Goal: Task Accomplishment & Management: Manage account settings

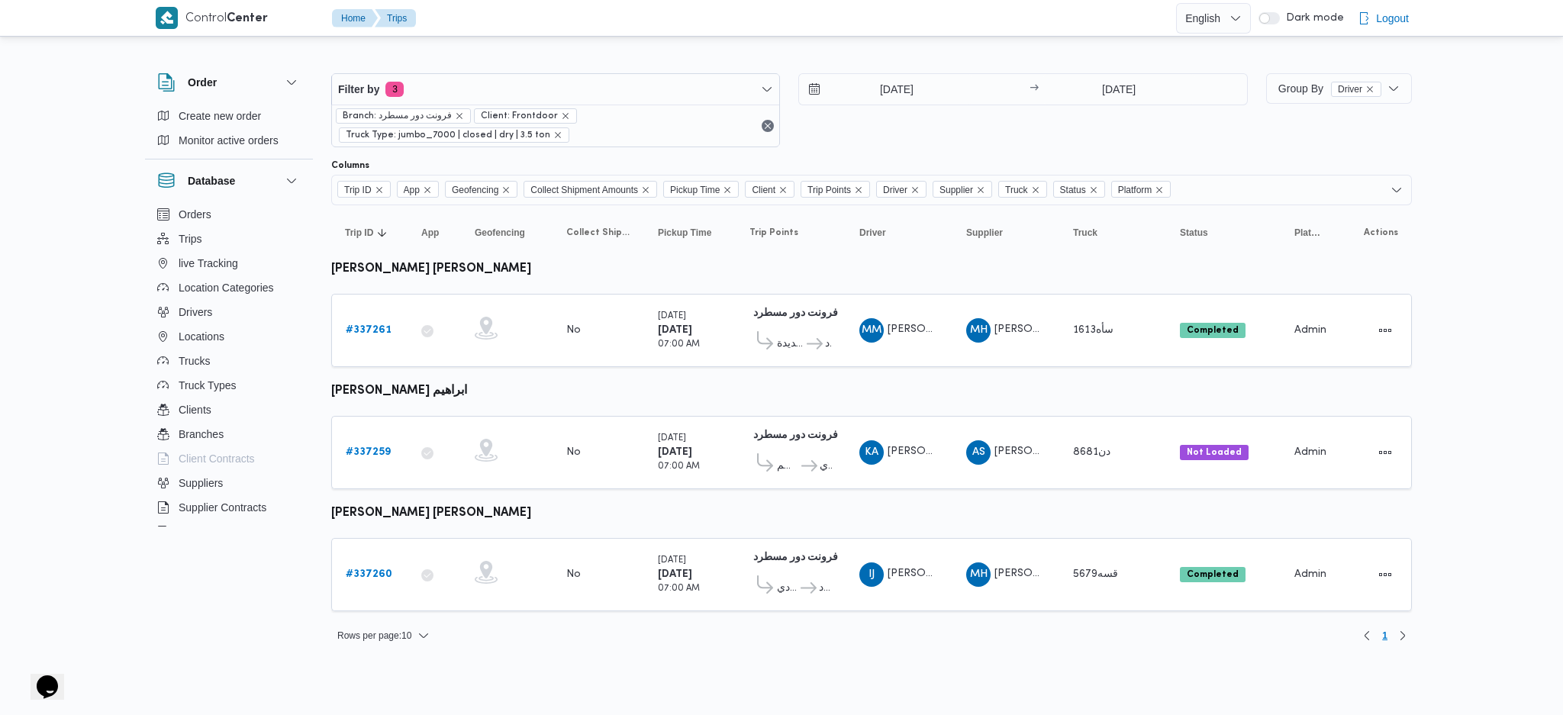
drag, startPoint x: 1122, startPoint y: 68, endPoint x: 1108, endPoint y: 97, distance: 32.1
click at [1122, 69] on div "Filter by 3 Branch: فرونت دور مسطرد Client: Frontdoor Truck Type: jumbo_7000 | …" at bounding box center [789, 110] width 935 height 92
click at [1091, 95] on input "13/9/2025" at bounding box center [1120, 89] width 152 height 31
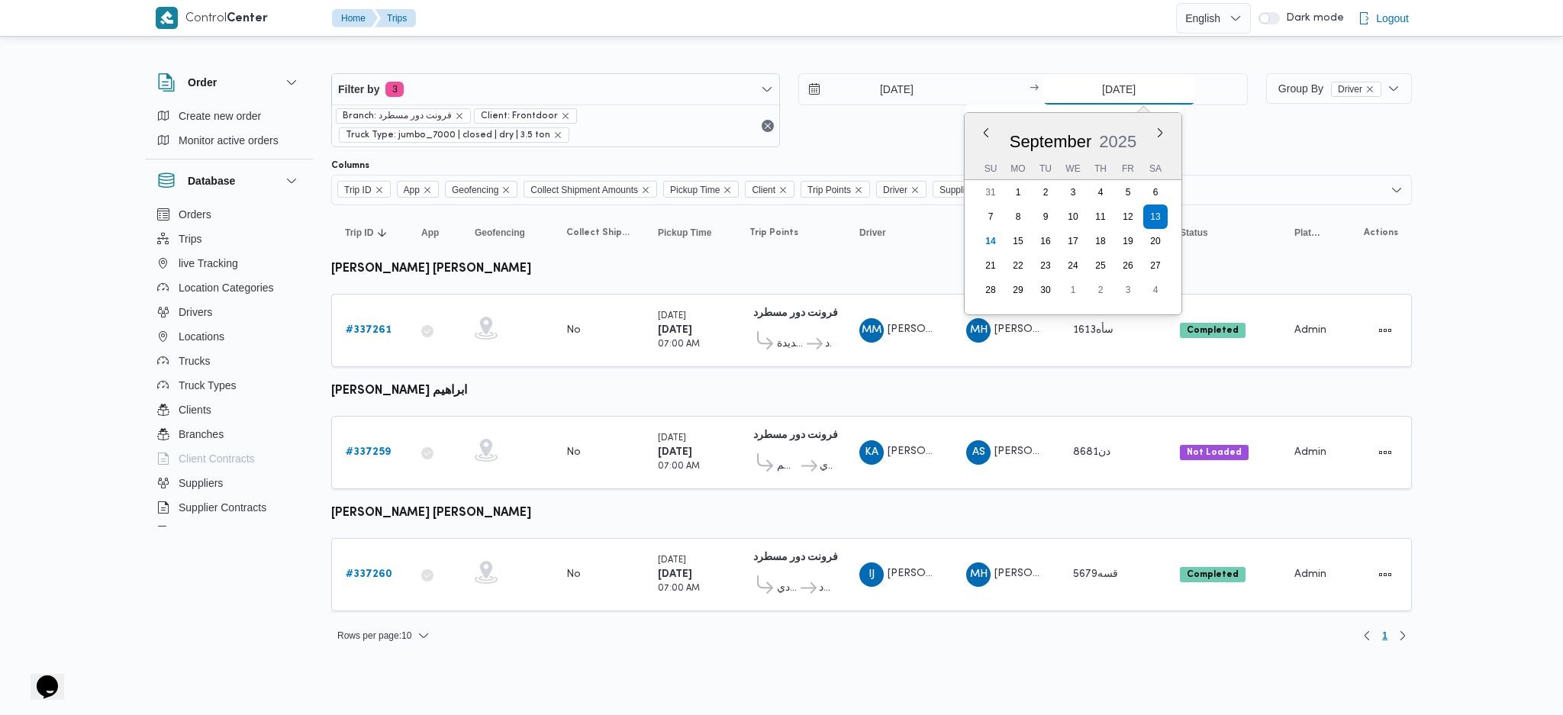
click at [1108, 97] on input "[DATE]" at bounding box center [1120, 89] width 152 height 31
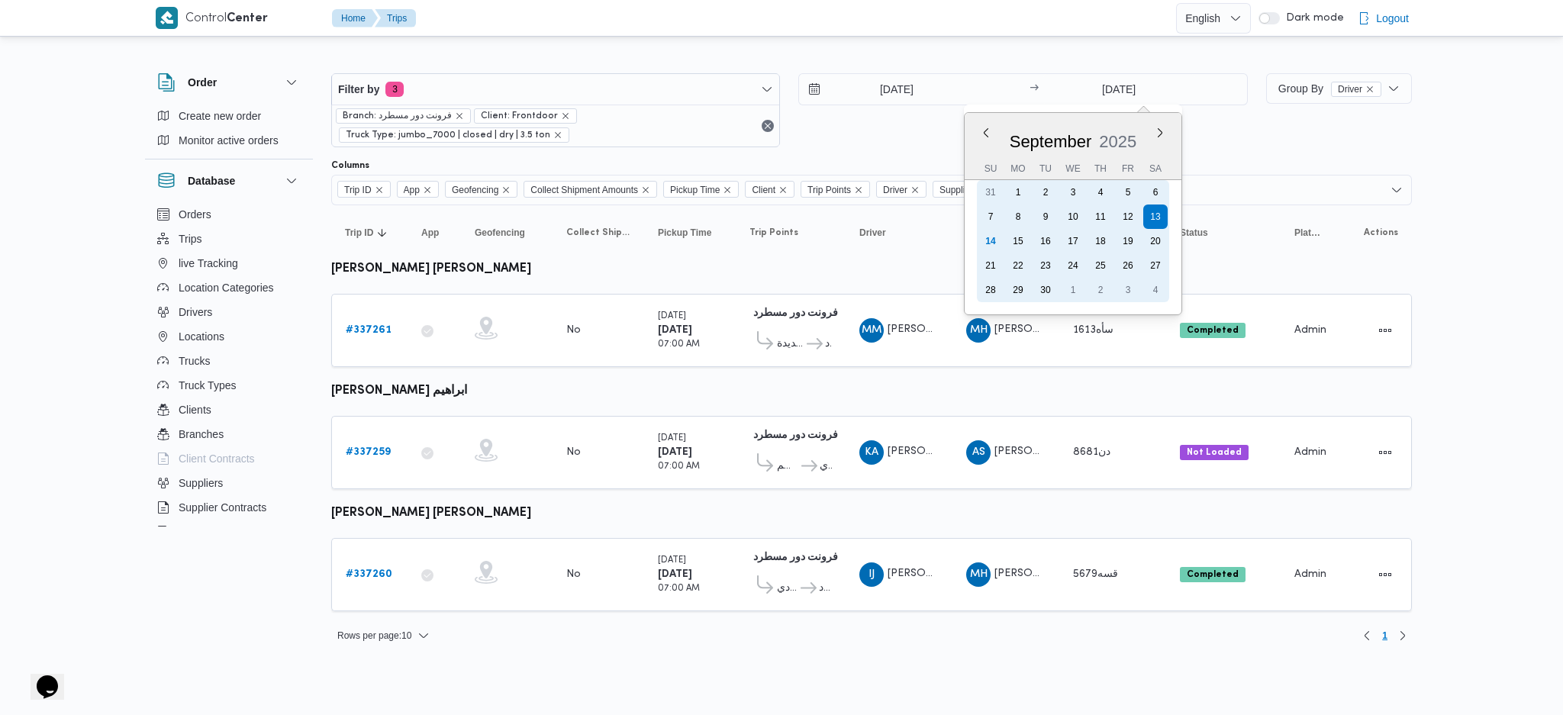
drag, startPoint x: 988, startPoint y: 241, endPoint x: 882, endPoint y: 85, distance: 189.1
click at [988, 239] on div "14" at bounding box center [991, 241] width 24 height 24
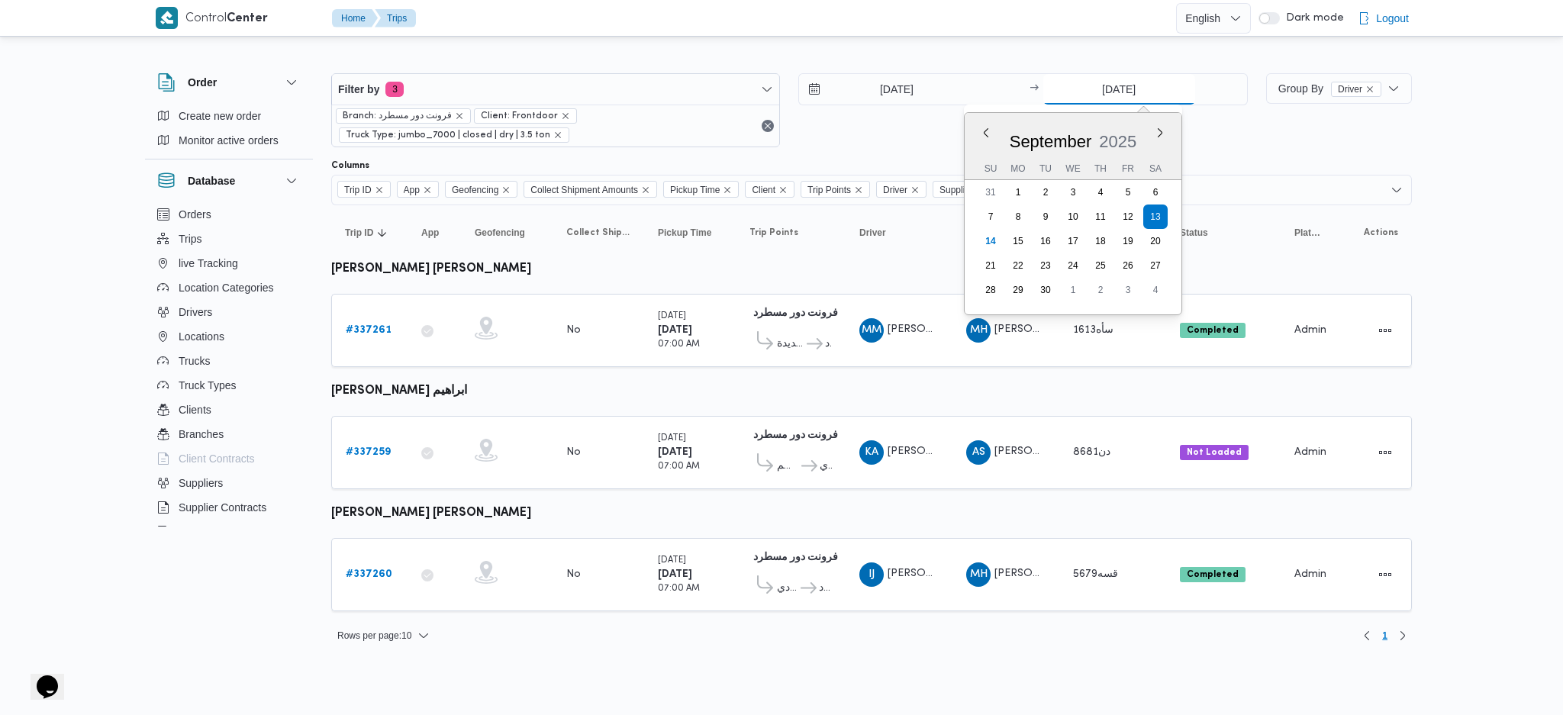
type input "14/9/2025"
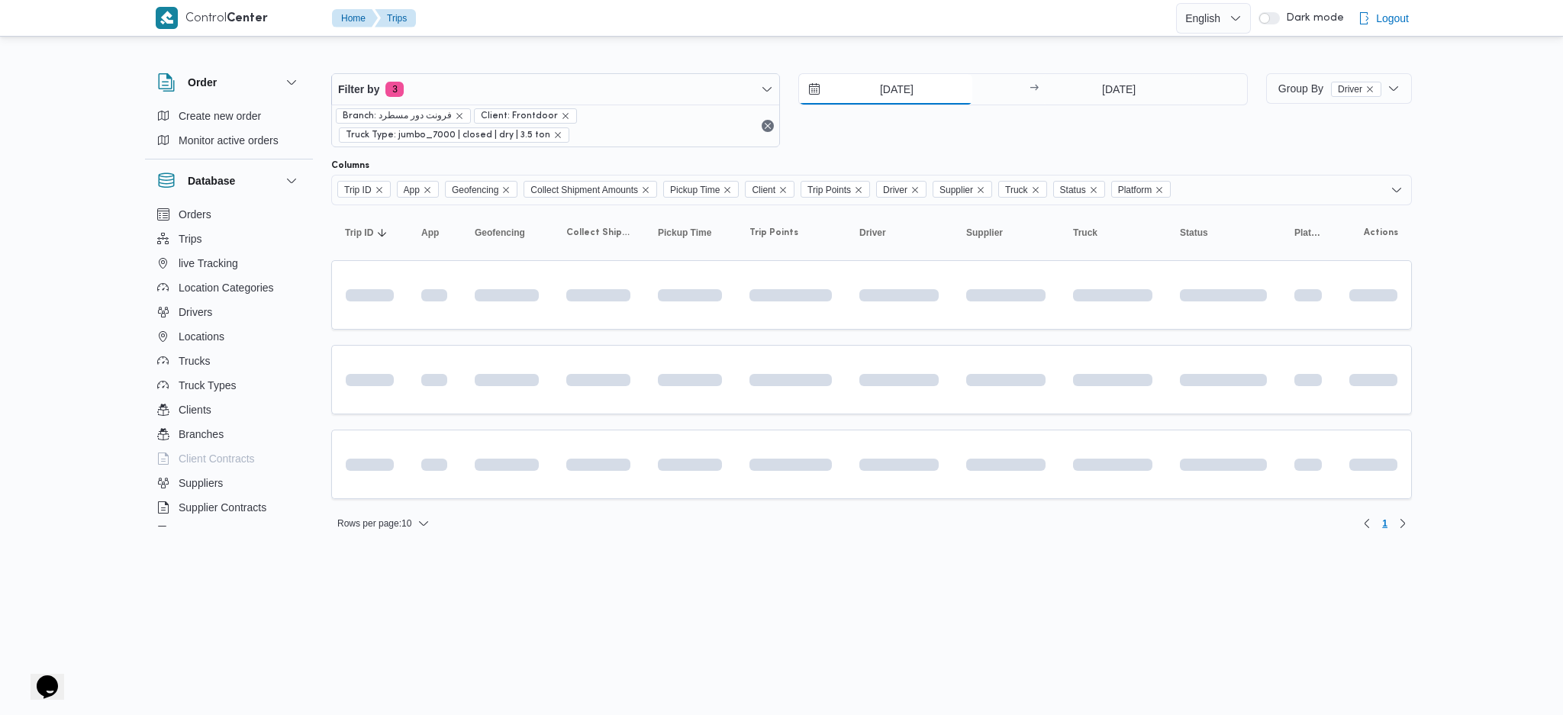
click at [885, 83] on input "13/9/2025" at bounding box center [885, 89] width 173 height 31
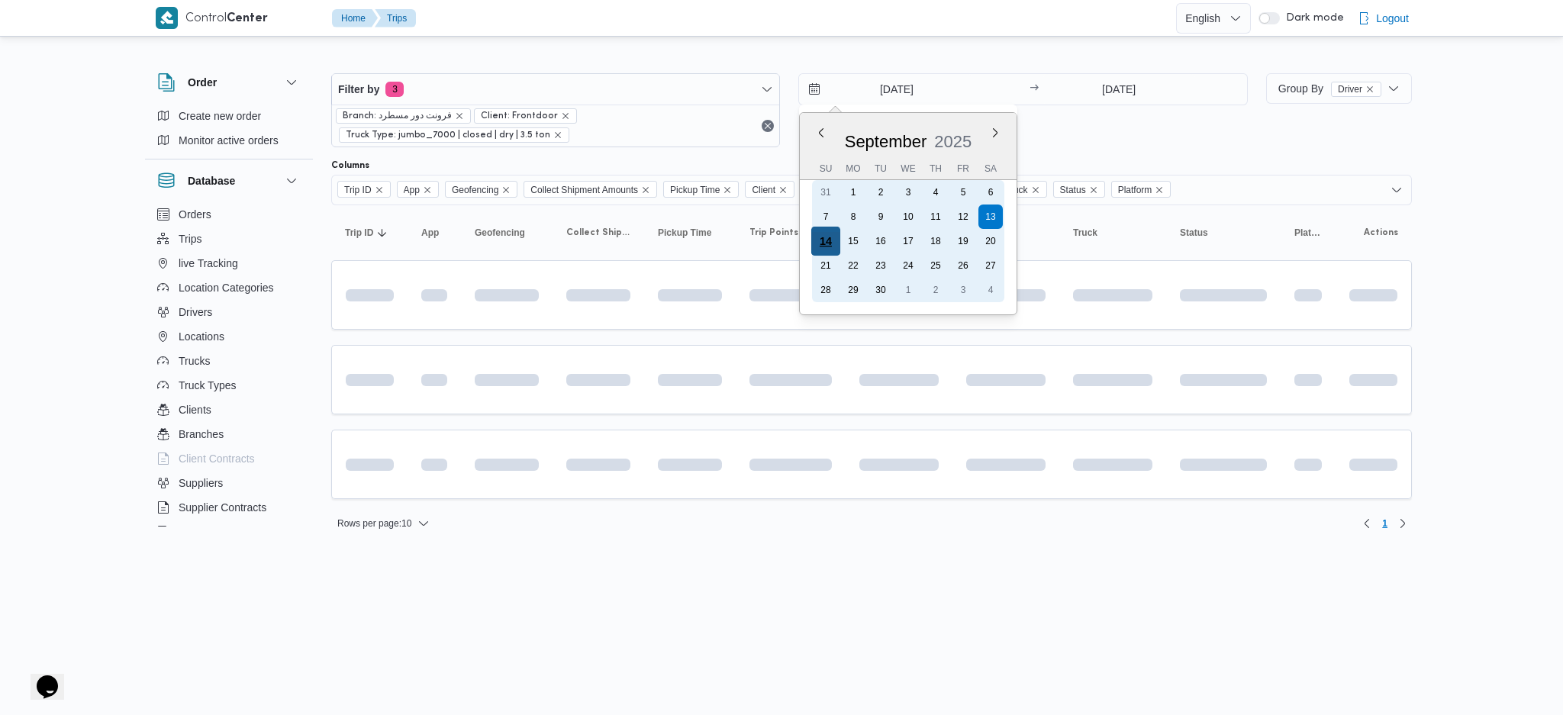
click at [821, 238] on div "14" at bounding box center [825, 241] width 29 height 29
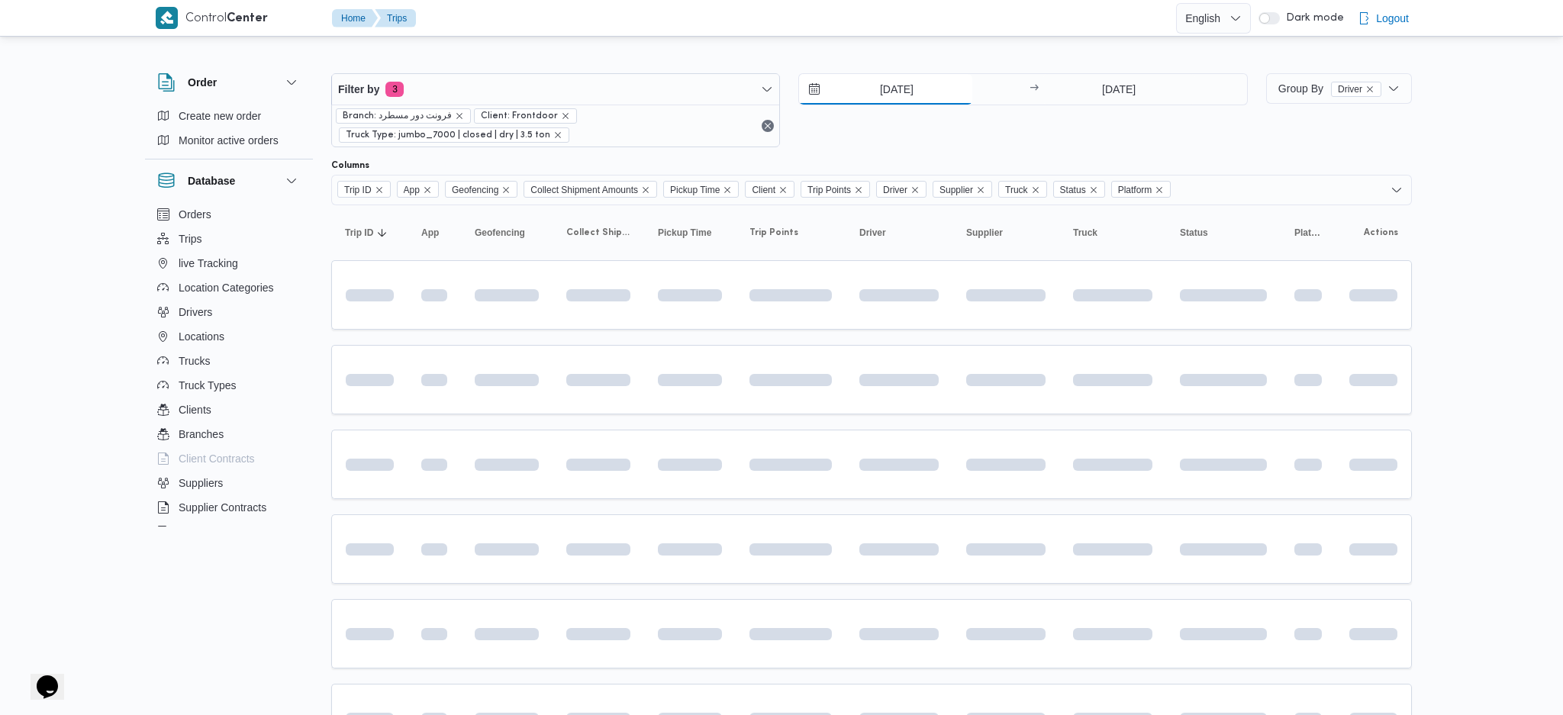
type input "14/9/2025"
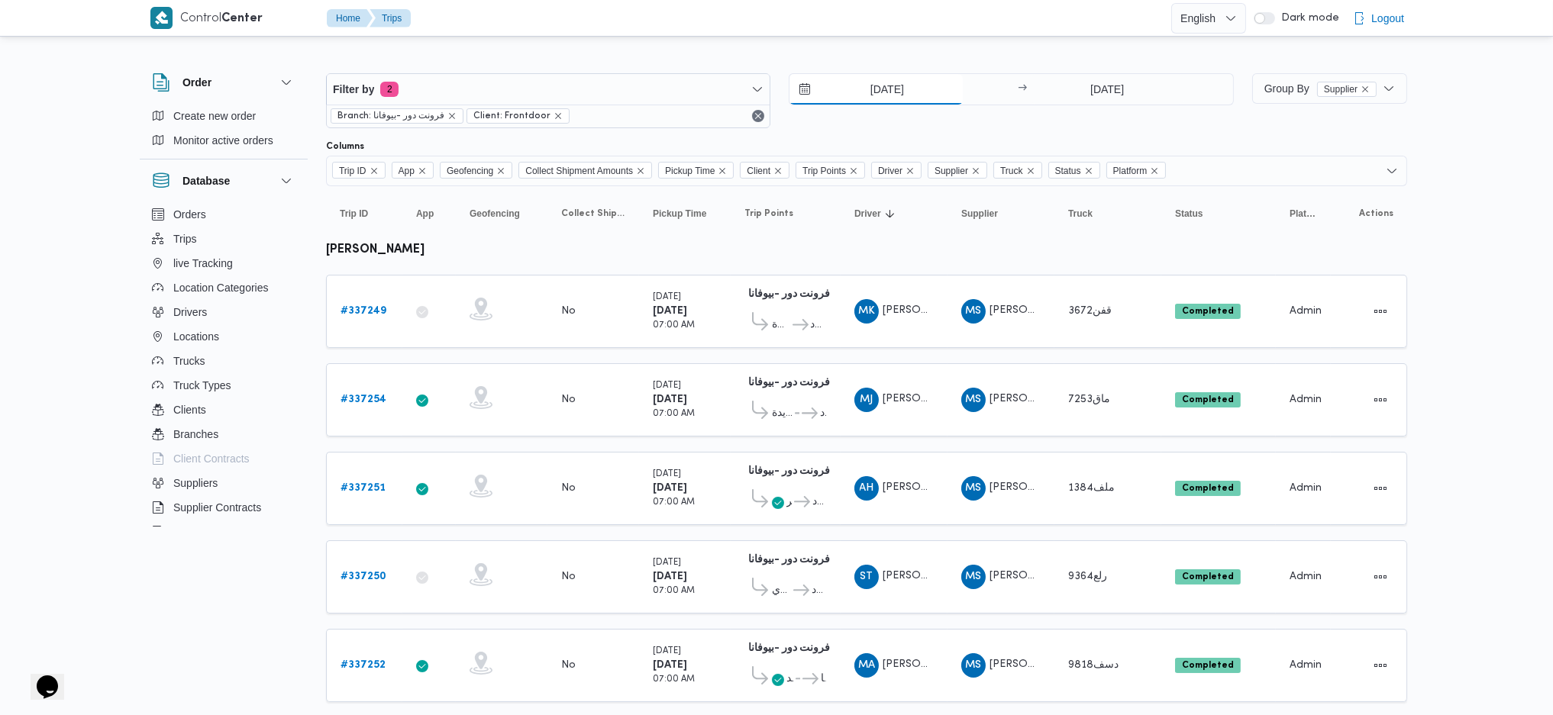
click at [881, 95] on input "13/9/2025" at bounding box center [875, 89] width 173 height 31
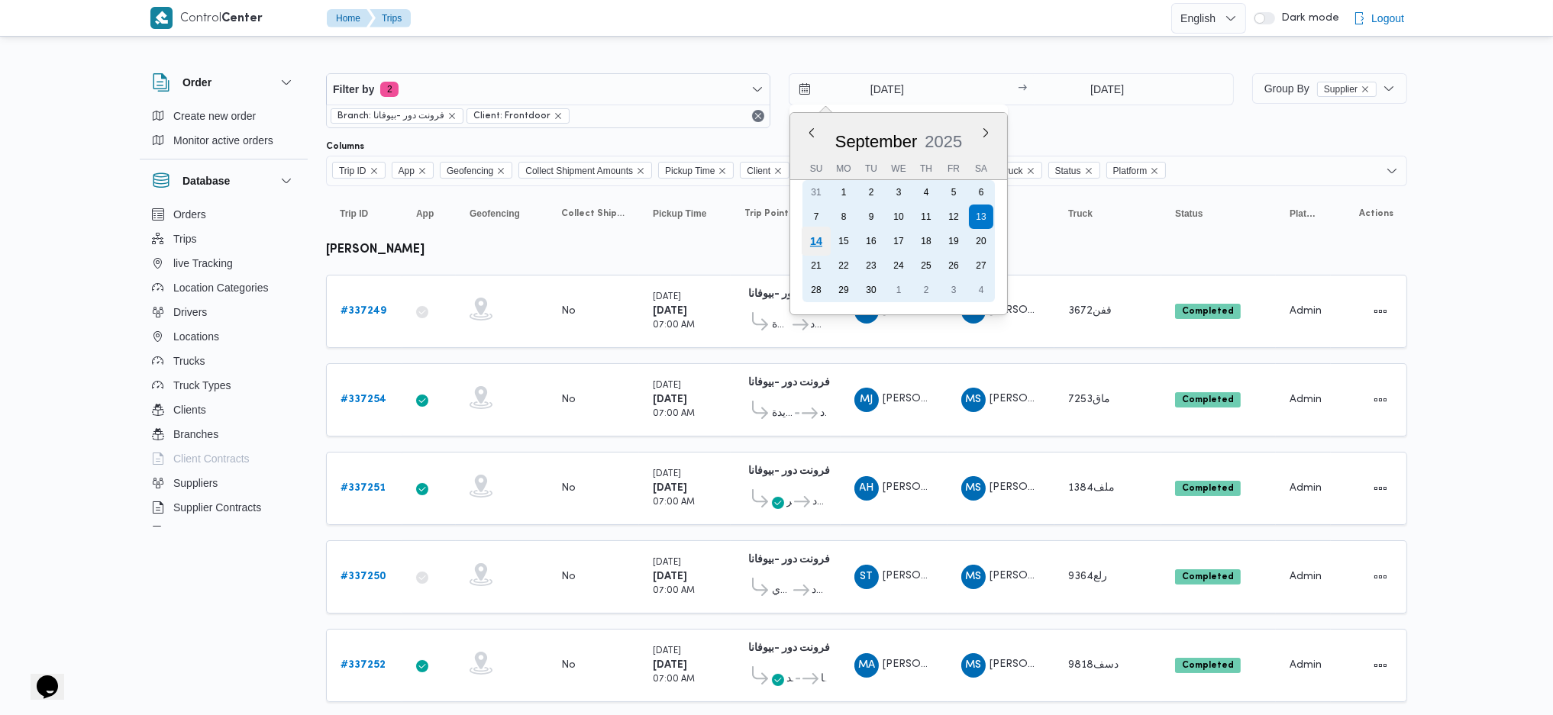
click at [817, 242] on div "14" at bounding box center [816, 241] width 29 height 29
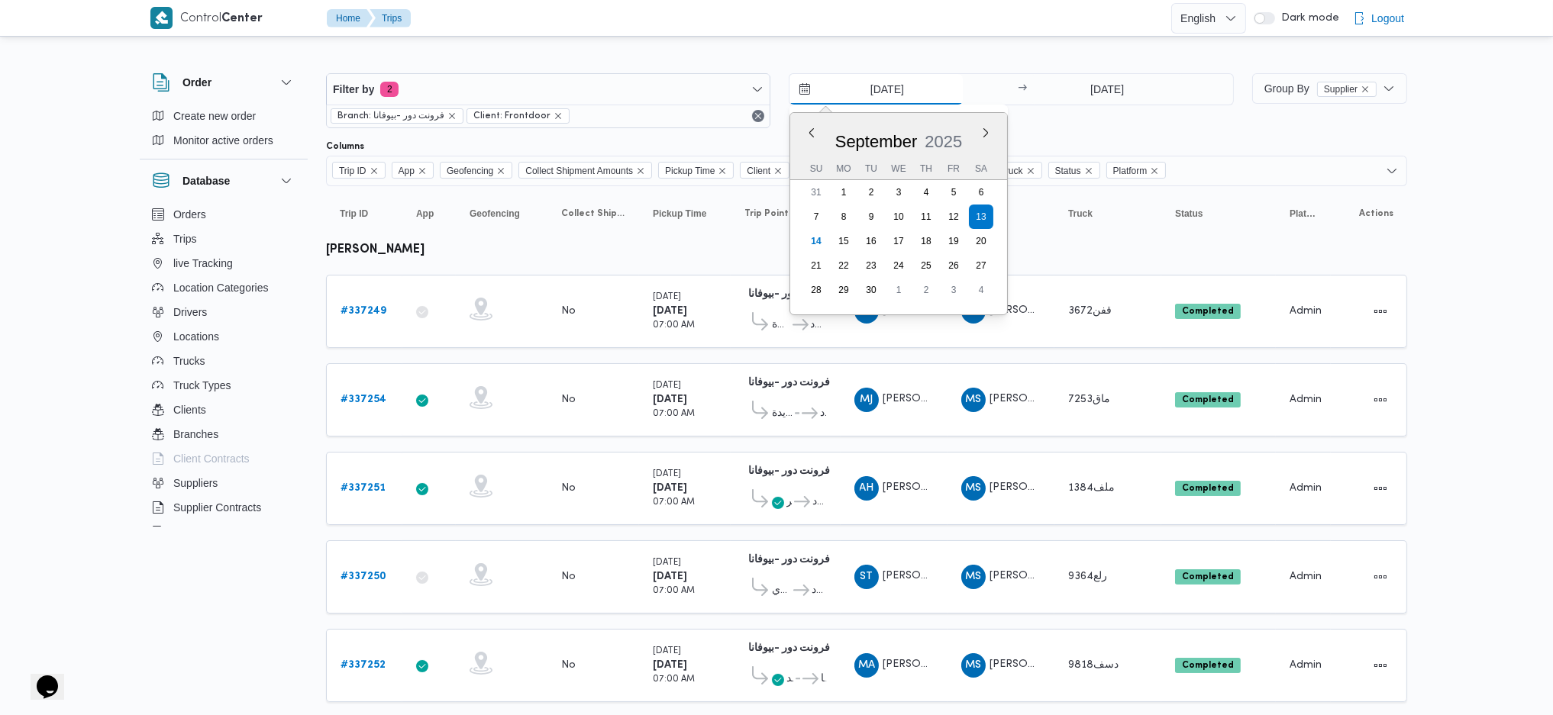
type input "14/9/2025"
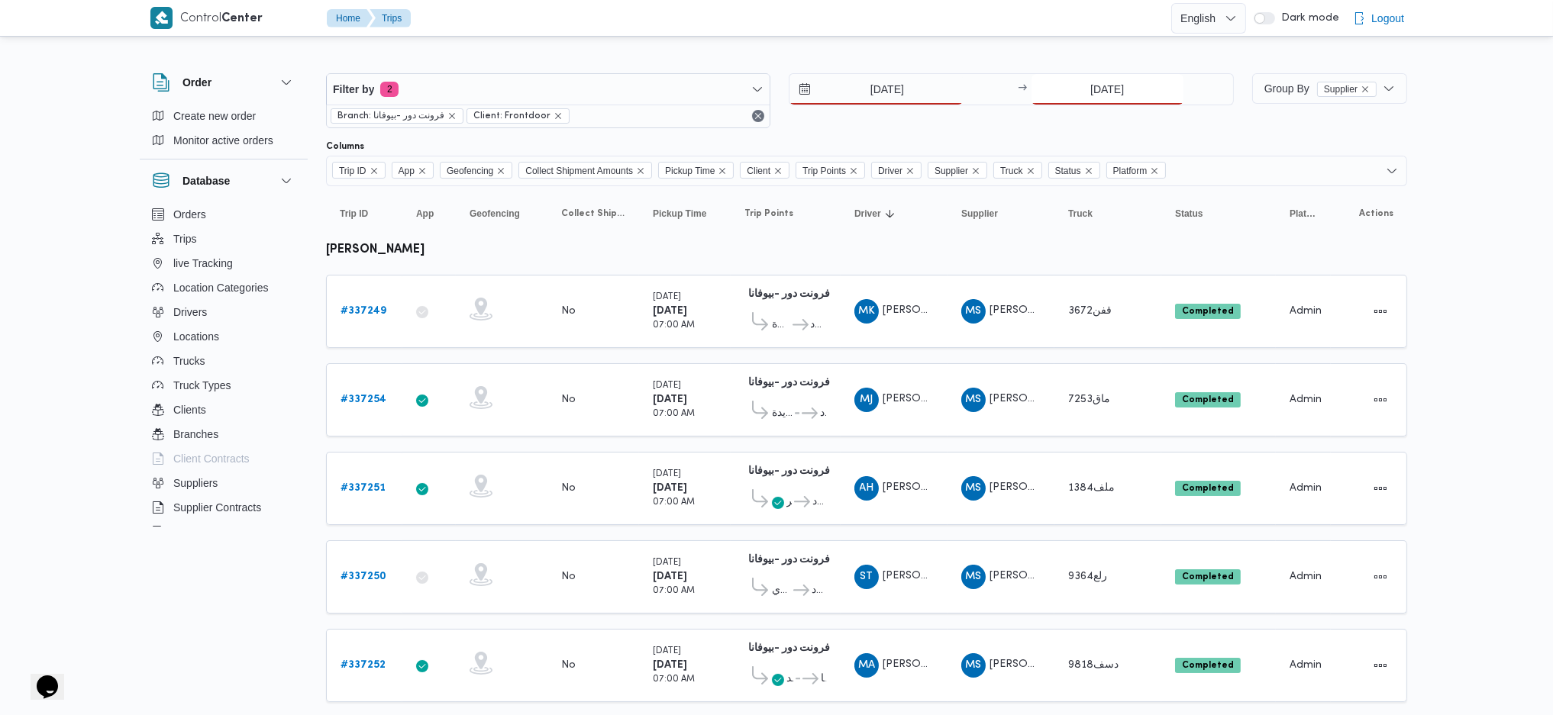
drag, startPoint x: 1091, startPoint y: 85, endPoint x: 1090, endPoint y: 98, distance: 13.8
click at [1091, 85] on input "13/9/2025" at bounding box center [1107, 89] width 152 height 31
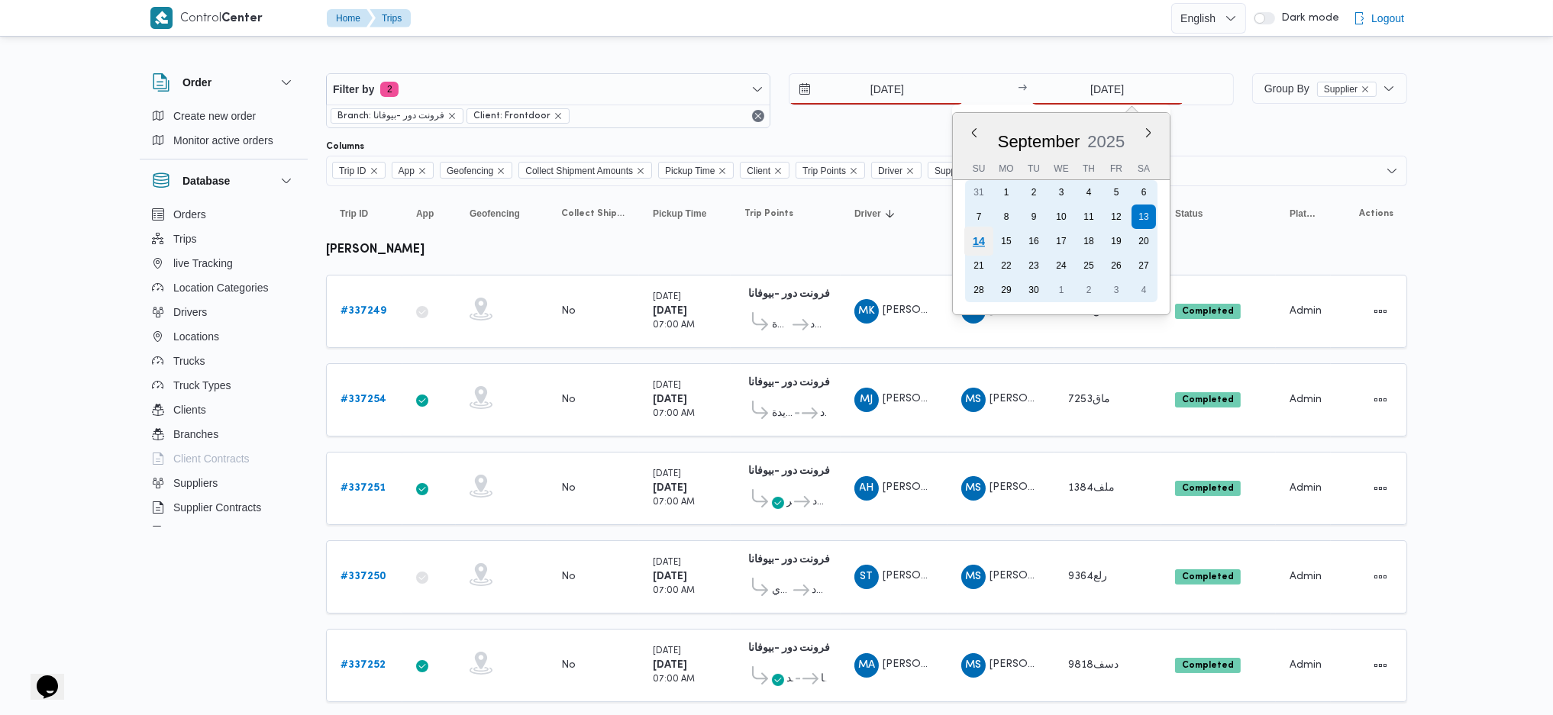
click at [968, 236] on div "14" at bounding box center [977, 241] width 29 height 29
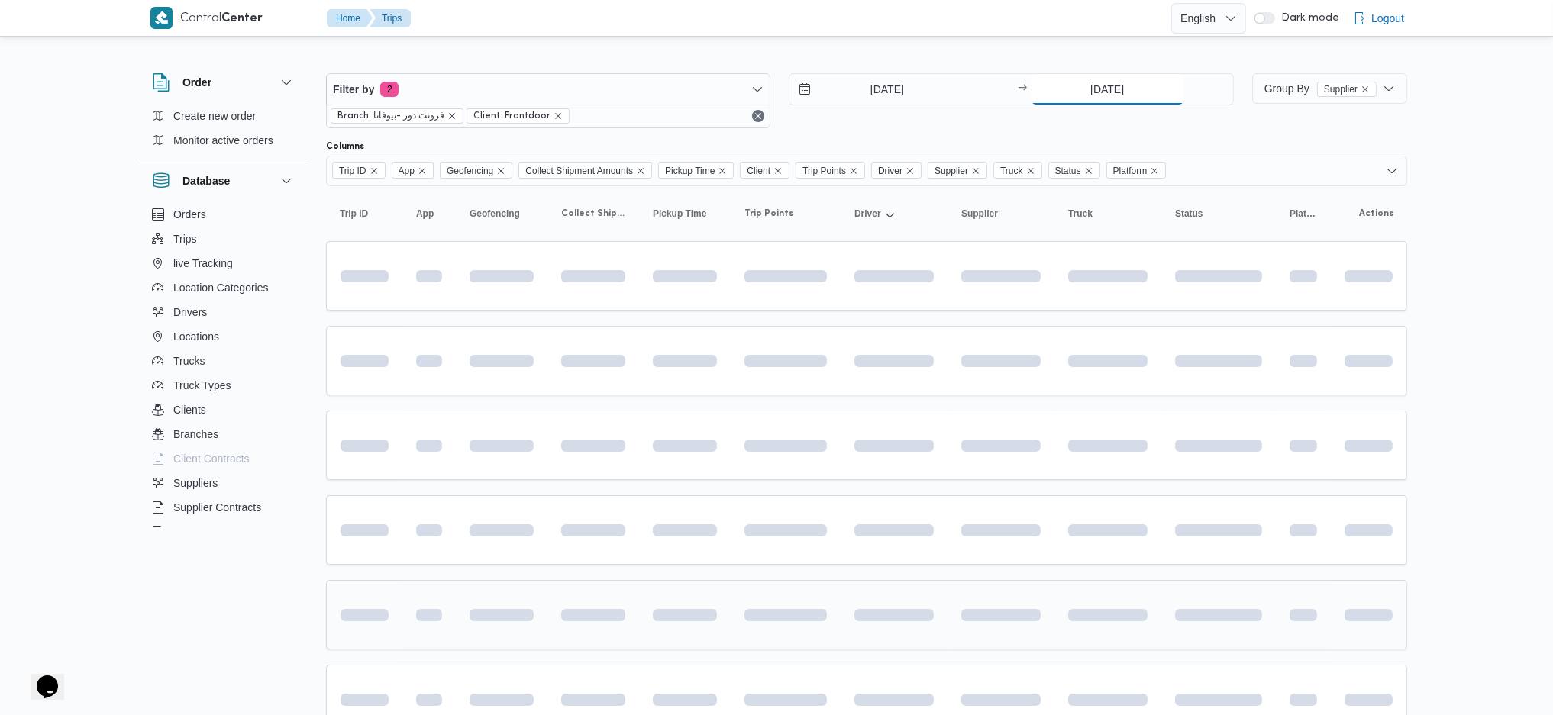
type input "14/9/2025"
click at [537, 469] on td at bounding box center [502, 445] width 92 height 69
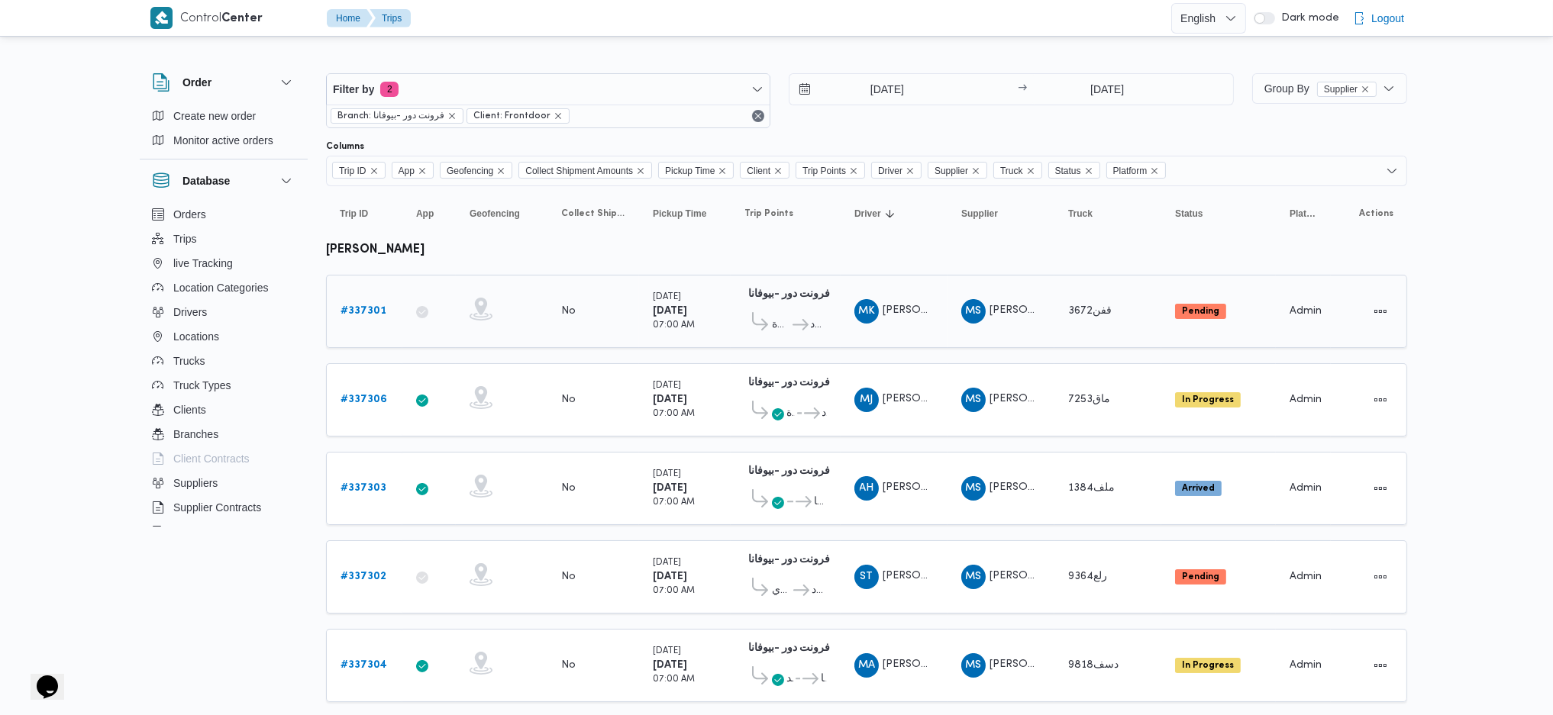
click at [375, 298] on div "# 337301" at bounding box center [364, 311] width 60 height 31
click at [371, 308] on b "# 337301" at bounding box center [363, 311] width 46 height 10
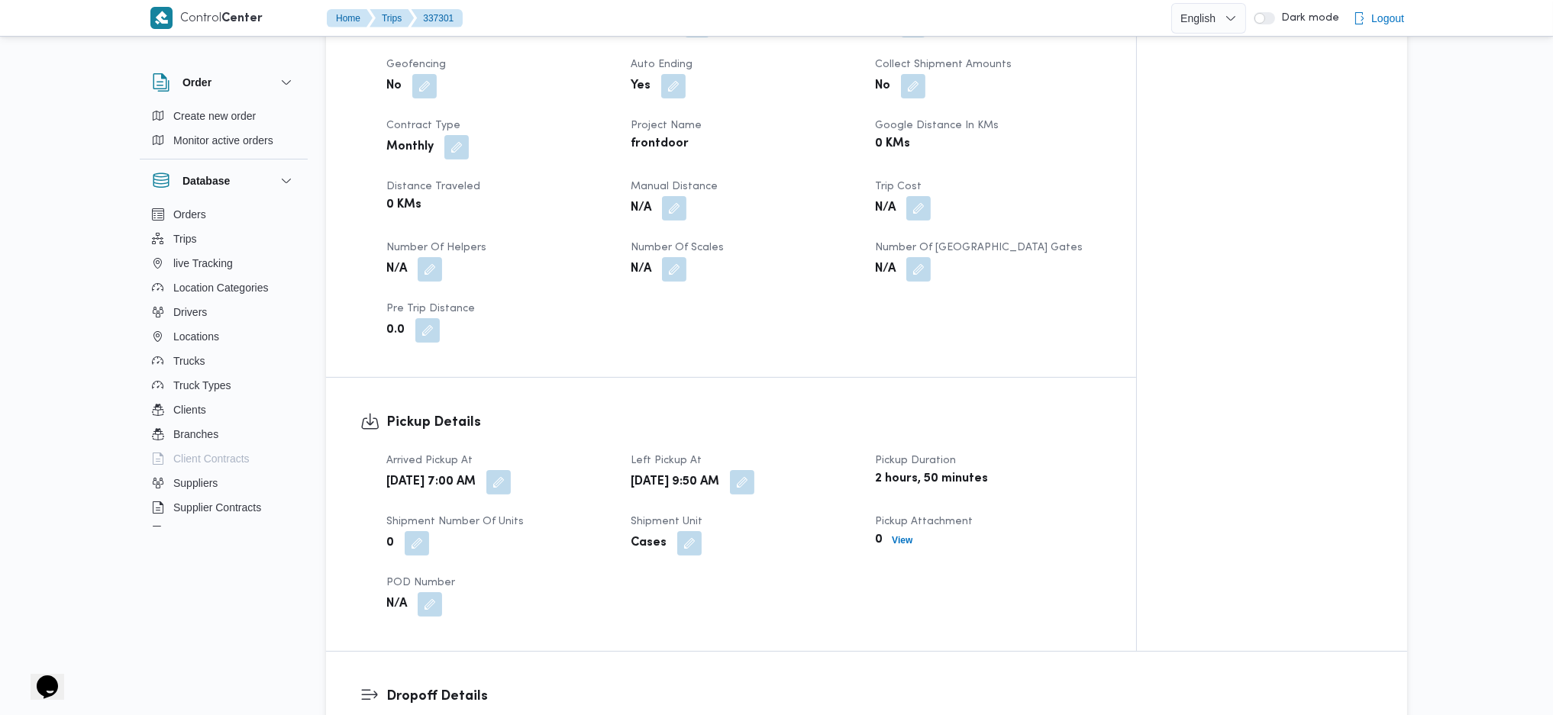
scroll to position [508, 0]
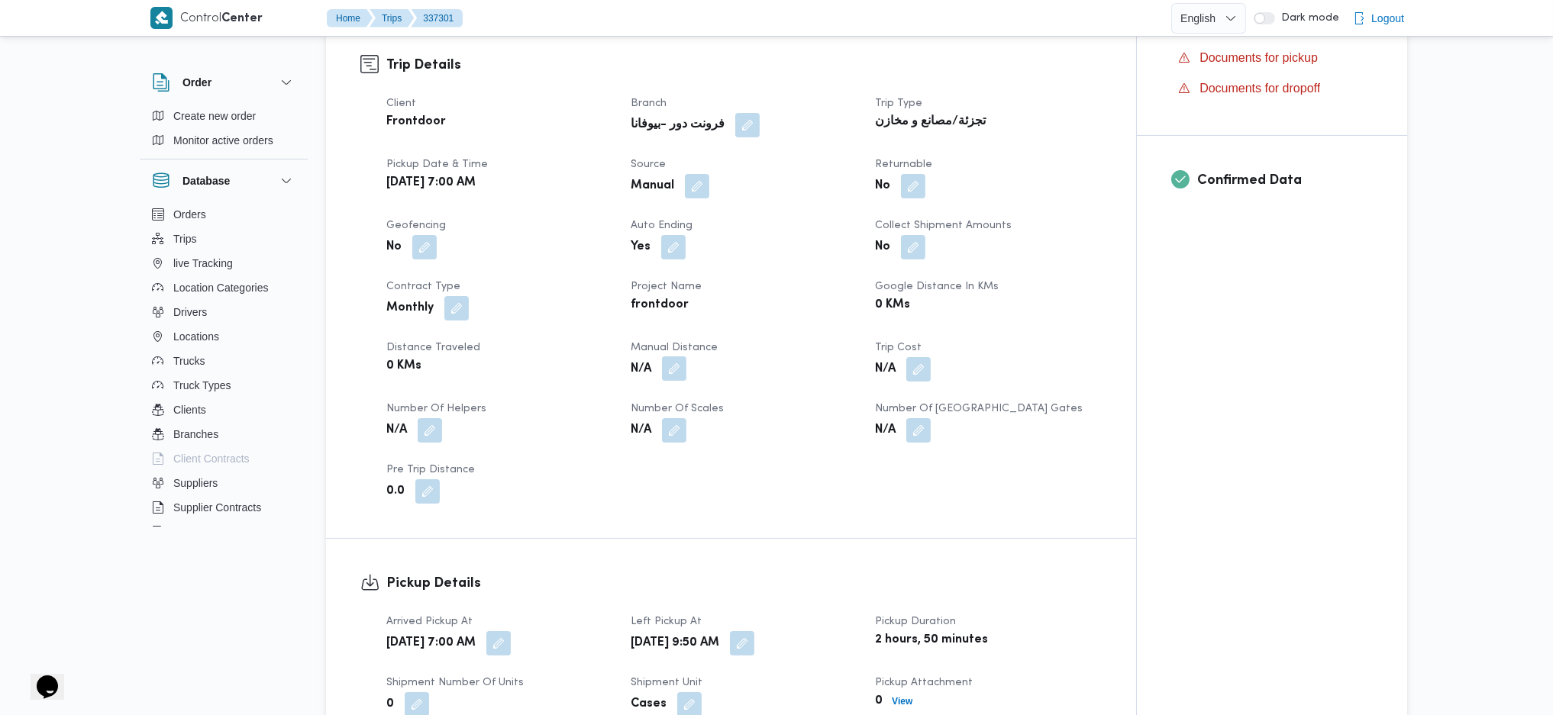
click at [670, 357] on button "button" at bounding box center [674, 369] width 24 height 24
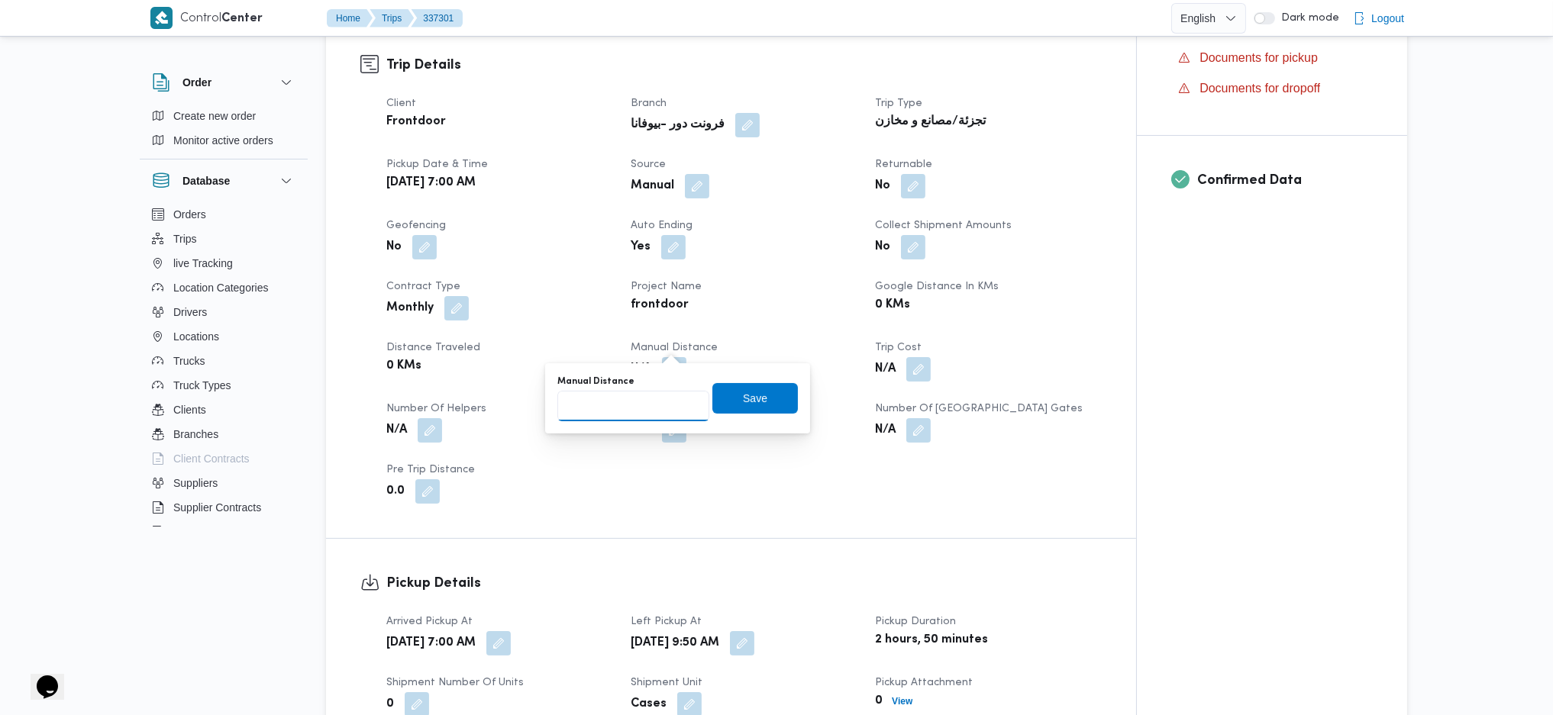
click at [613, 414] on input "Manual Distance" at bounding box center [633, 406] width 152 height 31
type input "100"
click button "Save" at bounding box center [754, 398] width 85 height 31
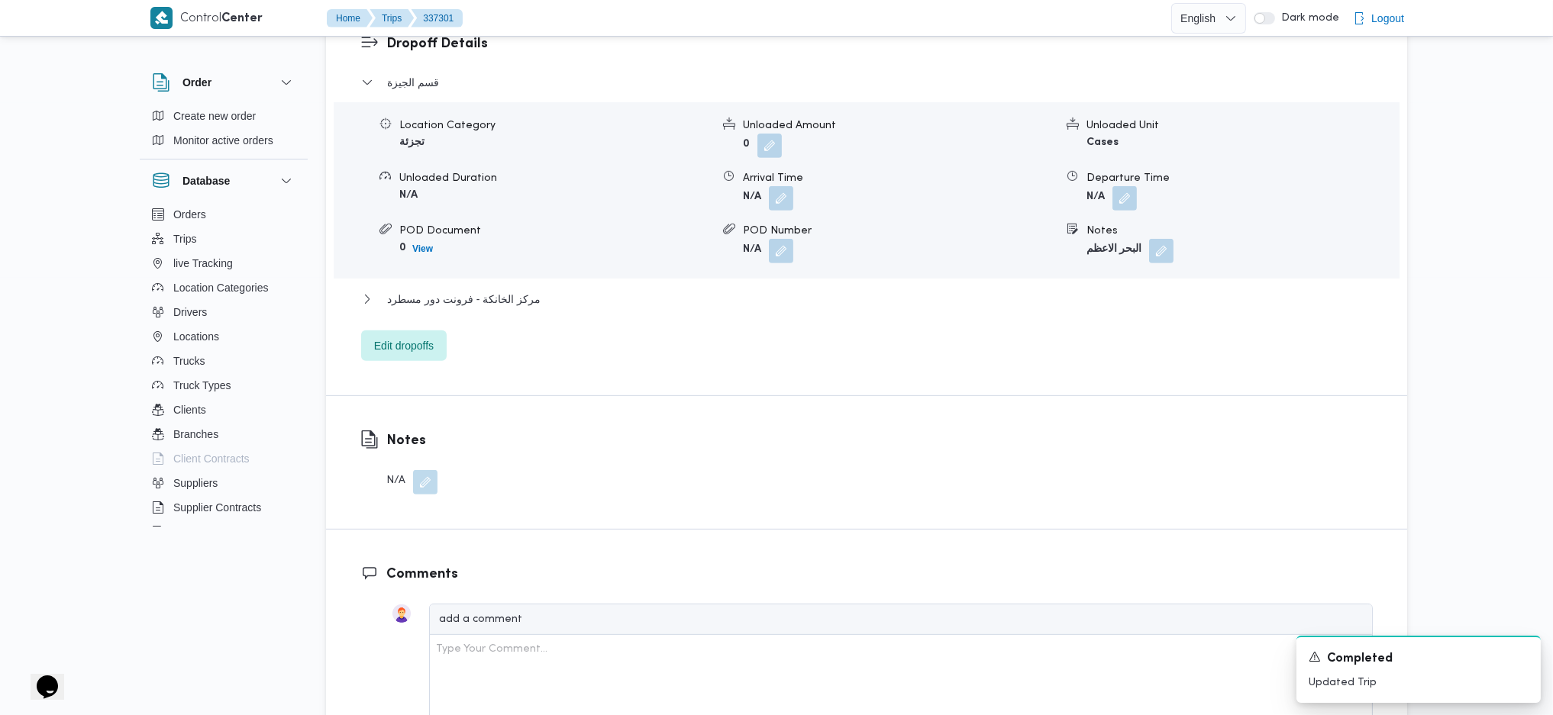
scroll to position [1323, 0]
click at [475, 289] on span "مركز الخانكة - فرونت دور مسطرد" at bounding box center [463, 298] width 153 height 18
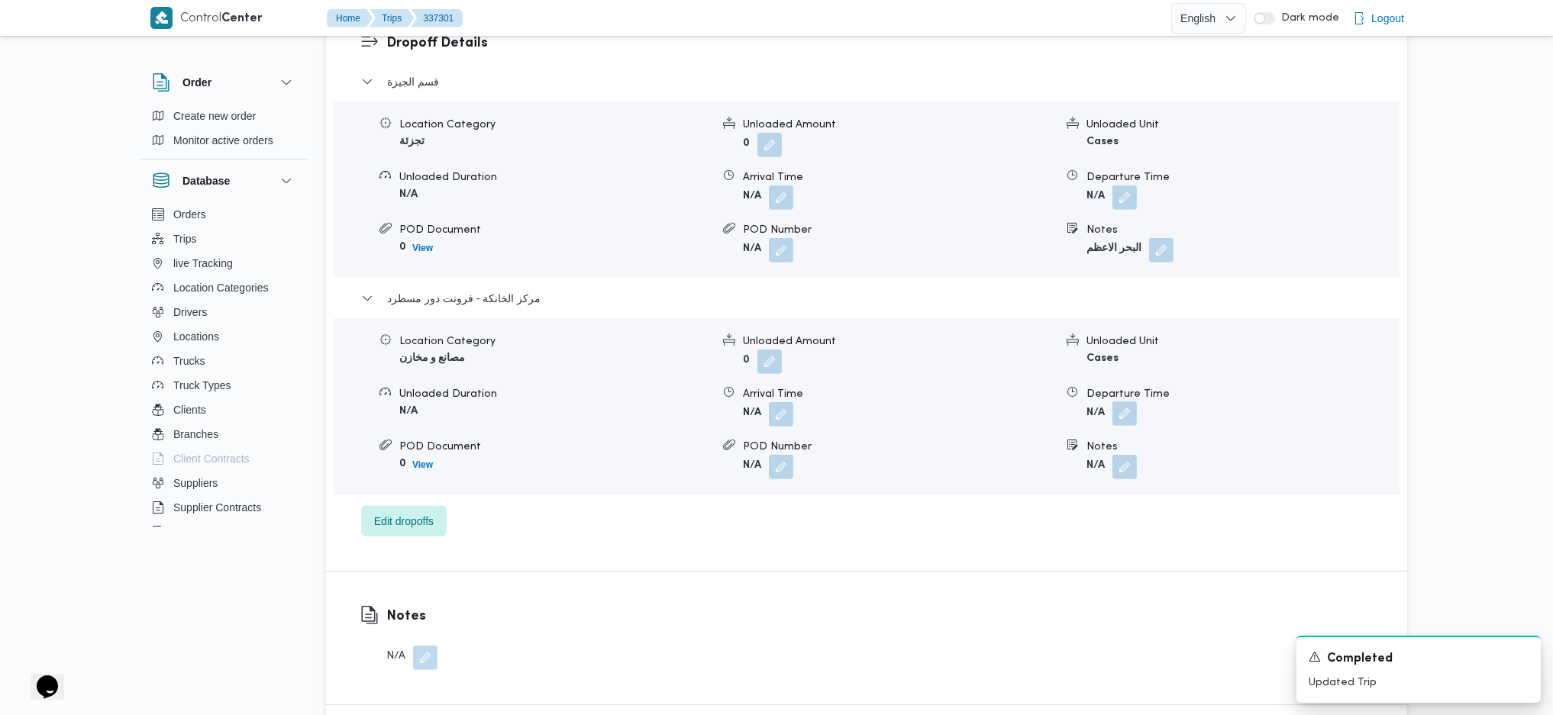
click at [1124, 402] on button "button" at bounding box center [1124, 414] width 24 height 24
click at [1063, 466] on div "Departure Time Save" at bounding box center [1127, 443] width 265 height 49
click at [1069, 452] on input "Departure Time" at bounding box center [1083, 451] width 173 height 31
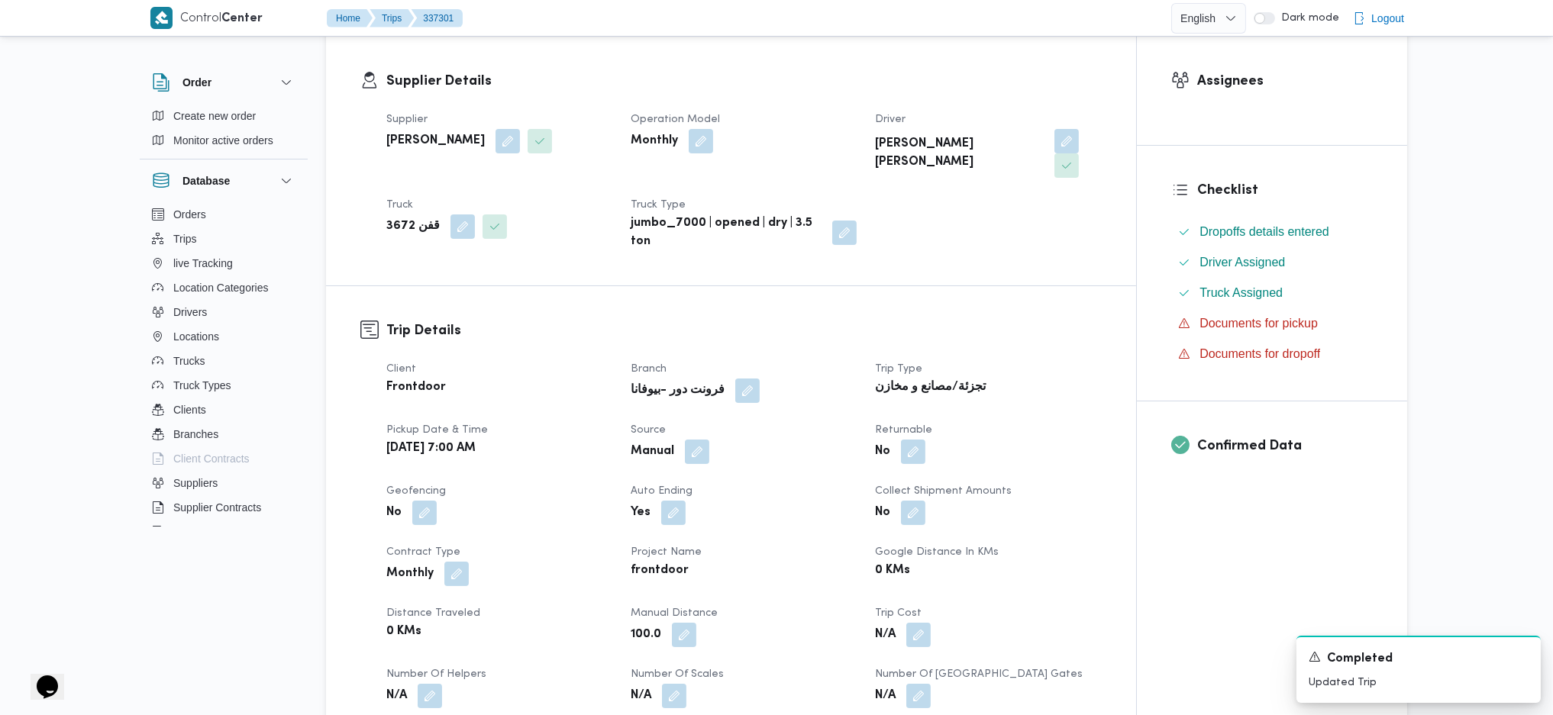
scroll to position [203, 0]
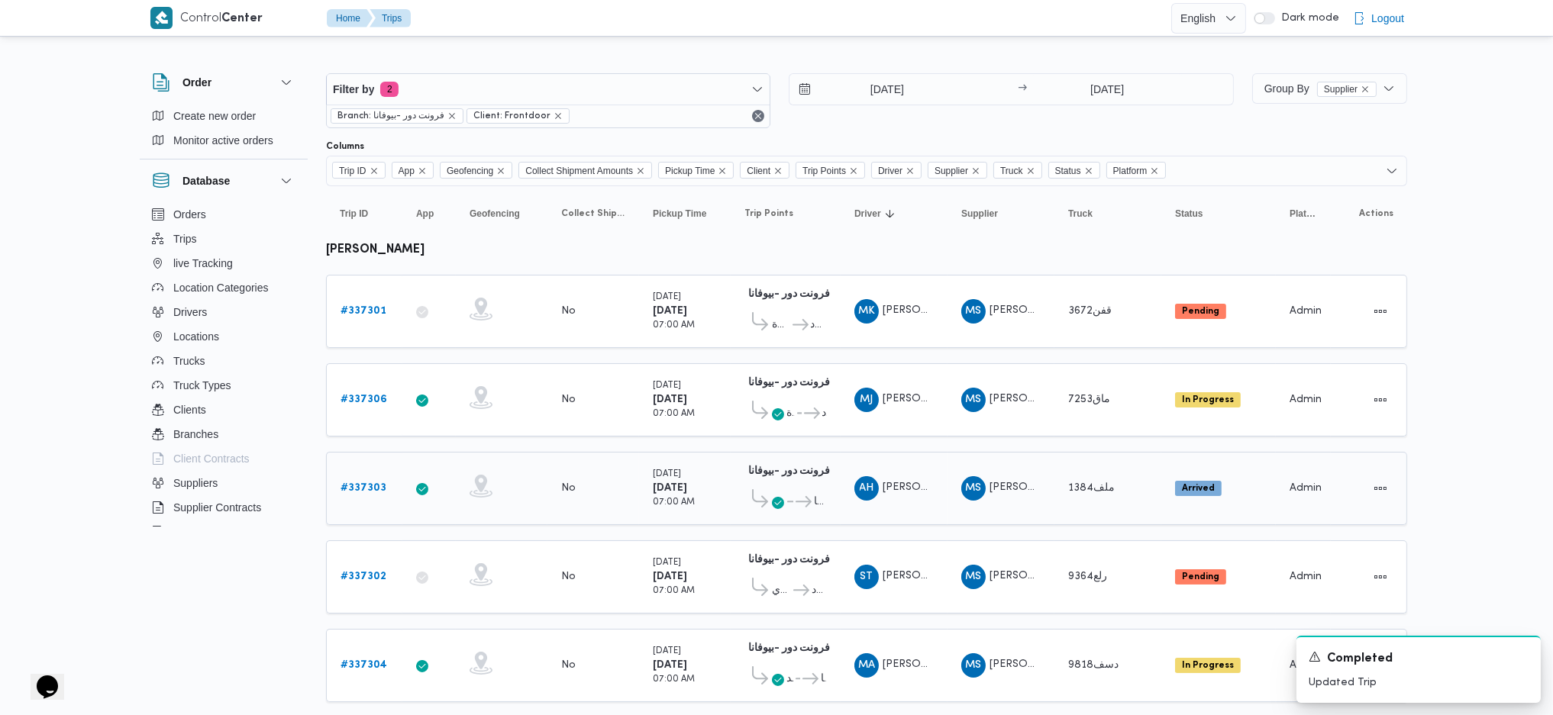
click at [782, 506] on span "العبور ... فرونت دور -بيوفانا" at bounding box center [785, 501] width 82 height 25
click at [780, 502] on icon at bounding box center [778, 503] width 12 height 12
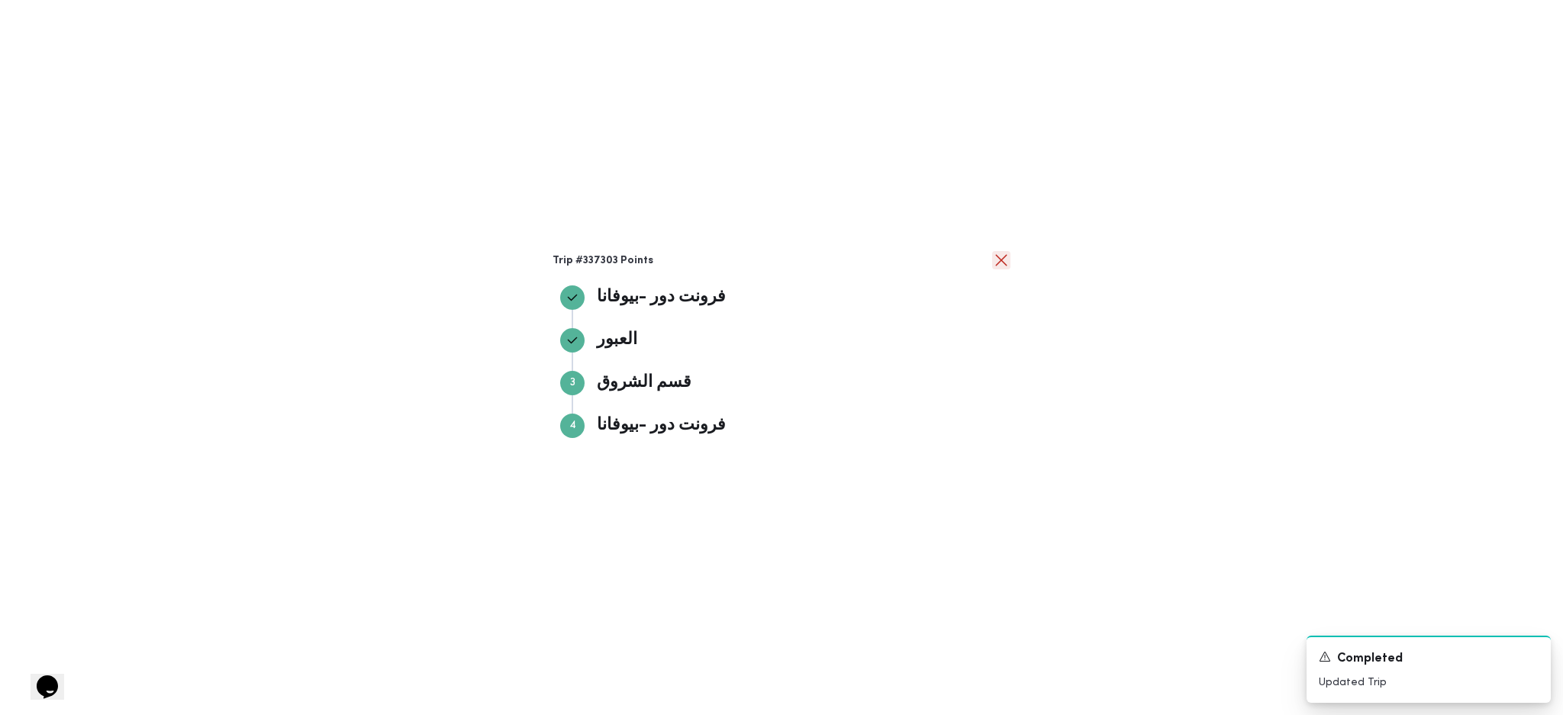
click at [998, 255] on button "close" at bounding box center [1001, 260] width 18 height 18
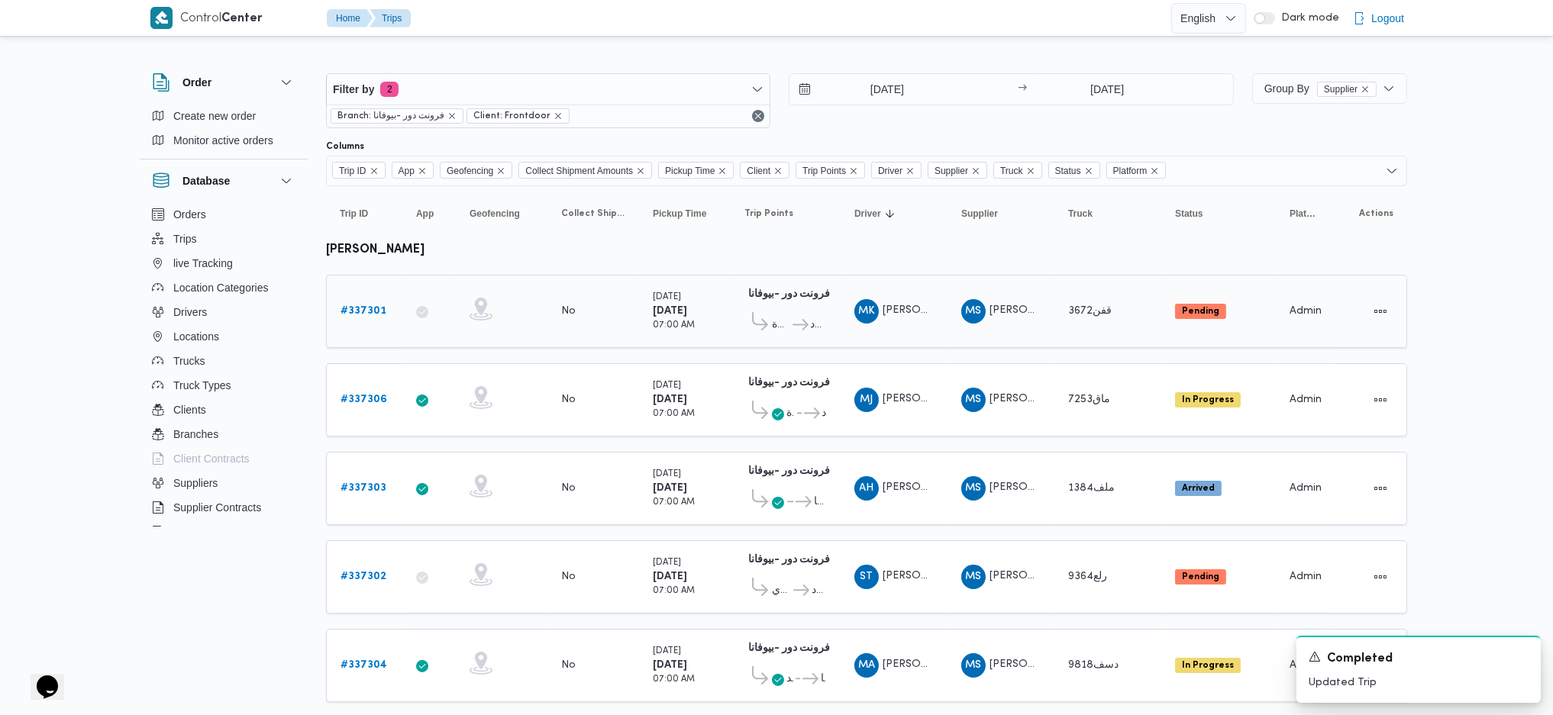
click at [370, 313] on b "# 337301" at bounding box center [363, 311] width 46 height 10
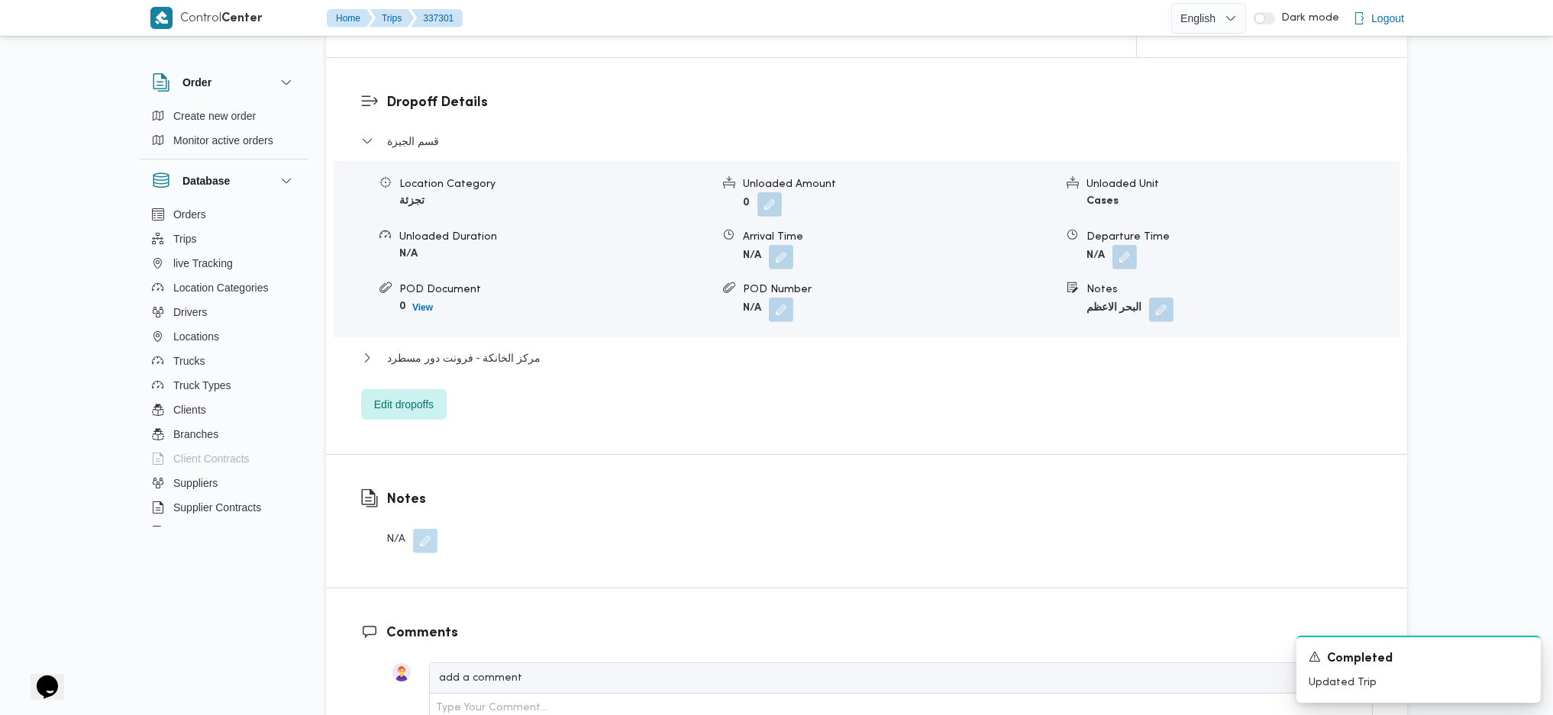
scroll to position [1323, 0]
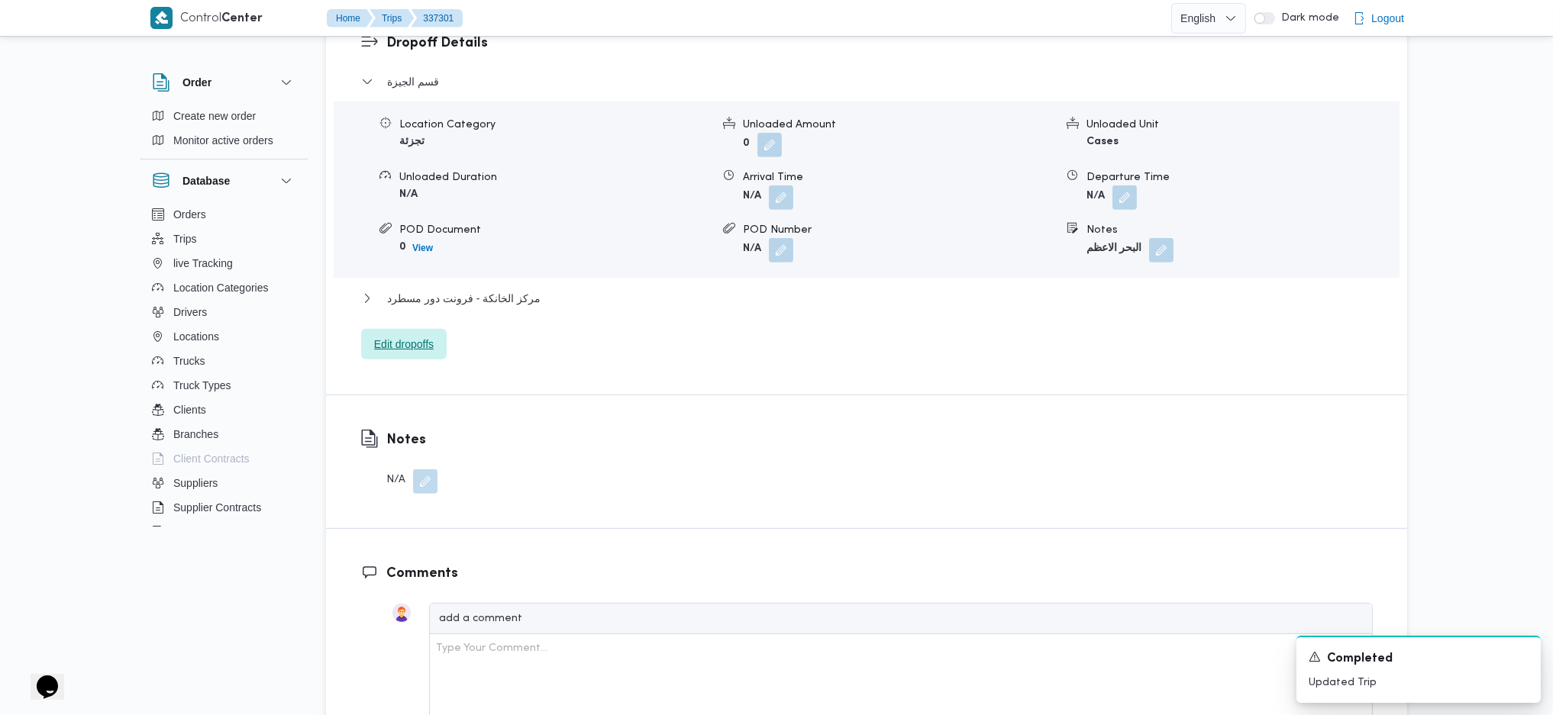
click at [391, 329] on span "Edit dropoffs" at bounding box center [403, 344] width 85 height 31
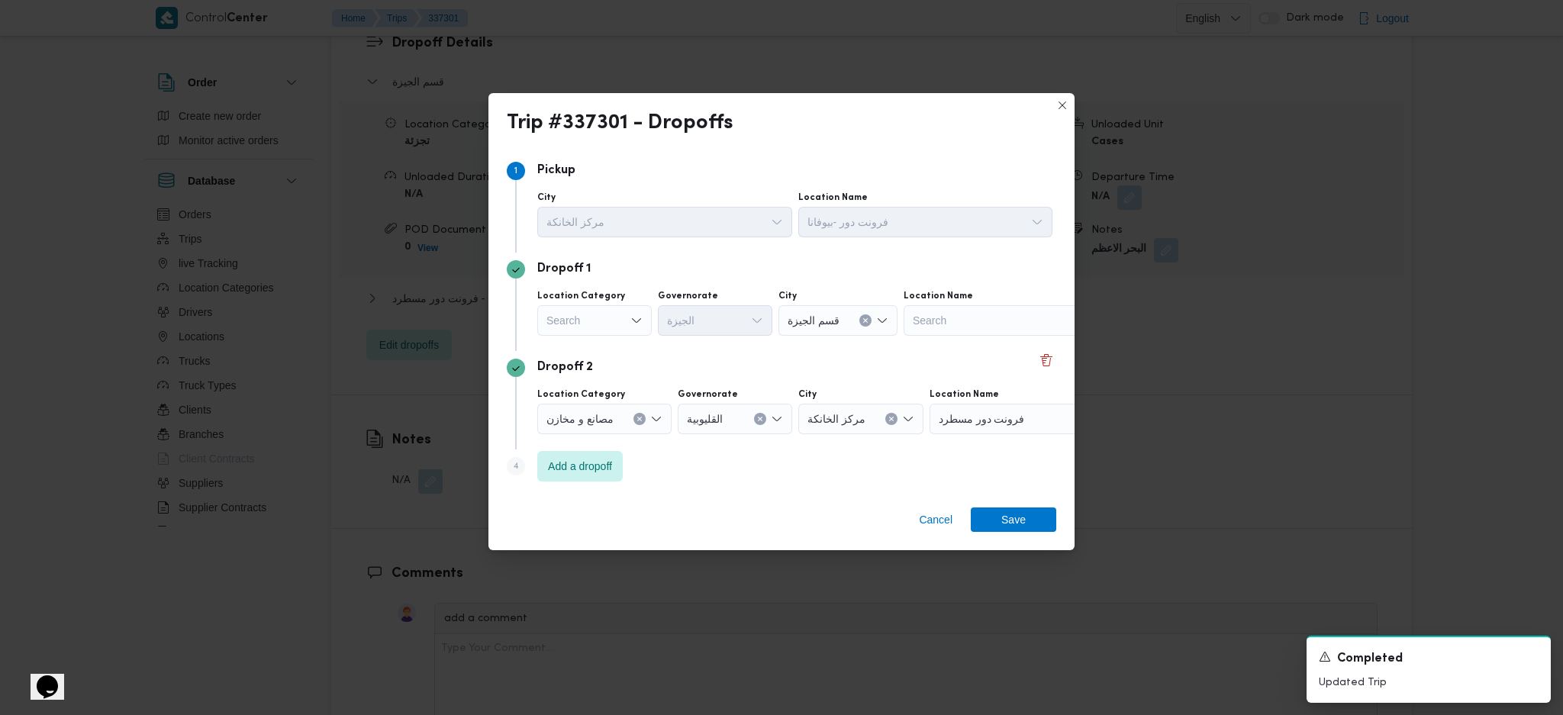
click at [992, 425] on span "فرونت دور مسطرد" at bounding box center [982, 418] width 86 height 17
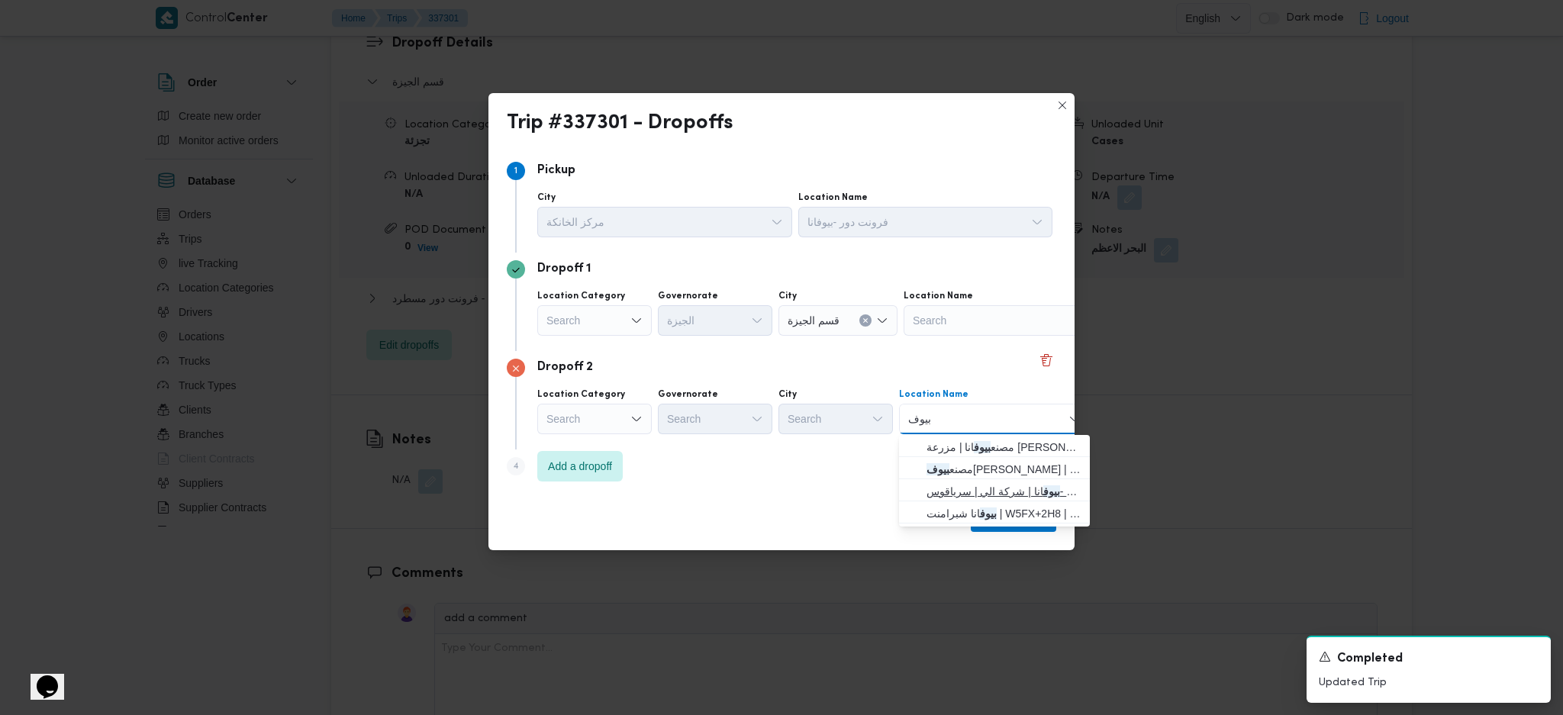
type input "بيوف"
click at [958, 487] on span "فرونت دور - بيوف انا | شركة الي | سرياقوس" at bounding box center [1004, 491] width 154 height 18
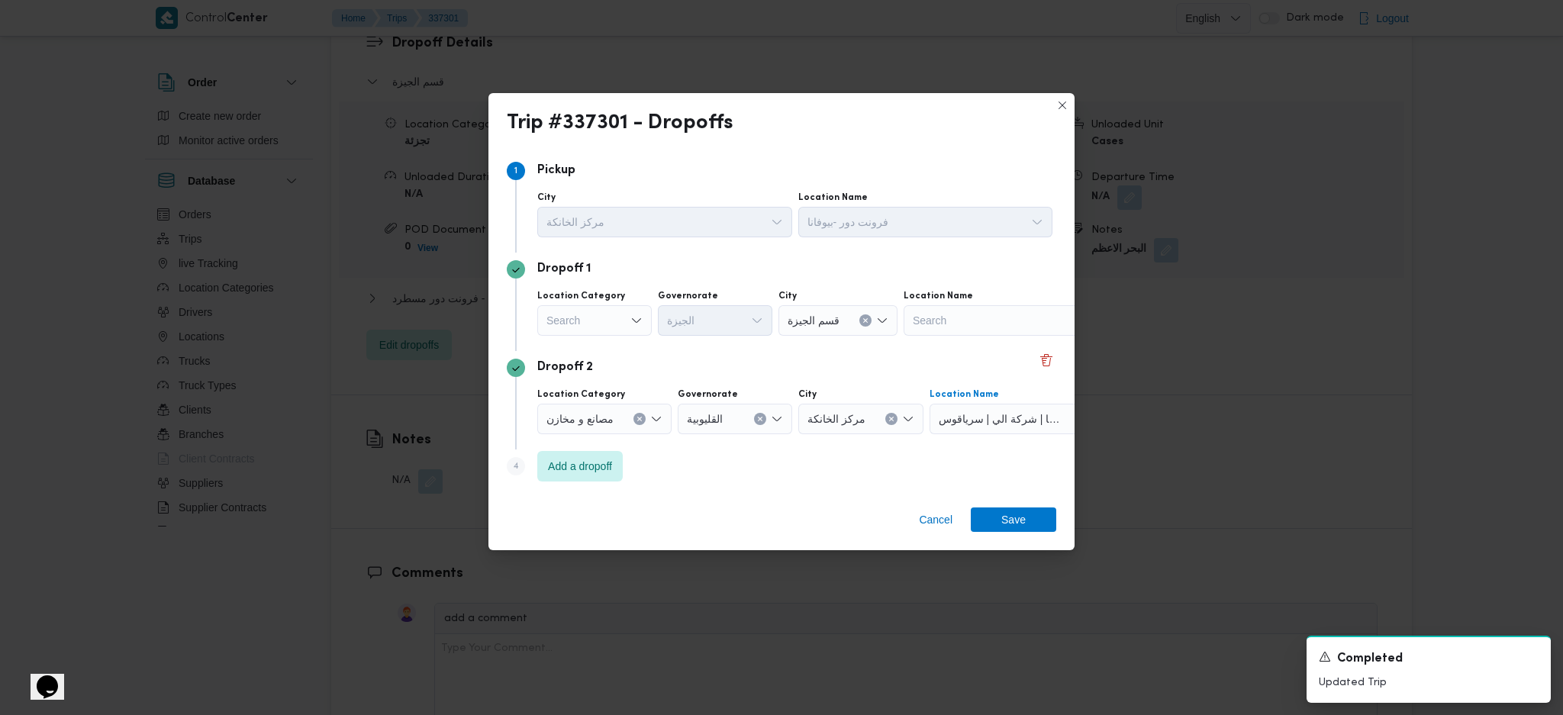
click at [1022, 502] on div "Cancel Save" at bounding box center [782, 522] width 586 height 55
click at [1008, 522] on span "Save" at bounding box center [1014, 519] width 24 height 24
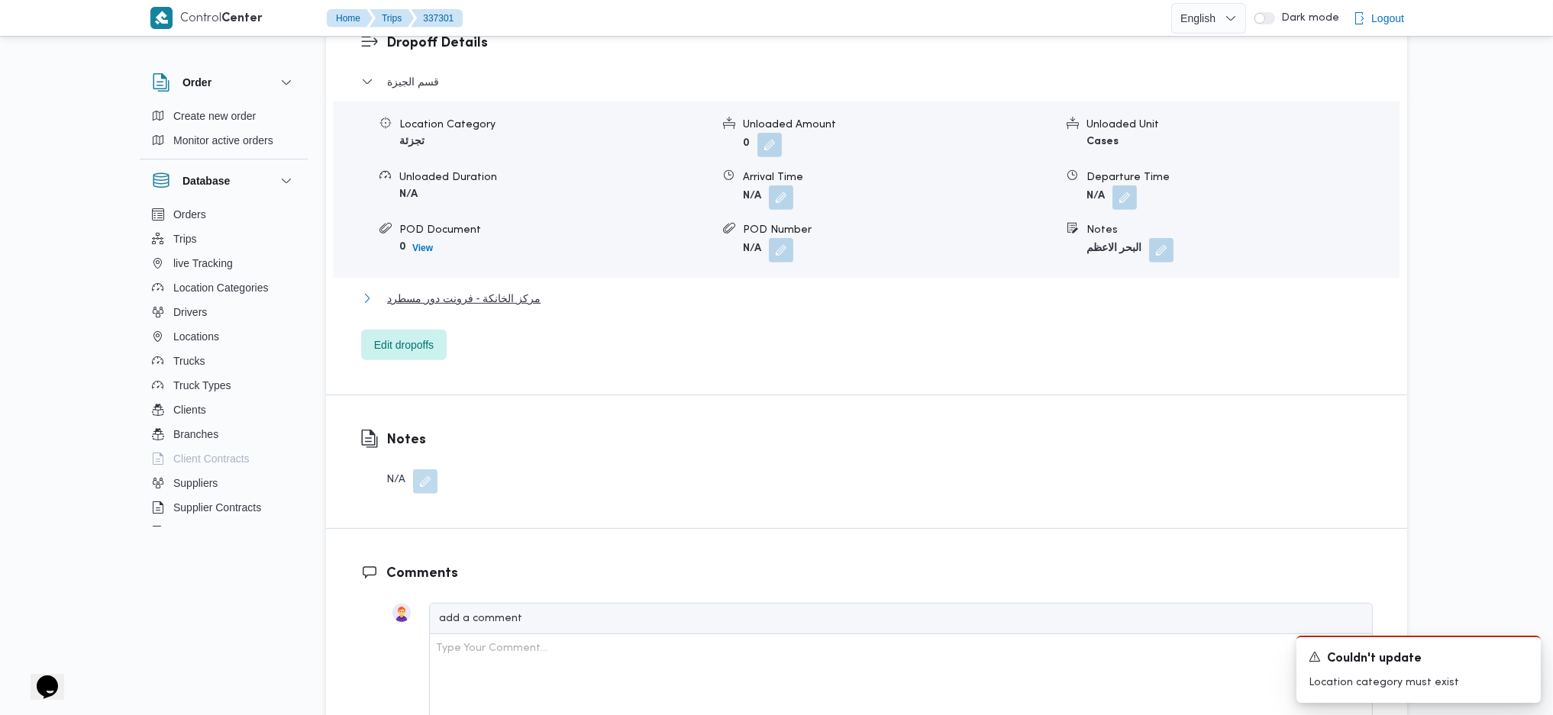
click at [552, 289] on button "مركز الخانكة - فرونت دور مسطرد" at bounding box center [866, 298] width 1011 height 18
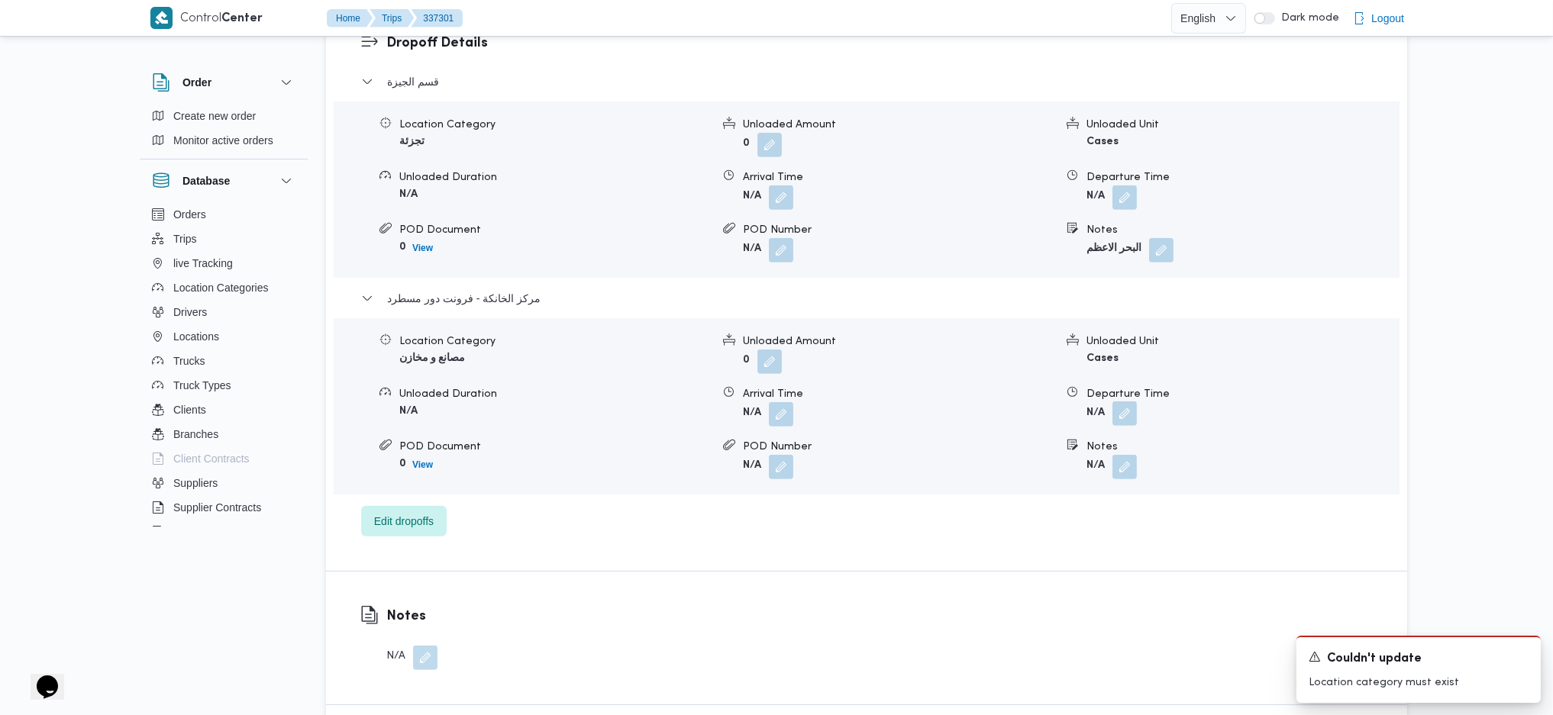
click at [1121, 402] on button "button" at bounding box center [1124, 414] width 24 height 24
click at [1055, 459] on input "Departure Time" at bounding box center [1083, 451] width 173 height 31
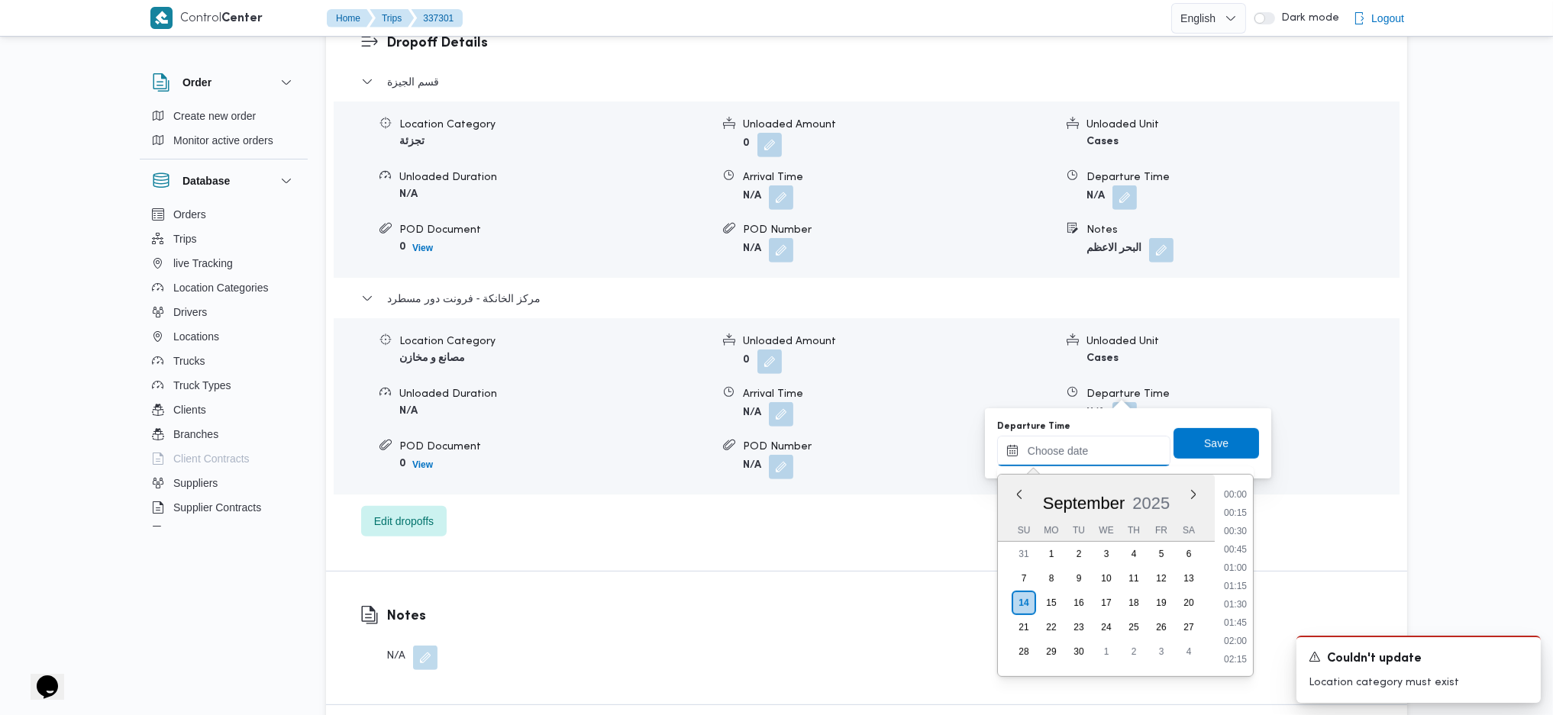
scroll to position [1266, 0]
click at [1230, 514] on li "17:30" at bounding box center [1235, 511] width 35 height 15
type input "14/09/2025 17:30"
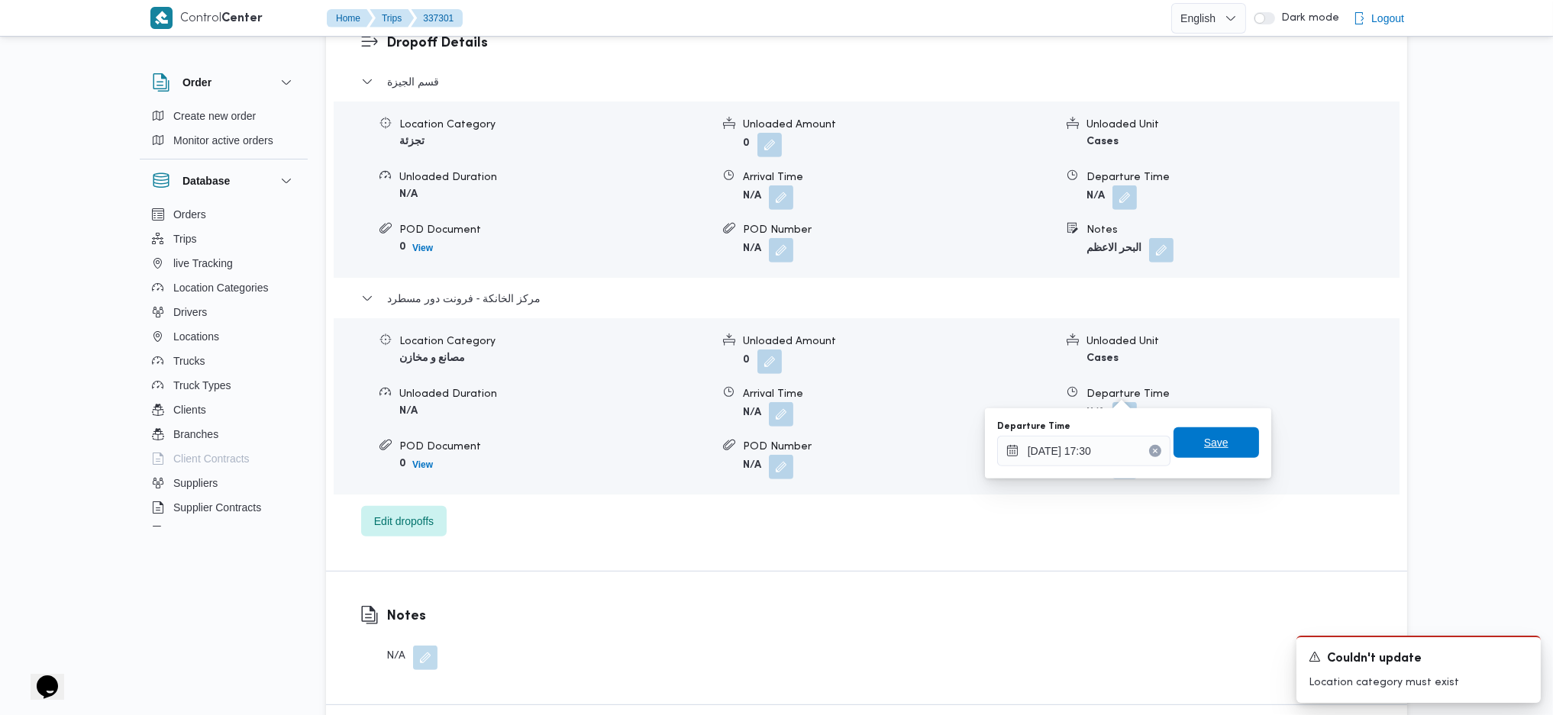
click at [1211, 431] on span "Save" at bounding box center [1215, 442] width 85 height 31
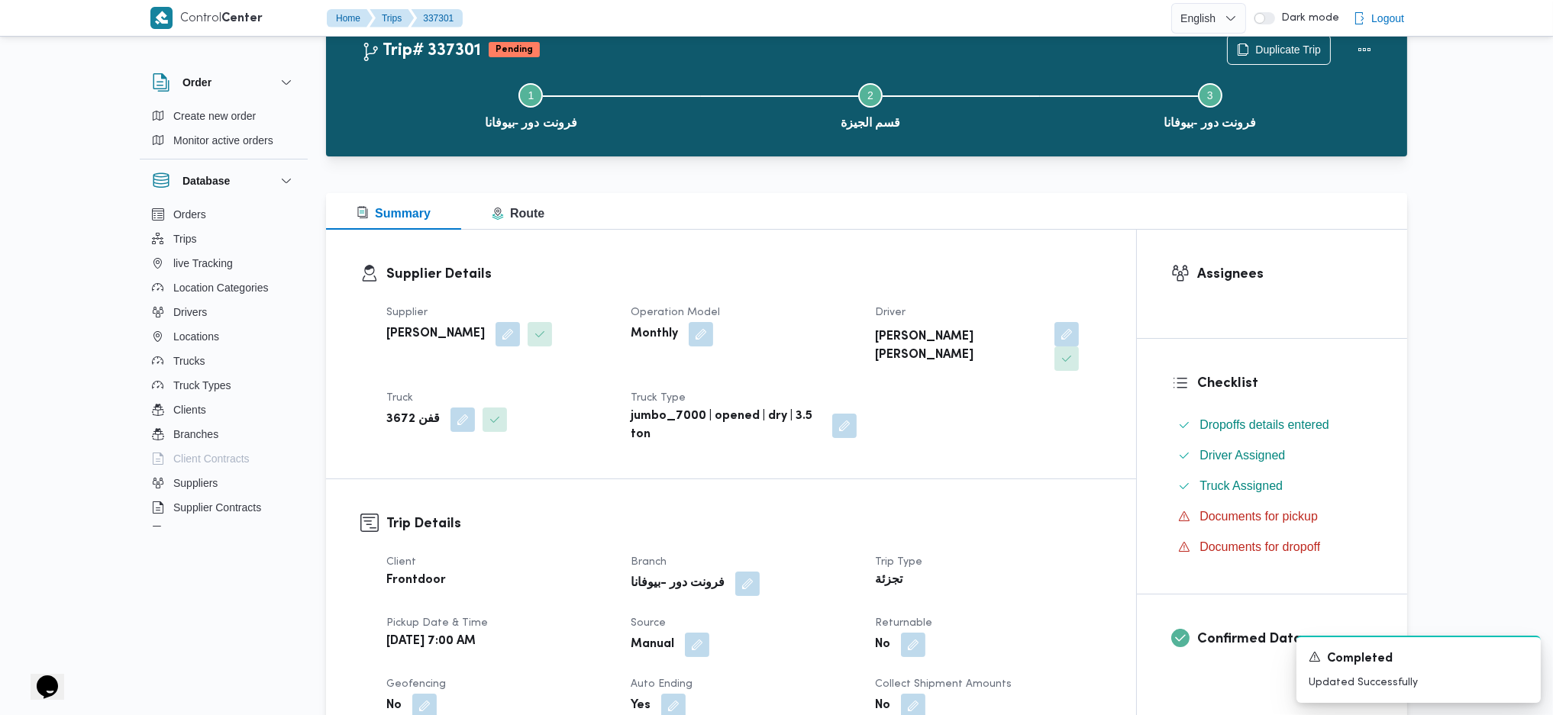
scroll to position [0, 0]
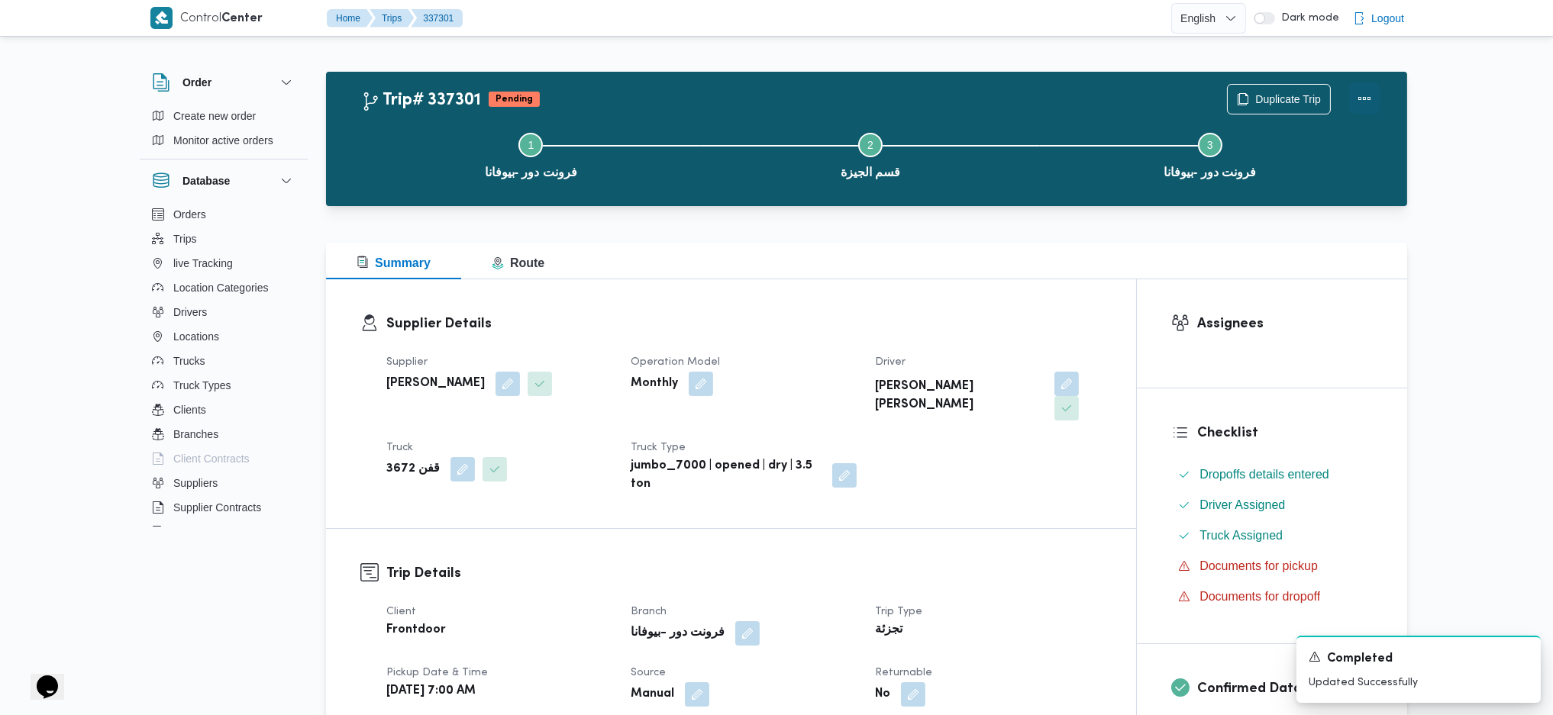
click at [1368, 104] on button "Actions" at bounding box center [1364, 98] width 31 height 31
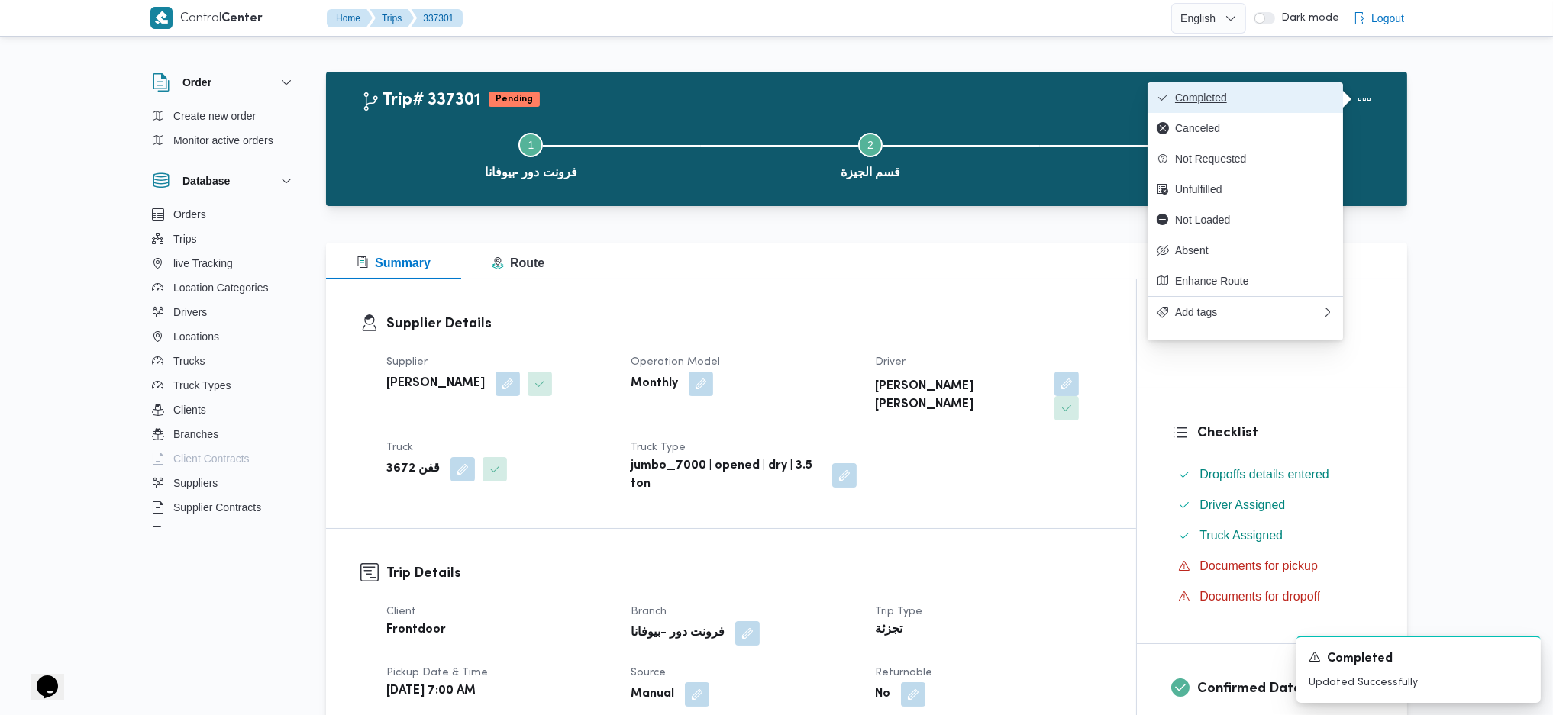
click at [1258, 87] on button "Completed" at bounding box center [1244, 97] width 195 height 31
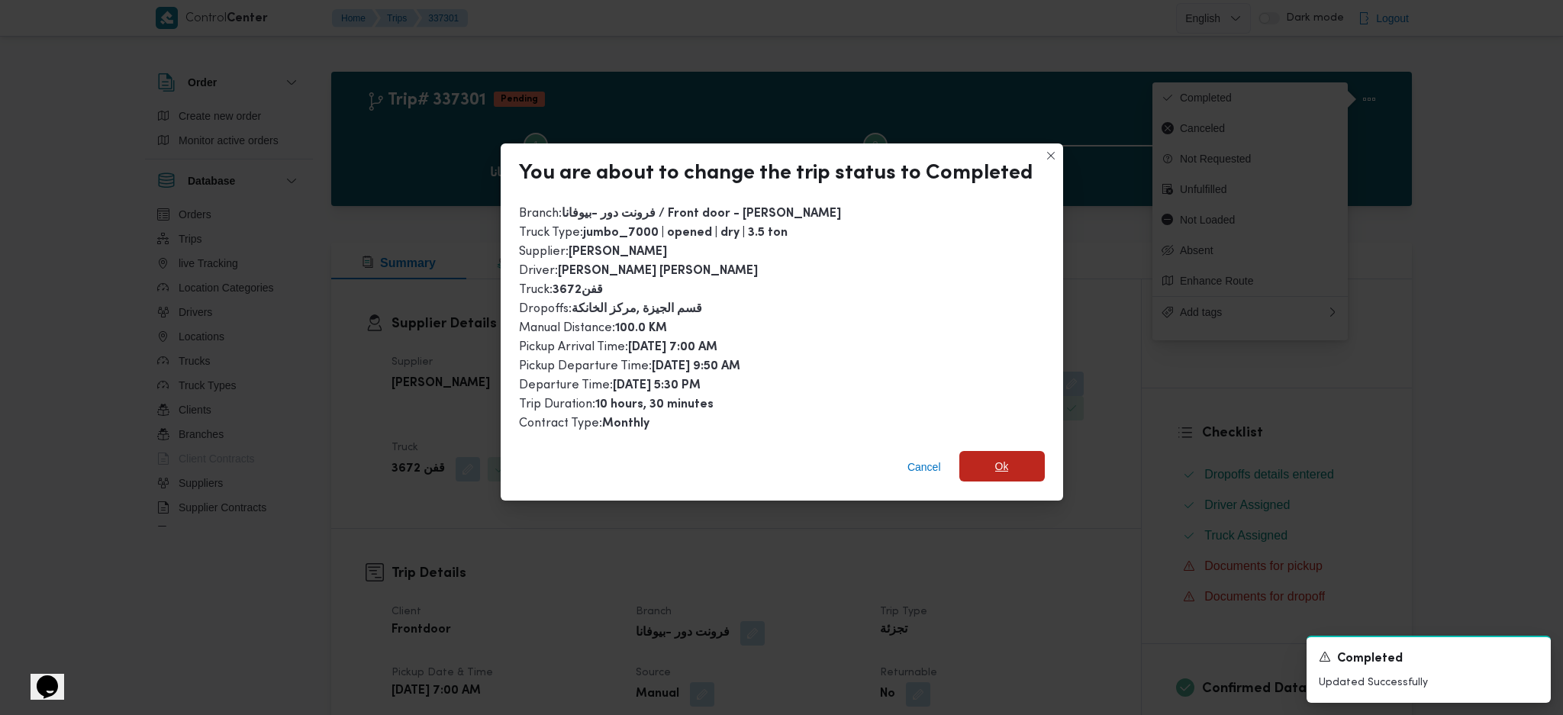
click at [1015, 473] on span "Ok" at bounding box center [1002, 466] width 85 height 31
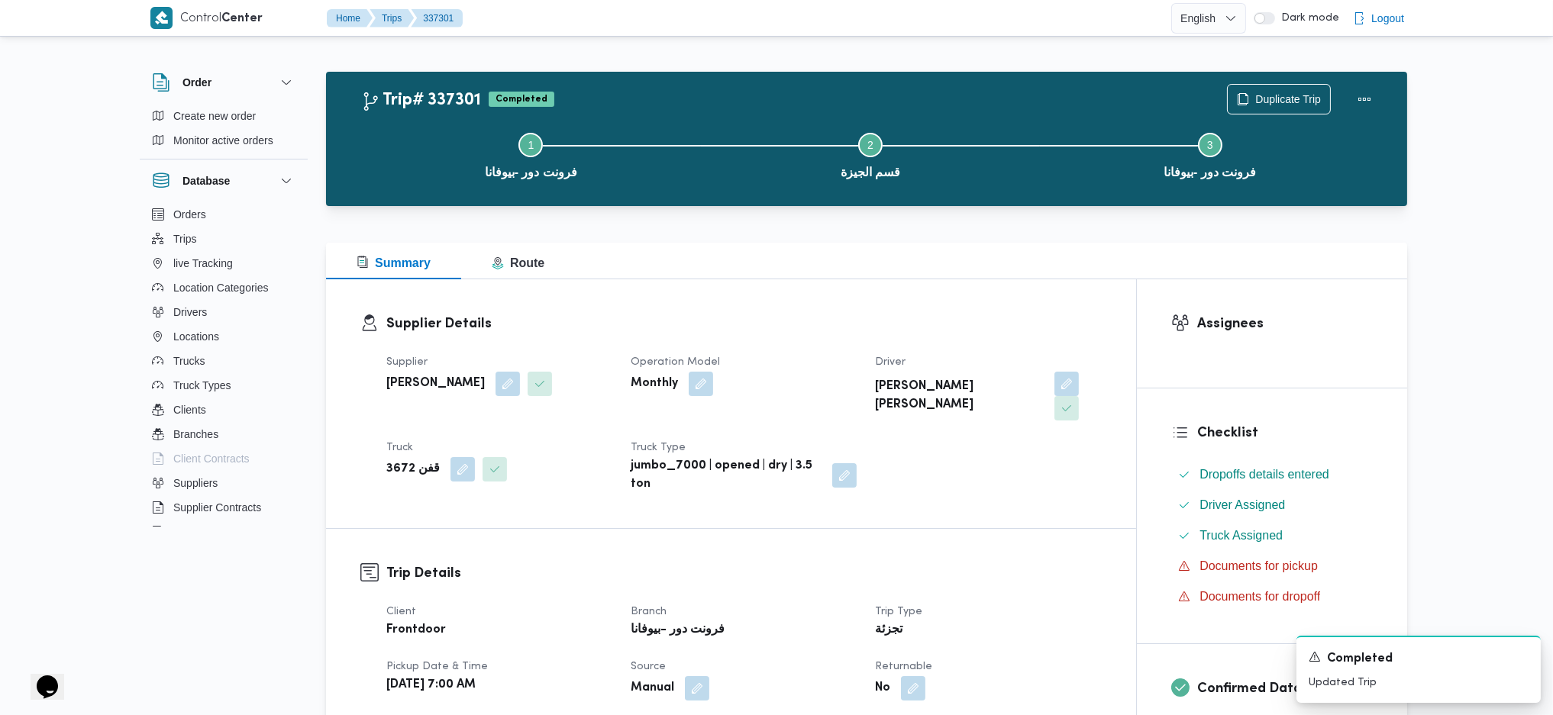
click at [1034, 563] on h3 "Trip Details" at bounding box center [743, 573] width 715 height 21
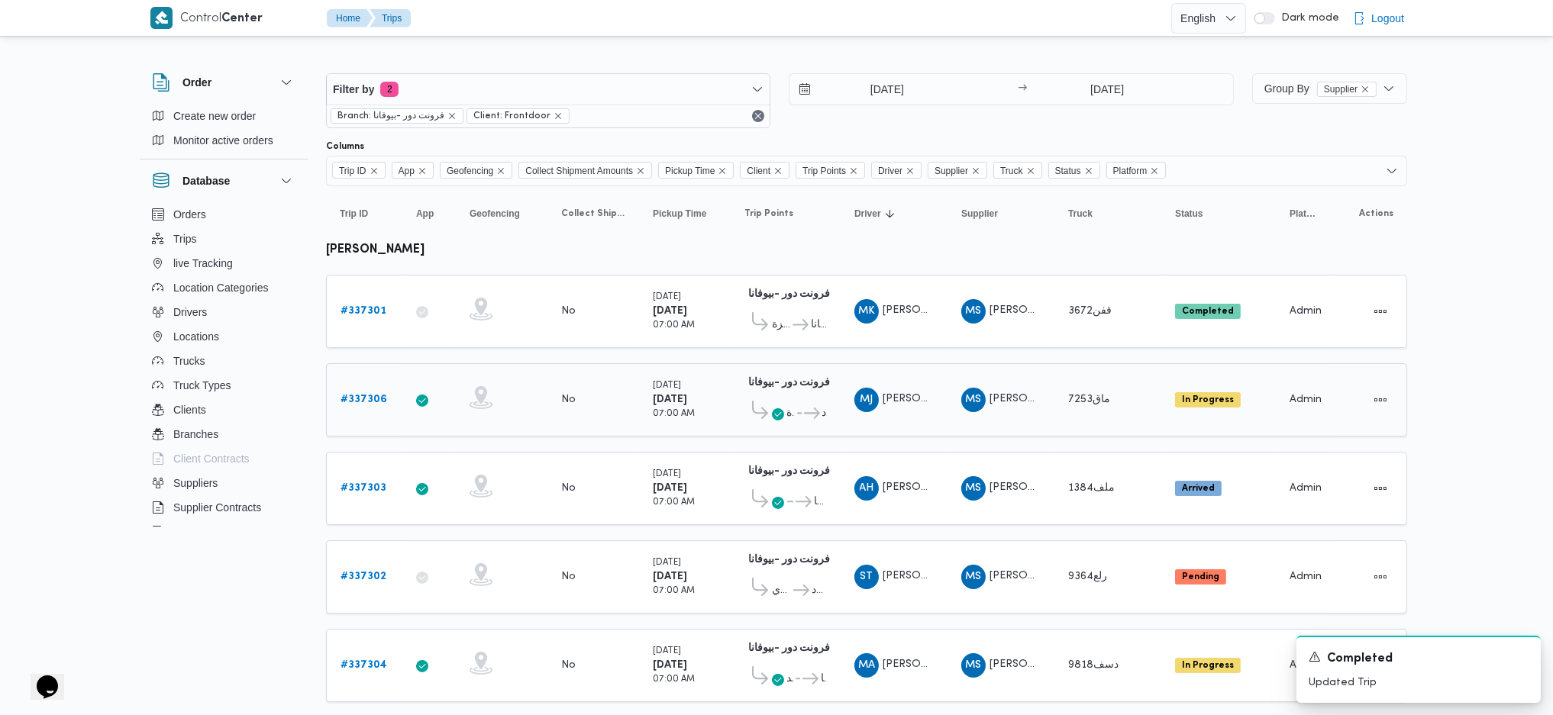
click at [347, 395] on b "# 337306" at bounding box center [363, 400] width 47 height 10
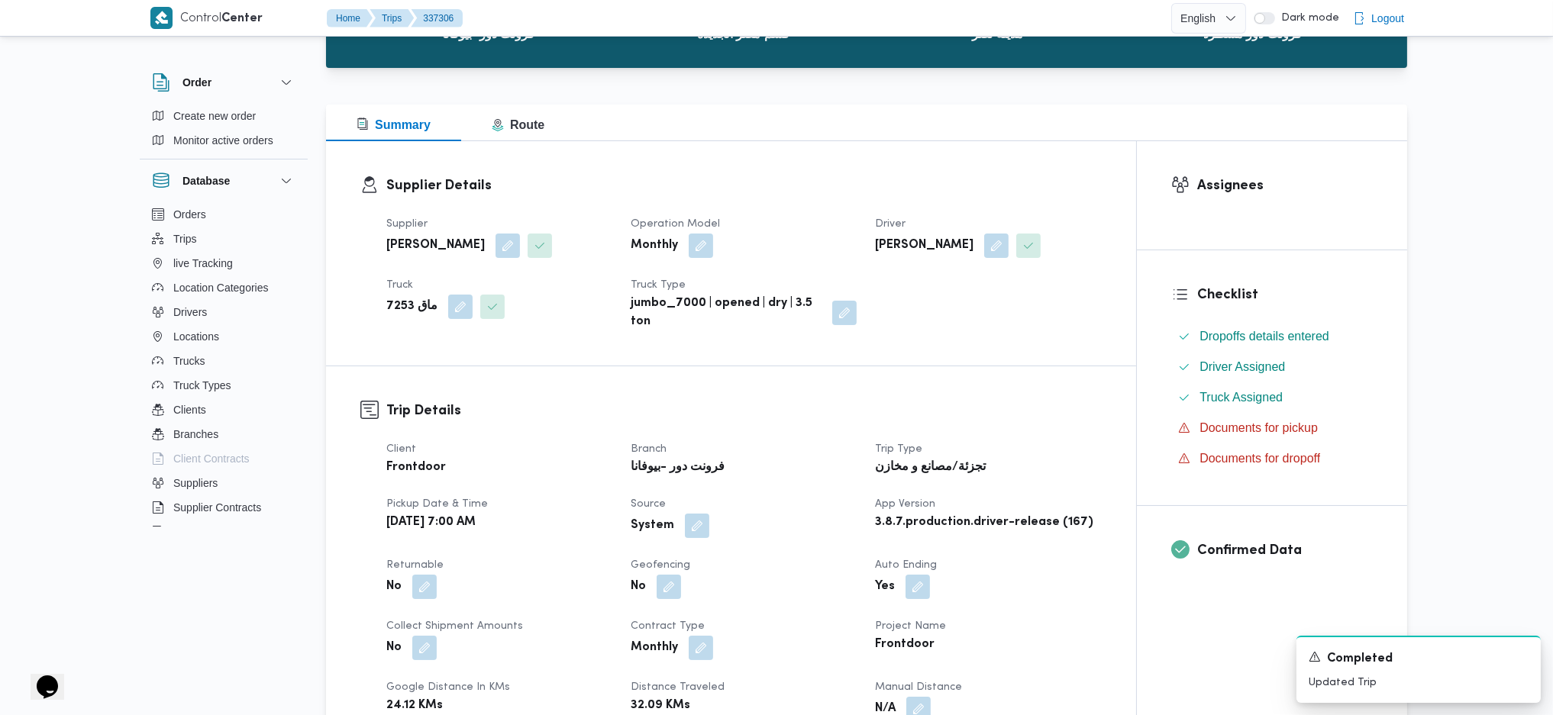
scroll to position [508, 0]
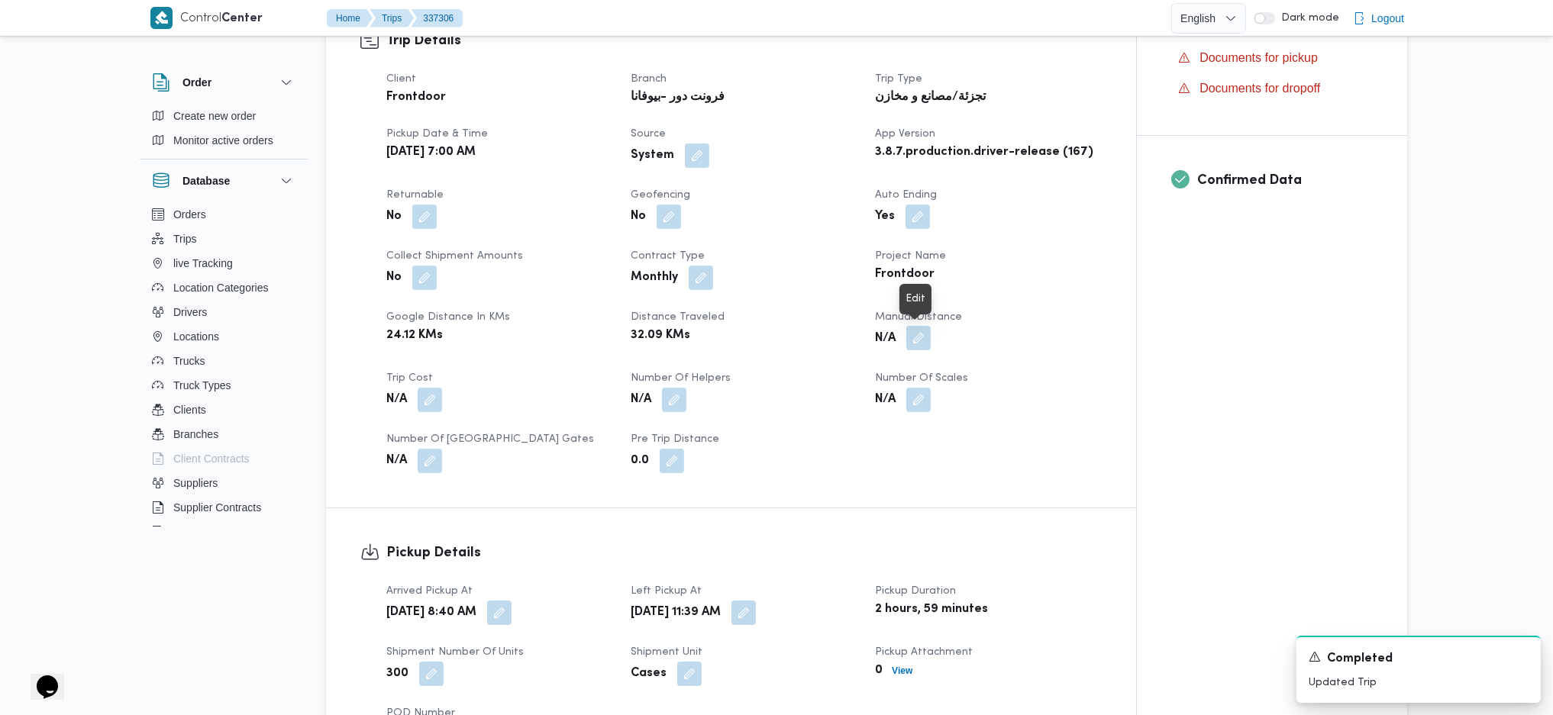
click at [910, 341] on button "button" at bounding box center [918, 338] width 24 height 24
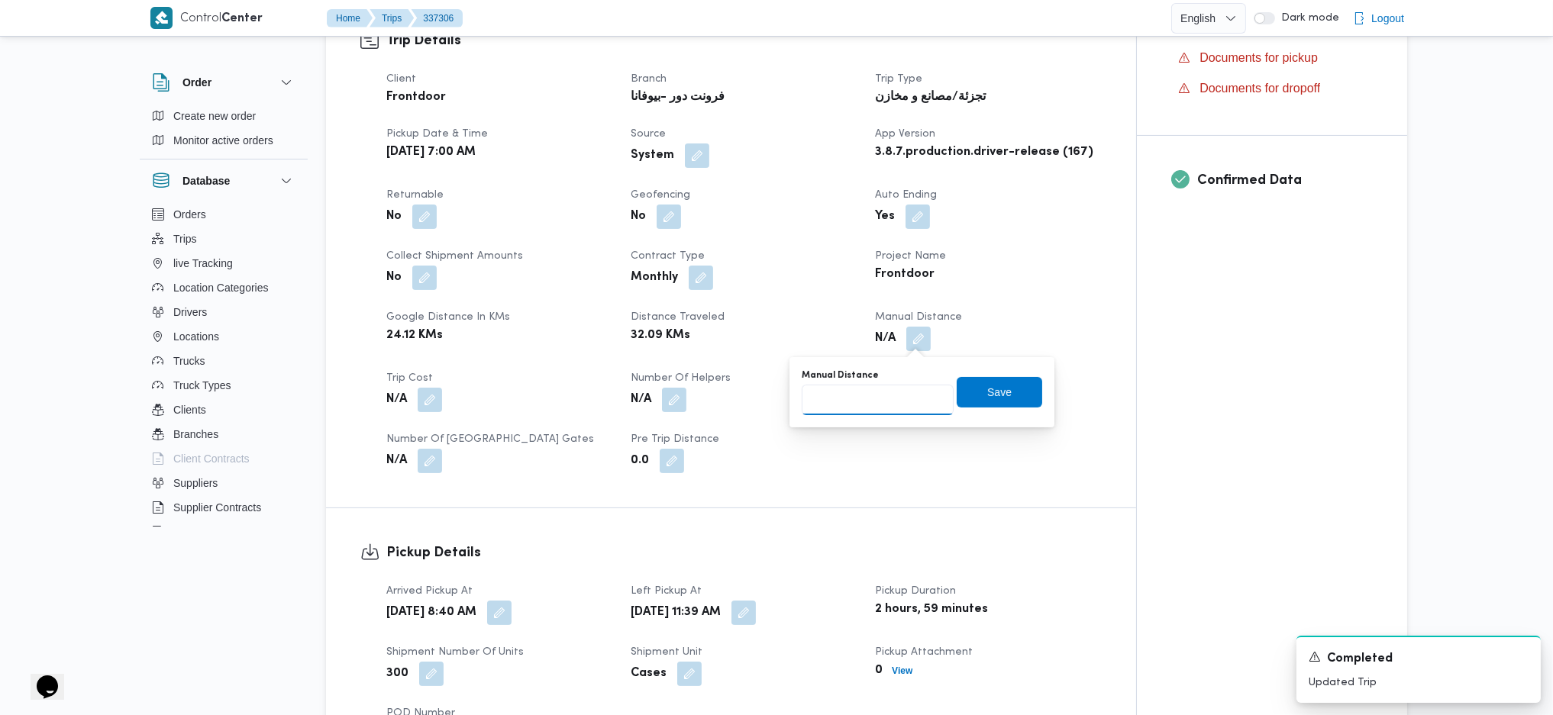
click at [856, 413] on input "Manual Distance" at bounding box center [878, 400] width 152 height 31
type input "1"
type input "95"
click button "Save" at bounding box center [999, 392] width 85 height 31
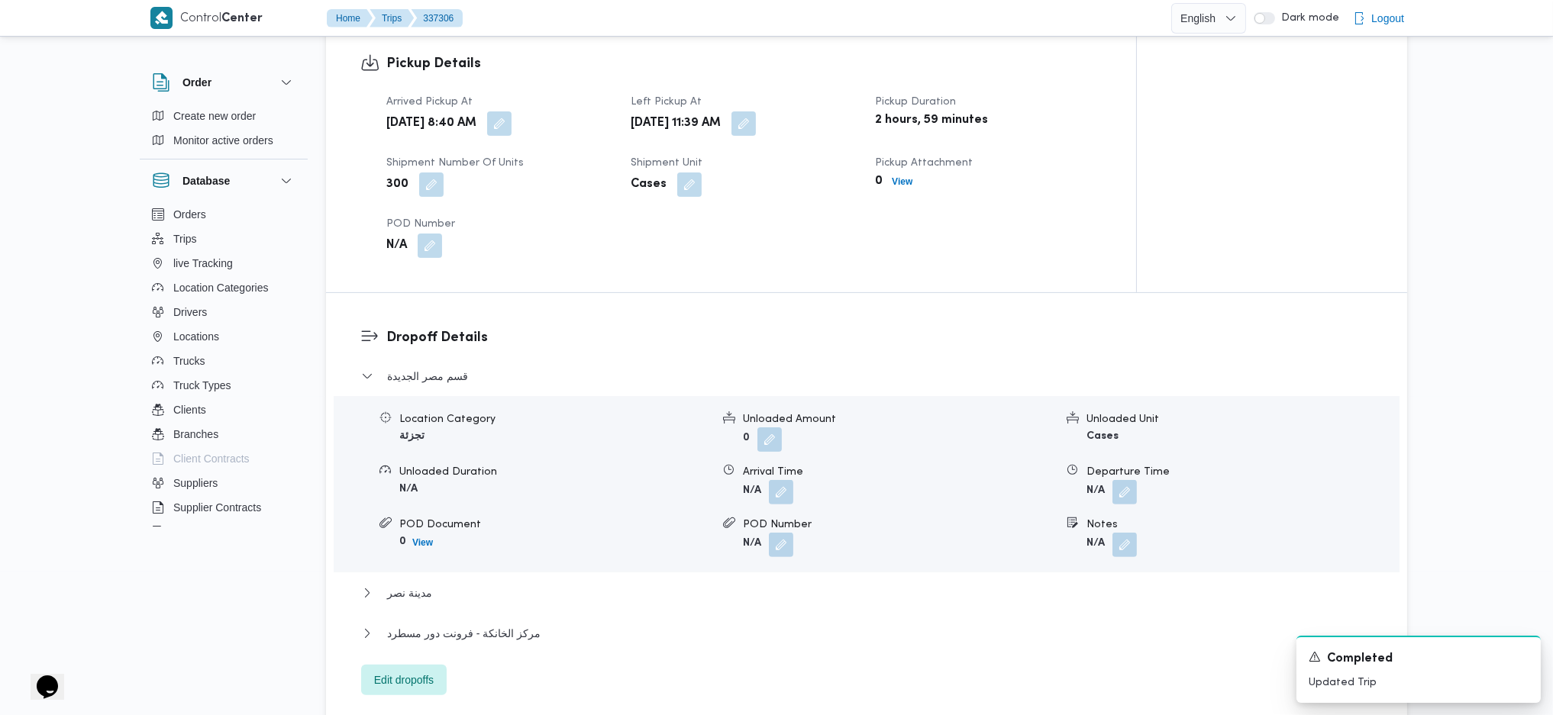
scroll to position [1119, 0]
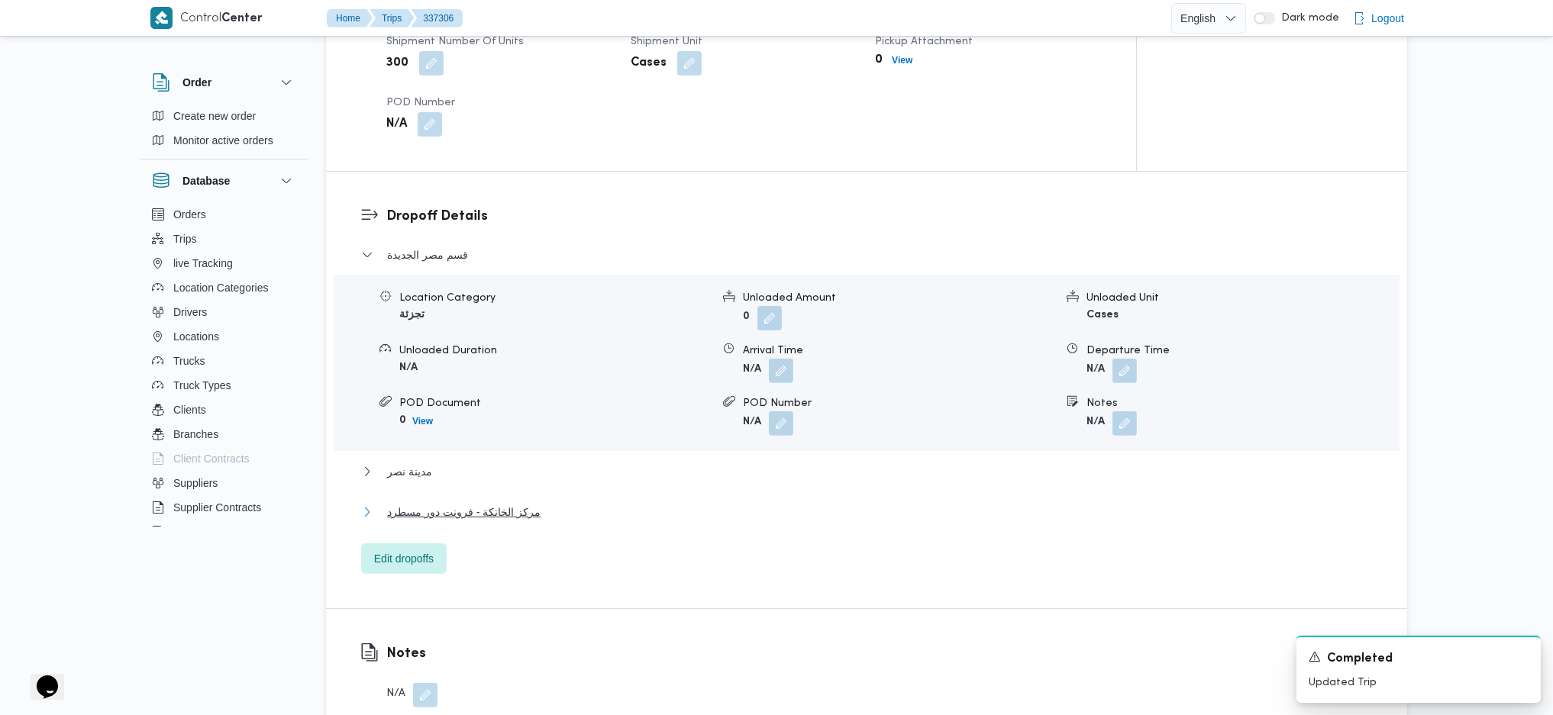
click at [525, 511] on span "مركز الخانكة - فرونت دور مسطرد" at bounding box center [463, 512] width 153 height 18
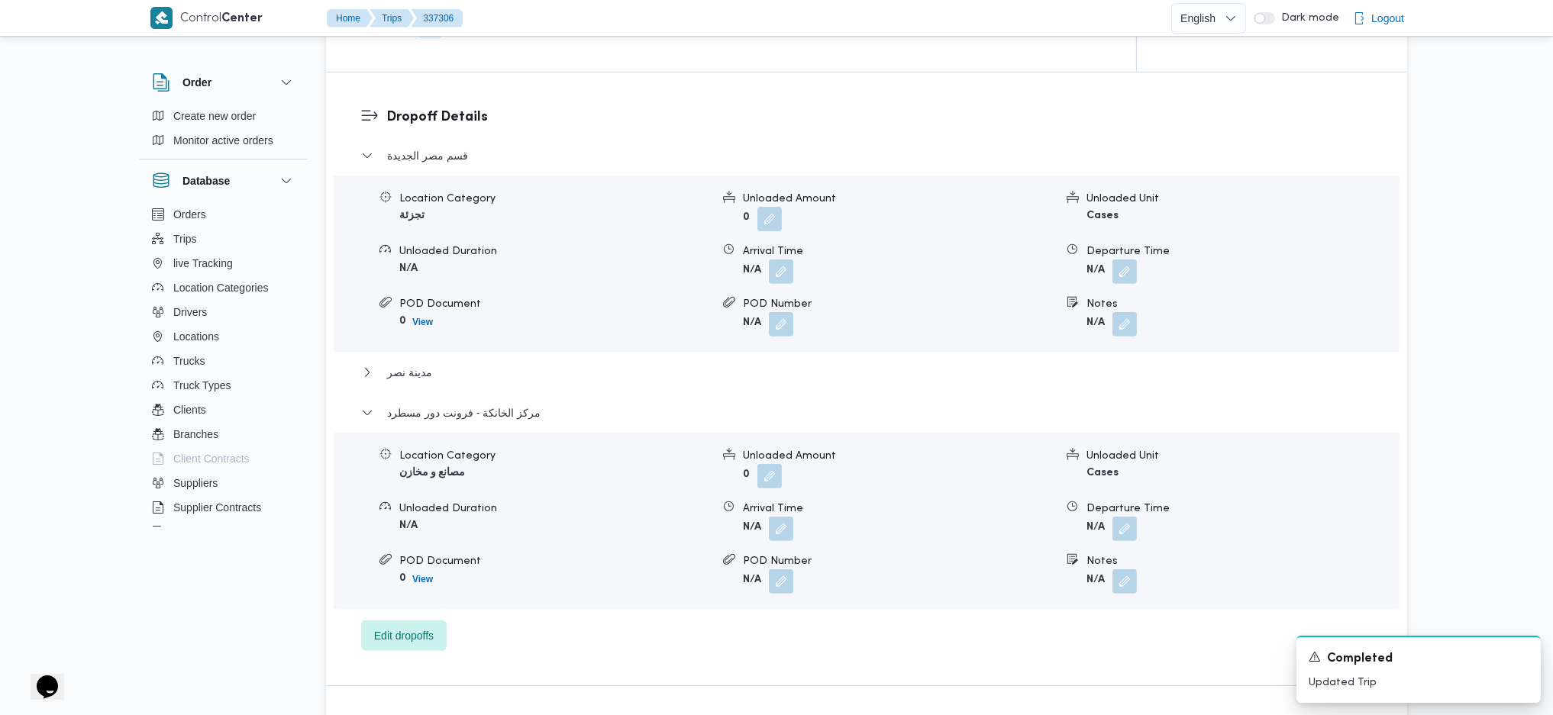
scroll to position [1323, 0]
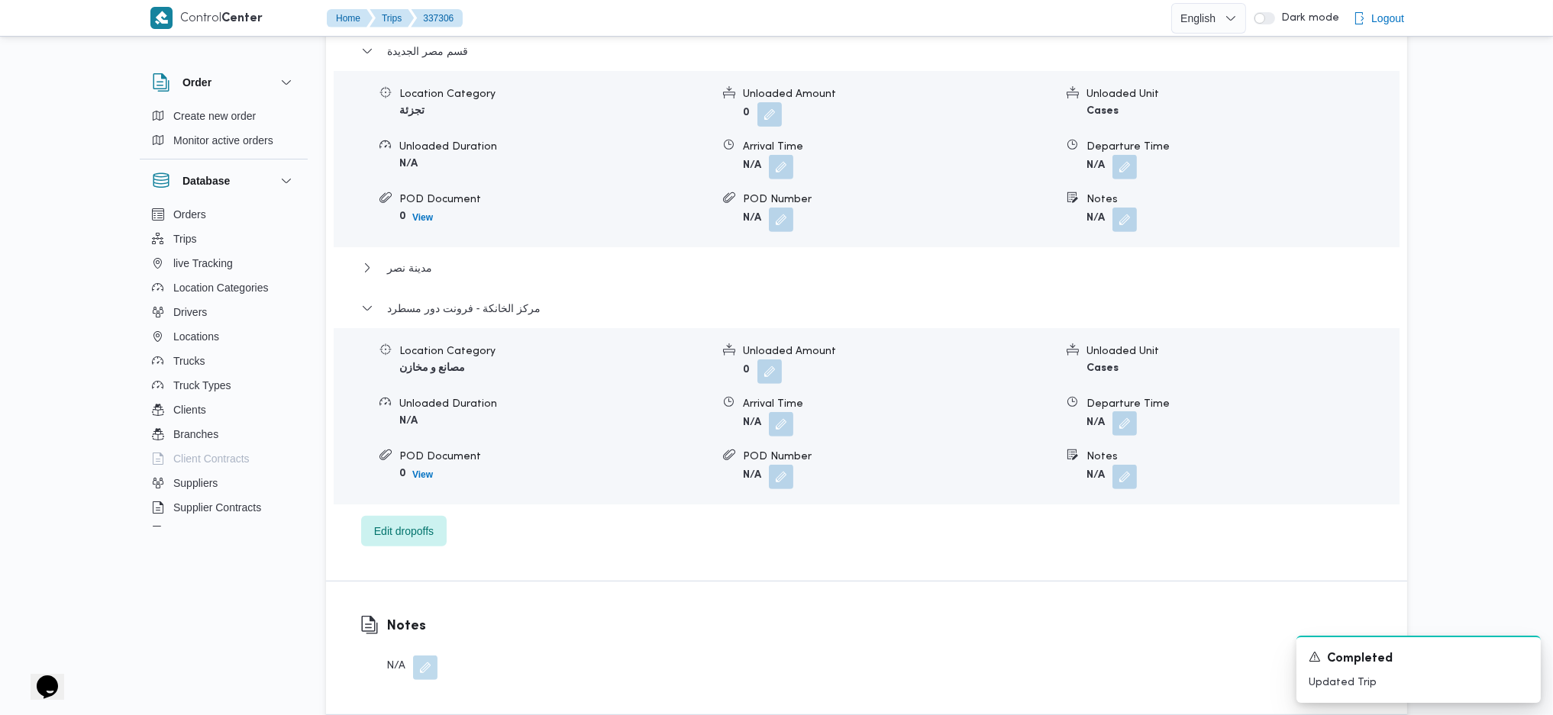
click at [1118, 423] on button "button" at bounding box center [1124, 423] width 24 height 24
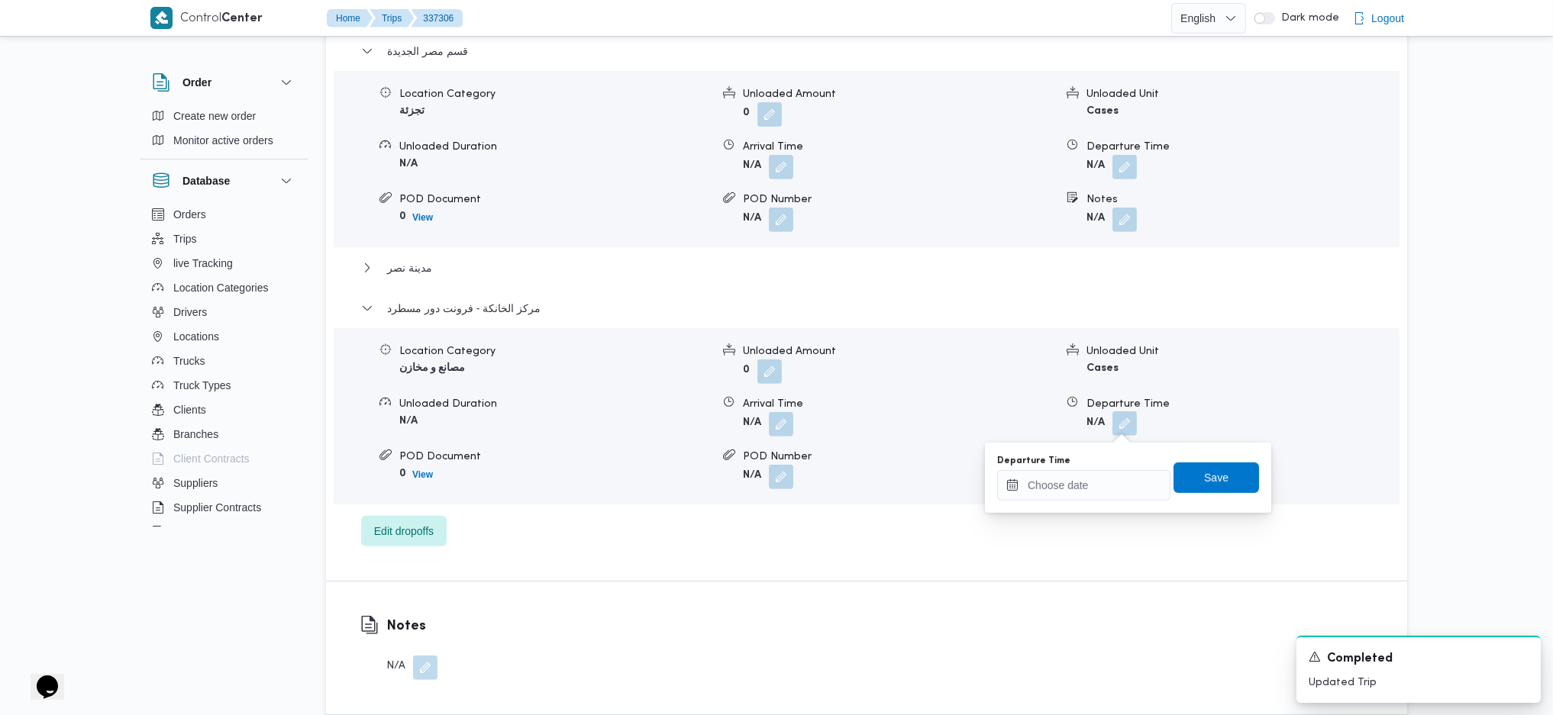
click at [1058, 509] on div "You are in a dialog. To close this dialog, hit escape. Departure Time Save" at bounding box center [1128, 478] width 286 height 70
click at [1073, 493] on input "Departure Time" at bounding box center [1083, 485] width 173 height 31
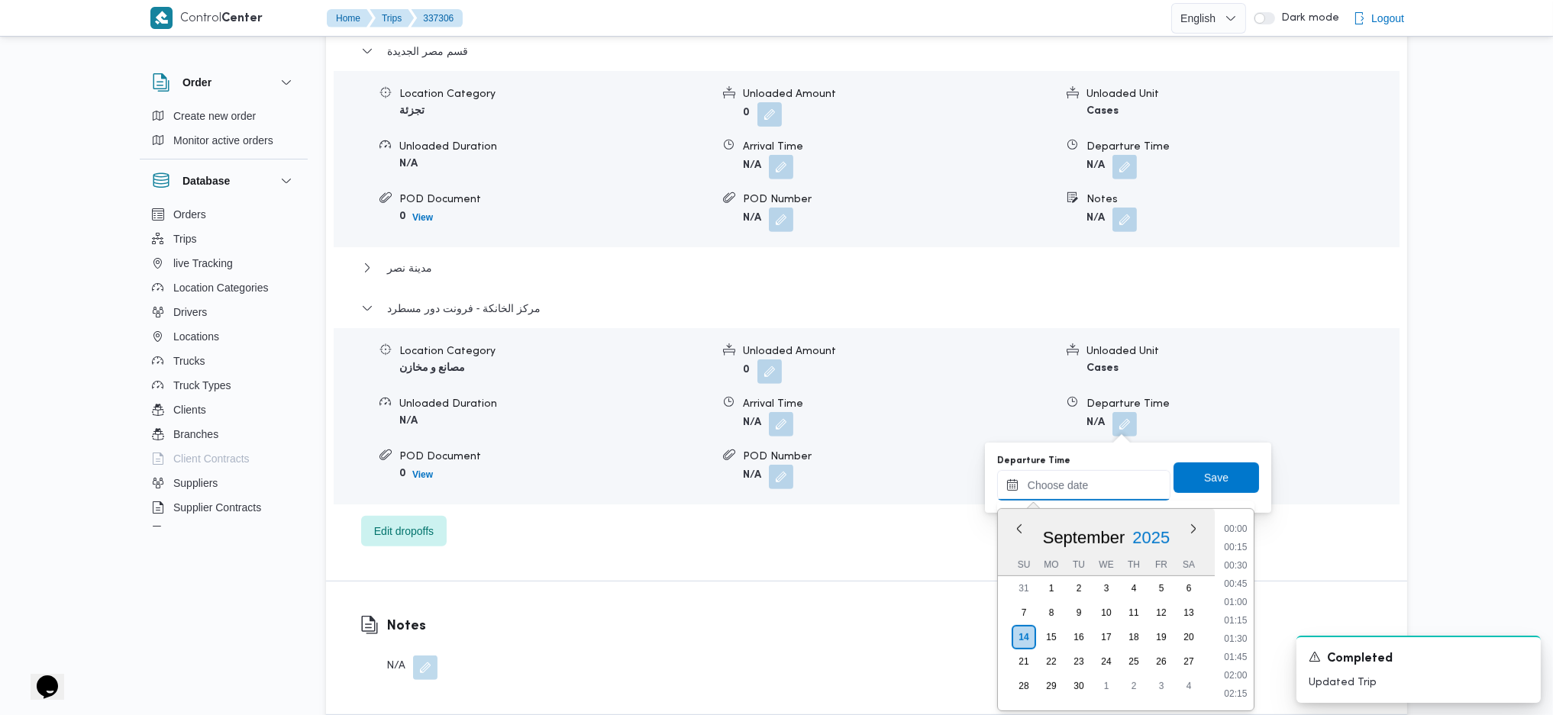
scroll to position [1284, 0]
drag, startPoint x: 1229, startPoint y: 534, endPoint x: 1227, endPoint y: 523, distance: 10.9
click at [1229, 534] on li "17:30" at bounding box center [1235, 527] width 35 height 15
type input "14/09/2025 17:30"
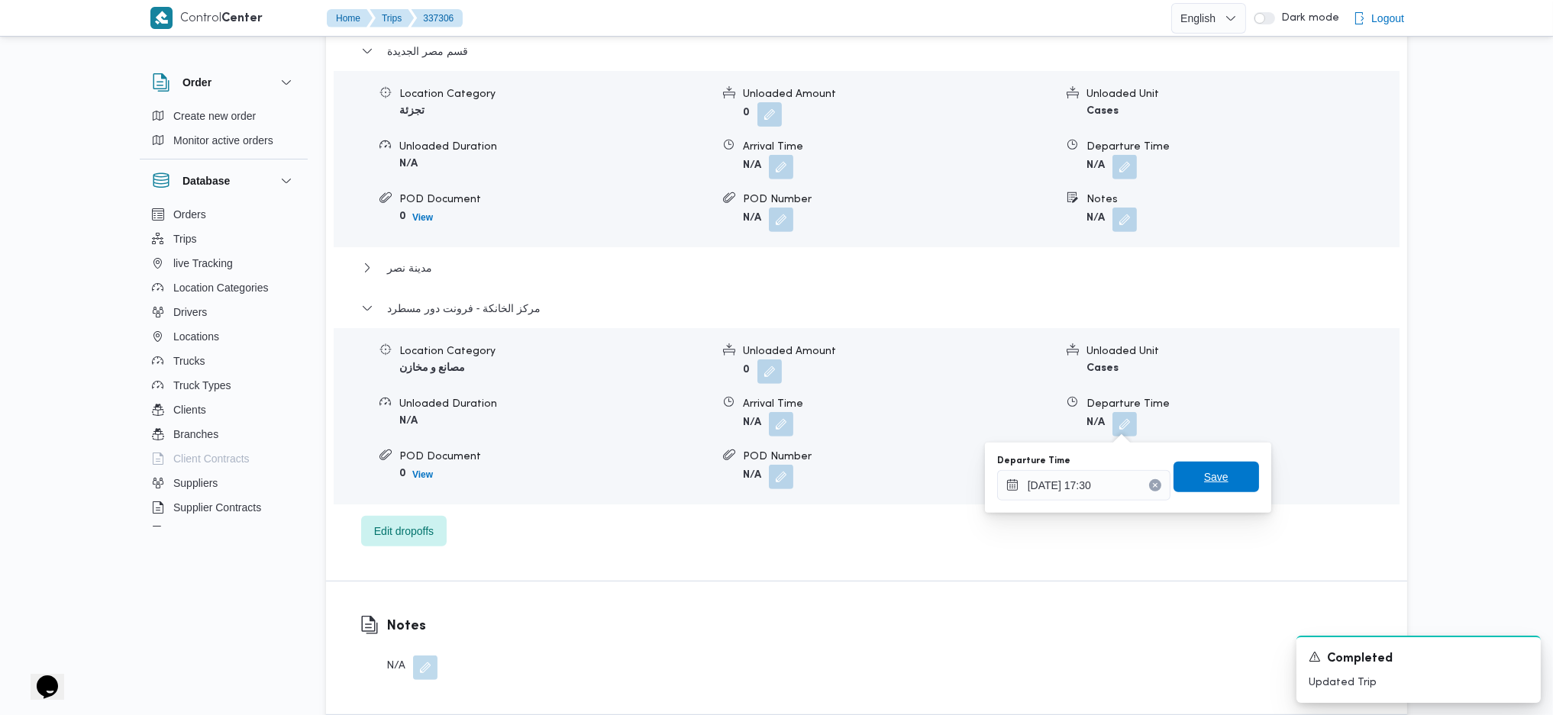
click at [1209, 477] on span "Save" at bounding box center [1216, 477] width 24 height 18
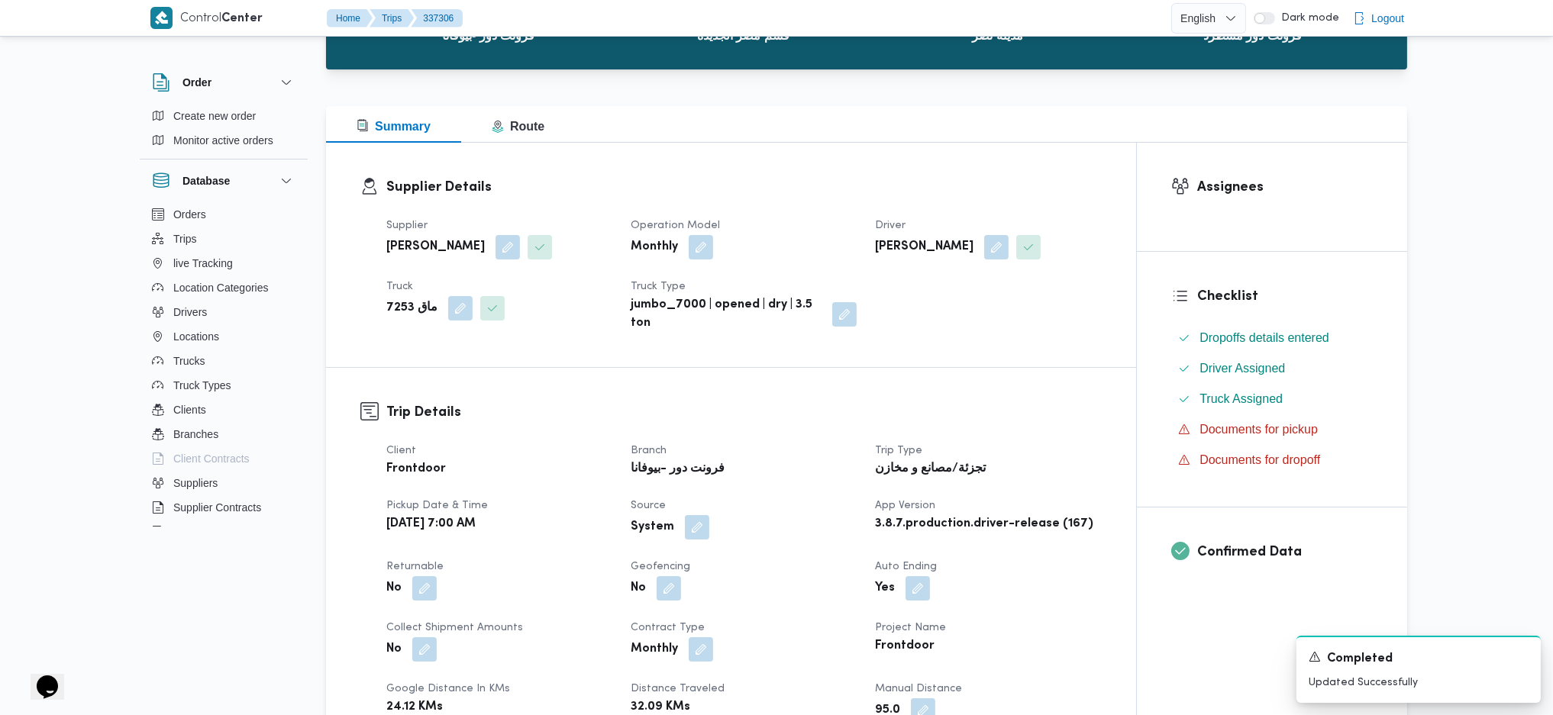
scroll to position [0, 0]
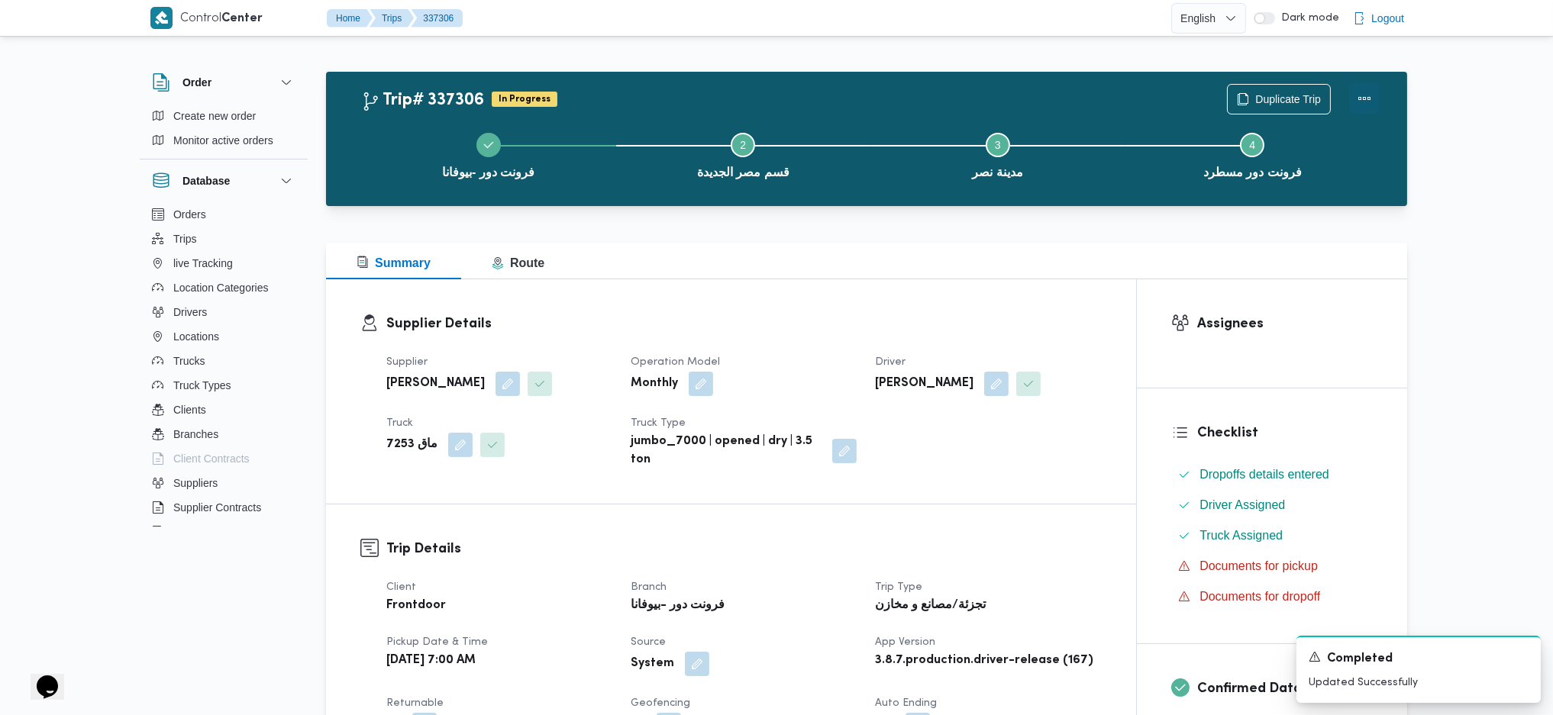
click at [1360, 101] on button "Actions" at bounding box center [1364, 98] width 31 height 31
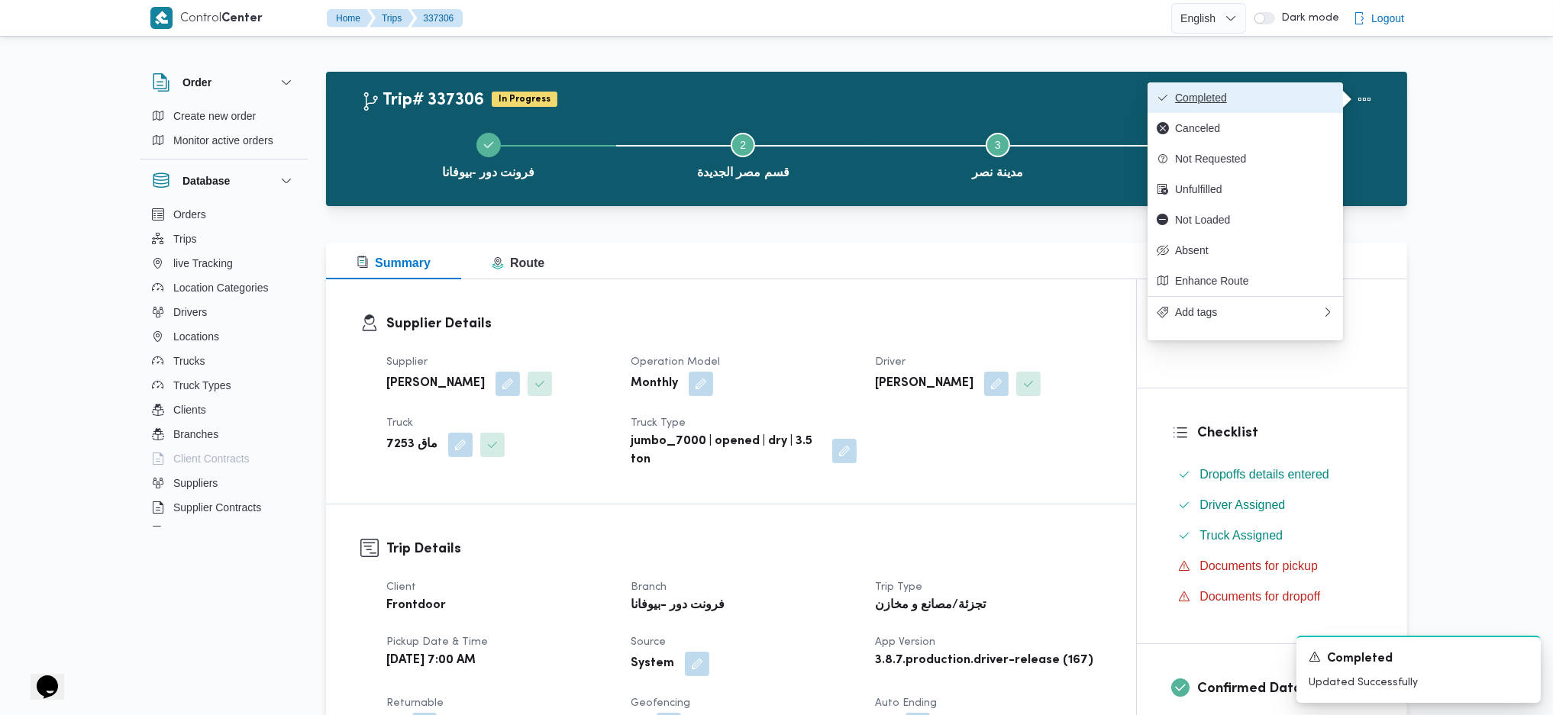
click at [1252, 104] on span "Completed" at bounding box center [1254, 98] width 159 height 12
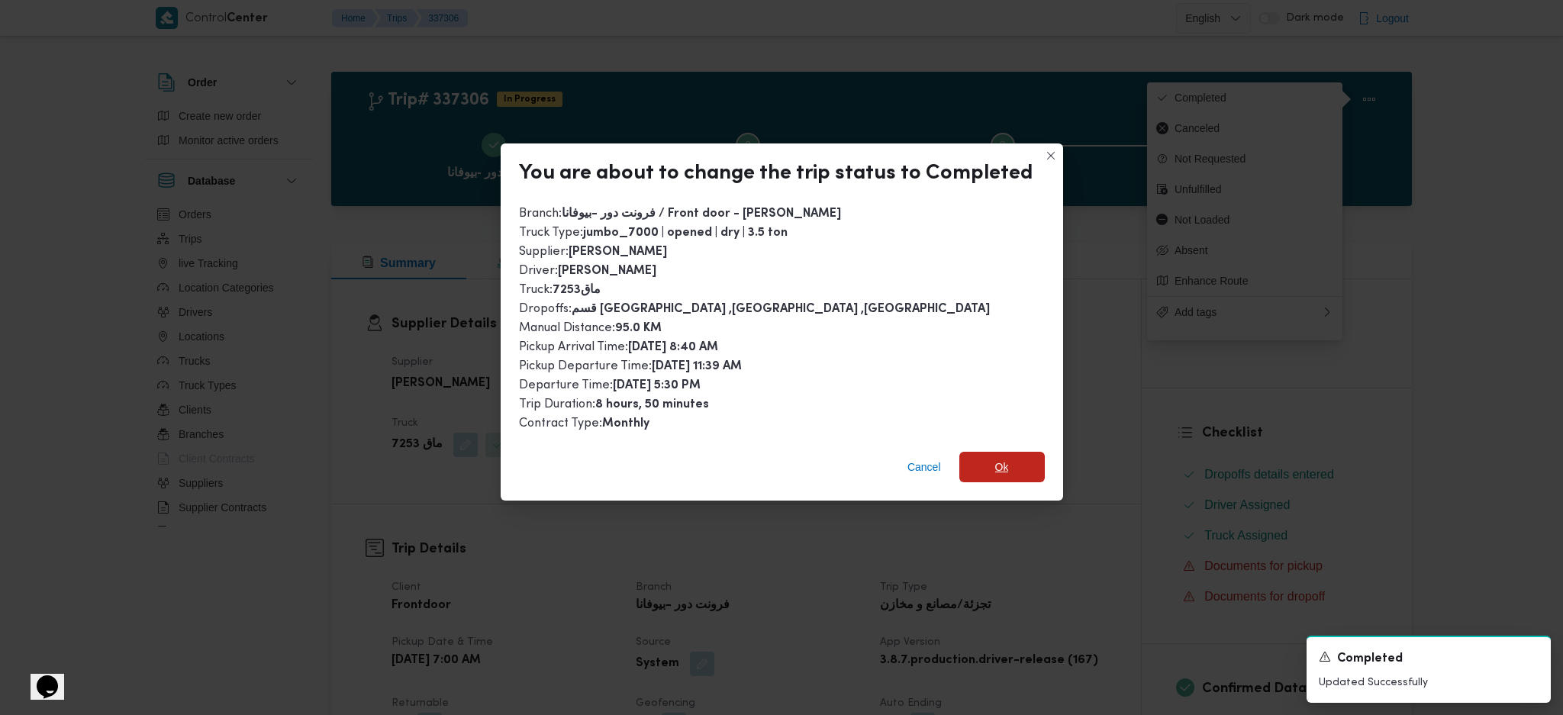
click at [1026, 466] on span "Ok" at bounding box center [1002, 467] width 85 height 31
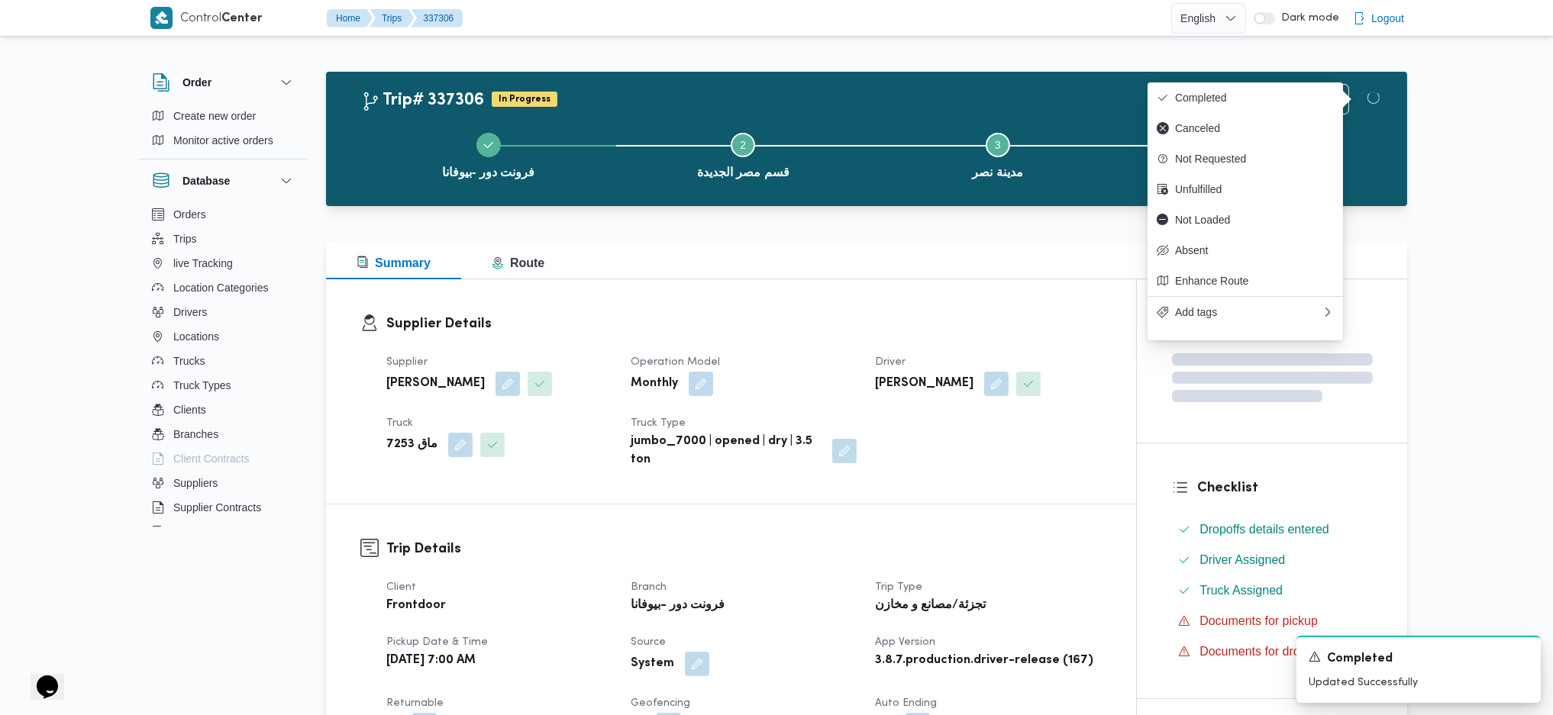
click at [1006, 559] on h3 "Trip Details" at bounding box center [743, 549] width 715 height 21
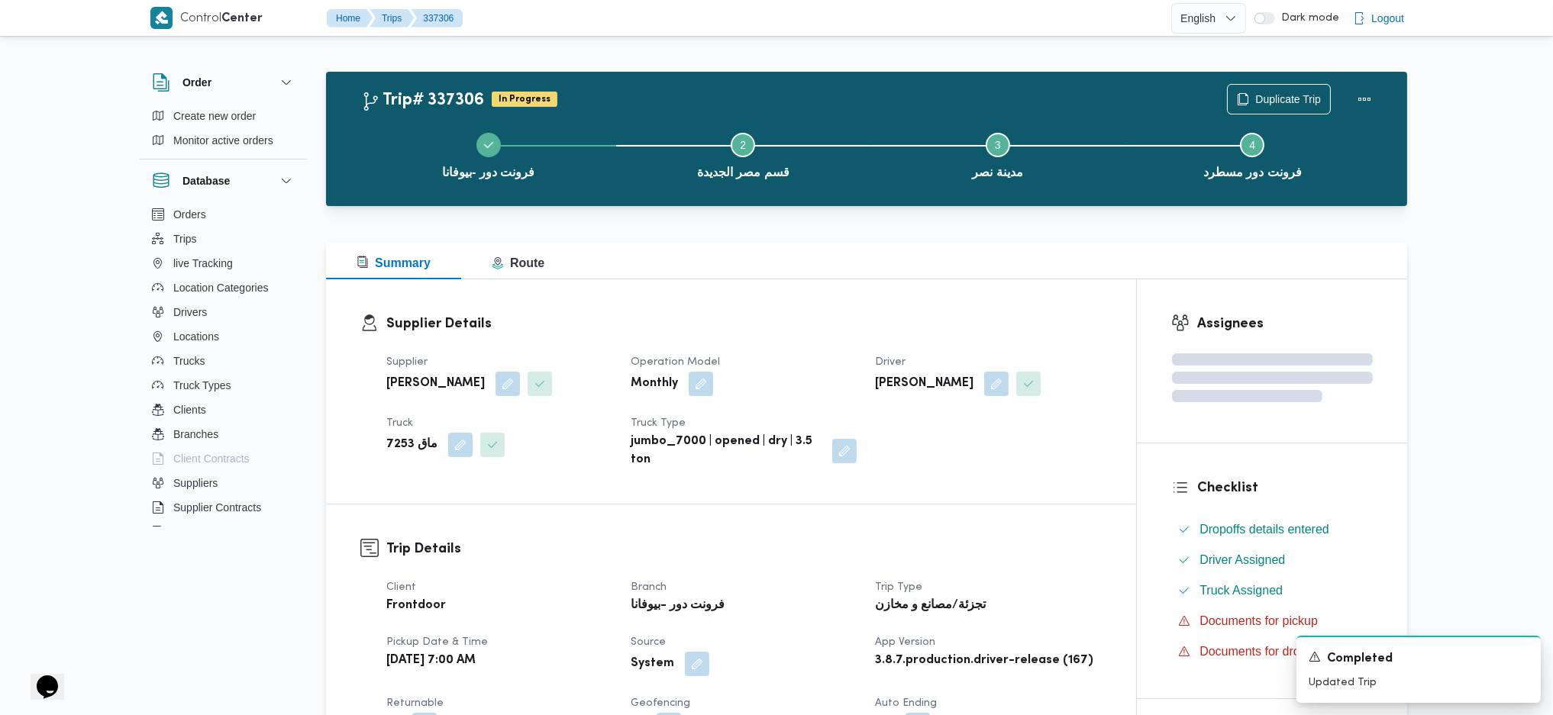
click at [940, 318] on h3 "Supplier Details" at bounding box center [743, 324] width 715 height 21
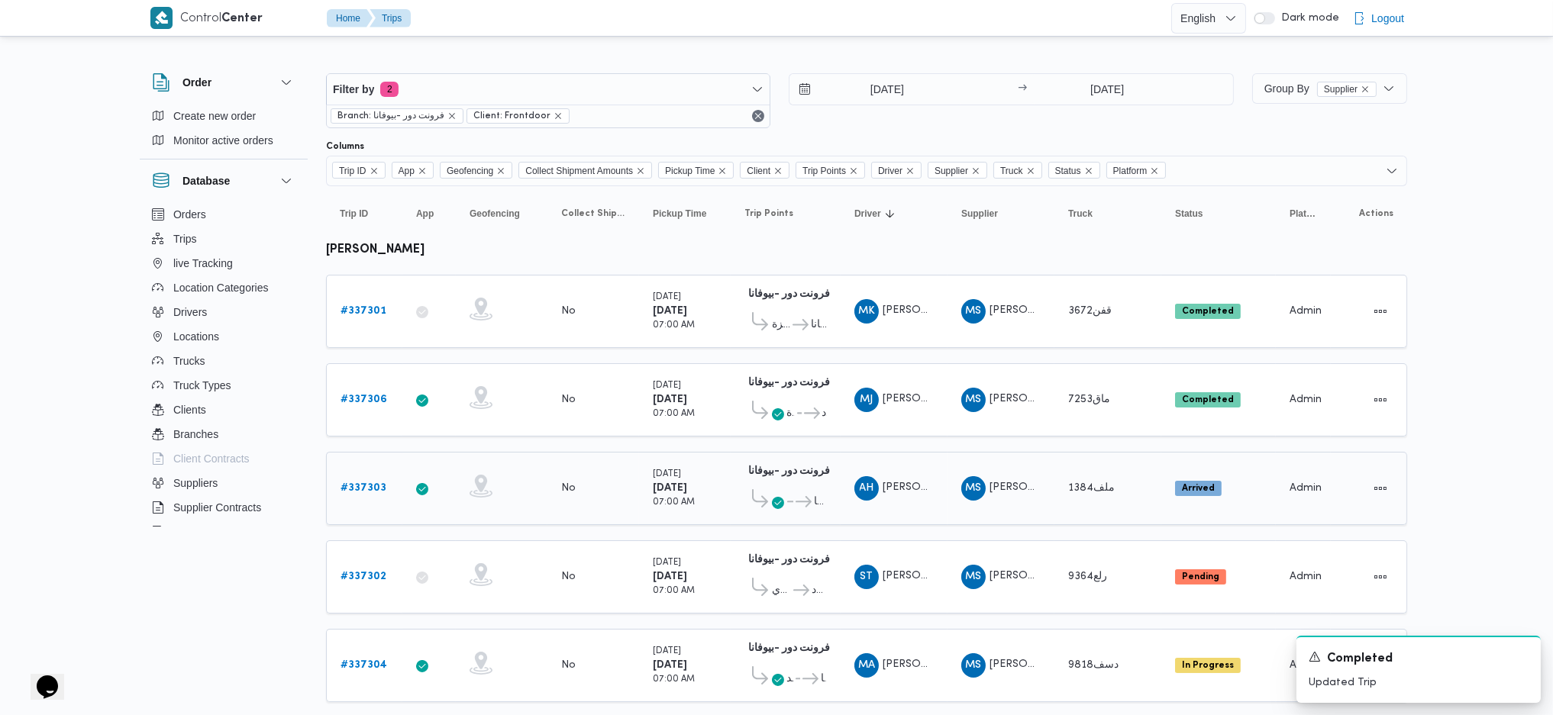
click at [363, 489] on link "# 337303" at bounding box center [363, 488] width 46 height 18
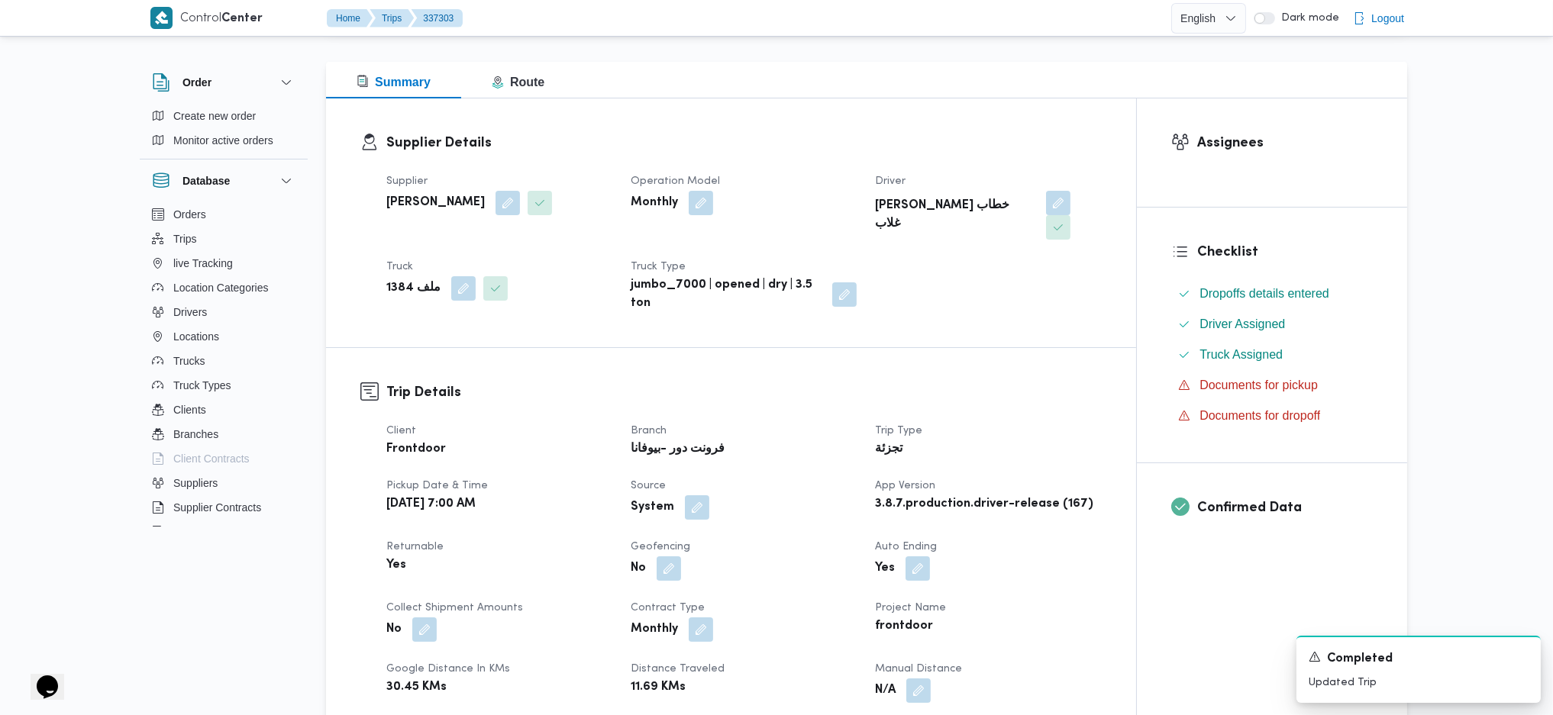
scroll to position [407, 0]
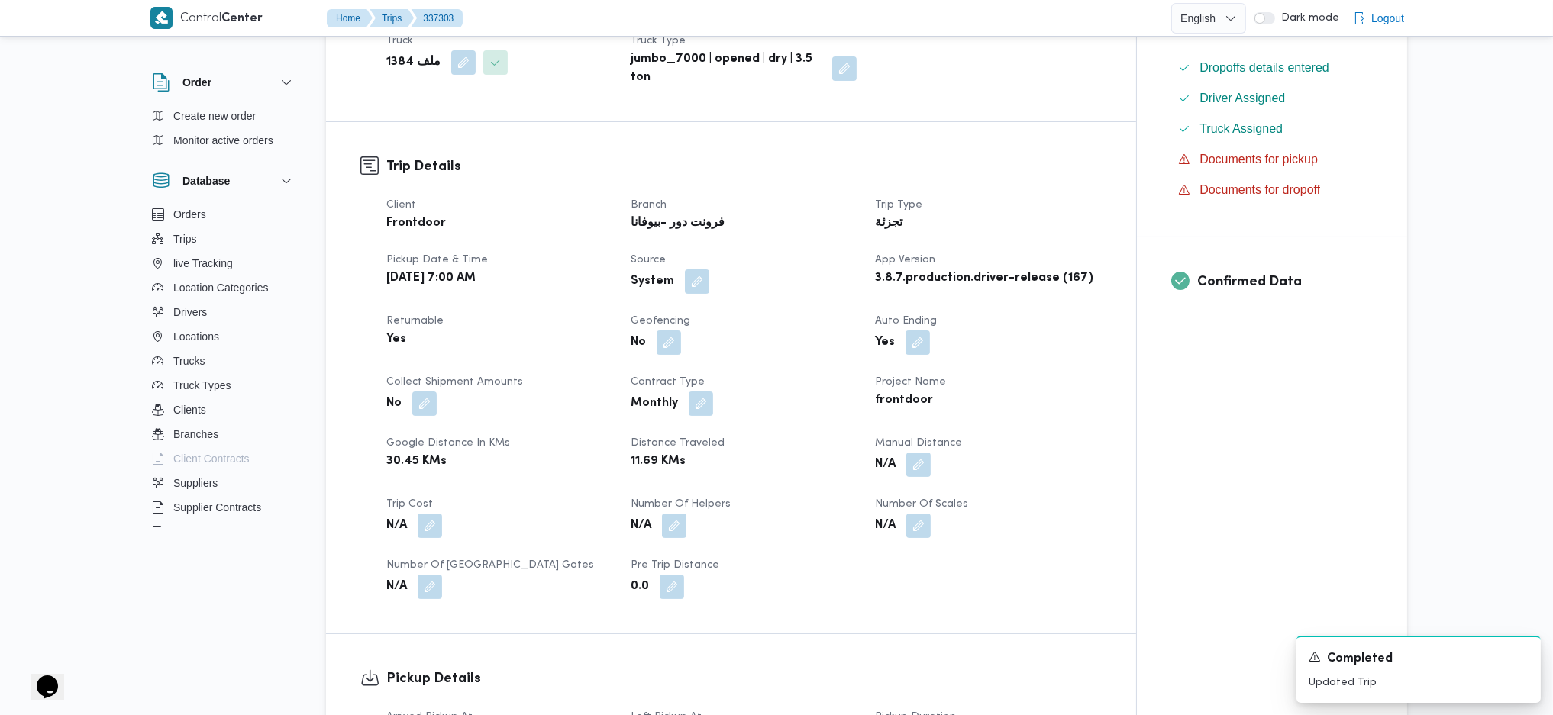
click at [924, 452] on div "N/A" at bounding box center [987, 464] width 229 height 27
click at [918, 452] on button "button" at bounding box center [918, 464] width 24 height 24
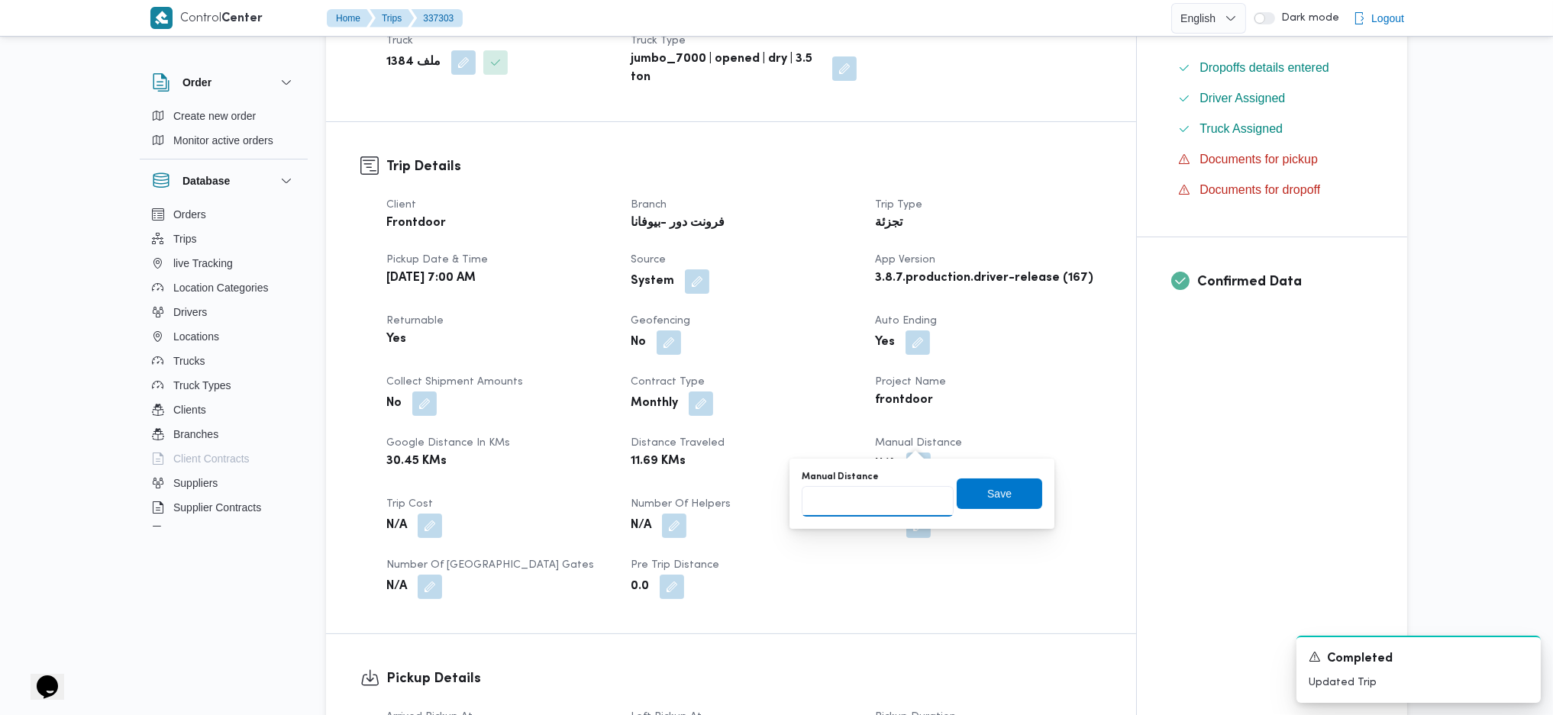
click at [816, 505] on input "Manual Distance" at bounding box center [878, 501] width 152 height 31
type input "130"
click button "Save" at bounding box center [999, 494] width 85 height 31
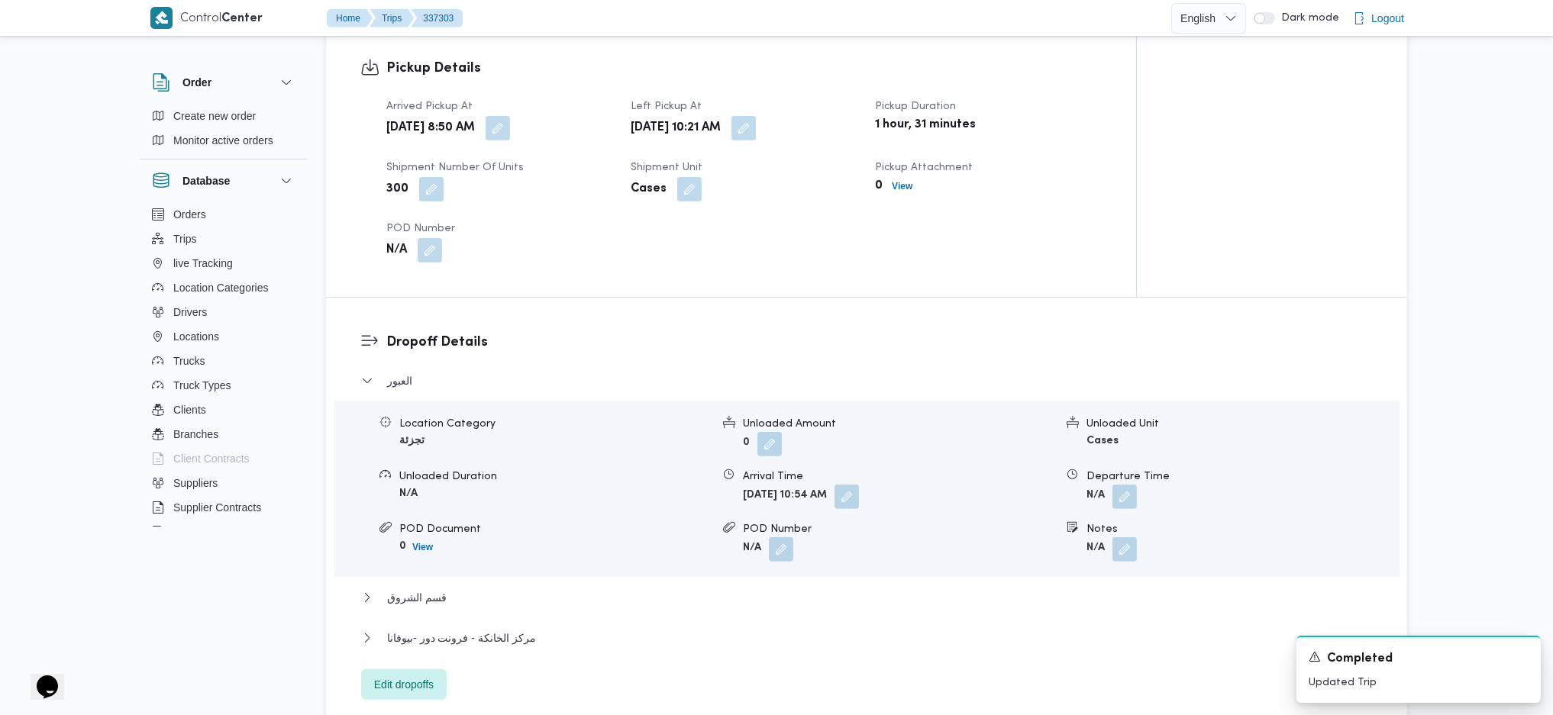
scroll to position [1221, 0]
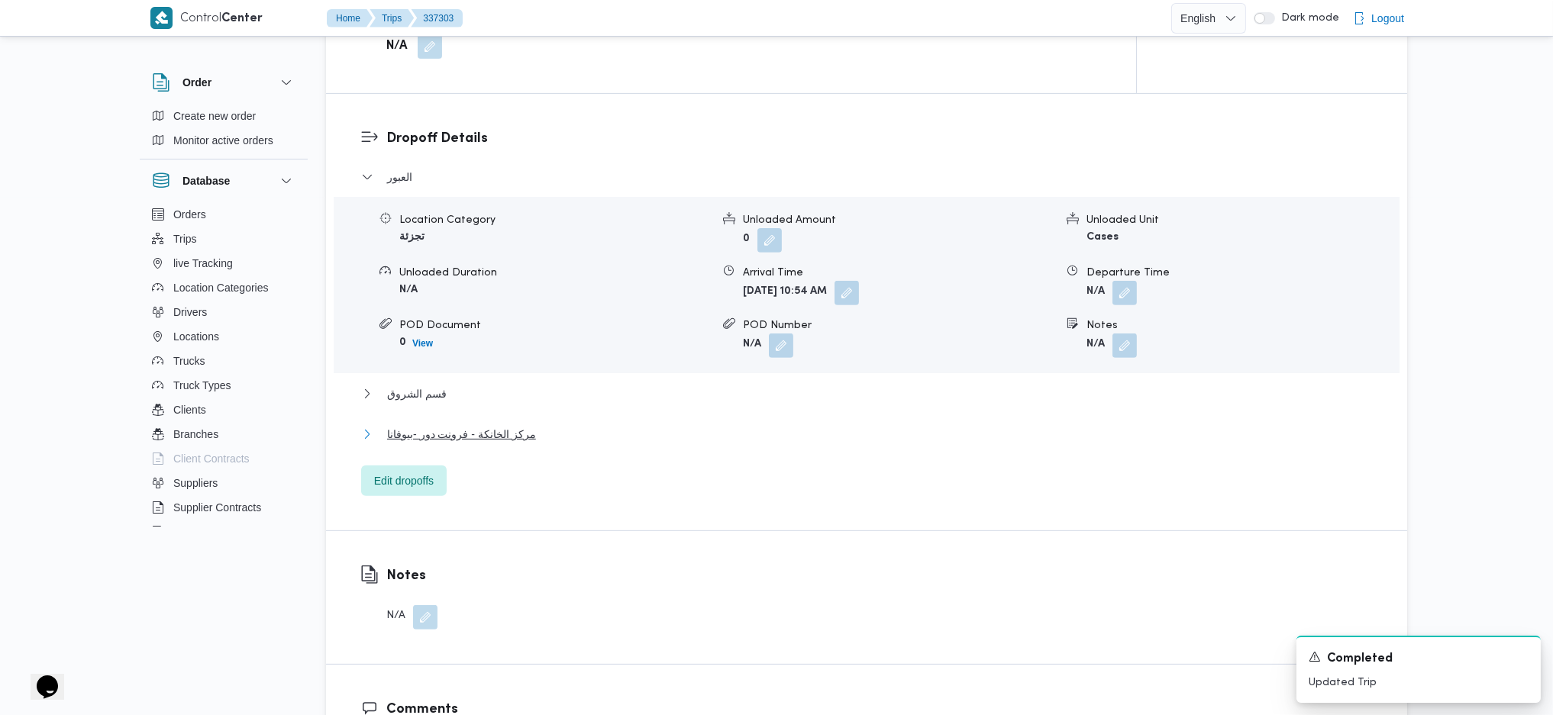
click at [518, 425] on span "مركز الخانكة - فرونت دور -بيوفانا" at bounding box center [461, 434] width 149 height 18
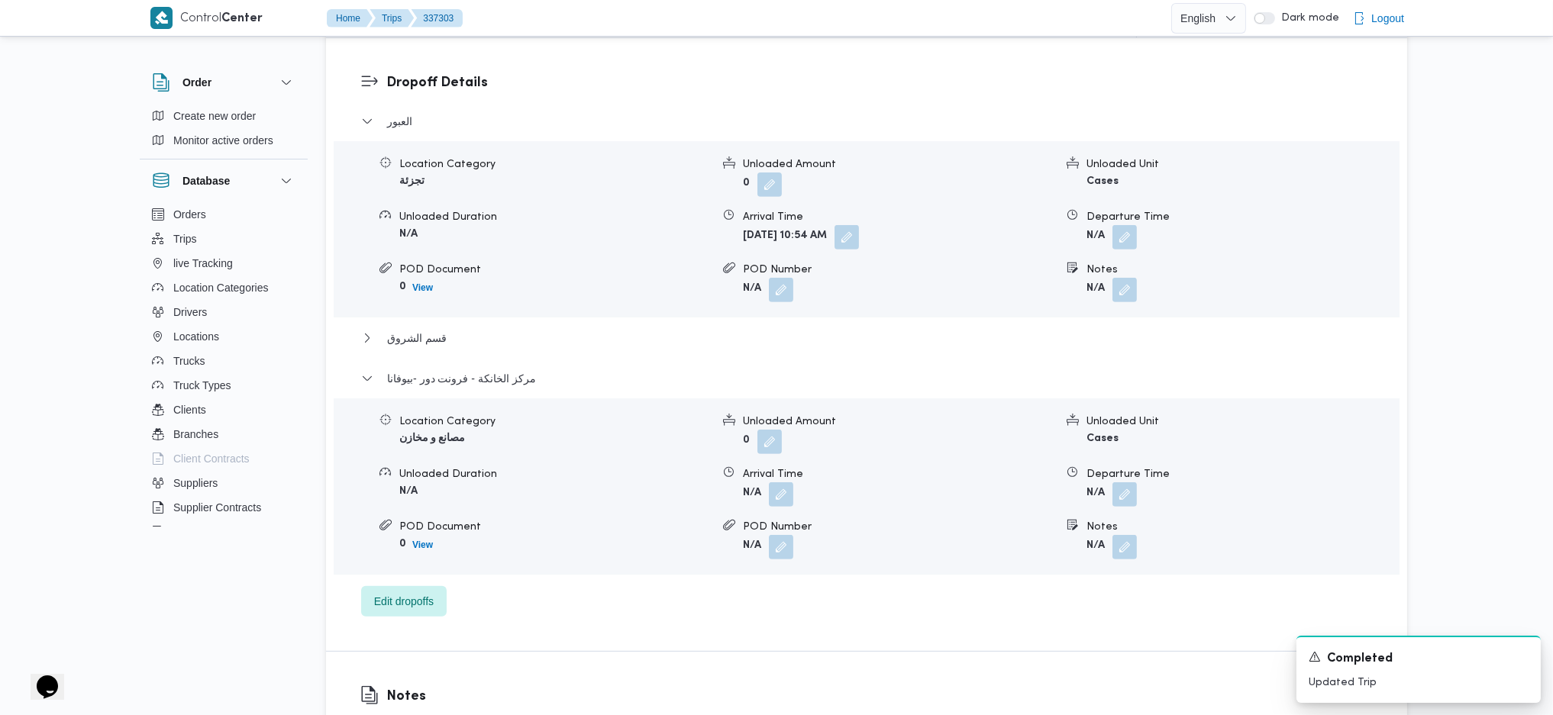
scroll to position [1323, 0]
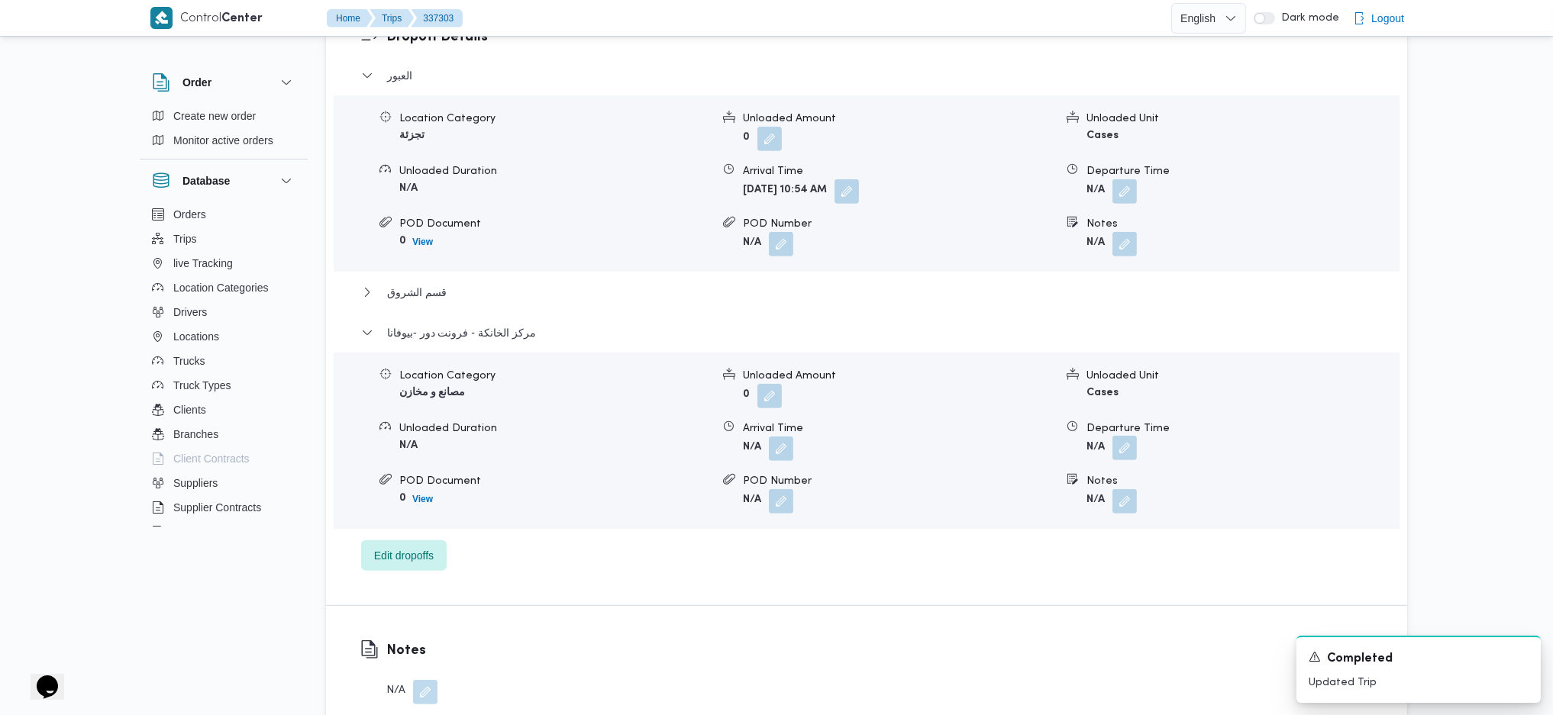
click at [1119, 436] on button "button" at bounding box center [1124, 448] width 24 height 24
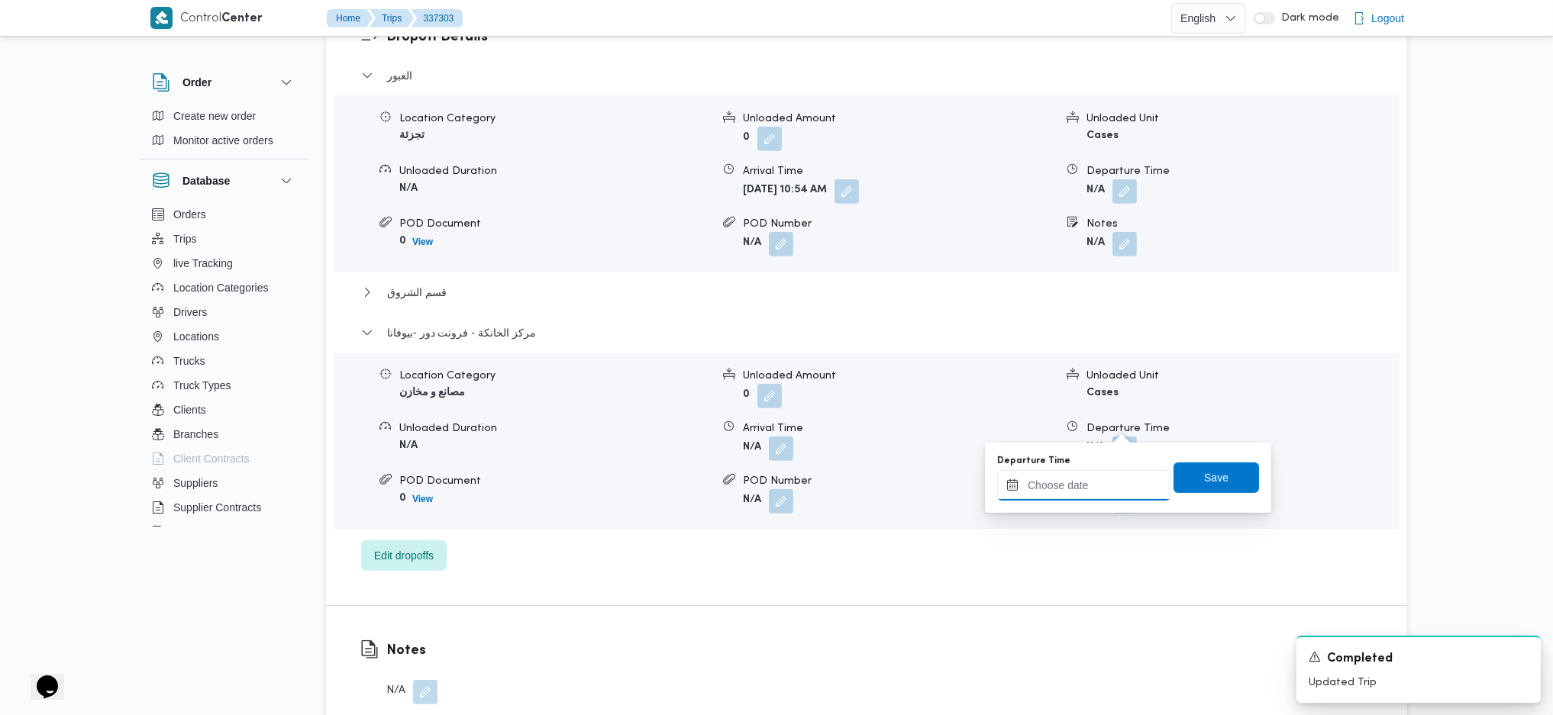
click at [1058, 496] on input "Departure Time" at bounding box center [1083, 485] width 173 height 31
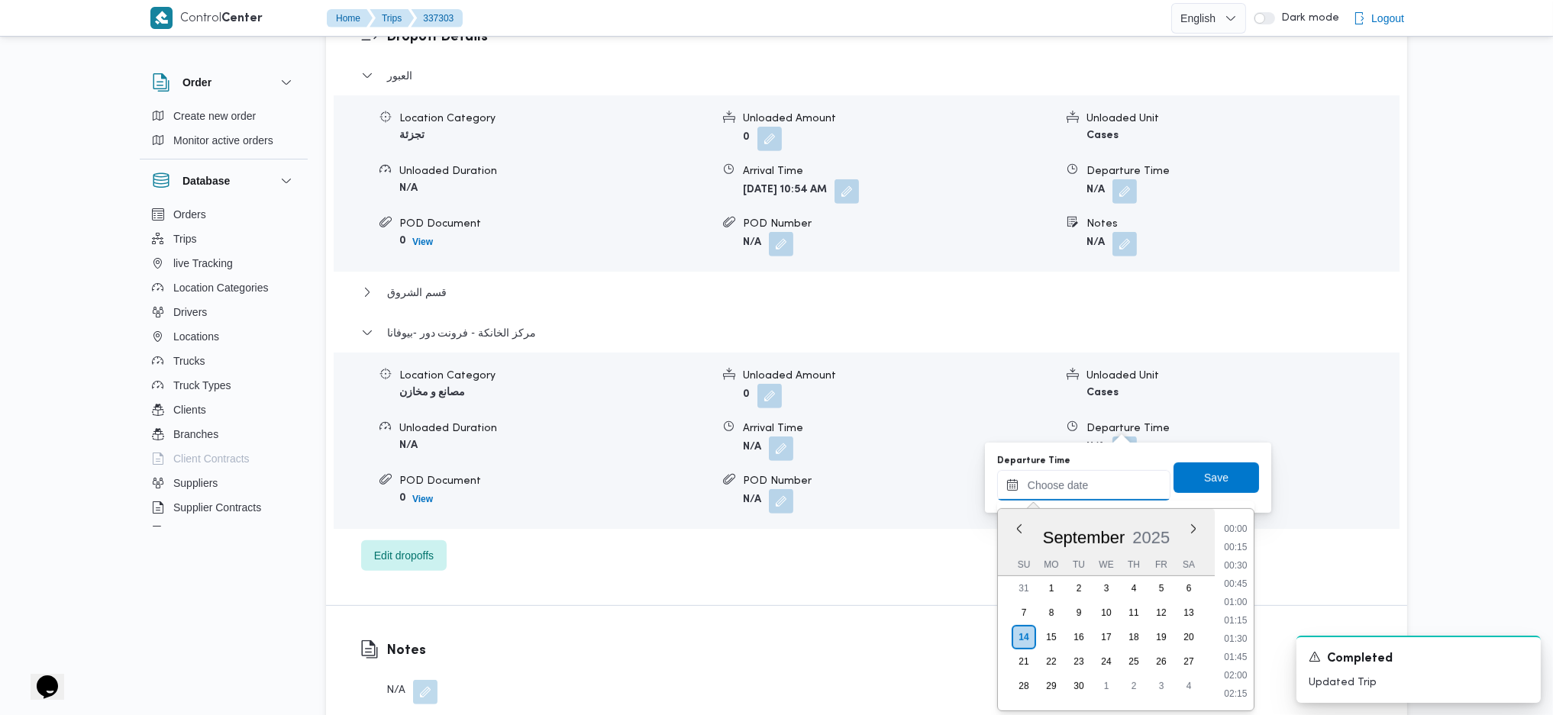
scroll to position [1284, 0]
click at [1225, 553] on ul "00:00 00:15 00:30 00:45 01:00 01:15 01:30 01:45 02:00 02:15 02:30 02:45 03:00 0…" at bounding box center [1236, 609] width 36 height 177
click at [1224, 544] on li "17:45" at bounding box center [1235, 545] width 35 height 15
type input "14/09/2025 17:45"
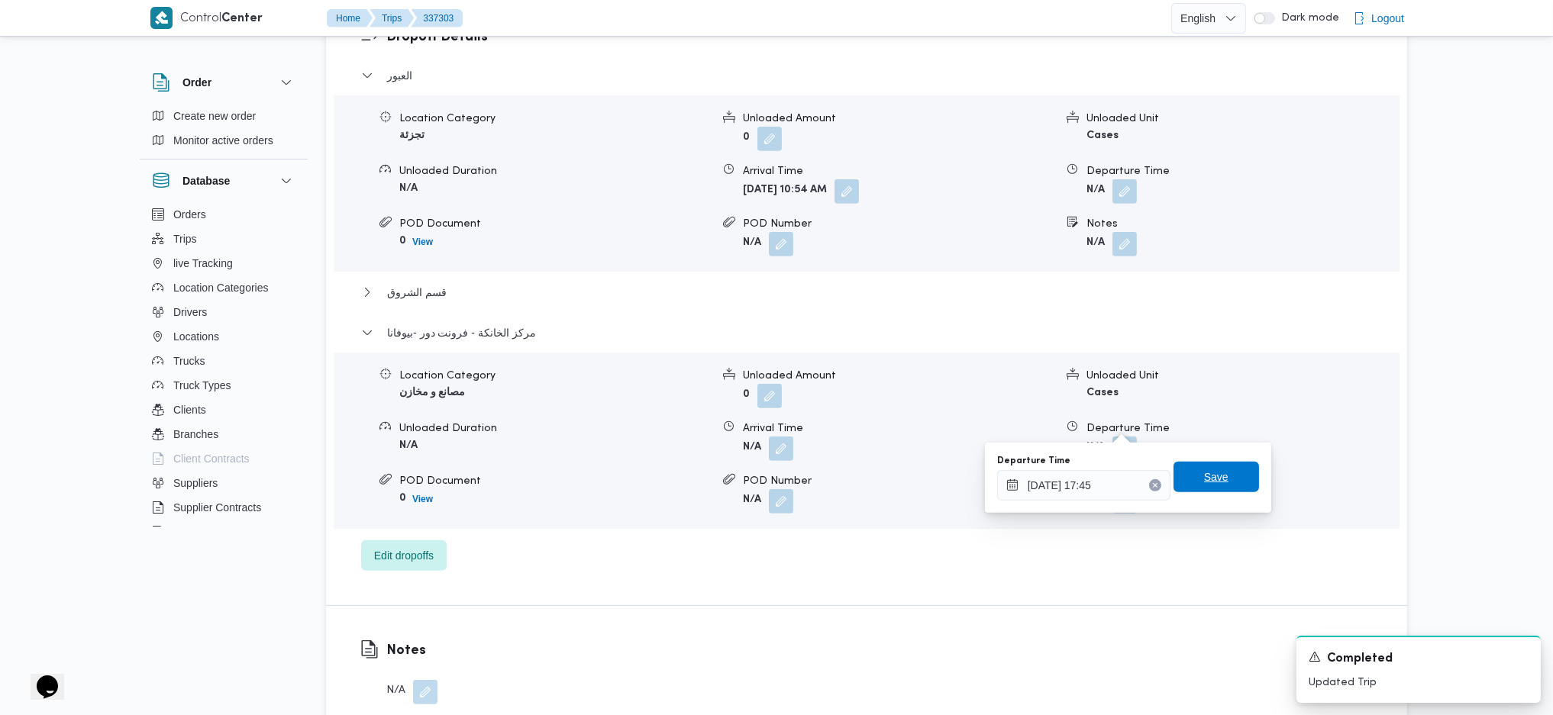
click at [1204, 482] on span "Save" at bounding box center [1216, 477] width 24 height 18
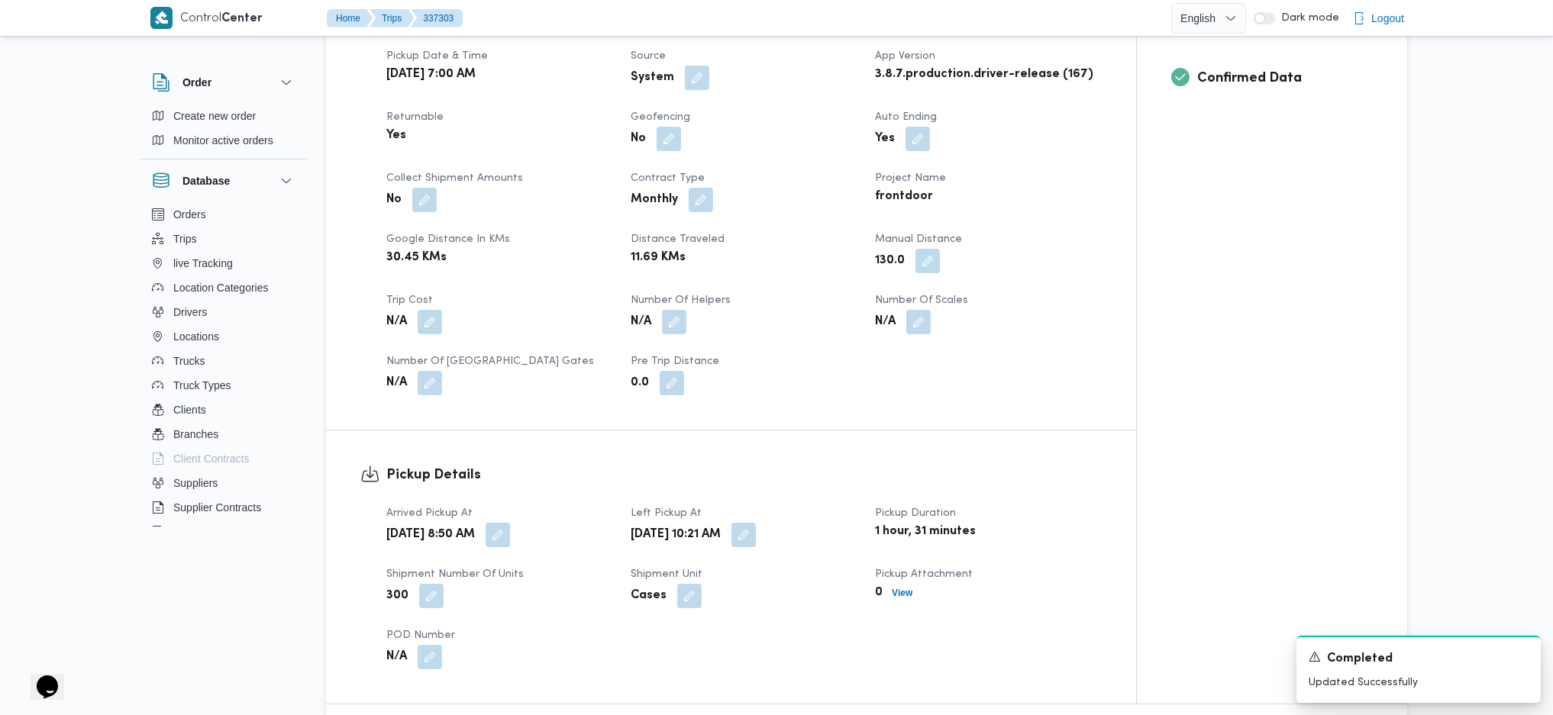
scroll to position [0, 0]
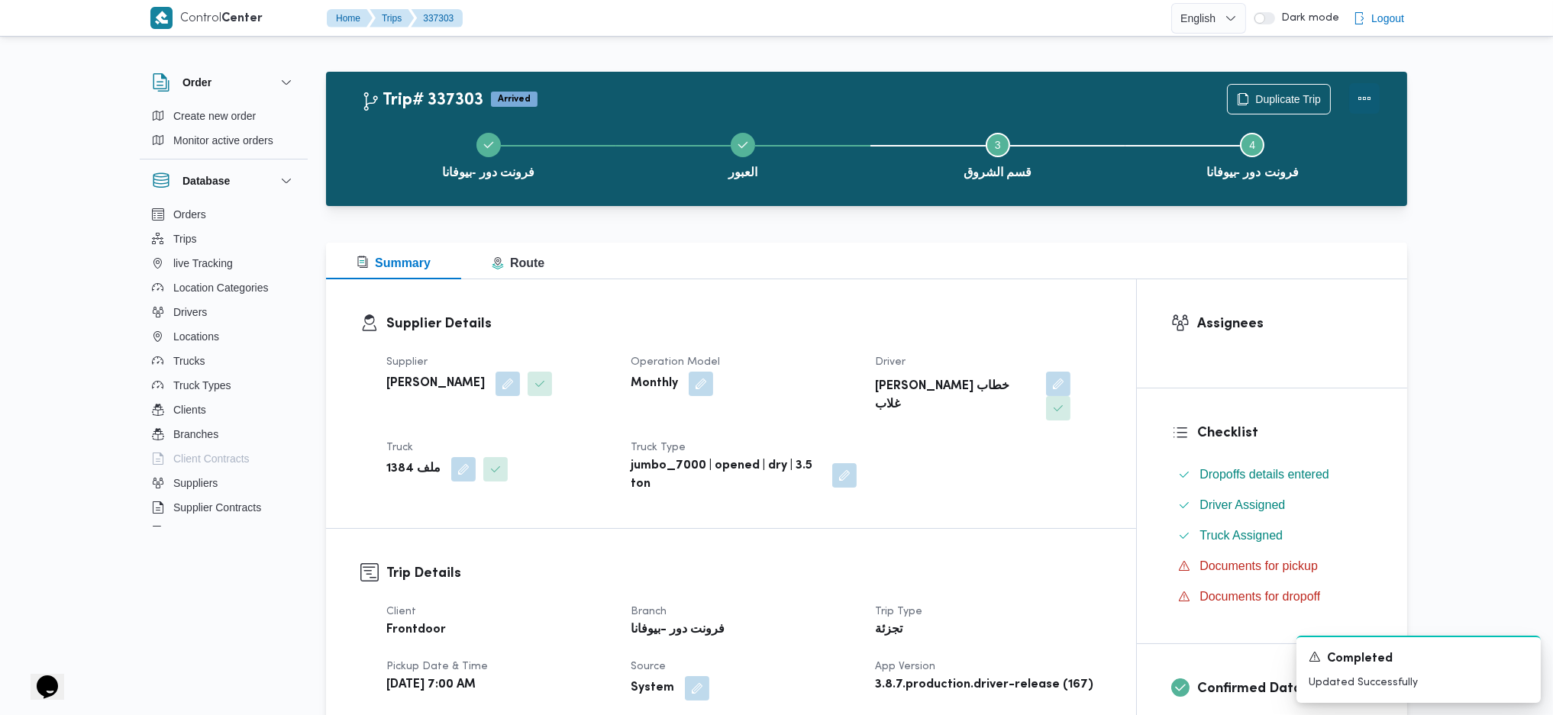
drag, startPoint x: 1380, startPoint y: 79, endPoint x: 1366, endPoint y: 108, distance: 33.1
click at [1380, 82] on div "Duplicate Trip" at bounding box center [1303, 99] width 171 height 49
click at [1364, 109] on button "Actions" at bounding box center [1364, 98] width 31 height 31
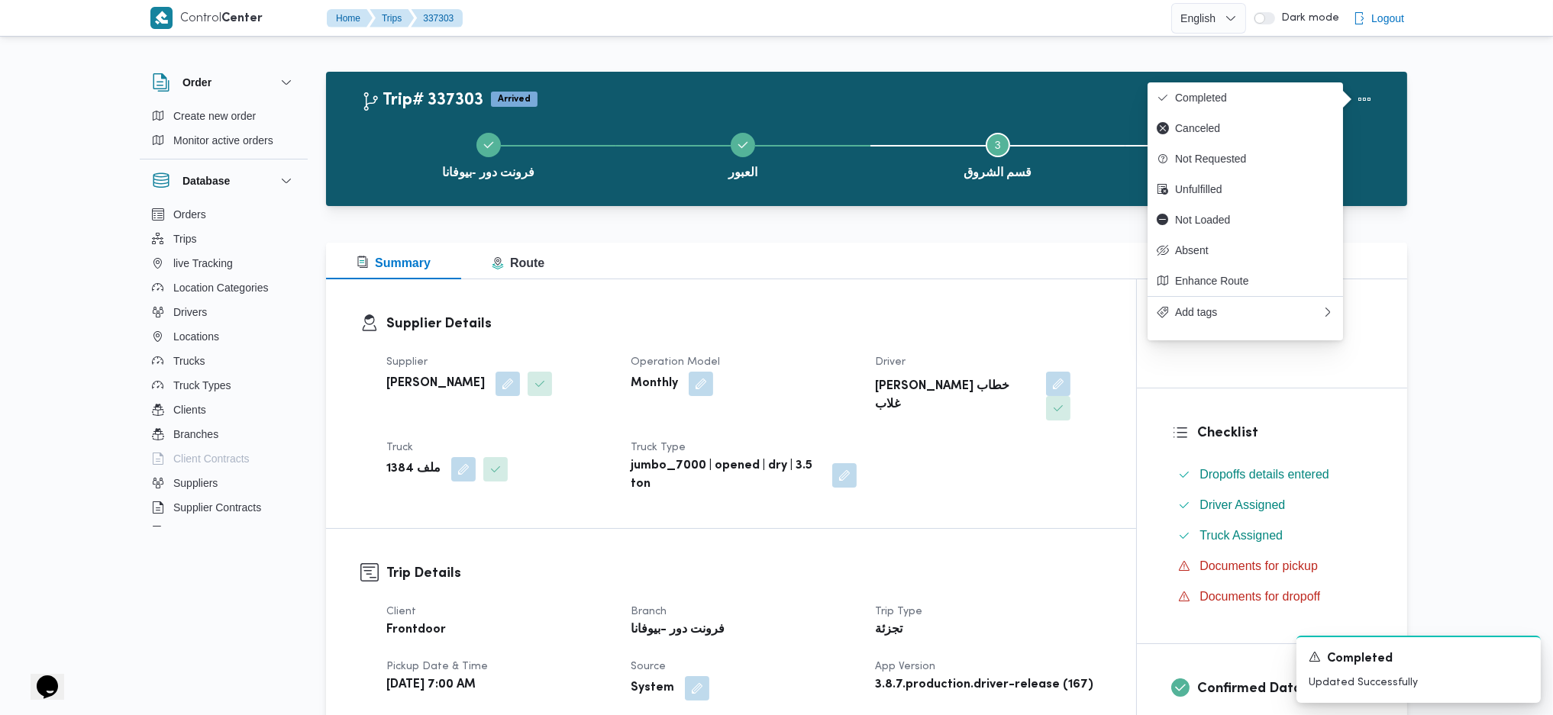
click at [1220, 75] on div "Duplicate Trip" at bounding box center [1303, 99] width 171 height 49
click at [1227, 99] on span "Completed" at bounding box center [1254, 98] width 159 height 12
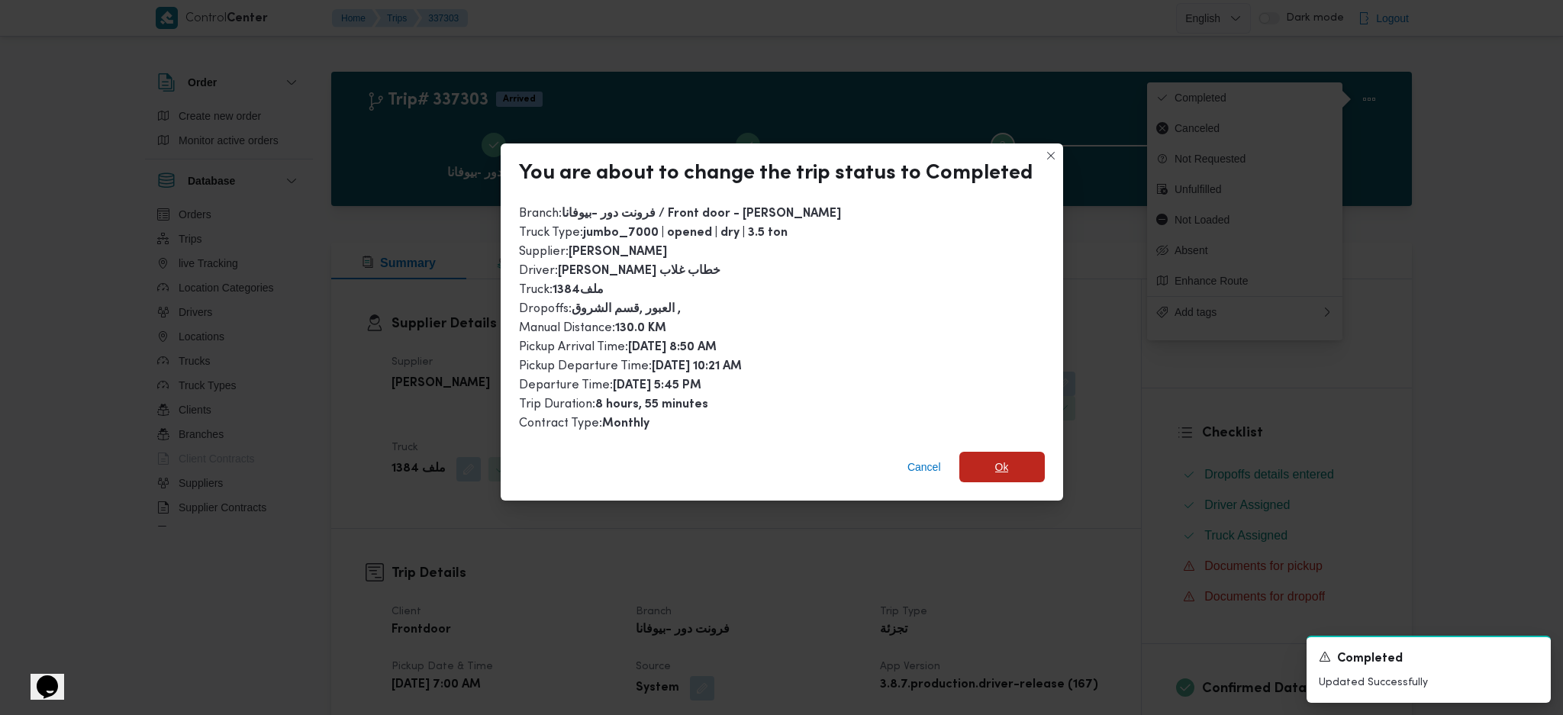
drag, startPoint x: 1002, startPoint y: 458, endPoint x: 1023, endPoint y: 530, distance: 74.7
click at [1004, 459] on span "Ok" at bounding box center [1002, 467] width 14 height 18
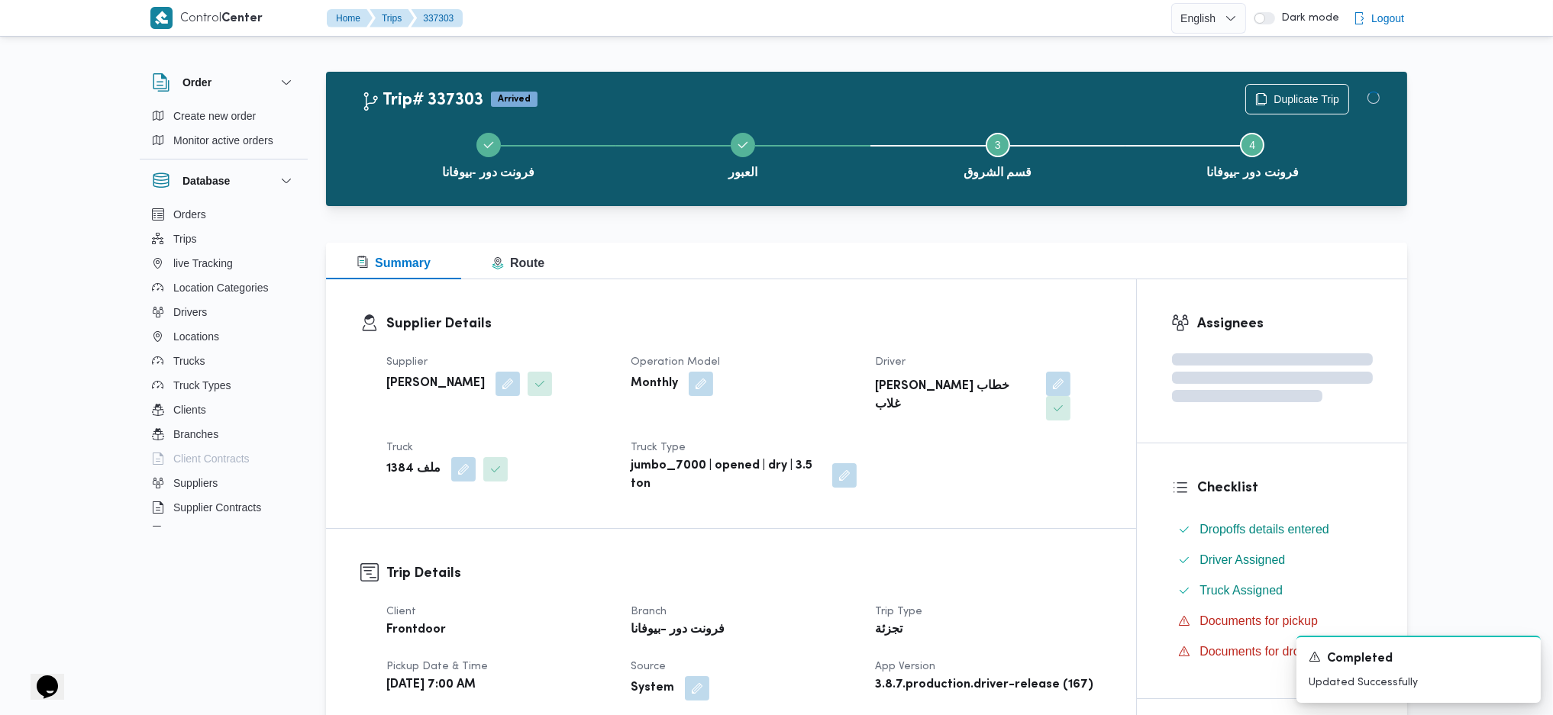
click at [904, 273] on div "Summary Route" at bounding box center [866, 261] width 1081 height 37
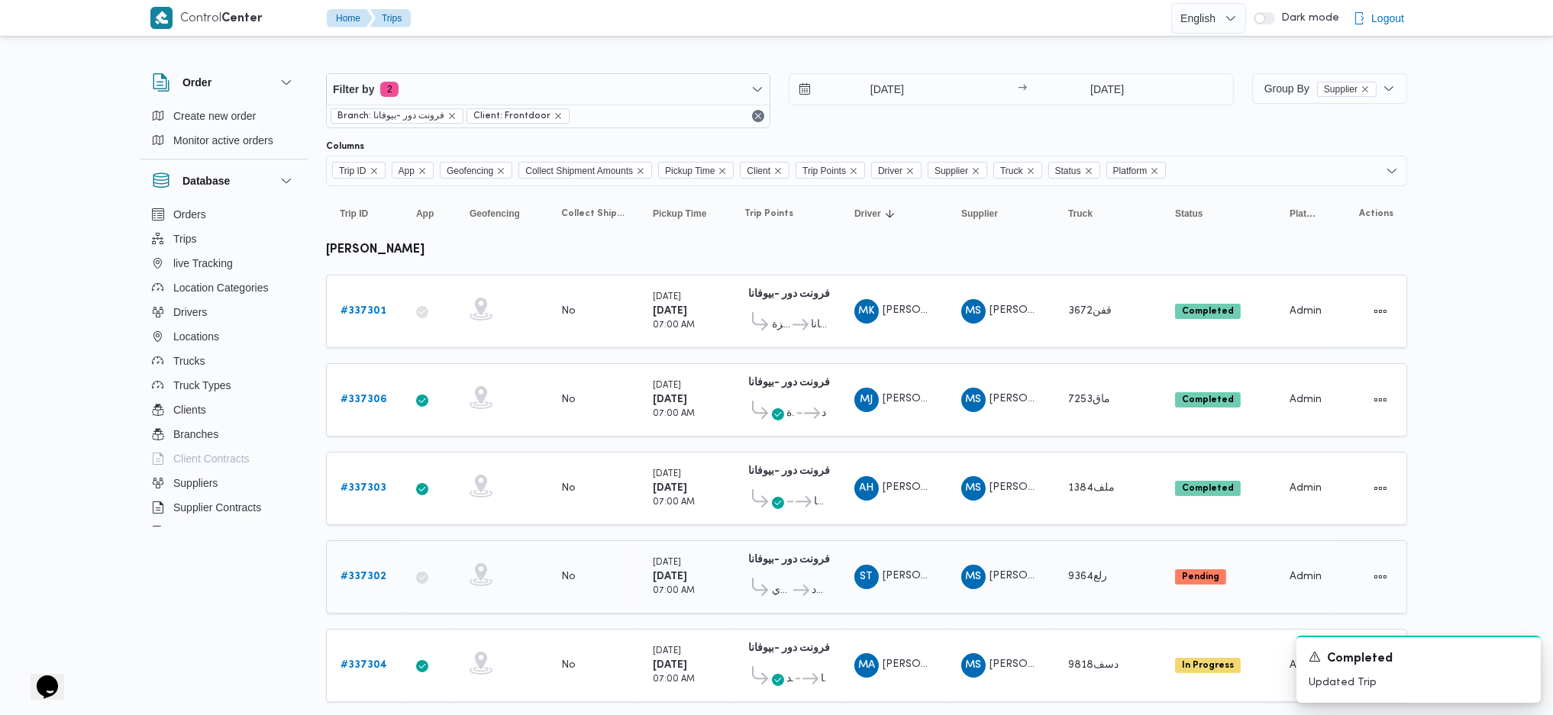
click at [369, 572] on b "# 337302" at bounding box center [363, 577] width 46 height 10
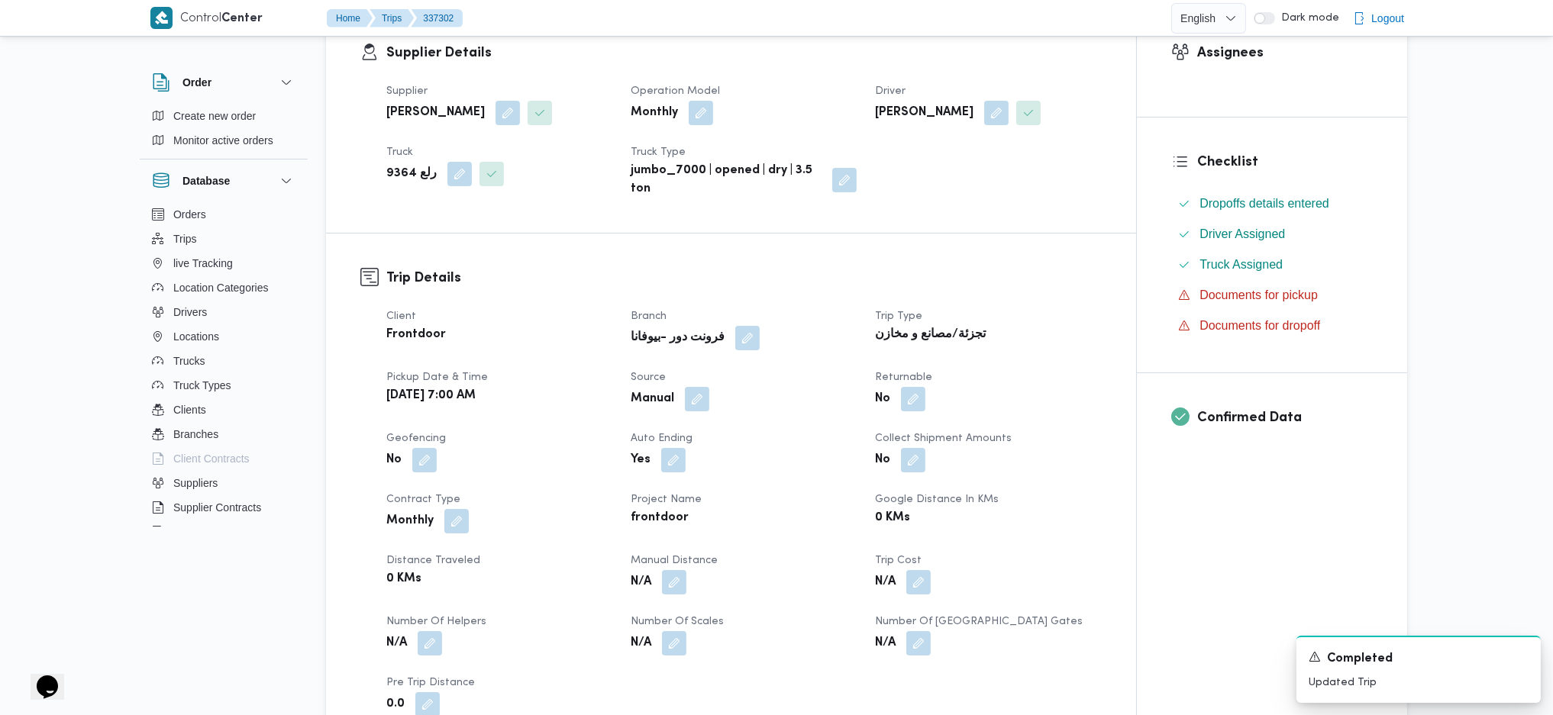
scroll to position [305, 0]
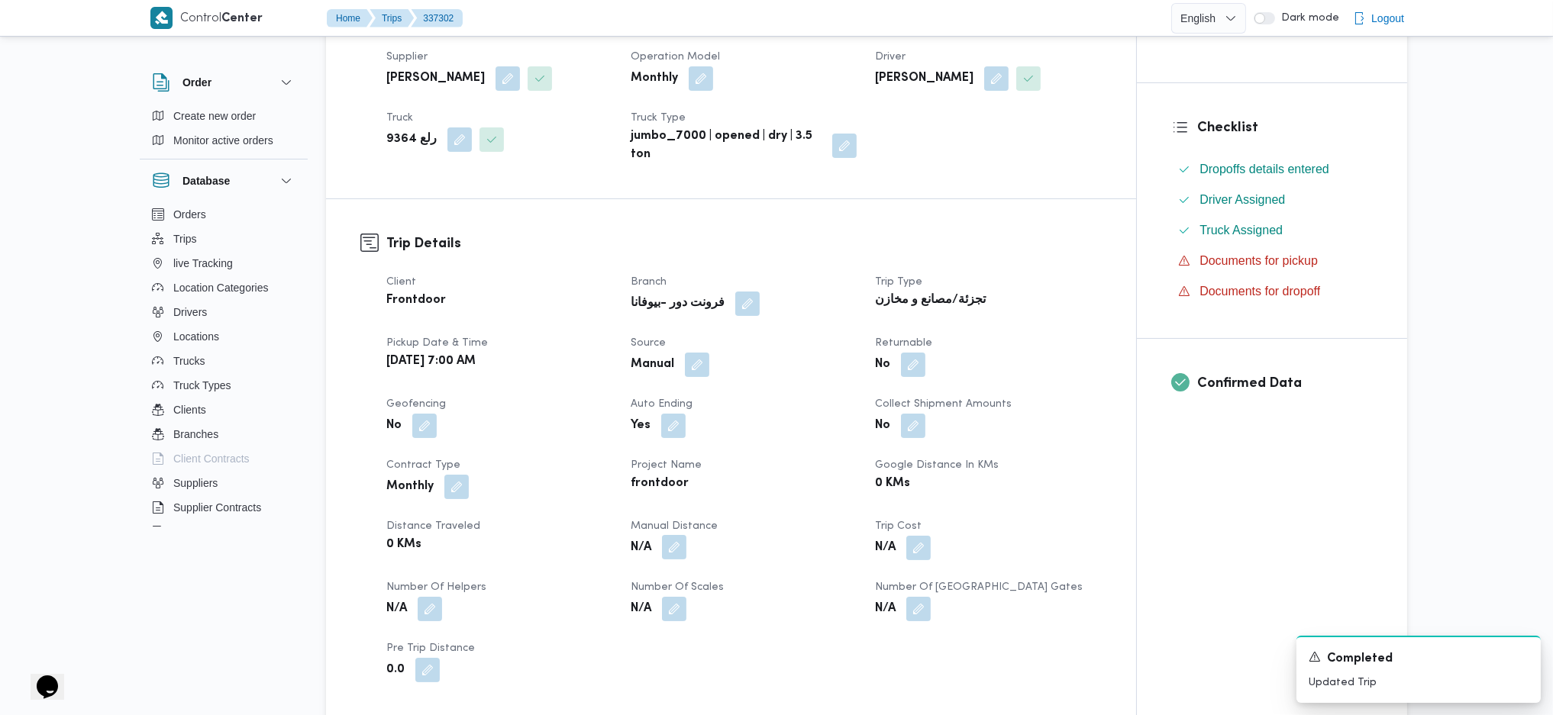
click at [674, 553] on button "button" at bounding box center [674, 547] width 24 height 24
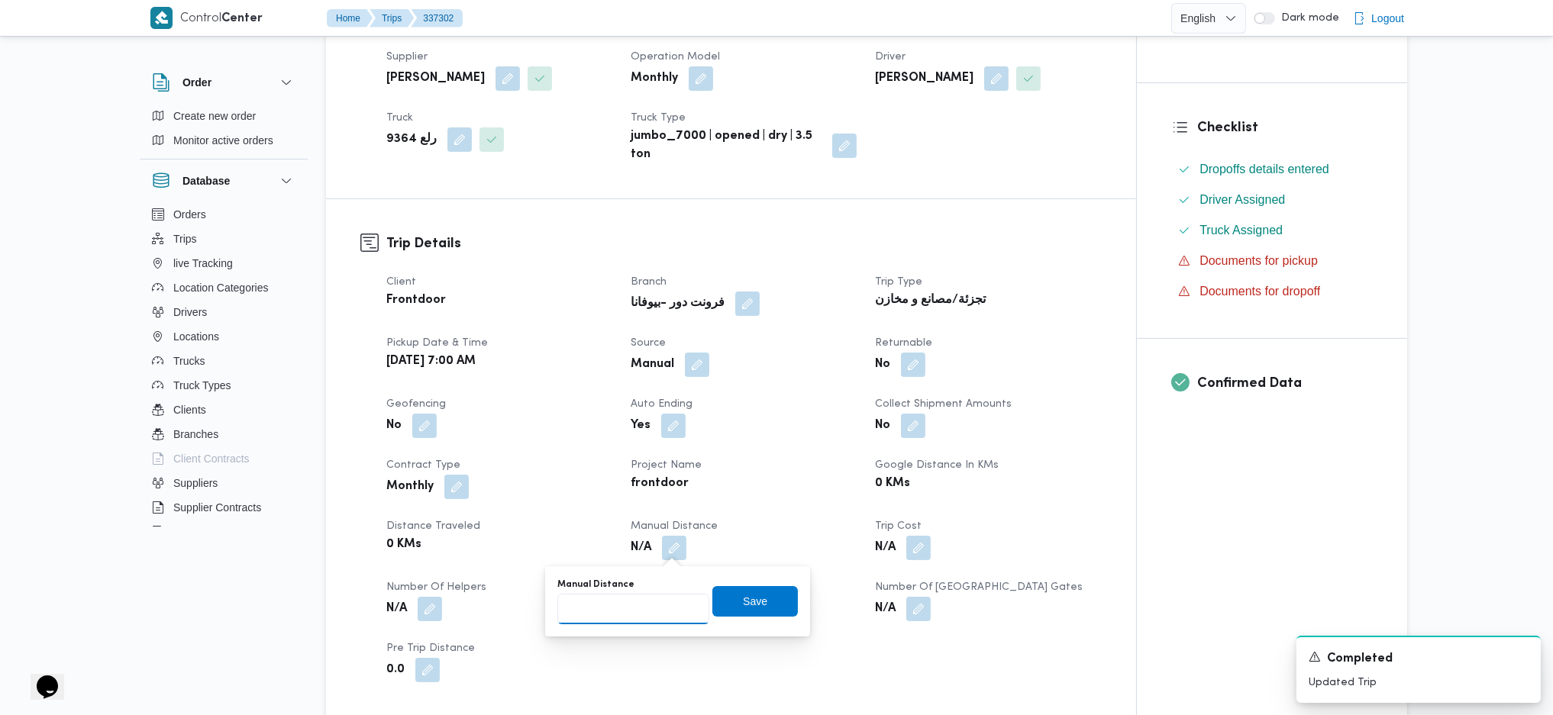
click at [600, 620] on input "Manual Distance" at bounding box center [633, 609] width 152 height 31
type input "133"
click at [773, 598] on span "Save" at bounding box center [754, 601] width 85 height 31
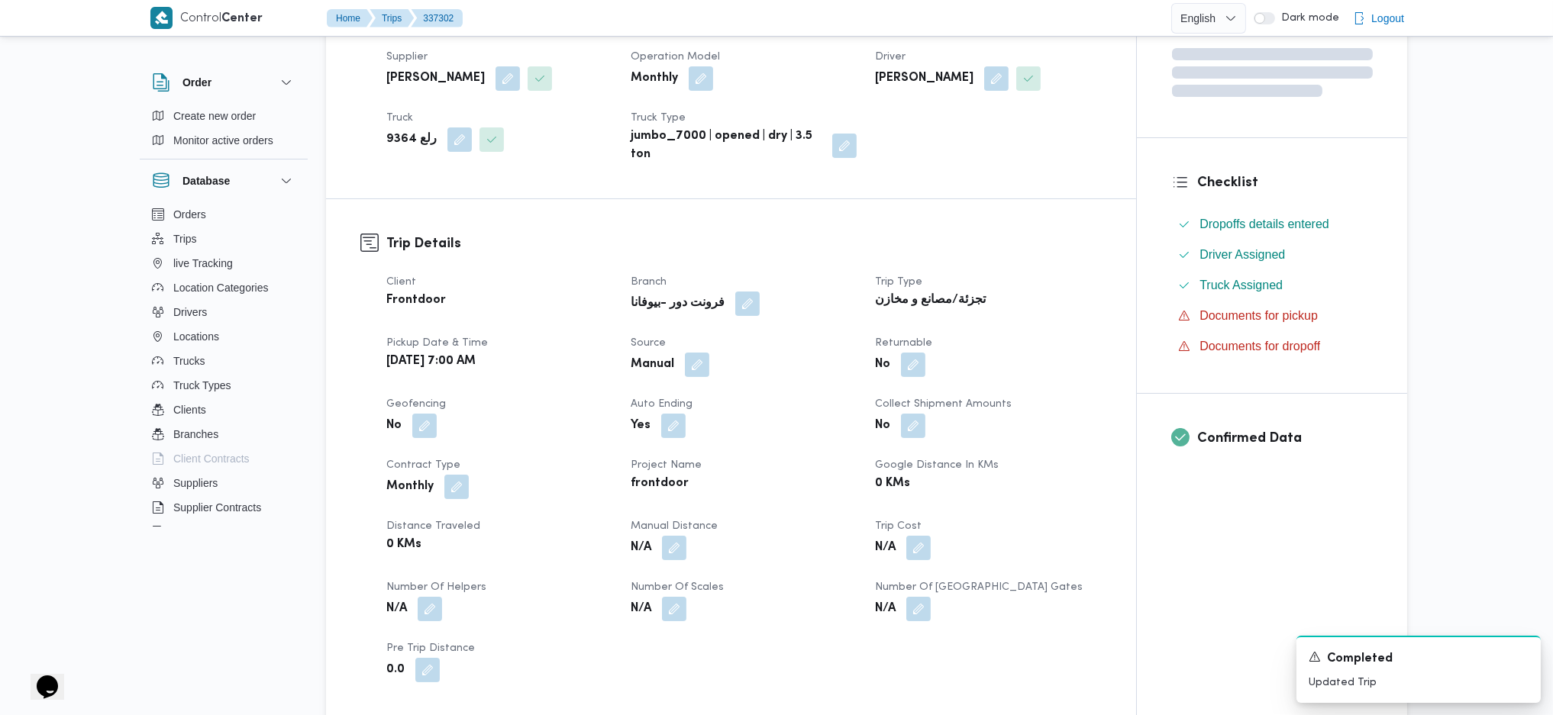
scroll to position [1527, 0]
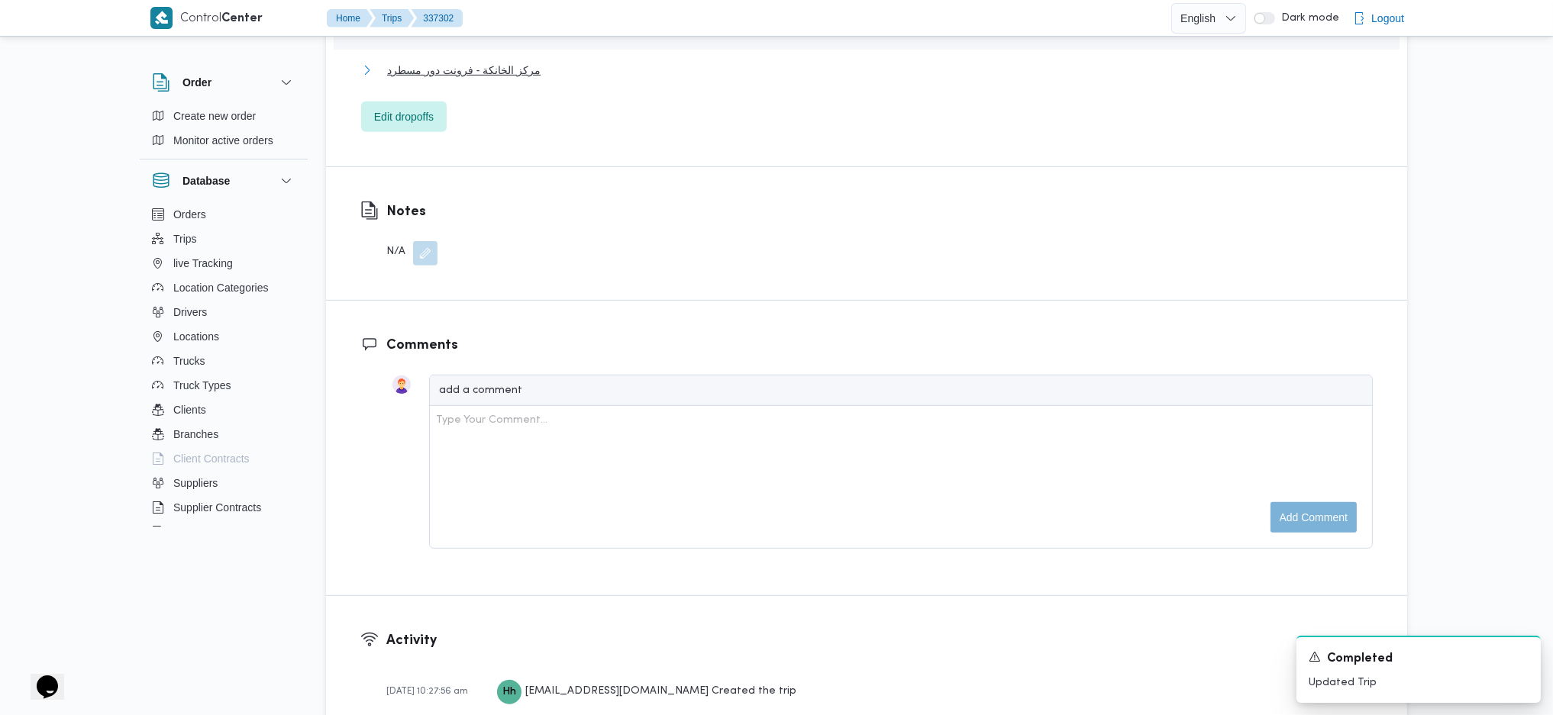
click at [476, 74] on span "مركز الخانكة - فرونت دور مسطرد" at bounding box center [463, 70] width 153 height 18
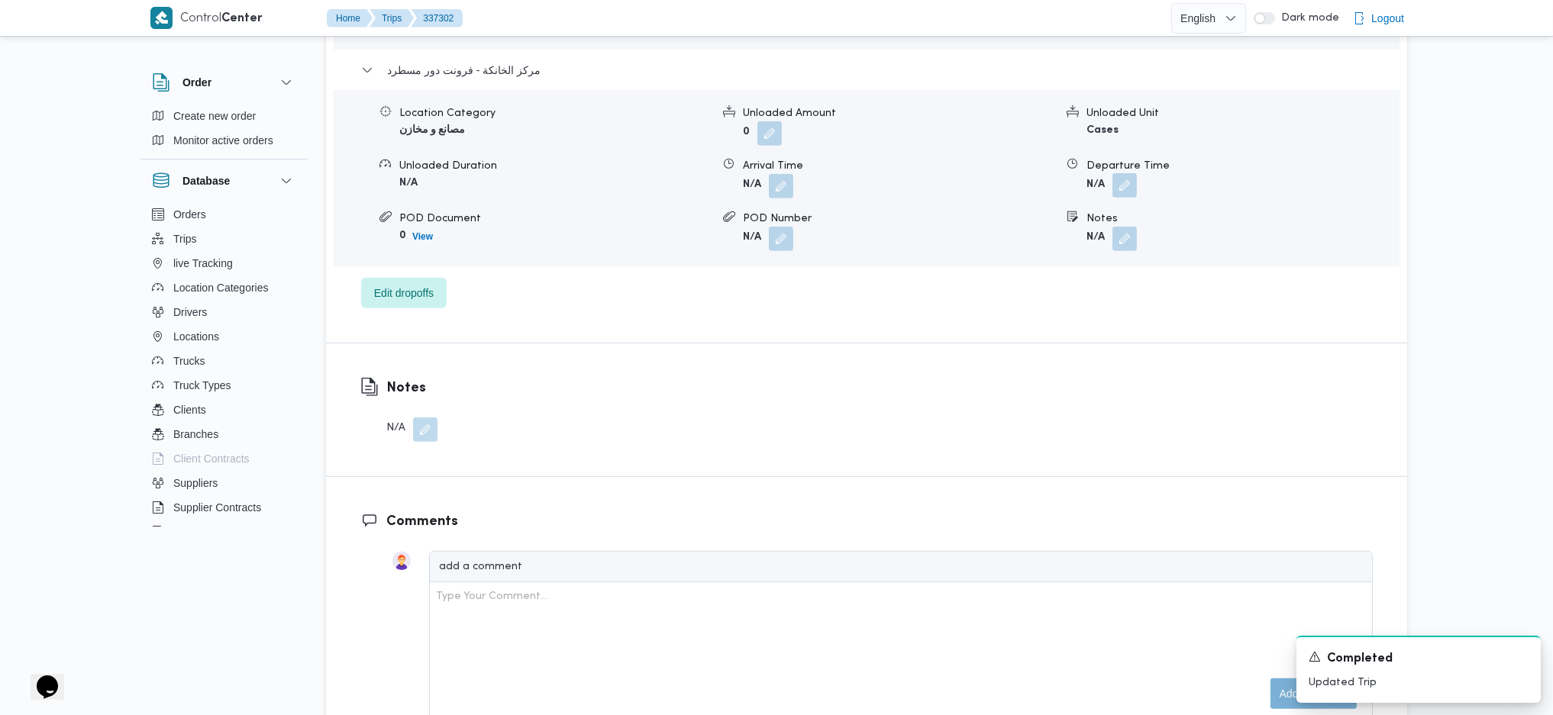
click at [1115, 184] on button "button" at bounding box center [1124, 185] width 24 height 24
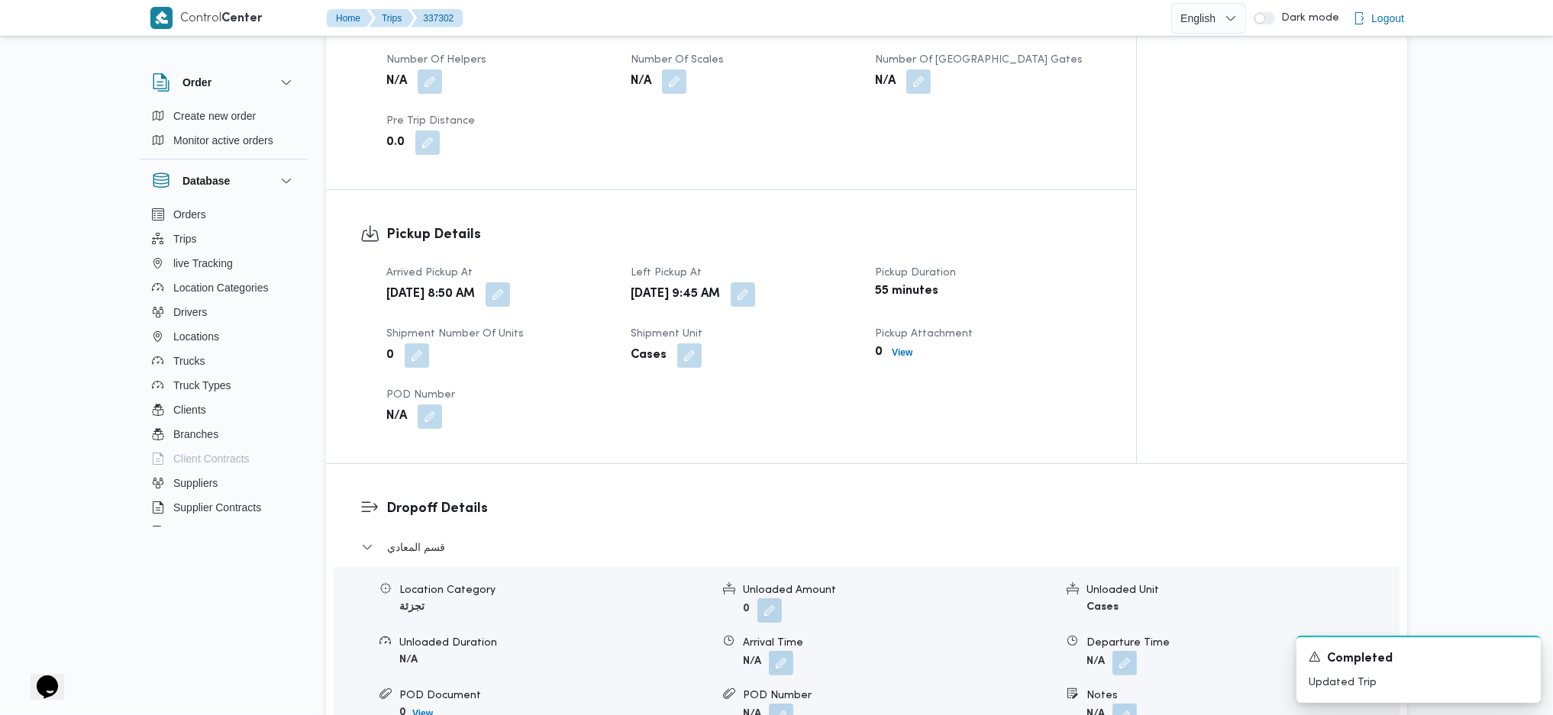
scroll to position [508, 0]
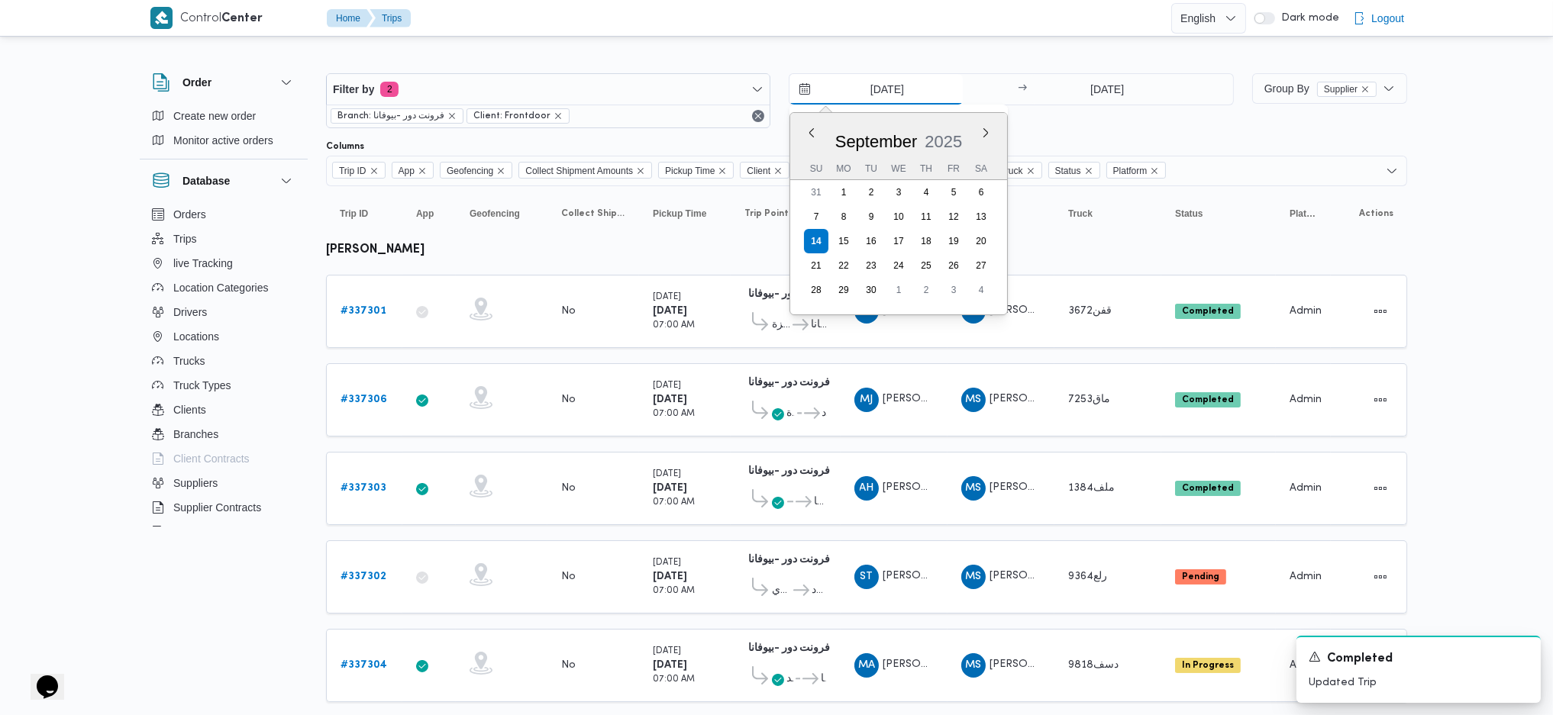
click at [873, 93] on input "[DATE]" at bounding box center [875, 89] width 173 height 31
drag, startPoint x: 801, startPoint y: 140, endPoint x: 859, endPoint y: 143, distance: 58.1
click at [812, 134] on div "Previous Month Next month September 2025 September 2025 Su Mo Tu We Th Fr Sa 31…" at bounding box center [898, 214] width 217 height 202
click at [798, 136] on div "[DATE]" at bounding box center [898, 138] width 217 height 39
click at [807, 139] on div "[DATE]" at bounding box center [898, 138] width 217 height 39
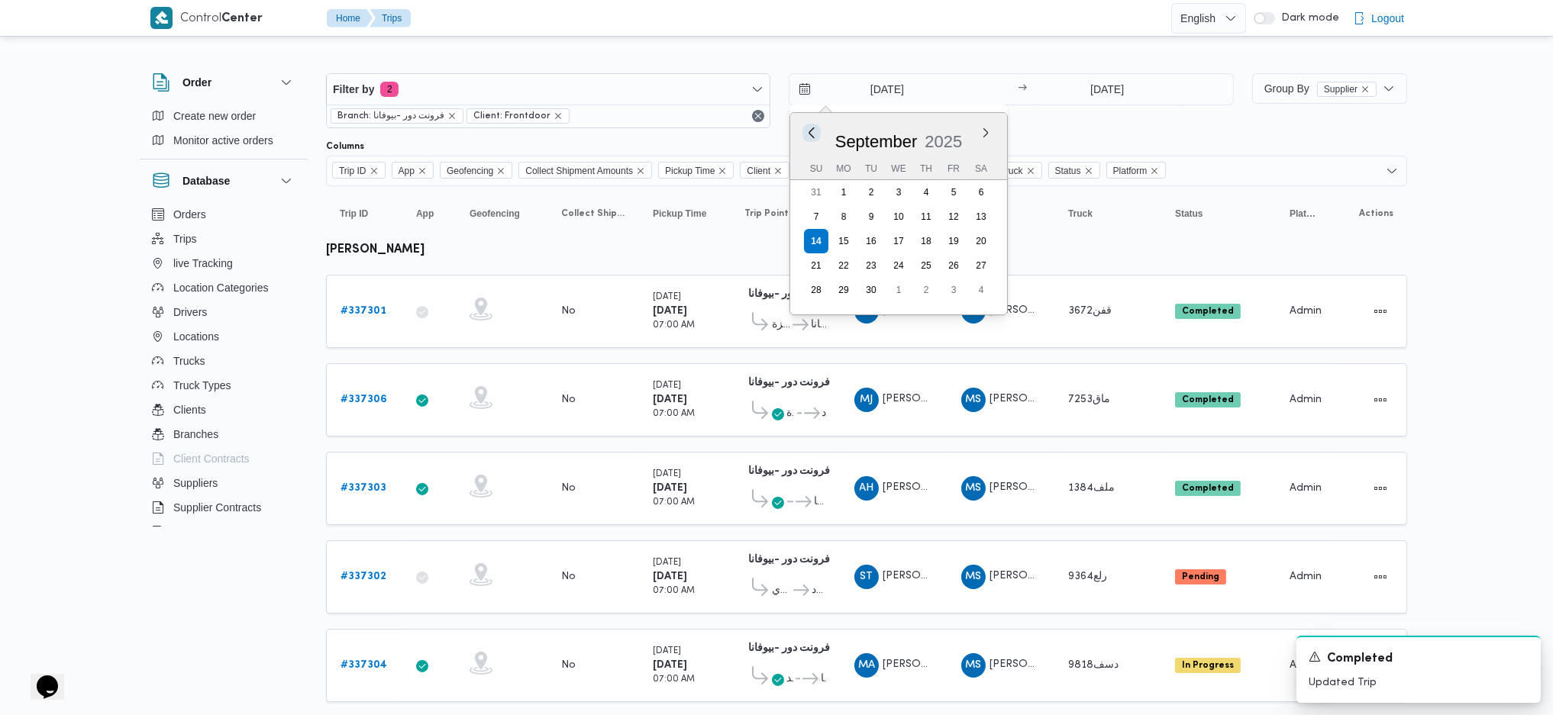
click at [808, 134] on button "Previous Month" at bounding box center [812, 132] width 15 height 15
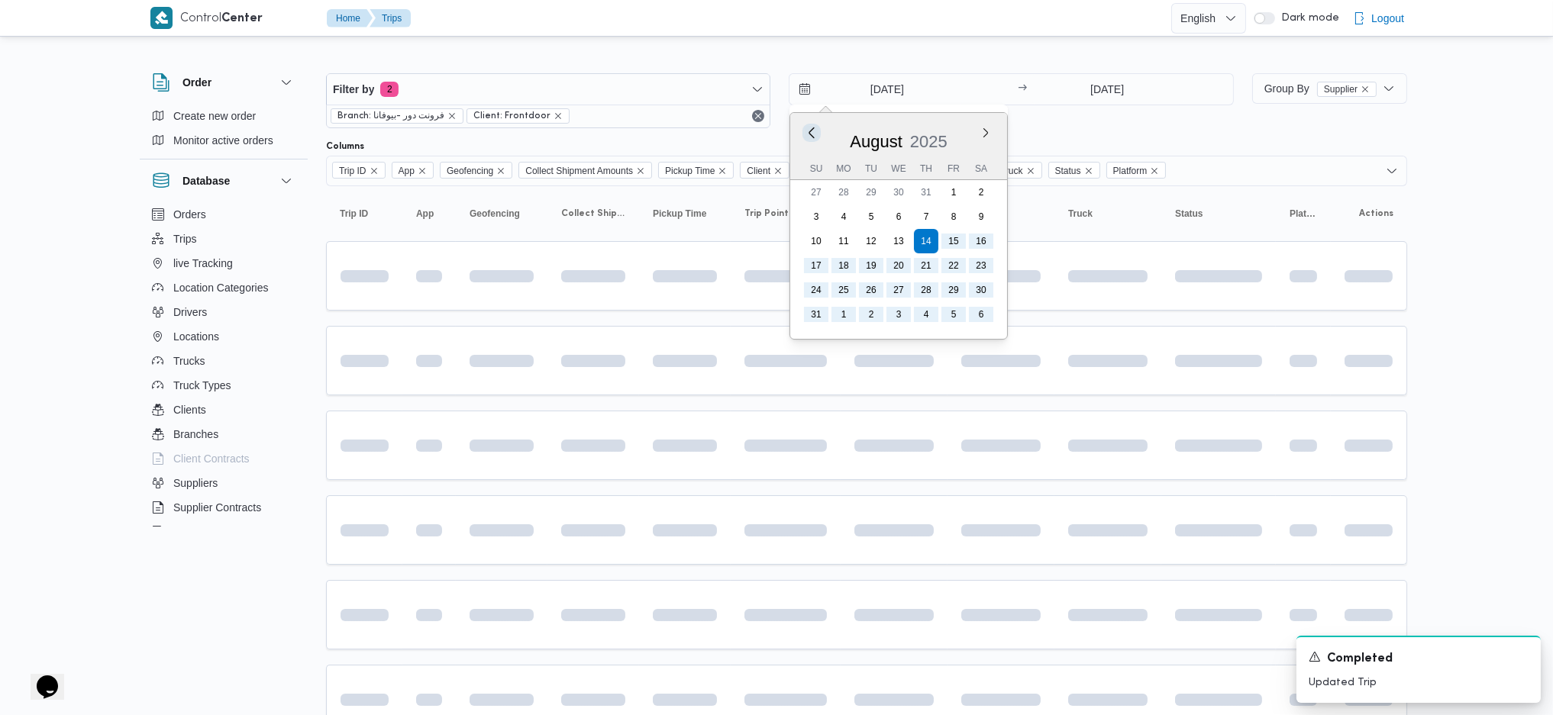
type input "14/8/2025"
click at [1115, 92] on input "[DATE]" at bounding box center [1107, 89] width 152 height 31
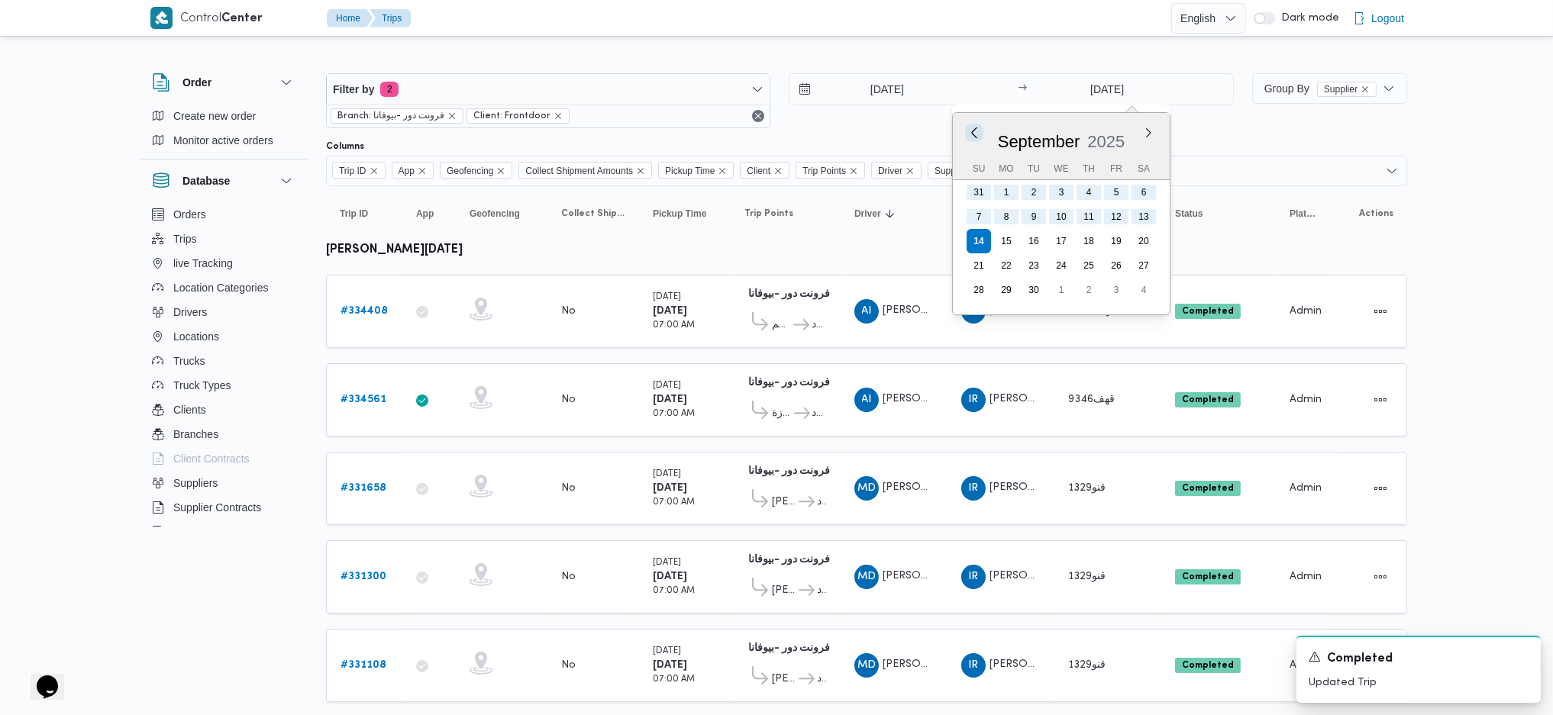
click at [970, 136] on button "Previous Month" at bounding box center [973, 132] width 15 height 15
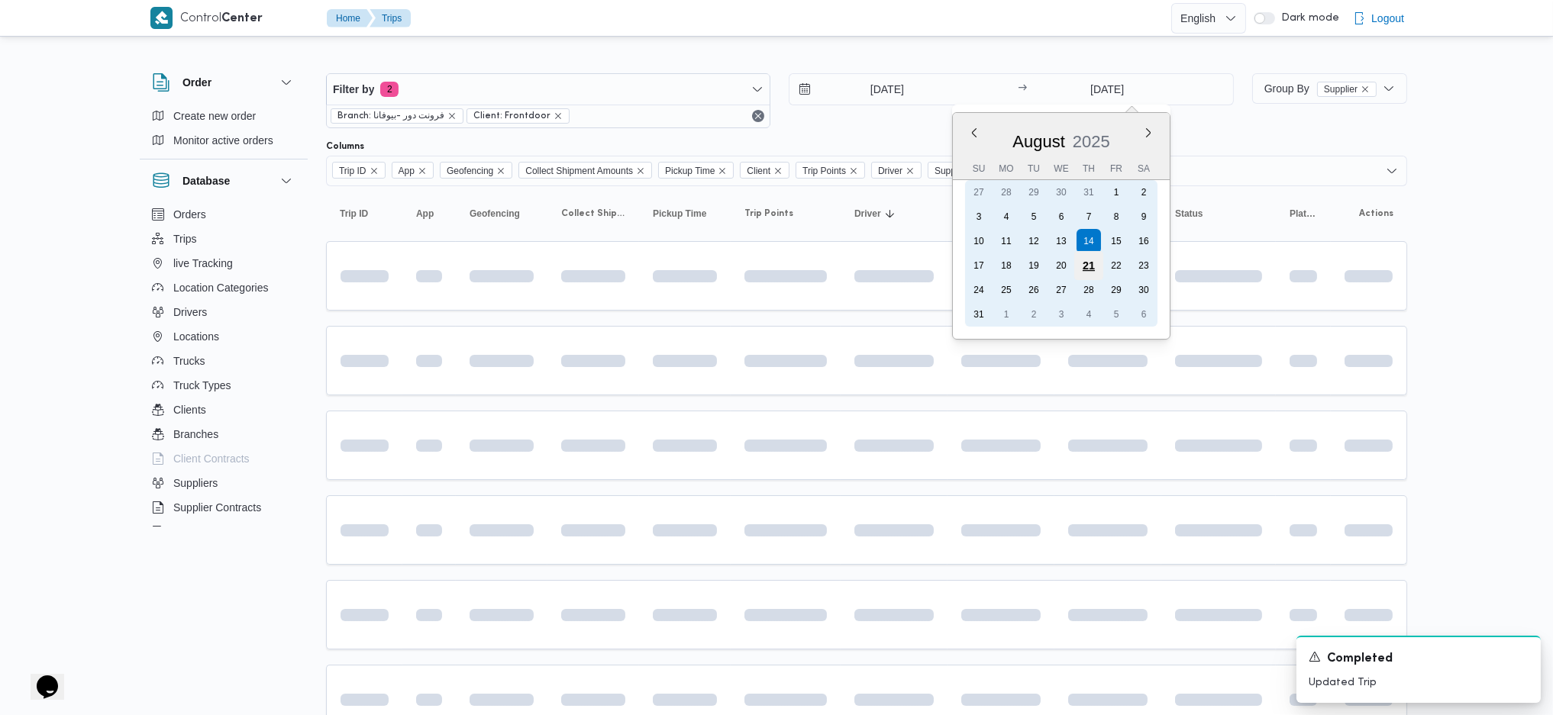
click at [1096, 260] on div "21" at bounding box center [1087, 265] width 29 height 29
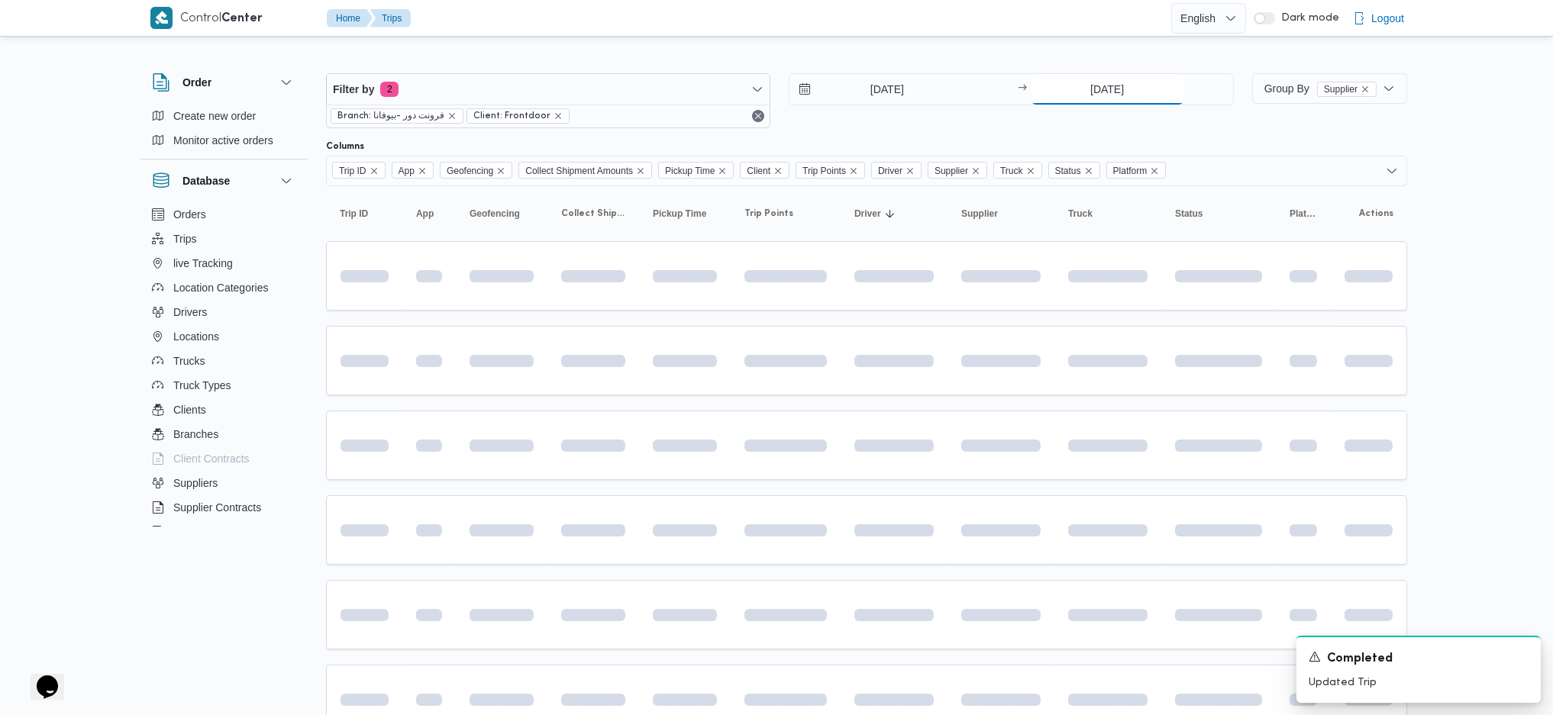
type input "21/8/2025"
click at [886, 85] on input "14/8/2025" at bounding box center [875, 89] width 173 height 31
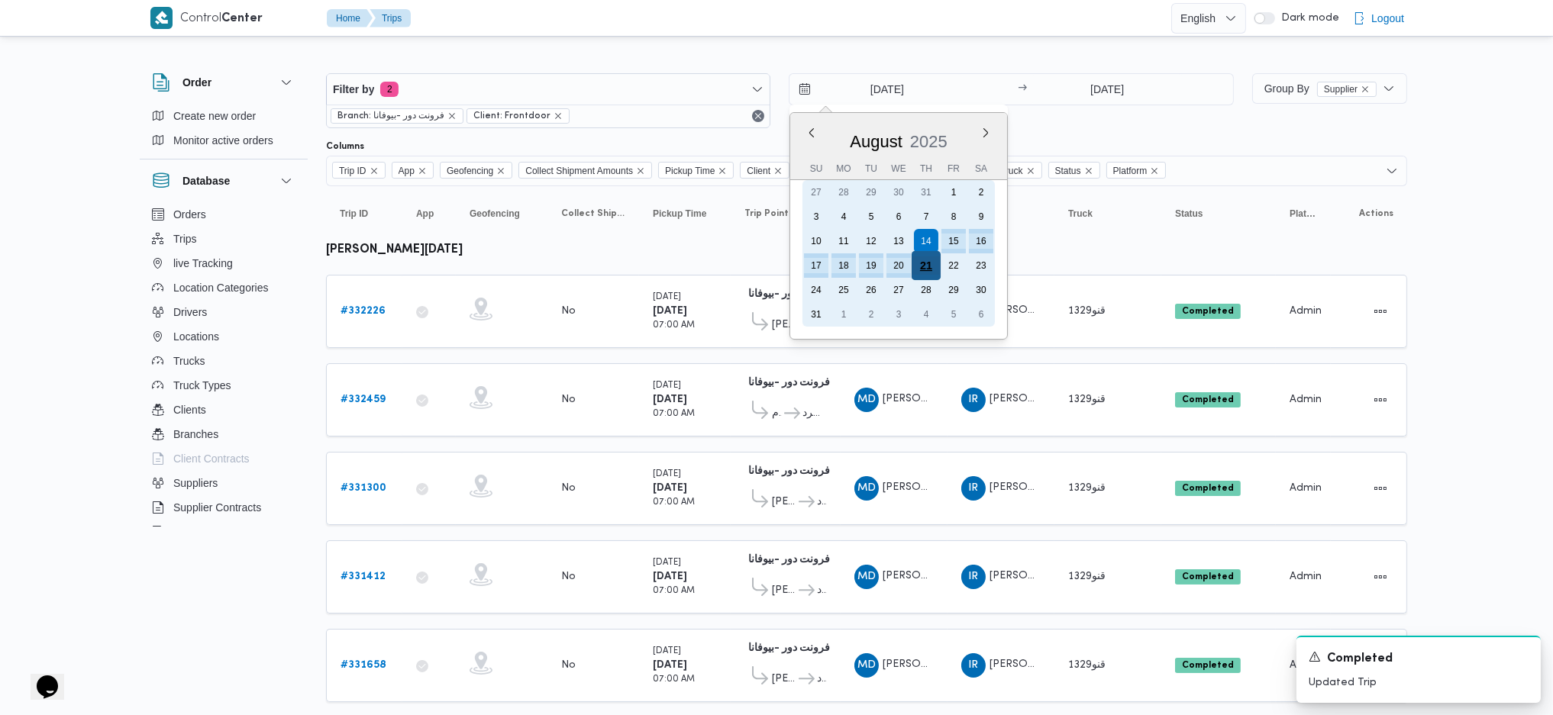
click at [931, 263] on div "21" at bounding box center [925, 265] width 29 height 29
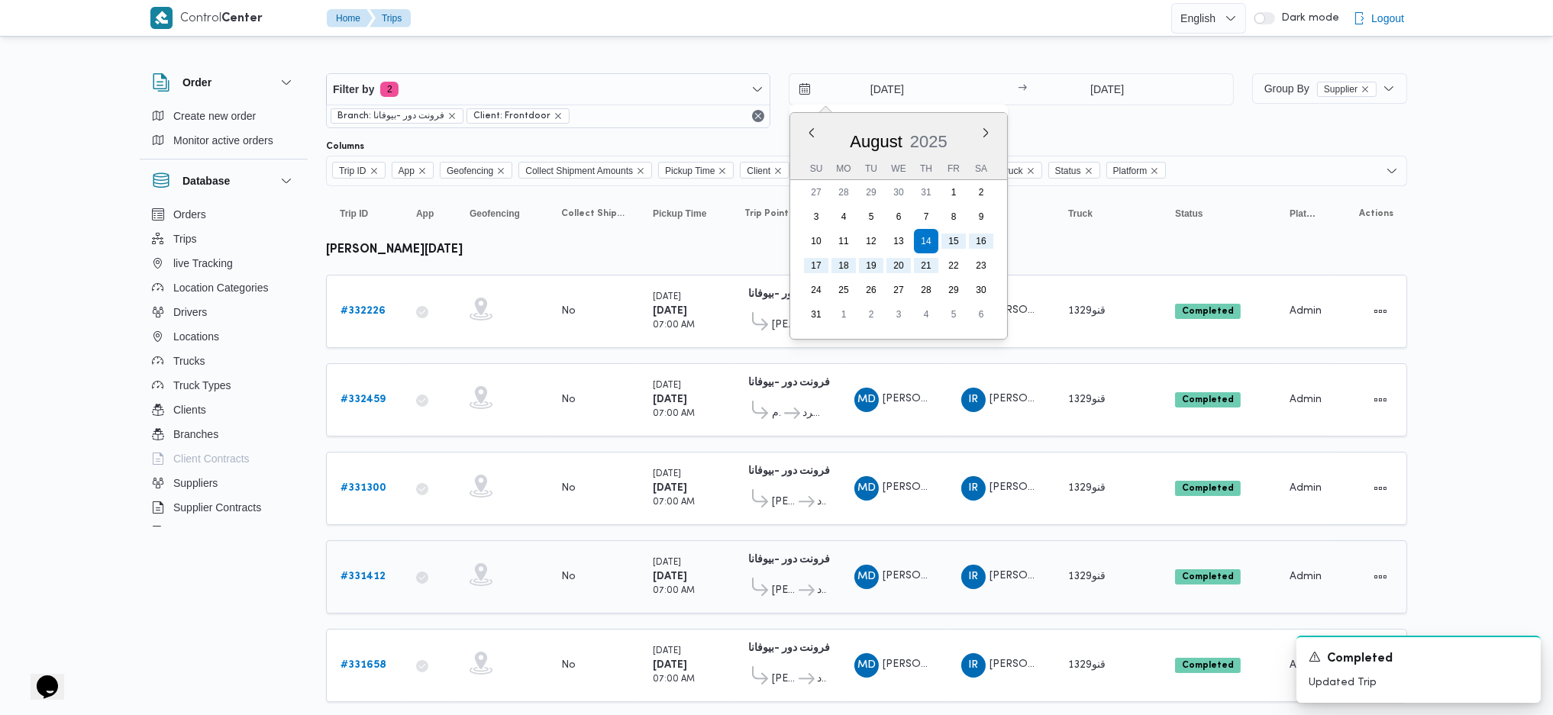
click at [640, 540] on td "Pickup Time Sunday 17/8/2025 07:00 AM" at bounding box center [685, 576] width 92 height 73
type input "21/8/2025"
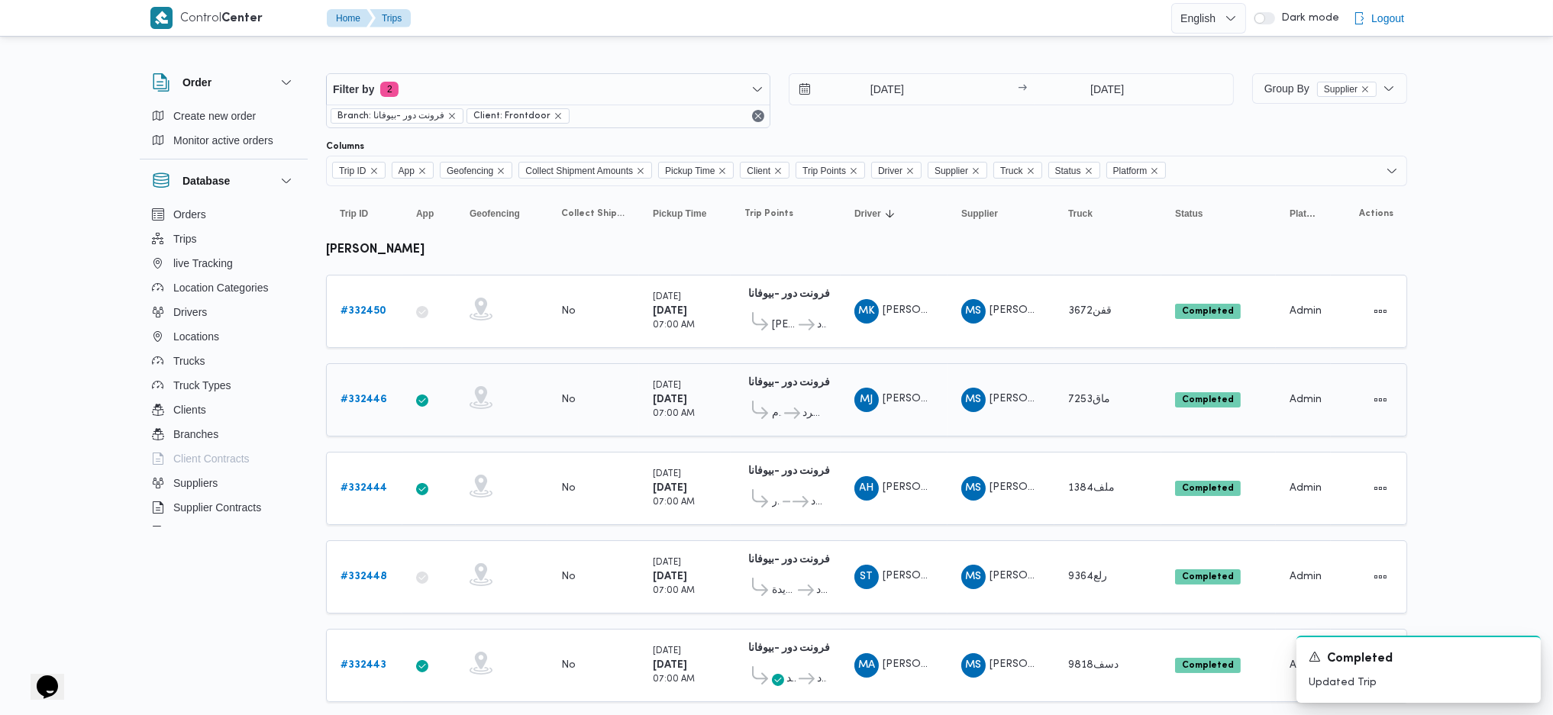
click at [787, 413] on icon at bounding box center [792, 413] width 16 height 11
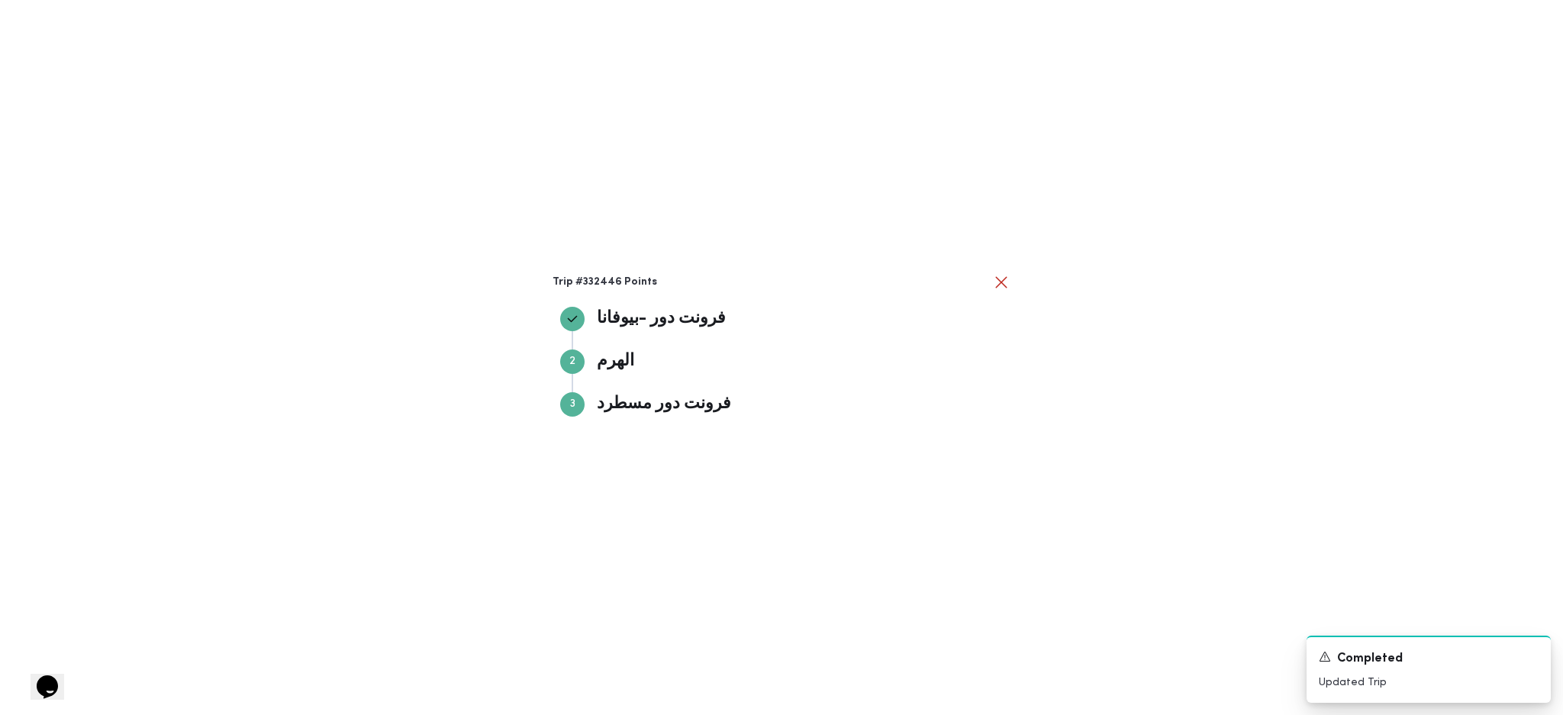
click at [1143, 443] on div "Trip #332446 Points فرونت دور -بيوفانا فرونت دور -بيوفانا Step 2 2 الهرم الهرم …" at bounding box center [781, 357] width 1563 height 715
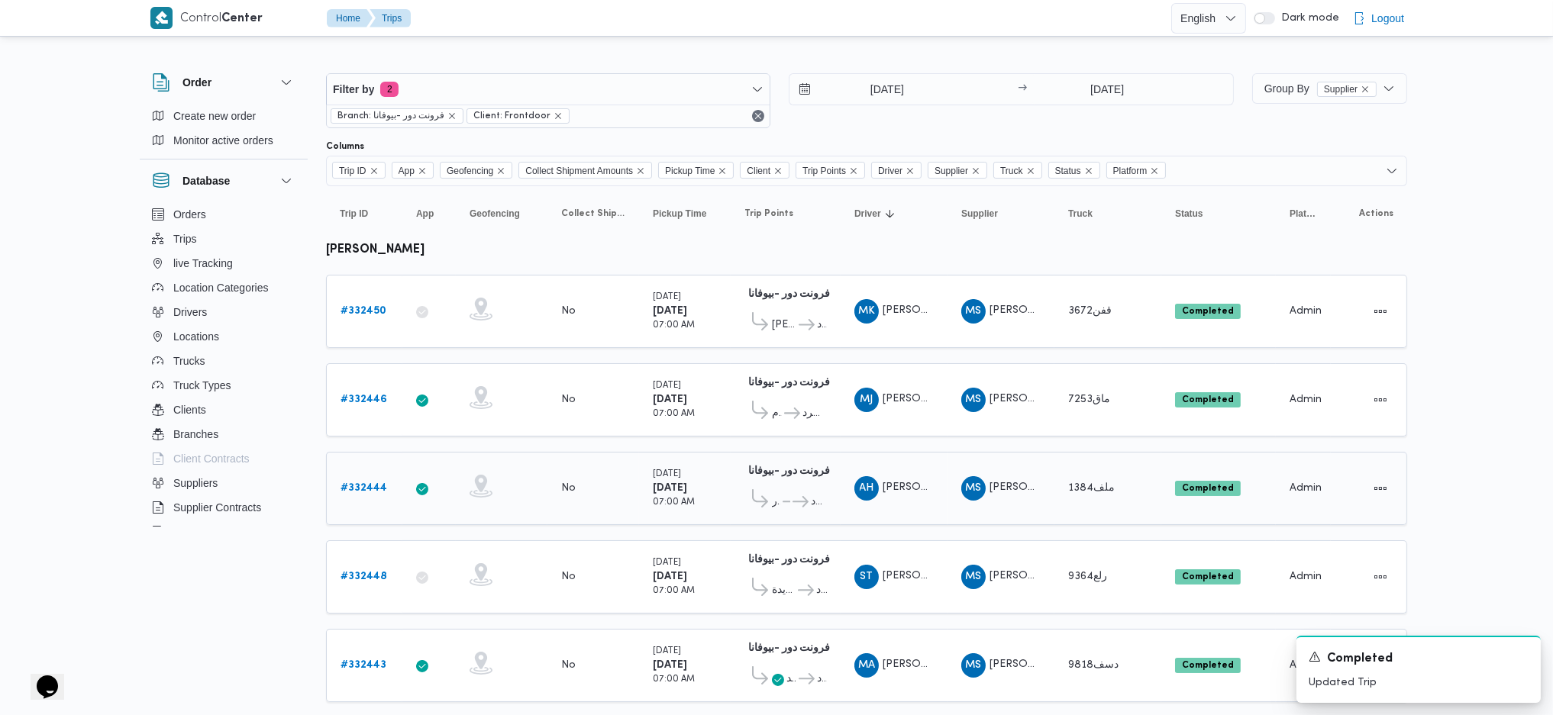
click at [787, 496] on icon at bounding box center [790, 501] width 16 height 11
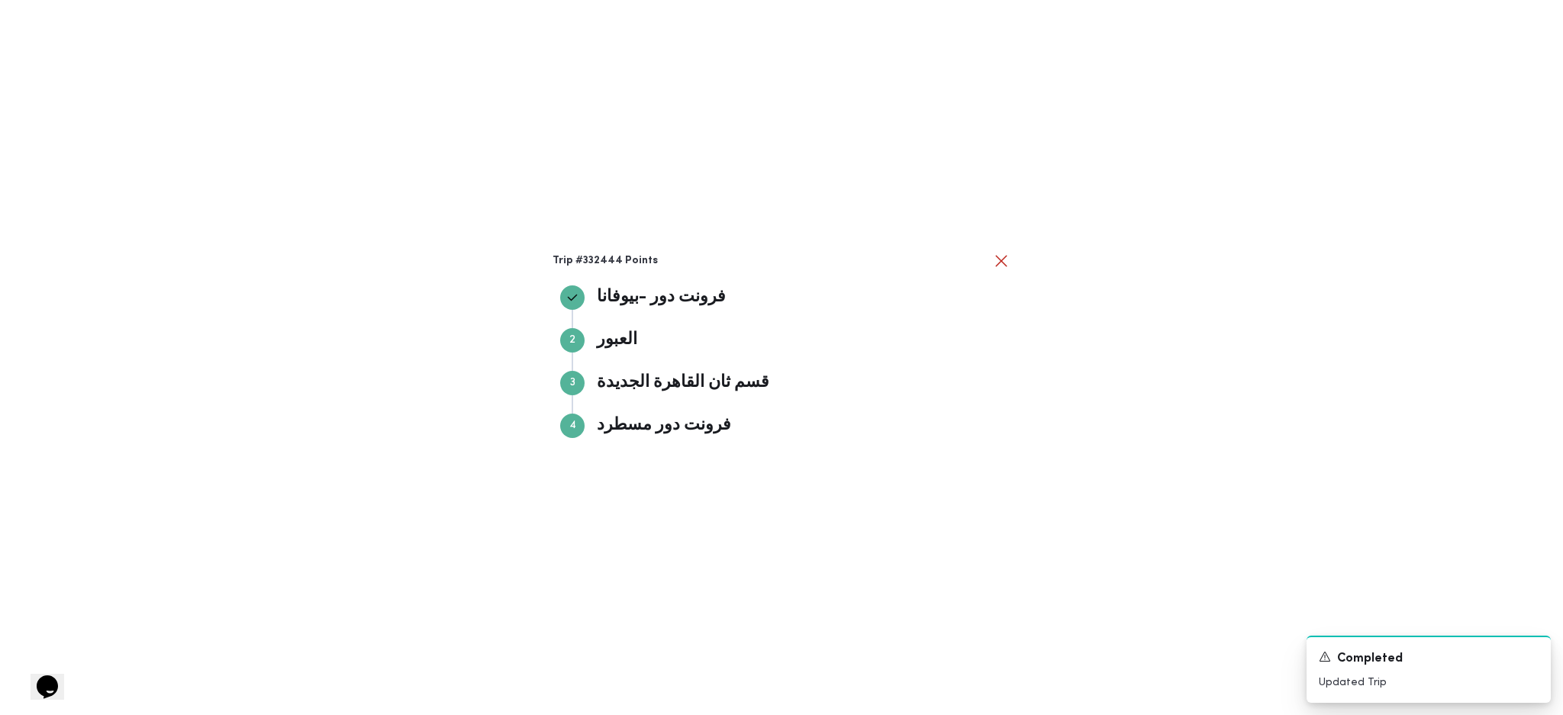
click at [1251, 453] on div "Trip #332444 Points فرونت دور -بيوفانا فرونت دور -بيوفانا Step 2 2 العبور العبو…" at bounding box center [781, 357] width 1563 height 715
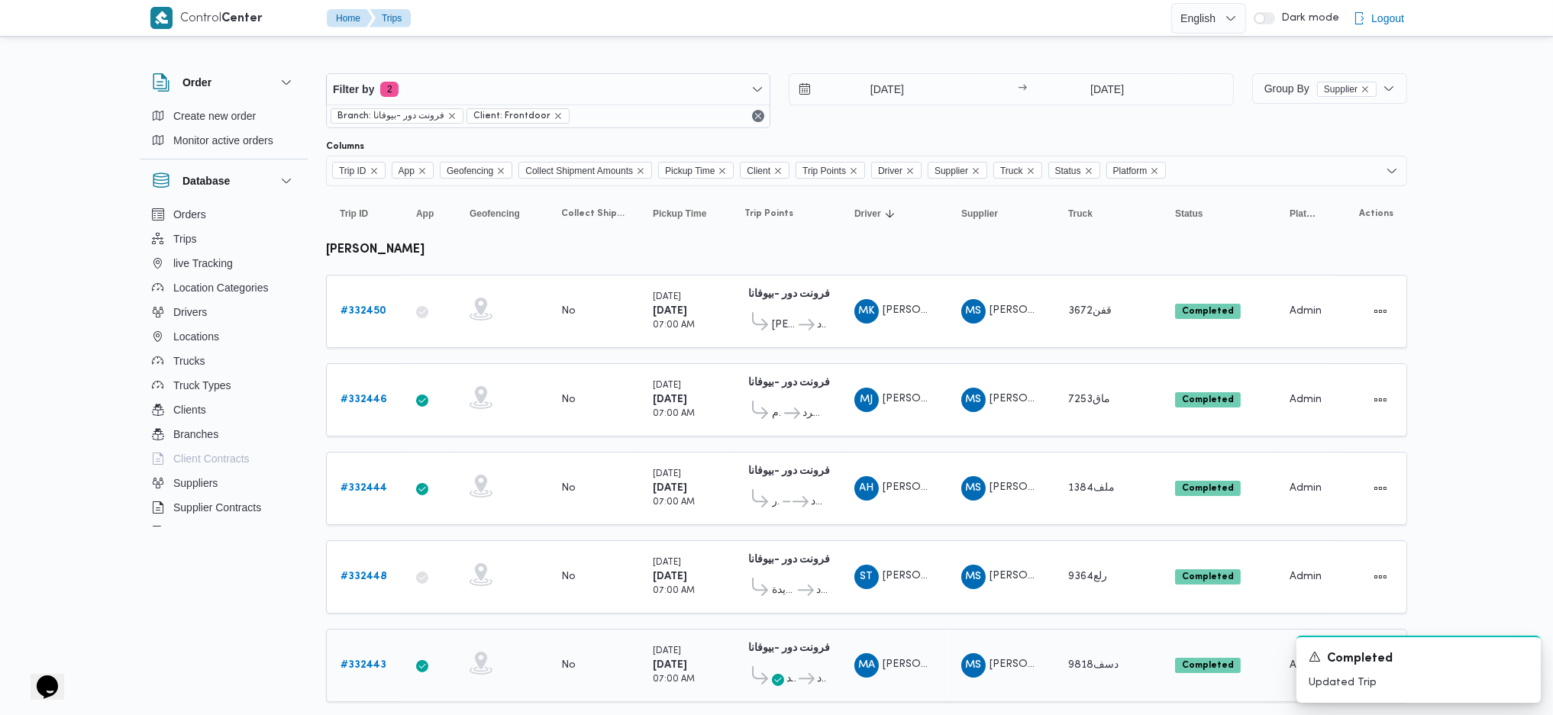
click at [795, 678] on span "قسم الشيخ زايد فرونت دور مسطرد" at bounding box center [785, 678] width 82 height 25
click at [800, 676] on span "فرونت دور مسطرد" at bounding box center [811, 679] width 31 height 18
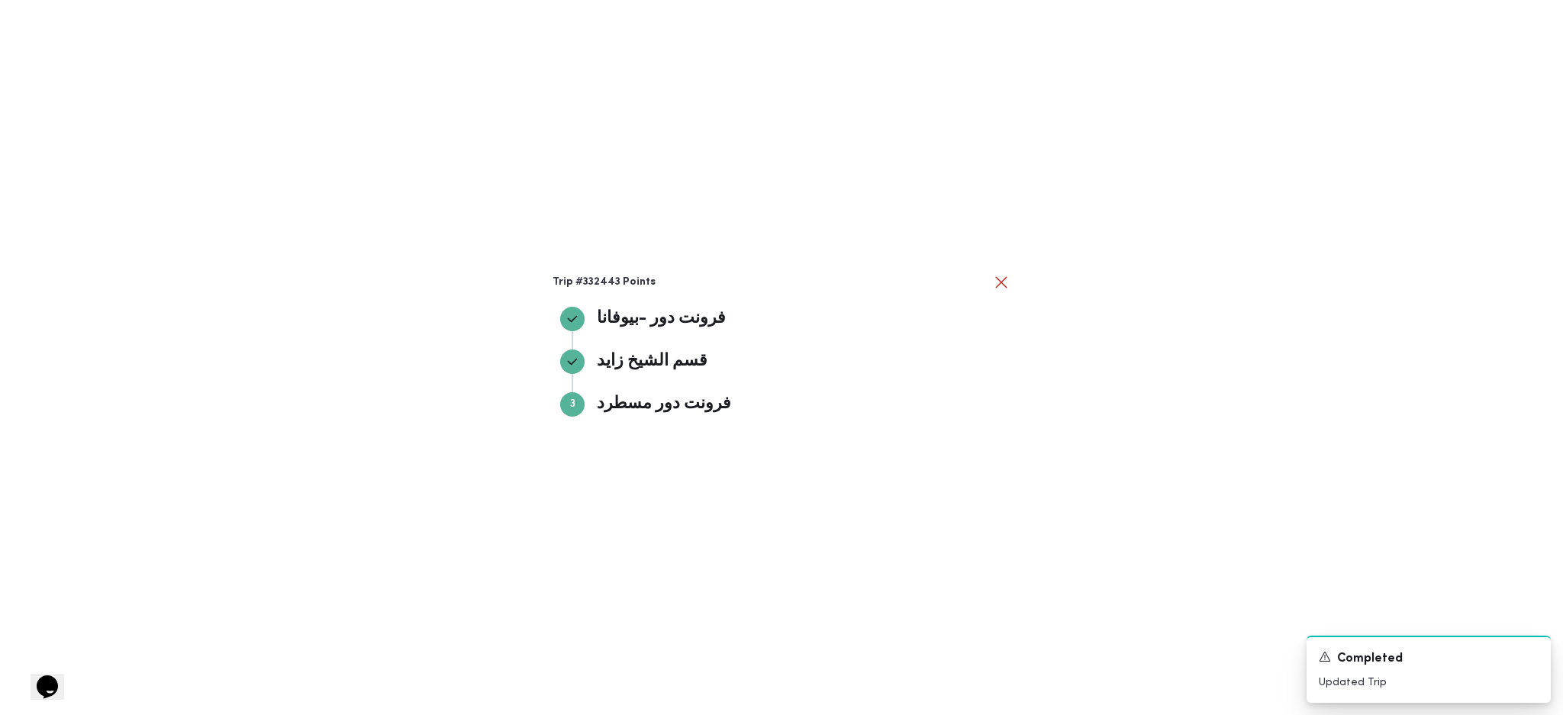
drag, startPoint x: 1284, startPoint y: 392, endPoint x: 1255, endPoint y: 390, distance: 29.0
click at [1283, 389] on div "Trip #332443 Points فرونت دور -بيوفانا فرونت دور -بيوفانا قسم الشيخ زايد قسم ال…" at bounding box center [781, 357] width 1563 height 715
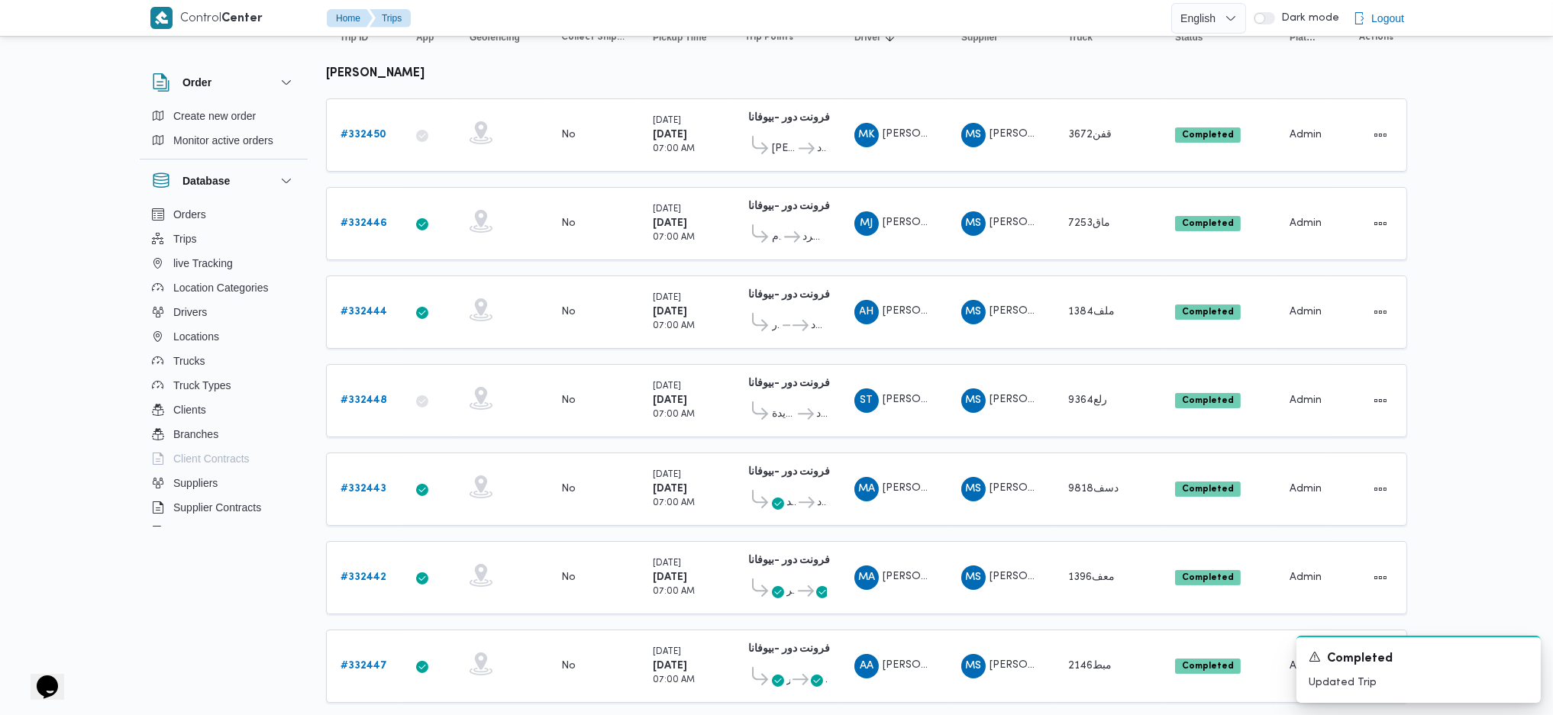
scroll to position [305, 0]
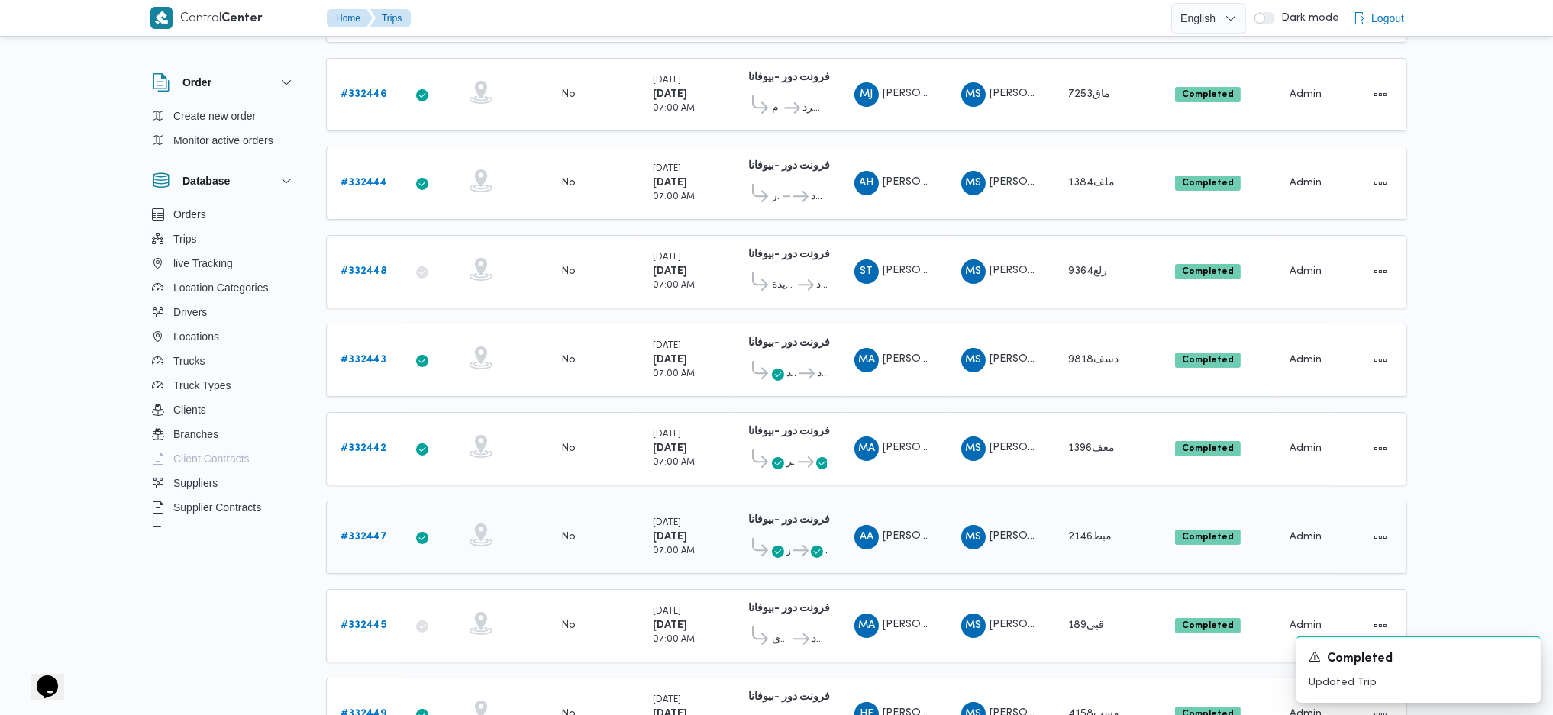
click at [790, 542] on span "فرونت دور مسطرد" at bounding box center [808, 551] width 37 height 18
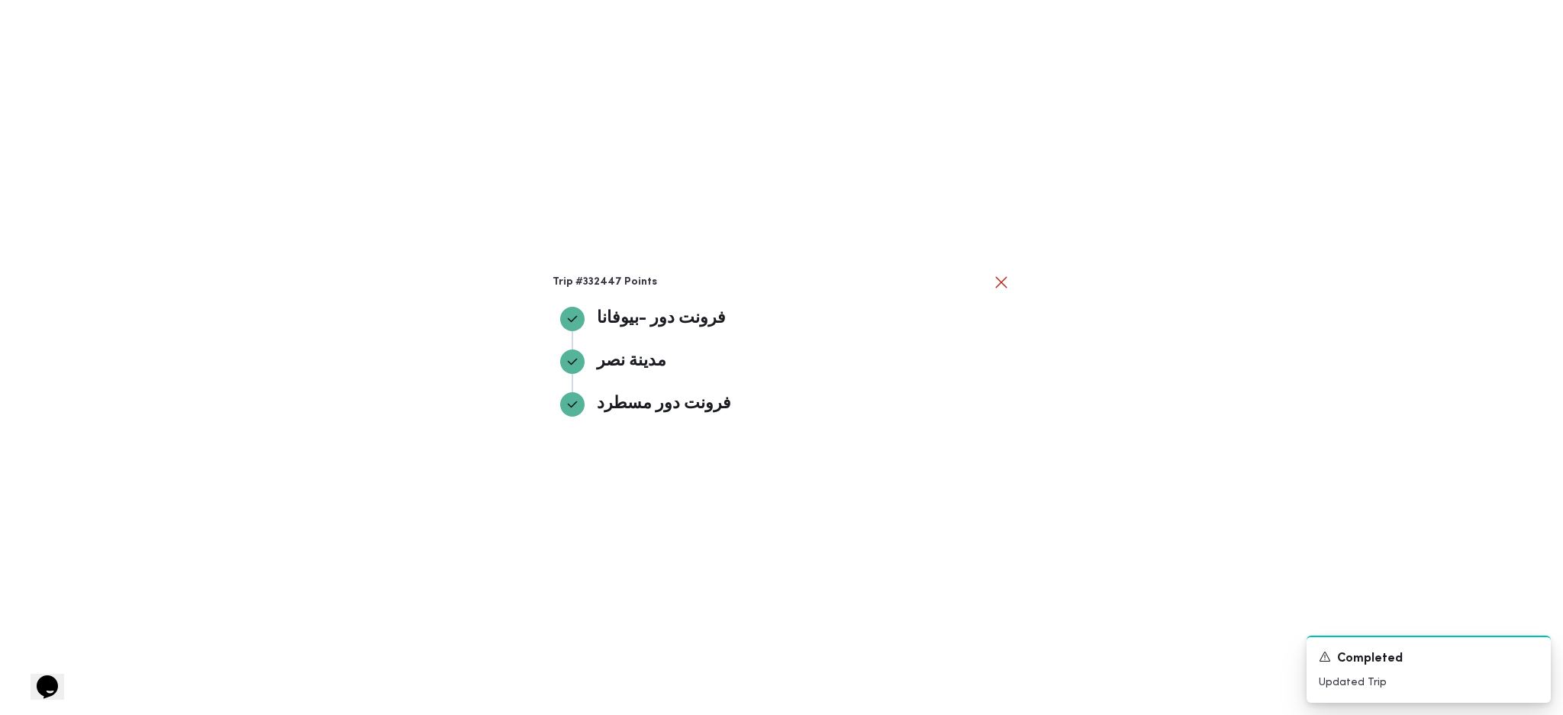
click at [1157, 428] on div "Trip #332447 Points فرونت دور -بيوفانا فرونت دور -بيوفانا مدينة نصر مدينة نصر ف…" at bounding box center [781, 357] width 1563 height 715
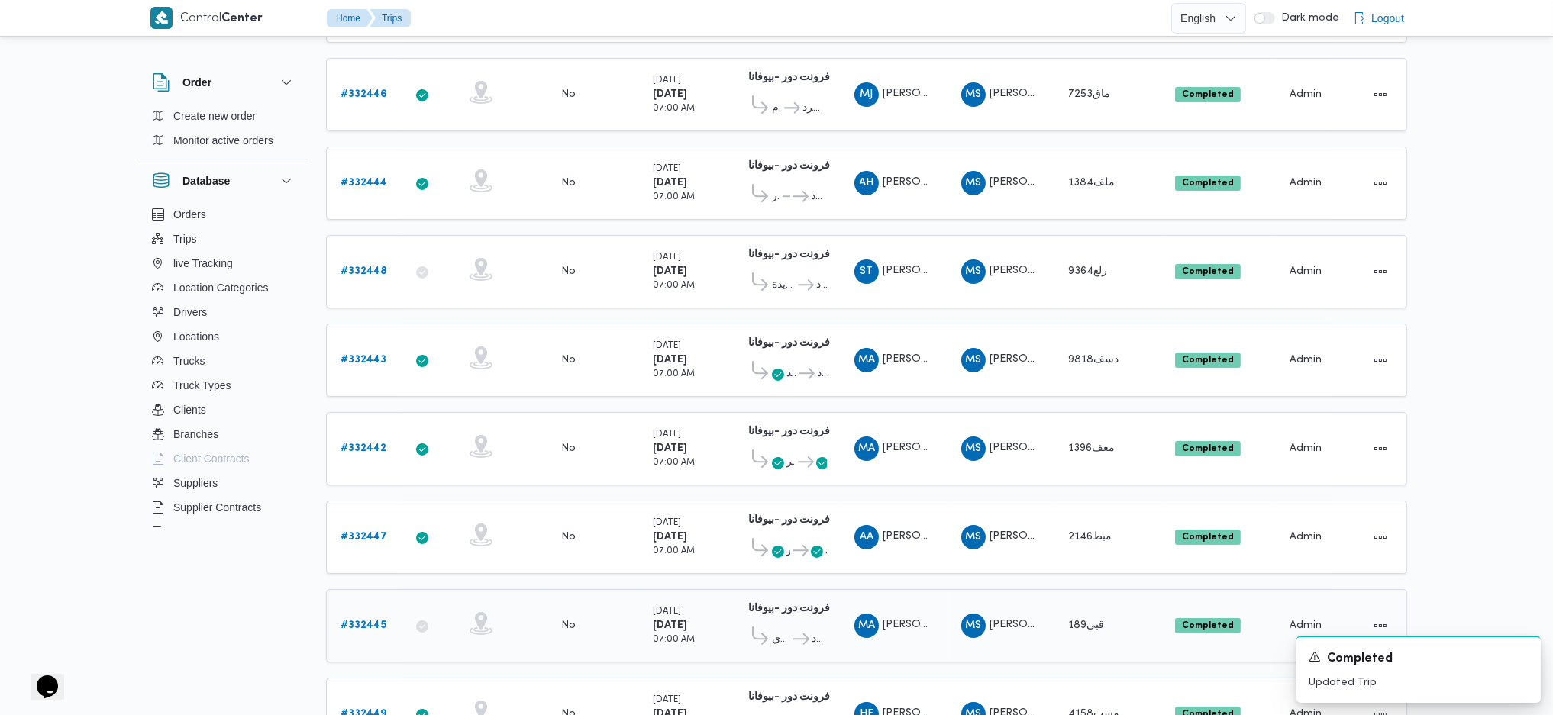
click at [790, 631] on span "قسم المعادي" at bounding box center [781, 640] width 19 height 18
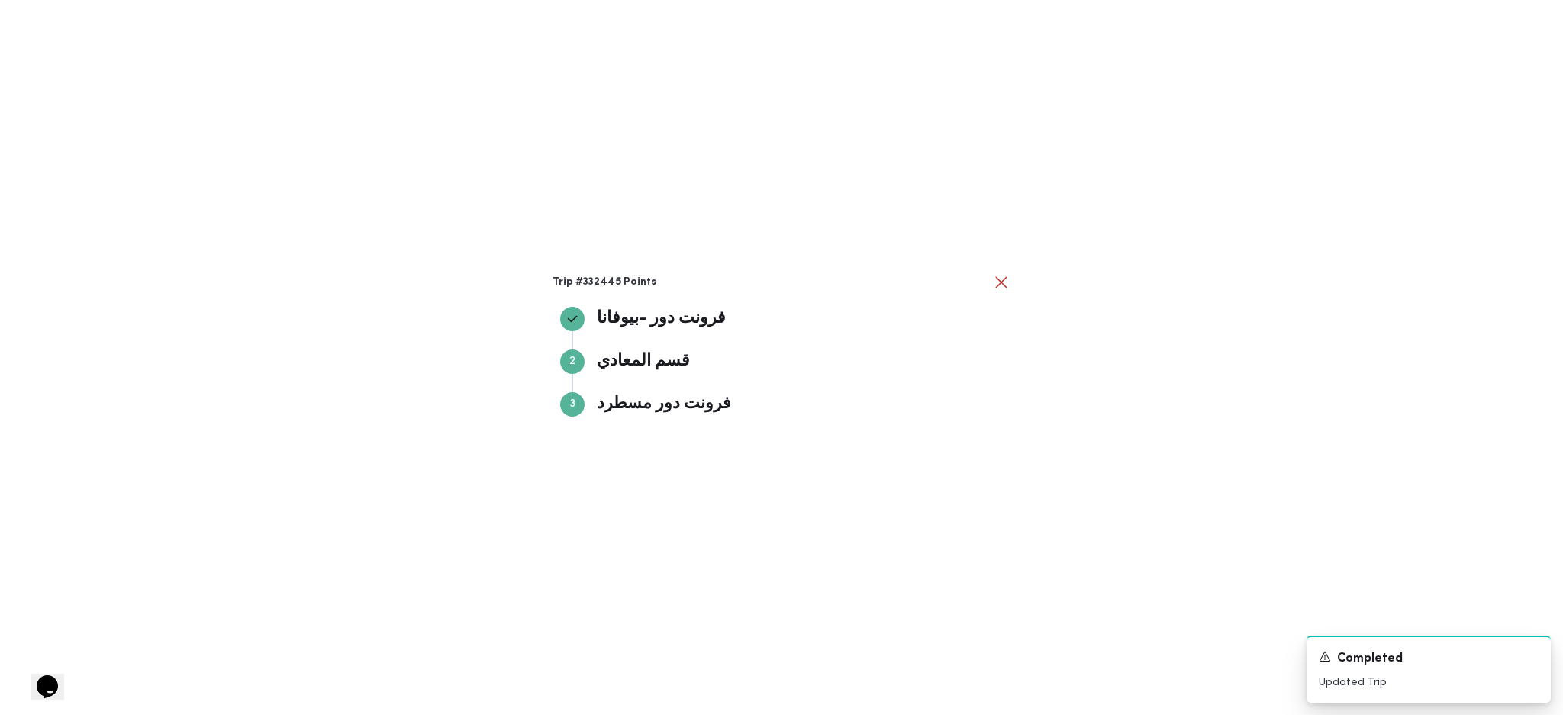
click at [1395, 425] on div "Trip #332445 Points فرونت دور -بيوفانا فرونت دور -بيوفانا Step 2 2 قسم المعادي …" at bounding box center [781, 357] width 1563 height 715
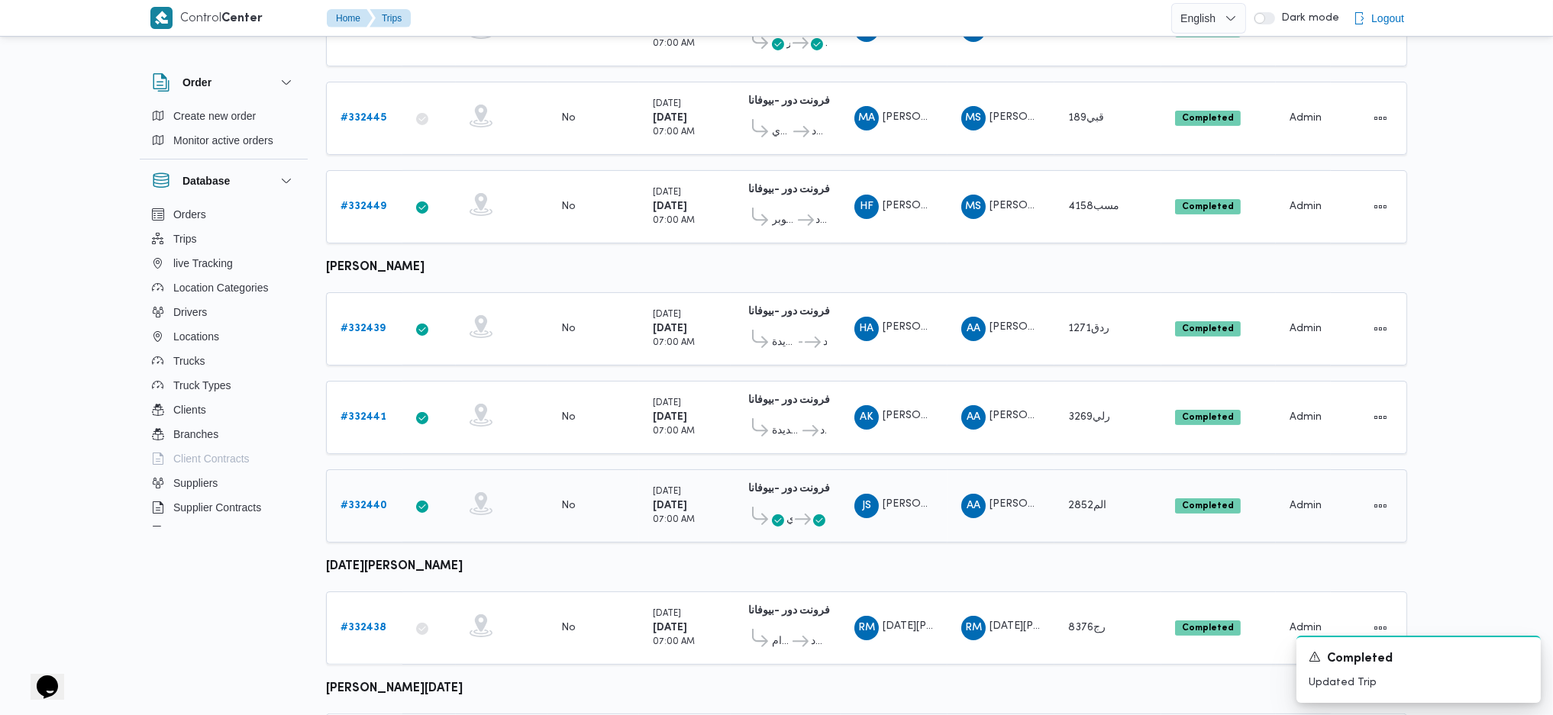
scroll to position [814, 0]
click at [795, 513] on icon at bounding box center [803, 518] width 16 height 11
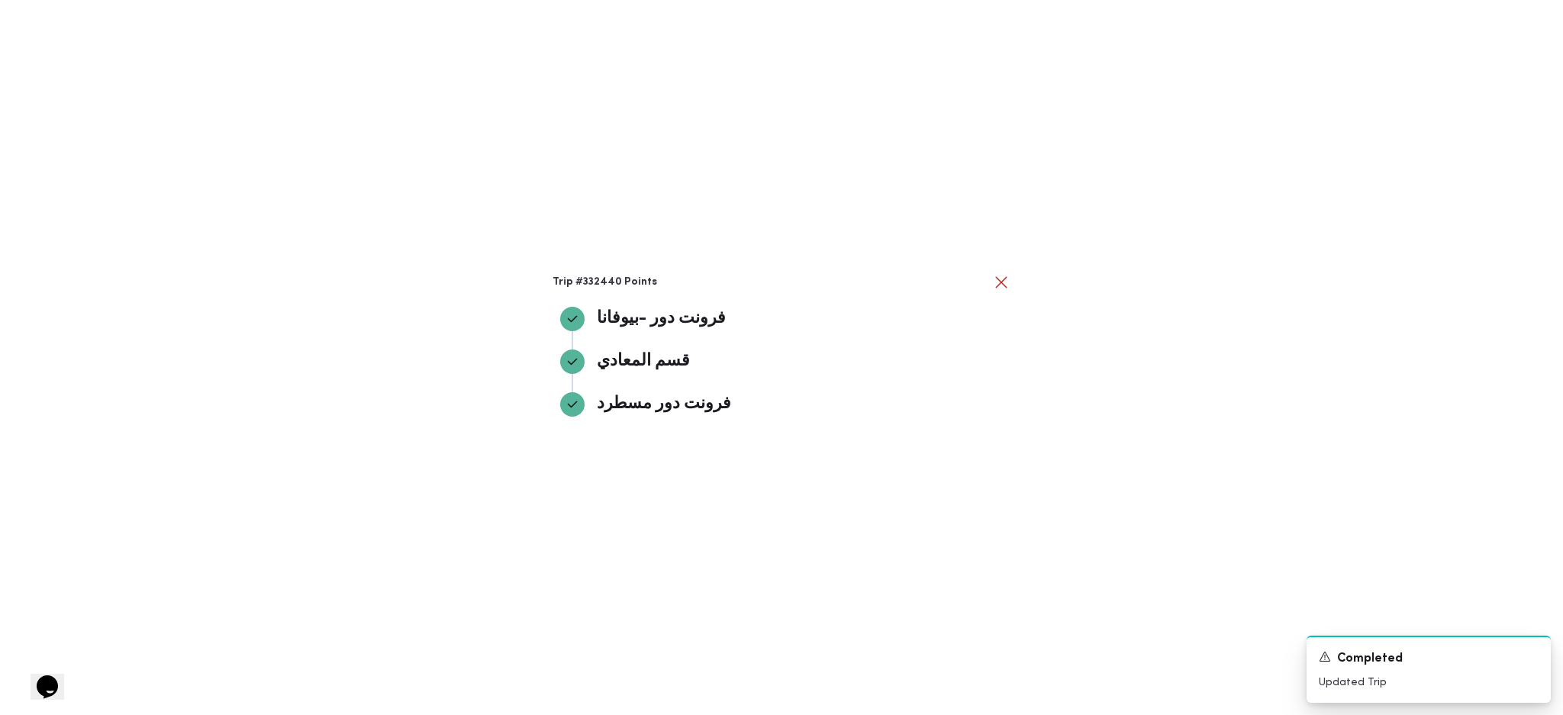
click at [1176, 482] on div "Trip #332440 Points فرونت دور -بيوفانا فرونت دور -بيوفانا قسم المعادي قسم المعا…" at bounding box center [781, 357] width 1563 height 715
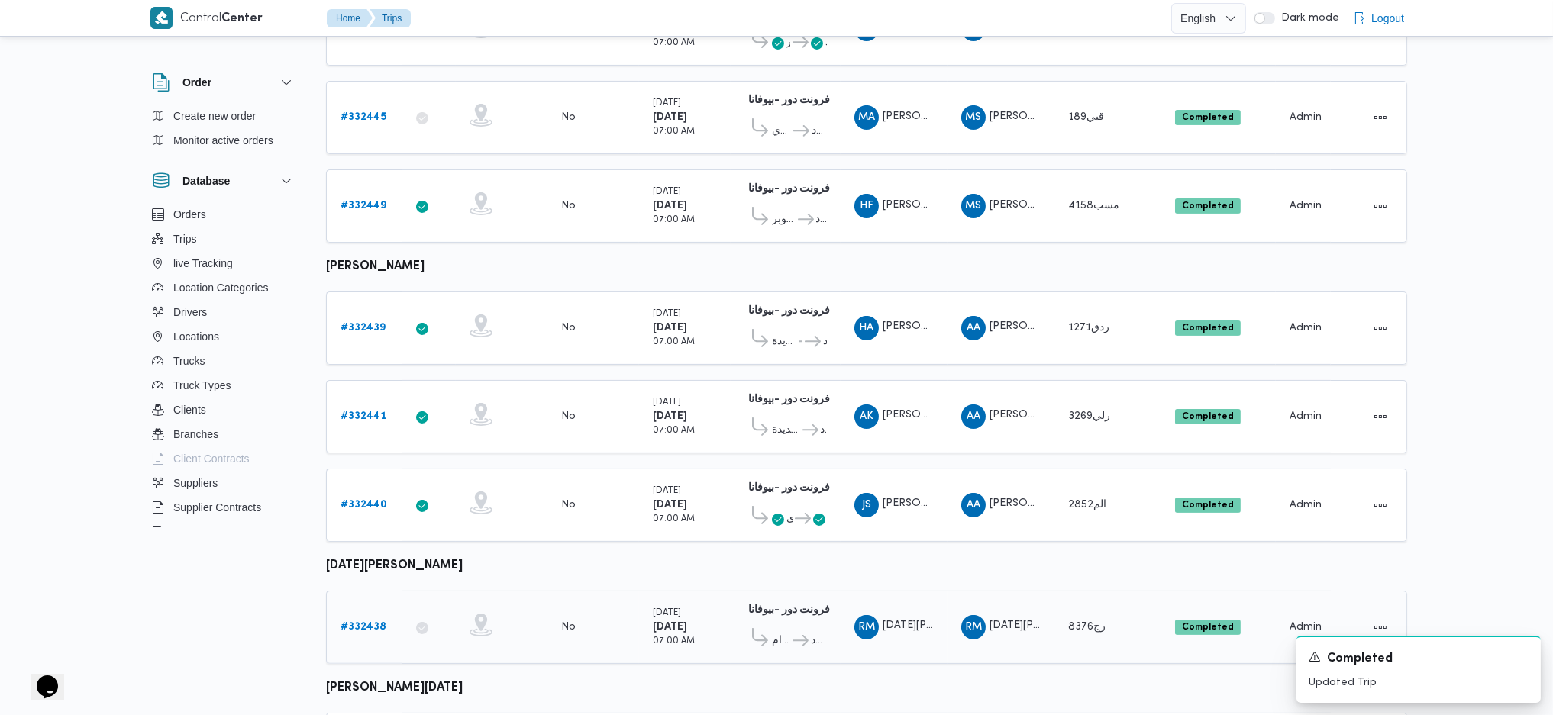
click at [797, 635] on icon at bounding box center [800, 640] width 16 height 11
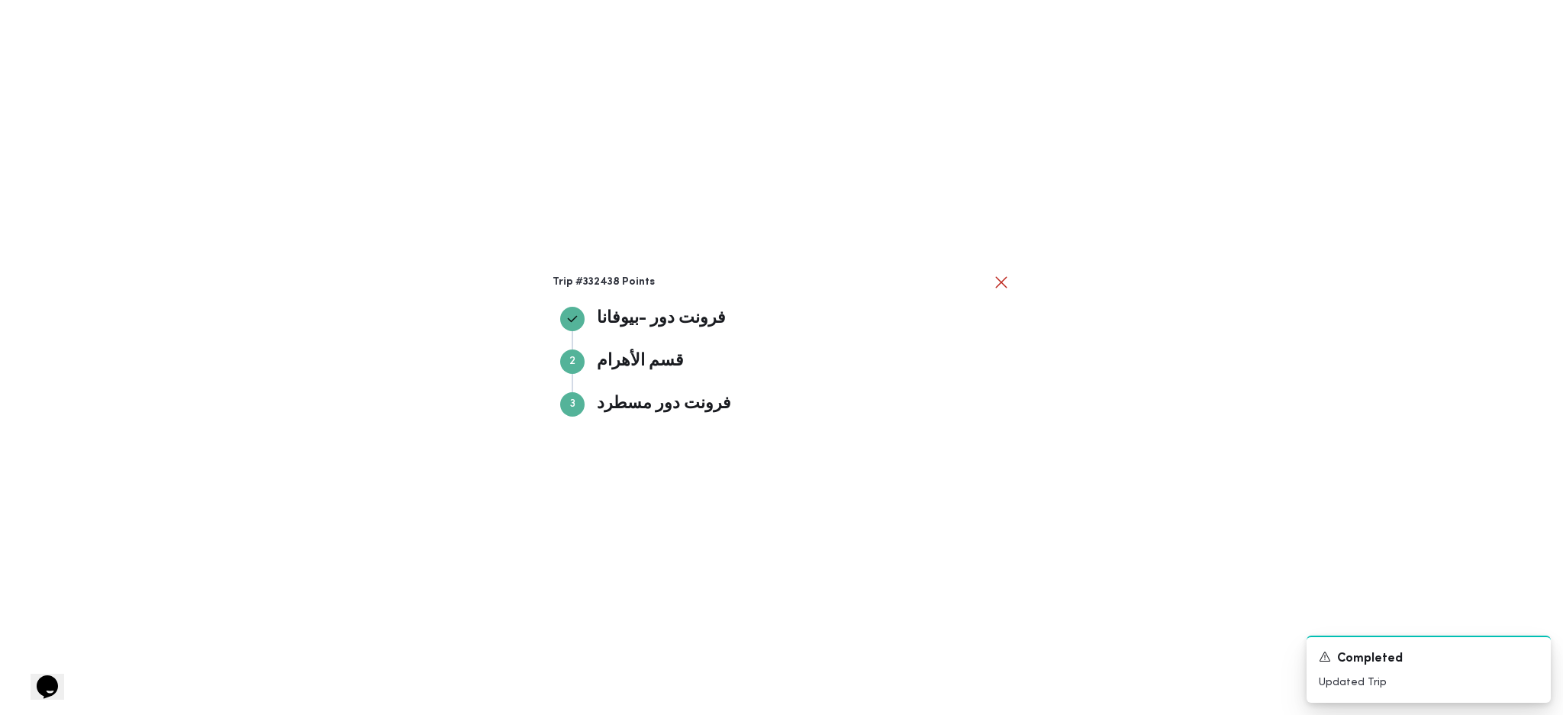
click at [1237, 457] on div "Trip #332438 Points فرونت دور -بيوفانا فرونت دور -بيوفانا Step 2 2 قسم الأهرام …" at bounding box center [781, 357] width 1563 height 715
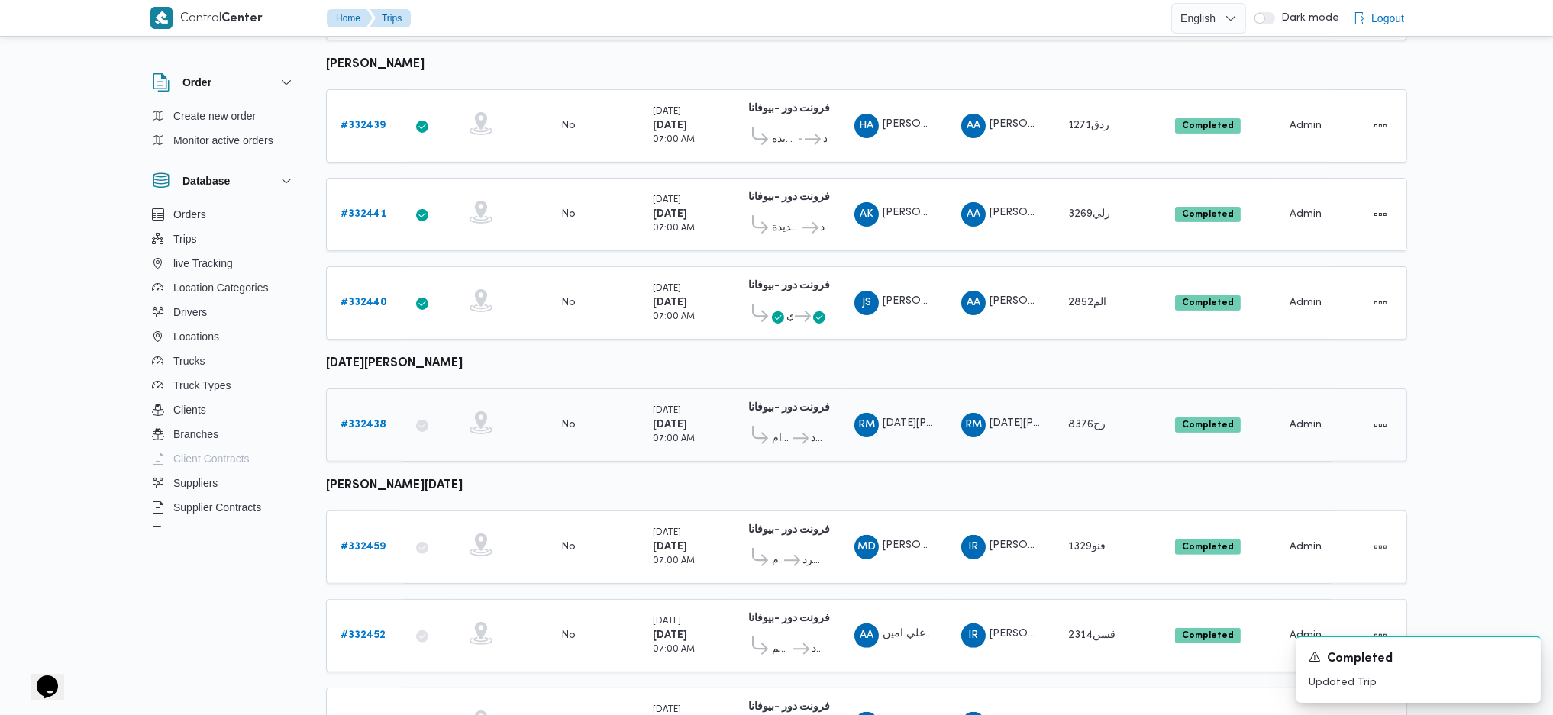
scroll to position [1018, 0]
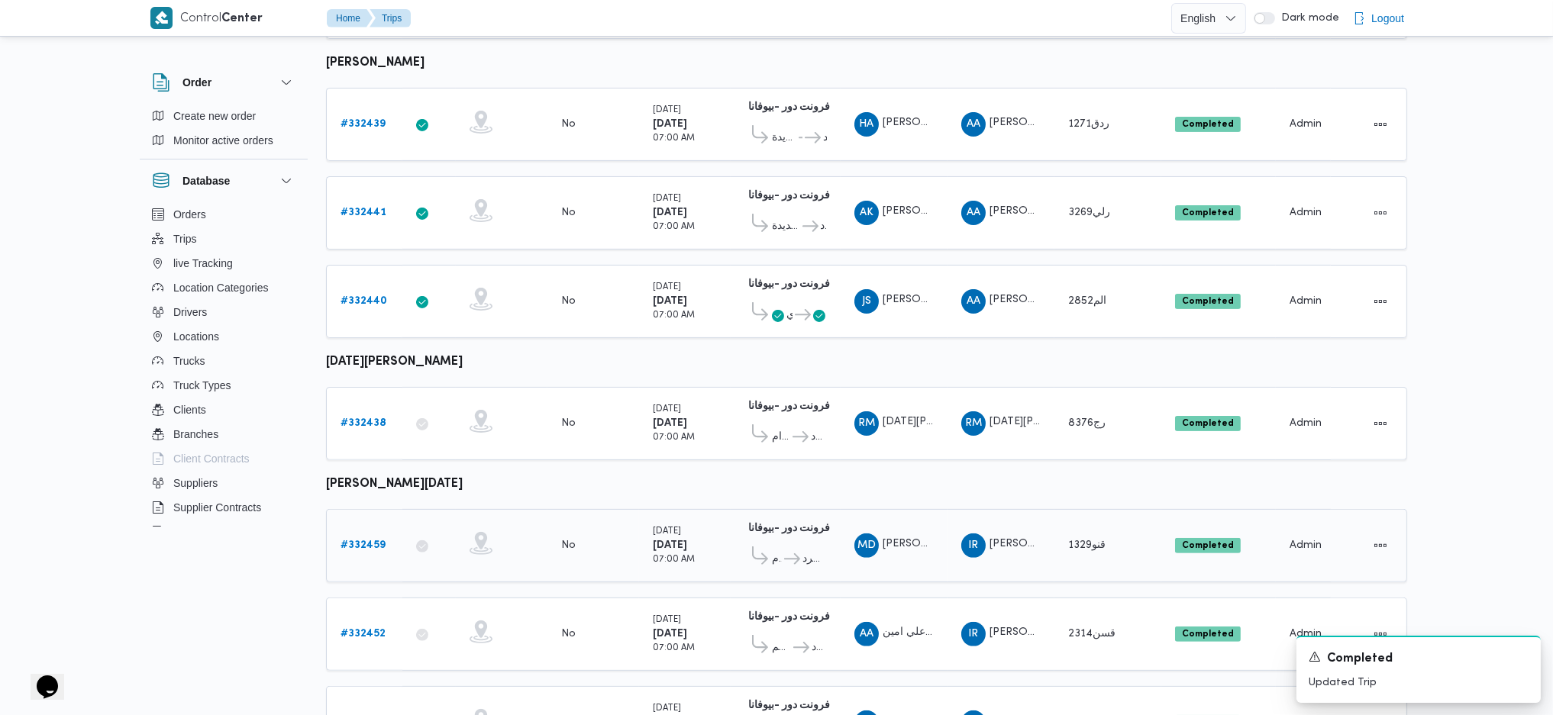
click at [789, 553] on icon at bounding box center [792, 558] width 16 height 11
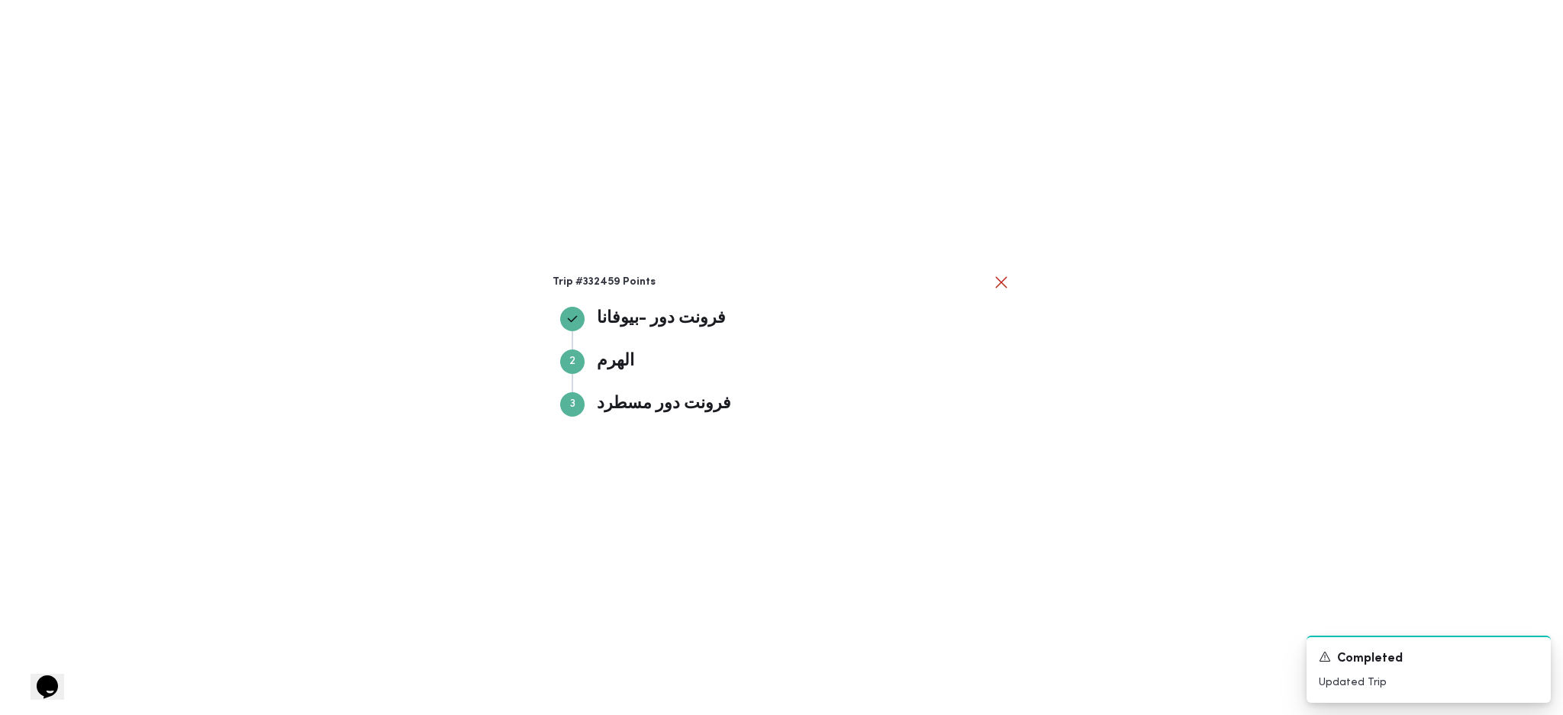
click at [1438, 418] on div "Trip #332459 Points فرونت دور -بيوفانا فرونت دور -بيوفانا Step 2 2 الهرم الهرم …" at bounding box center [781, 357] width 1563 height 715
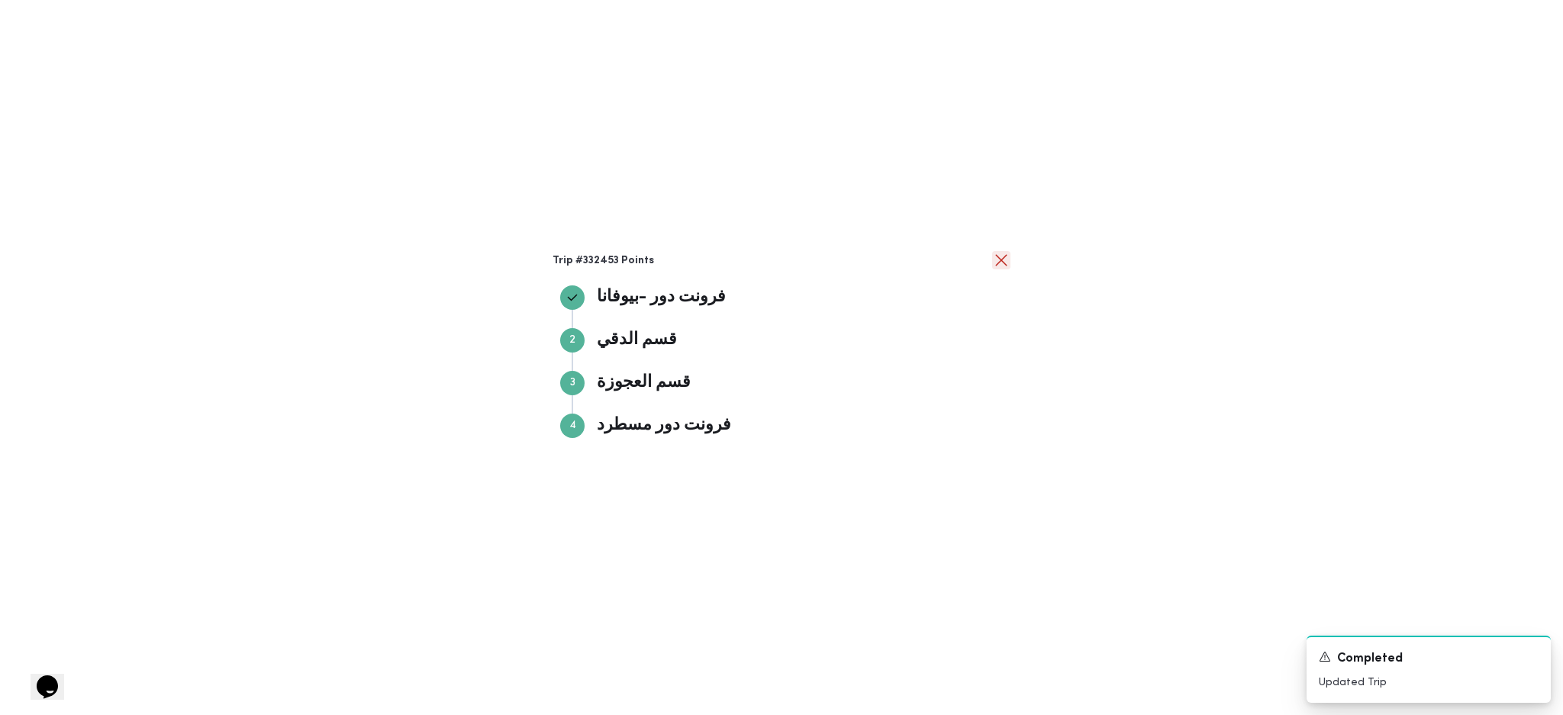
click at [1003, 266] on button "close" at bounding box center [1001, 260] width 18 height 18
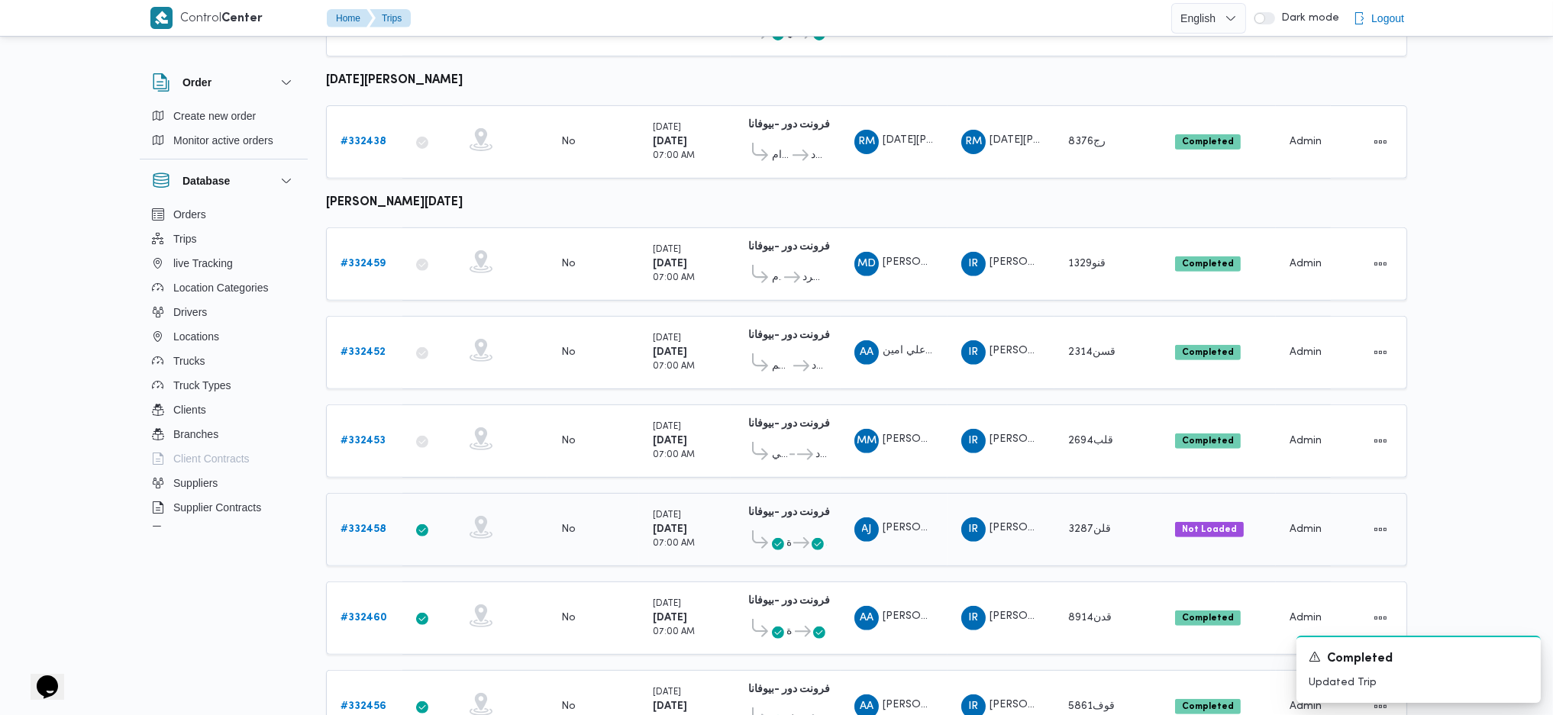
scroll to position [1424, 0]
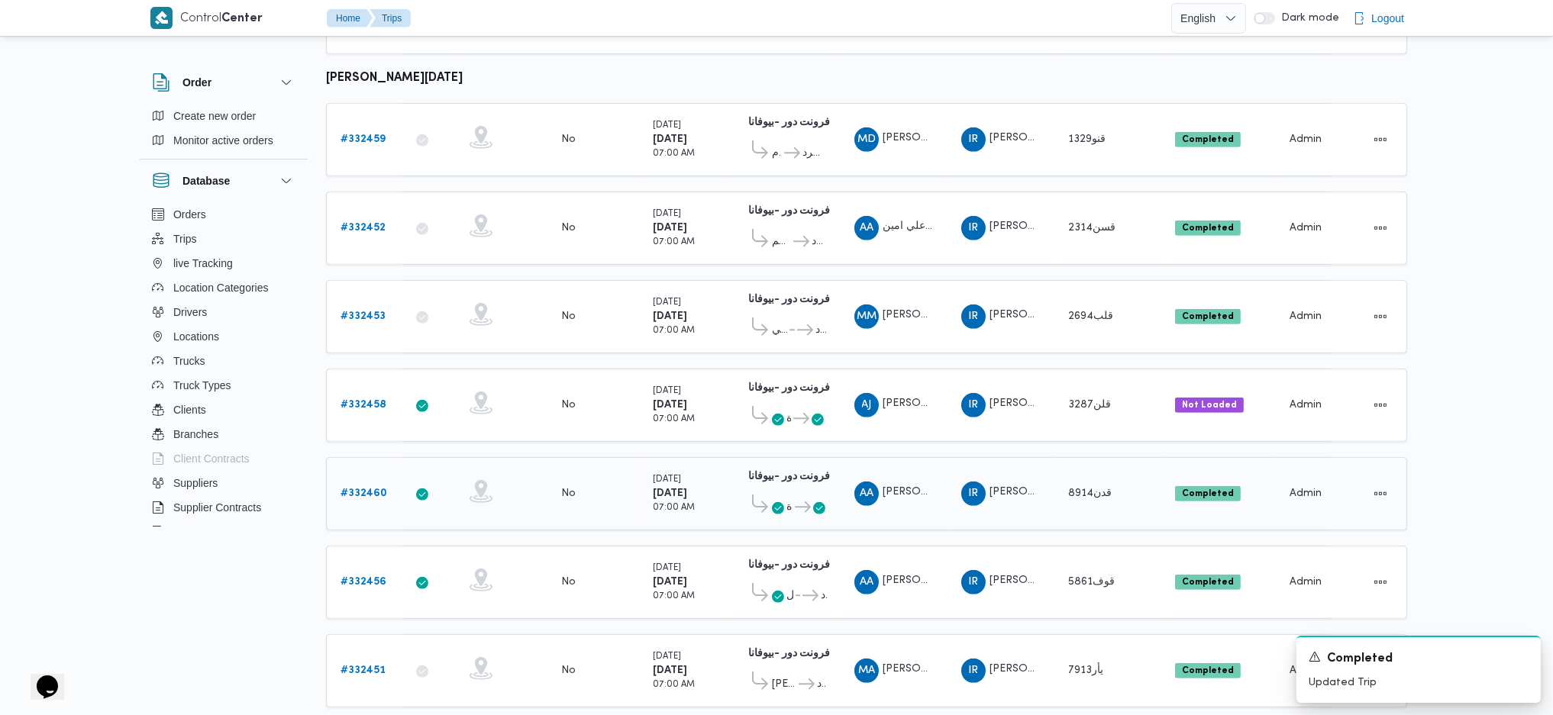
click at [352, 489] on b "# 332460" at bounding box center [363, 494] width 47 height 10
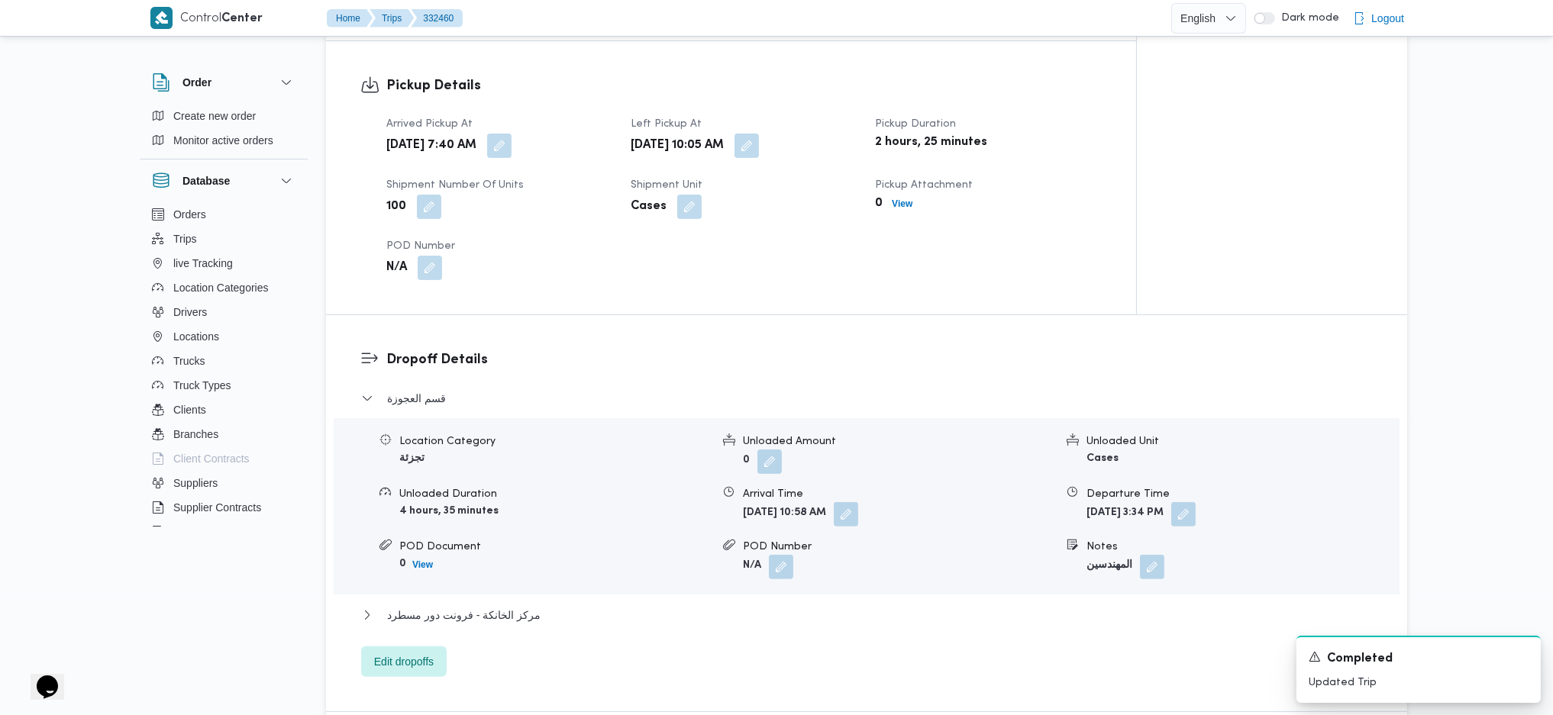
scroll to position [159, 0]
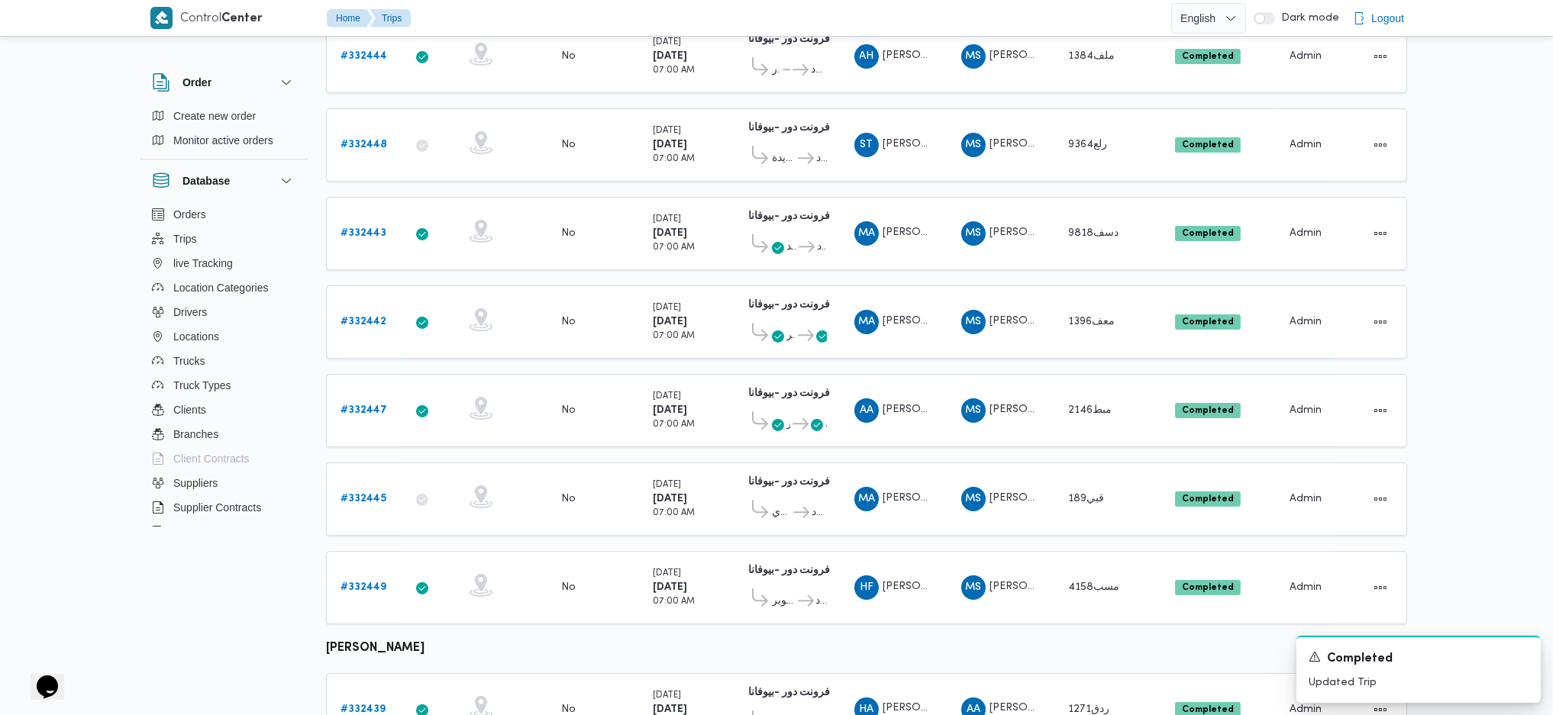
scroll to position [34, 0]
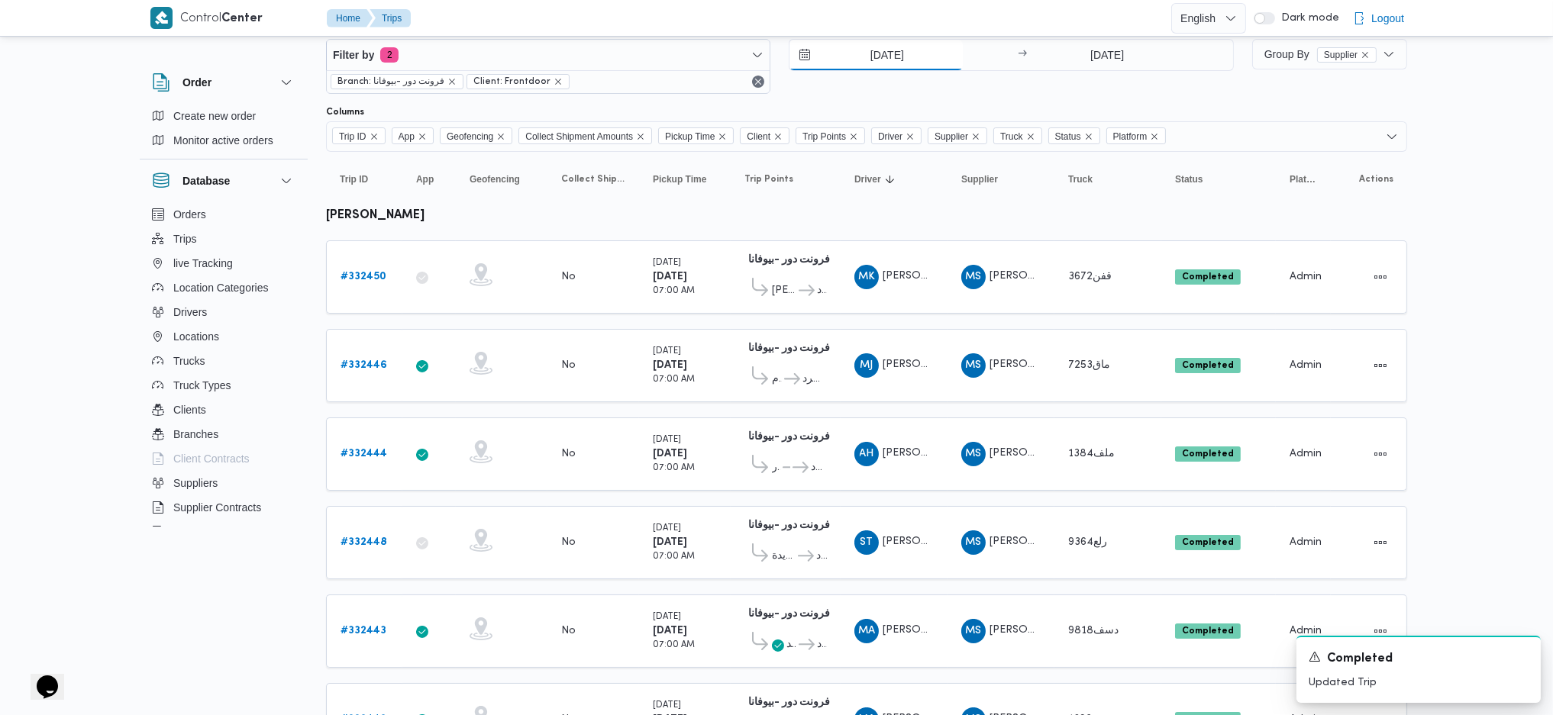
click at [873, 40] on input "21/8/2025" at bounding box center [875, 55] width 173 height 31
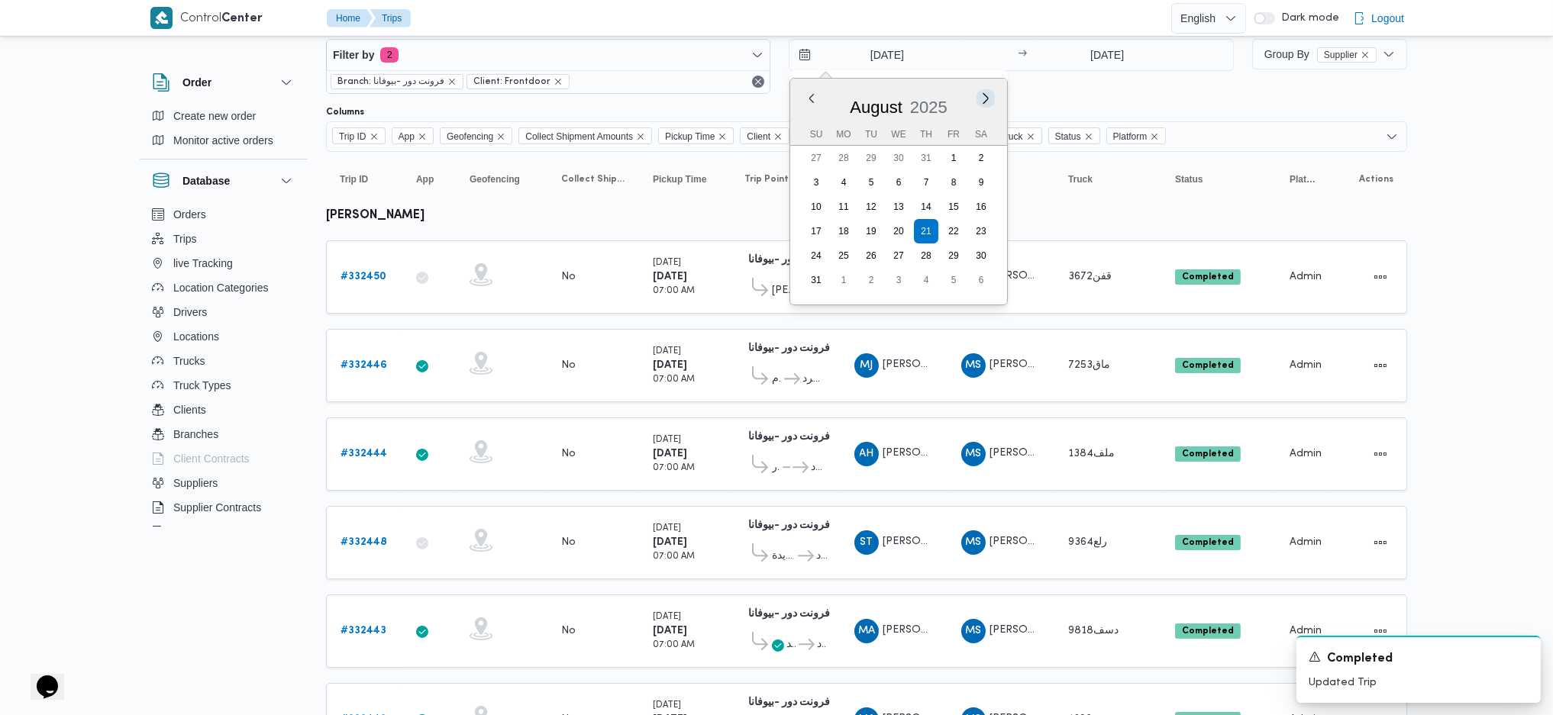
click at [979, 95] on button "Next month" at bounding box center [986, 98] width 15 height 15
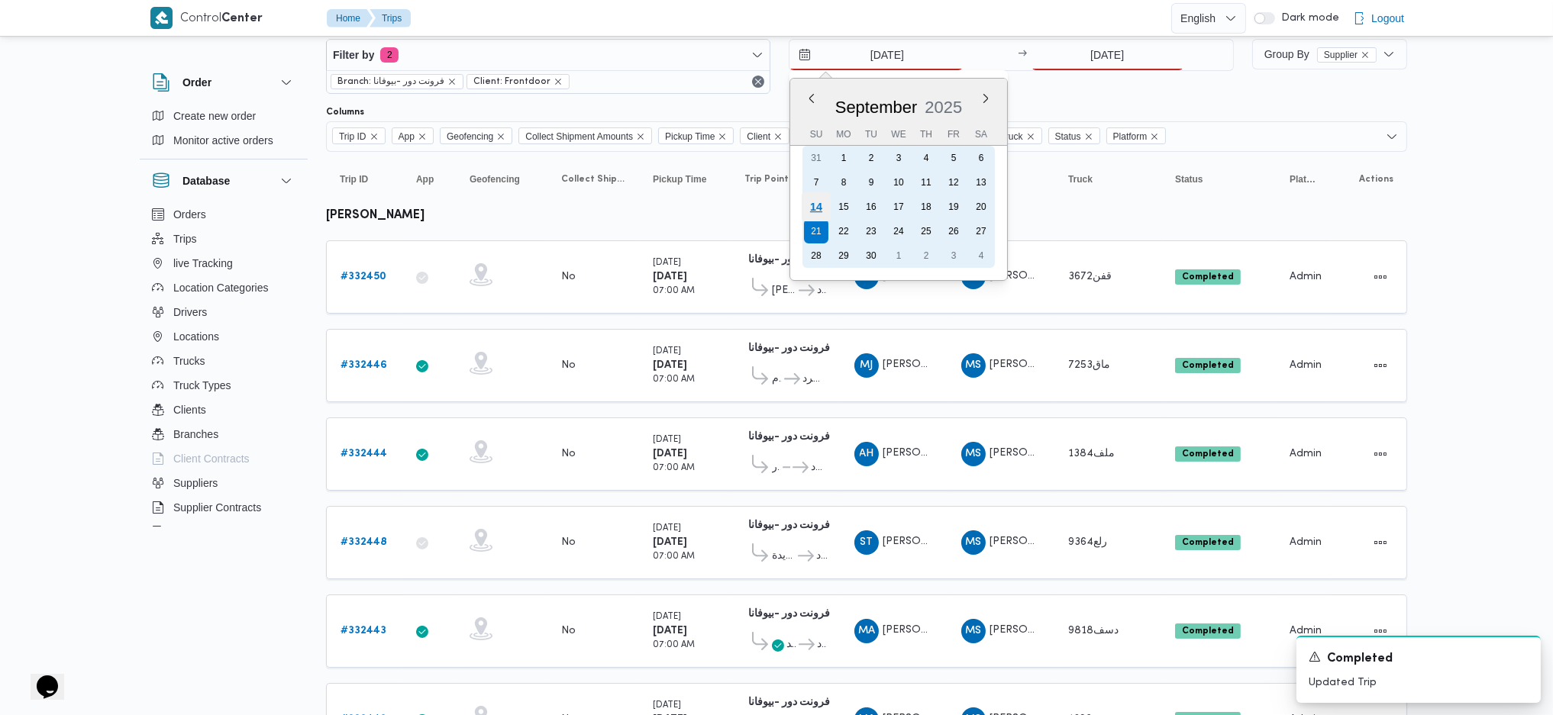
click at [815, 196] on div "14" at bounding box center [816, 206] width 29 height 29
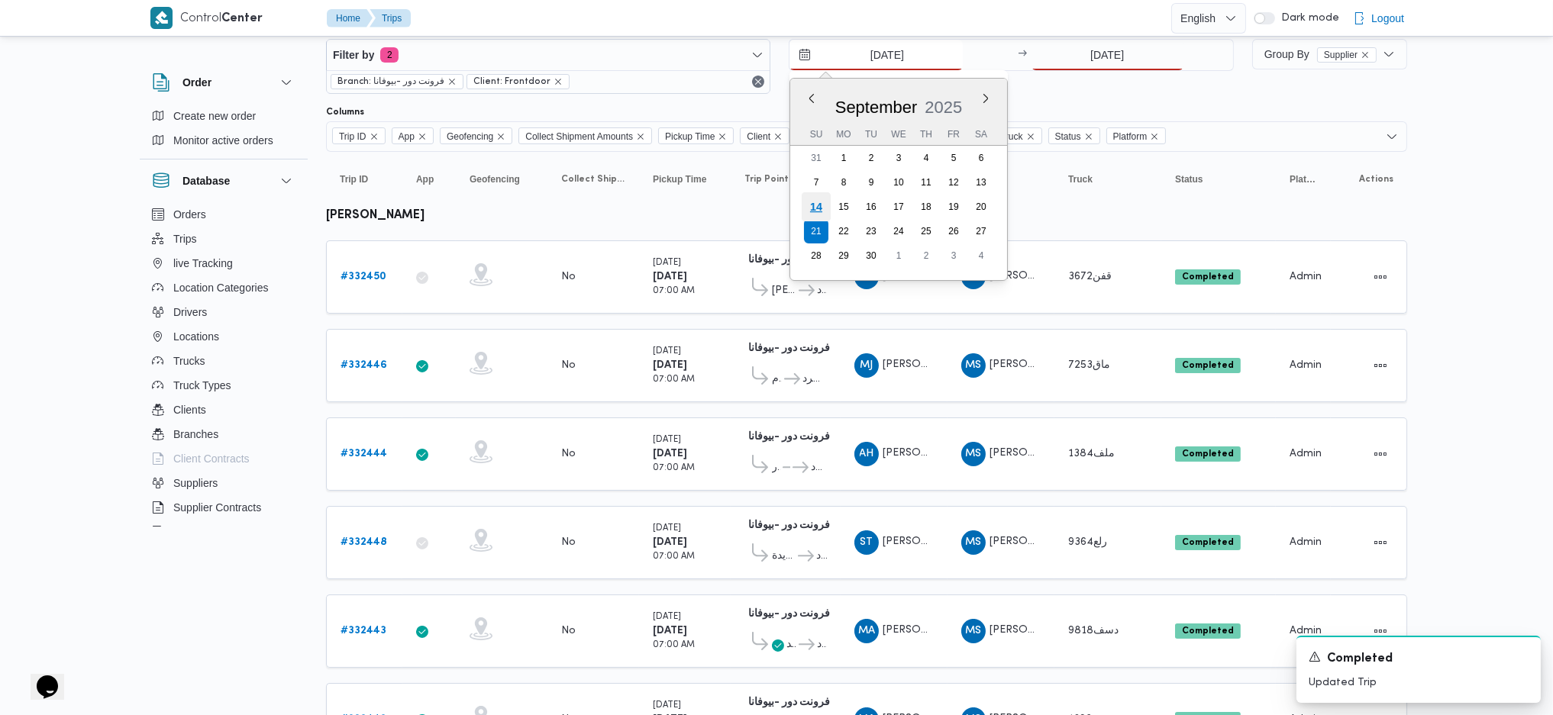
type input "[DATE]"
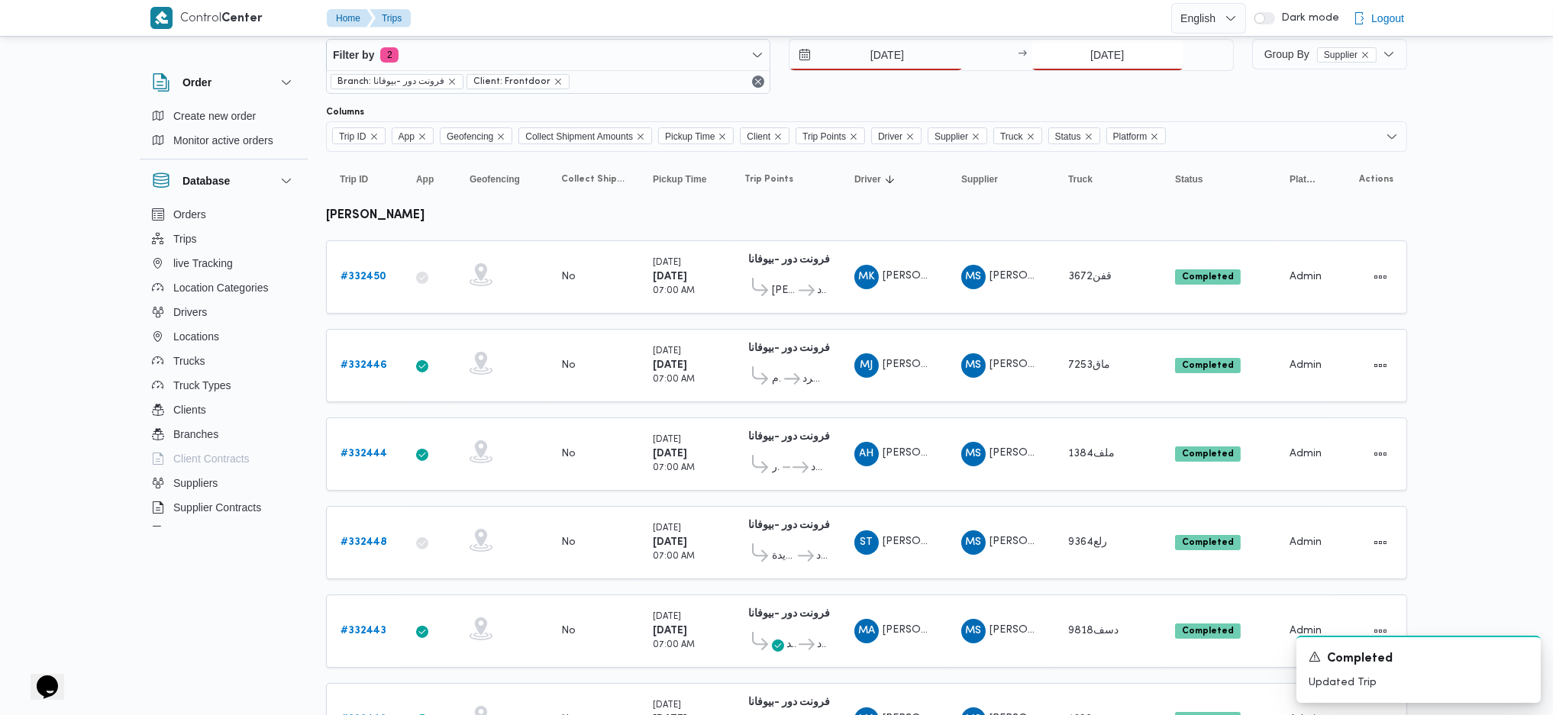
click at [1118, 66] on input "21/8/2025" at bounding box center [1107, 55] width 152 height 31
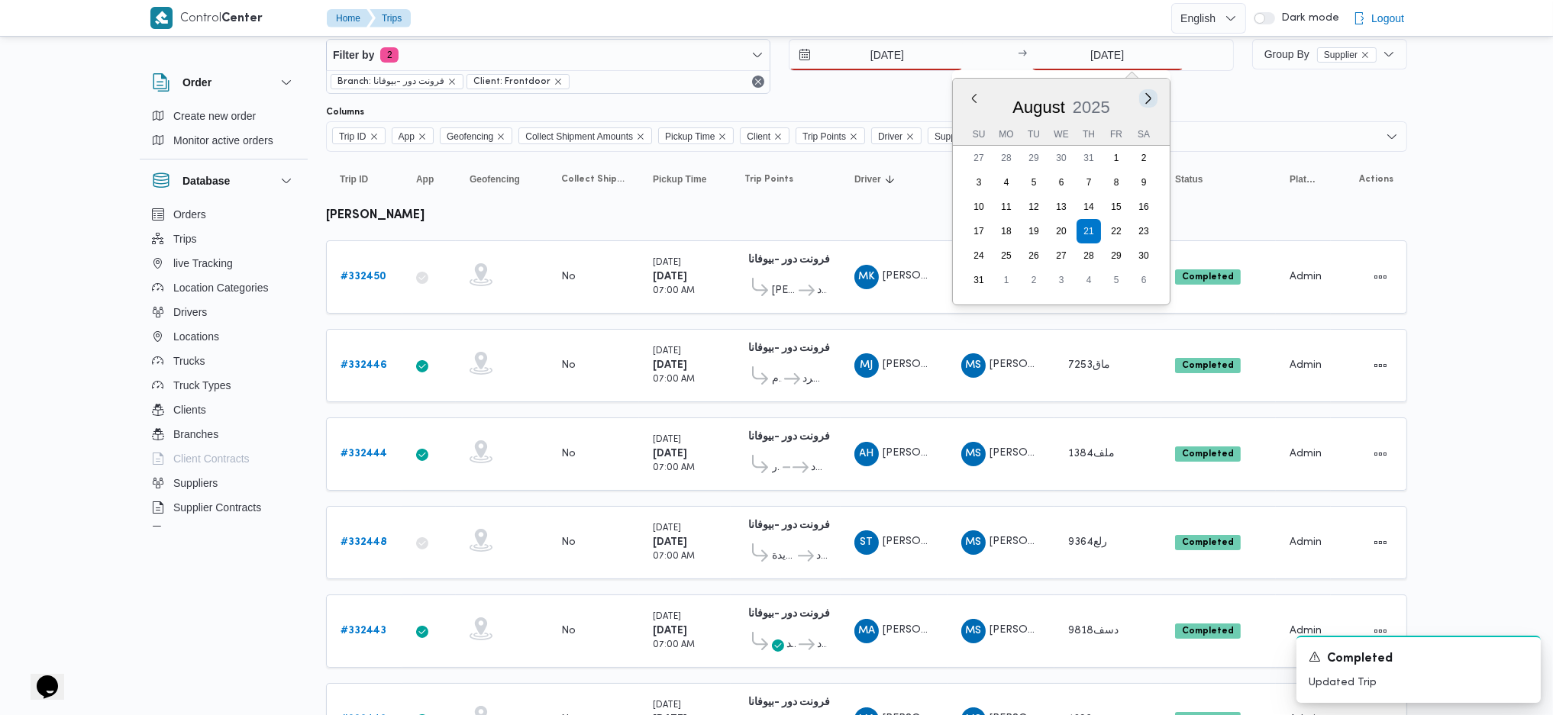
click at [1149, 98] on button "Next month" at bounding box center [1148, 98] width 15 height 15
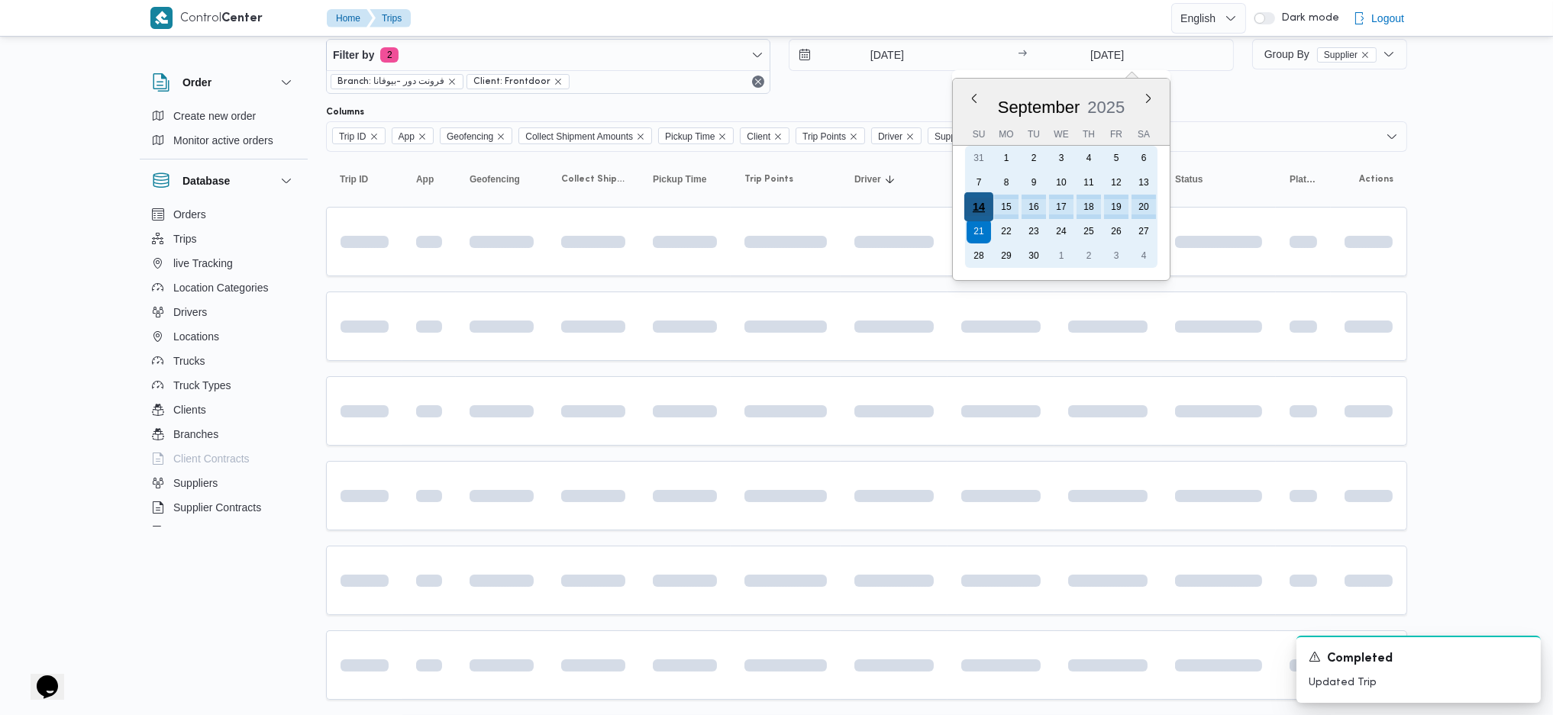
click at [978, 208] on div "14" at bounding box center [977, 206] width 29 height 29
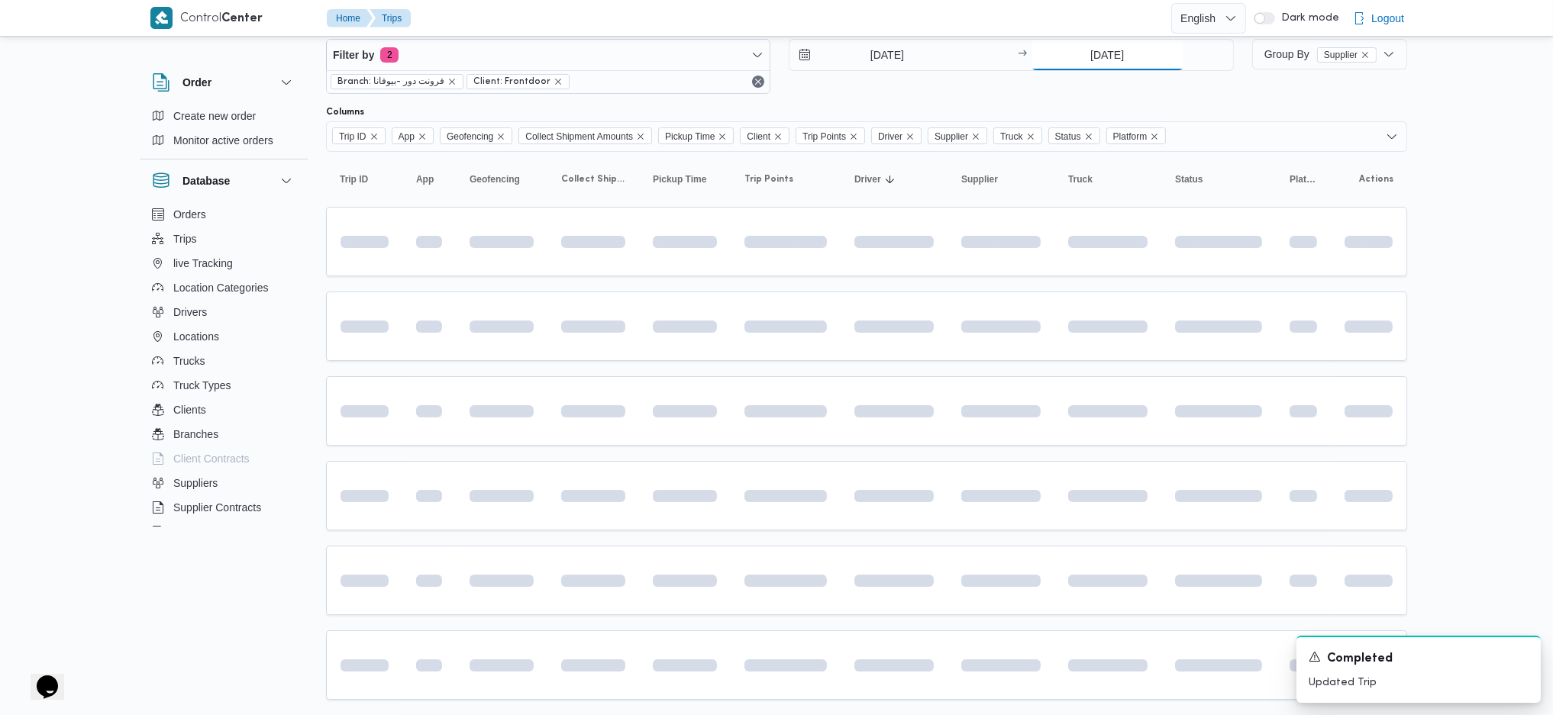
type input "[DATE]"
click at [653, 421] on td at bounding box center [685, 410] width 92 height 69
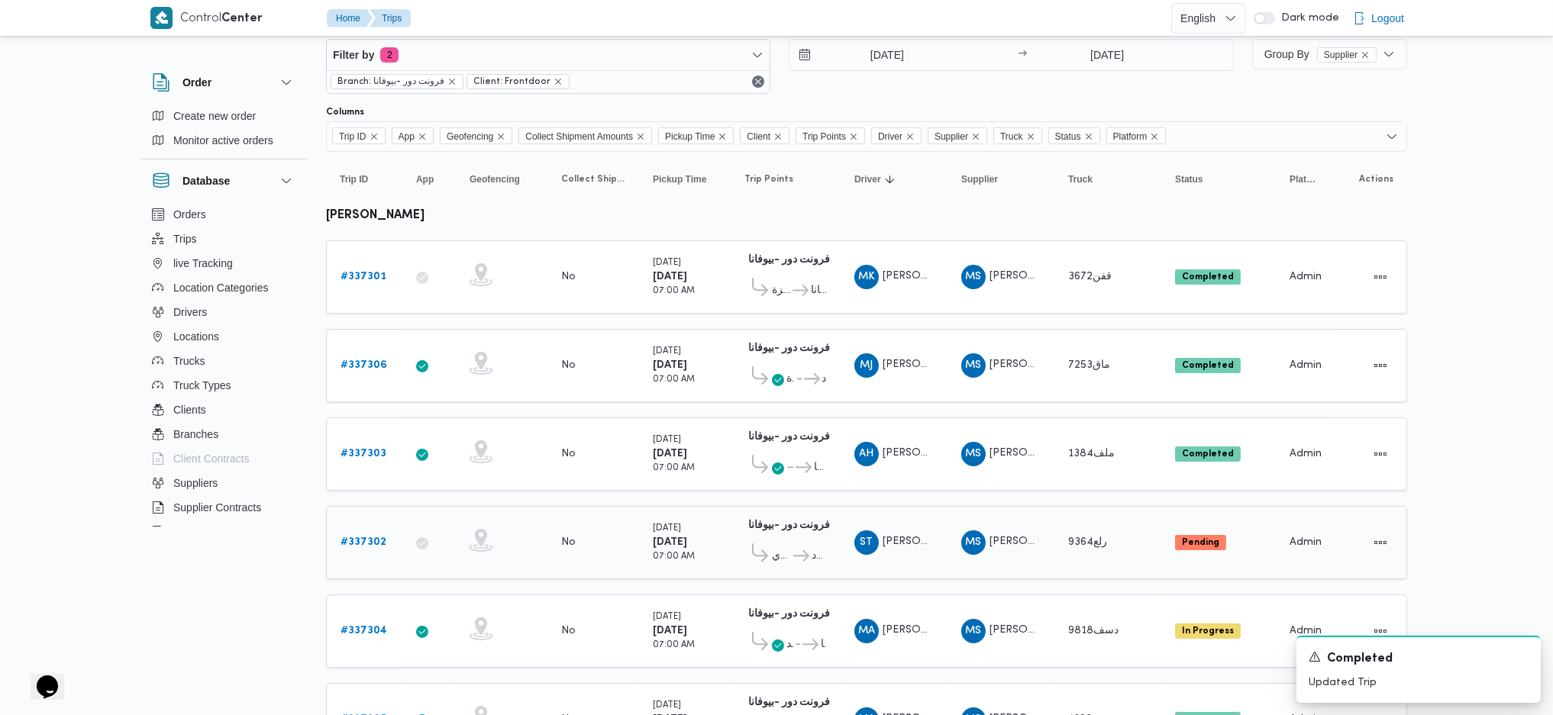
click at [360, 538] on b "# 337302" at bounding box center [363, 542] width 46 height 10
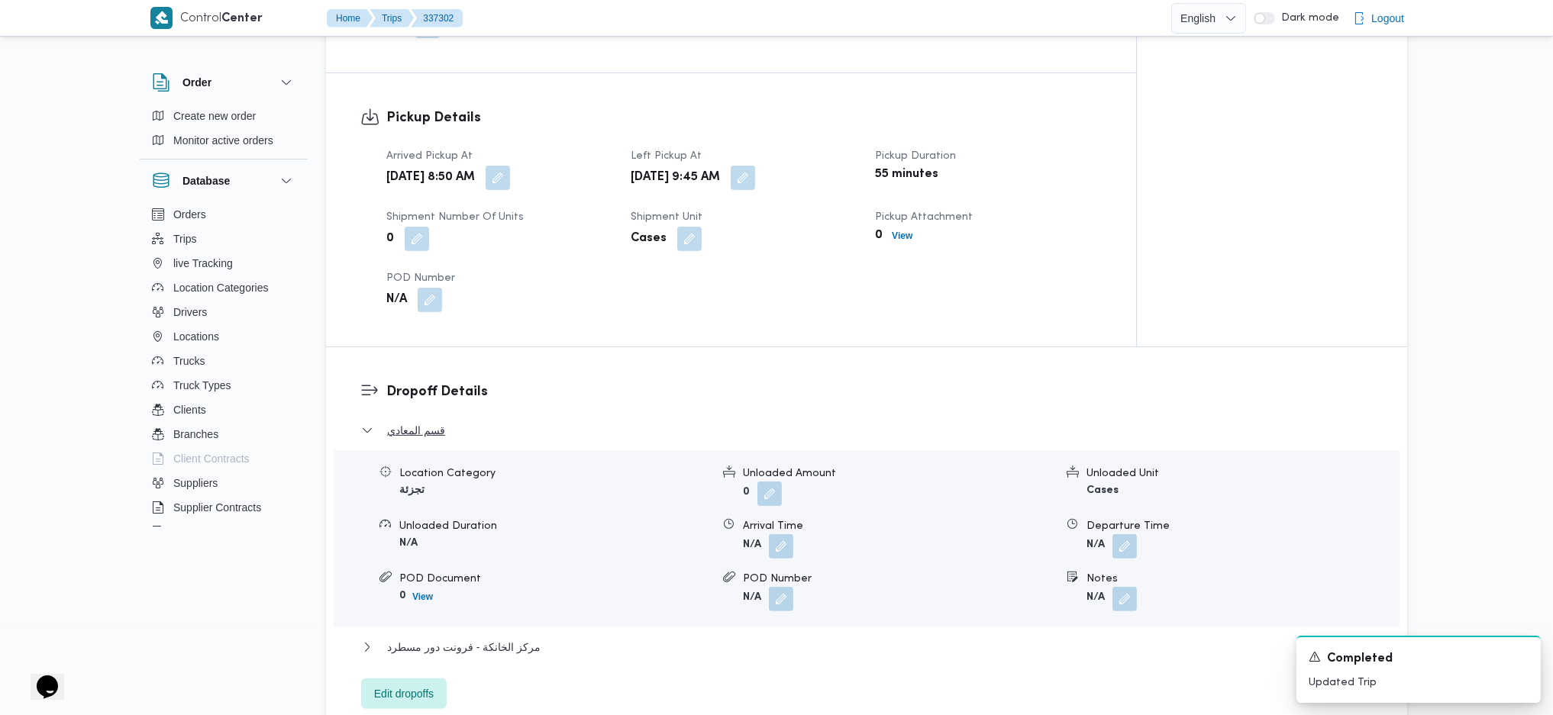
scroll to position [1154, 0]
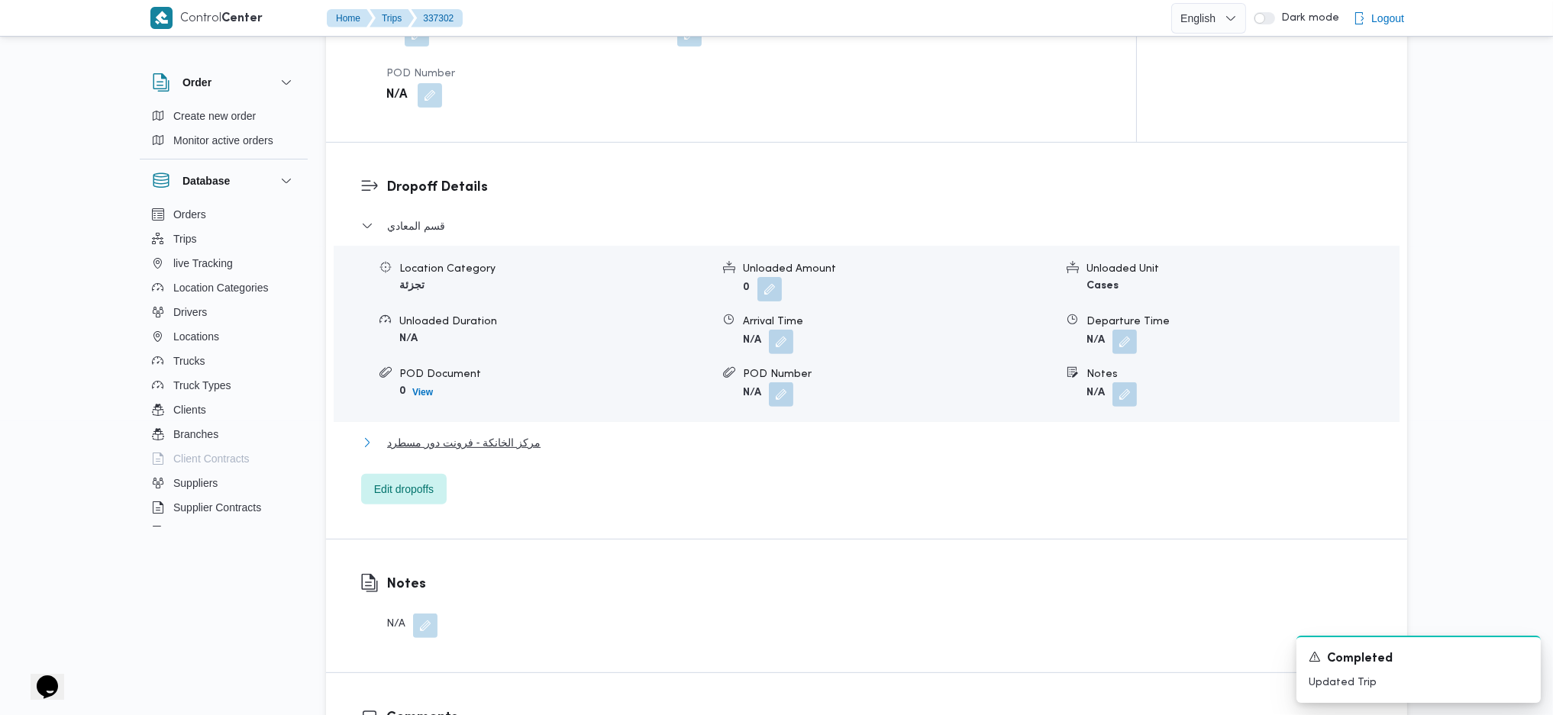
click at [406, 440] on span "مركز الخانكة - فرونت دور مسطرد" at bounding box center [463, 443] width 153 height 18
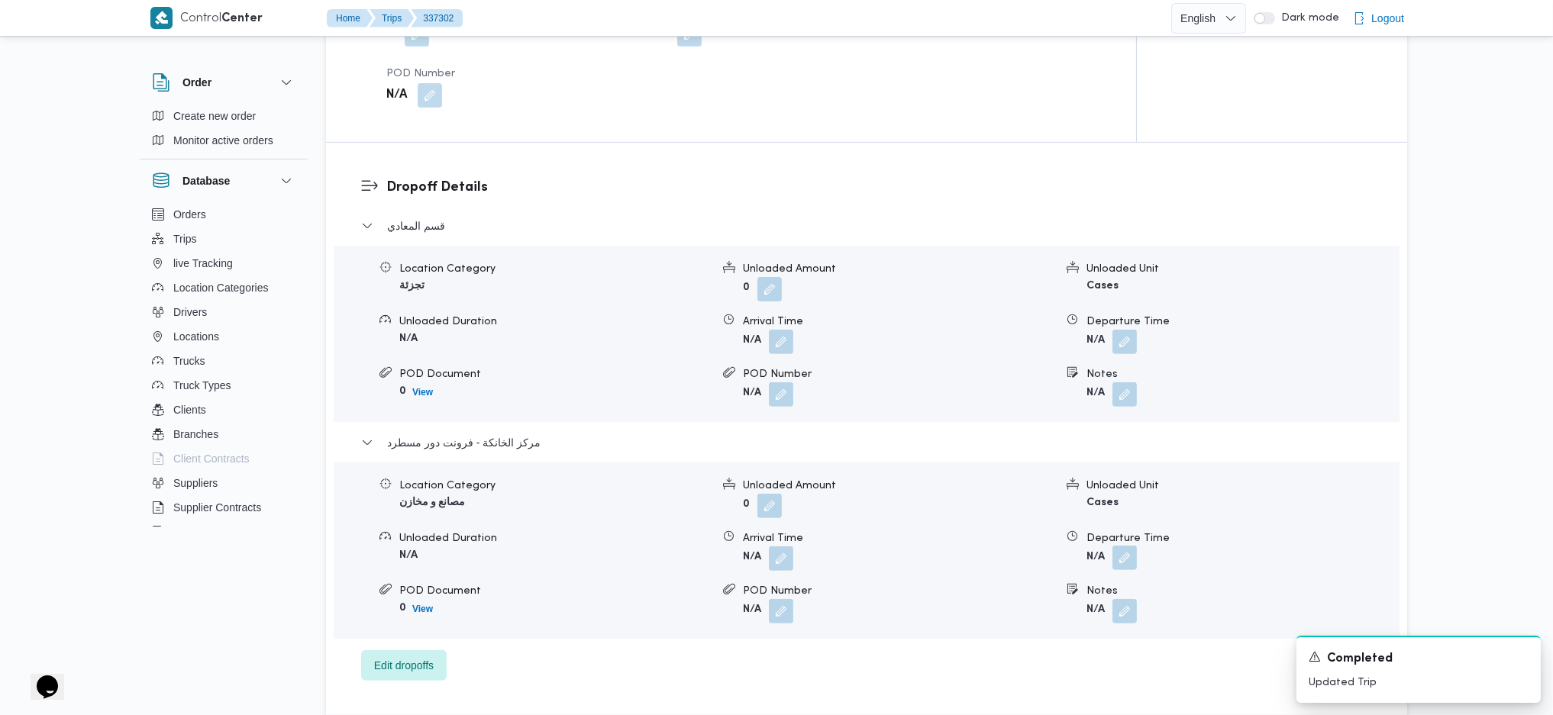
click at [1131, 555] on button "button" at bounding box center [1124, 558] width 24 height 24
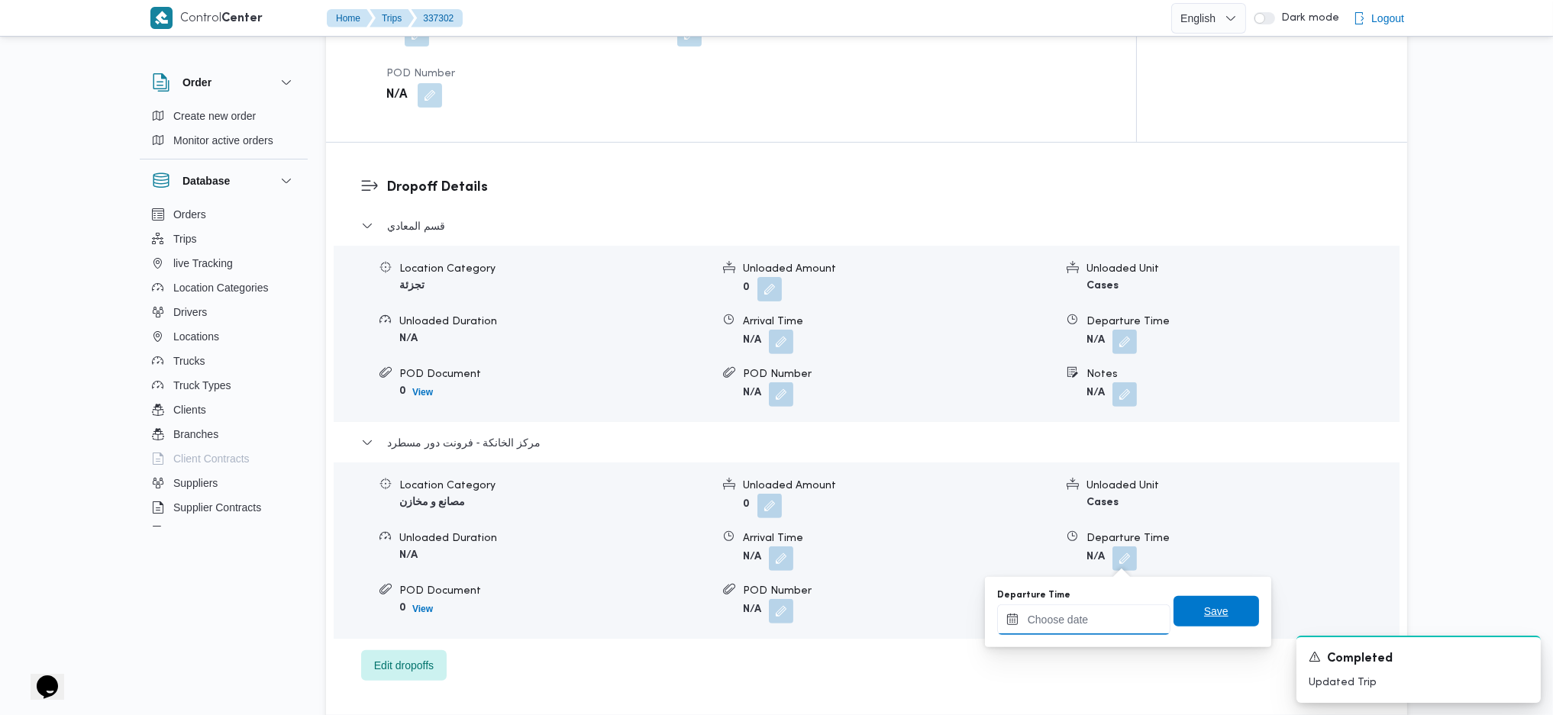
drag, startPoint x: 1097, startPoint y: 611, endPoint x: 1166, endPoint y: 621, distance: 69.5
click at [1097, 611] on input "Departure Time" at bounding box center [1083, 620] width 173 height 31
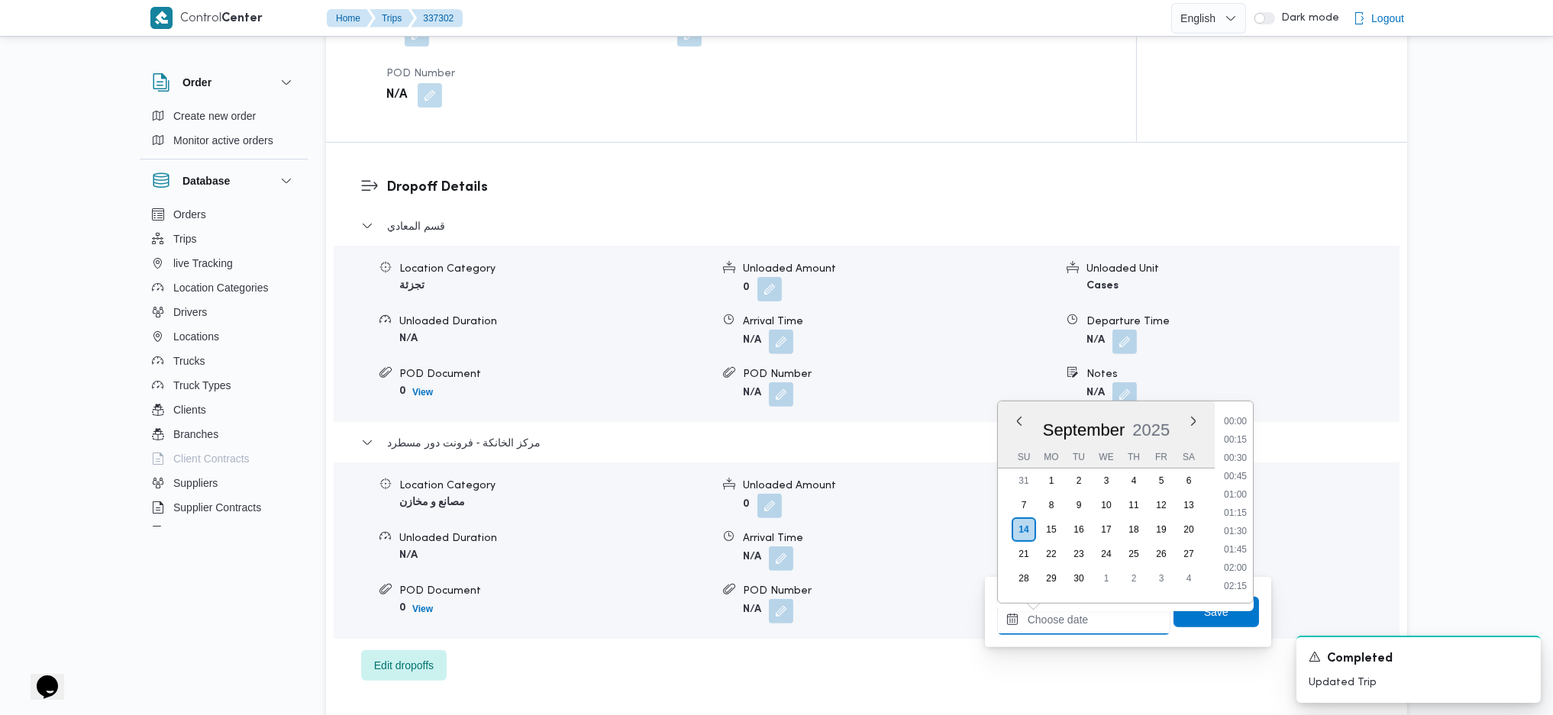
scroll to position [1284, 0]
click at [1230, 428] on ul "00:00 00:15 00:30 00:45 01:00 01:15 01:30 01:45 02:00 02:15 02:30 02:45 03:00 0…" at bounding box center [1235, 502] width 35 height 177
click at [1230, 431] on li "17:45" at bounding box center [1235, 438] width 35 height 15
type input "14/09/2025 17:45"
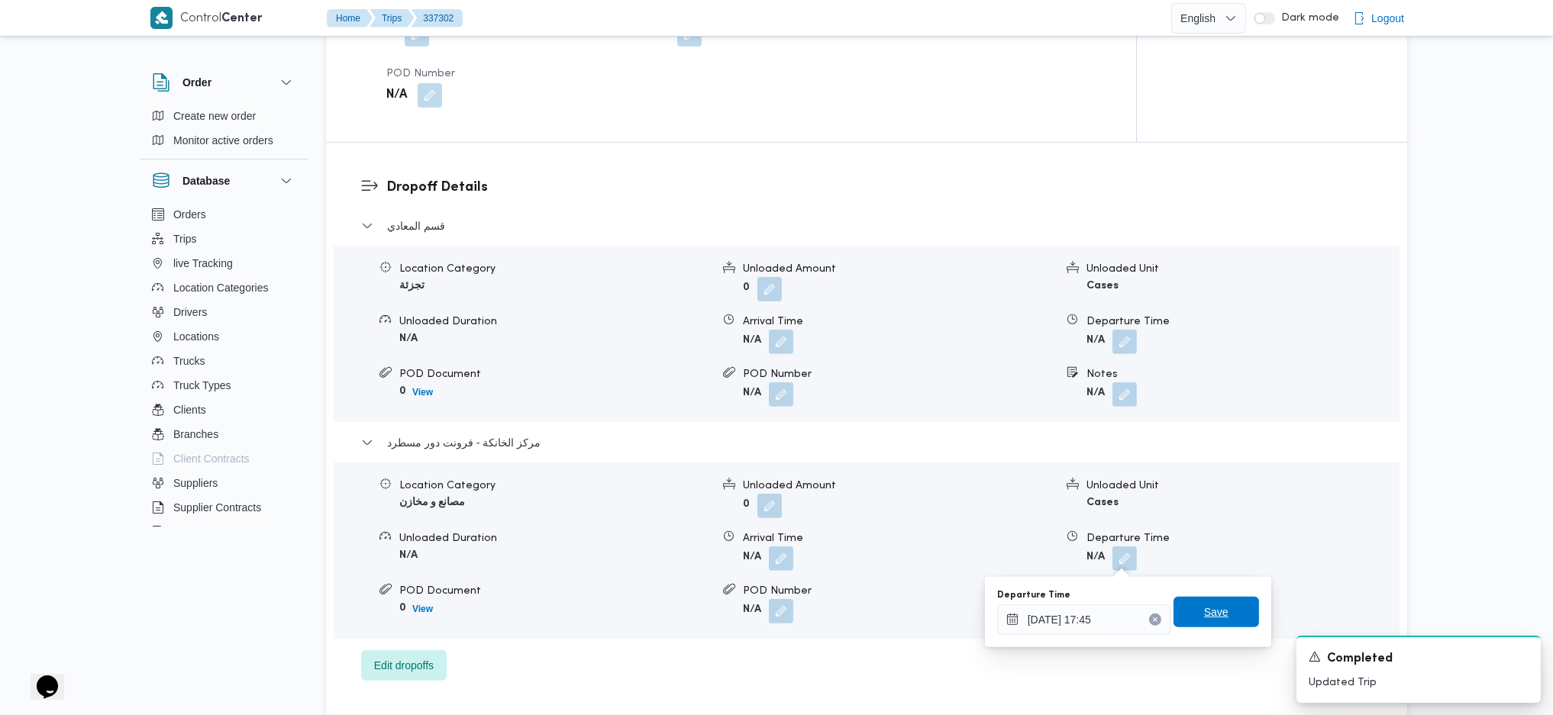
click at [1204, 607] on span "Save" at bounding box center [1216, 612] width 24 height 18
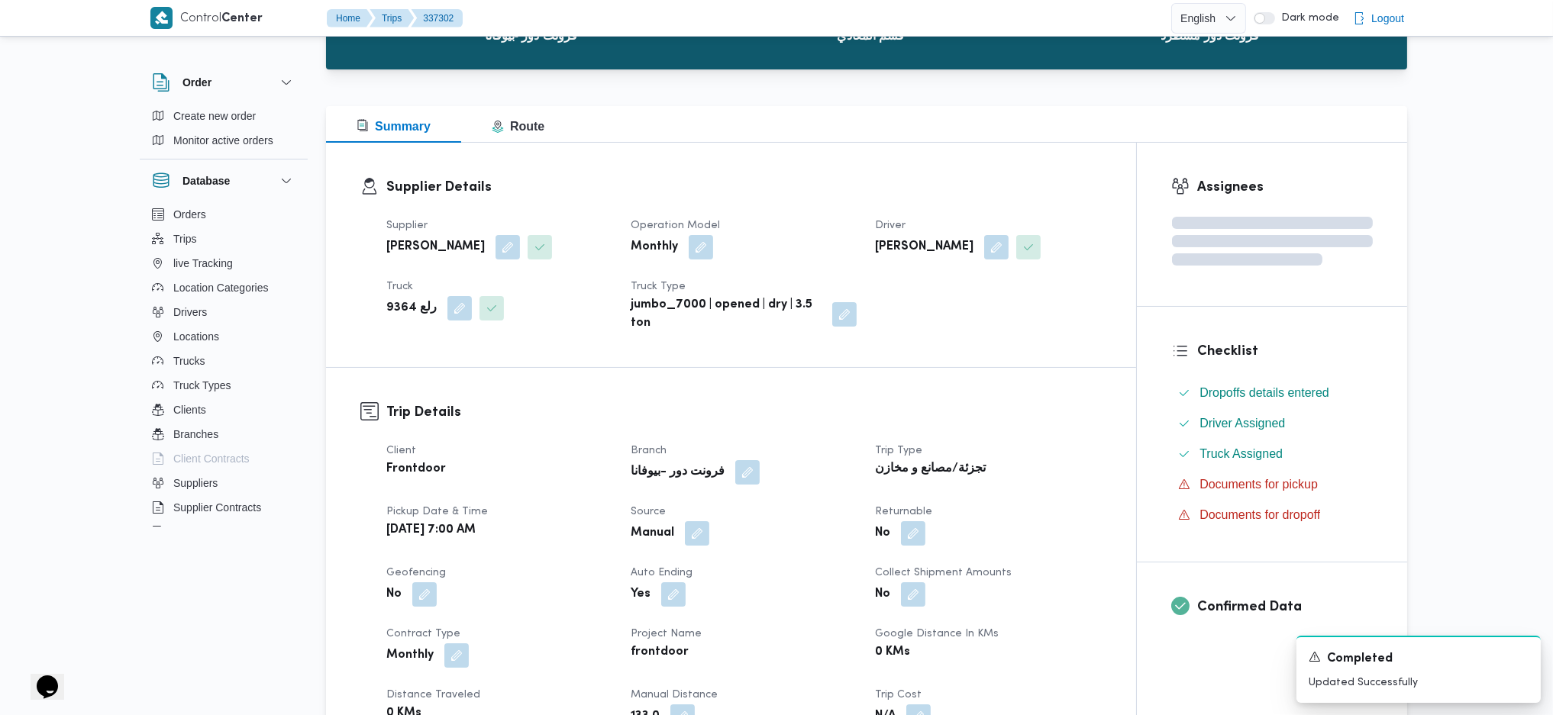
scroll to position [0, 0]
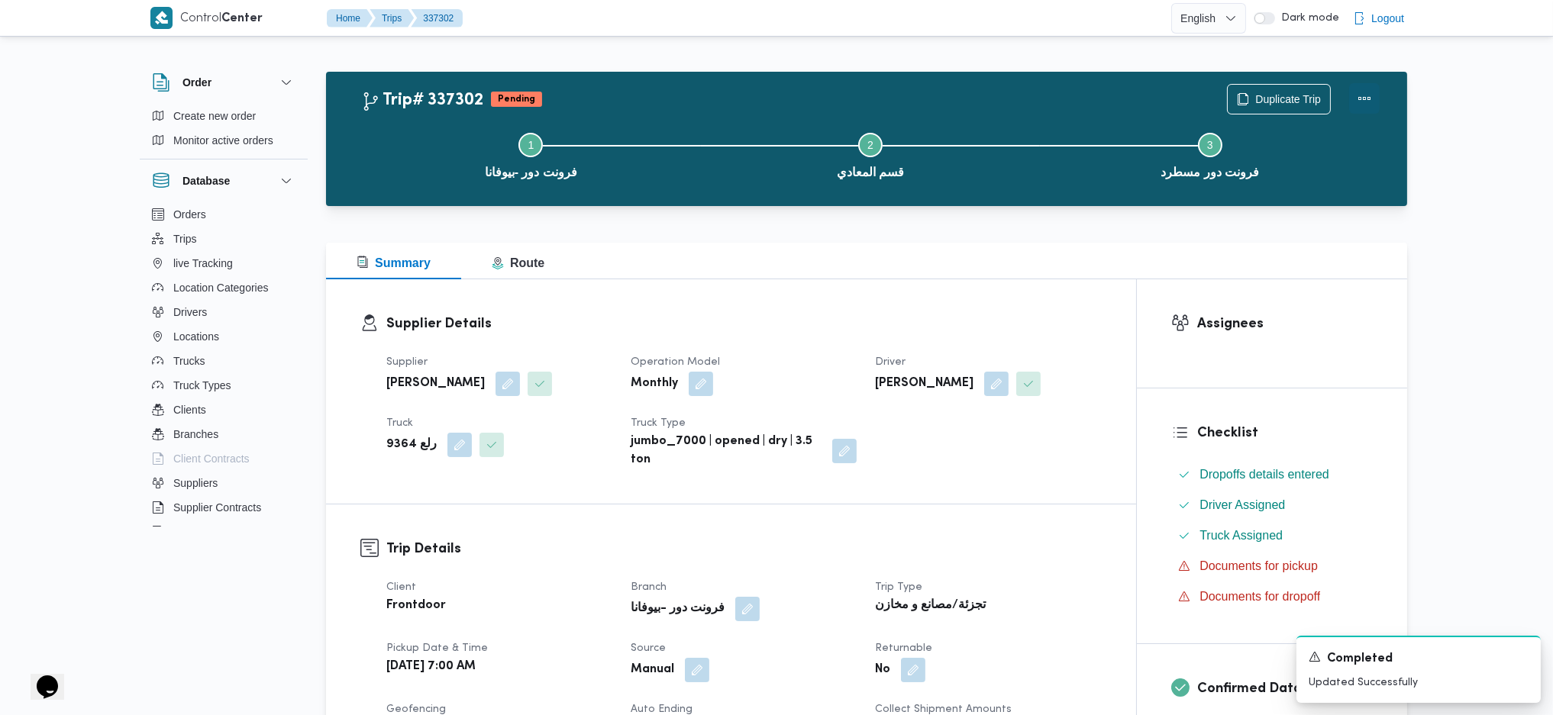
click at [1357, 101] on button "Actions" at bounding box center [1364, 98] width 31 height 31
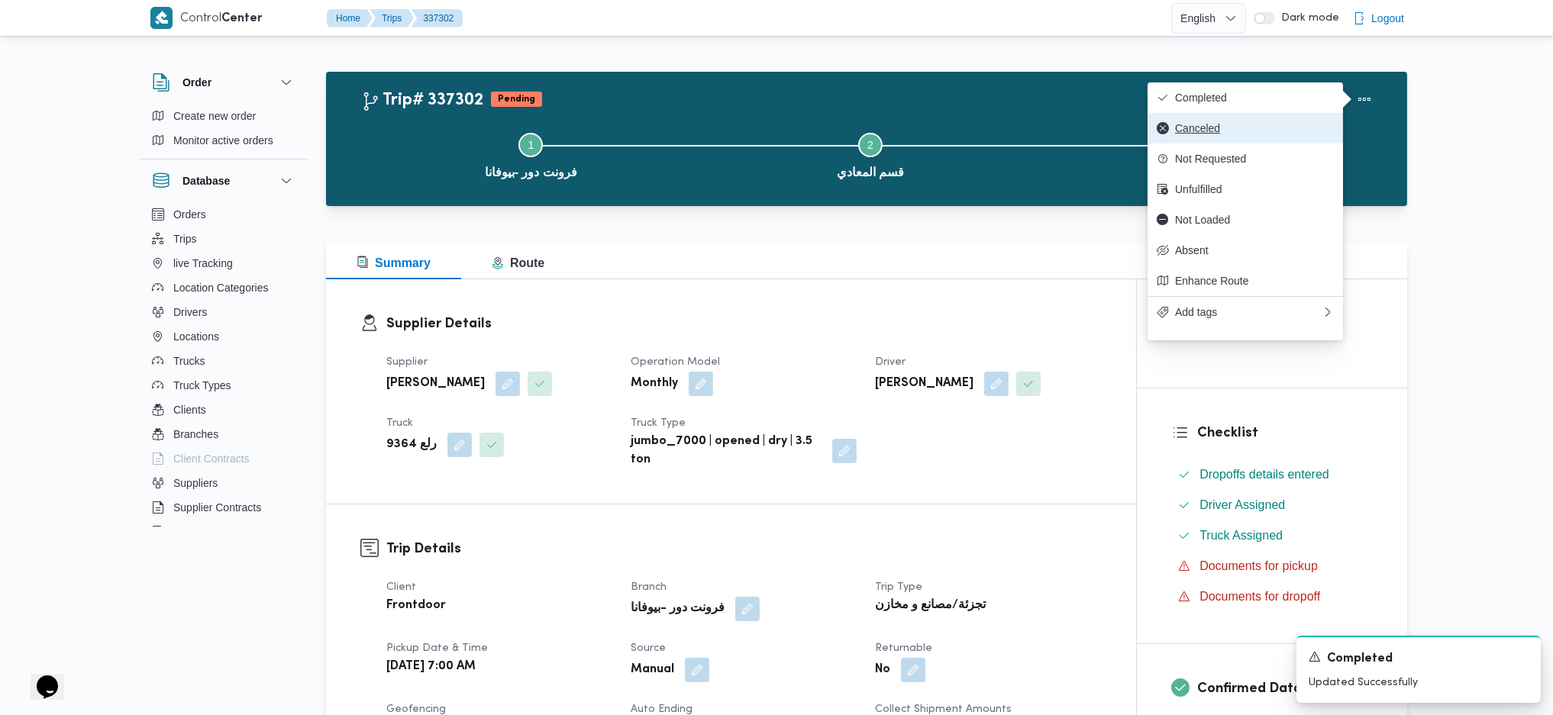
click at [1156, 118] on button "Canceled" at bounding box center [1244, 128] width 195 height 31
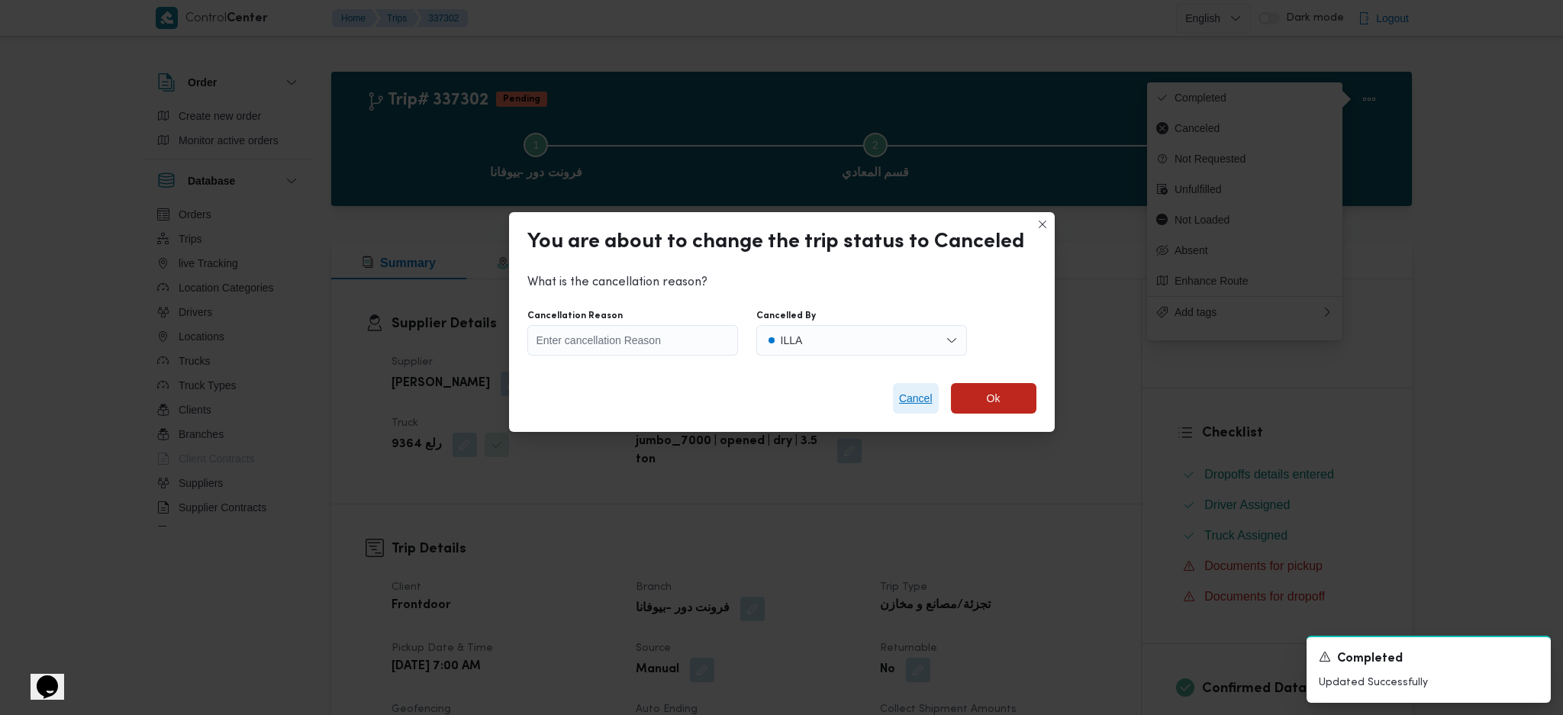
click at [915, 402] on span "Cancel" at bounding box center [916, 398] width 34 height 18
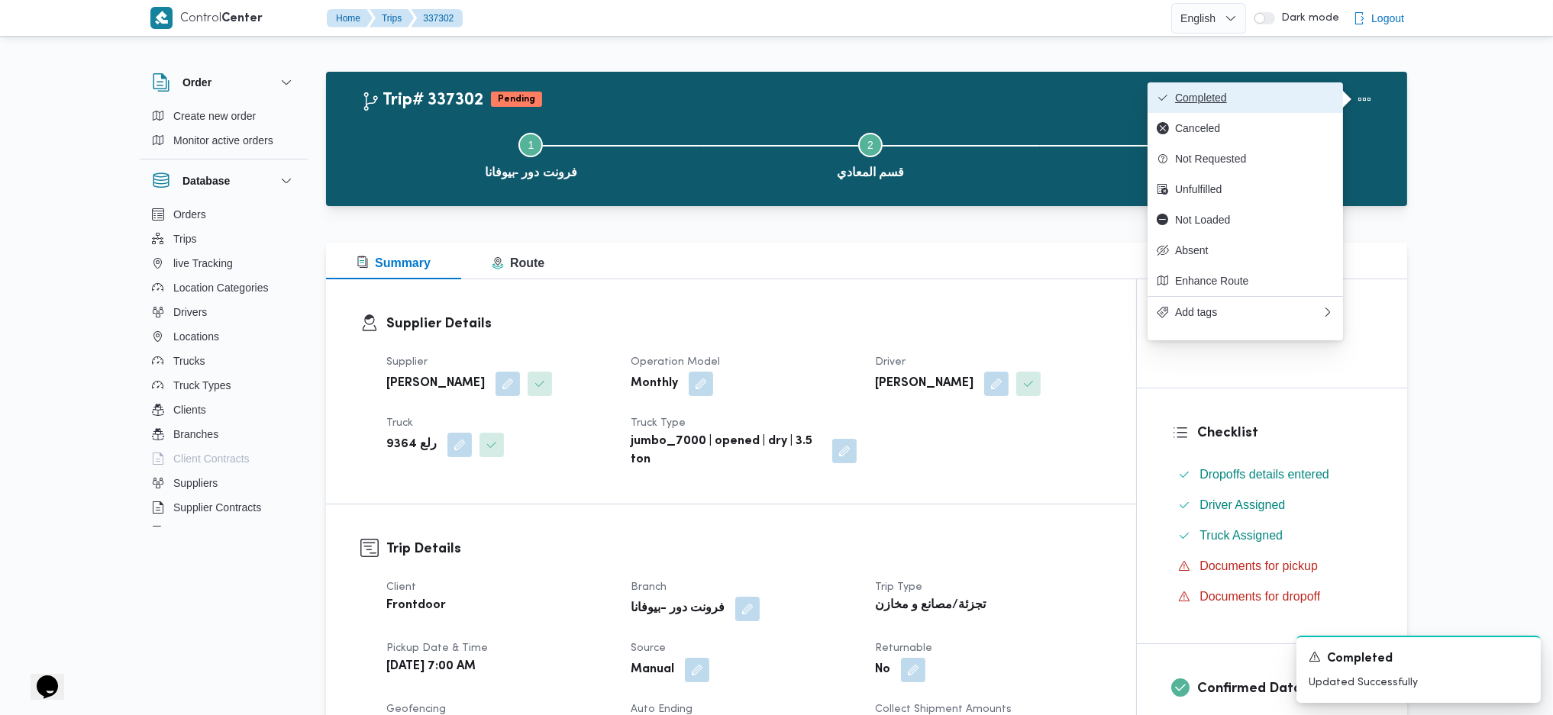
click at [1241, 113] on button "Completed" at bounding box center [1244, 97] width 195 height 31
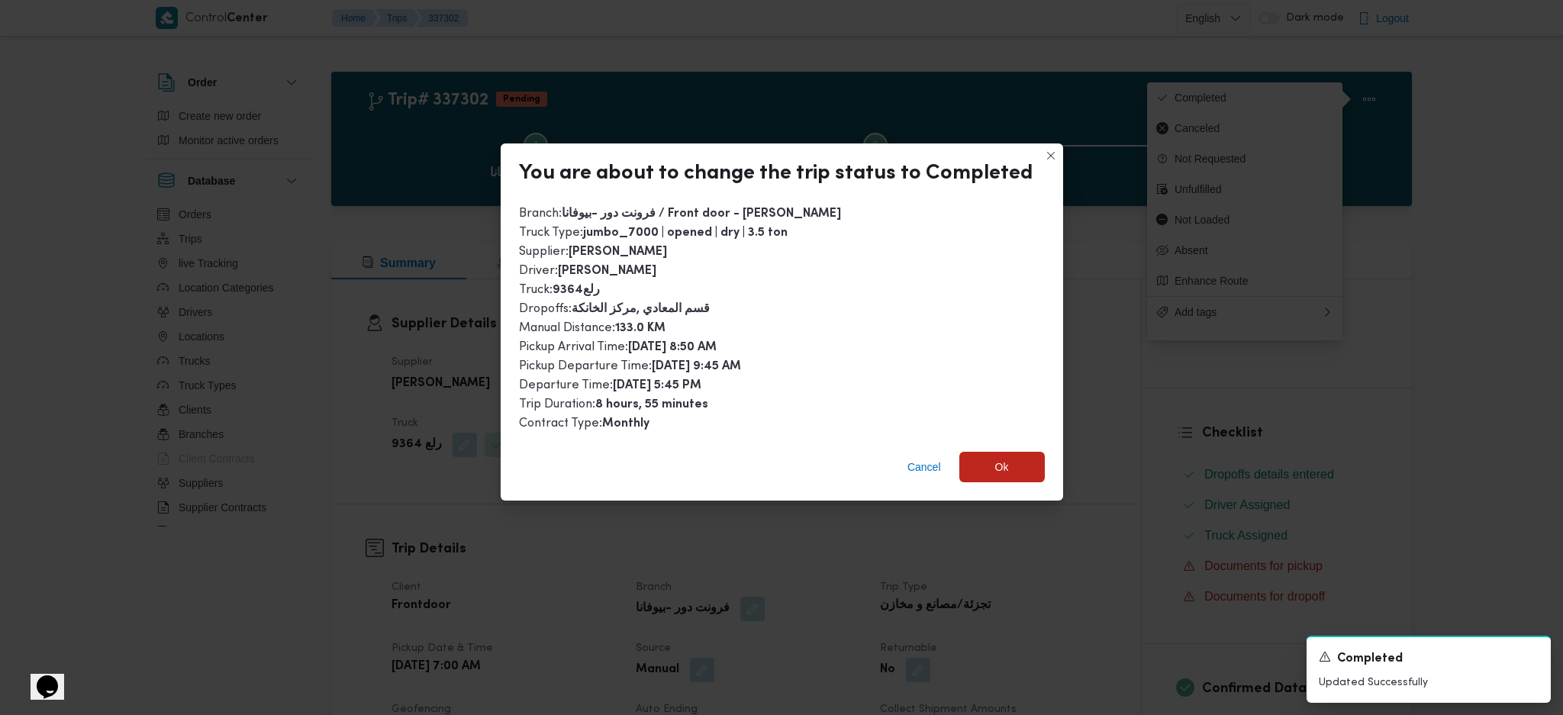
click at [993, 446] on div "Cancel Ok" at bounding box center [782, 470] width 563 height 61
click at [1009, 468] on span "Ok" at bounding box center [1002, 466] width 85 height 31
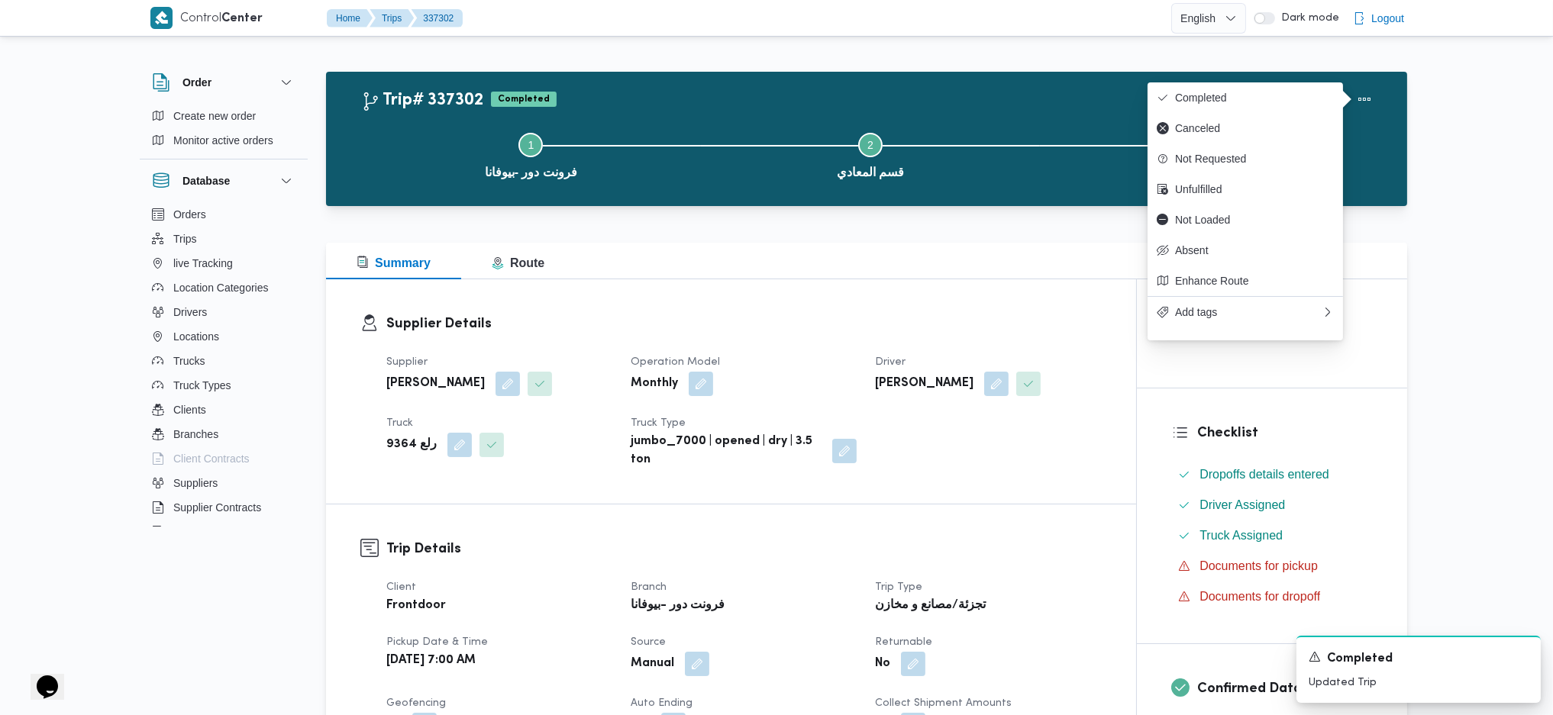
click at [780, 264] on div "Summary Route" at bounding box center [866, 261] width 1081 height 37
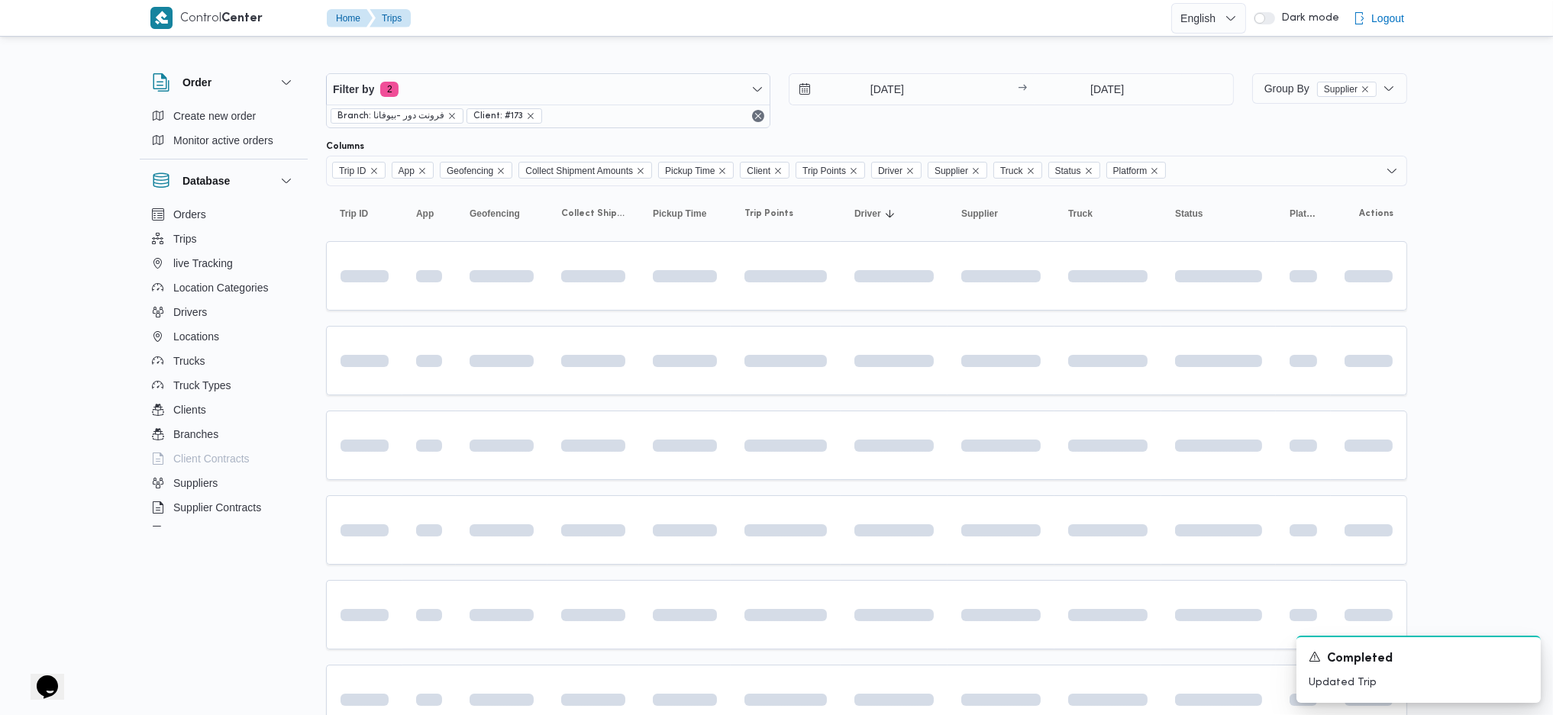
scroll to position [34, 0]
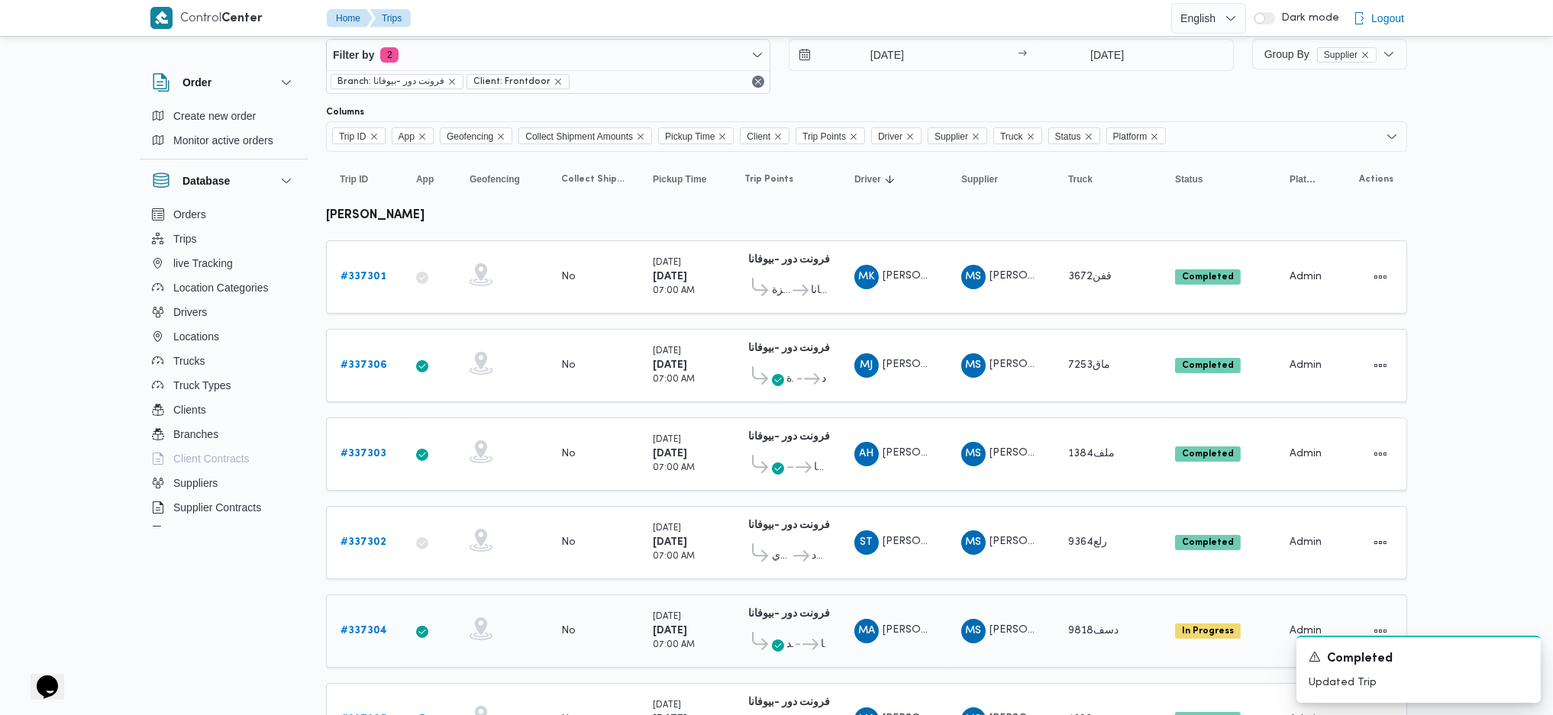
click at [388, 616] on div "# 337304" at bounding box center [364, 631] width 60 height 31
click at [370, 626] on b "# 337304" at bounding box center [363, 631] width 47 height 10
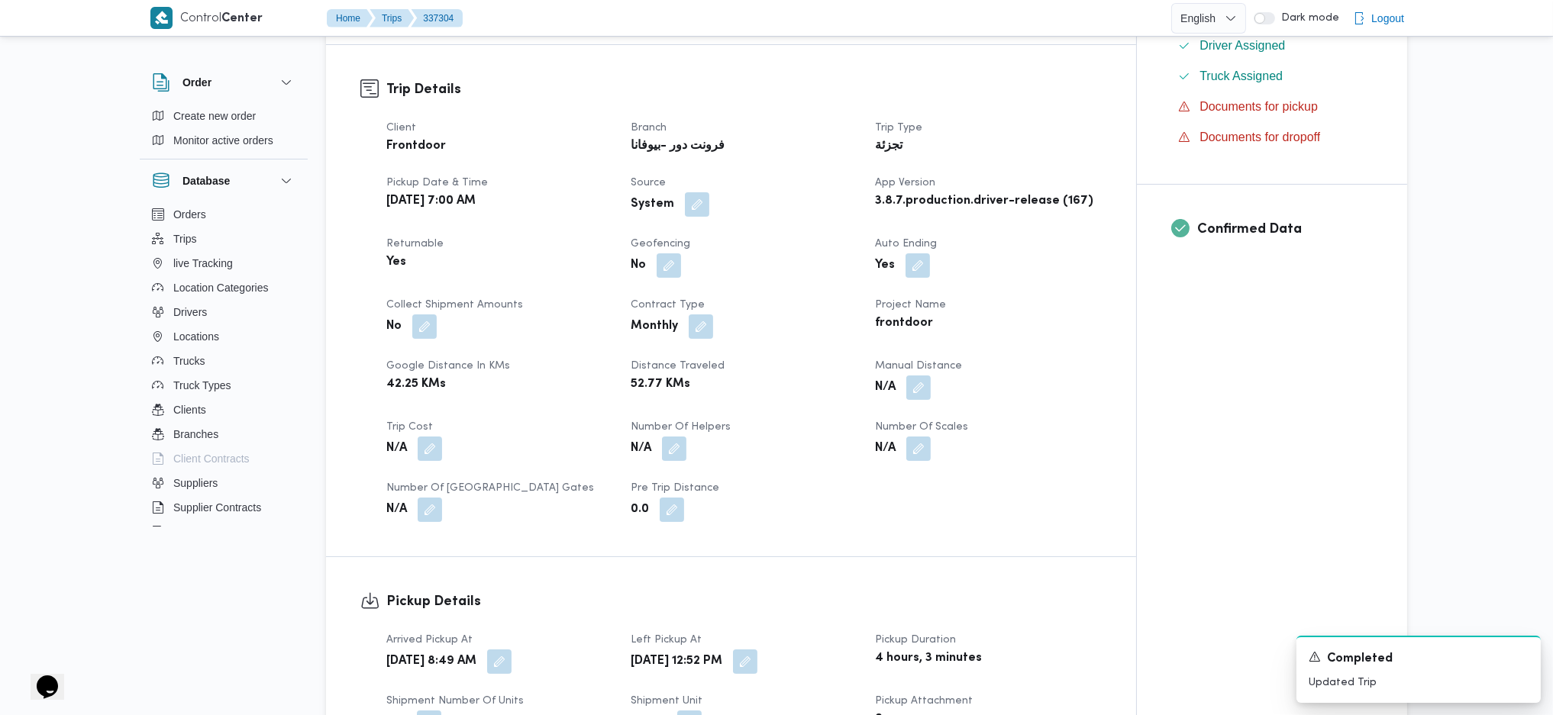
scroll to position [544, 0]
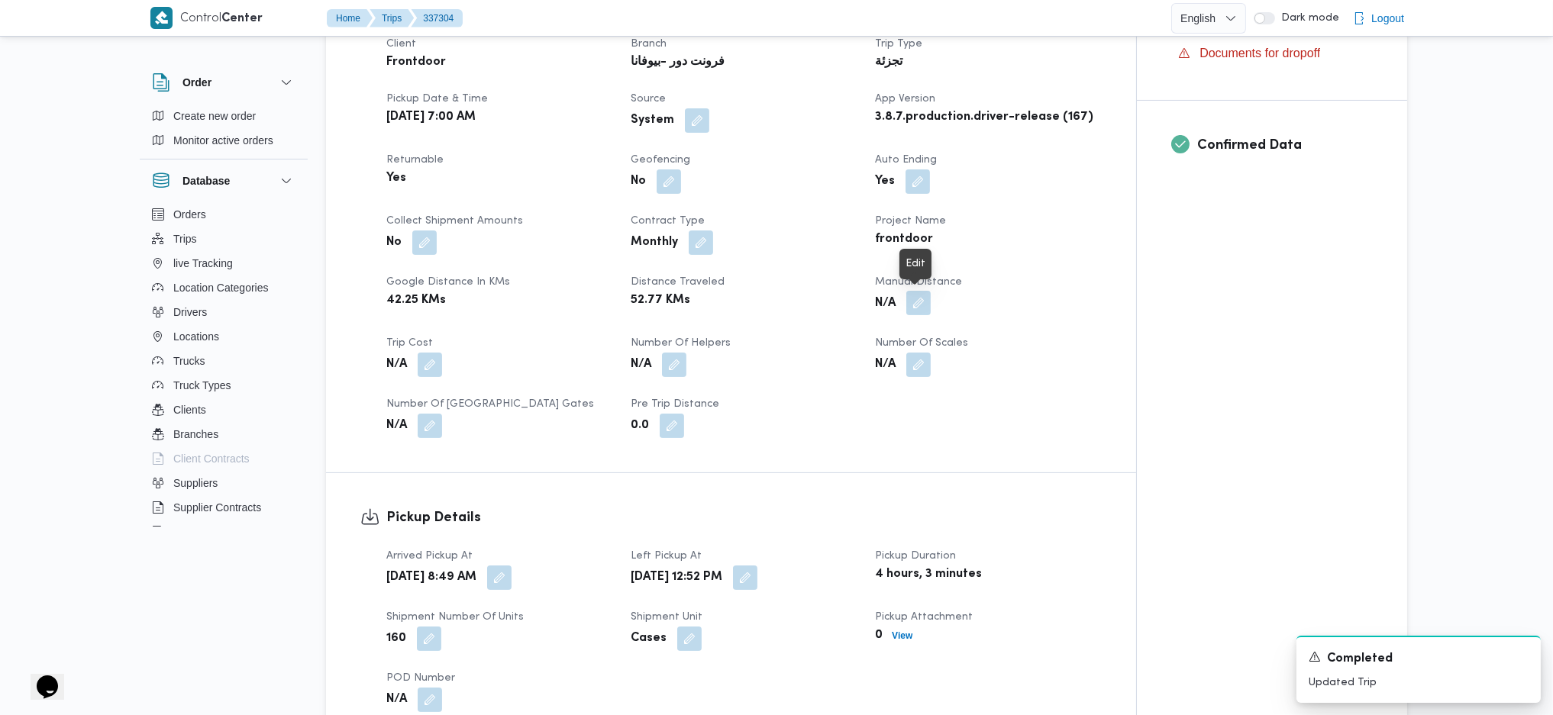
click at [917, 302] on button "button" at bounding box center [918, 303] width 24 height 24
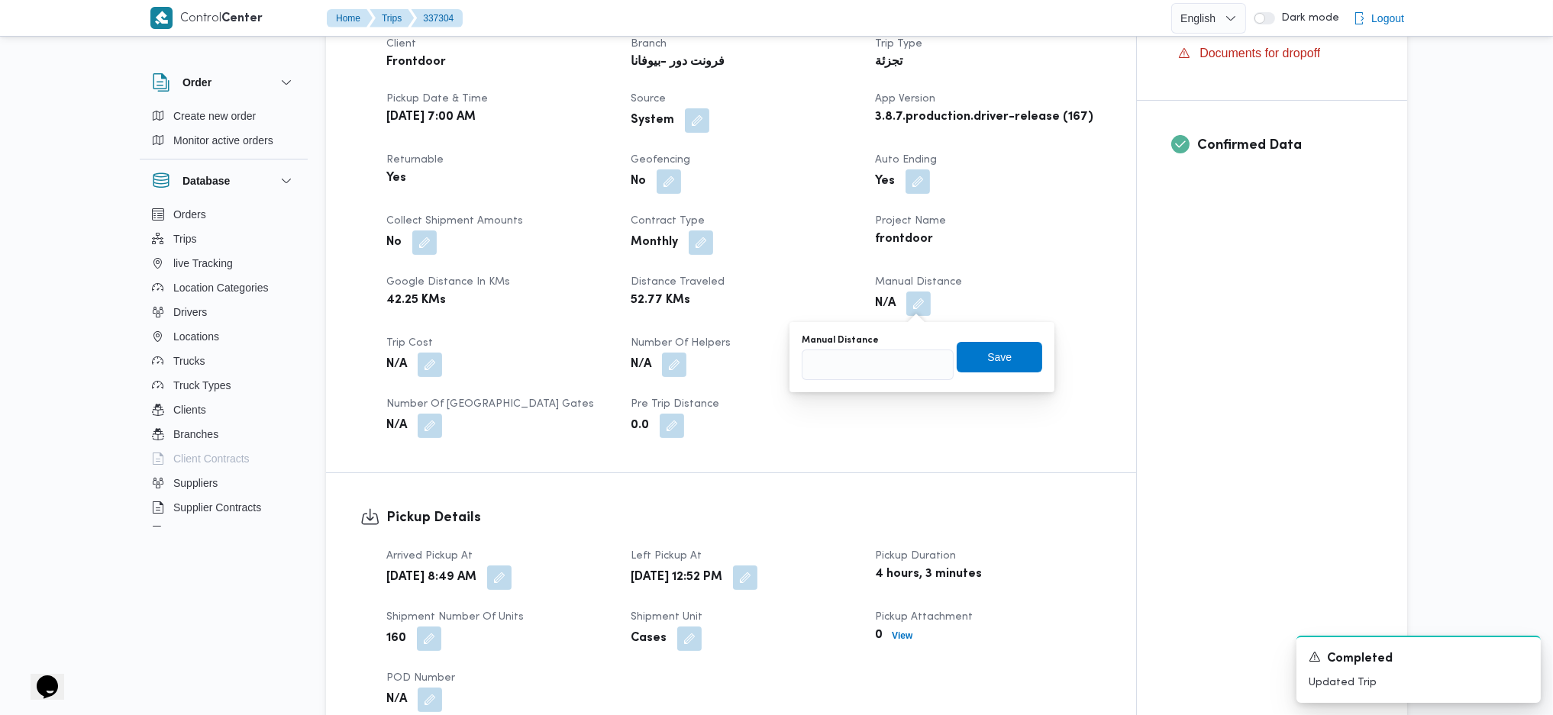
click at [844, 380] on div "Manual Distance Save" at bounding box center [922, 357] width 244 height 49
click at [847, 367] on input "Manual Distance" at bounding box center [878, 365] width 152 height 31
type input "145"
click button "Save" at bounding box center [999, 357] width 85 height 31
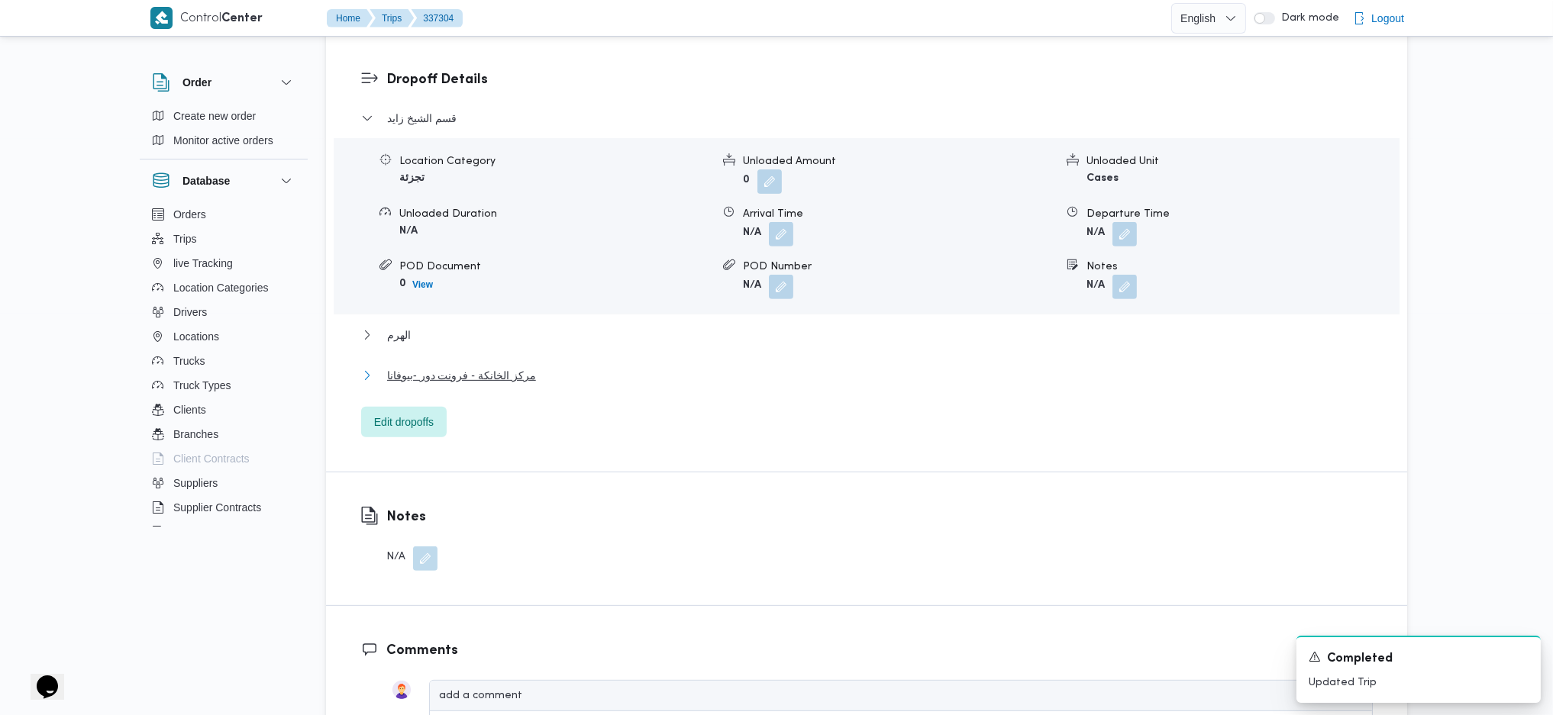
click at [467, 367] on span "مركز الخانكة - فرونت دور -بيوفانا" at bounding box center [461, 375] width 149 height 18
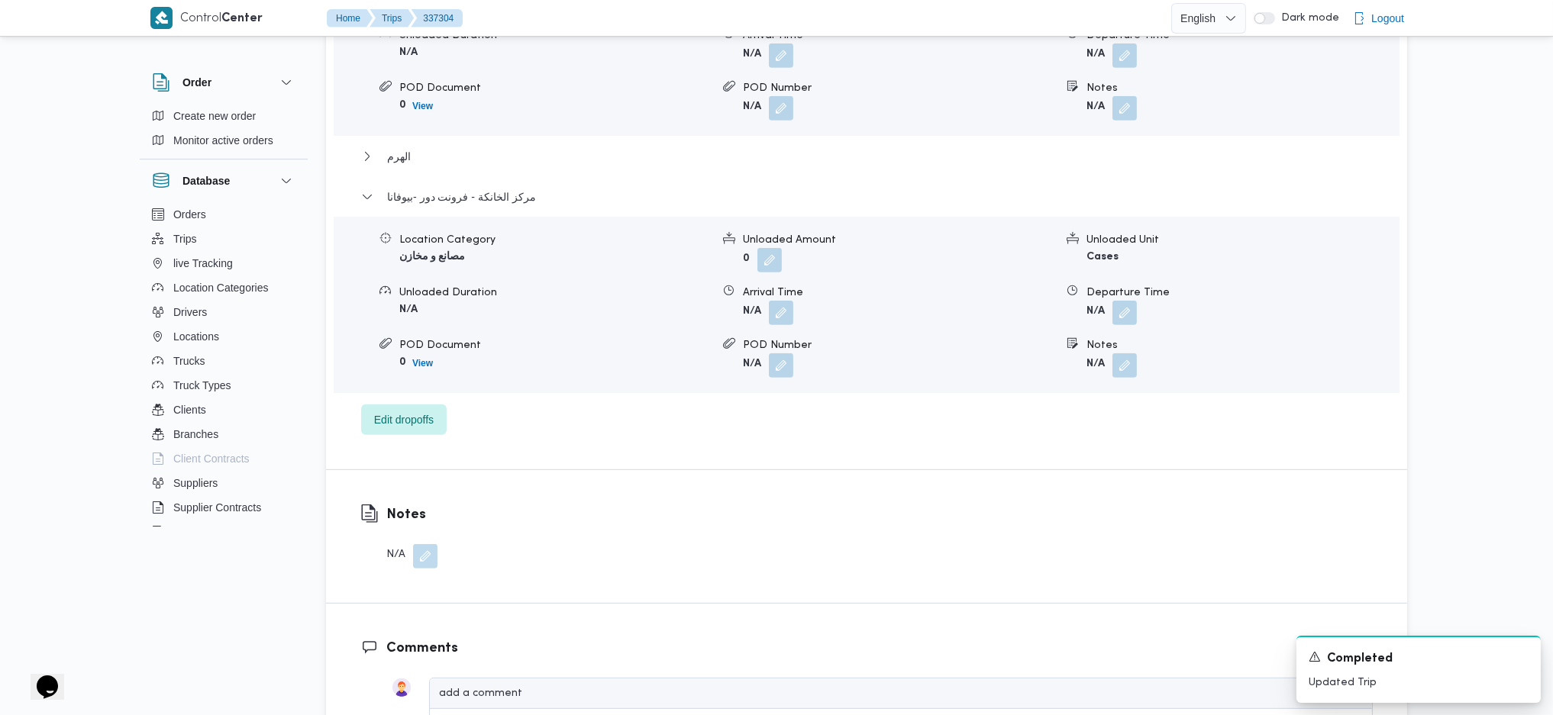
scroll to position [1561, 0]
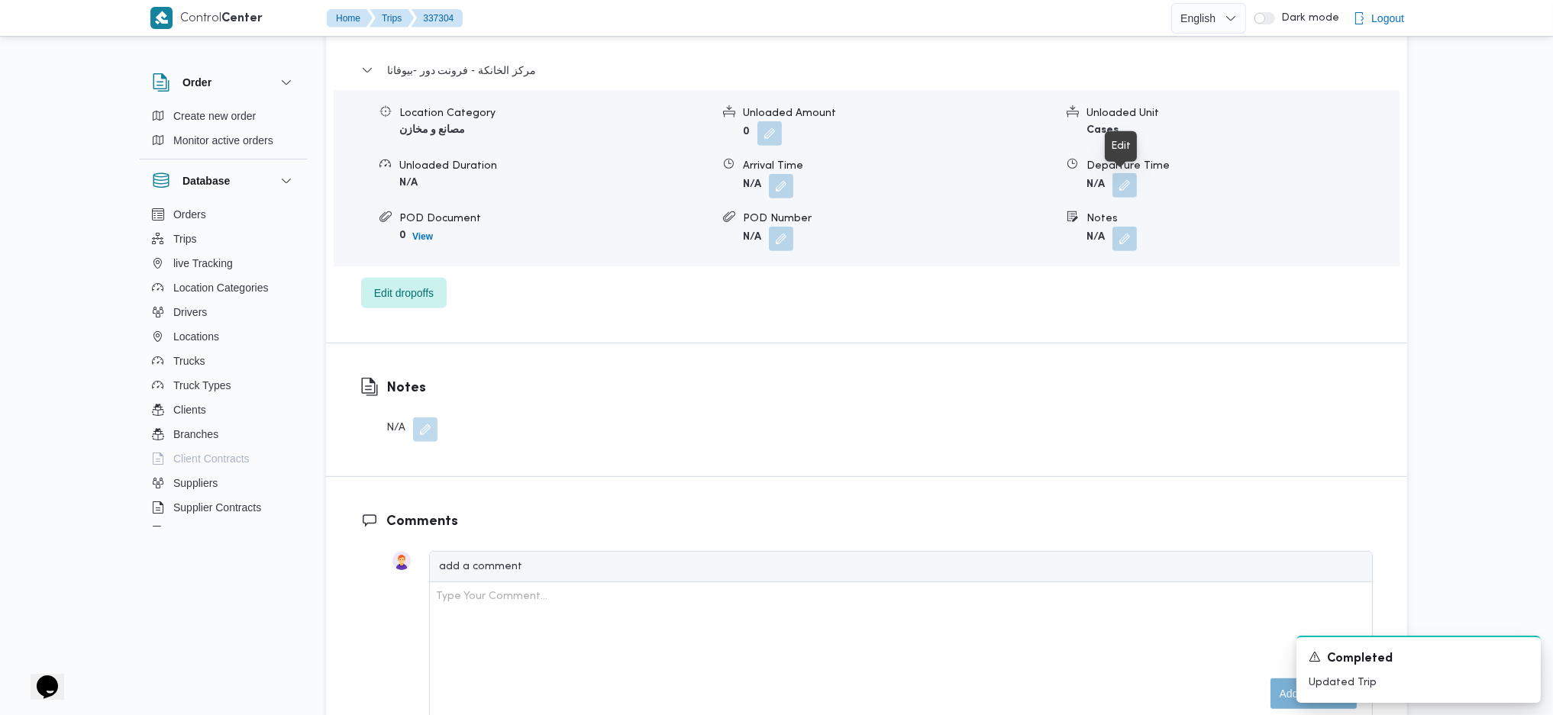
drag, startPoint x: 1124, startPoint y: 176, endPoint x: 1132, endPoint y: 189, distance: 15.5
click at [1124, 179] on button "button" at bounding box center [1124, 185] width 24 height 24
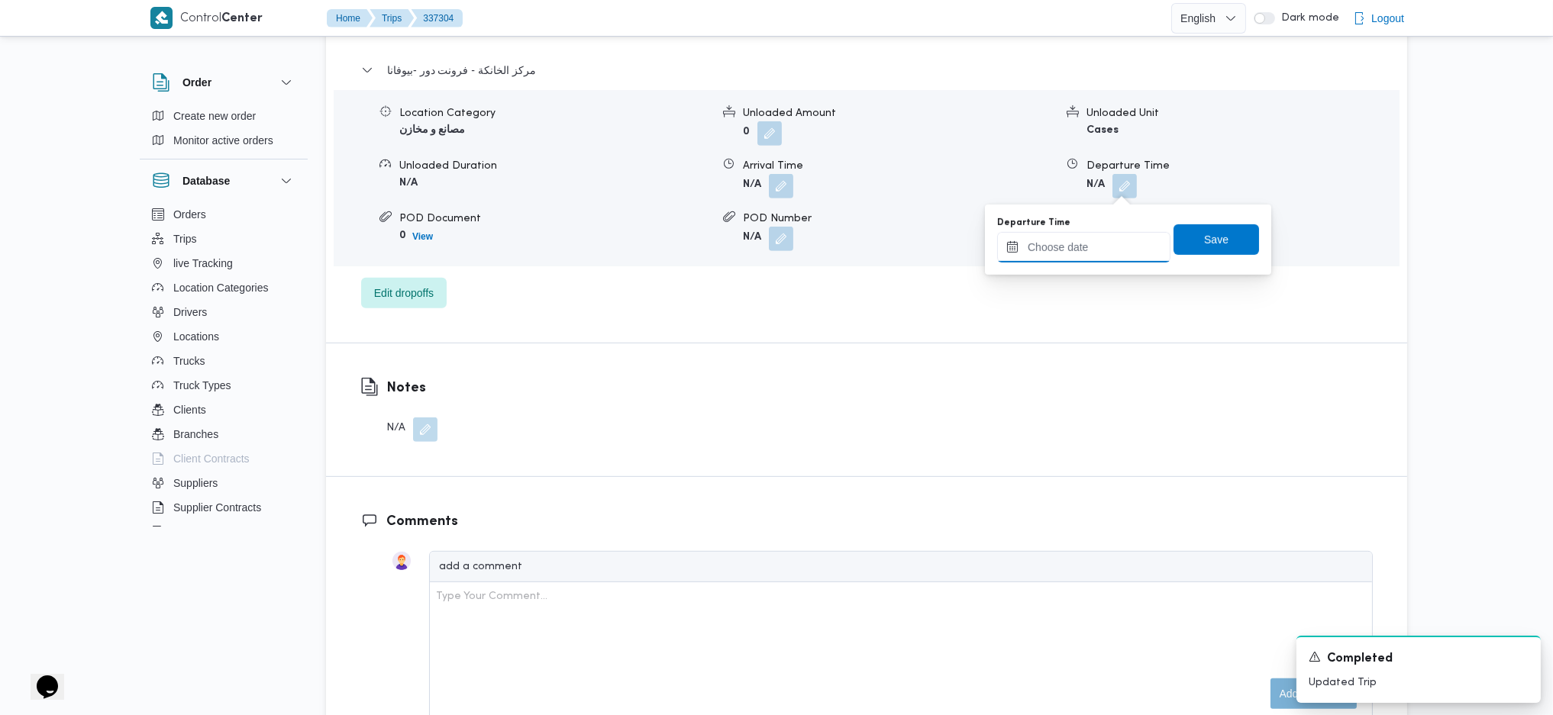
click at [1103, 238] on input "Departure Time" at bounding box center [1083, 247] width 173 height 31
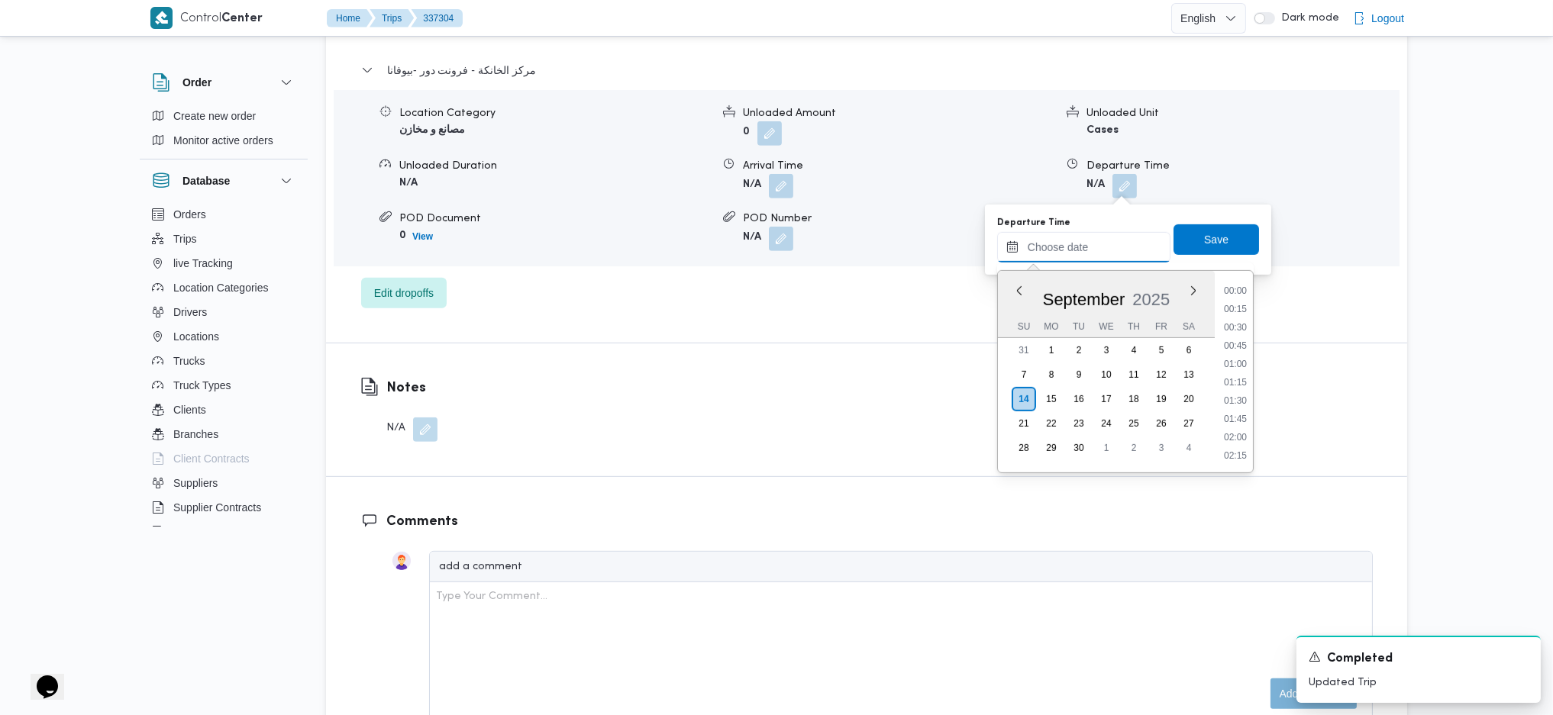
scroll to position [1284, 0]
click at [1241, 337] on li "18:15" at bounding box center [1235, 344] width 35 height 15
type input "14/09/2025 18:15"
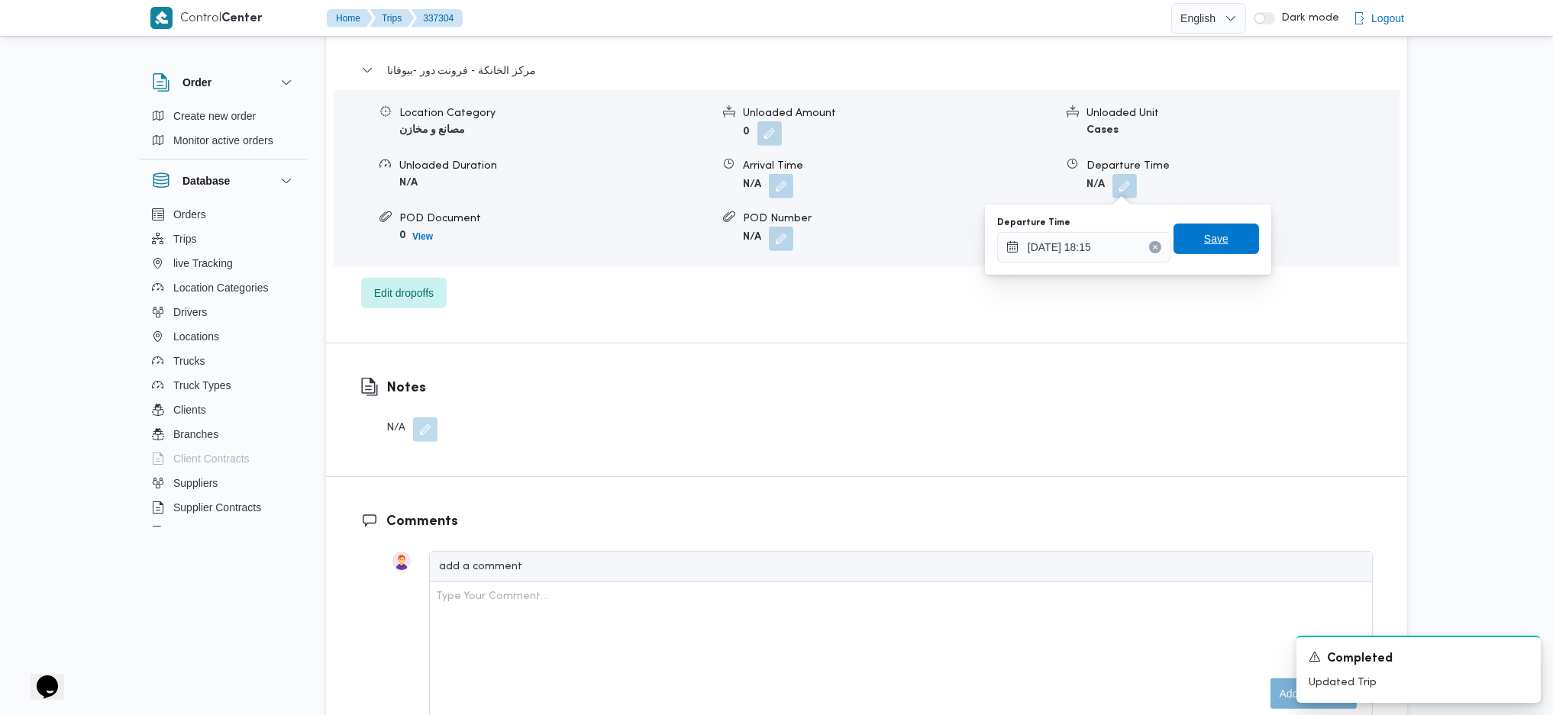
click at [1204, 240] on span "Save" at bounding box center [1216, 239] width 24 height 18
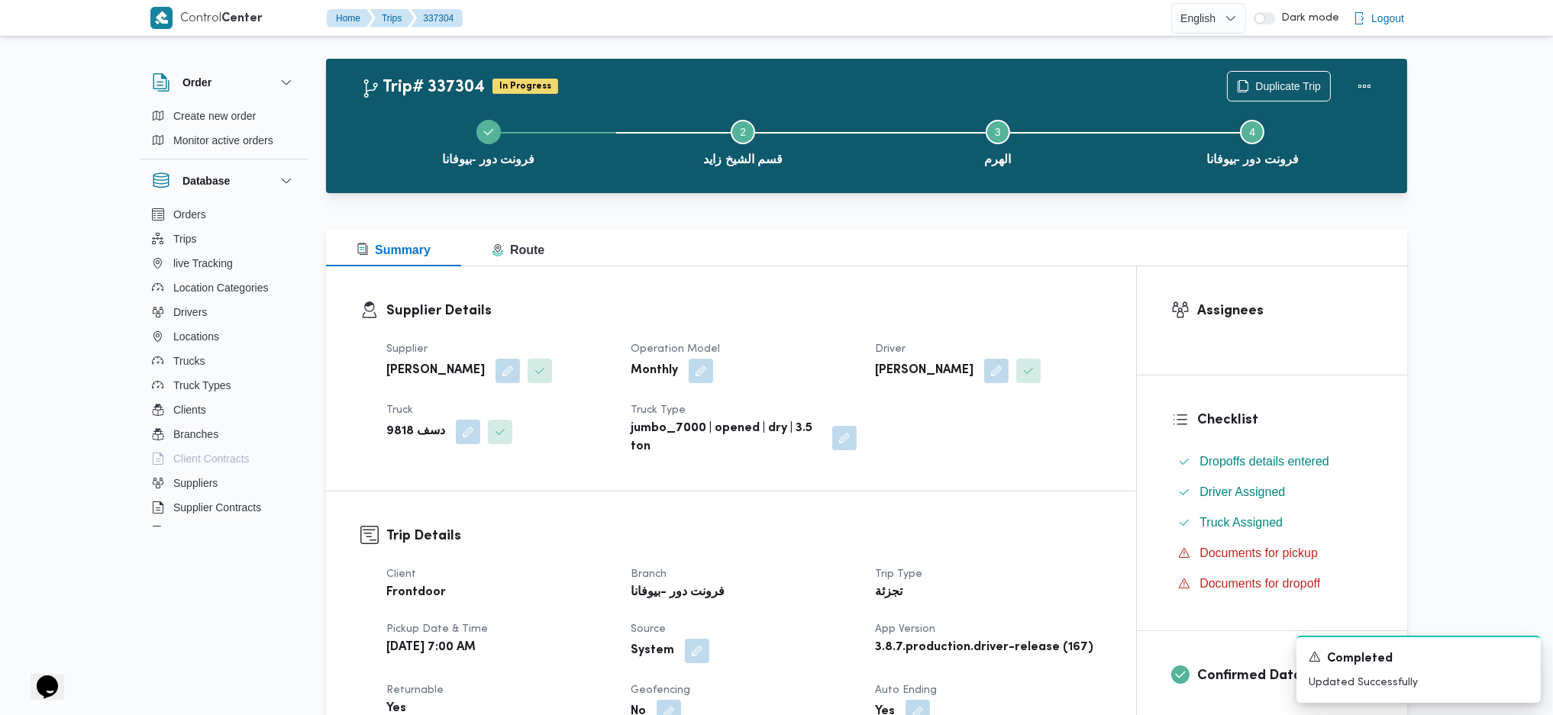
scroll to position [0, 0]
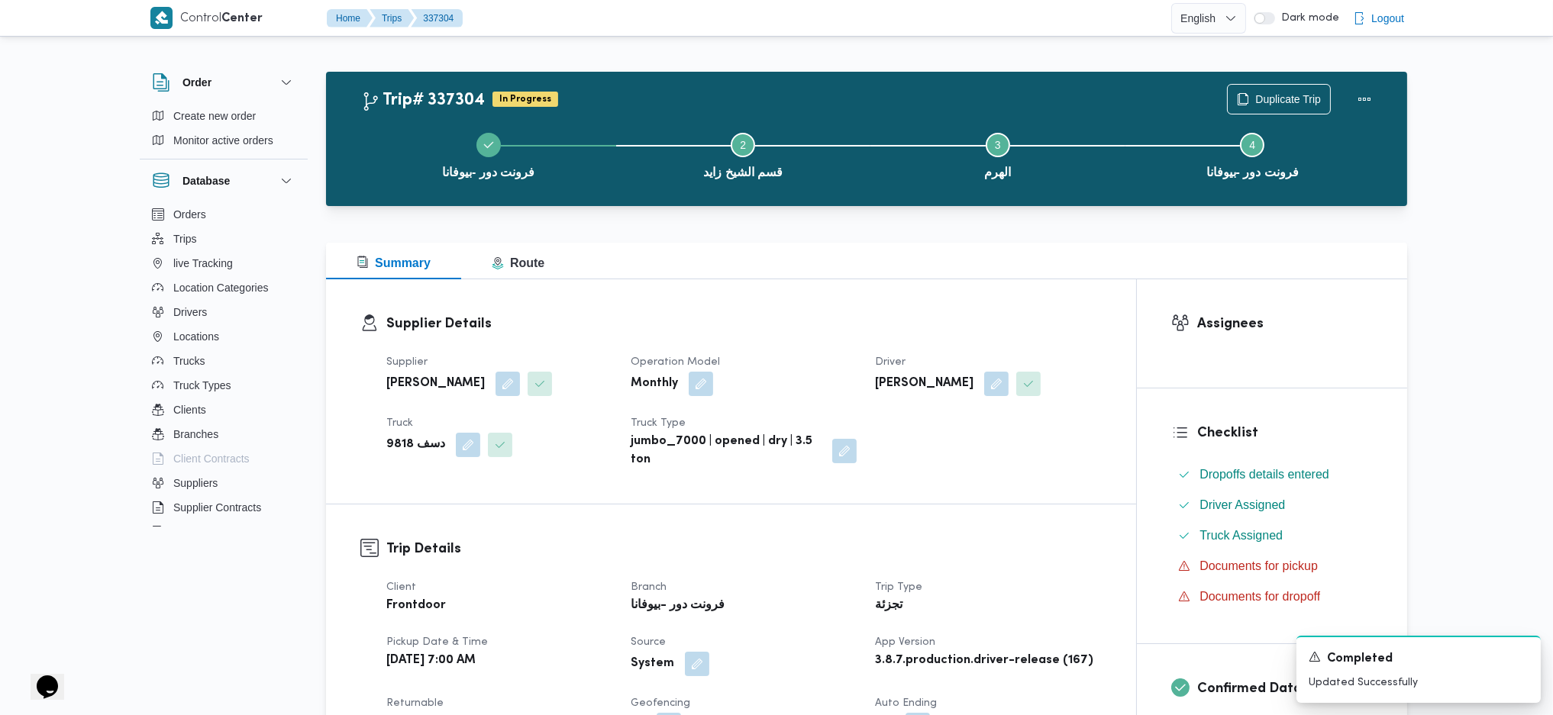
click at [1386, 89] on div "Duplicate Trip" at bounding box center [1303, 99] width 171 height 49
click at [1364, 97] on button "Actions" at bounding box center [1364, 98] width 31 height 31
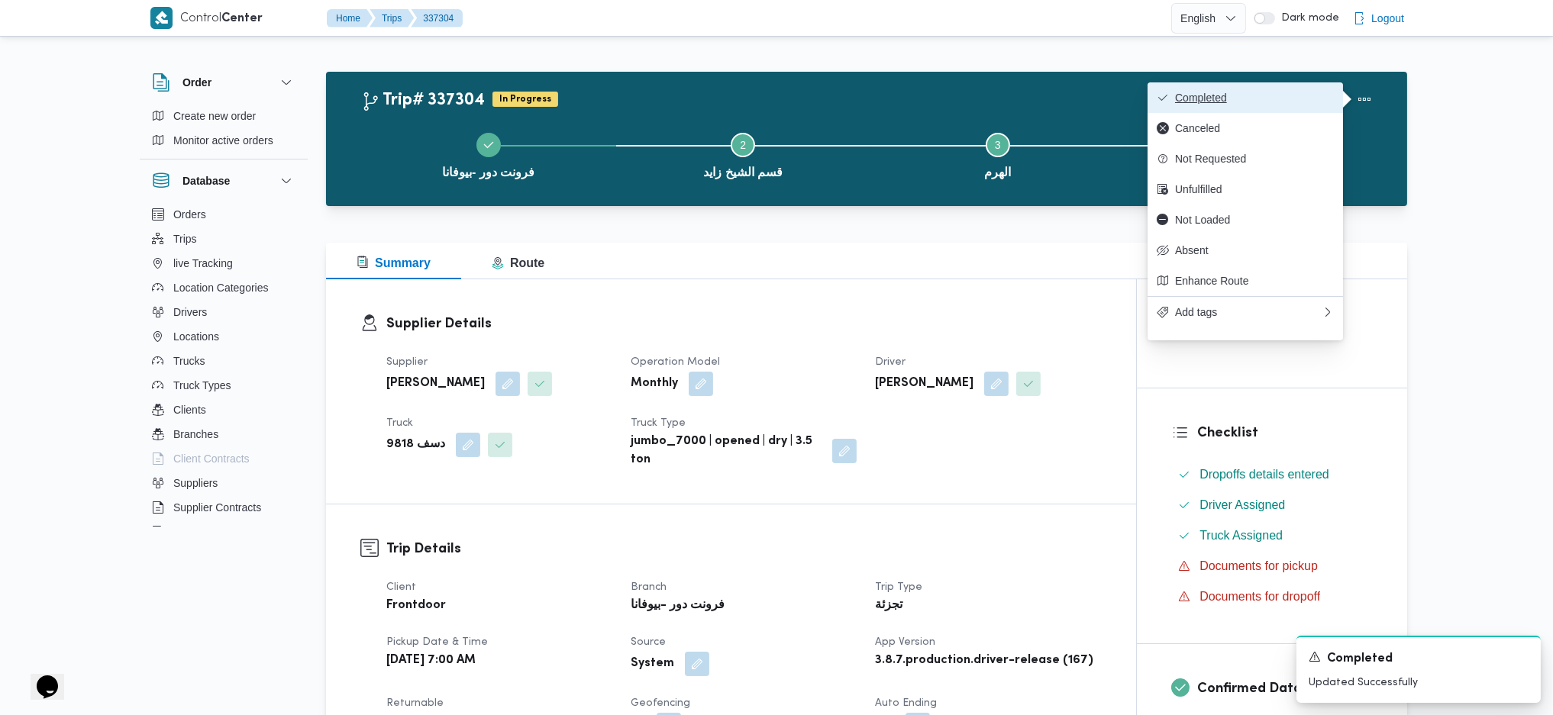
click at [1189, 99] on span "Completed" at bounding box center [1254, 98] width 159 height 12
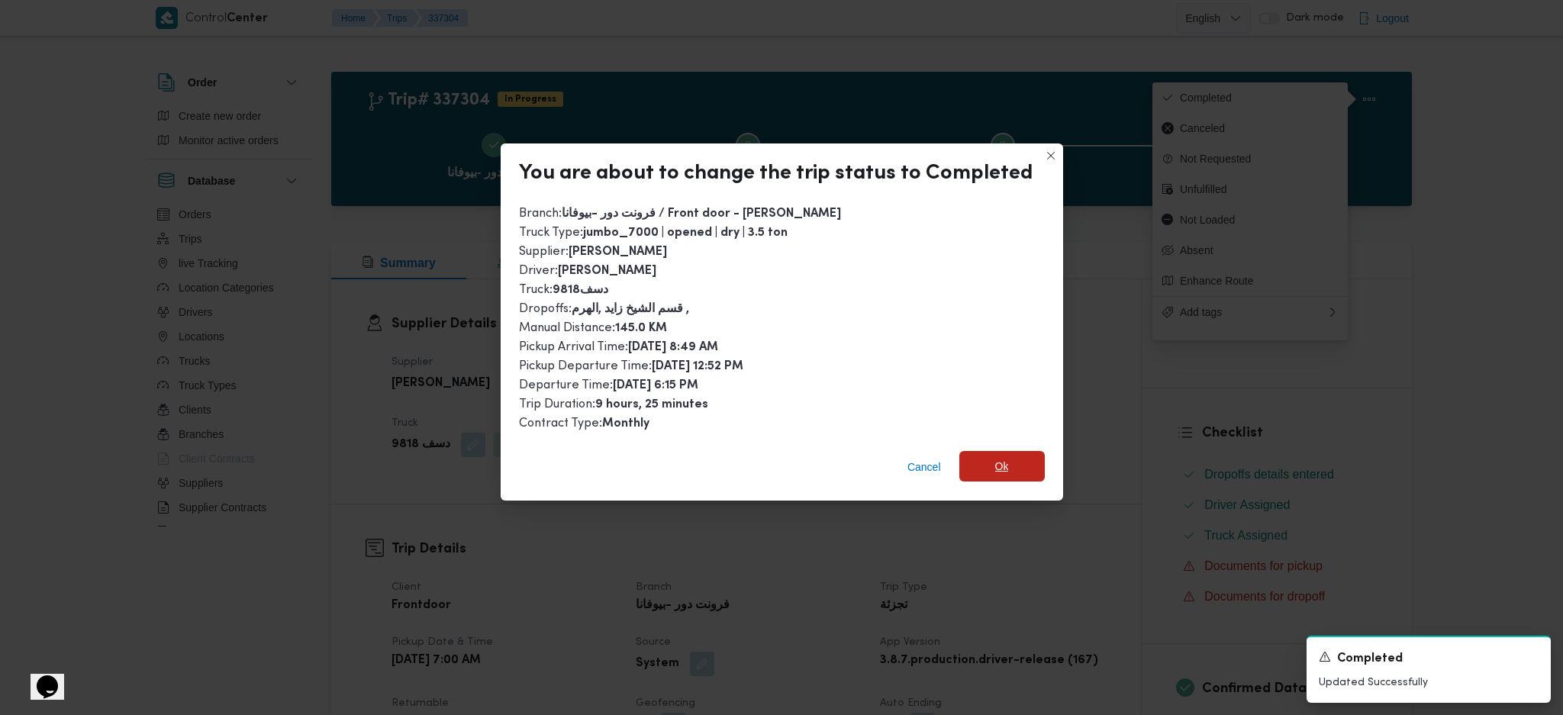
click at [1010, 458] on span "Ok" at bounding box center [1002, 466] width 85 height 31
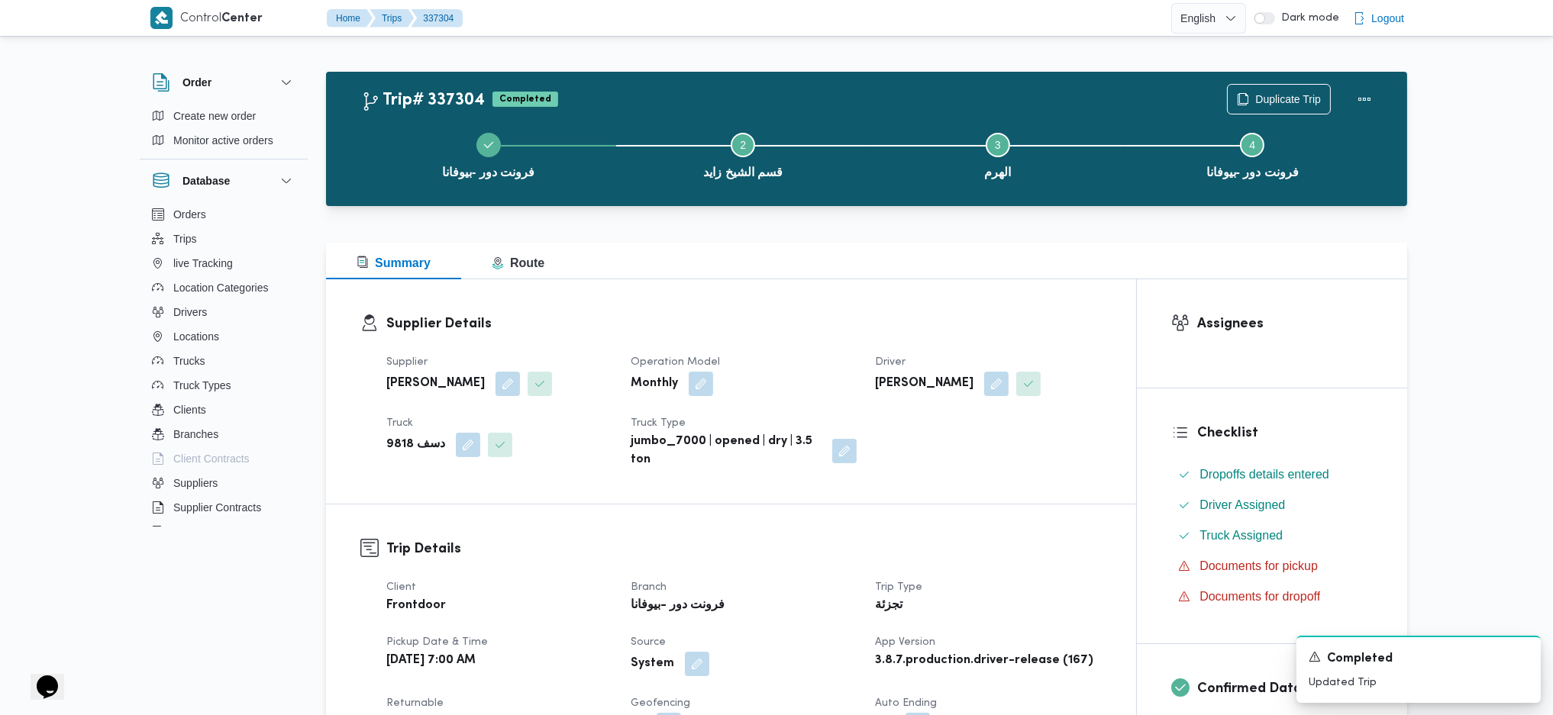
click at [906, 276] on div "Summary Route" at bounding box center [866, 261] width 1081 height 37
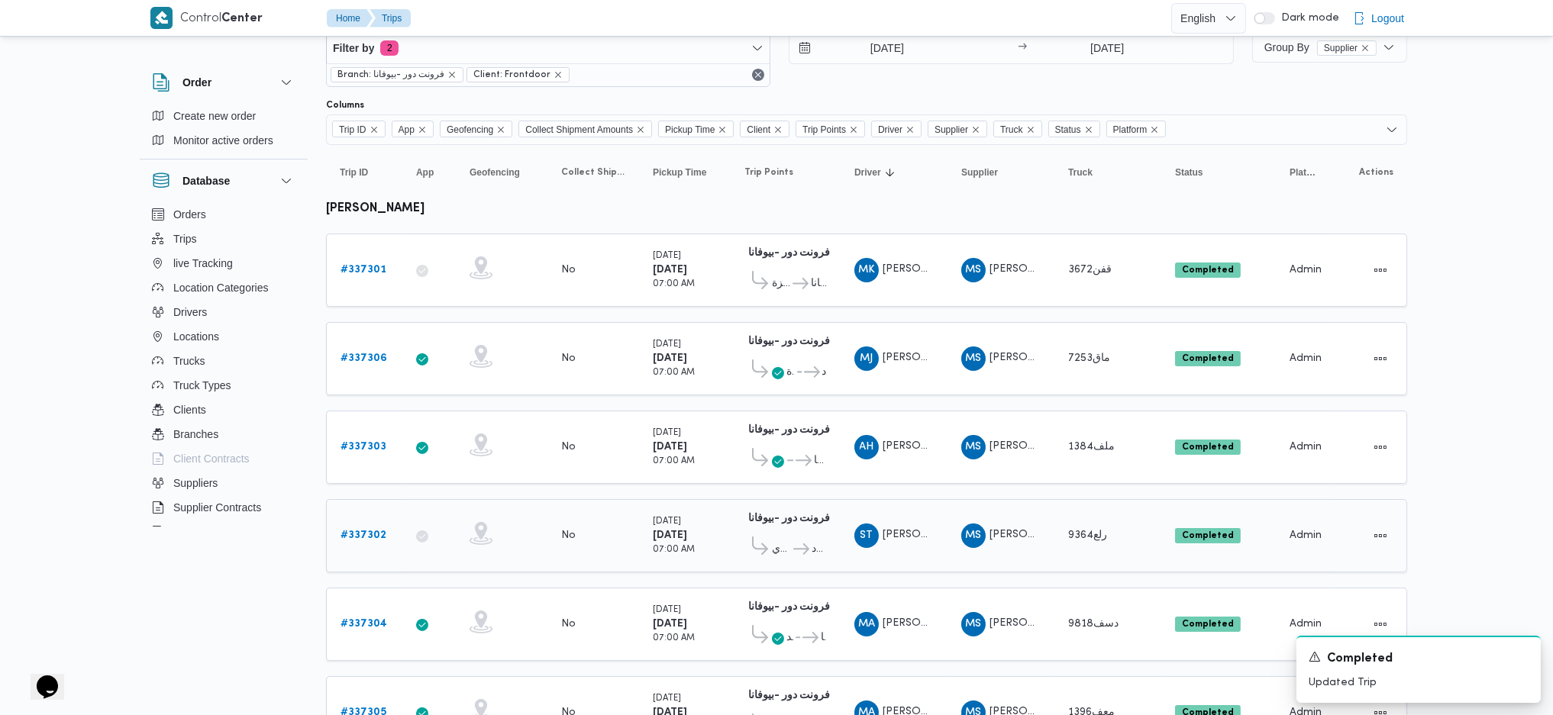
scroll to position [238, 0]
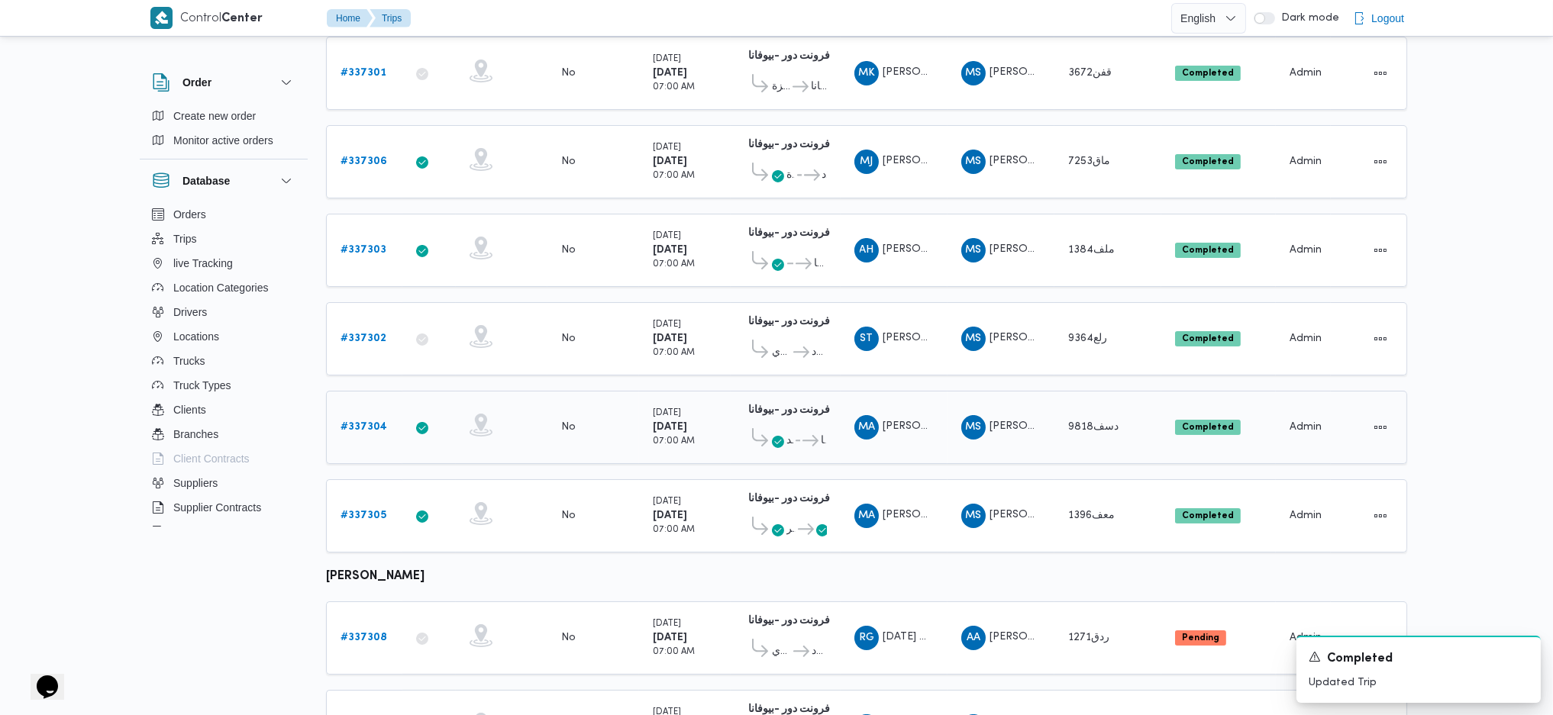
click at [350, 433] on td "Trip ID # 337304" at bounding box center [364, 427] width 76 height 73
click at [361, 422] on b "# 337304" at bounding box center [363, 427] width 47 height 10
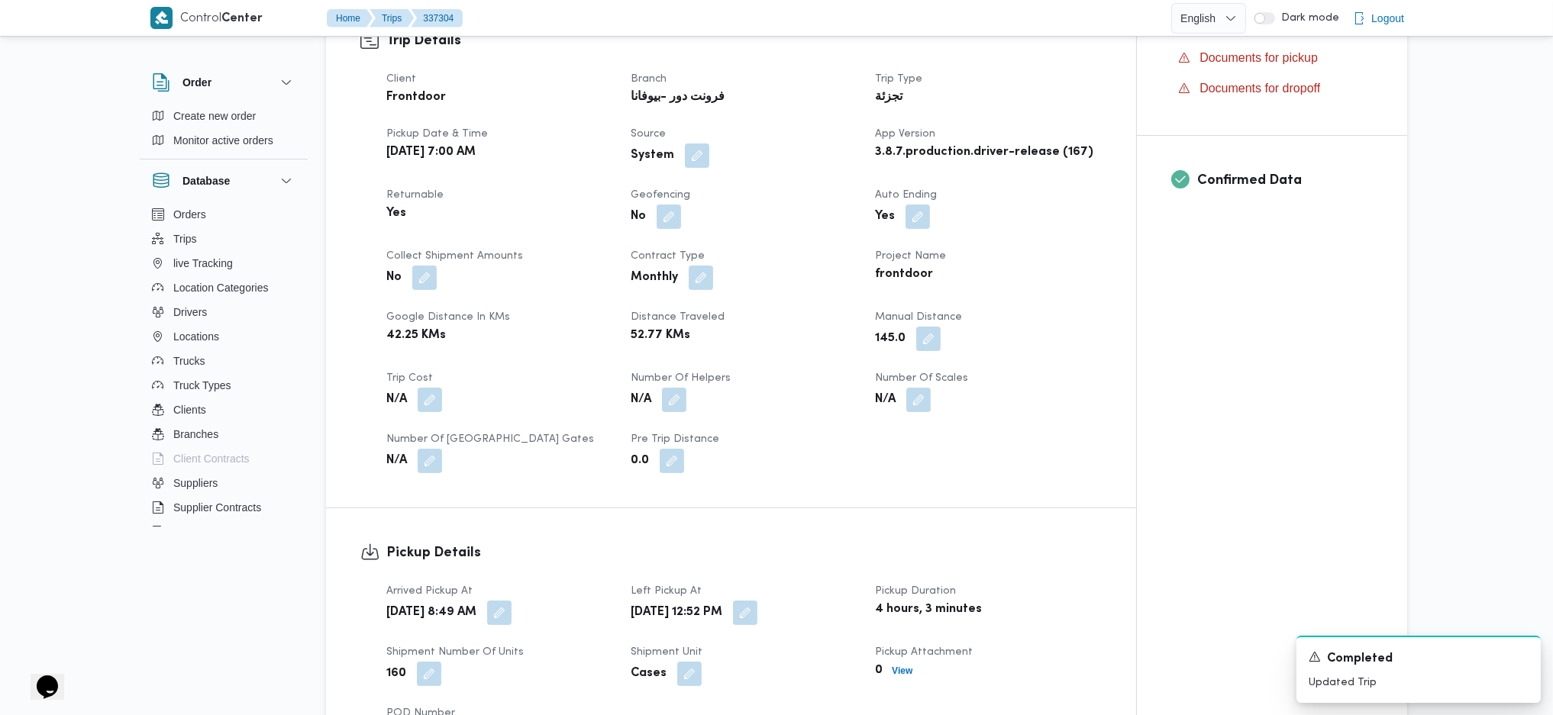
scroll to position [1323, 0]
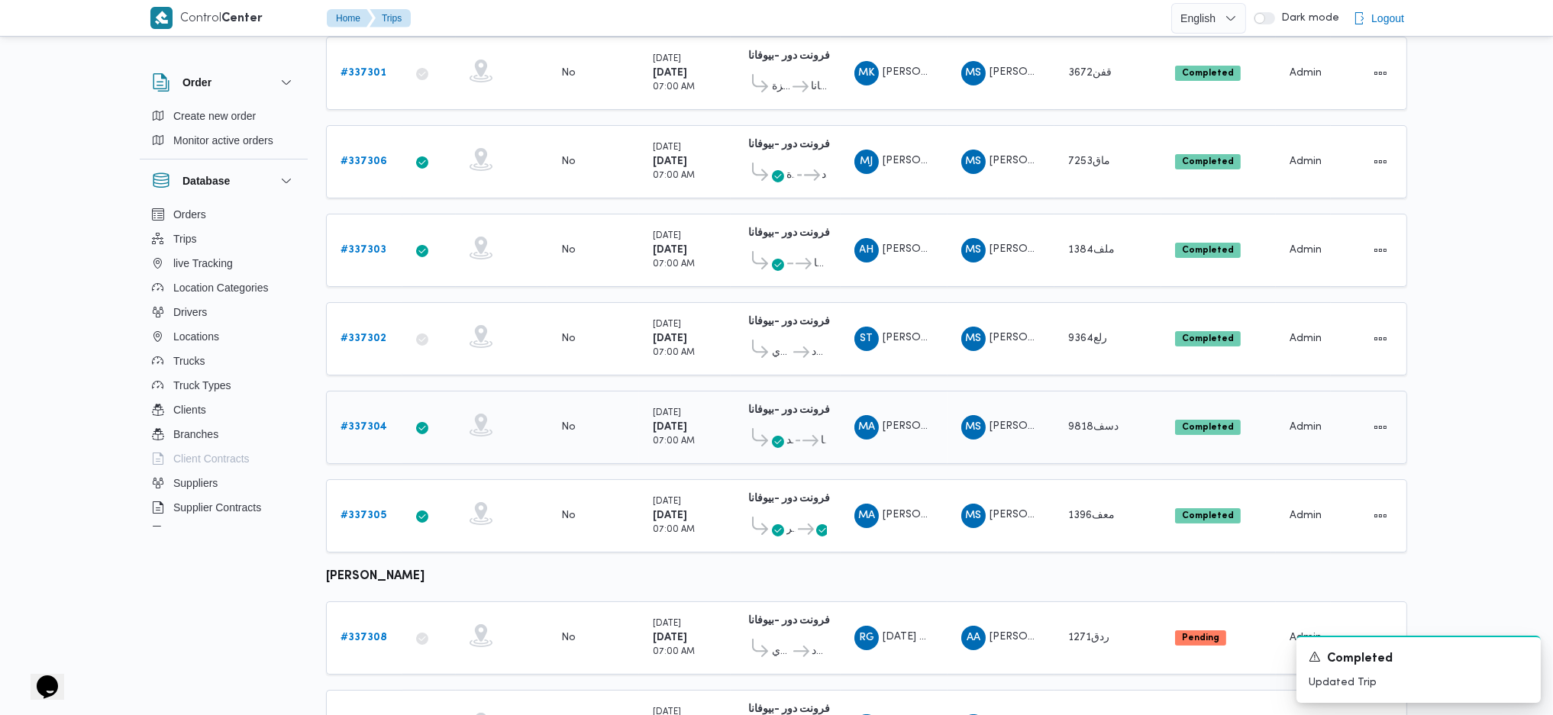
scroll to position [272, 0]
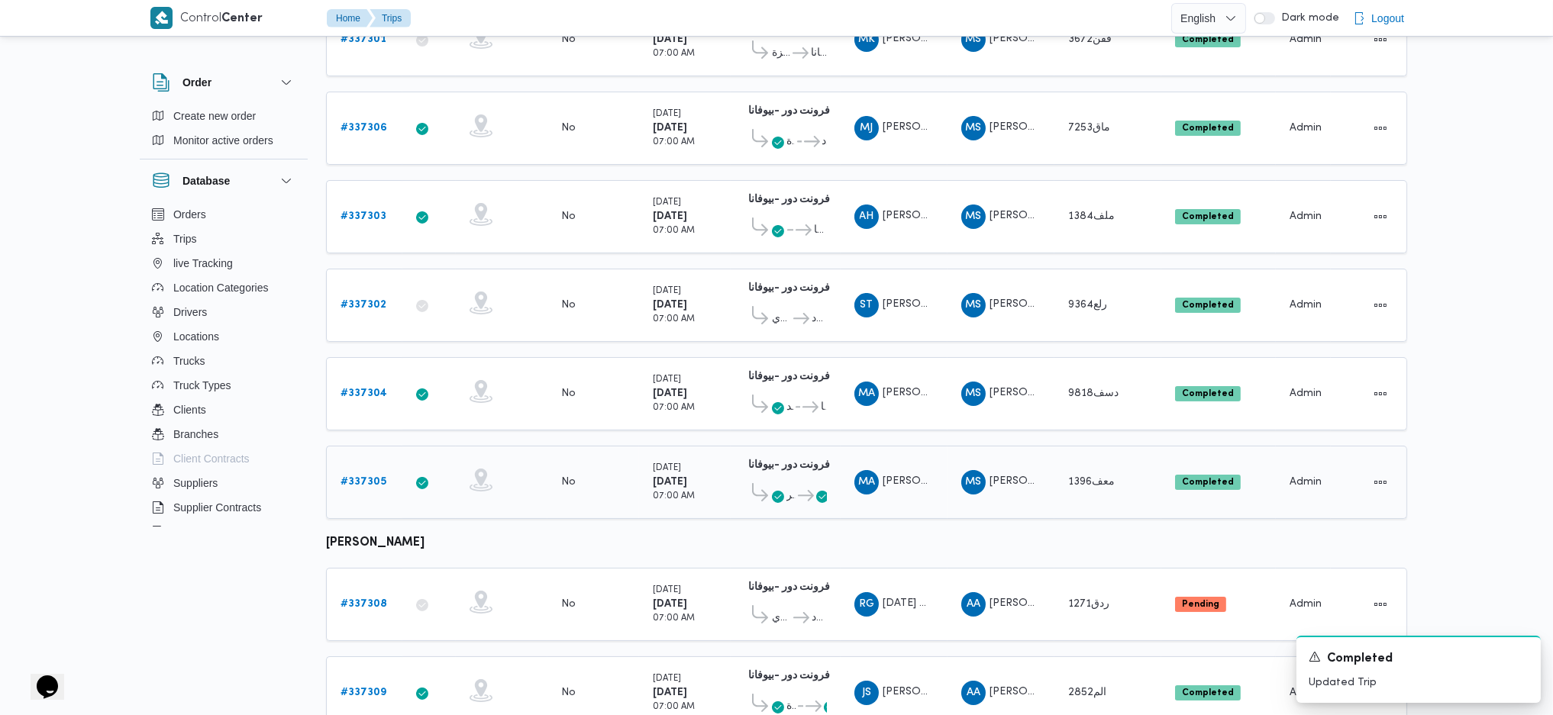
click at [356, 477] on b "# 337305" at bounding box center [363, 482] width 46 height 10
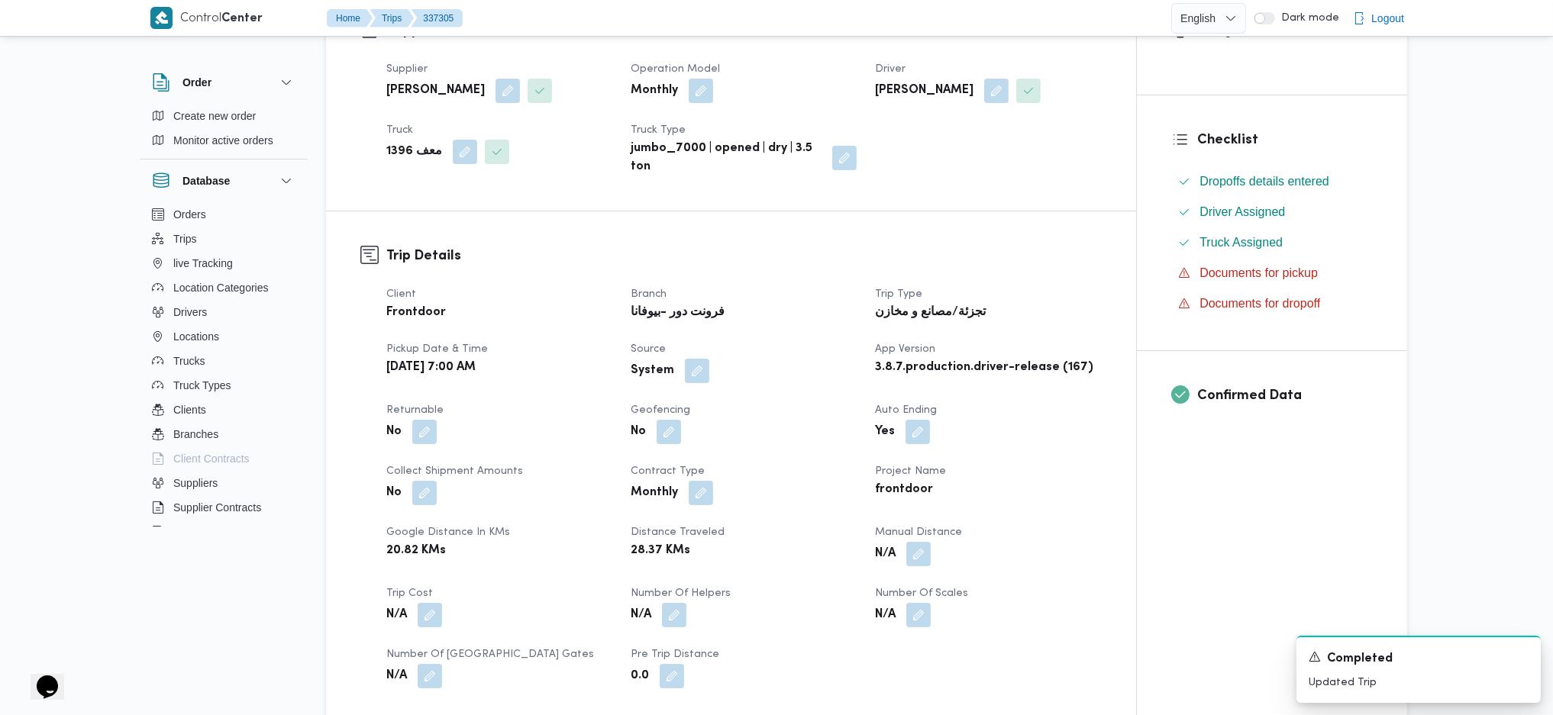
scroll to position [611, 0]
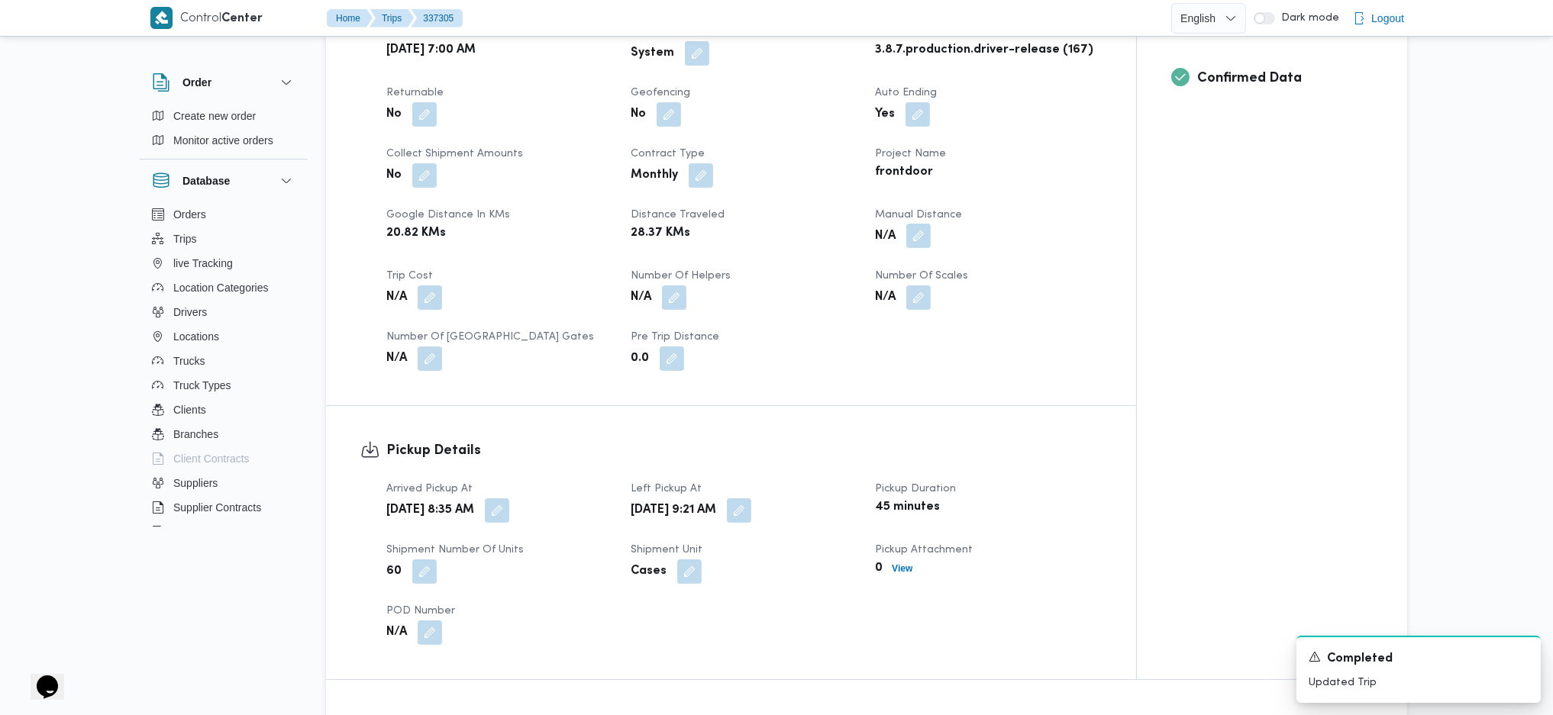
click at [909, 234] on button "button" at bounding box center [918, 236] width 24 height 24
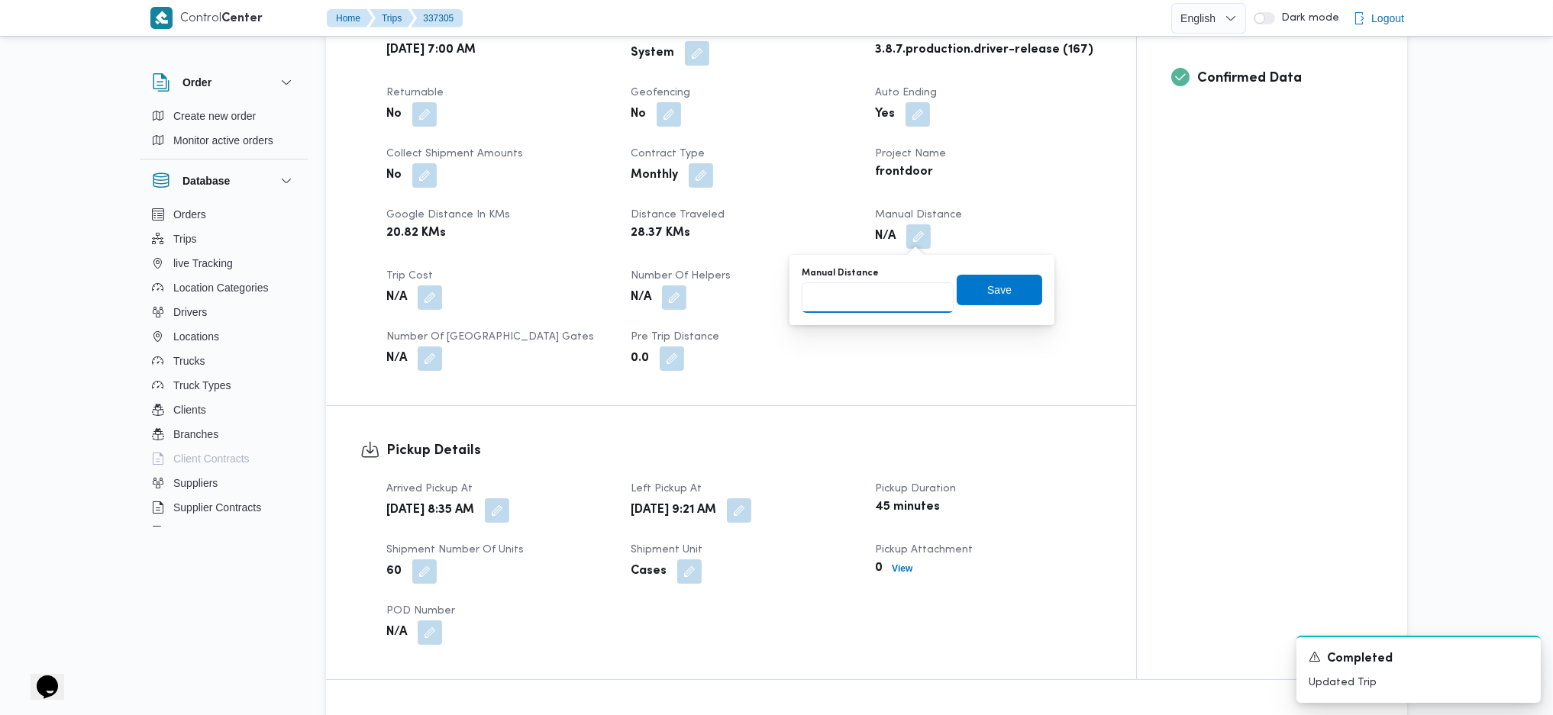
click at [855, 293] on input "Manual Distance" at bounding box center [878, 297] width 152 height 31
type input "140"
click at [979, 300] on span "Save" at bounding box center [999, 289] width 85 height 31
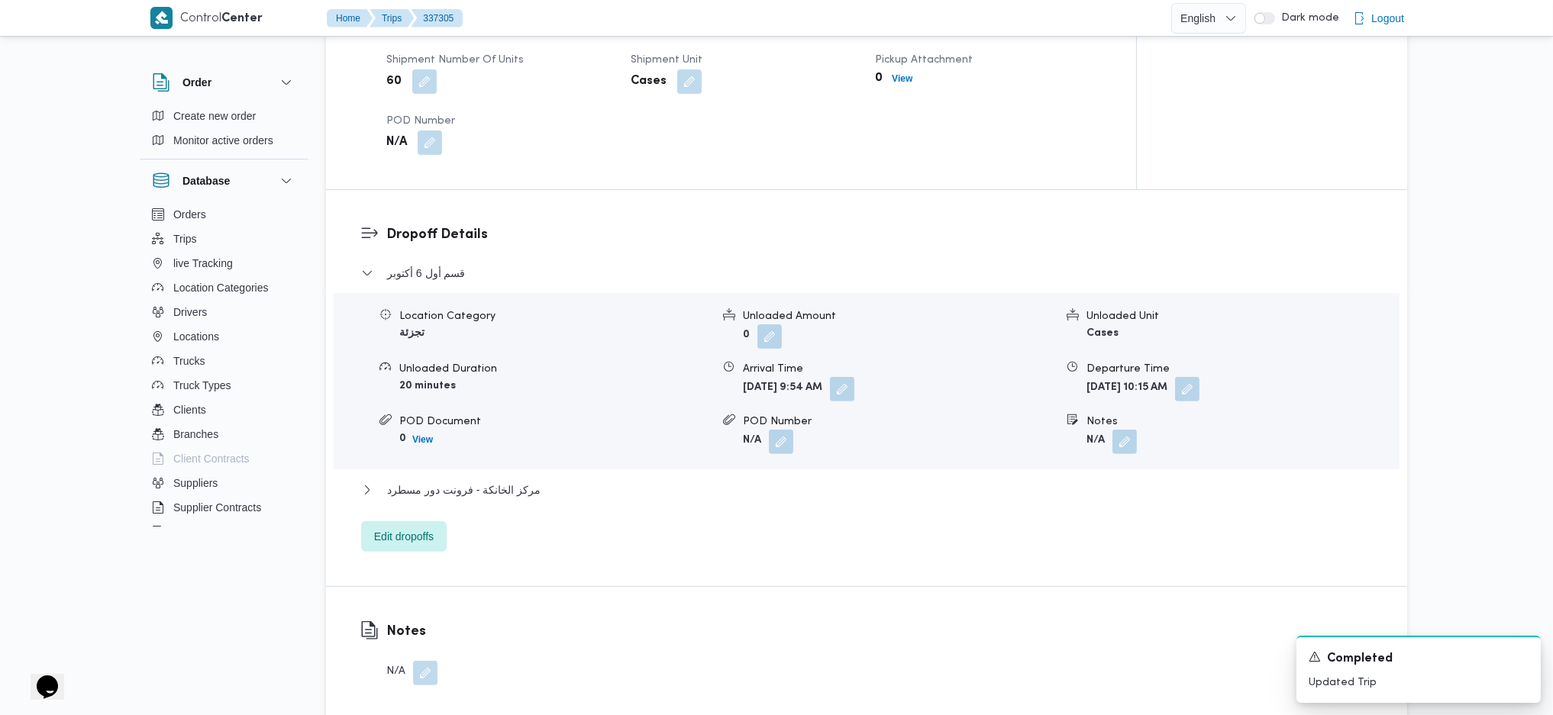
scroll to position [1126, 0]
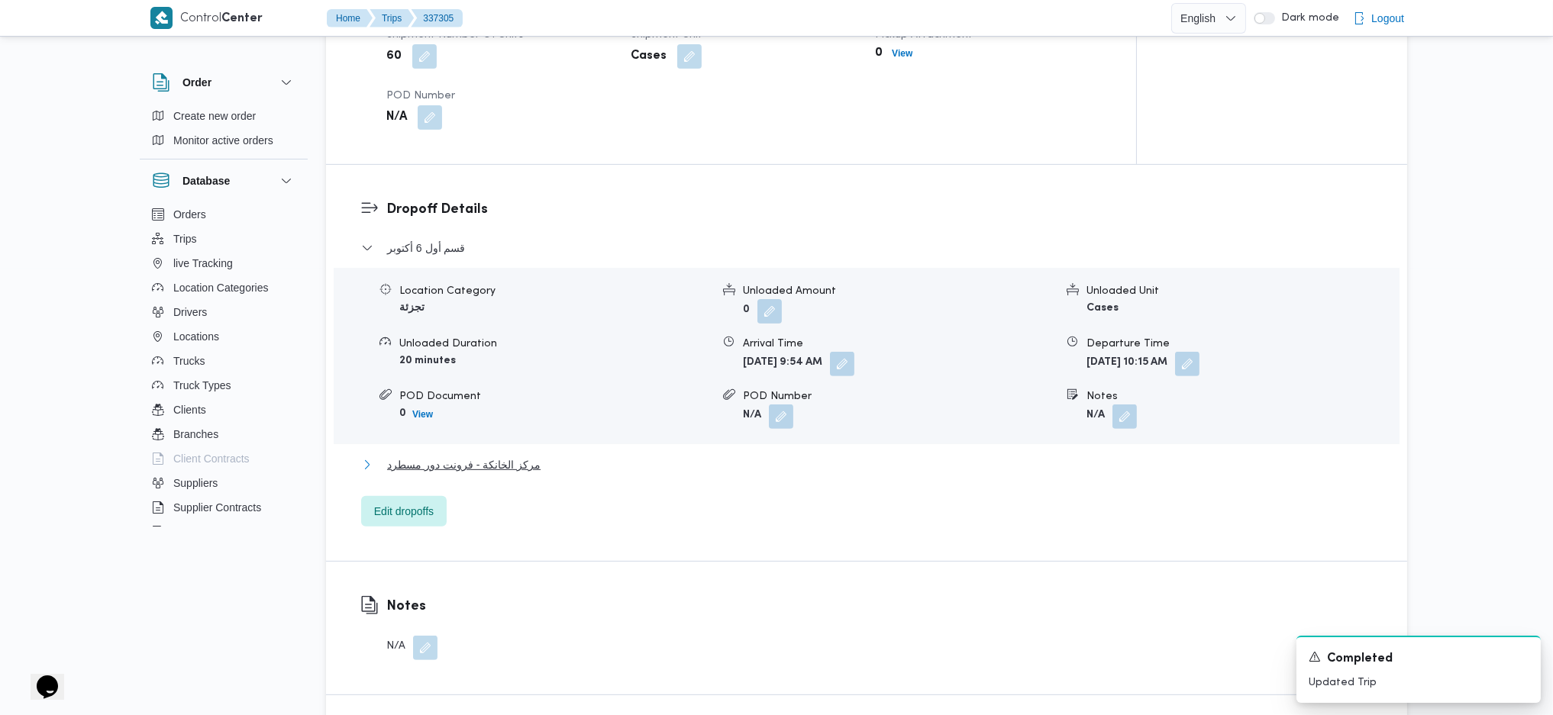
click at [494, 458] on span "مركز الخانكة - فرونت دور مسطرد" at bounding box center [463, 465] width 153 height 18
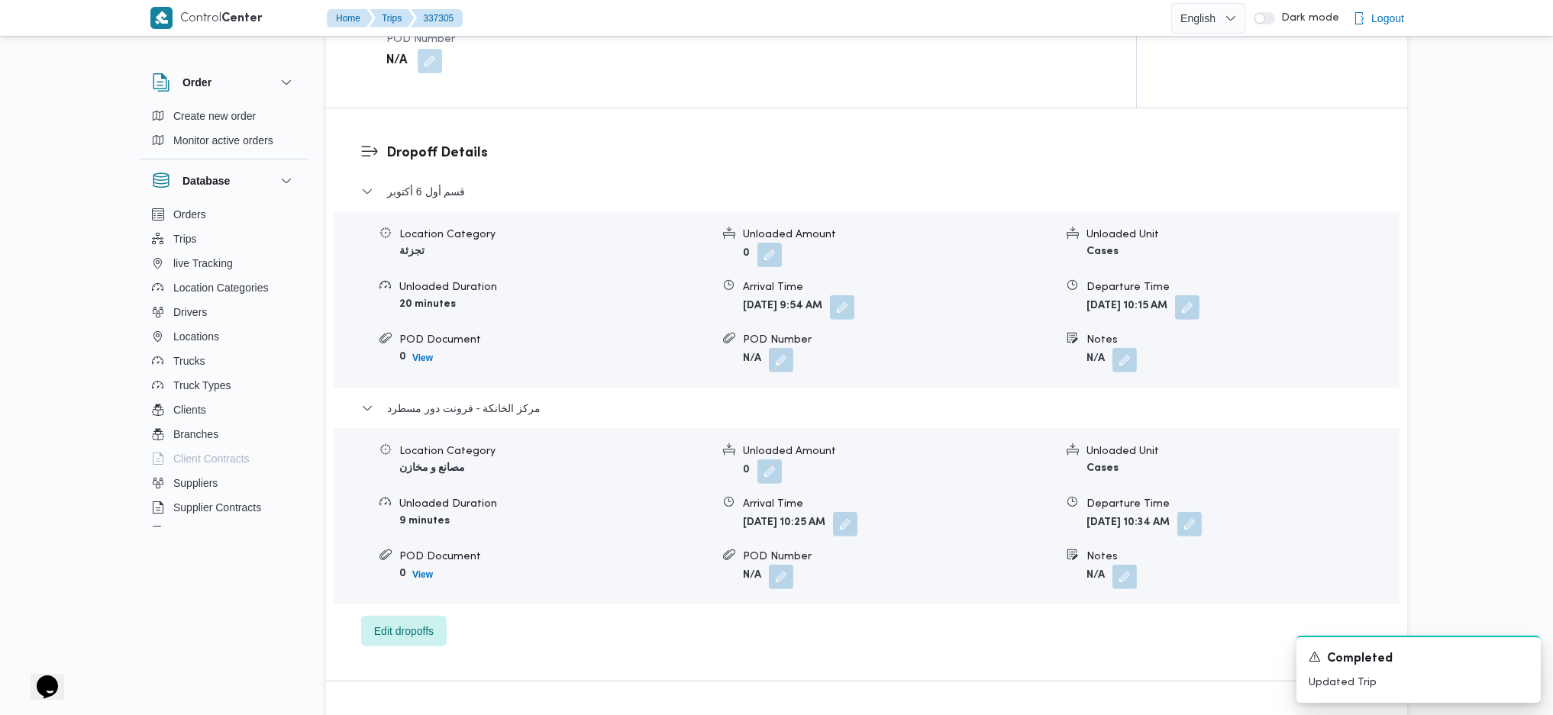
scroll to position [1228, 0]
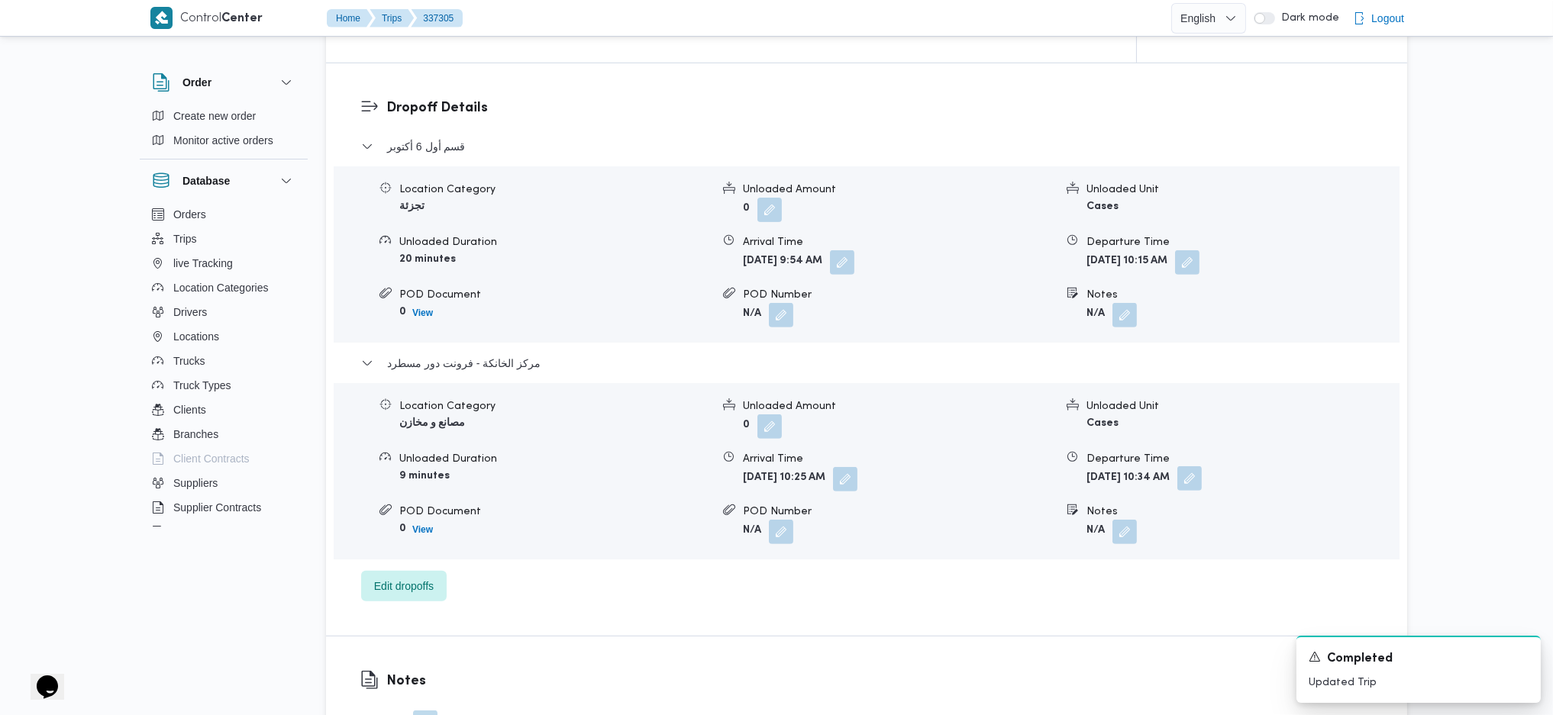
click at [1202, 476] on button "button" at bounding box center [1189, 478] width 24 height 24
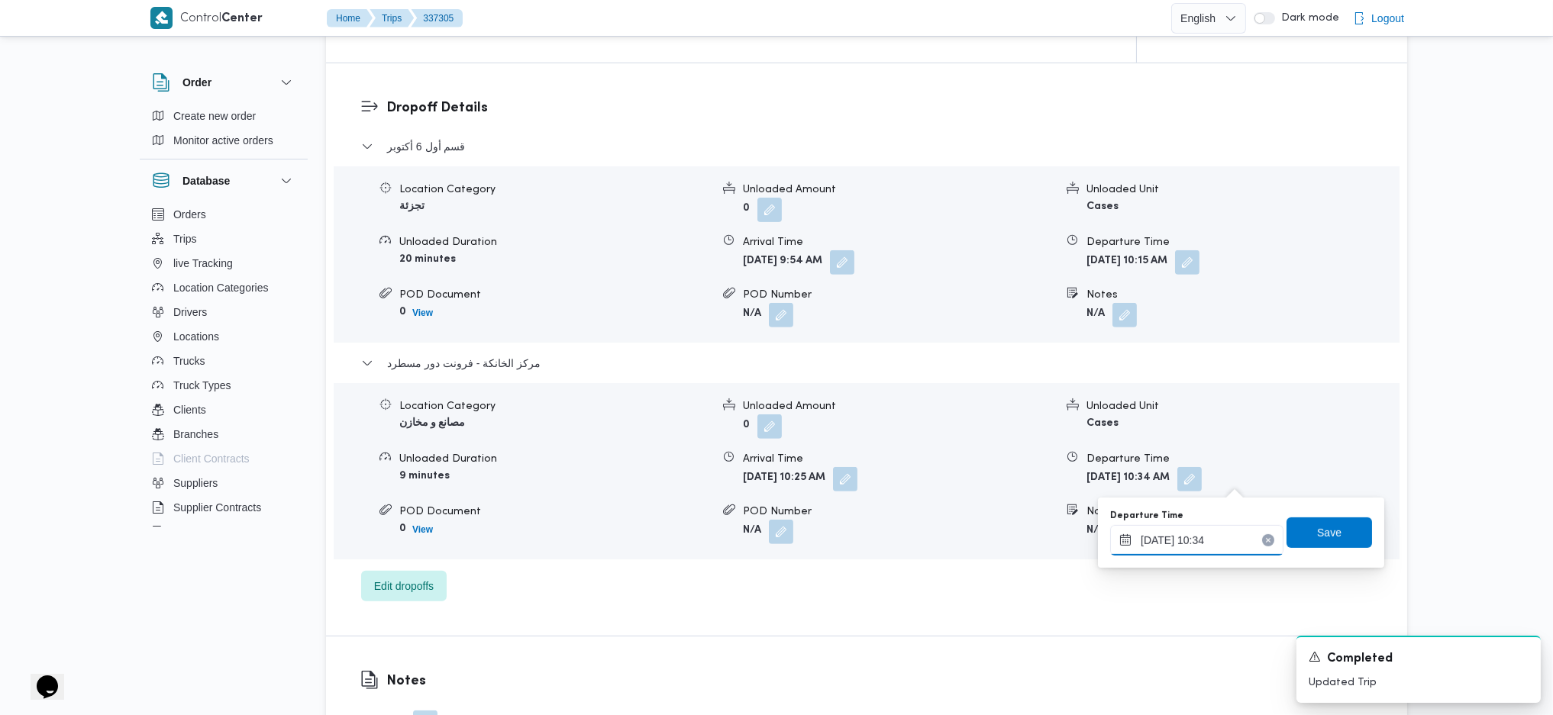
click at [1202, 529] on input "14/09/2025 10:34" at bounding box center [1196, 540] width 173 height 31
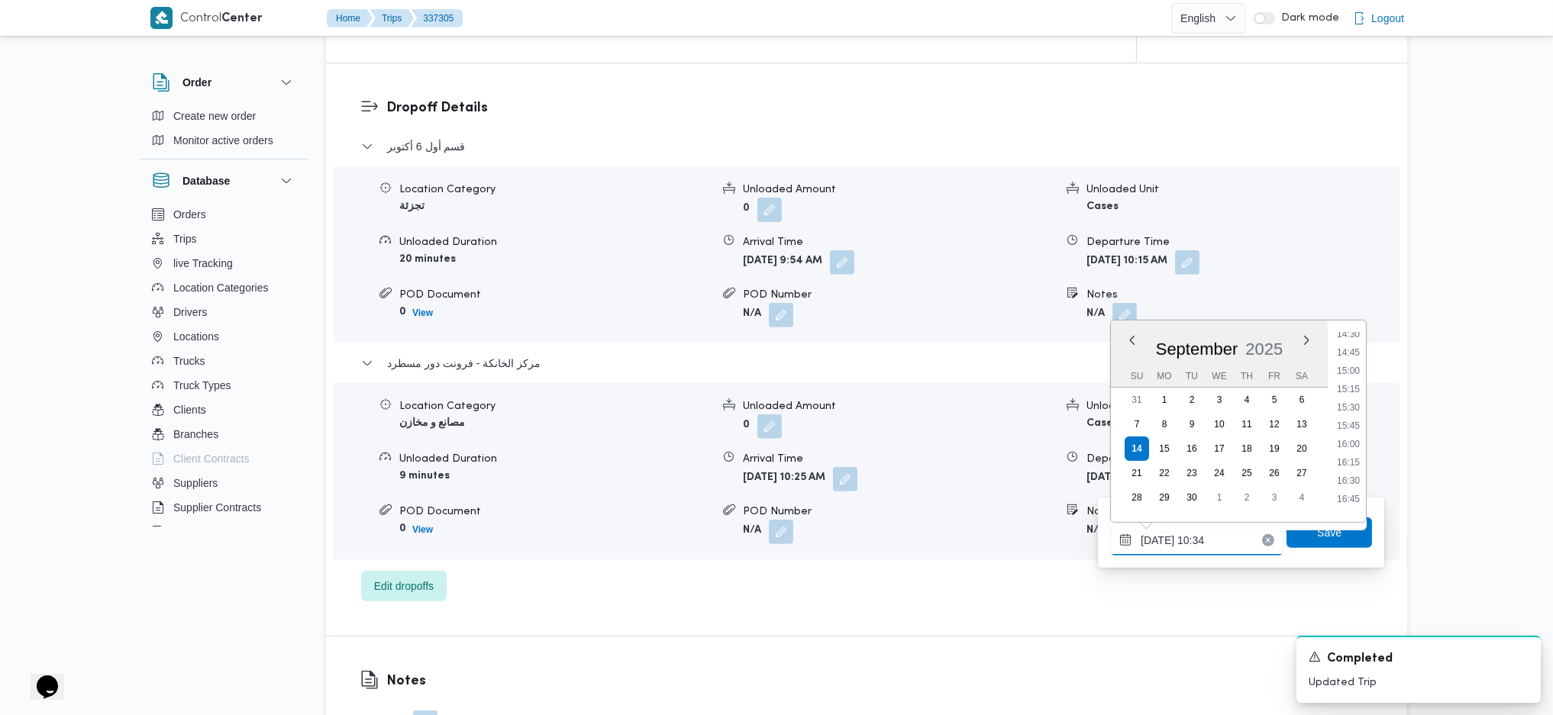
scroll to position [1188, 0]
click at [1357, 458] on li "17:45" at bounding box center [1348, 453] width 35 height 15
type input "14/09/2025 17:45"
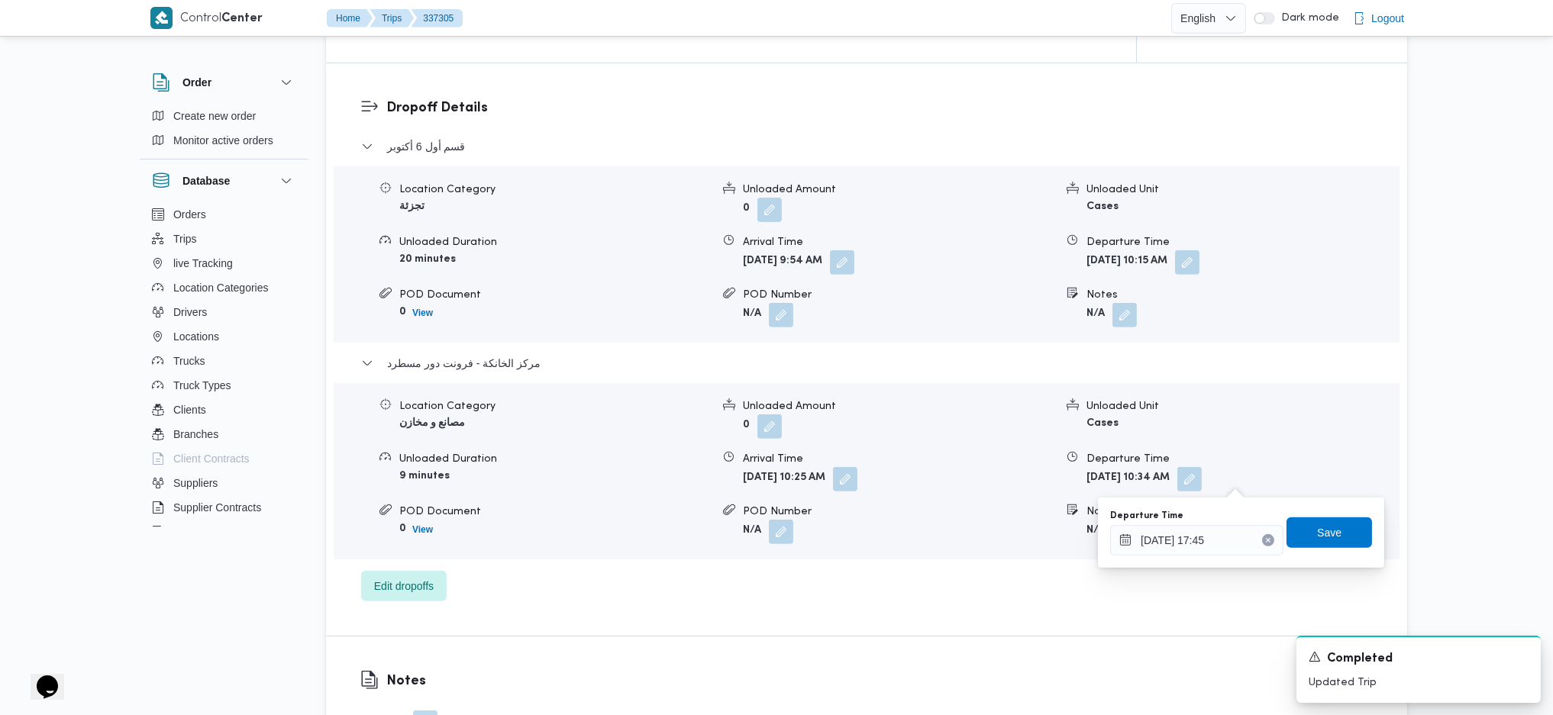
click at [1312, 550] on div "Departure Time 14/09/2025 17:45 Save" at bounding box center [1240, 532] width 265 height 49
click at [1317, 540] on span "Save" at bounding box center [1329, 532] width 24 height 18
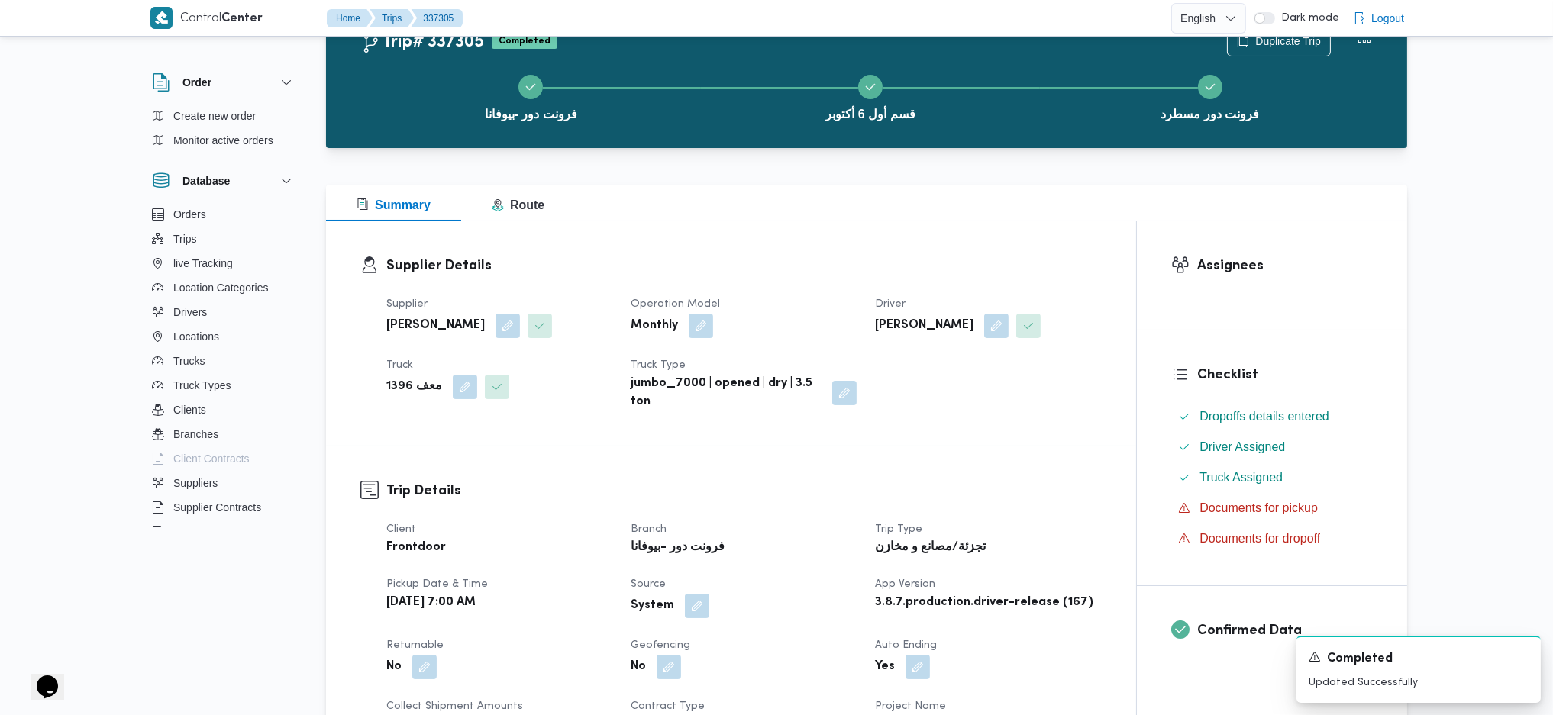
scroll to position [0, 0]
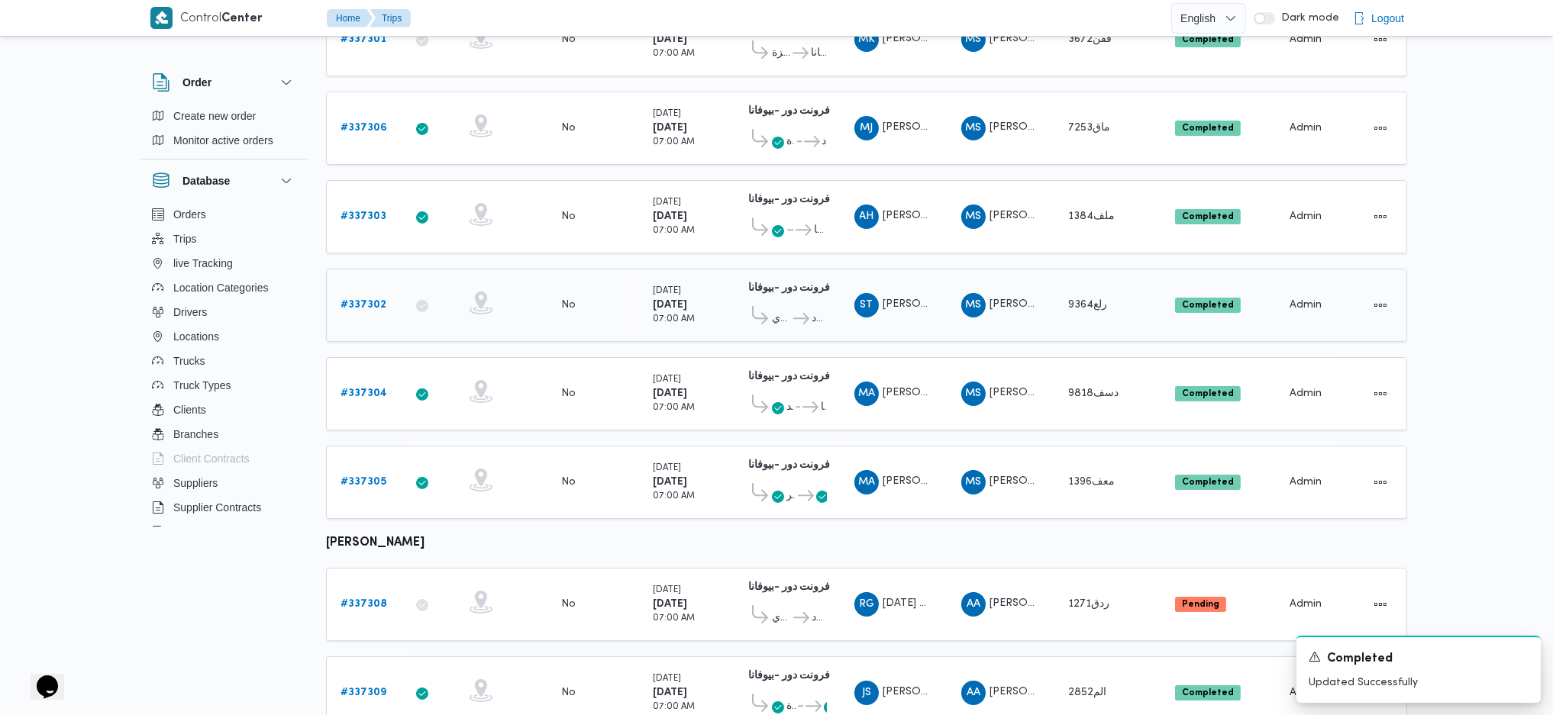
scroll to position [302, 0]
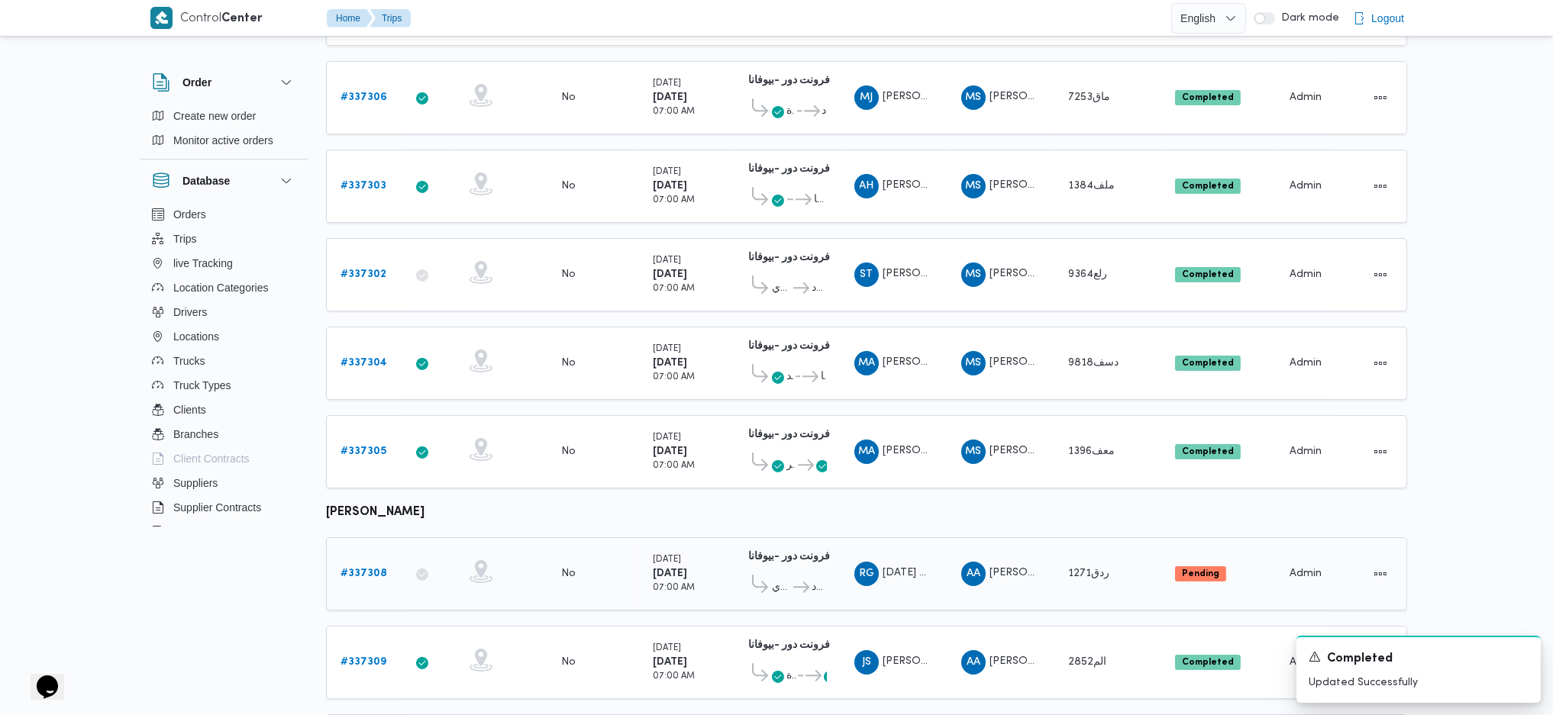
click at [369, 566] on link "# 337308" at bounding box center [363, 574] width 47 height 18
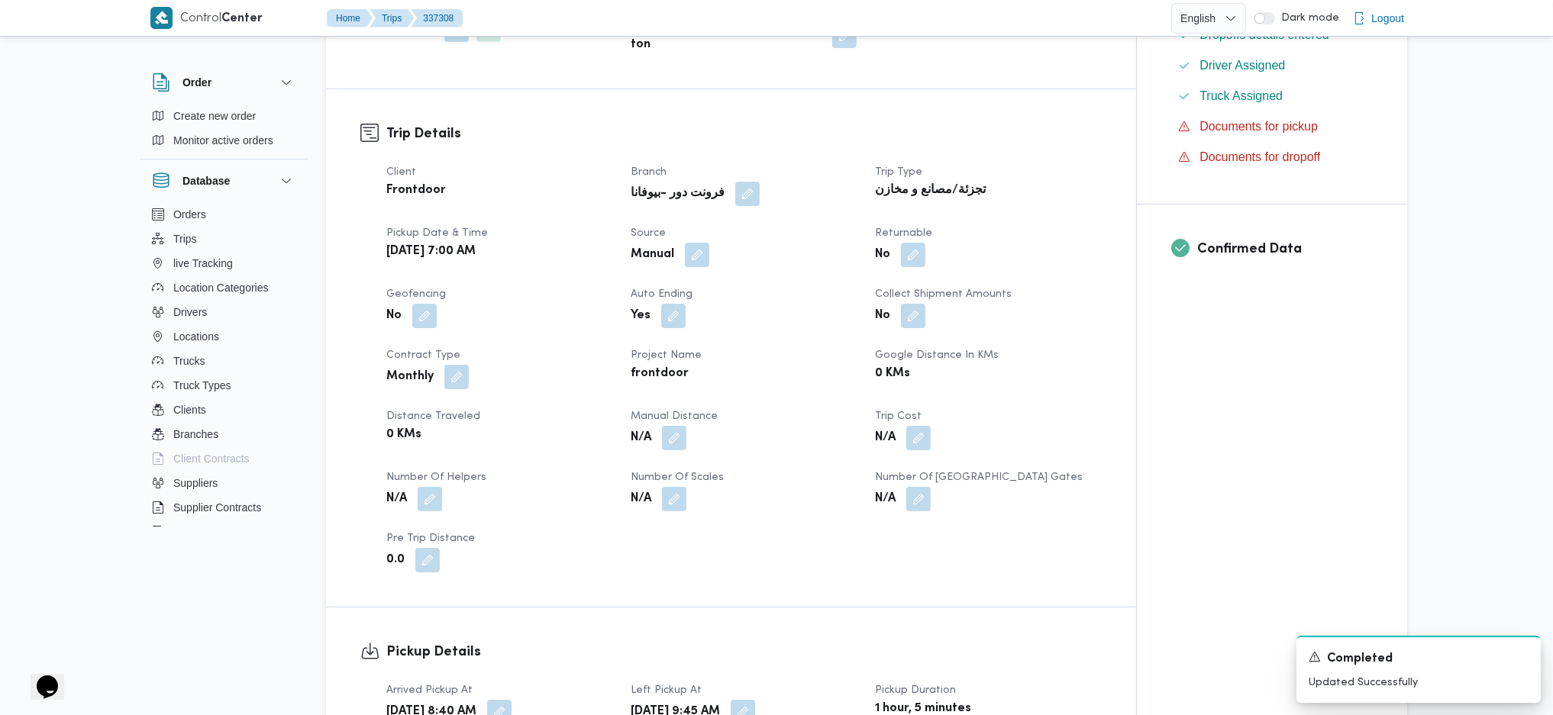
scroll to position [508, 0]
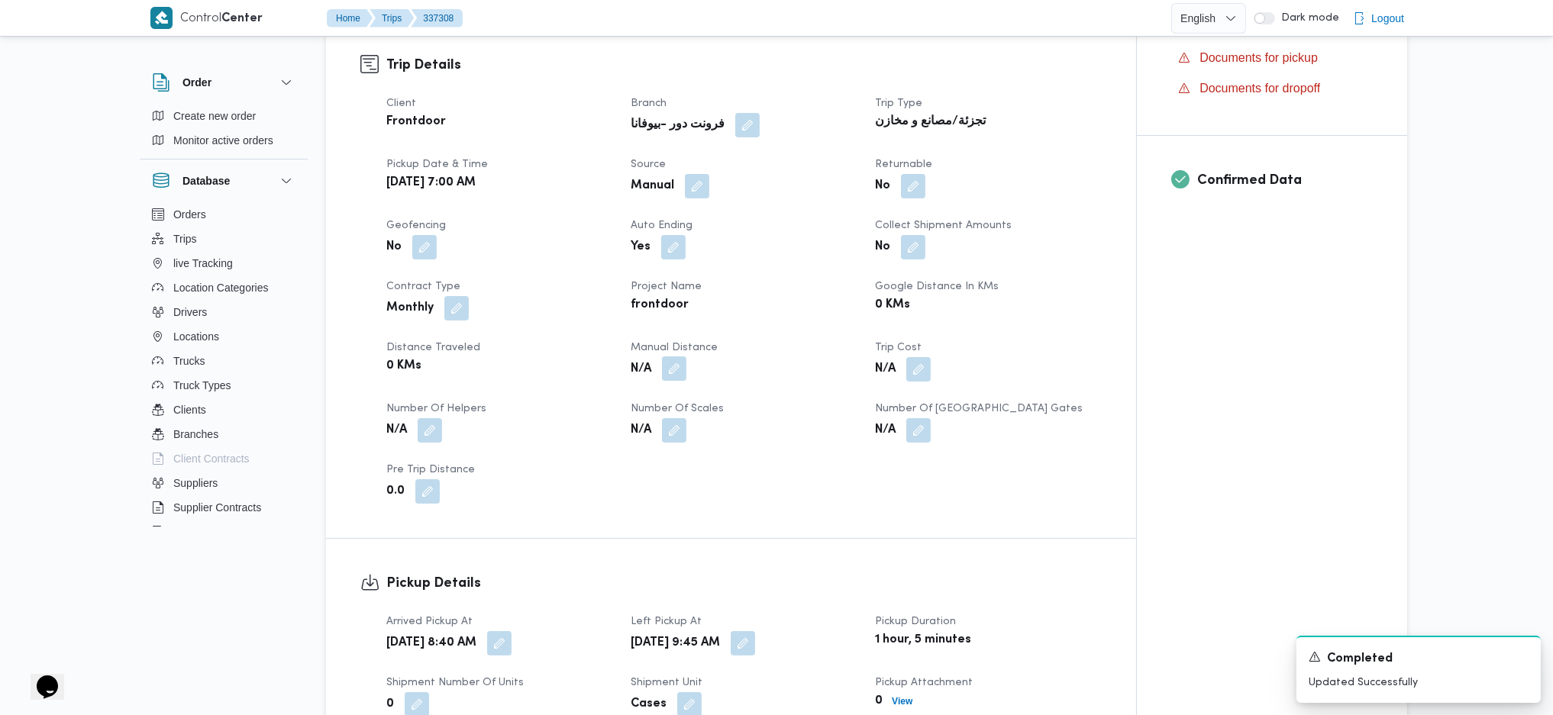
click at [679, 357] on button "button" at bounding box center [674, 369] width 24 height 24
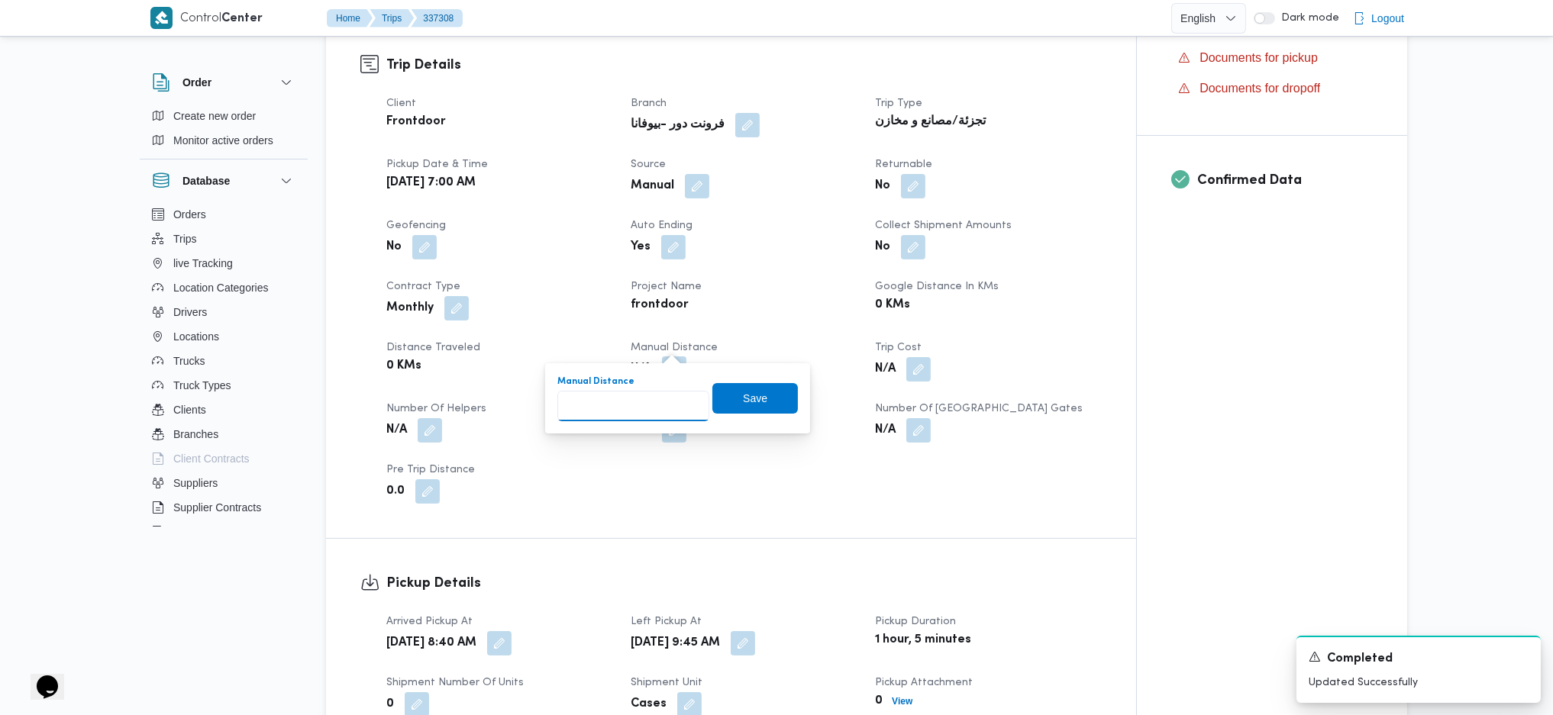
click at [617, 415] on input "Manual Distance" at bounding box center [633, 406] width 152 height 31
type input "133"
click at [748, 391] on span "Save" at bounding box center [755, 398] width 24 height 18
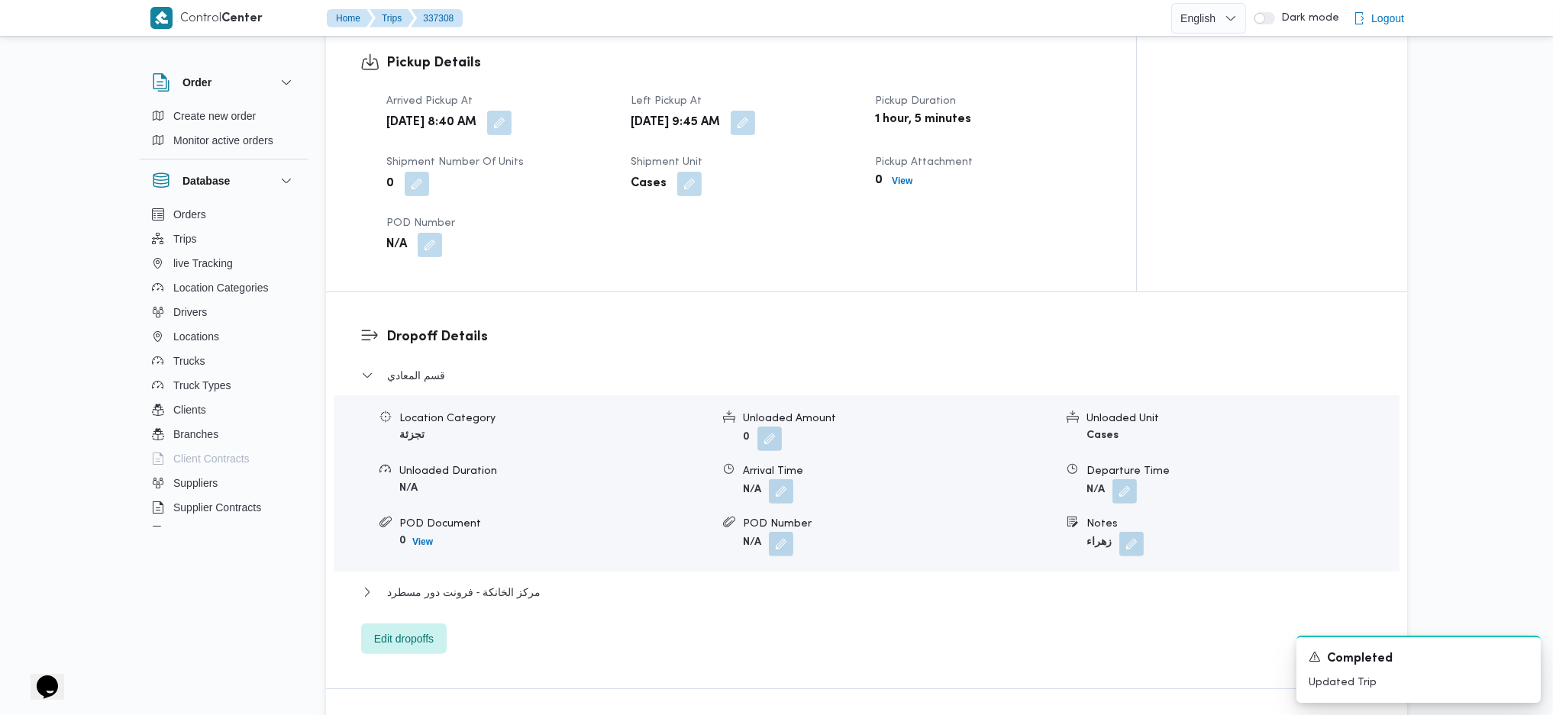
scroll to position [1119, 0]
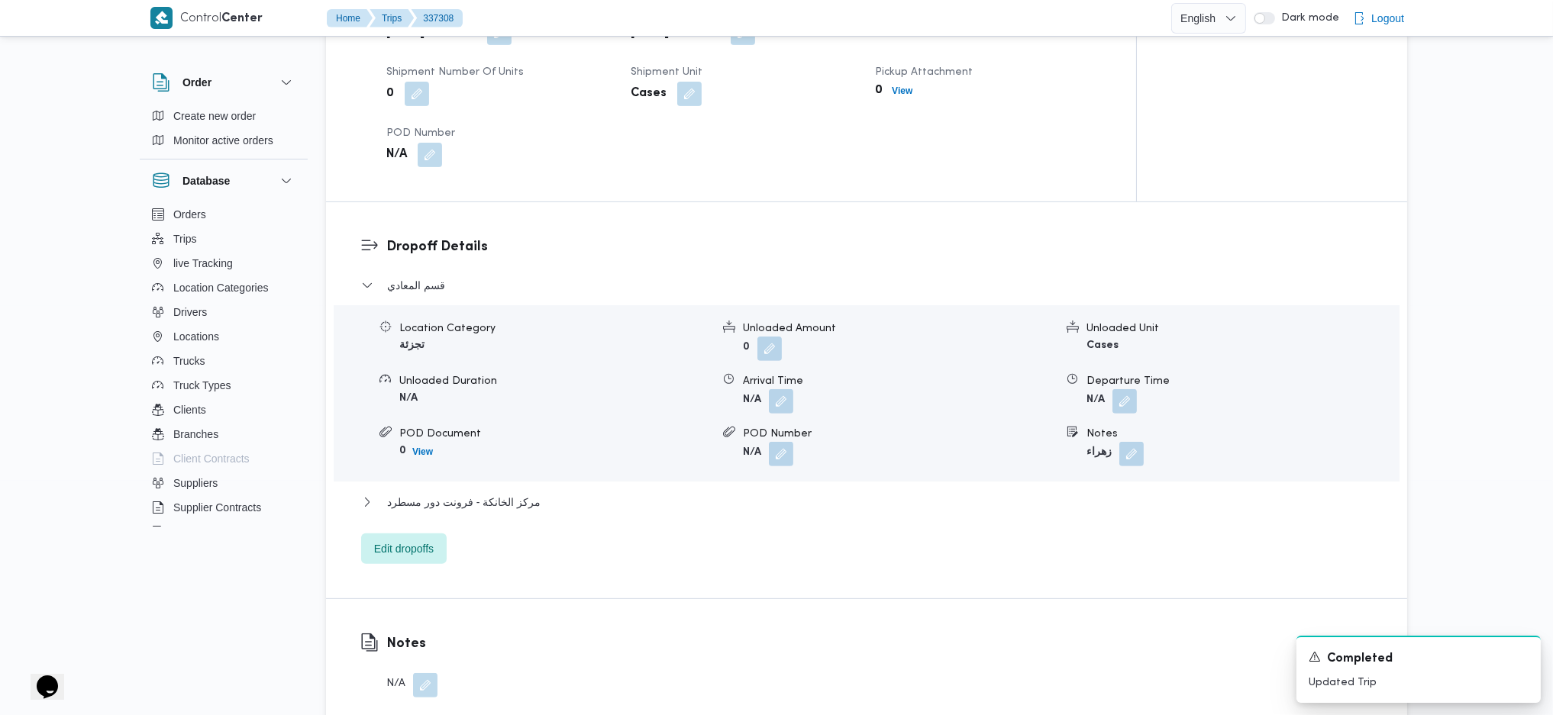
click at [508, 493] on div "مركز الخانكة - فرونت دور مسطرد" at bounding box center [866, 507] width 1011 height 29
click at [524, 493] on span "مركز الخانكة - فرونت دور مسطرد" at bounding box center [463, 502] width 153 height 18
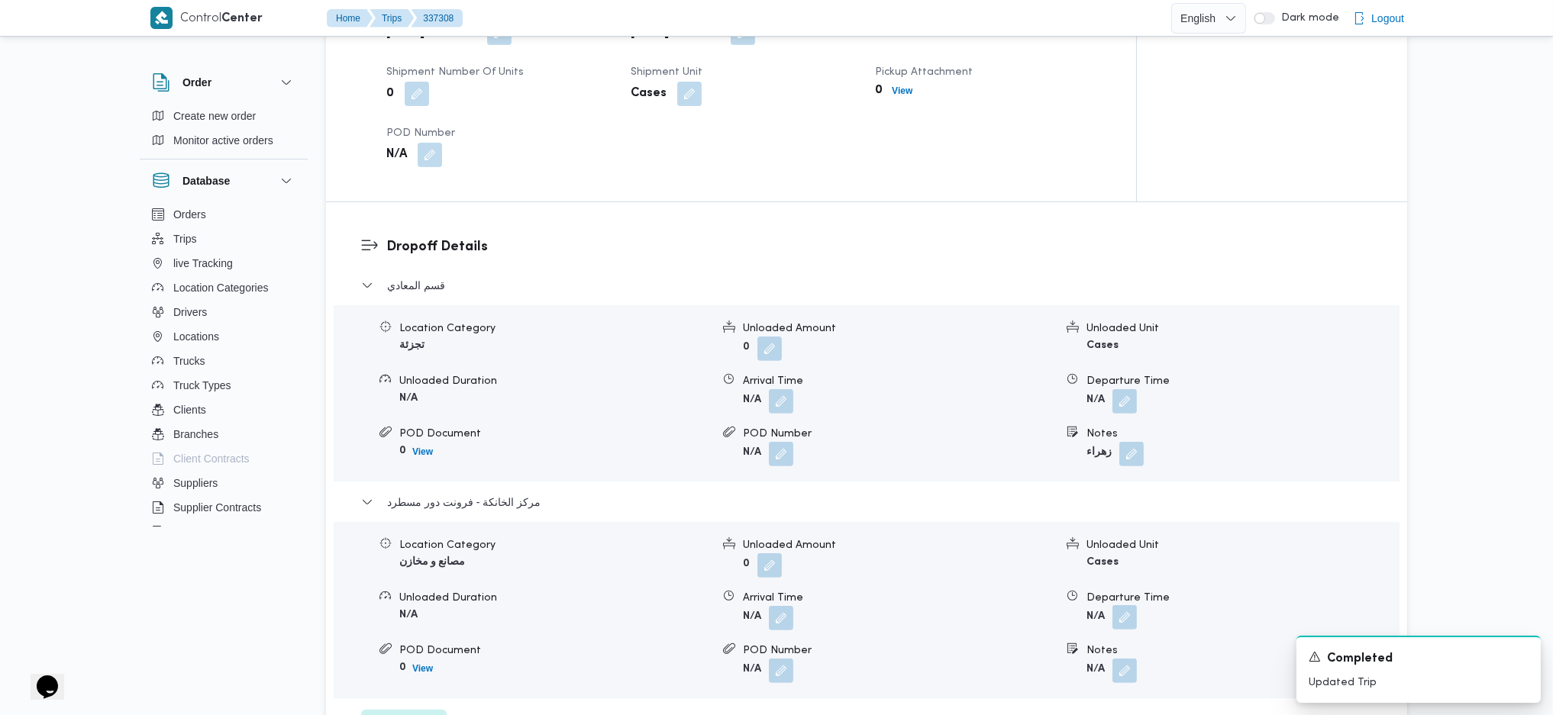
click at [1124, 605] on button "button" at bounding box center [1124, 617] width 24 height 24
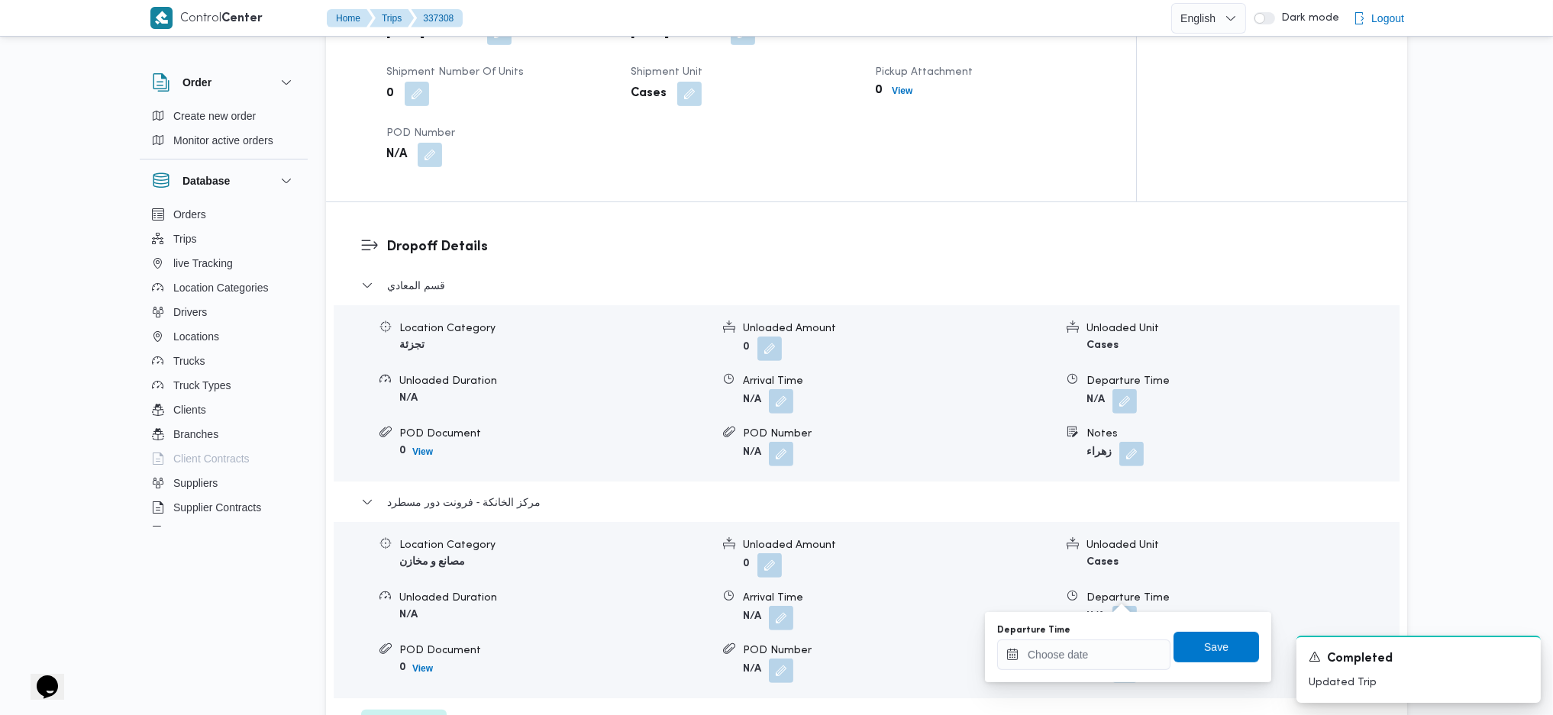
click at [1076, 677] on div "You are in a dialog. To close this dialog, hit escape. Departure Time Save" at bounding box center [1128, 647] width 286 height 70
click at [1082, 657] on input "Departure Time" at bounding box center [1083, 655] width 173 height 31
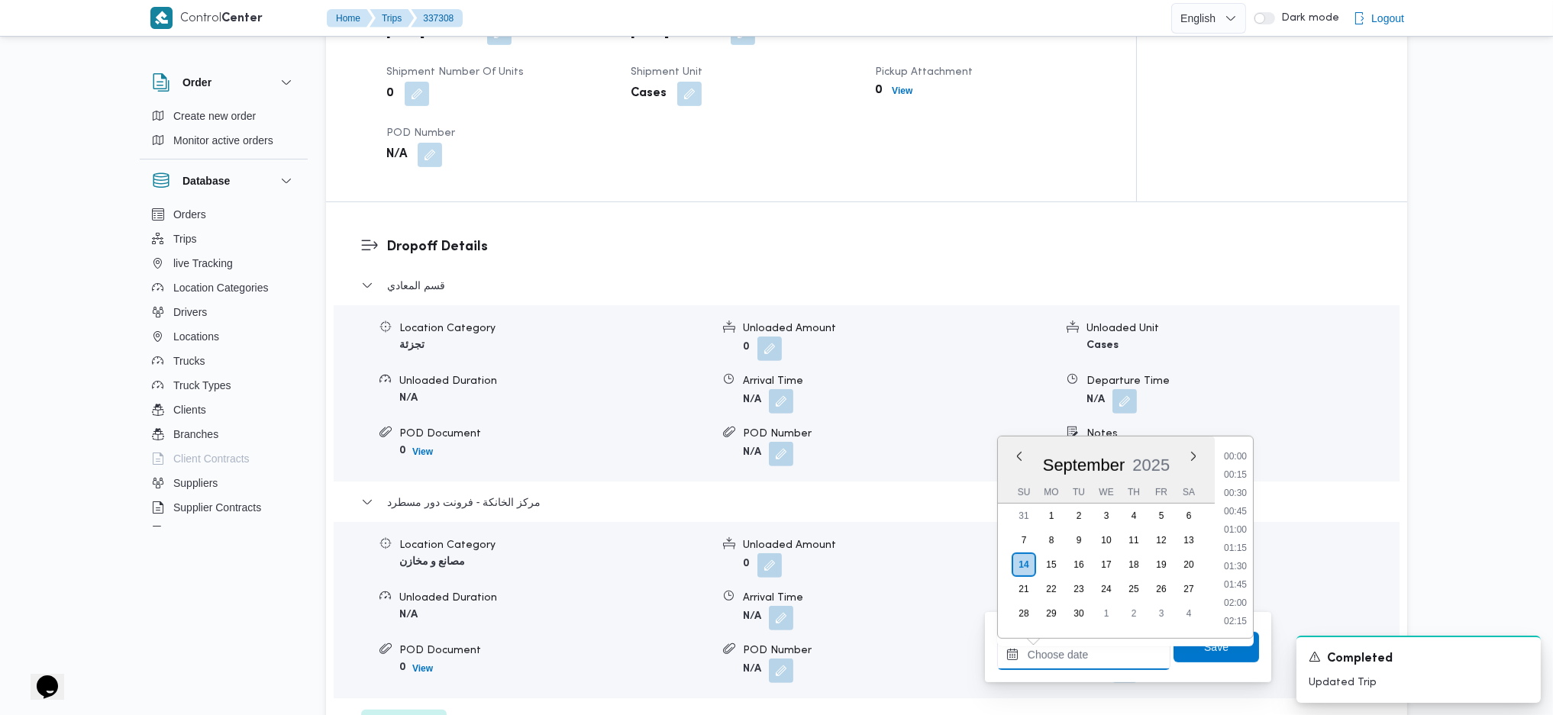
scroll to position [1284, 0]
click at [1244, 502] on li "18:15" at bounding box center [1235, 509] width 35 height 15
type input "14/09/2025 18:15"
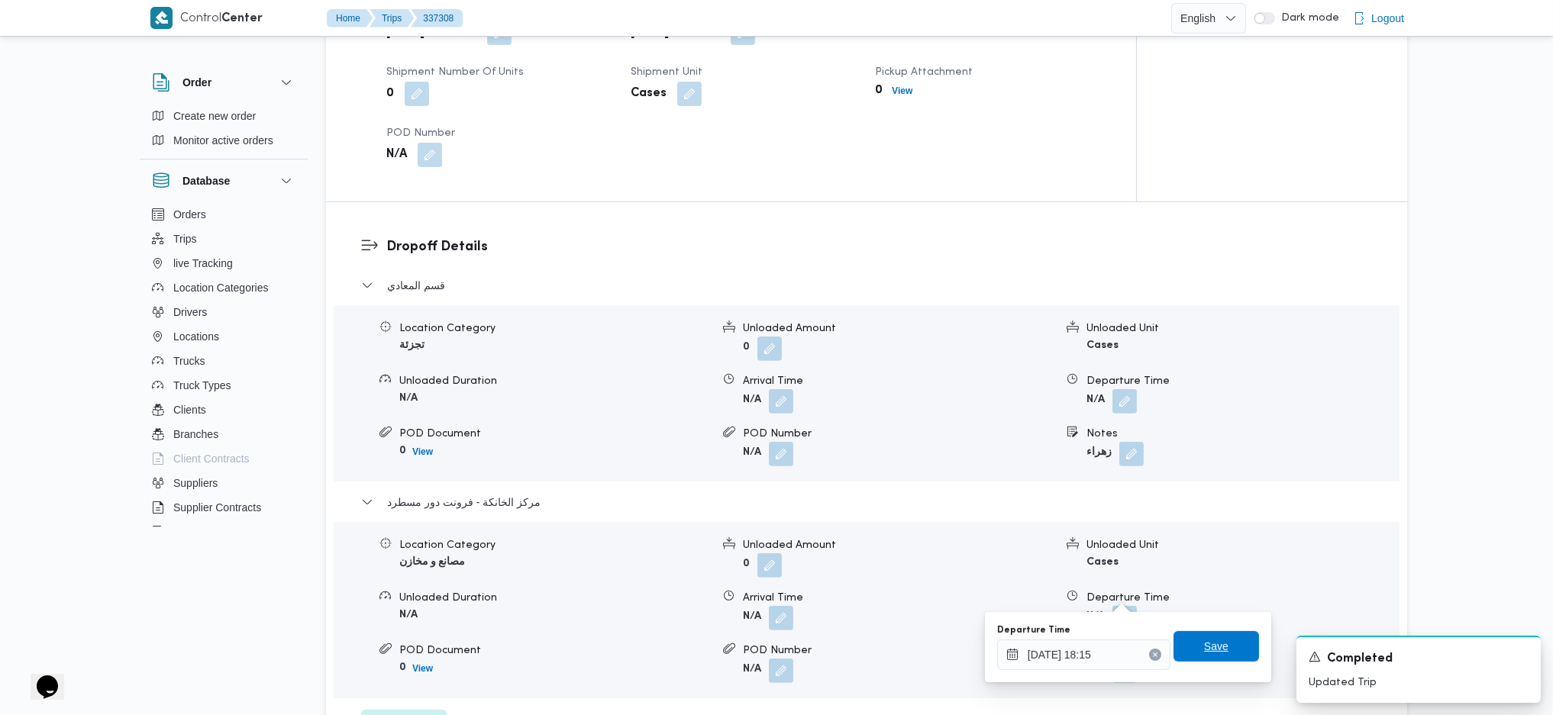
click at [1223, 647] on span "Save" at bounding box center [1215, 646] width 85 height 31
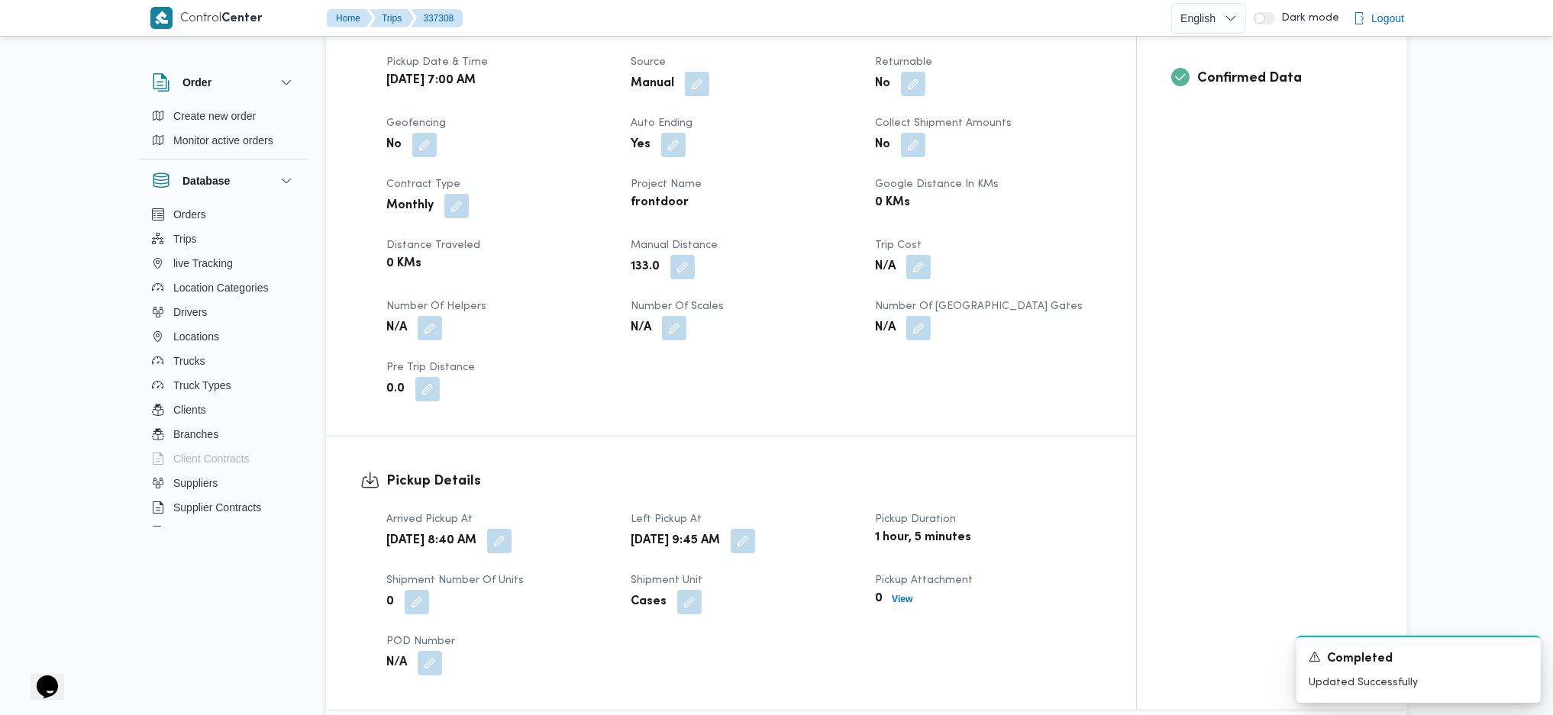
scroll to position [0, 0]
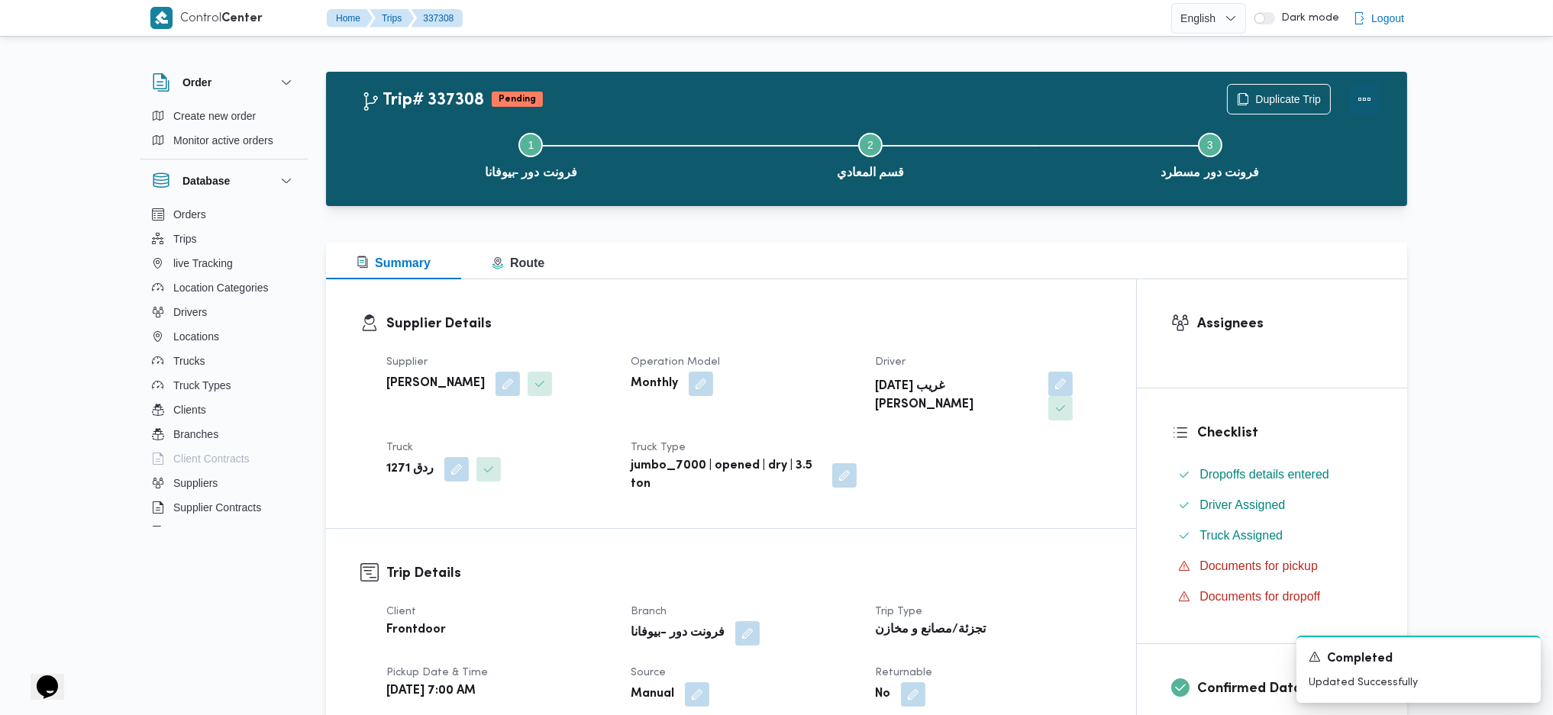
click at [1361, 98] on button "Actions" at bounding box center [1364, 99] width 31 height 31
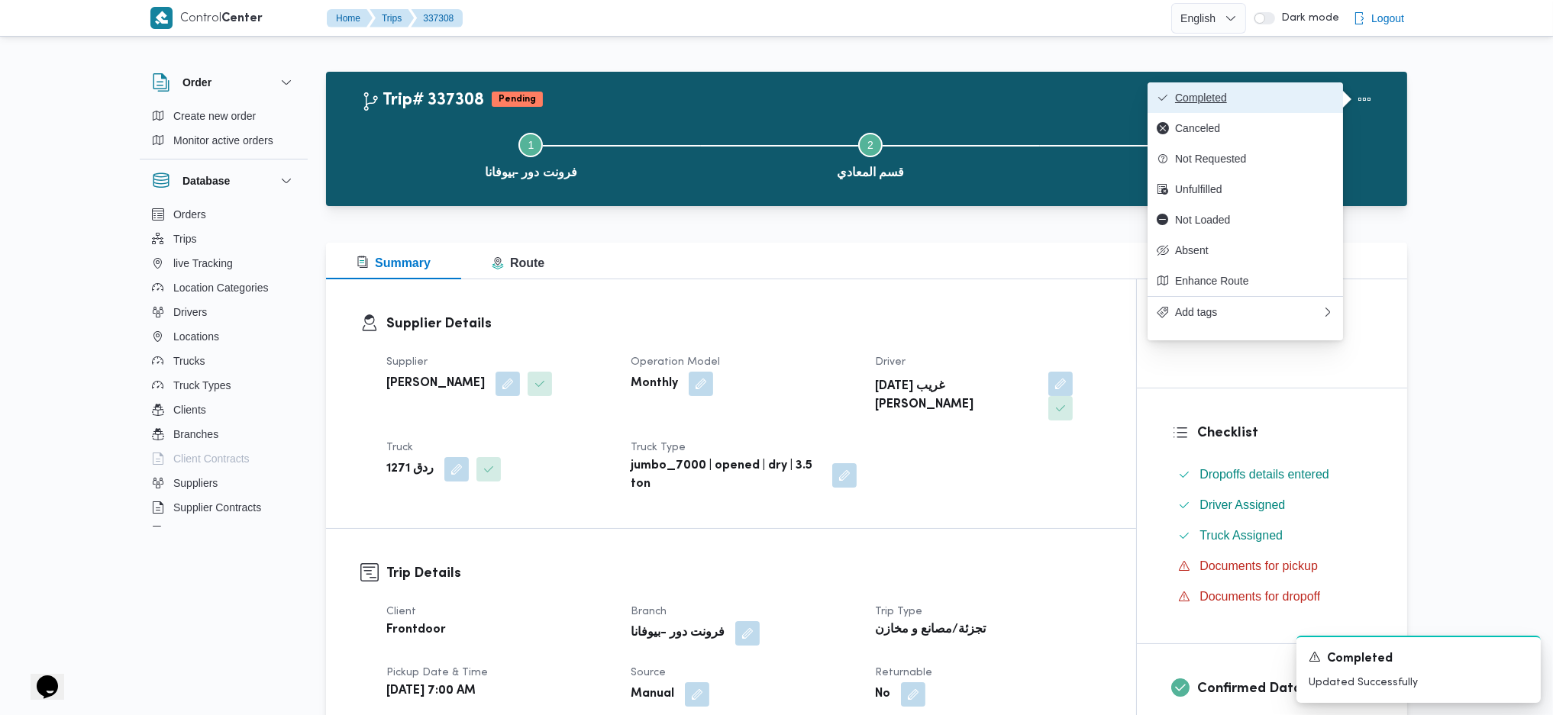
click at [1323, 95] on button "Completed" at bounding box center [1244, 97] width 195 height 31
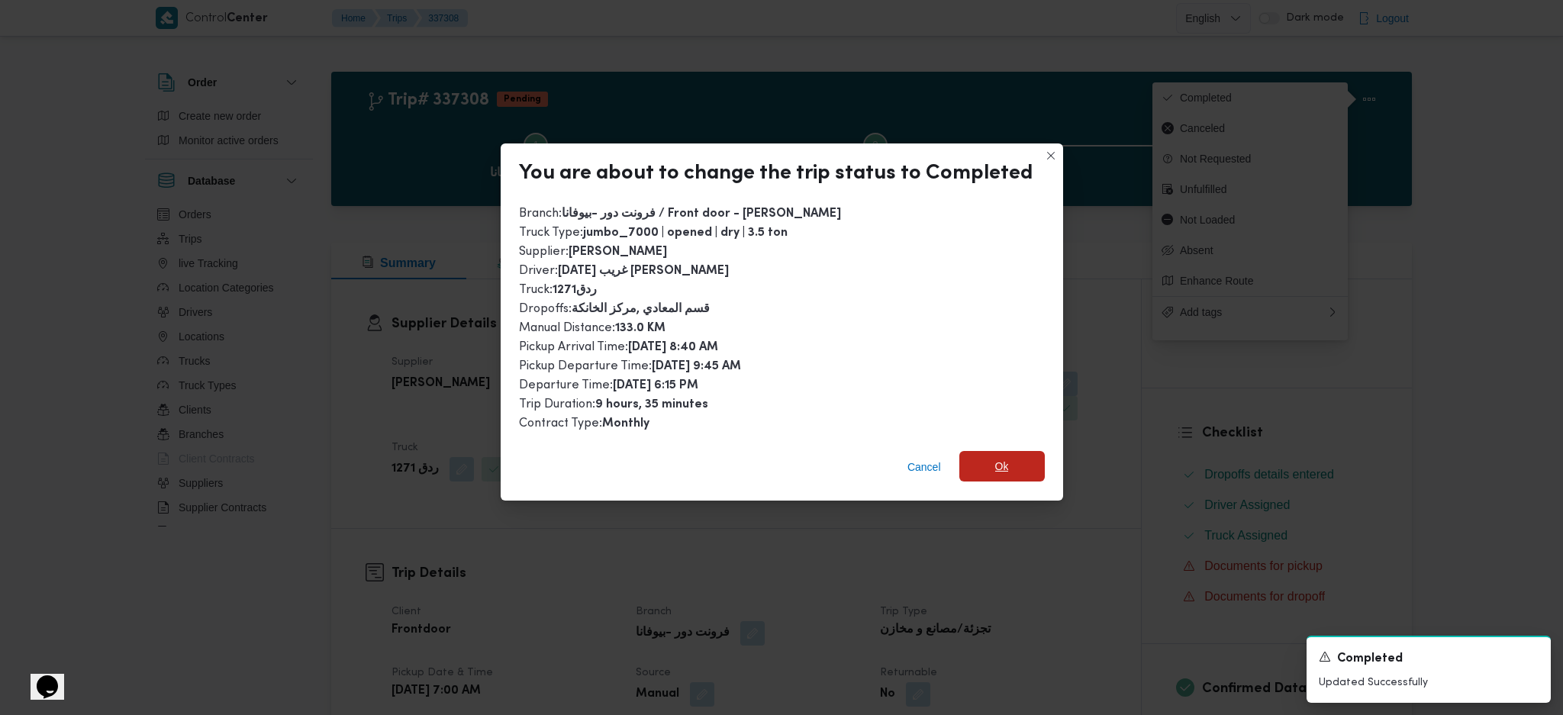
click at [1028, 469] on span "Ok" at bounding box center [1002, 466] width 85 height 31
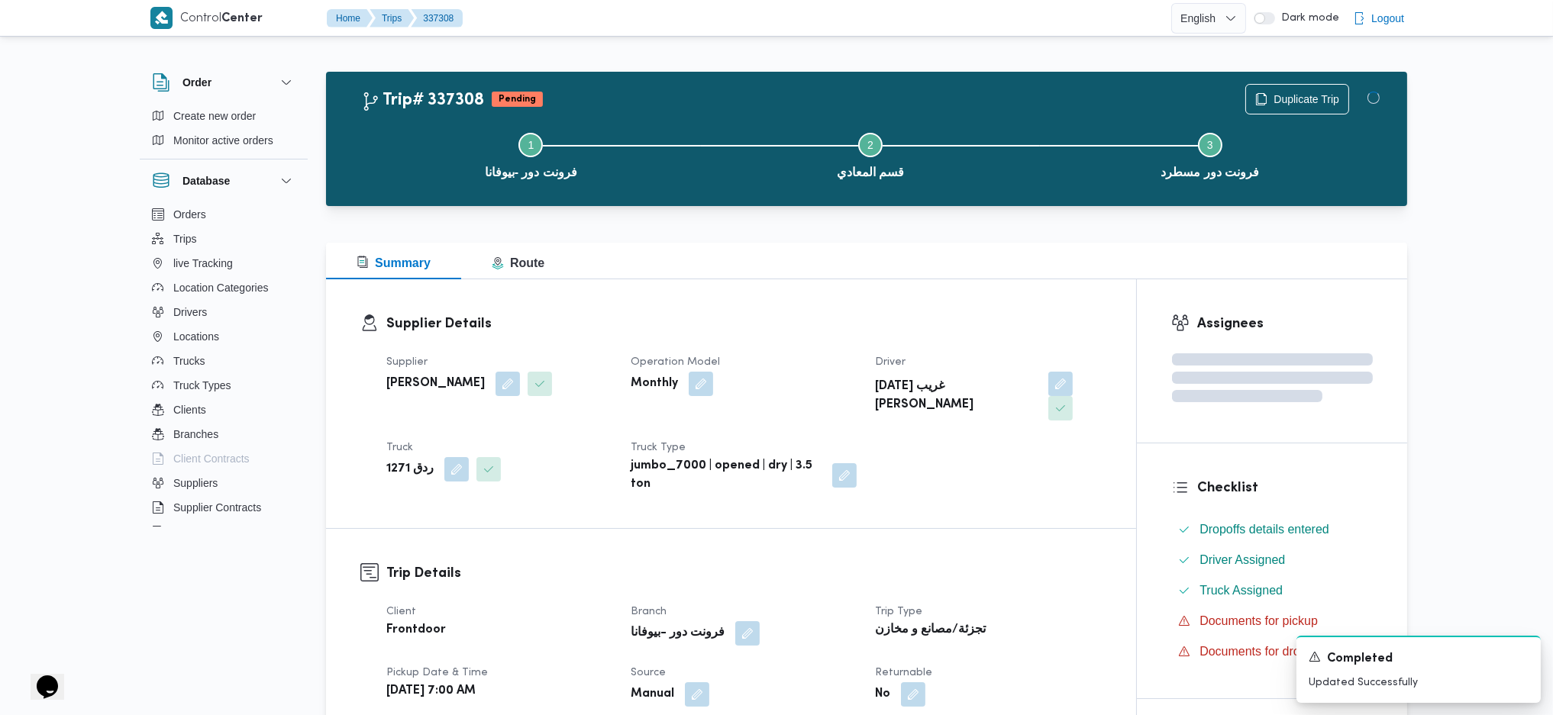
click at [1100, 257] on div "Summary Route" at bounding box center [866, 261] width 1081 height 37
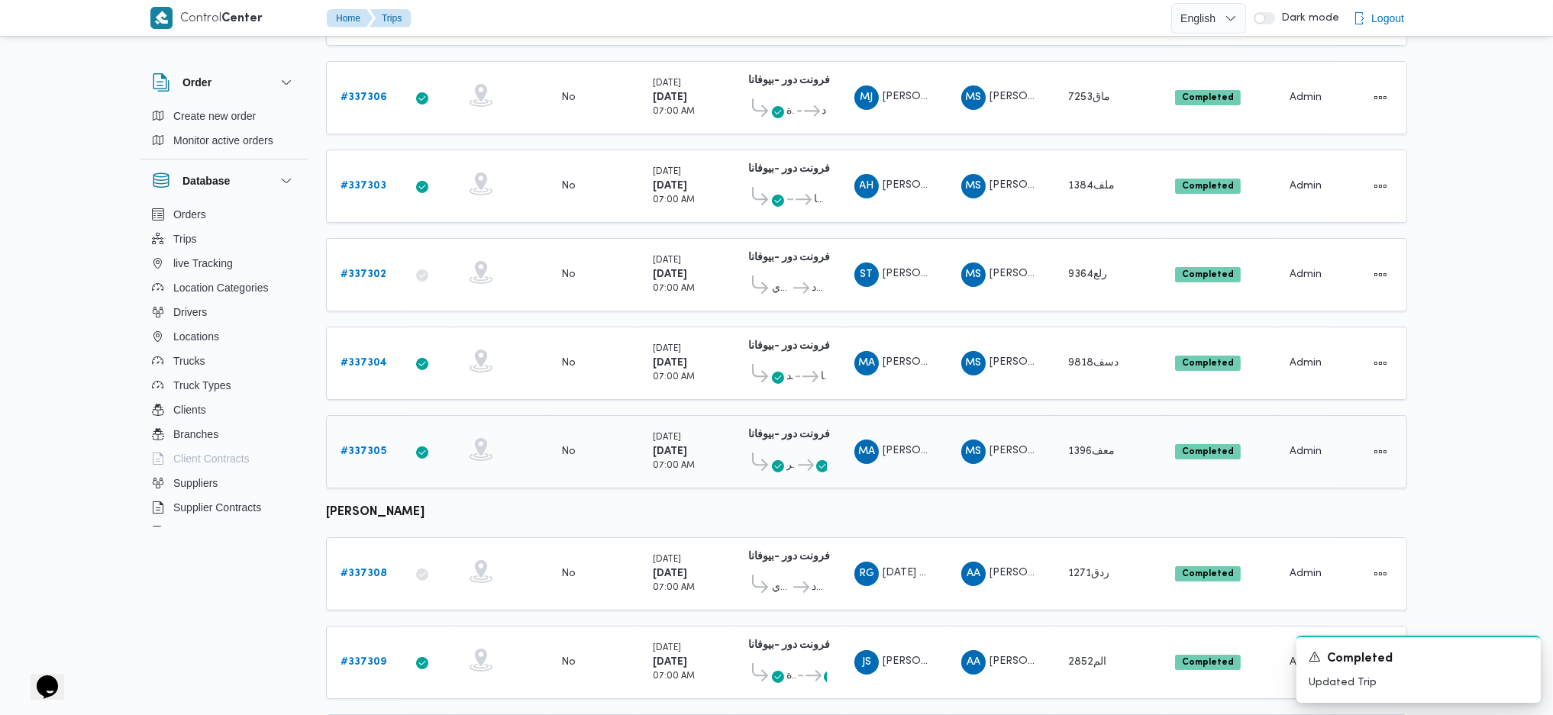
scroll to position [336, 0]
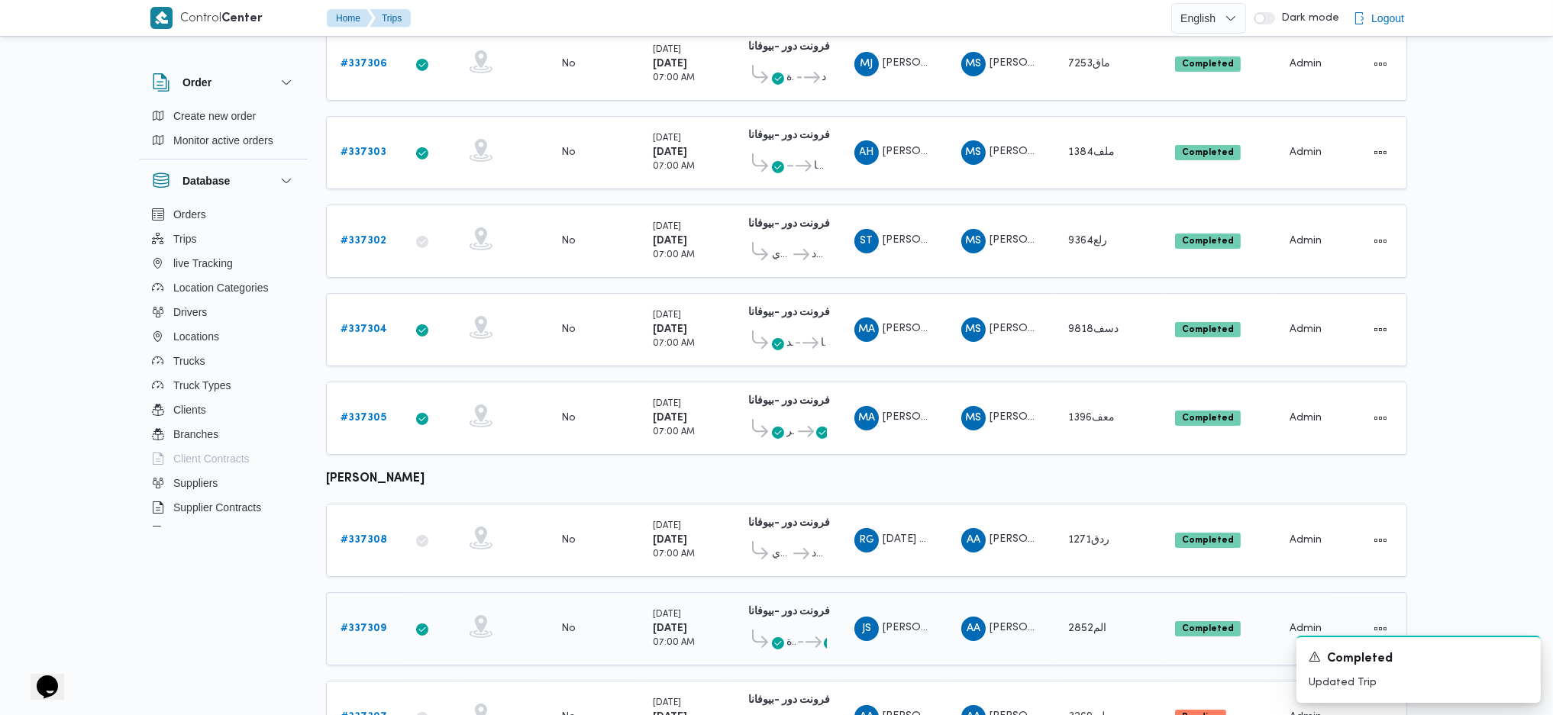
click at [358, 624] on div "# 337309" at bounding box center [364, 629] width 60 height 31
click at [382, 624] on b "# 337309" at bounding box center [363, 629] width 46 height 10
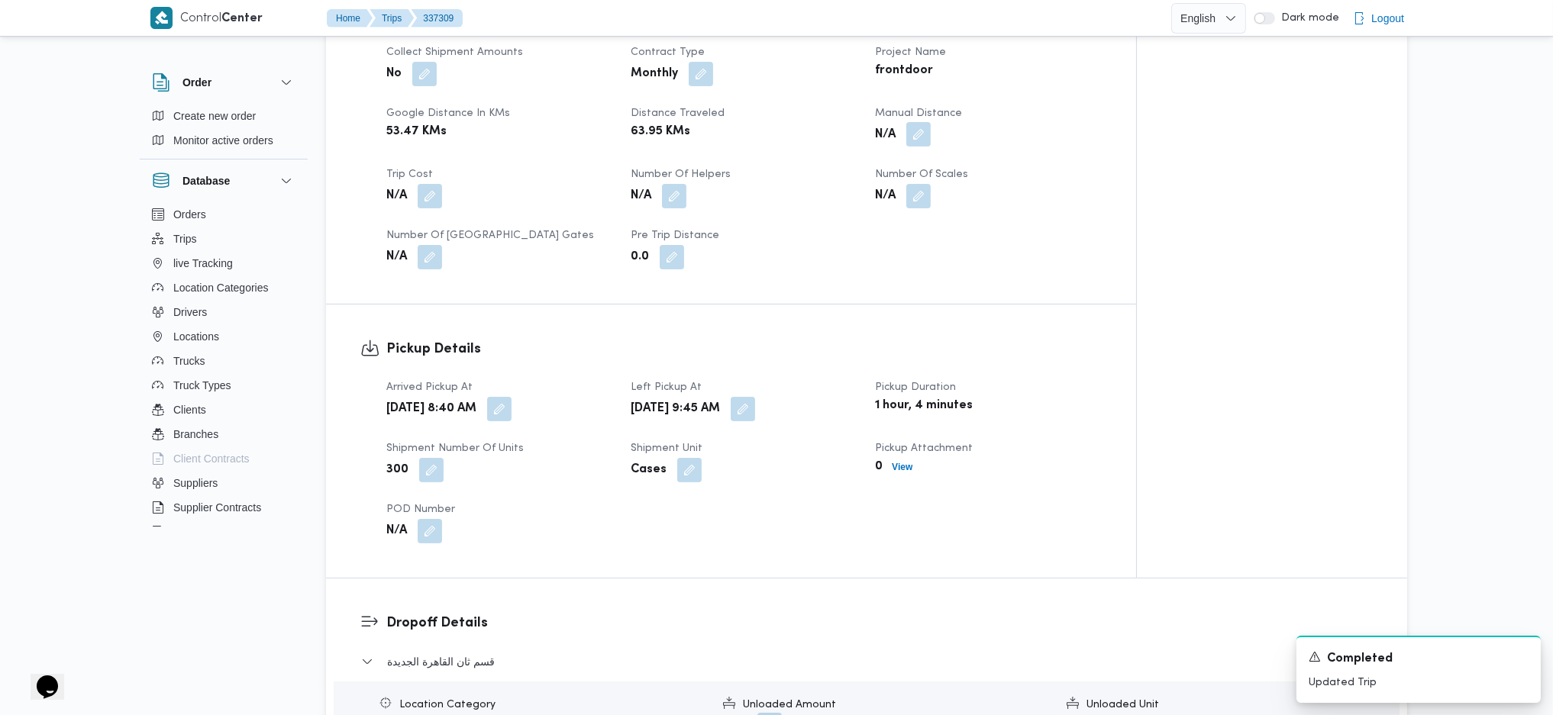
click at [930, 138] on button "button" at bounding box center [918, 134] width 24 height 24
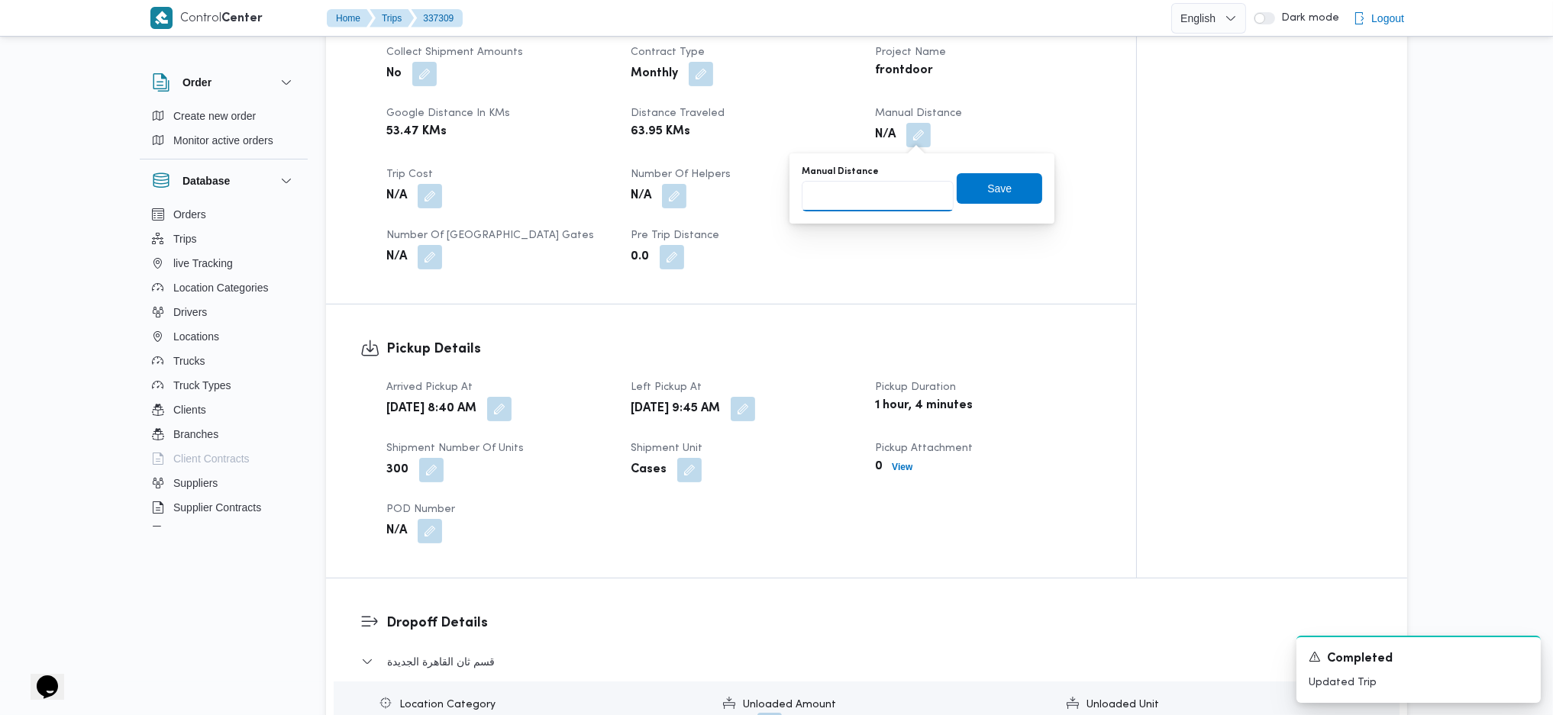
click at [873, 198] on input "Manual Distance" at bounding box center [878, 196] width 152 height 31
type input "135"
drag, startPoint x: 980, startPoint y: 175, endPoint x: 980, endPoint y: 189, distance: 14.5
click at [980, 180] on span "Save" at bounding box center [999, 188] width 85 height 31
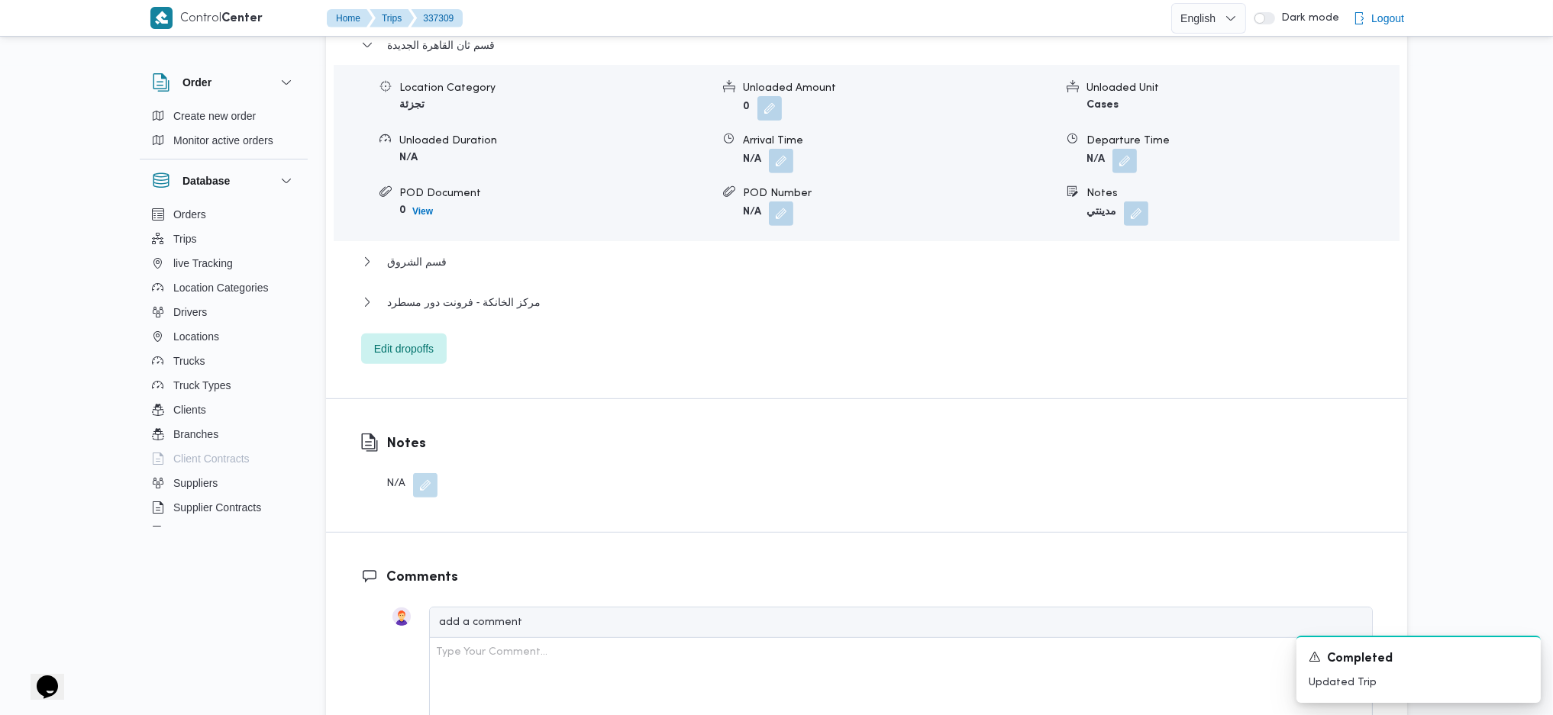
click at [477, 287] on div "قسم ثان القاهرة الجديدة Location Category تجزئة Unloaded Amount 0 Unloaded Unit…" at bounding box center [866, 200] width 1011 height 328
click at [495, 305] on span "مركز الخانكة - فرونت دور مسطرد" at bounding box center [463, 302] width 153 height 18
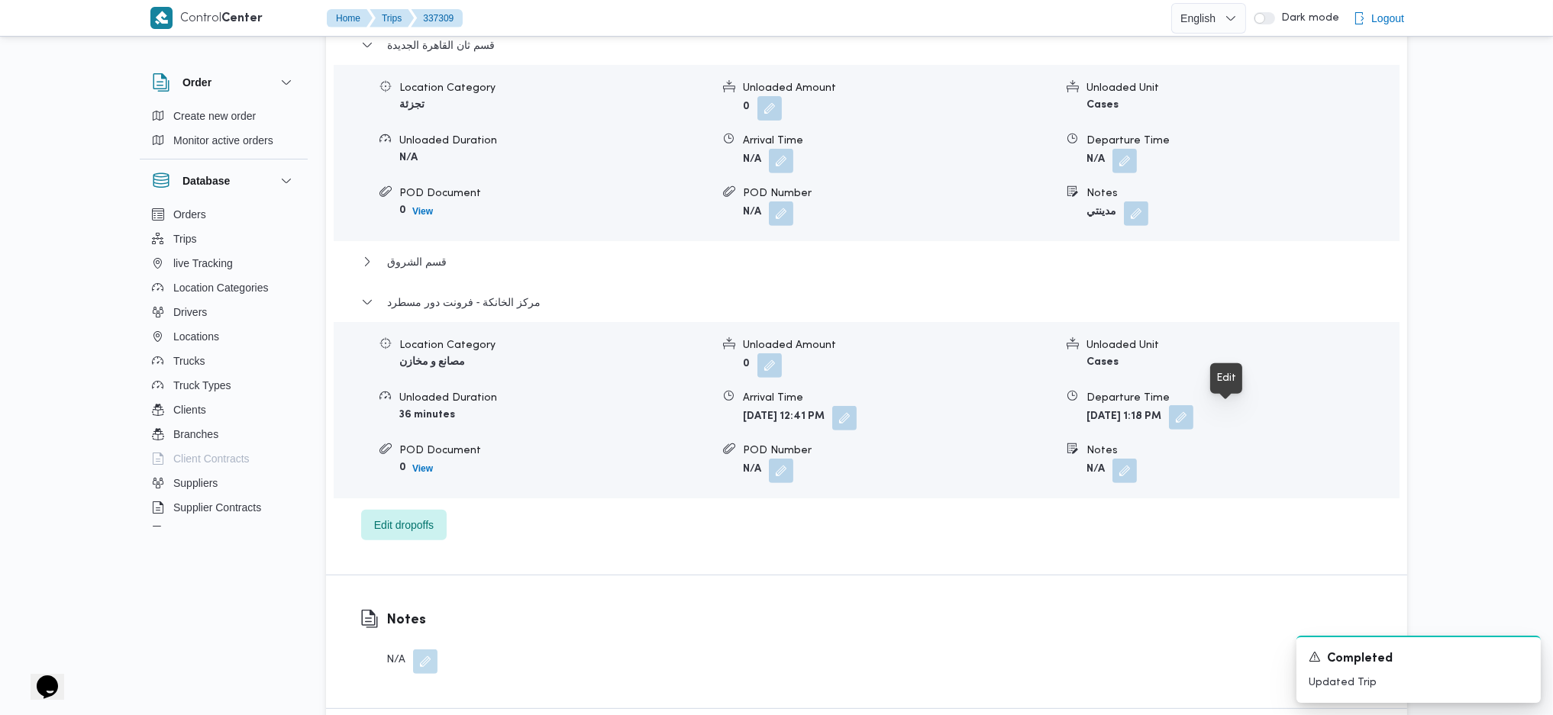
click at [1193, 416] on button "button" at bounding box center [1181, 417] width 24 height 24
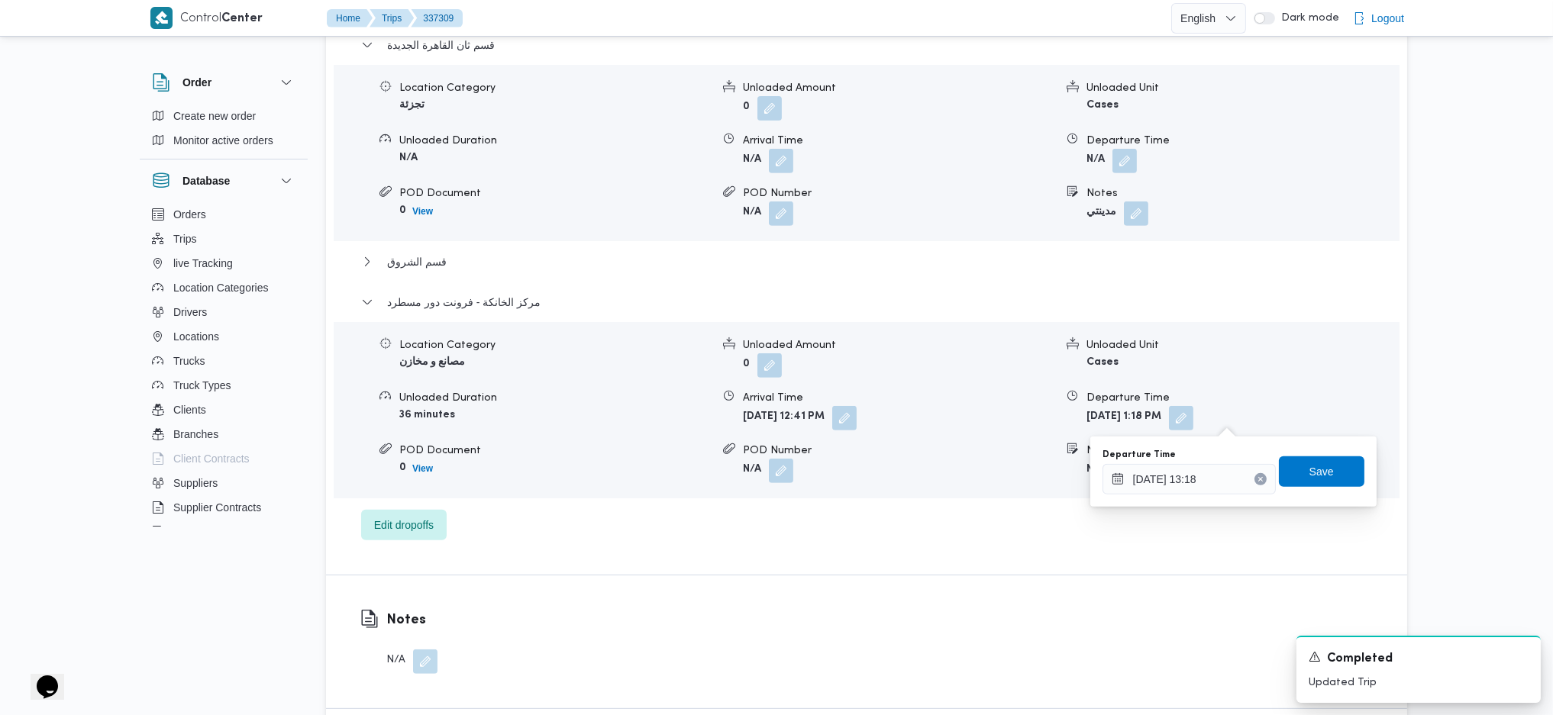
click at [1214, 498] on div "You are in a dialog. To close this dialog, hit escape. Departure Time 14/09/202…" at bounding box center [1233, 472] width 286 height 70
click at [1213, 484] on input "14/09/2025 13:18" at bounding box center [1188, 479] width 173 height 31
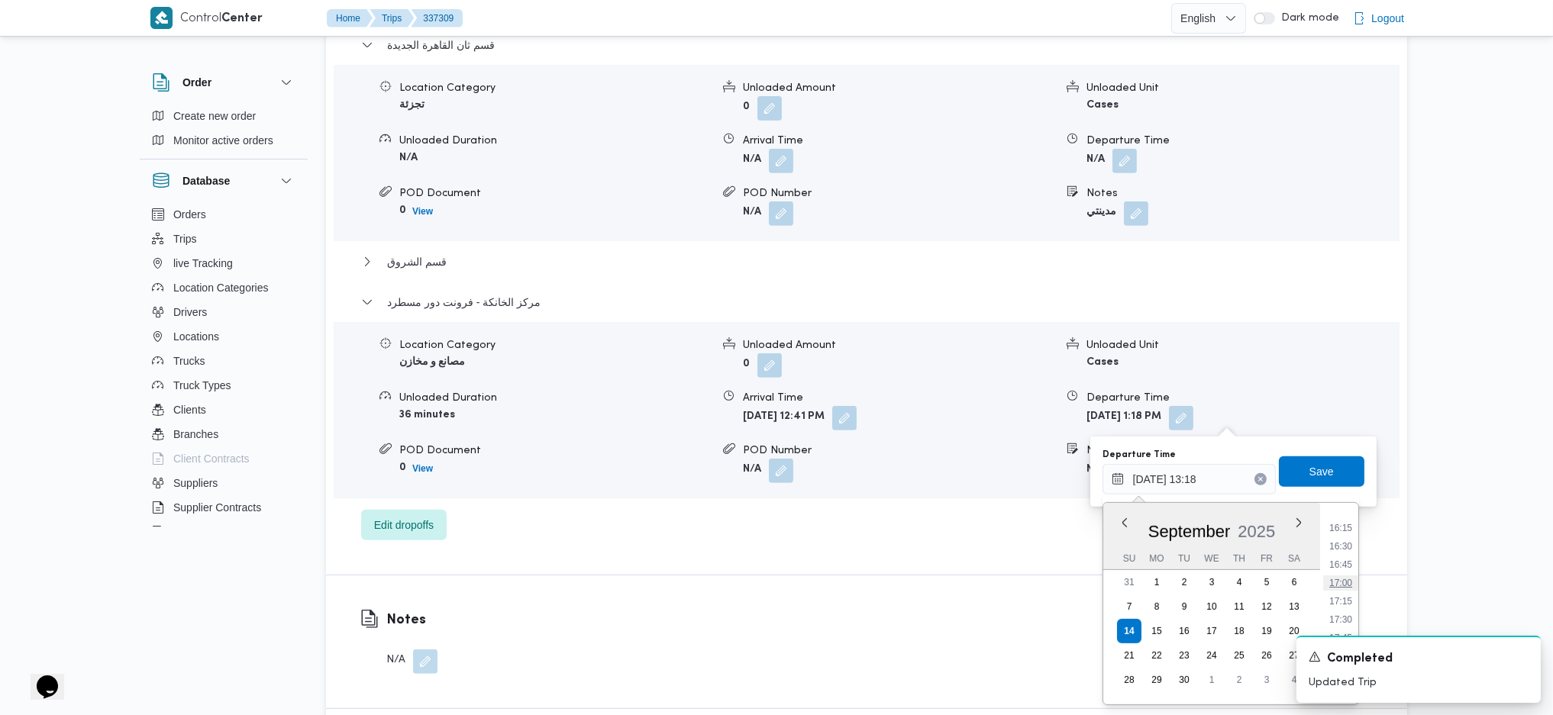
click at [1345, 579] on li "17:00" at bounding box center [1340, 583] width 35 height 15
type input "14/09/2025 17:00"
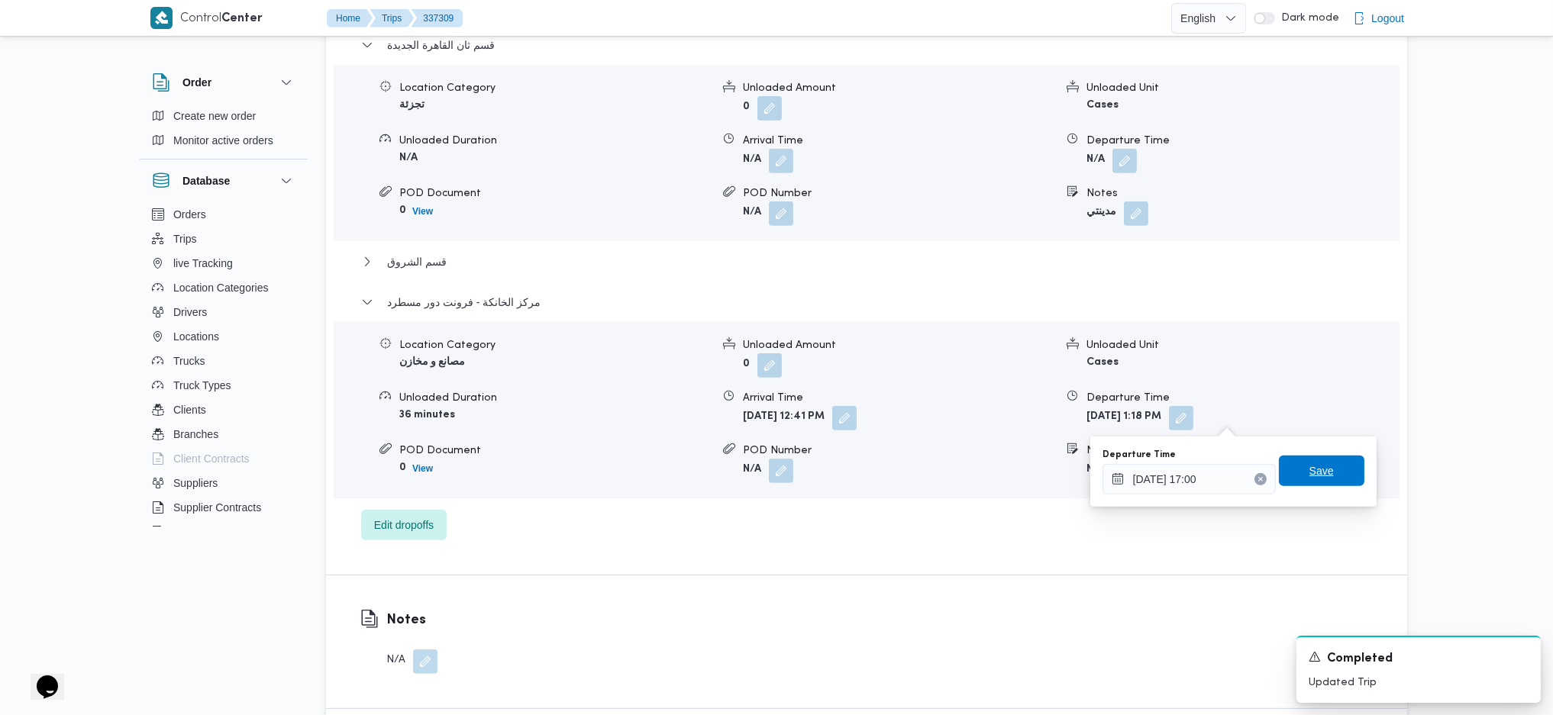
click at [1323, 468] on span "Save" at bounding box center [1321, 471] width 85 height 31
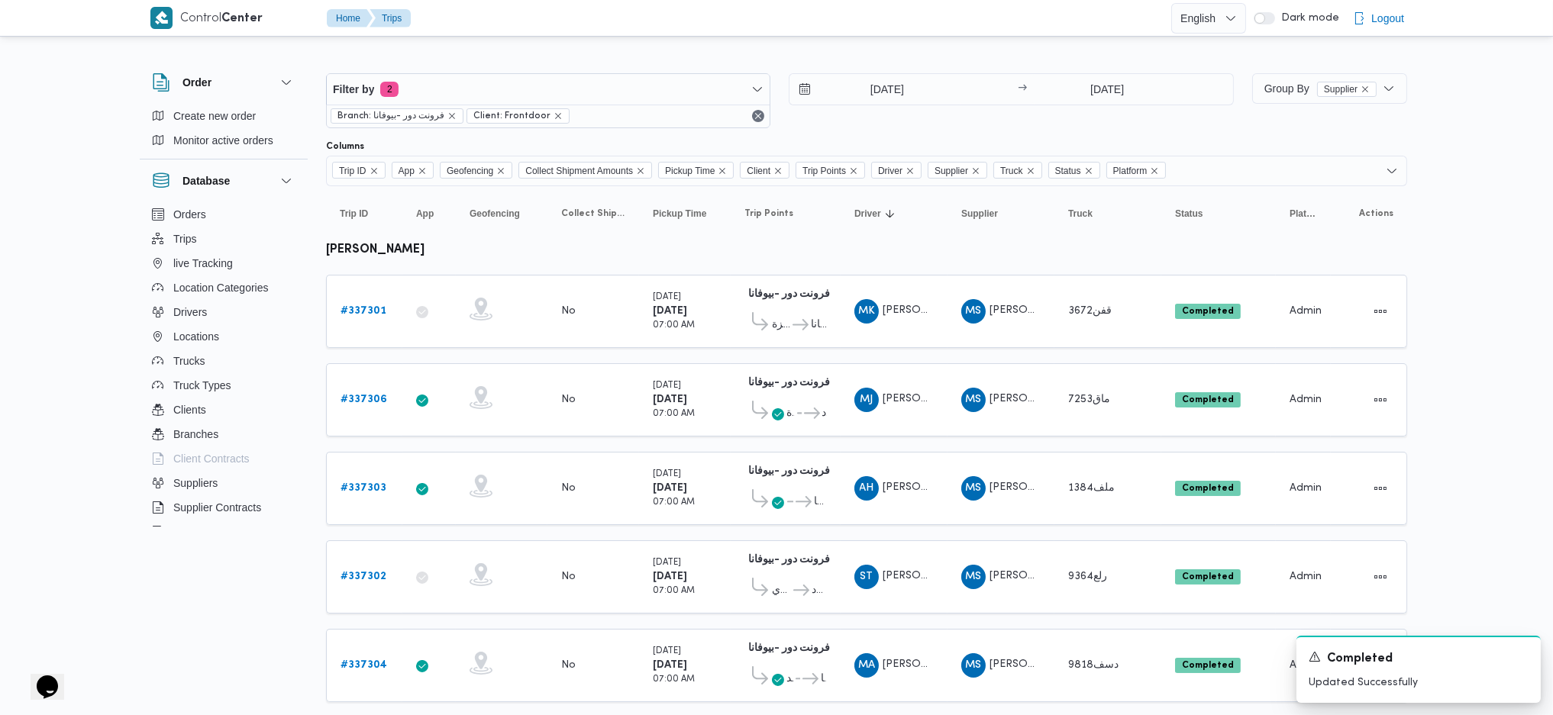
scroll to position [369, 0]
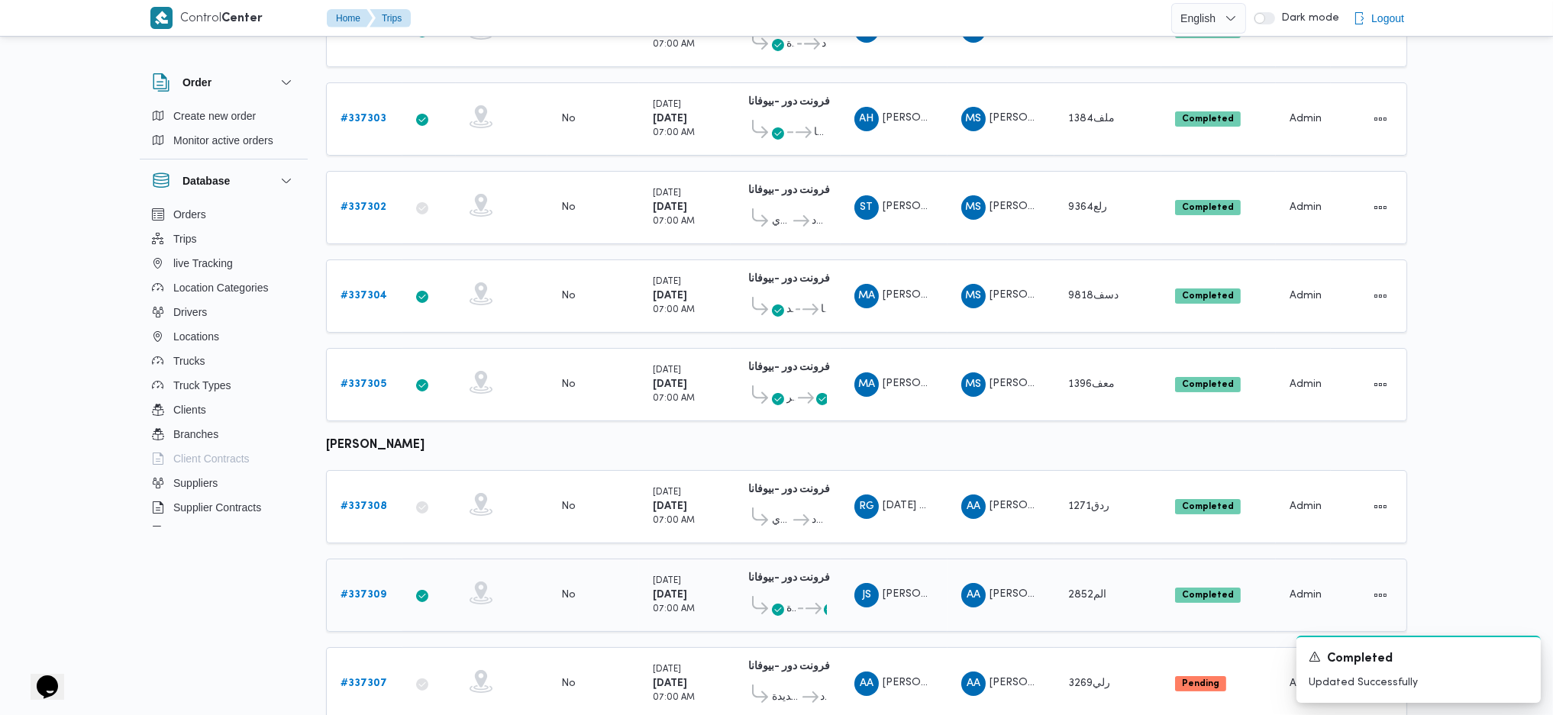
click at [801, 596] on span "قسم ثان القاهرة الجديدة ... فرونت دور مسطرد" at bounding box center [785, 608] width 82 height 25
click at [799, 603] on icon at bounding box center [806, 608] width 16 height 11
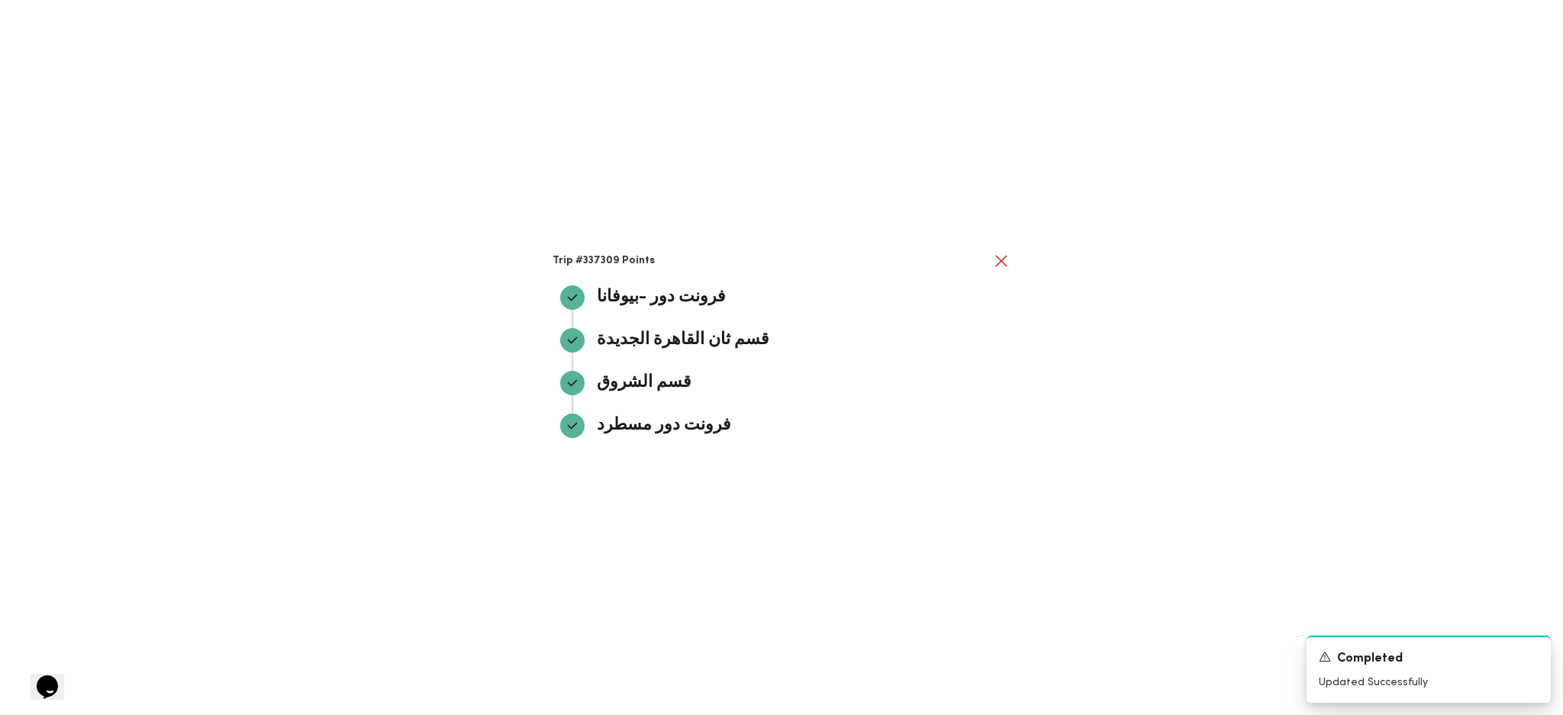
click at [1157, 340] on div "Trip #337309 Points فرونت دور -بيوفانا فرونت دور -بيوفانا قسم ثان القاهرة الجدي…" at bounding box center [781, 357] width 1563 height 715
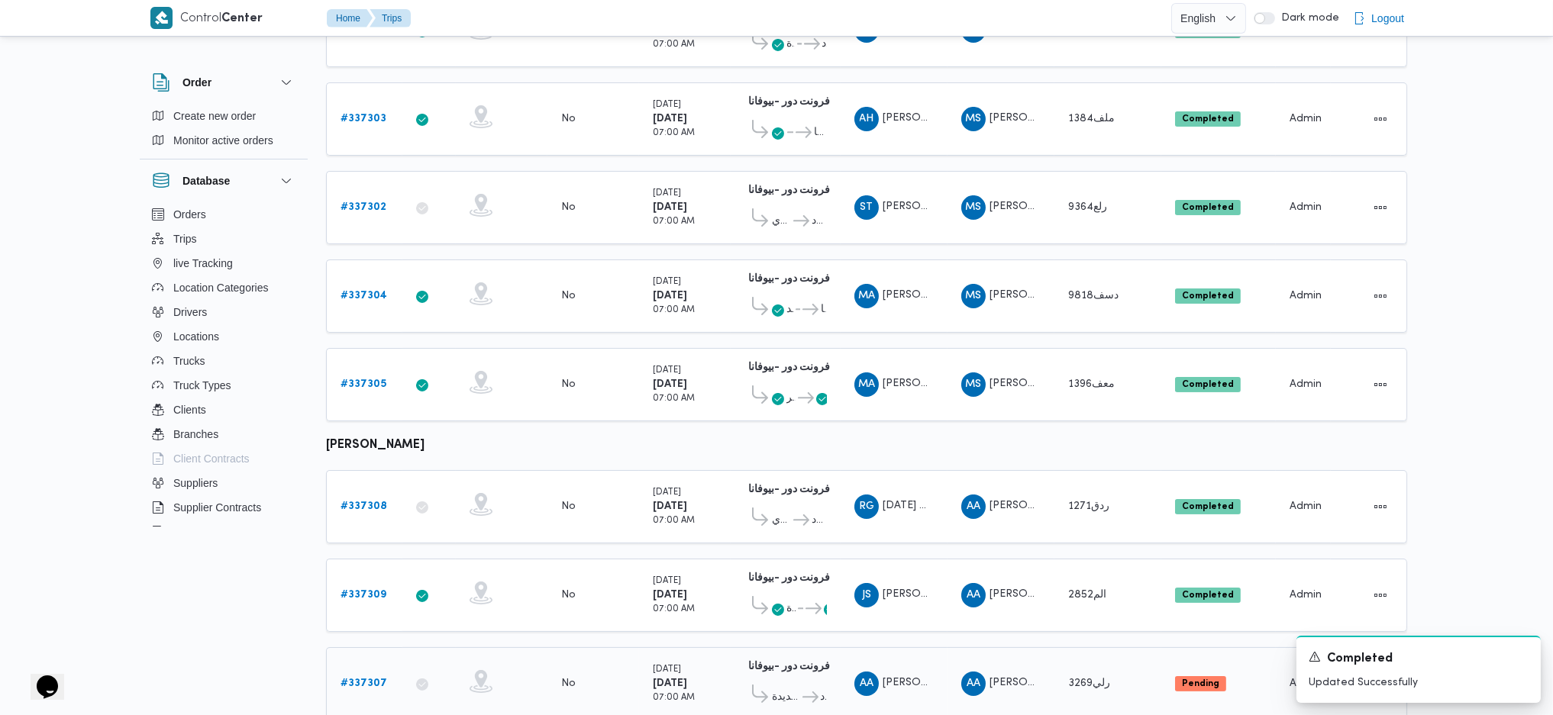
click at [380, 679] on b "# 337307" at bounding box center [363, 684] width 47 height 10
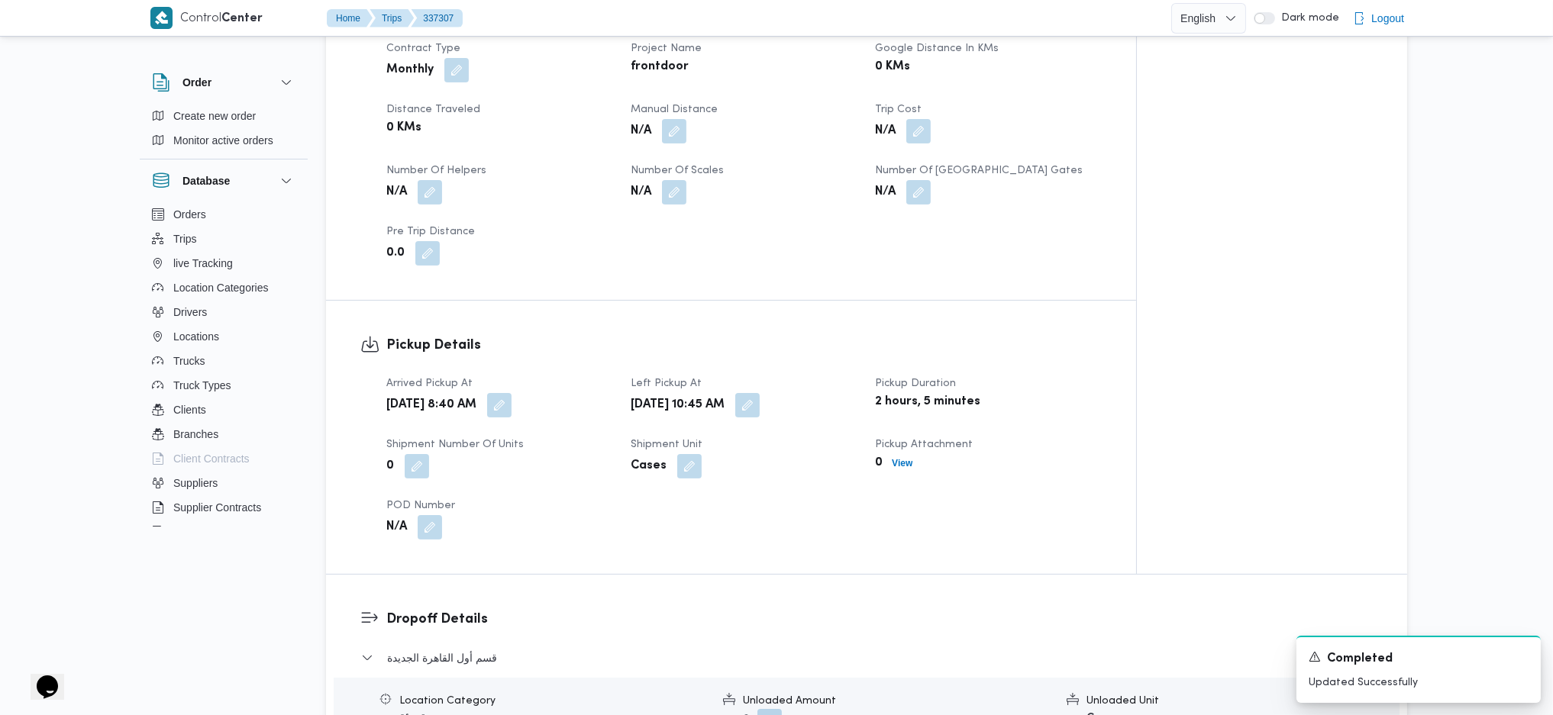
scroll to position [611, 0]
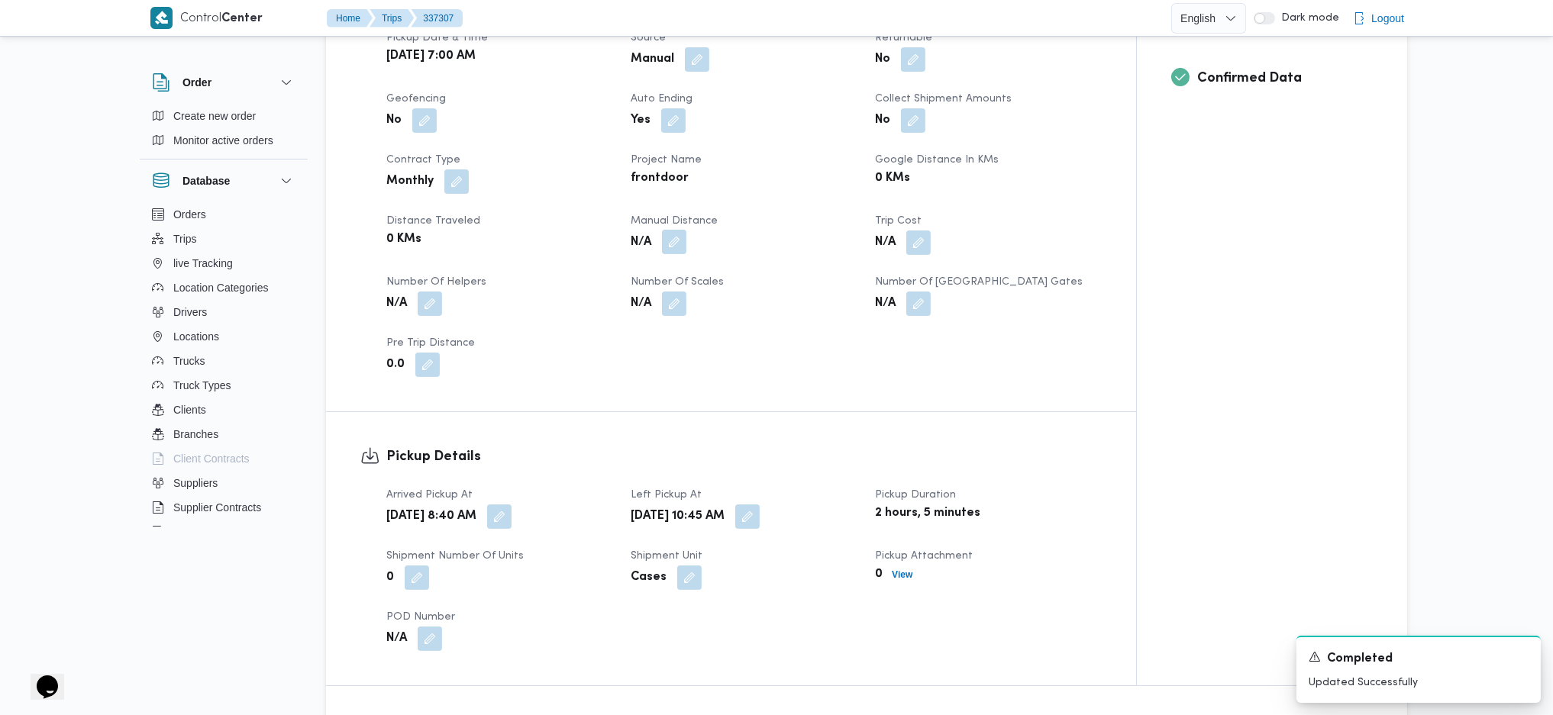
click at [675, 242] on button "button" at bounding box center [674, 242] width 24 height 24
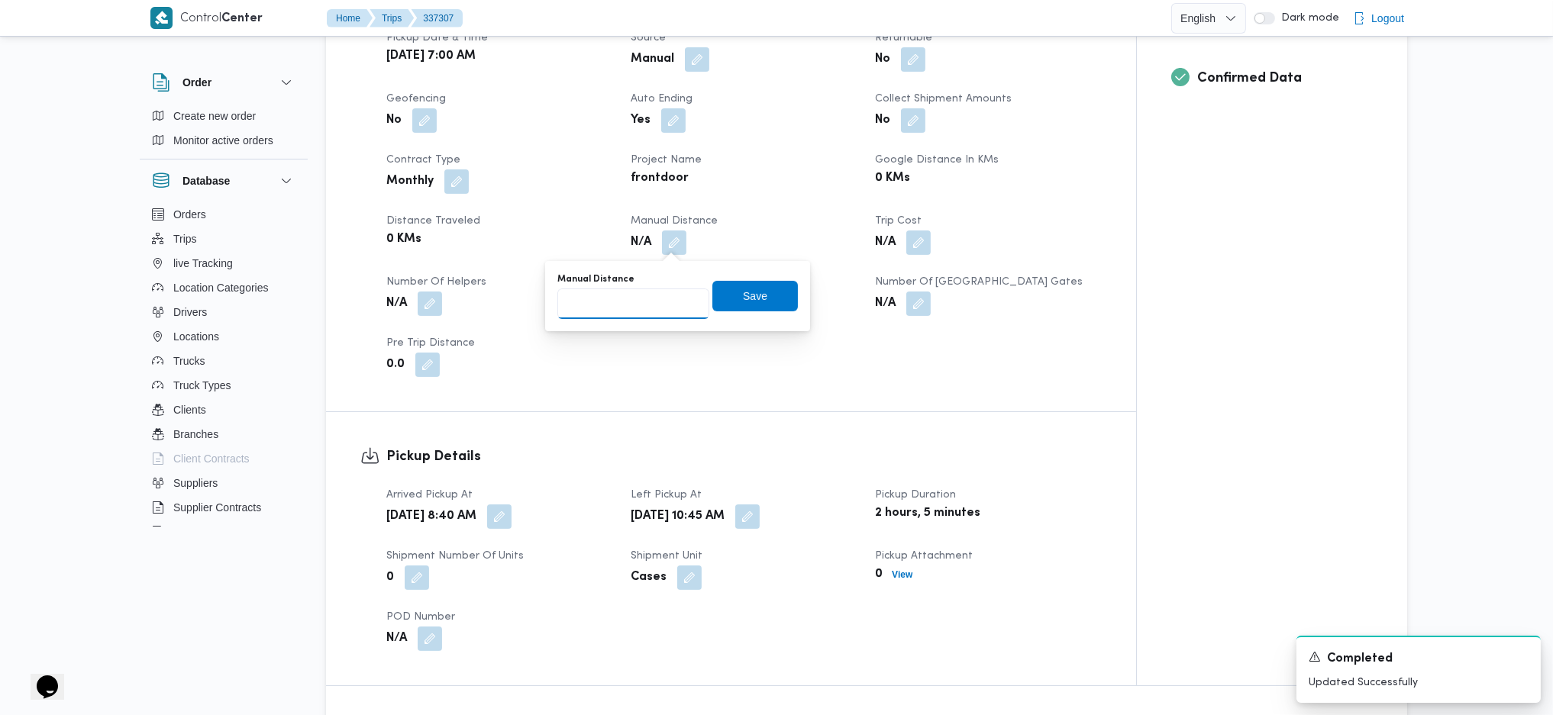
click at [644, 310] on input "Manual Distance" at bounding box center [633, 304] width 152 height 31
type input "114"
click at [745, 301] on span "Save" at bounding box center [755, 295] width 24 height 18
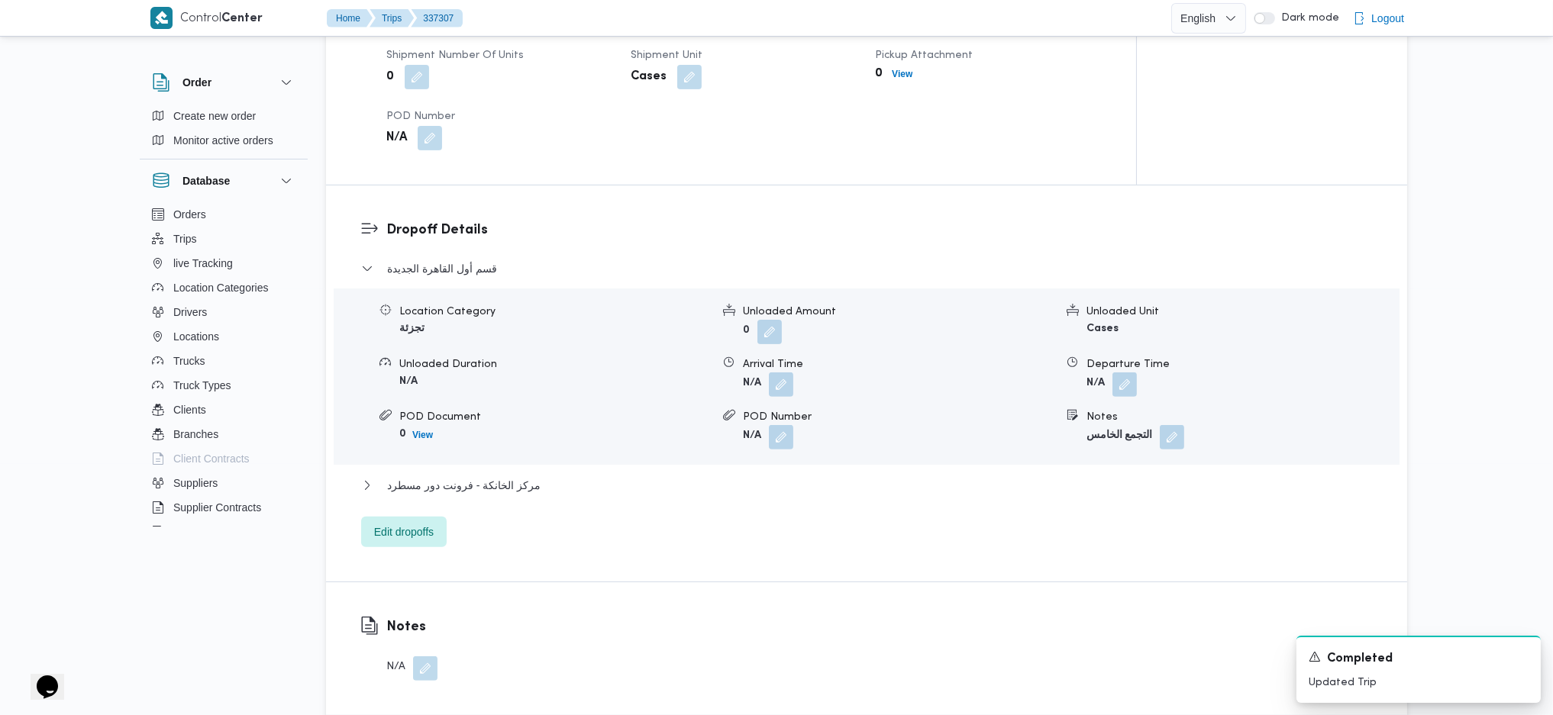
scroll to position [1119, 0]
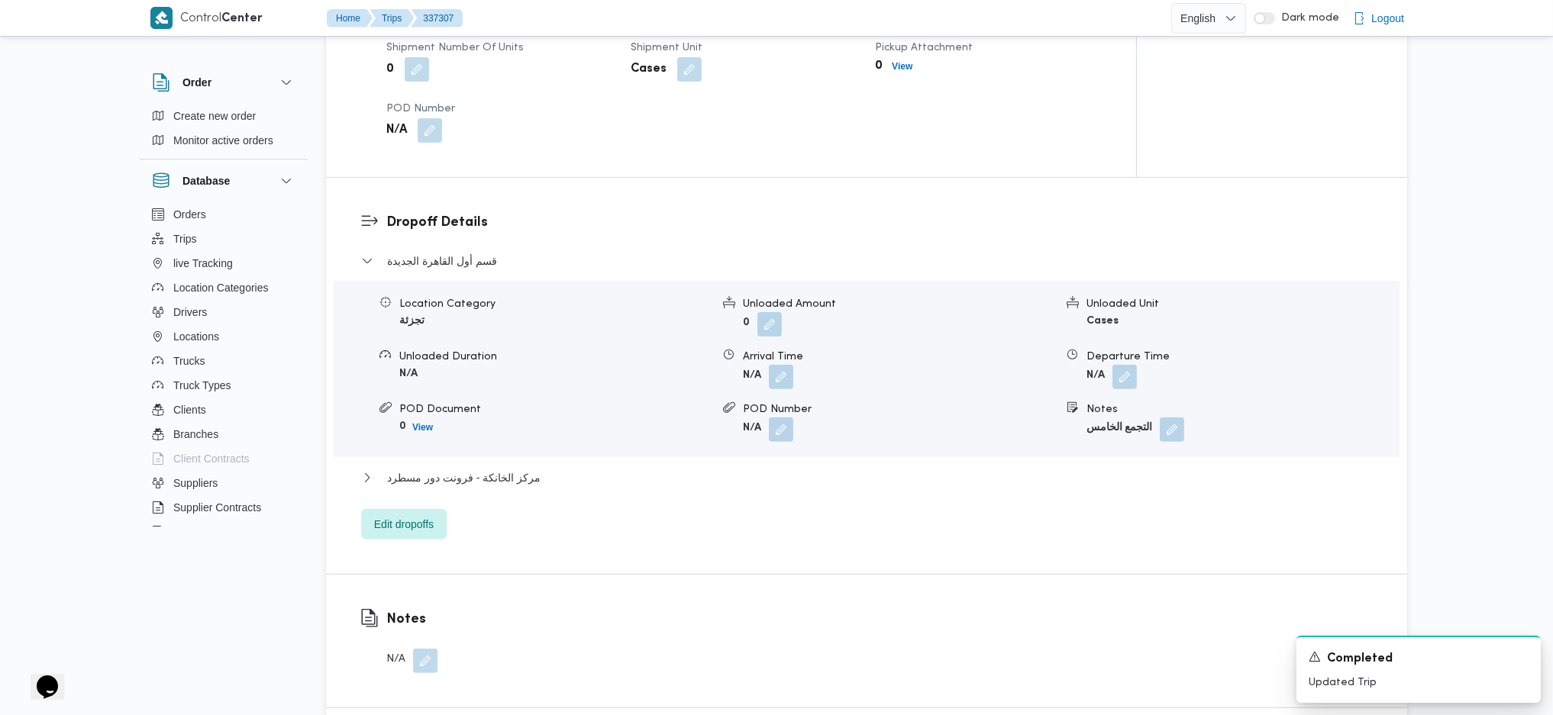
click at [574, 467] on div "قسم أول القاهرة الجديدة Location Category تجزئة Unloaded Amount 0 Unloaded Unit…" at bounding box center [866, 396] width 1011 height 288
click at [556, 476] on button "مركز الخانكة - فرونت دور مسطرد" at bounding box center [866, 478] width 1011 height 18
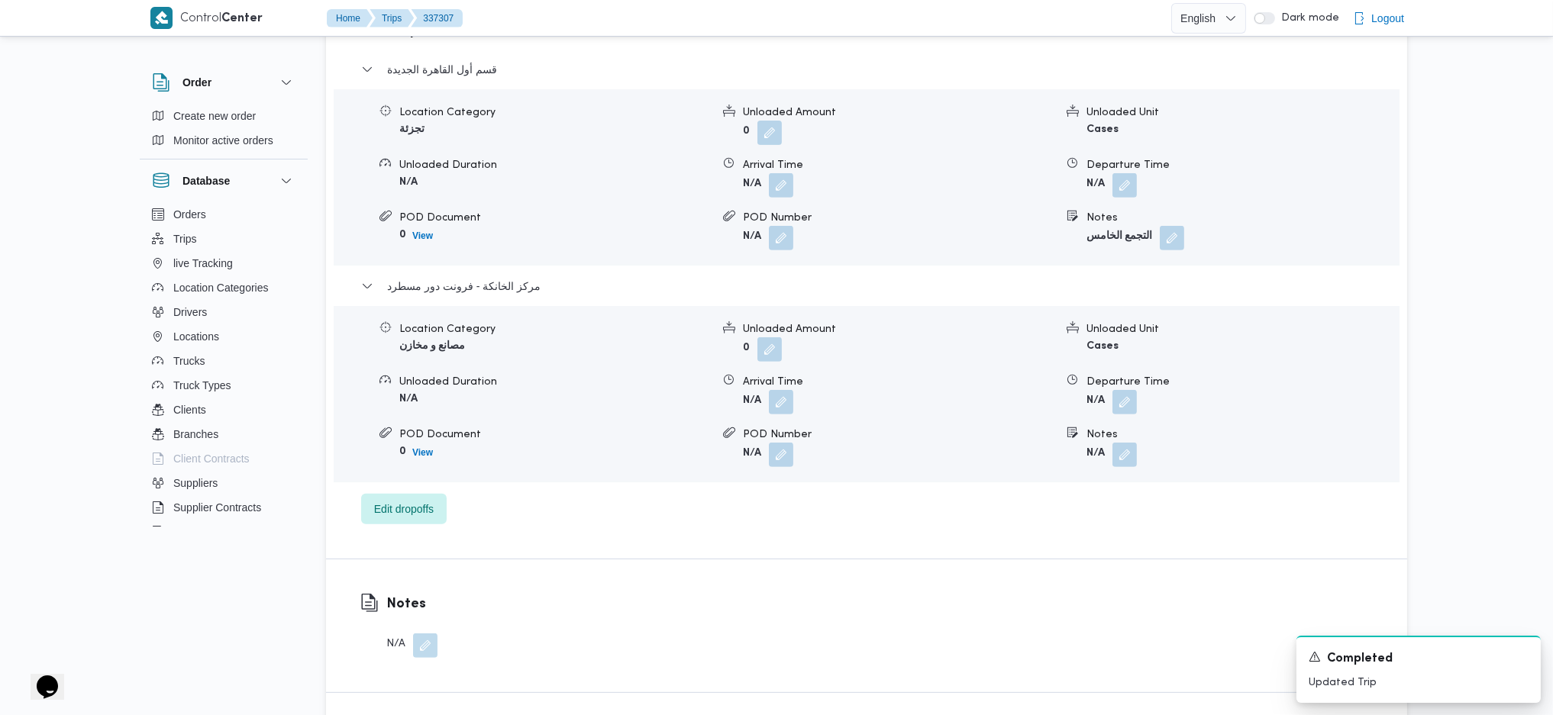
scroll to position [1424, 0]
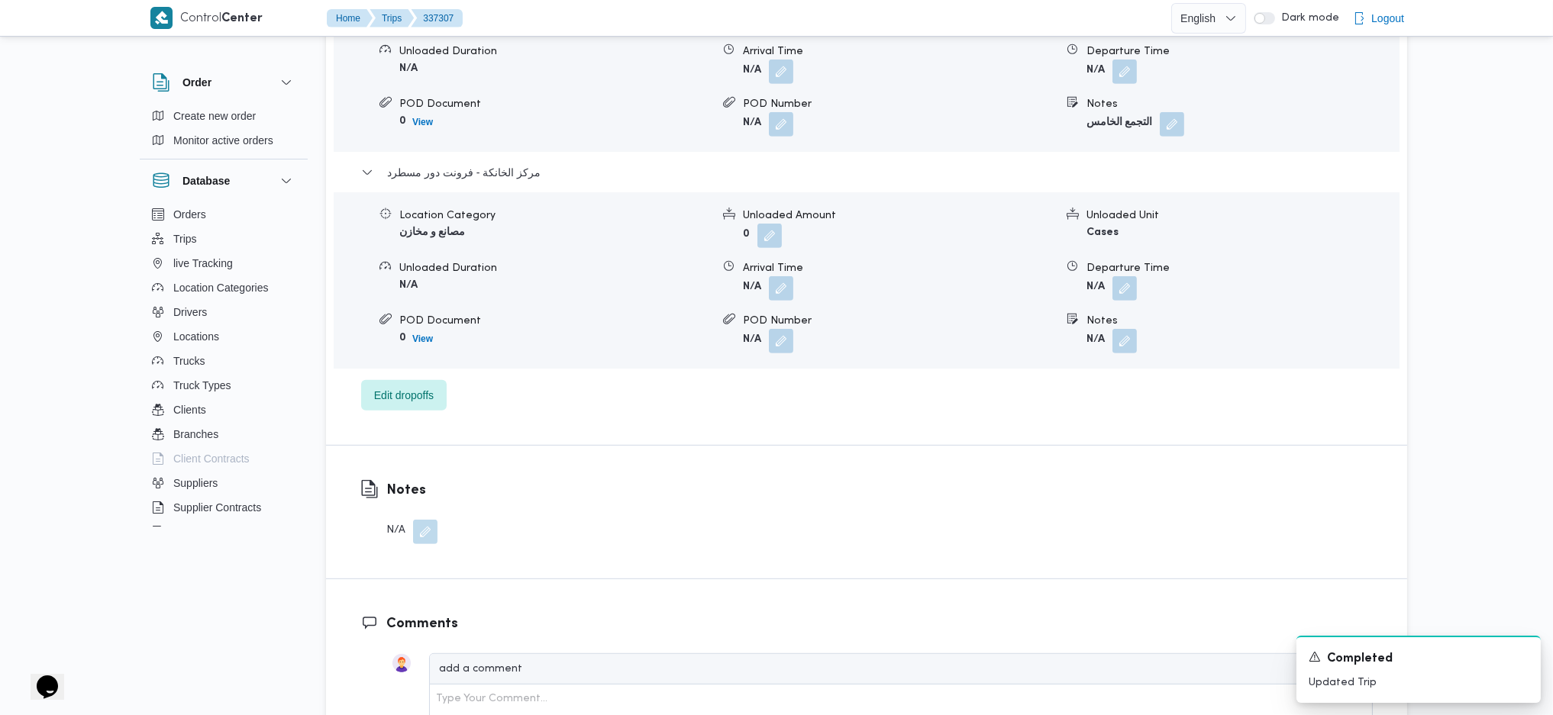
click at [1124, 273] on div "Departure Time" at bounding box center [1241, 268] width 311 height 16
click at [1128, 278] on button "button" at bounding box center [1124, 288] width 24 height 24
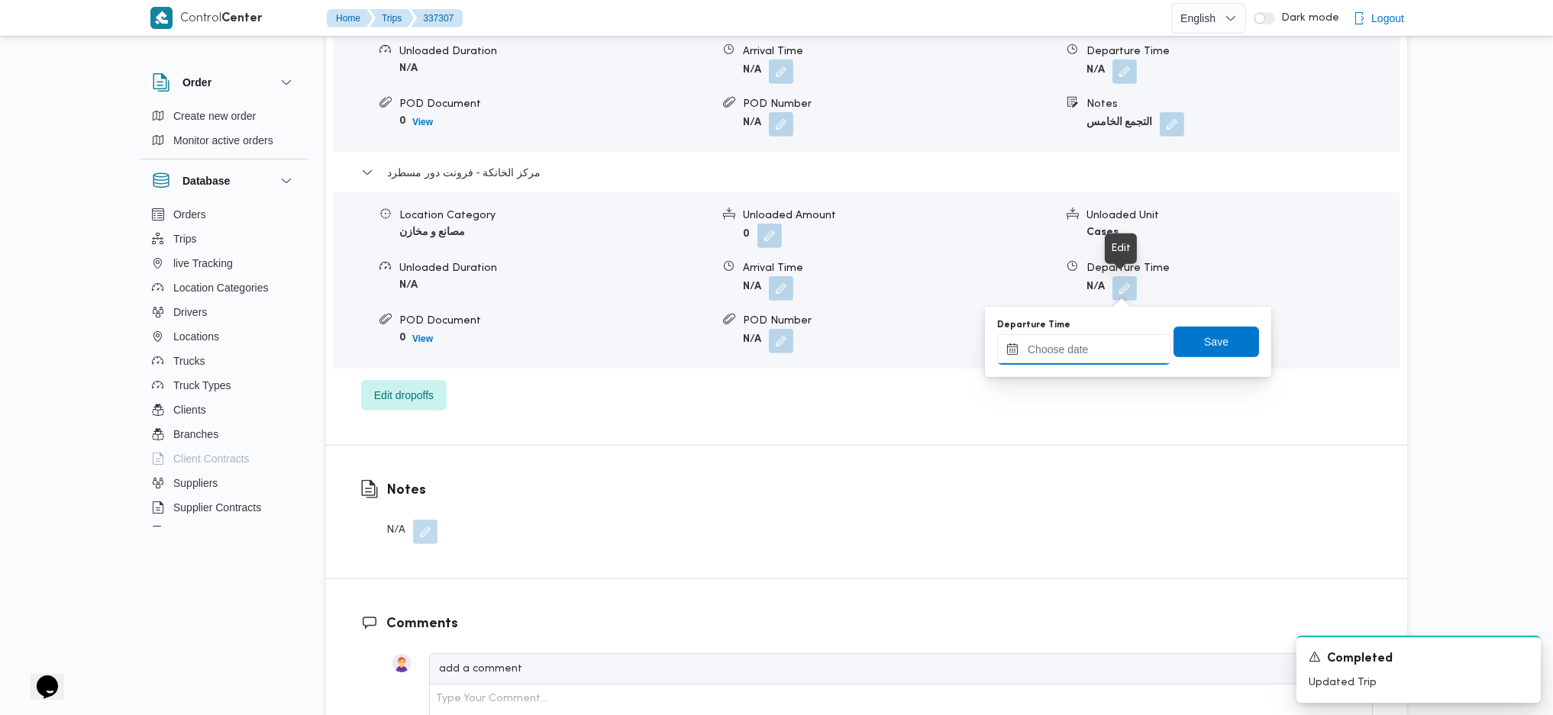
click at [1095, 361] on input "Departure Time" at bounding box center [1083, 349] width 173 height 31
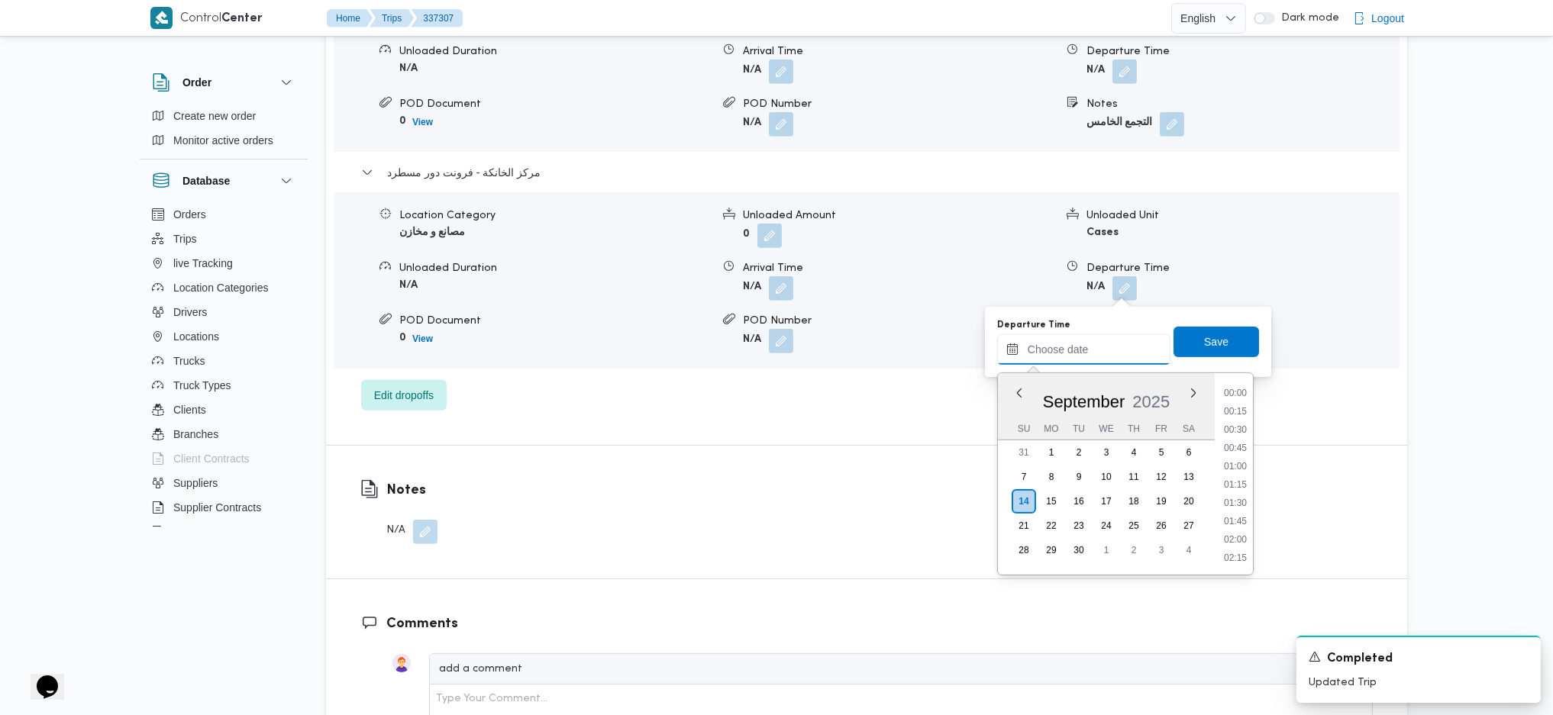
scroll to position [1284, 0]
click at [1232, 409] on li "17:45" at bounding box center [1235, 409] width 35 height 15
type input "14/09/2025 17:45"
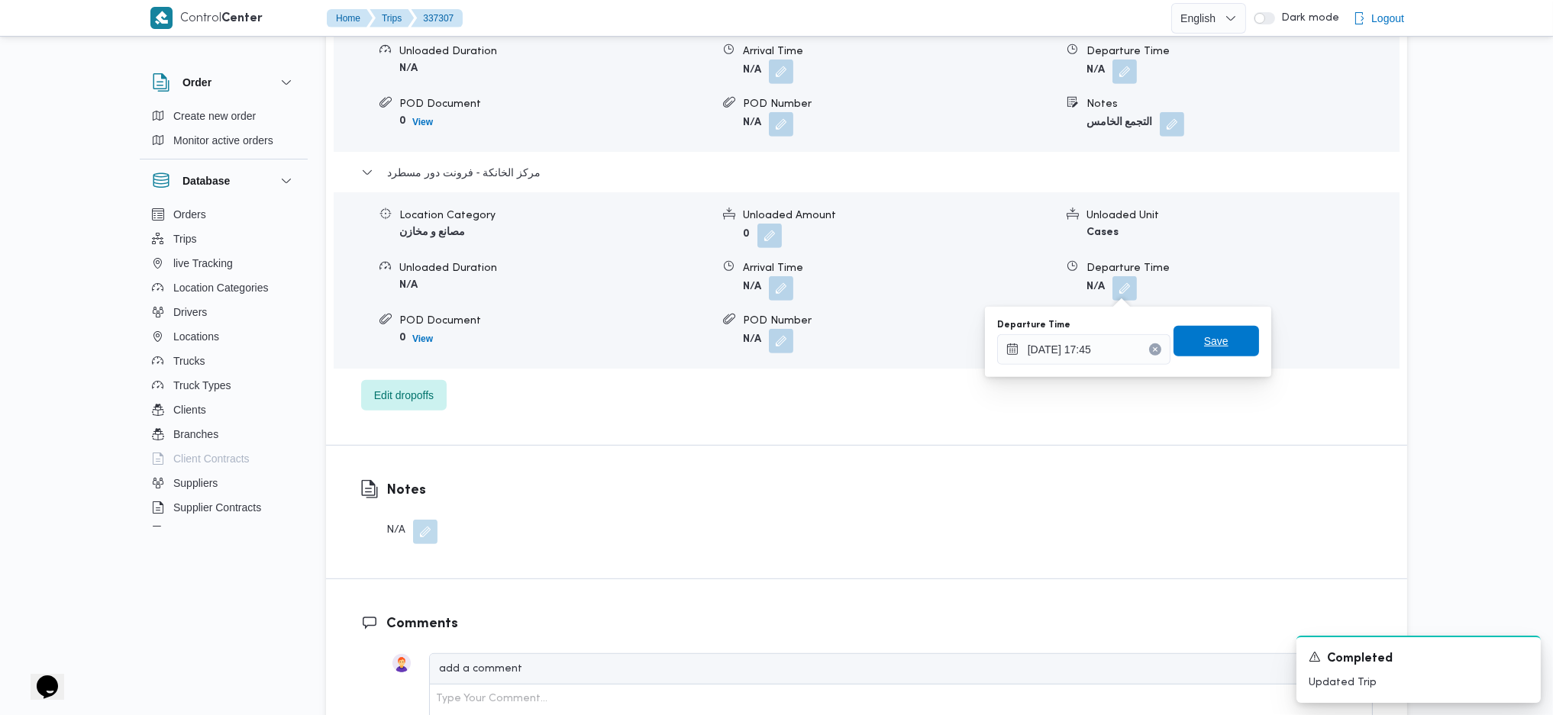
click at [1215, 345] on span "Save" at bounding box center [1215, 341] width 85 height 31
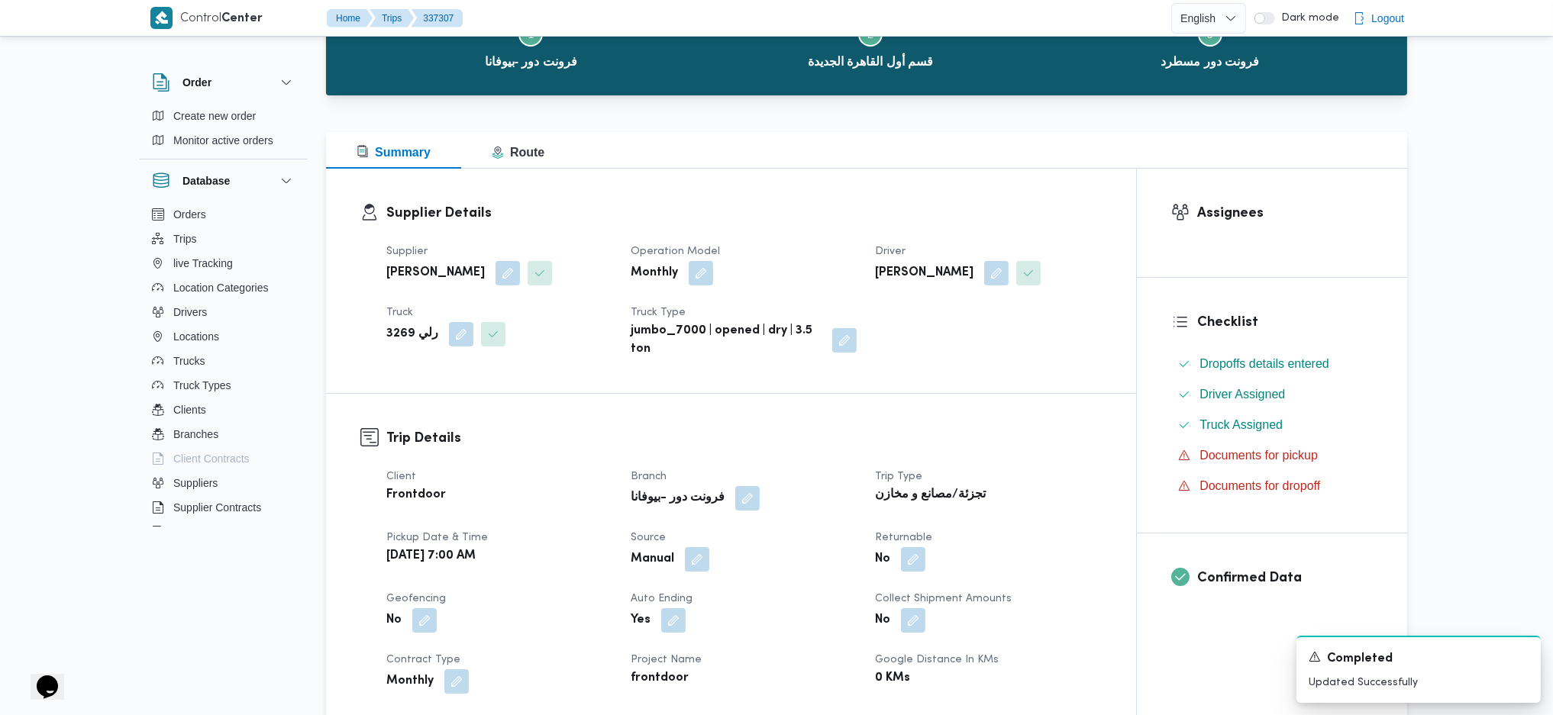
scroll to position [0, 0]
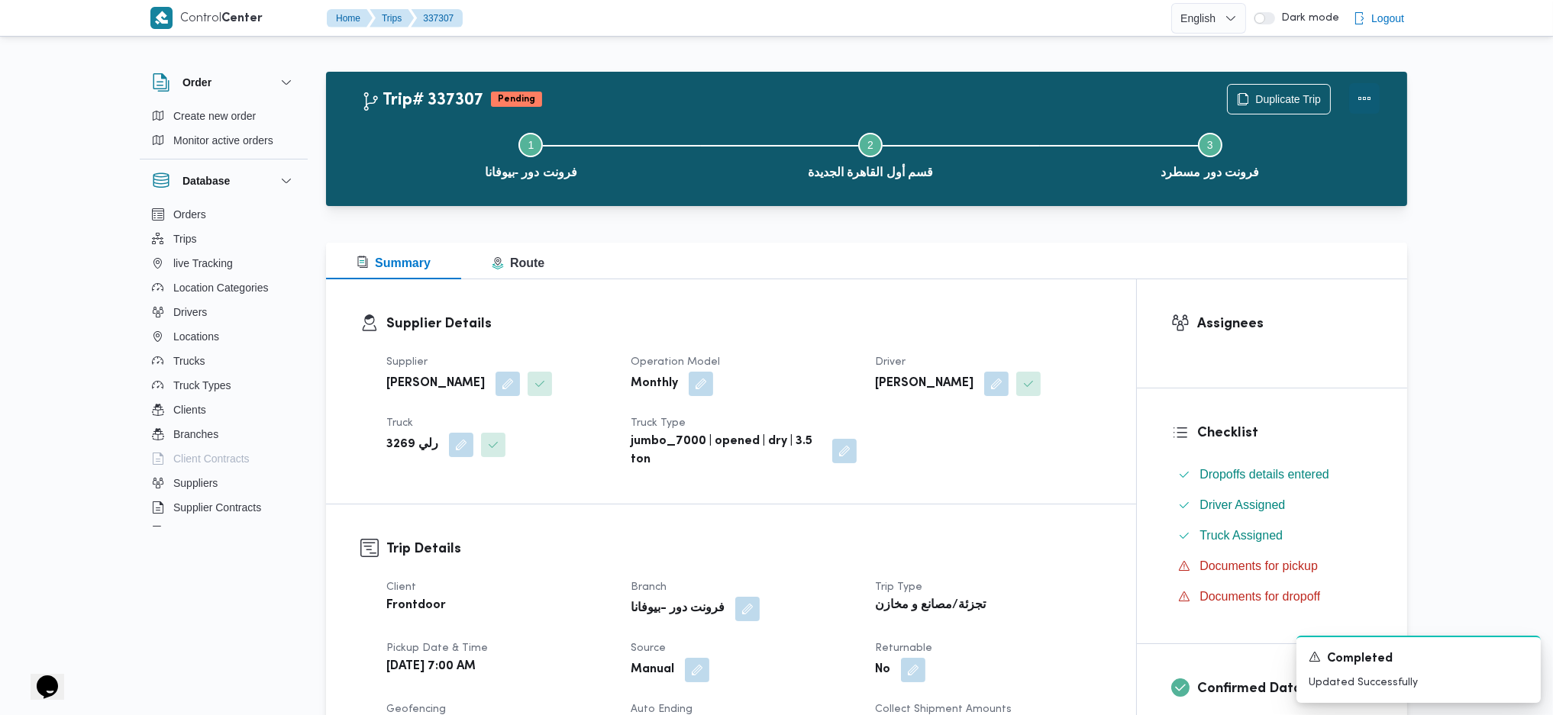
drag, startPoint x: 1388, startPoint y: 102, endPoint x: 1364, endPoint y: 92, distance: 26.0
click at [1383, 99] on div "Duplicate Trip" at bounding box center [1303, 99] width 171 height 49
click at [1368, 99] on button "Actions" at bounding box center [1364, 98] width 31 height 31
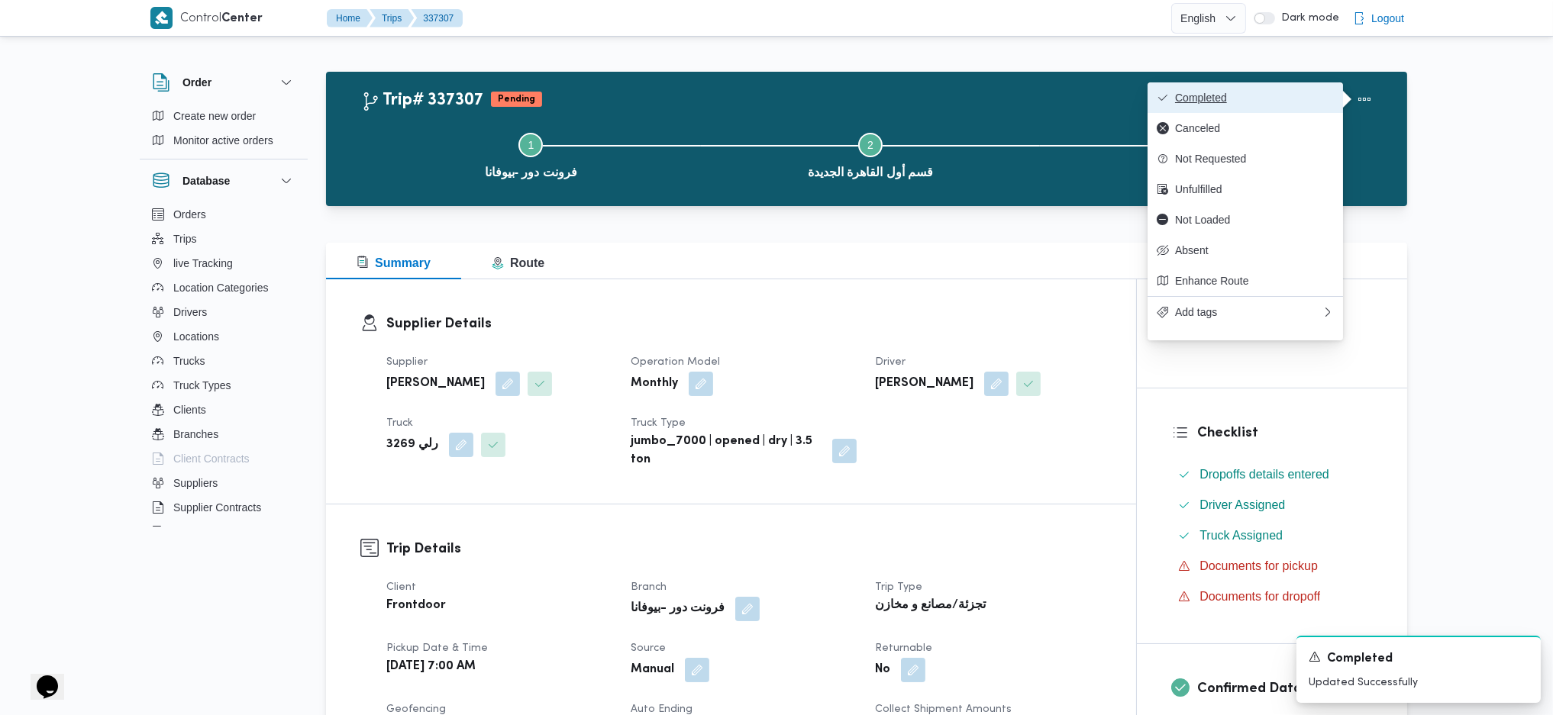
click at [1281, 93] on button "Completed" at bounding box center [1244, 97] width 195 height 31
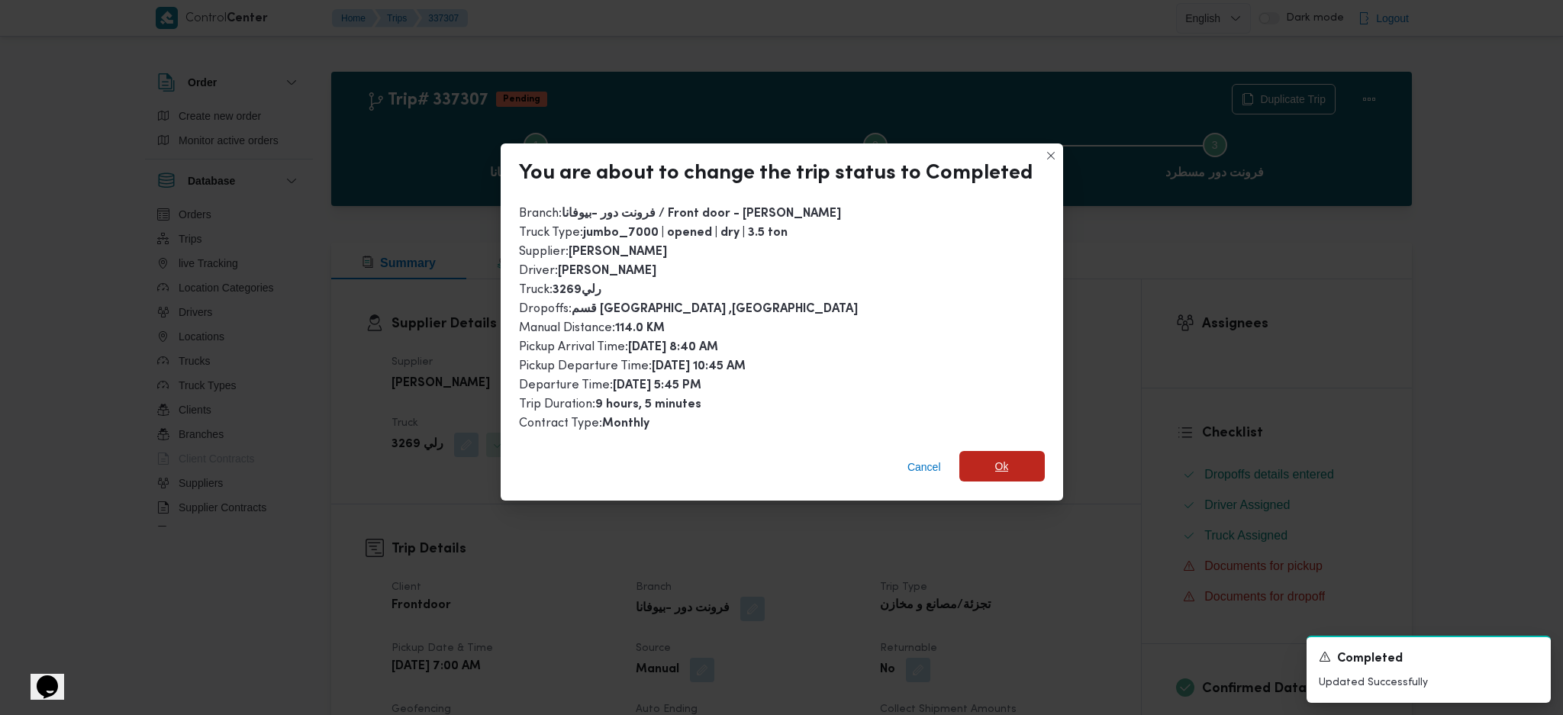
drag, startPoint x: 1007, startPoint y: 468, endPoint x: 1017, endPoint y: 512, distance: 45.4
click at [1007, 465] on span "Ok" at bounding box center [1002, 467] width 85 height 31
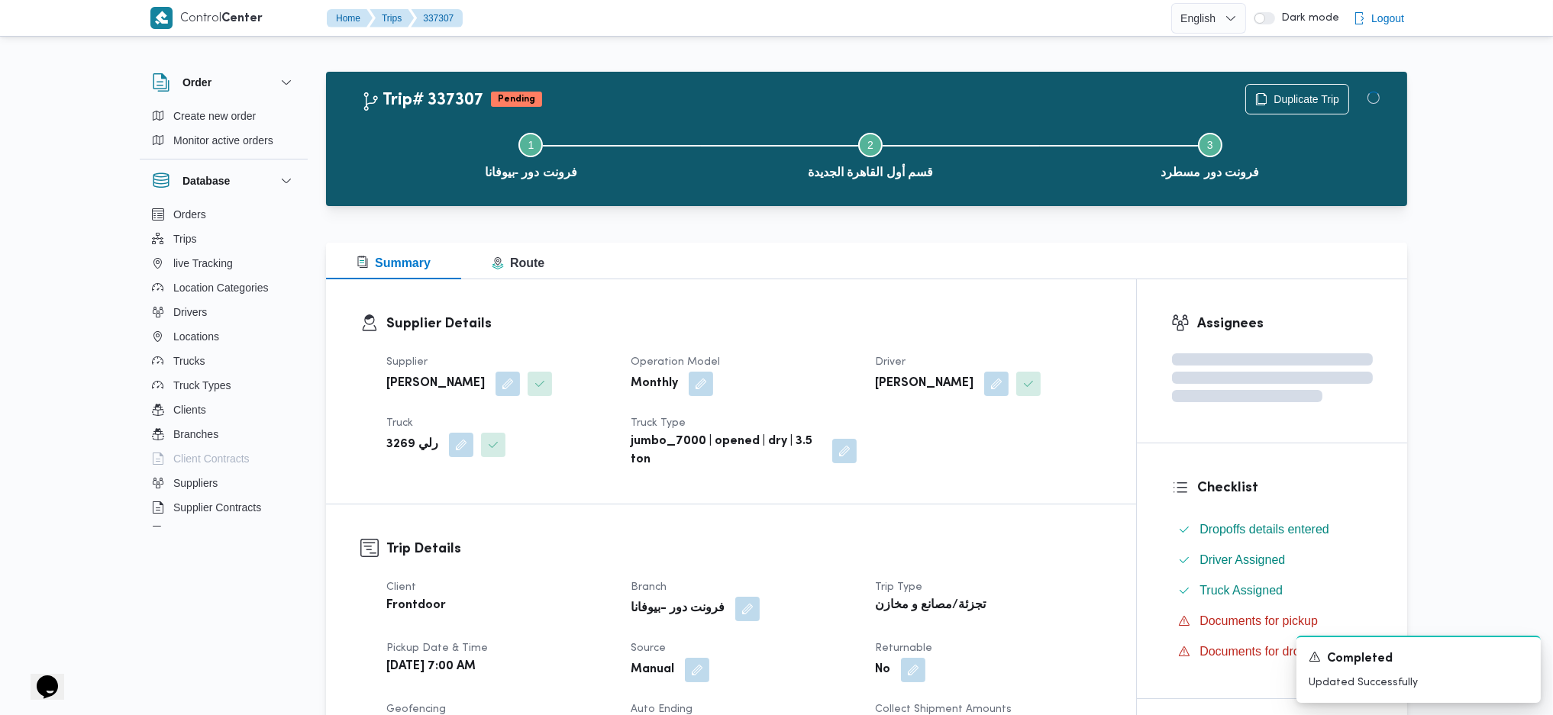
click at [1000, 330] on h3 "Supplier Details" at bounding box center [743, 324] width 715 height 21
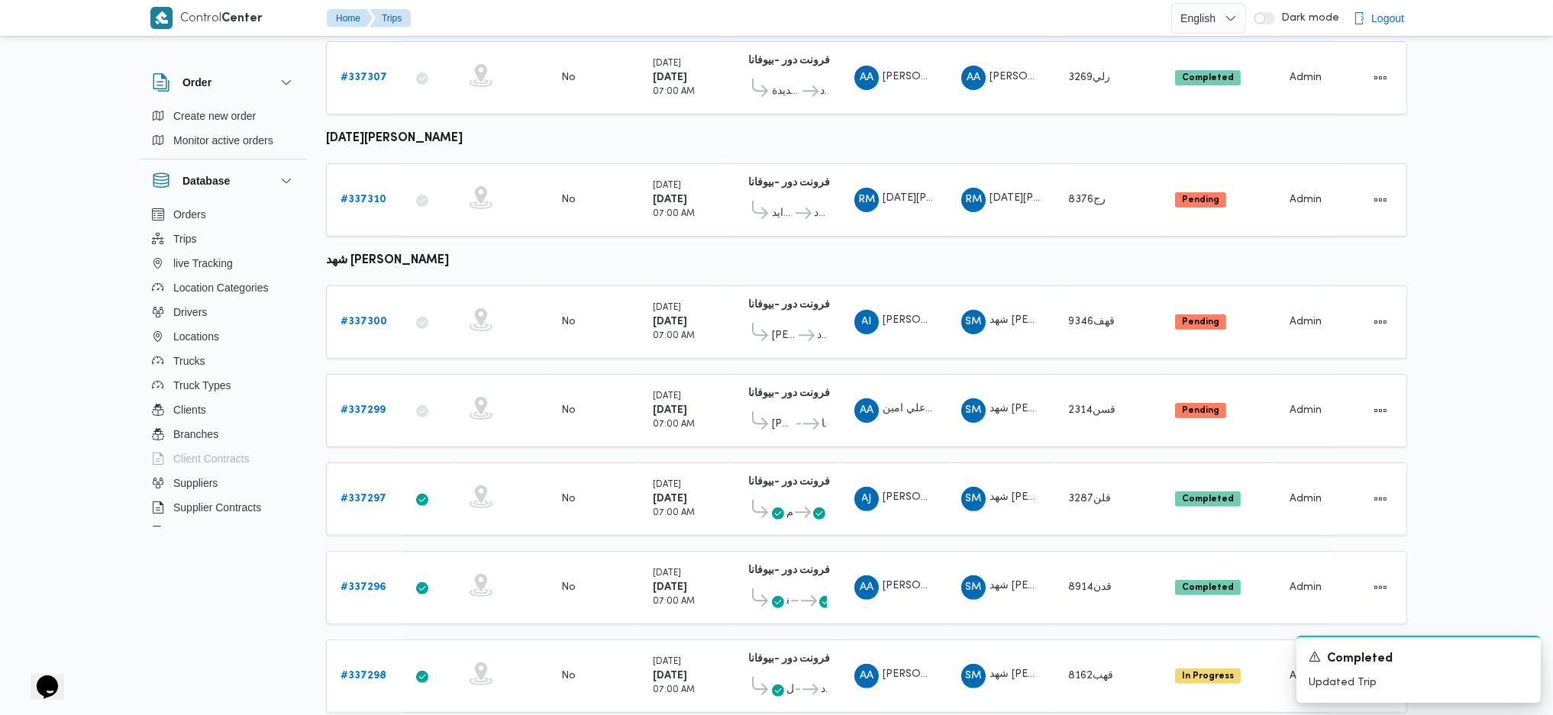
scroll to position [992, 0]
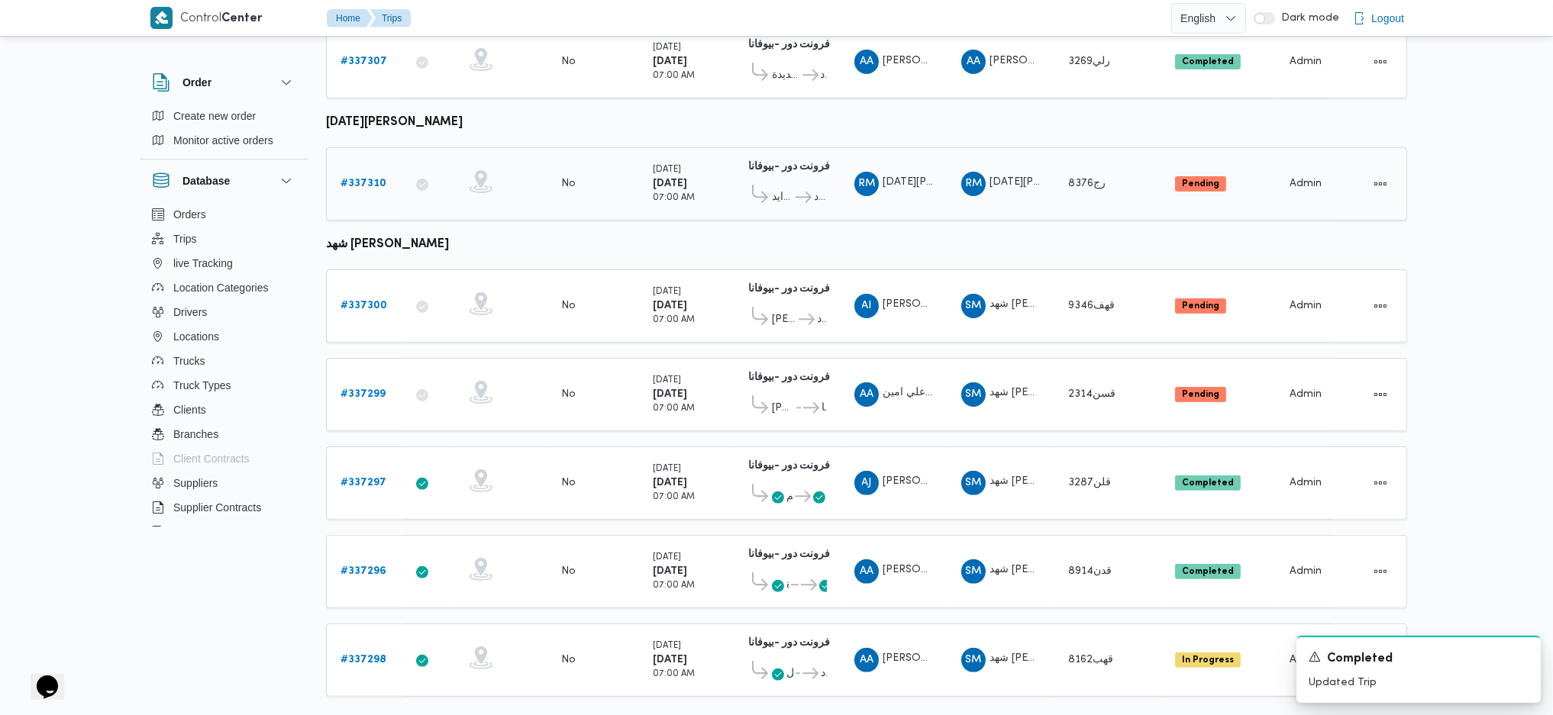
click at [357, 180] on td "Trip ID # 337310" at bounding box center [364, 183] width 76 height 73
click at [357, 179] on b "# 337310" at bounding box center [363, 184] width 46 height 10
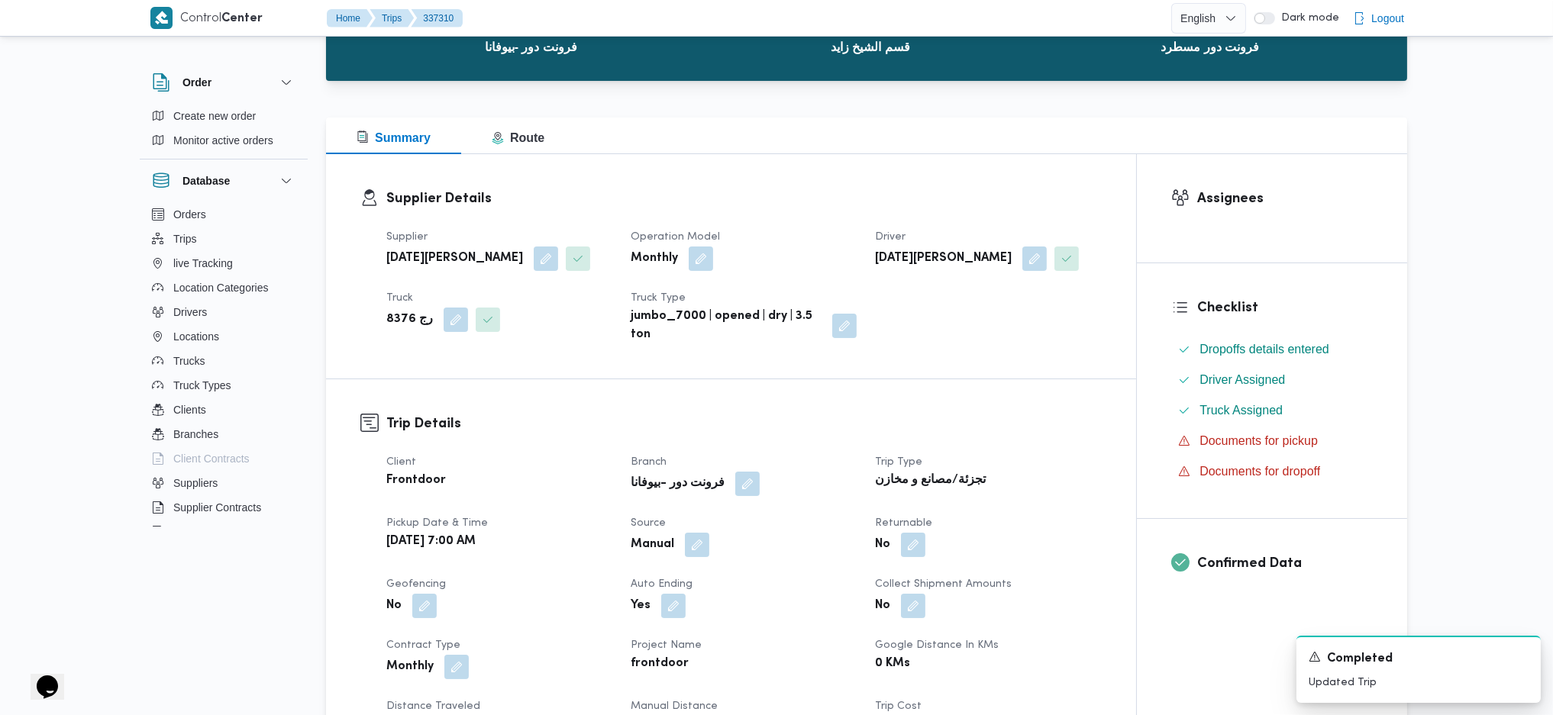
scroll to position [407, 0]
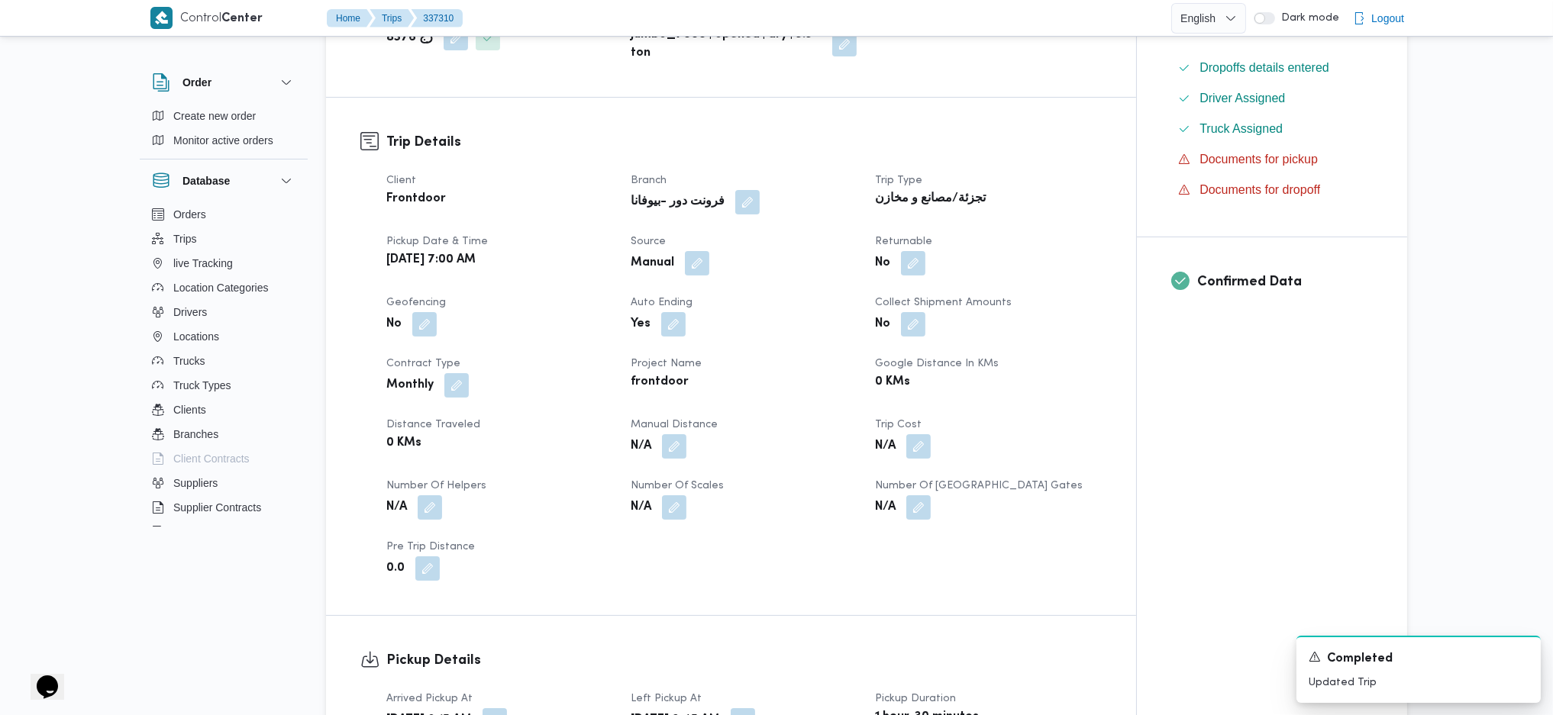
click at [682, 460] on div "Client Frontdoor Branch فرونت دور -بيوفانا Trip Type تجزئة/مصانع و مخازن Pickup…" at bounding box center [744, 376] width 734 height 427
click at [682, 453] on button "button" at bounding box center [674, 446] width 24 height 24
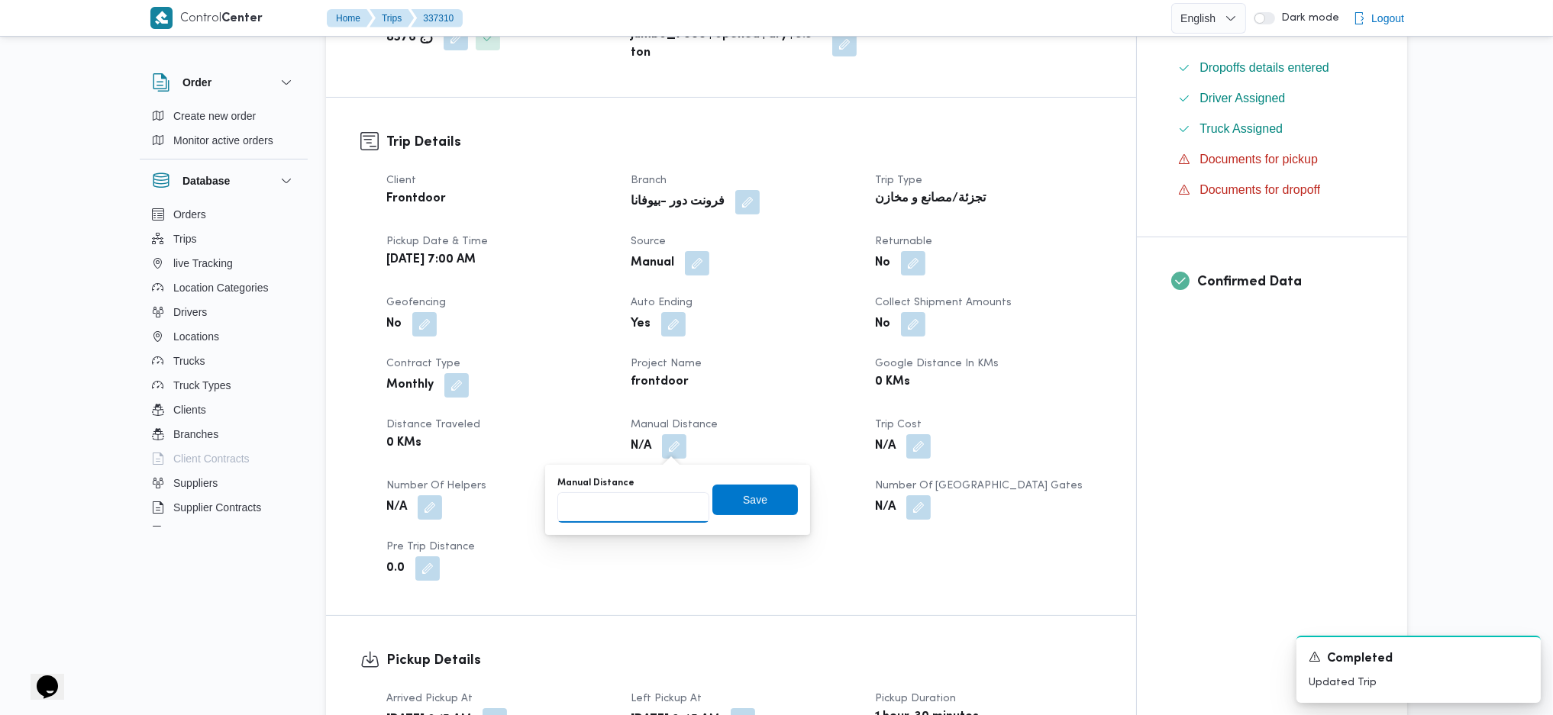
click at [628, 501] on input "Manual Distance" at bounding box center [633, 507] width 152 height 31
type input "135"
click at [752, 510] on span "Save" at bounding box center [754, 499] width 85 height 31
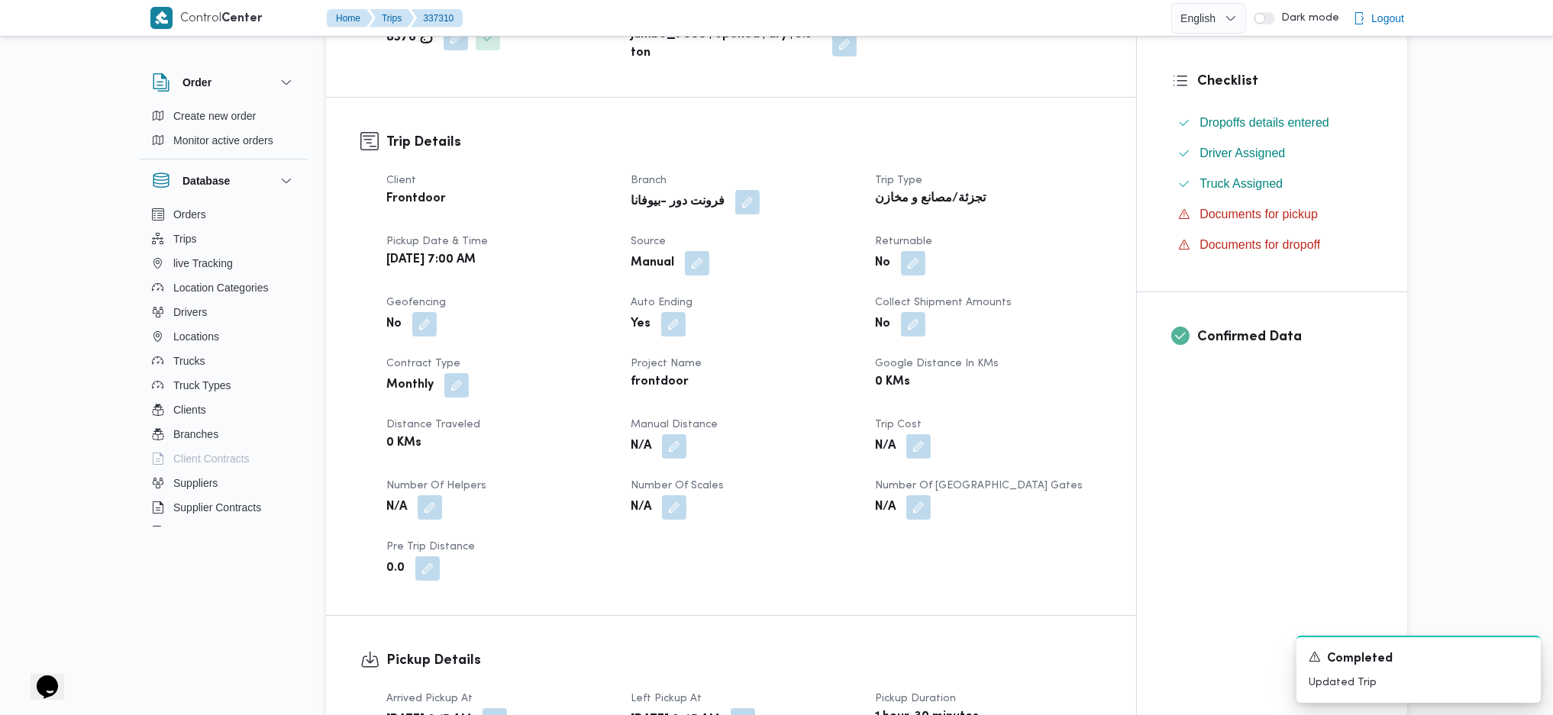
scroll to position [1018, 0]
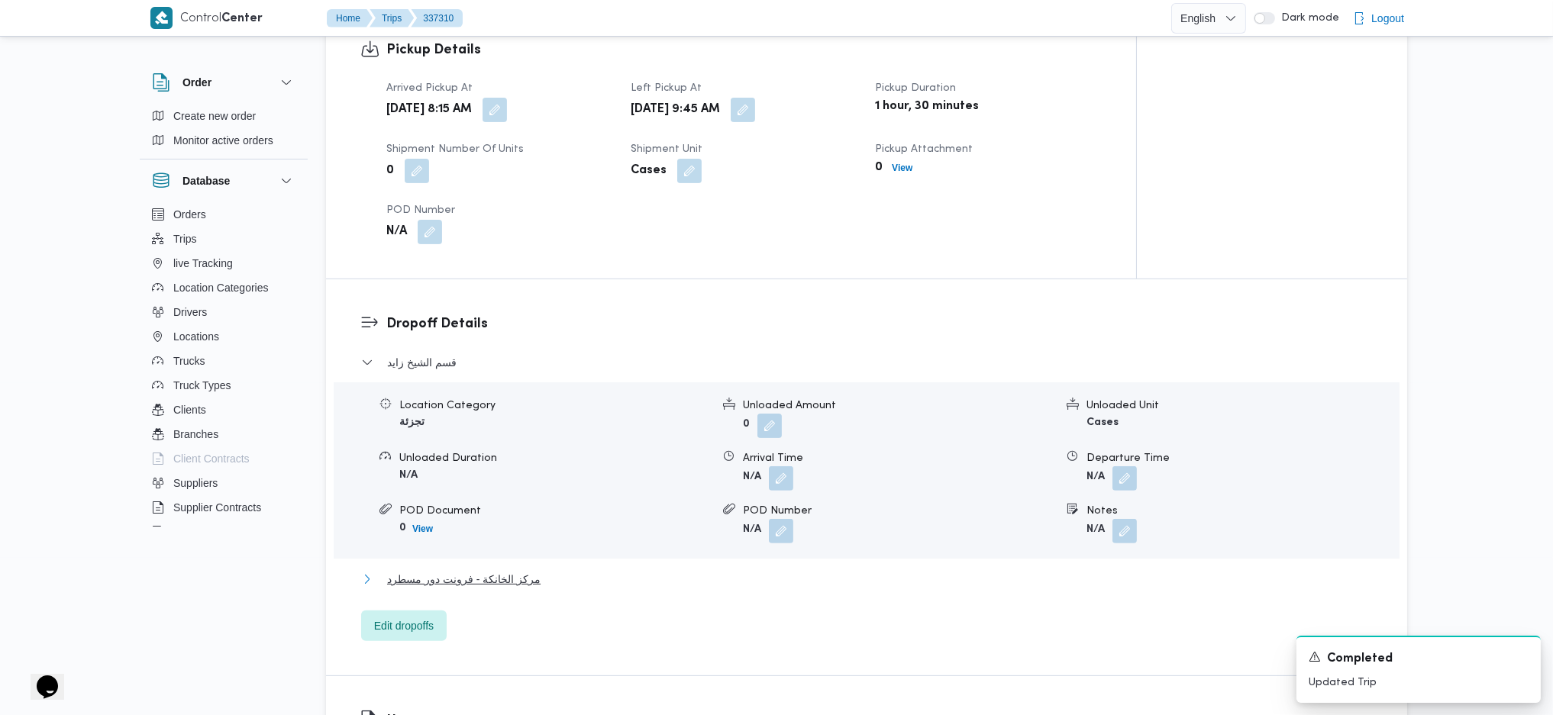
click at [477, 570] on span "مركز الخانكة - فرونت دور مسطرد" at bounding box center [463, 579] width 153 height 18
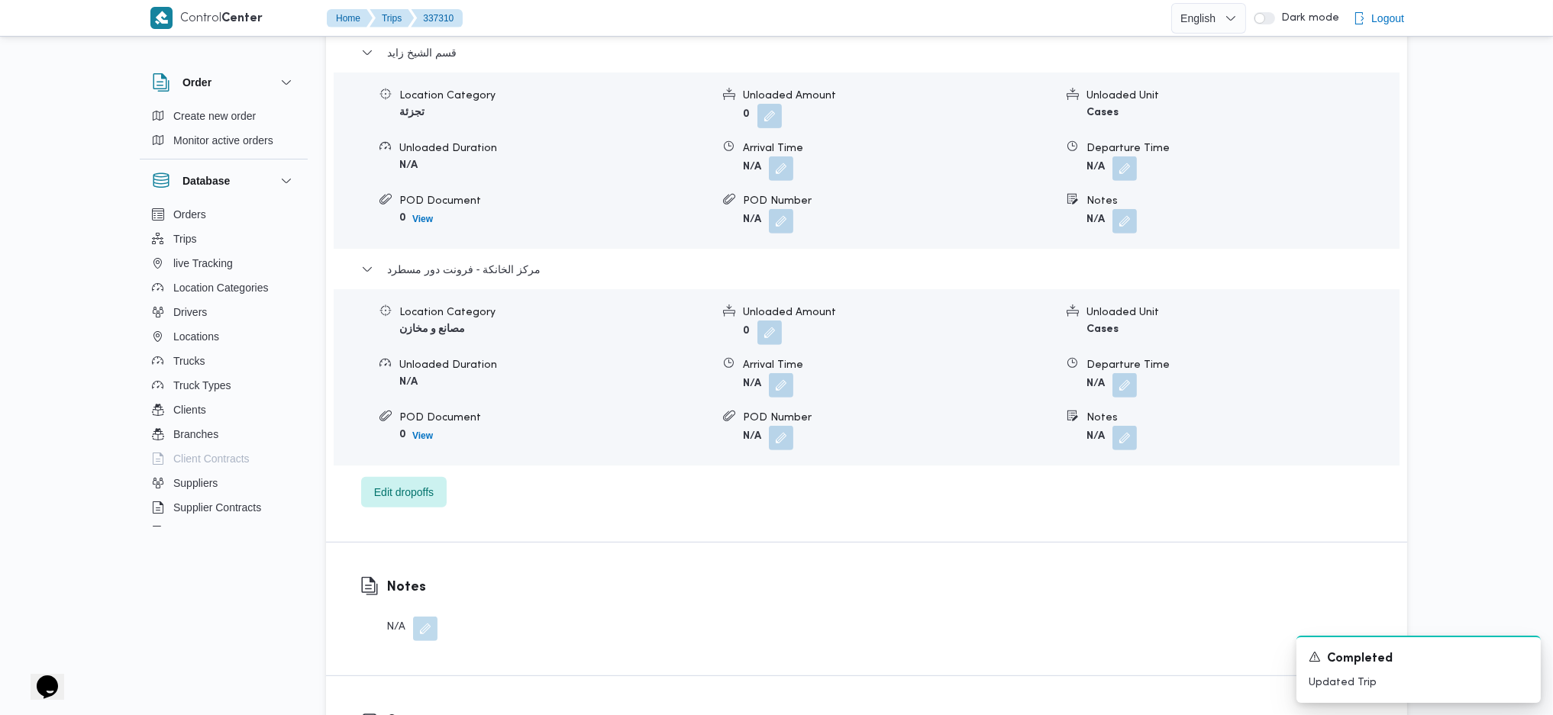
scroll to position [1323, 0]
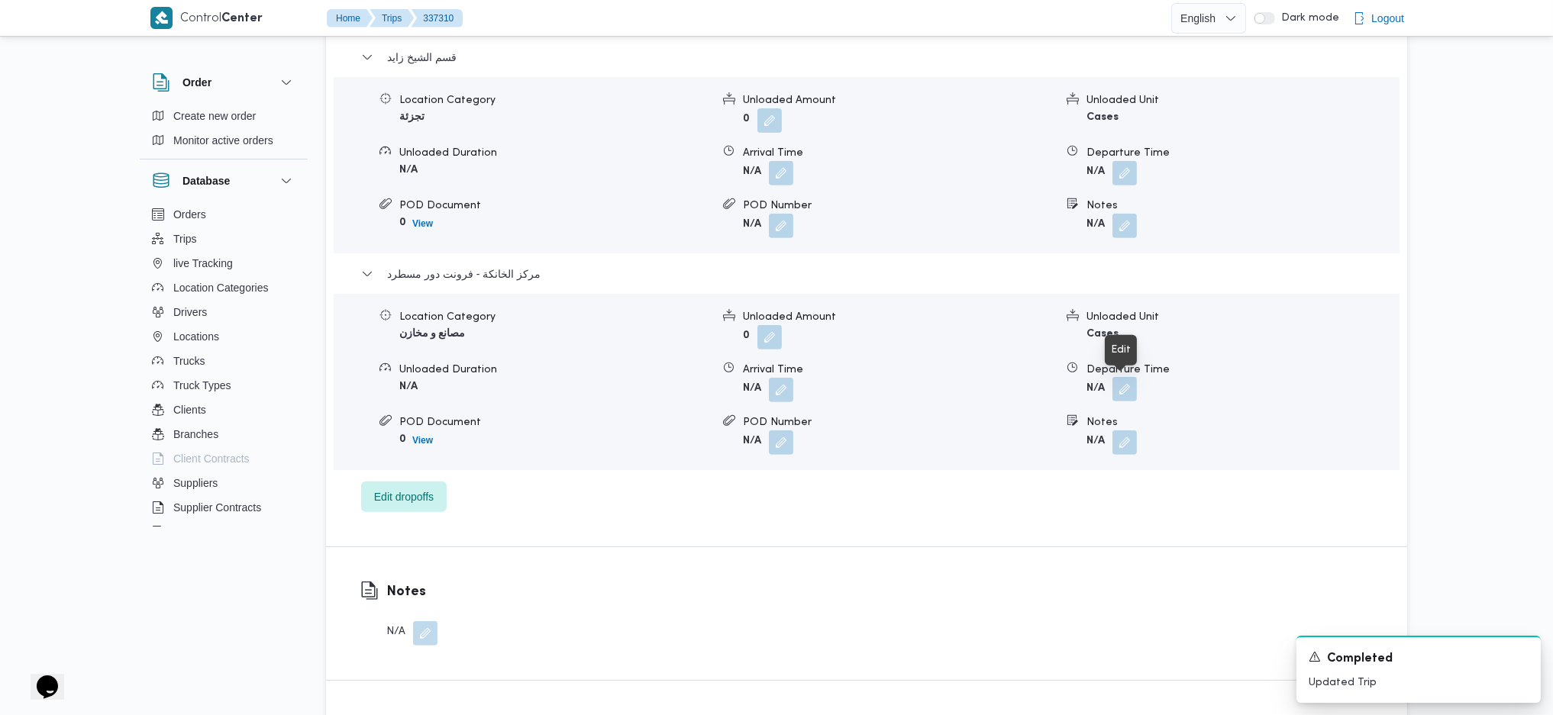
click at [1127, 392] on button "button" at bounding box center [1124, 389] width 24 height 24
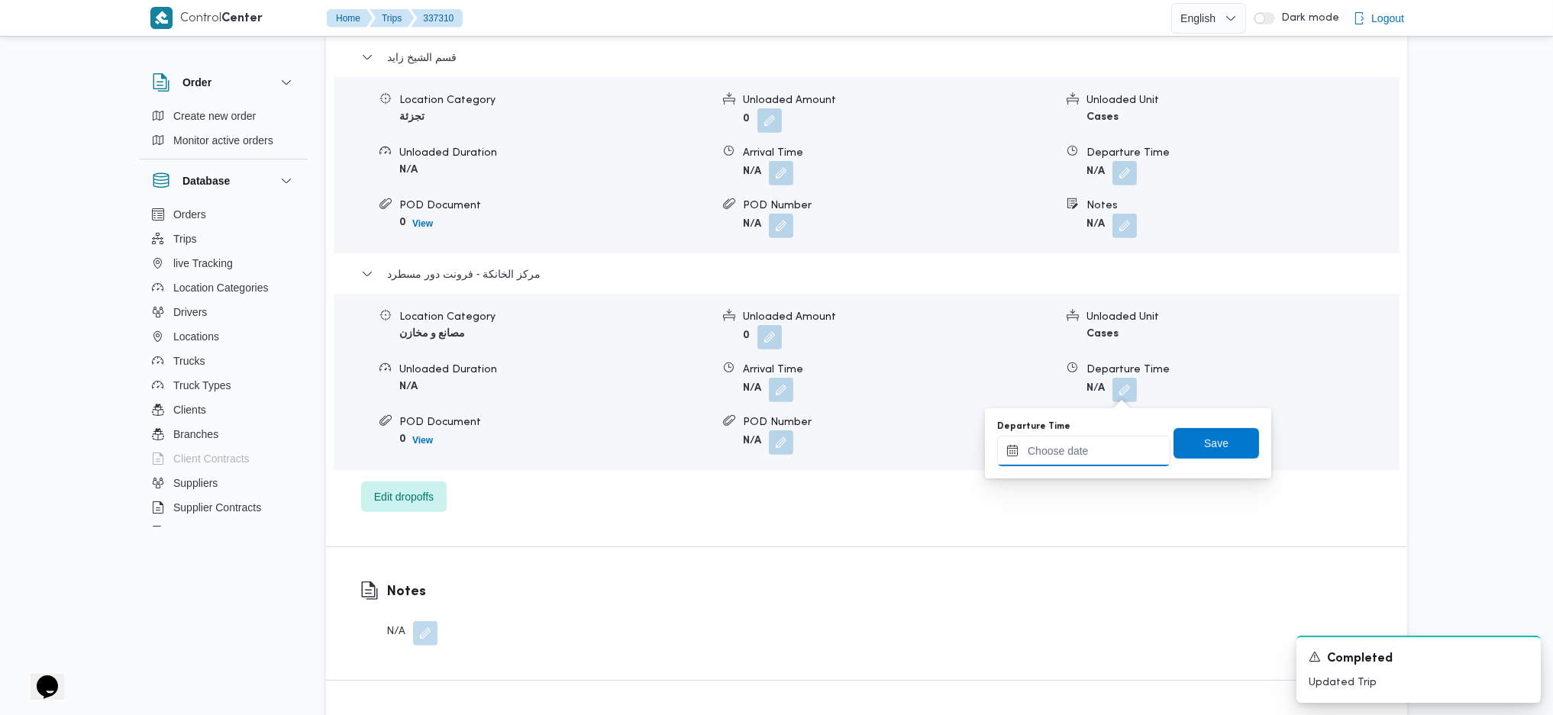
drag, startPoint x: 1127, startPoint y: 398, endPoint x: 1105, endPoint y: 464, distance: 69.3
click at [1076, 451] on input "Departure Time" at bounding box center [1083, 451] width 173 height 31
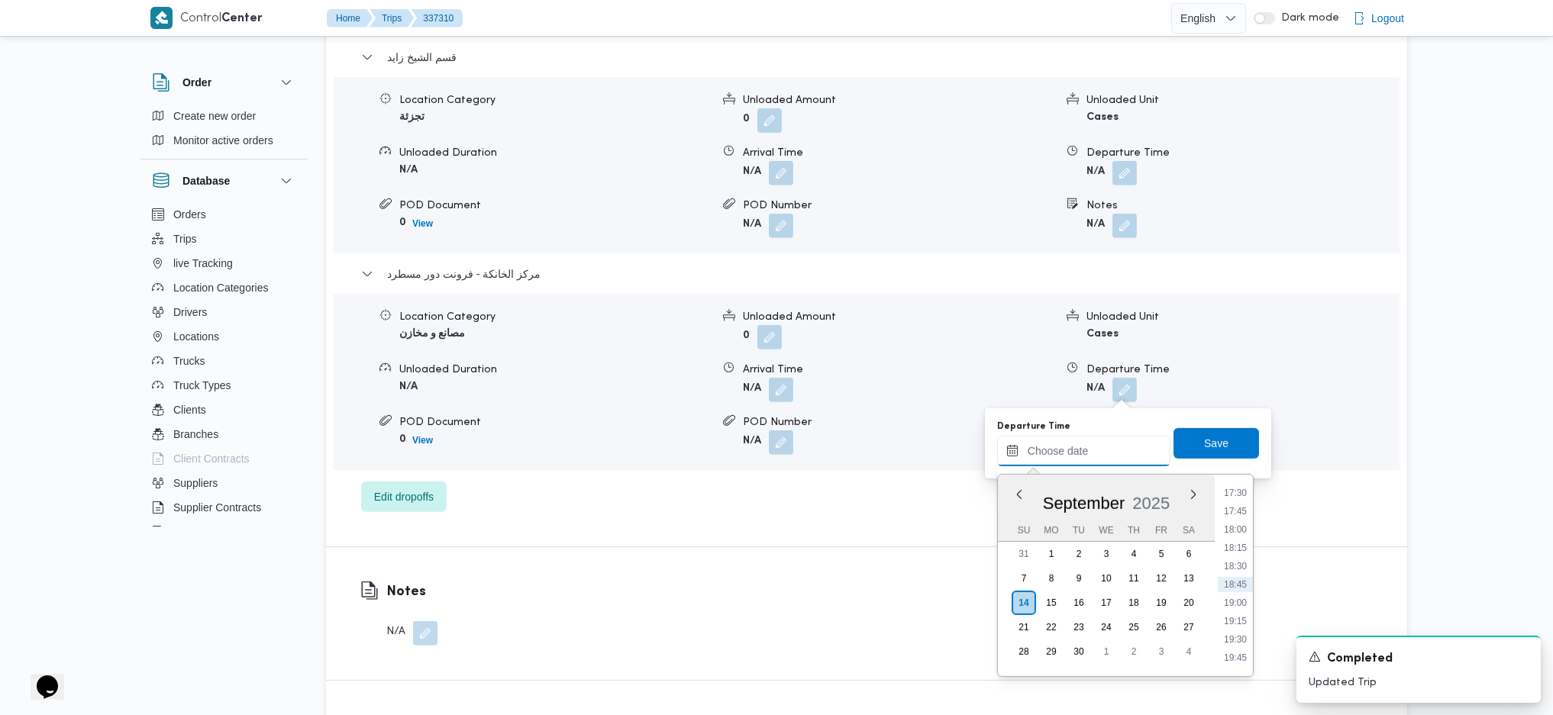
scroll to position [1182, 0]
click at [1232, 560] on li "17:00" at bounding box center [1235, 558] width 35 height 15
type input "14/09/2025 17:00"
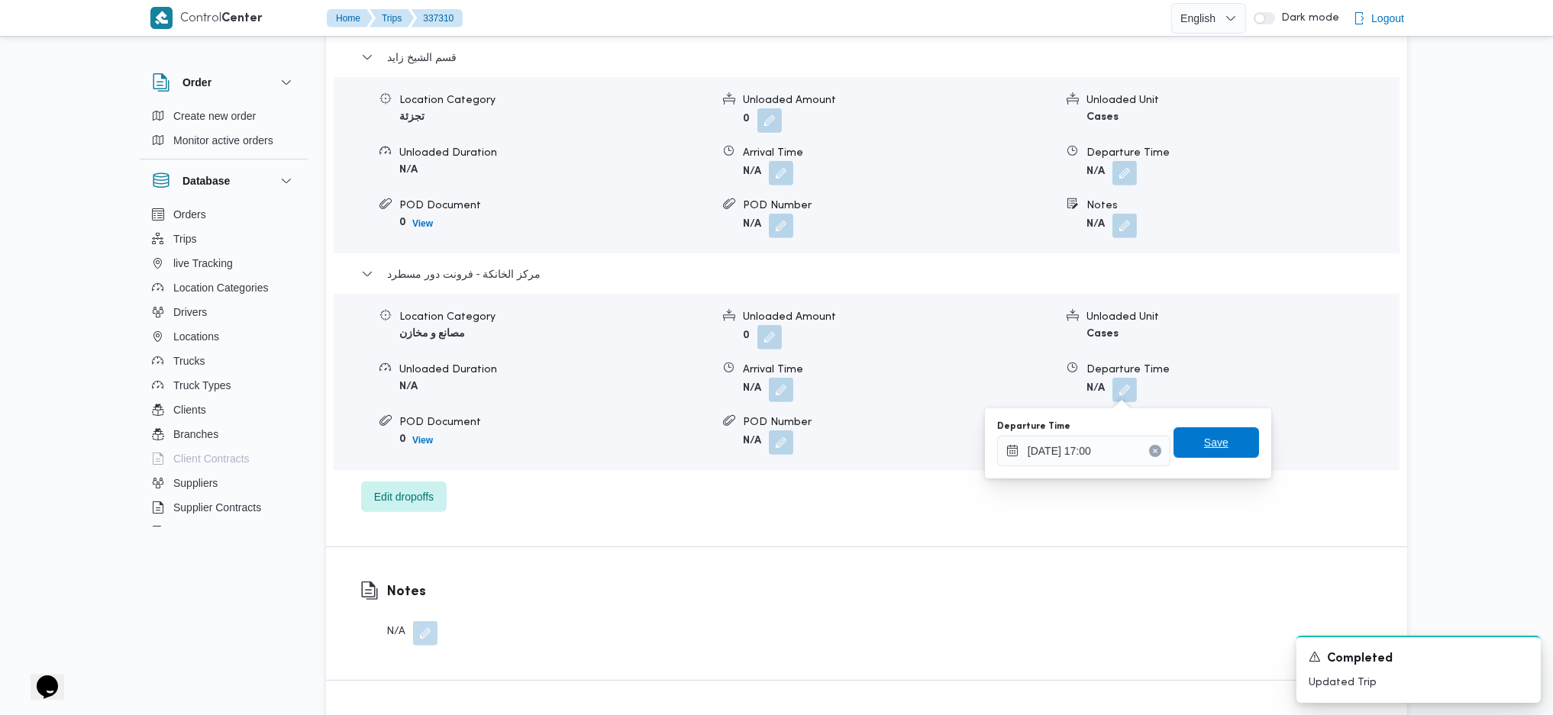
click at [1207, 456] on span "Save" at bounding box center [1215, 442] width 85 height 31
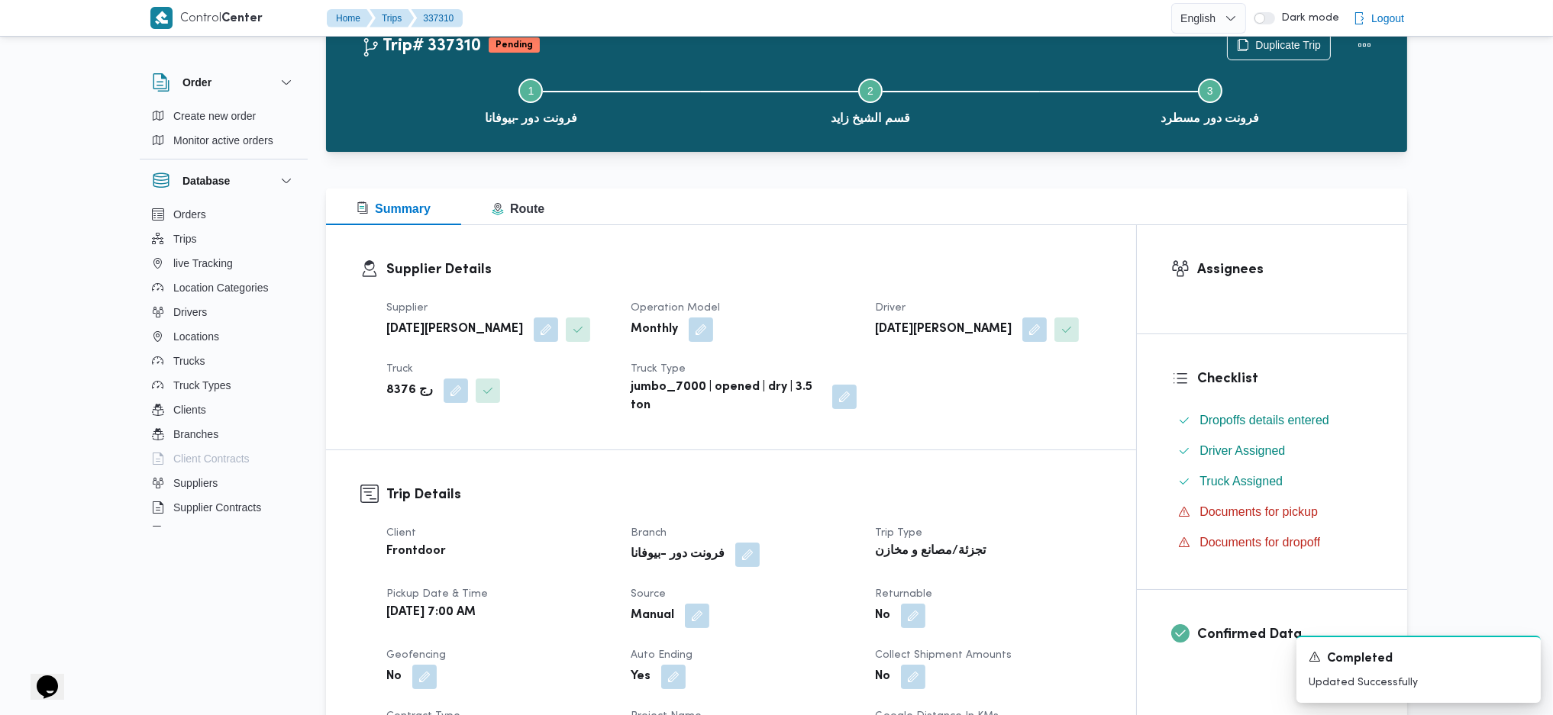
scroll to position [0, 0]
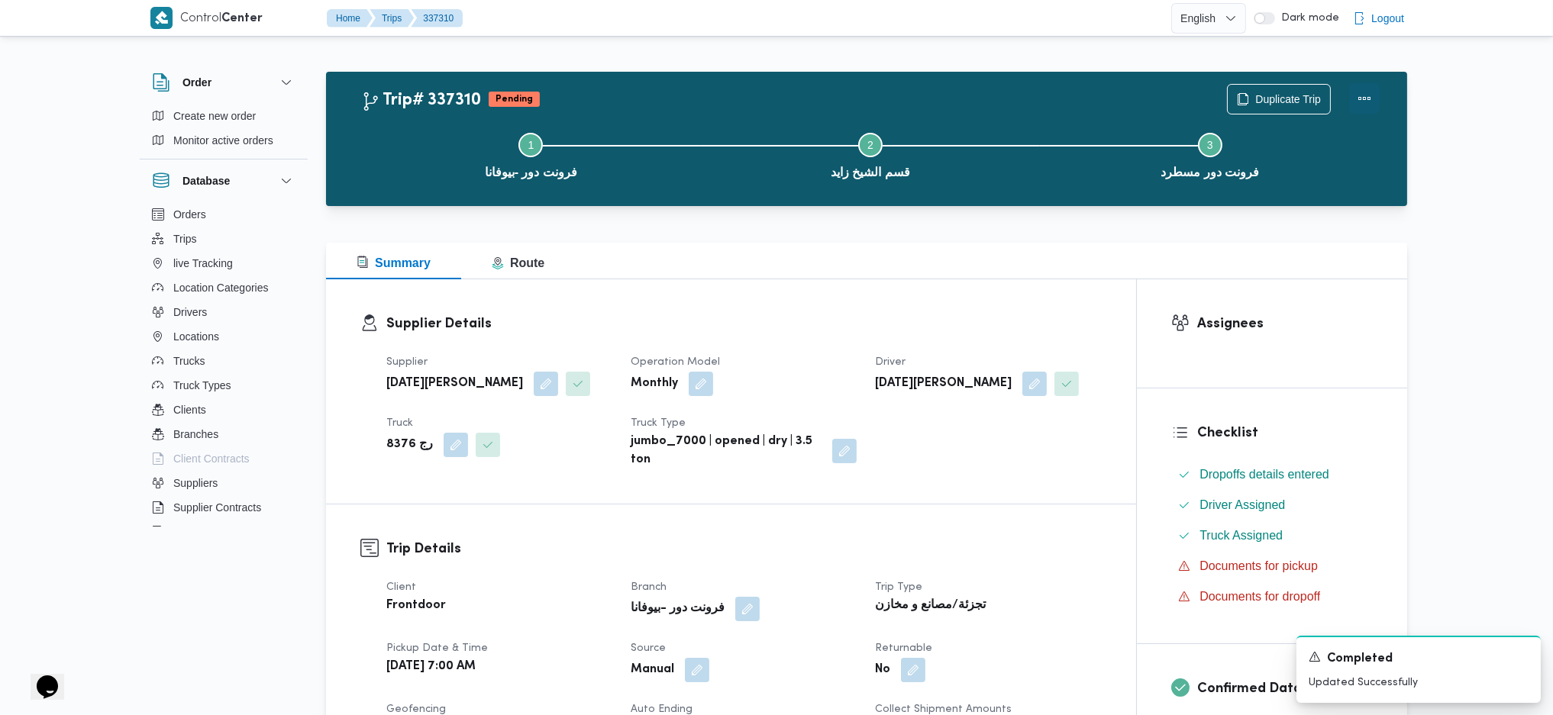
drag, startPoint x: 1358, startPoint y: 105, endPoint x: 1350, endPoint y: 104, distance: 8.5
click at [1358, 106] on button "Actions" at bounding box center [1364, 98] width 31 height 31
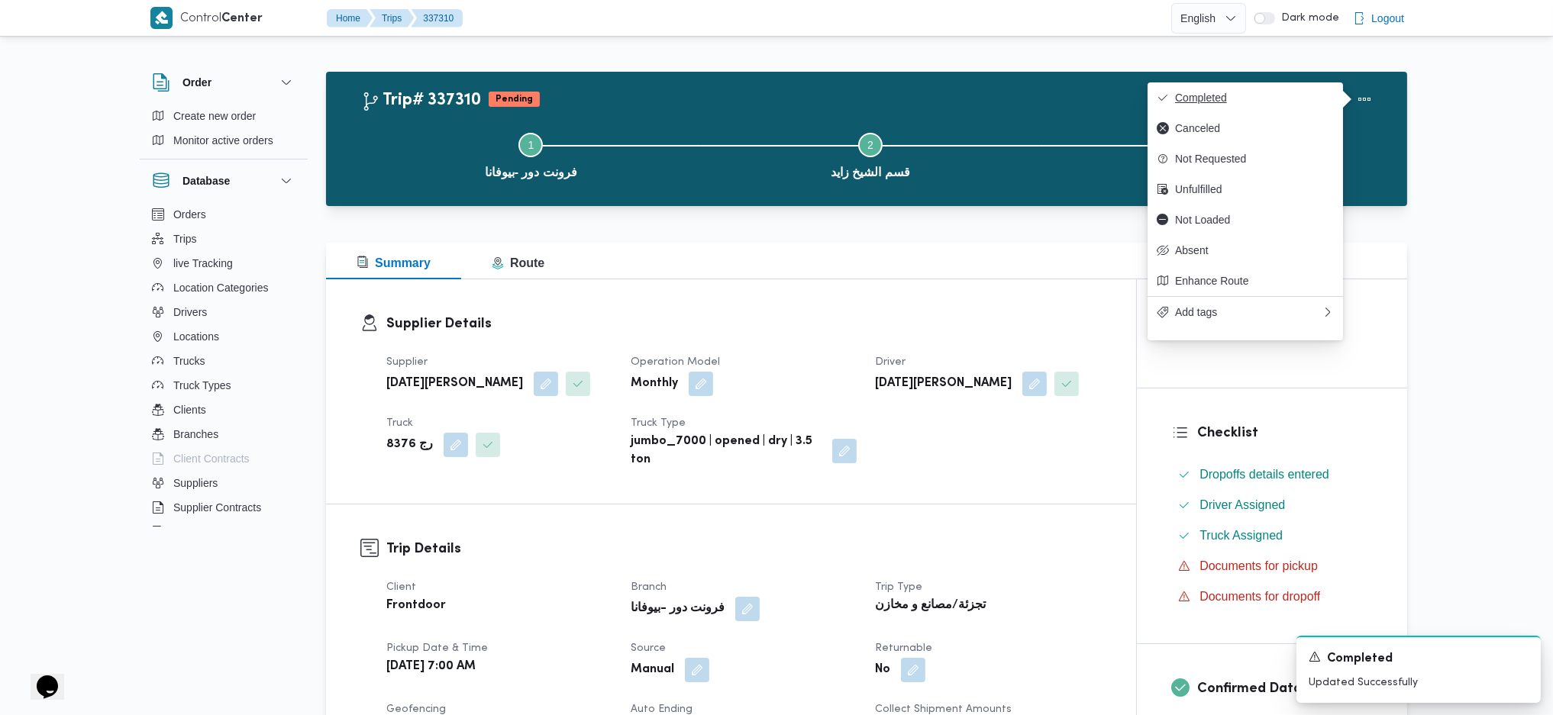
click at [1298, 108] on button "Completed" at bounding box center [1244, 97] width 195 height 31
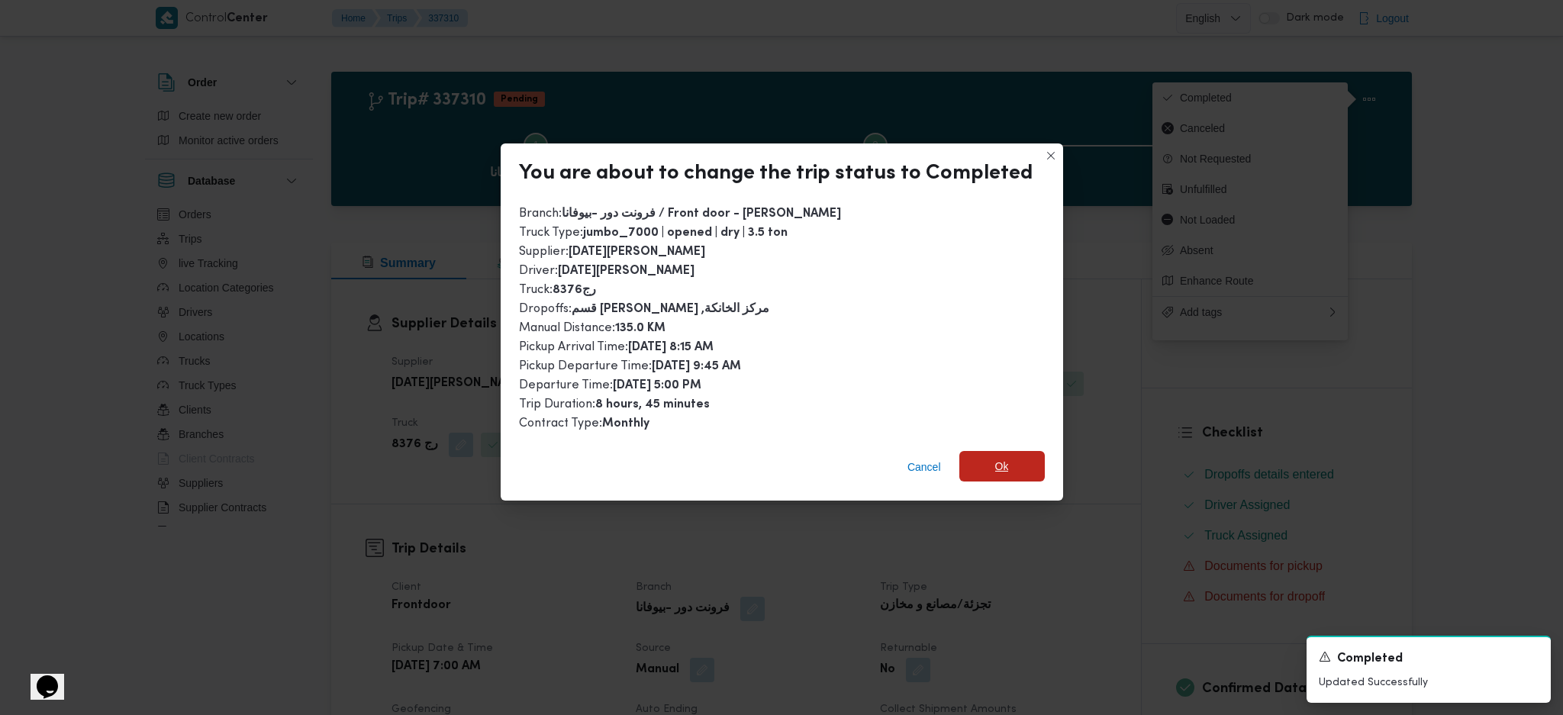
click at [1009, 472] on span "Ok" at bounding box center [1002, 466] width 85 height 31
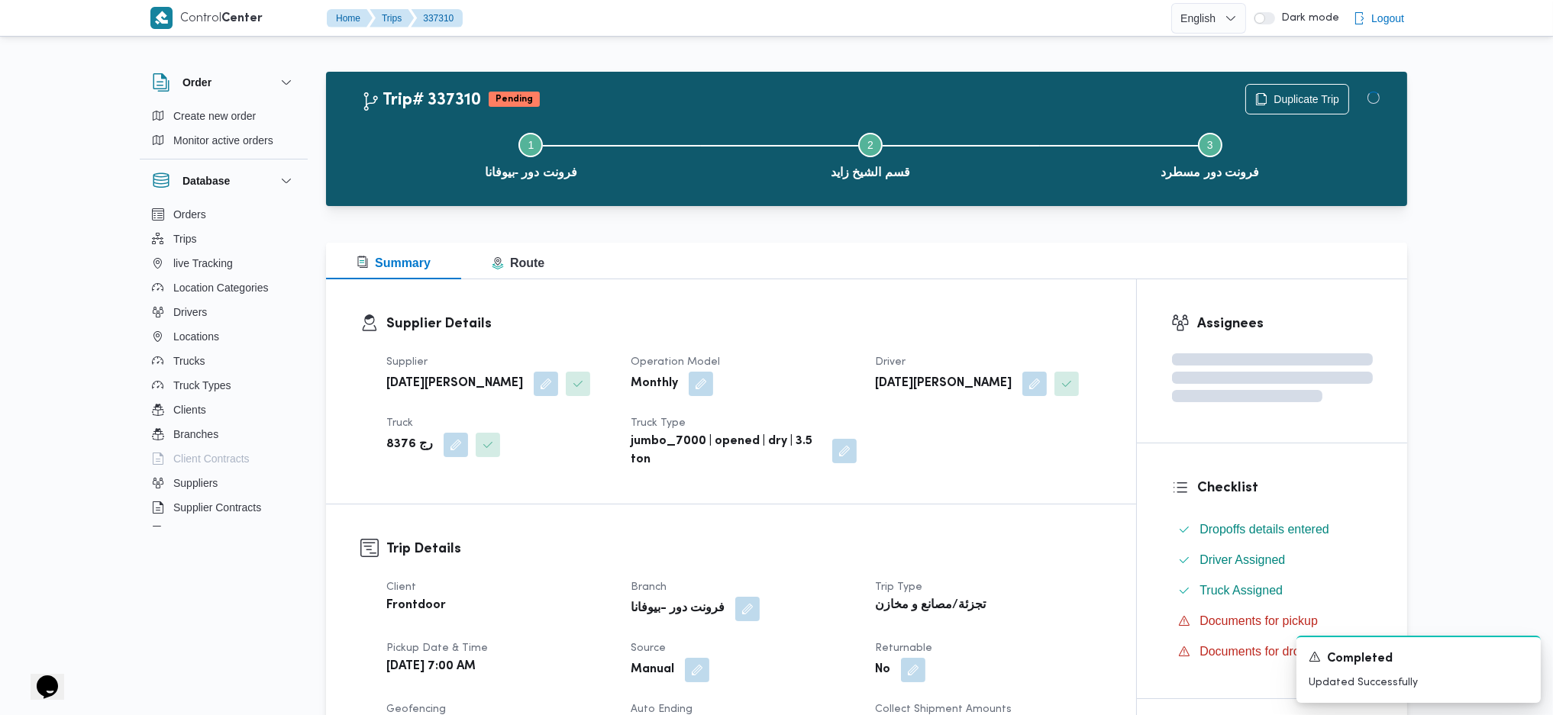
click at [1009, 458] on div "Supplier رمضان محمد محمد عبدالمنعم Operation Model Monthly Driver رمضان محمد مح…" at bounding box center [744, 411] width 734 height 134
drag, startPoint x: 1033, startPoint y: 560, endPoint x: 942, endPoint y: 427, distance: 161.6
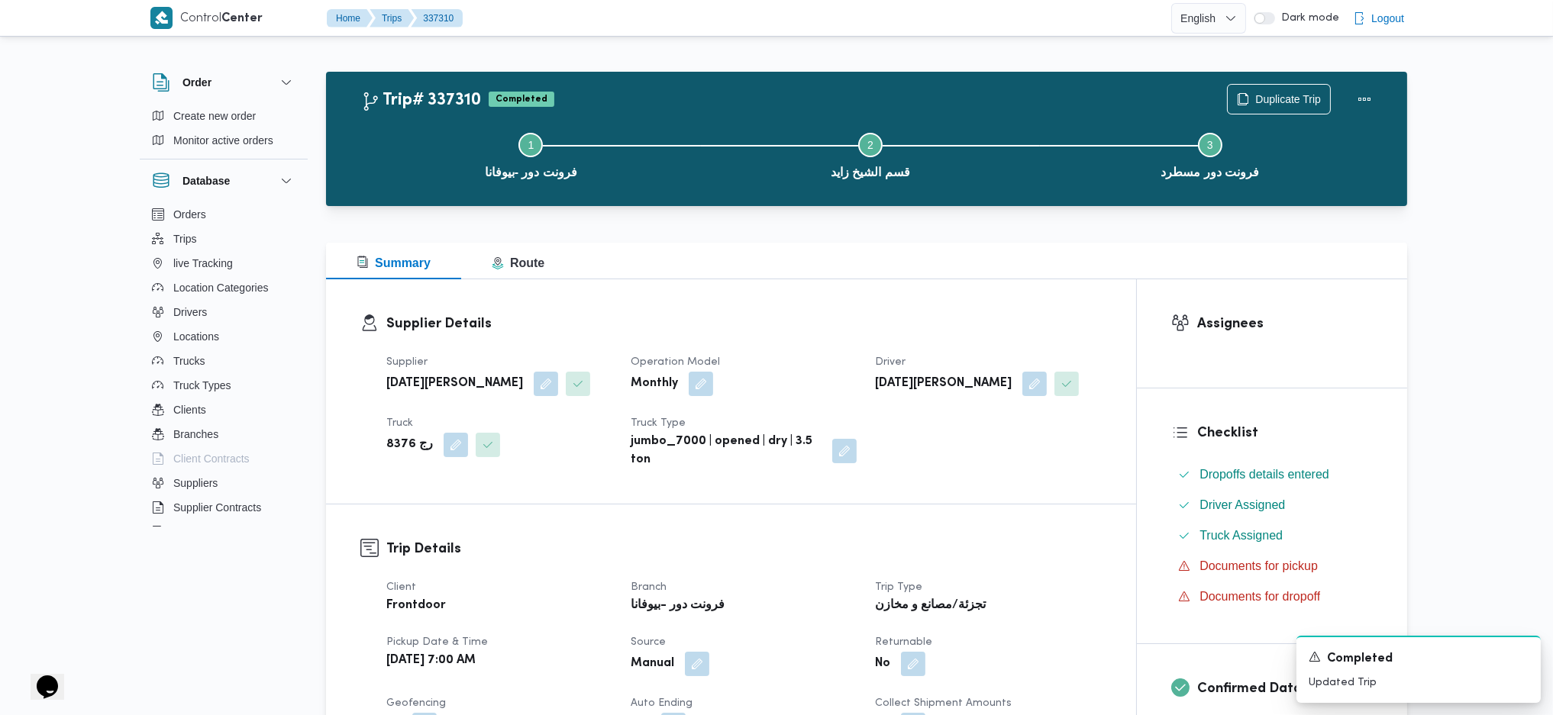
click at [909, 324] on h3 "Supplier Details" at bounding box center [743, 324] width 715 height 21
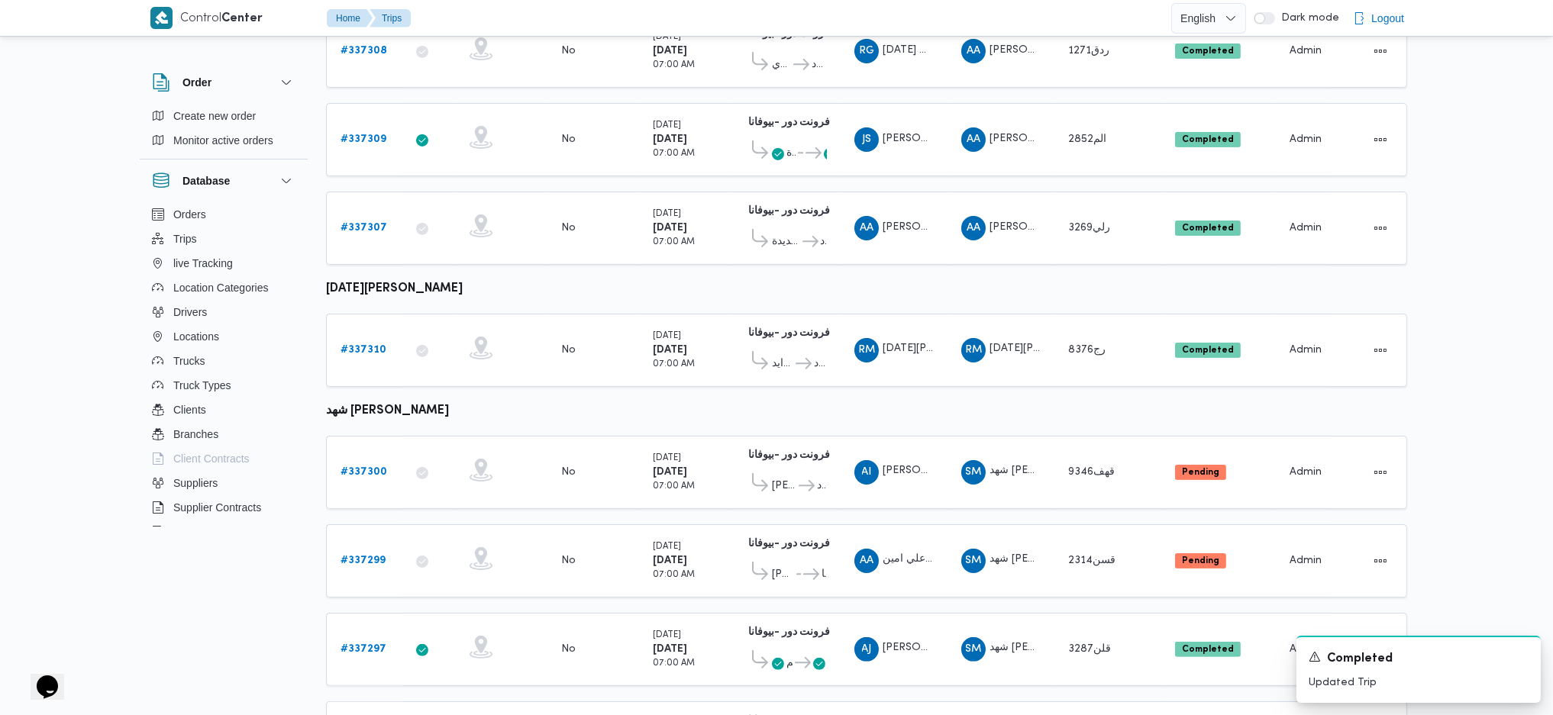
scroll to position [908, 0]
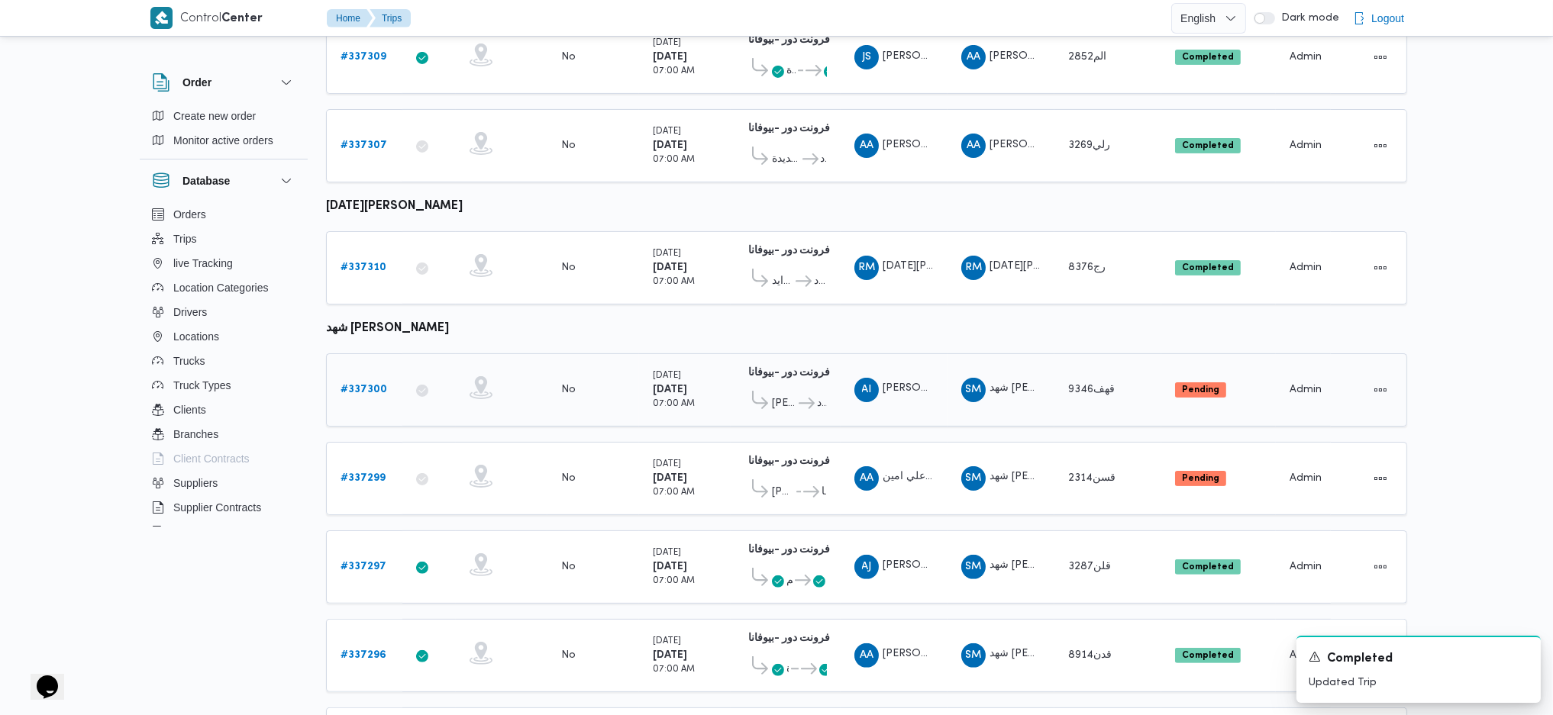
click at [386, 375] on div "# 337300" at bounding box center [364, 390] width 60 height 31
click at [381, 385] on b "# 337300" at bounding box center [363, 390] width 47 height 10
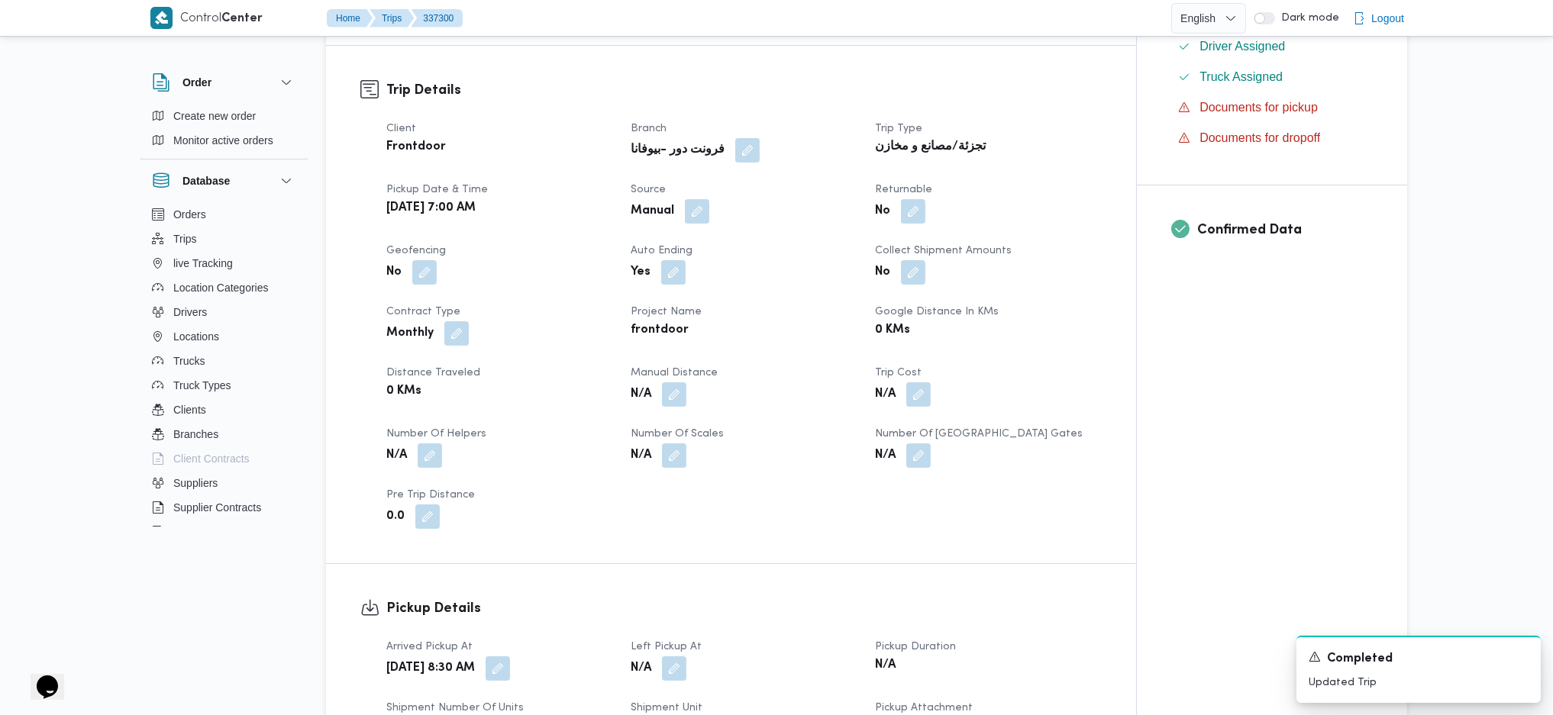
scroll to position [712, 0]
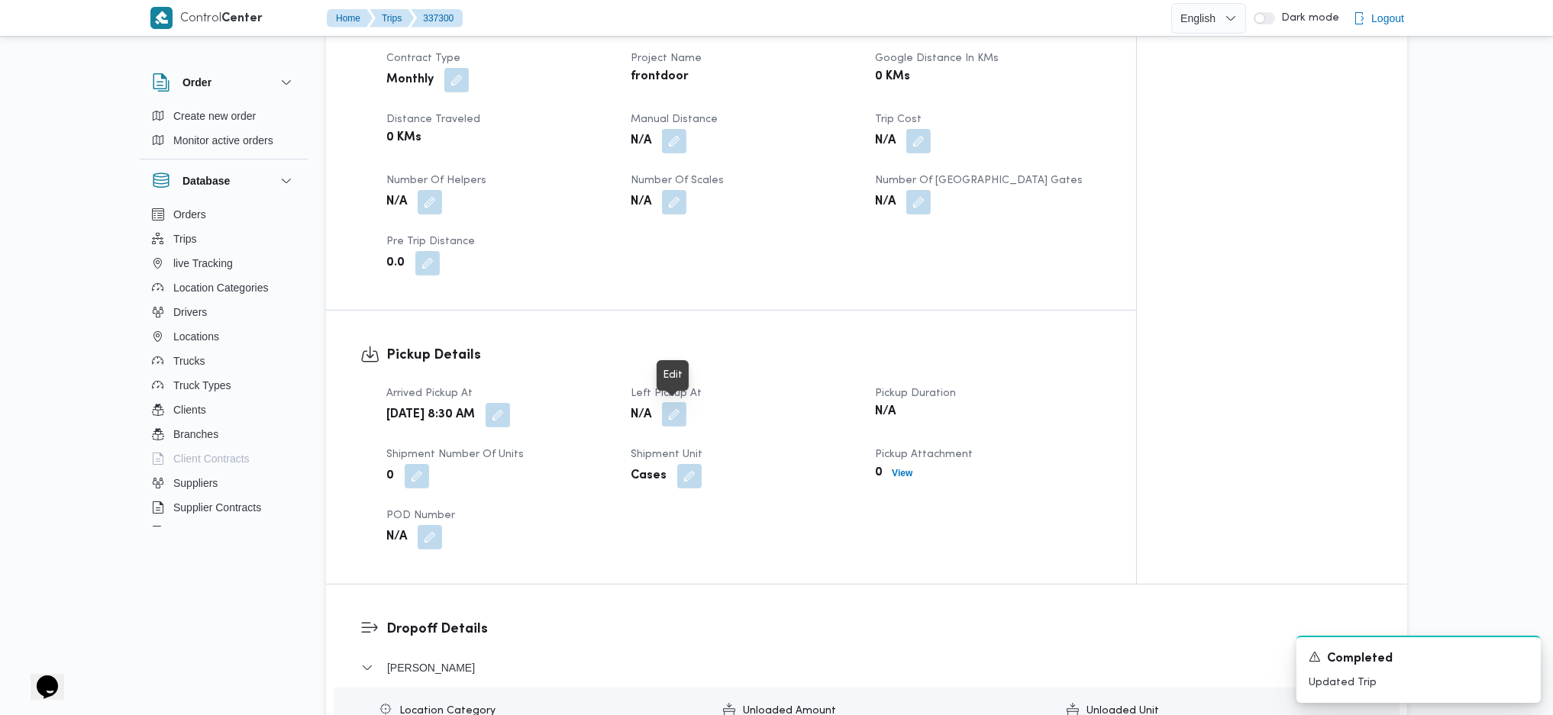
click at [672, 421] on button "button" at bounding box center [674, 414] width 24 height 24
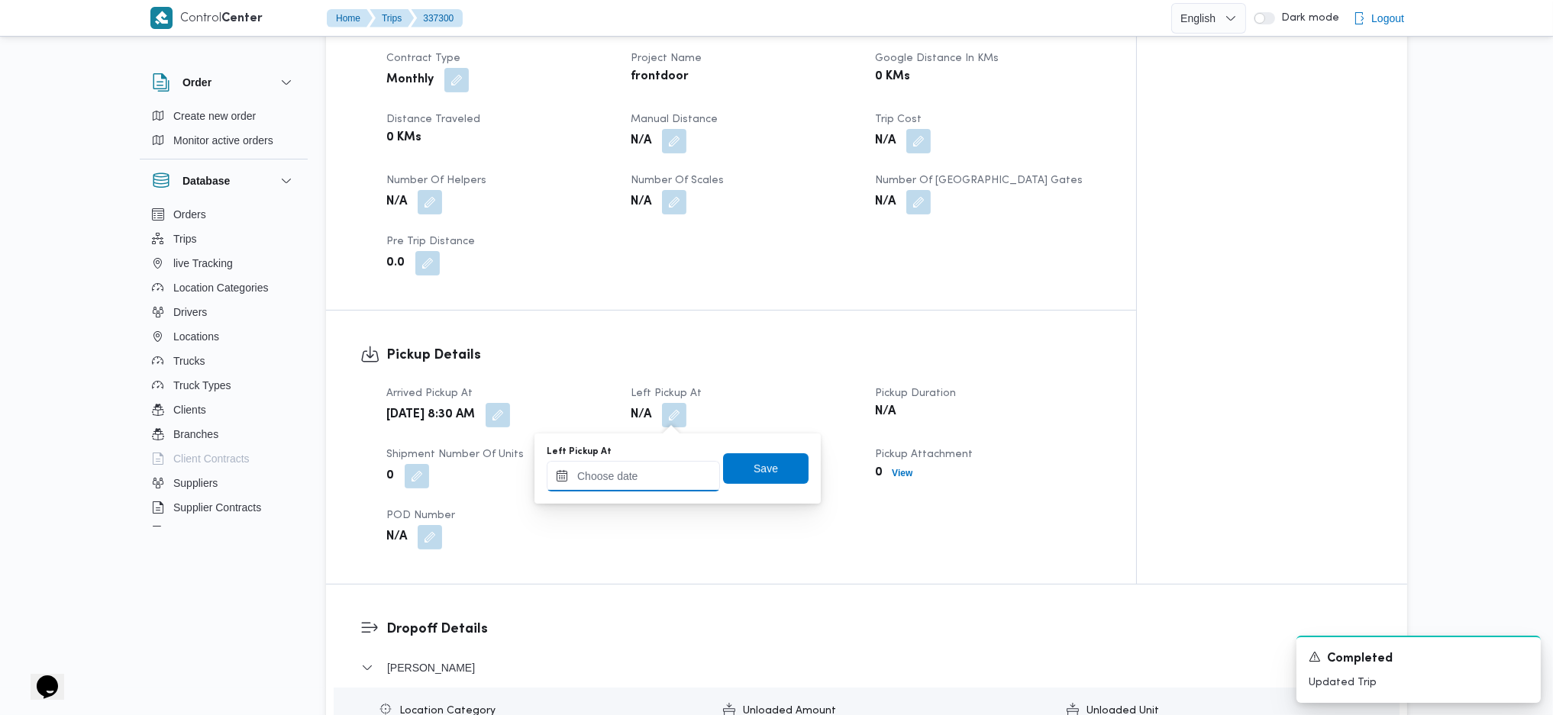
drag, startPoint x: 650, startPoint y: 472, endPoint x: 663, endPoint y: 489, distance: 22.3
click at [650, 472] on input "Left Pickup At" at bounding box center [633, 476] width 173 height 31
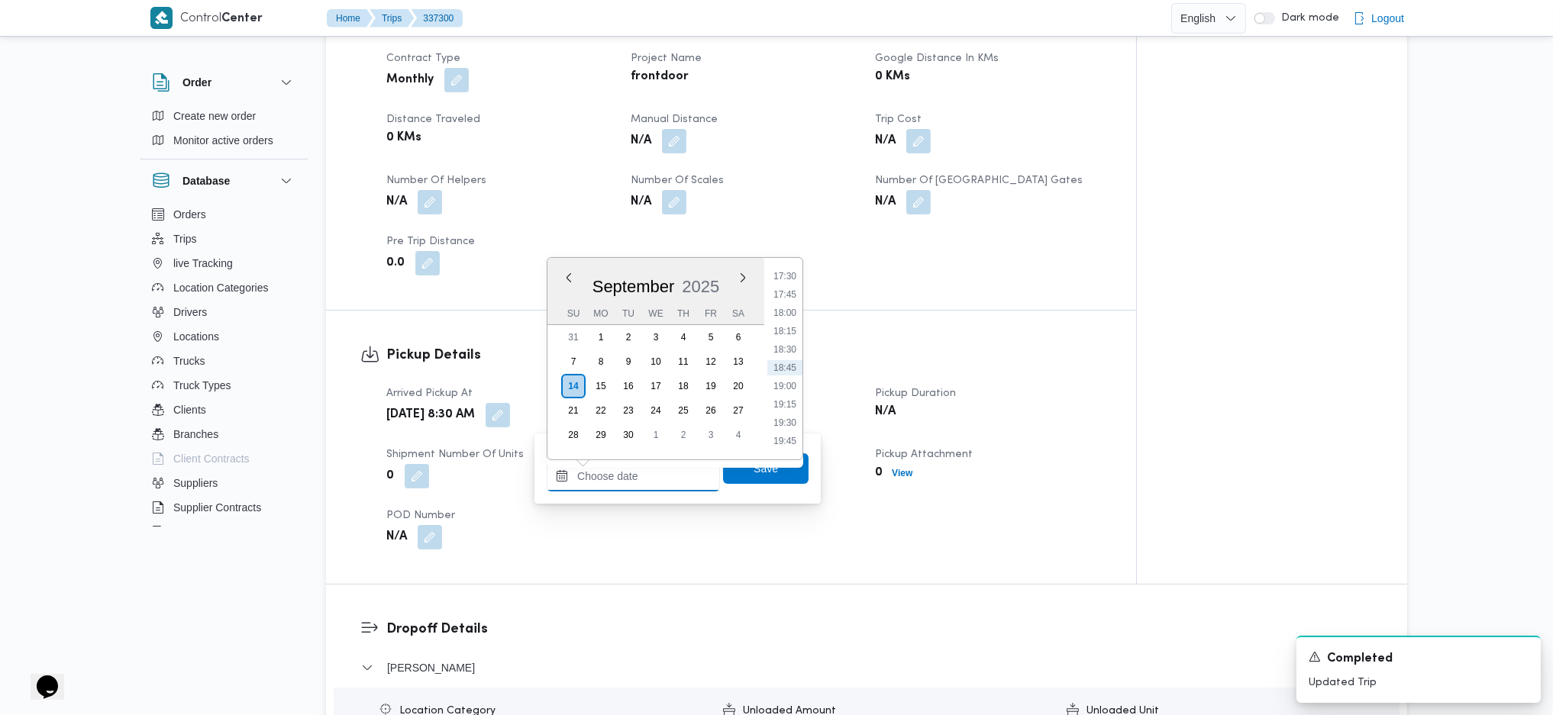
scroll to position [0, 0]
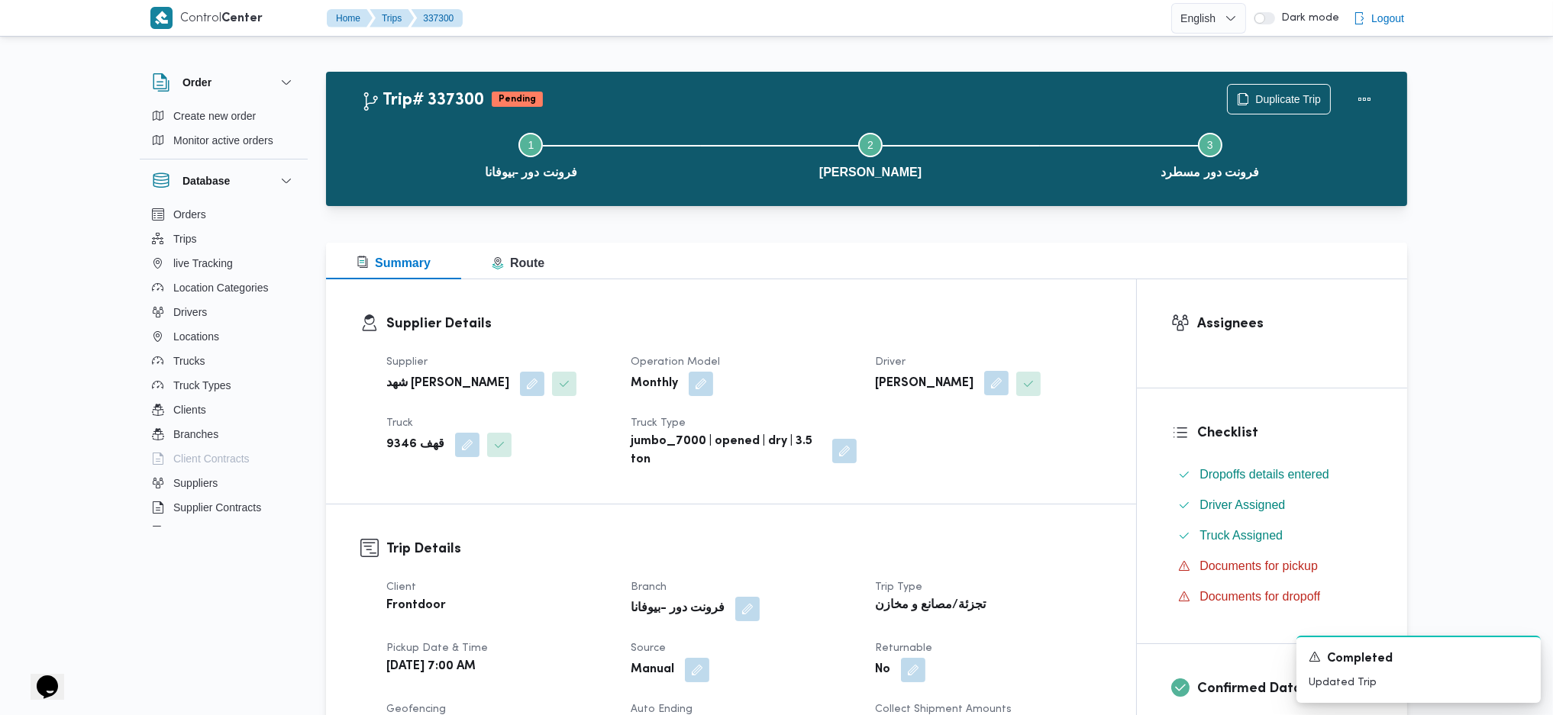
click at [1008, 394] on button "button" at bounding box center [996, 383] width 24 height 24
click at [985, 444] on span "عبدالرحمن ابراهيم جاد ابراهيم" at bounding box center [941, 444] width 88 height 17
type input "دياب"
click at [1012, 328] on h3 "Supplier Details" at bounding box center [743, 324] width 715 height 21
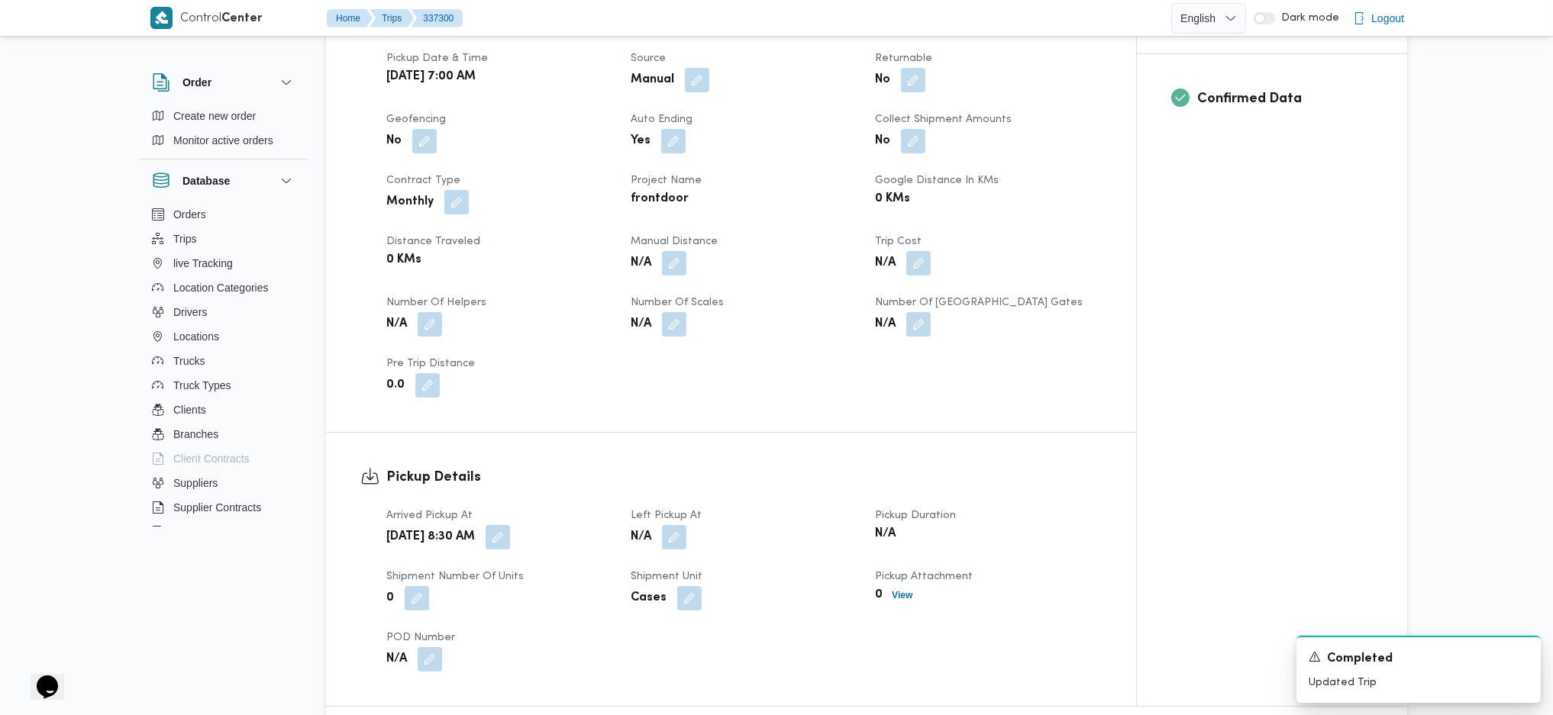
scroll to position [712, 0]
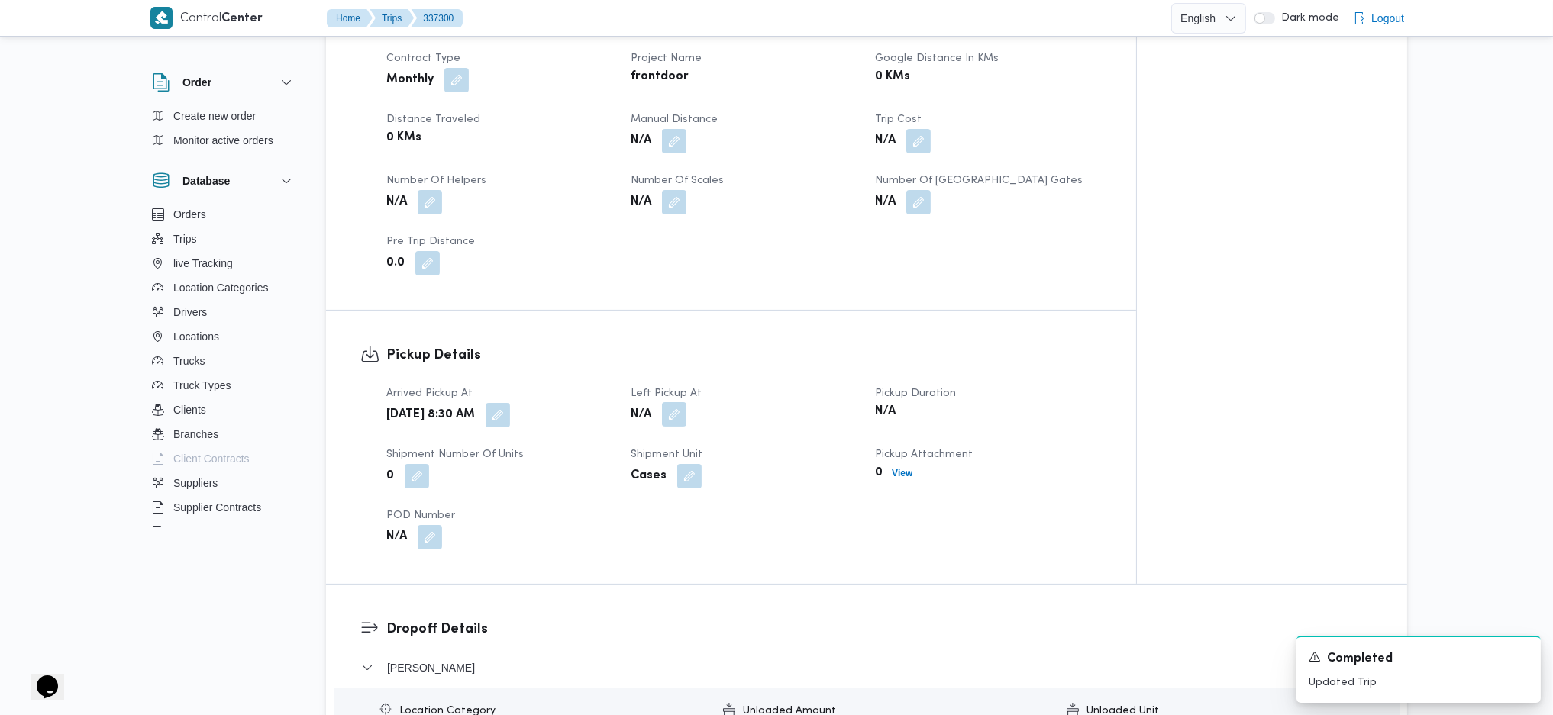
click at [679, 419] on button "button" at bounding box center [674, 414] width 24 height 24
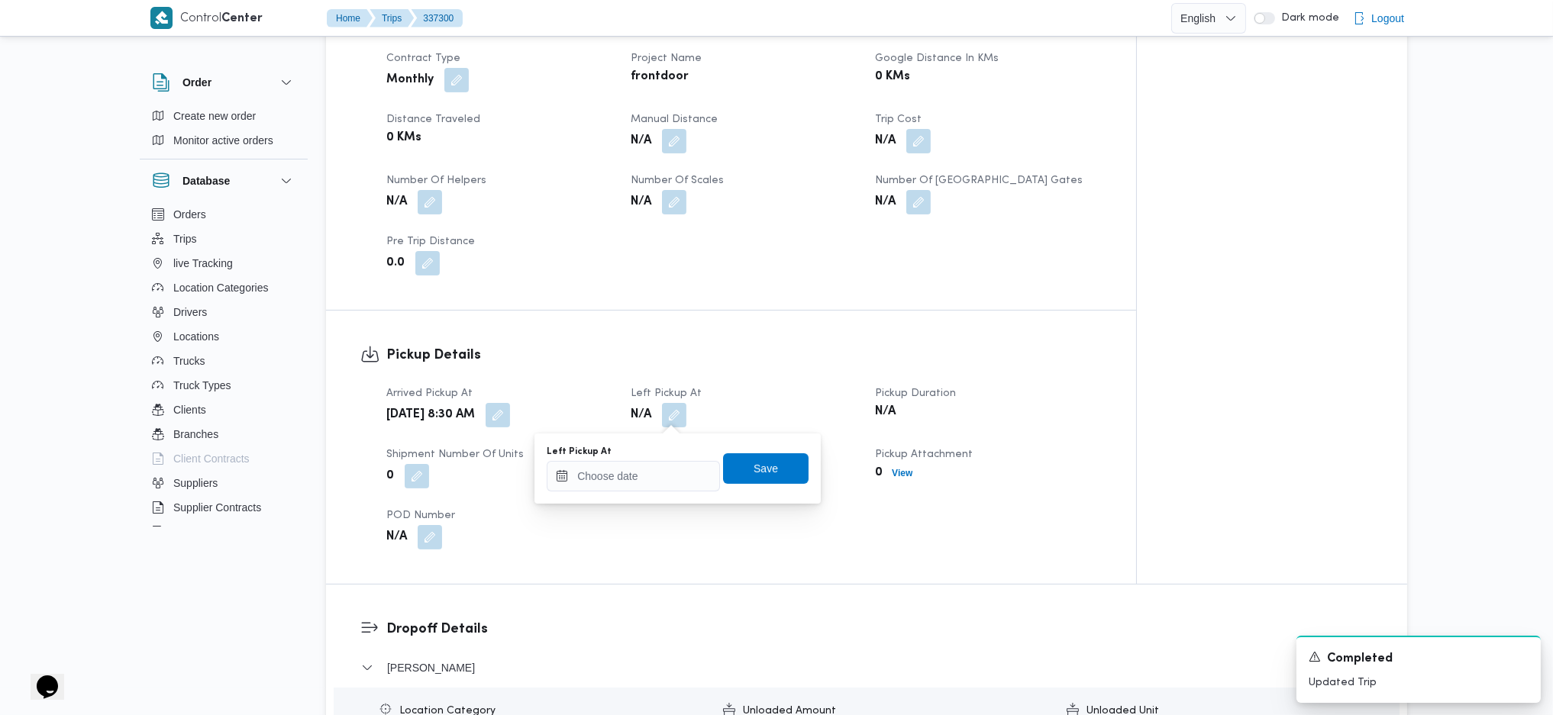
click at [631, 495] on div "You are in a dialog. To close this dialog, hit escape. Left Pickup At Save" at bounding box center [677, 469] width 286 height 70
click at [655, 471] on input "Left Pickup At" at bounding box center [633, 476] width 173 height 31
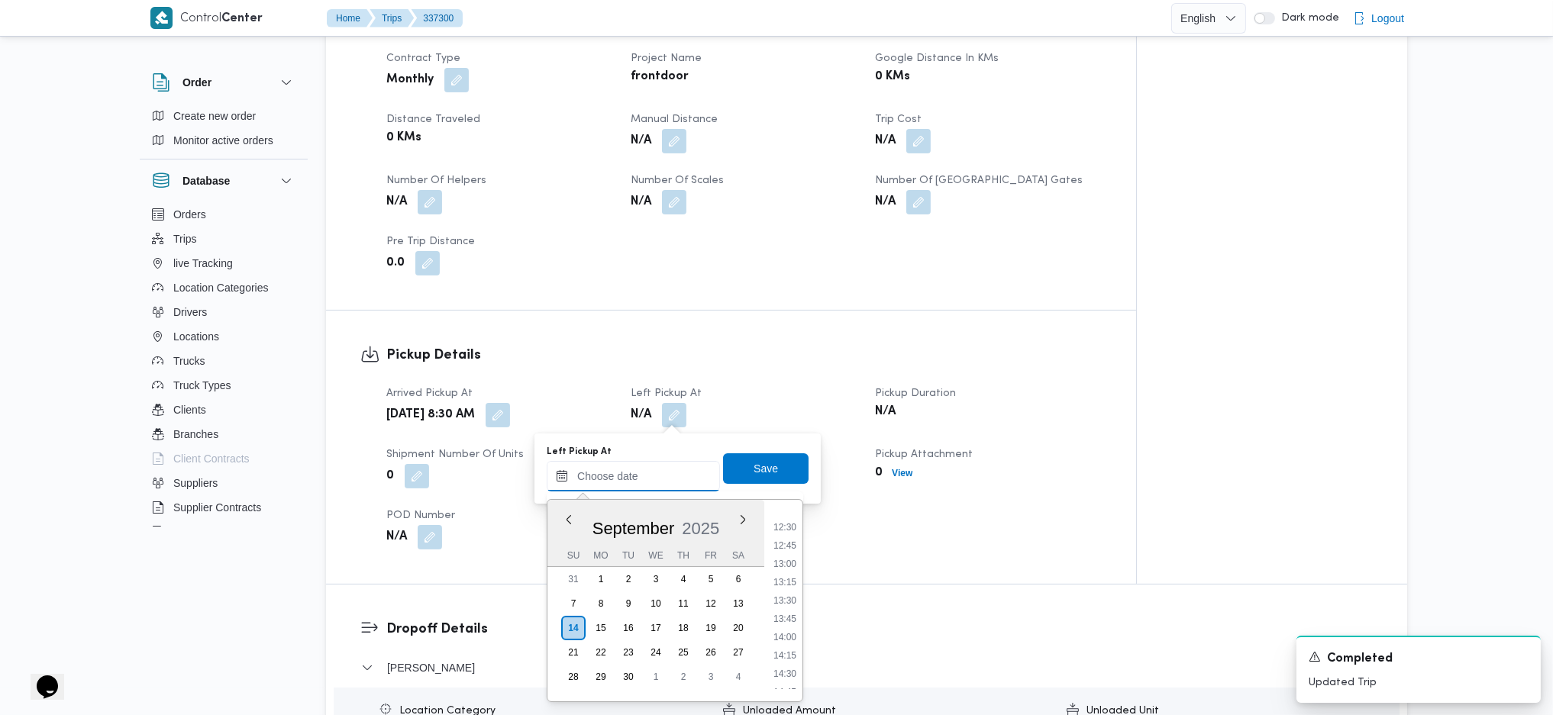
scroll to position [876, 0]
click at [844, 342] on div "Pickup Details Arrived Pickup At Sun, Sep 14, 2025 8:30 AM Left Pickup At N/A P…" at bounding box center [731, 447] width 810 height 273
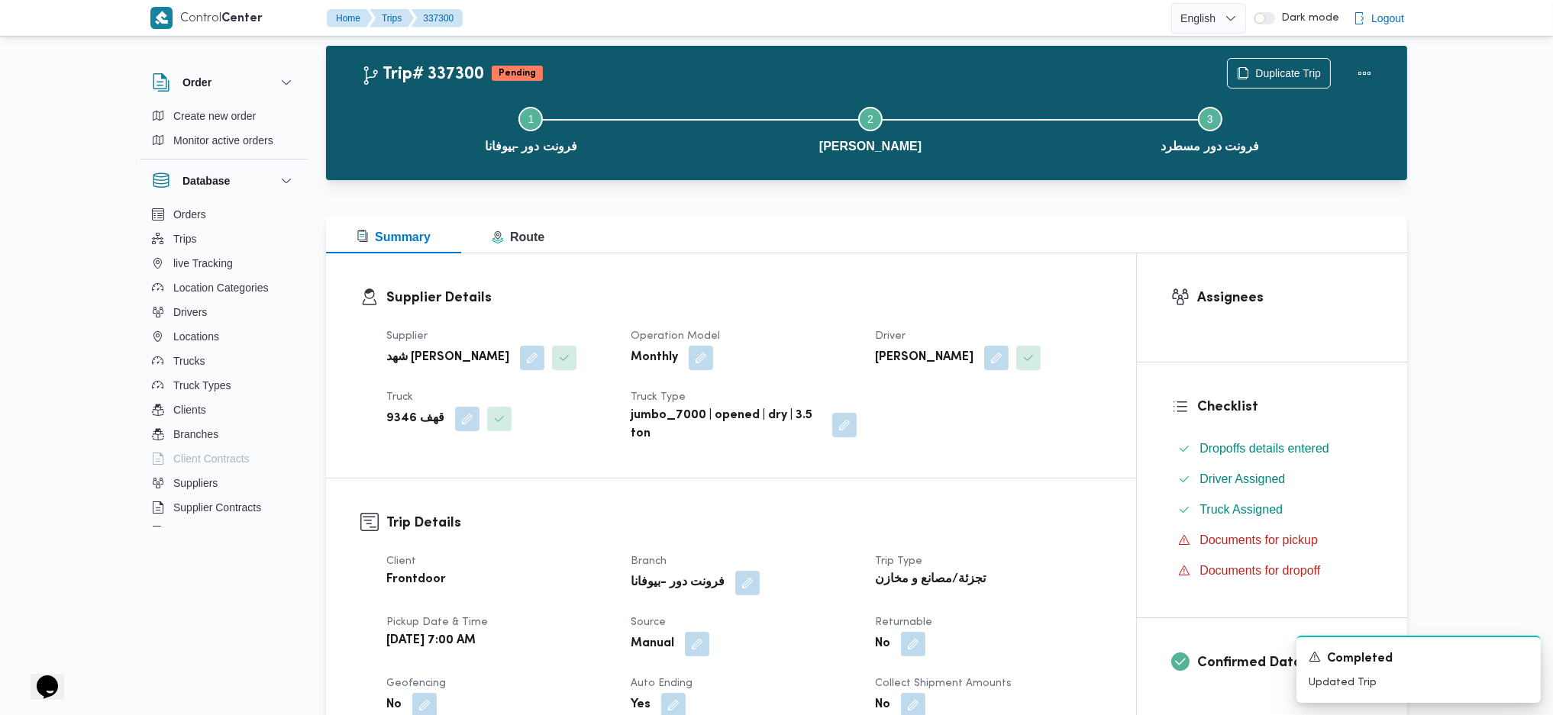
scroll to position [0, 0]
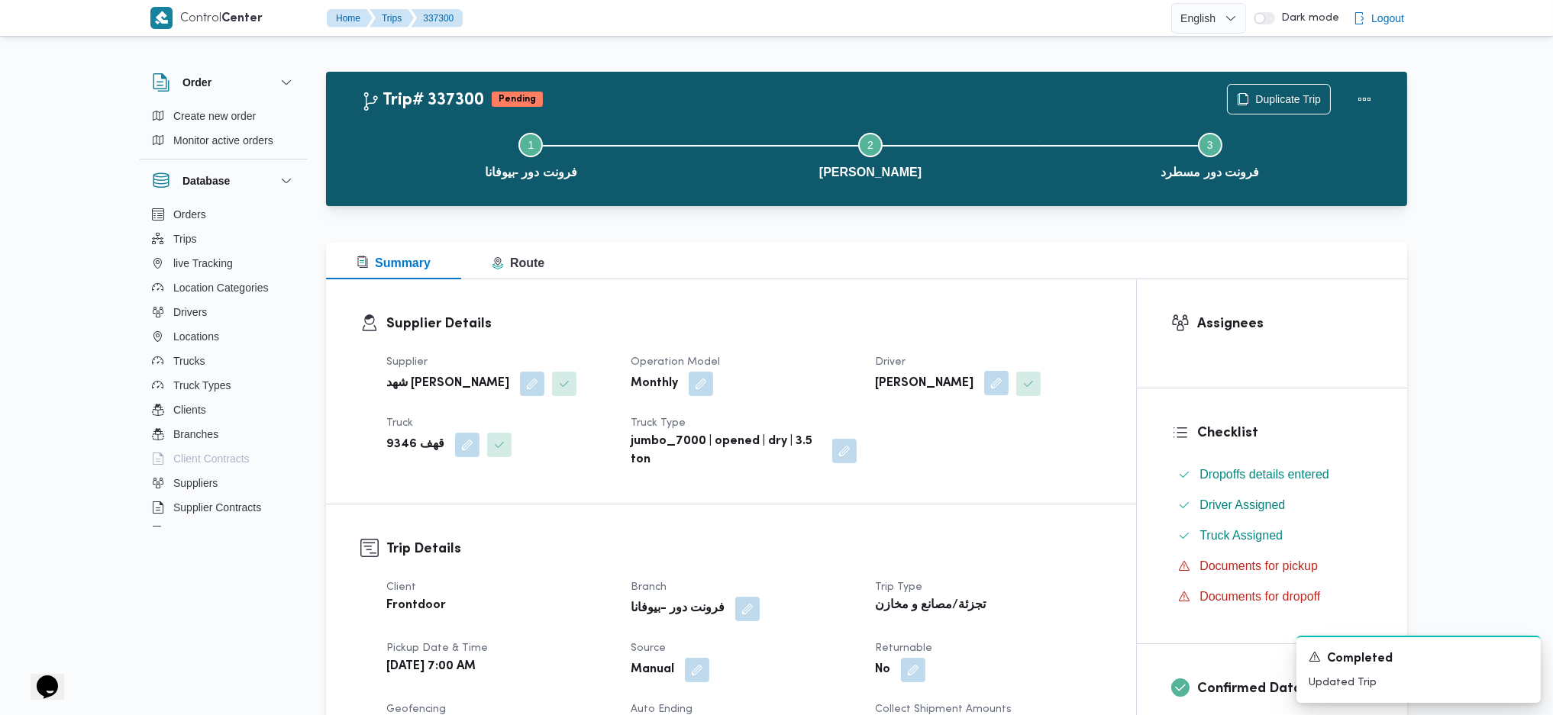
click at [1008, 395] on button "button" at bounding box center [996, 383] width 24 height 24
click at [970, 444] on span "عبدالرحمن ابراهيم جاد ابراهيم" at bounding box center [941, 444] width 88 height 17
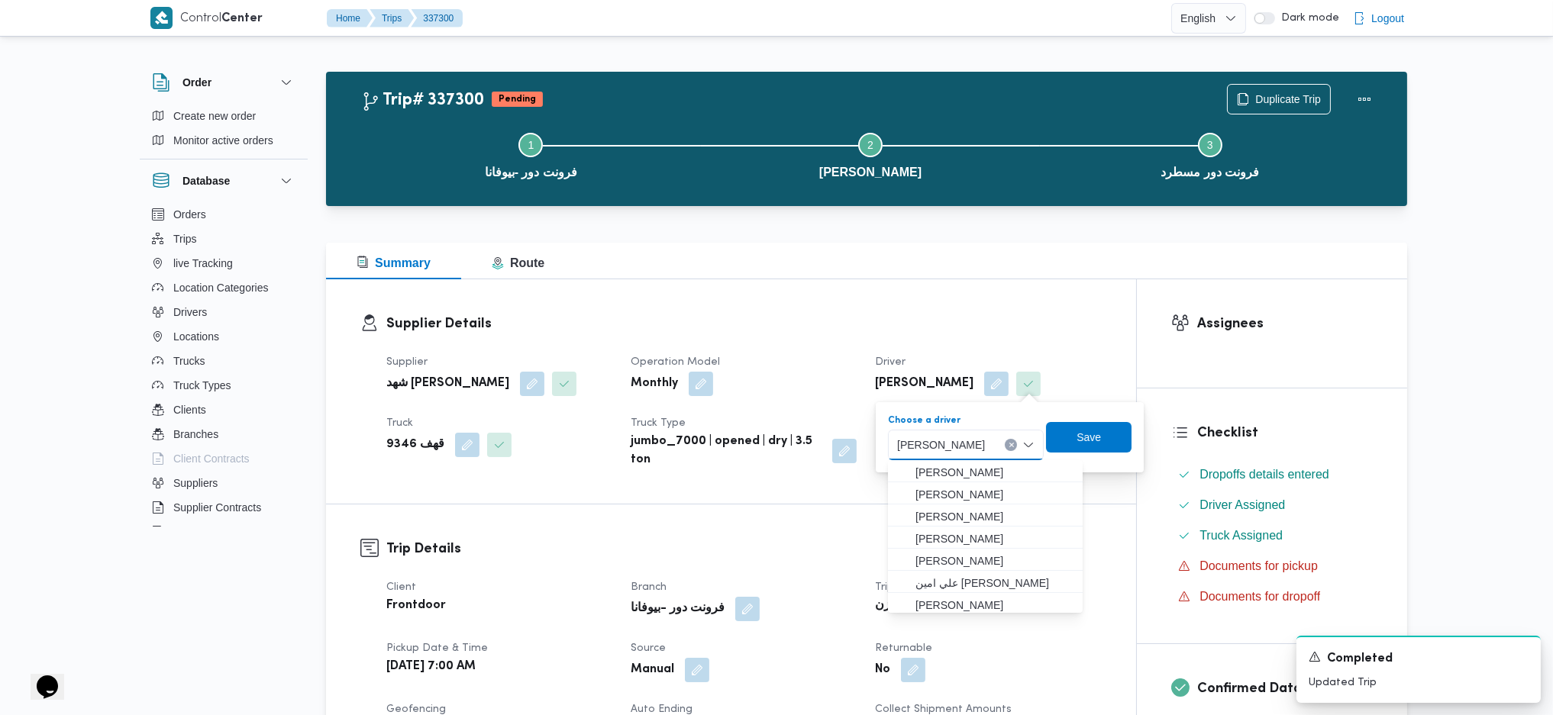
scroll to position [24, 0]
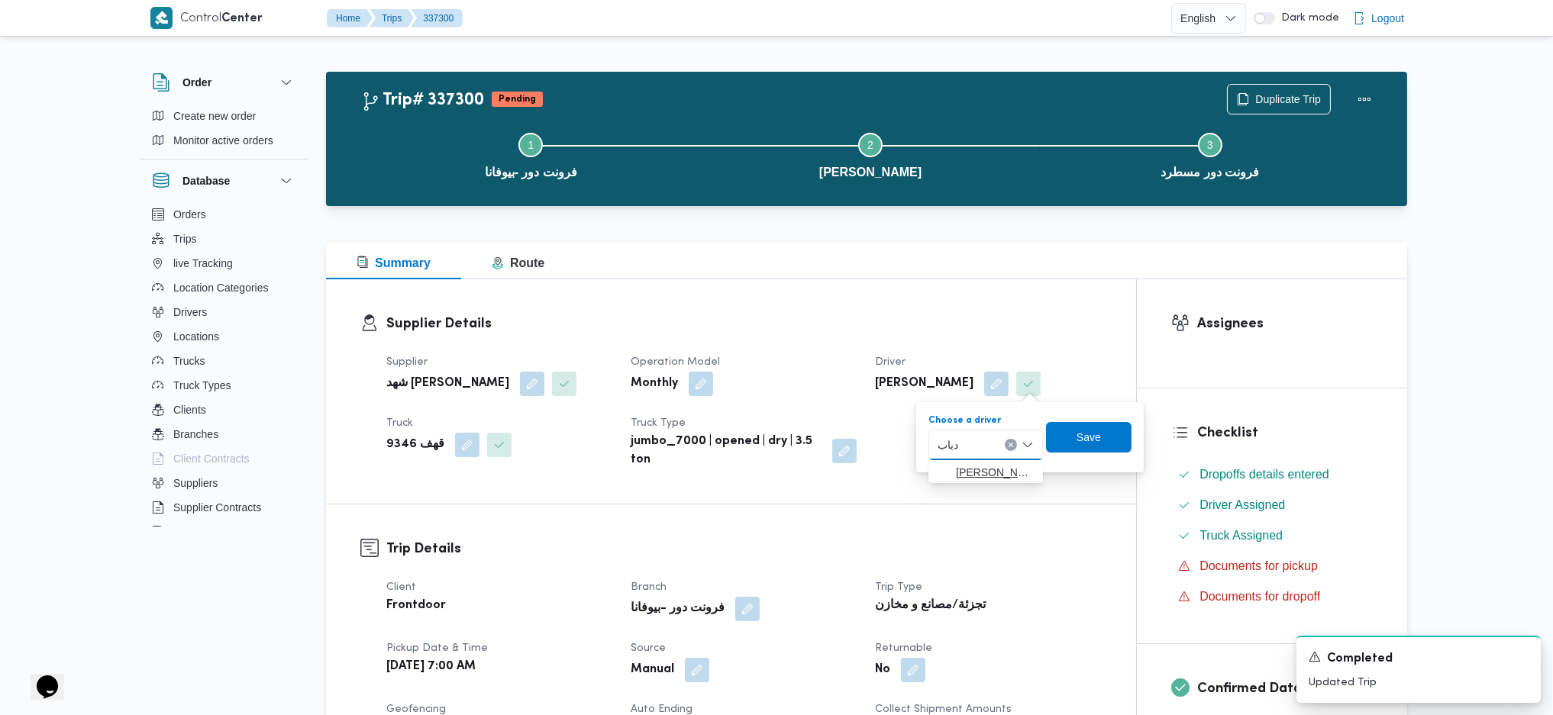
type input "دياب"
click at [1044, 476] on mark "دياب" at bounding box center [1054, 472] width 21 height 12
click at [1134, 435] on span "Save" at bounding box center [1102, 436] width 85 height 31
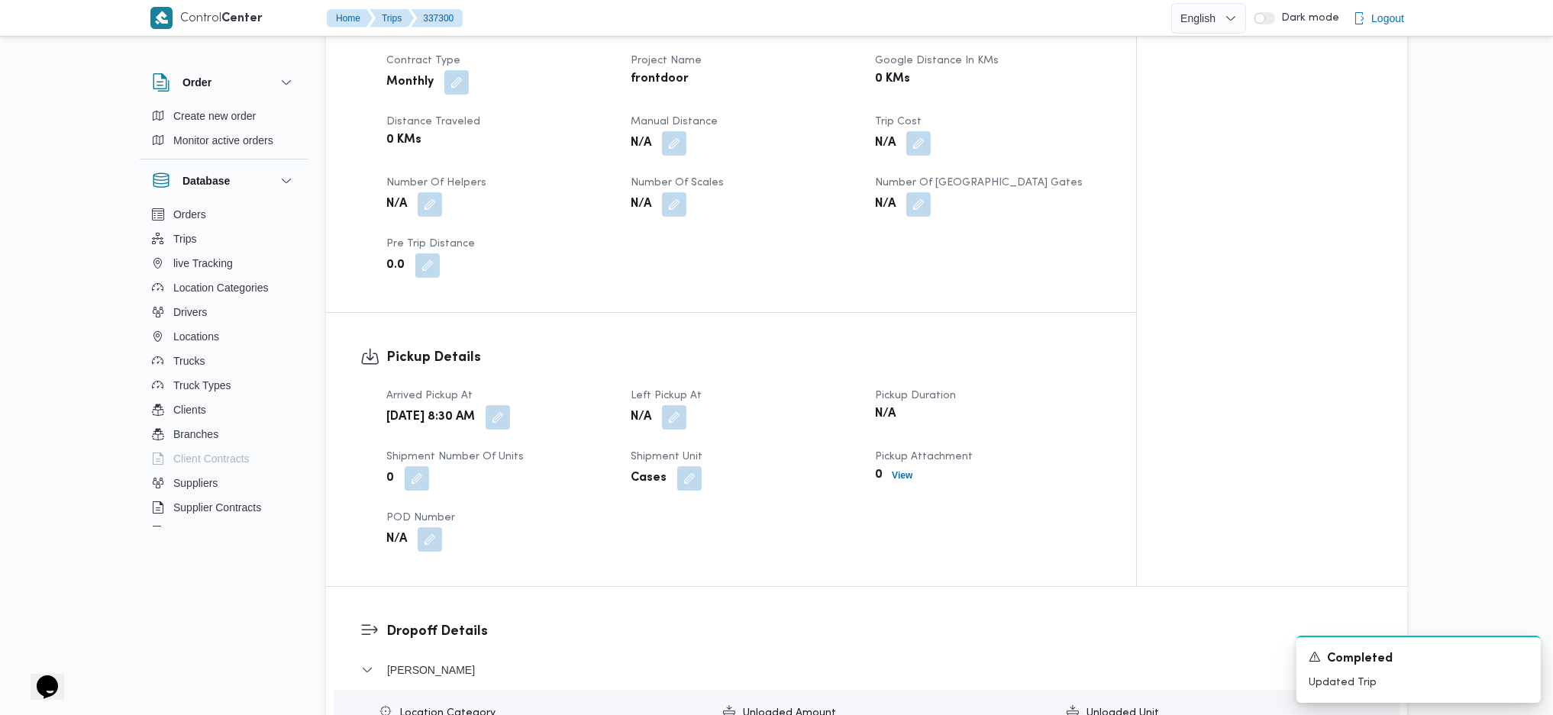
scroll to position [814, 0]
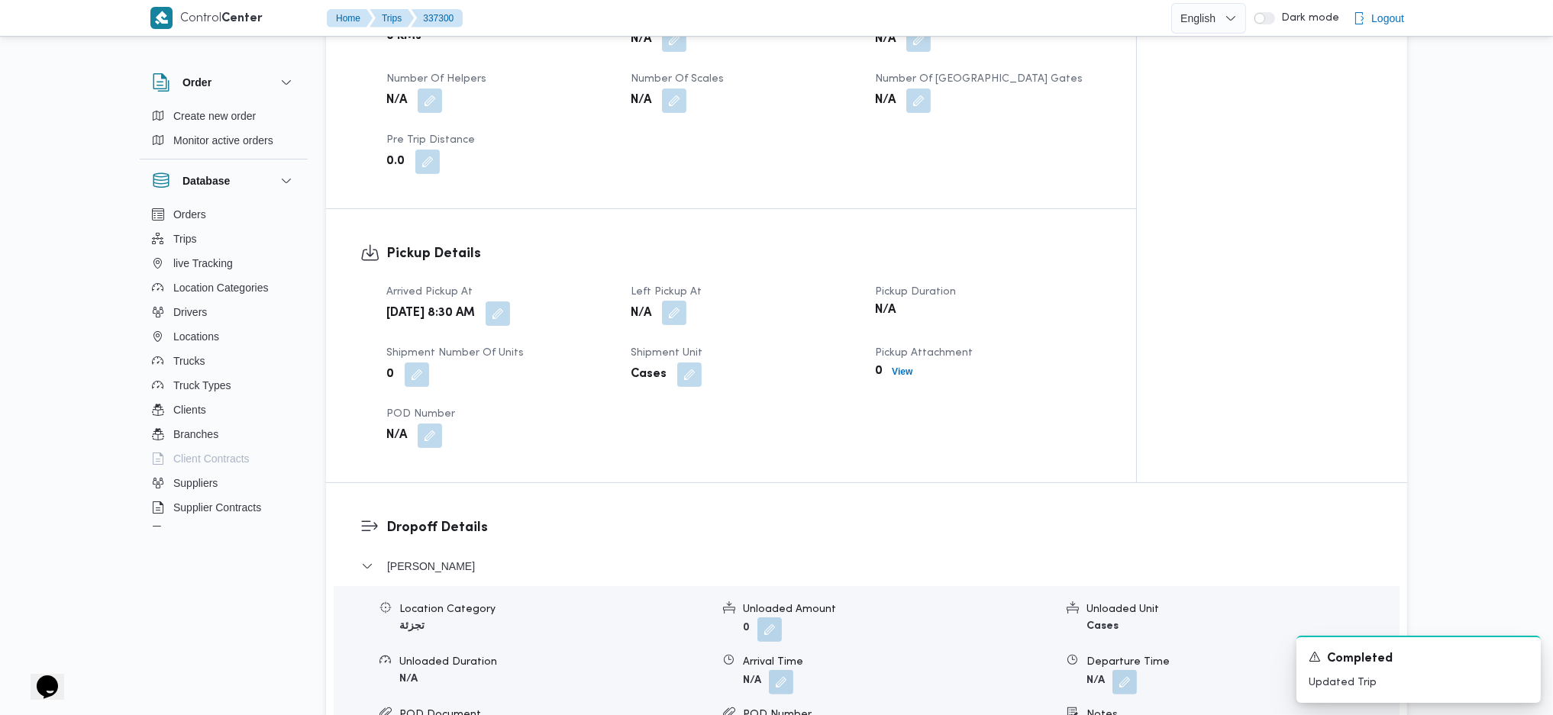
click at [684, 312] on button "button" at bounding box center [674, 313] width 24 height 24
drag, startPoint x: 631, startPoint y: 402, endPoint x: 657, endPoint y: 377, distance: 35.6
click at [638, 399] on div "Arrived Pickup At Sun, Sep 14, 2025 8:30 AM Left Pickup At N/A Pickup Duration …" at bounding box center [744, 365] width 734 height 183
click at [676, 308] on button "button" at bounding box center [674, 313] width 24 height 24
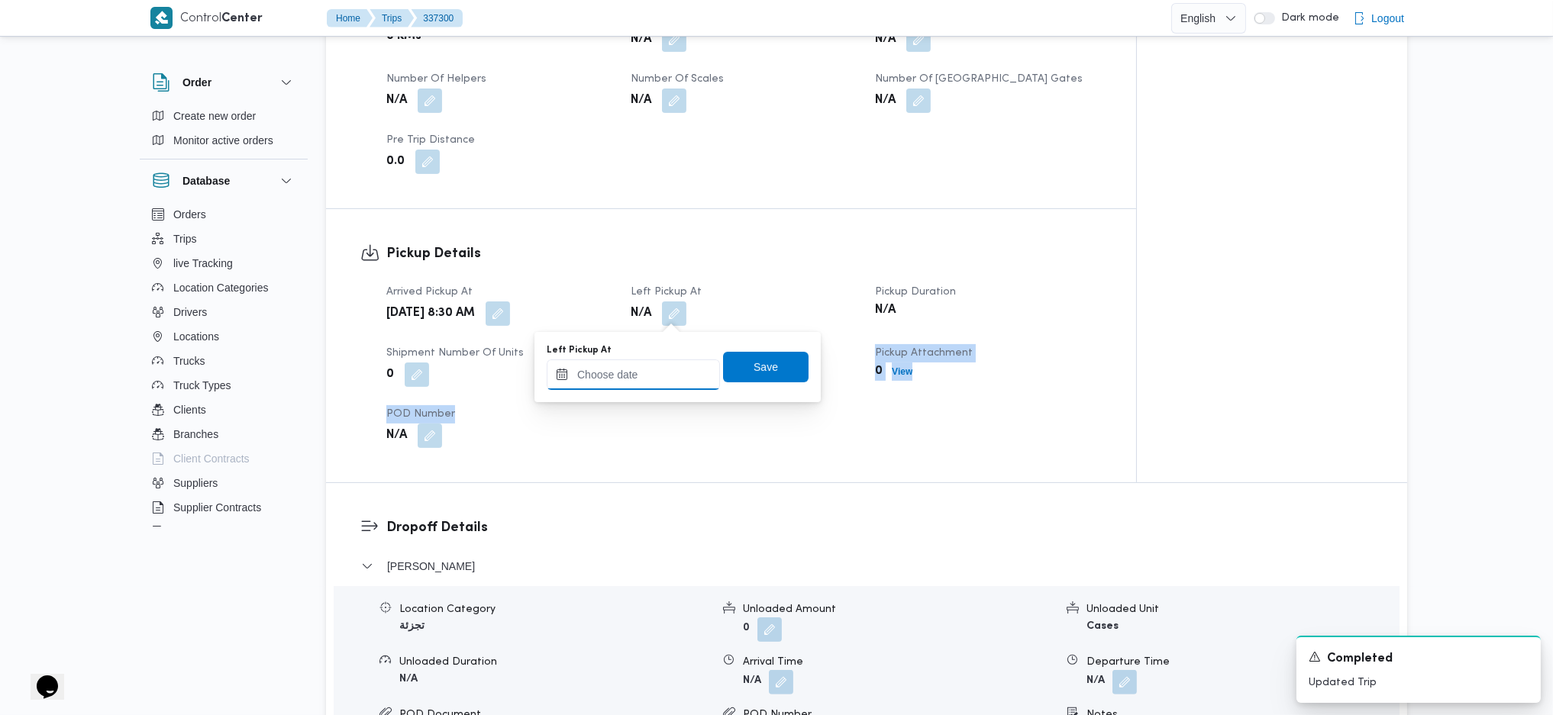
click at [650, 368] on input "Left Pickup At" at bounding box center [633, 375] width 173 height 31
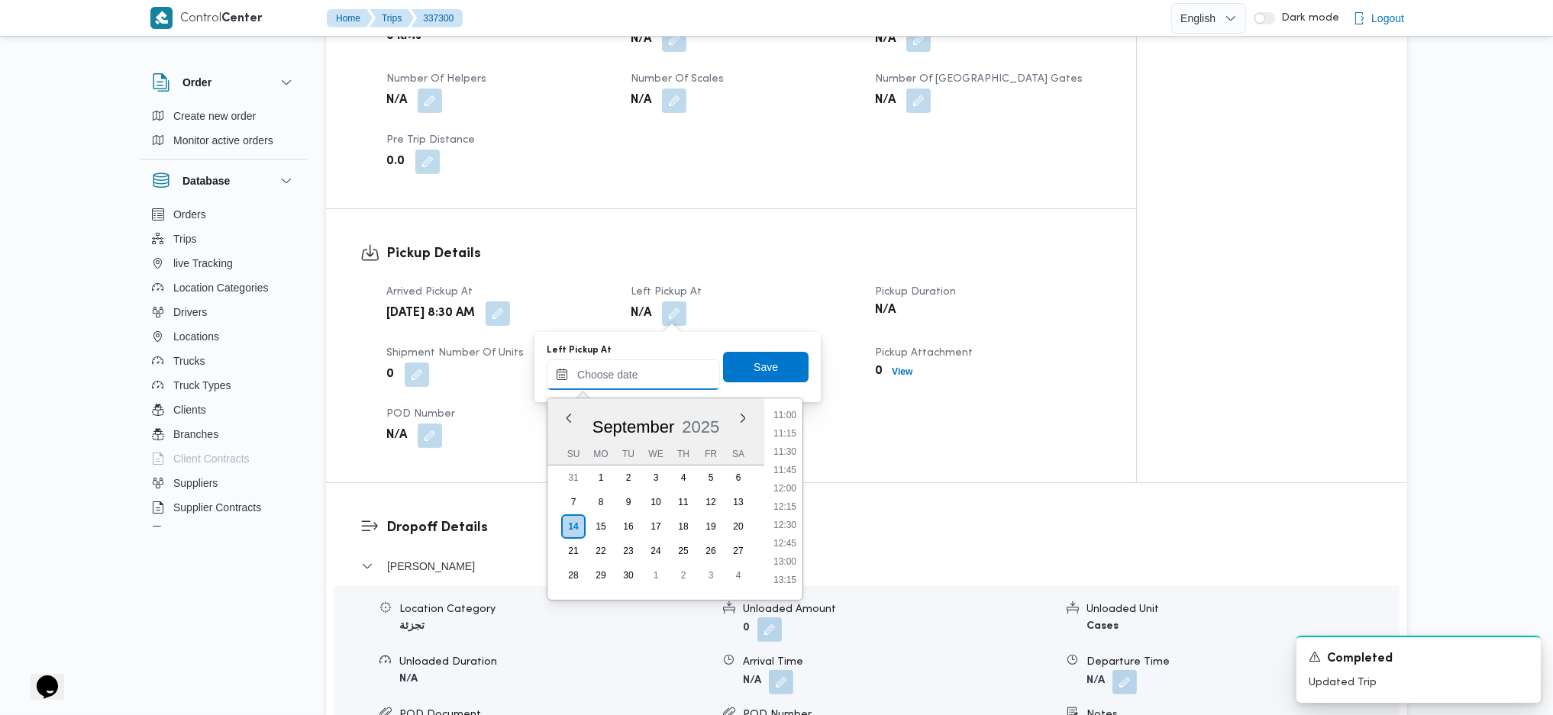
scroll to position [775, 0]
click at [792, 448] on li "11:00" at bounding box center [784, 449] width 35 height 15
type input "14/09/2025 11:00"
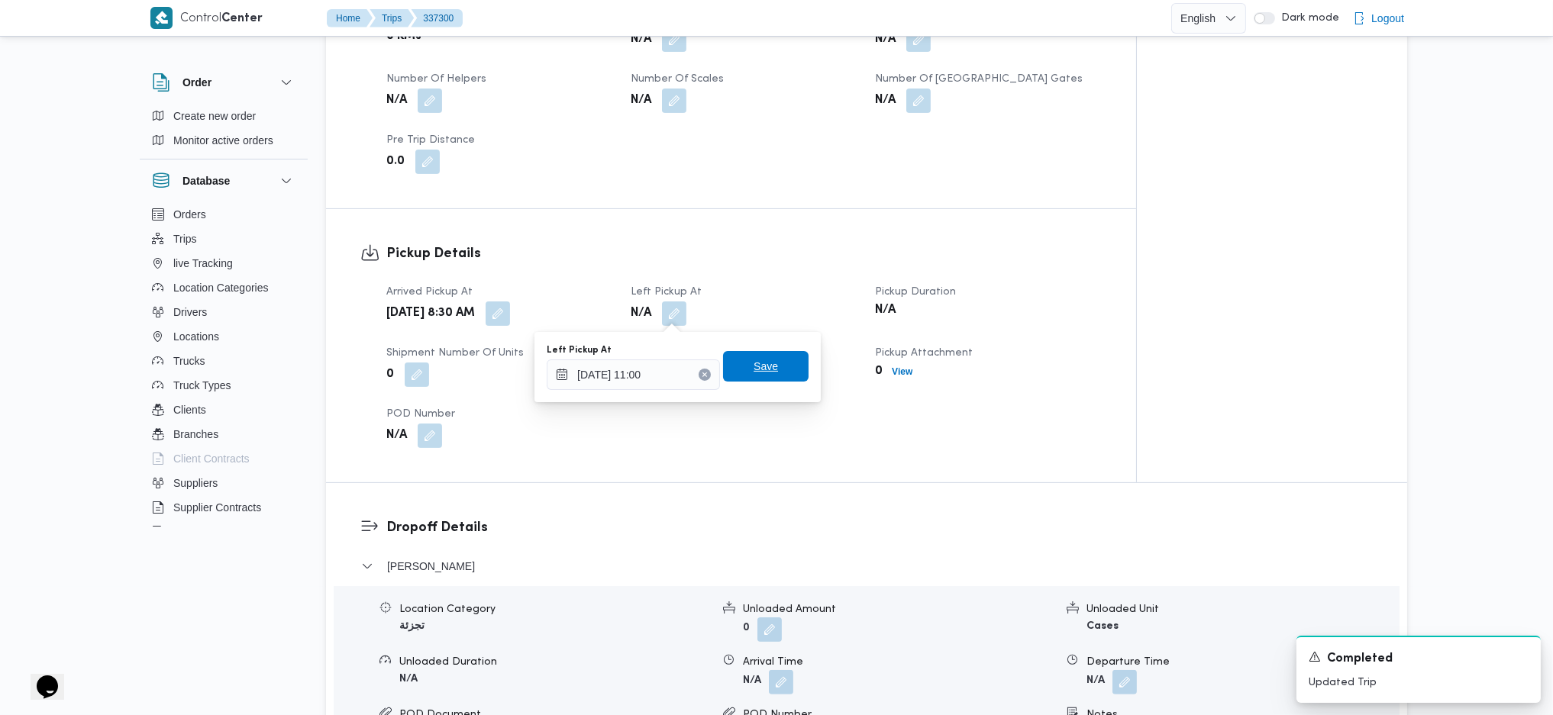
click at [770, 370] on span "Save" at bounding box center [765, 366] width 85 height 31
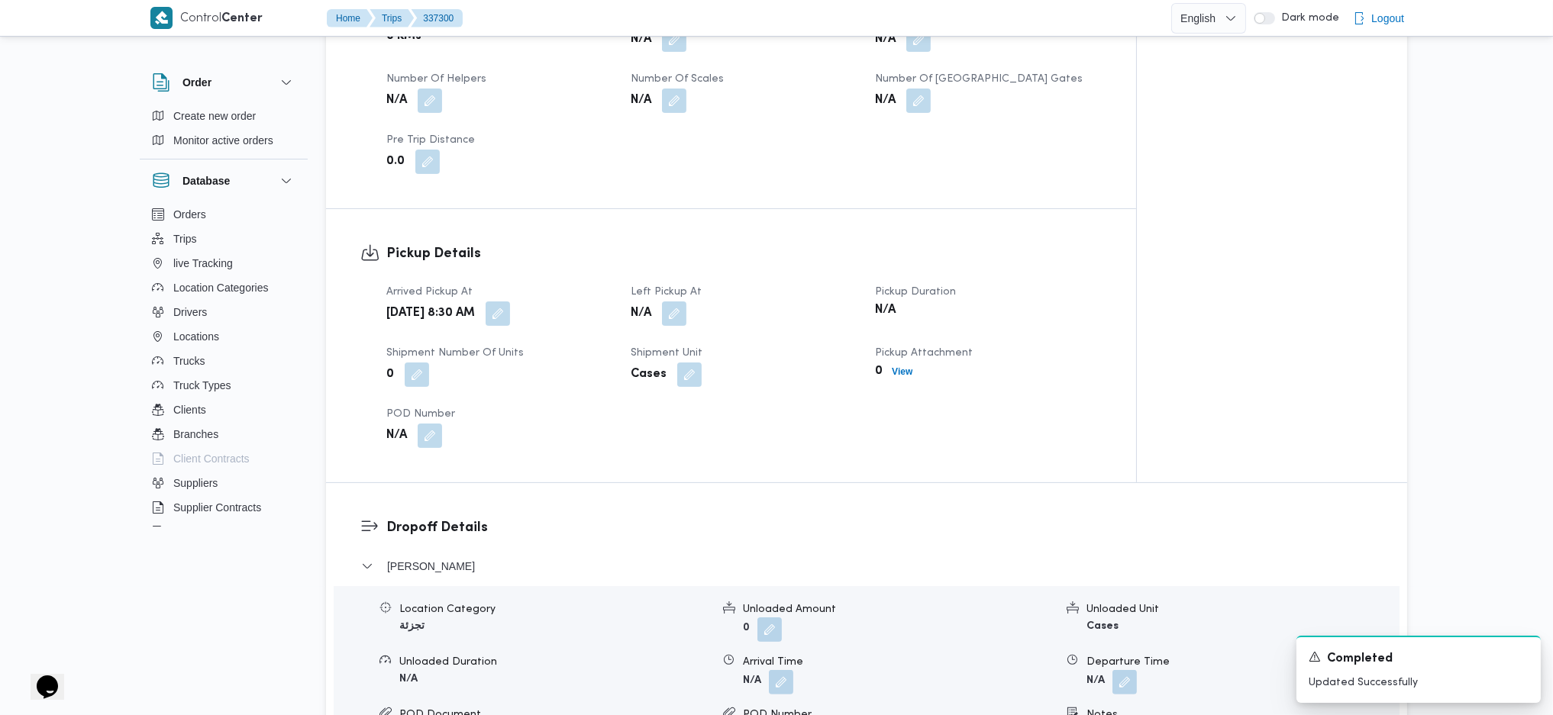
scroll to position [1221, 0]
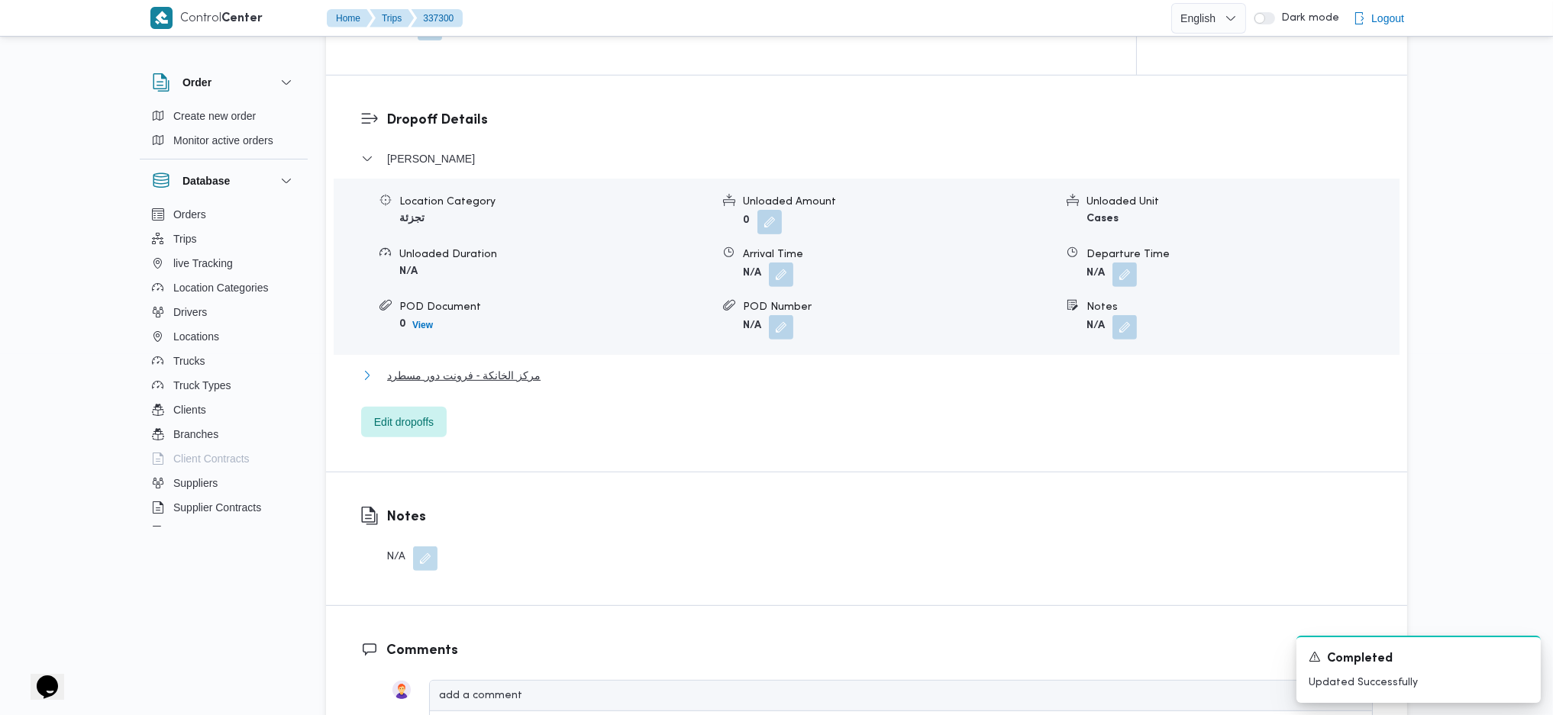
click at [482, 376] on span "مركز الخانكة - فرونت دور مسطرد" at bounding box center [463, 375] width 153 height 18
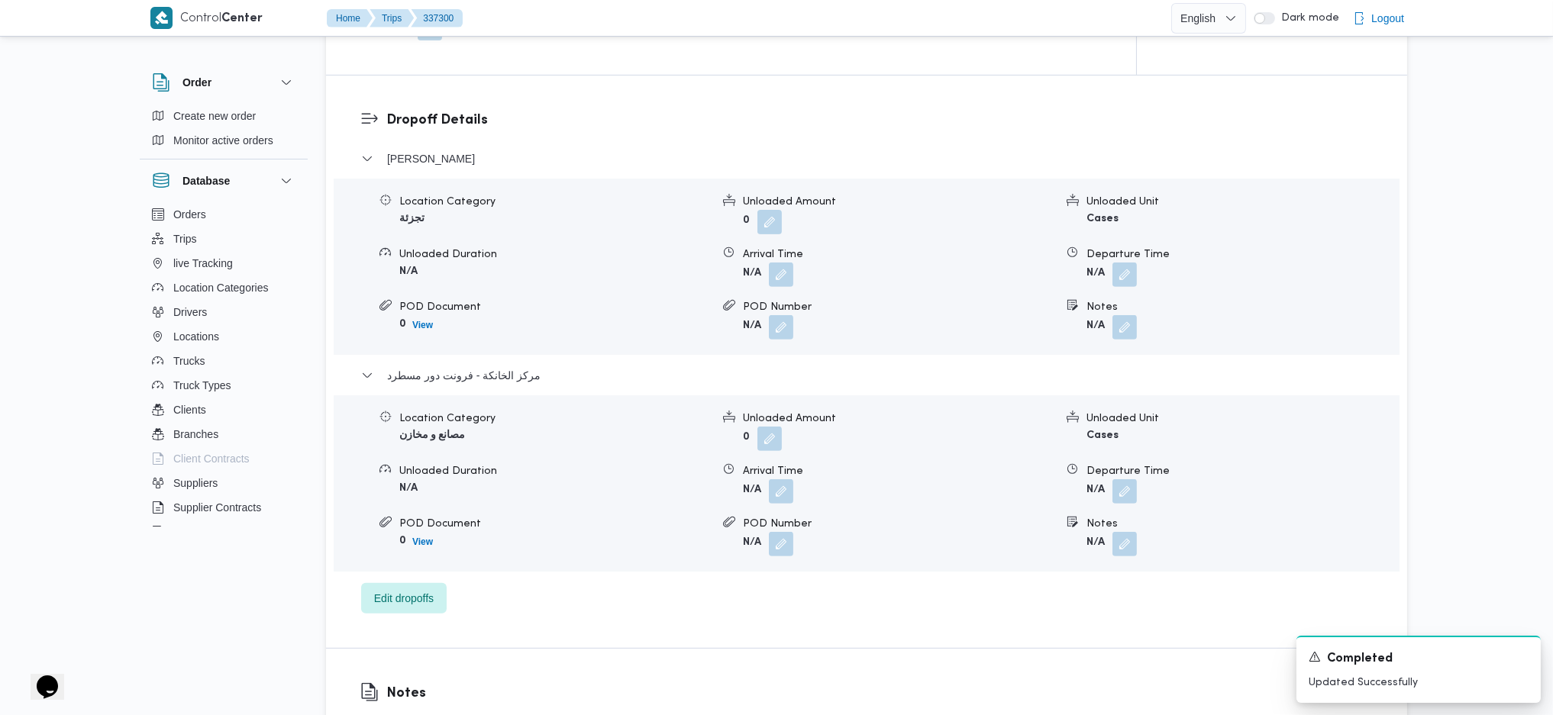
click at [1142, 493] on form "N/A" at bounding box center [1241, 491] width 311 height 24
click at [1128, 494] on button "button" at bounding box center [1124, 491] width 24 height 24
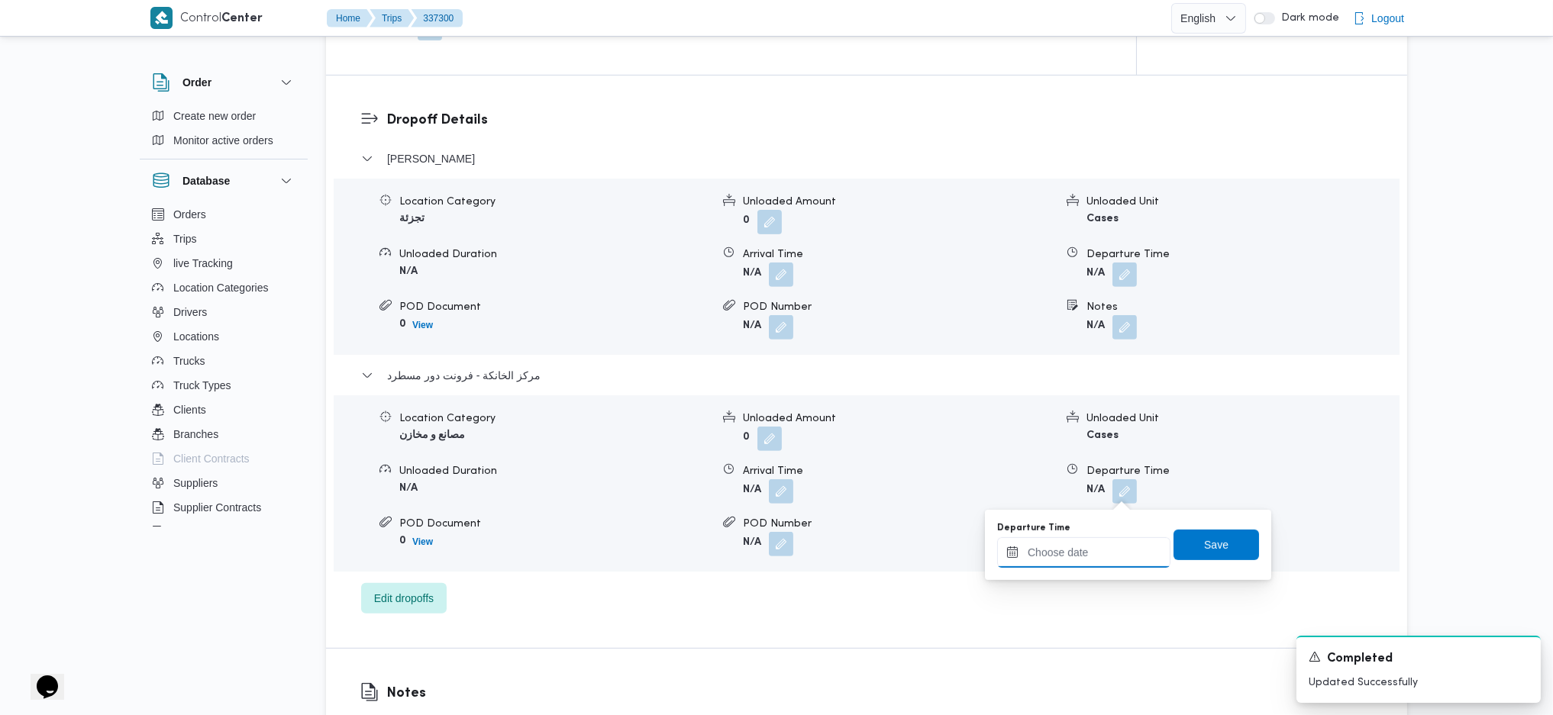
click at [1045, 553] on input "Departure Time" at bounding box center [1083, 552] width 173 height 31
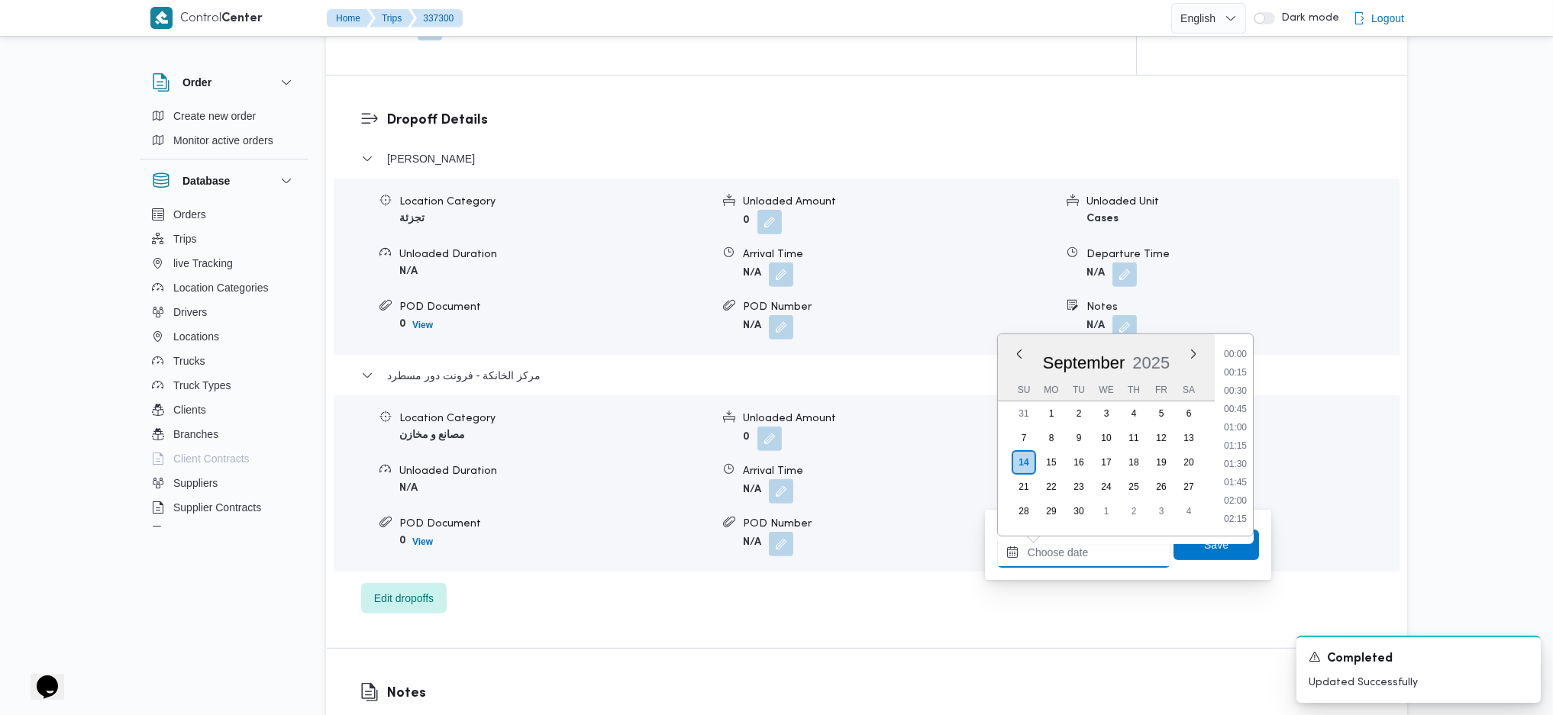
scroll to position [1284, 0]
click at [1226, 359] on li "17:30" at bounding box center [1235, 352] width 35 height 15
type input "14/09/2025 17:30"
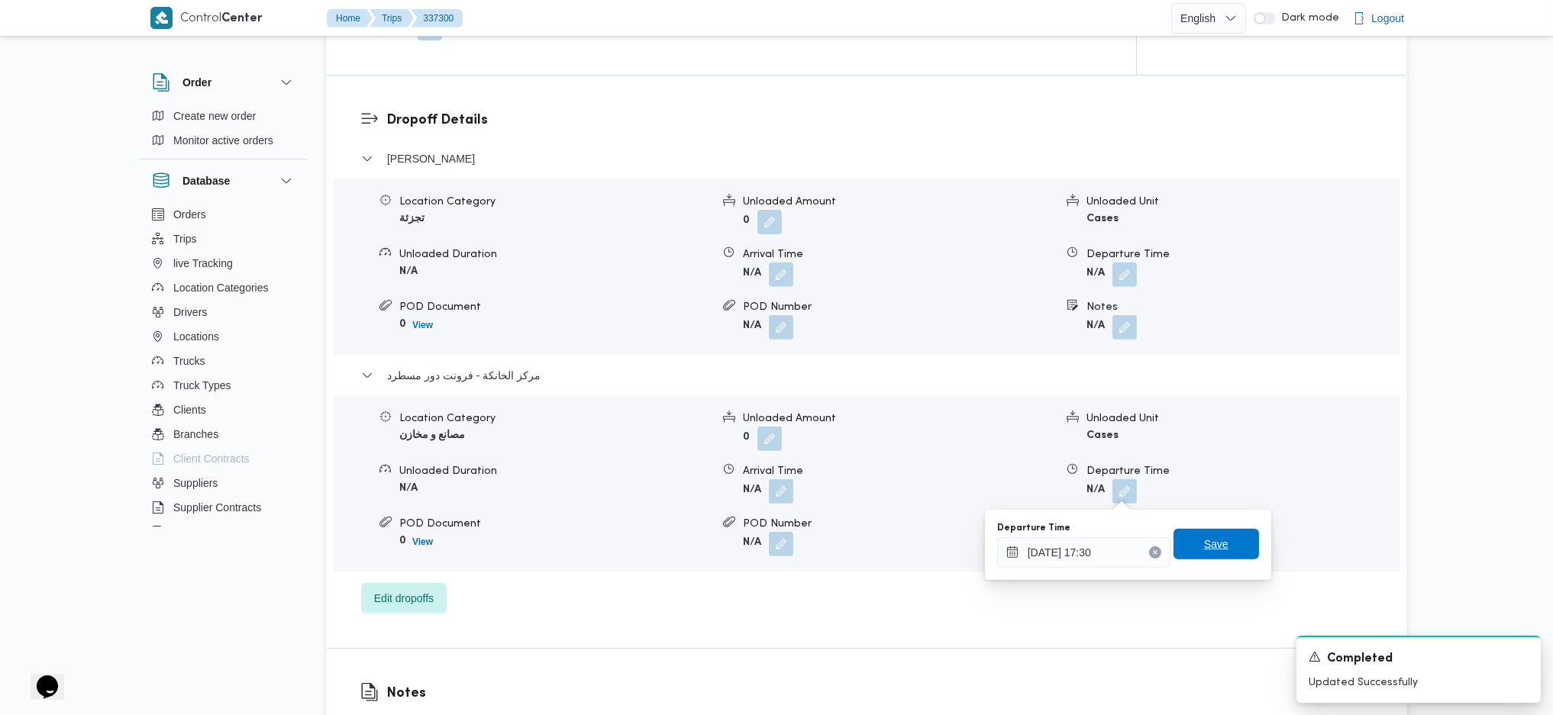
click at [1191, 557] on div "Departure Time 14/09/2025 17:30 Save" at bounding box center [1127, 545] width 265 height 49
click at [1197, 555] on span "Save" at bounding box center [1215, 544] width 85 height 31
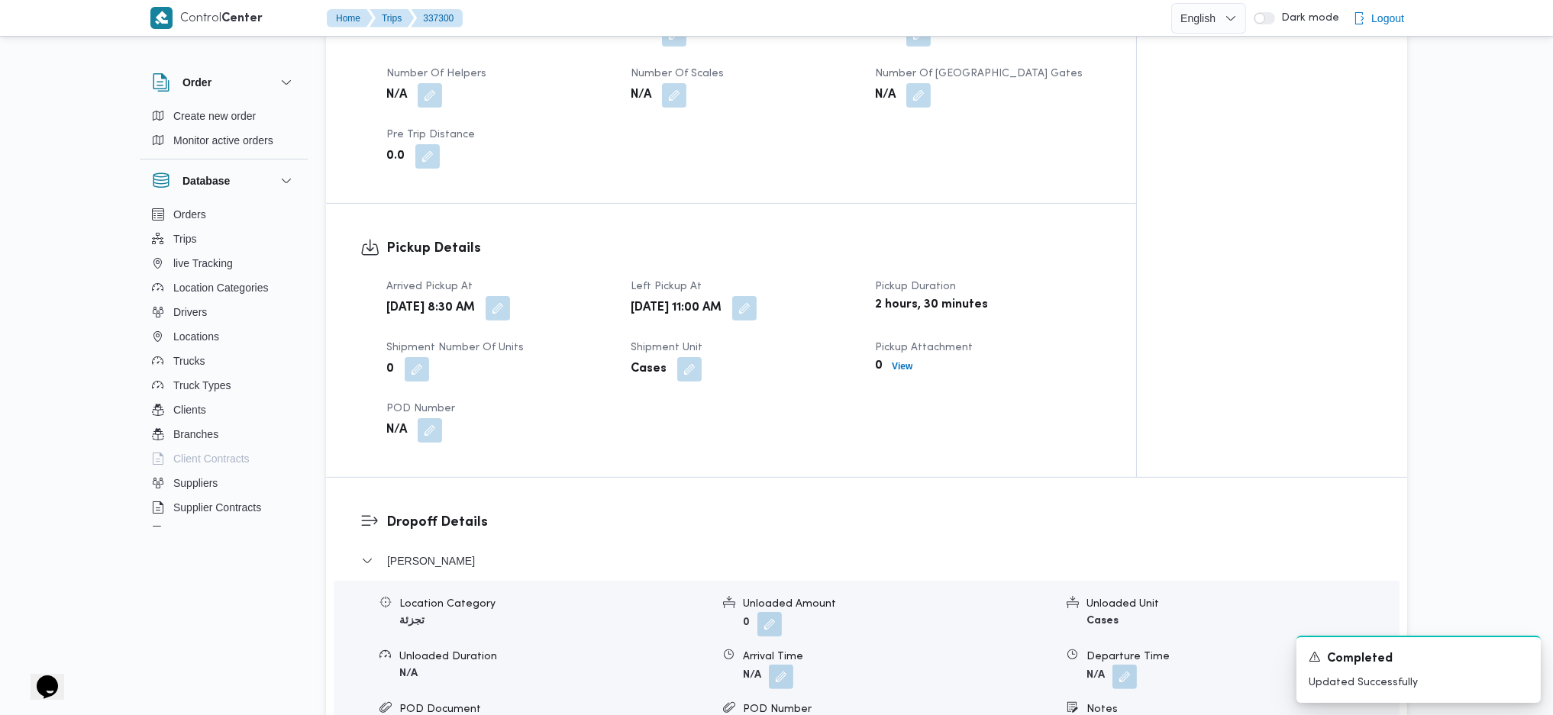
scroll to position [508, 0]
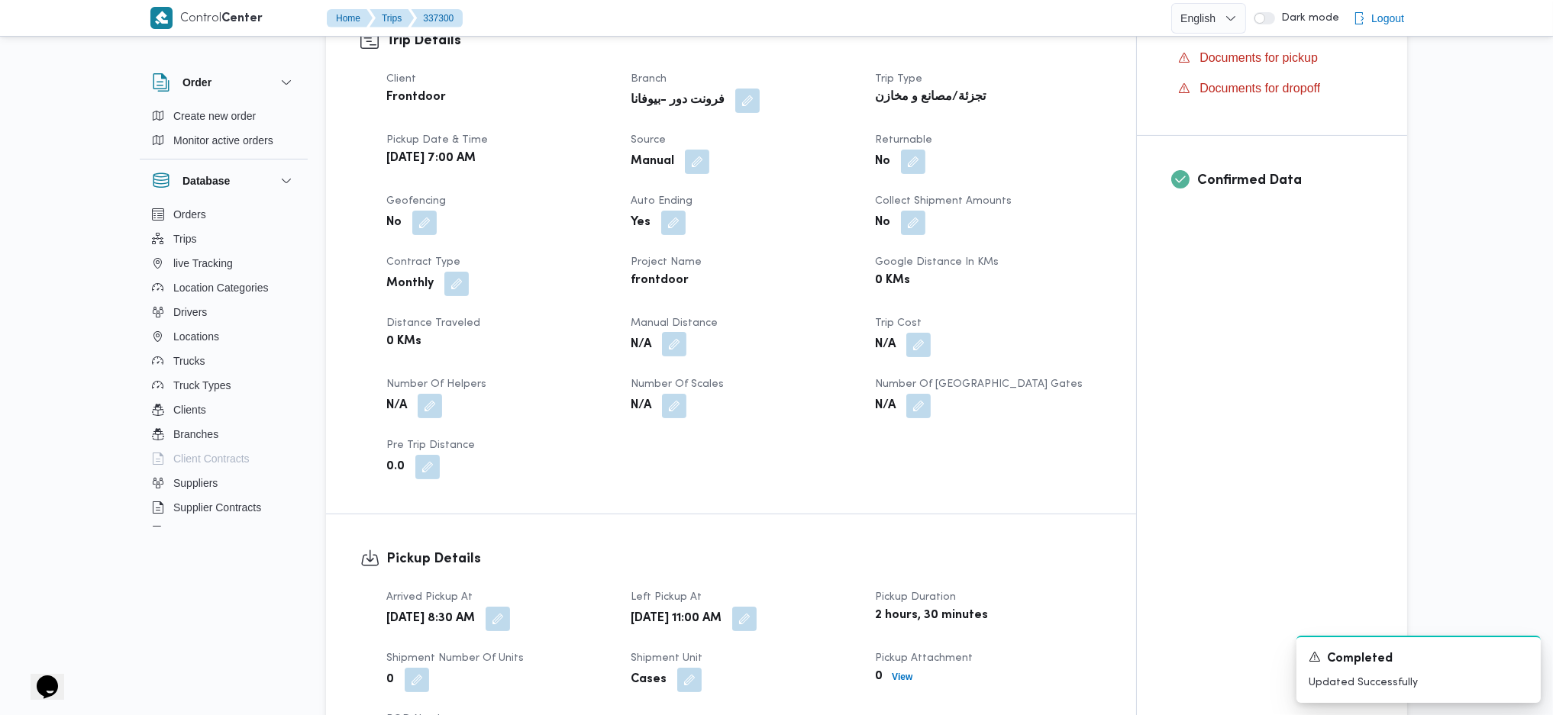
click at [677, 346] on button "button" at bounding box center [674, 344] width 24 height 24
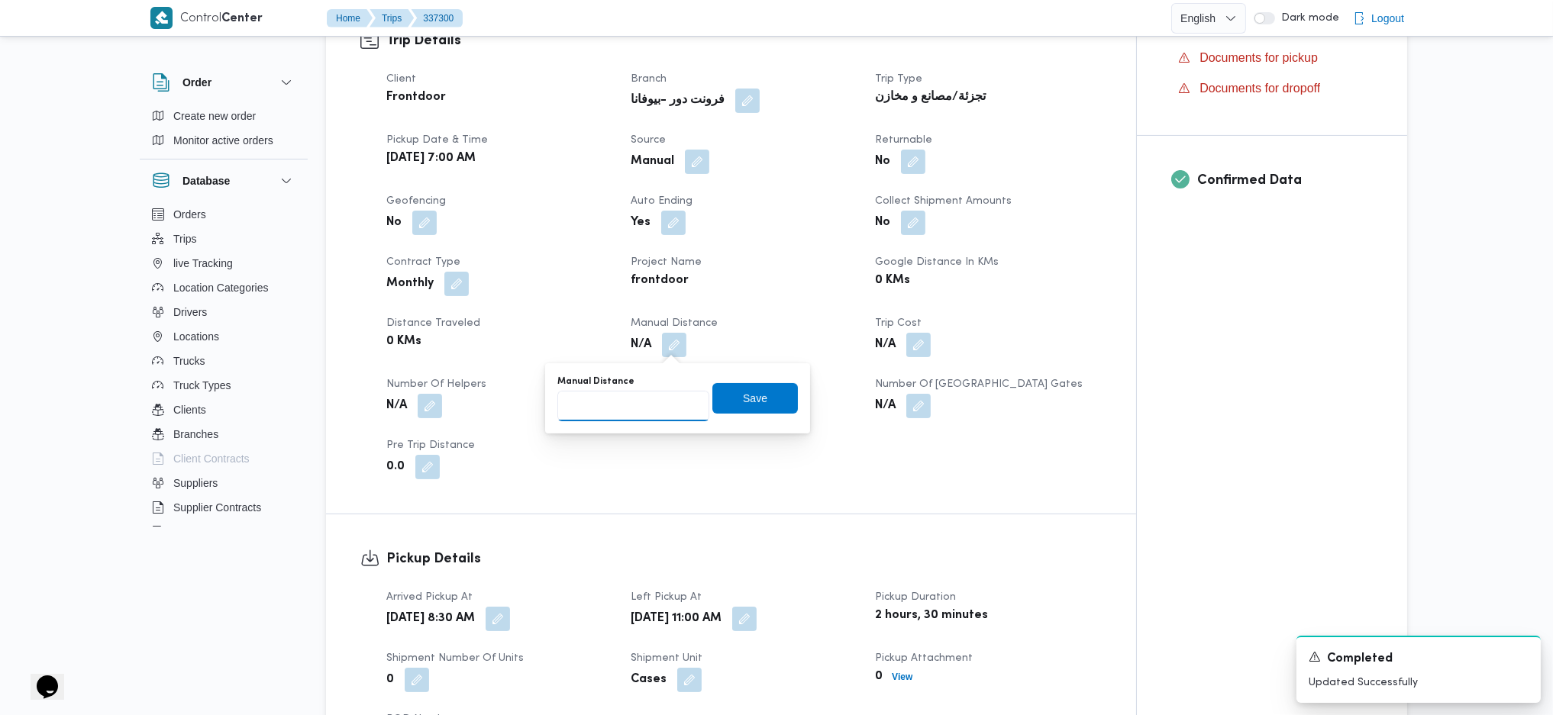
click at [656, 395] on input "Manual Distance" at bounding box center [633, 406] width 152 height 31
type input "105"
click button "Save" at bounding box center [754, 398] width 85 height 31
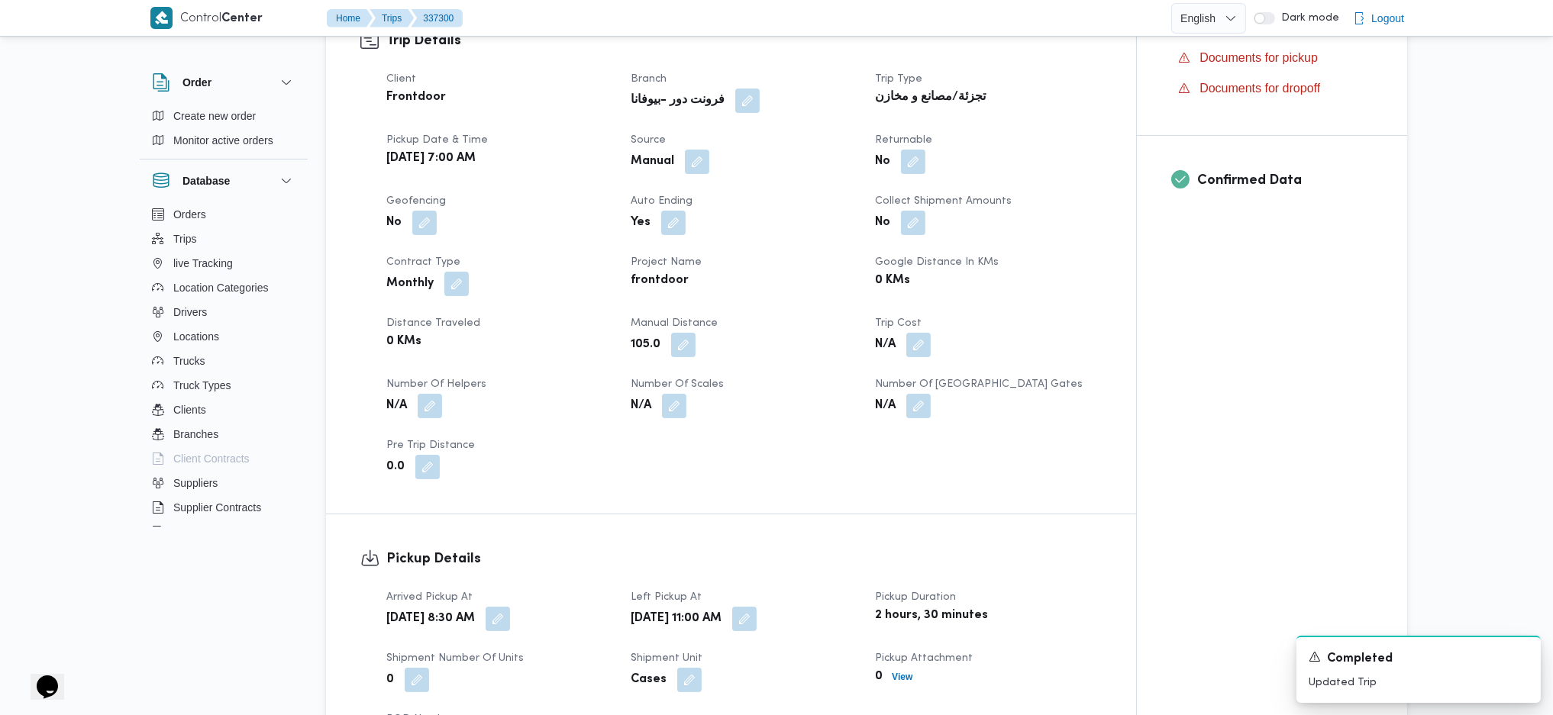
scroll to position [0, 0]
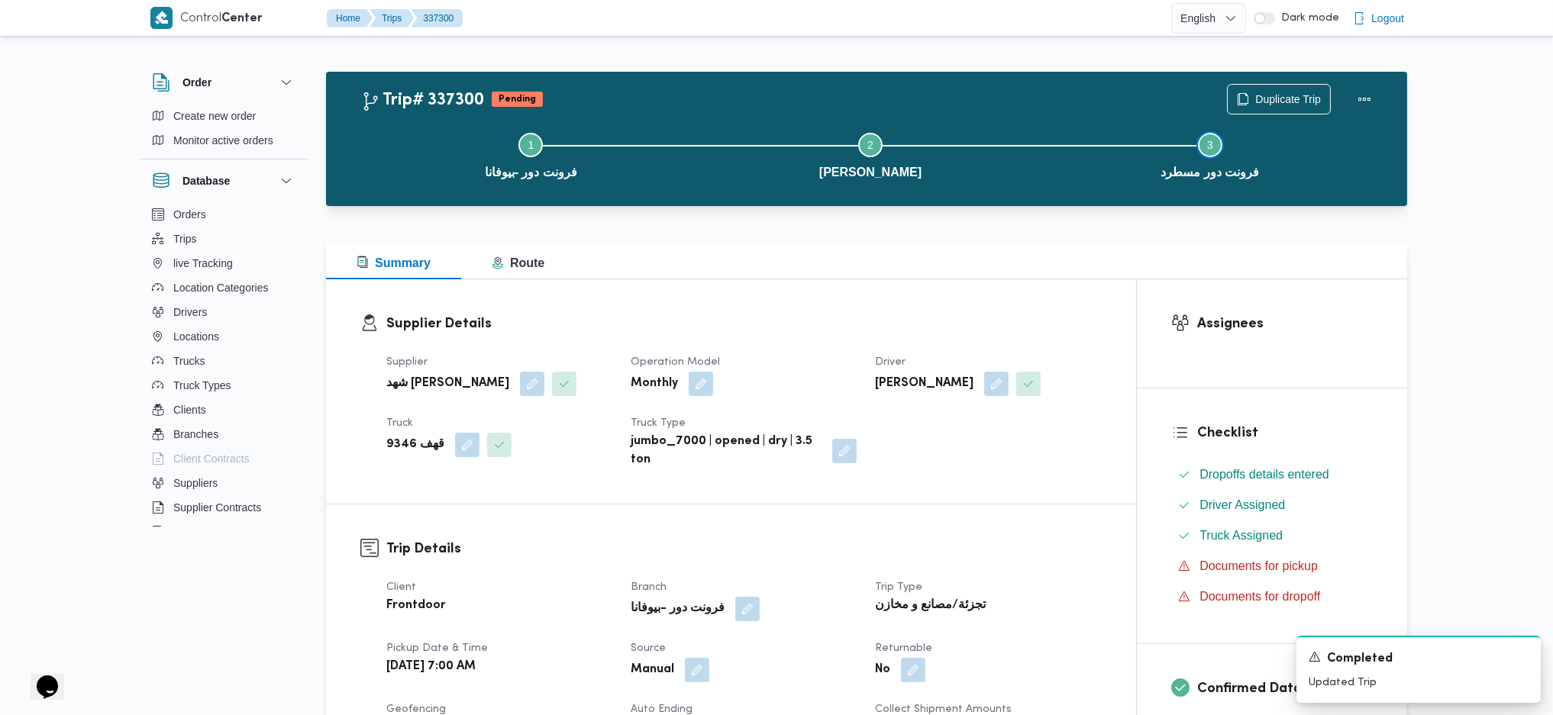
click at [1354, 115] on button "Step 3 is incomplete 3 فرونت دور مسطرد" at bounding box center [1210, 154] width 340 height 79
click at [1354, 106] on button "Actions" at bounding box center [1364, 98] width 31 height 31
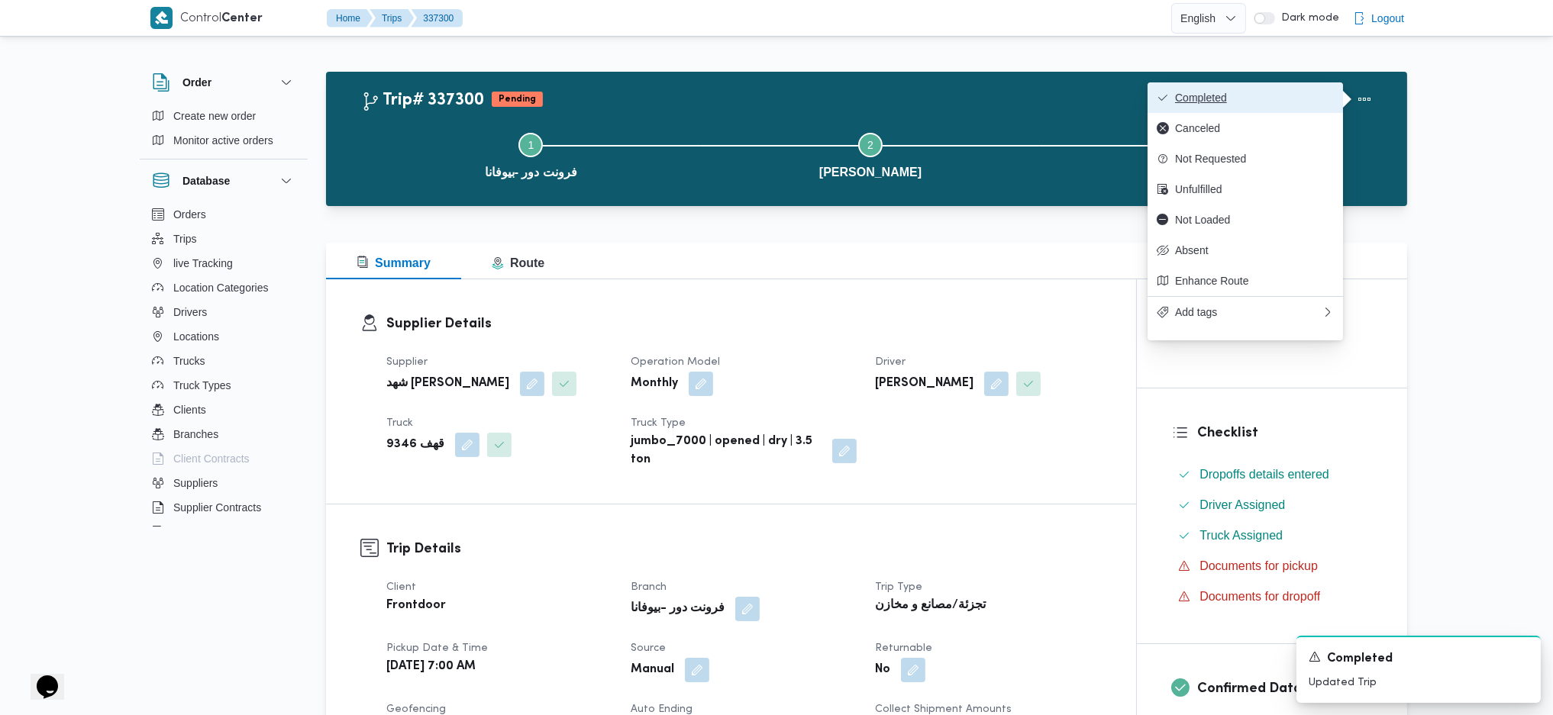
click at [1278, 102] on span "Completed" at bounding box center [1254, 98] width 159 height 12
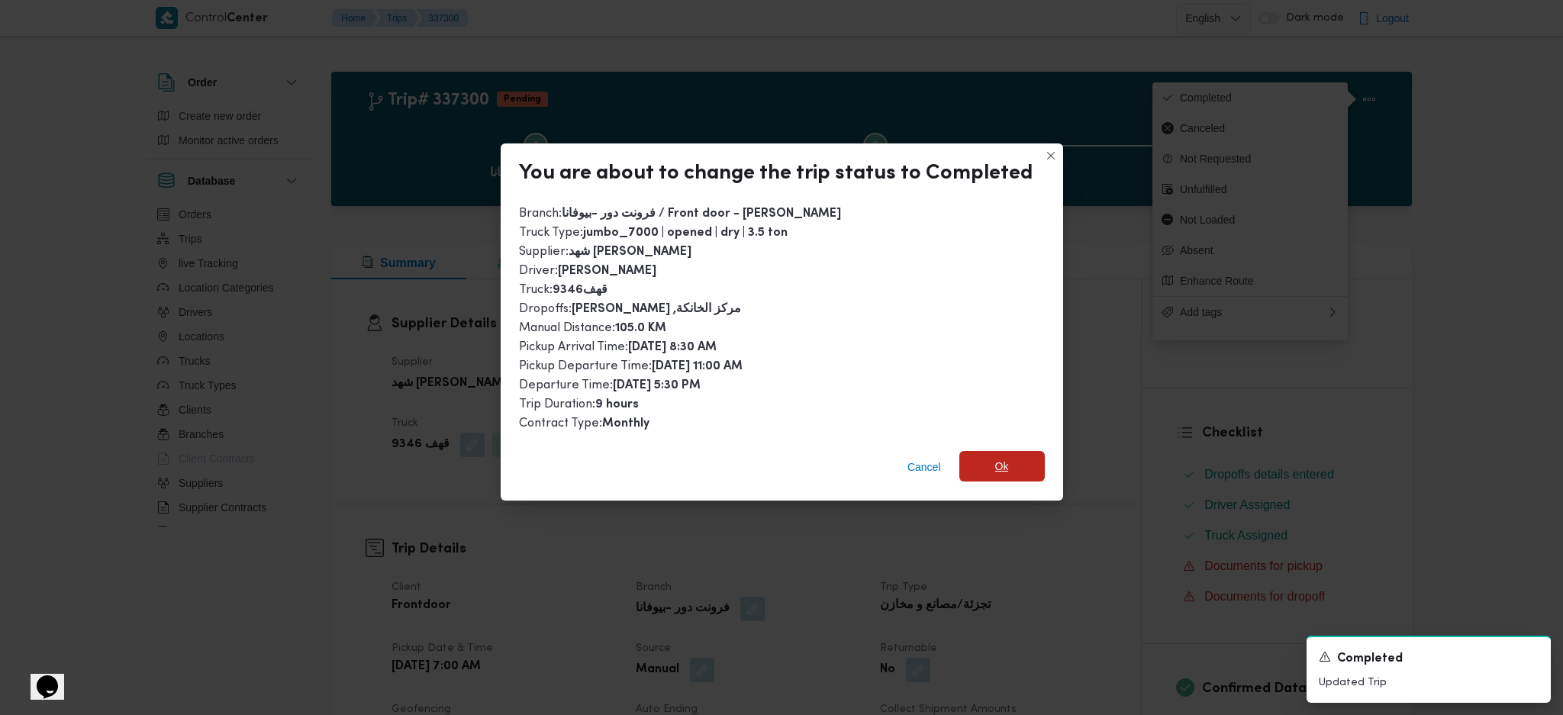
click at [995, 460] on span "Ok" at bounding box center [1002, 466] width 14 height 18
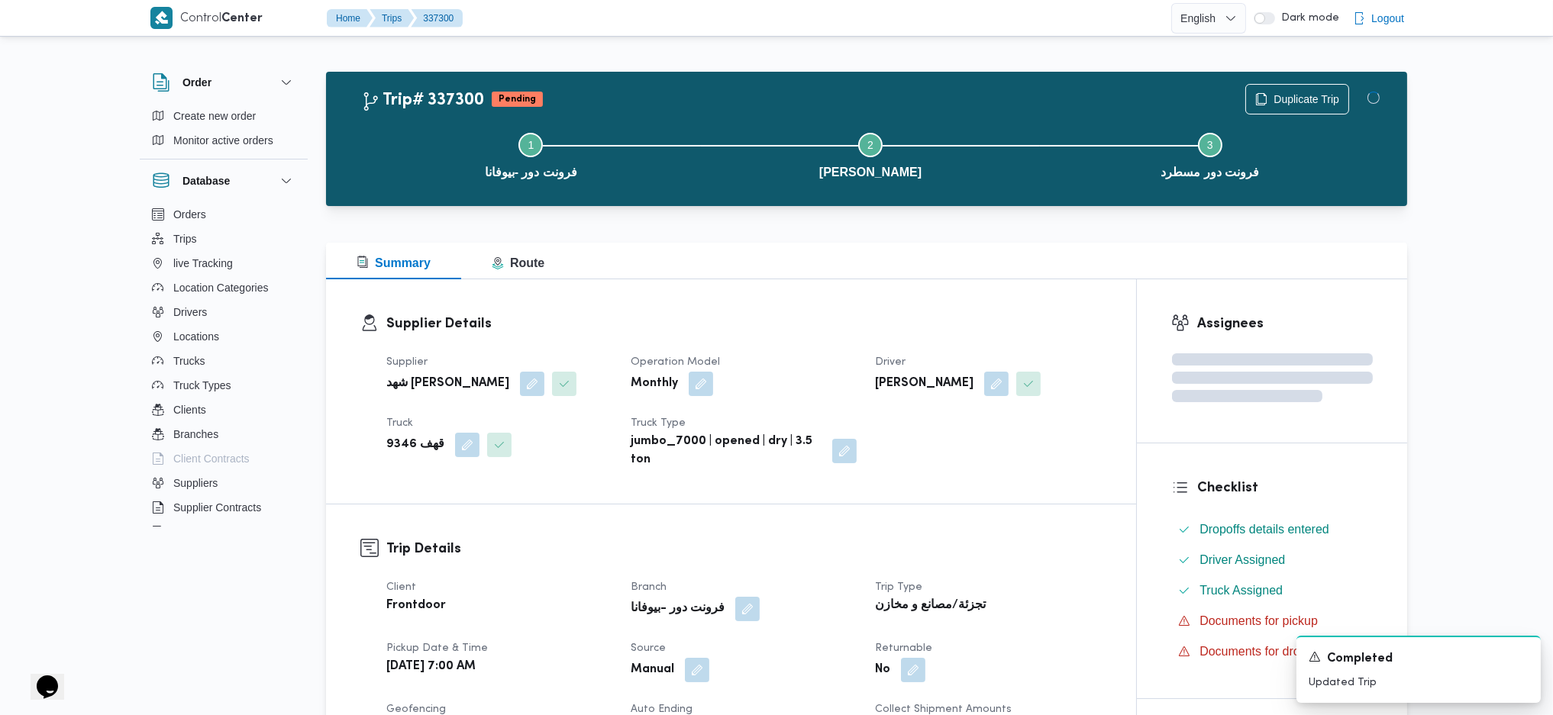
click at [668, 168] on button "Step 1 is incomplete 1 فرونت دور -بيوفانا" at bounding box center [531, 154] width 340 height 79
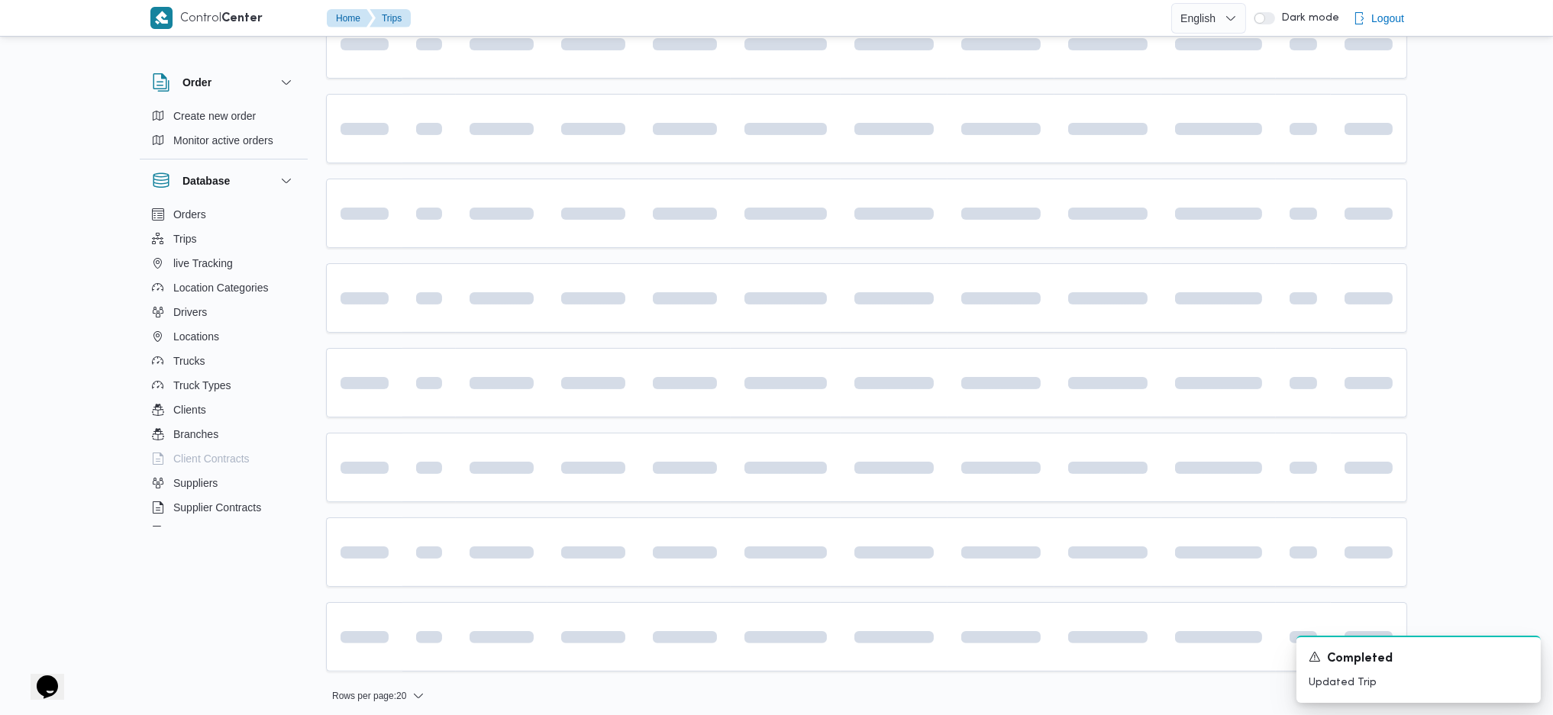
scroll to position [908, 0]
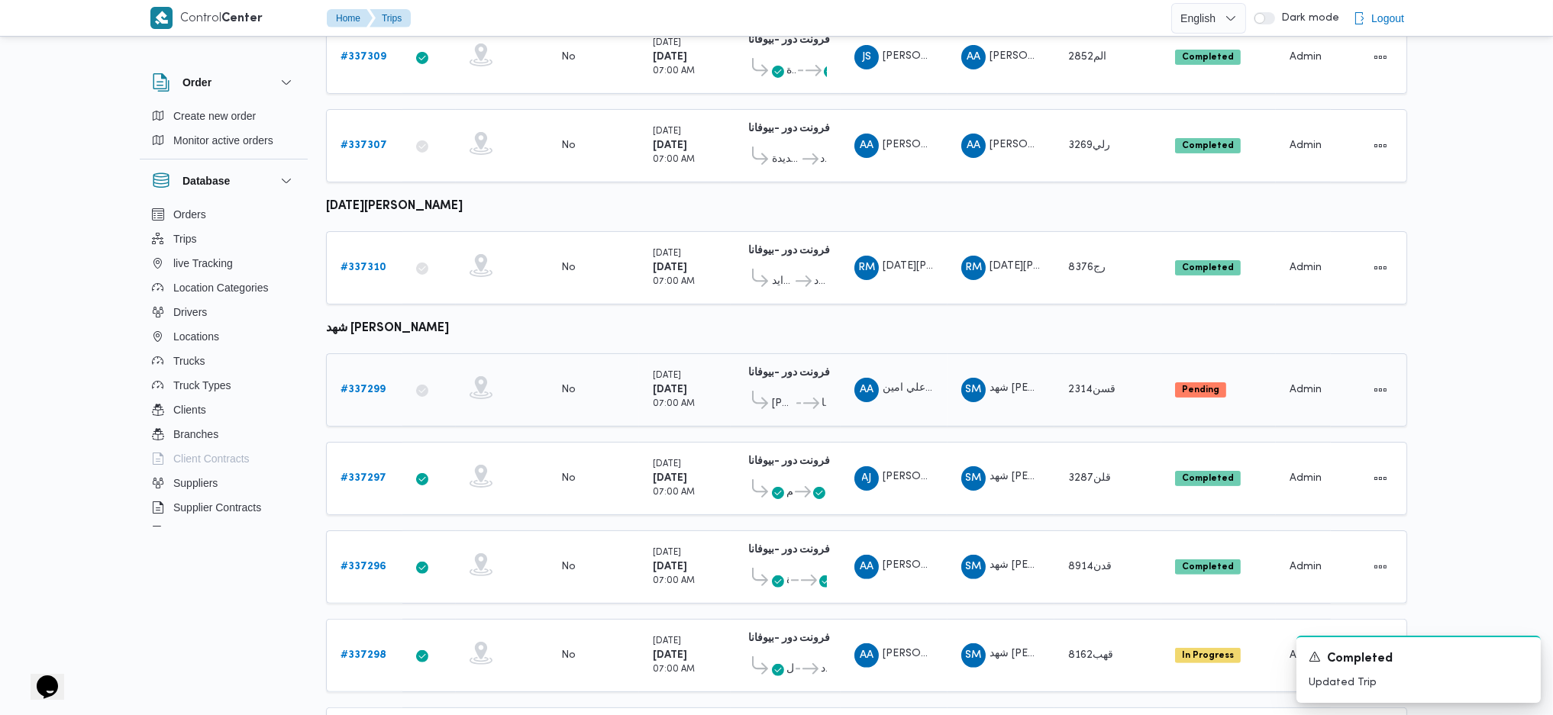
click at [892, 384] on span "علي امين محمد يحيي" at bounding box center [948, 389] width 133 height 10
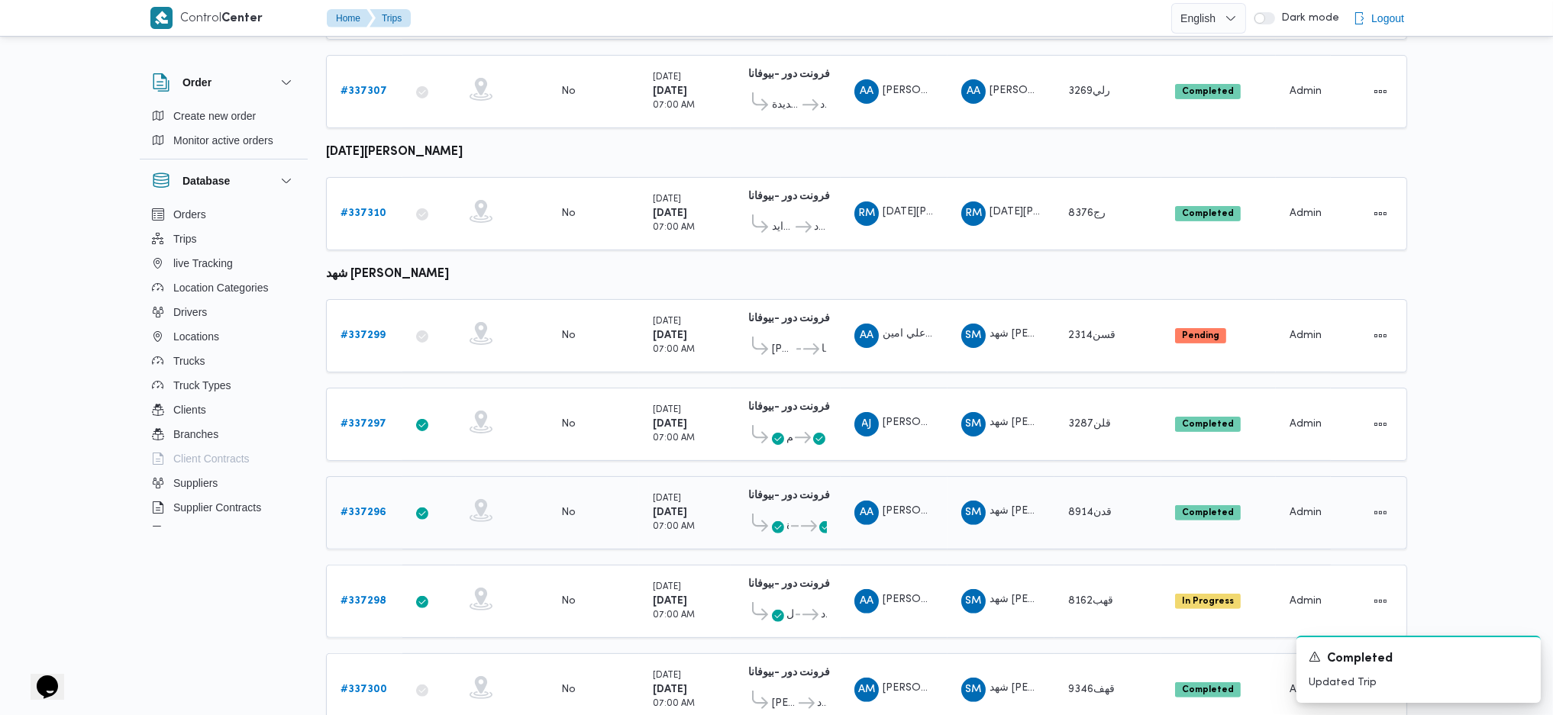
scroll to position [992, 0]
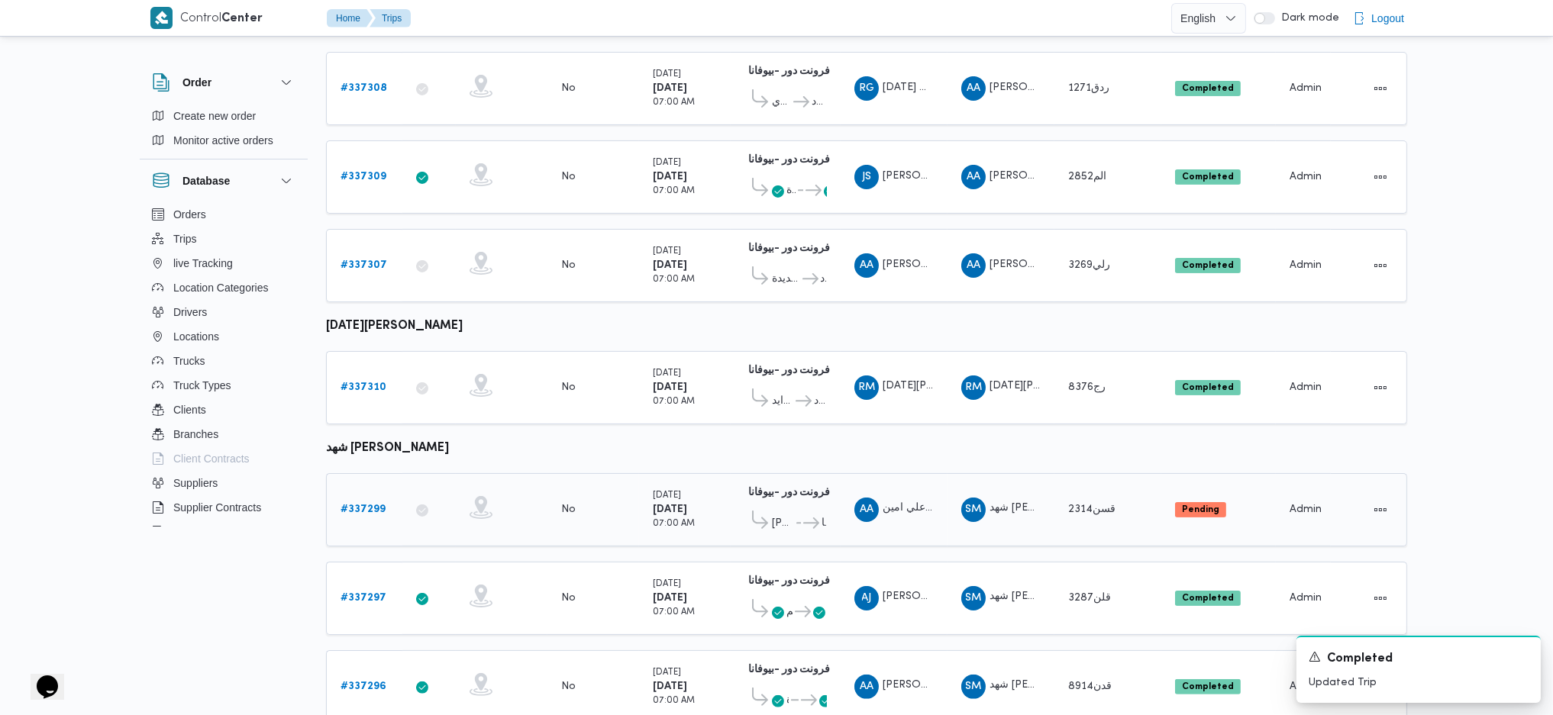
click at [375, 505] on b "# 337299" at bounding box center [362, 510] width 45 height 10
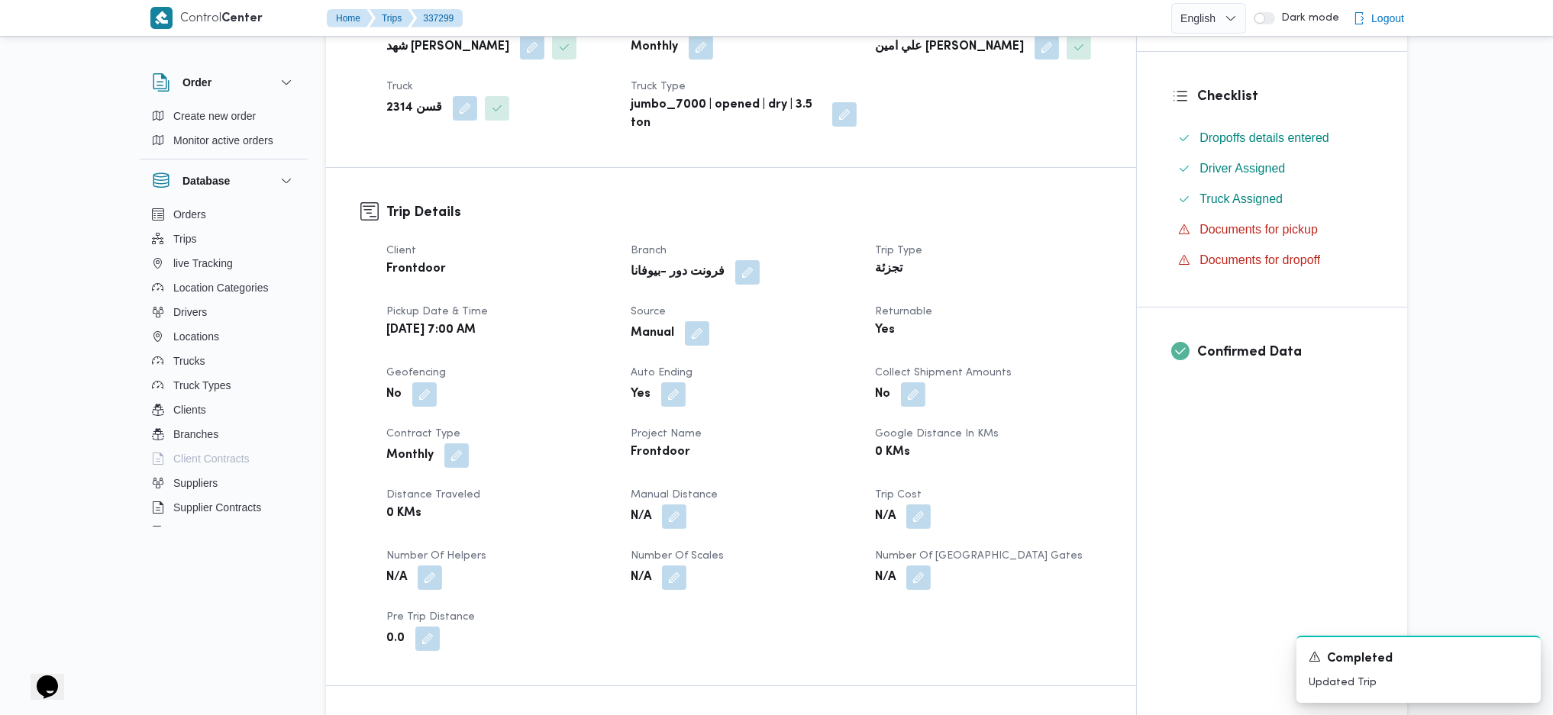
scroll to position [611, 0]
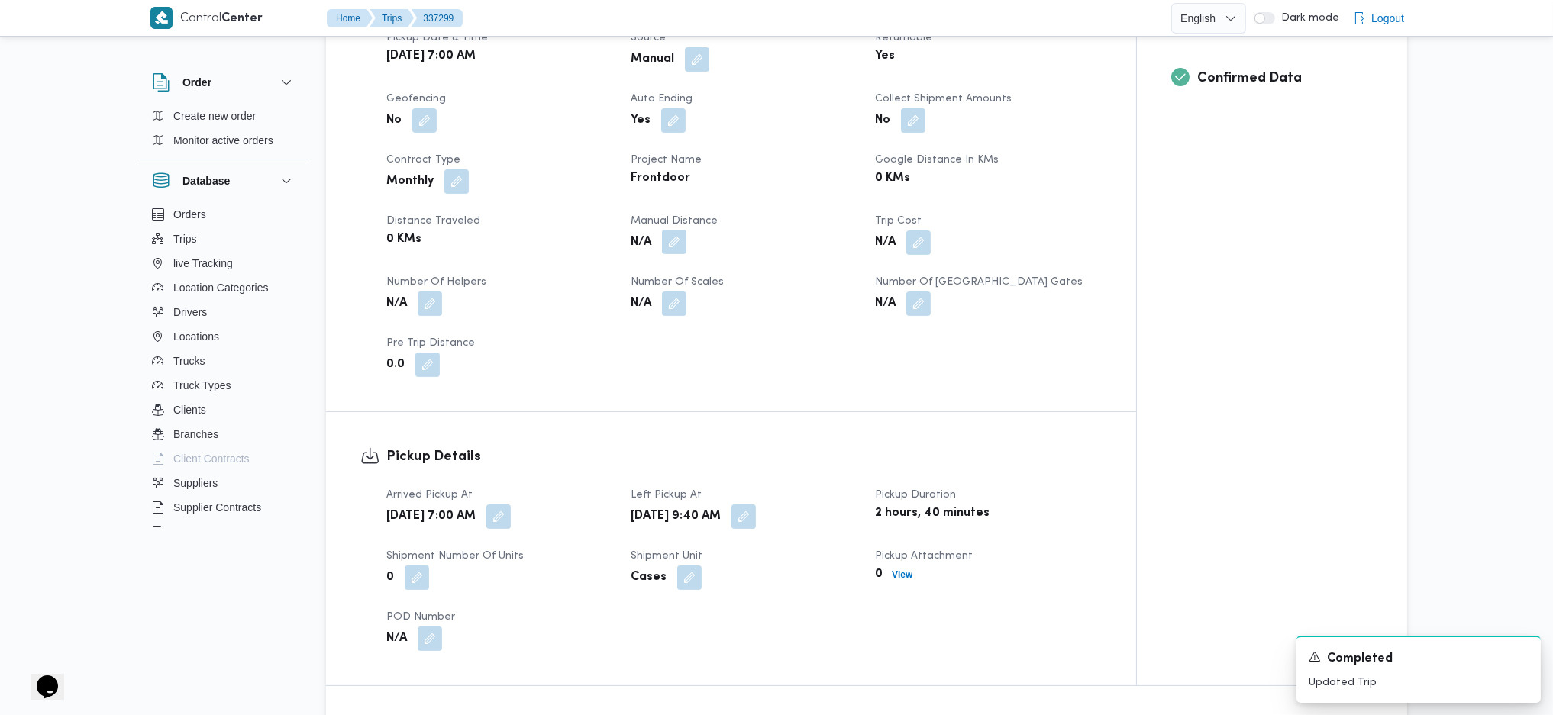
click at [663, 249] on button "button" at bounding box center [674, 242] width 24 height 24
click at [628, 327] on div "You are in a dialog. To close this dialog, hit escape. Manual Distance Save" at bounding box center [677, 296] width 265 height 70
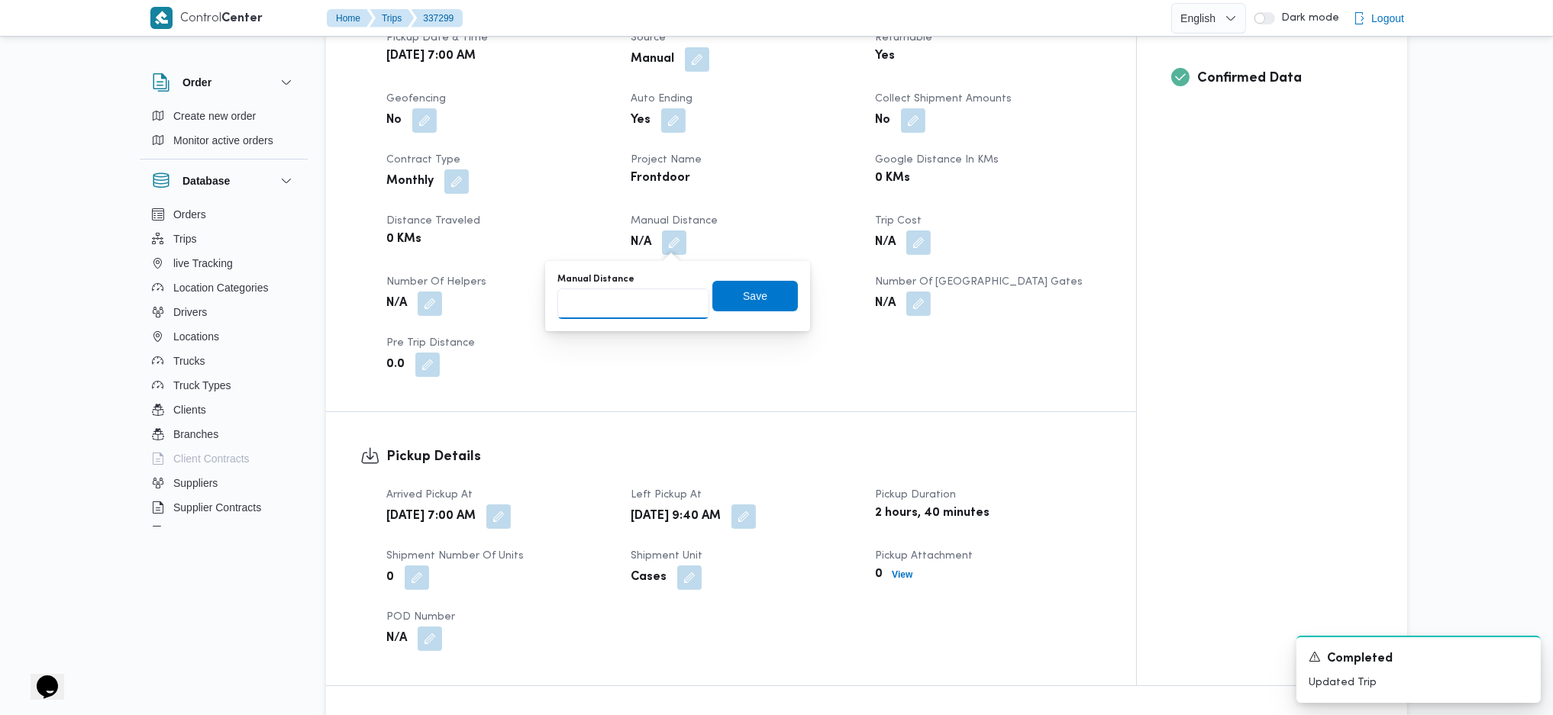
click at [637, 308] on input "Manual Distance" at bounding box center [633, 304] width 152 height 31
type input "111"
click at [718, 297] on span "Save" at bounding box center [754, 296] width 85 height 31
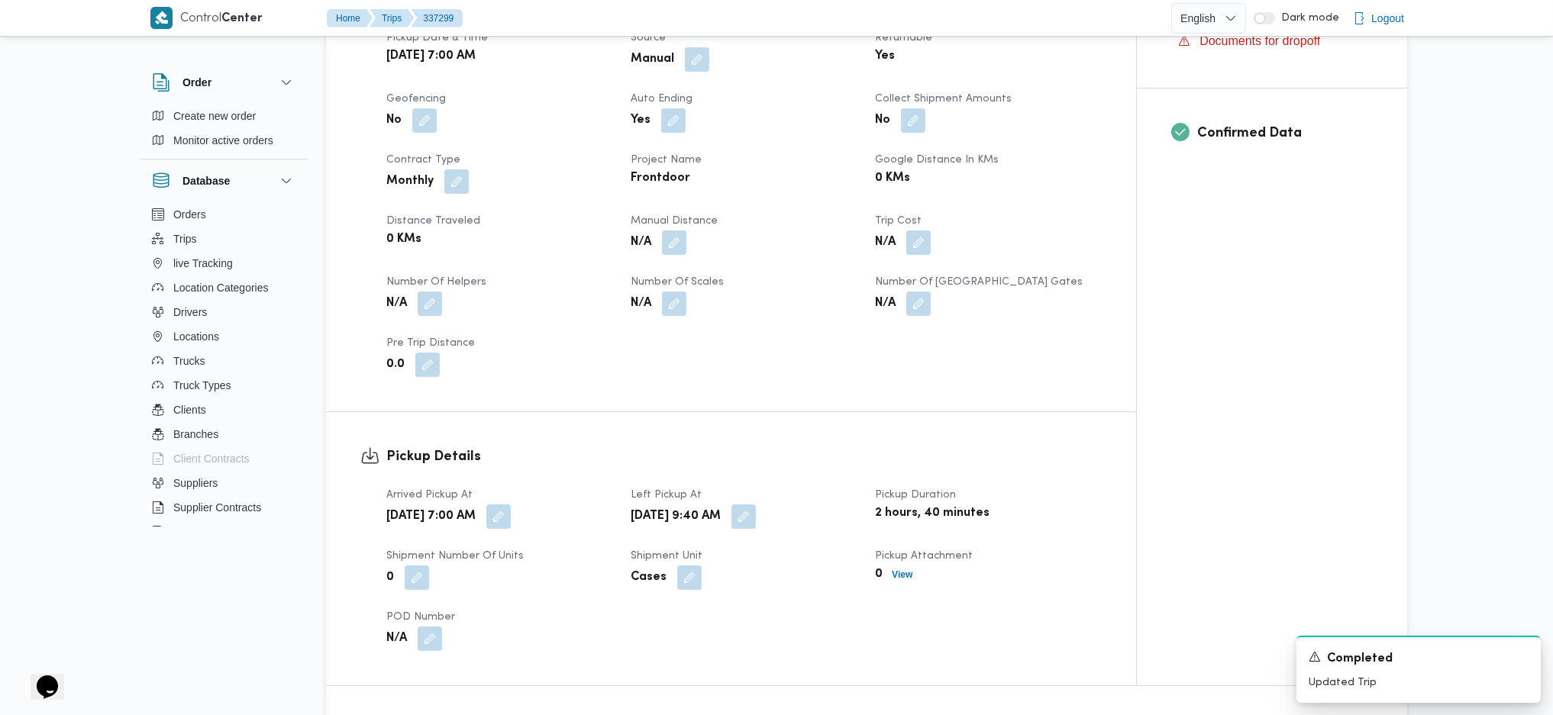
scroll to position [1221, 0]
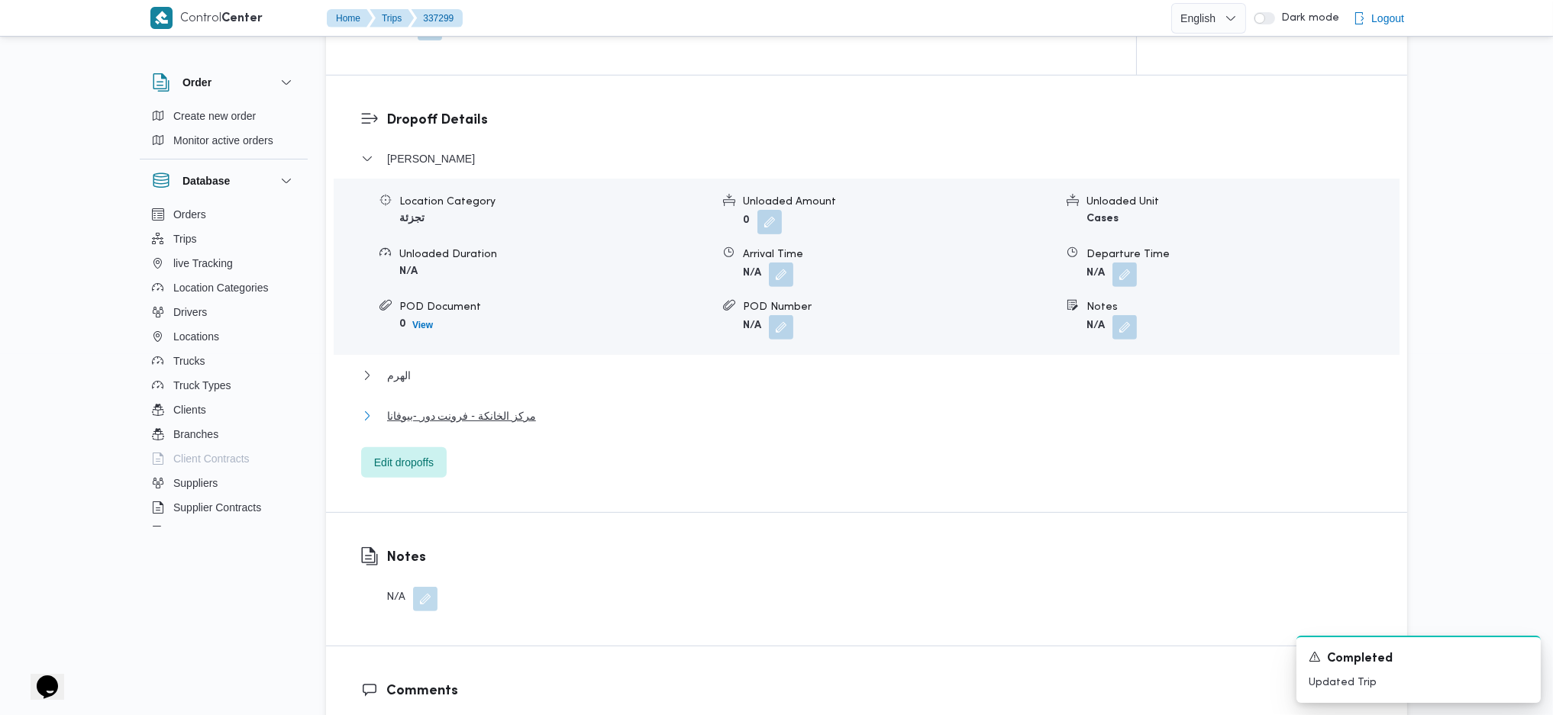
drag, startPoint x: 499, startPoint y: 414, endPoint x: 824, endPoint y: 481, distance: 331.3
click at [503, 415] on span "مركز الخانكة - فرونت دور -بيوفانا" at bounding box center [461, 416] width 149 height 18
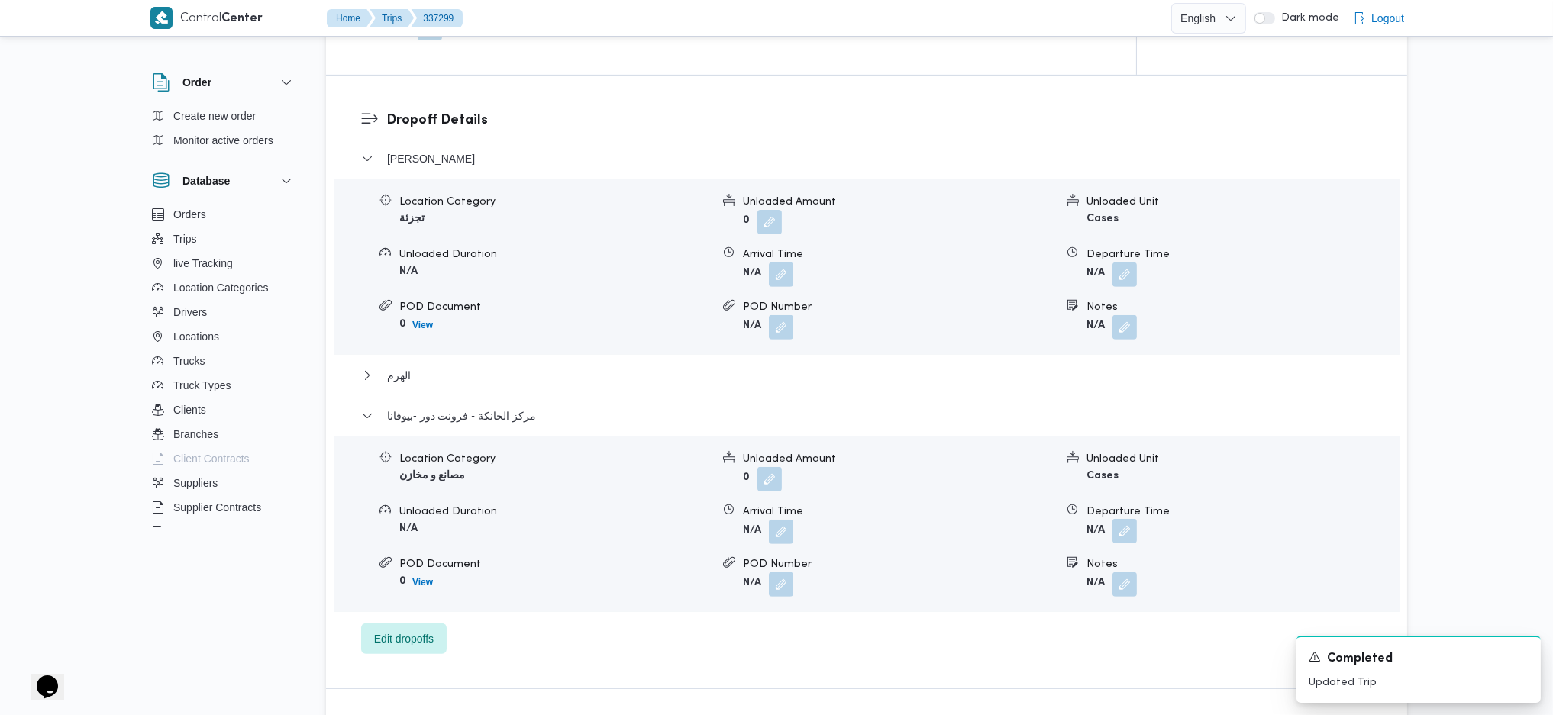
drag, startPoint x: 1125, startPoint y: 526, endPoint x: 1124, endPoint y: 542, distance: 16.0
click at [1125, 534] on button "button" at bounding box center [1124, 531] width 24 height 24
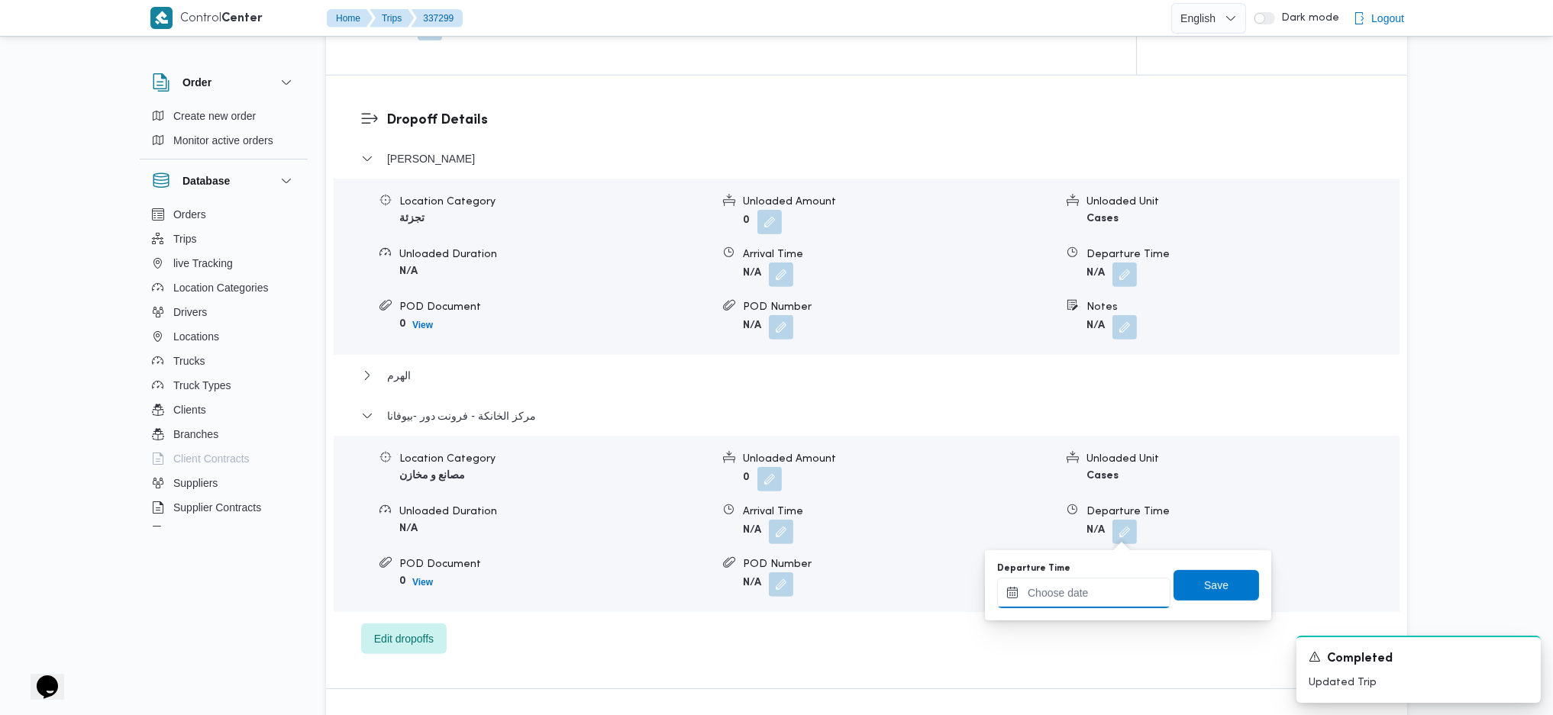
drag, startPoint x: 1124, startPoint y: 542, endPoint x: 1095, endPoint y: 594, distance: 59.5
click at [1083, 592] on input "Departure Time" at bounding box center [1083, 593] width 173 height 31
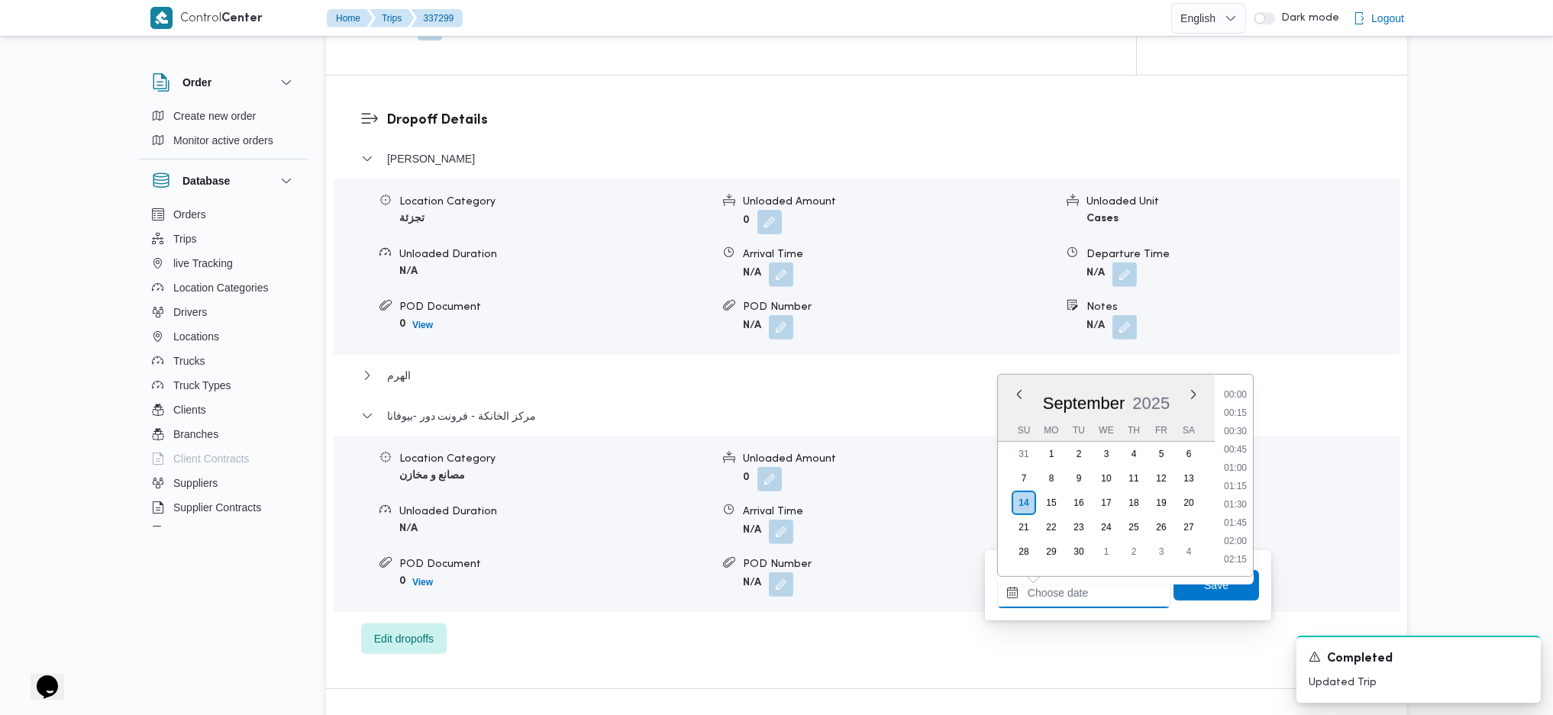
scroll to position [1284, 0]
click at [1248, 370] on button "الهرم" at bounding box center [866, 375] width 1011 height 18
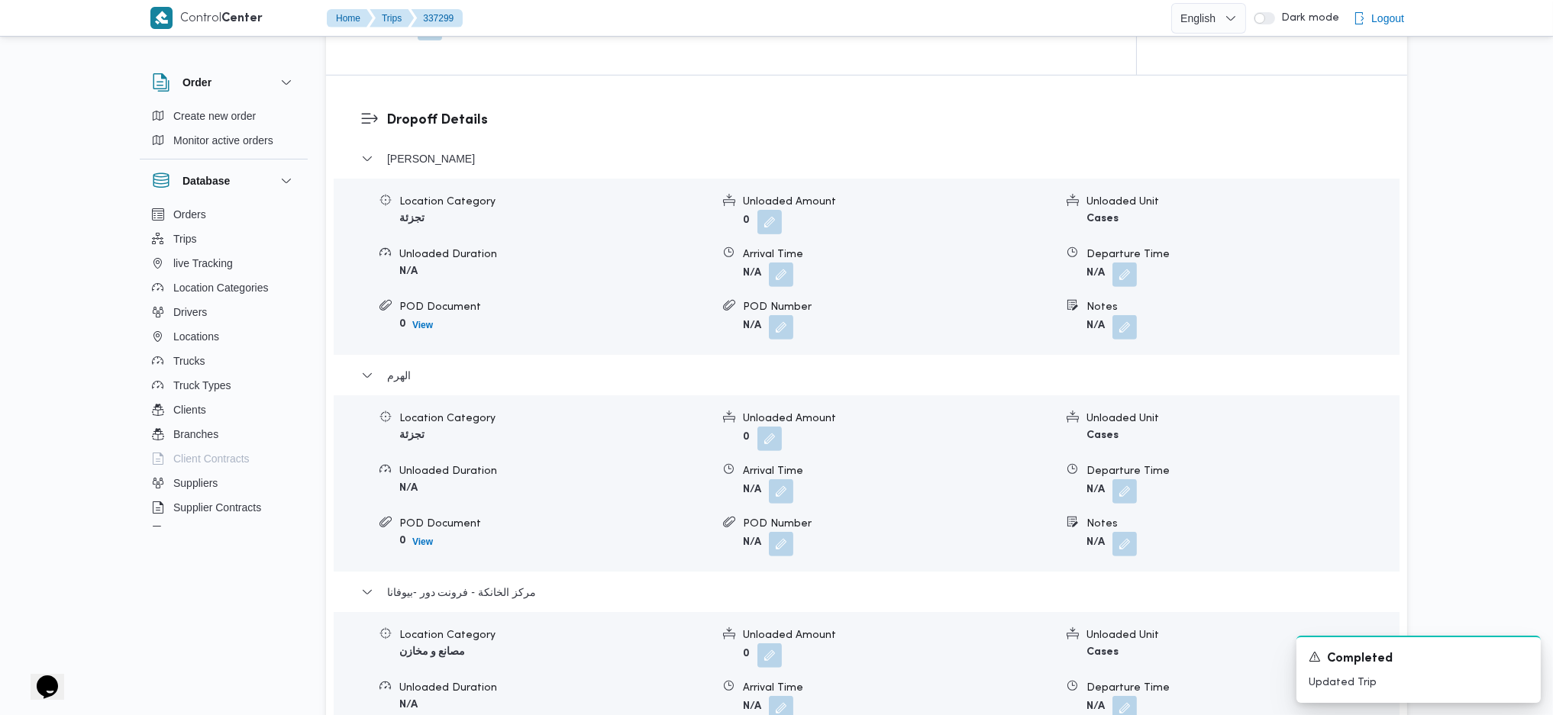
scroll to position [1628, 0]
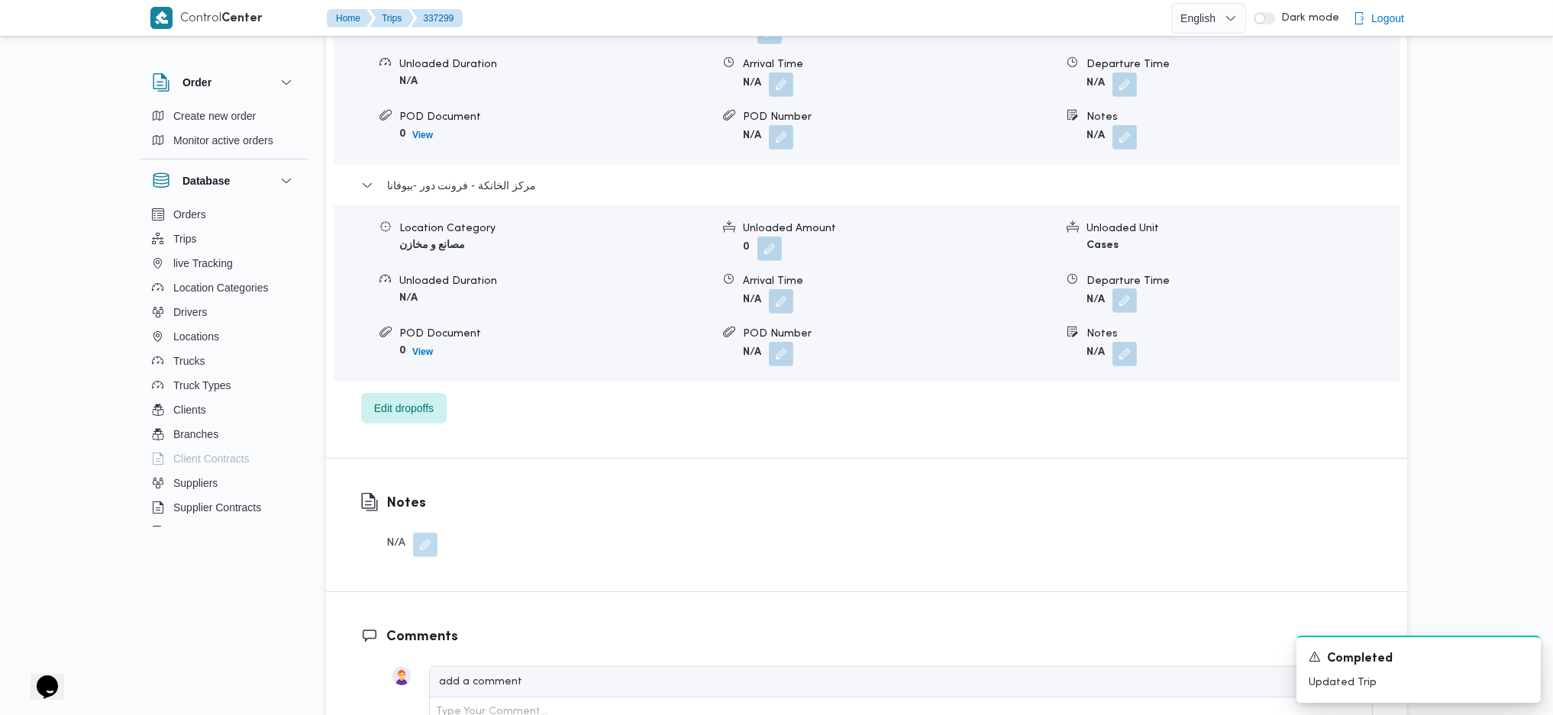
click at [1127, 307] on button "button" at bounding box center [1124, 301] width 24 height 24
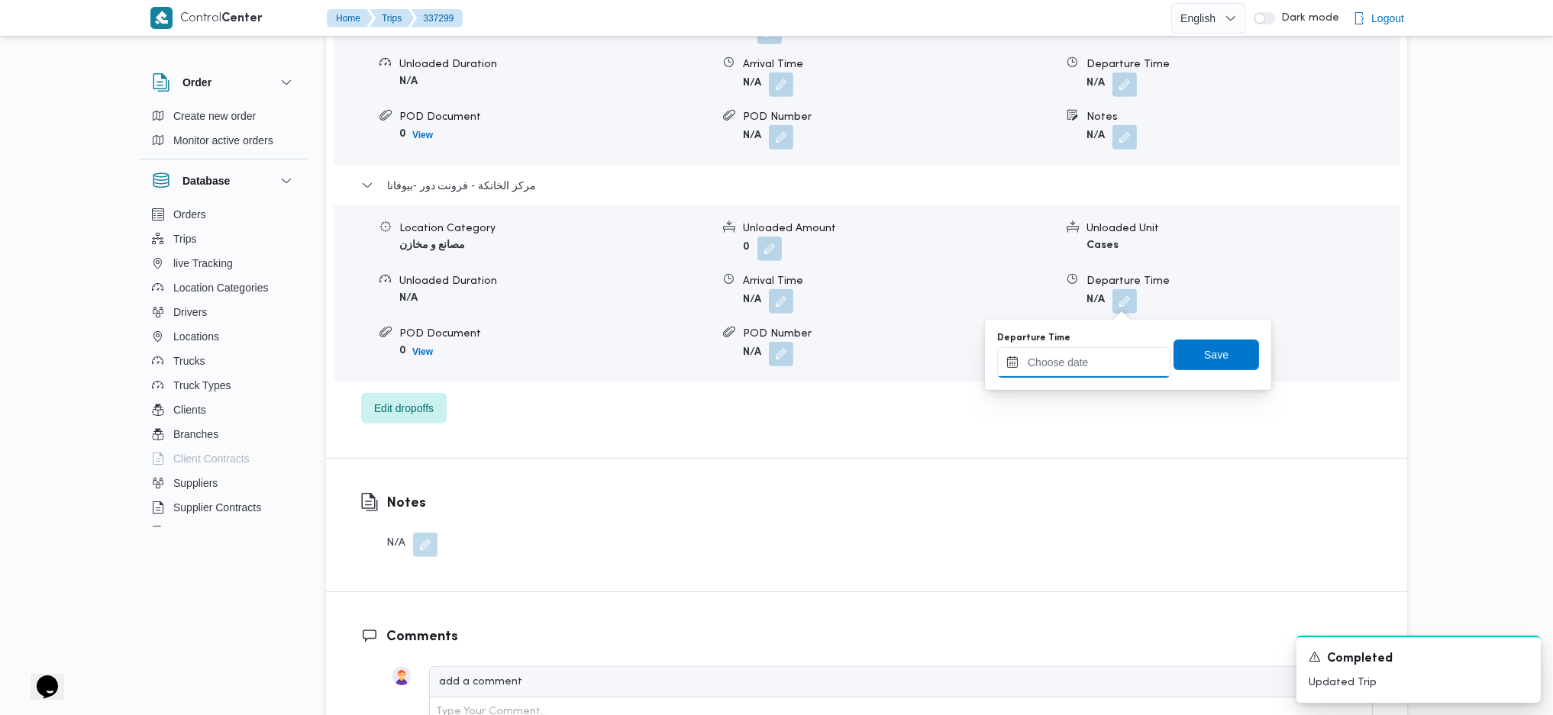
drag, startPoint x: 1127, startPoint y: 307, endPoint x: 1109, endPoint y: 363, distance: 59.2
click at [1084, 357] on input "Departure Time" at bounding box center [1083, 362] width 173 height 31
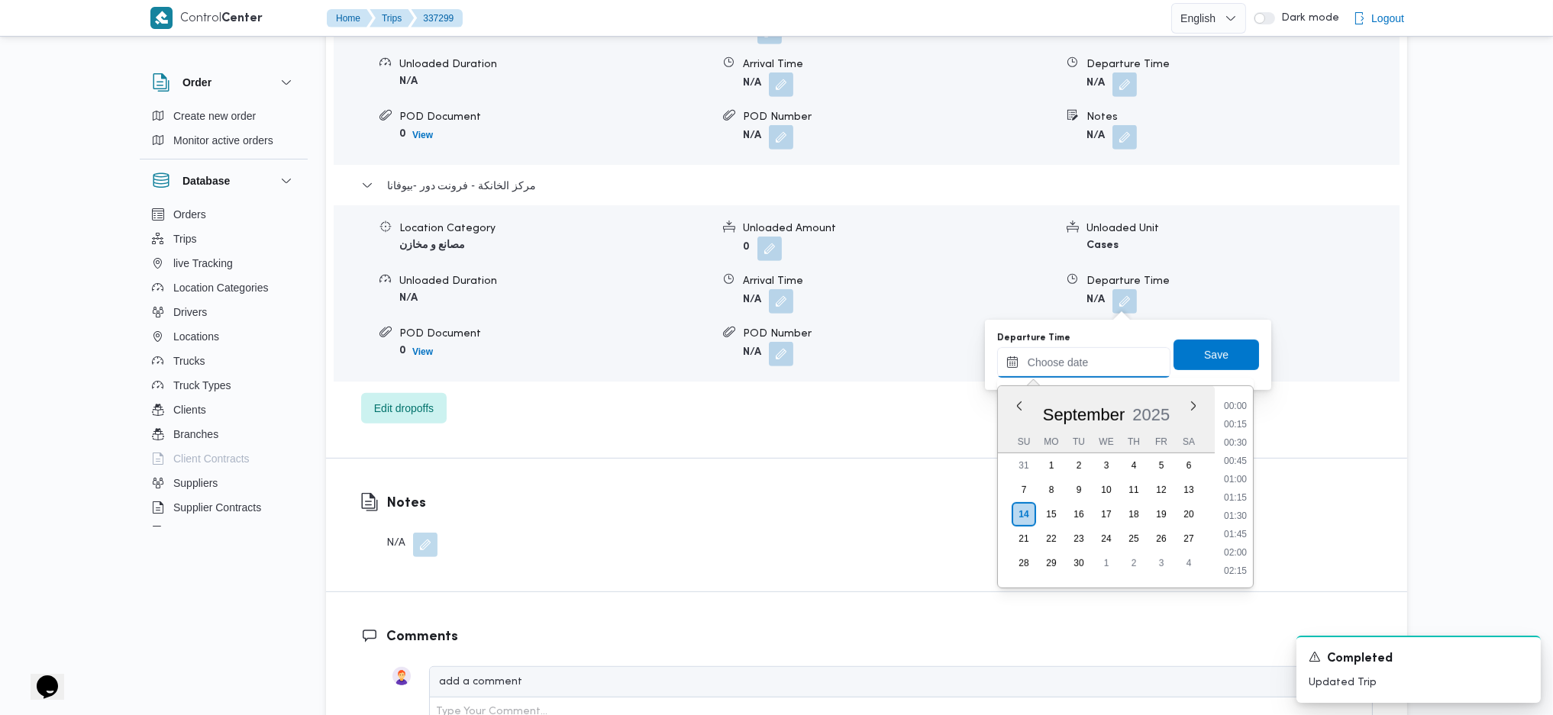
scroll to position [1284, 0]
click at [1238, 406] on li "17:30" at bounding box center [1235, 404] width 35 height 15
type input "14/09/2025 17:30"
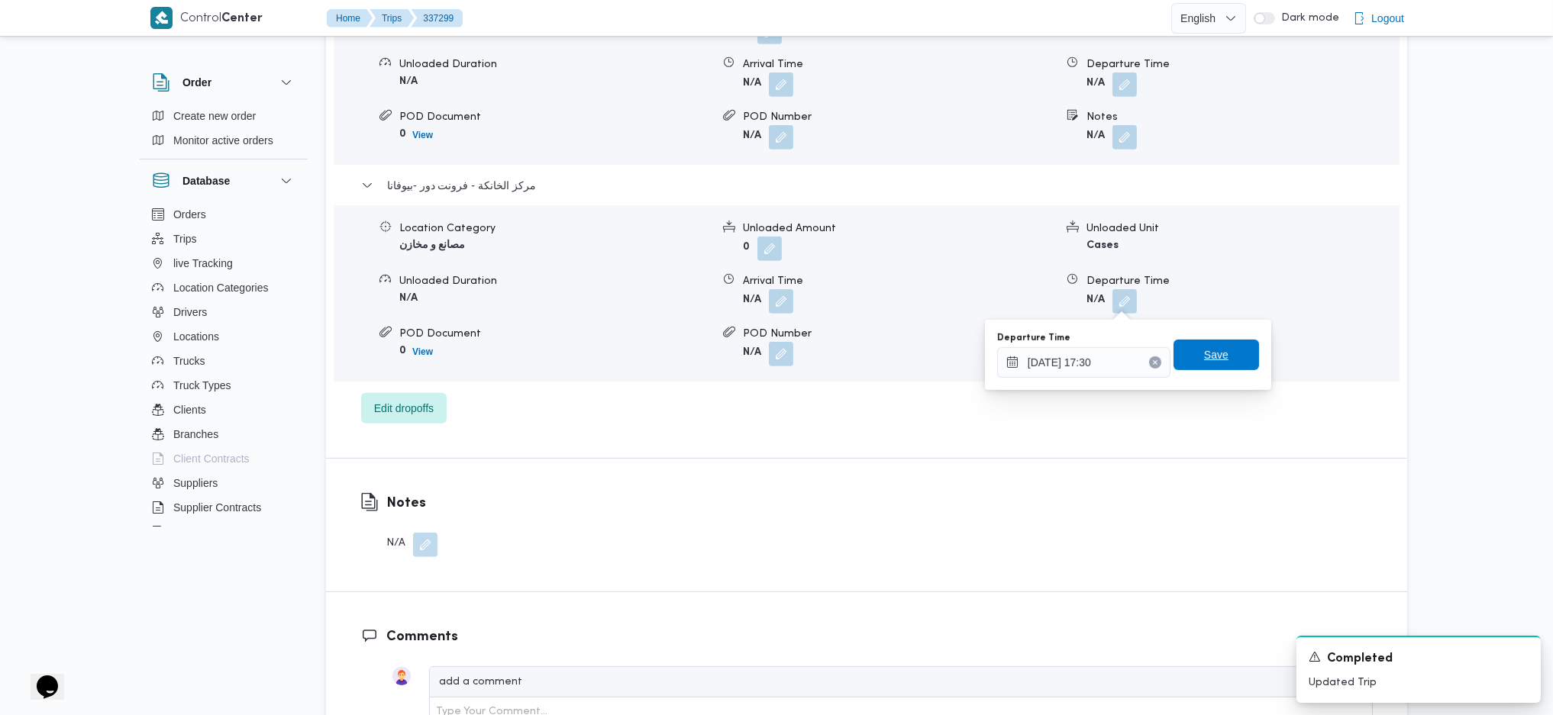
click at [1191, 343] on span "Save" at bounding box center [1215, 355] width 85 height 31
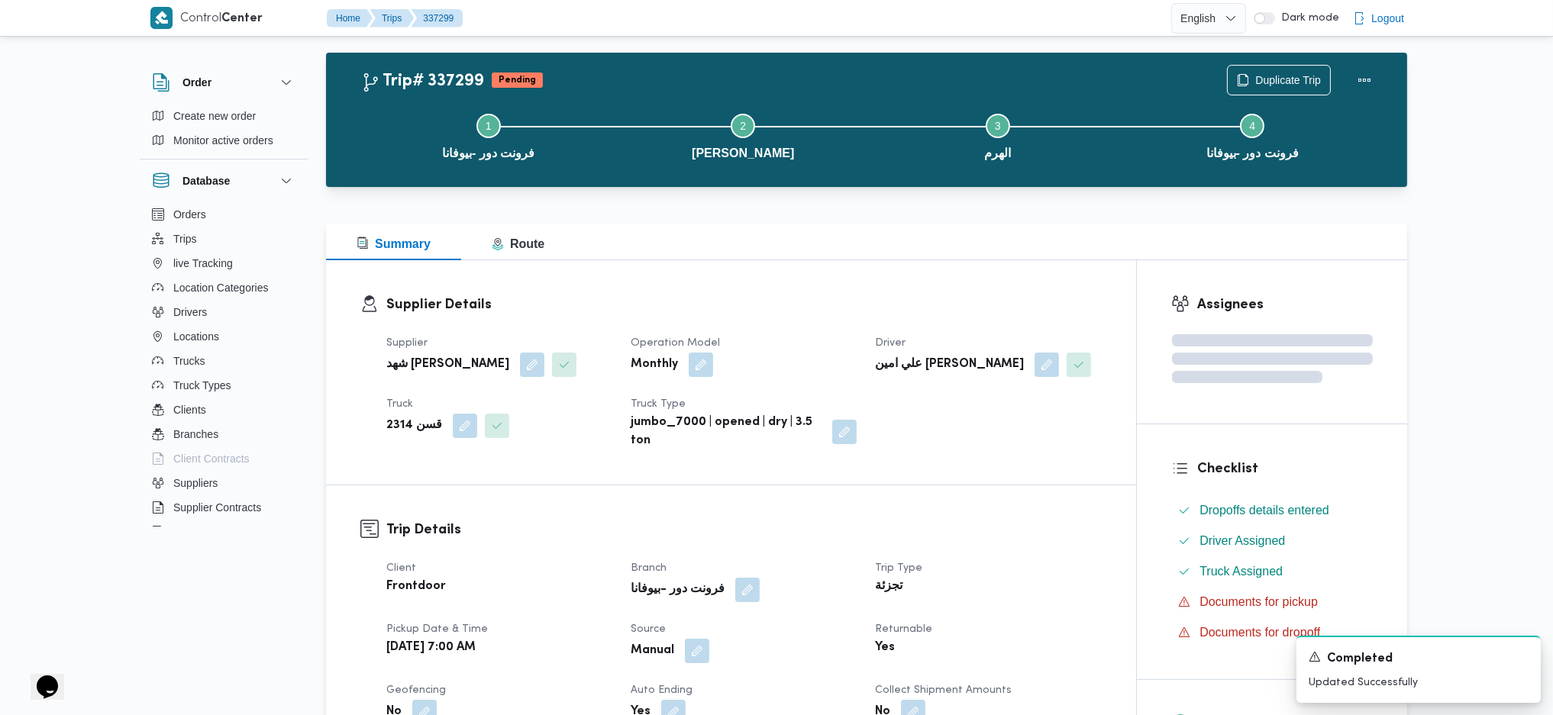
scroll to position [0, 0]
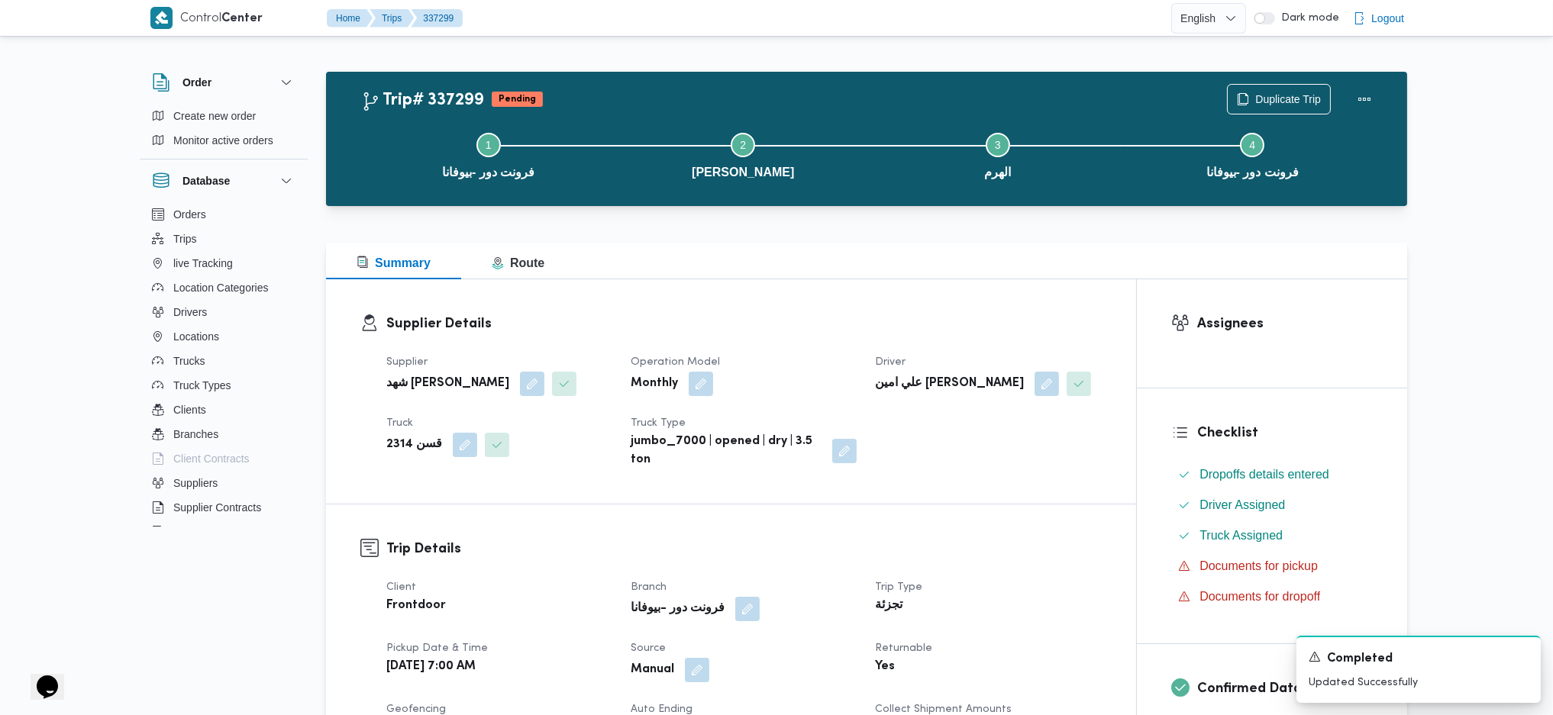
click at [1341, 79] on div "Duplicate Trip" at bounding box center [1303, 99] width 171 height 49
click at [1363, 87] on button "Actions" at bounding box center [1364, 98] width 31 height 31
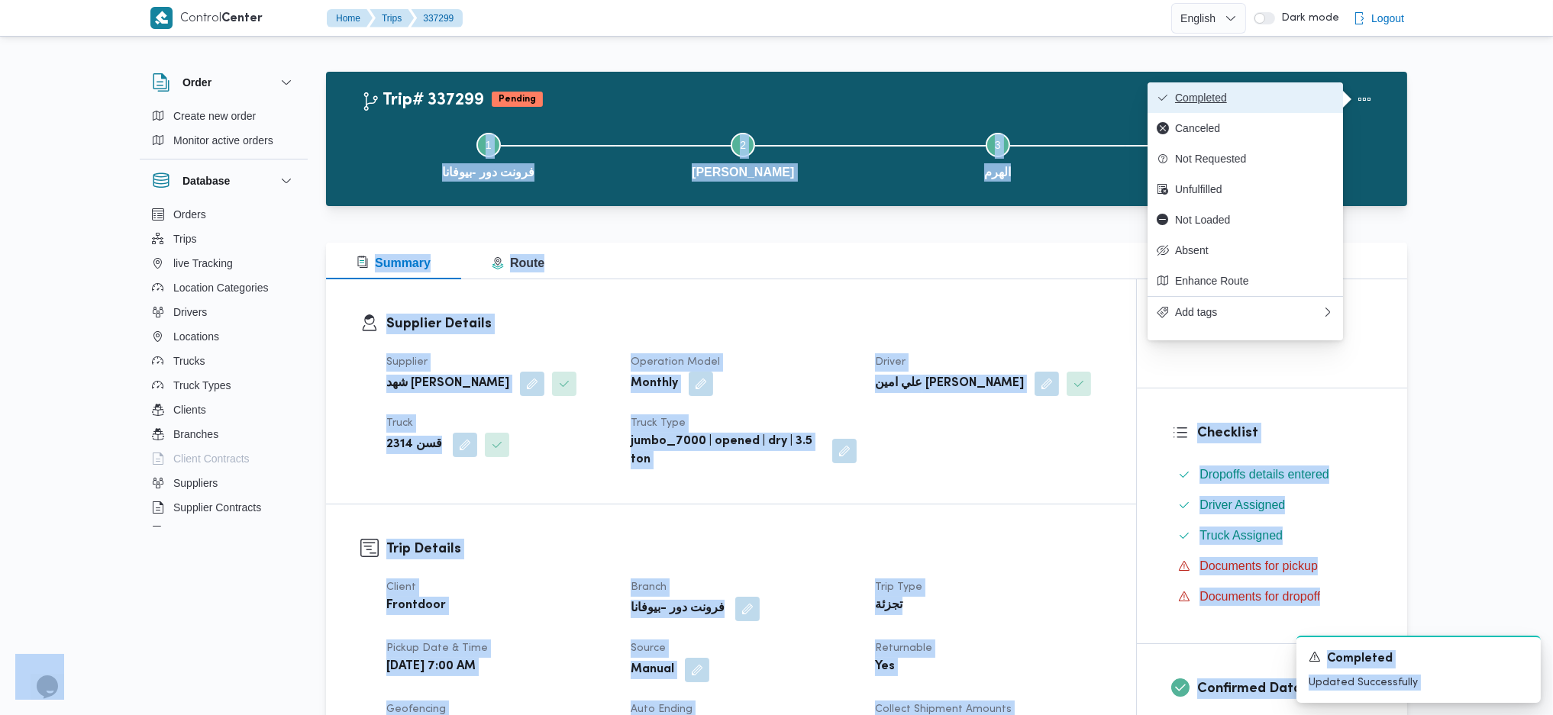
click at [1189, 86] on button "Completed" at bounding box center [1244, 97] width 195 height 31
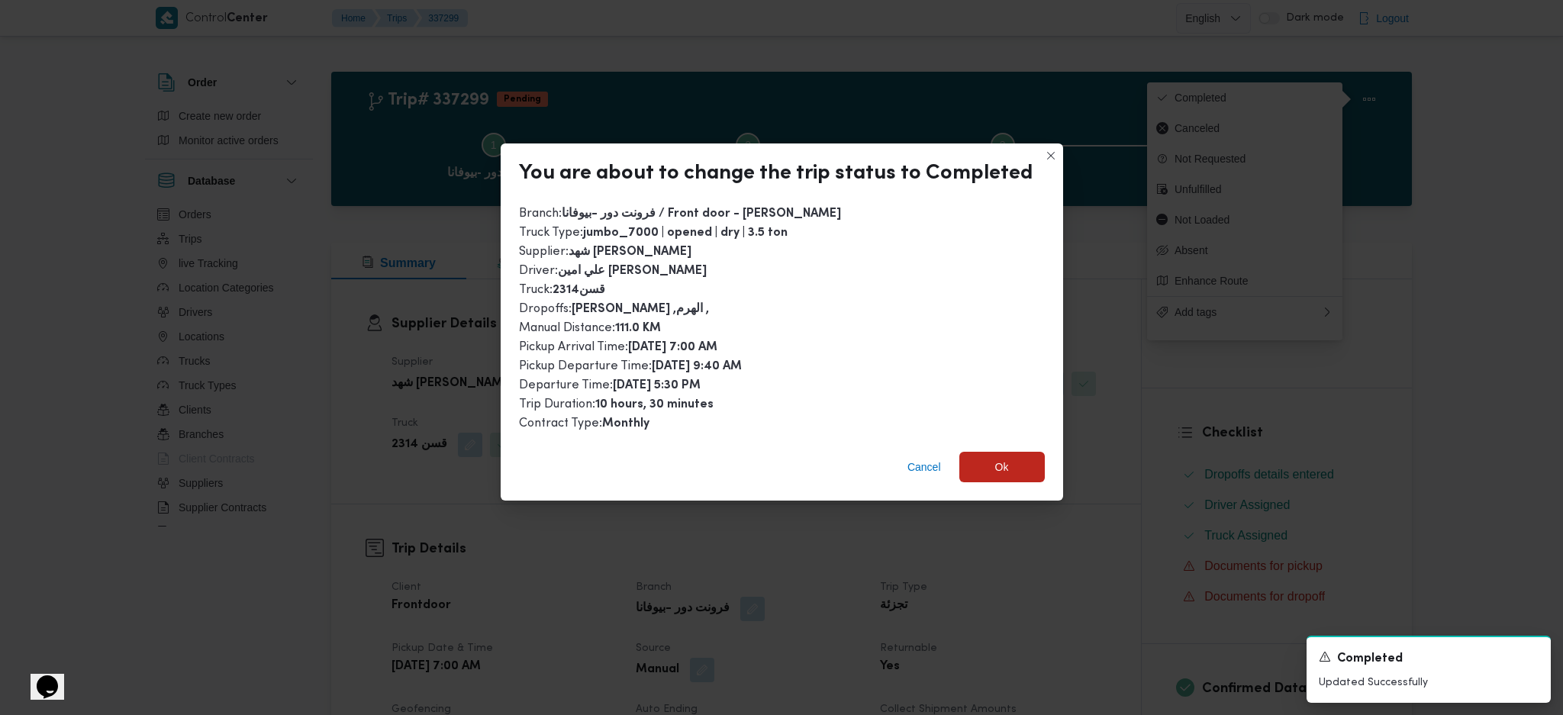
click at [1003, 480] on div "Cancel Ok" at bounding box center [782, 470] width 563 height 61
click at [996, 459] on span "Ok" at bounding box center [1002, 466] width 14 height 18
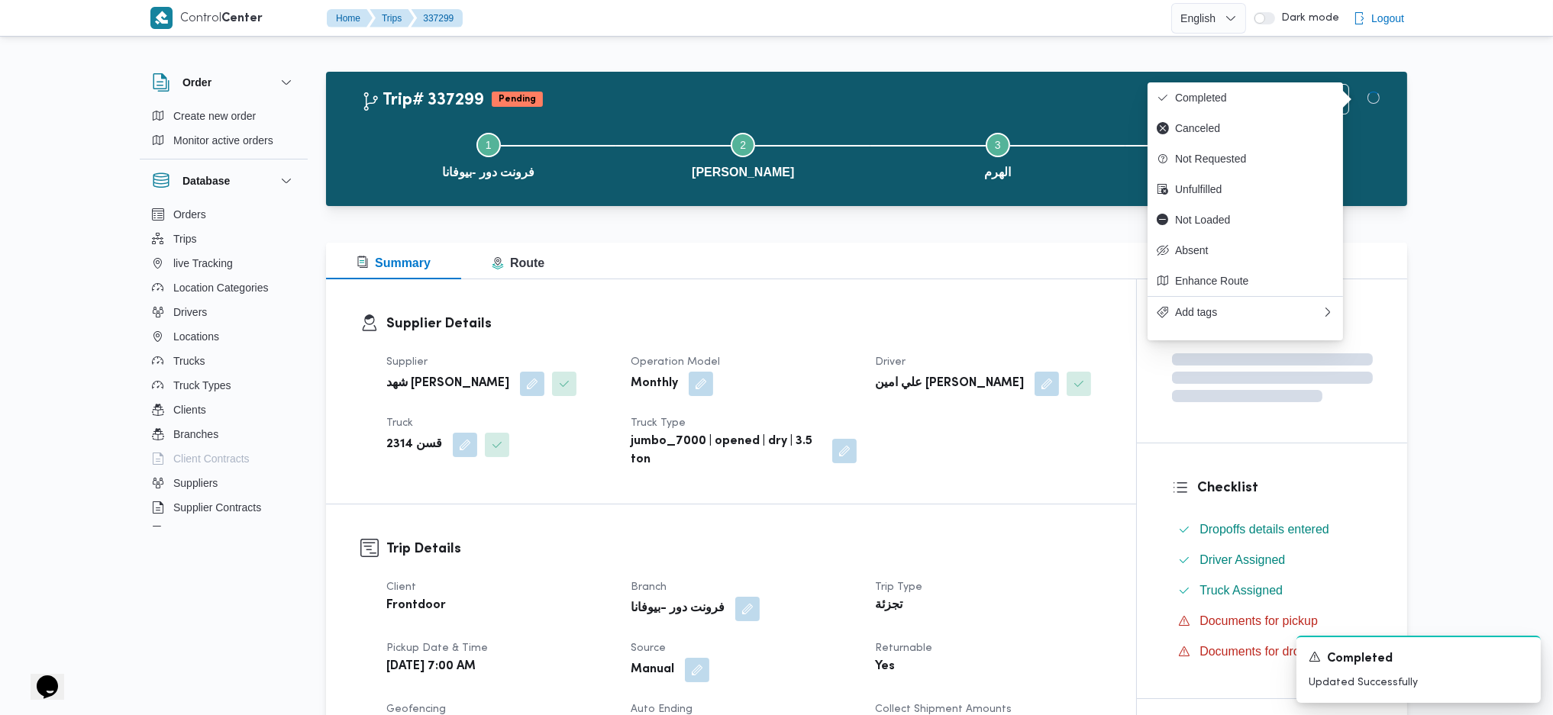
click at [1089, 648] on dt "Returnable" at bounding box center [988, 649] width 226 height 18
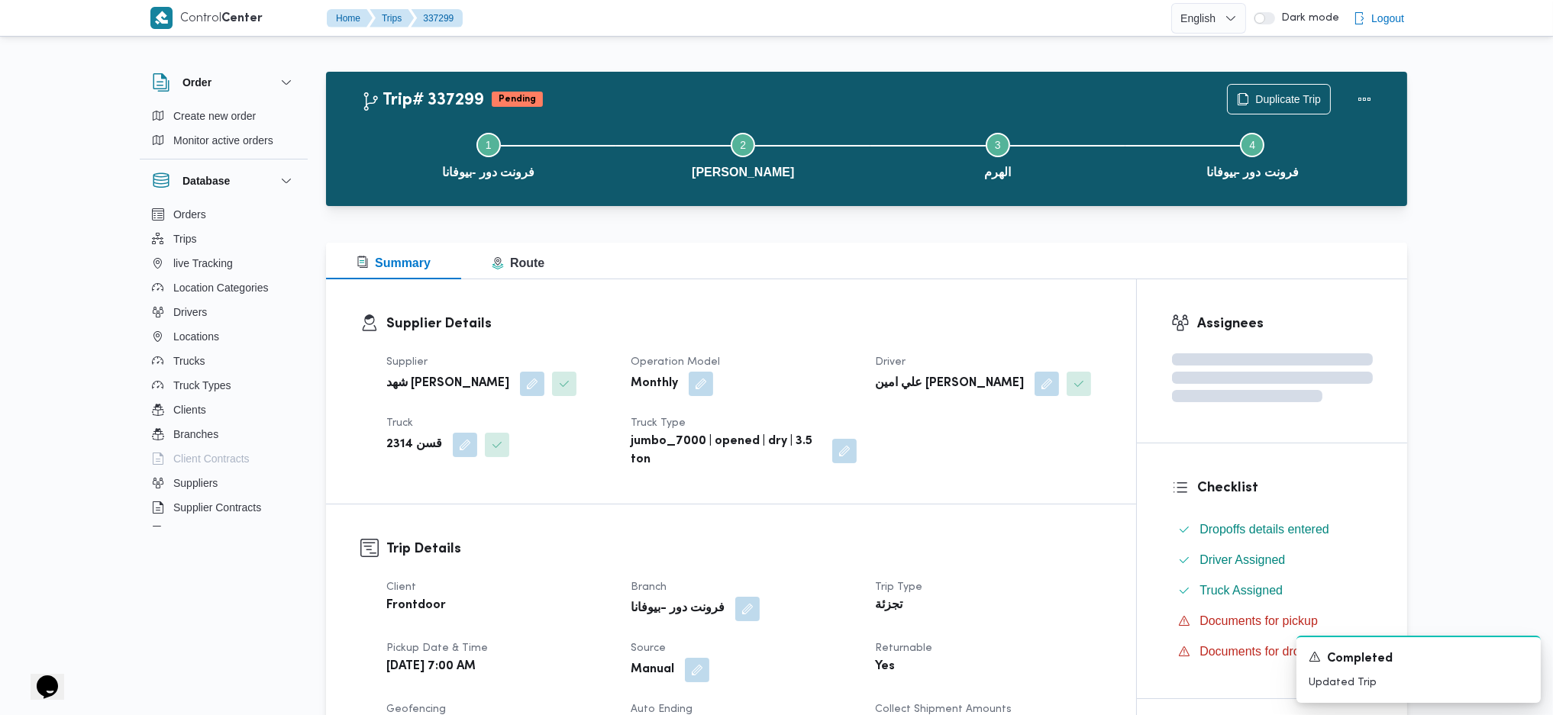
click at [950, 376] on b "علي امين محمد يحيي" at bounding box center [949, 384] width 149 height 18
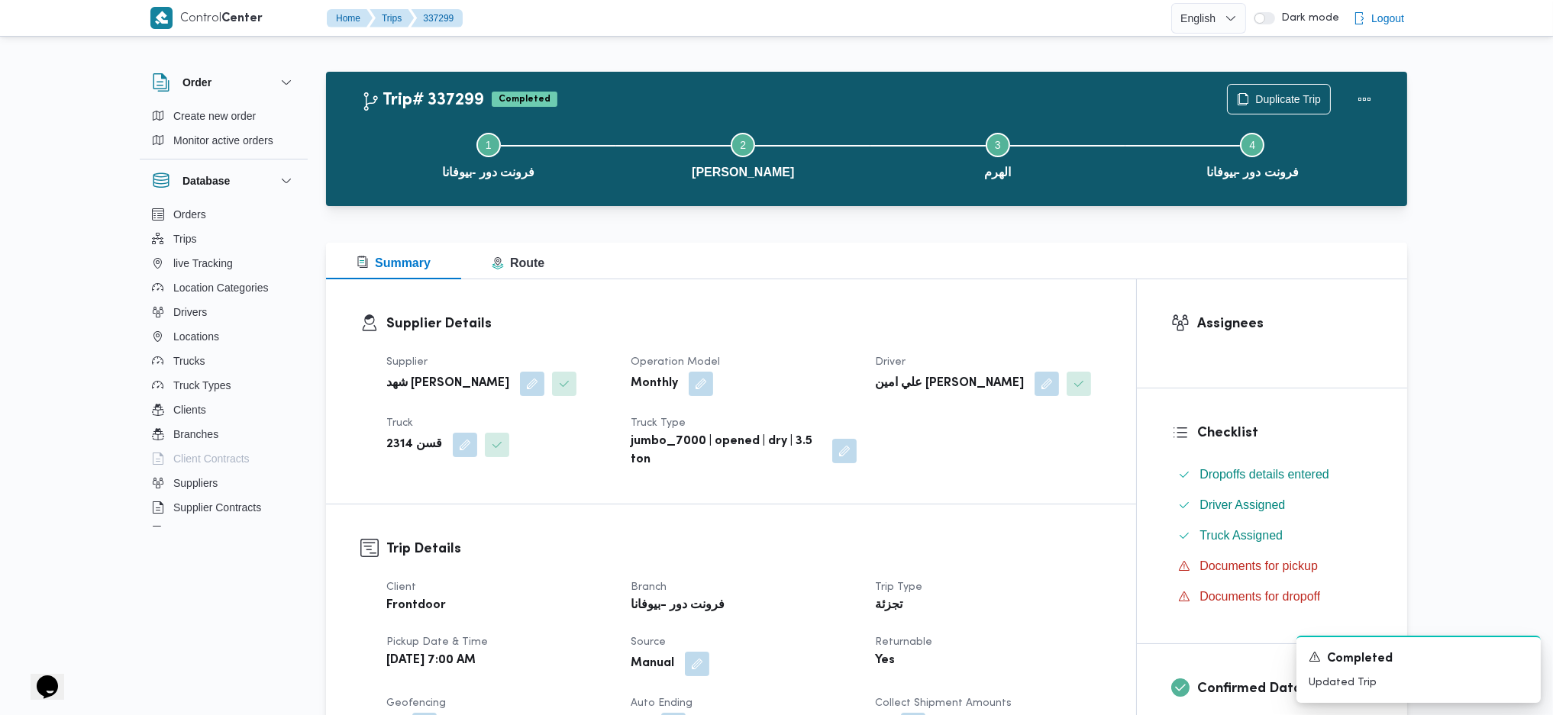
click at [889, 239] on div at bounding box center [866, 233] width 1081 height 18
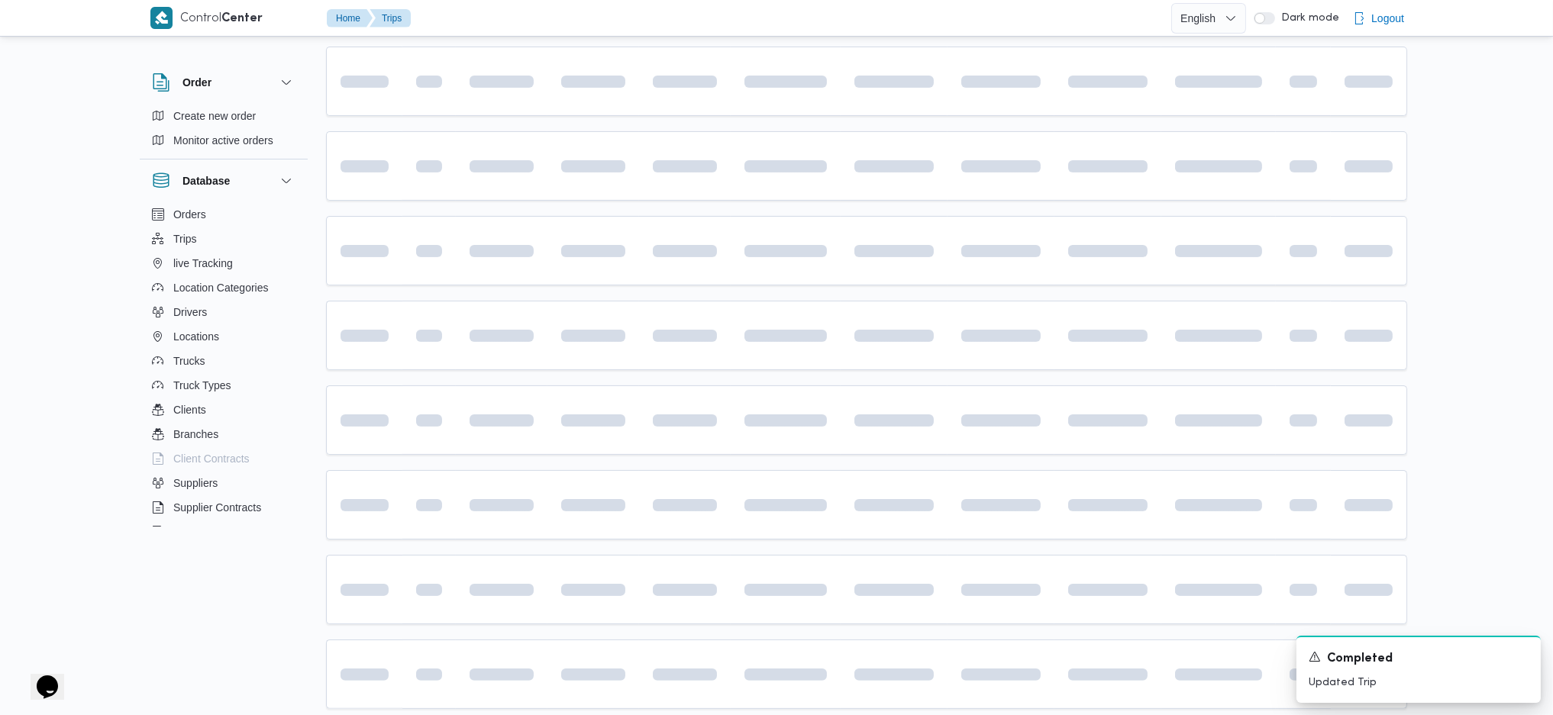
scroll to position [866, 0]
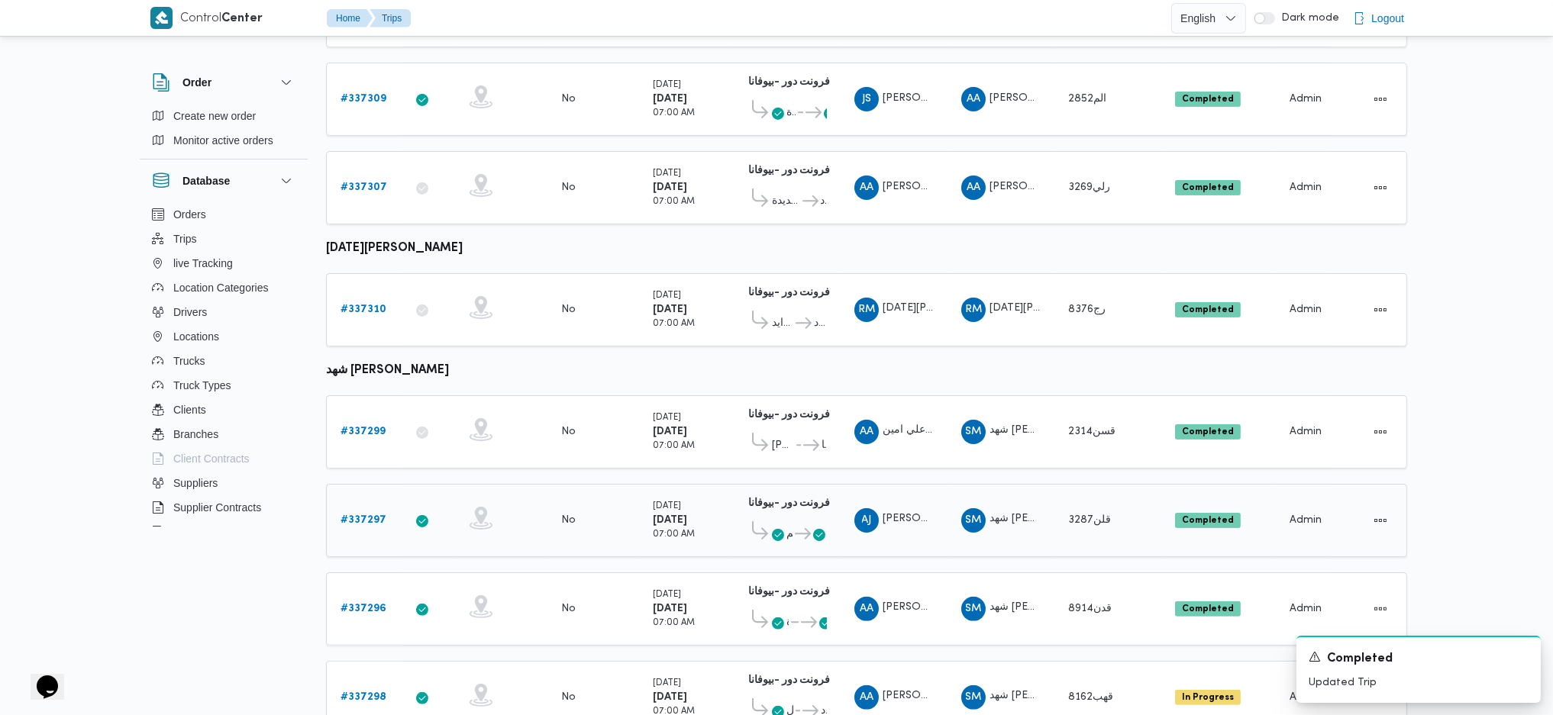
click at [374, 515] on b "# 337297" at bounding box center [363, 520] width 46 height 10
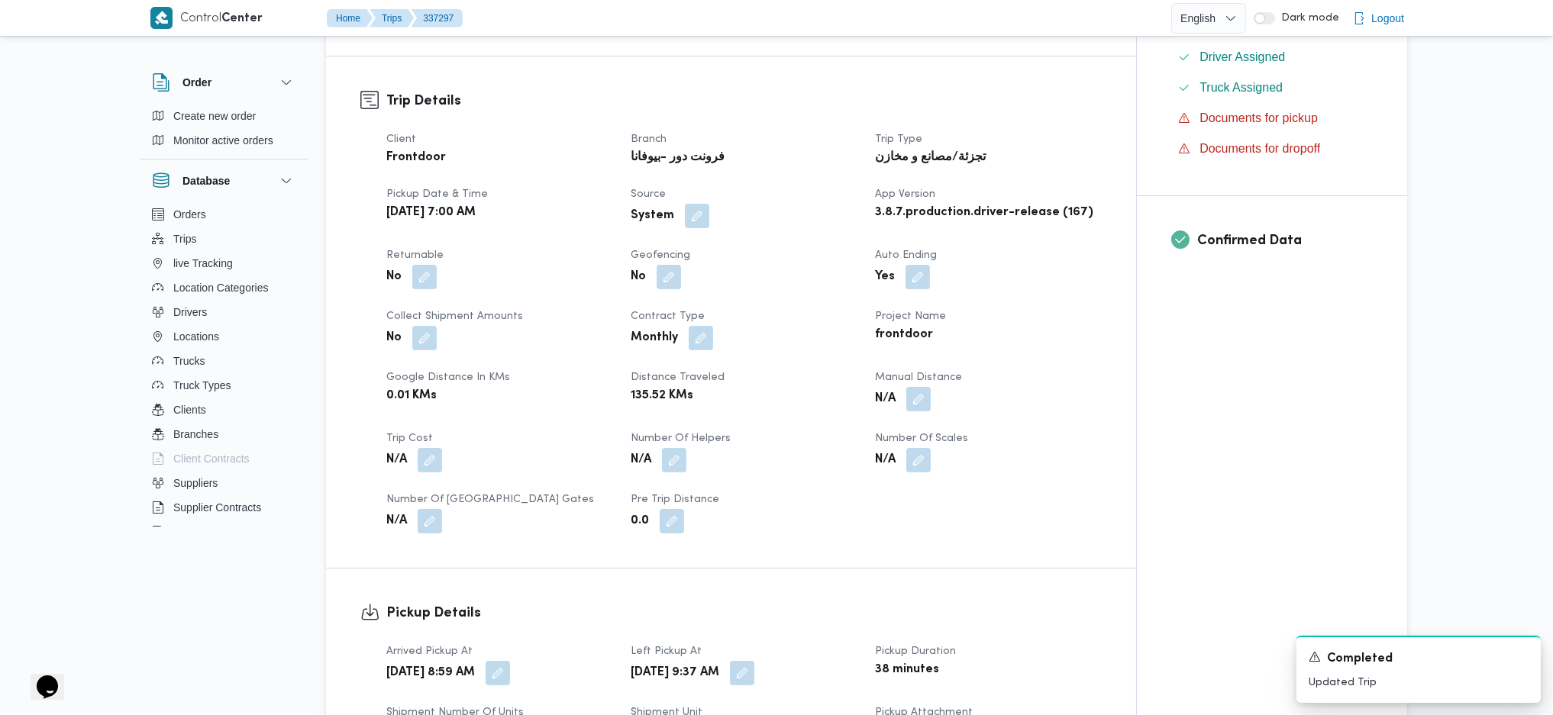
scroll to position [611, 0]
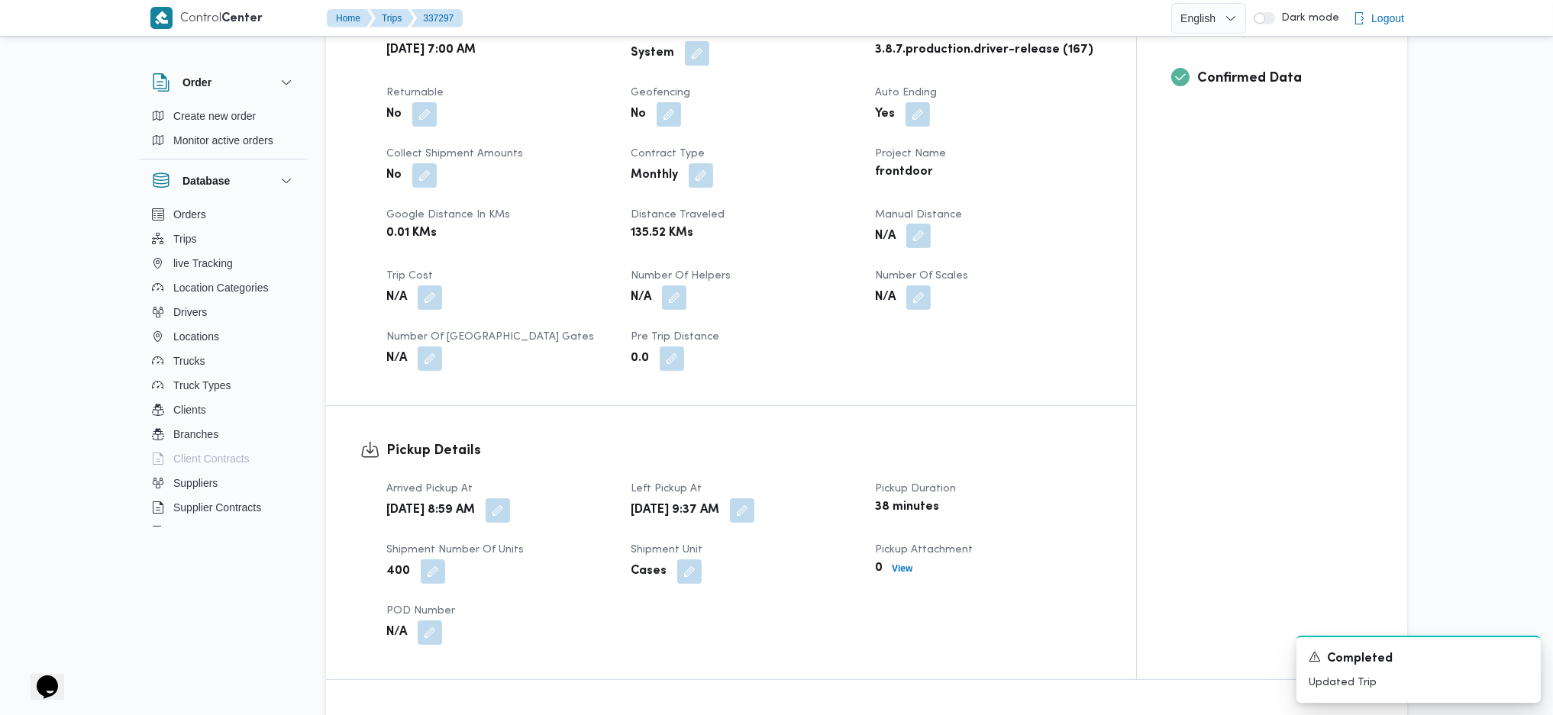
click at [921, 247] on button "button" at bounding box center [918, 236] width 24 height 24
click at [920, 229] on button "button" at bounding box center [918, 236] width 24 height 24
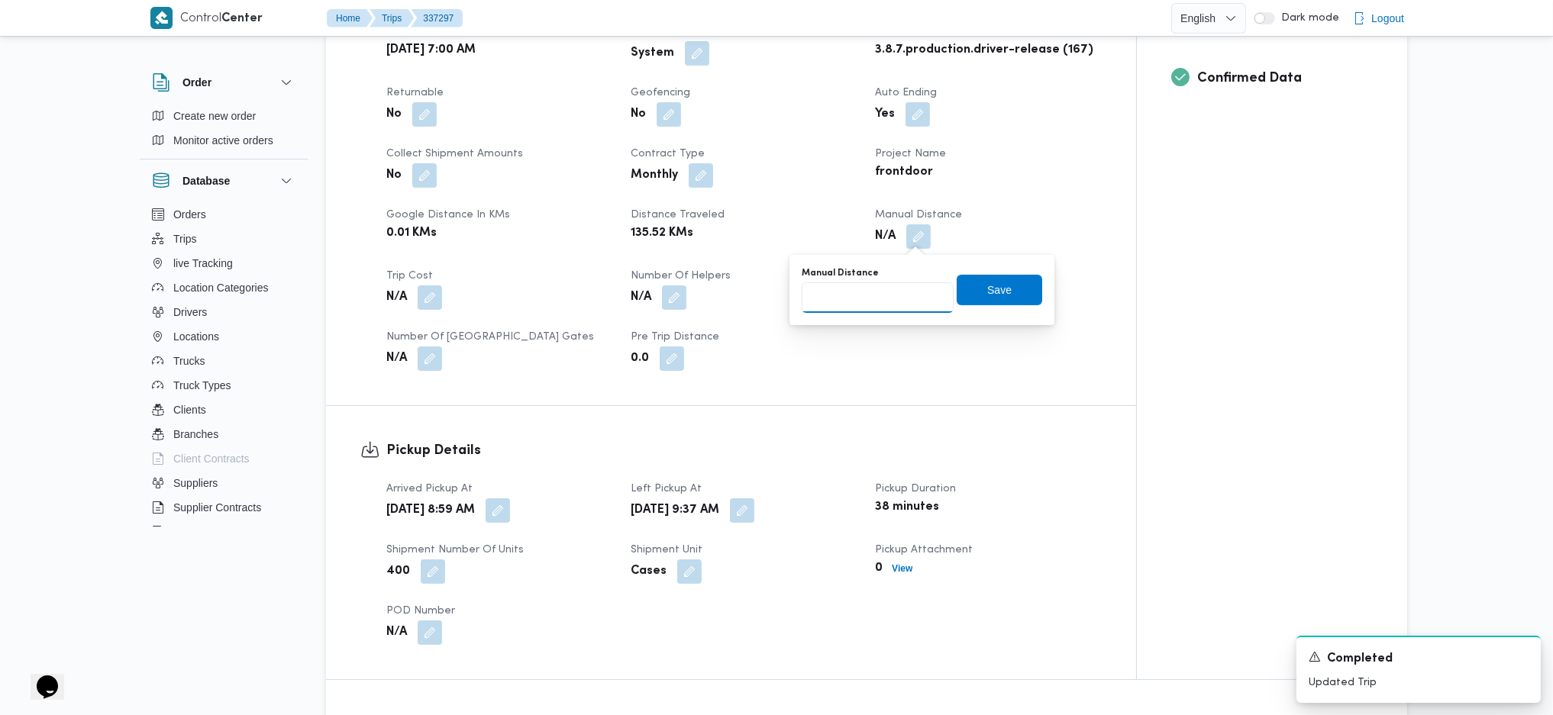
click at [871, 299] on input "Manual Distance" at bounding box center [878, 297] width 152 height 31
type input "127"
click at [987, 297] on span "Save" at bounding box center [999, 289] width 24 height 18
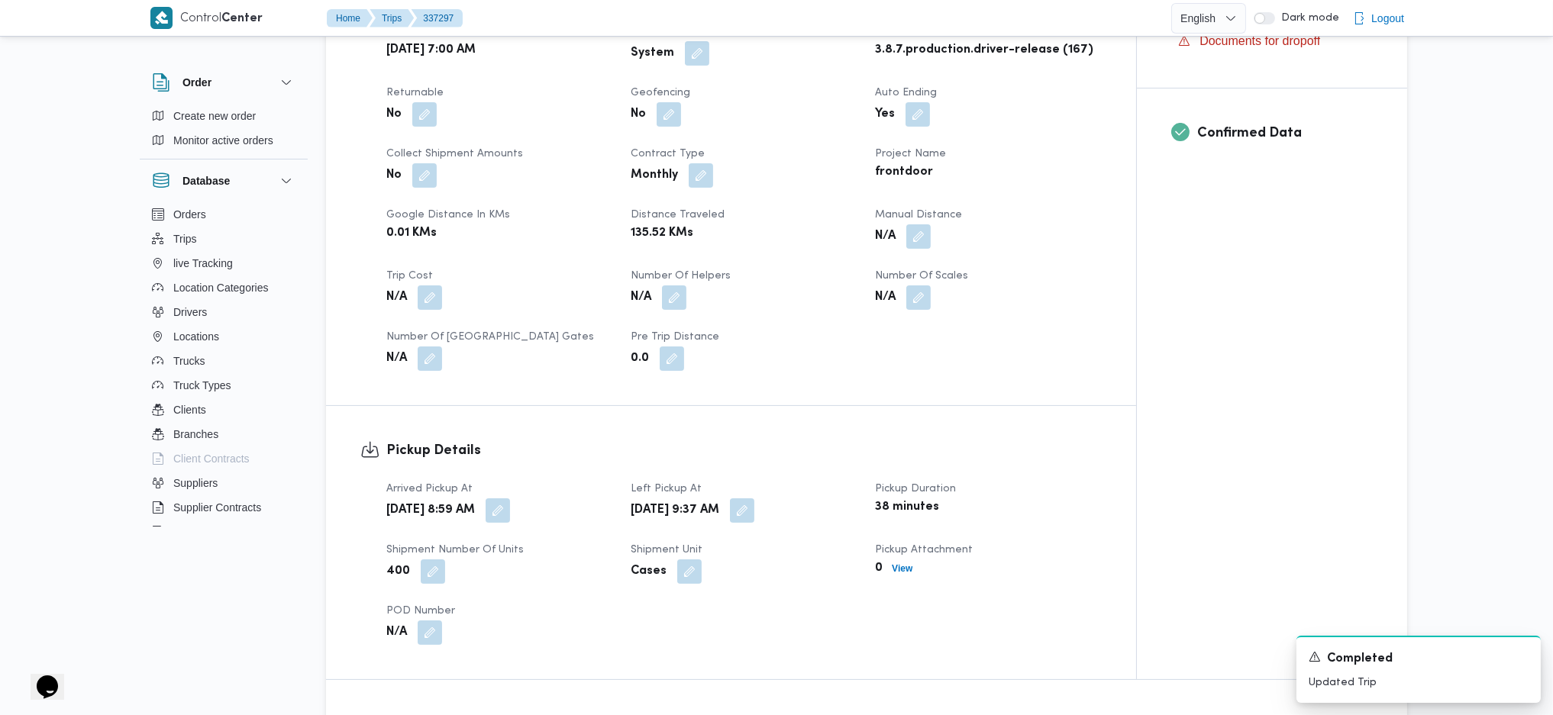
scroll to position [1119, 0]
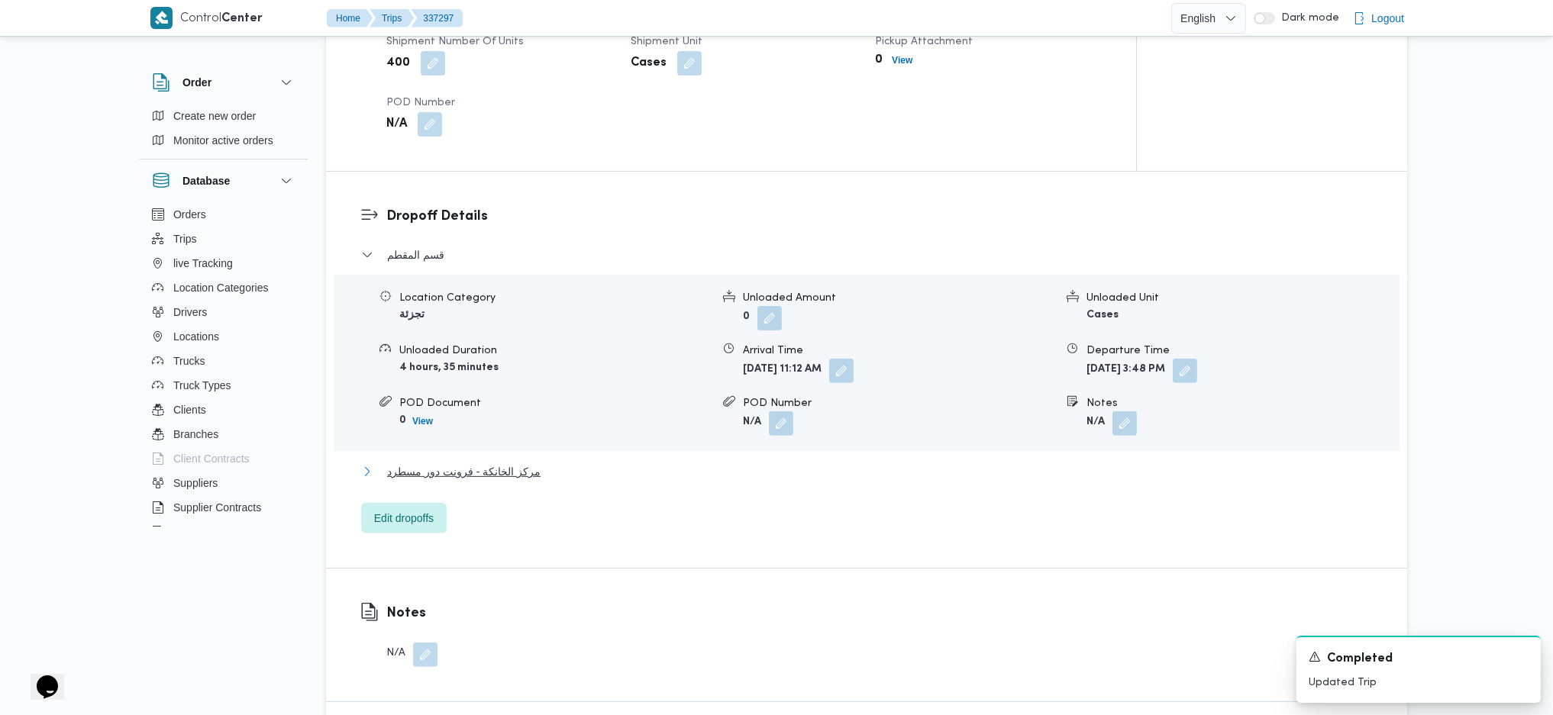
click at [503, 472] on span "مركز الخانكة - فرونت دور مسطرد" at bounding box center [463, 472] width 153 height 18
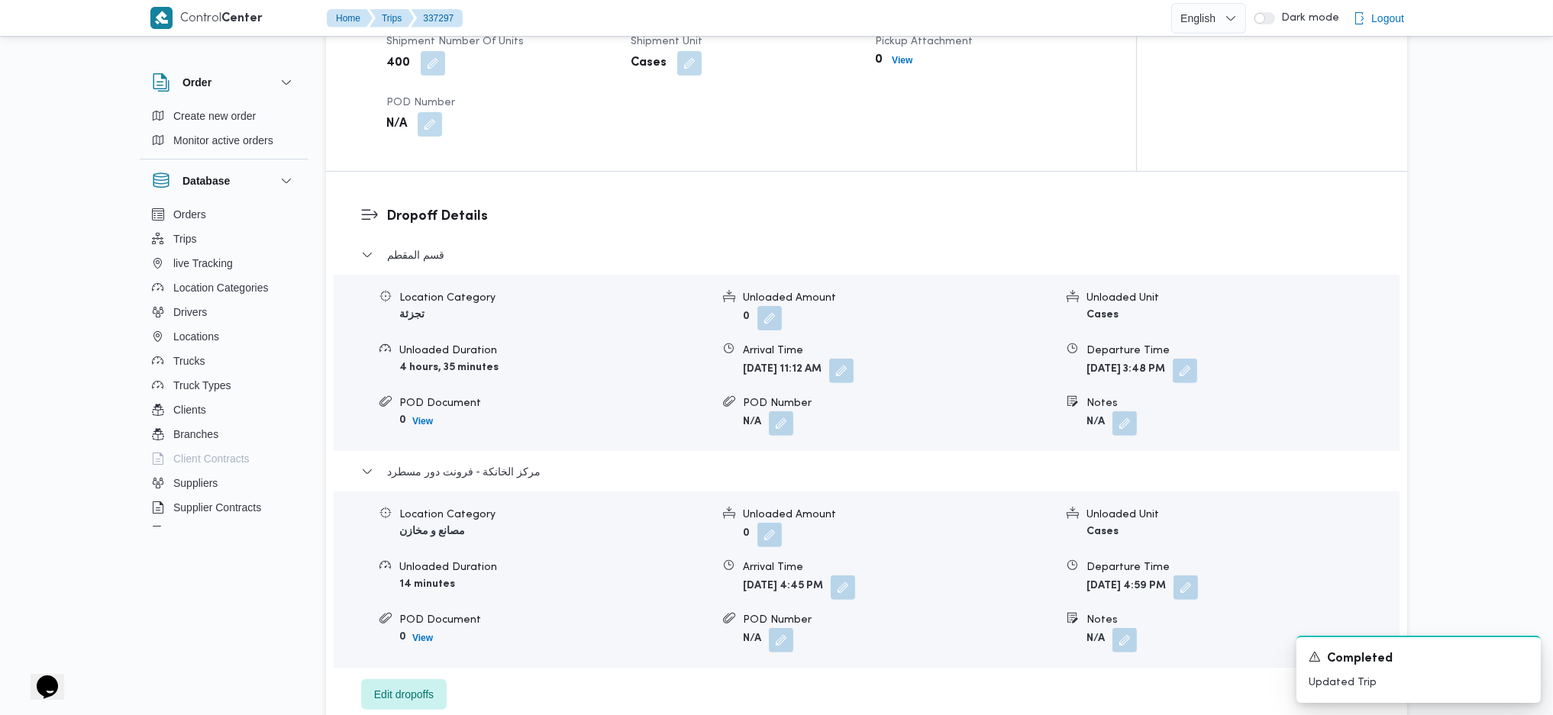
scroll to position [1527, 0]
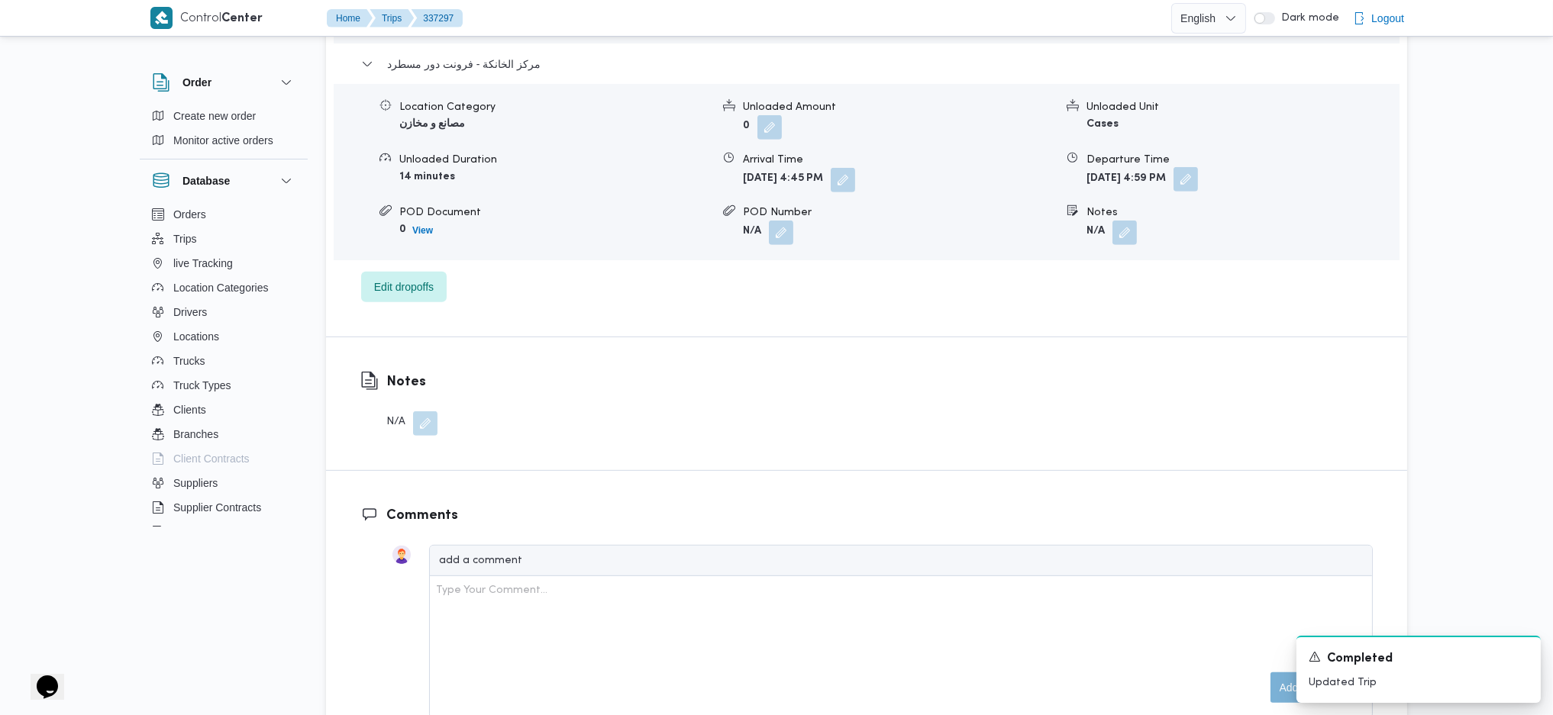
click at [1198, 179] on button "button" at bounding box center [1185, 179] width 24 height 24
click at [1108, 456] on div "Notes N/A" at bounding box center [866, 403] width 1081 height 133
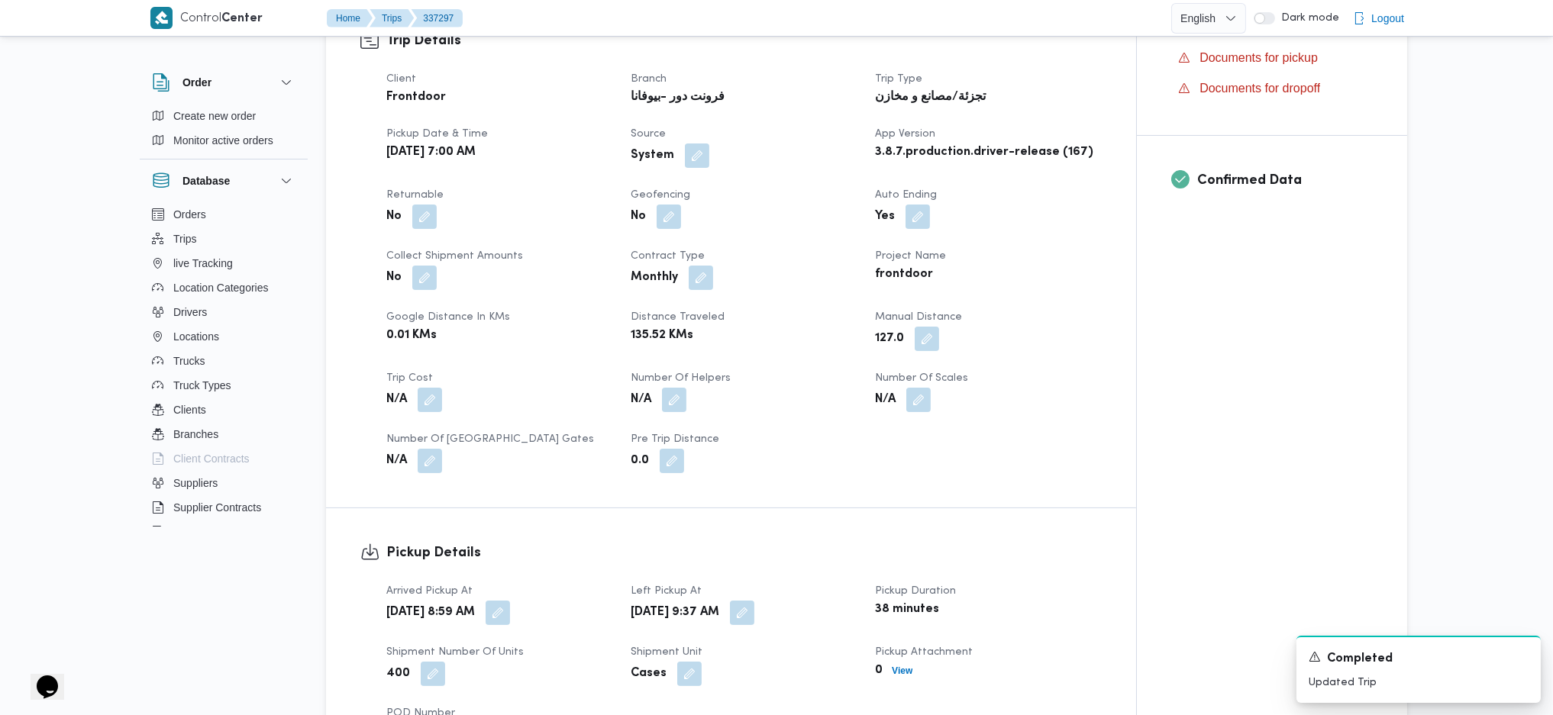
scroll to position [0, 0]
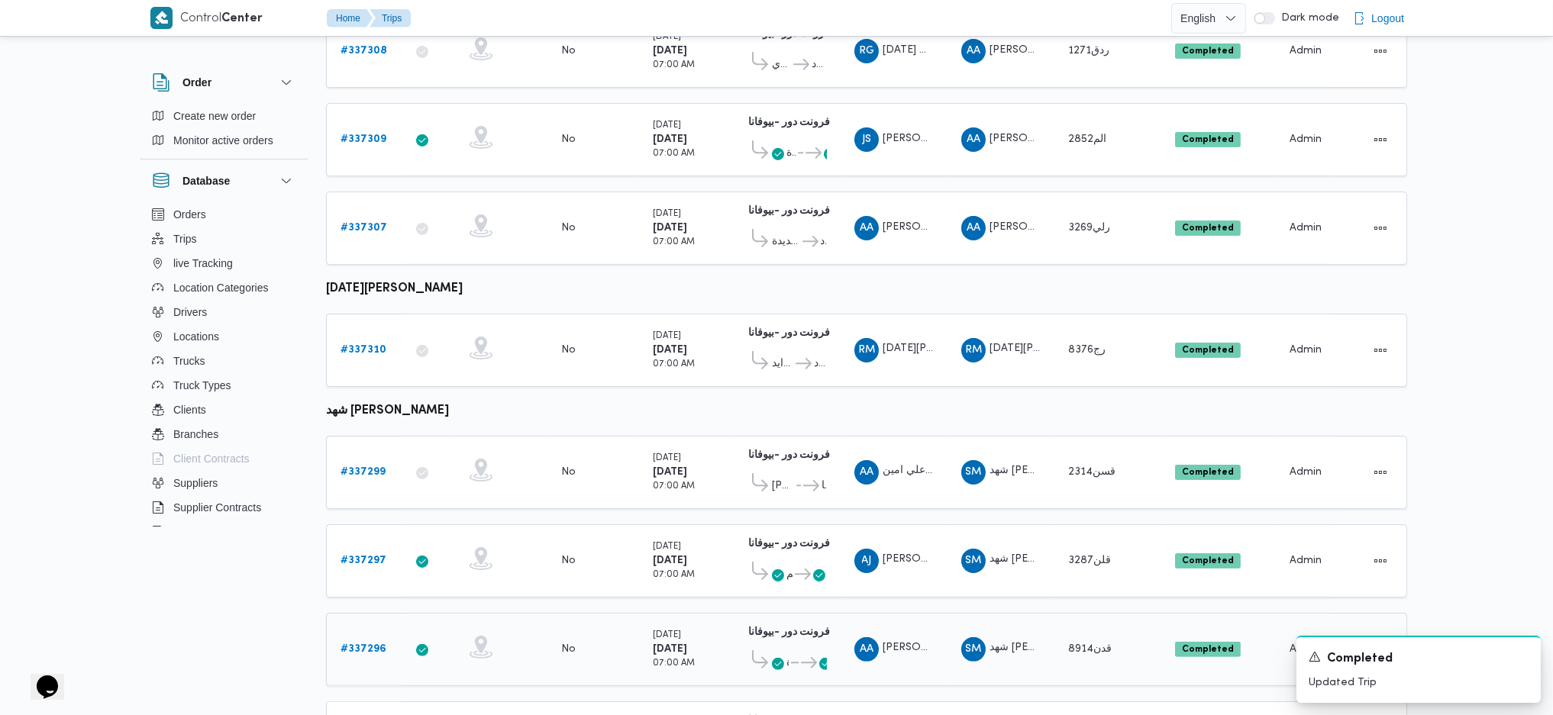
scroll to position [908, 0]
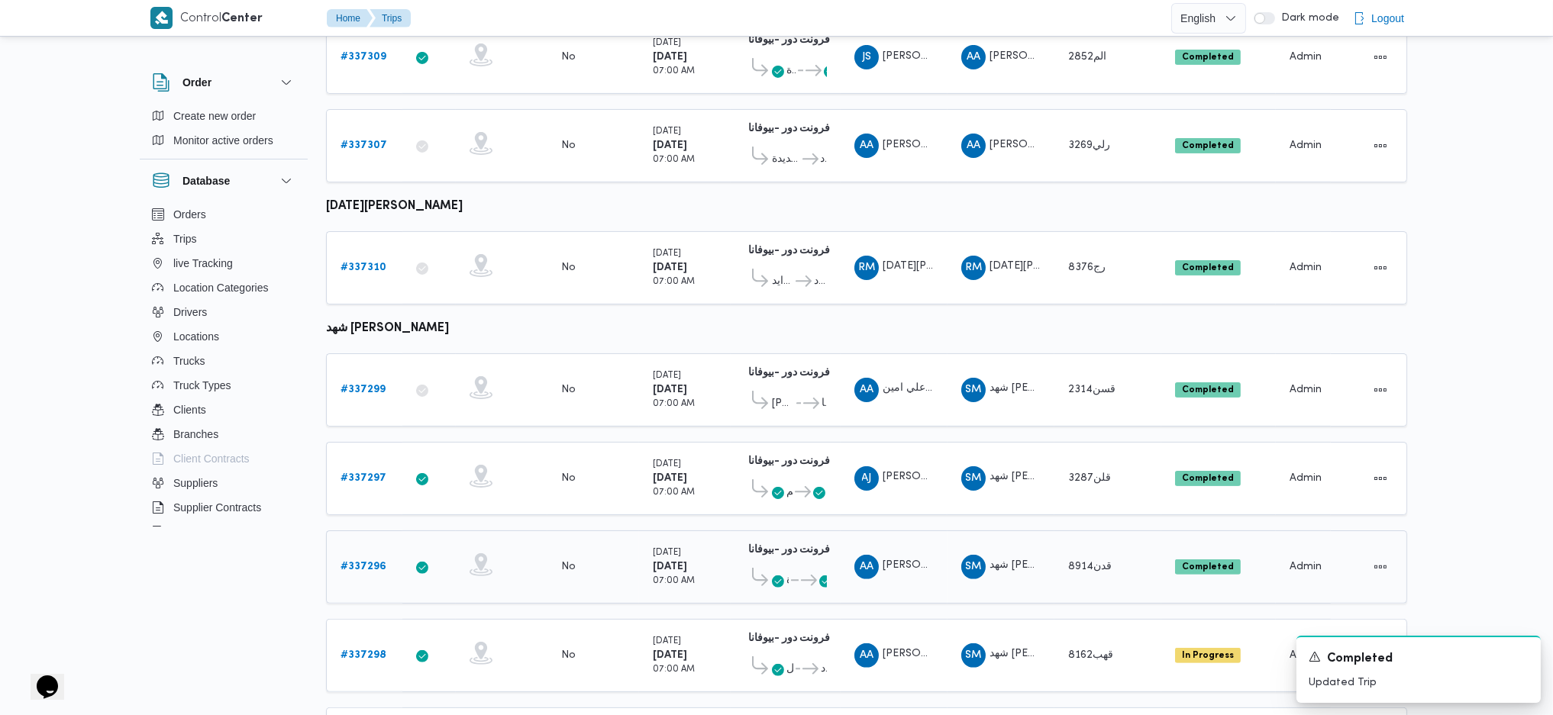
click at [356, 562] on b "# 337296" at bounding box center [363, 567] width 46 height 10
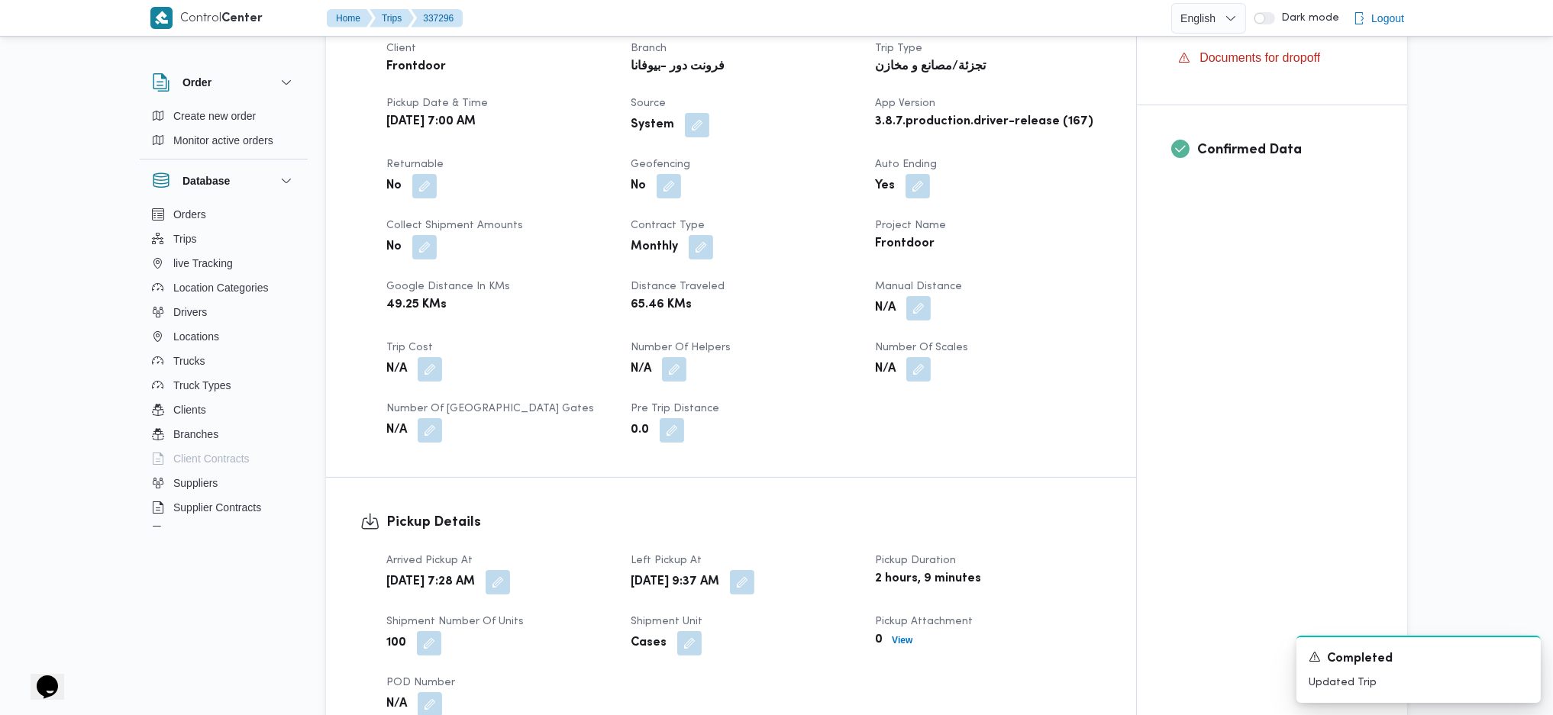
scroll to position [611, 0]
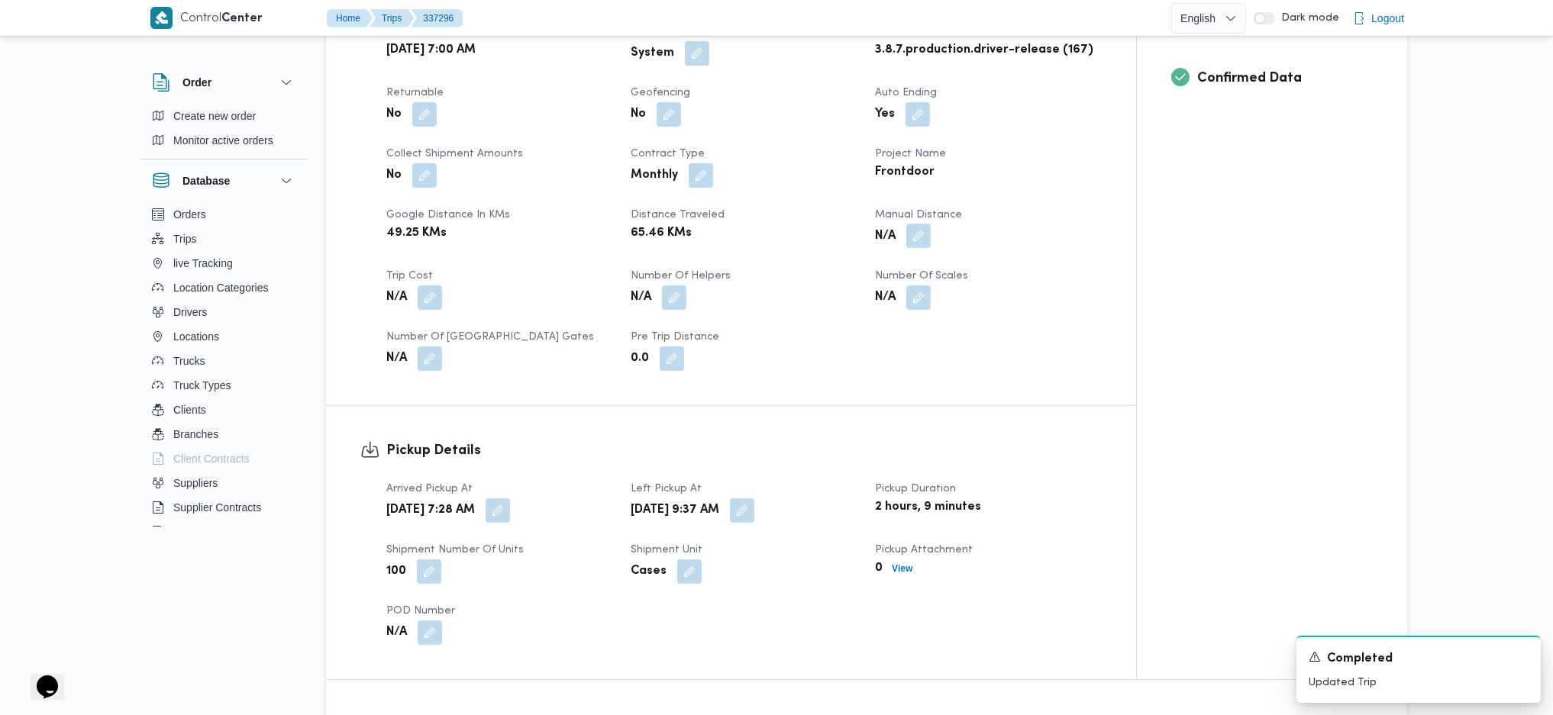
click at [918, 244] on button "button" at bounding box center [918, 236] width 24 height 24
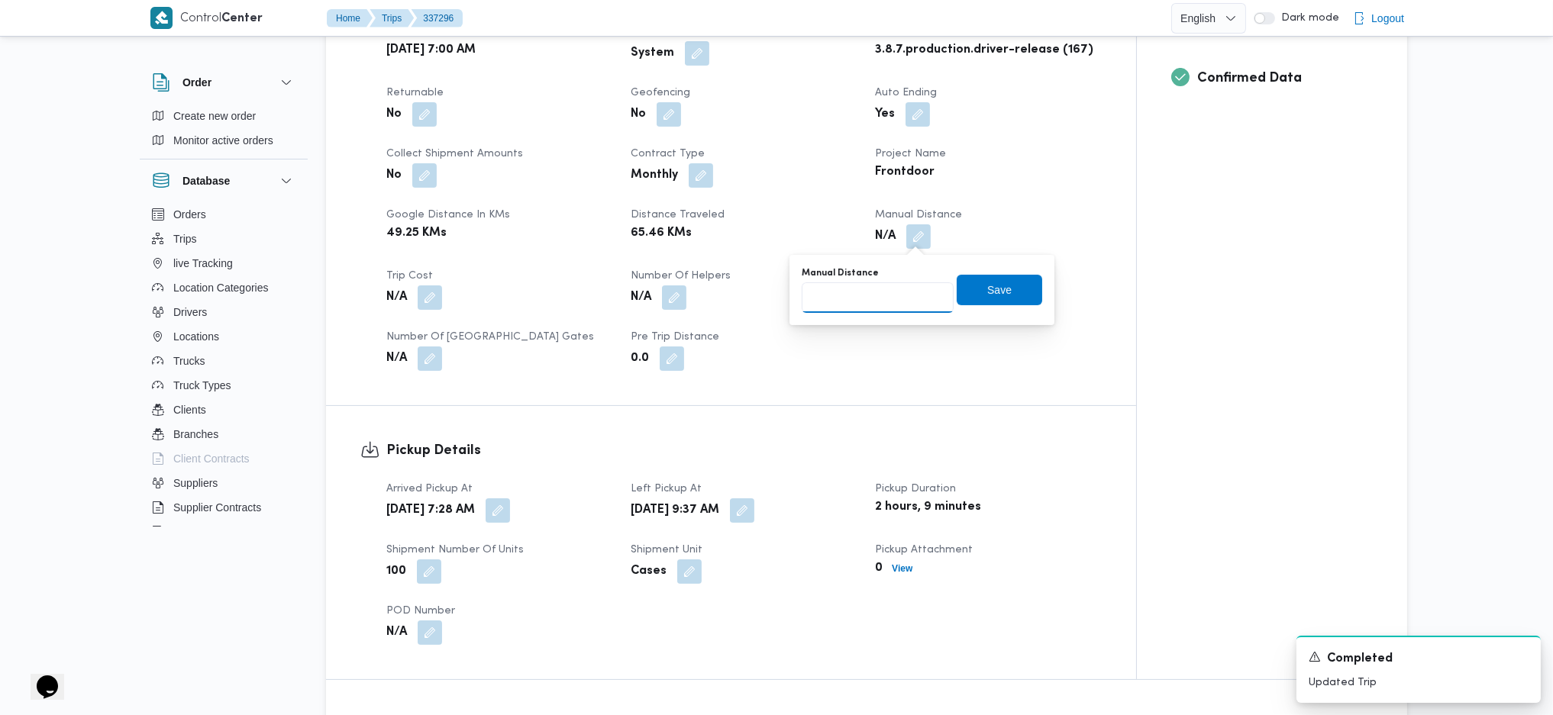
click at [878, 292] on input "Manual Distance" at bounding box center [878, 297] width 152 height 31
type input "90"
click button "Save" at bounding box center [999, 290] width 85 height 31
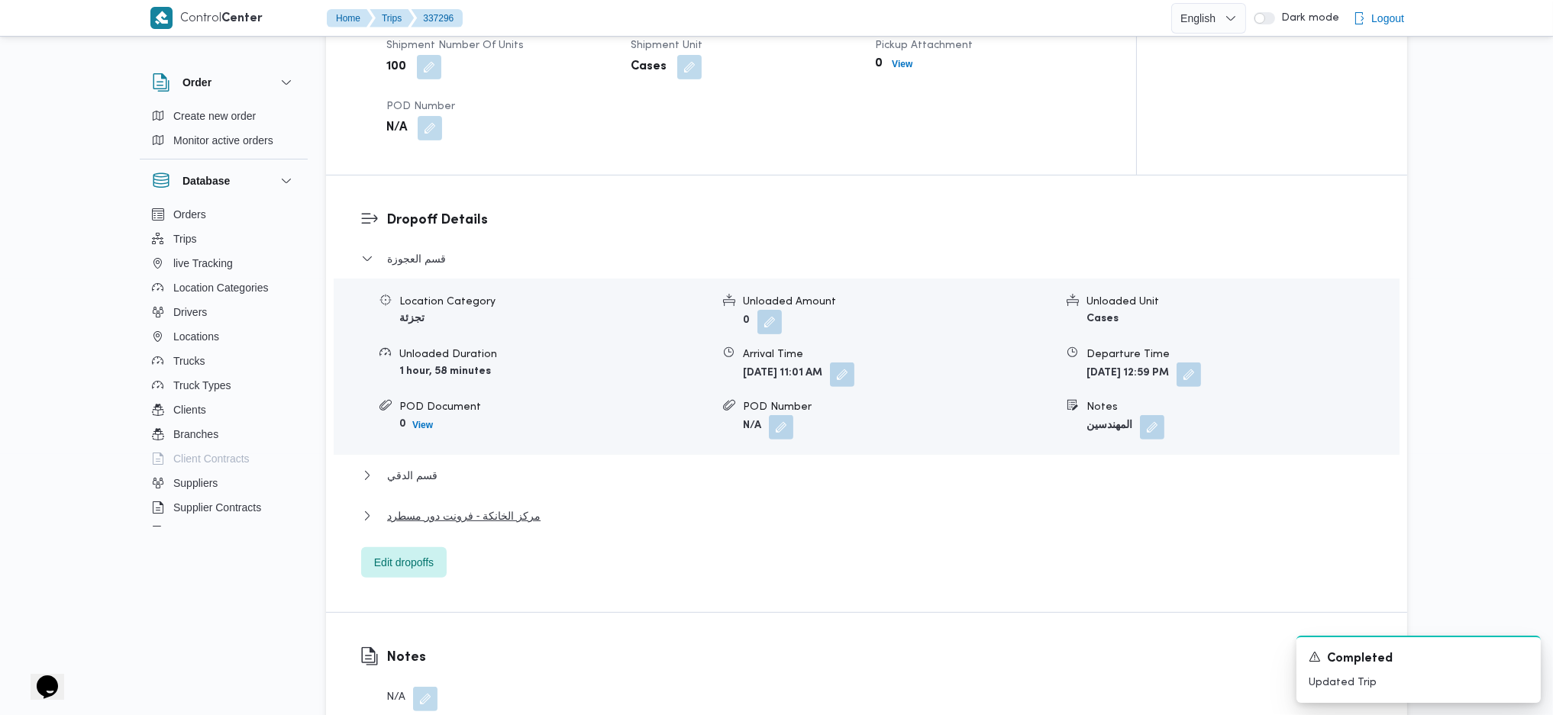
scroll to position [1323, 0]
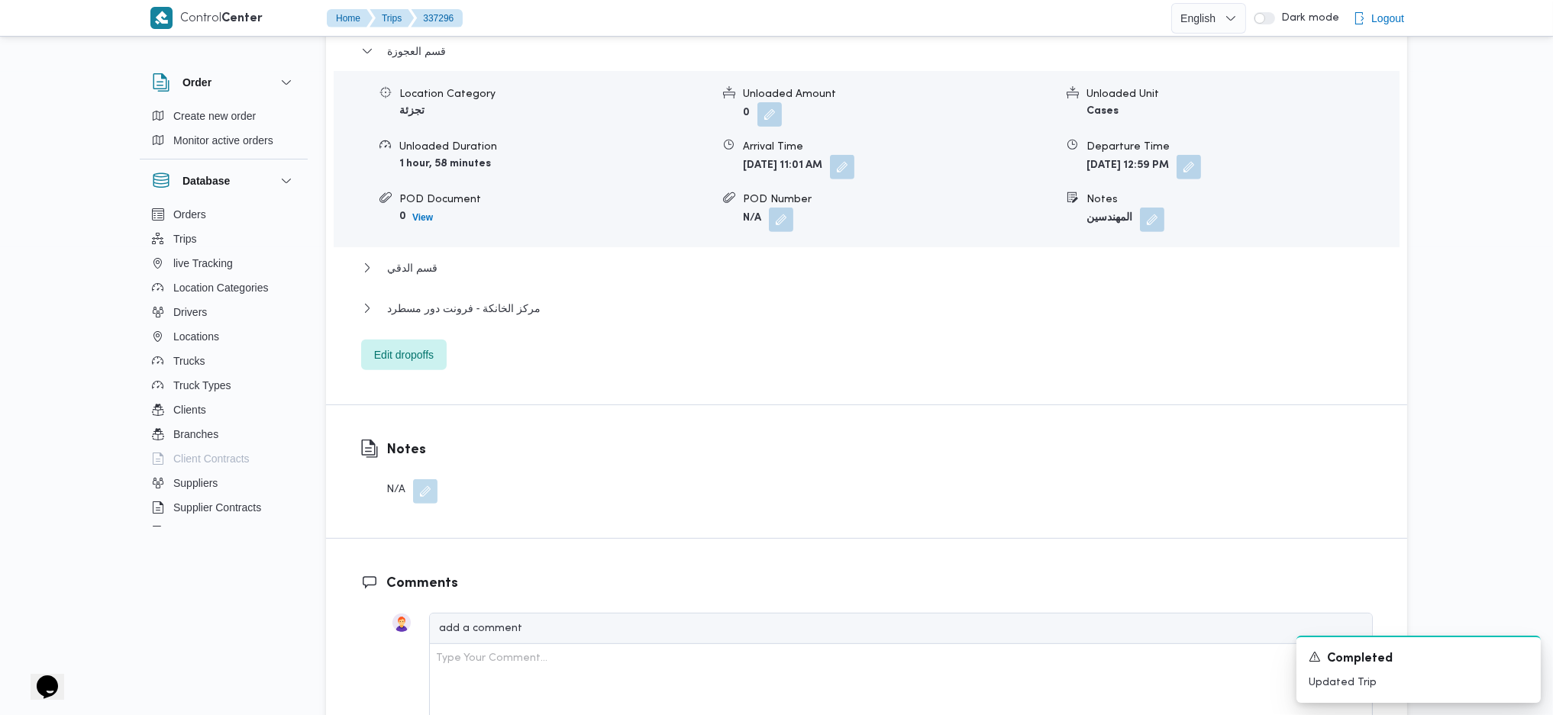
click at [570, 317] on div "مركز الخانكة - فرونت دور مسطرد" at bounding box center [866, 313] width 1011 height 29
click at [576, 305] on button "مركز الخانكة - فرونت دور مسطرد" at bounding box center [866, 308] width 1011 height 18
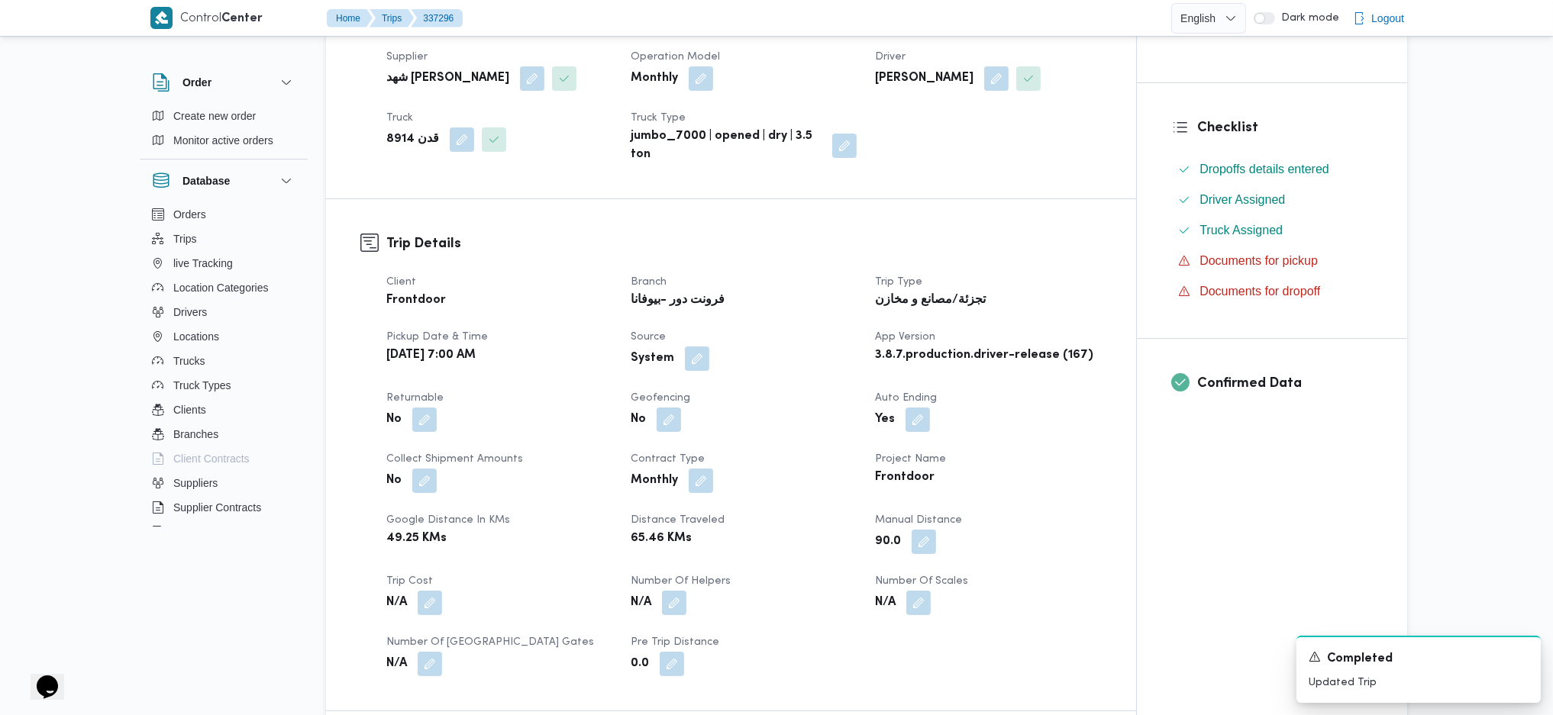
scroll to position [0, 0]
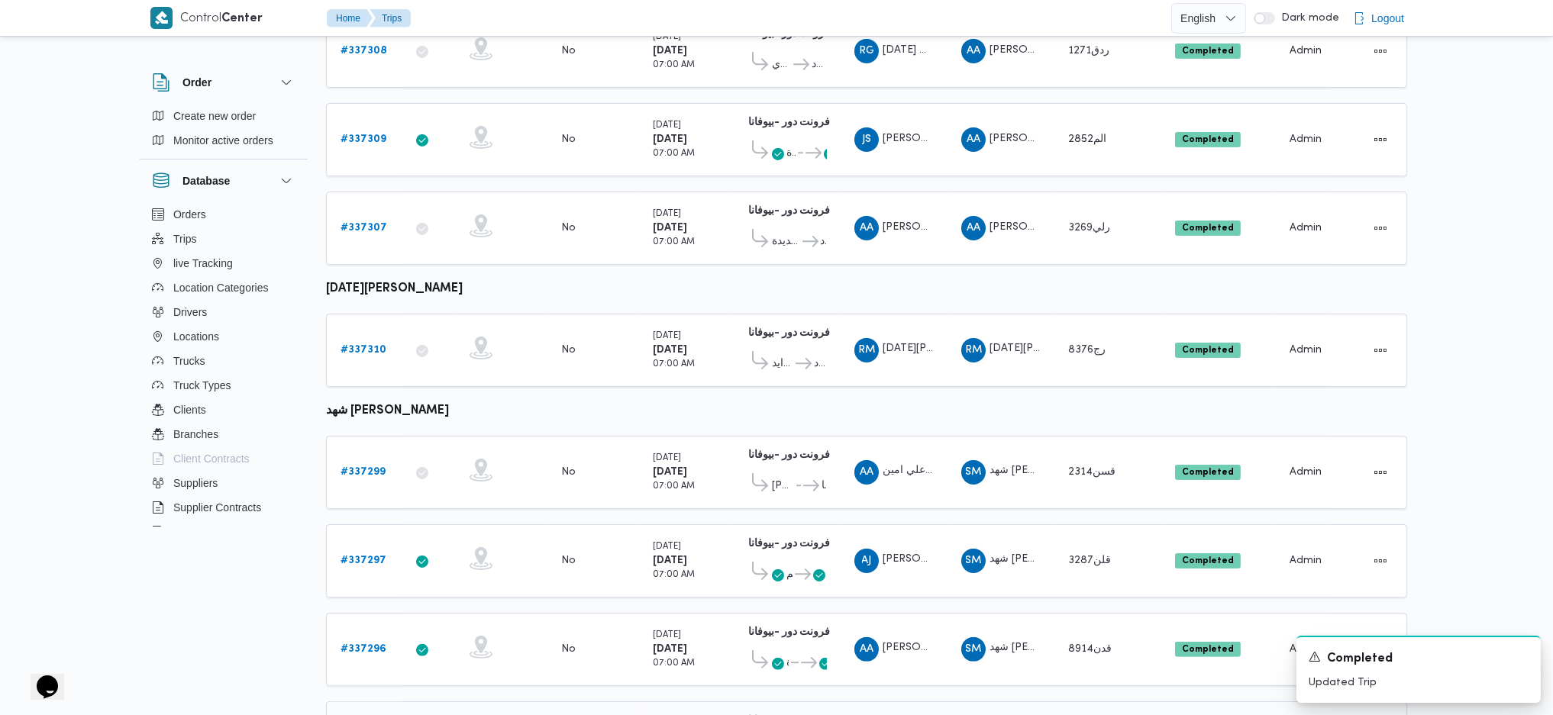
scroll to position [908, 0]
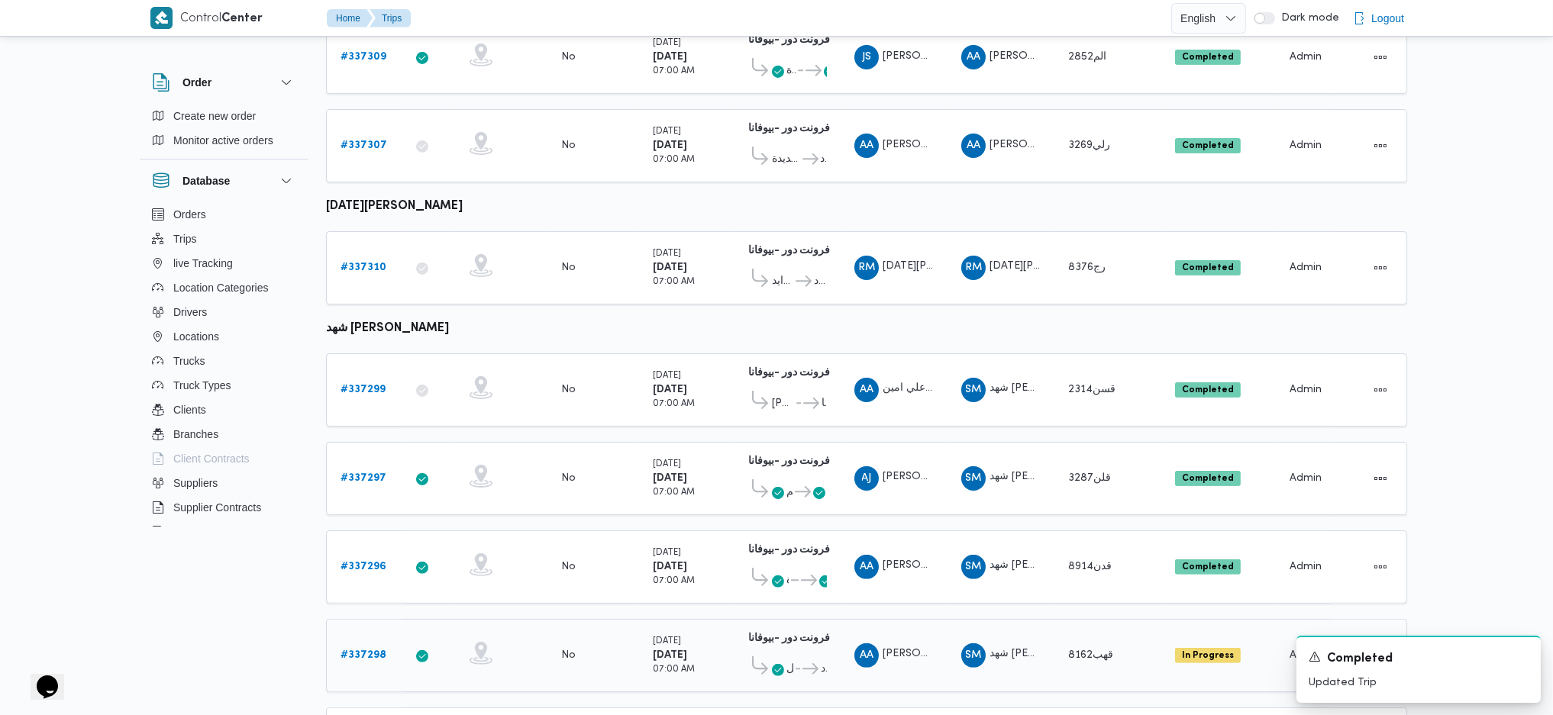
click at [368, 650] on b "# 337298" at bounding box center [363, 655] width 46 height 10
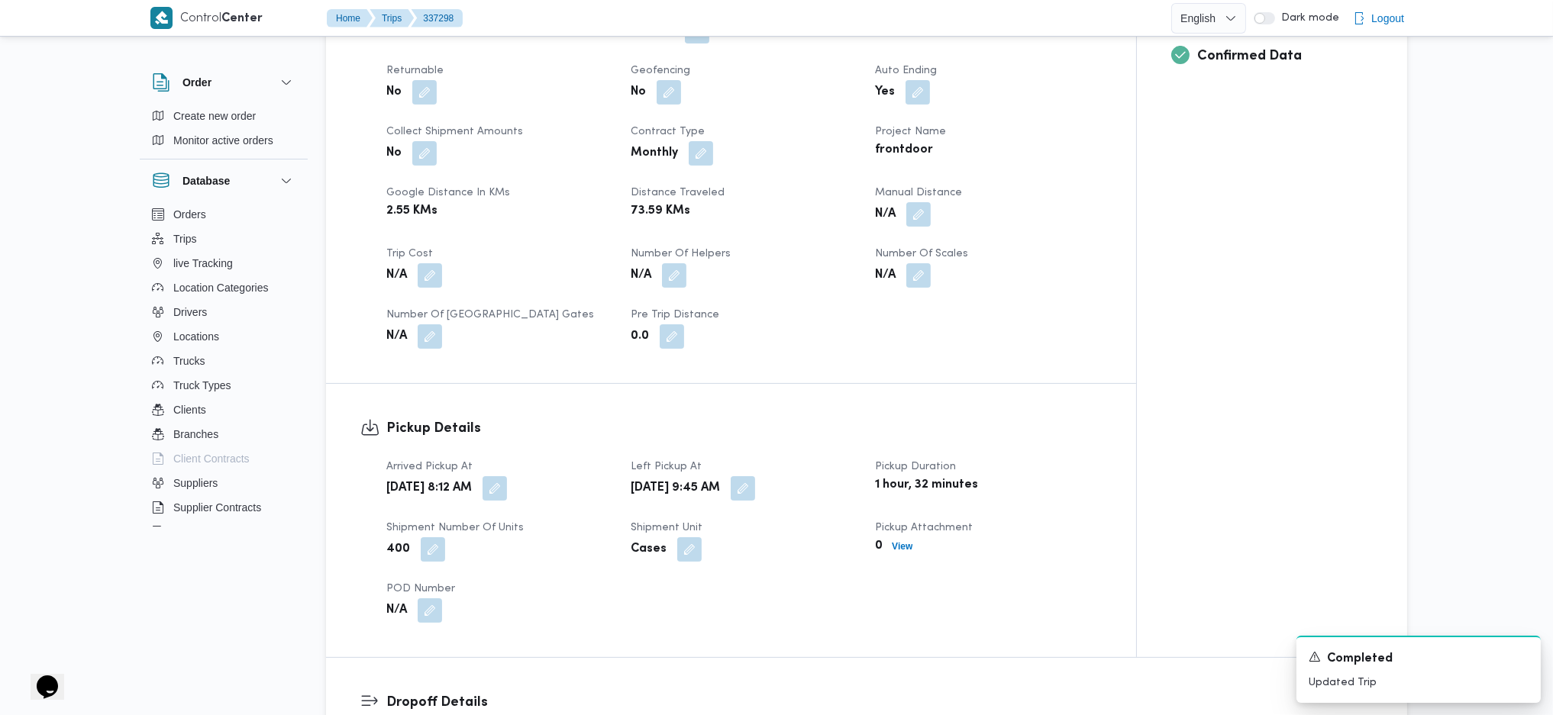
scroll to position [508, 0]
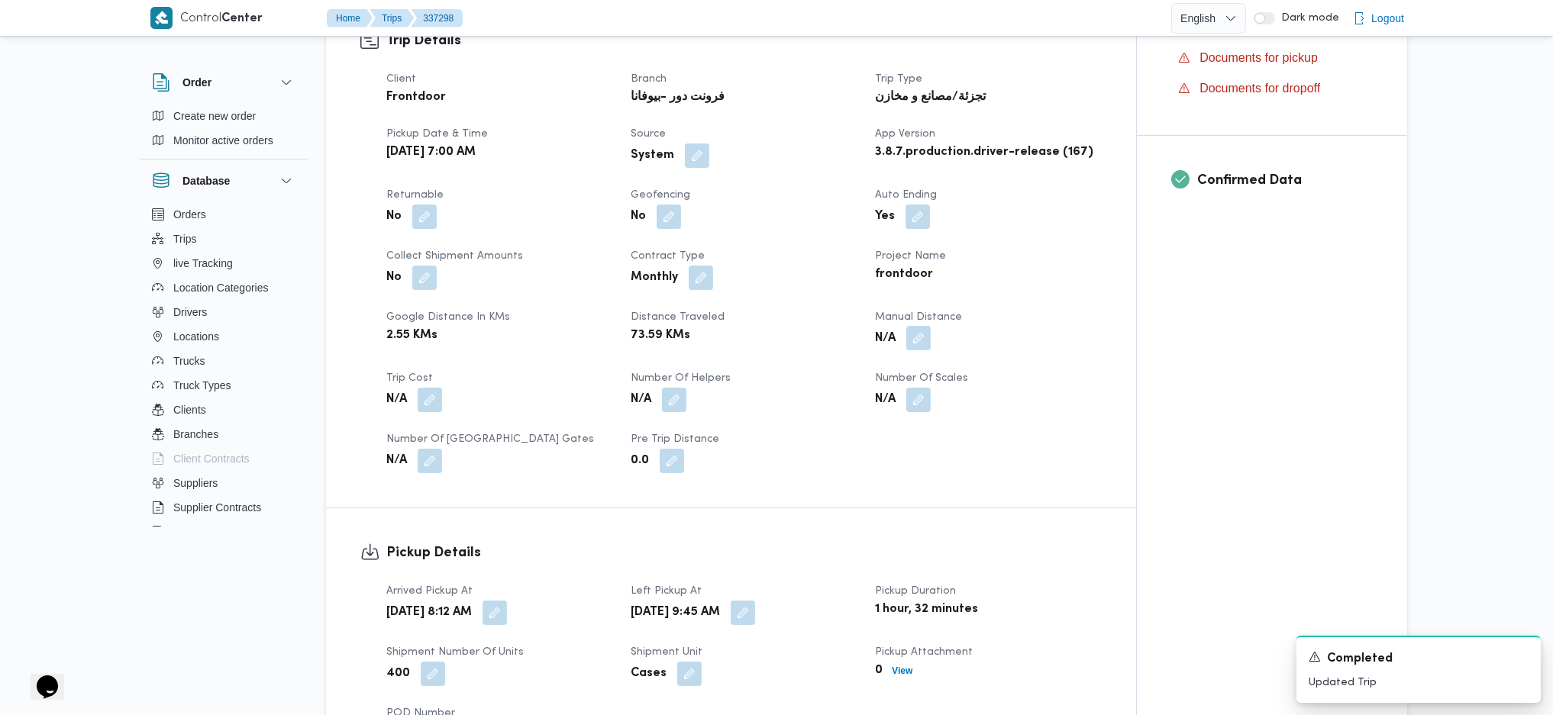
click at [917, 343] on button "button" at bounding box center [918, 338] width 24 height 24
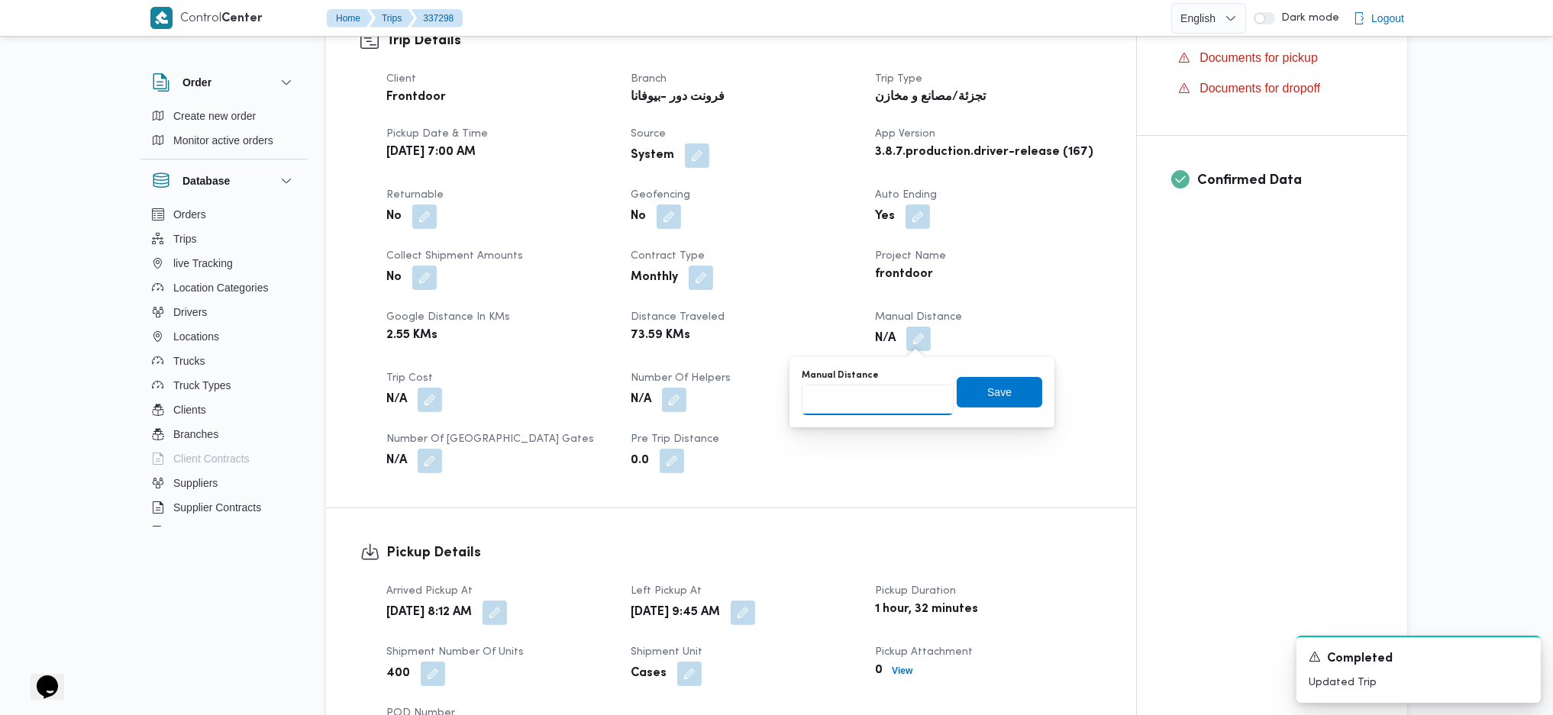
click at [888, 391] on input "Manual Distance" at bounding box center [878, 400] width 152 height 31
type input "09"
click button "Save" at bounding box center [999, 392] width 85 height 31
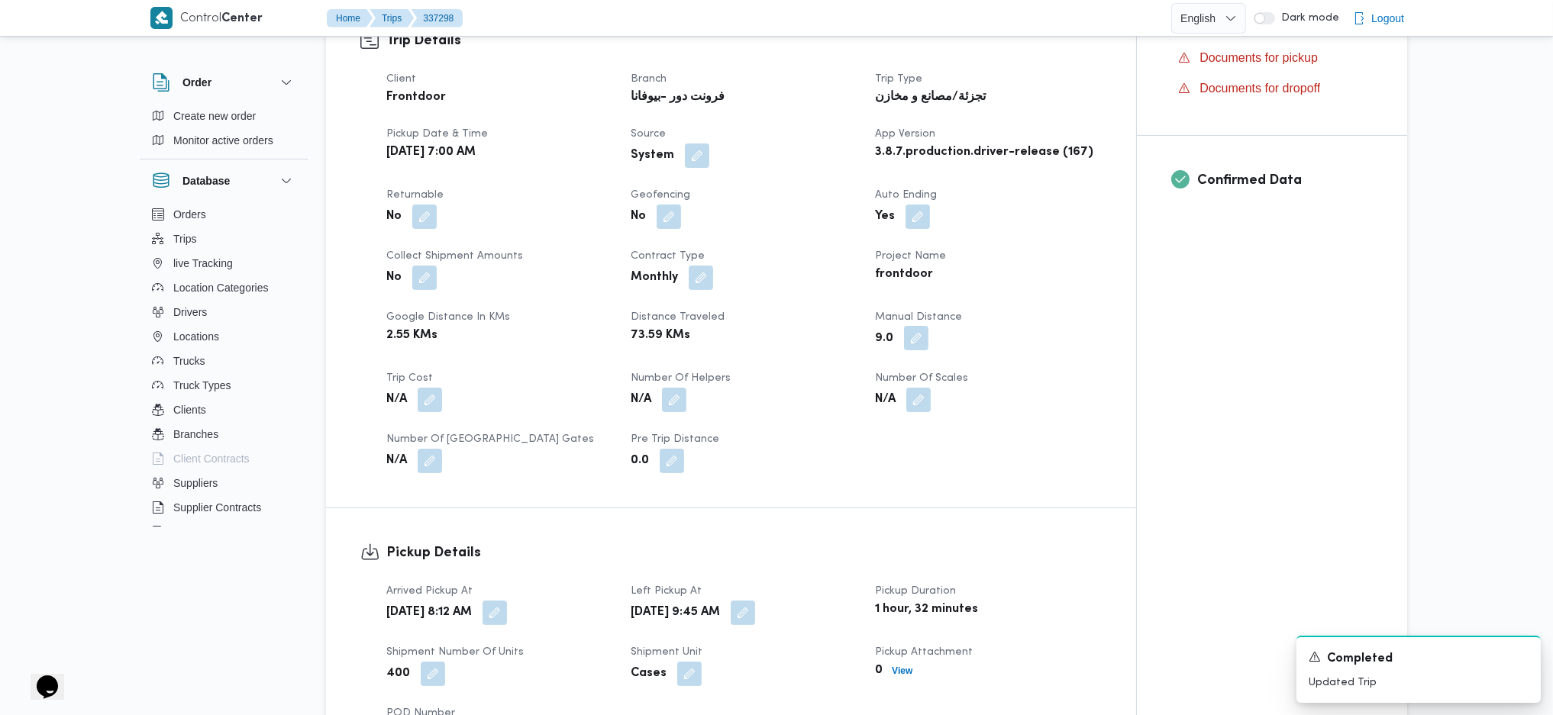
click at [904, 344] on button "button" at bounding box center [916, 338] width 24 height 24
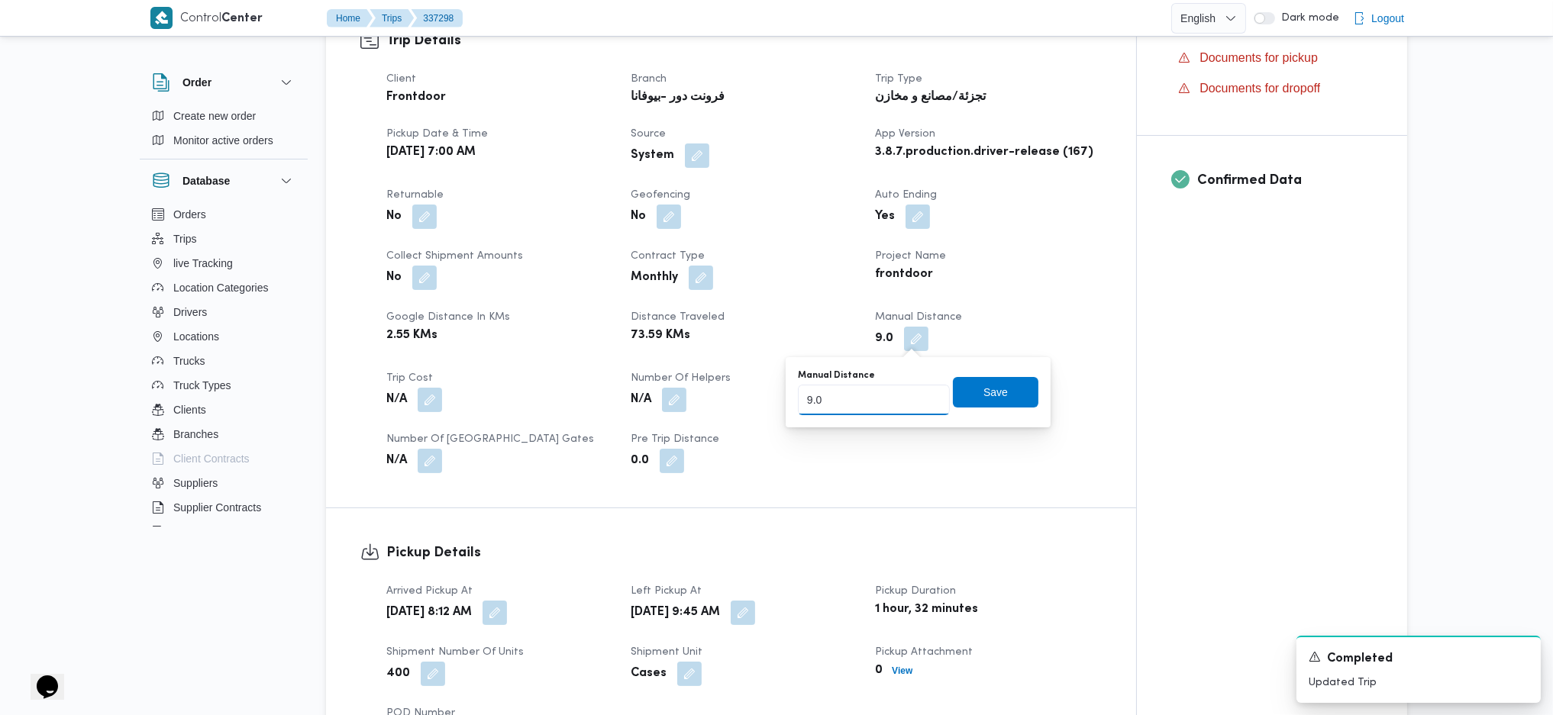
click at [867, 411] on input "9.0" at bounding box center [874, 400] width 152 height 31
type input "9"
type input "90"
click button "Save" at bounding box center [995, 392] width 85 height 31
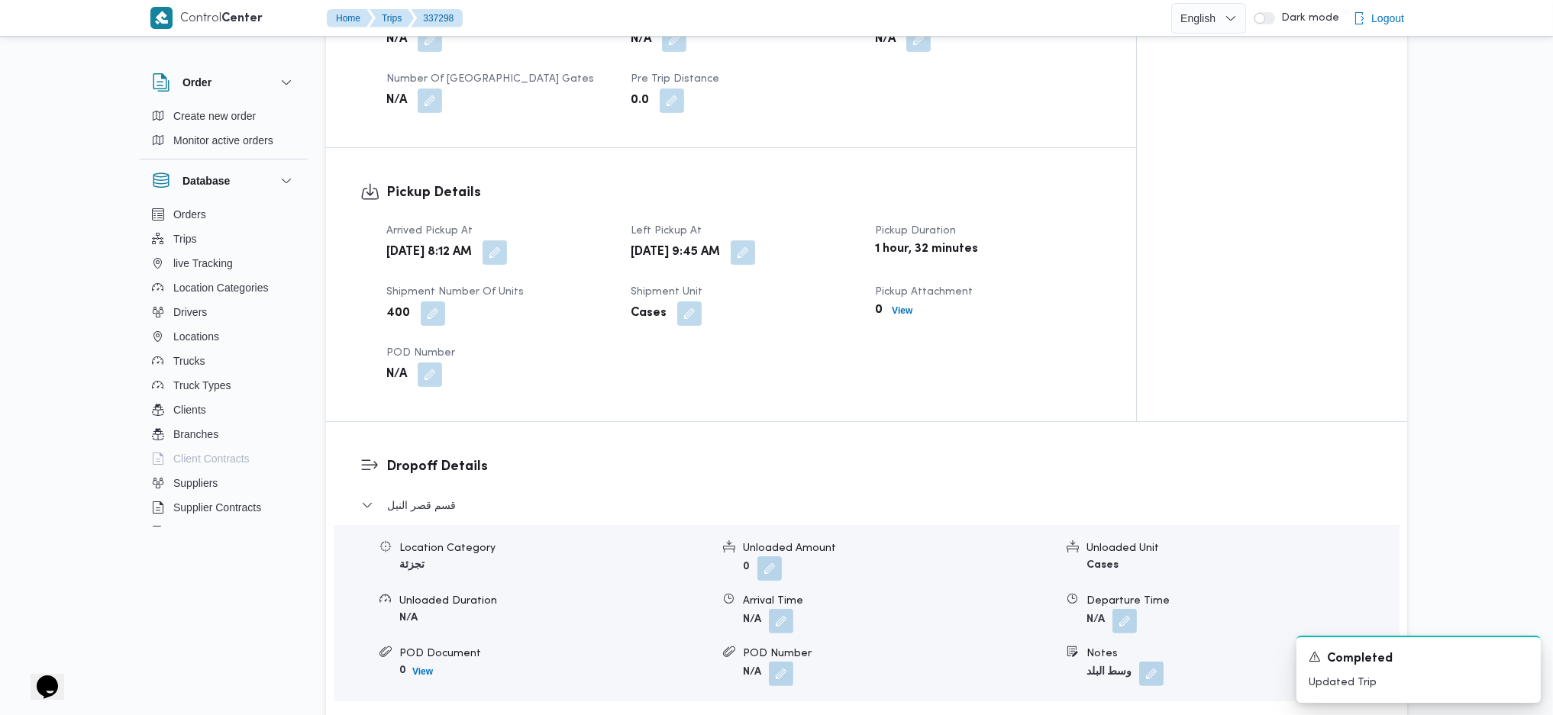
scroll to position [1018, 0]
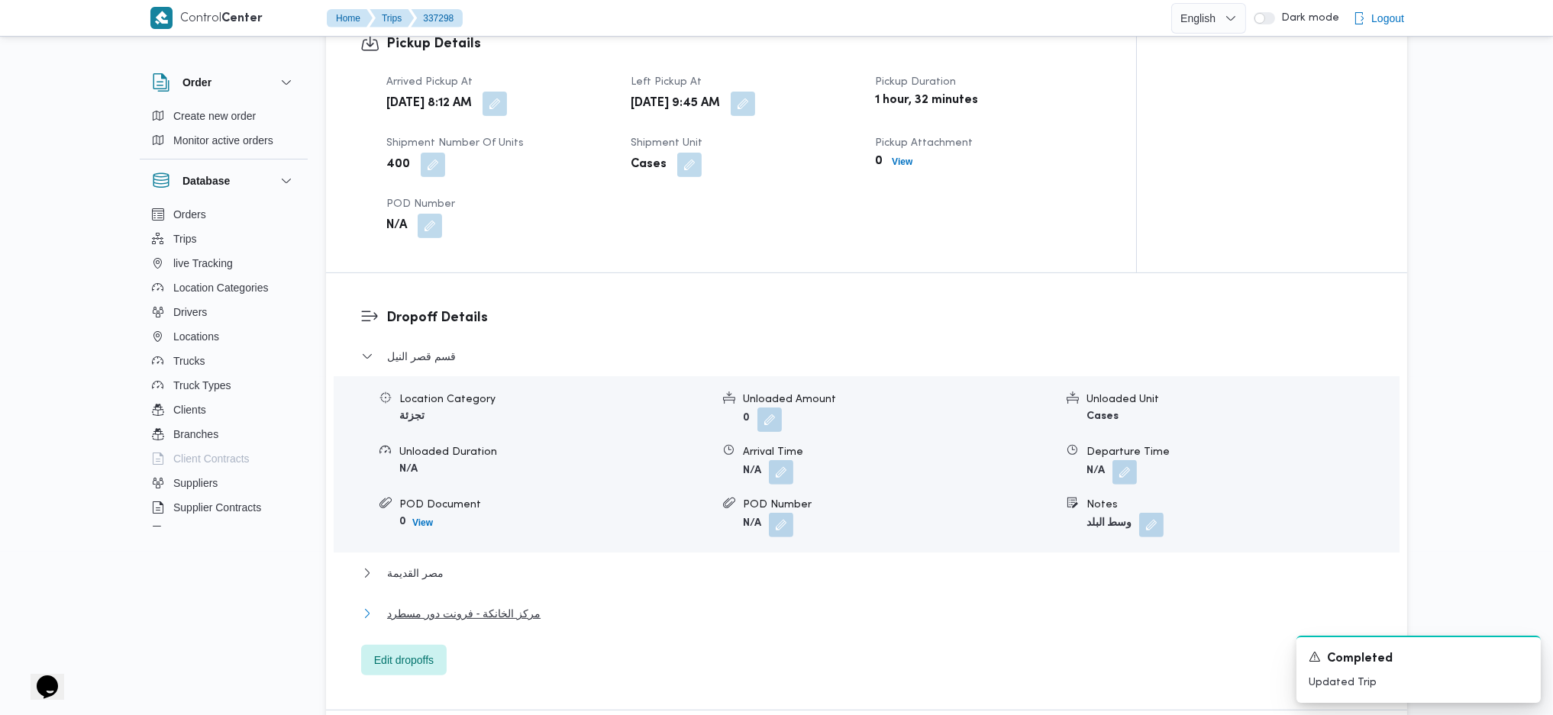
click at [526, 609] on span "مركز الخانكة - فرونت دور مسطرد" at bounding box center [463, 614] width 153 height 18
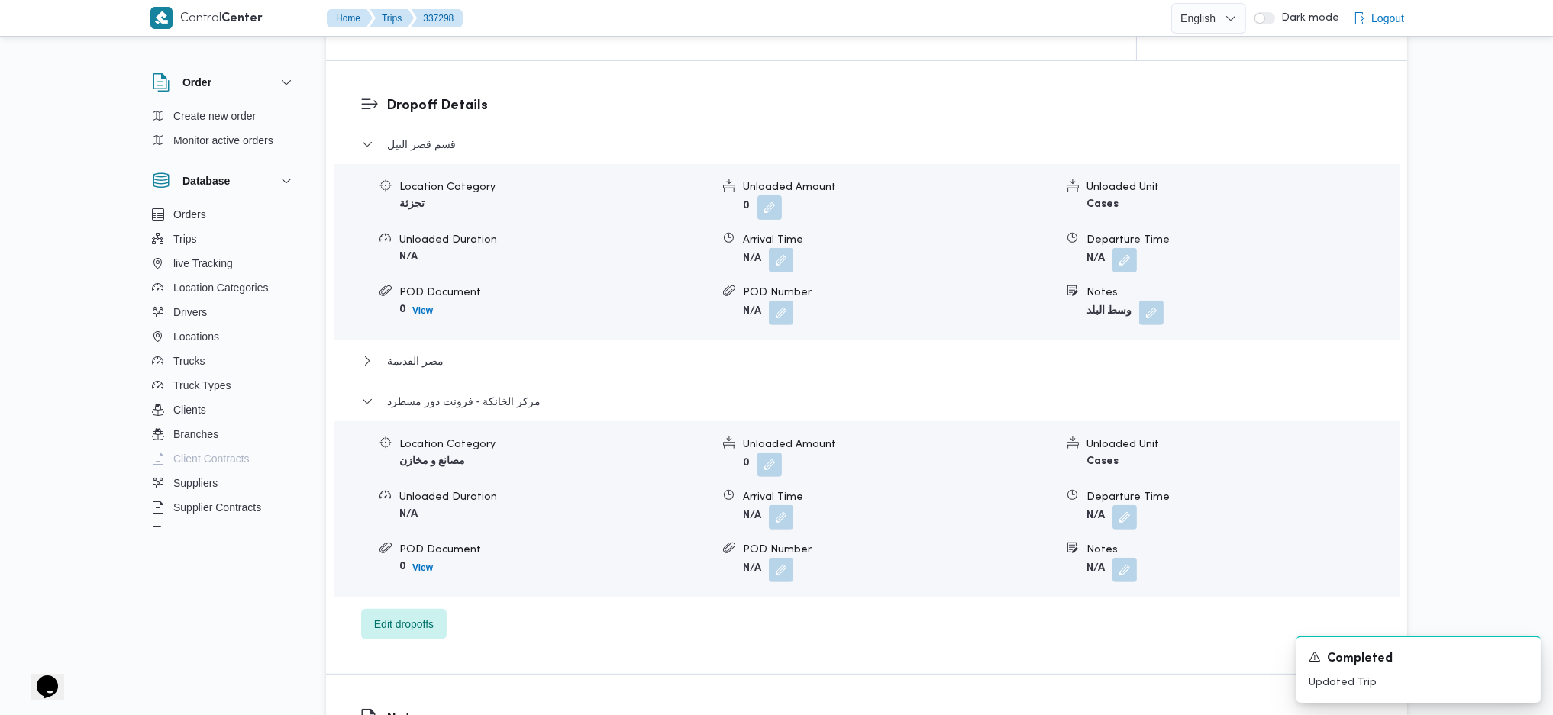
scroll to position [1323, 0]
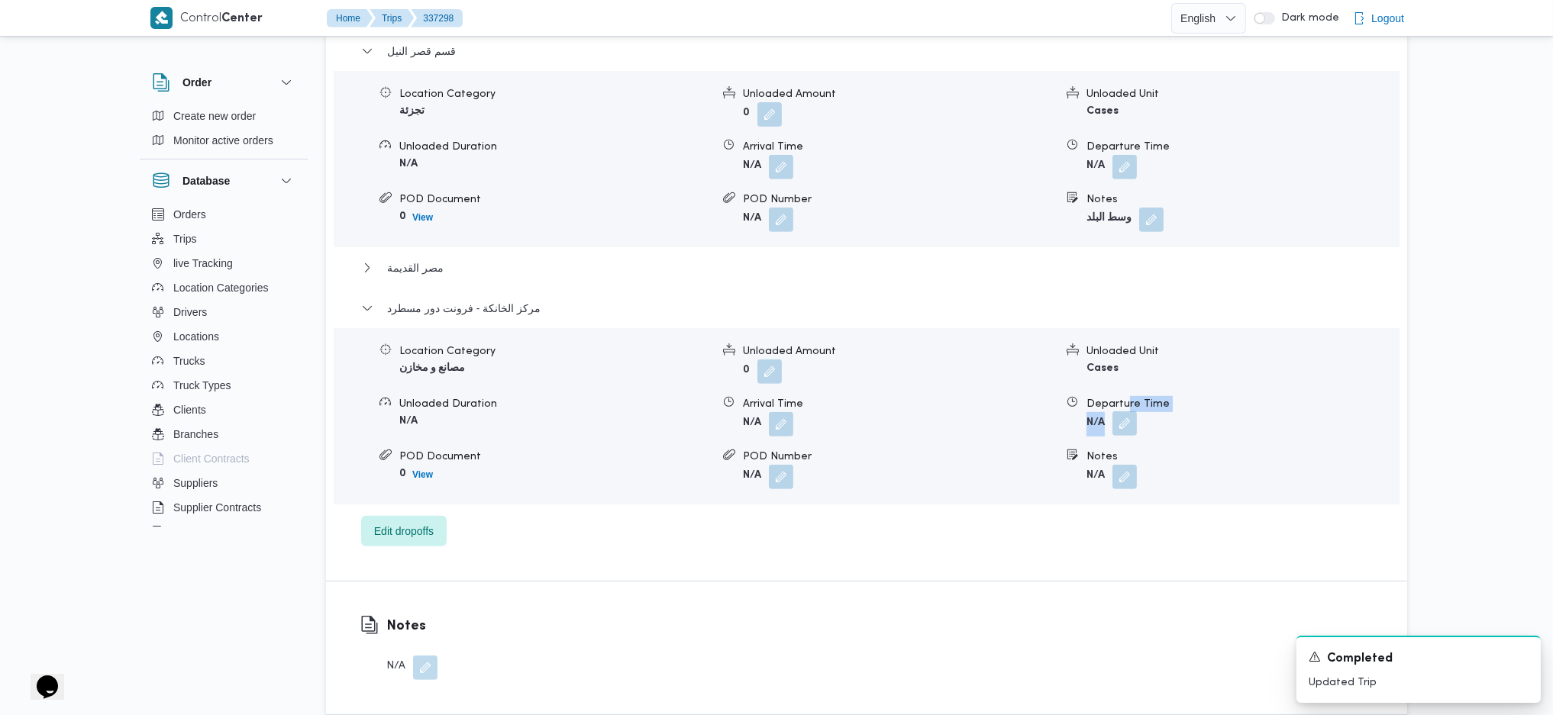
click at [1125, 415] on dl "Departure Time N/A" at bounding box center [1241, 416] width 311 height 40
click at [1125, 416] on button "button" at bounding box center [1124, 423] width 24 height 24
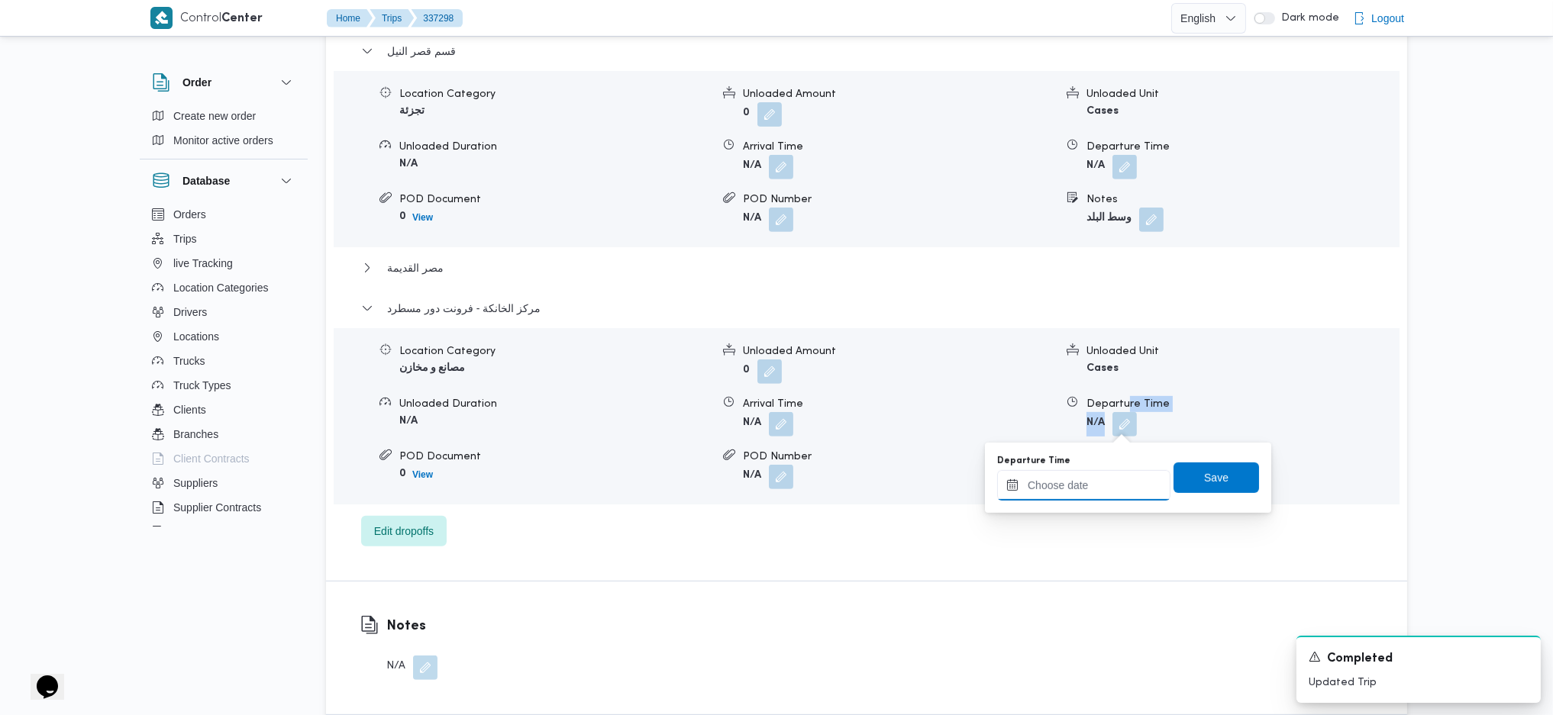
click at [1098, 482] on input "Departure Time" at bounding box center [1083, 485] width 173 height 31
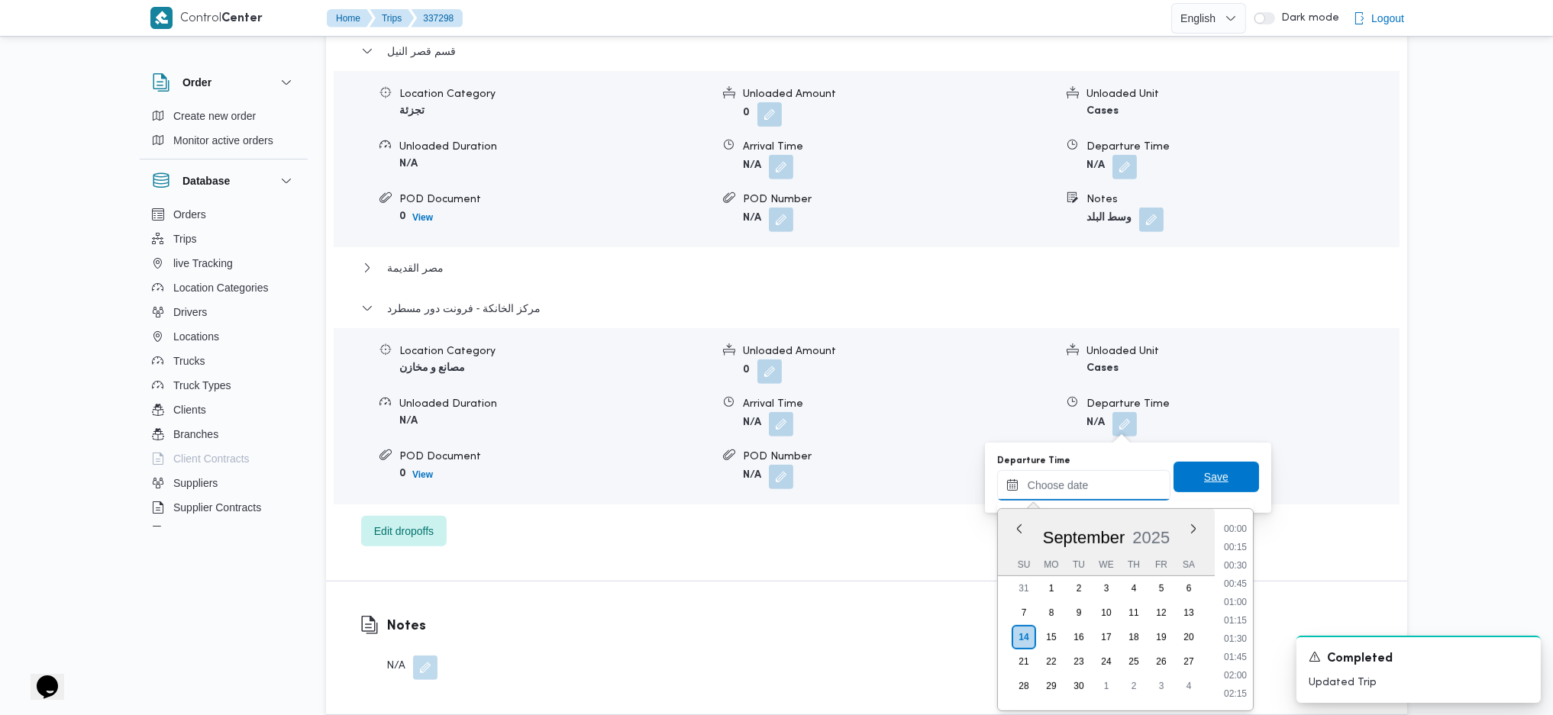
scroll to position [1284, 0]
click at [1224, 546] on li "17:45" at bounding box center [1235, 545] width 35 height 15
type input "14/09/2025 17:45"
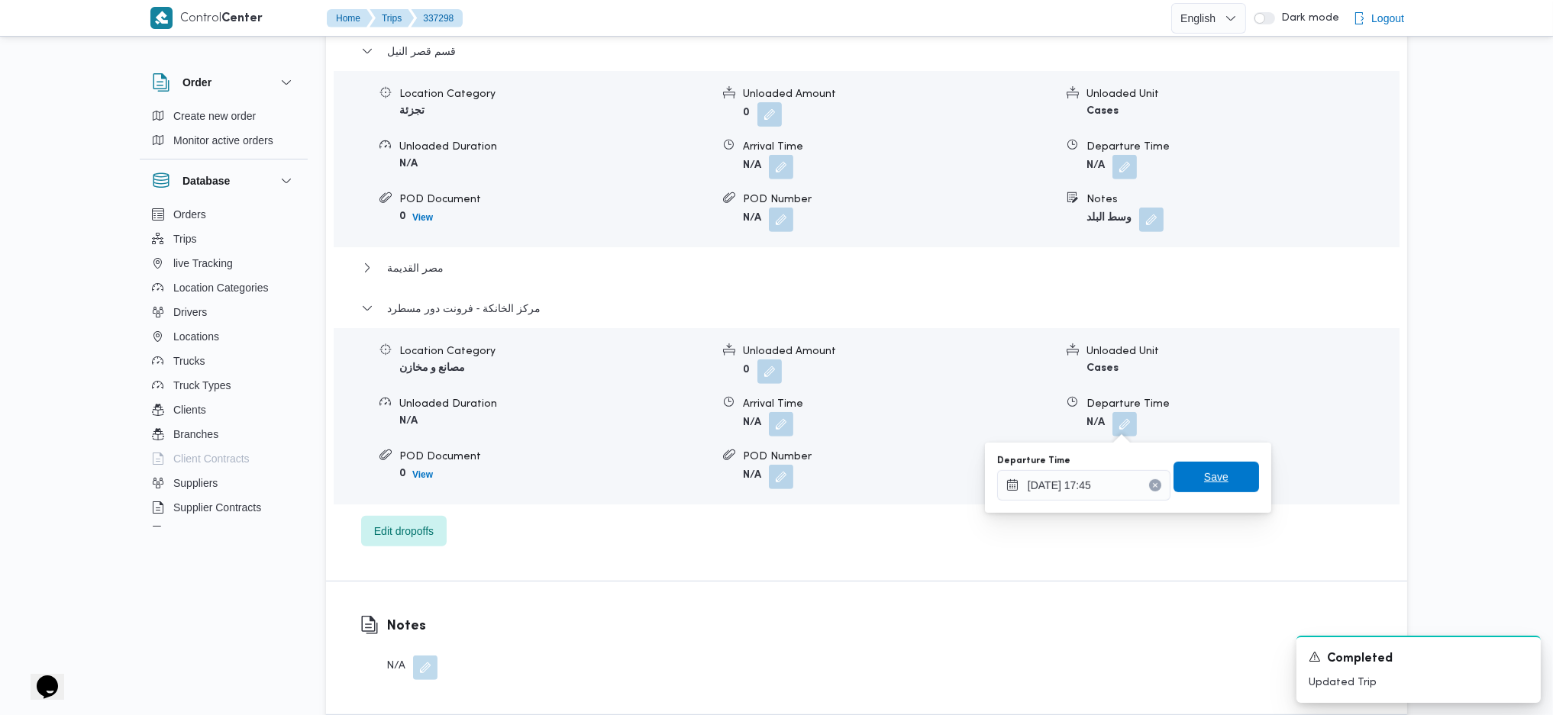
click at [1209, 492] on span "Save" at bounding box center [1215, 477] width 85 height 31
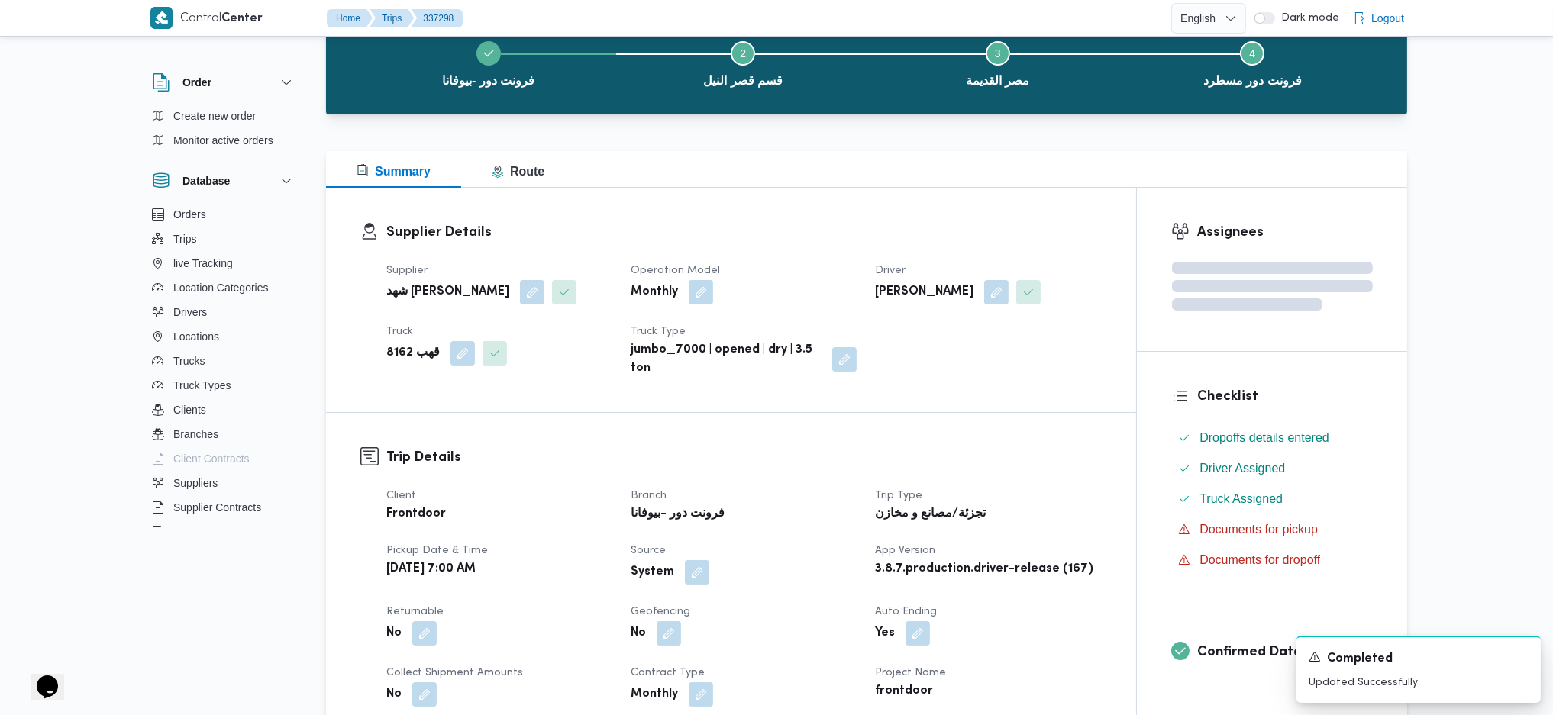
scroll to position [0, 0]
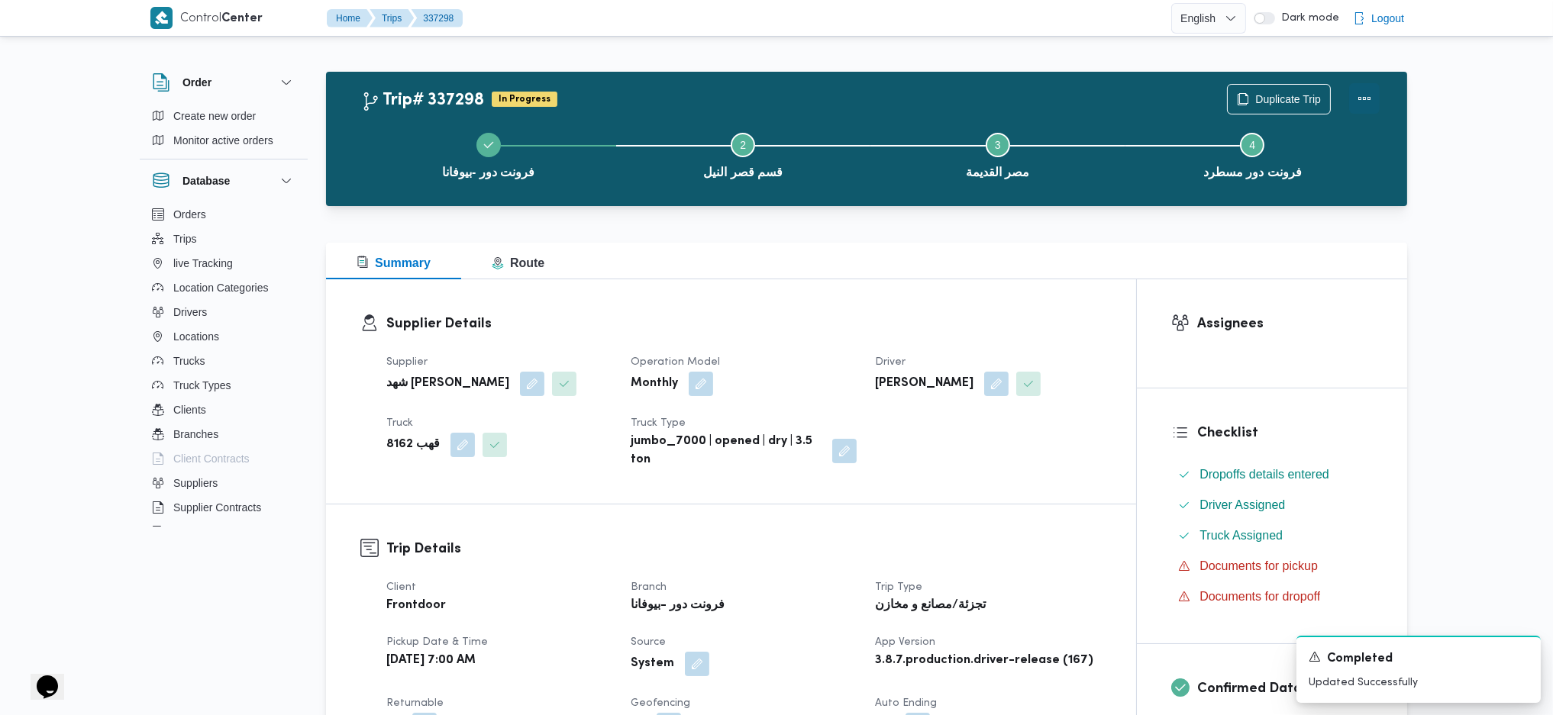
click at [1356, 111] on button "Actions" at bounding box center [1364, 98] width 31 height 31
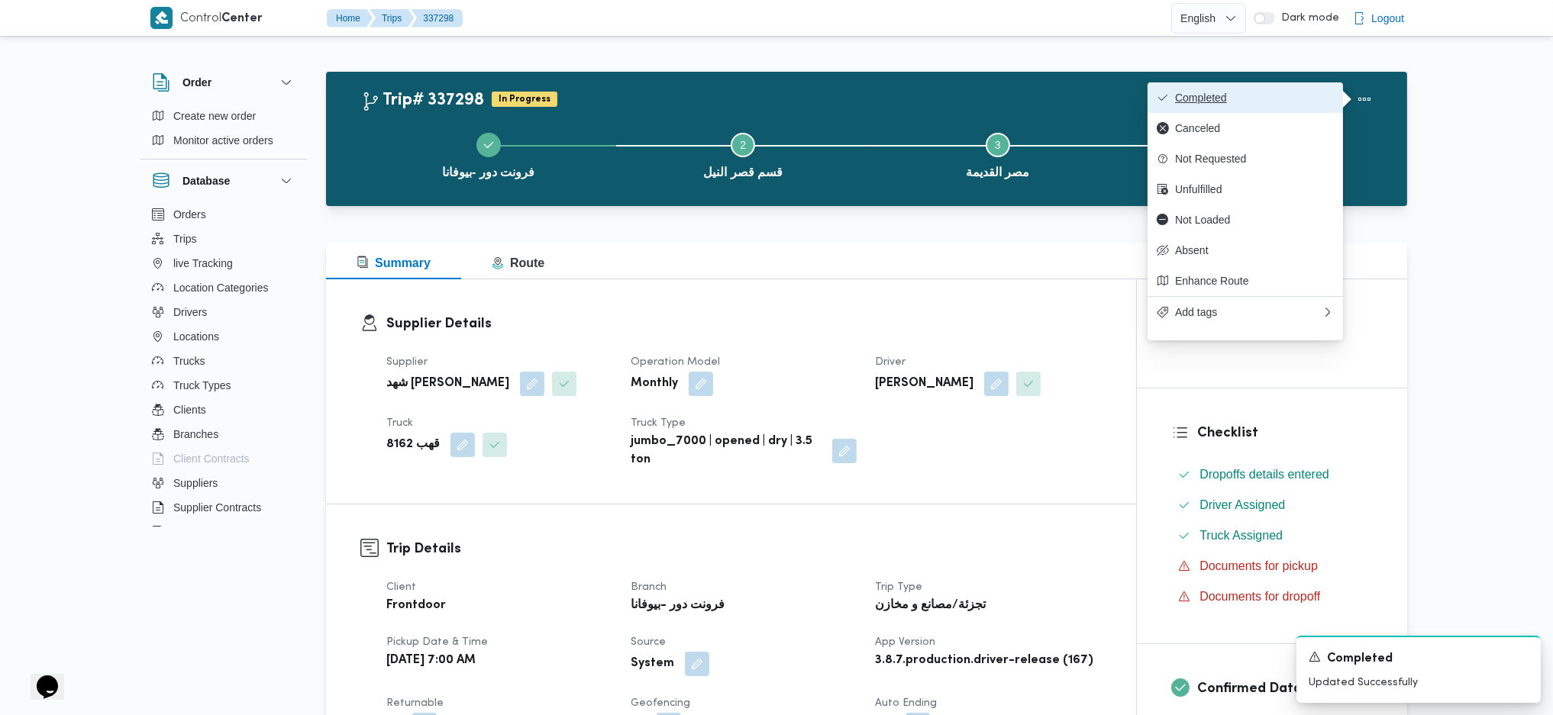
click at [1286, 87] on button "Completed" at bounding box center [1244, 97] width 195 height 31
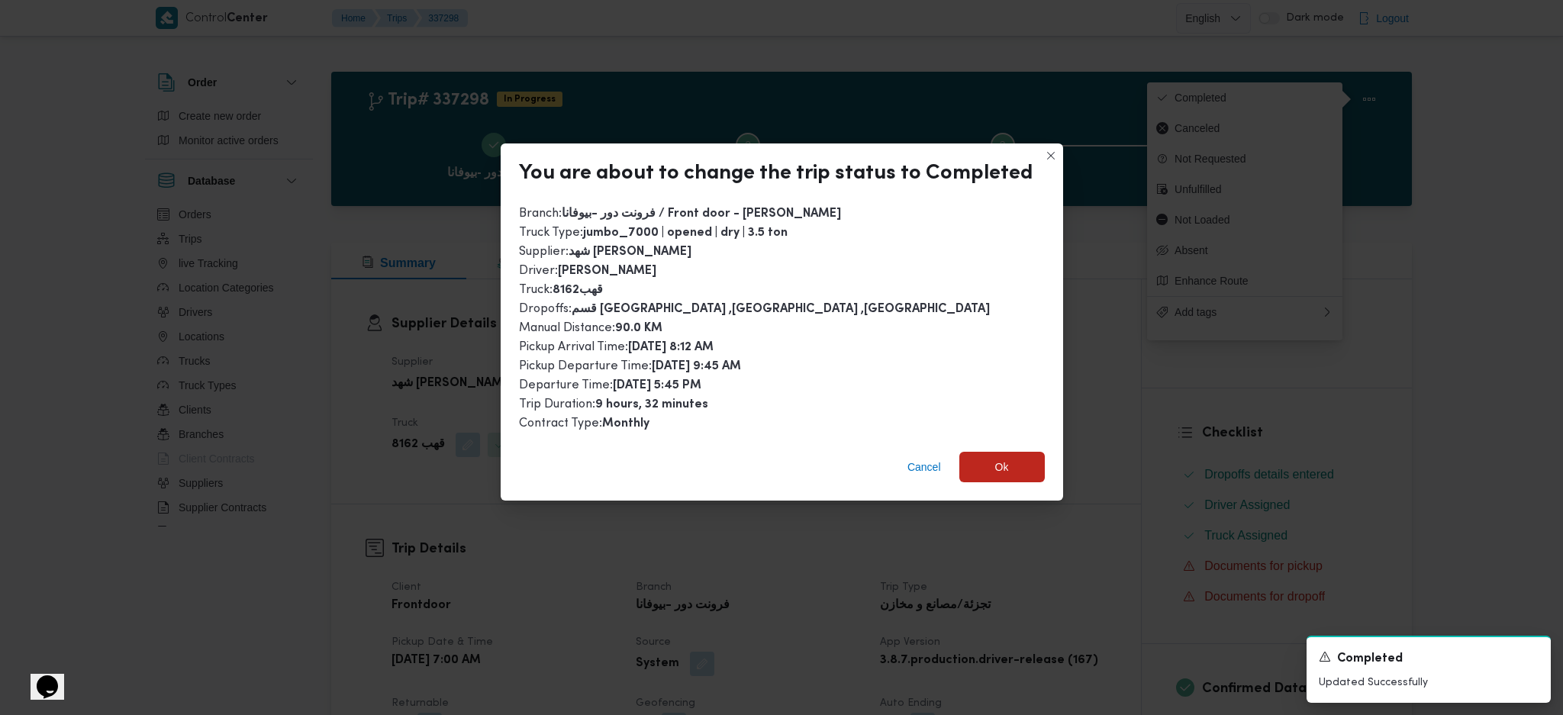
click at [1002, 440] on div "Cancel Ok" at bounding box center [782, 470] width 563 height 61
click at [1002, 451] on span "Ok" at bounding box center [1002, 466] width 85 height 31
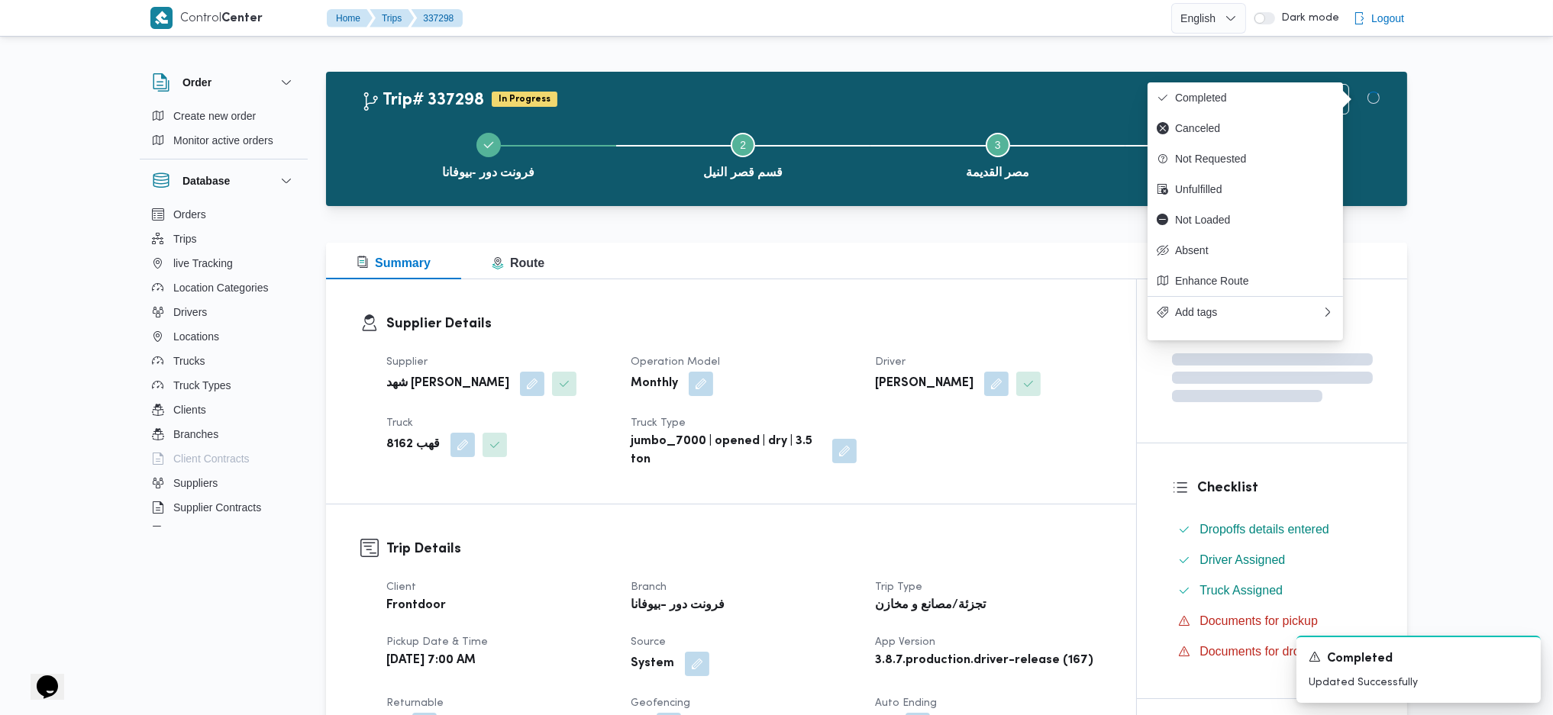
click at [1003, 487] on div "Supplier Details Supplier شهد مصطفي احمد عبدة عباس حمودة Operation Model Monthl…" at bounding box center [731, 391] width 810 height 224
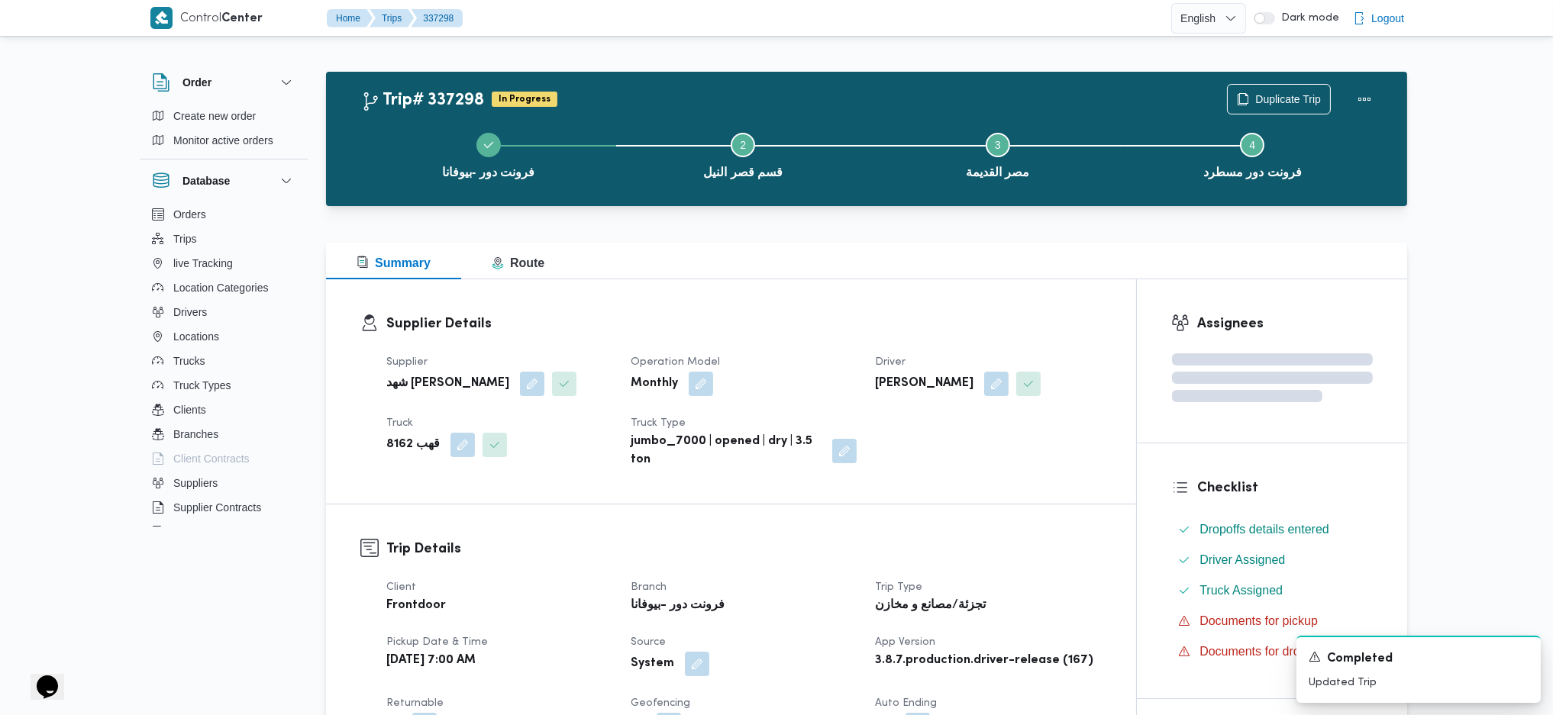
click at [907, 294] on div "Supplier Details Supplier شهد مصطفي احمد عبدة عباس حمودة Operation Model Monthl…" at bounding box center [731, 391] width 810 height 224
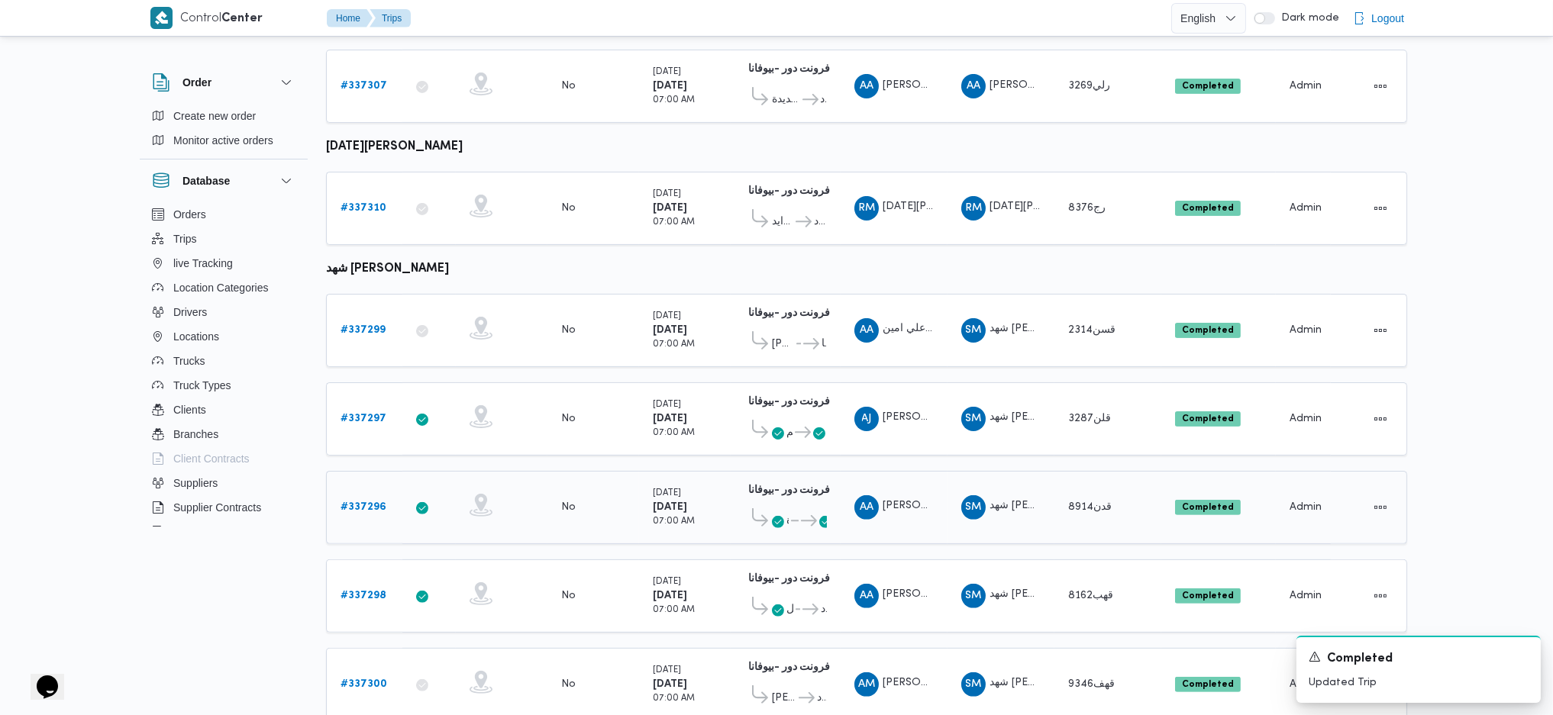
scroll to position [992, 0]
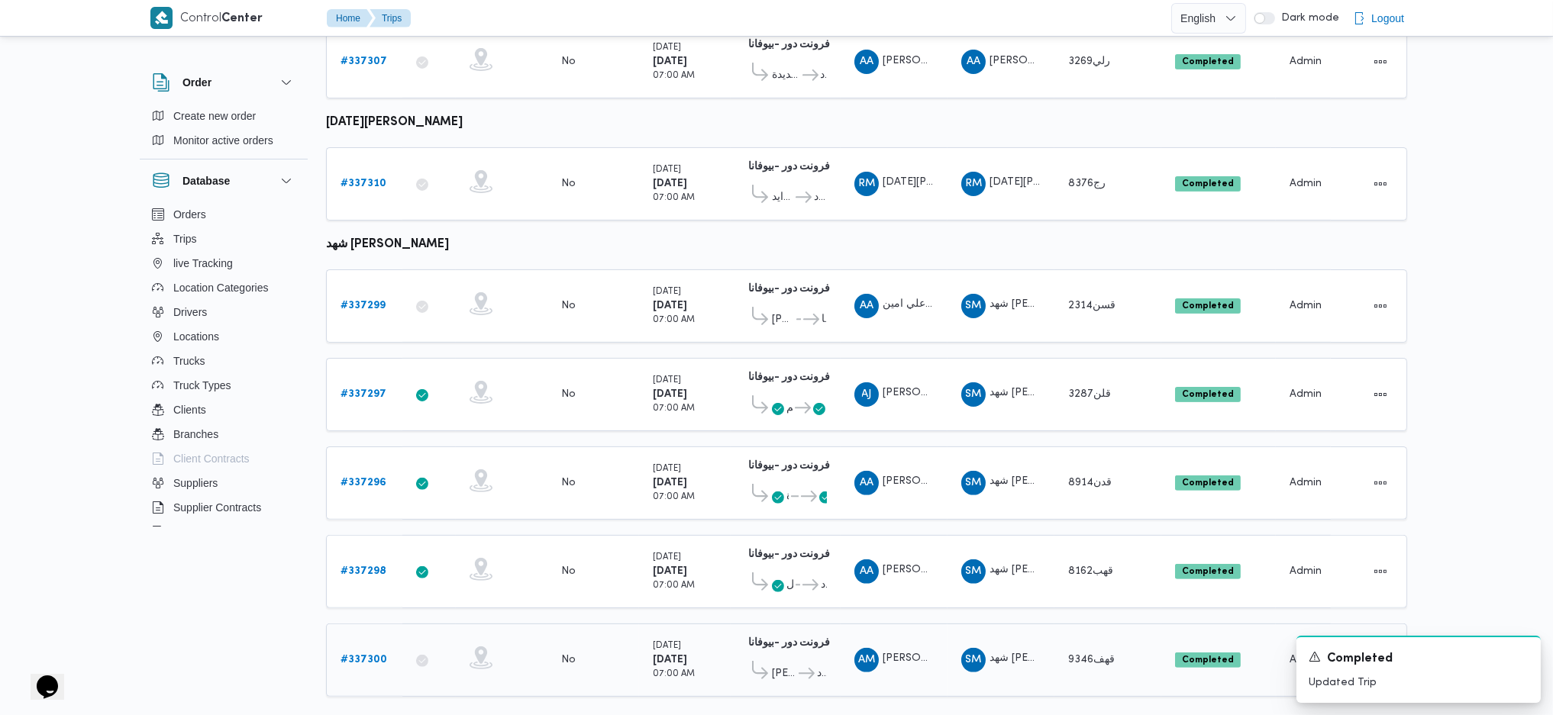
click at [362, 624] on td "Trip ID # 337300" at bounding box center [364, 660] width 76 height 73
click at [365, 655] on b "# 337300" at bounding box center [363, 660] width 47 height 10
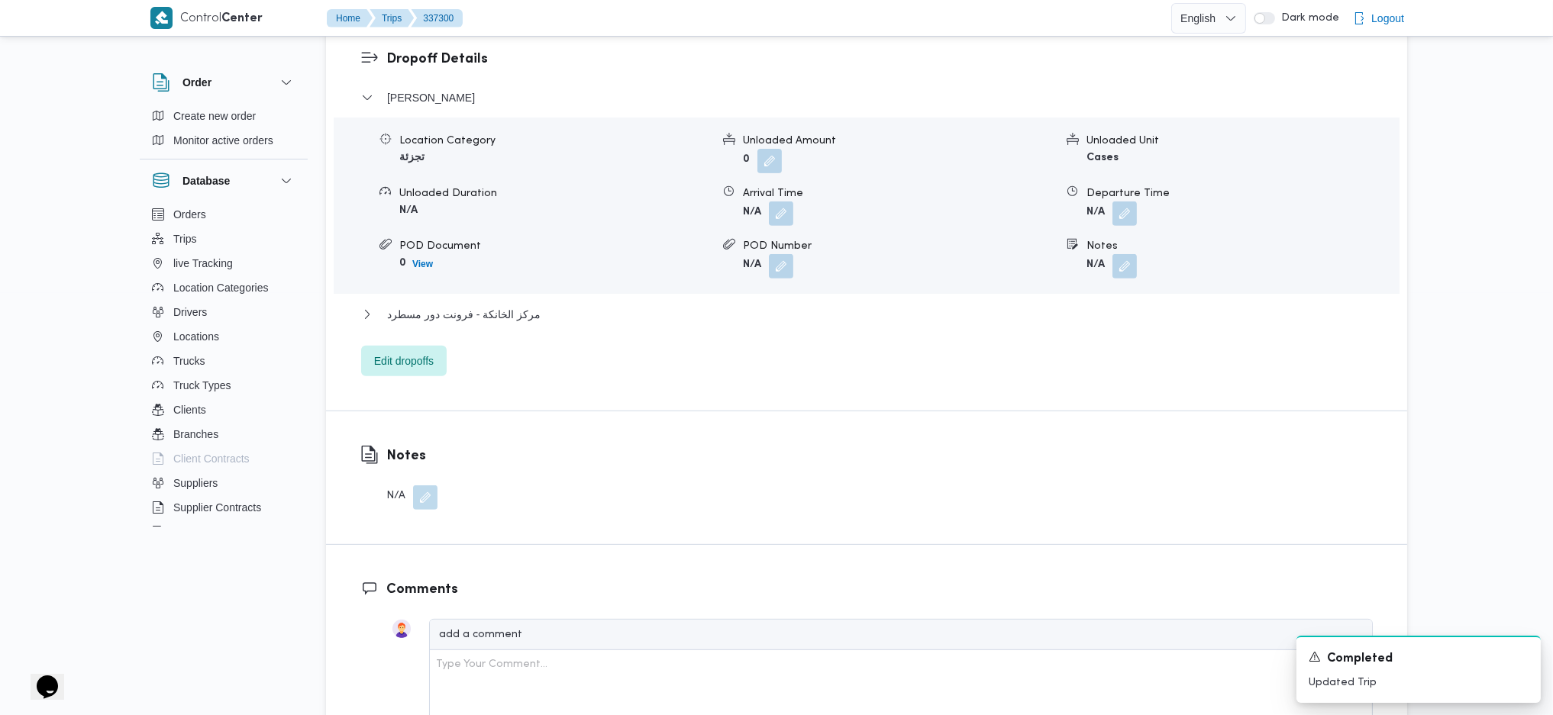
scroll to position [1527, 0]
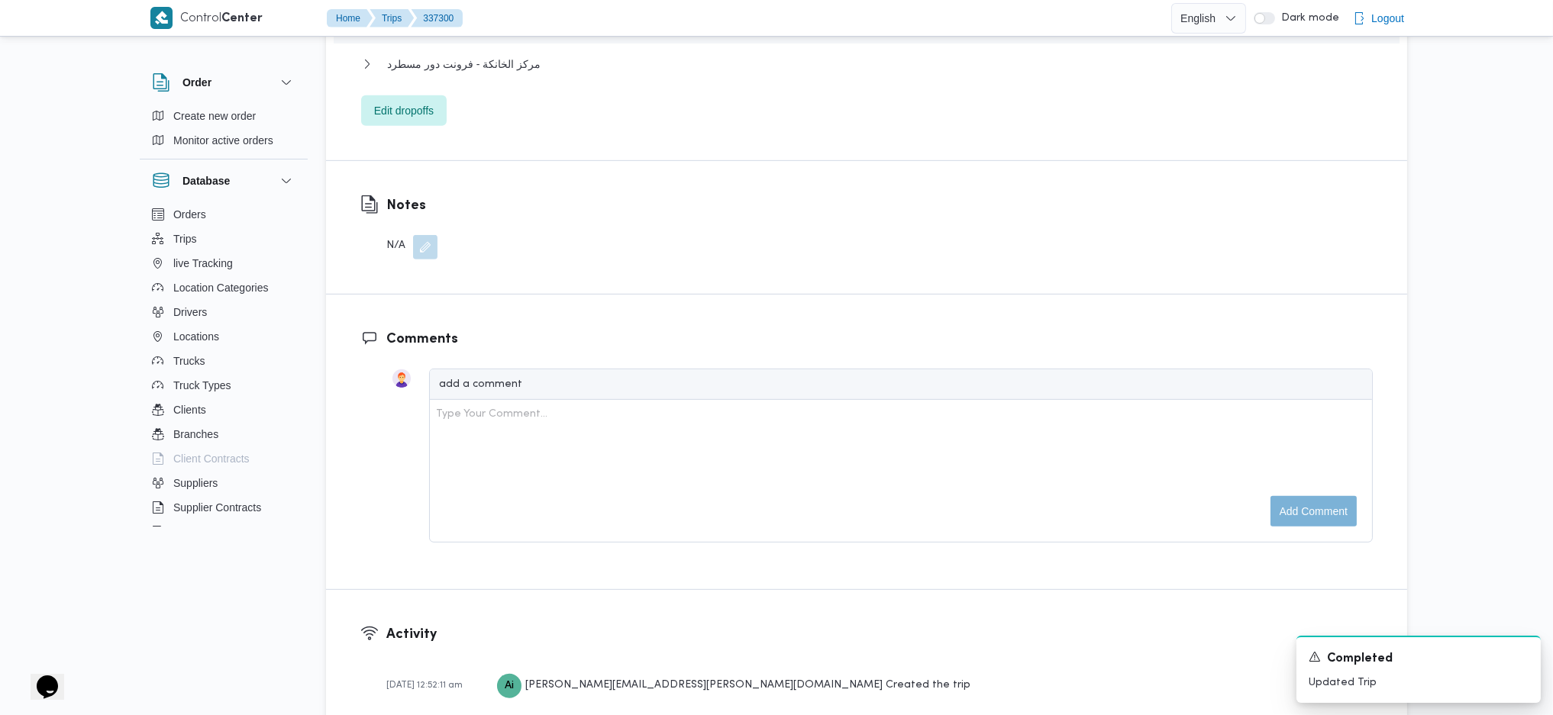
click at [507, 73] on div "مركز الخانكة - فرونت دور مسطرد" at bounding box center [866, 69] width 1011 height 29
click at [519, 65] on span "مركز الخانكة - فرونت دور مسطرد" at bounding box center [463, 64] width 153 height 18
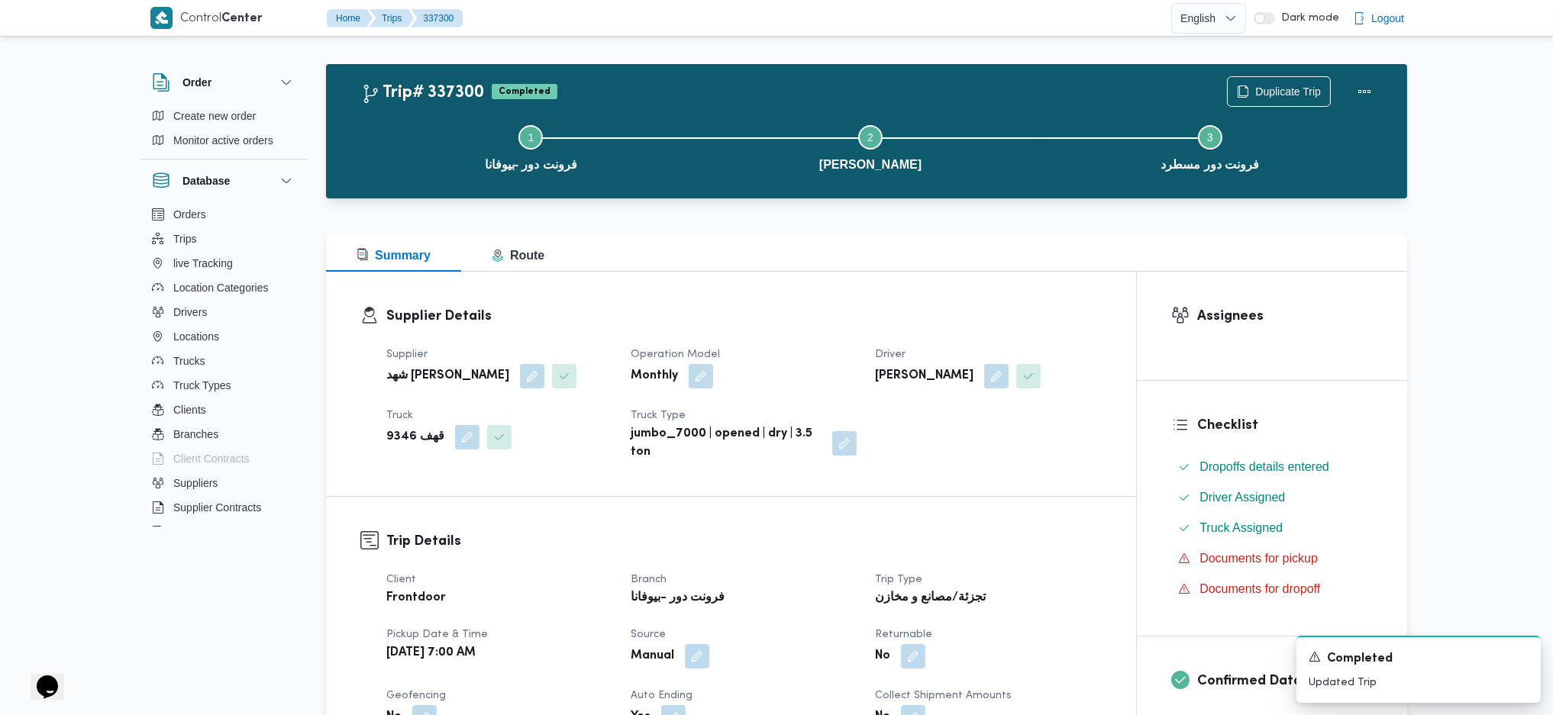
scroll to position [0, 0]
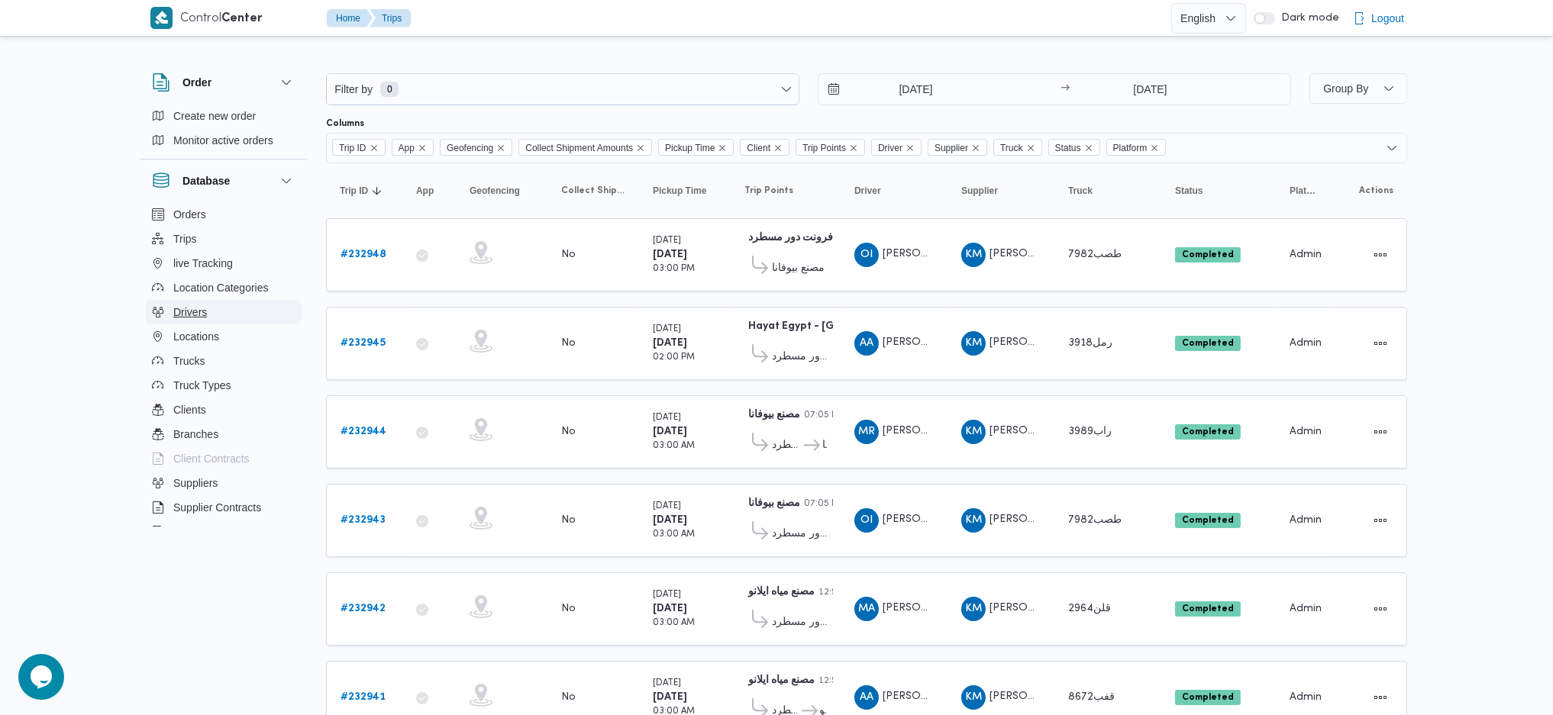
click at [189, 316] on span "Drivers" at bounding box center [190, 312] width 34 height 18
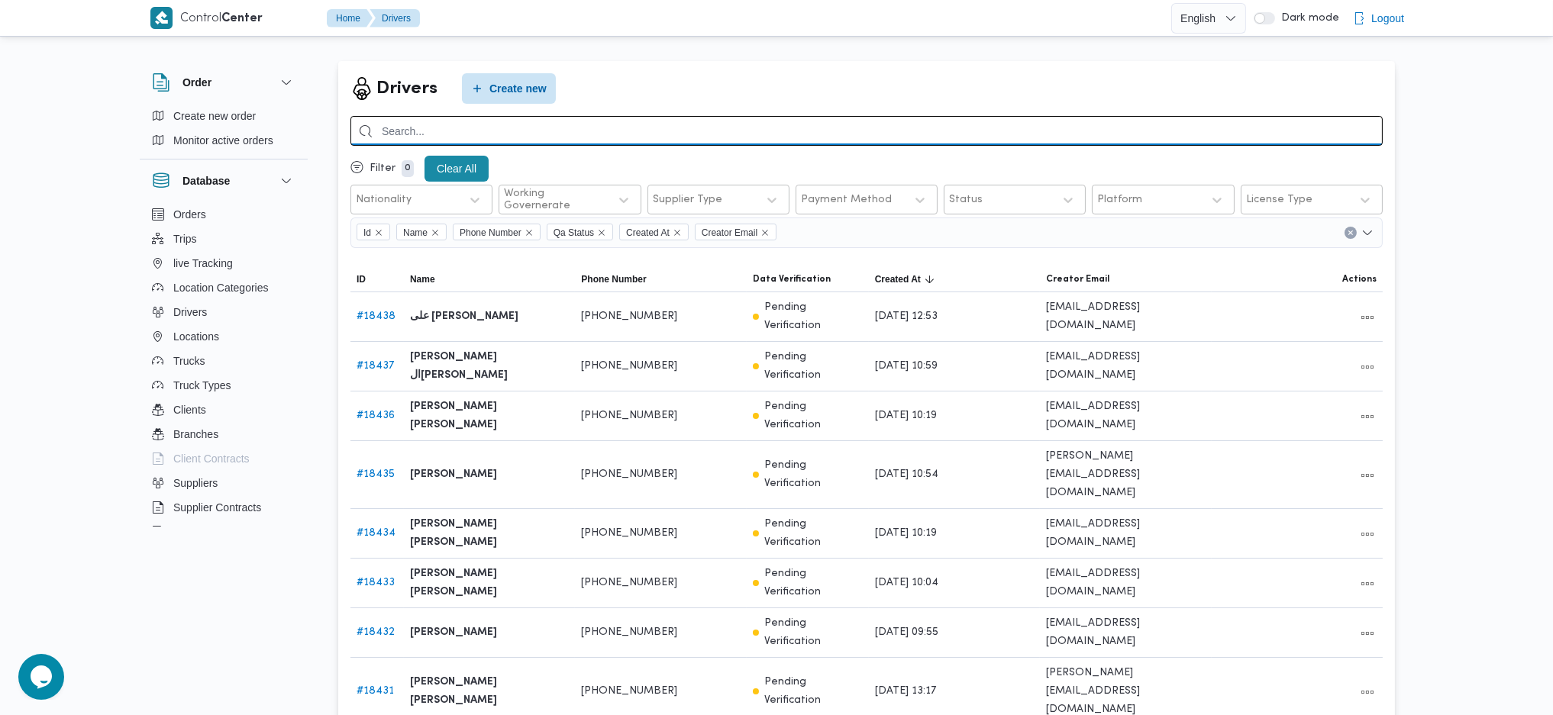
click at [602, 117] on input "search" at bounding box center [866, 131] width 1032 height 30
type input "دياب"
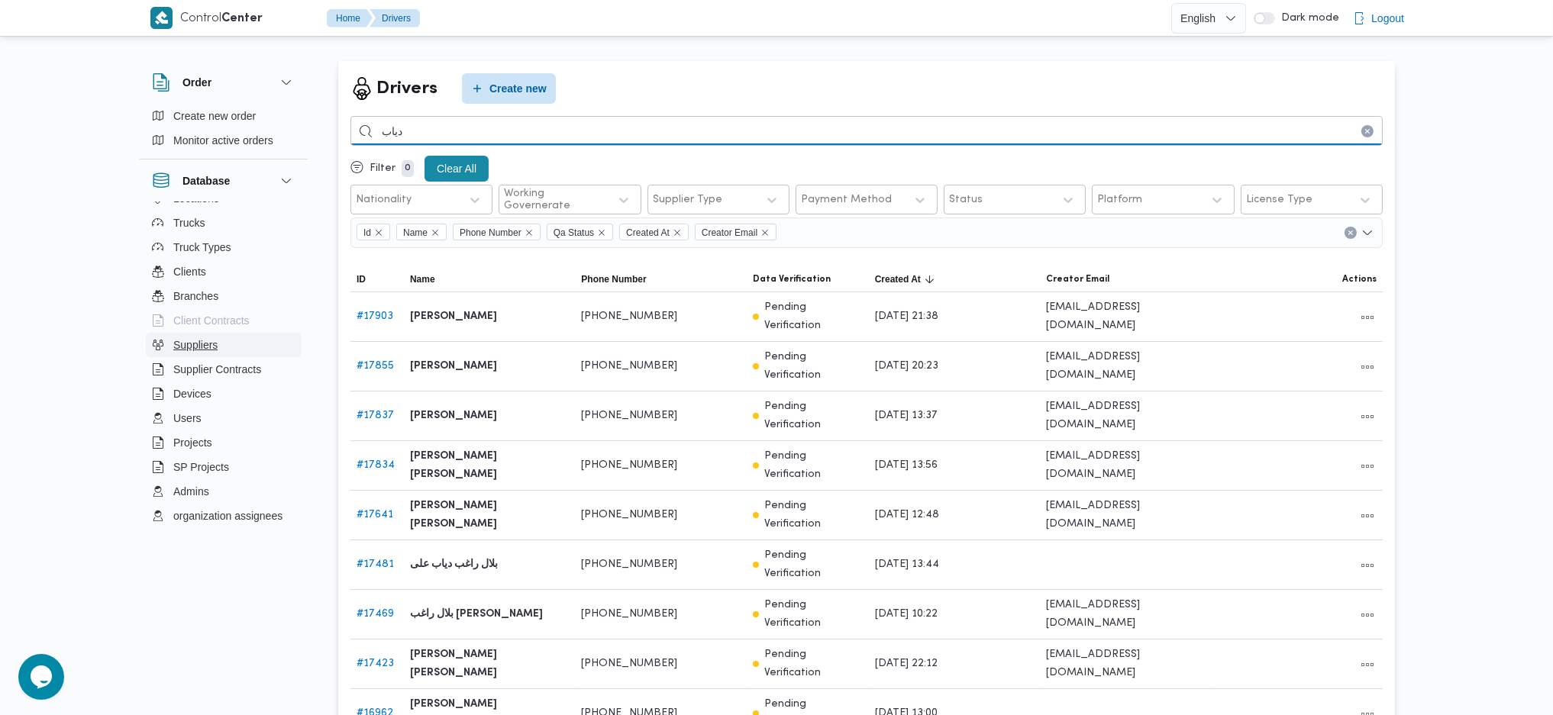
scroll to position [164, 0]
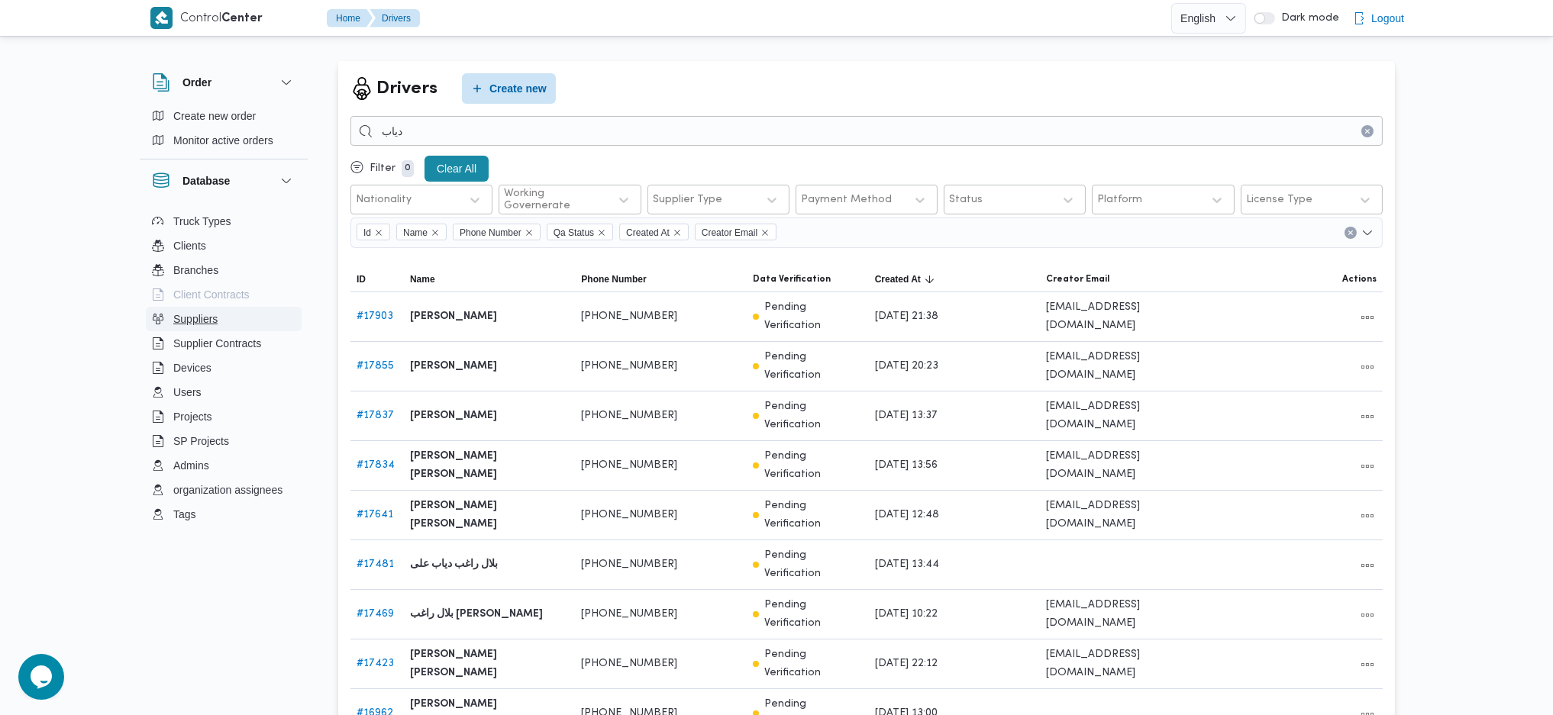
click at [182, 318] on span "Suppliers" at bounding box center [195, 319] width 44 height 18
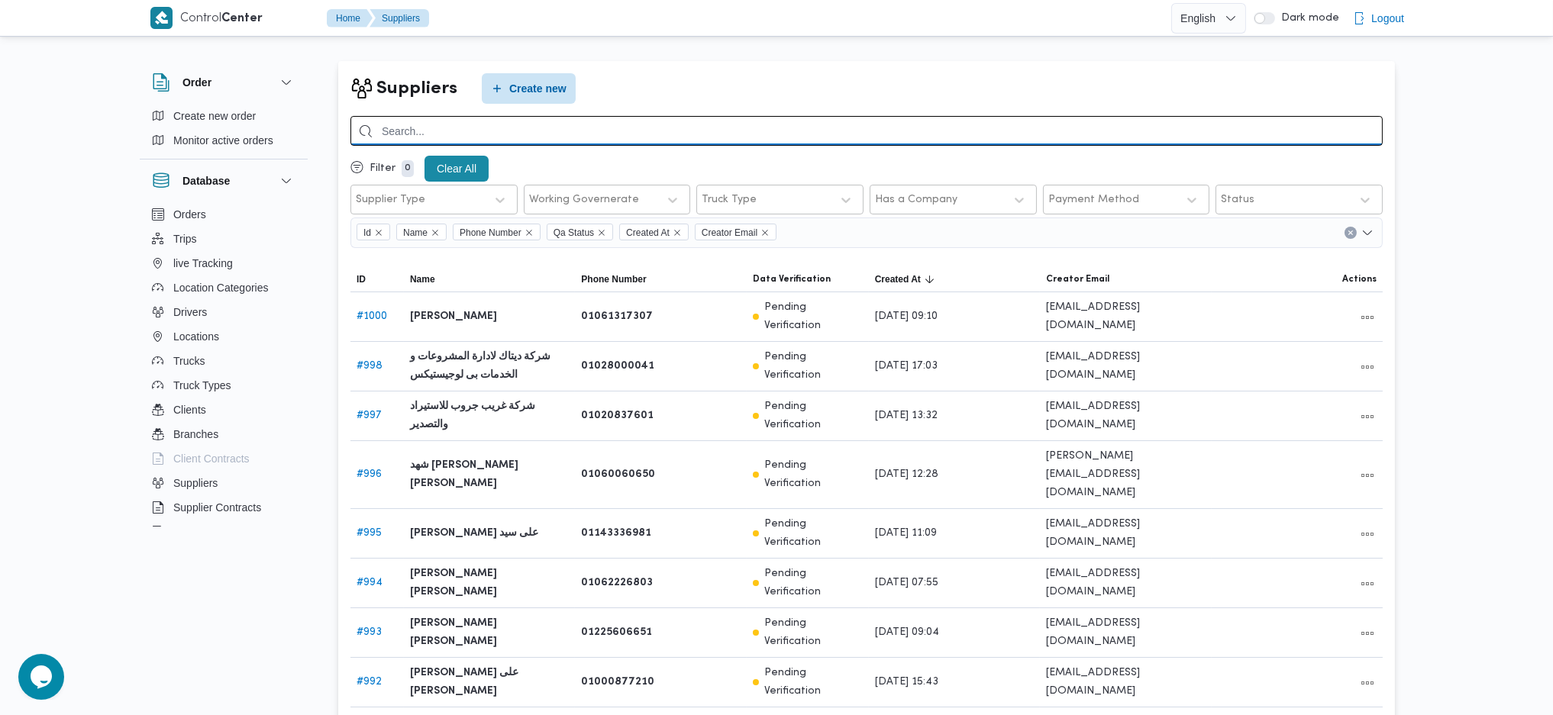
click at [492, 133] on input "search" at bounding box center [866, 131] width 1032 height 30
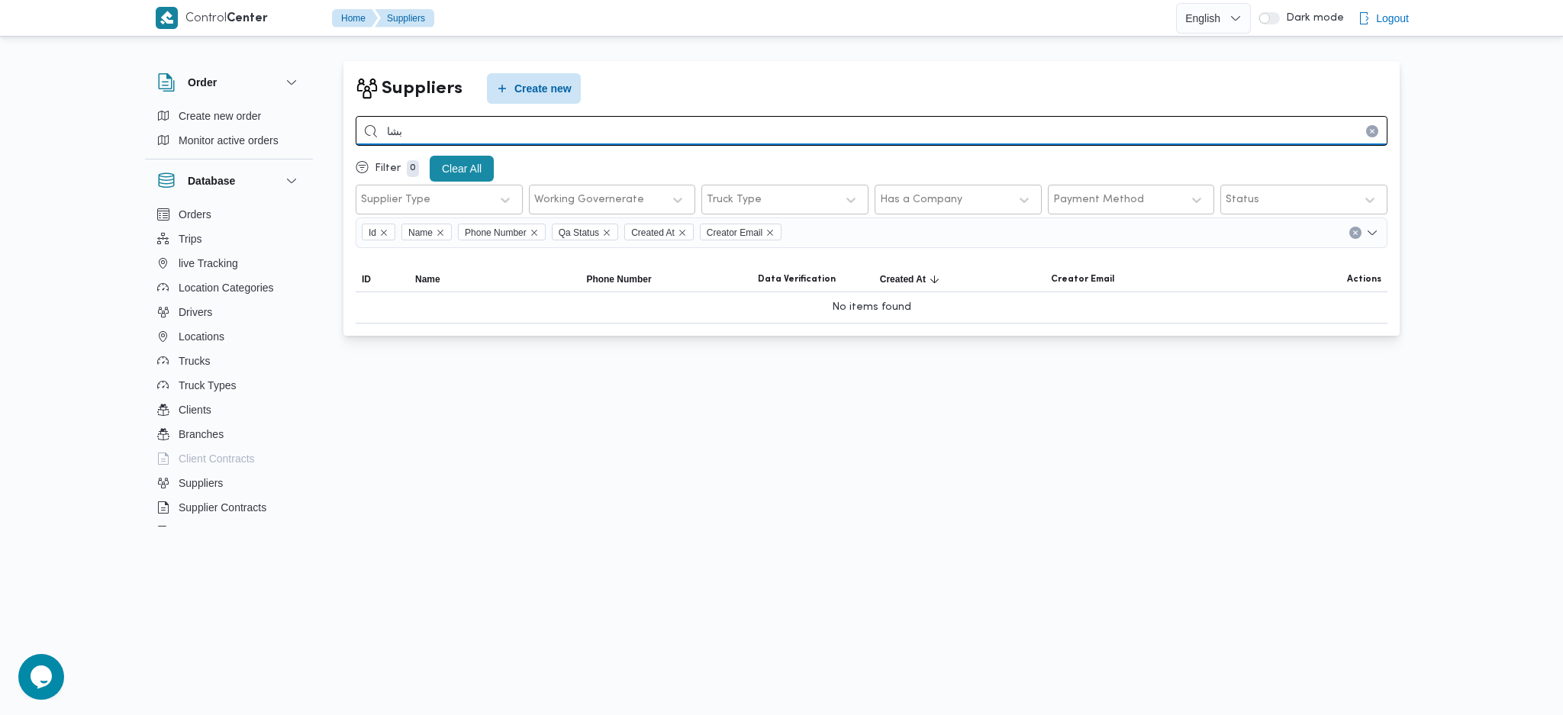
click at [463, 139] on input "بشا" at bounding box center [872, 131] width 1032 height 30
type input "باشا"
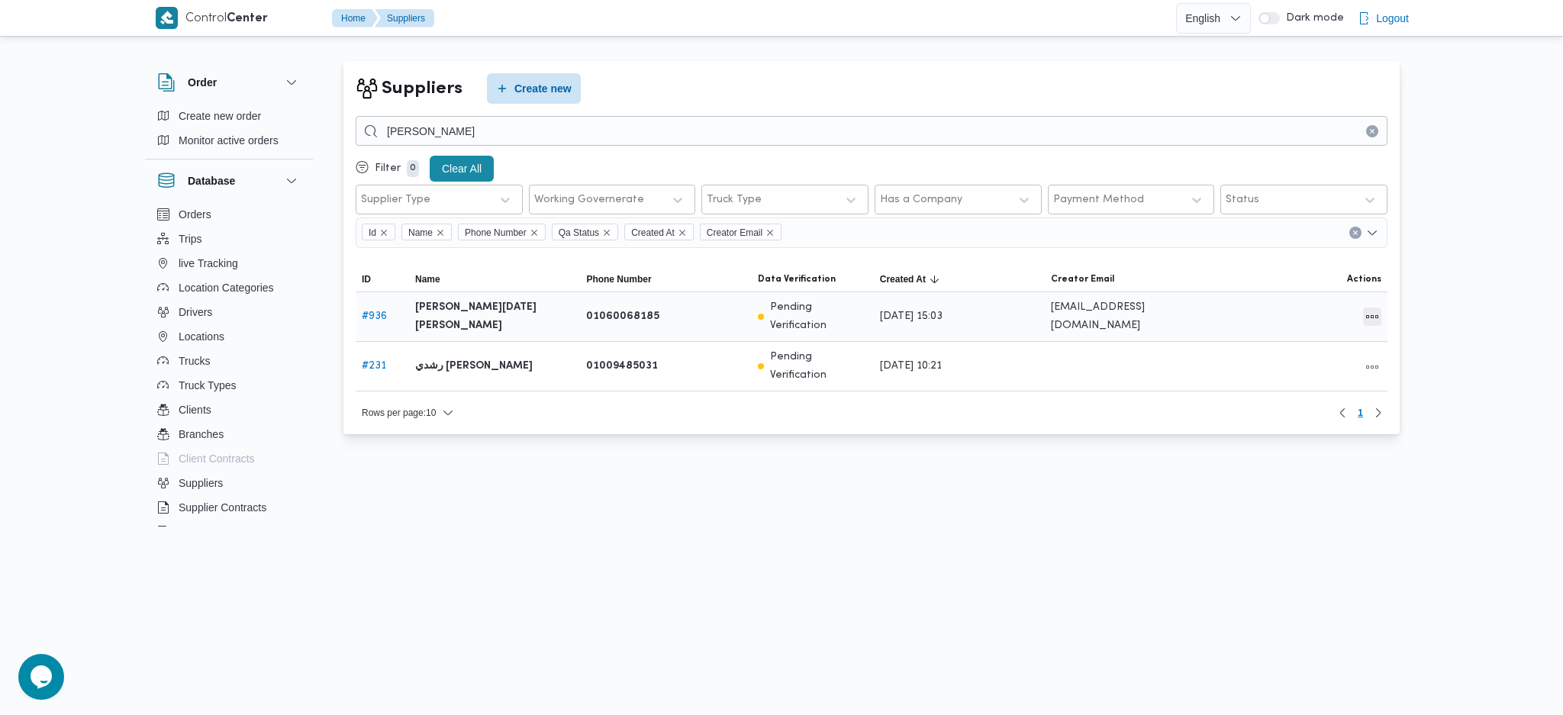
click at [1363, 308] on button "All actions" at bounding box center [1372, 317] width 18 height 18
click at [1152, 446] on html "Control Center Home Suppliers English عربي Dark mode Logout Order Create new or…" at bounding box center [781, 357] width 1563 height 715
click at [1374, 323] on div at bounding box center [1302, 317] width 171 height 32
click at [1370, 318] on button "All actions" at bounding box center [1372, 317] width 18 height 18
click at [1334, 311] on span "Edit" at bounding box center [1323, 310] width 49 height 12
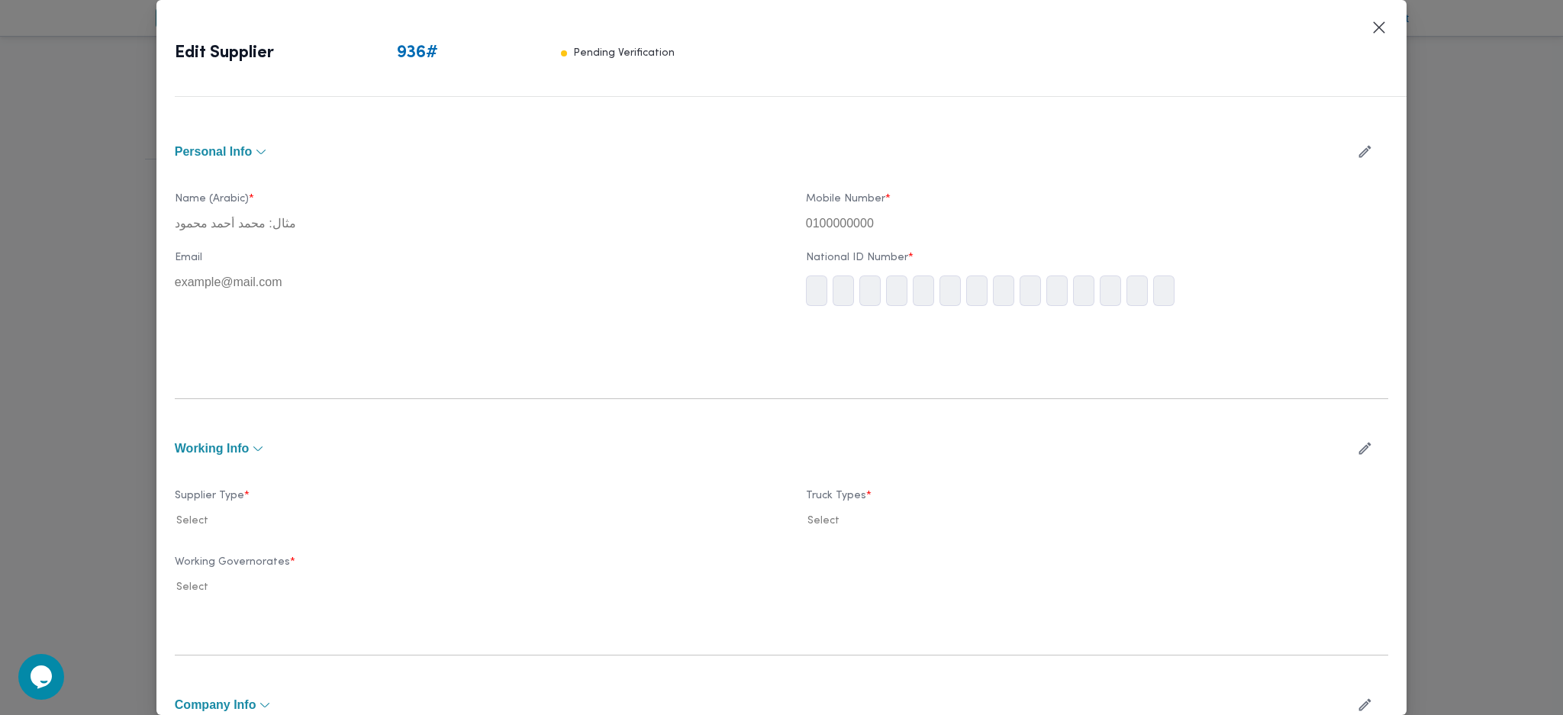
type input "[PERSON_NAME][DATE] [PERSON_NAME]"
type input "01060068185"
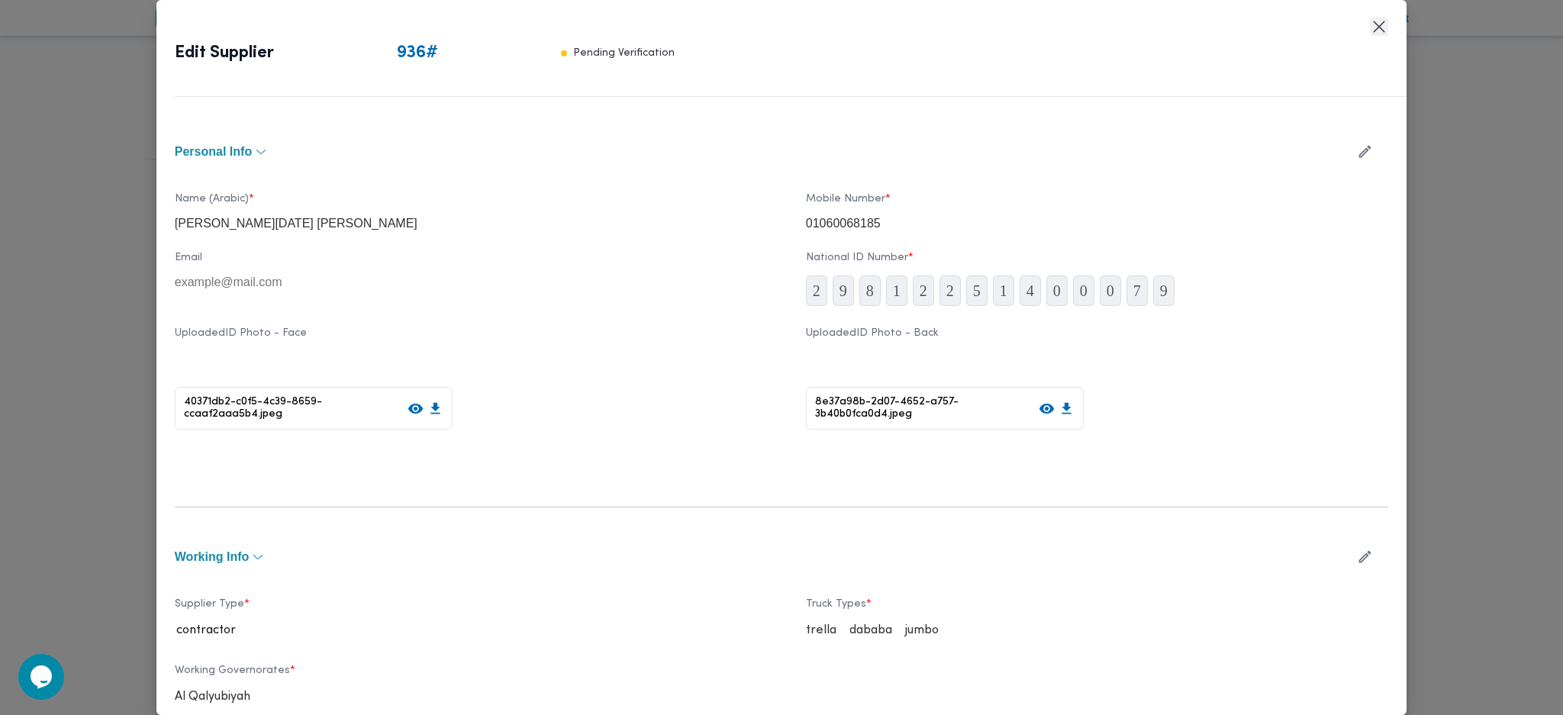
click at [1378, 29] on button "Closes this modal window" at bounding box center [1379, 27] width 18 height 18
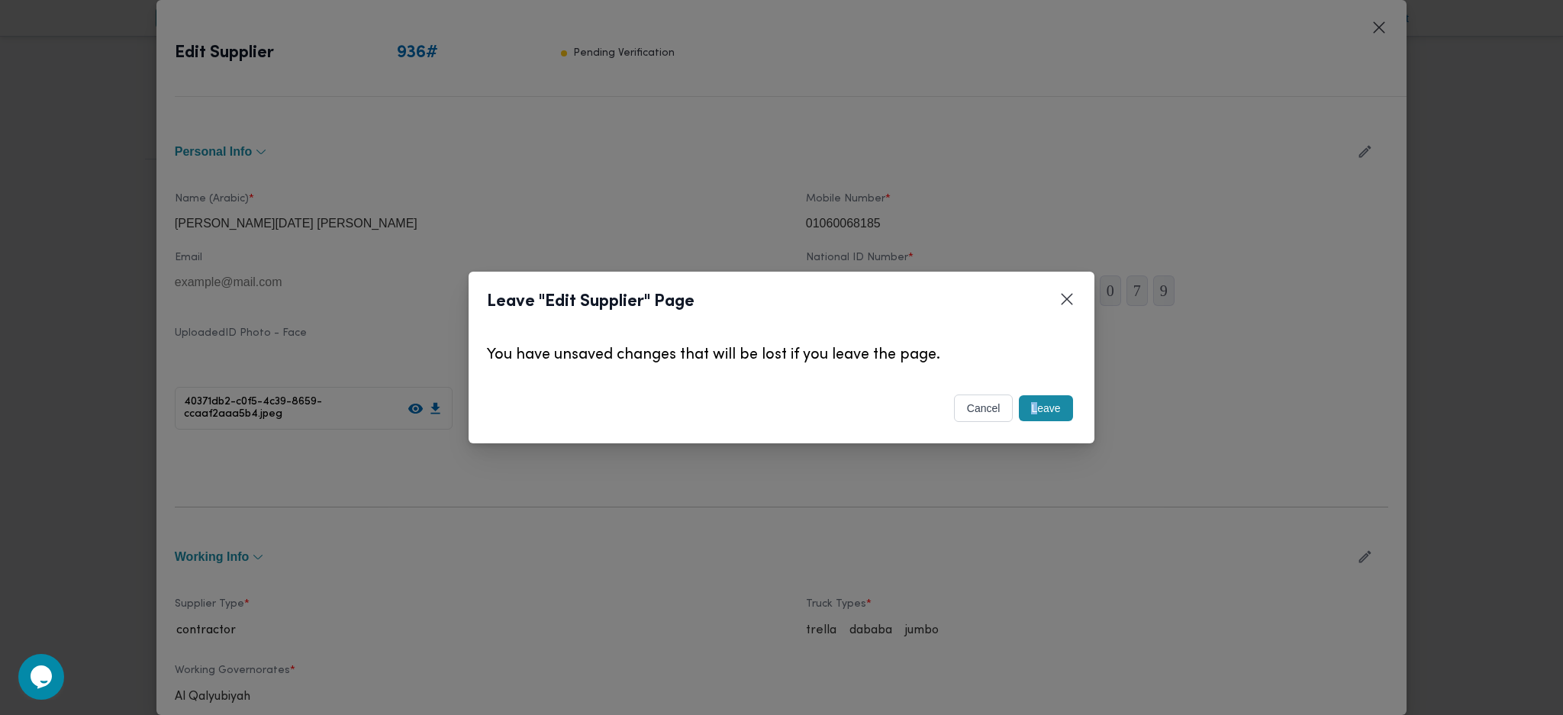
drag, startPoint x: 1034, startPoint y: 424, endPoint x: 1053, endPoint y: 413, distance: 22.5
click at [1053, 414] on div "Leave" at bounding box center [1046, 408] width 60 height 32
click at [1060, 411] on button "Leave" at bounding box center [1045, 408] width 53 height 26
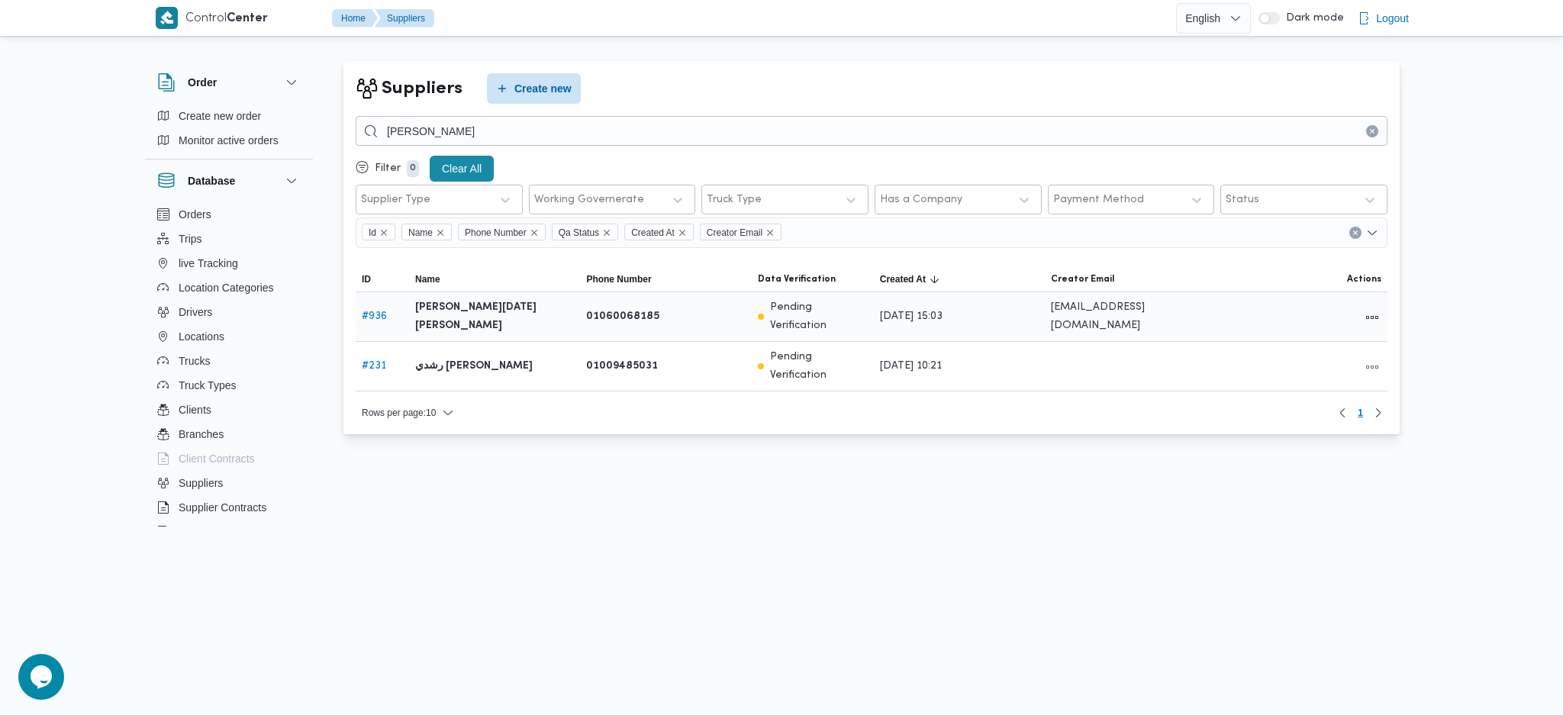
click at [368, 322] on div "# 936" at bounding box center [382, 317] width 53 height 31
click at [376, 316] on link "# 936" at bounding box center [374, 316] width 25 height 10
select select "8"
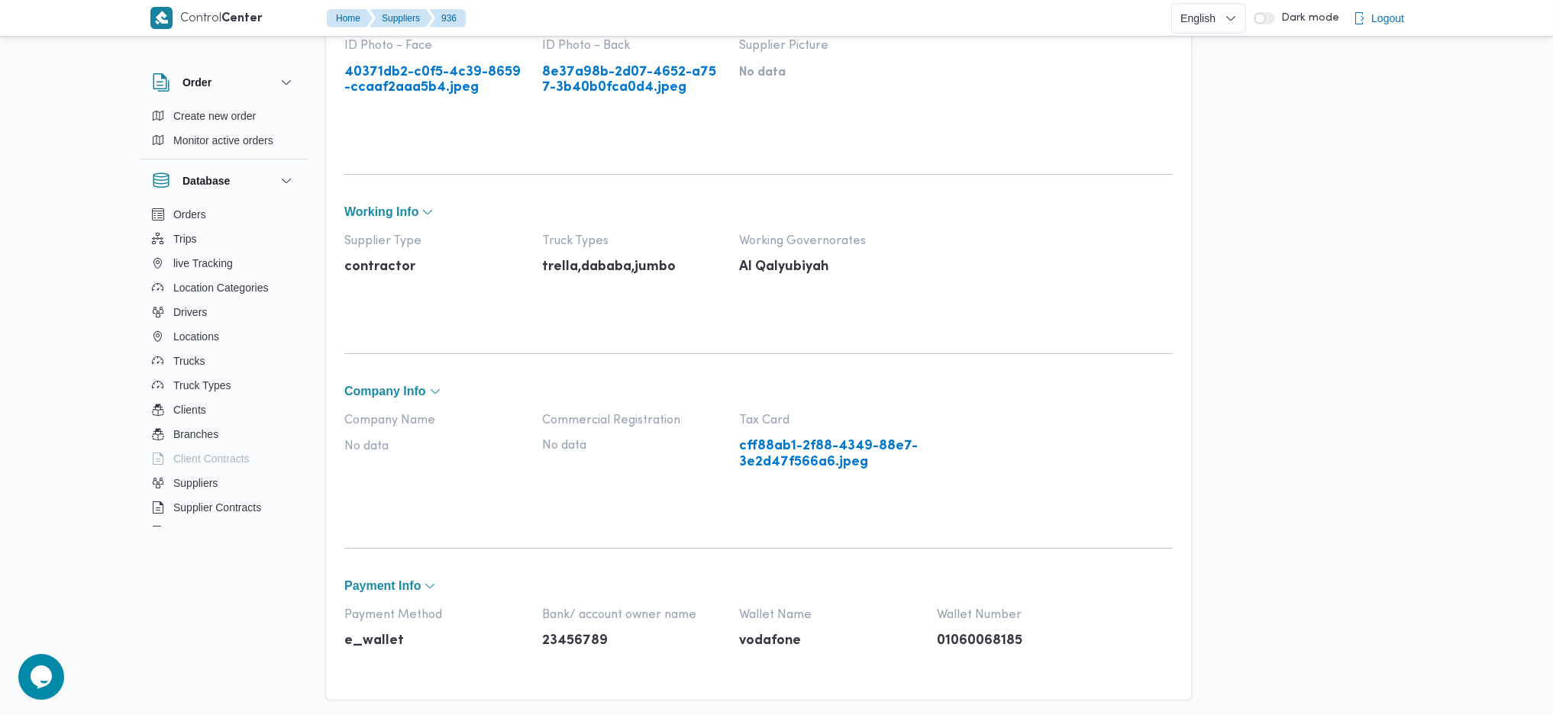
scroll to position [563, 0]
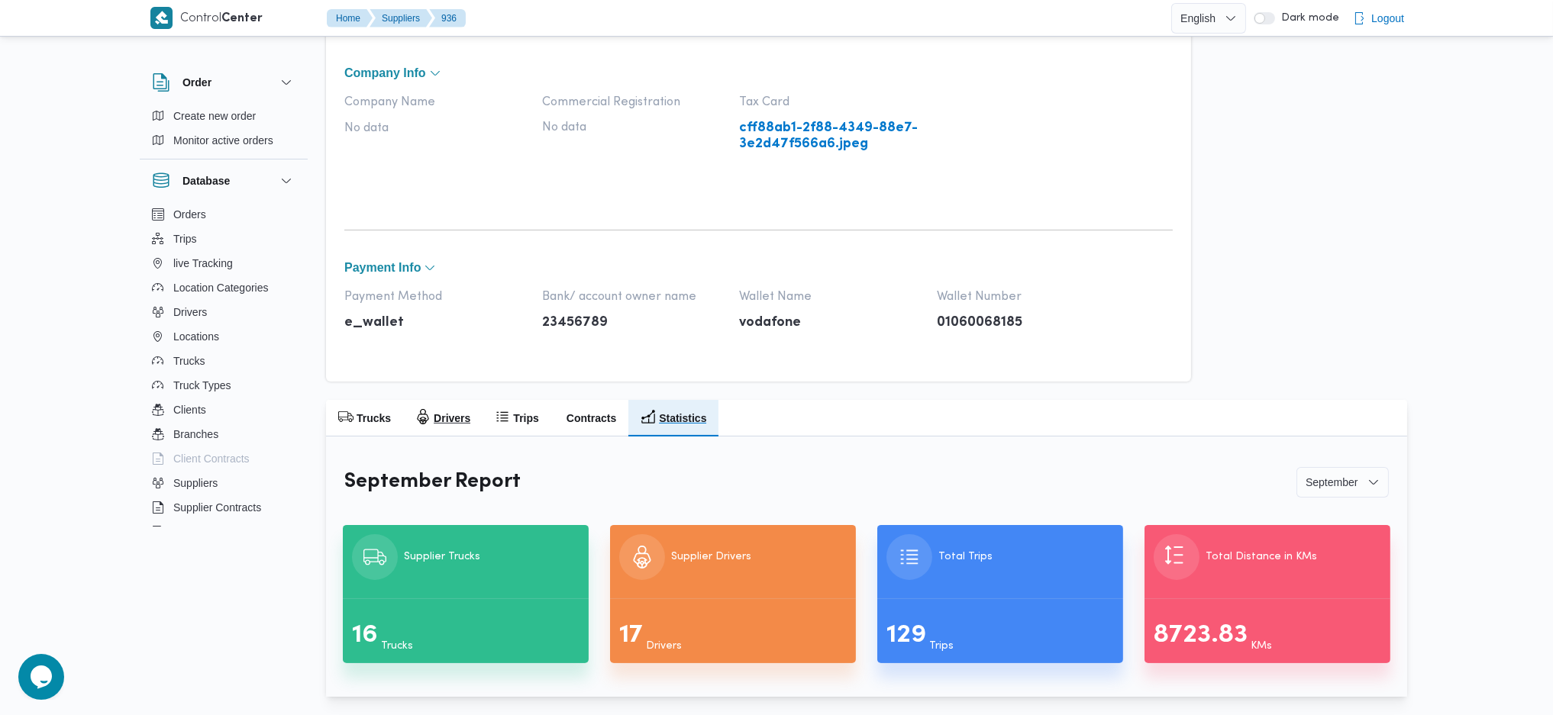
click at [456, 415] on h2 "Drivers" at bounding box center [452, 418] width 37 height 18
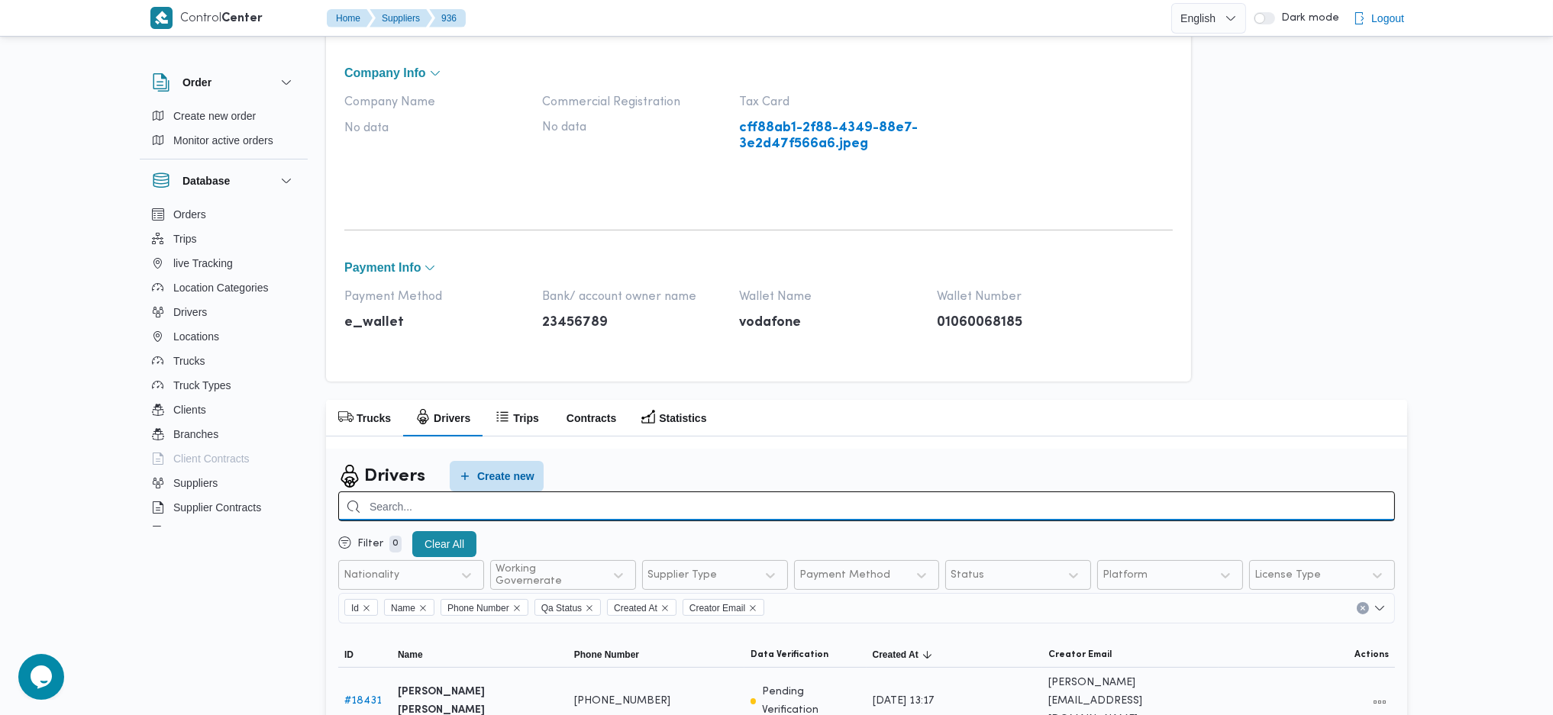
click at [823, 508] on input "search" at bounding box center [866, 507] width 1057 height 30
type input "دياب"
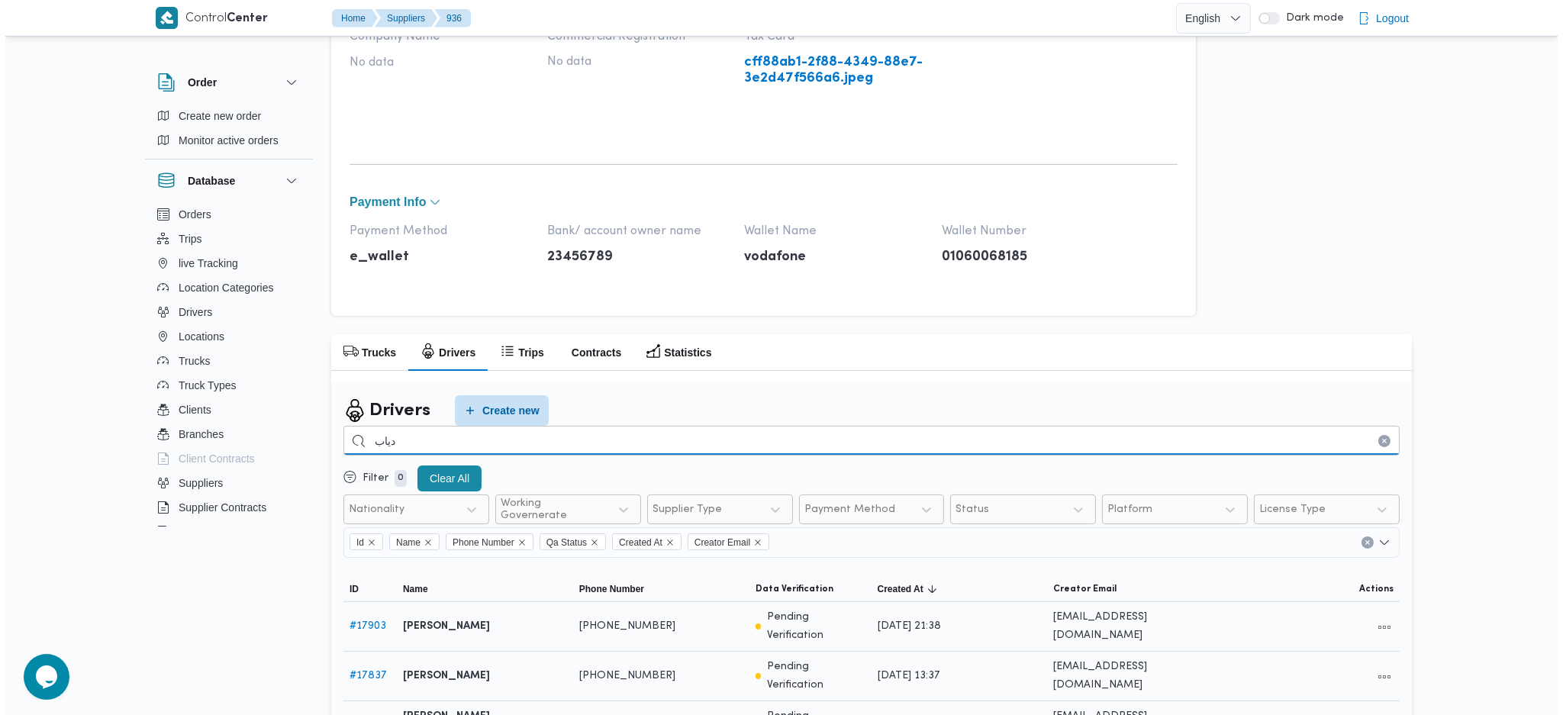
scroll to position [686, 0]
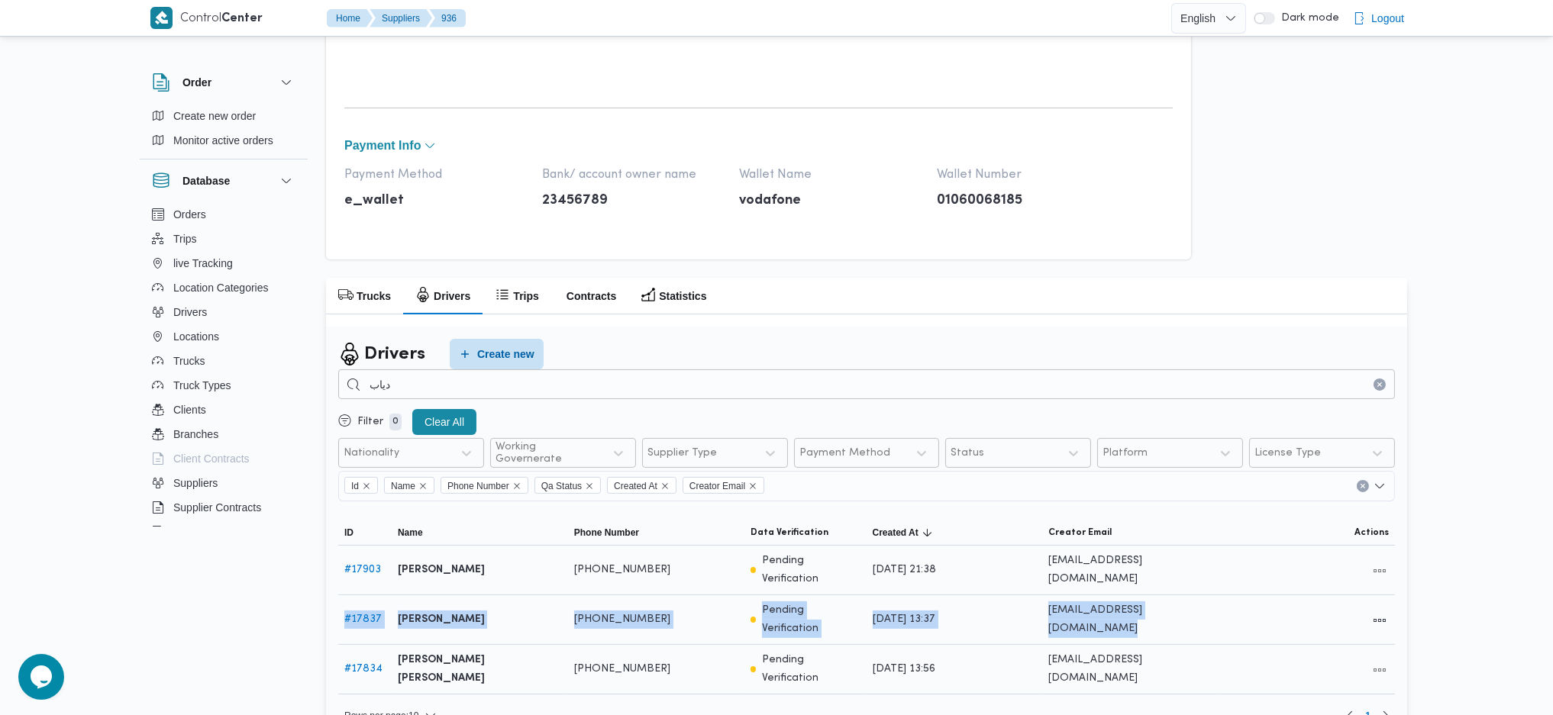
click at [1373, 582] on tbody "ID # 17903 احمد محمد دياب محمد احمد محمد دياب محمد Phone Number +201004350436 D…" at bounding box center [866, 620] width 1057 height 149
click at [1374, 569] on button "All actions" at bounding box center [1379, 570] width 18 height 18
click at [1329, 569] on span "Edit" at bounding box center [1330, 563] width 49 height 12
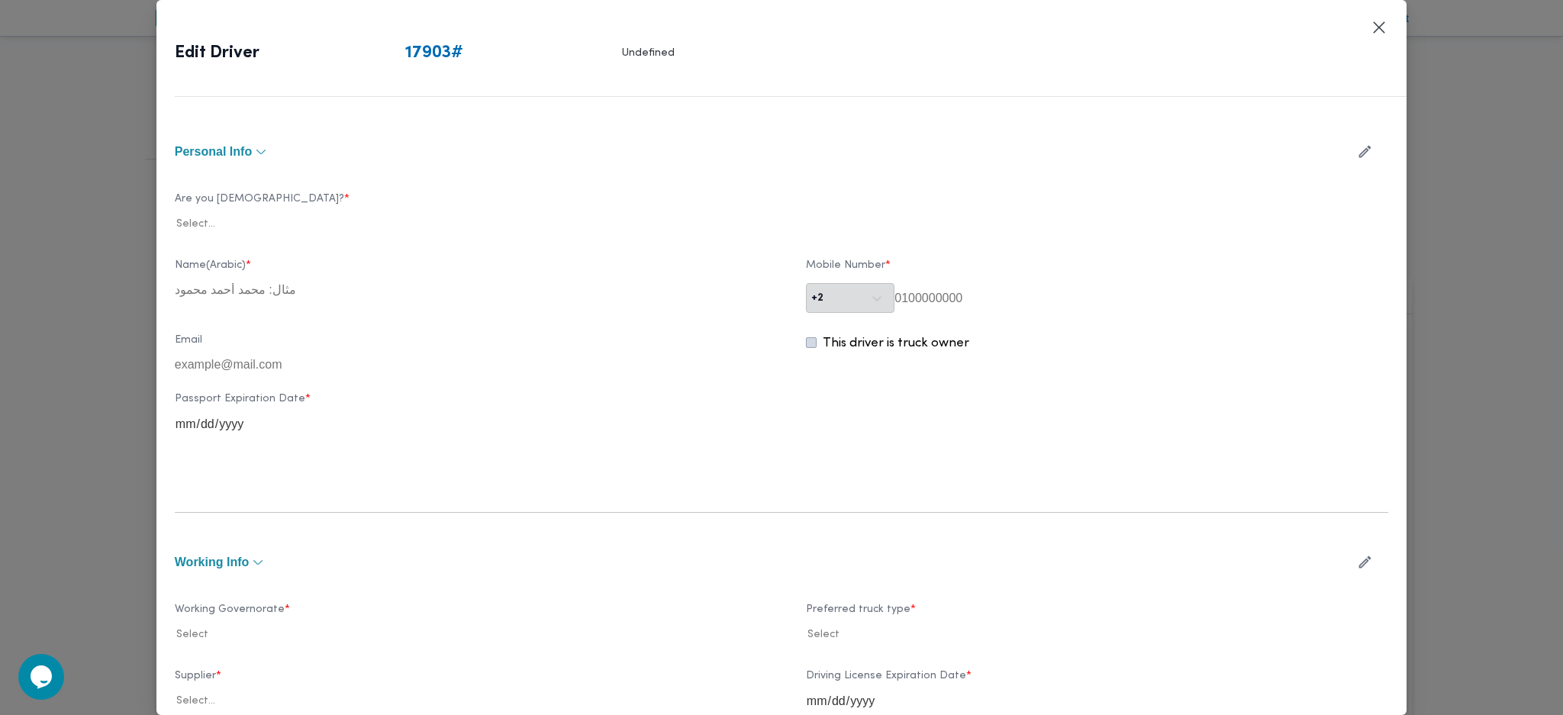
type input "احمد محمد دياب محمد"
type input "01004350436"
type input "2028-04-13"
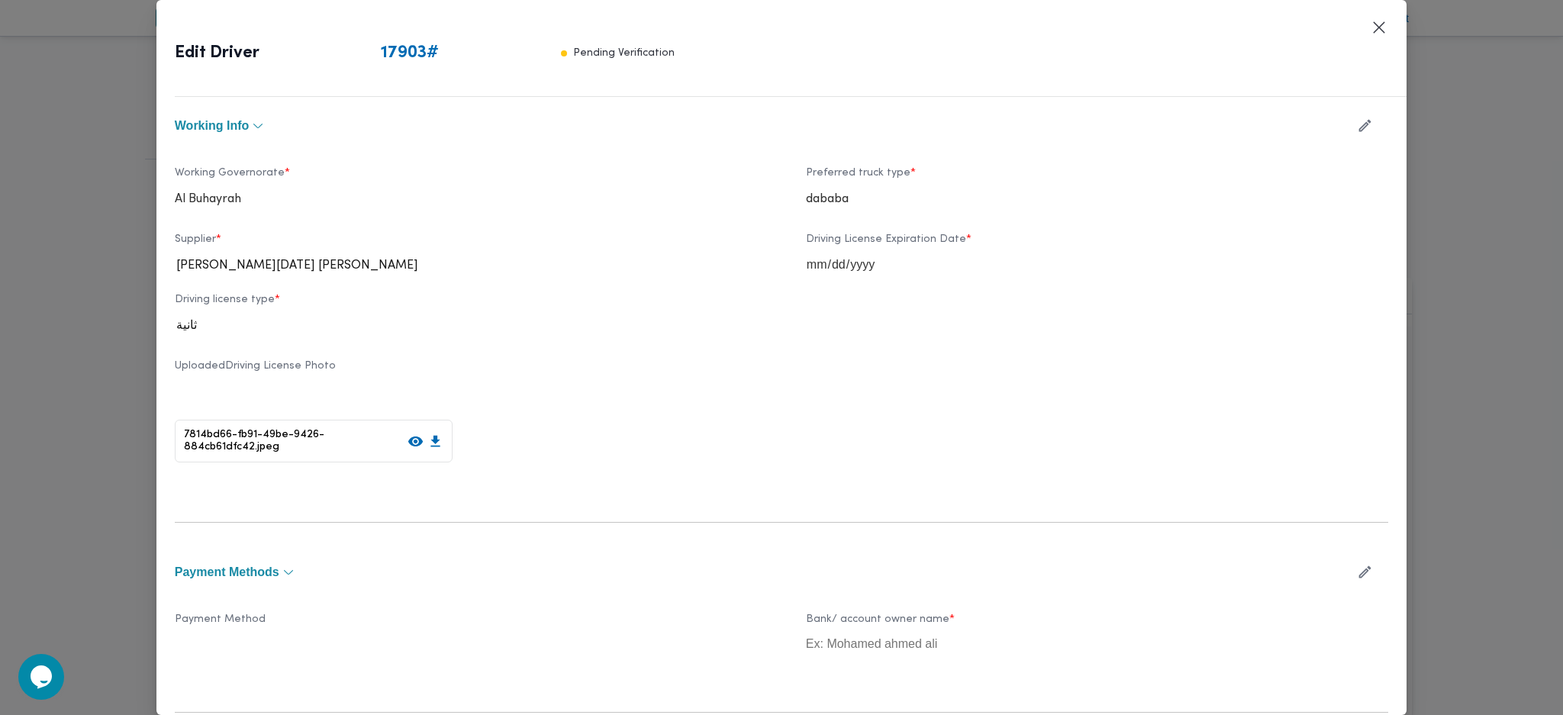
scroll to position [460, 0]
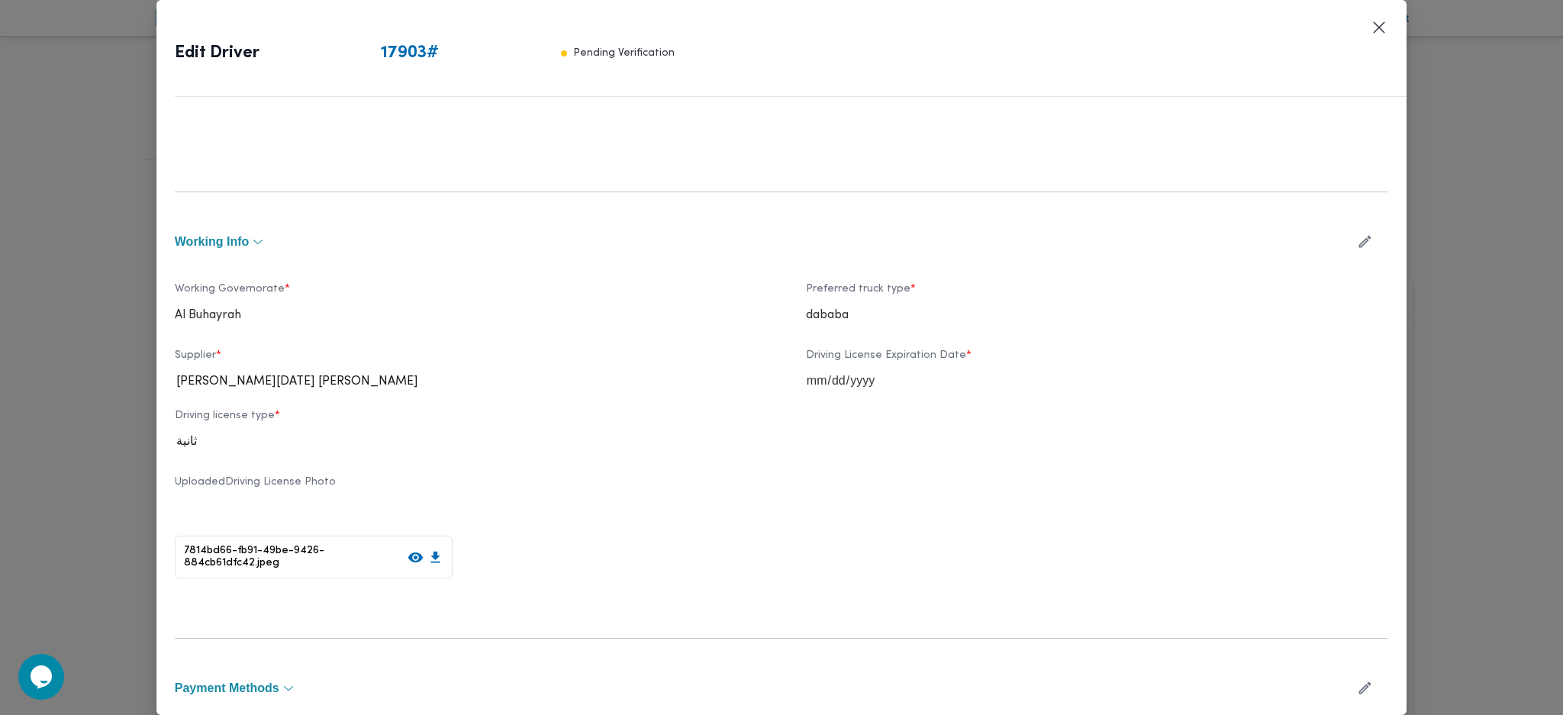
click at [1357, 240] on icon "button" at bounding box center [1365, 242] width 16 height 16
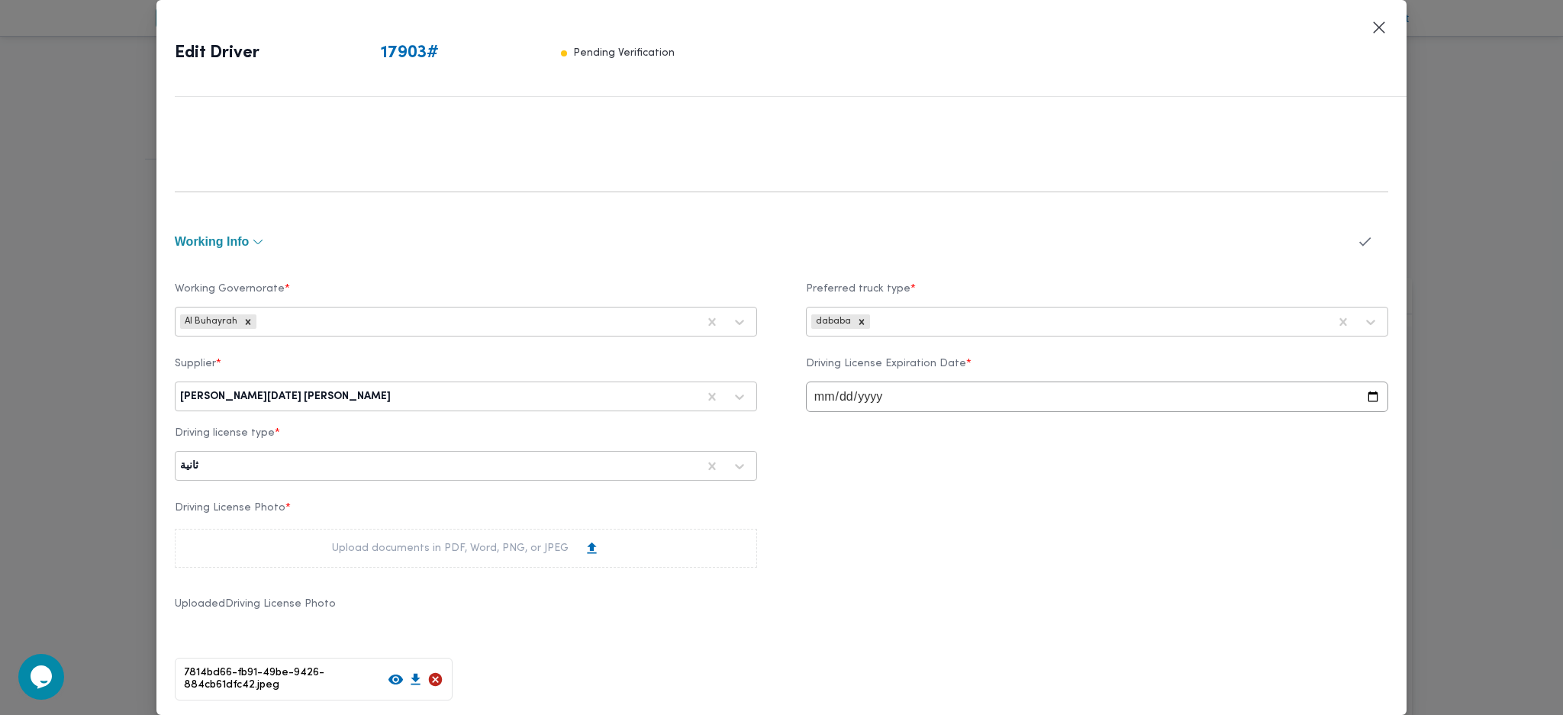
click at [469, 397] on div at bounding box center [545, 396] width 303 height 15
type input "شهد"
click at [240, 428] on div "شهد مصطفي احمد عبدة عباس حمودة" at bounding box center [466, 437] width 581 height 27
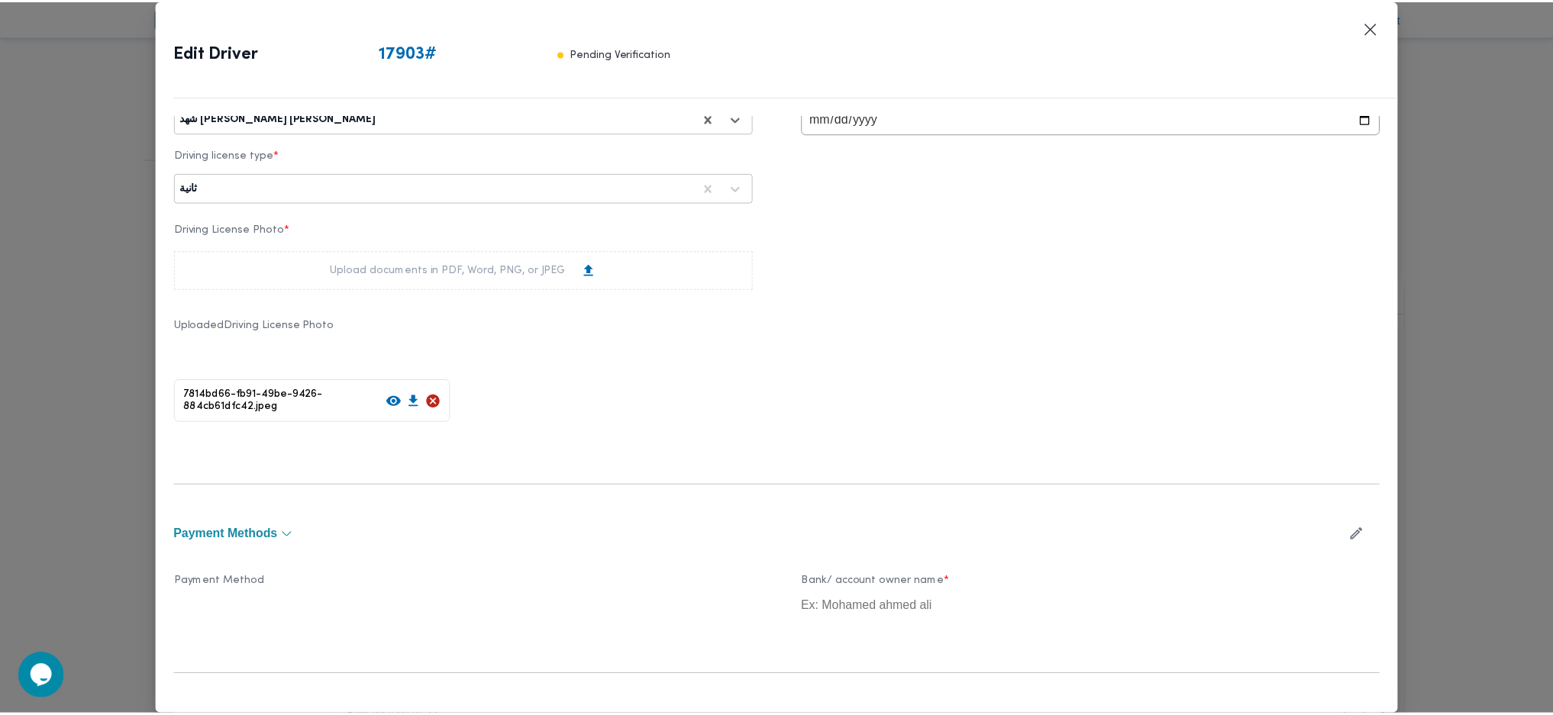
scroll to position [890, 0]
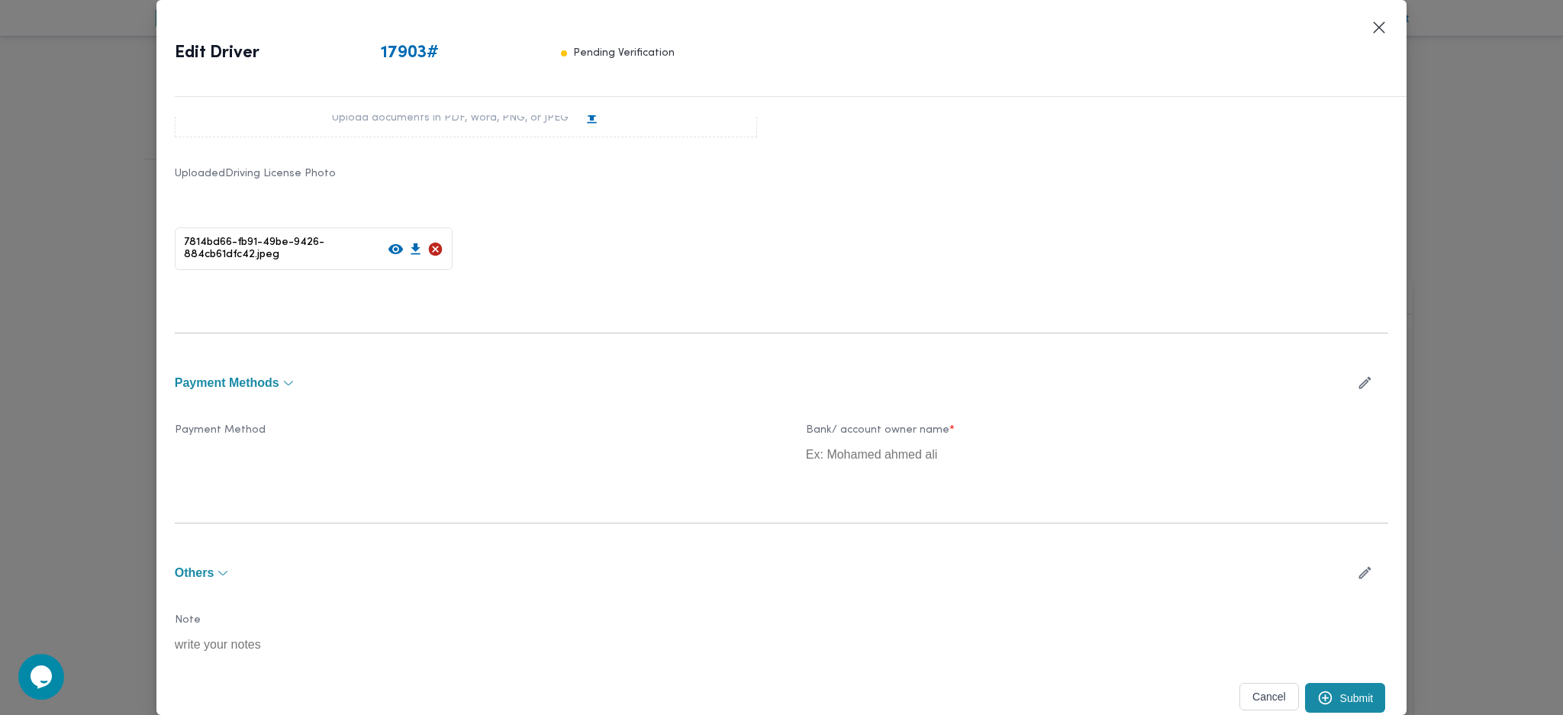
click at [1321, 690] on button "Submit" at bounding box center [1345, 698] width 81 height 30
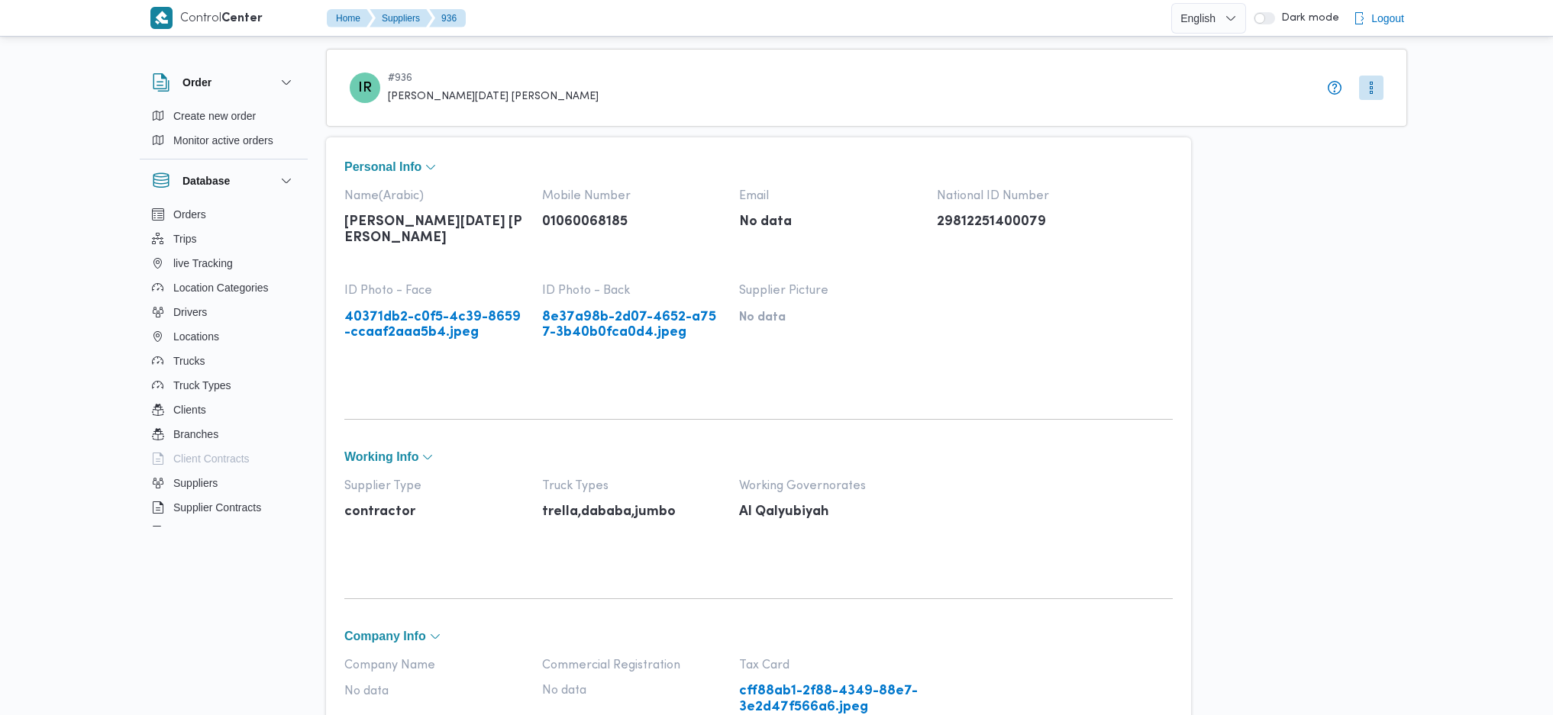
select select "8"
click at [198, 315] on span "Drivers" at bounding box center [190, 312] width 34 height 18
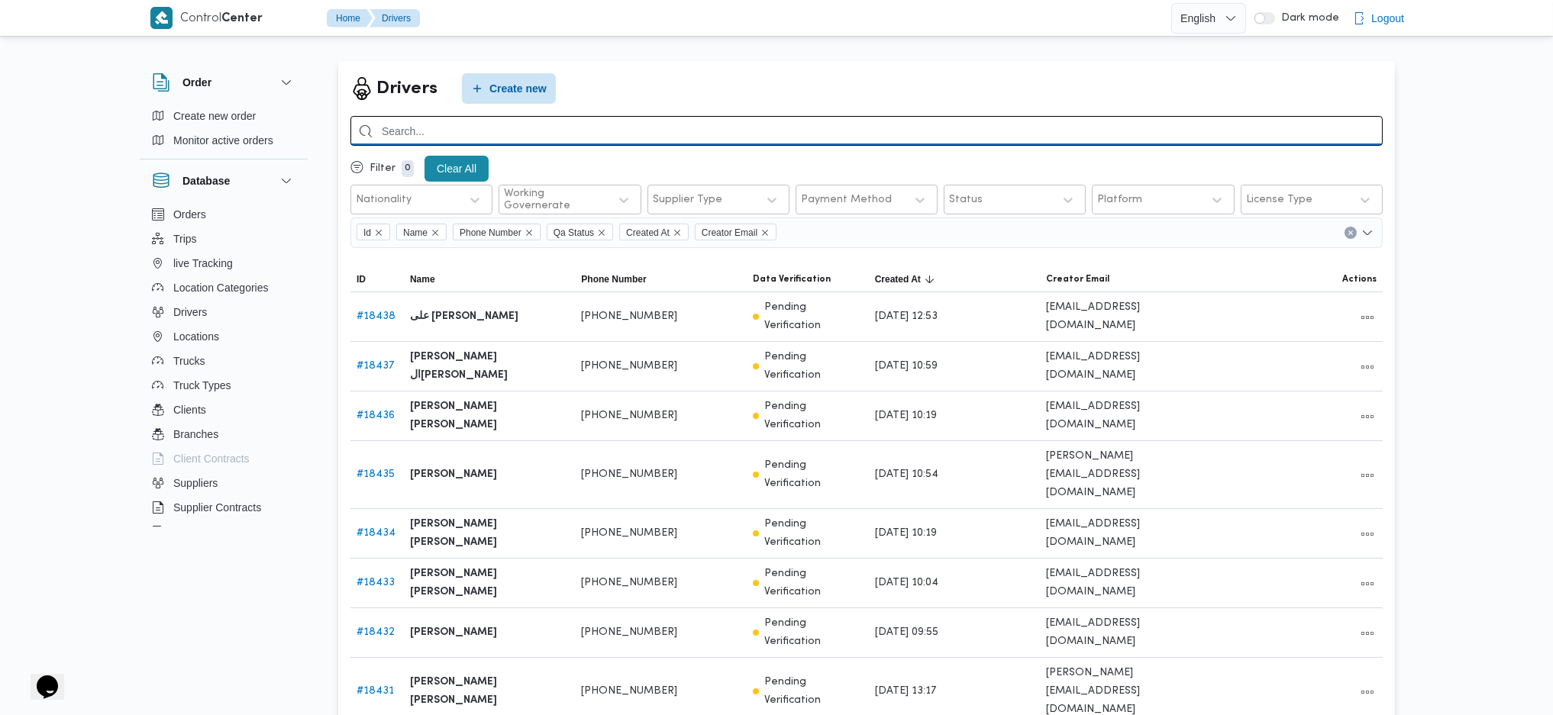
click at [602, 141] on input "search" at bounding box center [866, 131] width 1032 height 30
paste input "[DATE][PERSON_NAME]"
type input "[DATE][PERSON_NAME]"
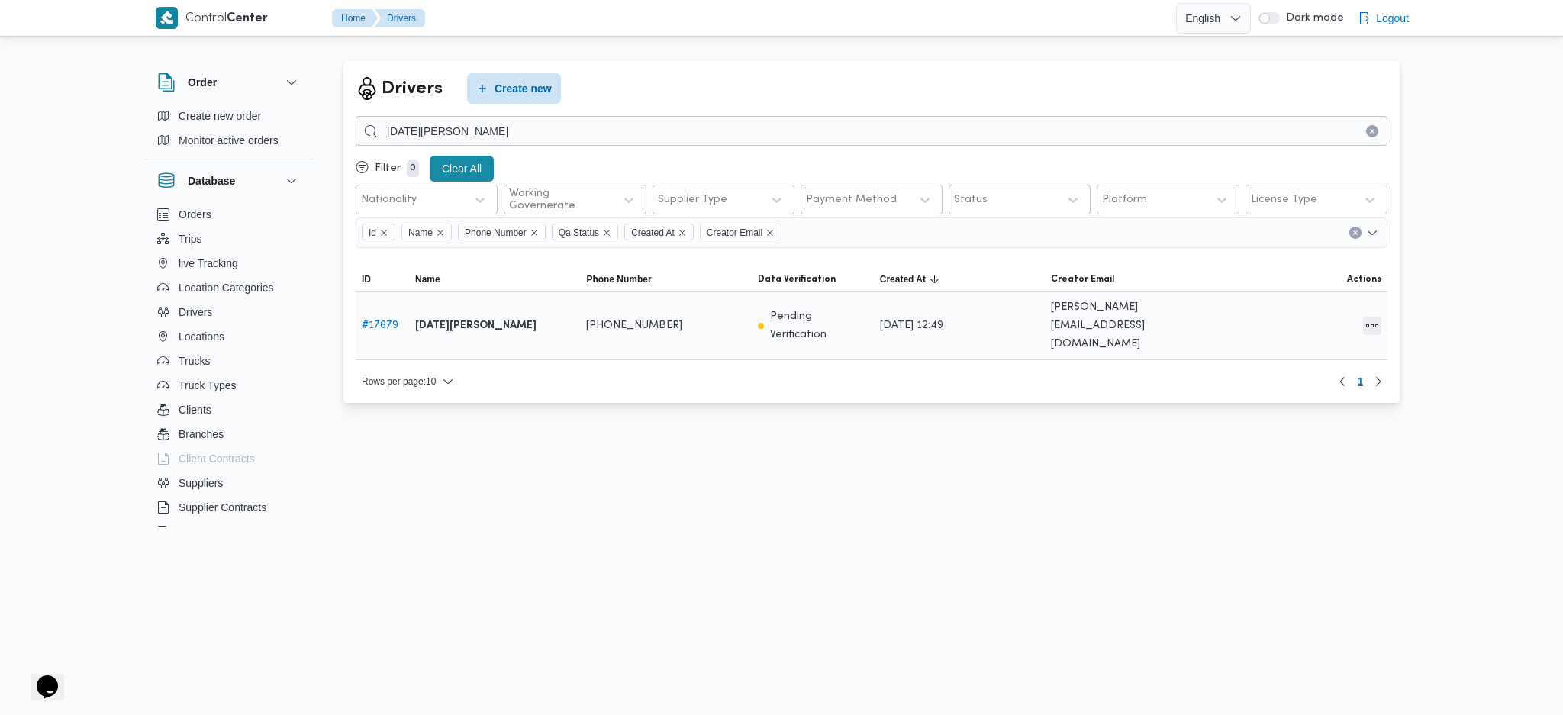
click at [1366, 317] on button "All actions" at bounding box center [1372, 326] width 18 height 18
click at [1292, 325] on button "Edit" at bounding box center [1314, 310] width 85 height 31
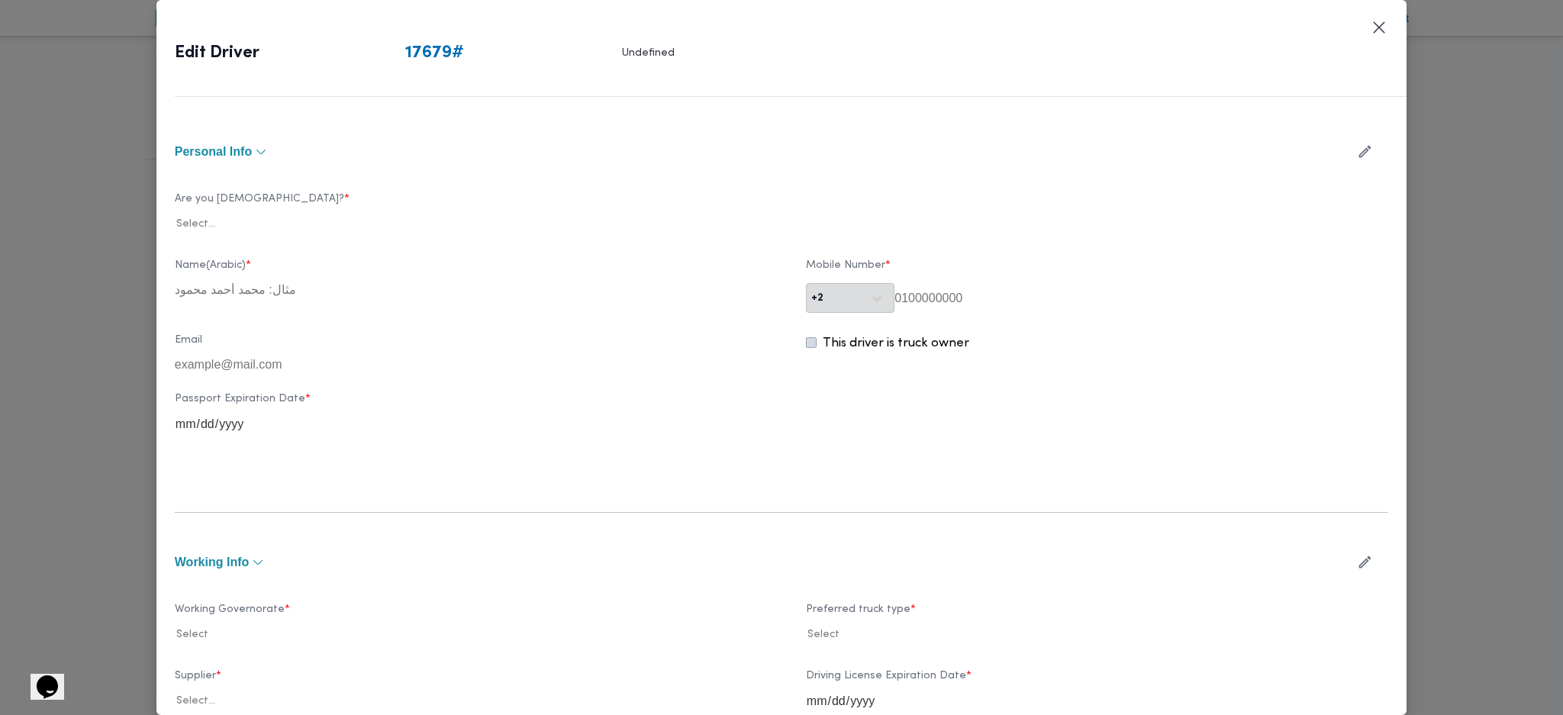
type input "[DATE][PERSON_NAME]"
type input "01024027713"
type input "[DATE]"
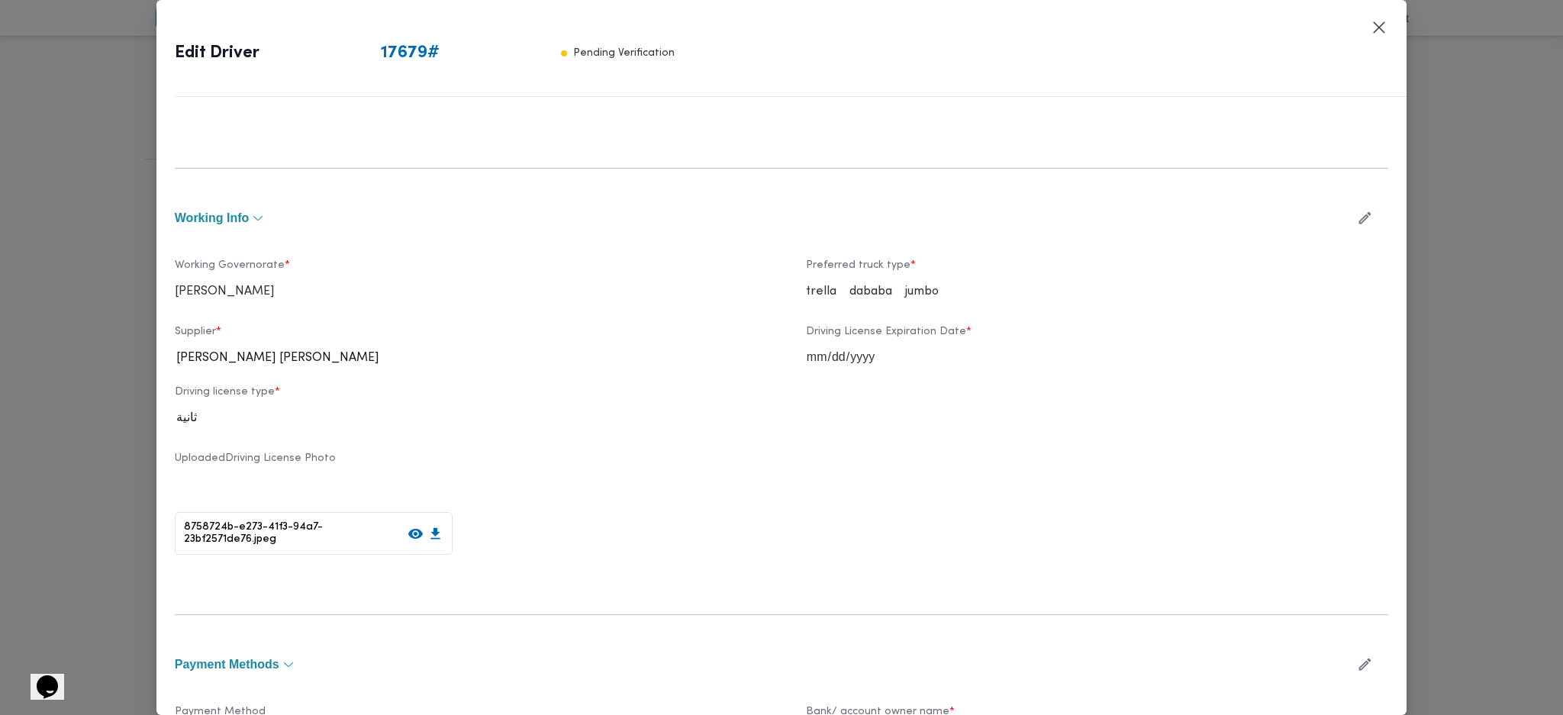
scroll to position [565, 0]
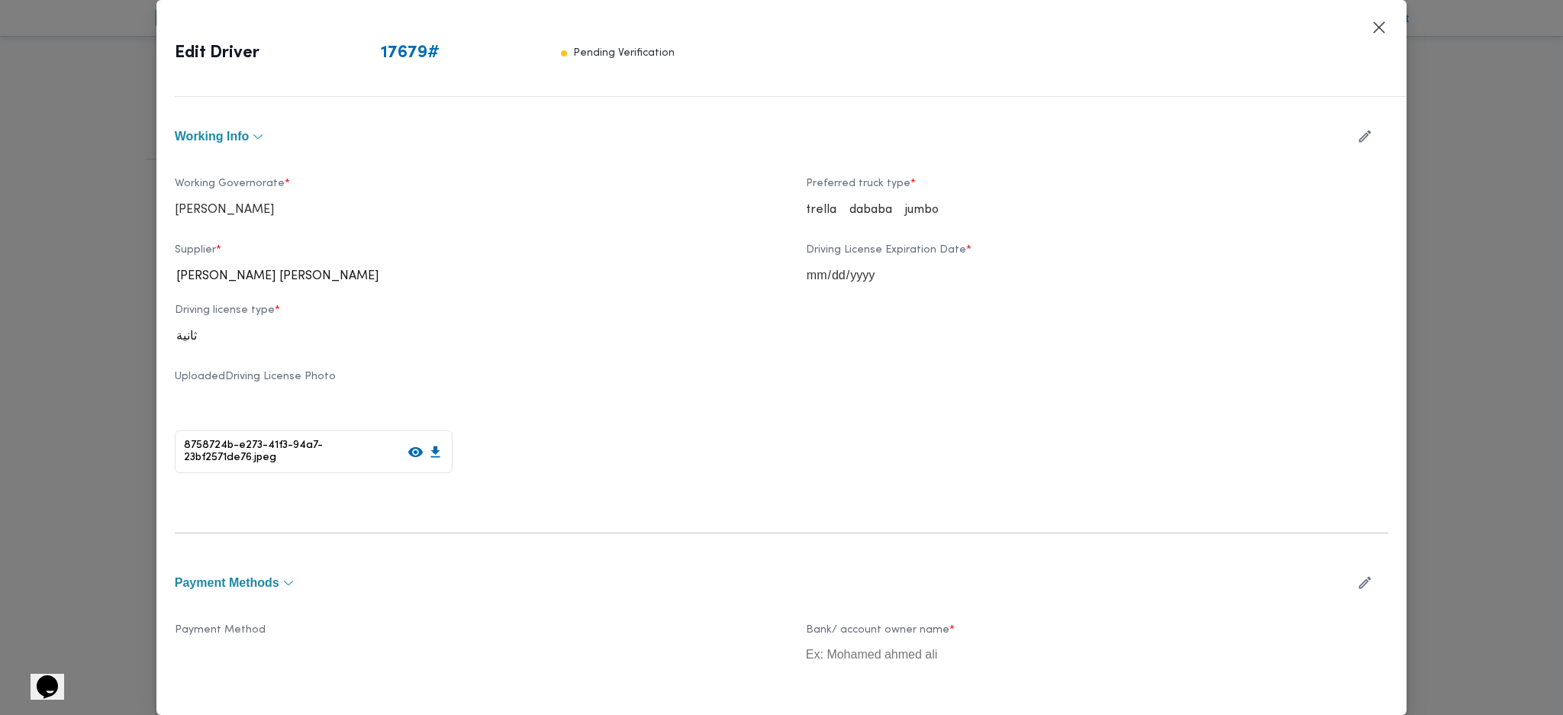
click at [1345, 131] on button "button" at bounding box center [1365, 136] width 40 height 30
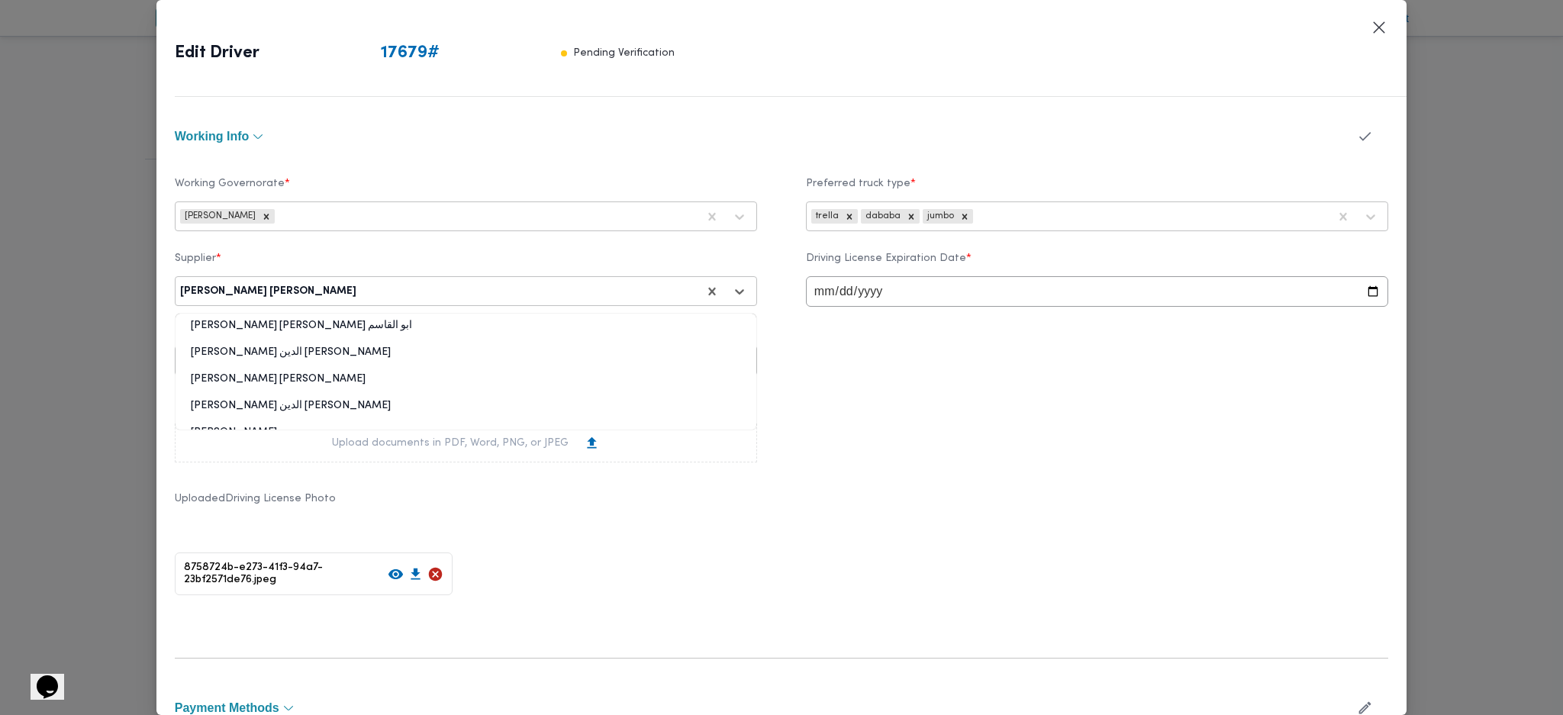
click at [404, 289] on div at bounding box center [528, 291] width 337 height 15
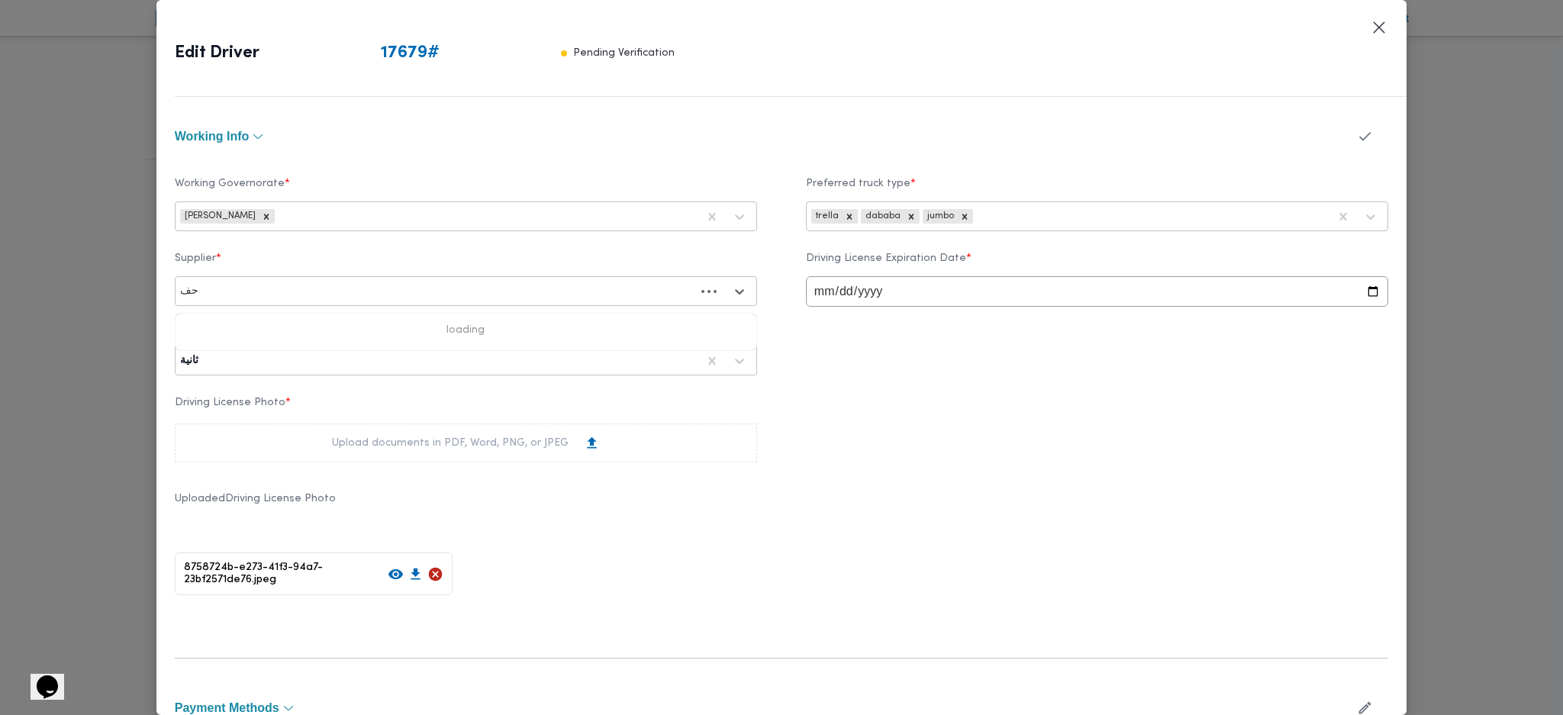
type input "حفن"
click at [330, 321] on div "مجدي حفني ابراهيم سالم" at bounding box center [466, 331] width 581 height 27
click at [1357, 131] on icon "button" at bounding box center [1365, 136] width 16 height 16
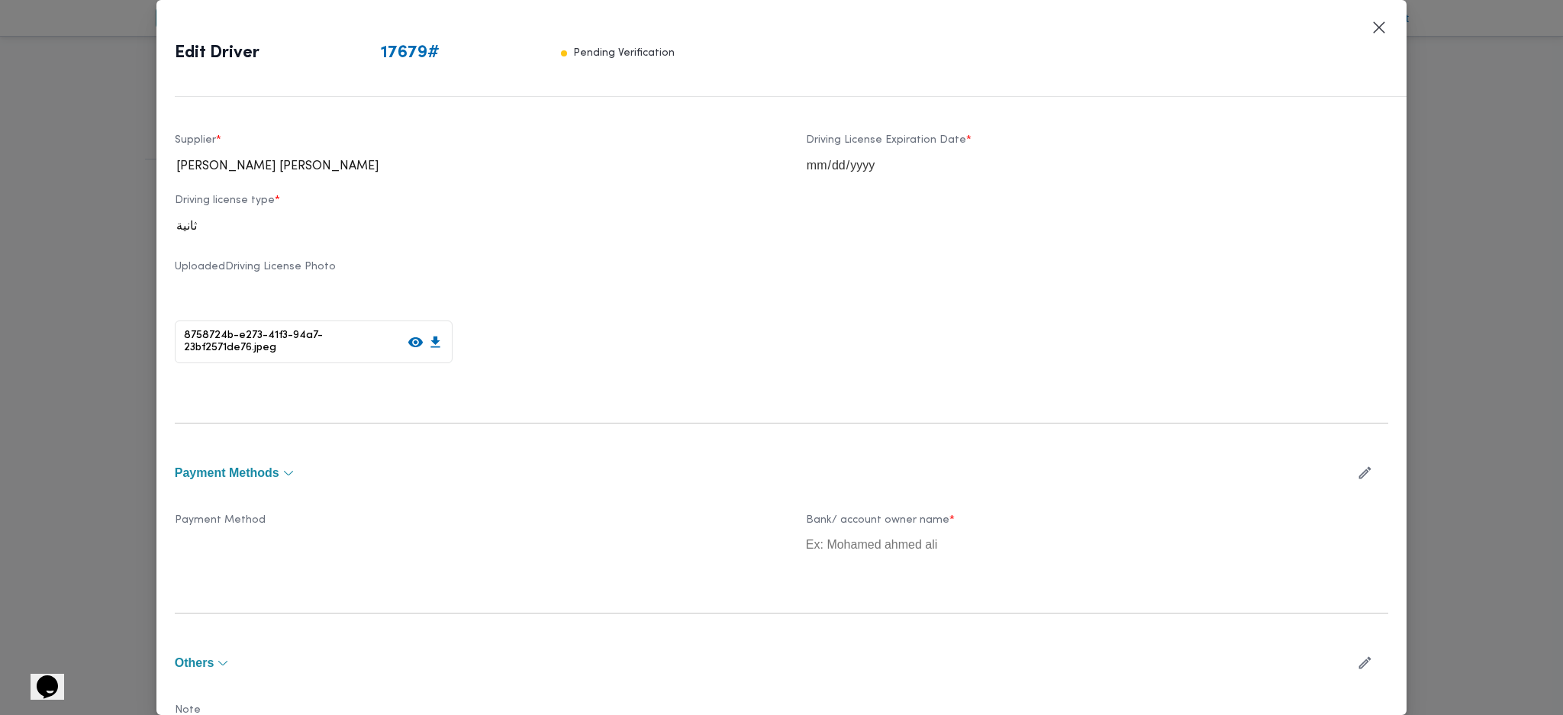
scroll to position [765, 0]
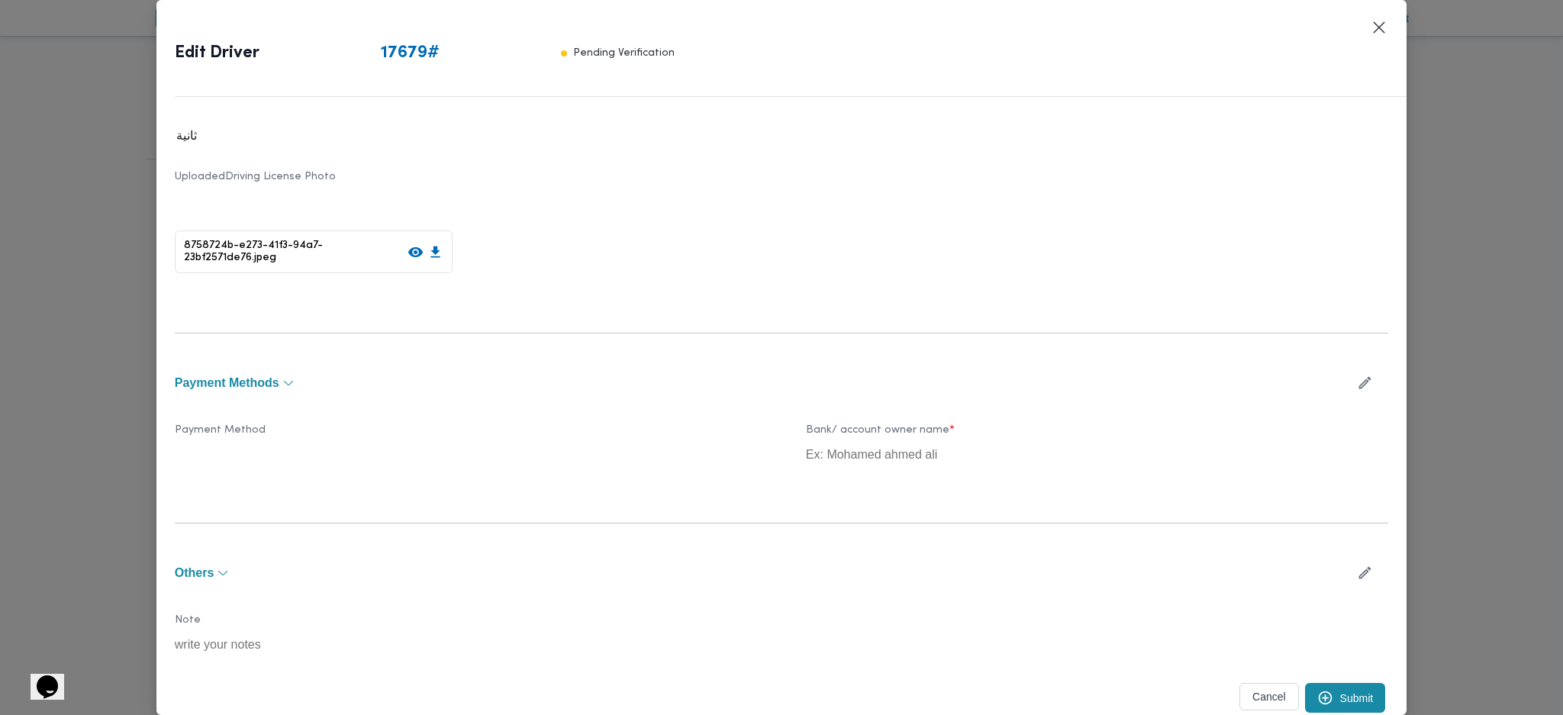
click at [1330, 688] on button "Submit" at bounding box center [1345, 698] width 81 height 30
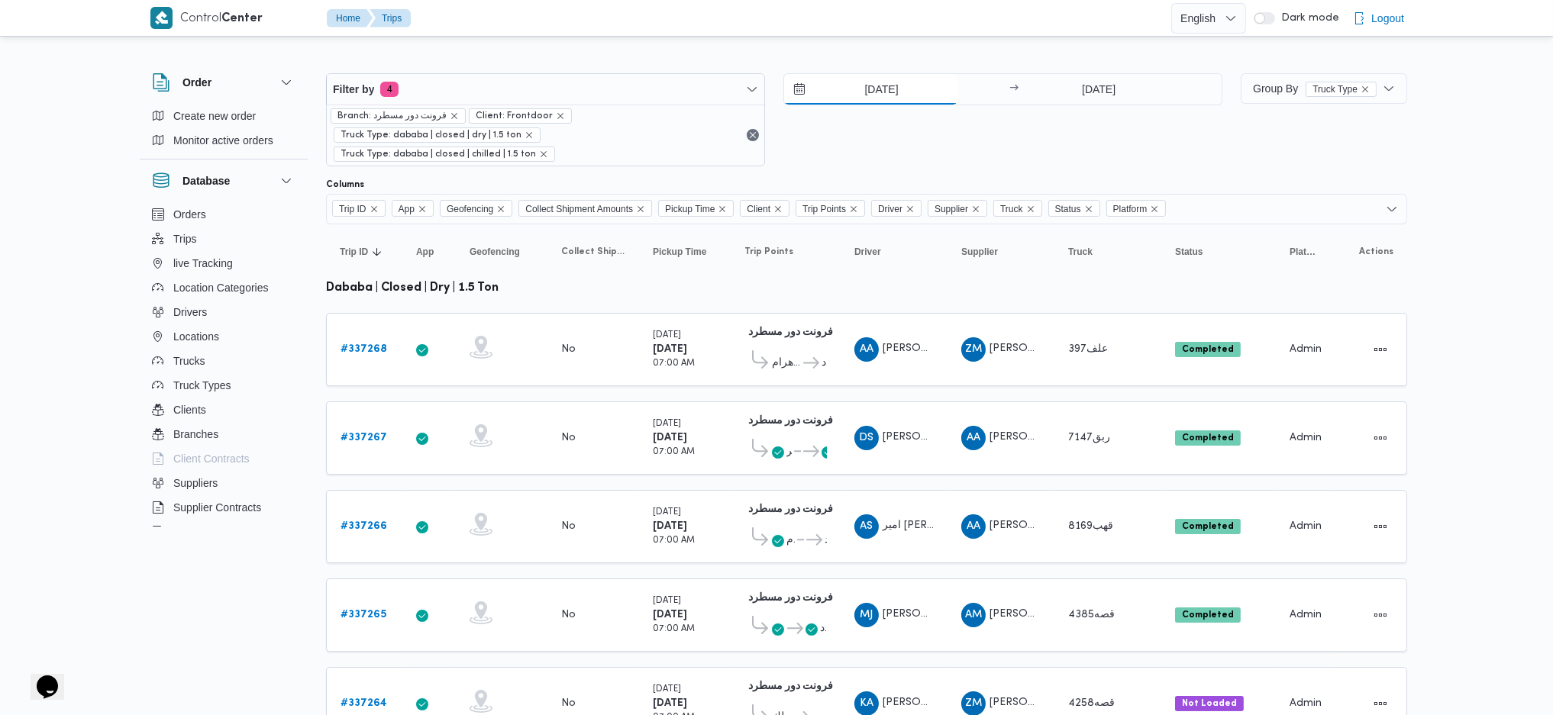
click at [887, 81] on input "[DATE]" at bounding box center [870, 89] width 173 height 31
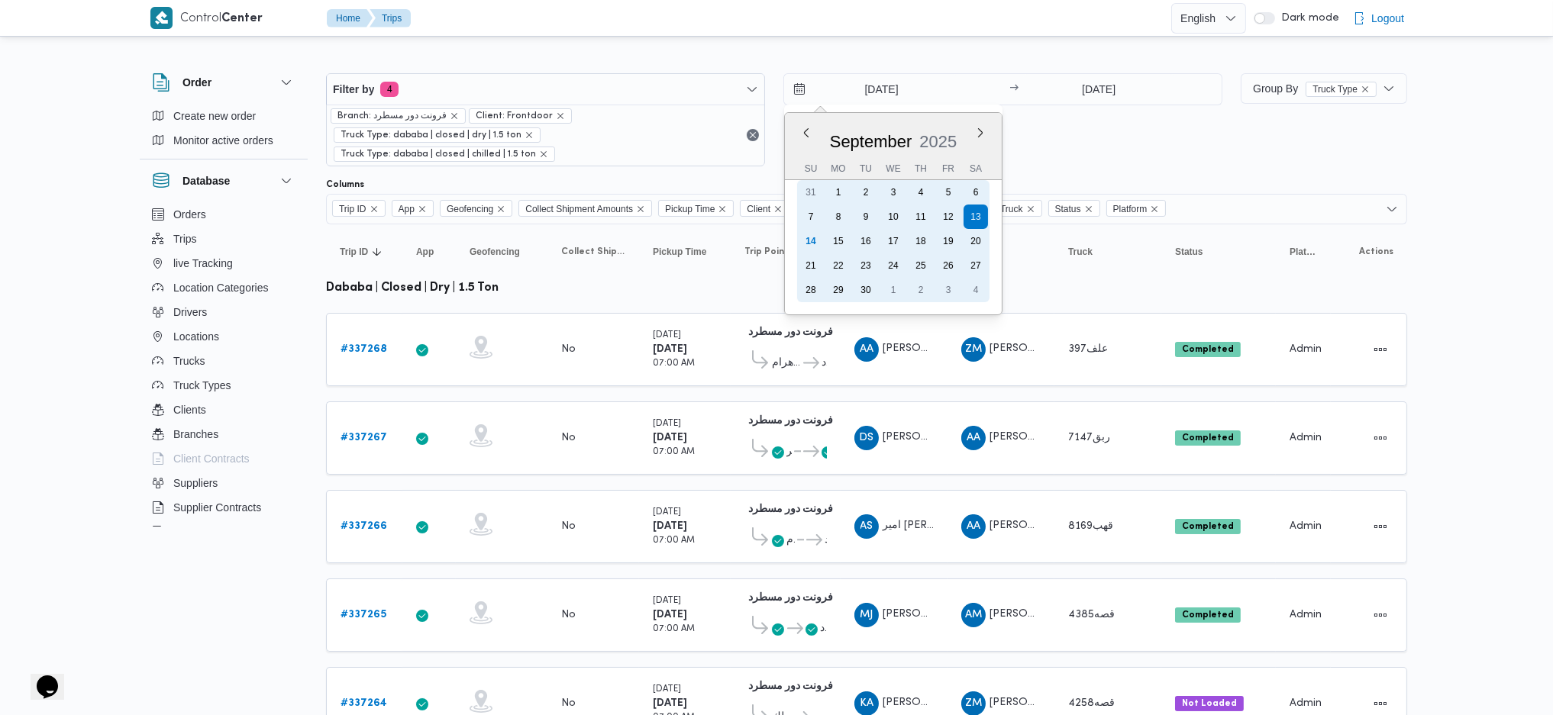
drag, startPoint x: 802, startPoint y: 234, endPoint x: 825, endPoint y: 240, distance: 23.9
click at [807, 237] on div "14" at bounding box center [811, 241] width 24 height 24
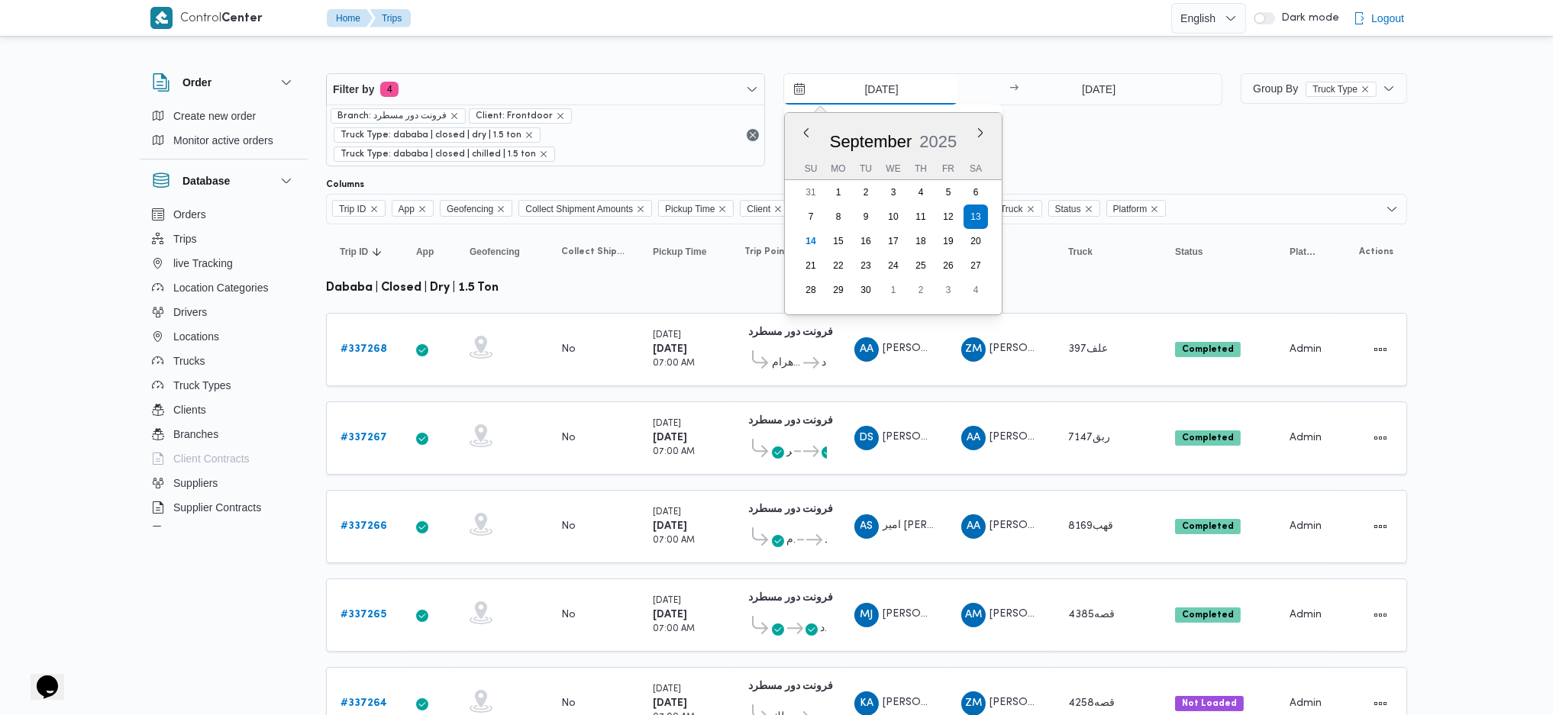
type input "[DATE]"
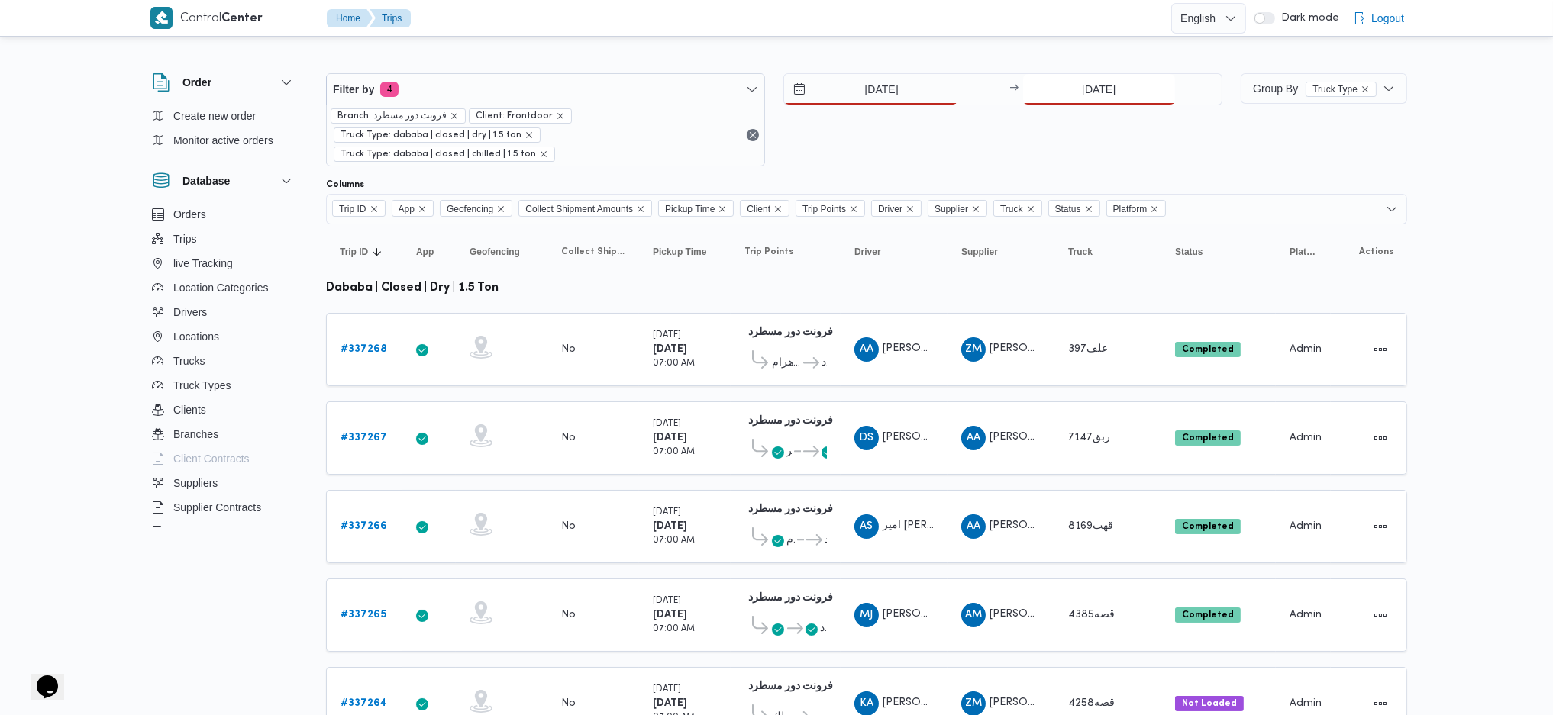
click at [1117, 93] on input "[DATE]" at bounding box center [1099, 89] width 152 height 31
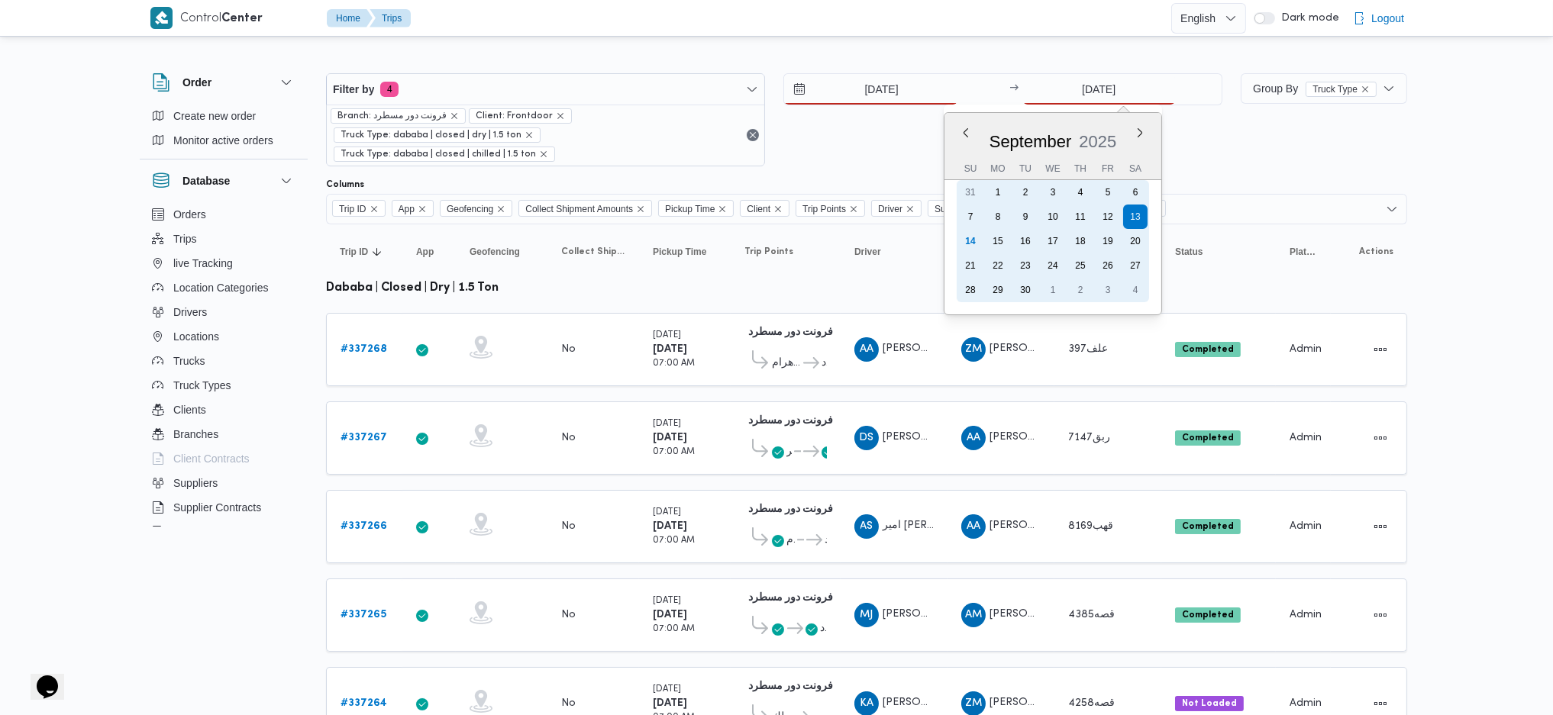
click at [960, 256] on div "21" at bounding box center [970, 265] width 24 height 24
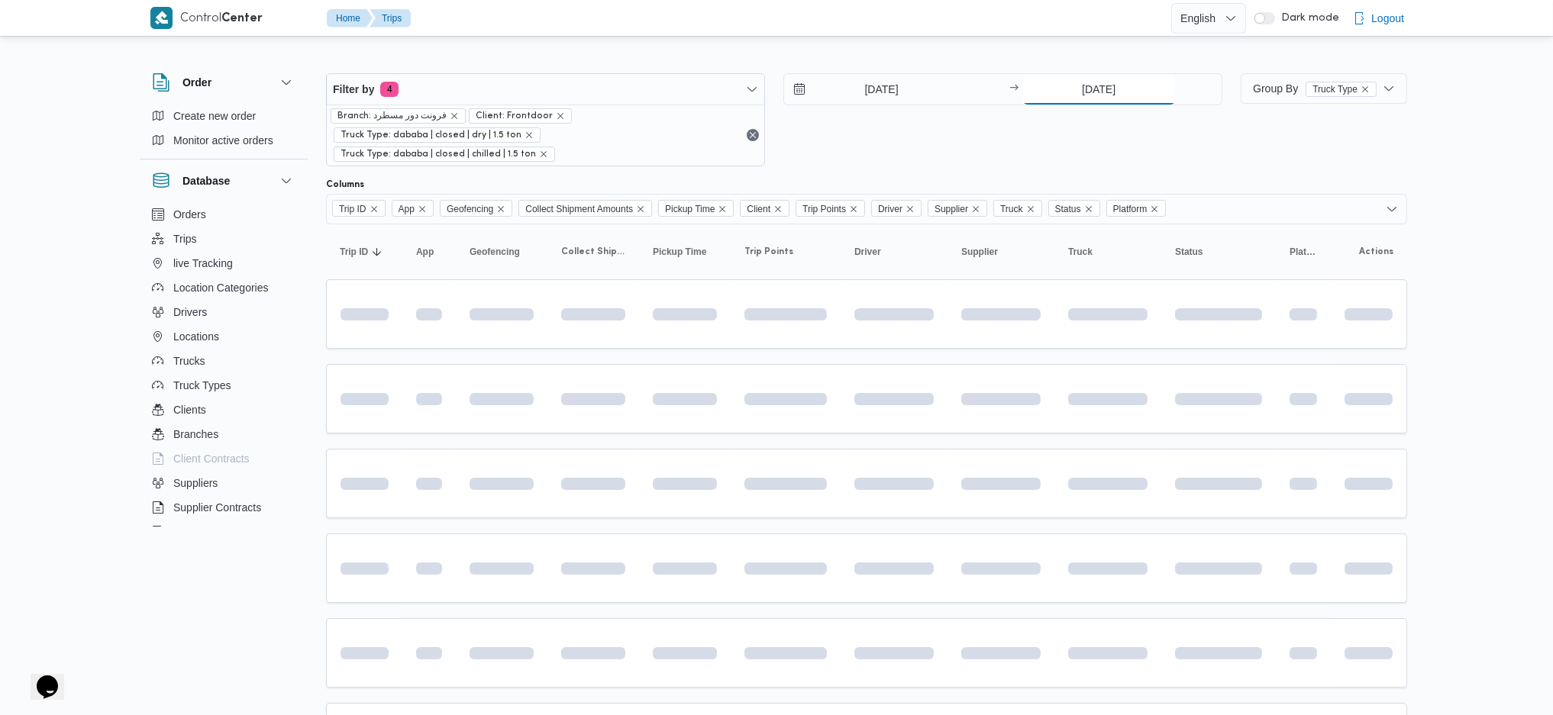
click at [1092, 78] on input "21/9/2025" at bounding box center [1099, 89] width 152 height 31
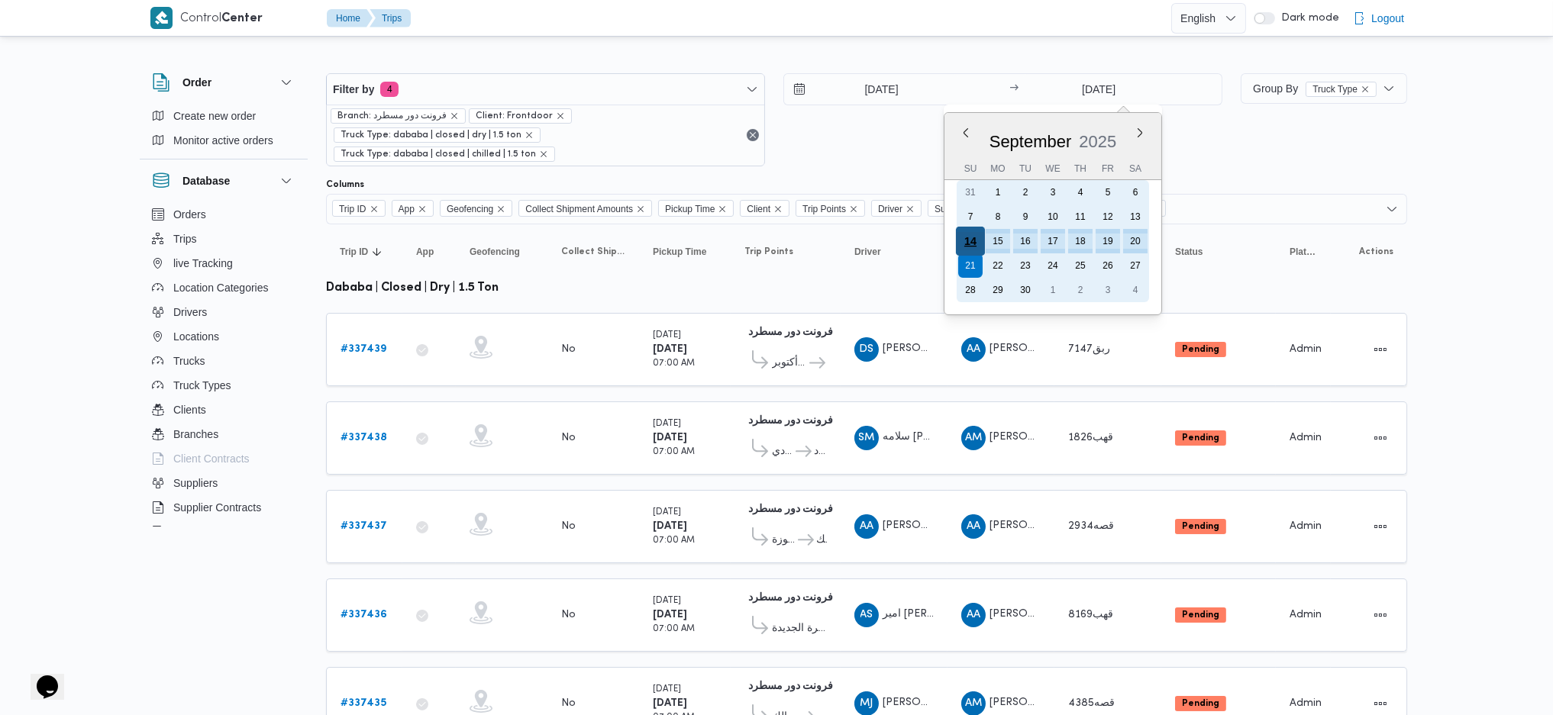
click at [970, 240] on div "14" at bounding box center [969, 241] width 29 height 29
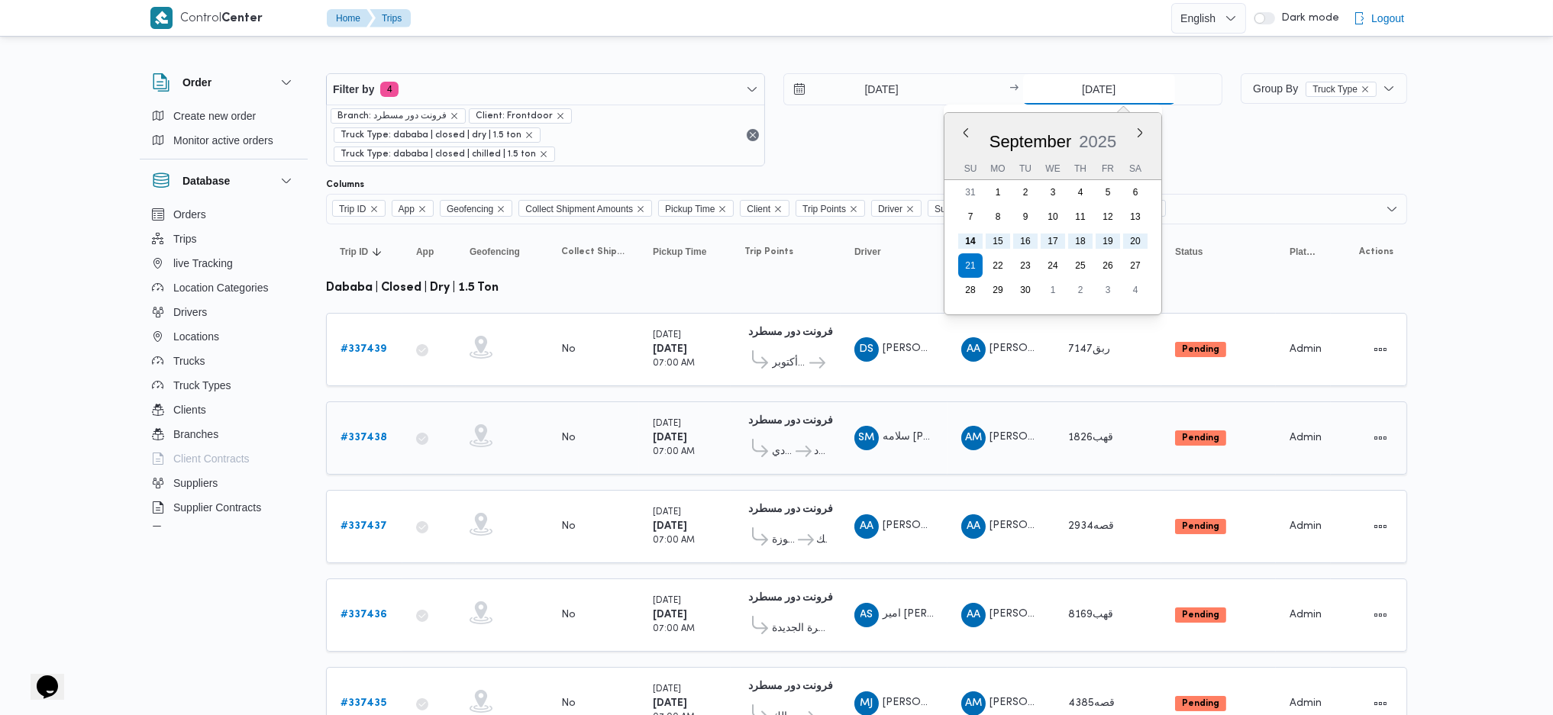
type input "[DATE]"
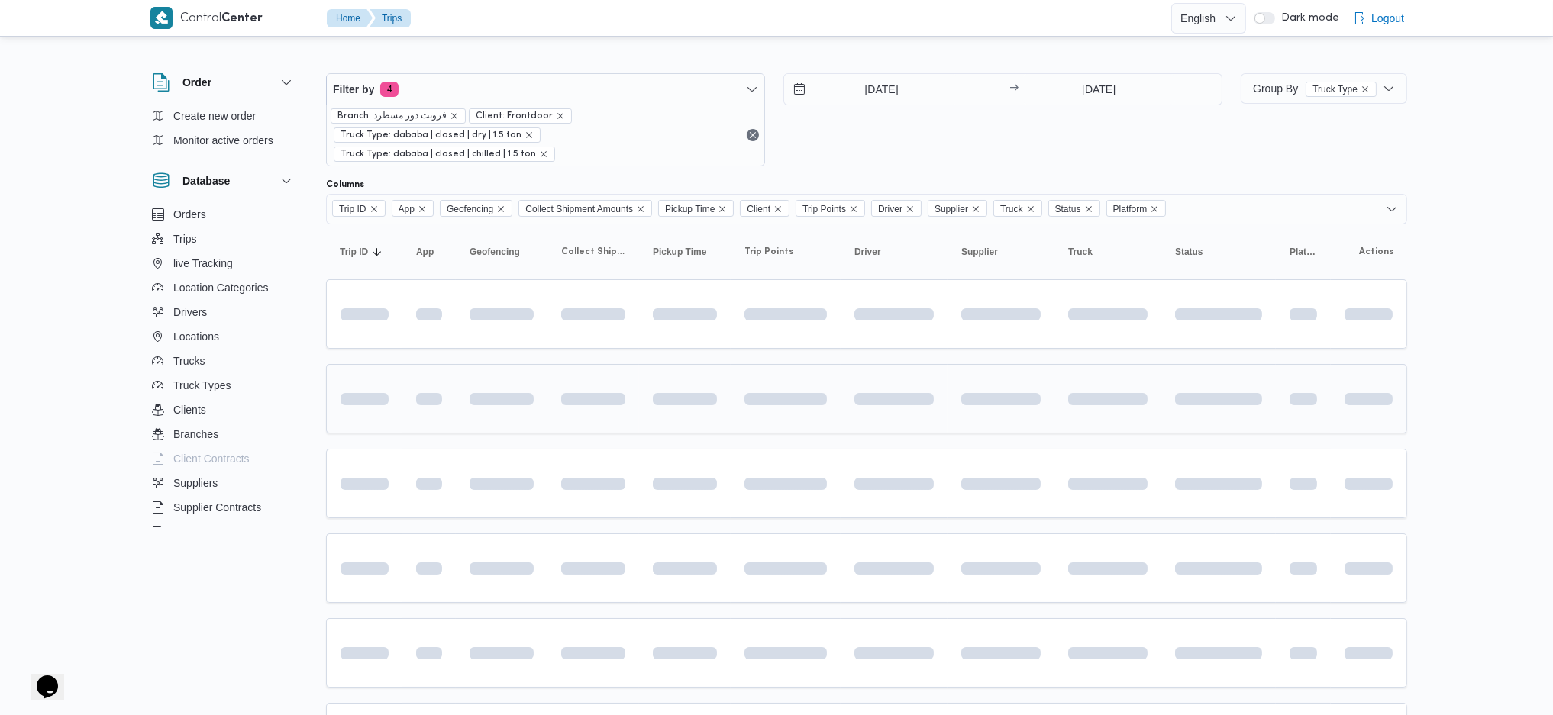
click at [849, 387] on div at bounding box center [894, 399] width 92 height 24
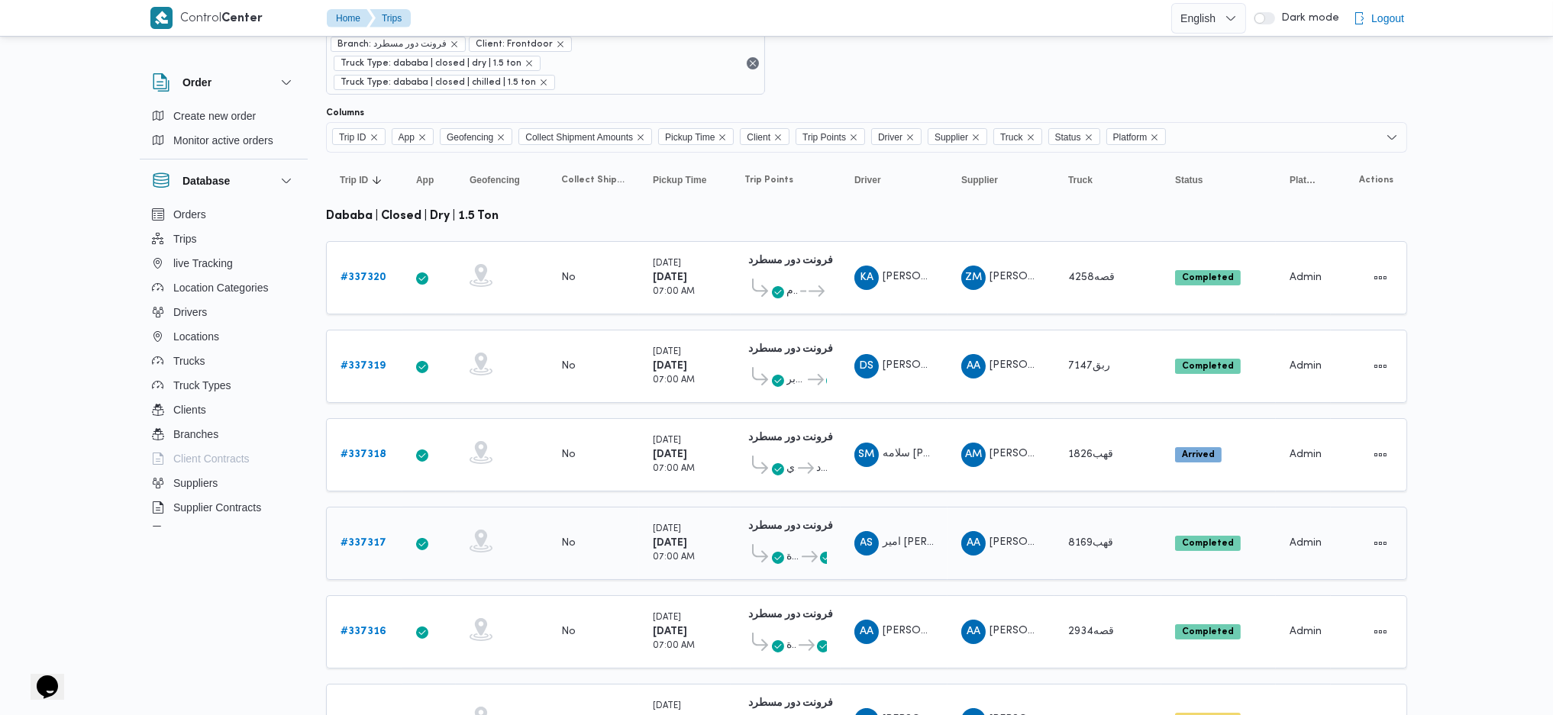
scroll to position [102, 0]
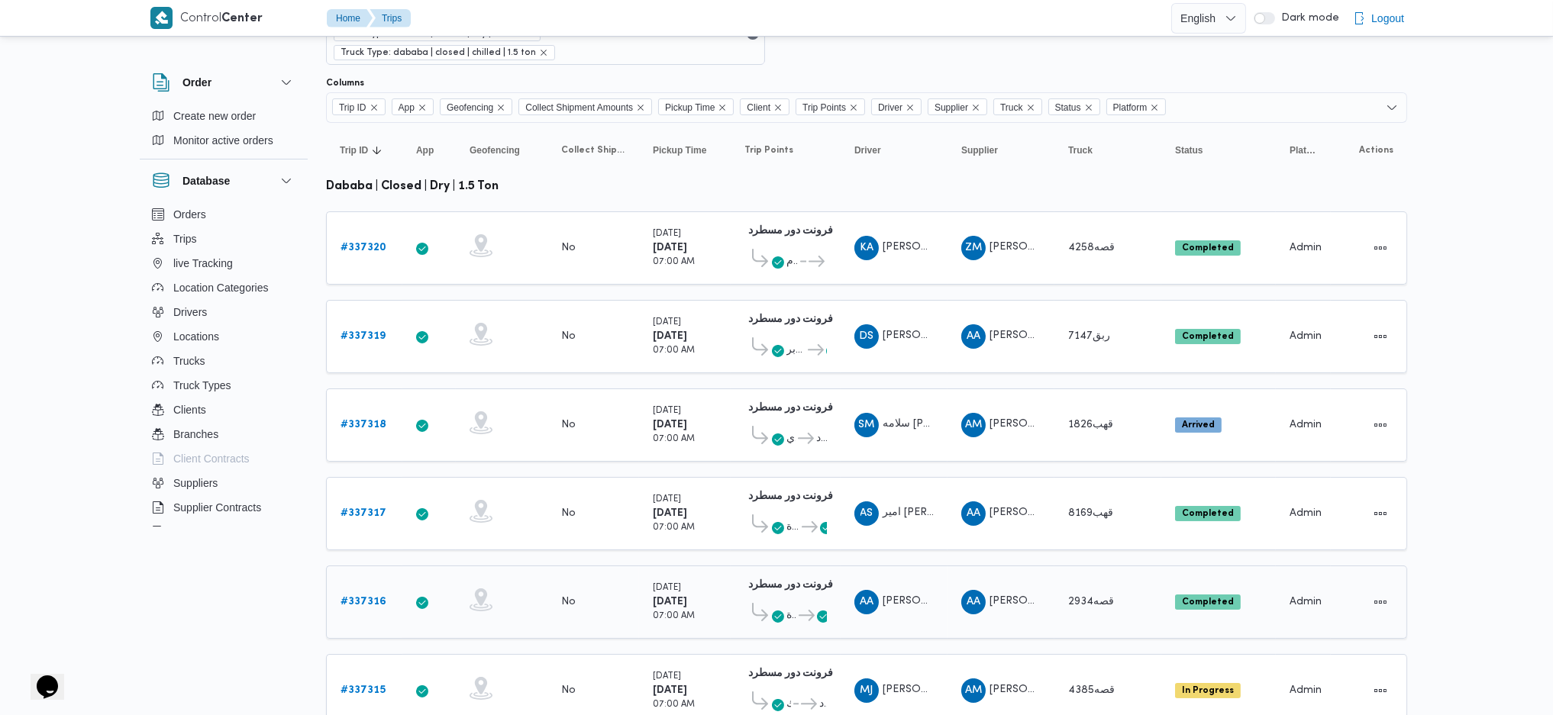
click at [357, 476] on b "# 337316" at bounding box center [363, 602] width 46 height 10
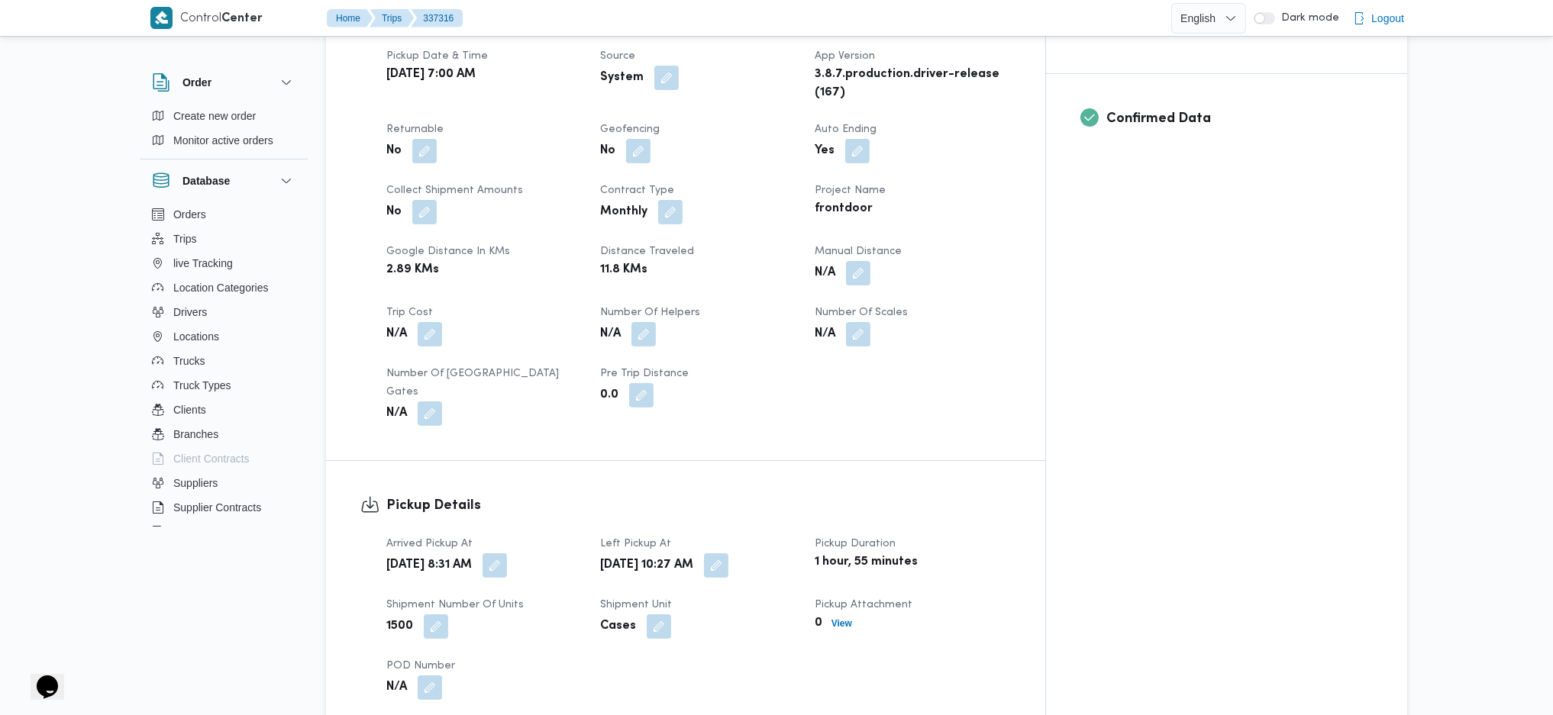
scroll to position [916, 0]
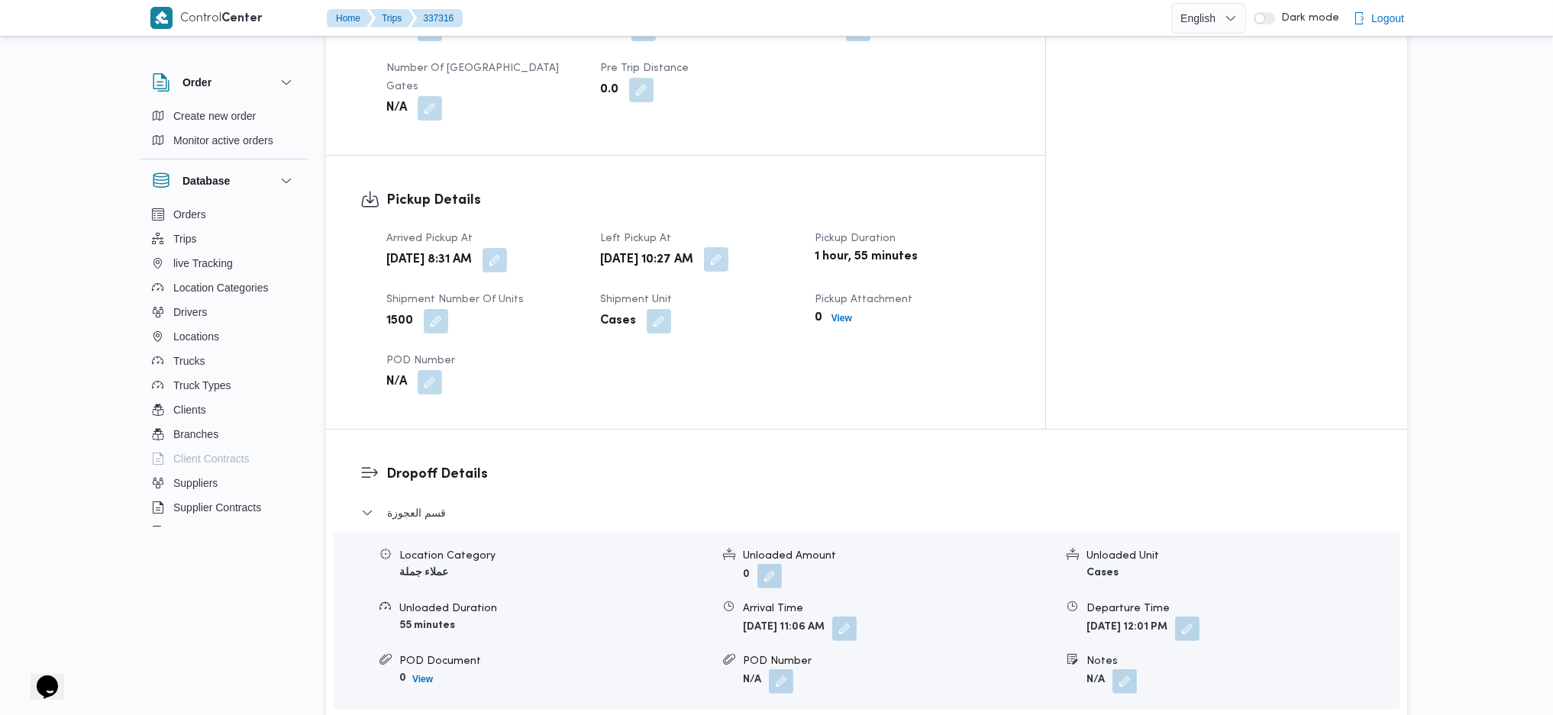
click at [728, 247] on button "button" at bounding box center [716, 259] width 24 height 24
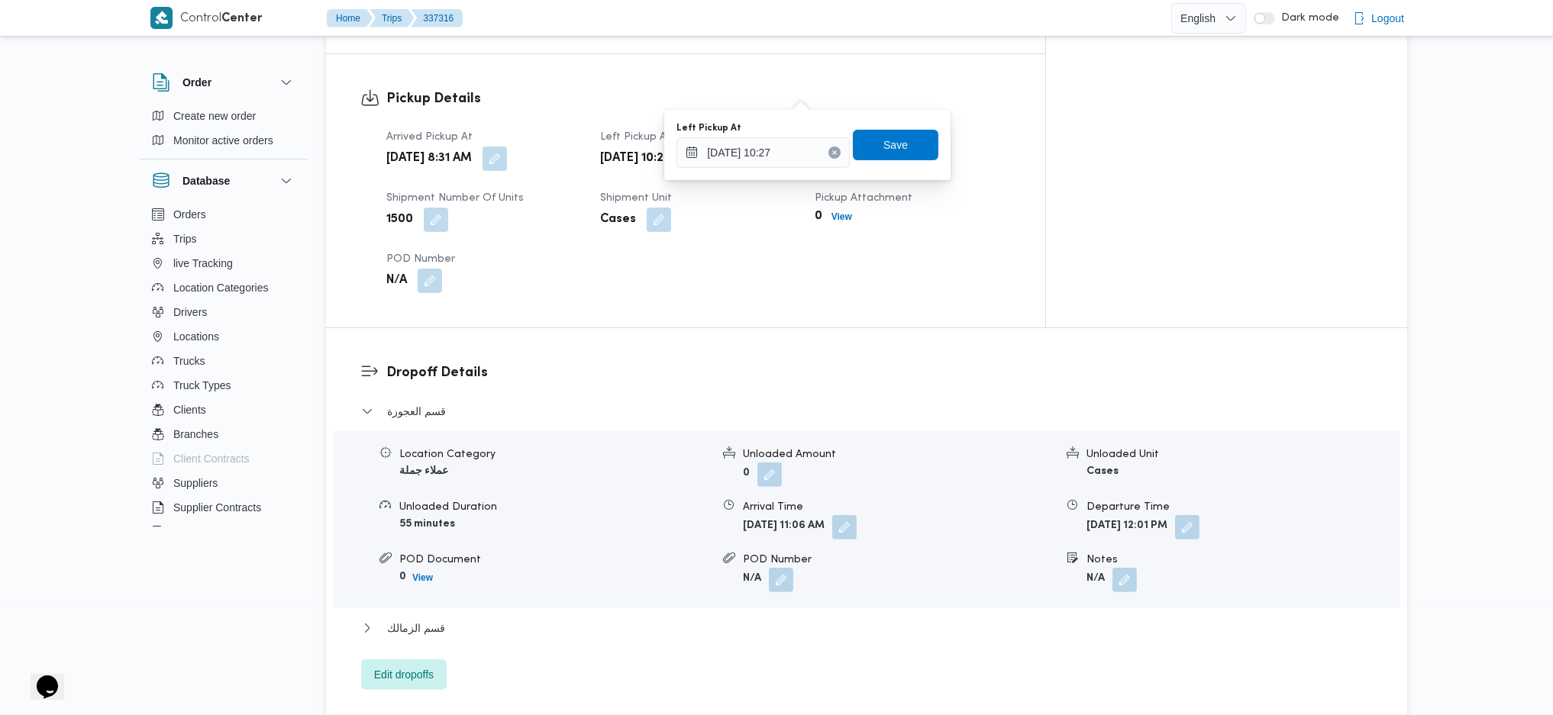
scroll to position [1424, 0]
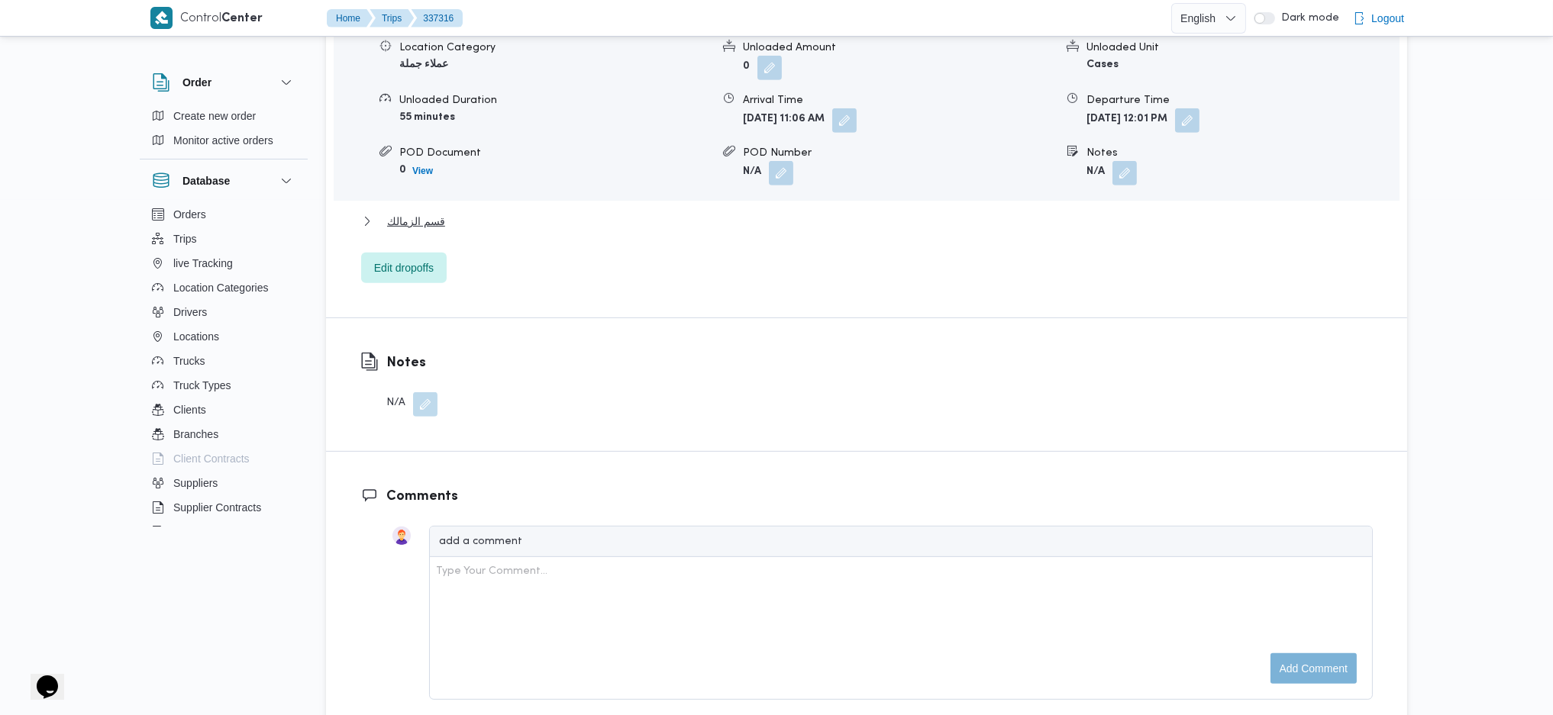
drag, startPoint x: 413, startPoint y: 135, endPoint x: 414, endPoint y: 152, distance: 16.8
click at [414, 135] on div "قسم العجوزة Location Category عملاء جملة Unloaded Amount 0 Unloaded Unit Cases …" at bounding box center [866, 139] width 1011 height 288
click at [414, 212] on span "قسم الزمالك" at bounding box center [416, 221] width 58 height 18
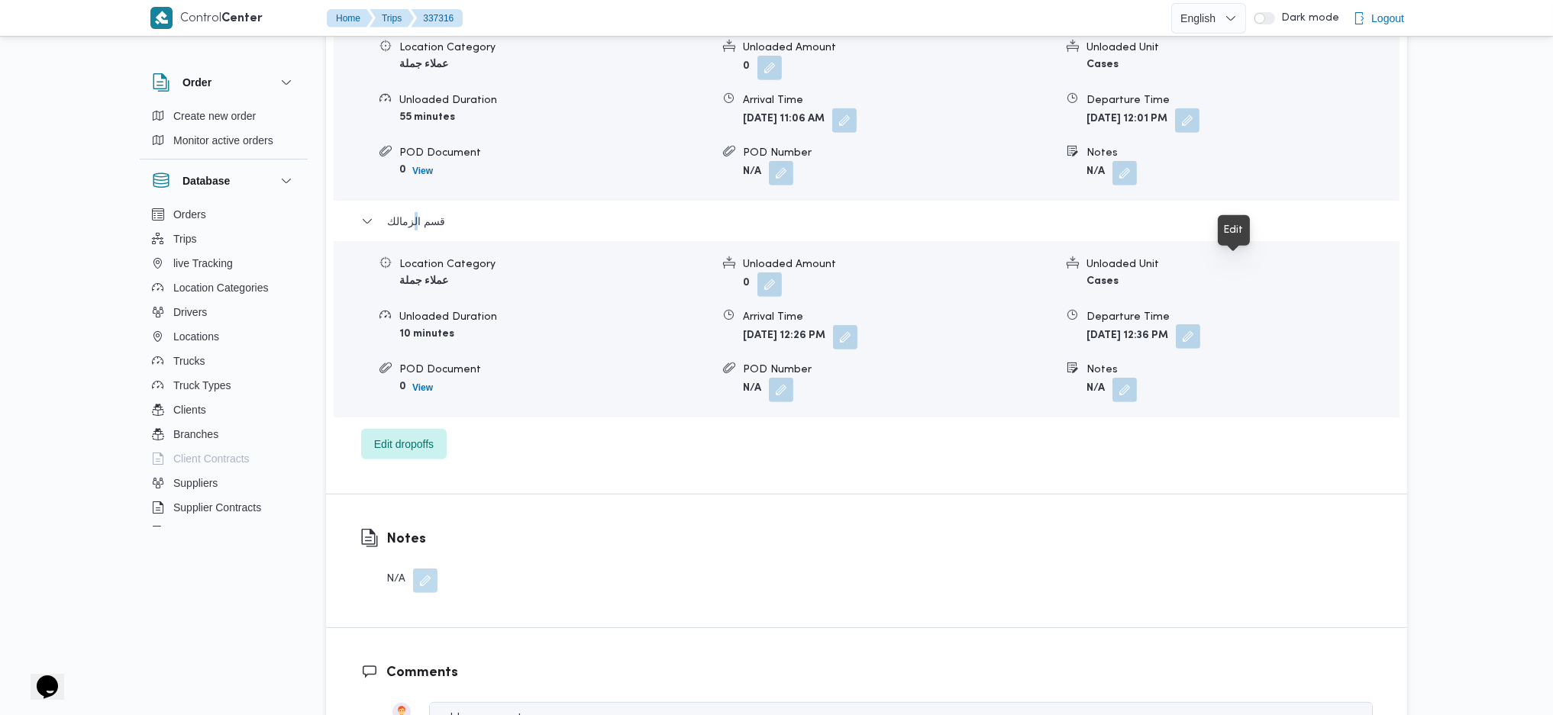
click at [1200, 324] on button "button" at bounding box center [1188, 336] width 24 height 24
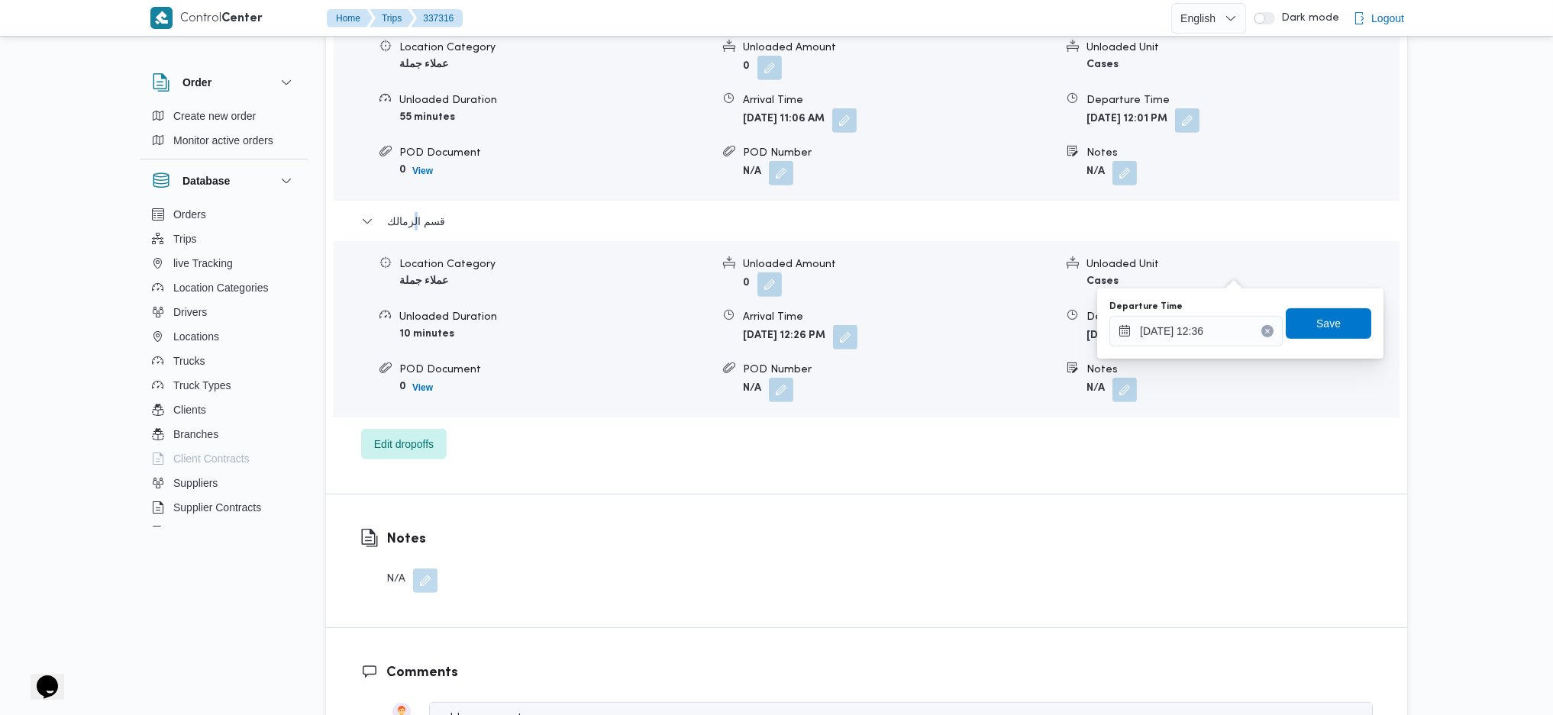
click at [1261, 336] on button "Clear input" at bounding box center [1267, 331] width 12 height 12
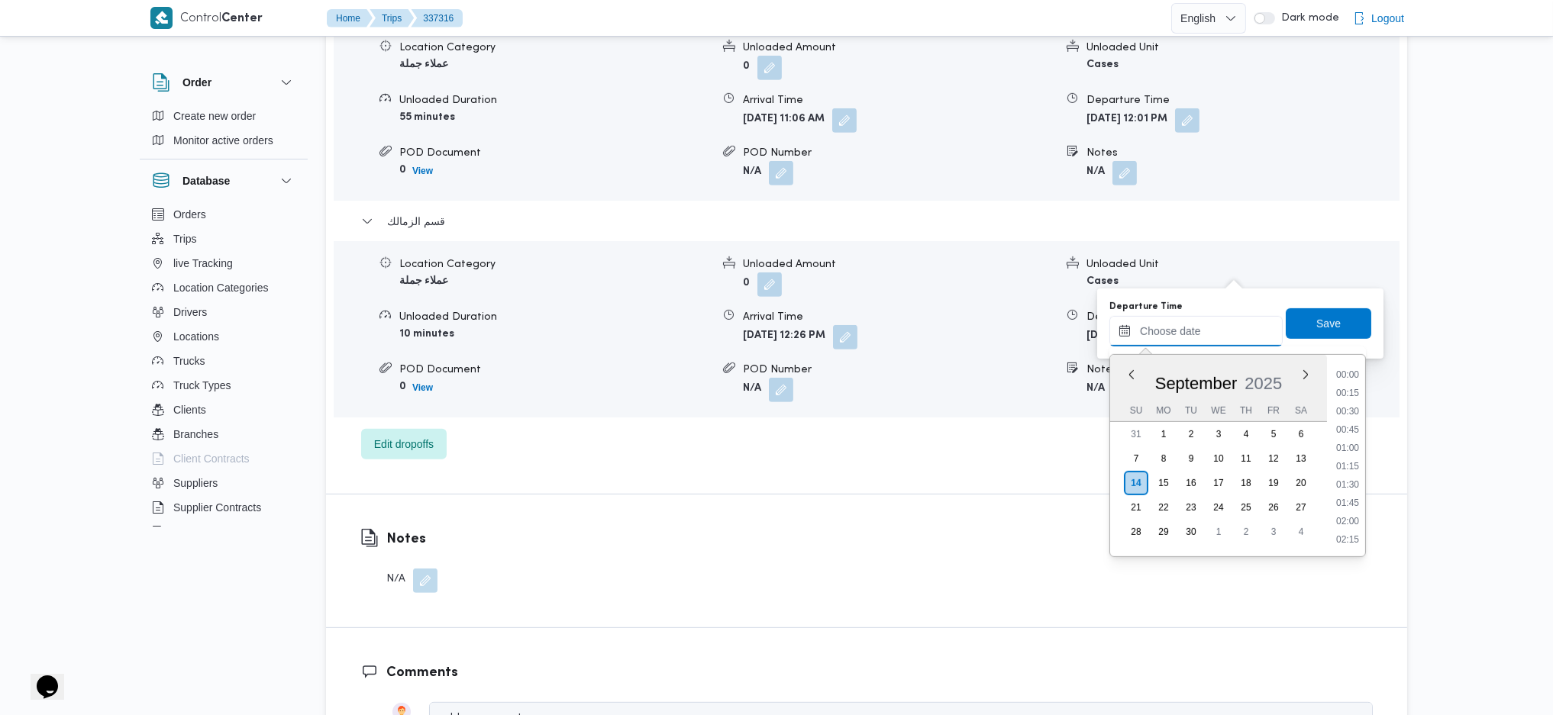
scroll to position [1321, 0]
click at [1277, 330] on span "Save" at bounding box center [1328, 323] width 24 height 18
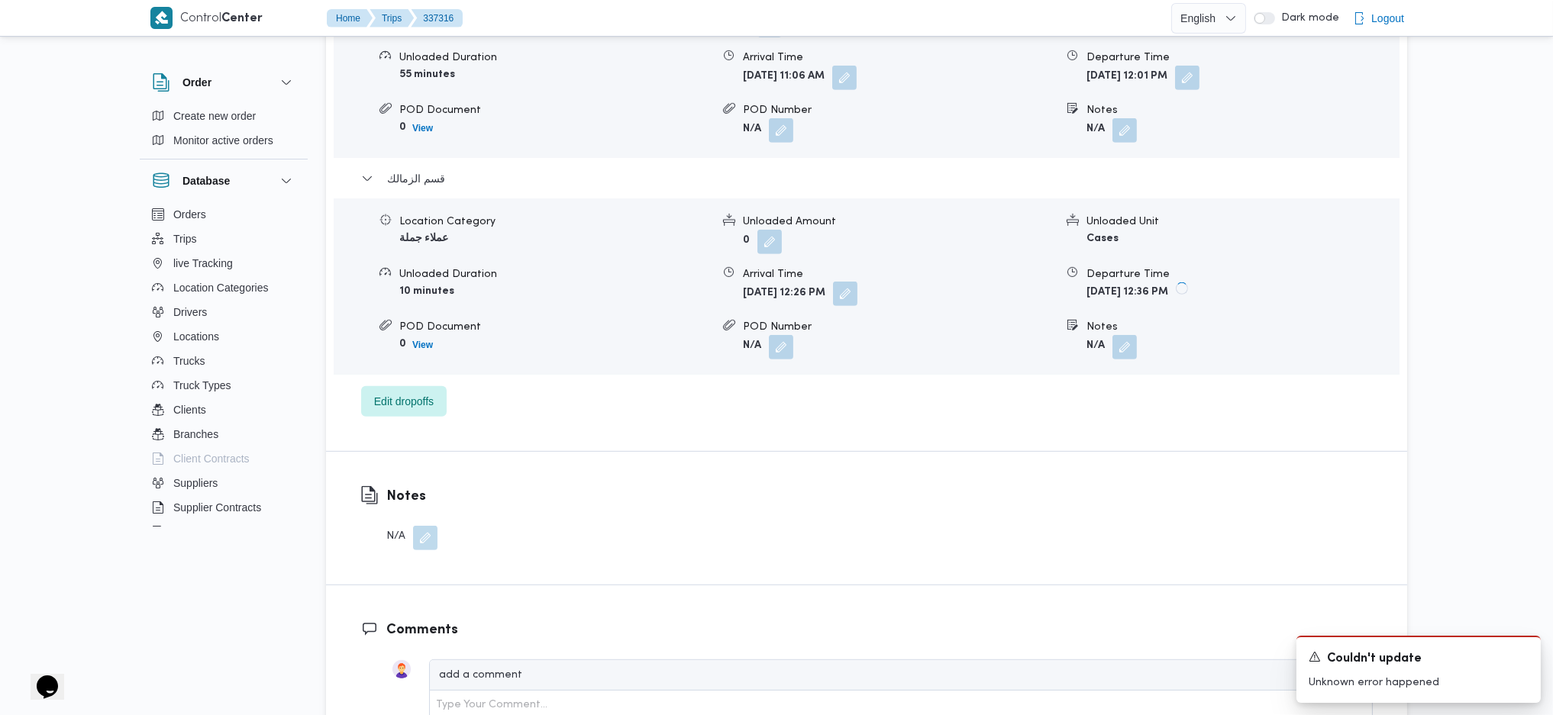
click at [857, 282] on button "button" at bounding box center [845, 294] width 24 height 24
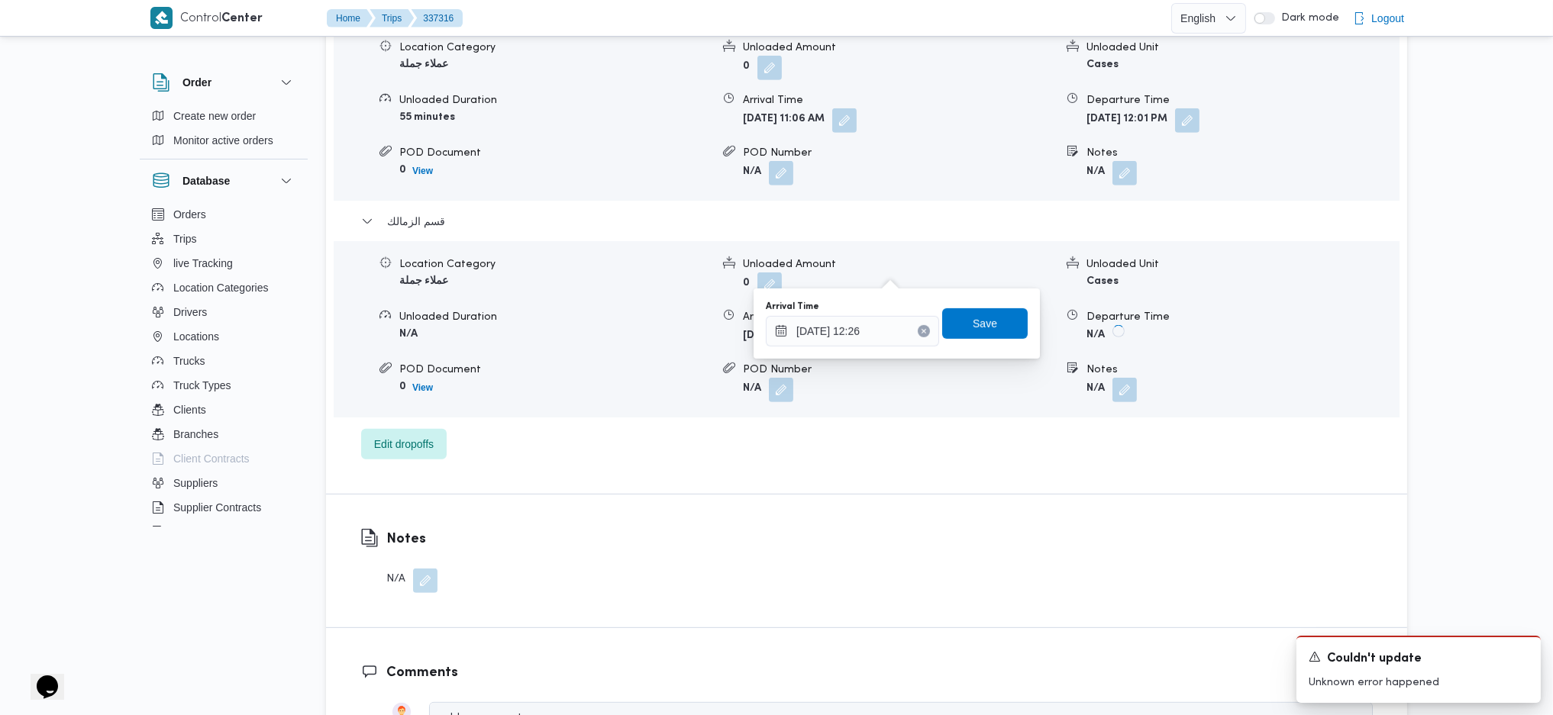
click at [921, 334] on icon "Clear input" at bounding box center [924, 331] width 6 height 6
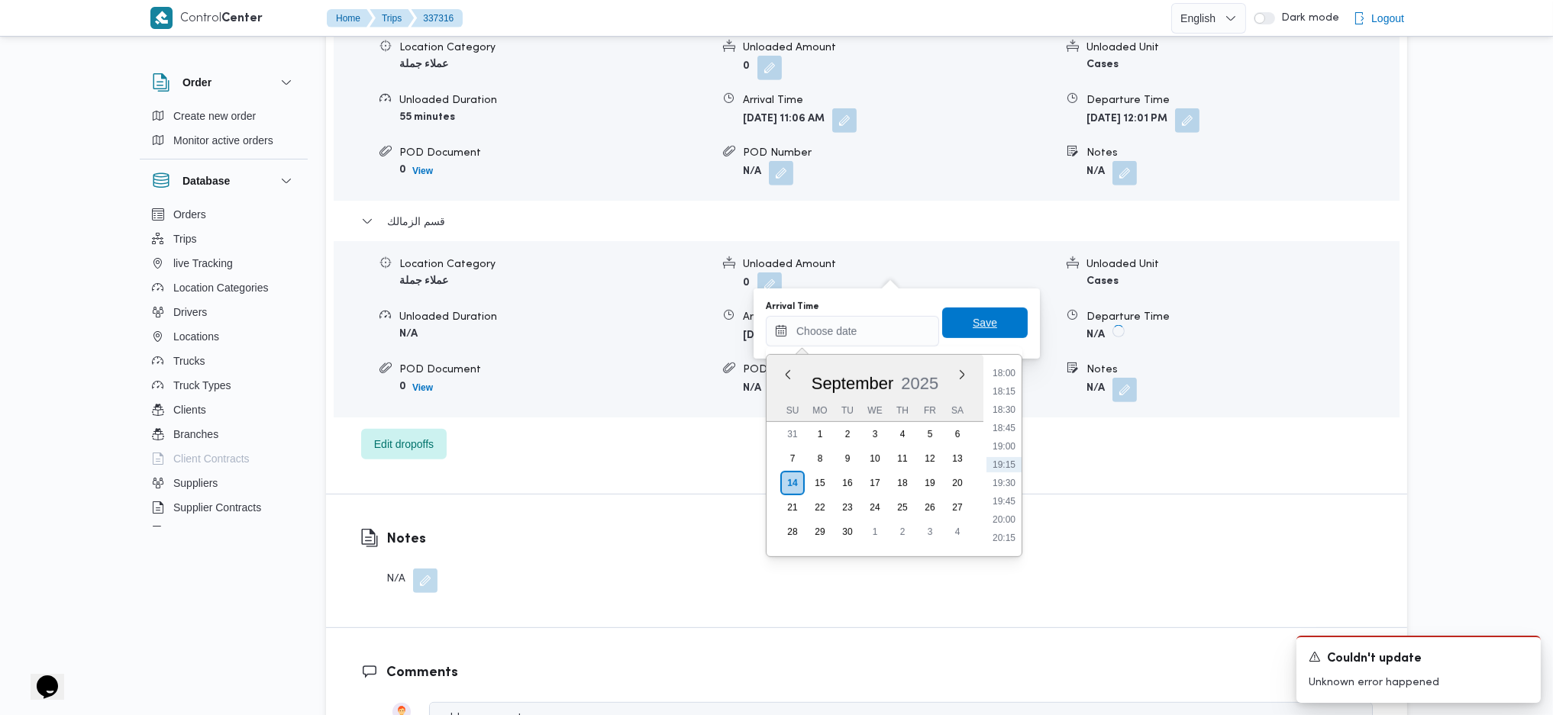
click at [1011, 326] on span "Save" at bounding box center [984, 323] width 85 height 31
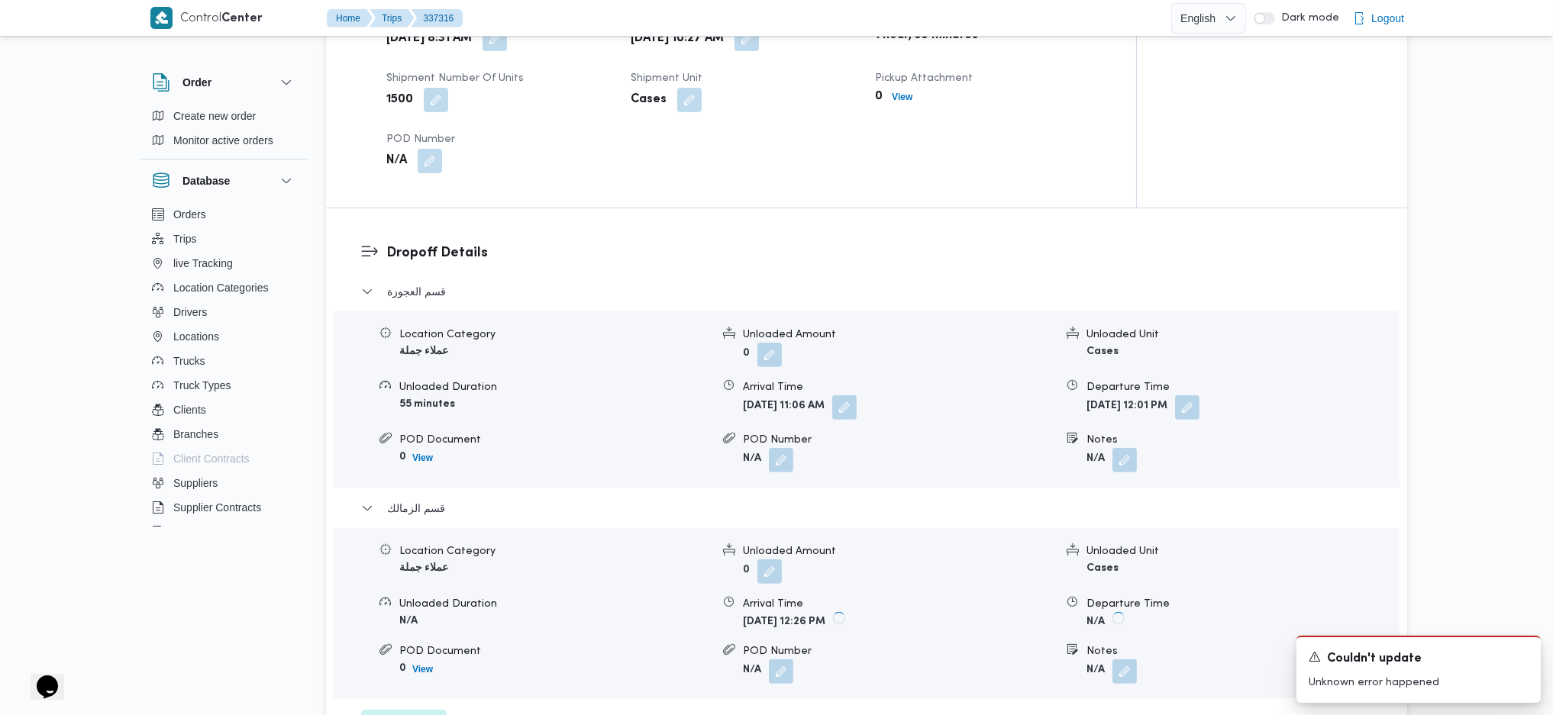
scroll to position [1018, 0]
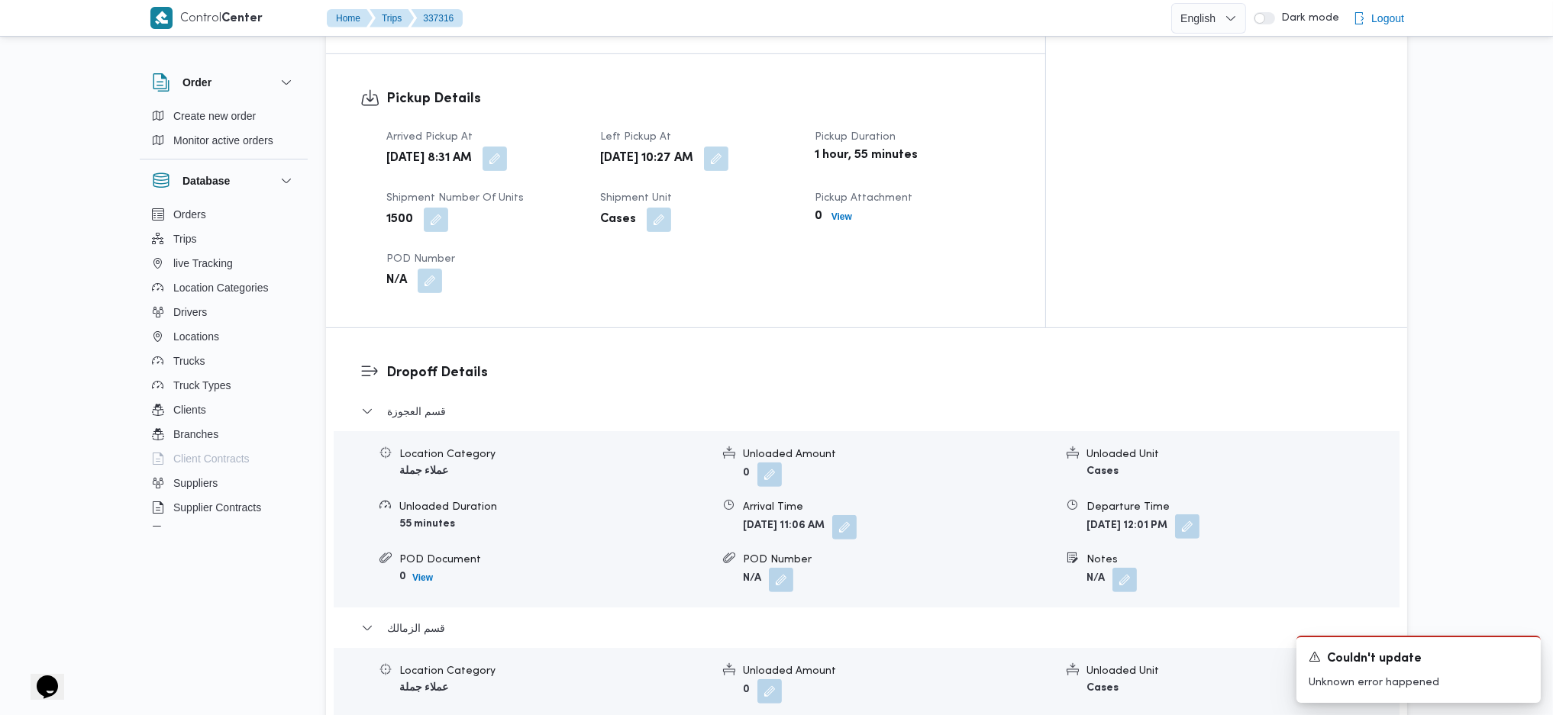
click at [1199, 476] on button "button" at bounding box center [1187, 527] width 24 height 24
click at [1263, 476] on icon "Clear input" at bounding box center [1266, 521] width 6 height 6
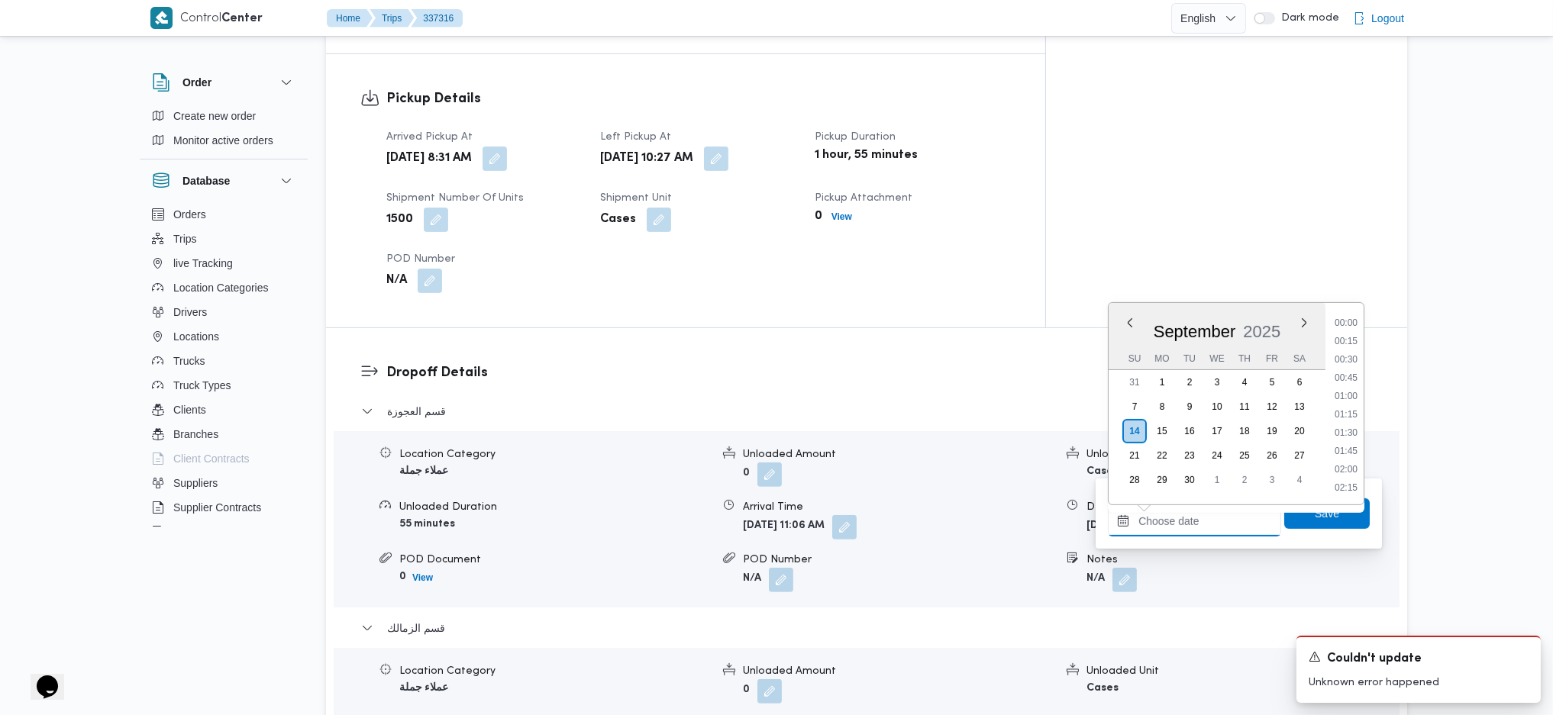
scroll to position [1321, 0]
click at [1277, 476] on span "Save" at bounding box center [1326, 513] width 85 height 31
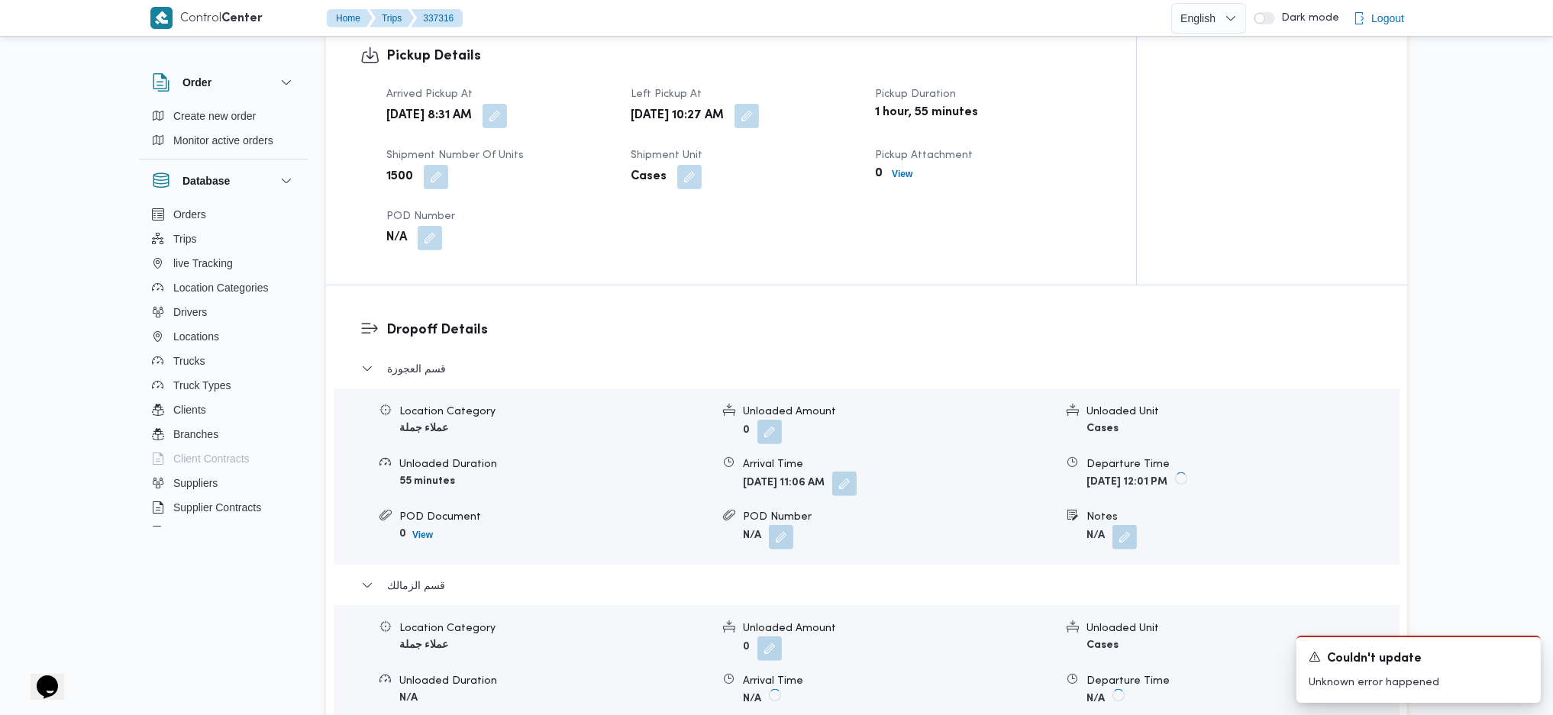
click at [857, 472] on button "button" at bounding box center [844, 484] width 24 height 24
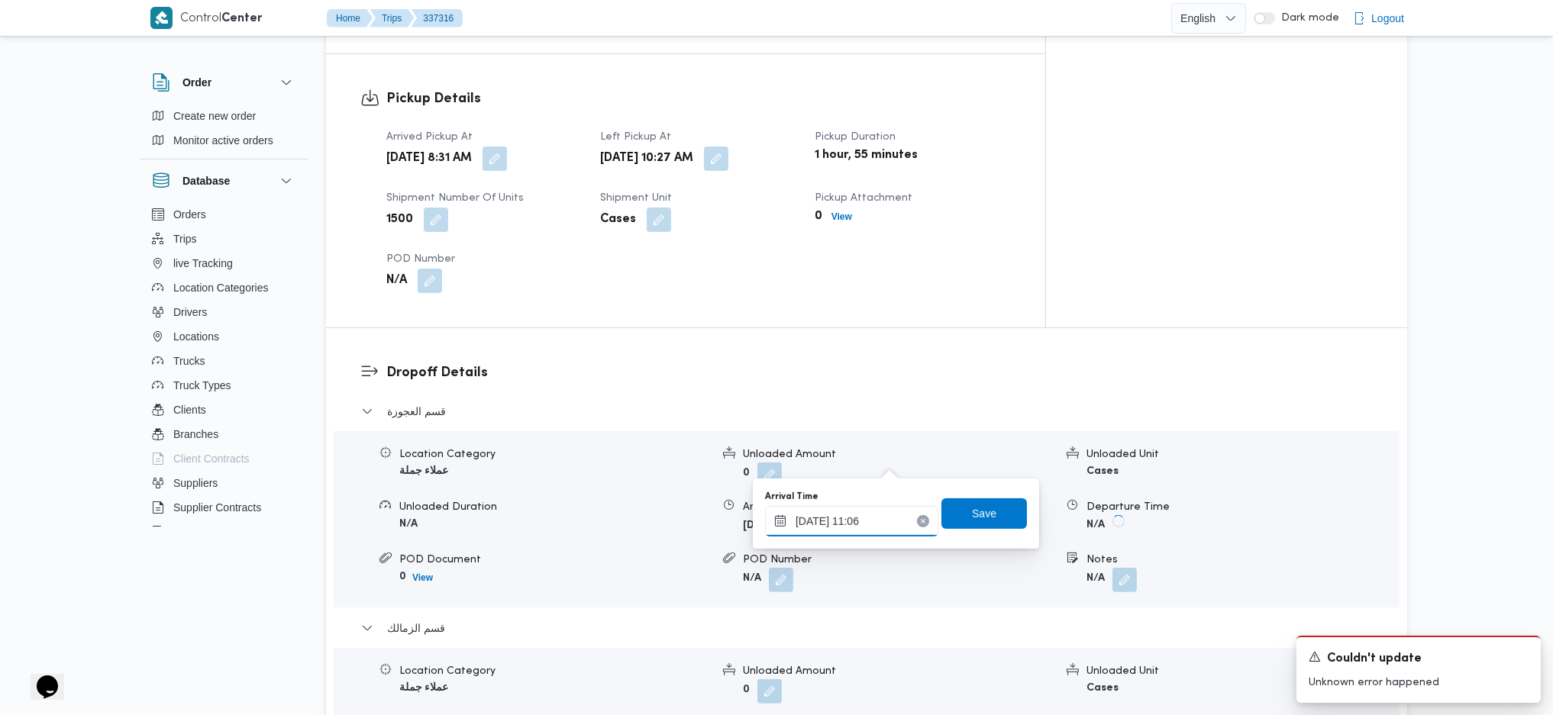
click at [911, 476] on input "14/09/2025 11:06" at bounding box center [851, 521] width 173 height 31
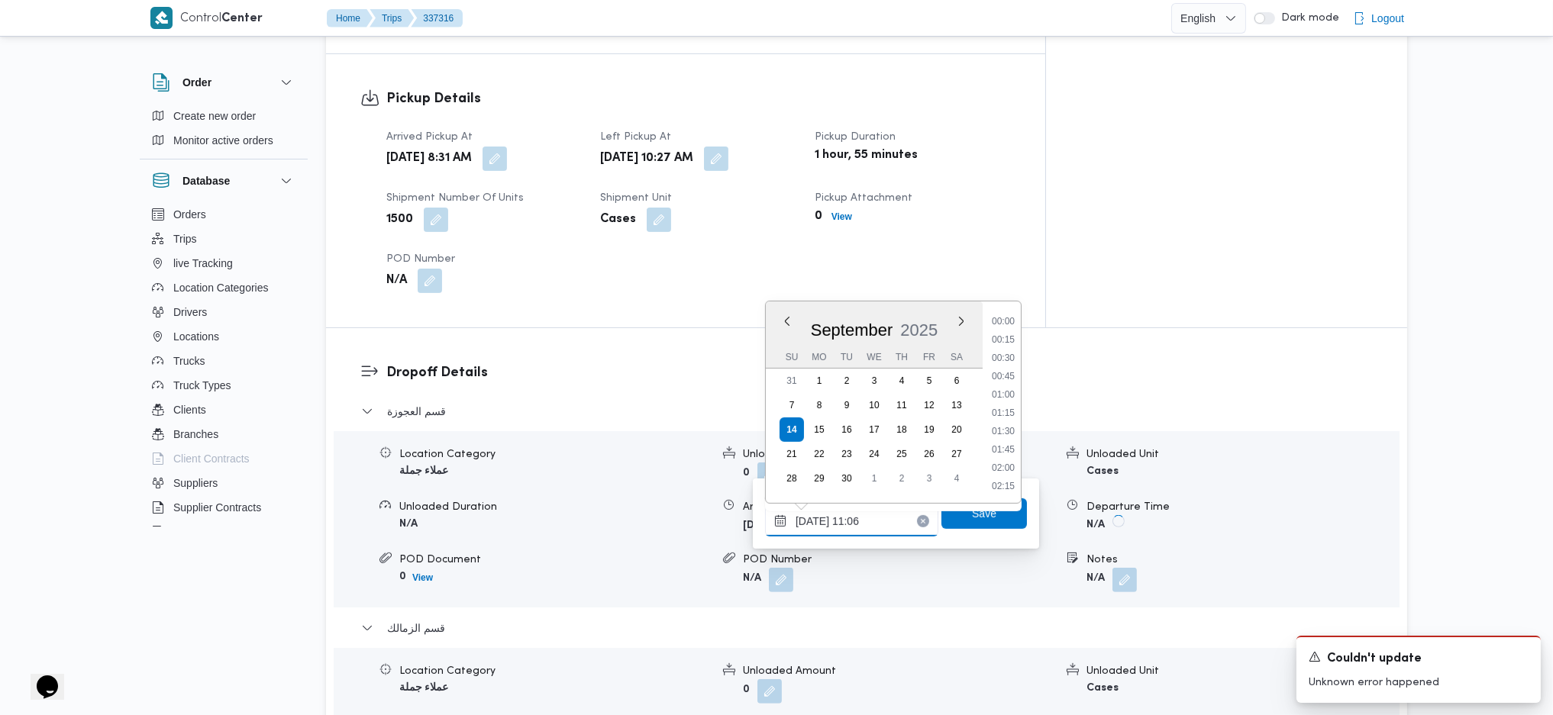
scroll to position [715, 0]
click at [920, 476] on icon "Clear input" at bounding box center [923, 521] width 6 height 6
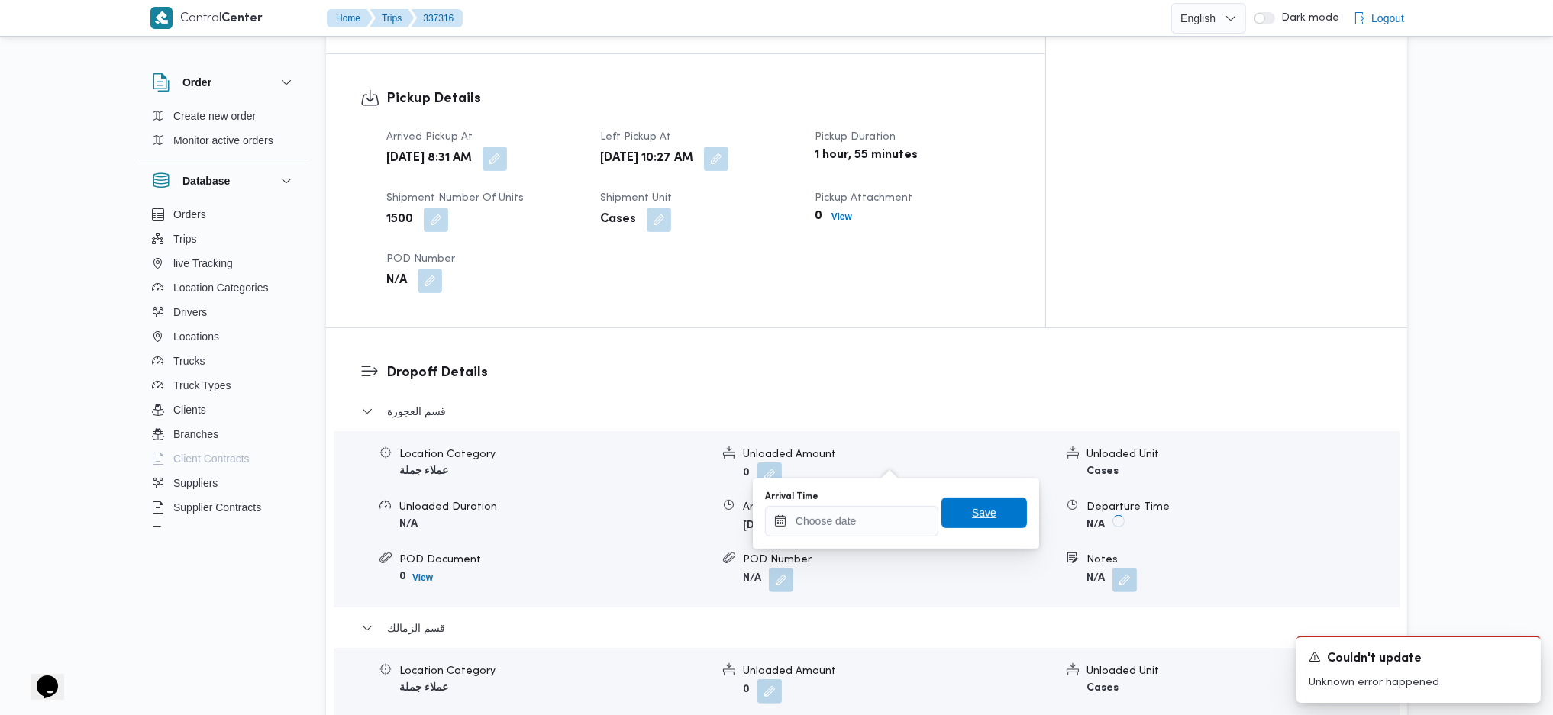
click at [947, 476] on span "Save" at bounding box center [983, 513] width 85 height 31
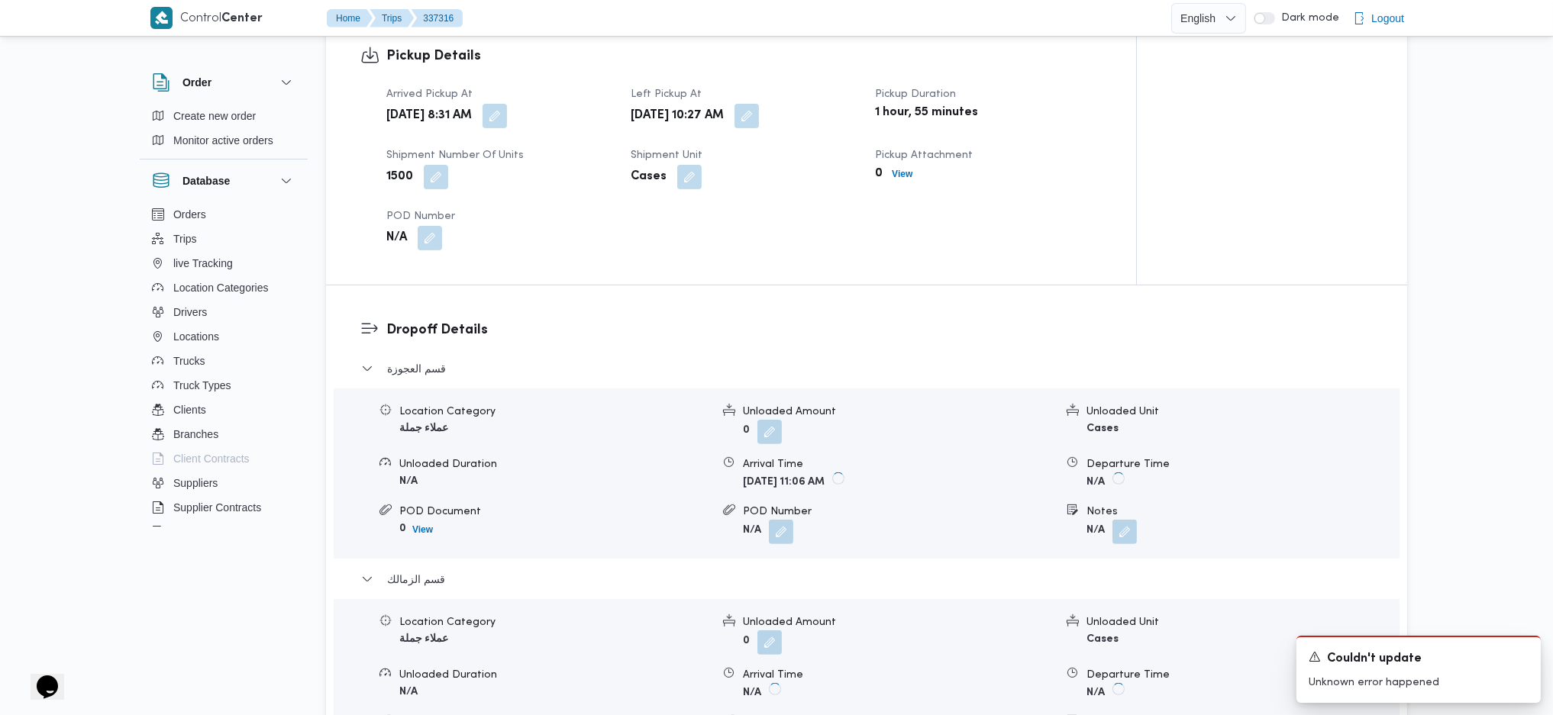
scroll to position [611, 0]
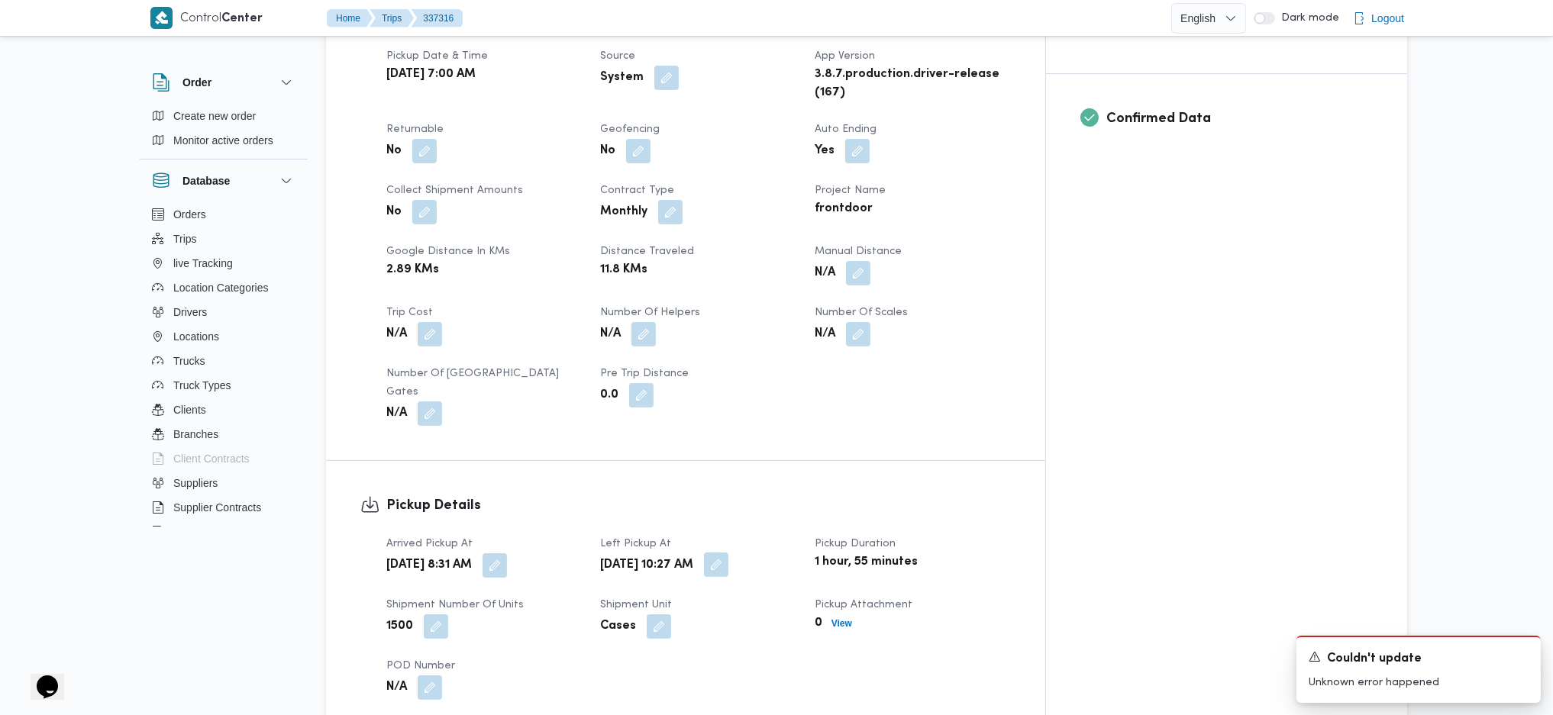
click at [728, 476] on button "button" at bounding box center [716, 565] width 24 height 24
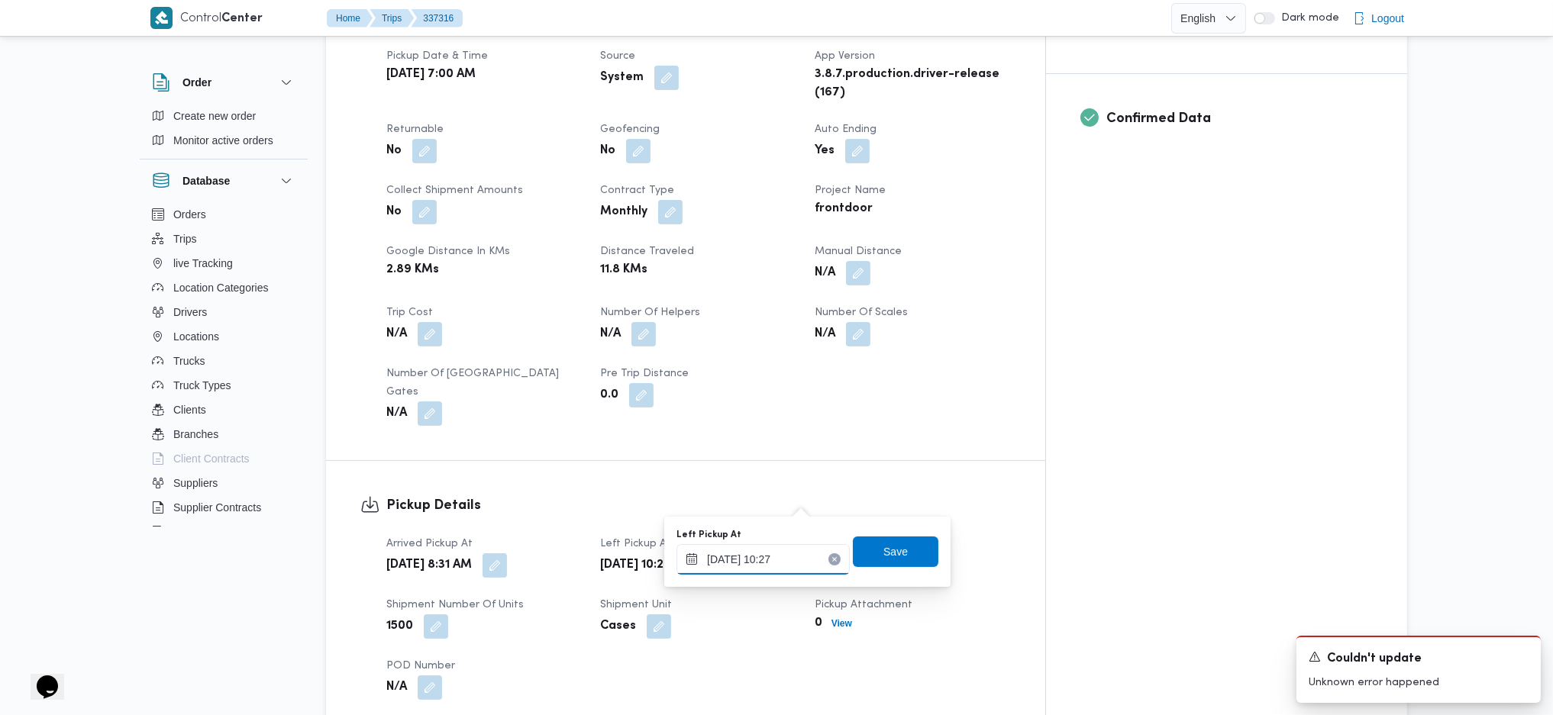
click at [779, 476] on input "14/09/2025 10:27" at bounding box center [762, 559] width 173 height 31
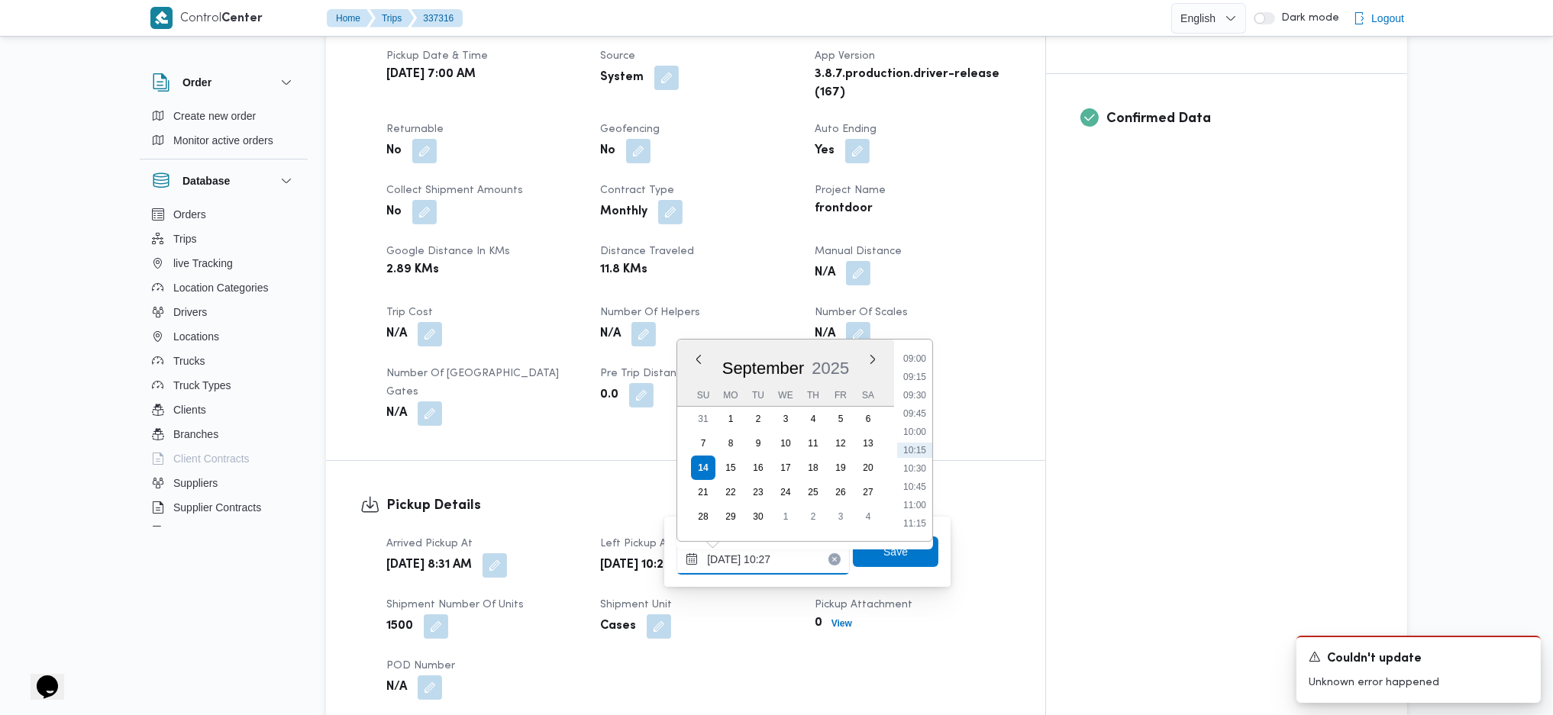
scroll to position [863, 0]
click at [916, 462] on li "13:15" at bounding box center [914, 467] width 35 height 15
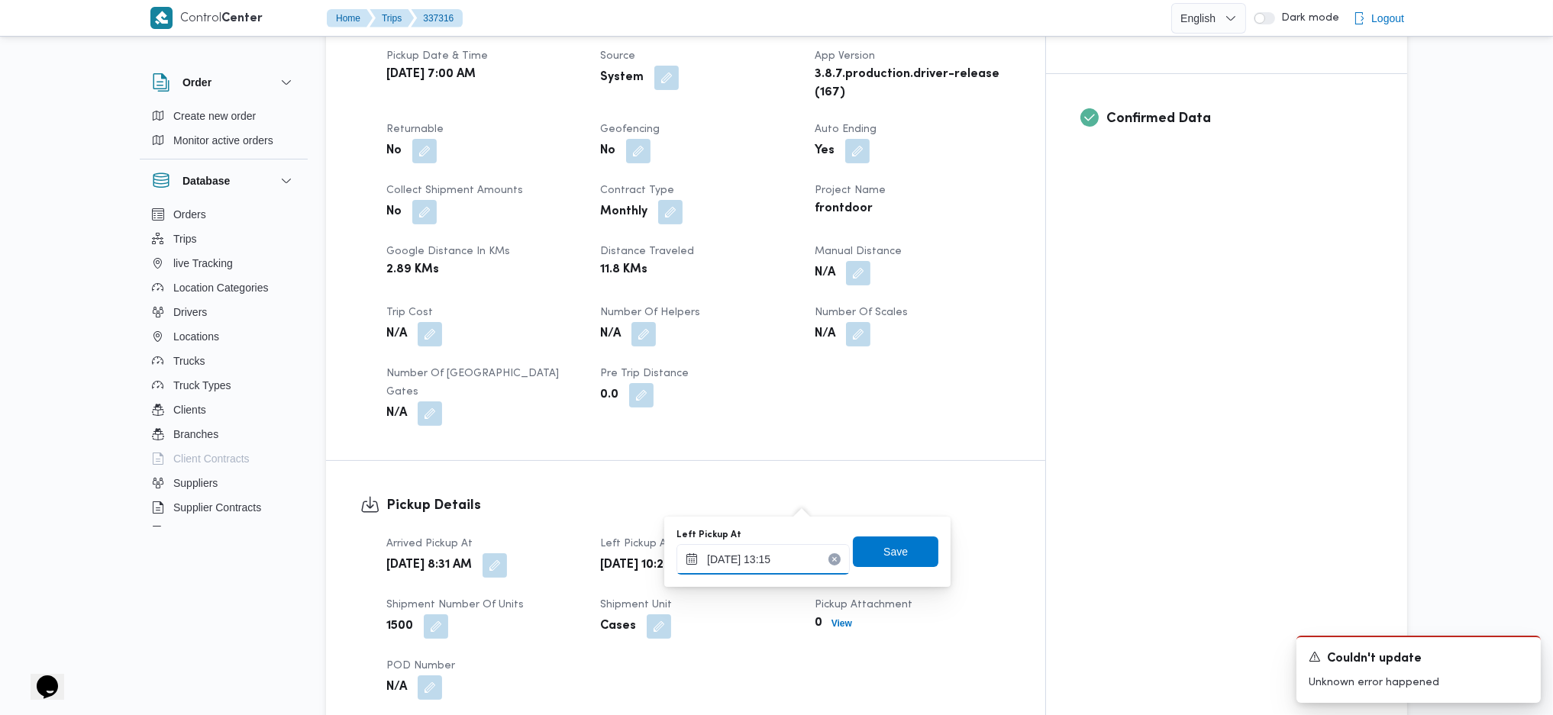
click at [786, 476] on input "14/09/2025 13:15" at bounding box center [762, 559] width 173 height 31
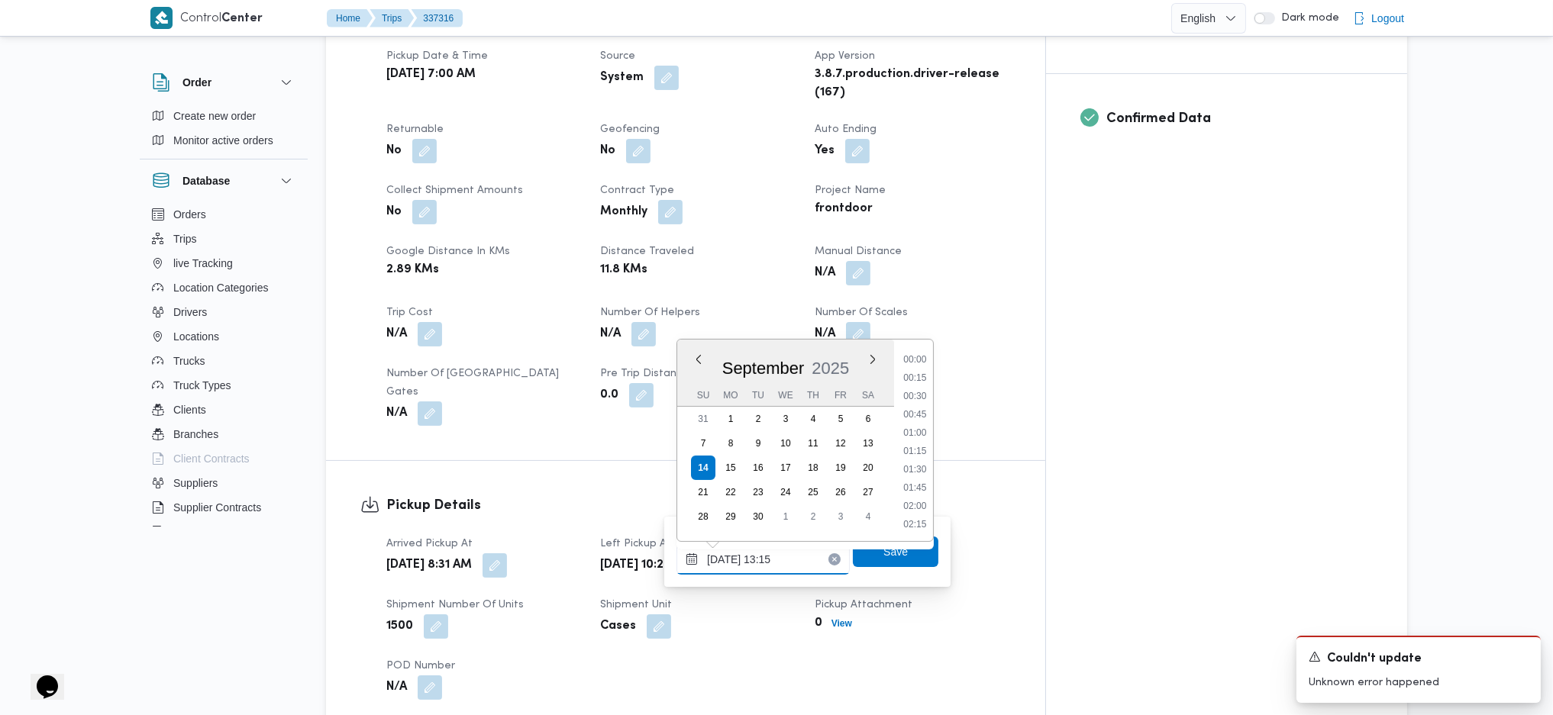
scroll to position [880, 0]
click at [917, 476] on li "14:00" at bounding box center [914, 505] width 35 height 15
type input "14/09/2025 14:00"
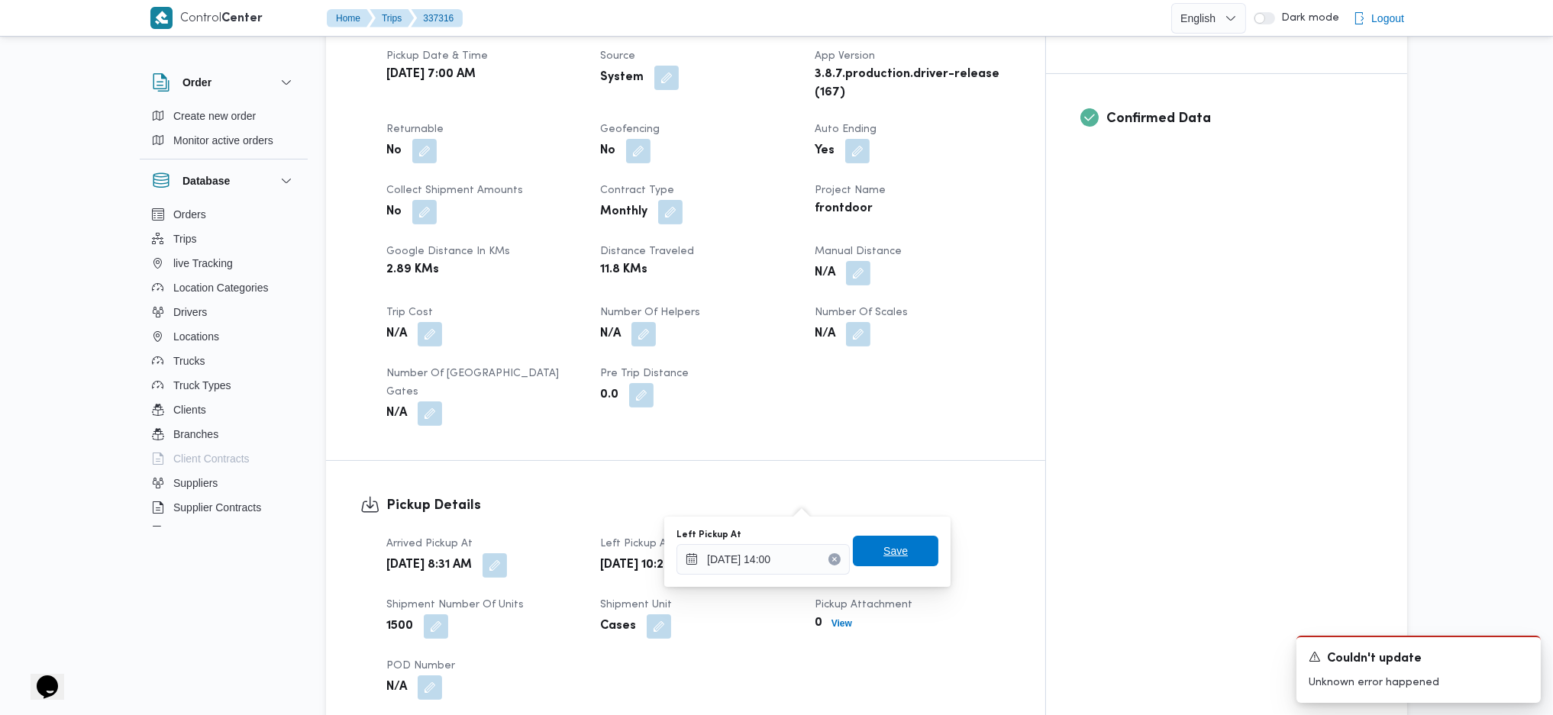
click at [890, 476] on span "Save" at bounding box center [895, 551] width 24 height 18
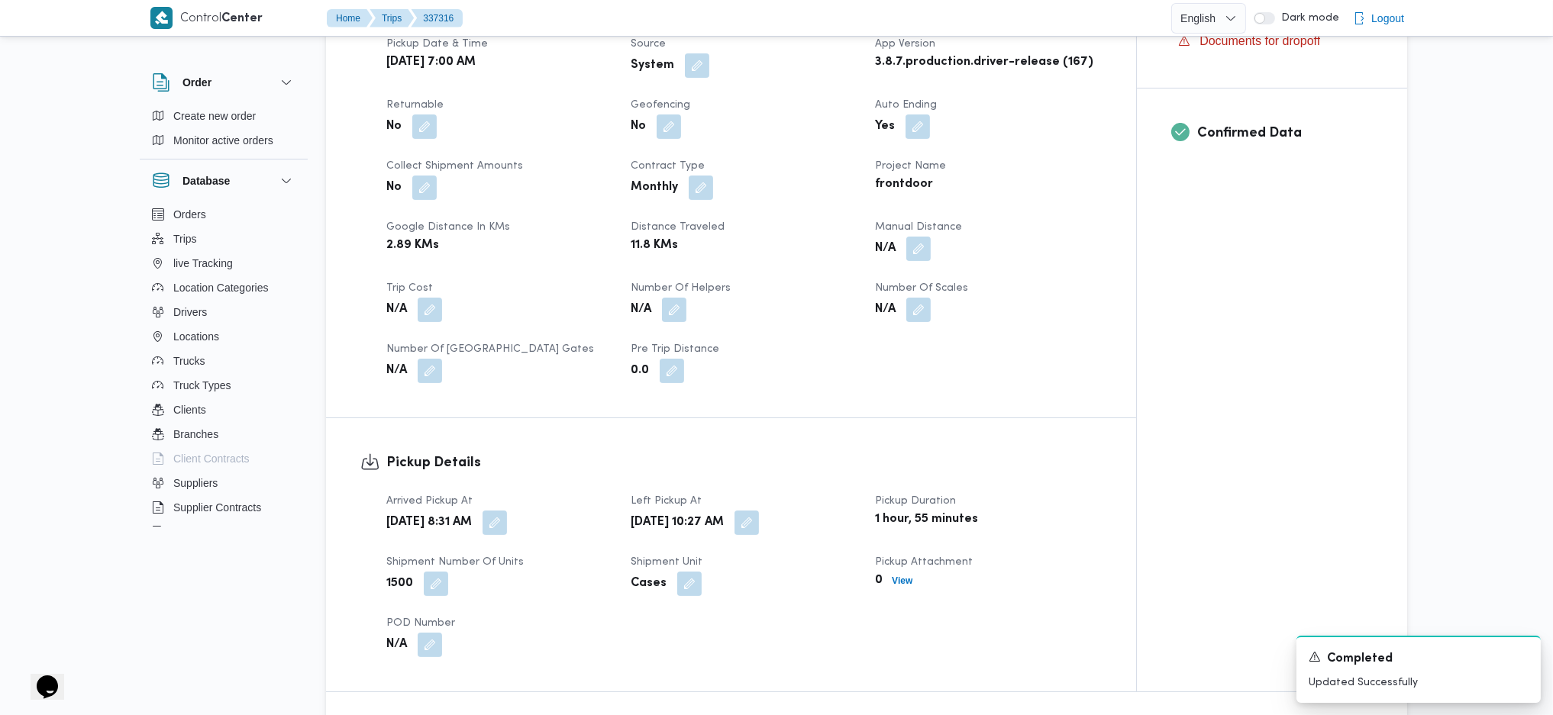
scroll to position [0, 0]
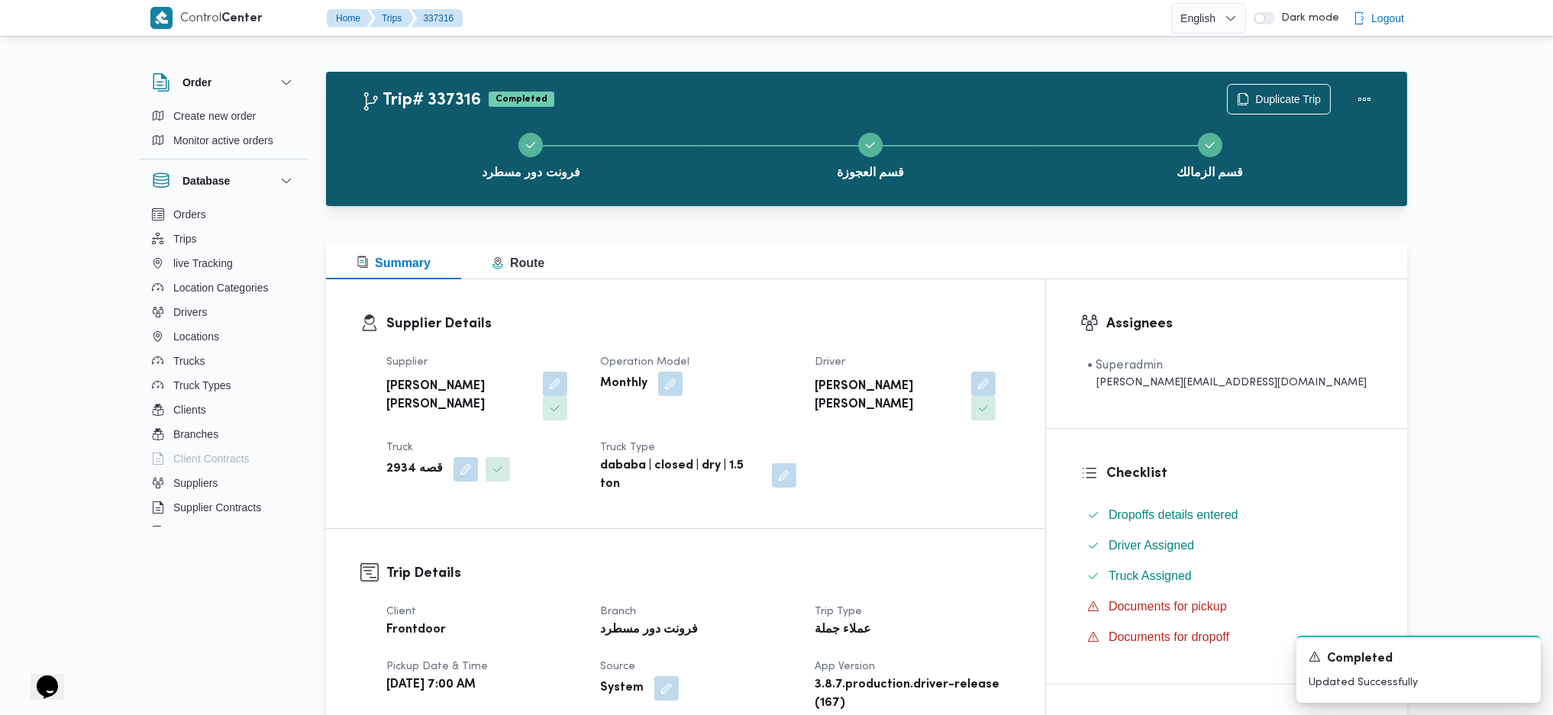
click at [1277, 108] on div "فرونت دور مسطرد قسم العجوزة قسم الزمالك" at bounding box center [870, 154] width 1037 height 98
click at [1277, 105] on button "Actions" at bounding box center [1364, 98] width 31 height 31
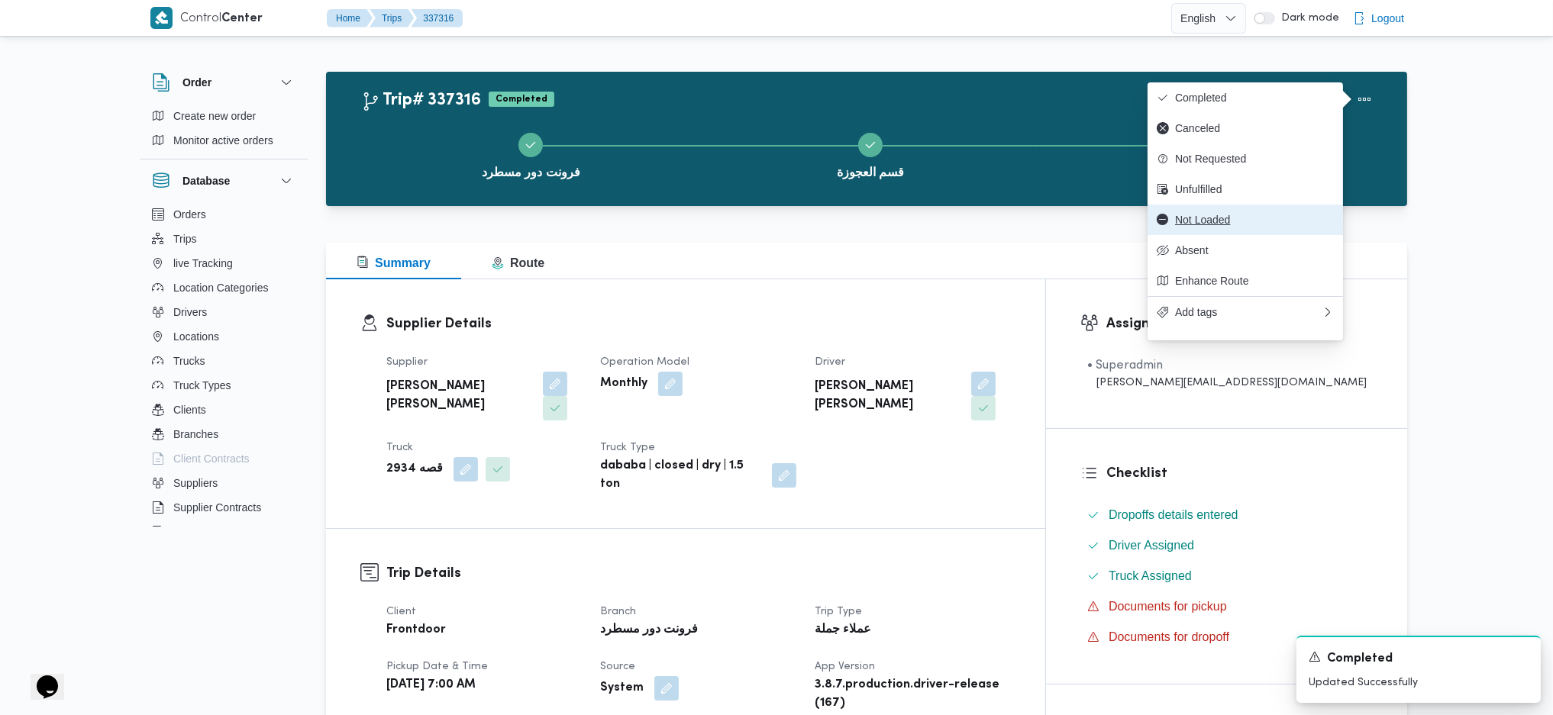
click at [1209, 221] on span "Not Loaded" at bounding box center [1254, 220] width 159 height 12
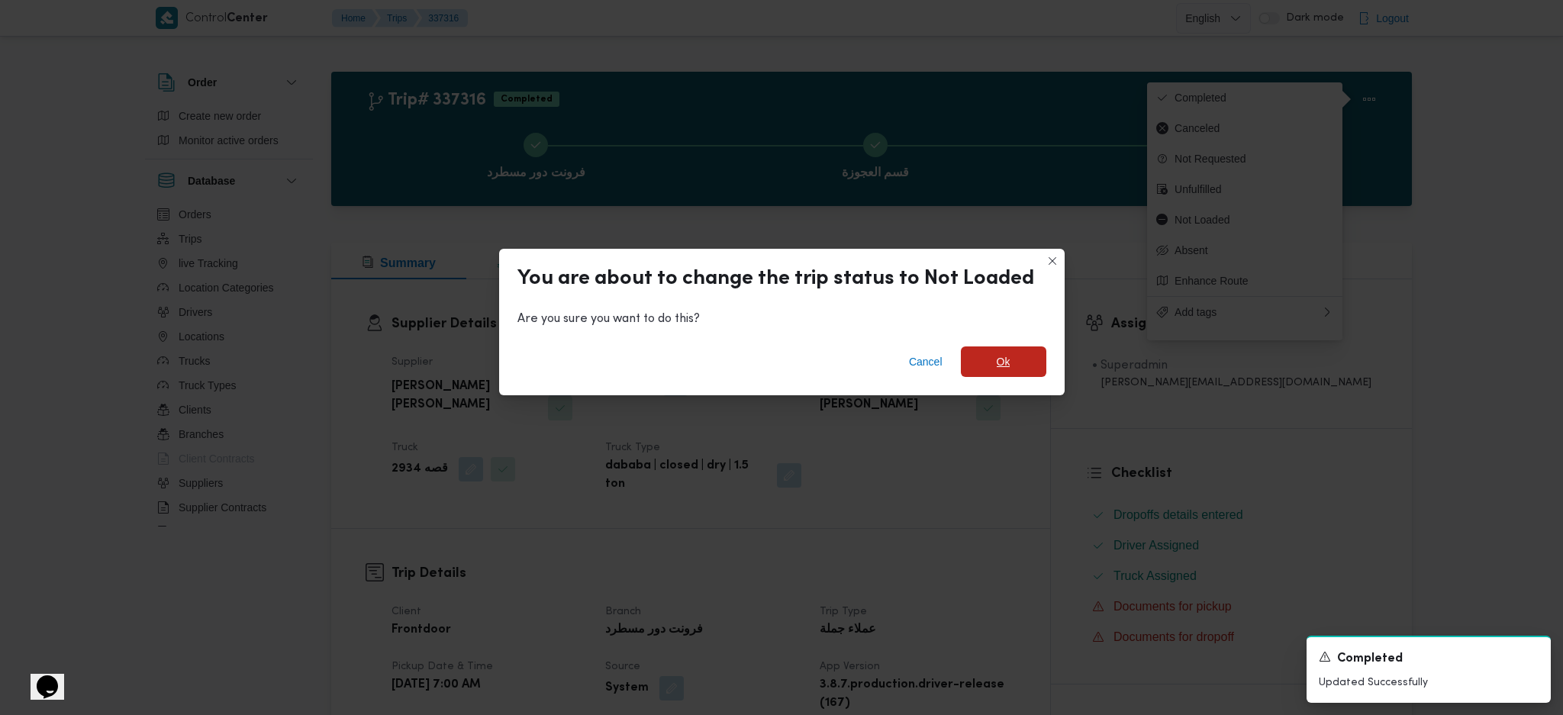
click at [1008, 364] on span "Ok" at bounding box center [1003, 362] width 85 height 31
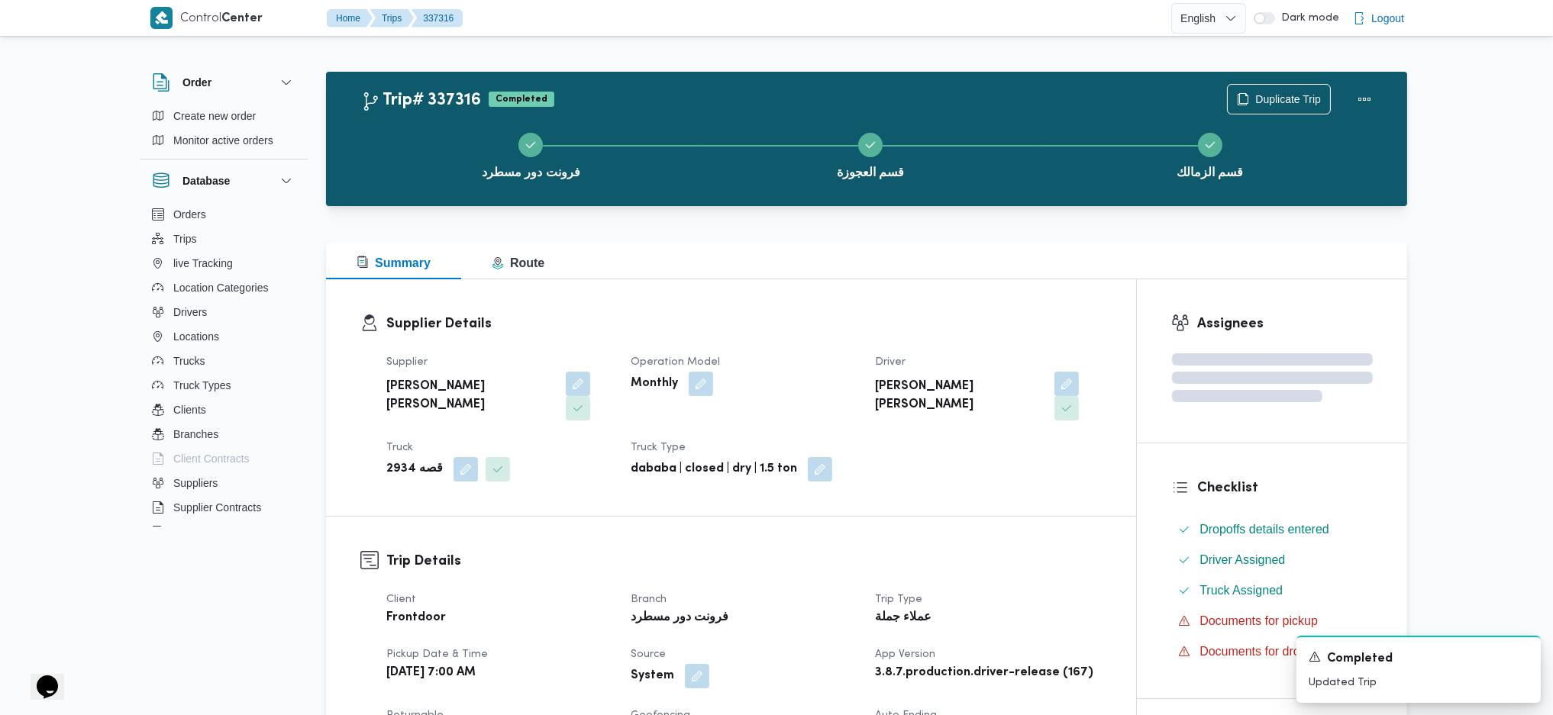
click at [895, 318] on h3 "Supplier Details" at bounding box center [743, 324] width 715 height 21
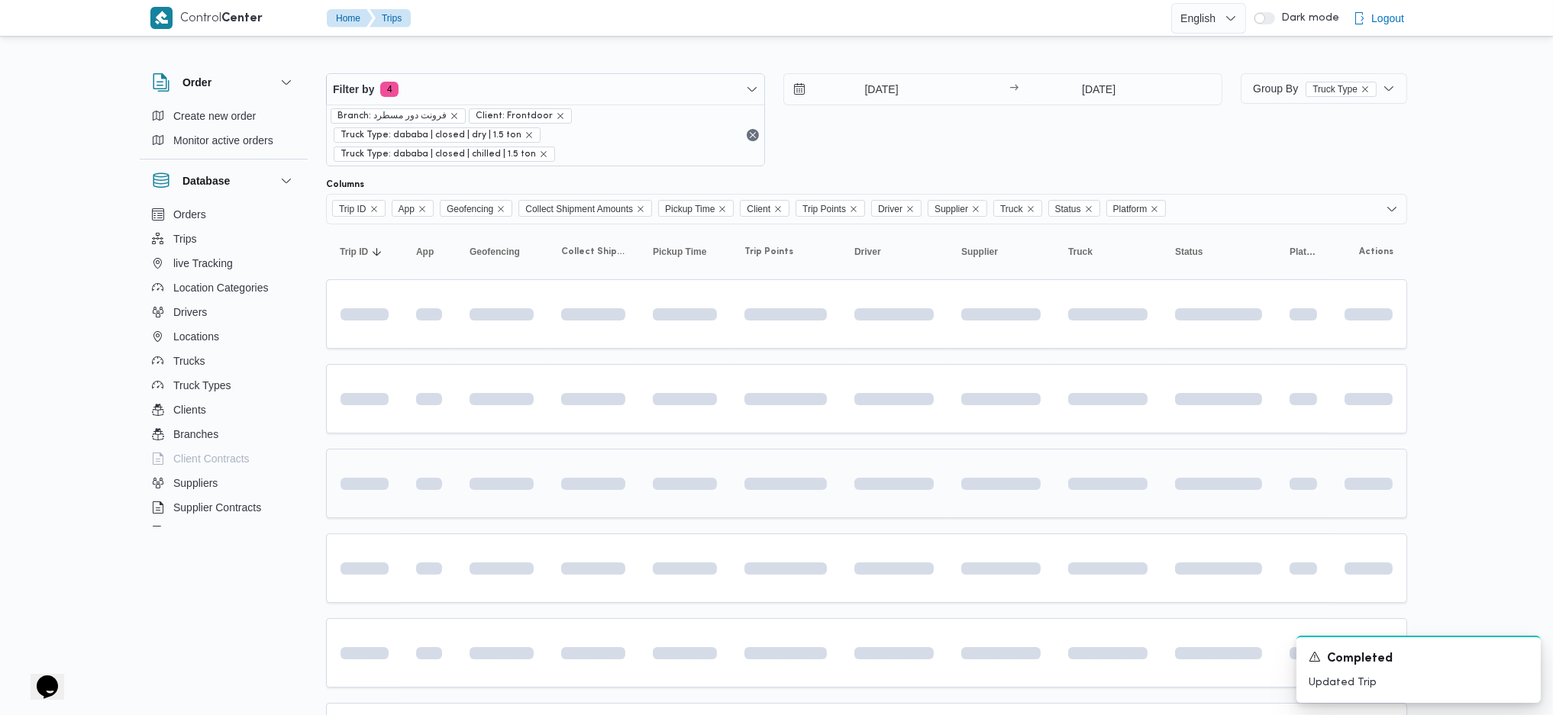
scroll to position [102, 0]
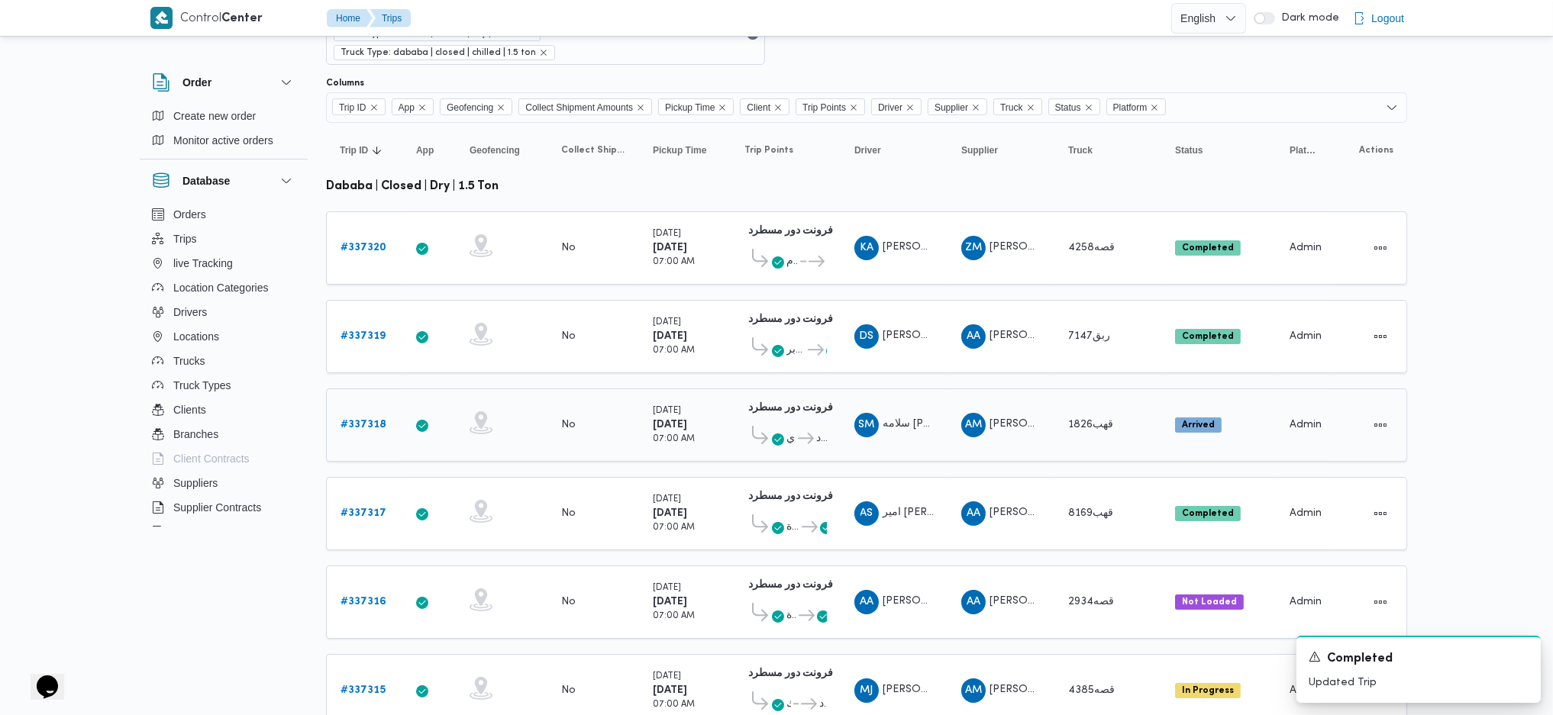
click at [356, 389] on td "Trip ID # 337318" at bounding box center [364, 425] width 76 height 73
click at [356, 413] on div "# 337318" at bounding box center [364, 425] width 60 height 31
click at [361, 420] on b "# 337318" at bounding box center [363, 425] width 46 height 10
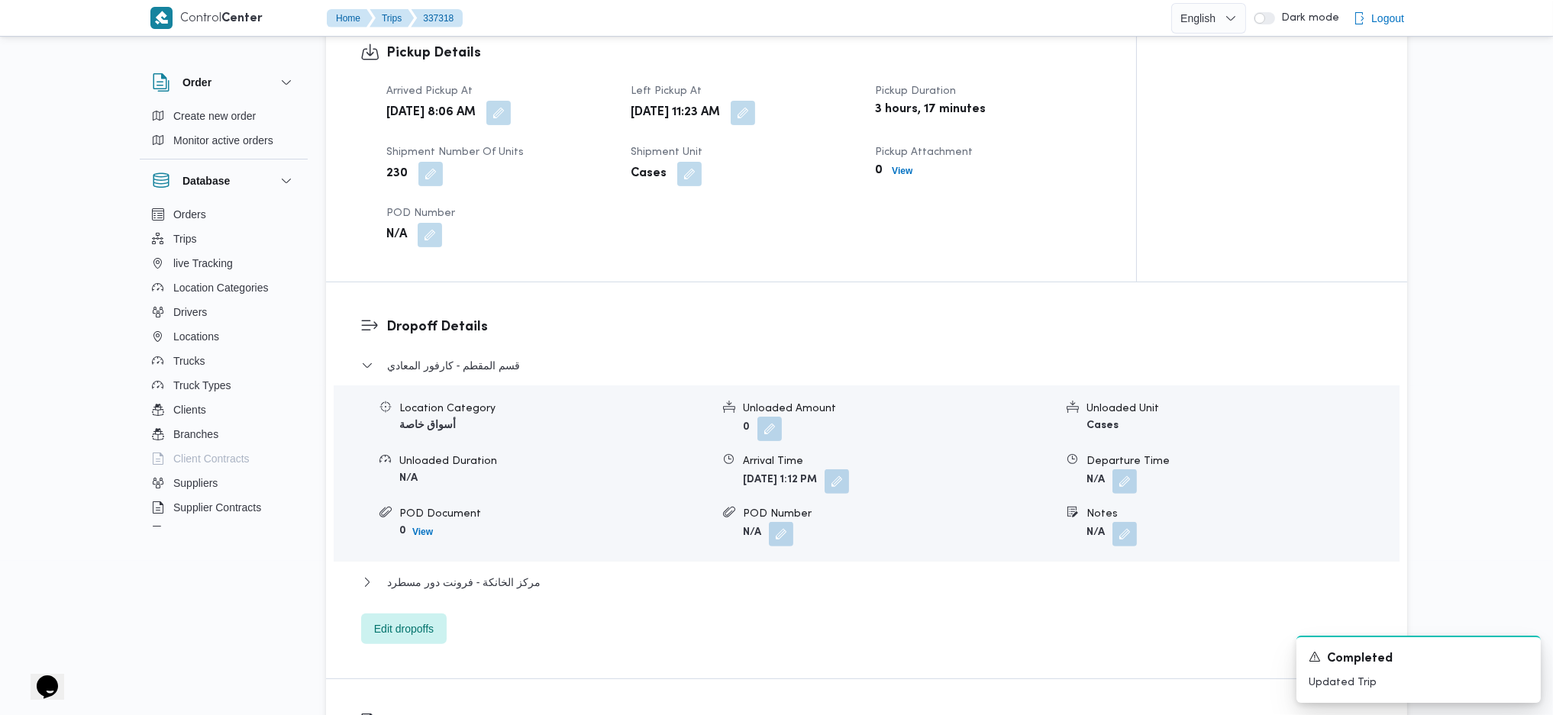
scroll to position [1119, 0]
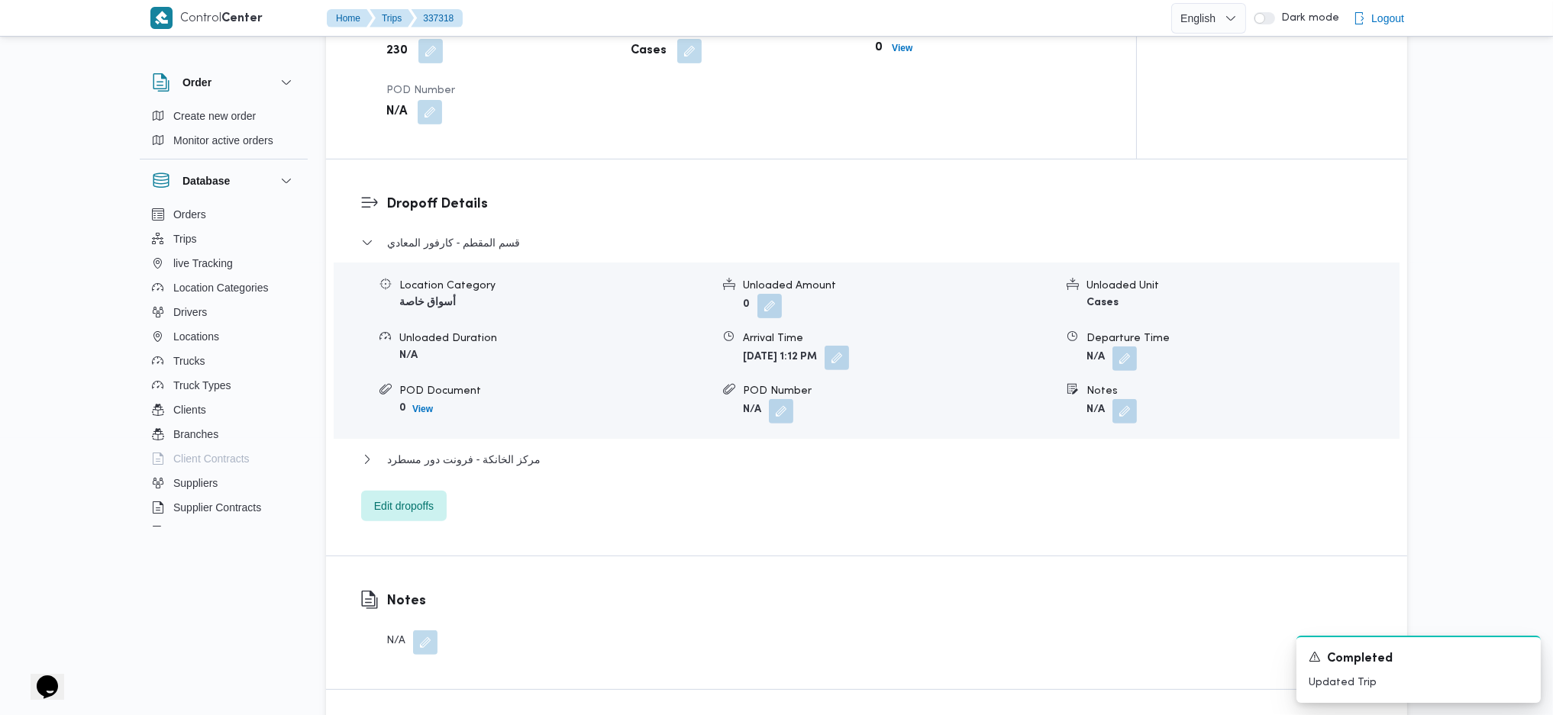
click at [849, 356] on button "button" at bounding box center [836, 358] width 24 height 24
click at [913, 418] on icon "Clear input" at bounding box center [916, 420] width 6 height 6
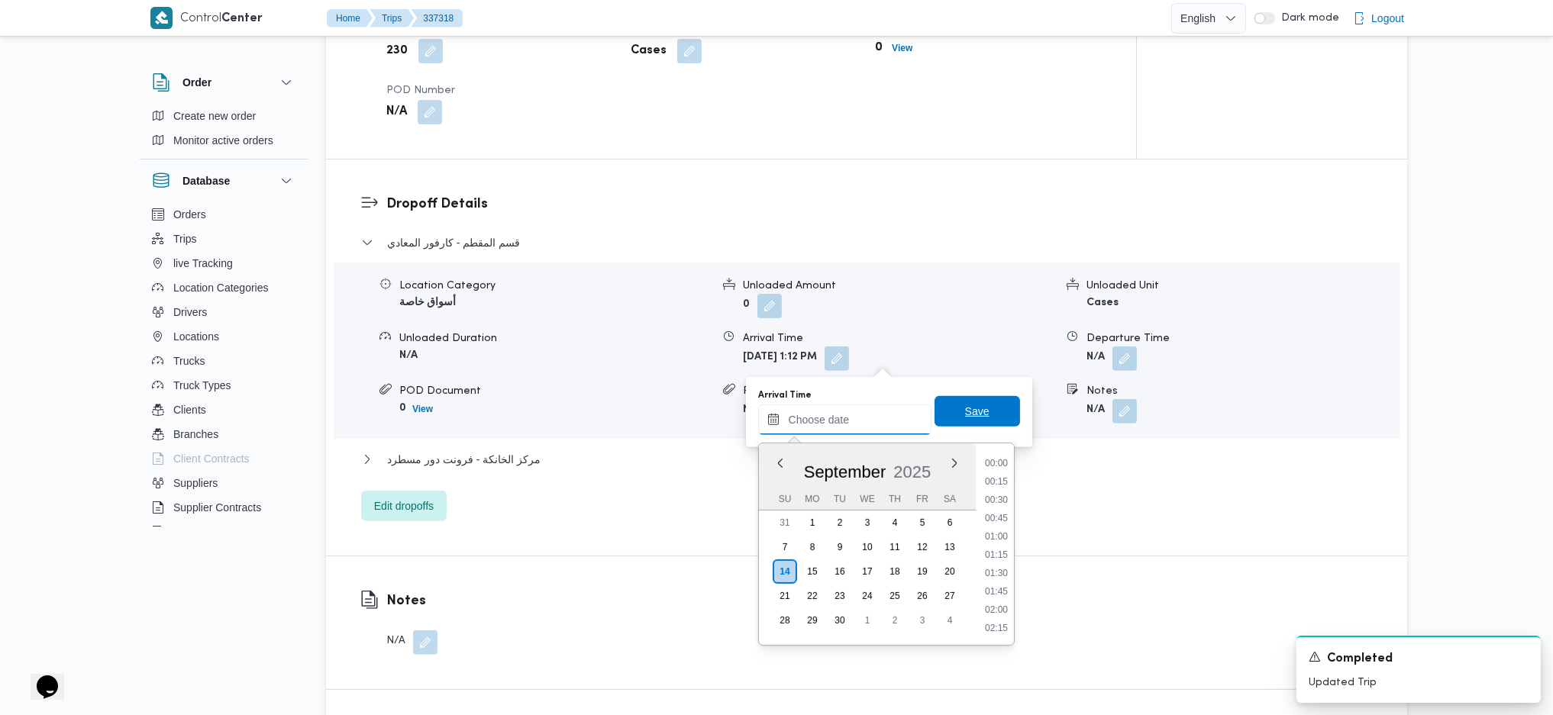
scroll to position [1321, 0]
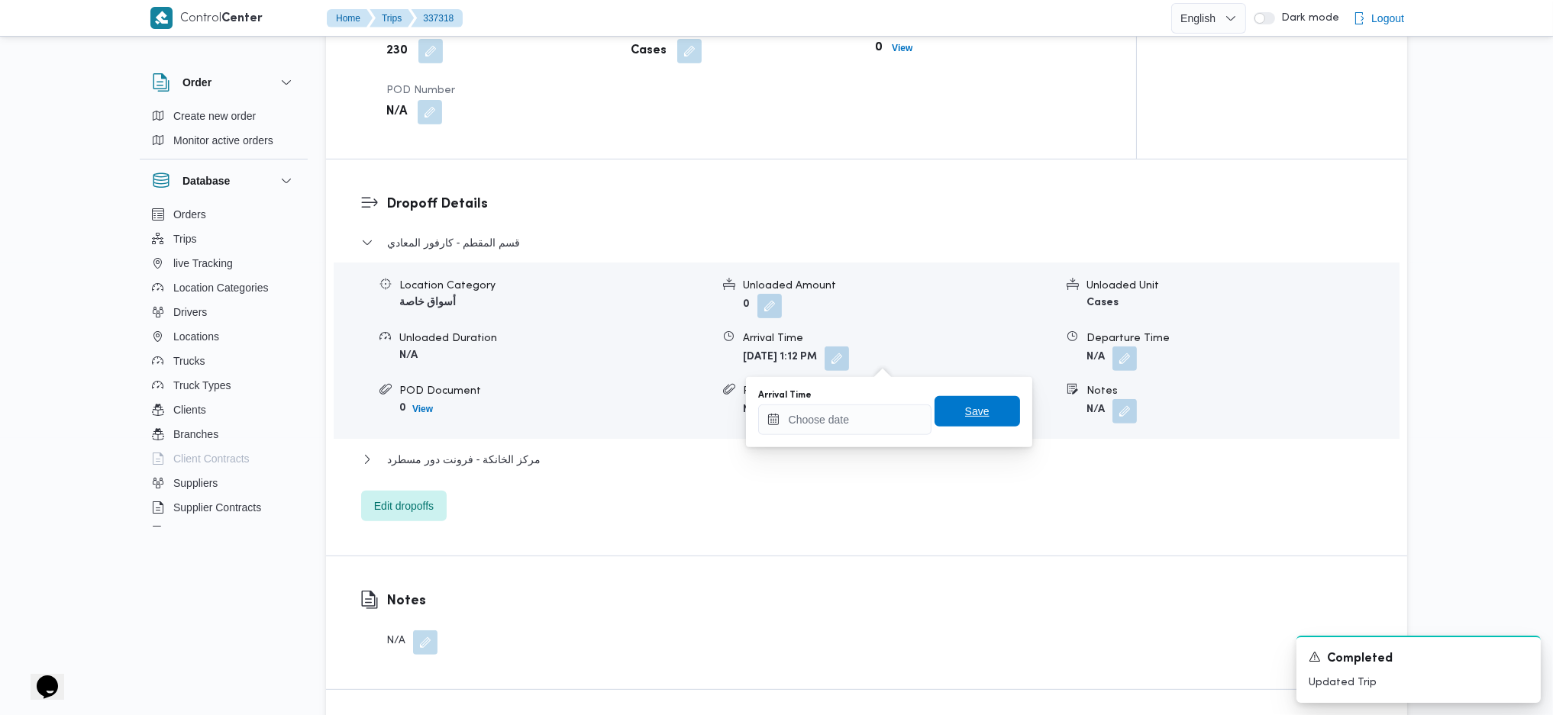
click at [951, 411] on span "Save" at bounding box center [976, 411] width 85 height 31
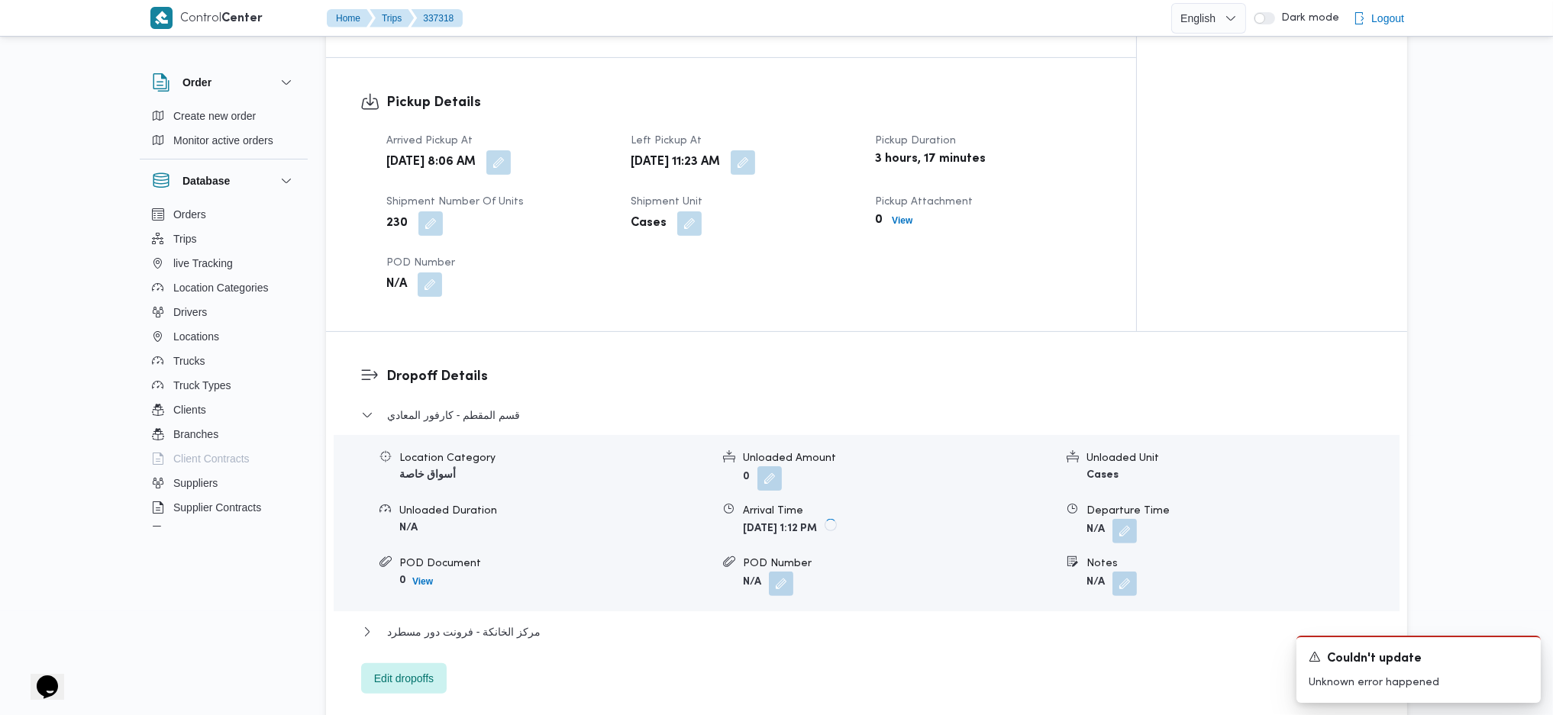
scroll to position [916, 0]
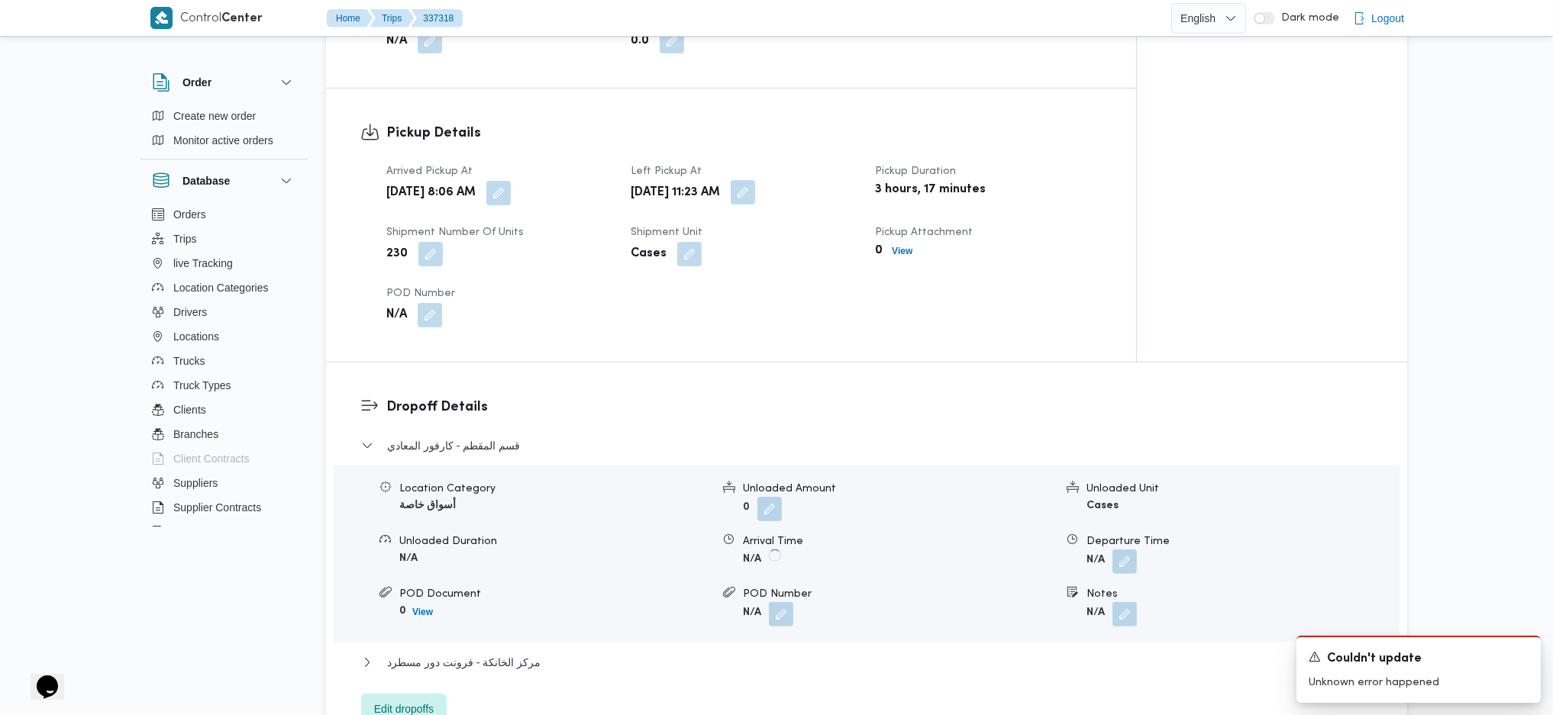
click at [755, 198] on button "button" at bounding box center [743, 192] width 24 height 24
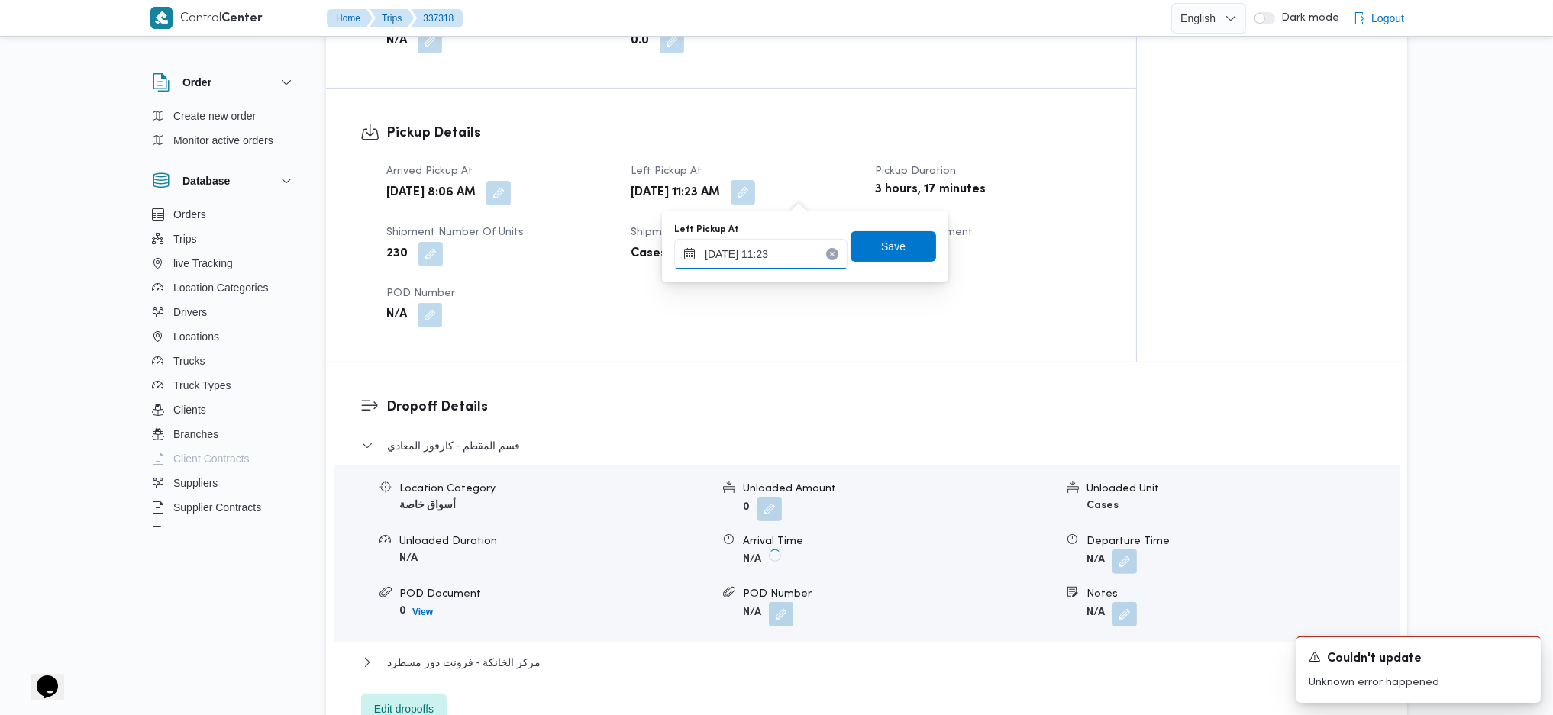
click at [785, 255] on input "14/09/2025 11:23" at bounding box center [760, 254] width 173 height 31
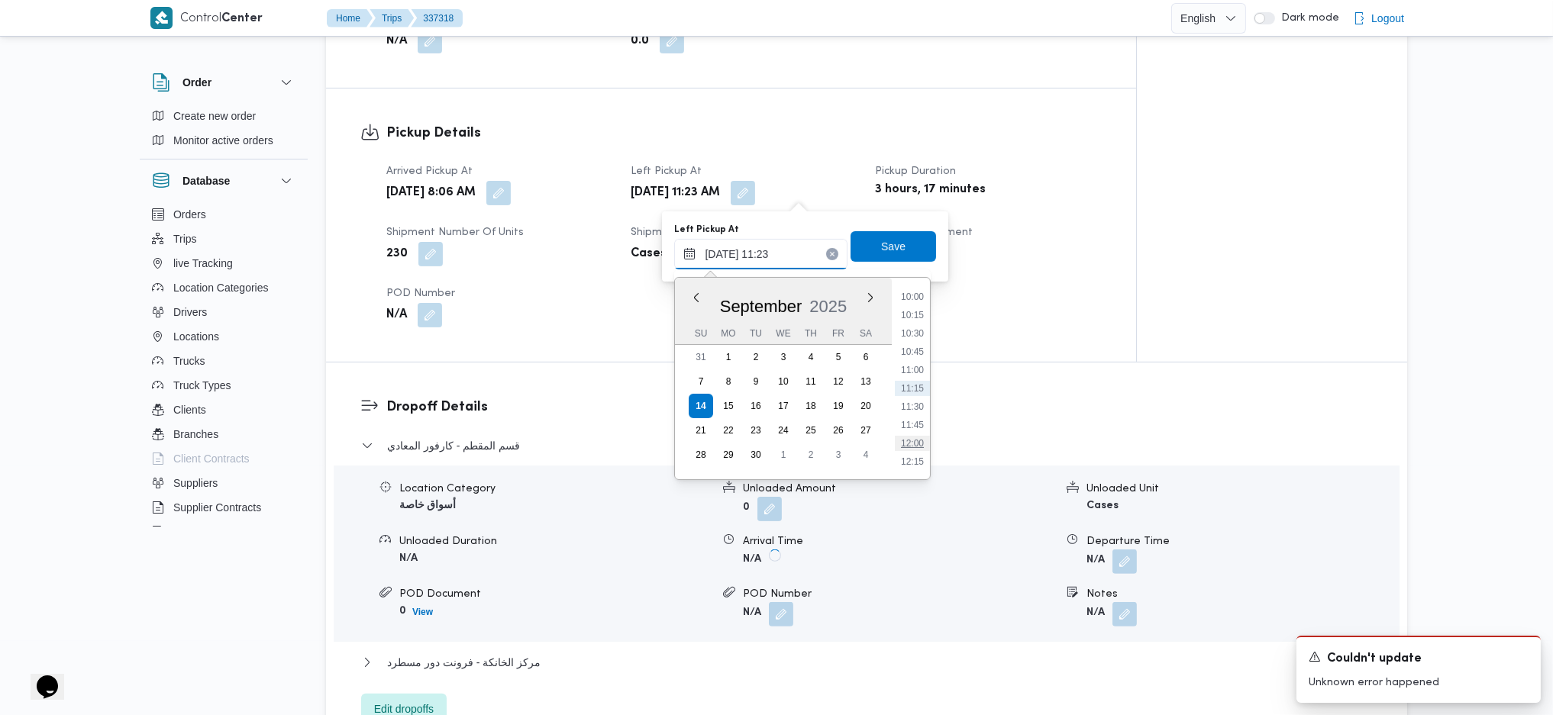
scroll to position [835, 0]
click at [912, 431] on li "13:15" at bounding box center [912, 433] width 35 height 15
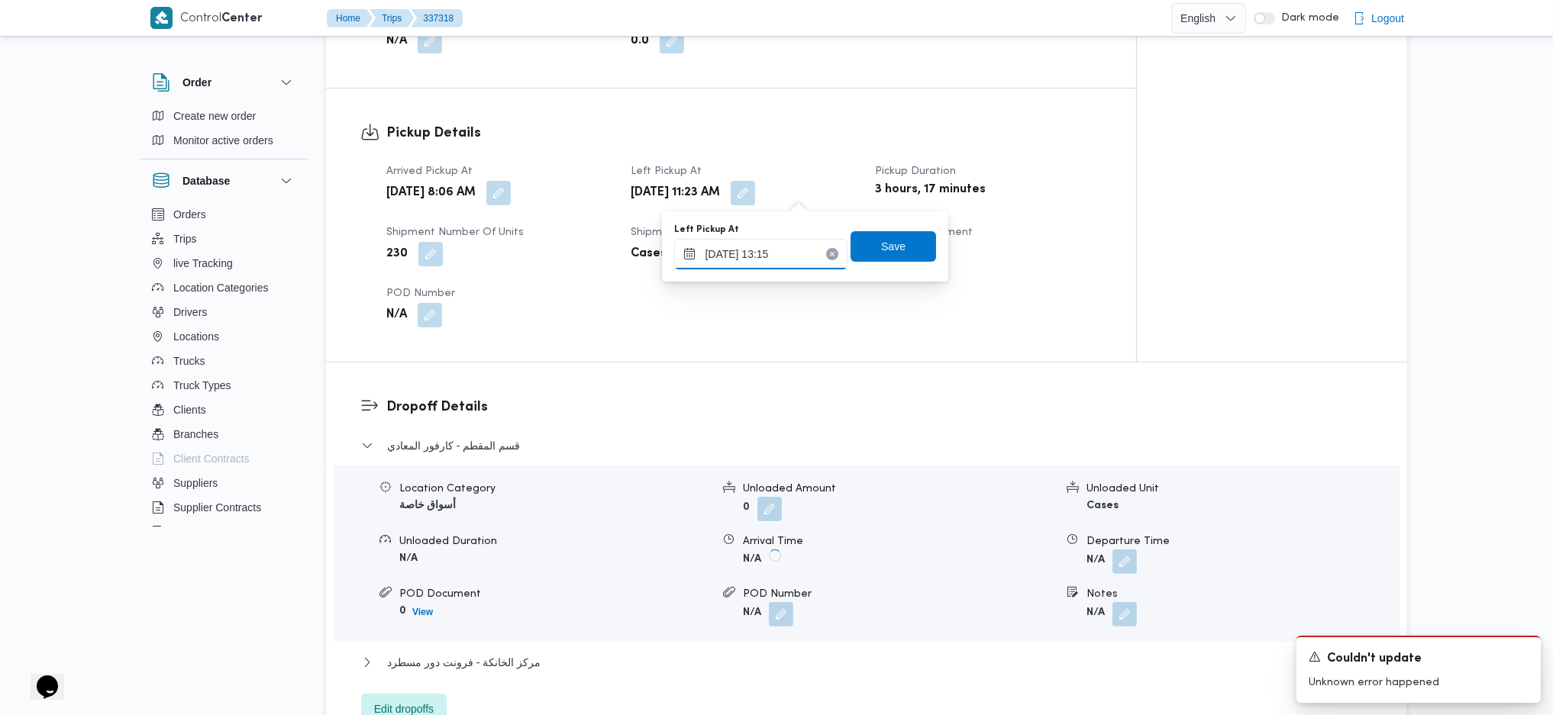
click at [773, 254] on input "14/09/2025 13:15" at bounding box center [760, 254] width 173 height 31
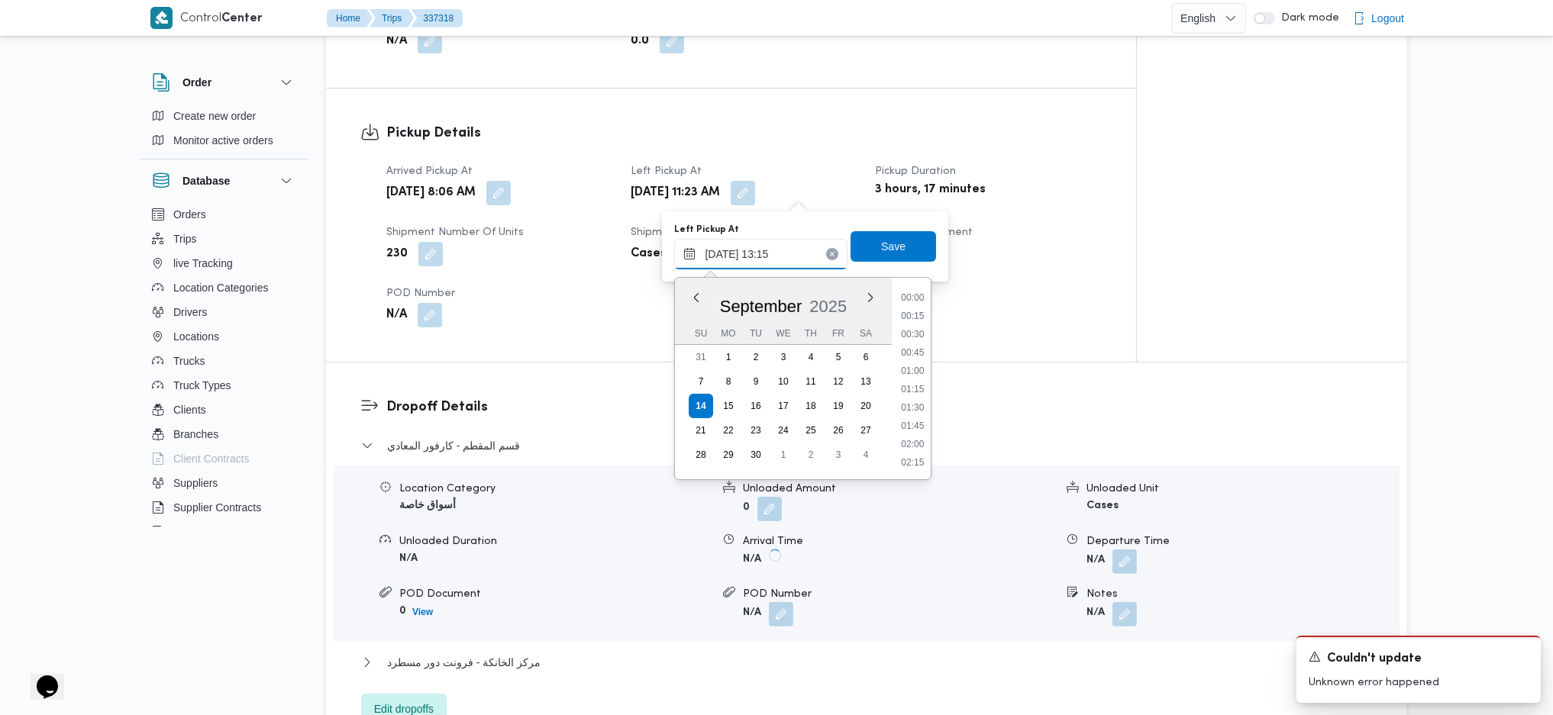
scroll to position [880, 0]
click at [913, 454] on li "14:15" at bounding box center [912, 461] width 35 height 15
type input "14/09/2025 14:15"
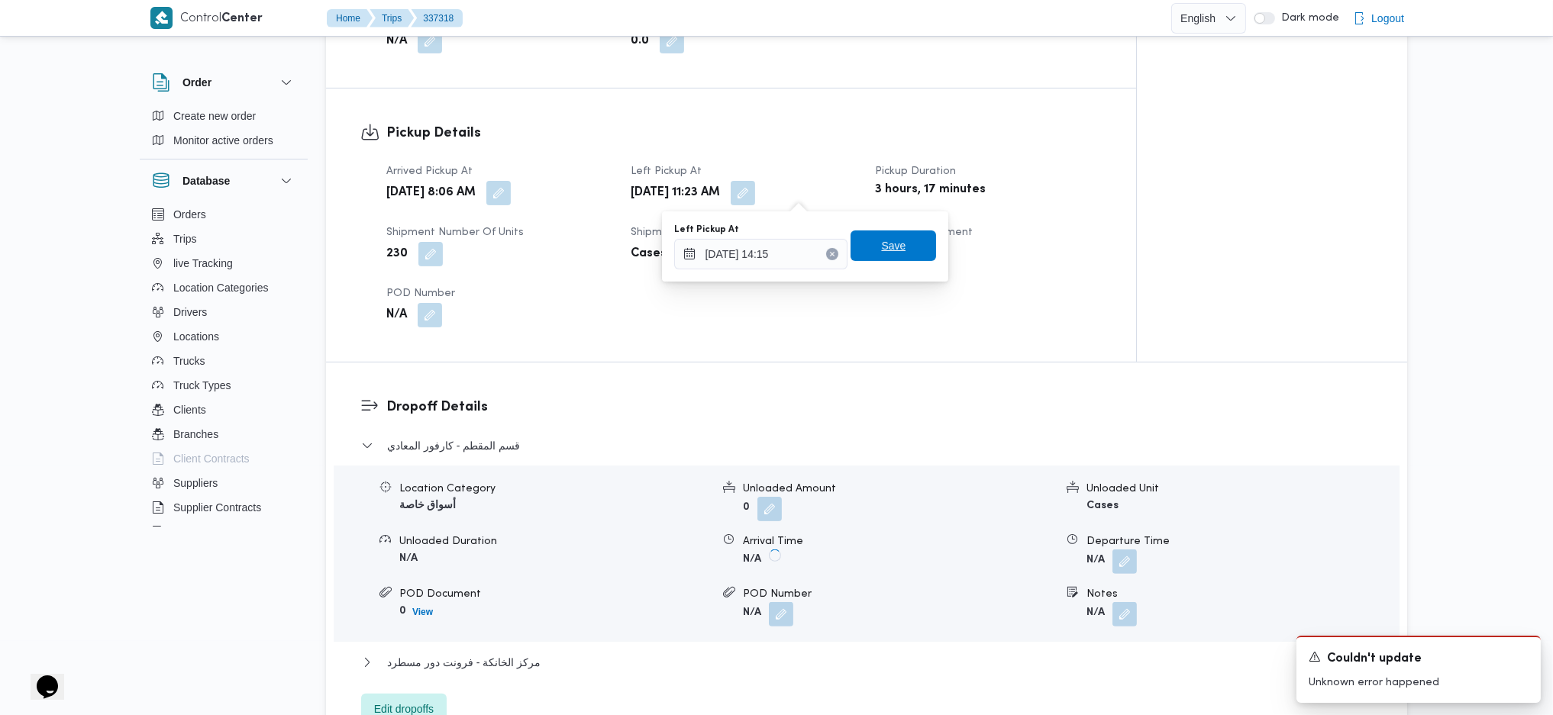
click at [881, 250] on span "Save" at bounding box center [893, 246] width 24 height 18
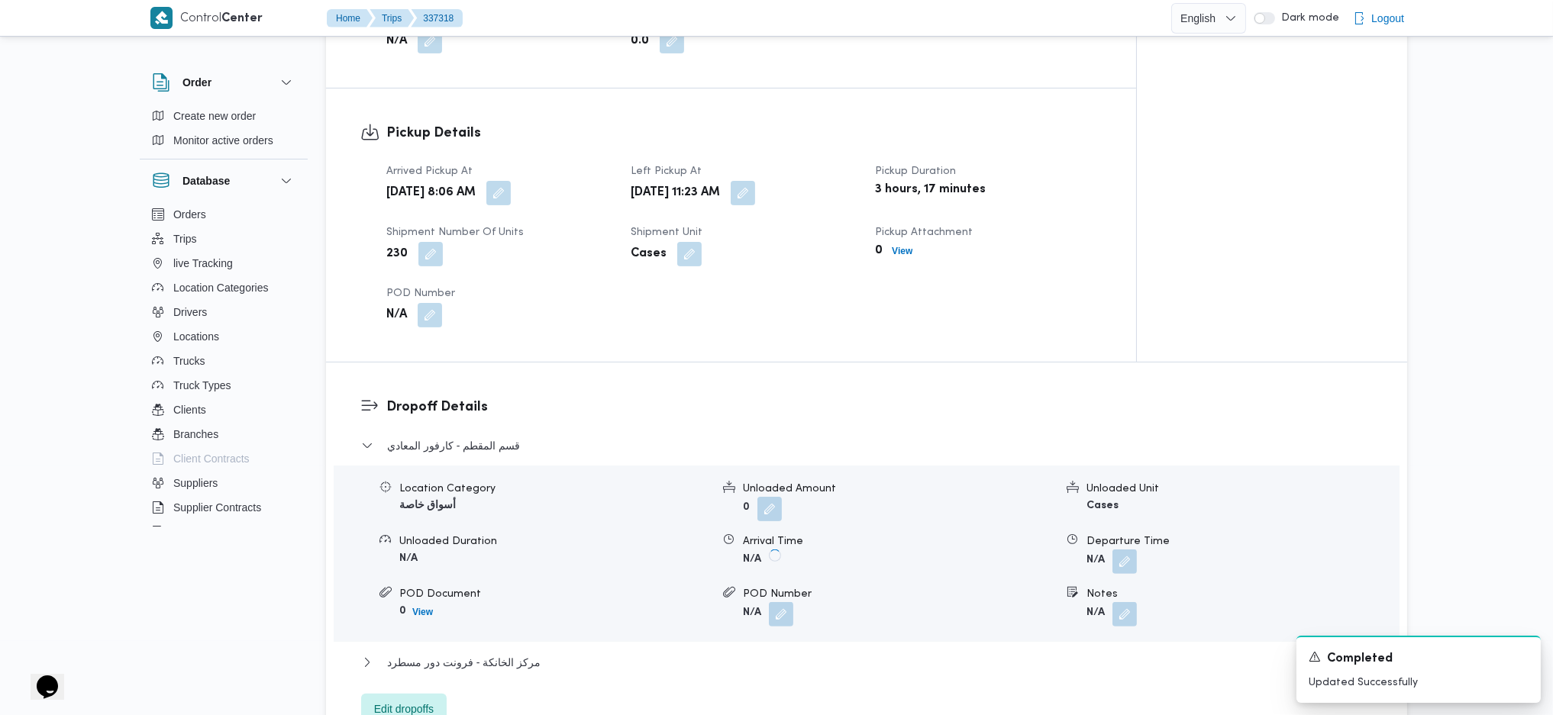
scroll to position [0, 0]
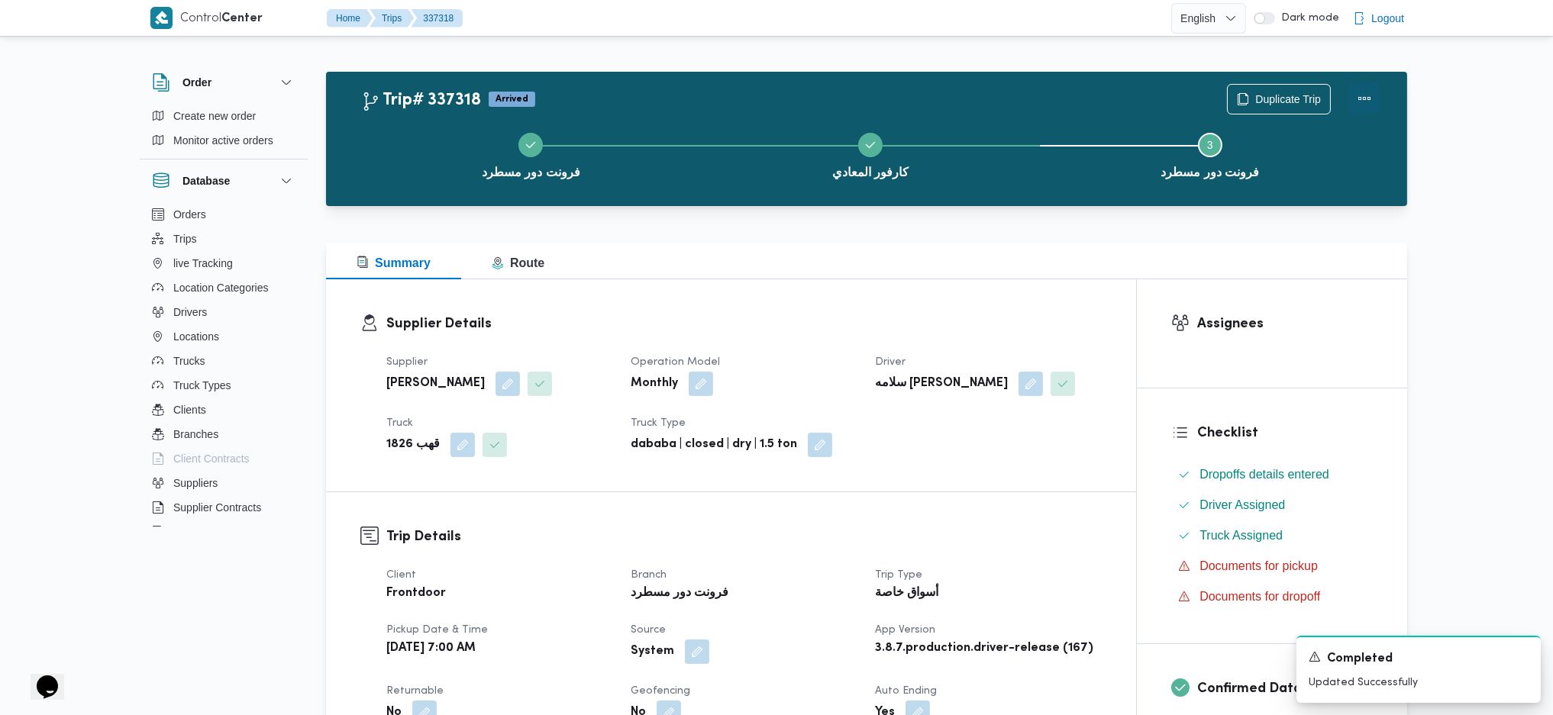
click at [1277, 96] on button "Actions" at bounding box center [1364, 98] width 31 height 31
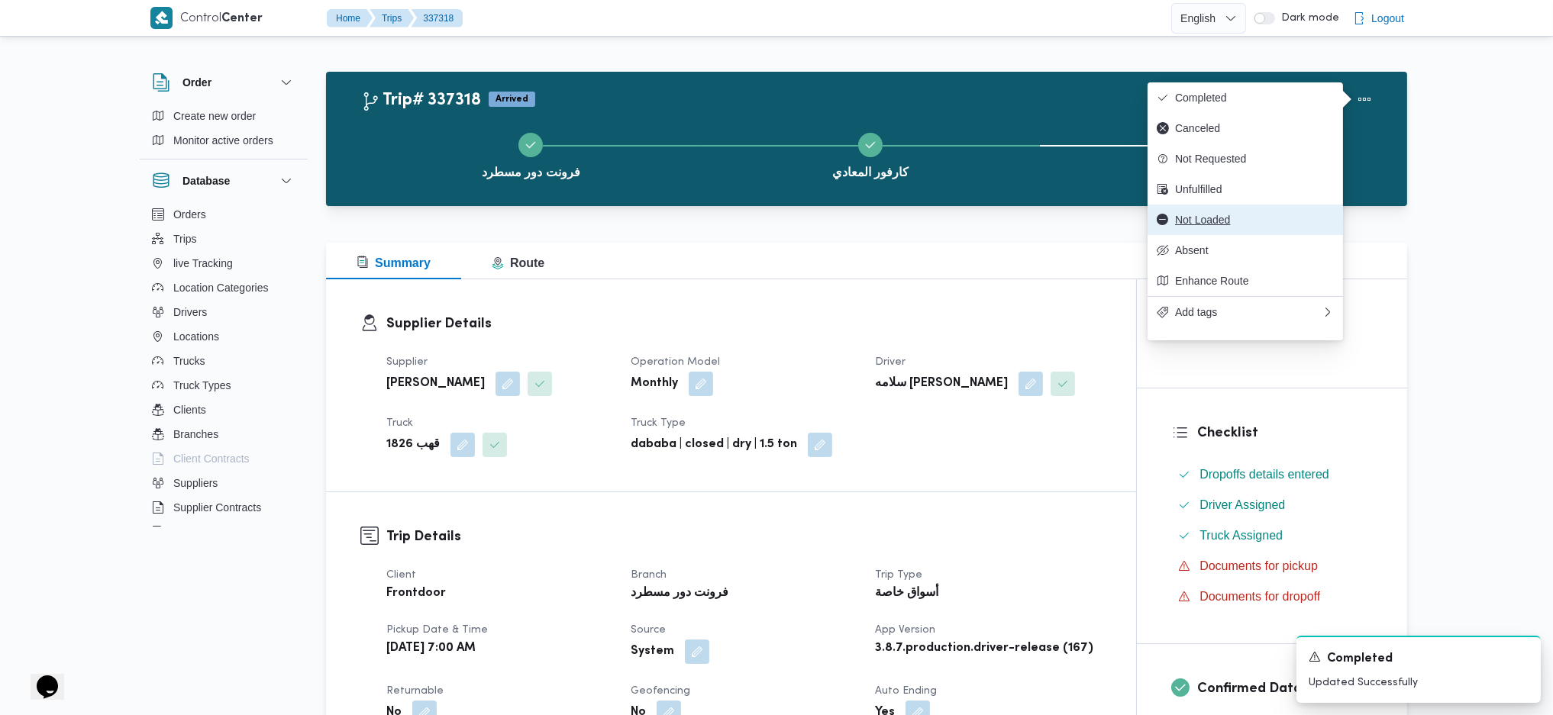
click at [1222, 226] on span "Not Loaded" at bounding box center [1254, 220] width 159 height 12
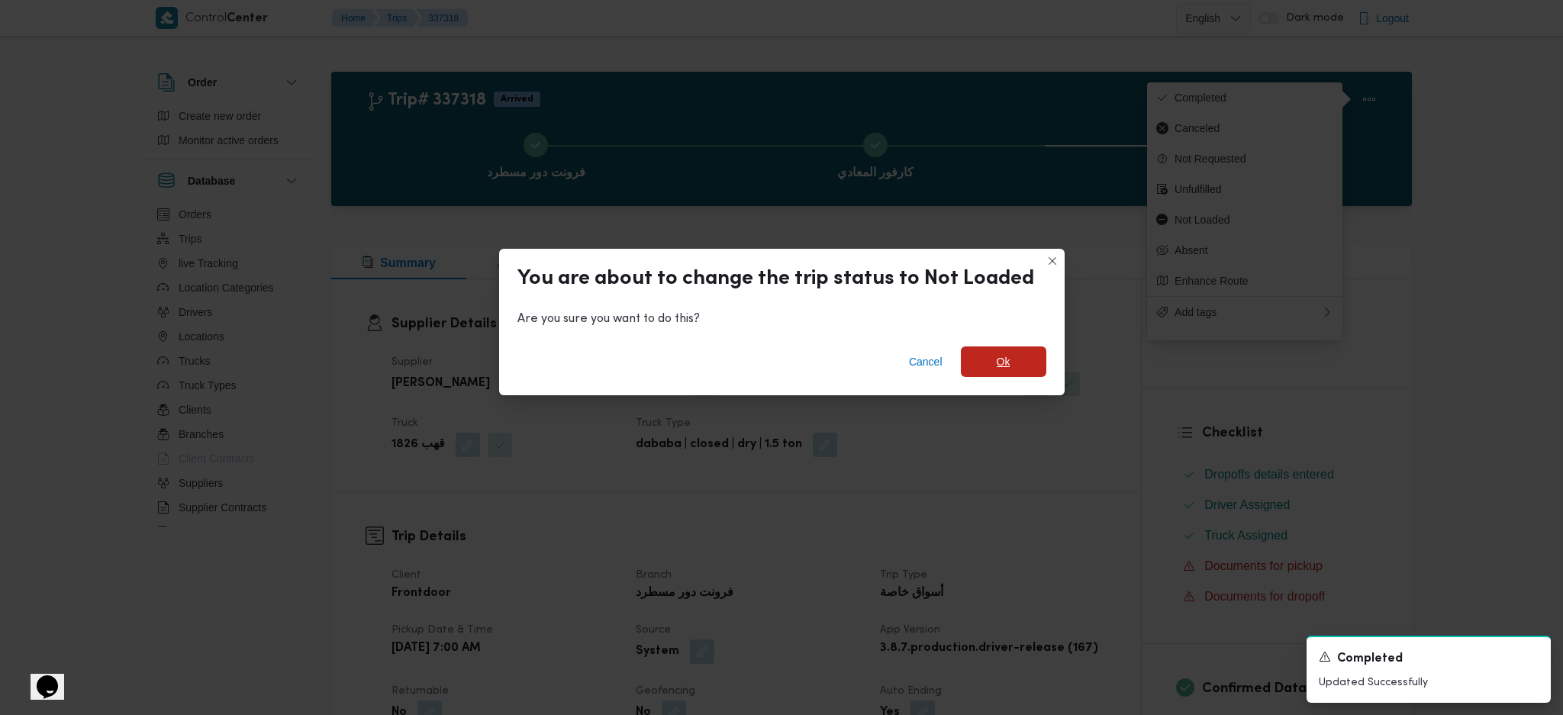
click at [1012, 361] on span "Ok" at bounding box center [1003, 362] width 85 height 31
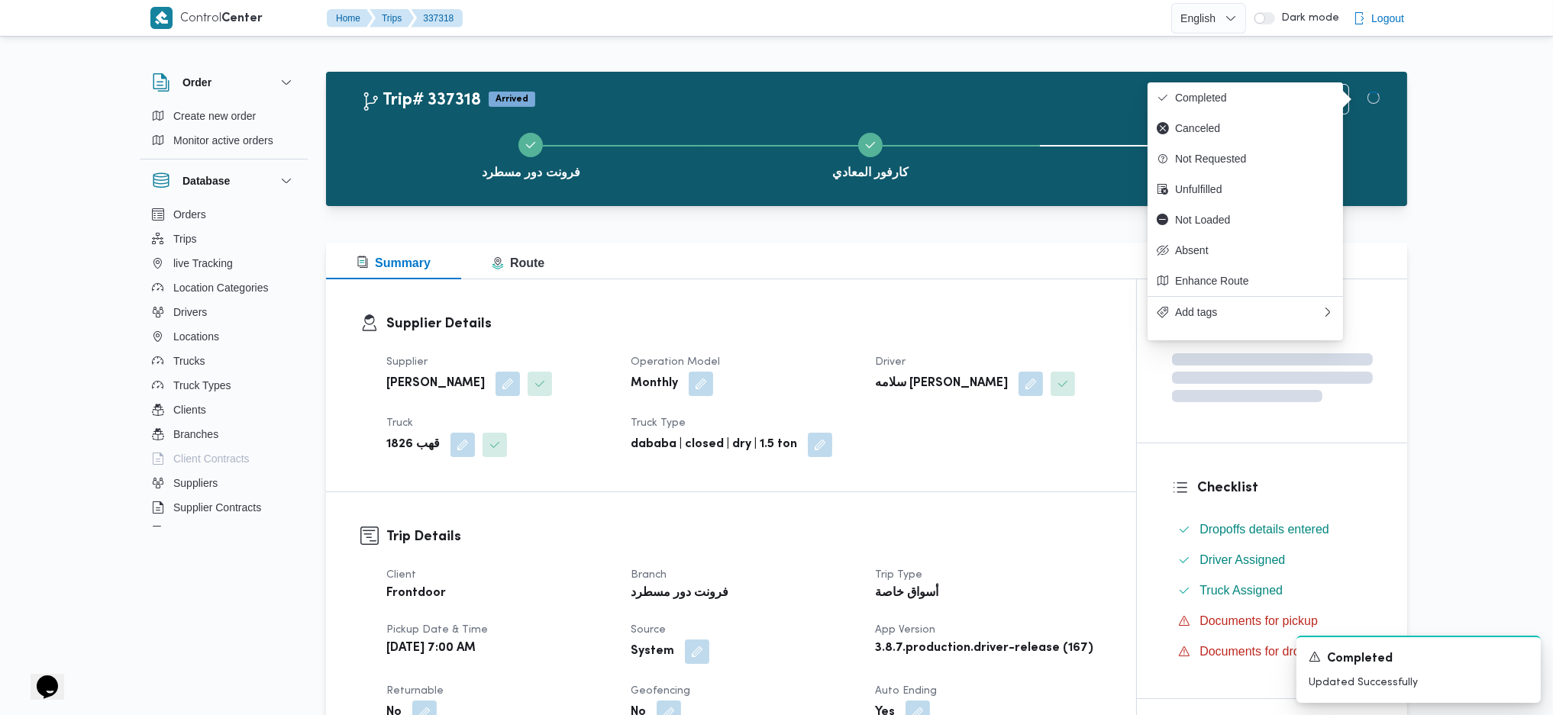
click at [993, 473] on div "Supplier Details Supplier عبدالواحد محمد احمد مسعد Operation Model Monthly Driv…" at bounding box center [731, 385] width 810 height 212
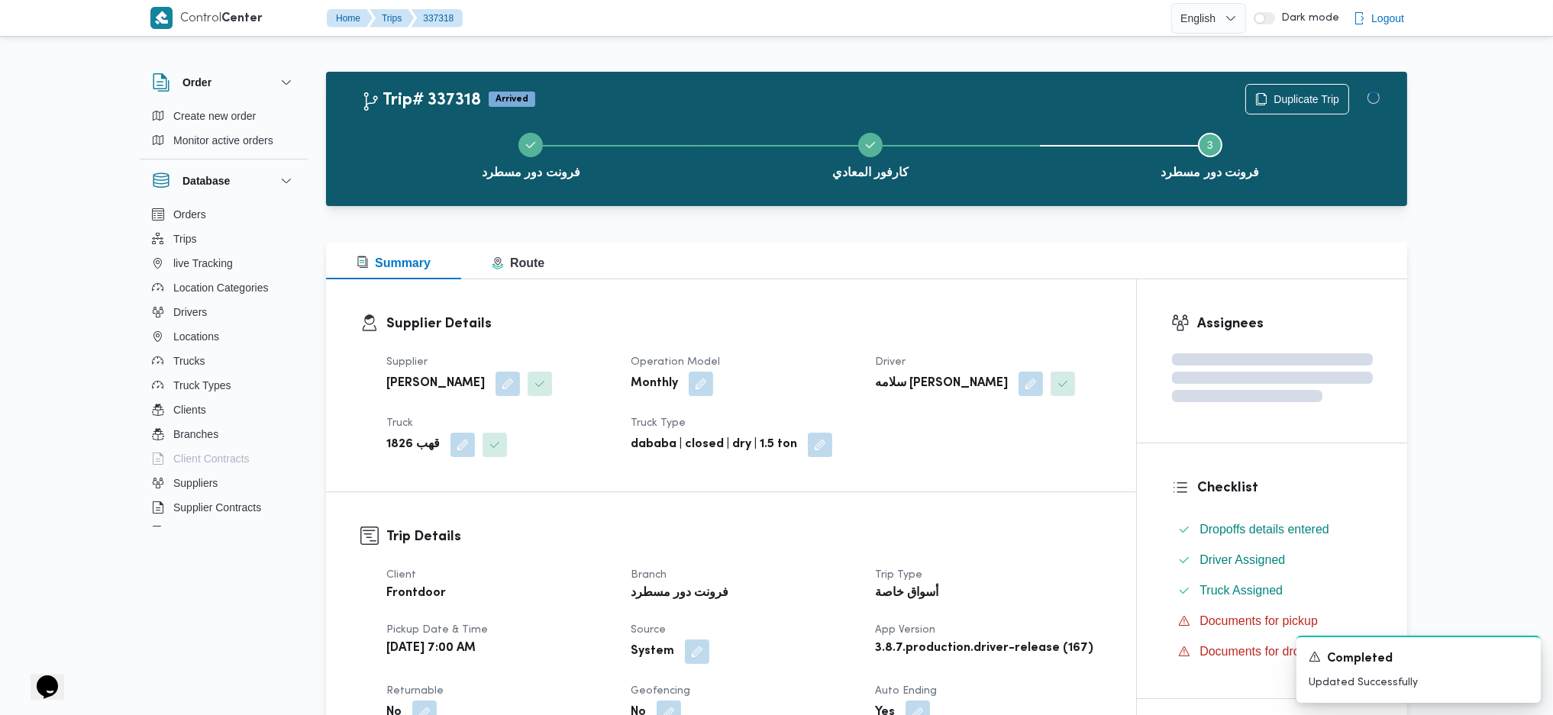
click at [849, 256] on div "Summary Route" at bounding box center [866, 261] width 1081 height 37
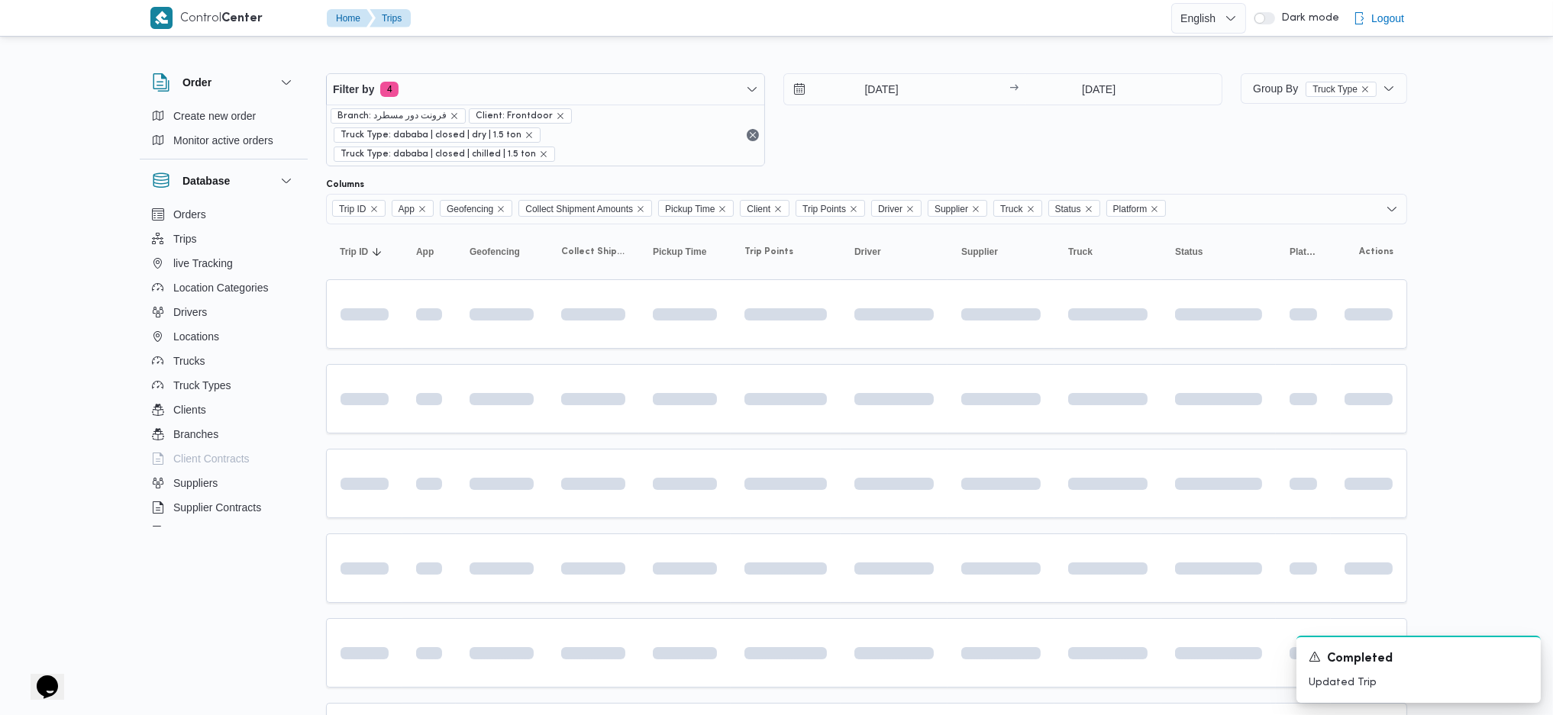
scroll to position [102, 0]
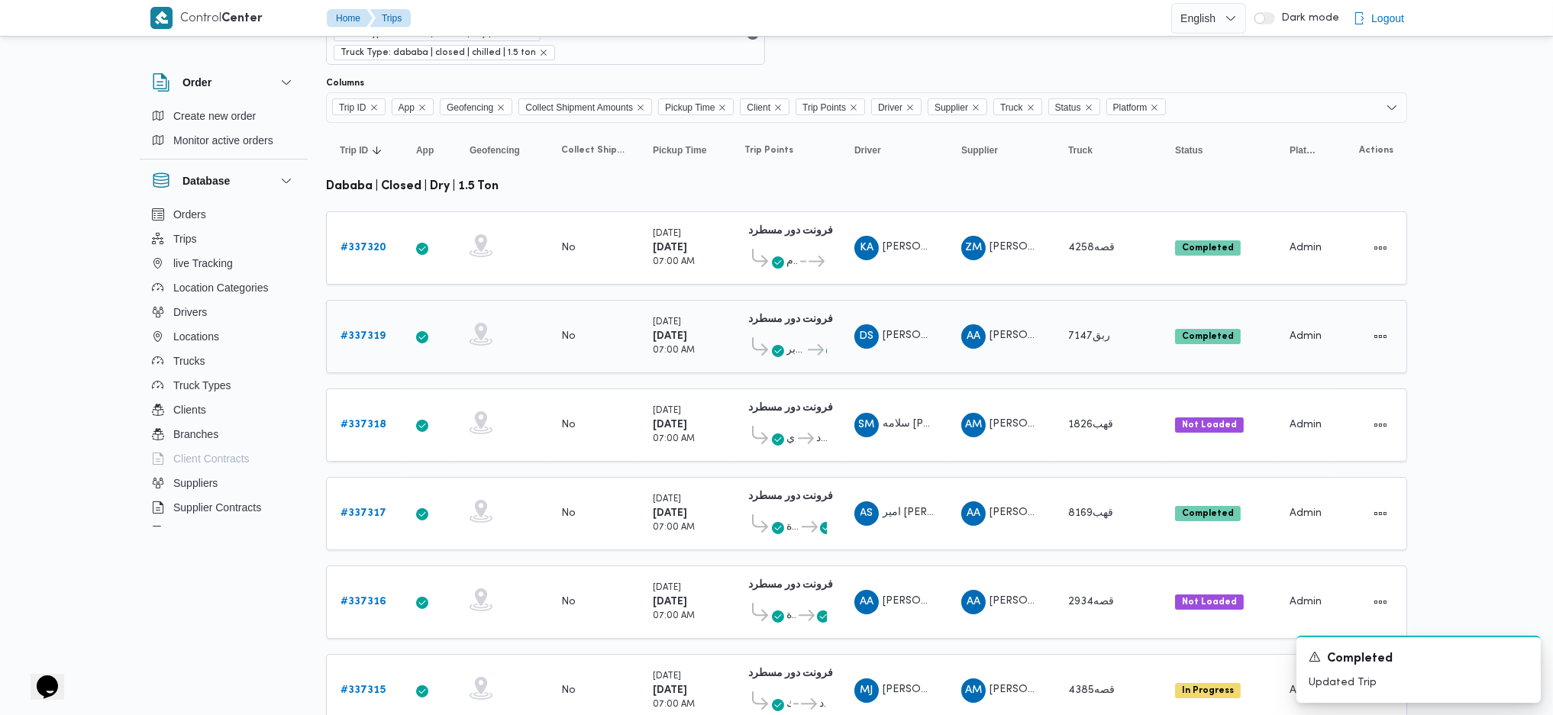
click at [345, 321] on div "# 337319" at bounding box center [364, 336] width 60 height 31
click at [358, 331] on b "# 337319" at bounding box center [362, 336] width 45 height 10
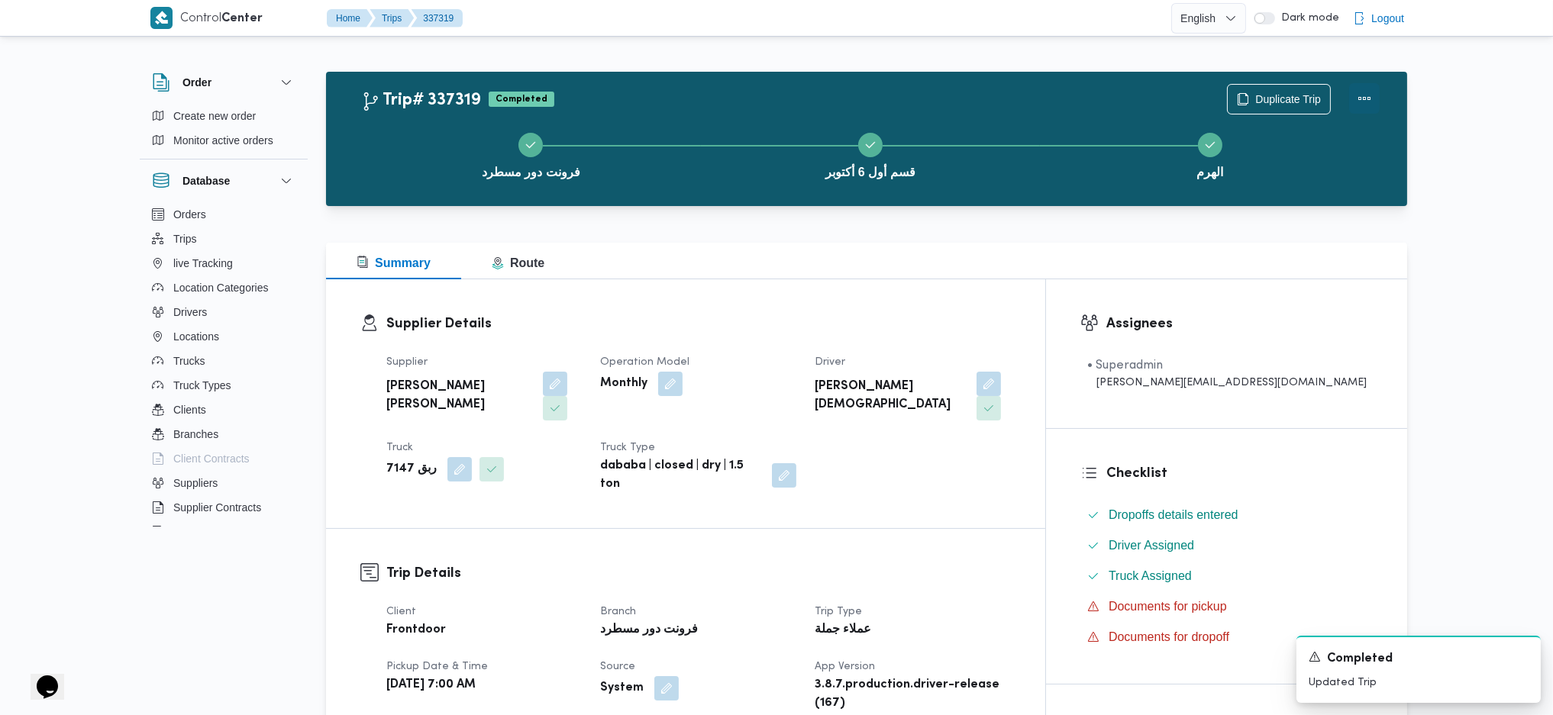
click at [1277, 102] on button "Actions" at bounding box center [1364, 98] width 31 height 31
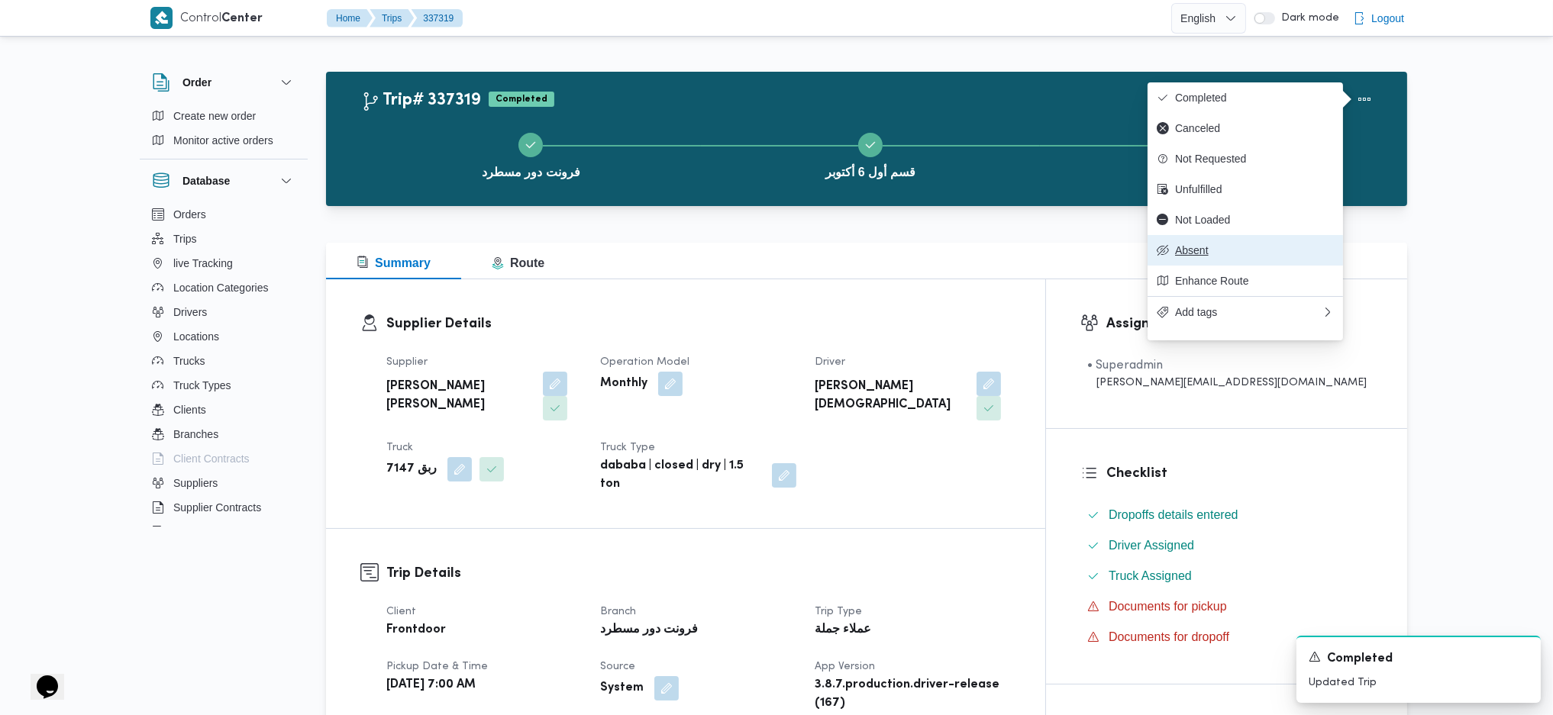
click at [1190, 256] on span "Absent" at bounding box center [1254, 250] width 159 height 12
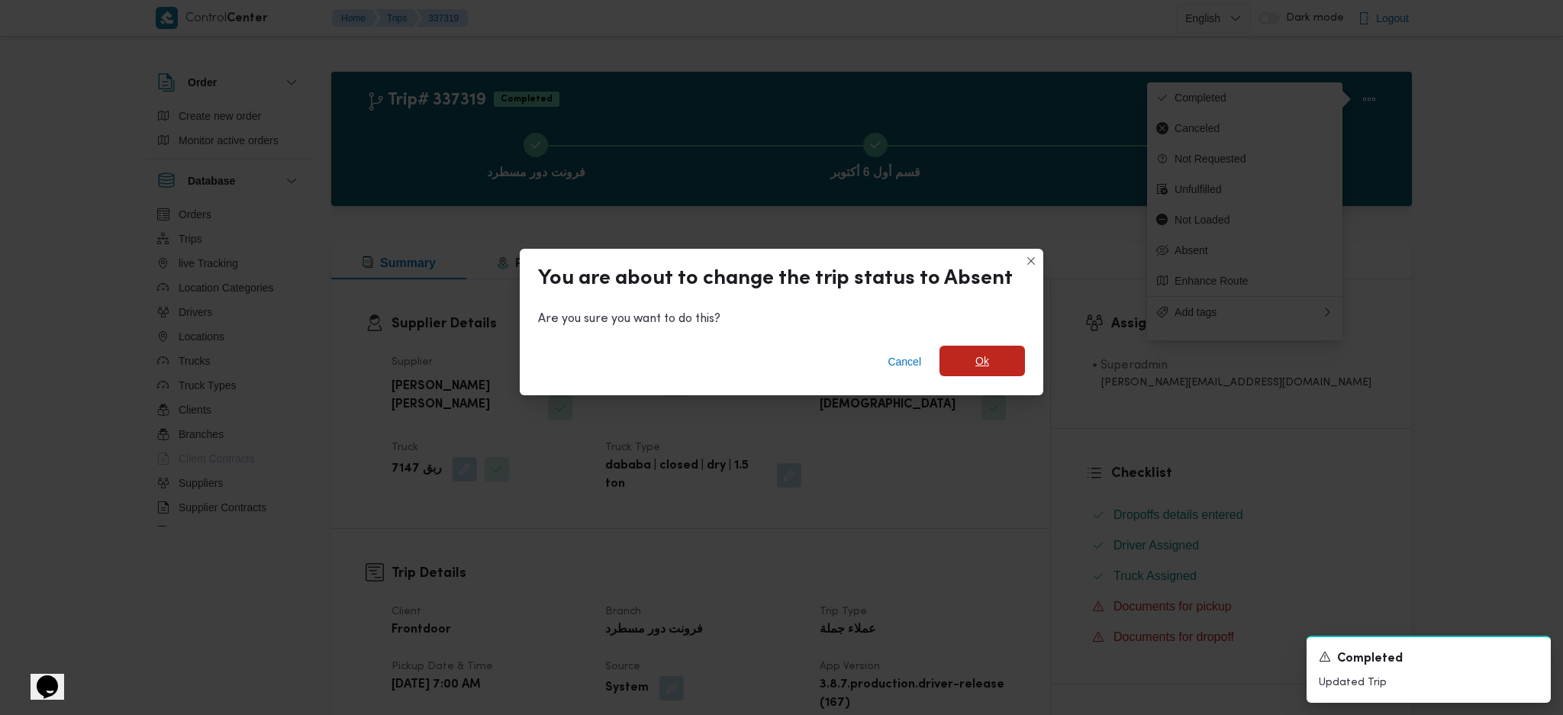
click at [1002, 369] on span "Ok" at bounding box center [982, 361] width 85 height 31
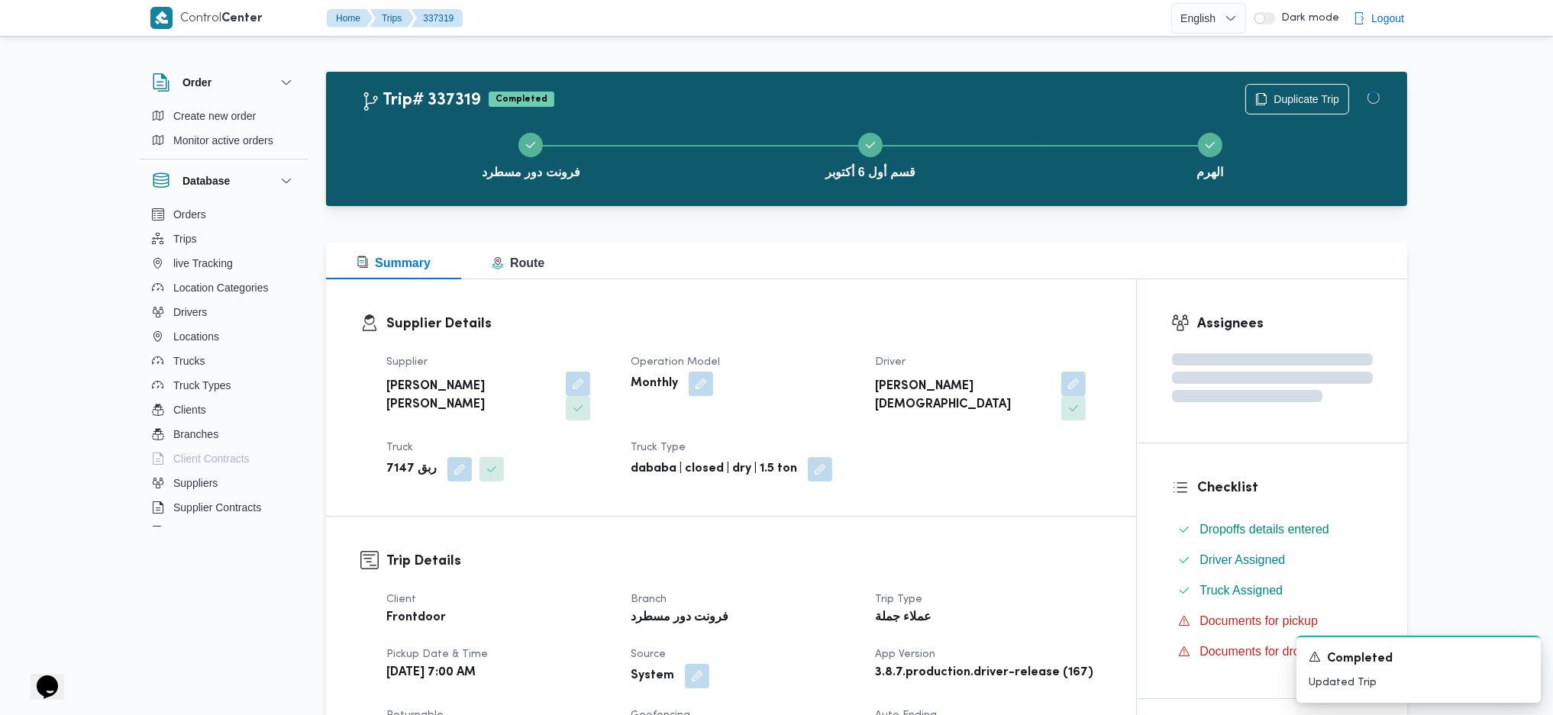
drag, startPoint x: 946, startPoint y: 510, endPoint x: 741, endPoint y: 325, distance: 275.7
click at [735, 288] on div "Supplier Details Supplier عبدالله عيد عبدالسلام عبدالحافظ Operation Model Month…" at bounding box center [731, 397] width 810 height 237
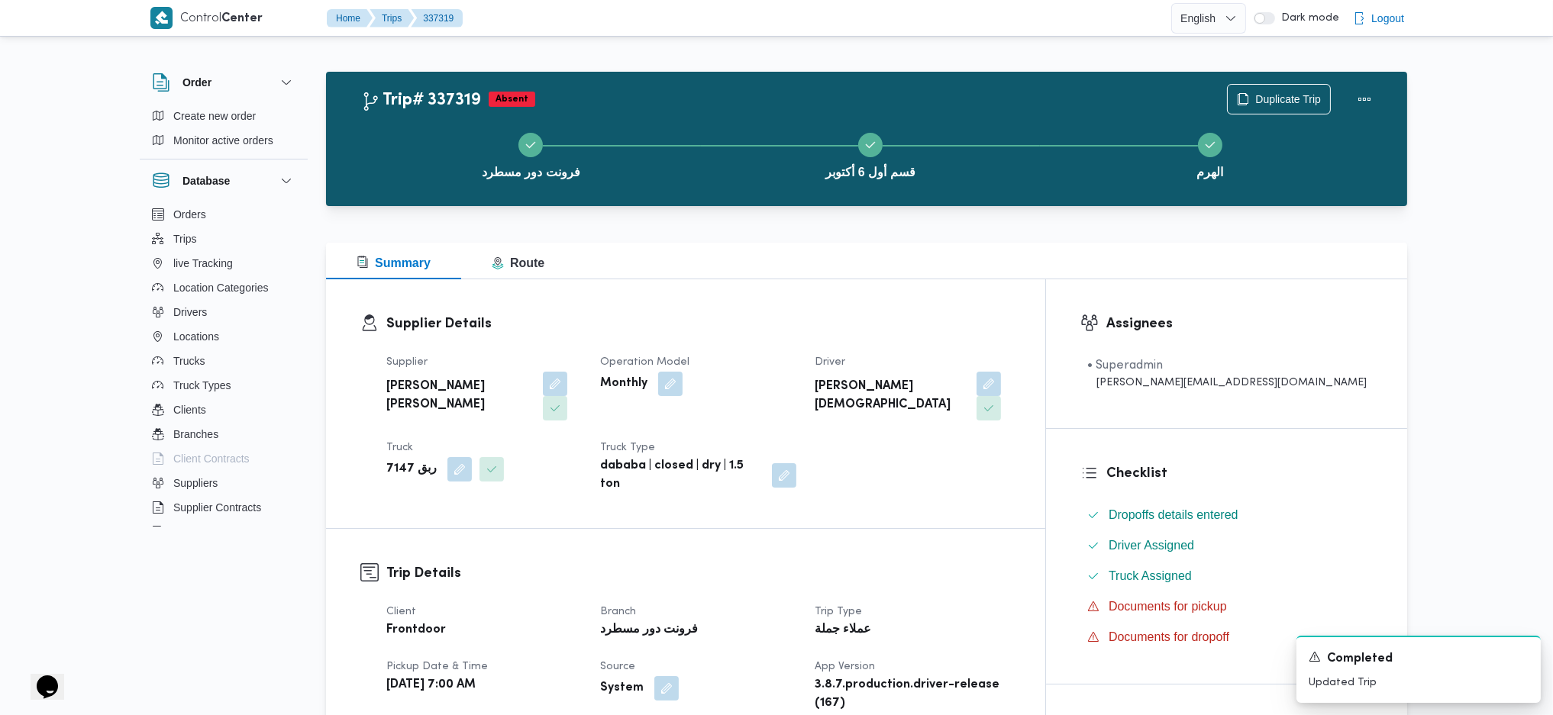
scroll to position [1018, 0]
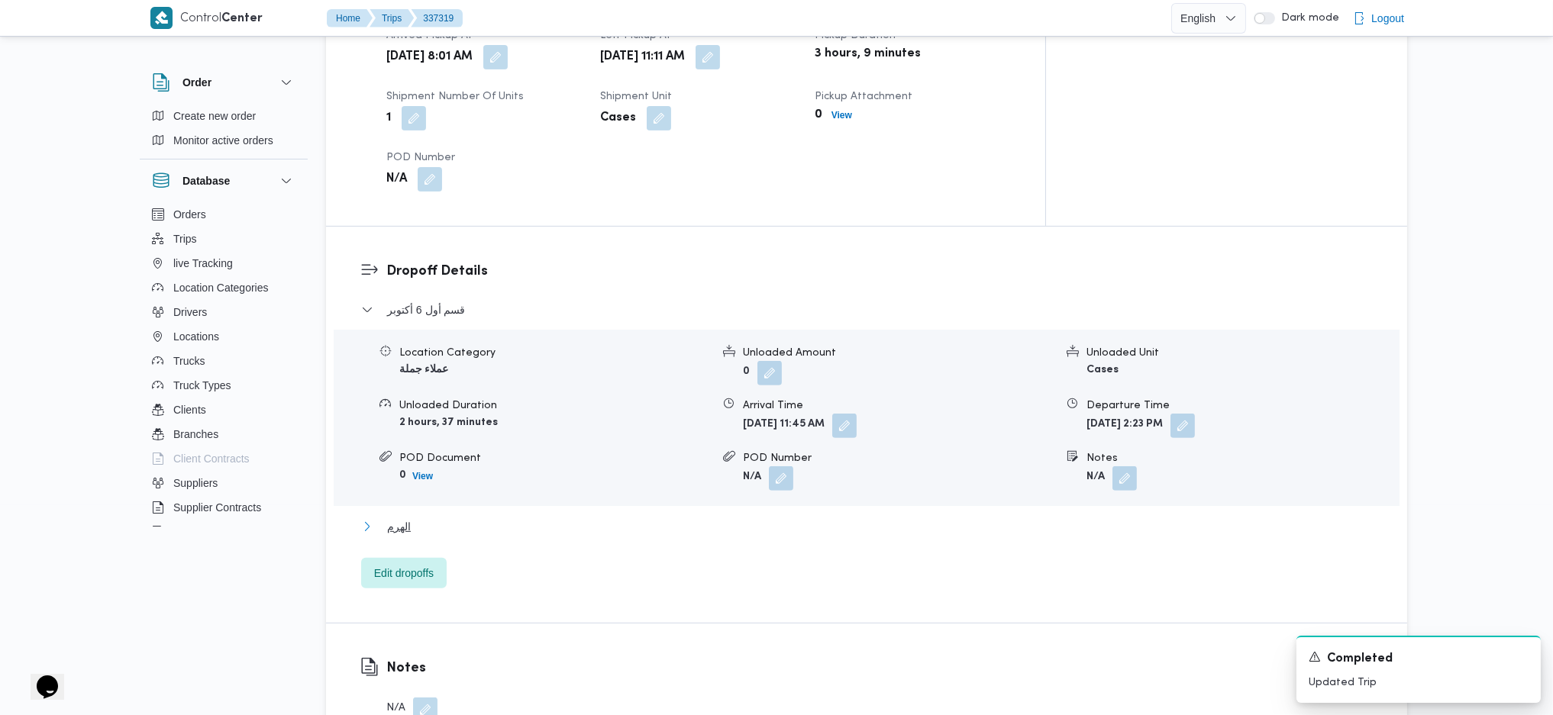
click at [424, 476] on button "الهرم" at bounding box center [866, 527] width 1011 height 18
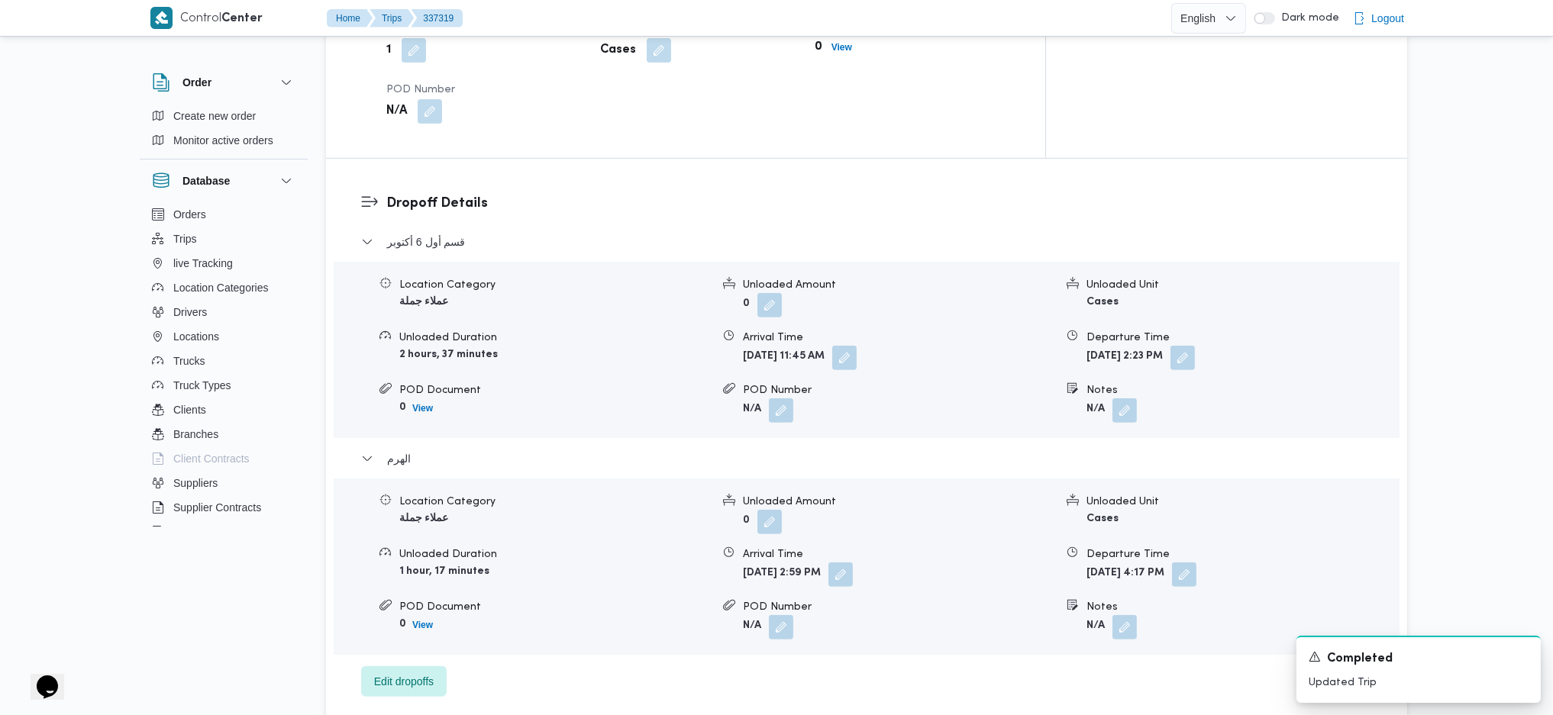
scroll to position [1221, 0]
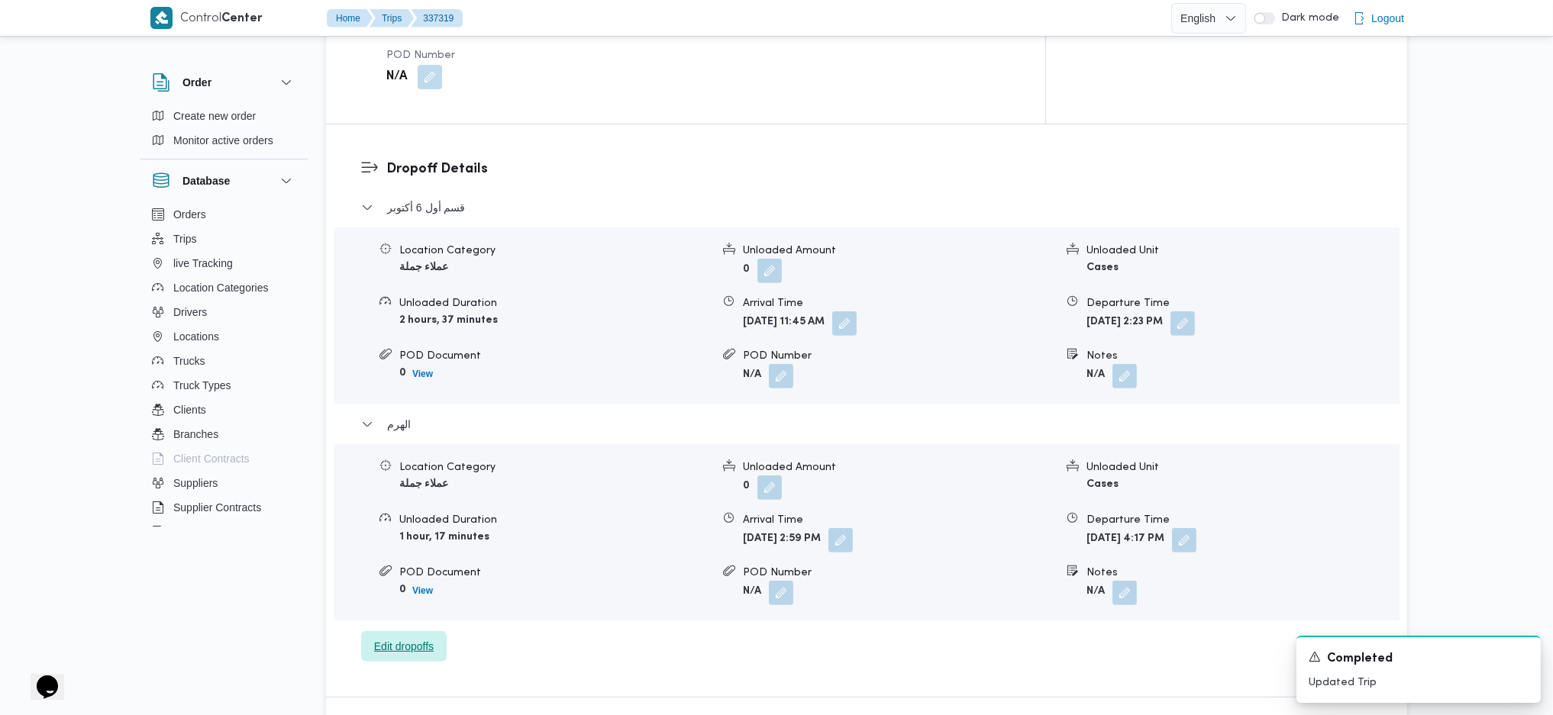
click at [433, 476] on span "Edit dropoffs" at bounding box center [404, 646] width 60 height 18
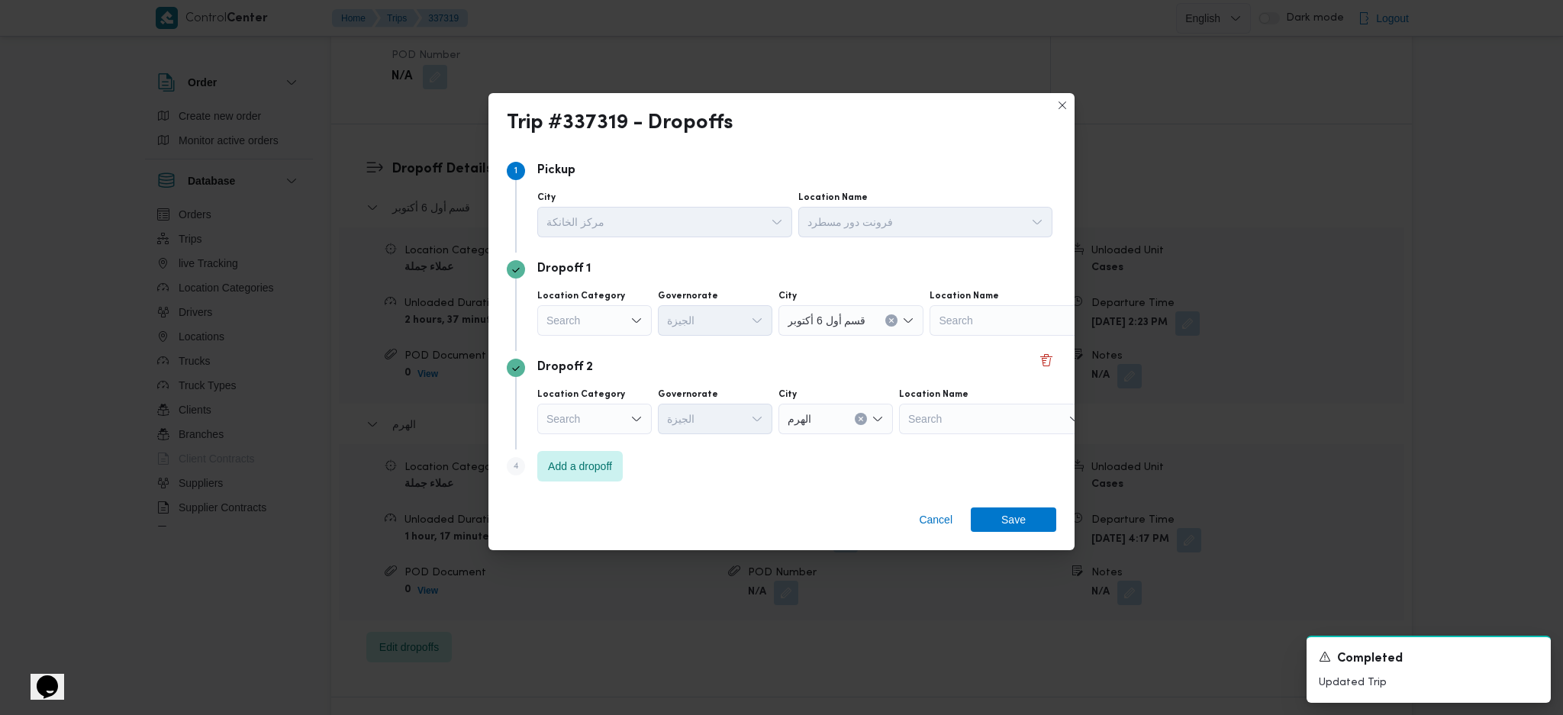
click at [1042, 373] on div "Dropoff 2" at bounding box center [782, 368] width 550 height 18
click at [1049, 364] on button "Delete" at bounding box center [1046, 359] width 18 height 18
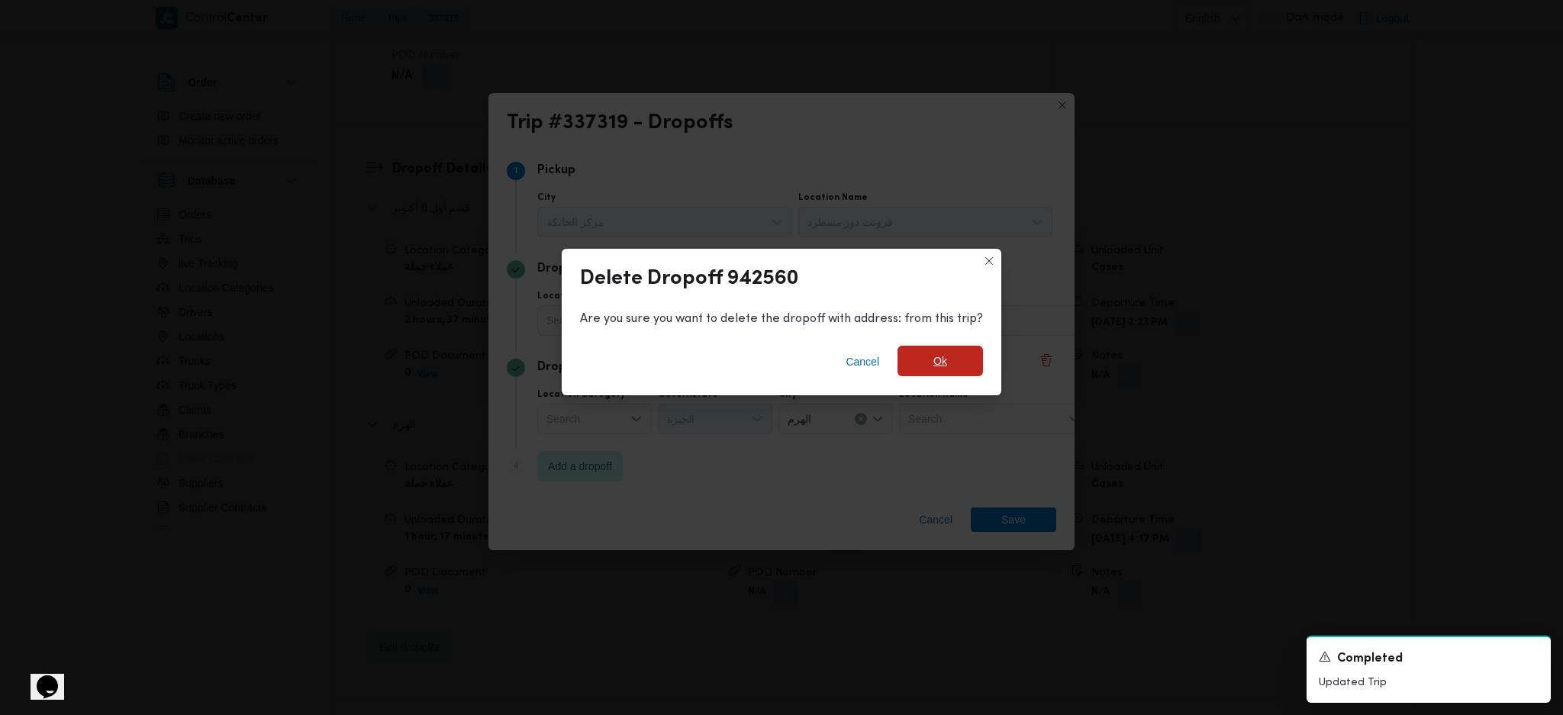
click at [970, 366] on span "Ok" at bounding box center [940, 361] width 85 height 31
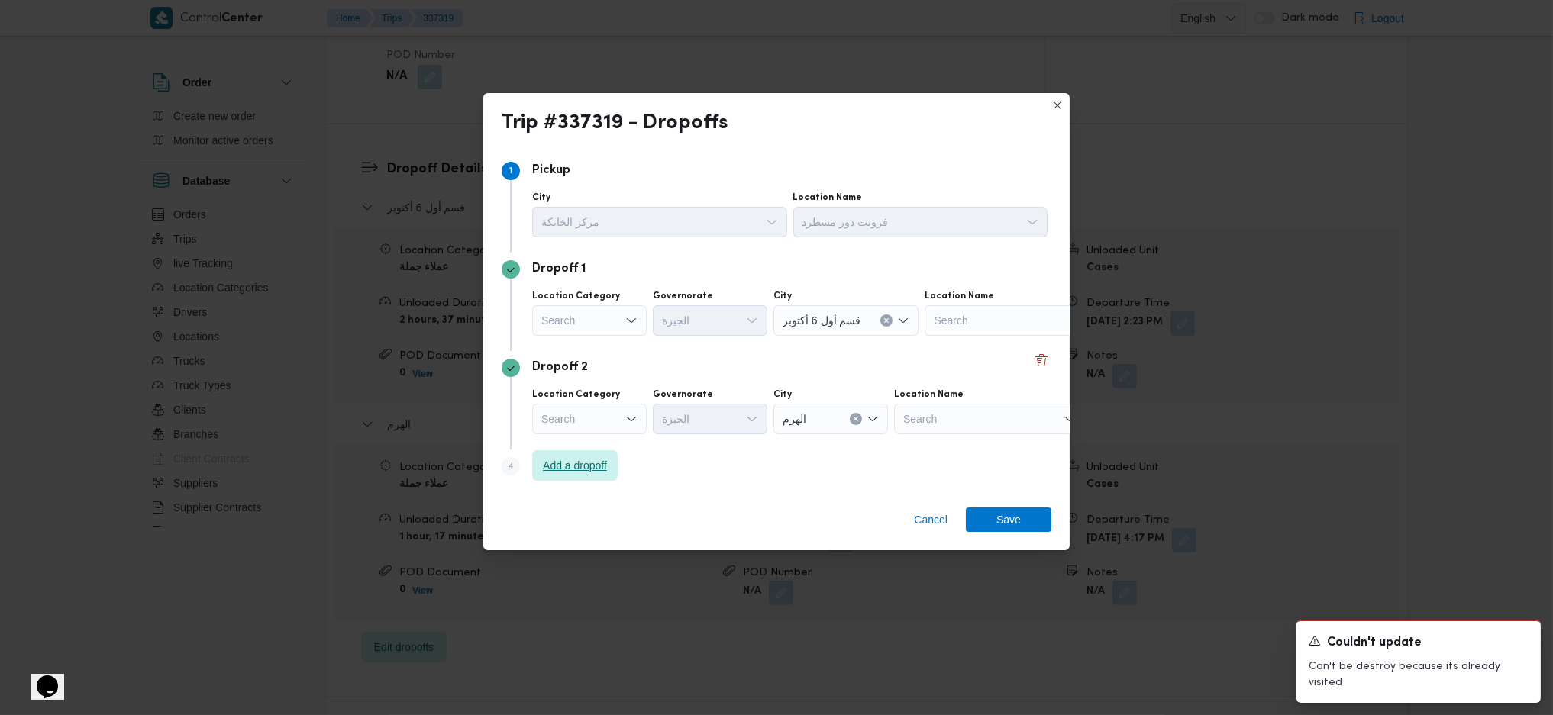
click at [581, 465] on span "Add a dropoff" at bounding box center [575, 466] width 64 height 18
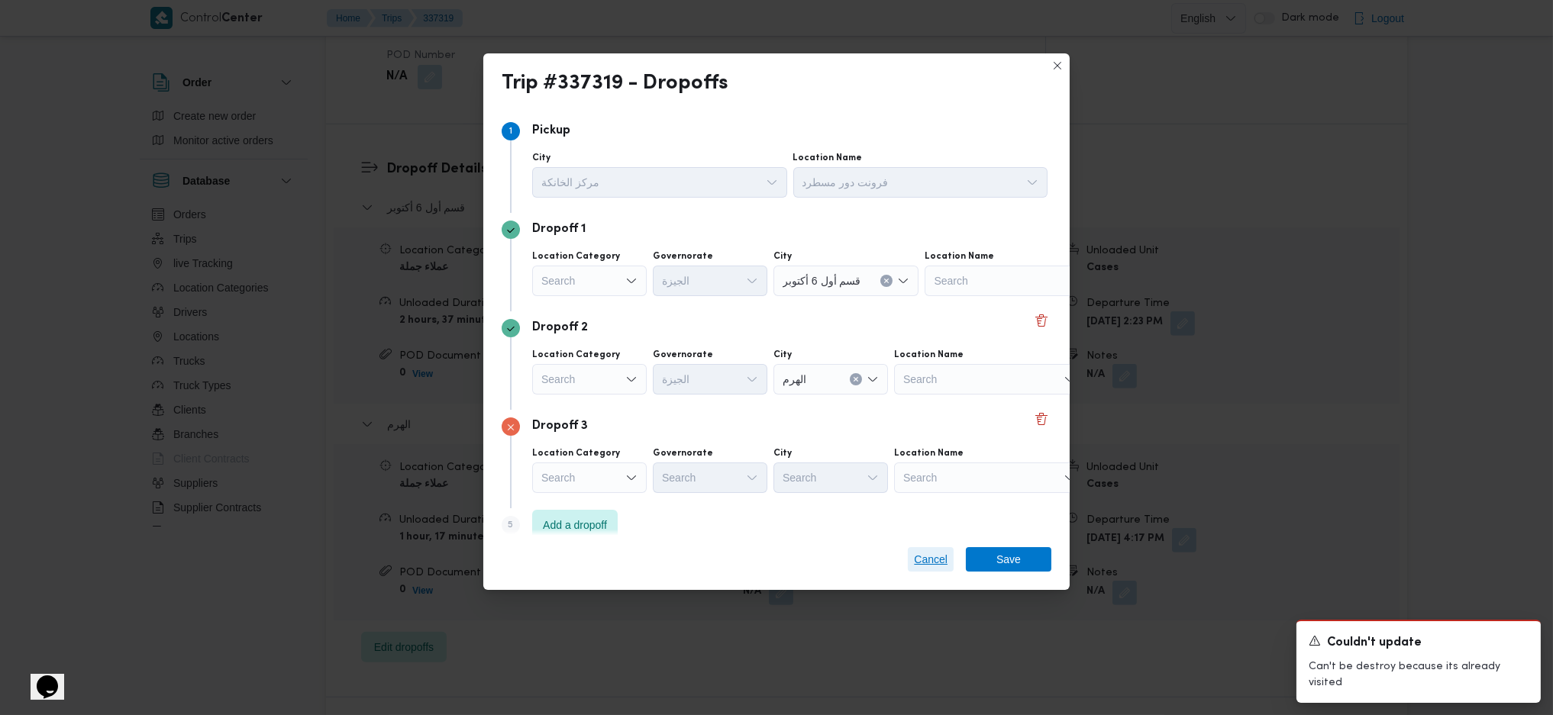
drag, startPoint x: 911, startPoint y: 570, endPoint x: 925, endPoint y: 553, distance: 22.3
click at [912, 476] on span "Cancel" at bounding box center [931, 559] width 46 height 24
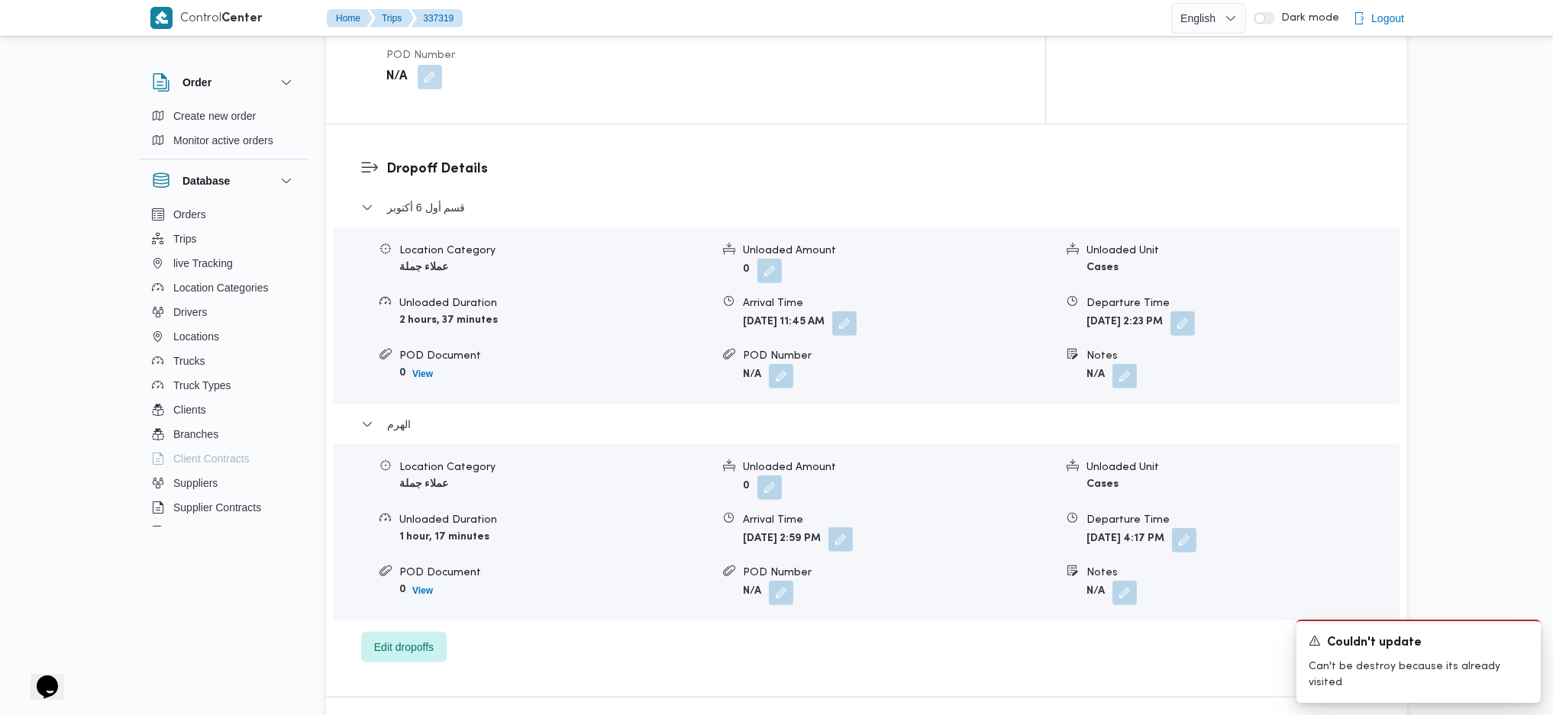
click at [853, 476] on button "button" at bounding box center [840, 540] width 24 height 24
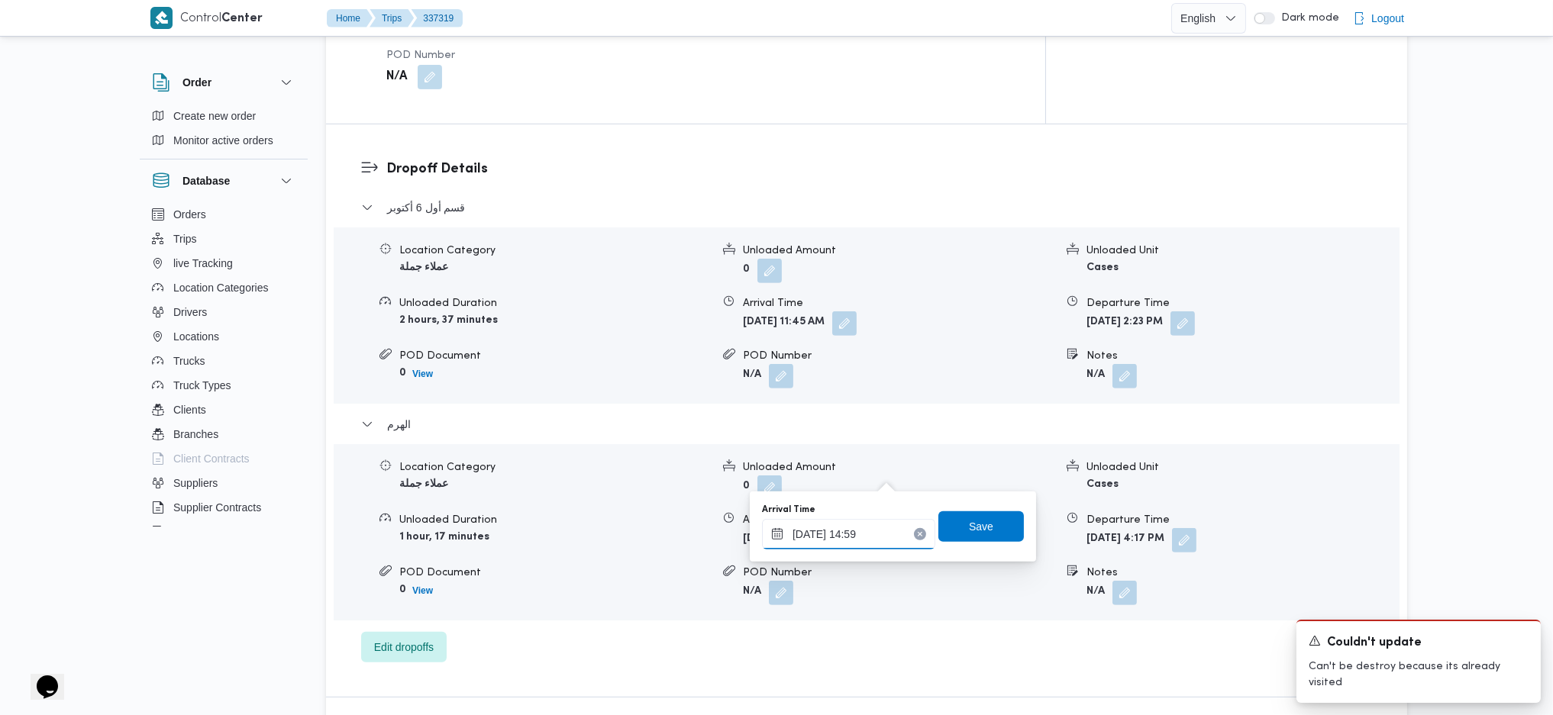
click at [913, 476] on input "14/09/2025 14:59" at bounding box center [848, 534] width 173 height 31
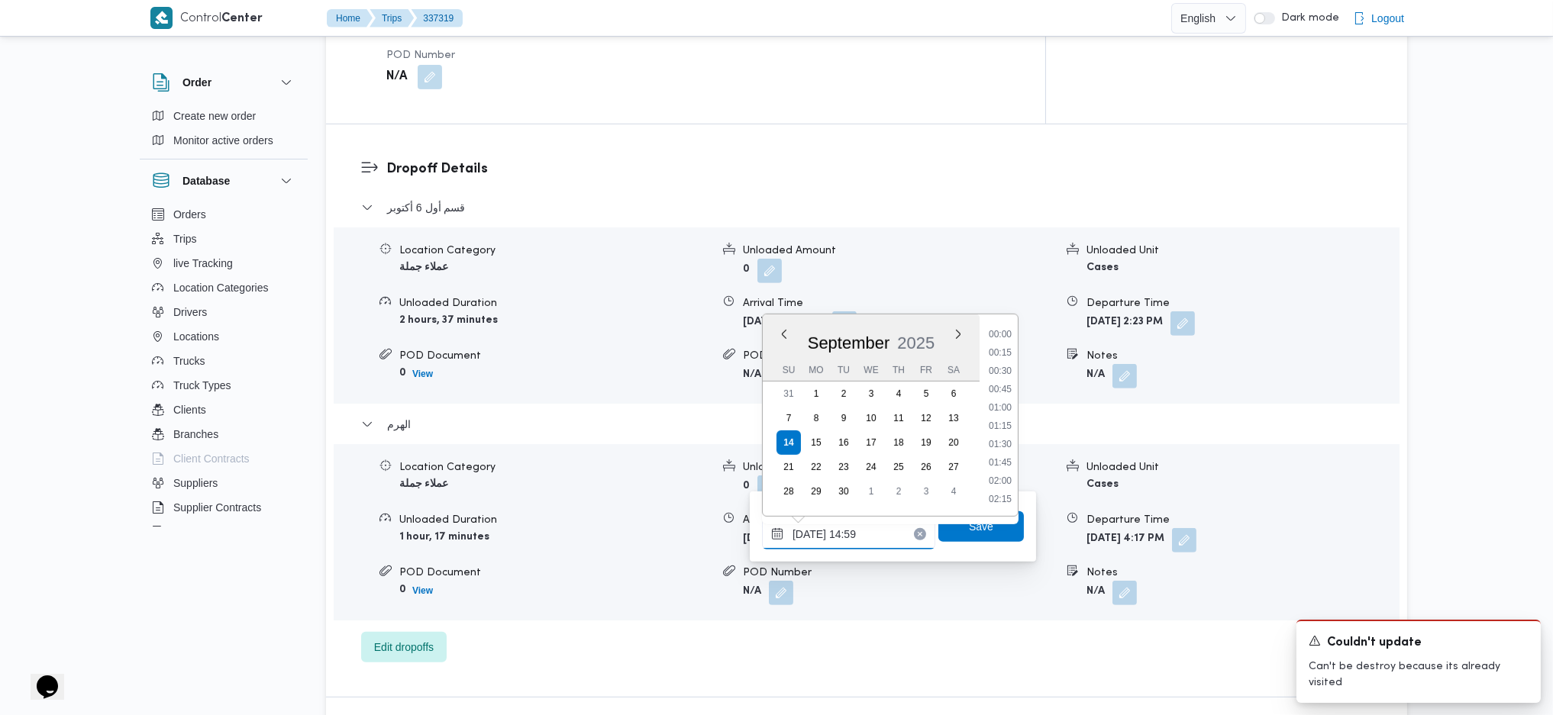
scroll to position [990, 0]
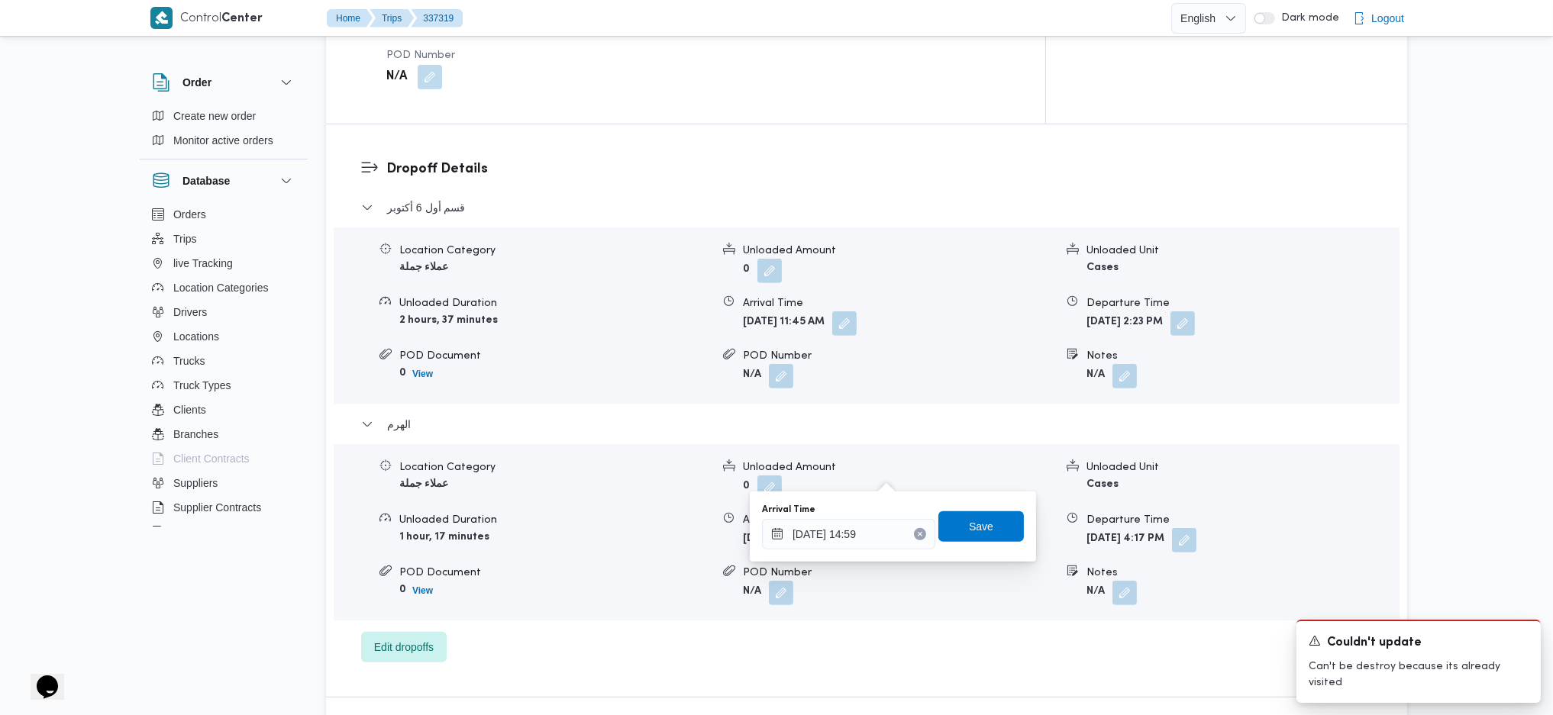
click at [914, 476] on button "Clear input" at bounding box center [920, 534] width 12 height 12
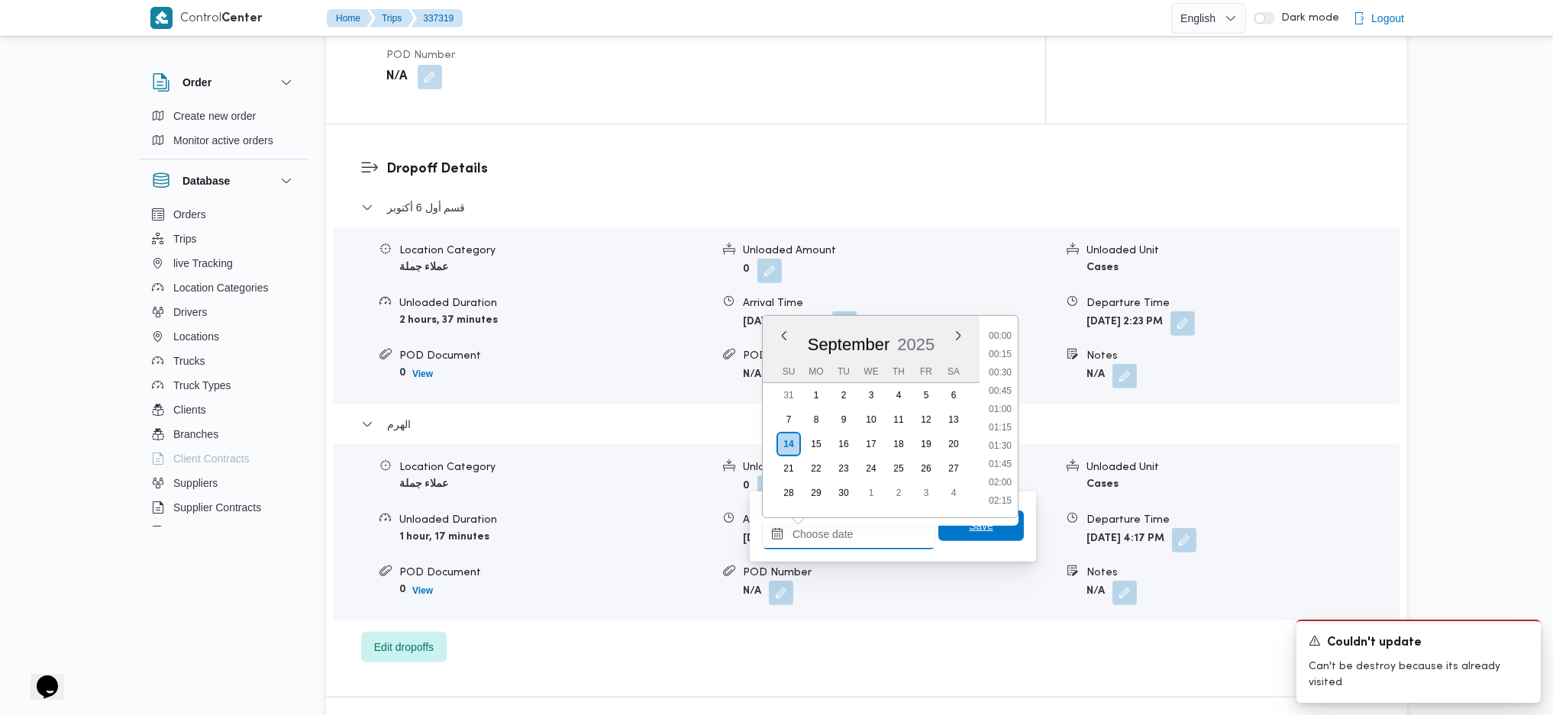
scroll to position [1321, 0]
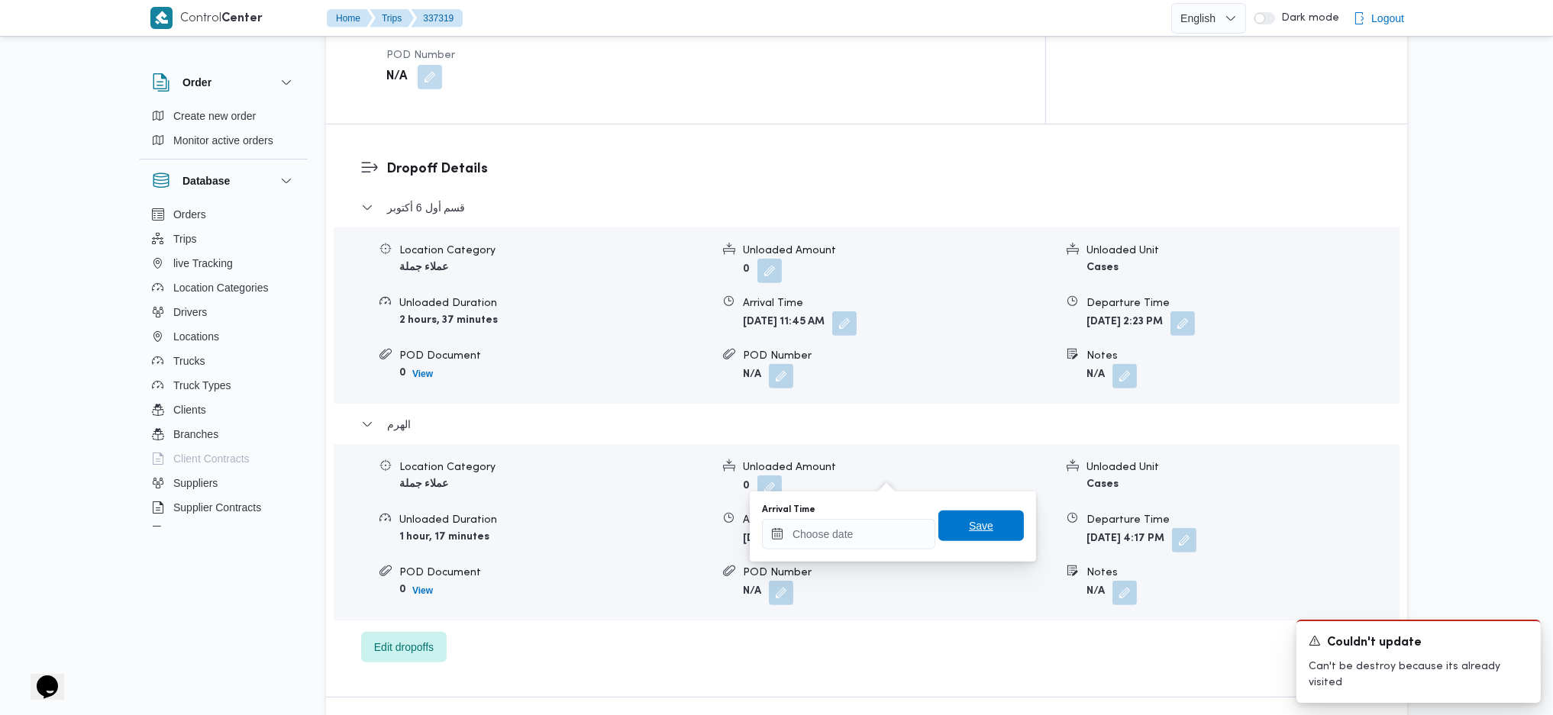
click at [977, 476] on span "Save" at bounding box center [981, 526] width 24 height 18
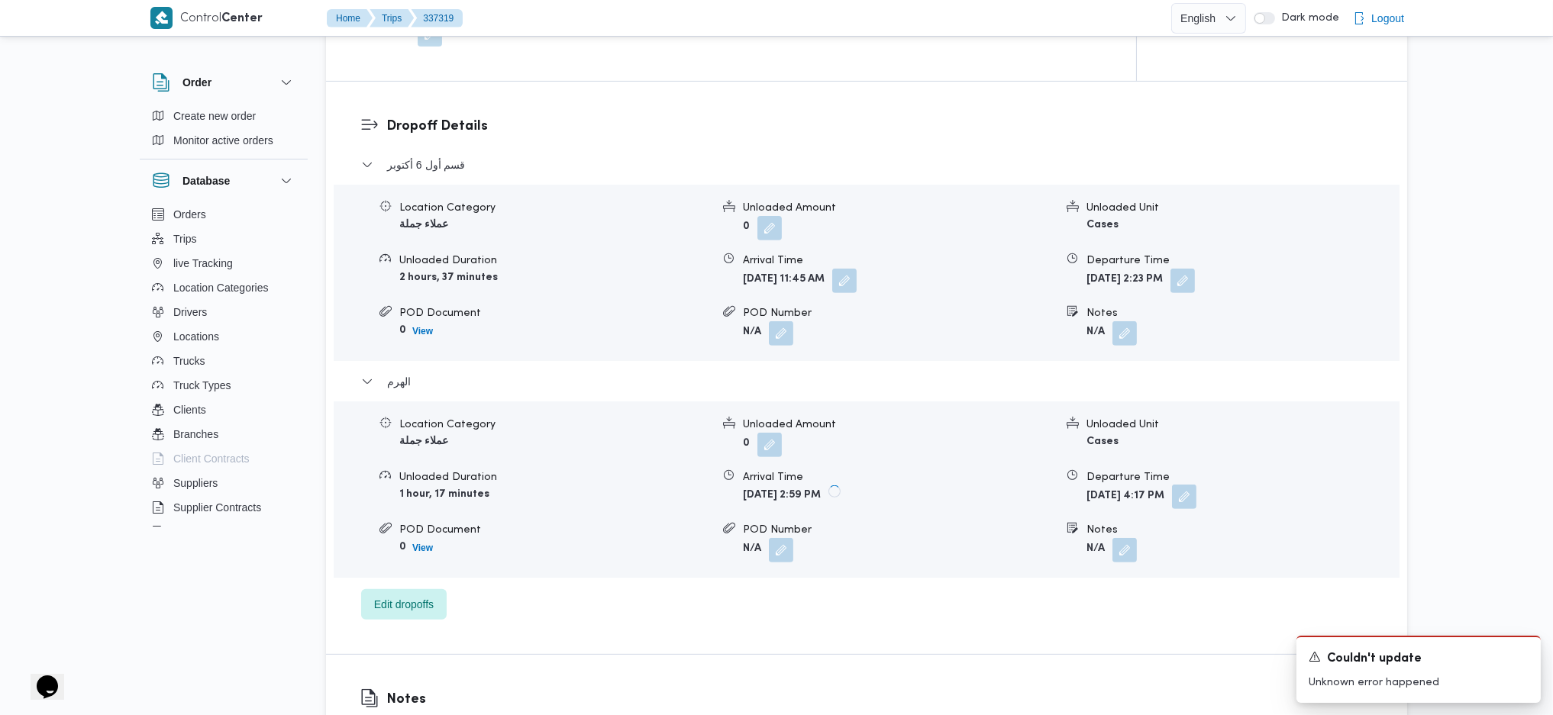
click at [1196, 476] on button "button" at bounding box center [1184, 497] width 24 height 24
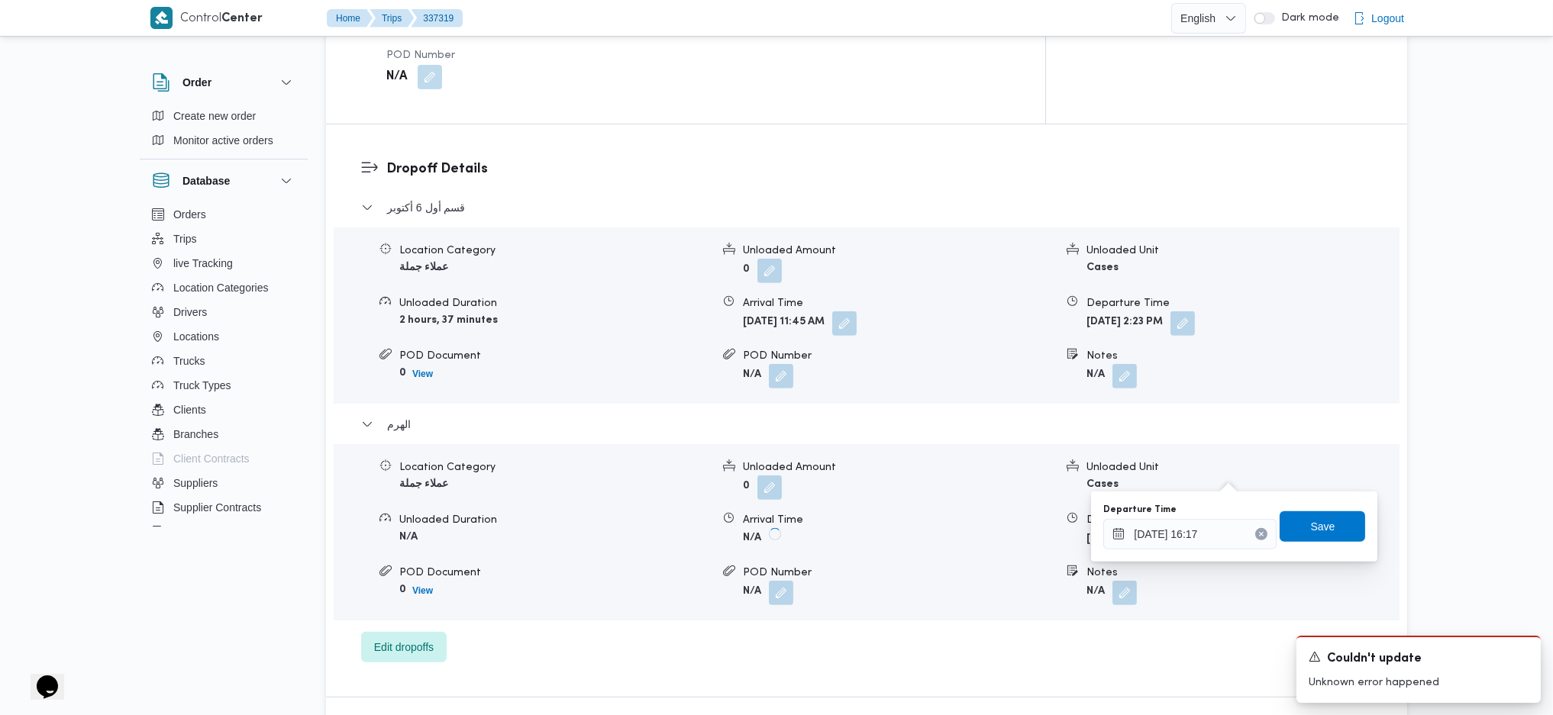
click at [1258, 476] on icon "Clear input" at bounding box center [1261, 534] width 6 height 6
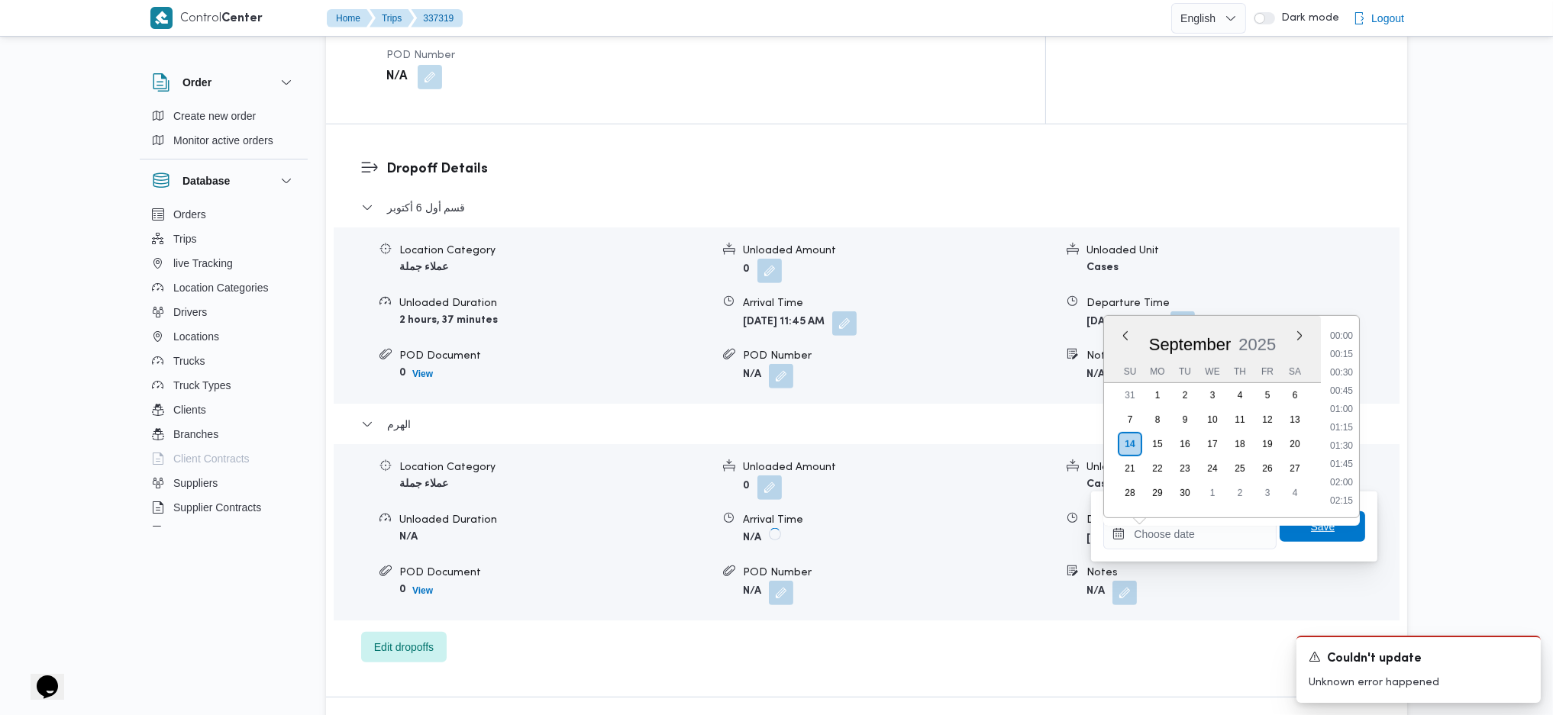
scroll to position [0, 0]
click at [1277, 476] on span "Save" at bounding box center [1321, 526] width 85 height 31
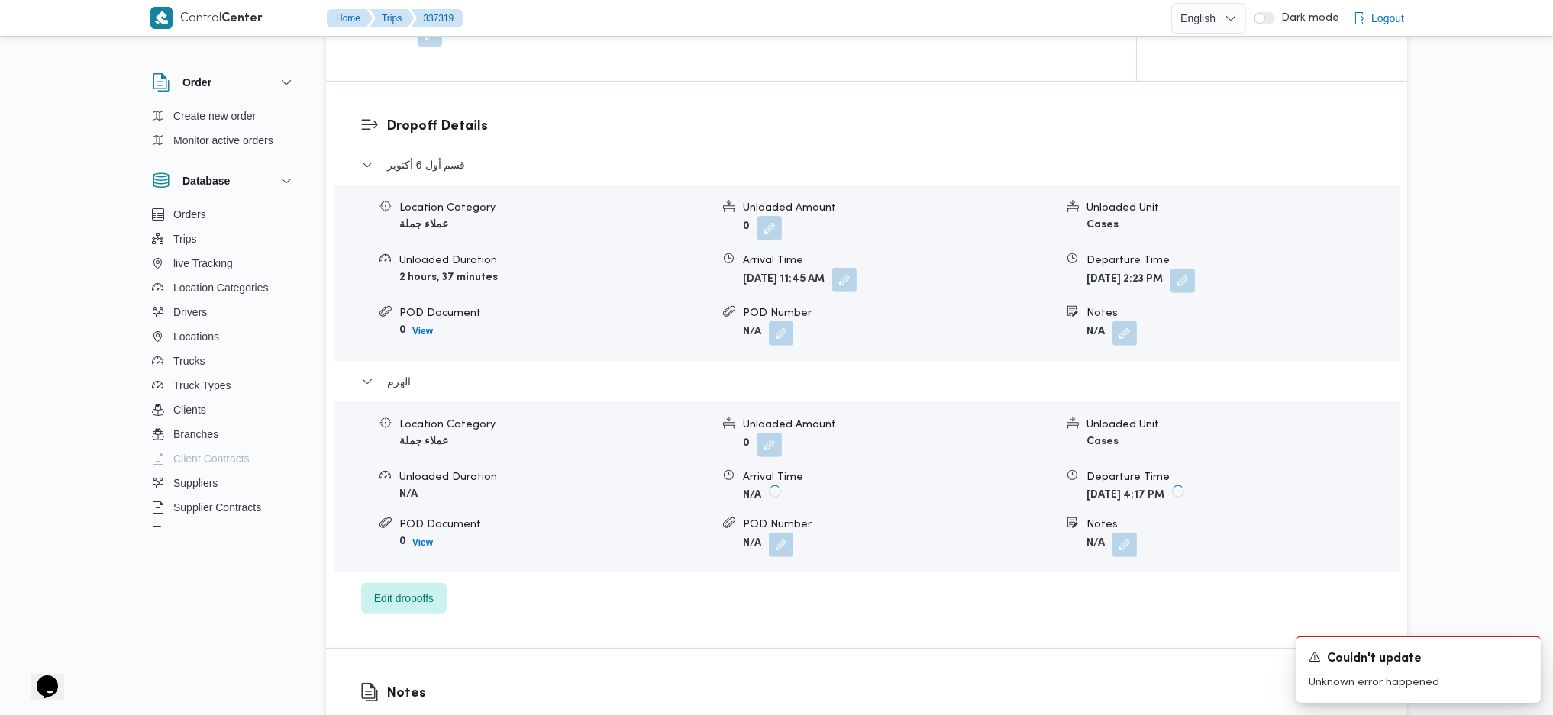
click at [857, 268] on button "button" at bounding box center [844, 280] width 24 height 24
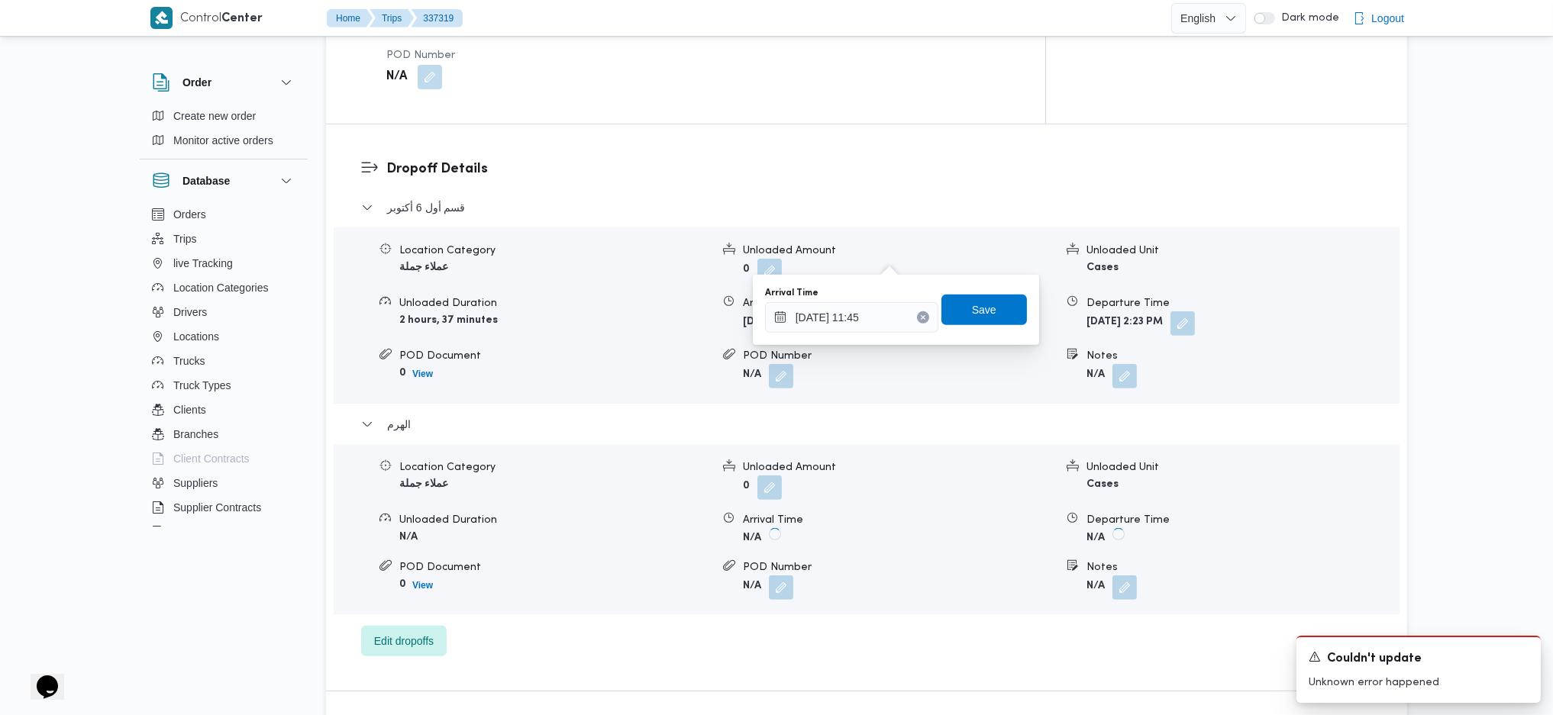
click at [920, 315] on icon "Clear input" at bounding box center [923, 318] width 6 height 6
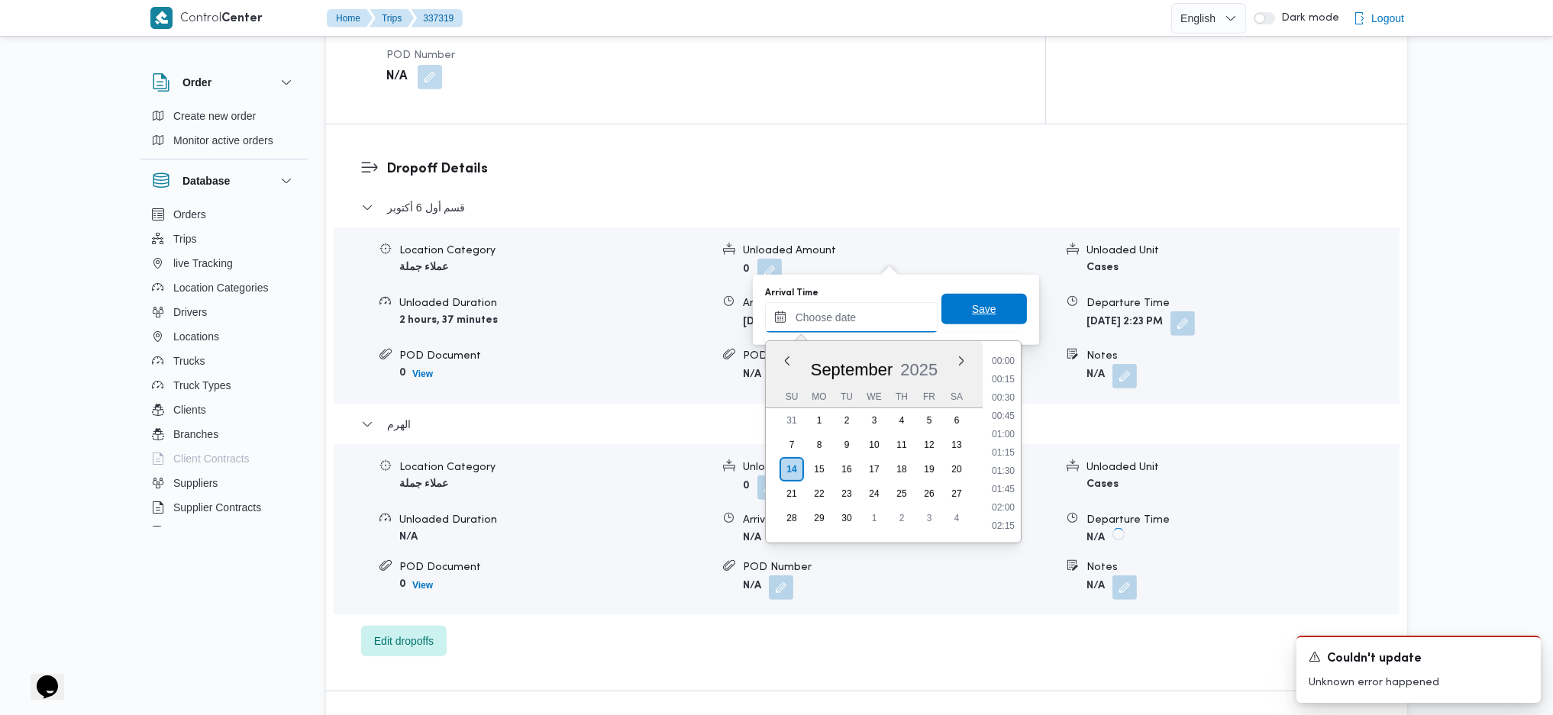
scroll to position [1321, 0]
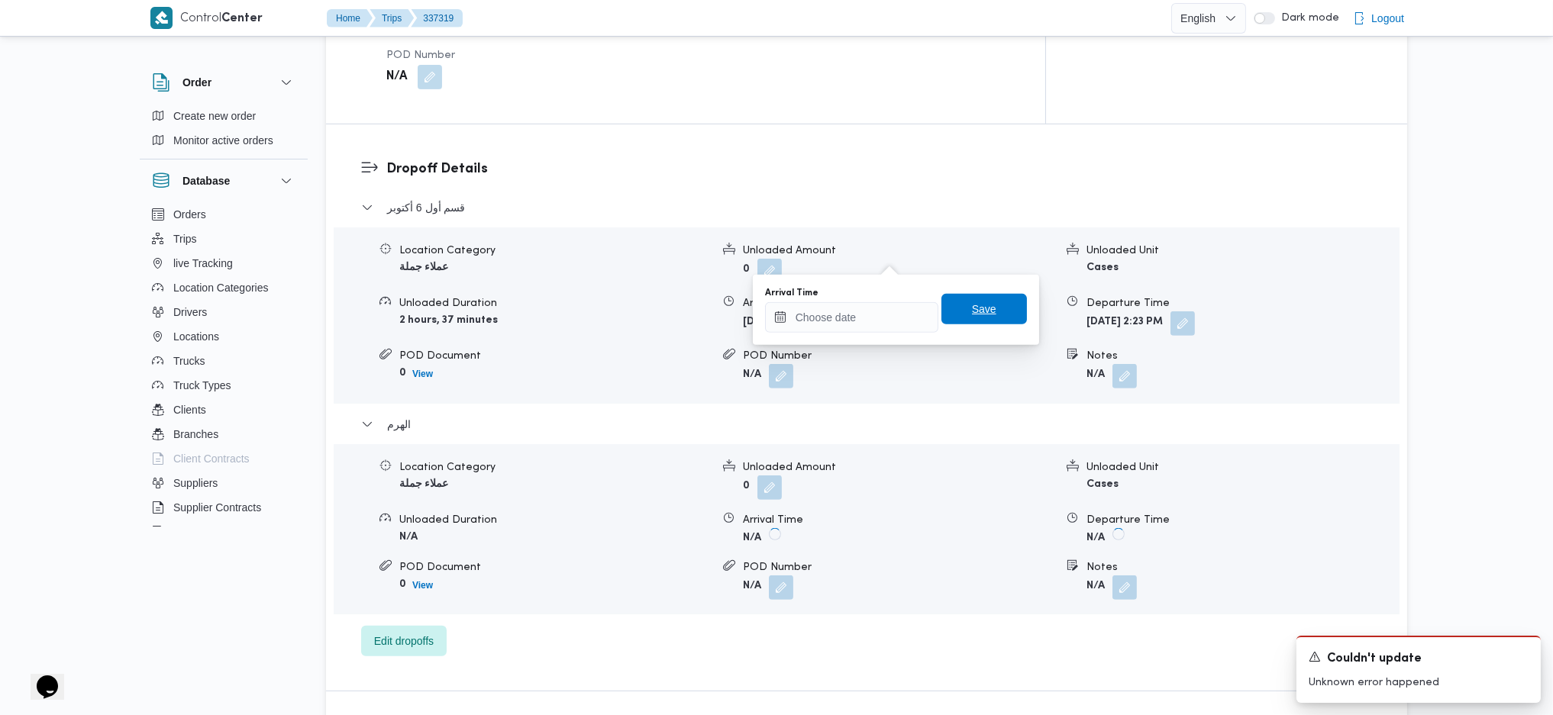
click at [982, 312] on span "Save" at bounding box center [984, 309] width 24 height 18
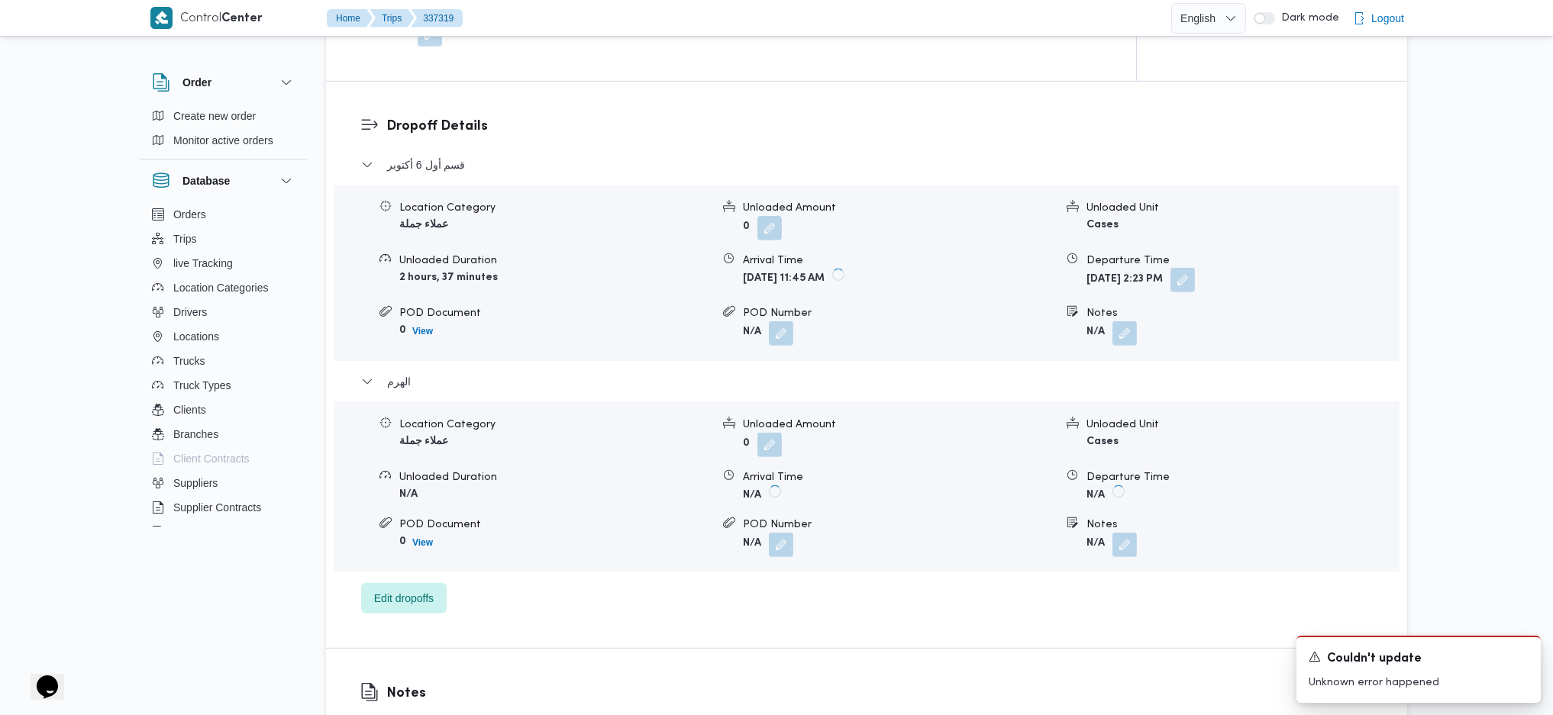
click at [1195, 268] on button "button" at bounding box center [1182, 280] width 24 height 24
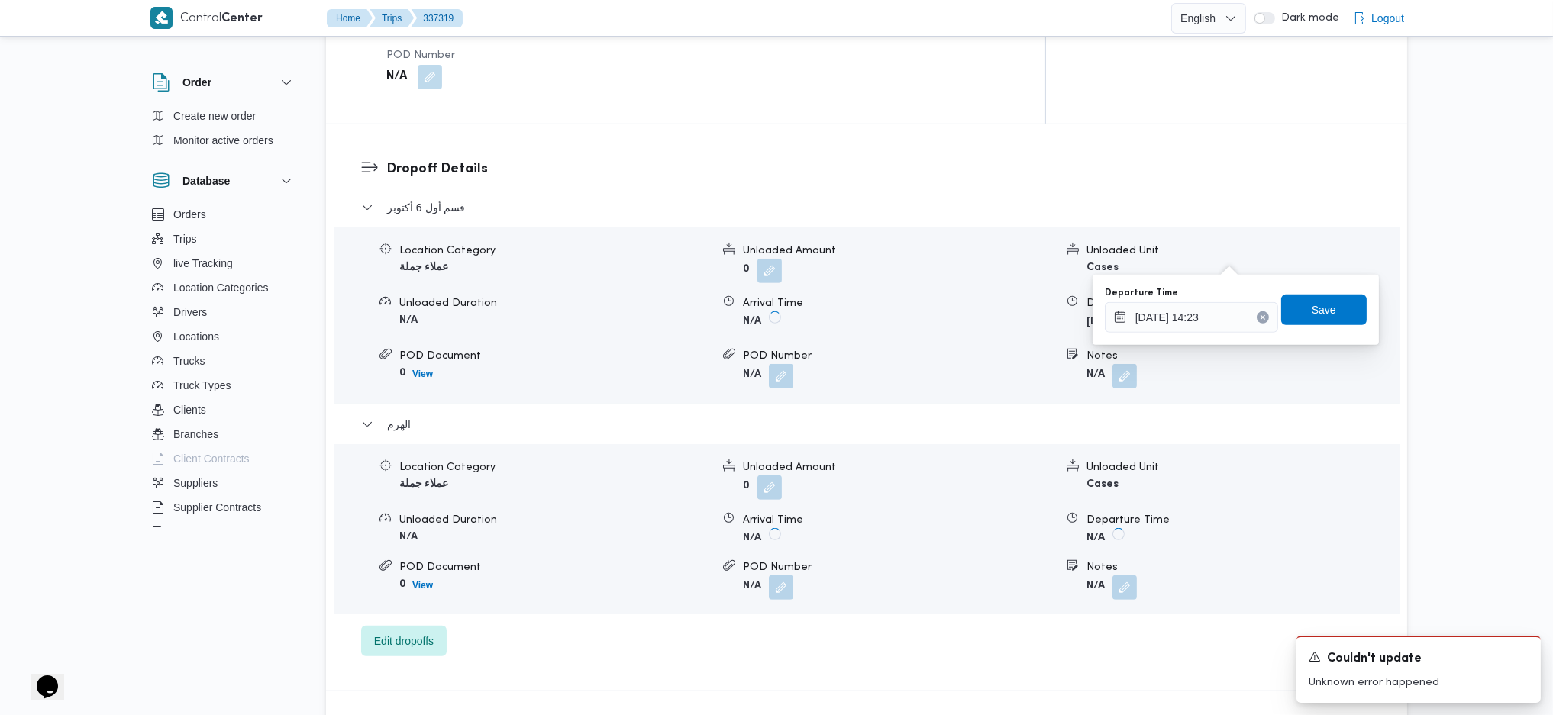
click at [1257, 315] on button "Clear input" at bounding box center [1263, 317] width 12 height 12
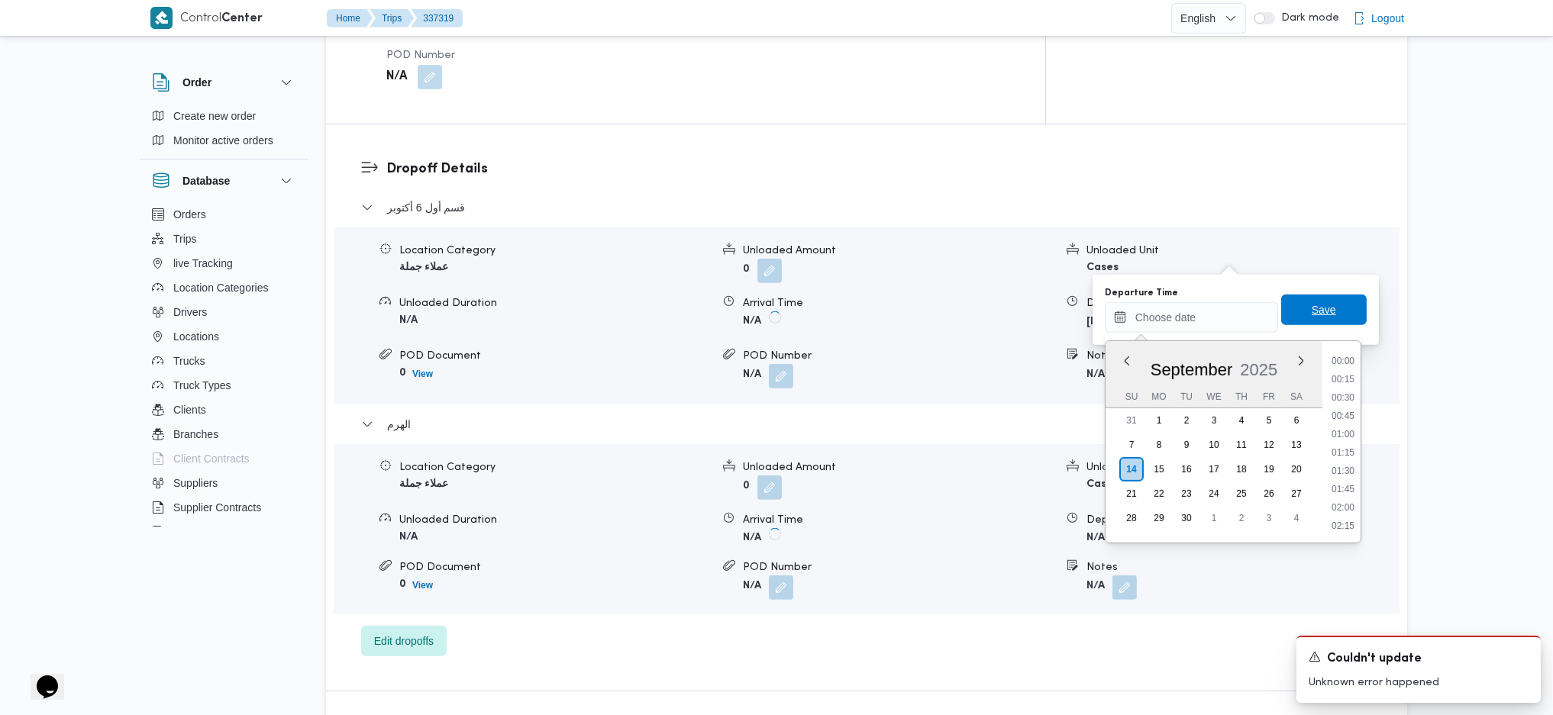
scroll to position [0, 0]
click at [1277, 308] on span "Save" at bounding box center [1323, 310] width 24 height 18
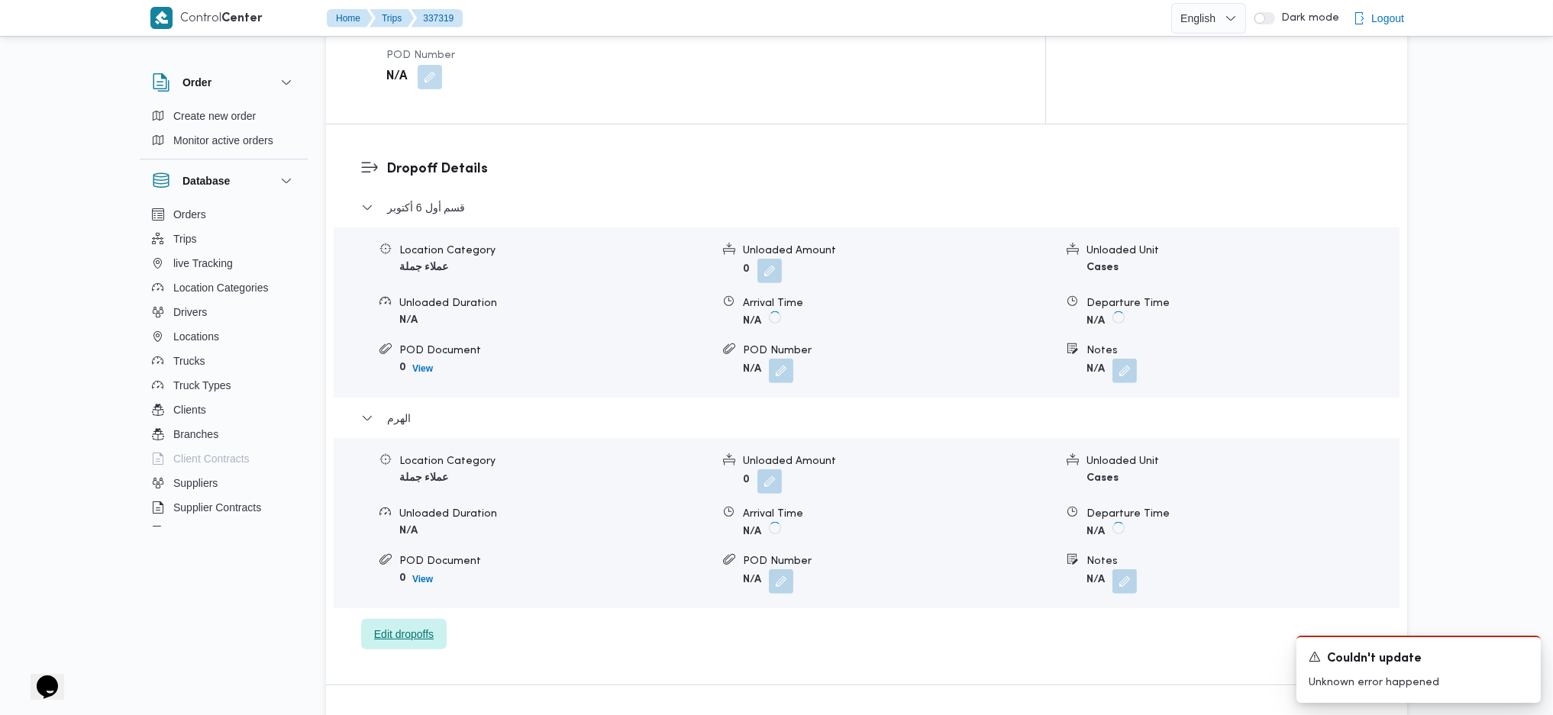
click at [424, 476] on span "Edit dropoffs" at bounding box center [404, 634] width 60 height 18
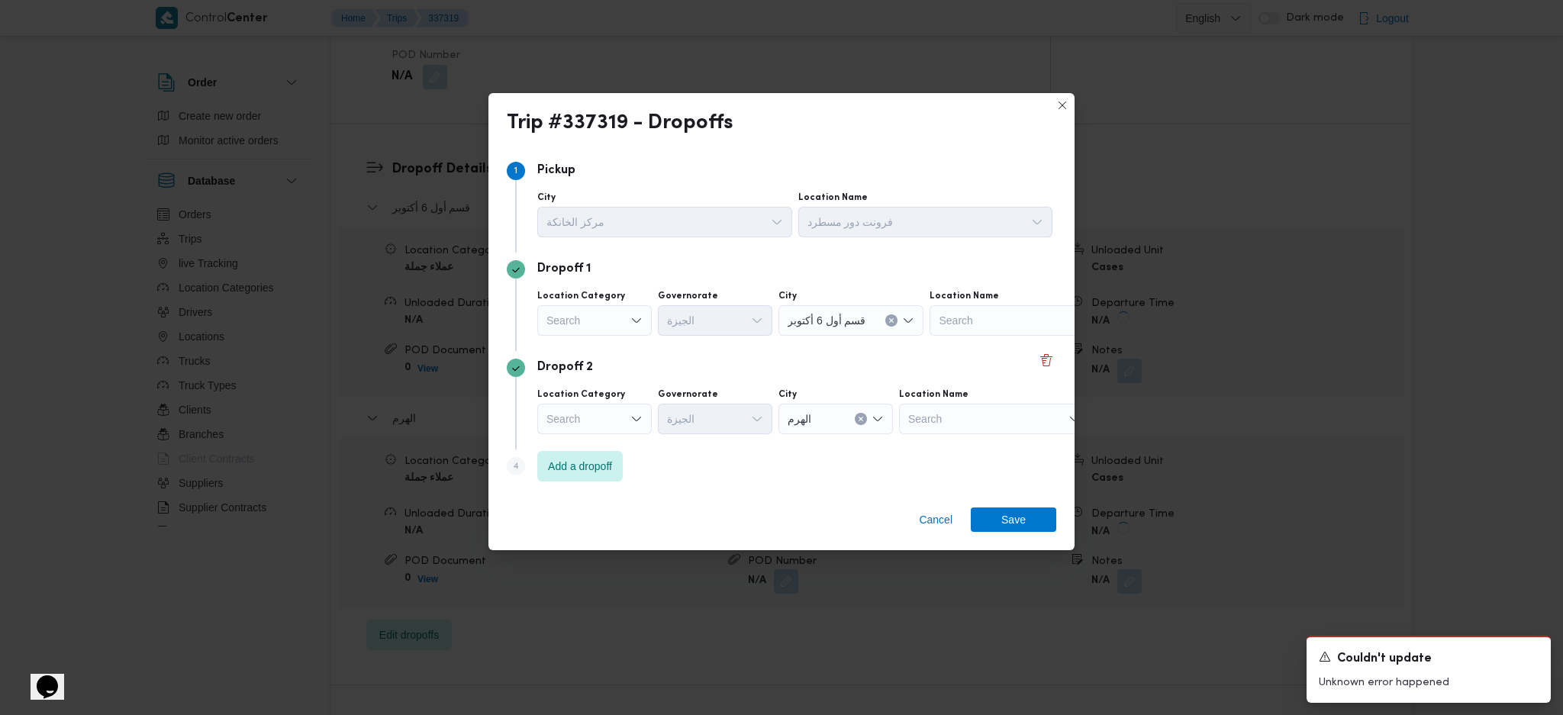
click at [590, 408] on div "Search" at bounding box center [594, 419] width 115 height 31
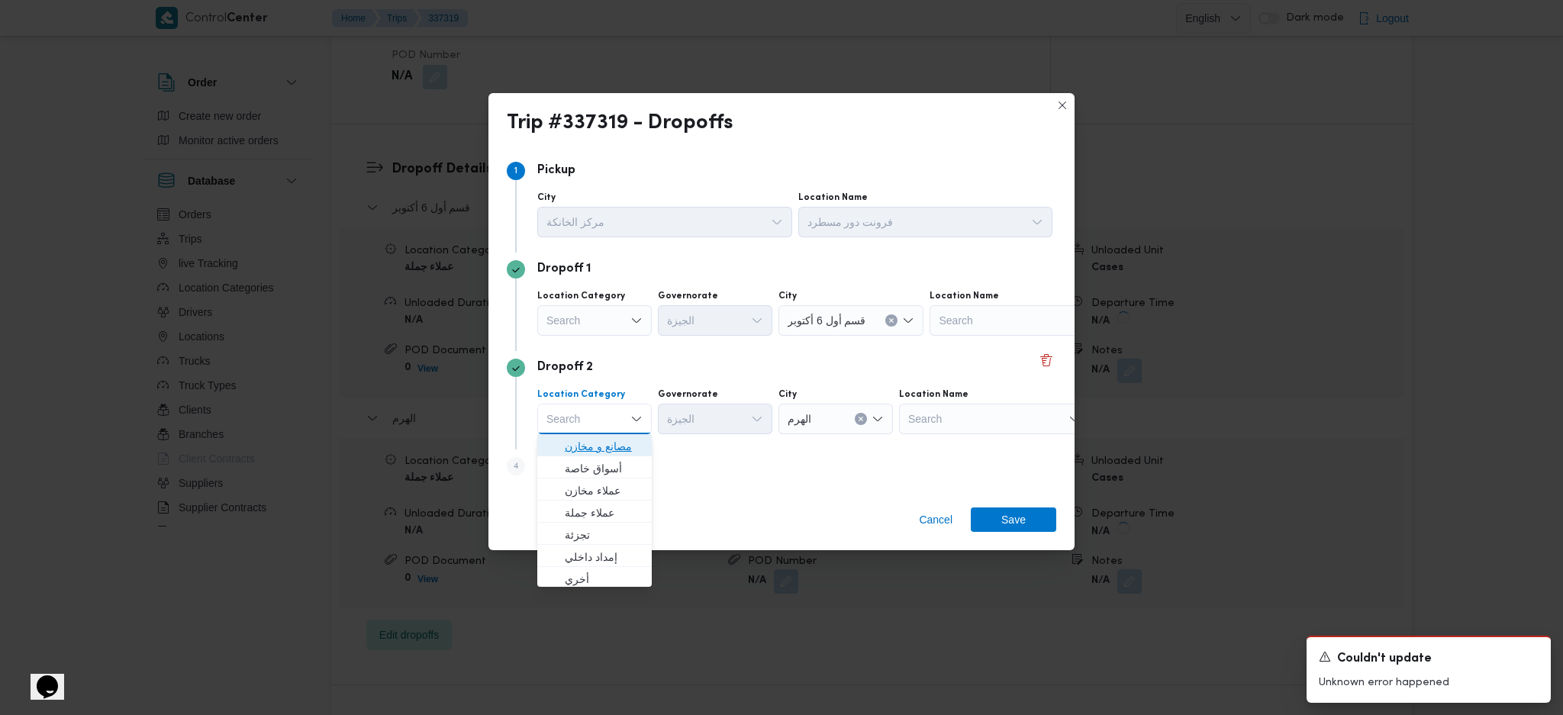
click at [611, 439] on span "مصانع و مخازن" at bounding box center [604, 446] width 78 height 18
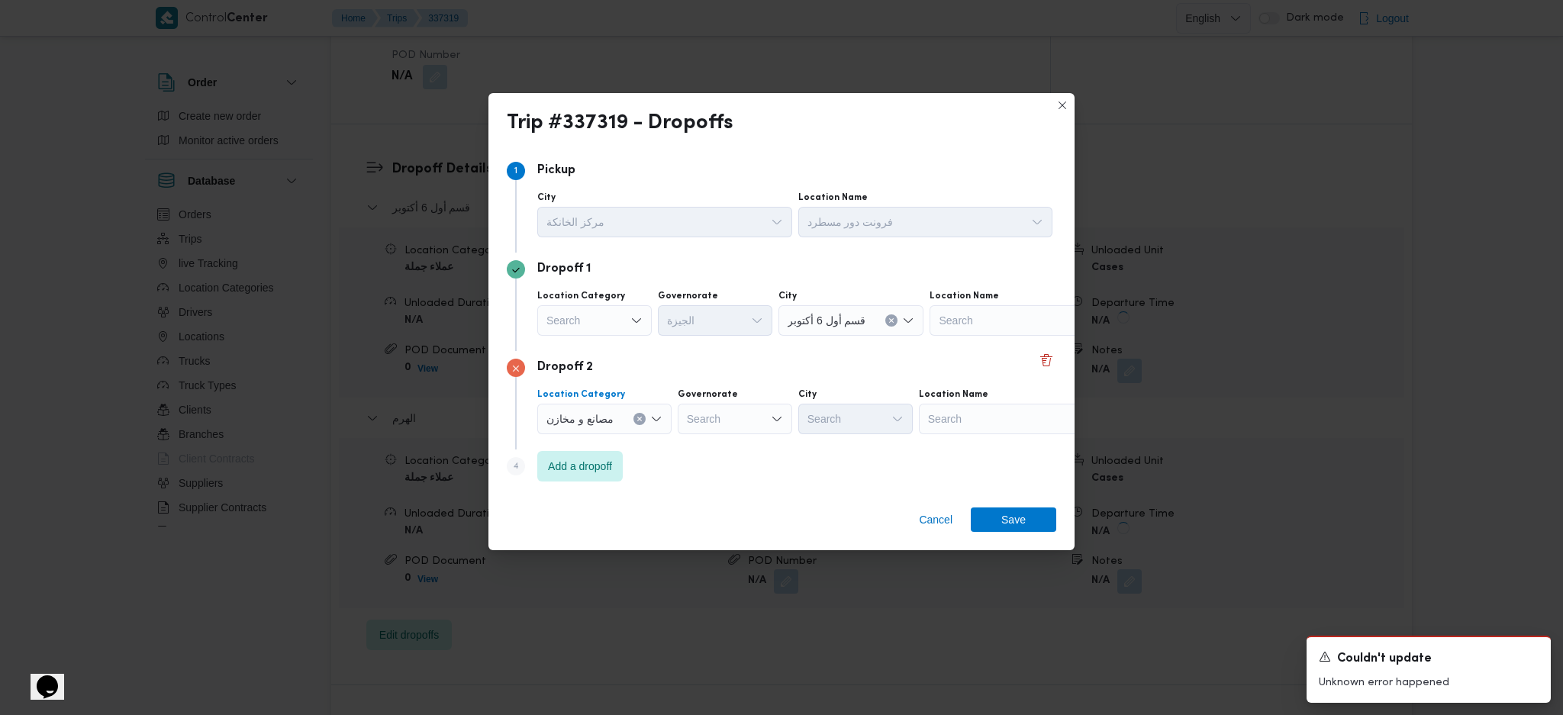
click at [1015, 409] on div "Search" at bounding box center [1014, 419] width 191 height 31
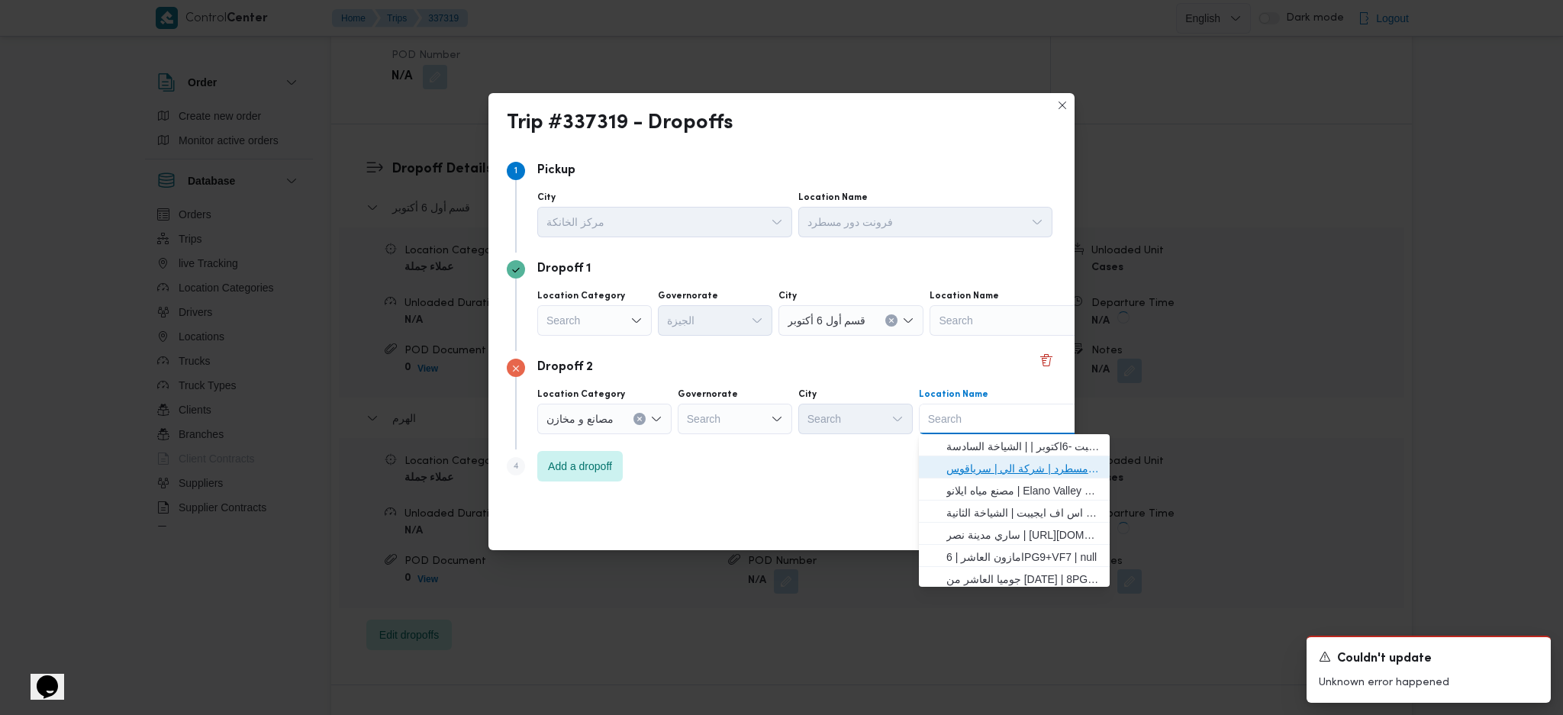
click at [1008, 467] on span "فرونت دور مسطرد | شركة الي | سرياقوس" at bounding box center [1024, 469] width 154 height 18
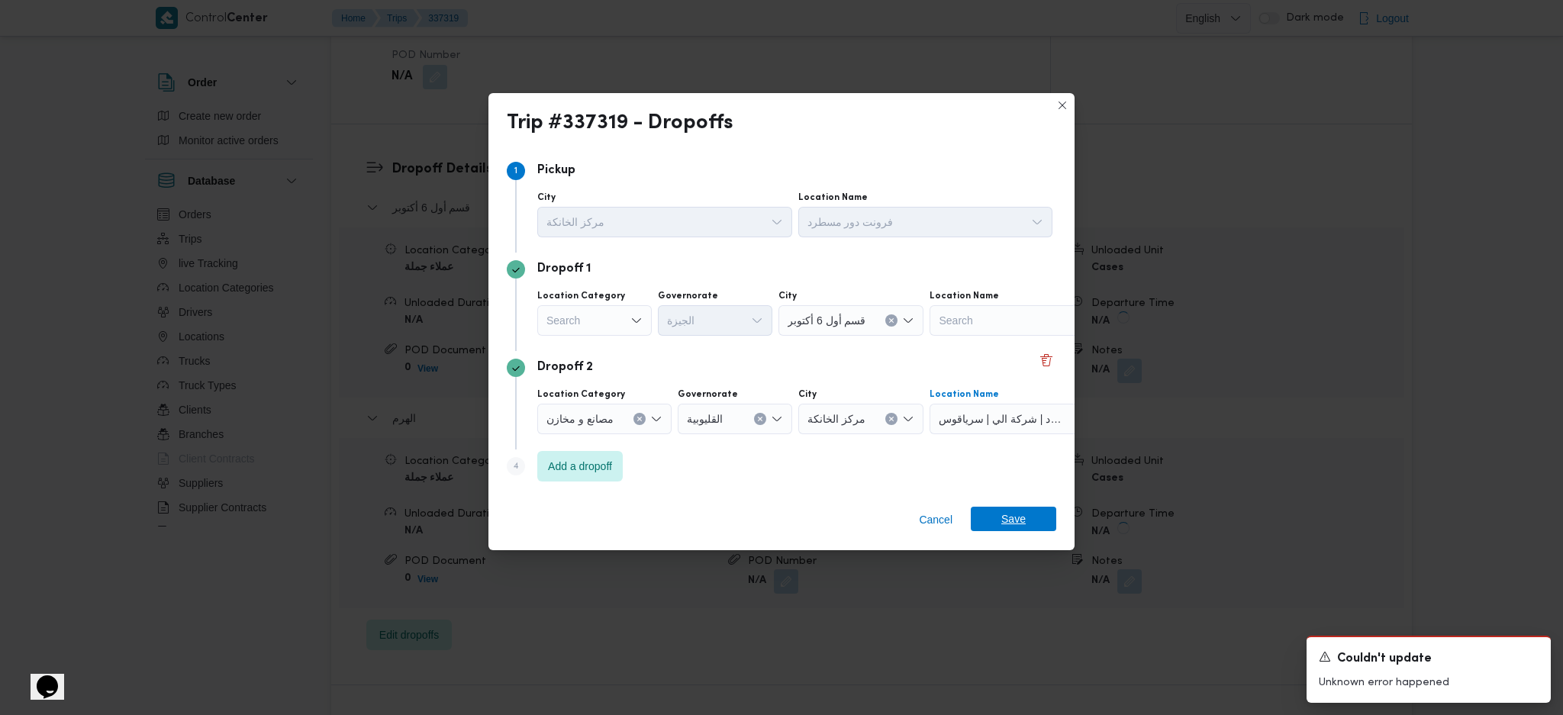
click at [1005, 476] on span "Save" at bounding box center [1014, 519] width 24 height 24
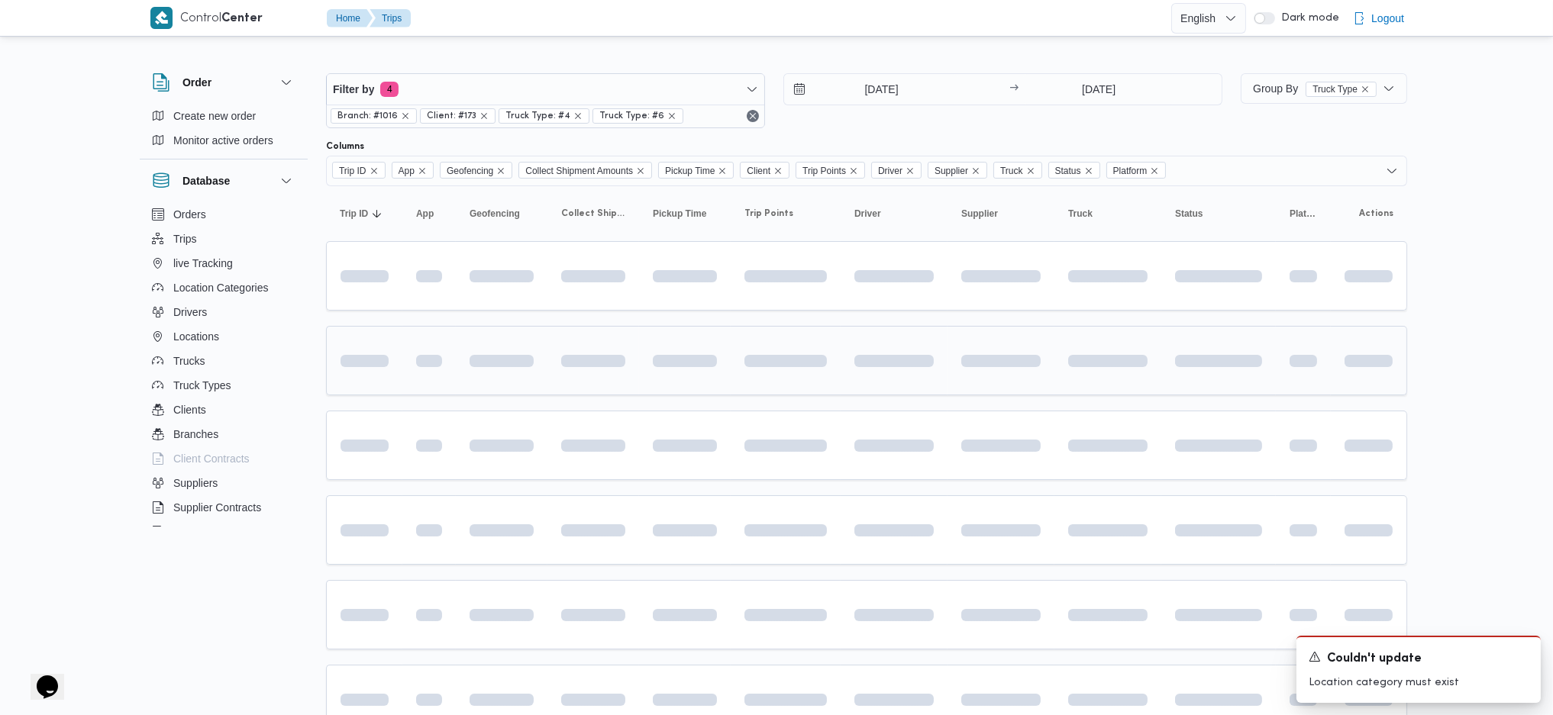
scroll to position [102, 0]
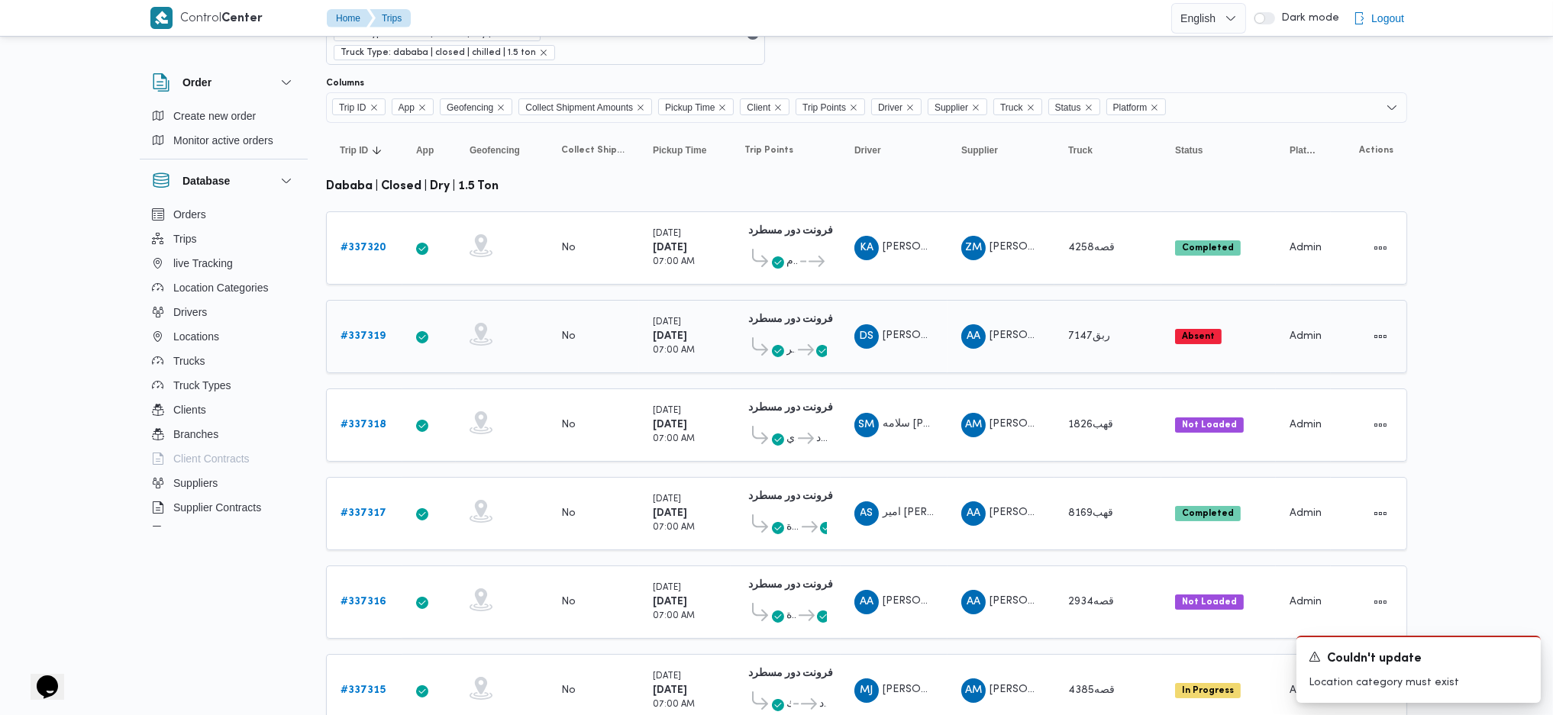
click at [768, 337] on span at bounding box center [757, 349] width 27 height 25
click at [808, 344] on icon at bounding box center [806, 349] width 16 height 11
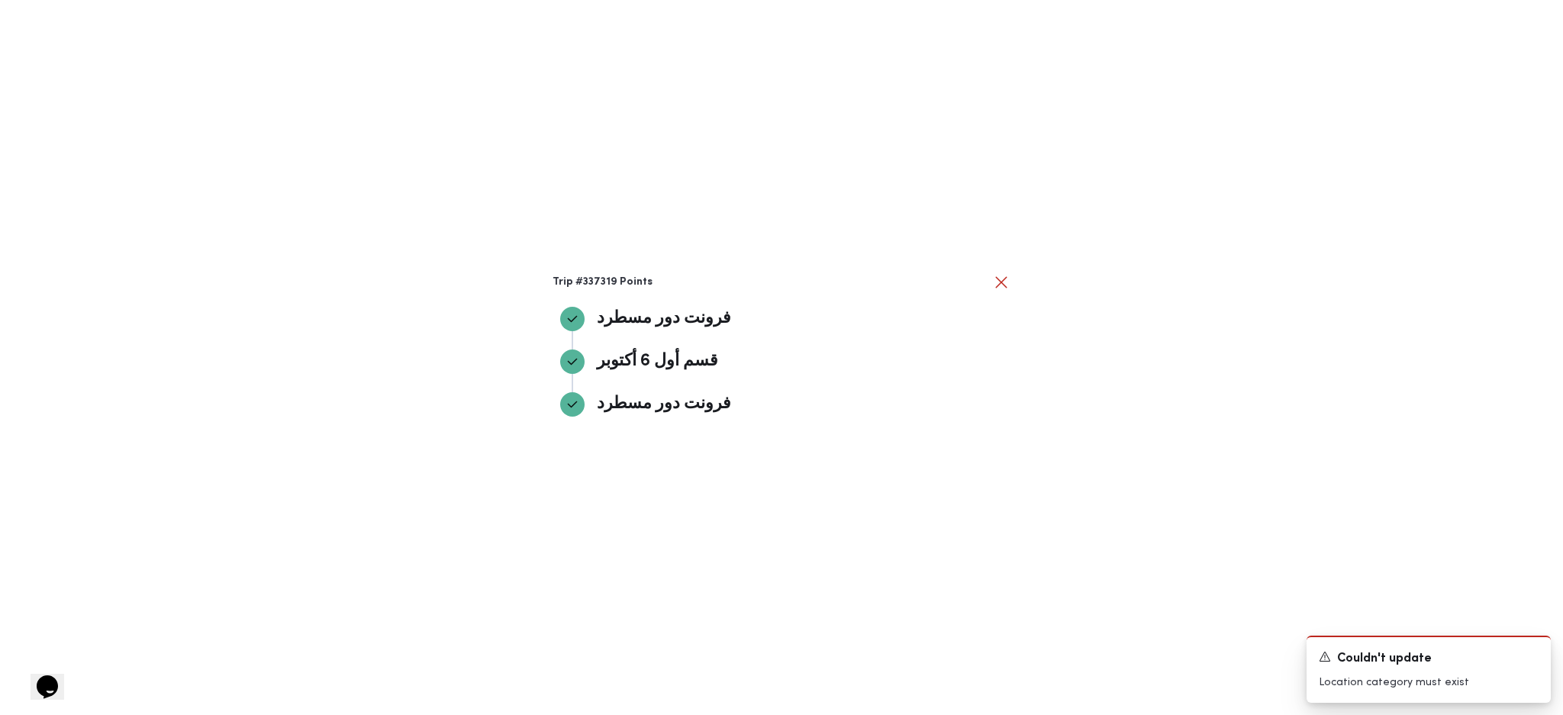
click at [1166, 415] on div "Trip #337319 Points فرونت دور مسطرد فرونت دور مسطرد قسم أول 6 أكتوبر قسم أول 6 …" at bounding box center [781, 357] width 1563 height 715
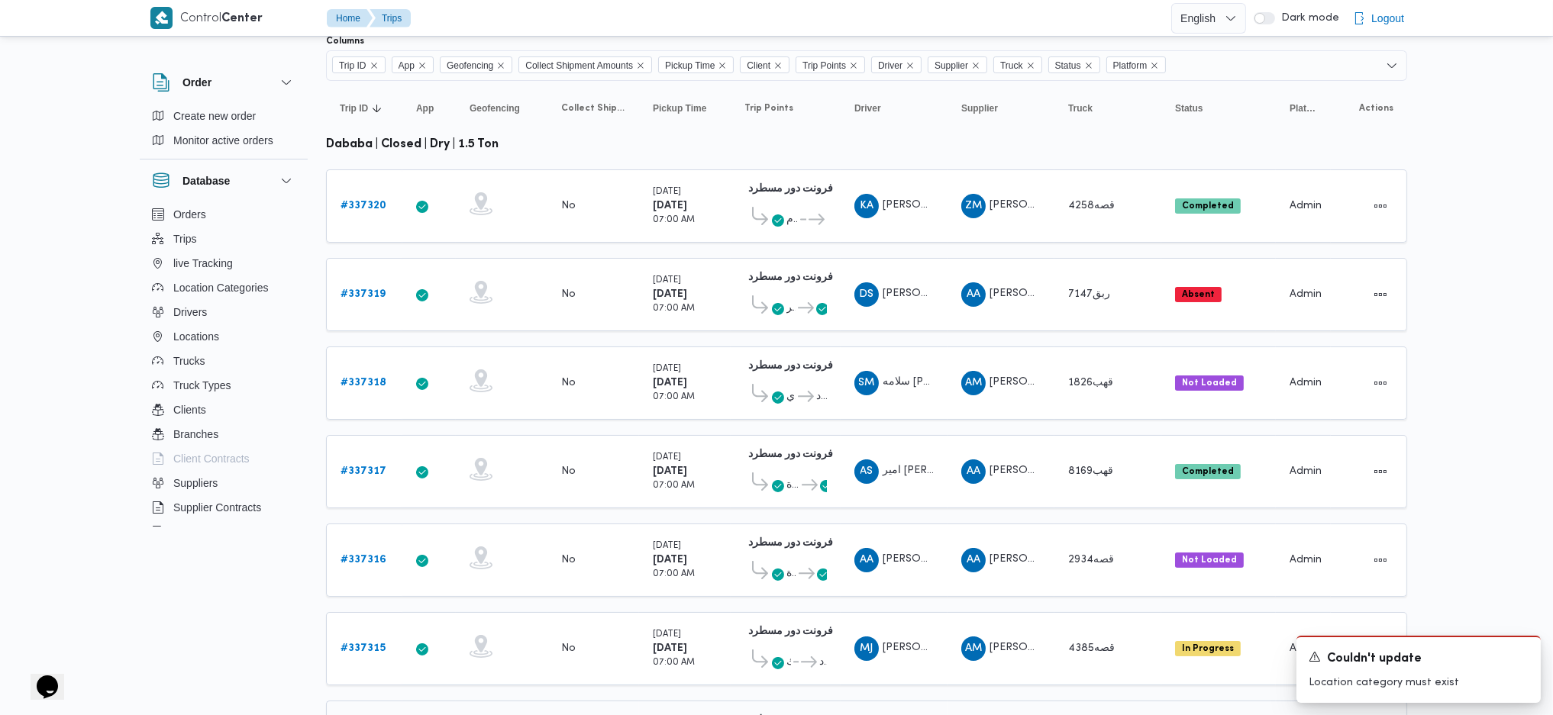
scroll to position [0, 0]
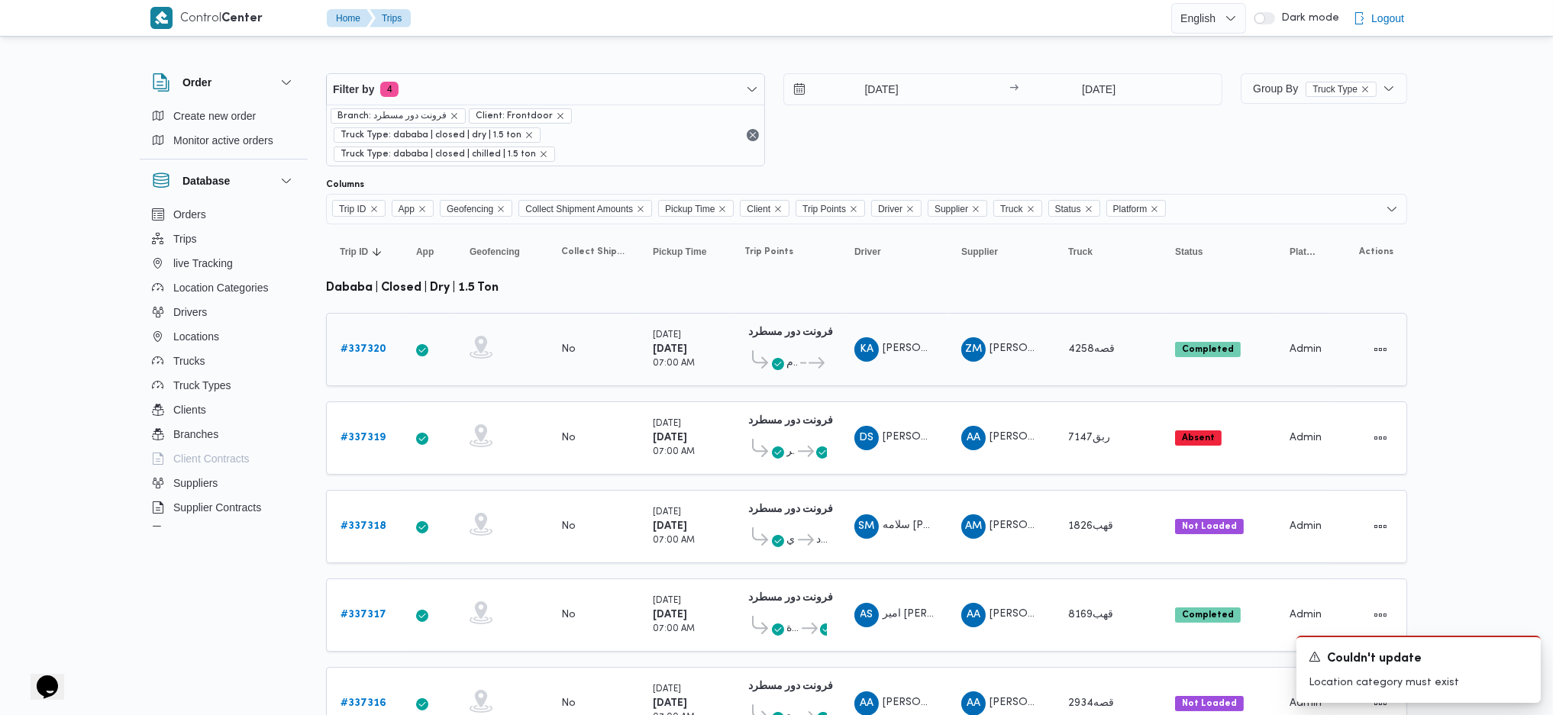
click at [379, 344] on b "# 337320" at bounding box center [363, 349] width 46 height 10
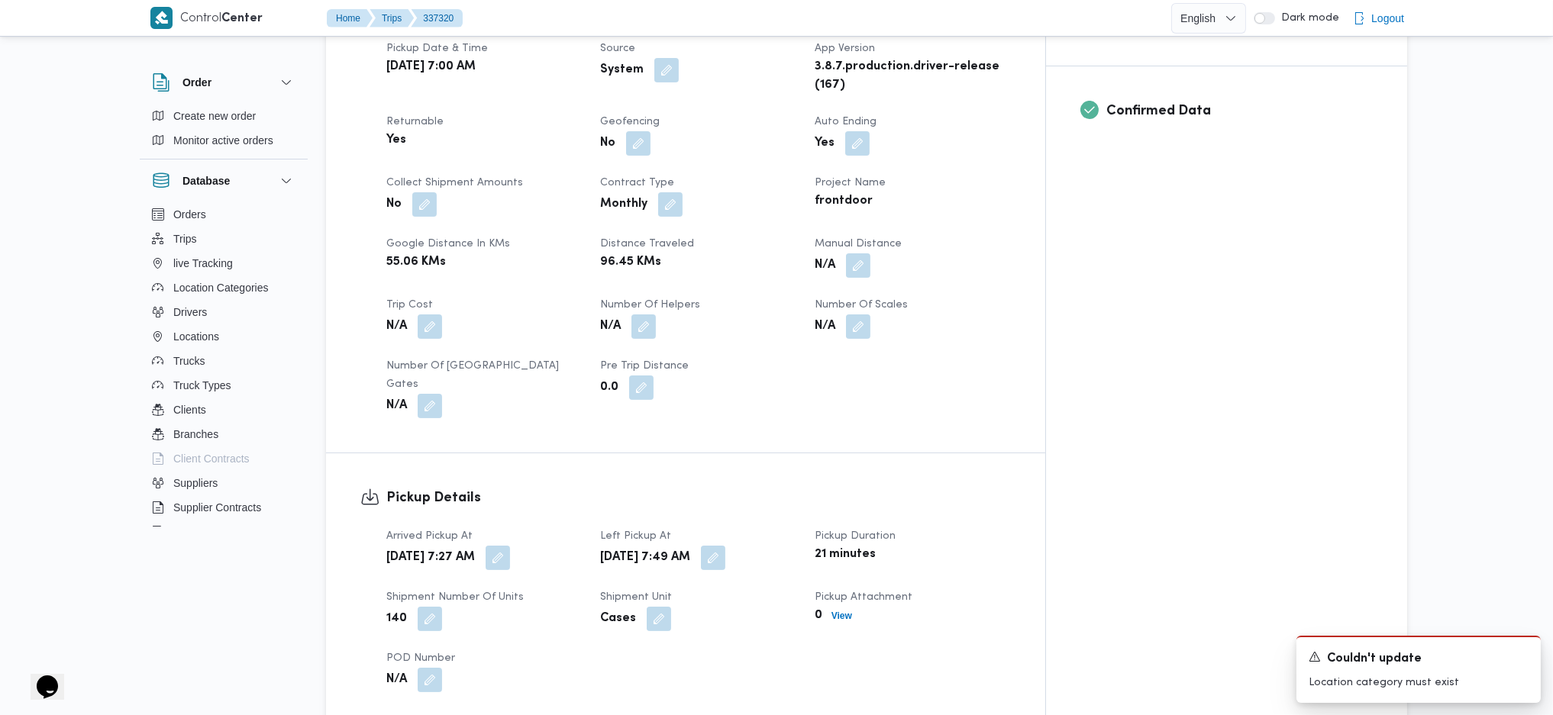
scroll to position [611, 0]
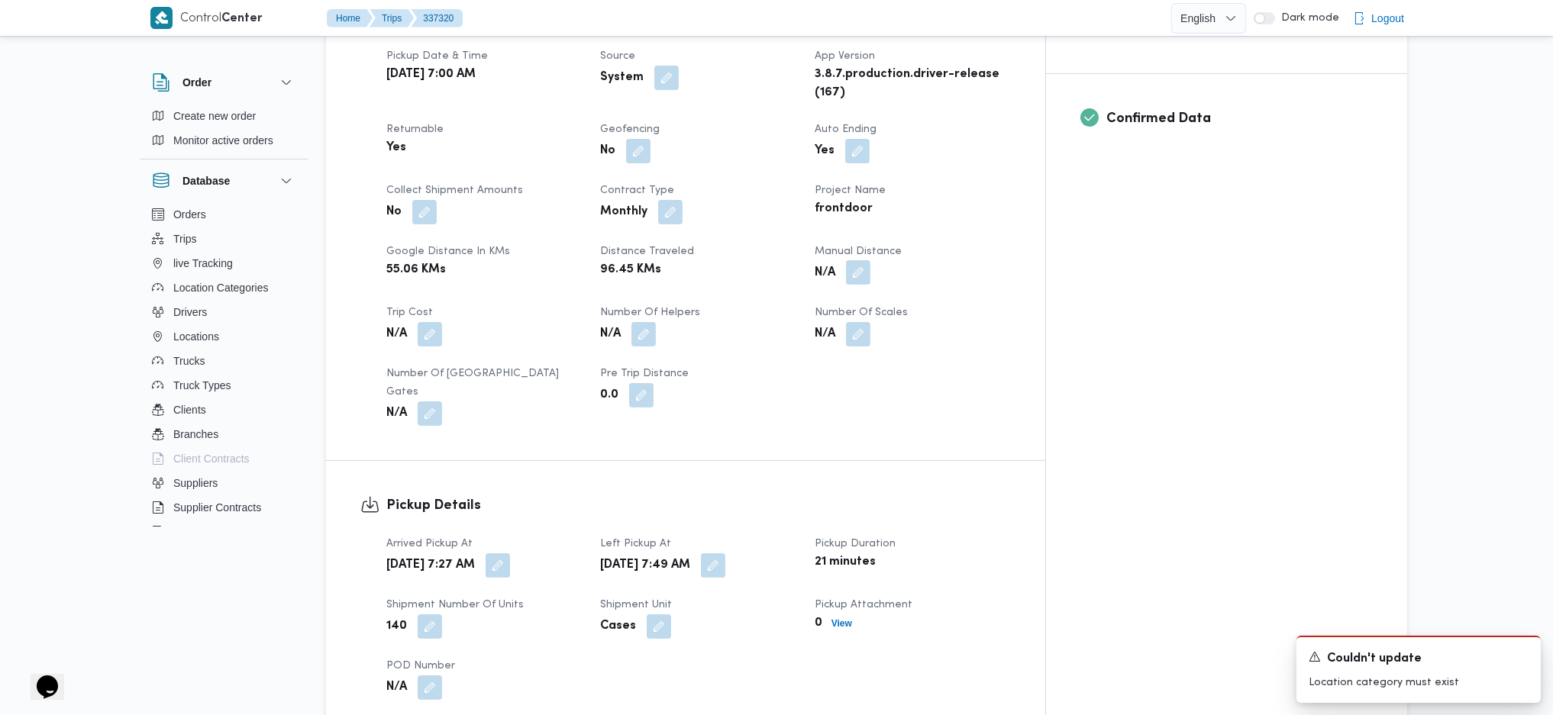
click at [870, 260] on button "button" at bounding box center [858, 272] width 24 height 24
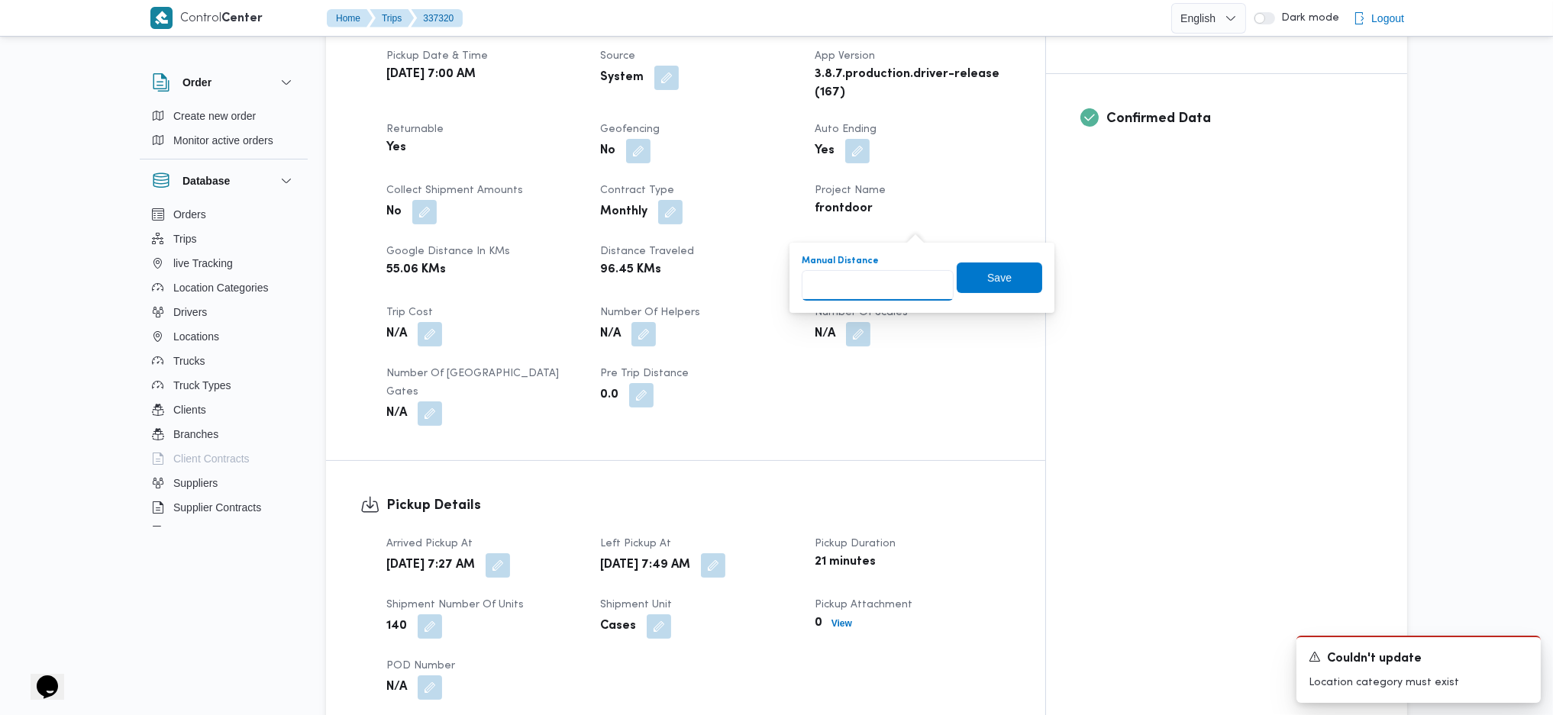
click at [883, 282] on input "Manual Distance" at bounding box center [878, 285] width 152 height 31
type input "120"
click at [1011, 321] on div "N/A" at bounding box center [912, 334] width 198 height 27
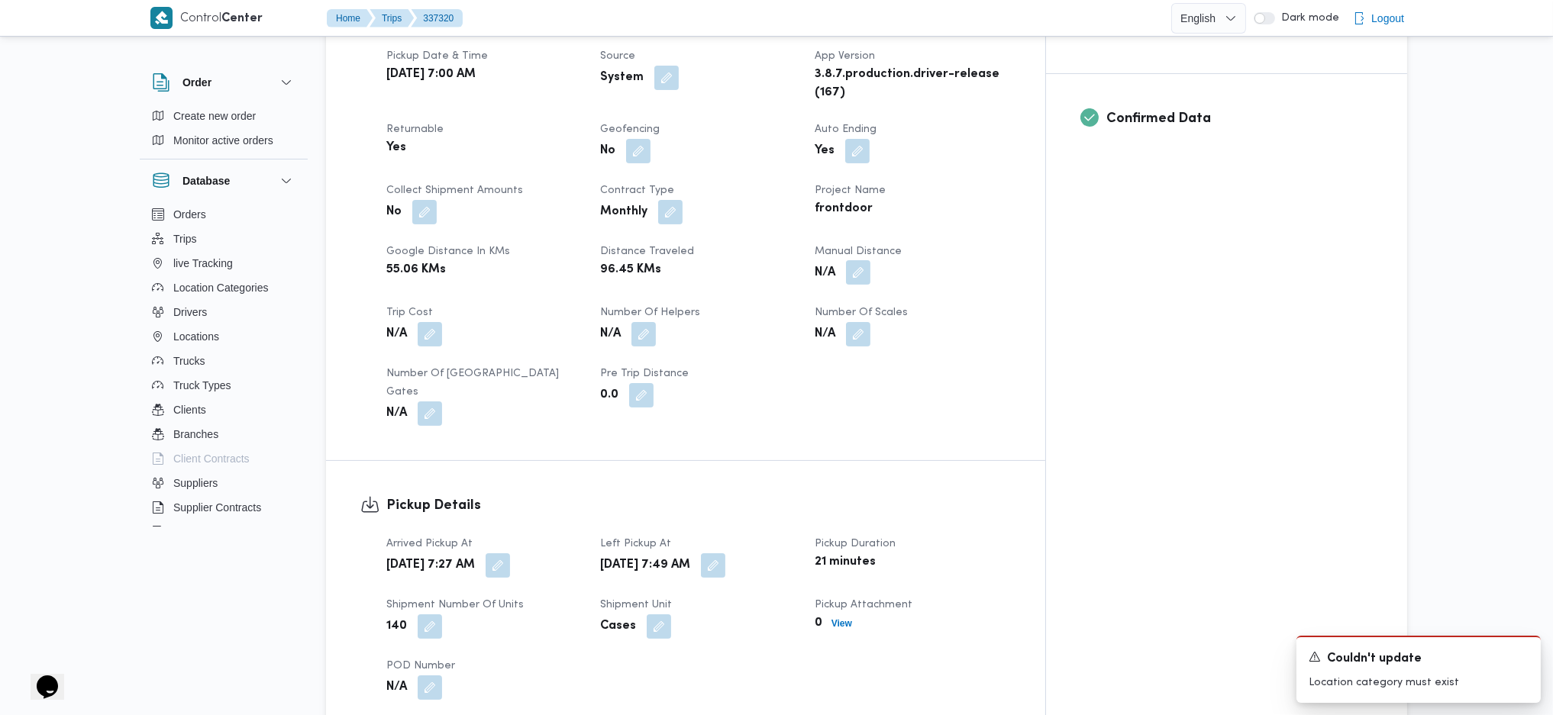
click at [870, 260] on button "button" at bounding box center [858, 272] width 24 height 24
click at [870, 298] on input "Manual Distance" at bounding box center [878, 285] width 152 height 31
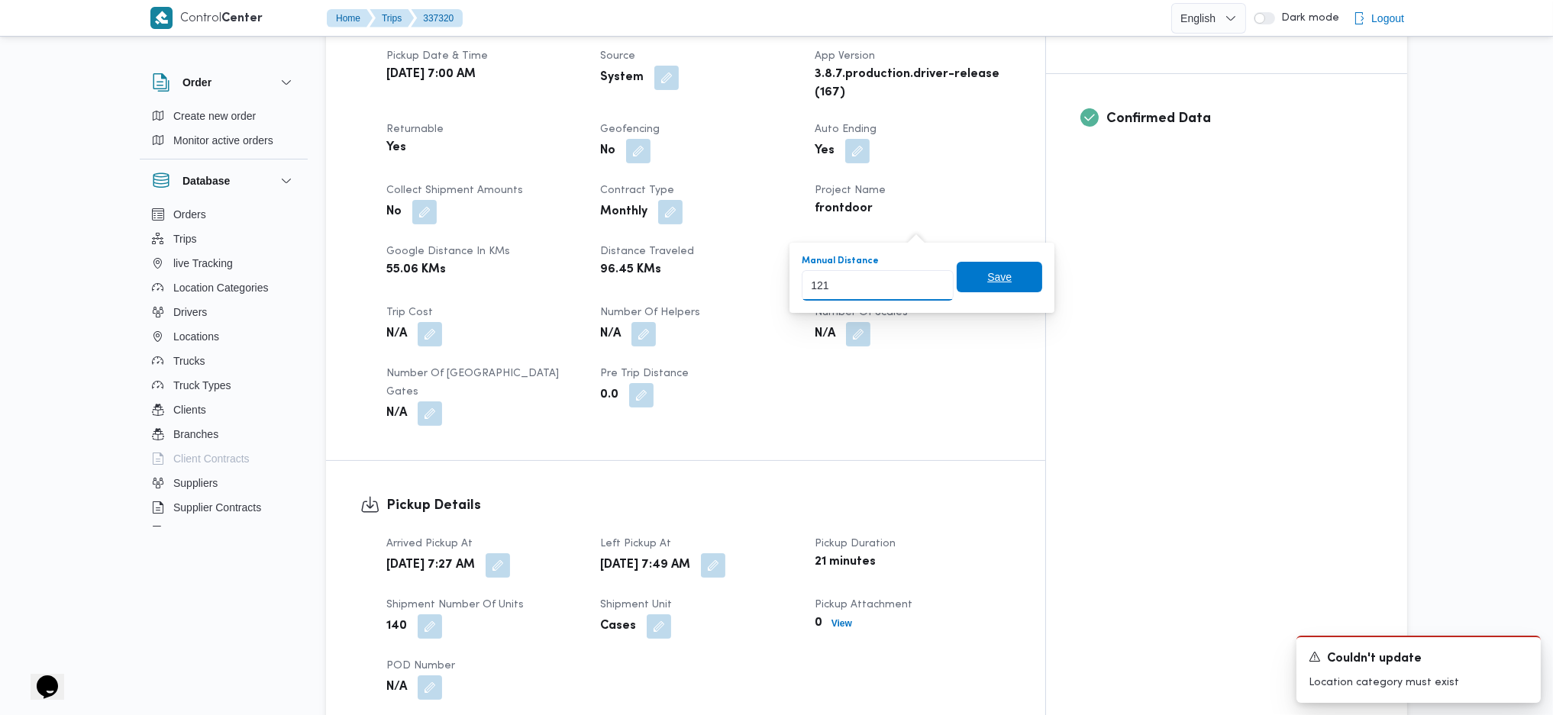
type input "121"
click at [1000, 270] on span "Save" at bounding box center [999, 277] width 85 height 31
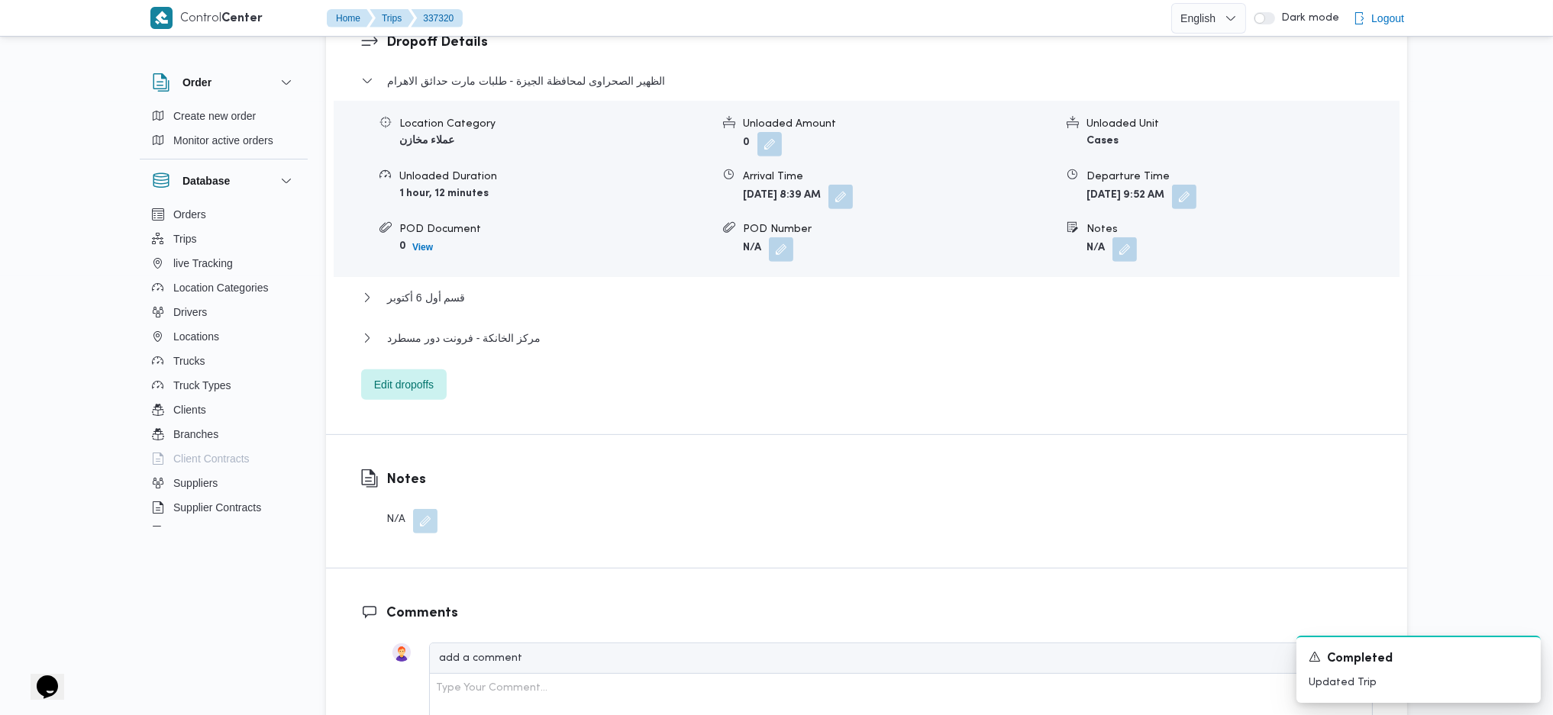
scroll to position [1431, 0]
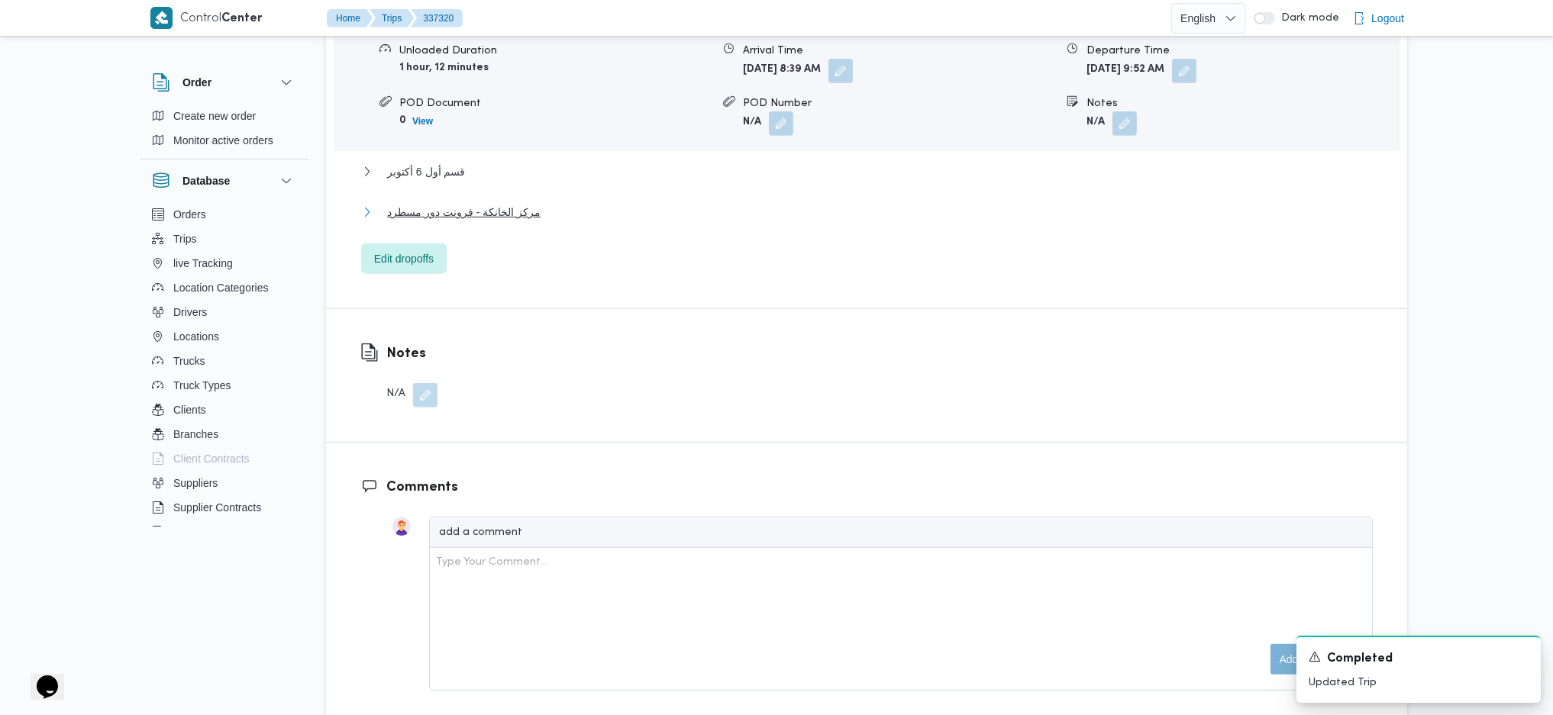
click at [505, 203] on span "مركز الخانكة - فرونت دور مسطرد" at bounding box center [463, 212] width 153 height 18
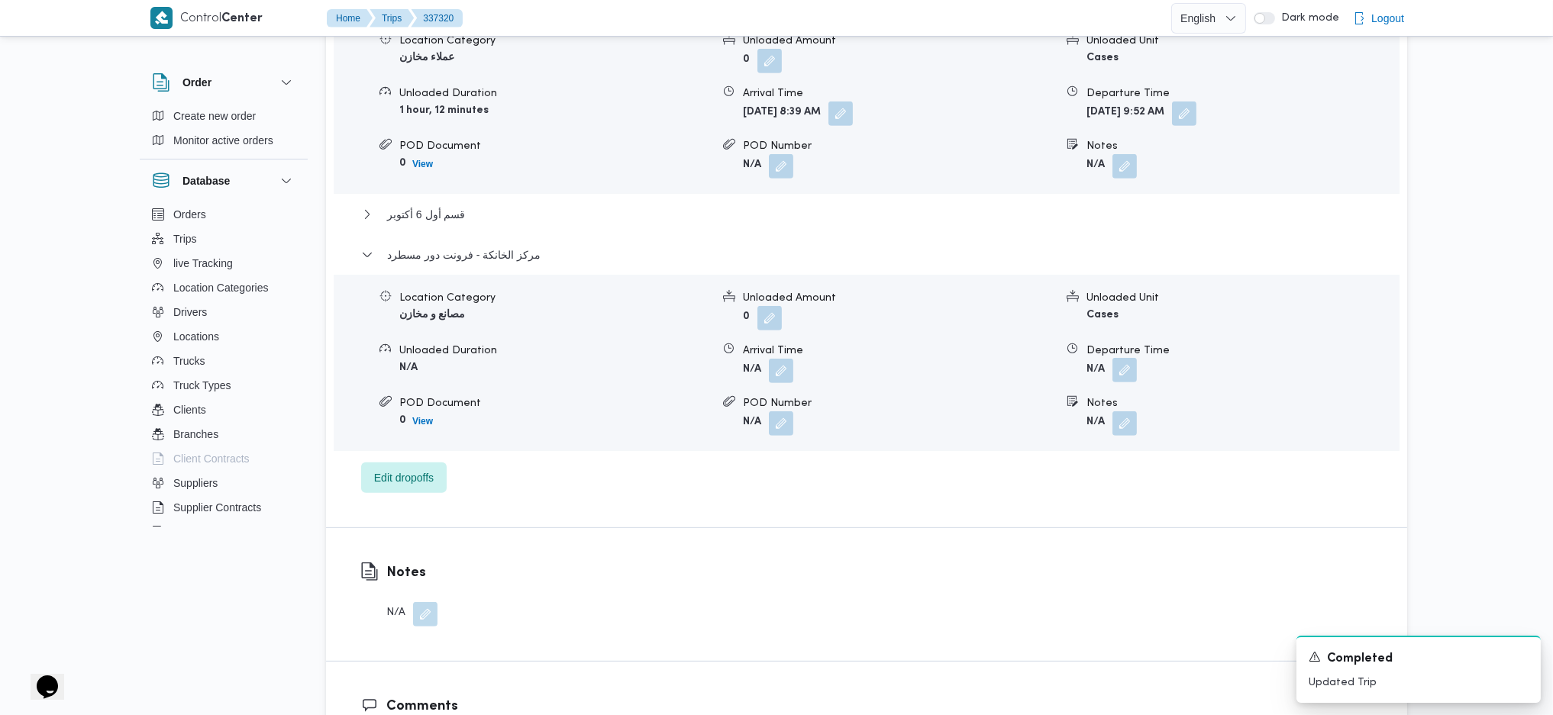
click at [1125, 358] on button "button" at bounding box center [1124, 370] width 24 height 24
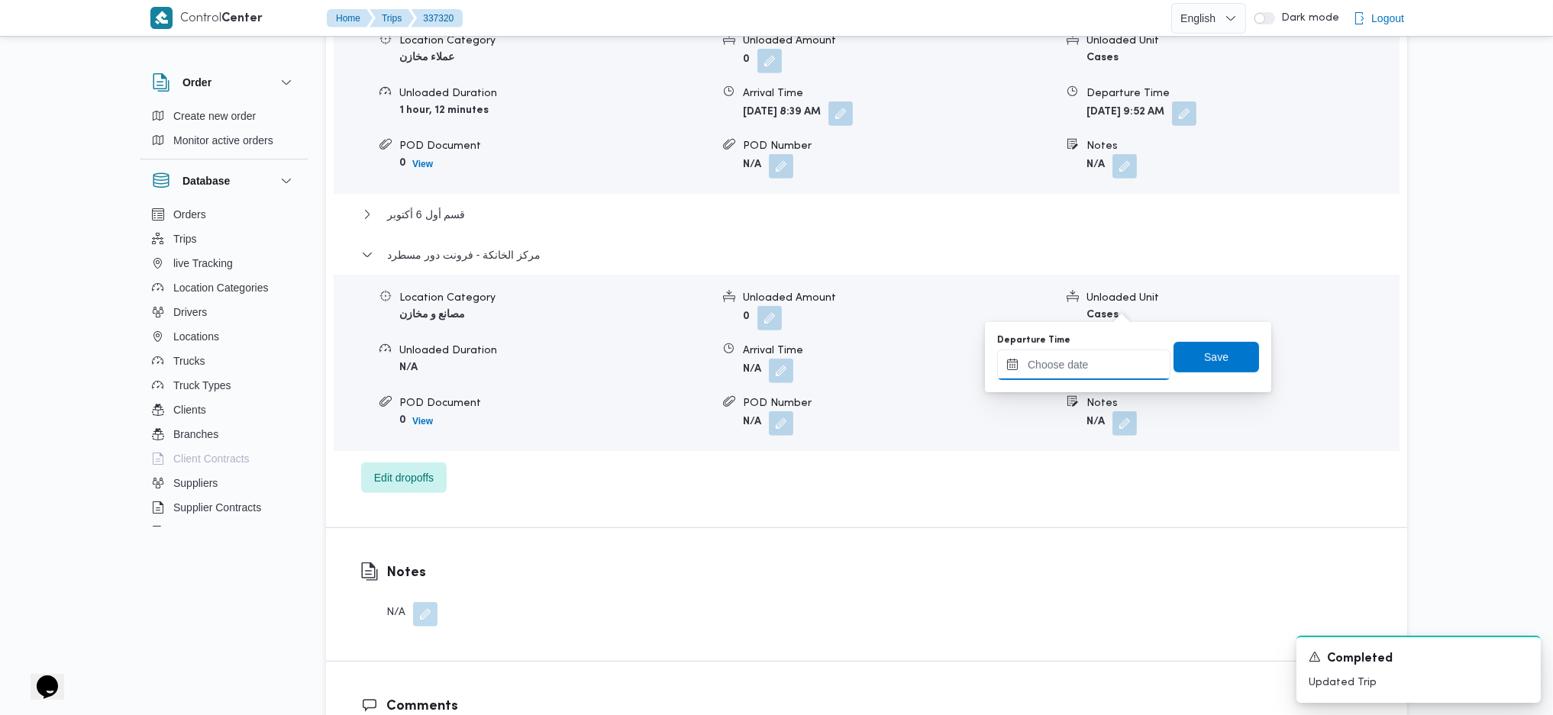
drag, startPoint x: 1125, startPoint y: 307, endPoint x: 1116, endPoint y: 360, distance: 53.5
click at [1105, 355] on input "Departure Time" at bounding box center [1083, 365] width 173 height 31
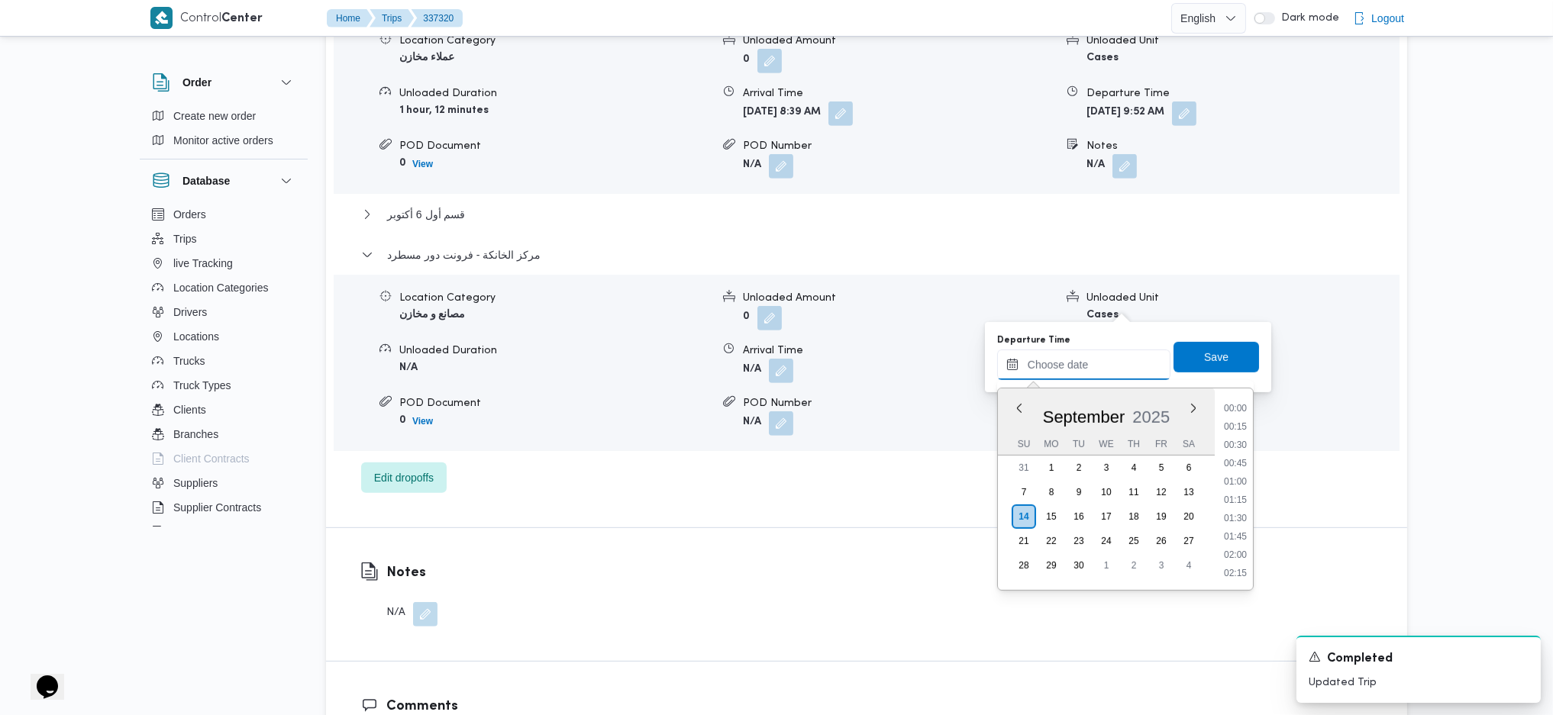
scroll to position [1321, 0]
click at [1230, 398] on div "Time 00:00 00:15 00:30 00:45 01:00 01:15 01:30 01:45 02:00 02:15 02:30 02:45 03…" at bounding box center [1234, 490] width 38 height 202
click at [1238, 475] on li "17:30" at bounding box center [1235, 472] width 35 height 15
type input "14/09/2025 17:30"
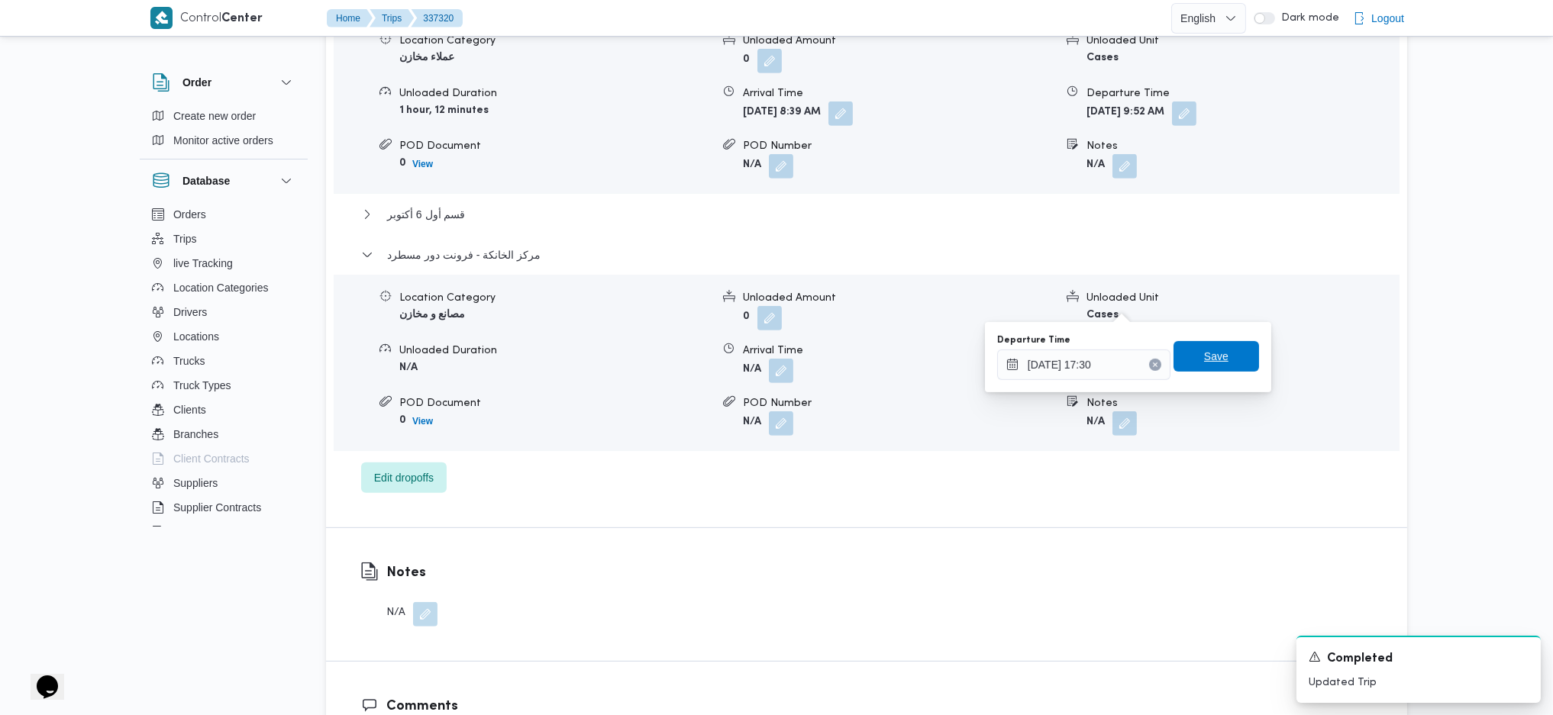
click at [1217, 361] on span "Save" at bounding box center [1215, 356] width 85 height 31
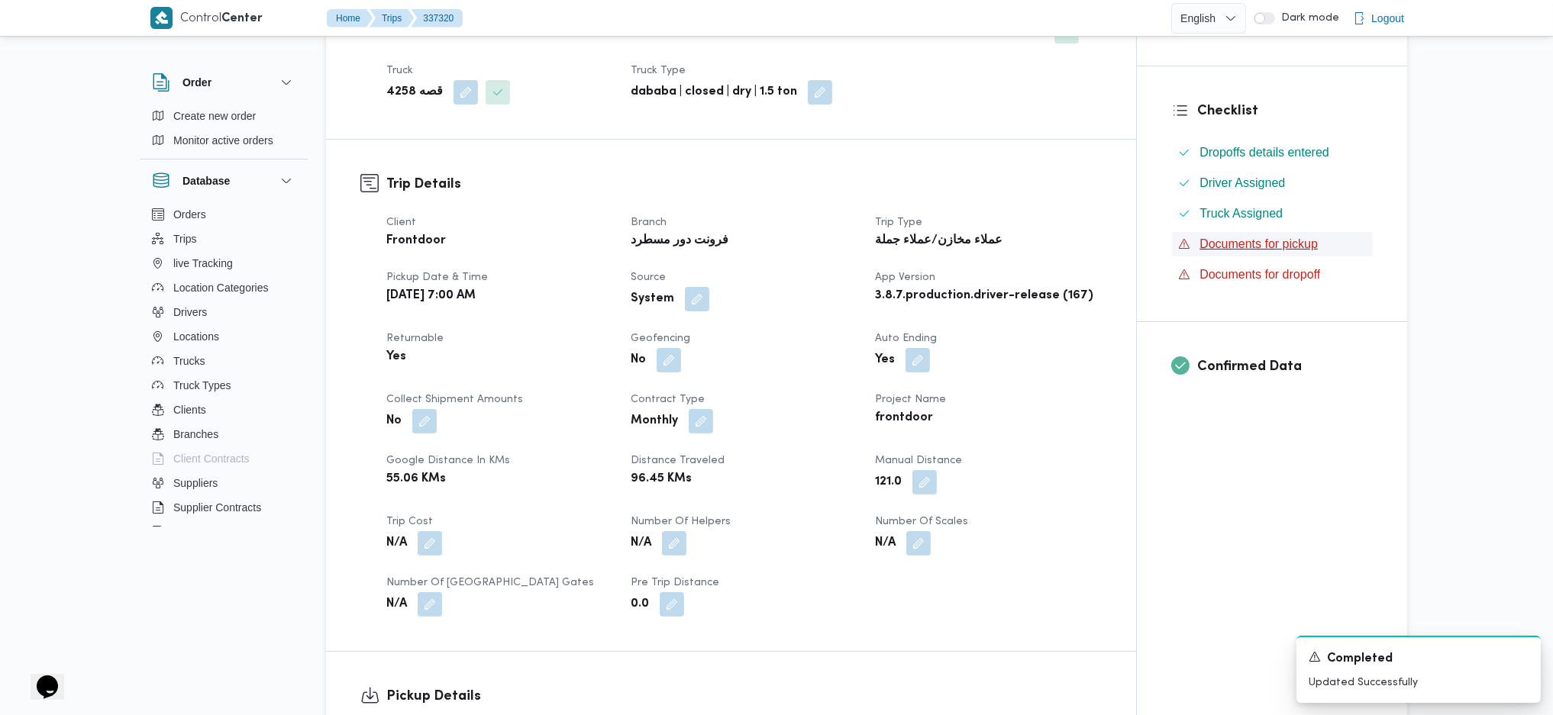
scroll to position [0, 0]
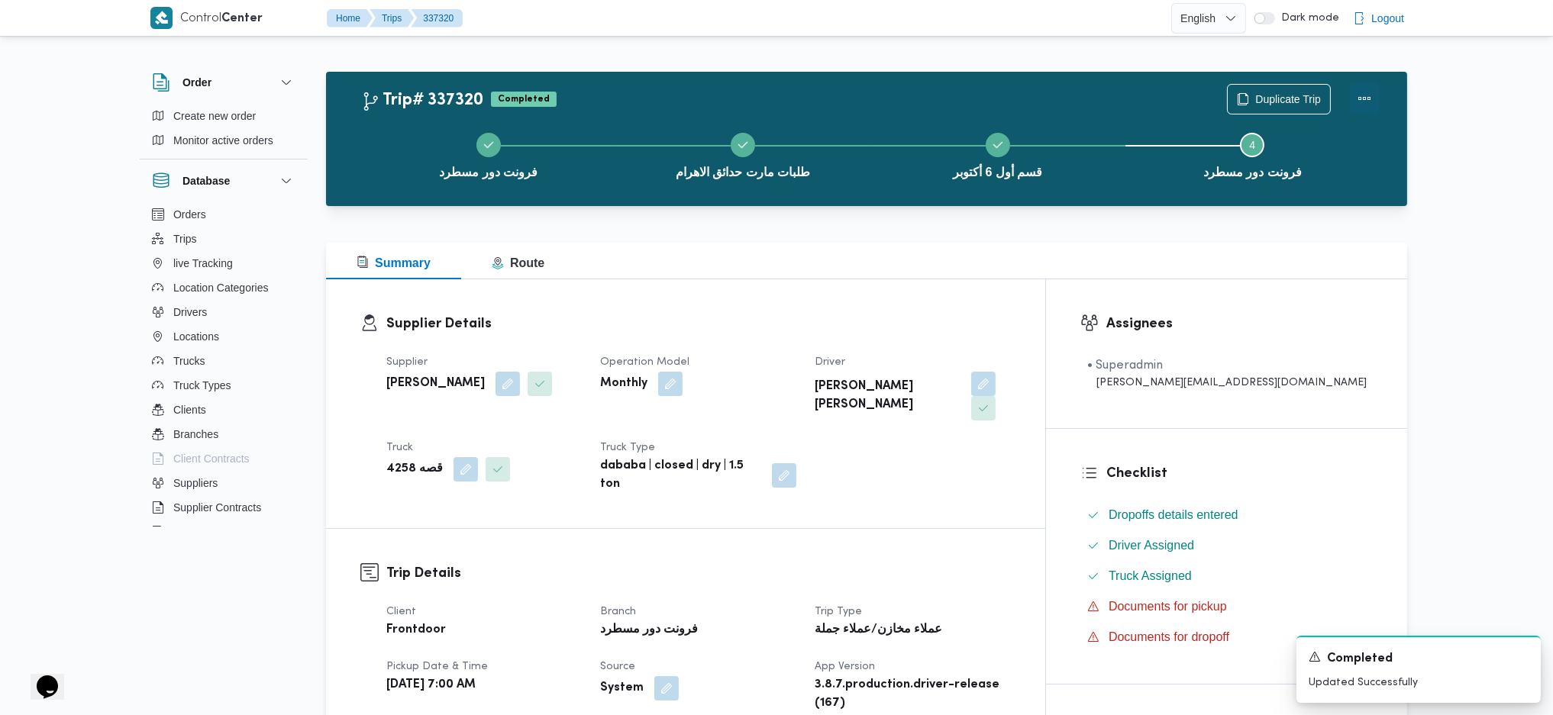
click at [1277, 92] on button "Actions" at bounding box center [1364, 98] width 31 height 31
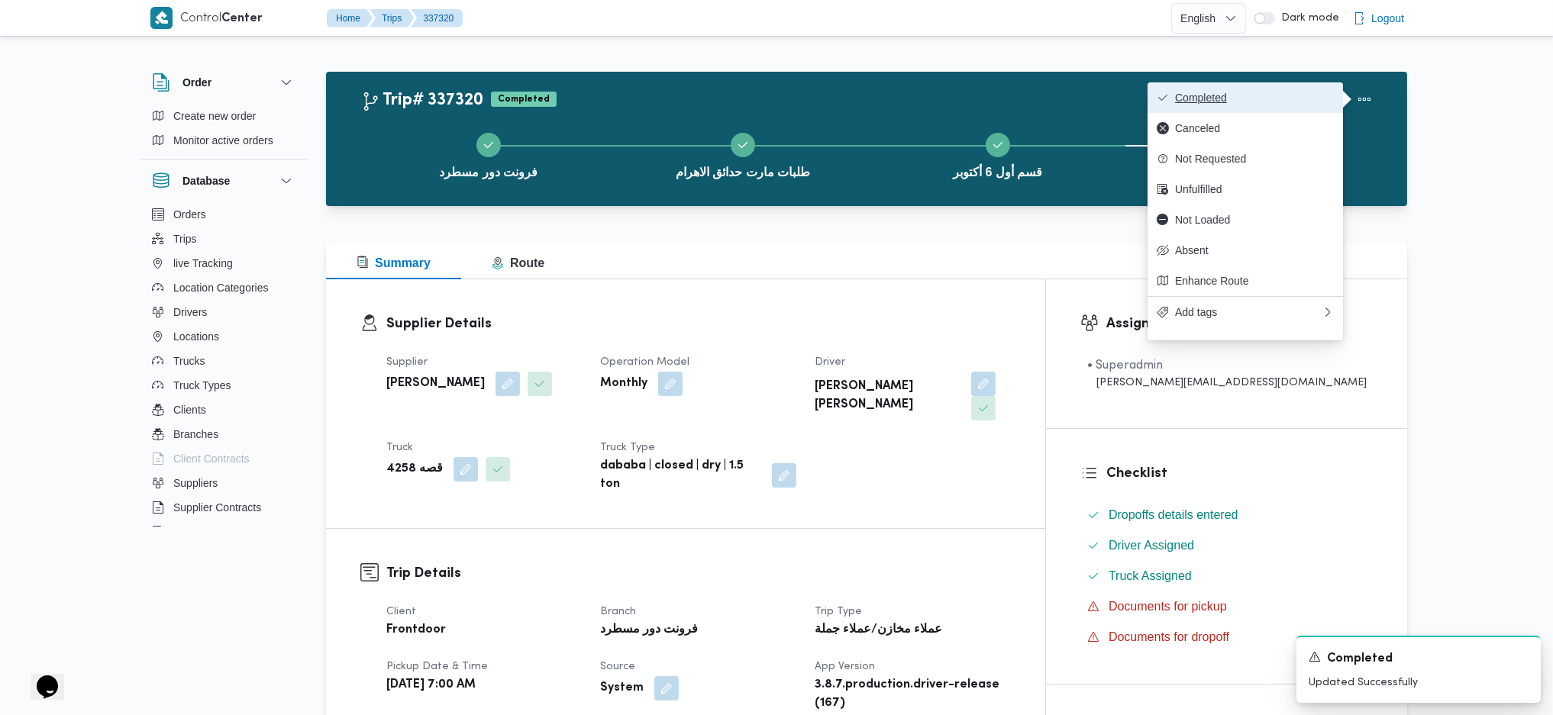
click at [1277, 92] on button "Completed" at bounding box center [1244, 97] width 195 height 31
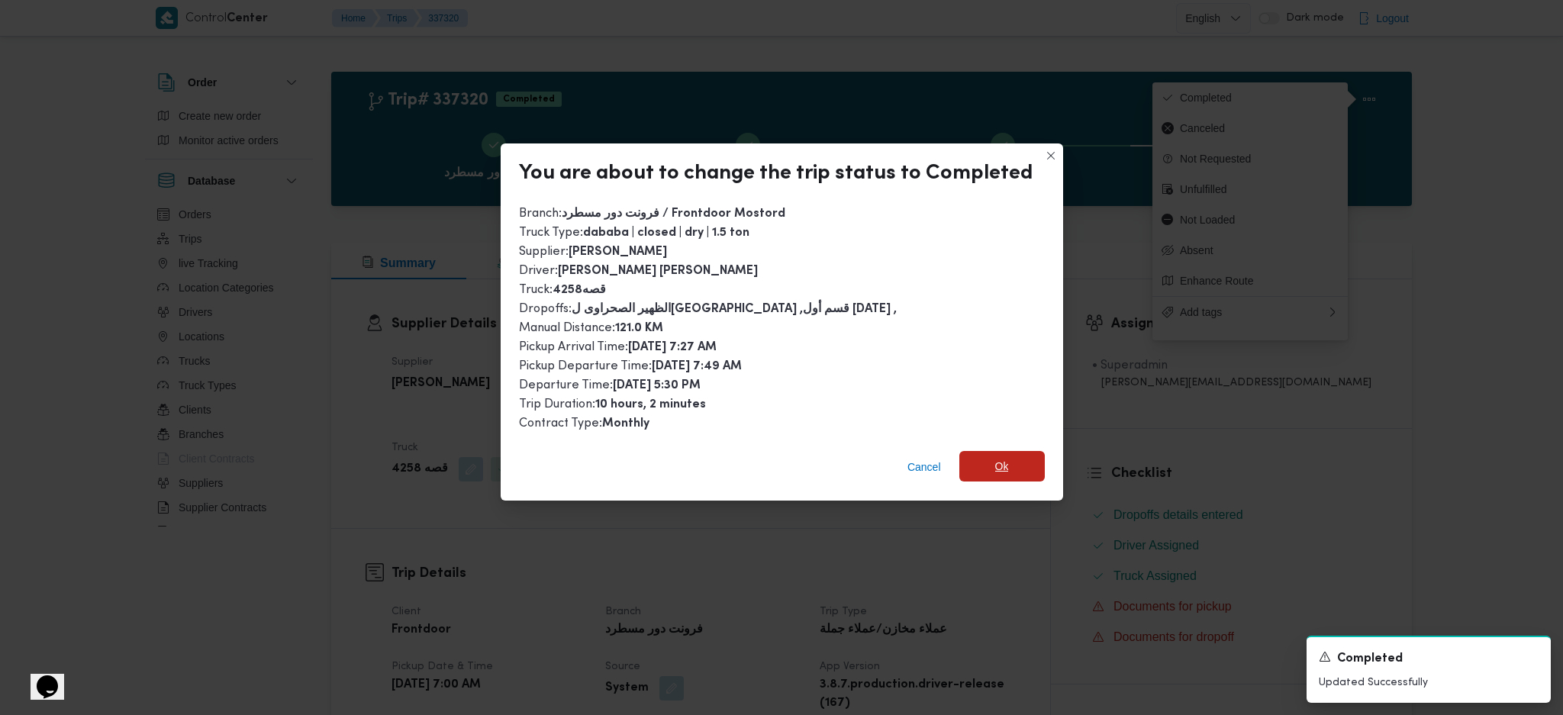
click at [1009, 475] on span "Ok" at bounding box center [1002, 466] width 85 height 31
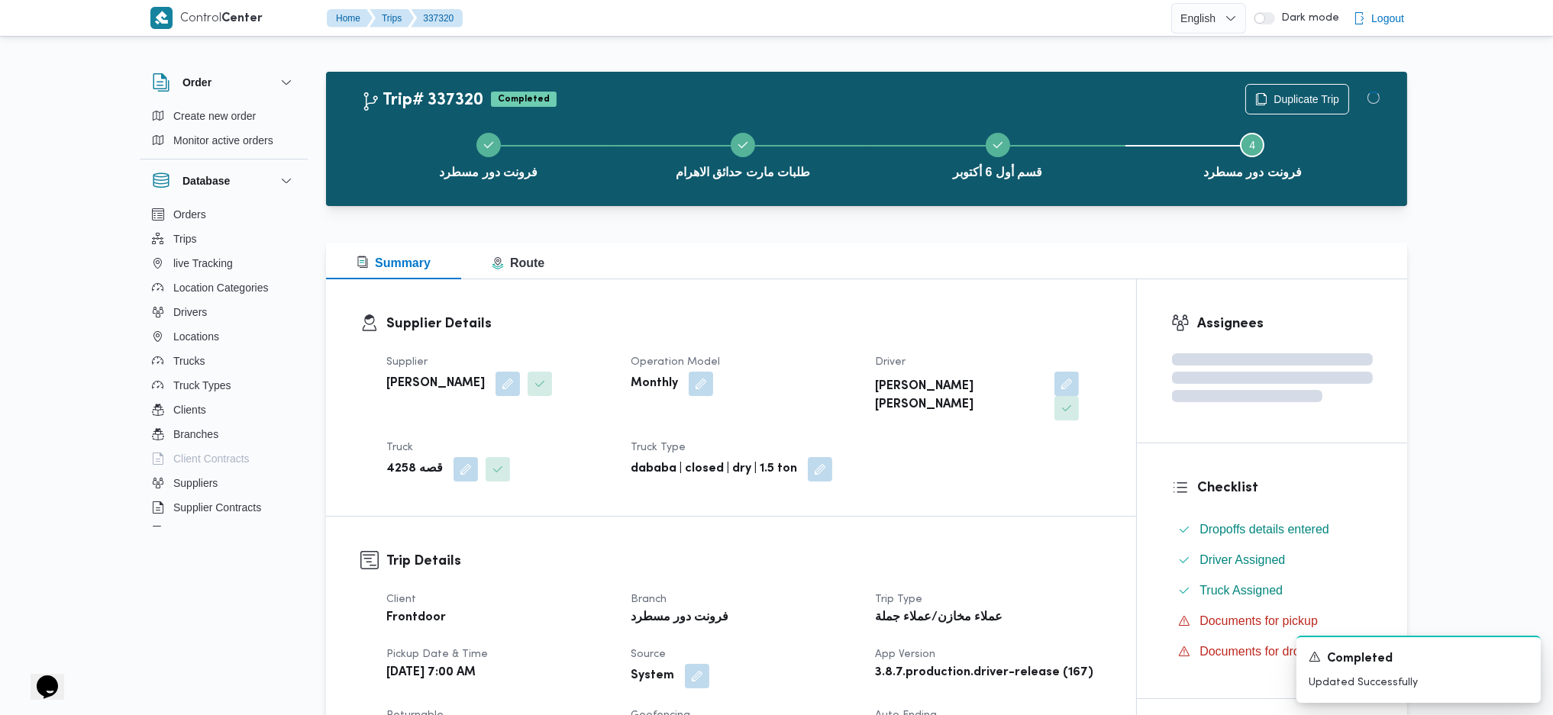
click at [1011, 476] on h3 "Trip Details" at bounding box center [743, 561] width 715 height 21
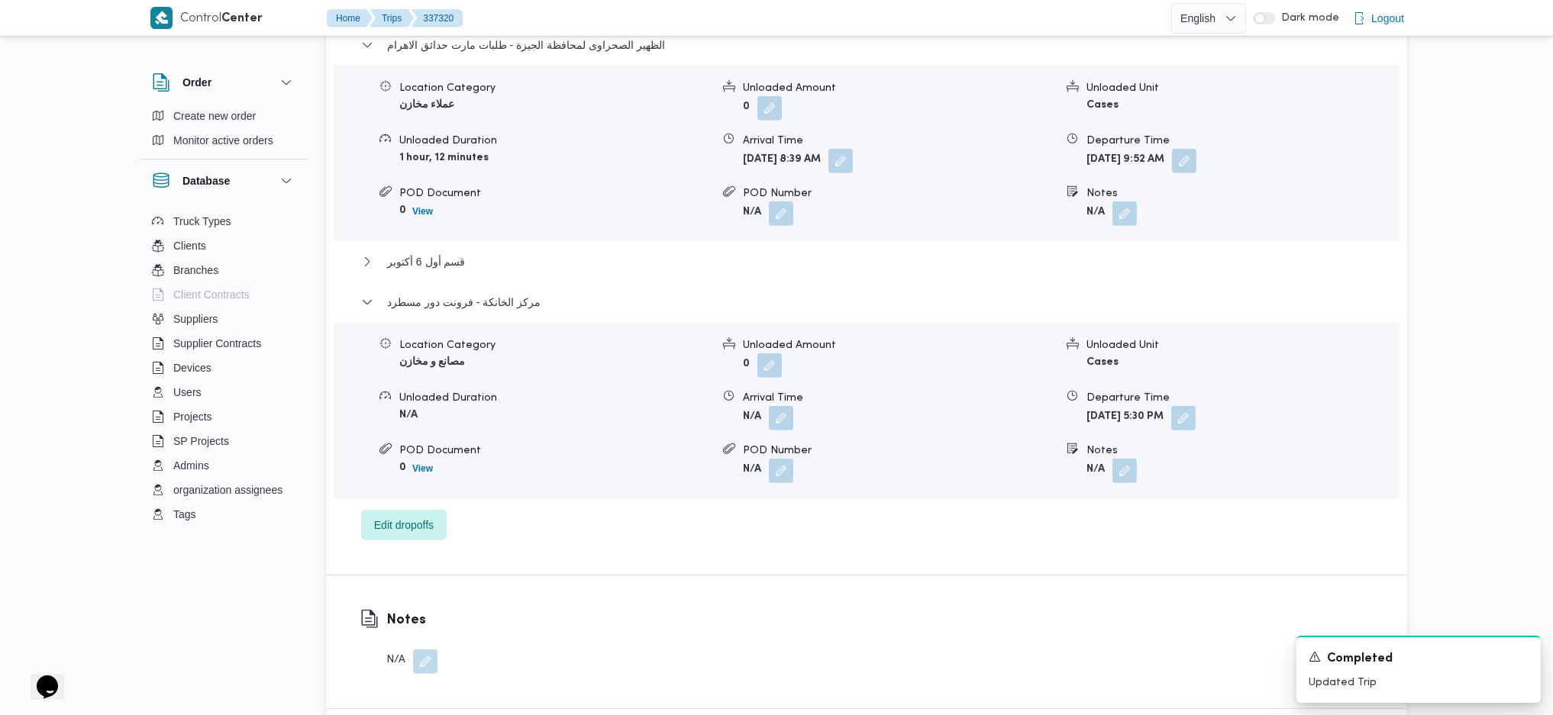
scroll to position [1264, 0]
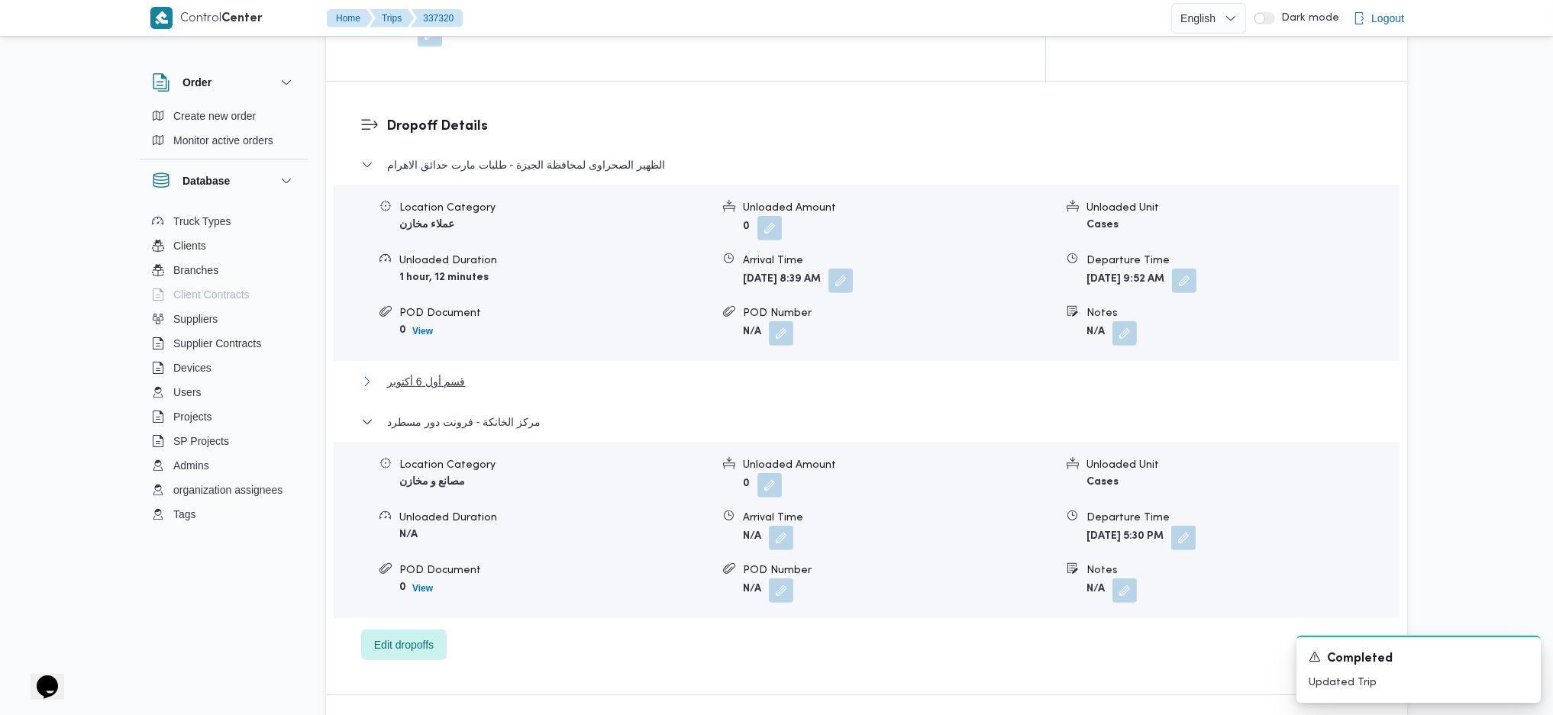
click at [496, 373] on button "قسم أول 6 أكتوبر" at bounding box center [866, 382] width 1011 height 18
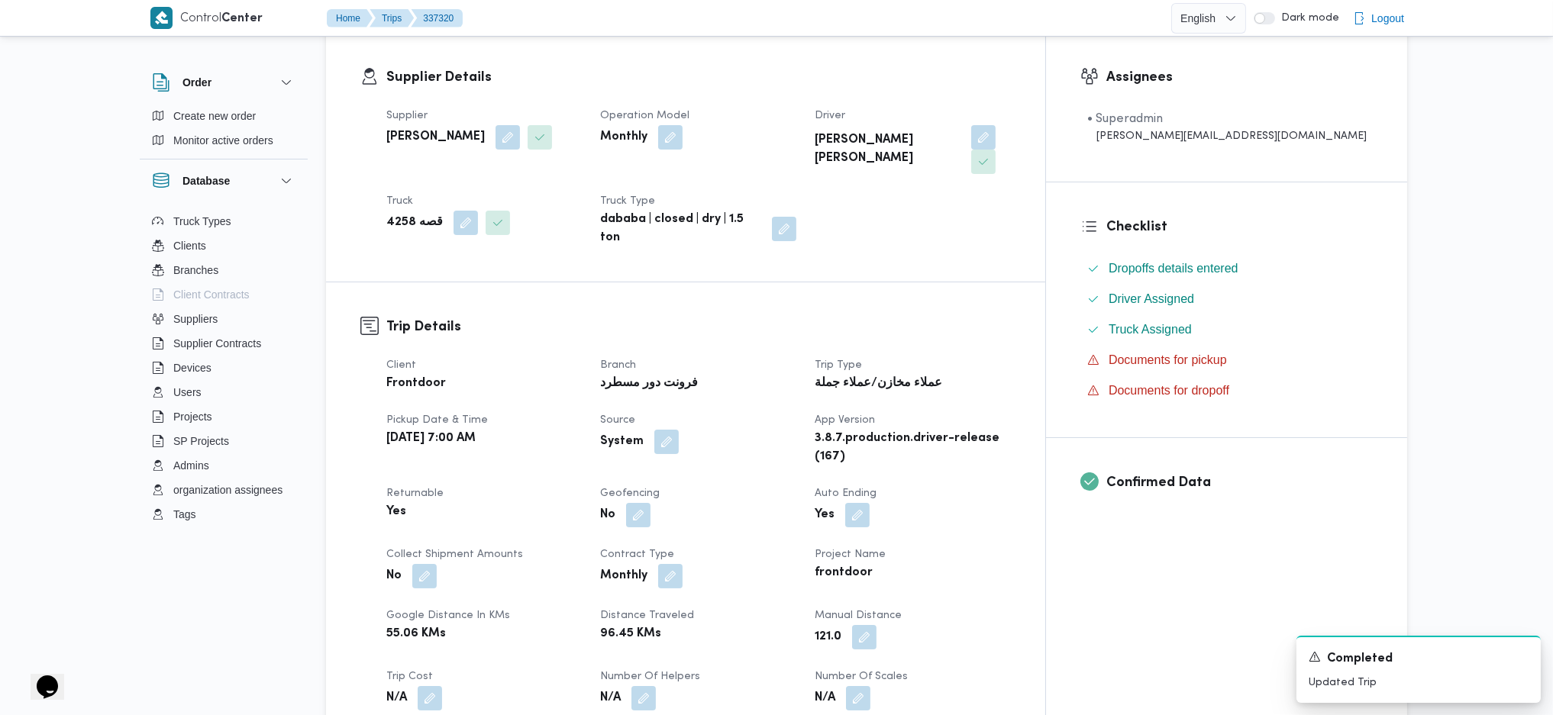
scroll to position [0, 0]
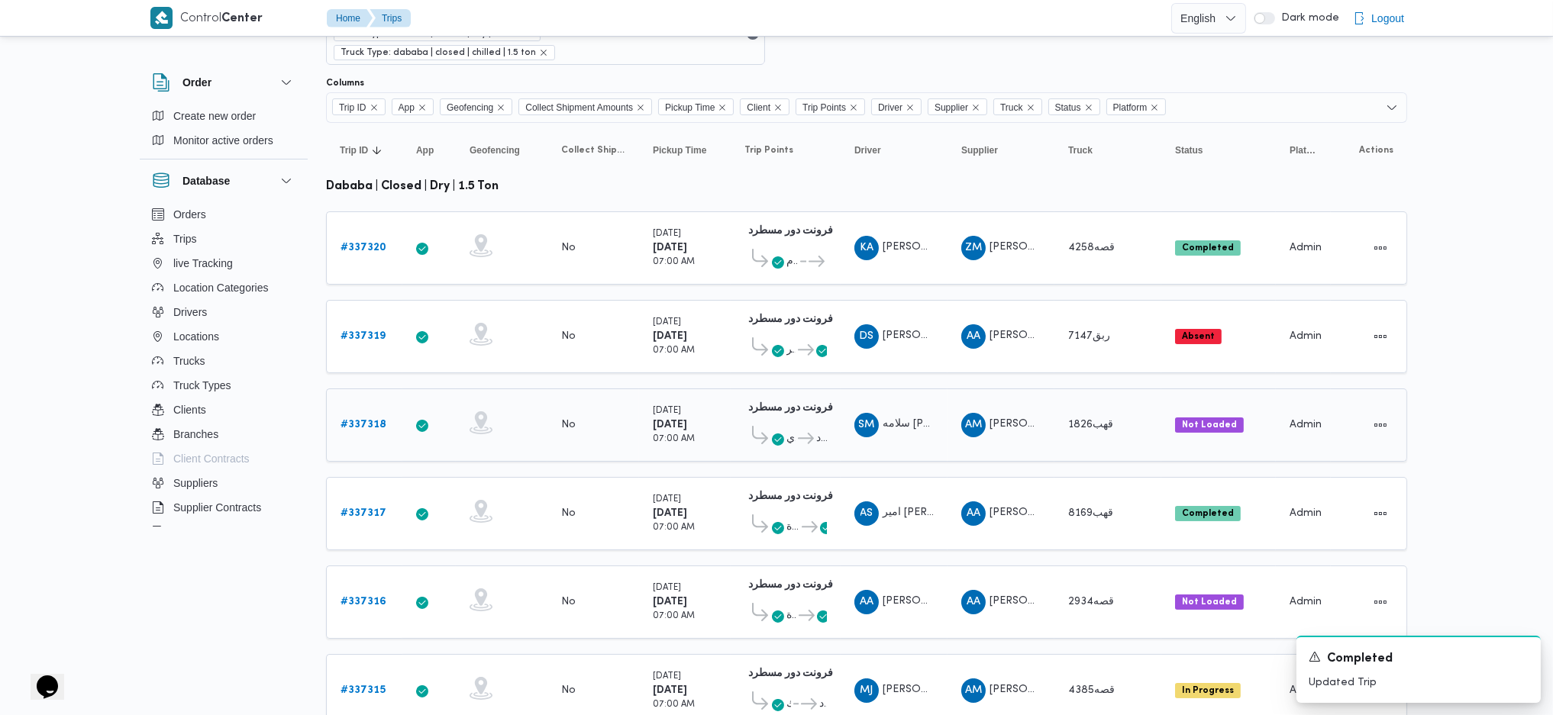
scroll to position [203, 0]
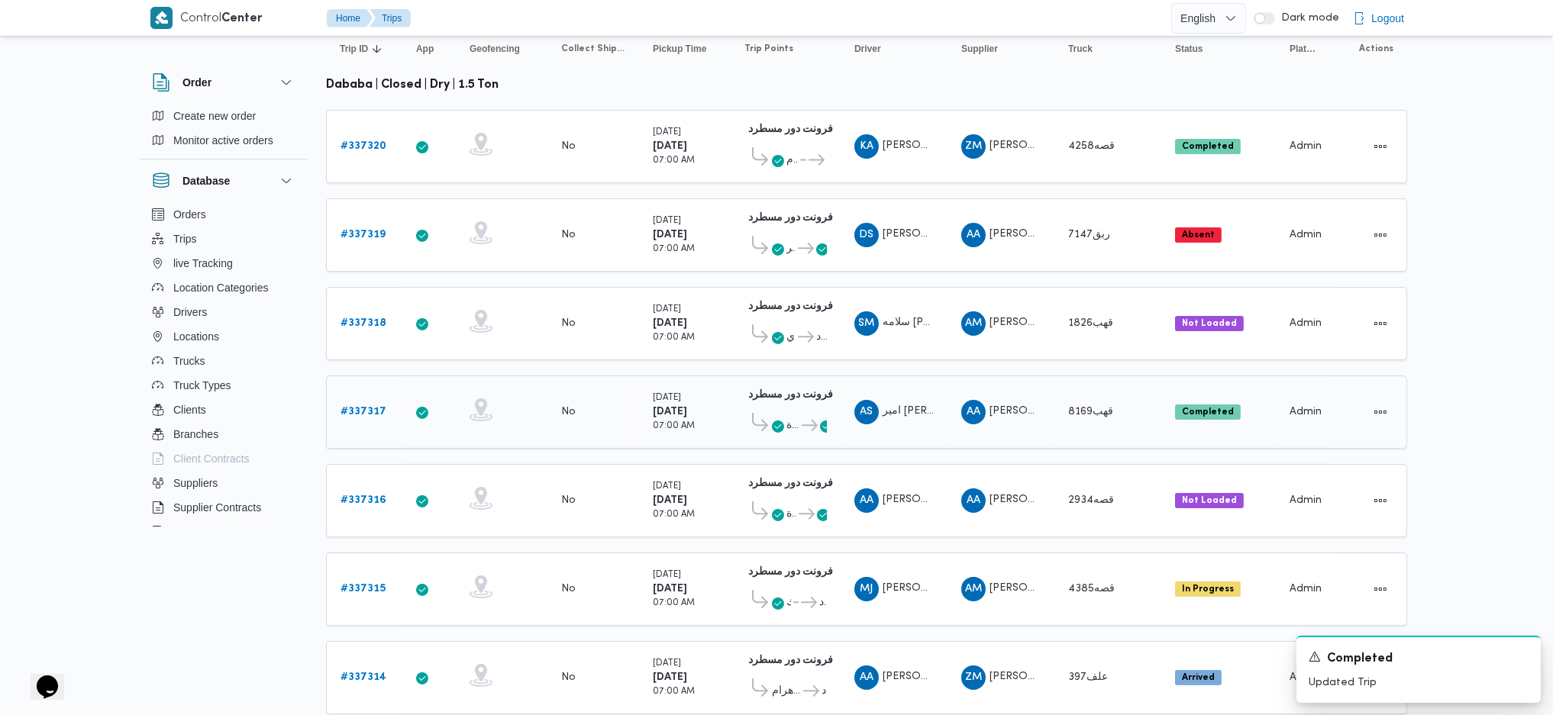
click at [388, 397] on div "# 337317" at bounding box center [364, 412] width 60 height 31
click at [362, 407] on b "# 337317" at bounding box center [363, 412] width 46 height 10
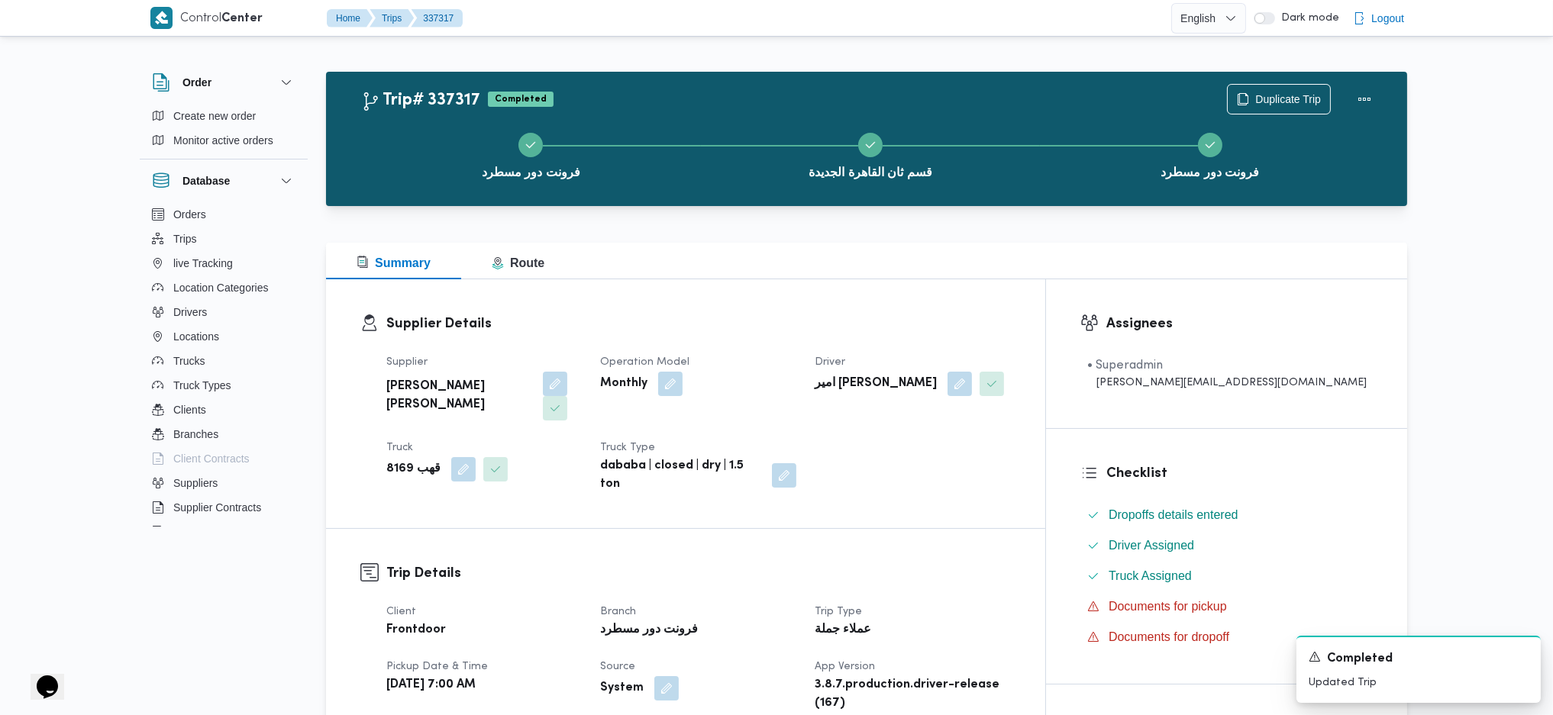
scroll to position [508, 0]
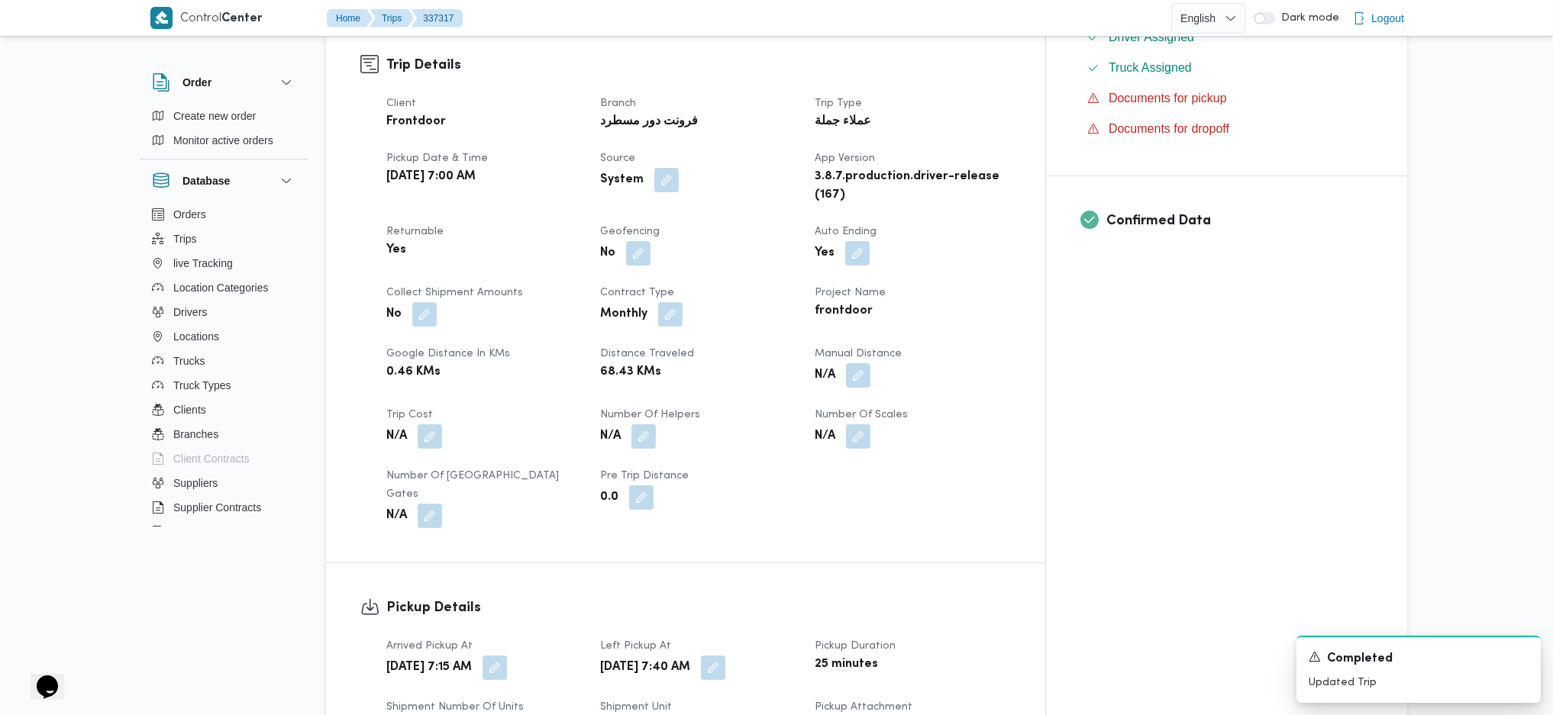
click at [938, 362] on div "N/A" at bounding box center [912, 375] width 198 height 27
click at [870, 363] on button "button" at bounding box center [858, 375] width 24 height 24
click at [871, 402] on div "Manual Distance Save" at bounding box center [922, 380] width 244 height 49
click at [871, 390] on input "Manual Distance" at bounding box center [878, 388] width 152 height 31
type input "131"
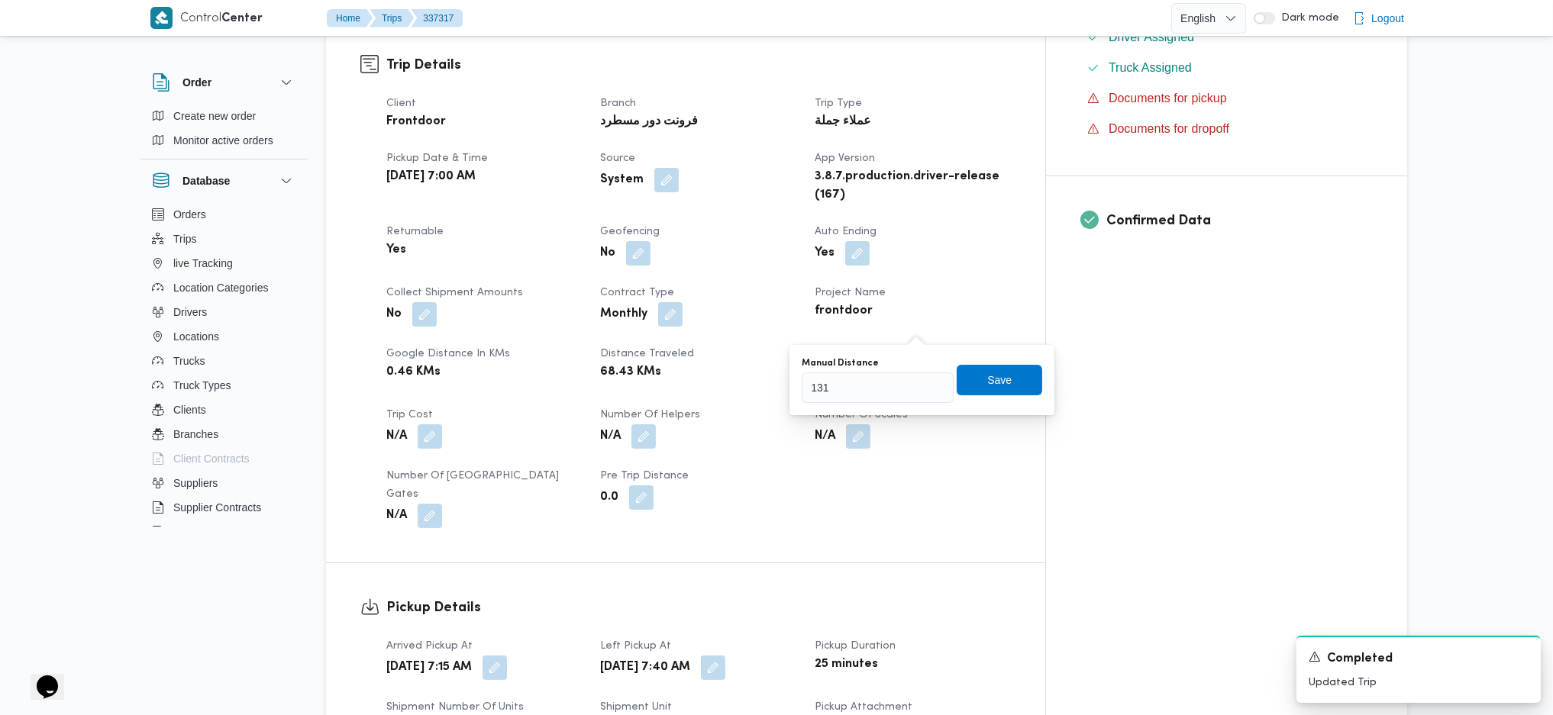
click at [973, 403] on div "Manual Distance 131 Save" at bounding box center [922, 380] width 244 height 49
click at [987, 380] on span "Save" at bounding box center [999, 379] width 24 height 18
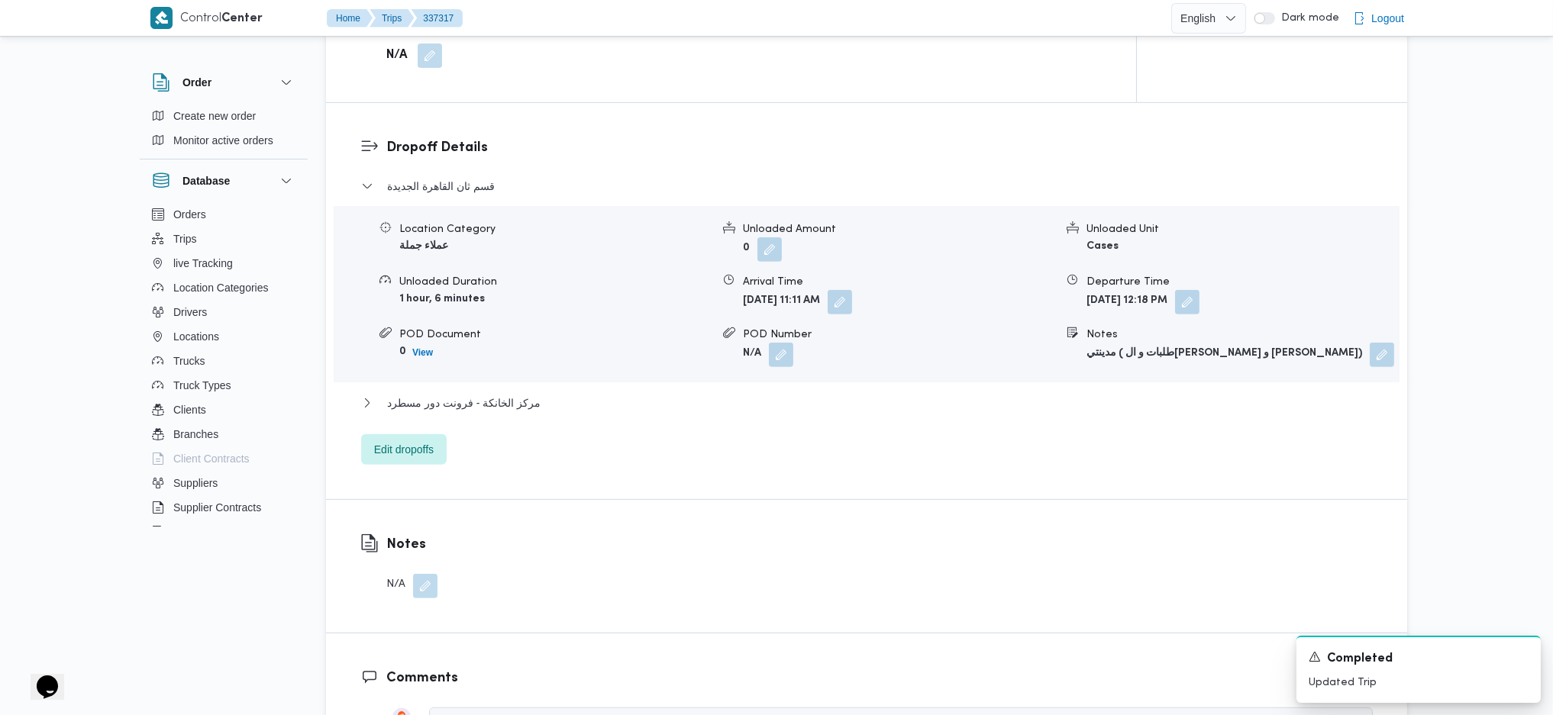
scroll to position [1228, 0]
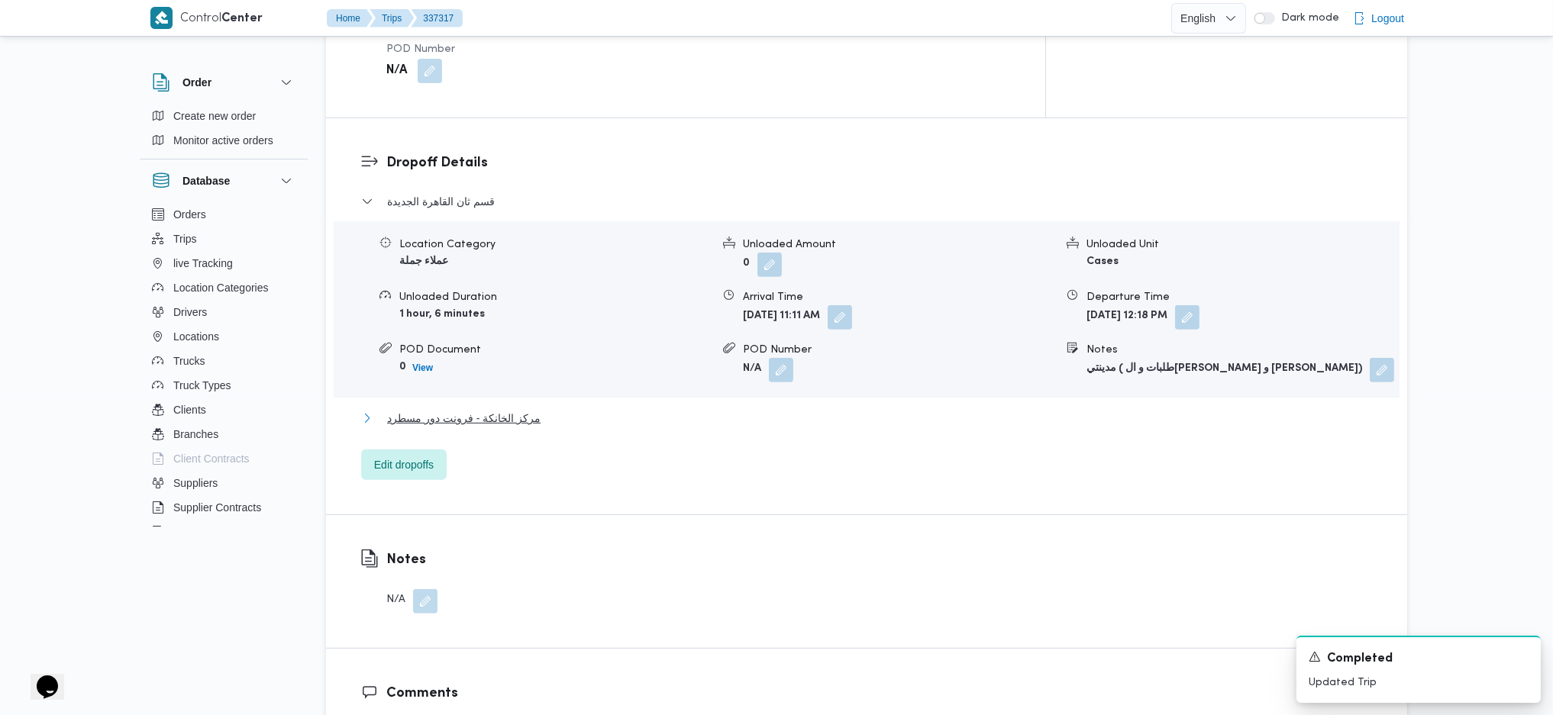
click at [495, 409] on span "مركز الخانكة - فرونت دور مسطرد" at bounding box center [463, 418] width 153 height 18
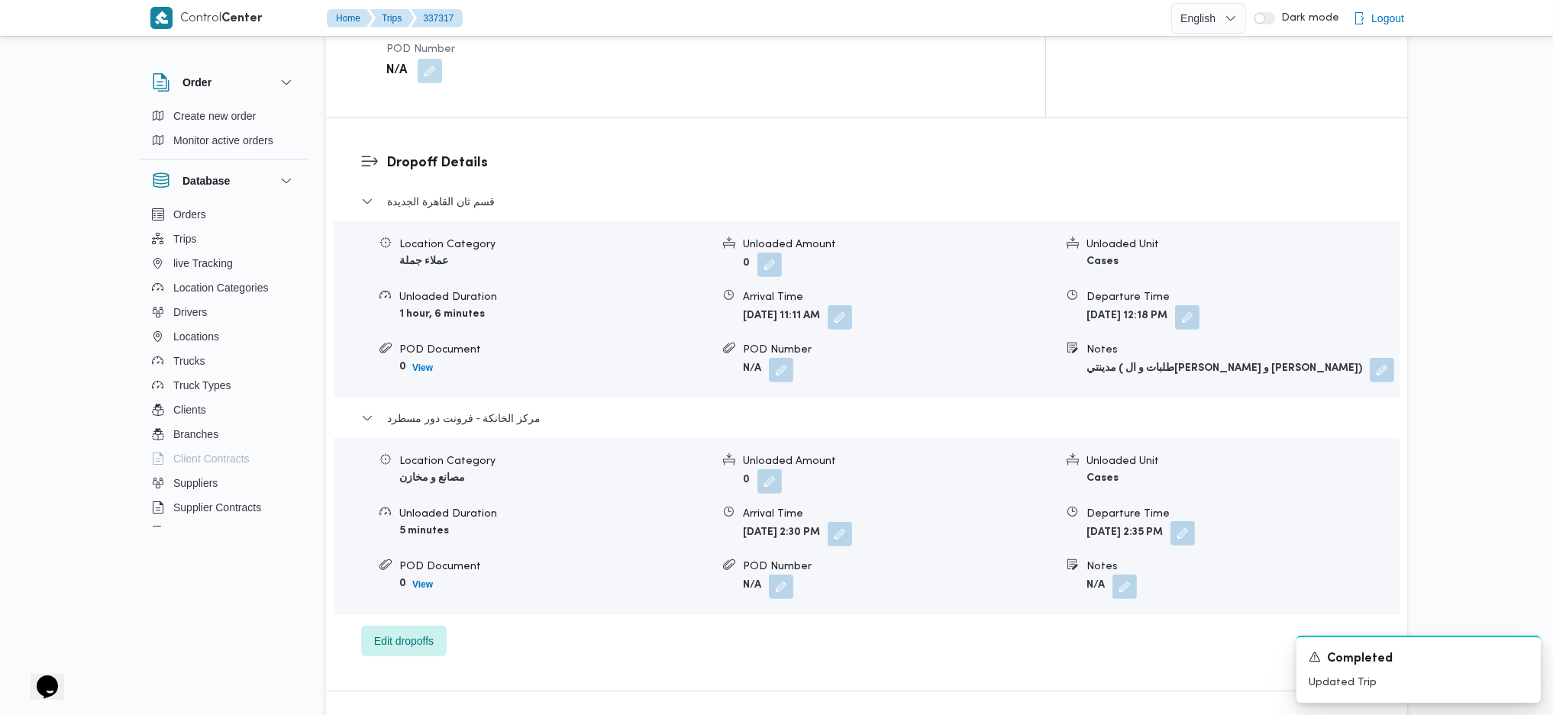
click at [1195, 476] on button "button" at bounding box center [1182, 533] width 24 height 24
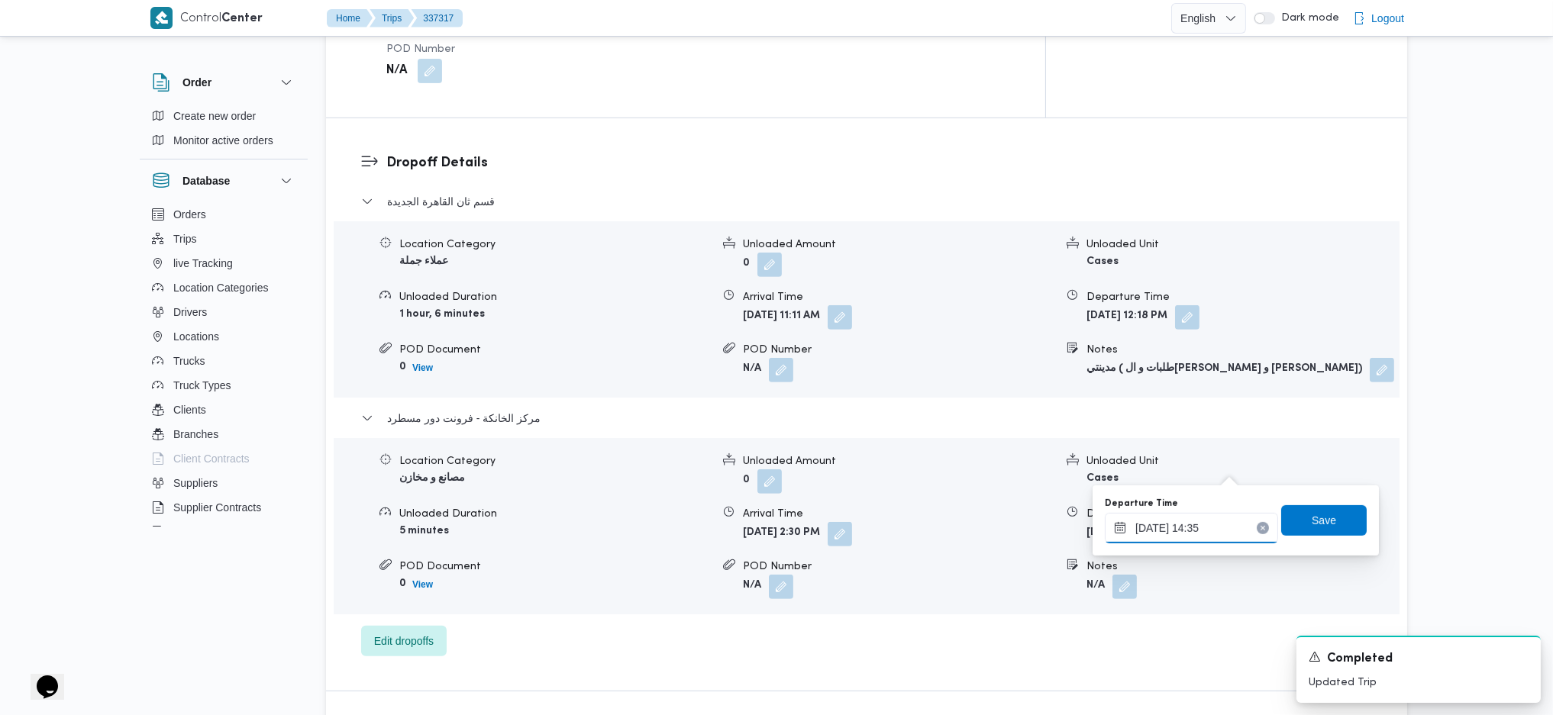
click at [1217, 476] on input "14/09/2025 14:35" at bounding box center [1191, 528] width 173 height 31
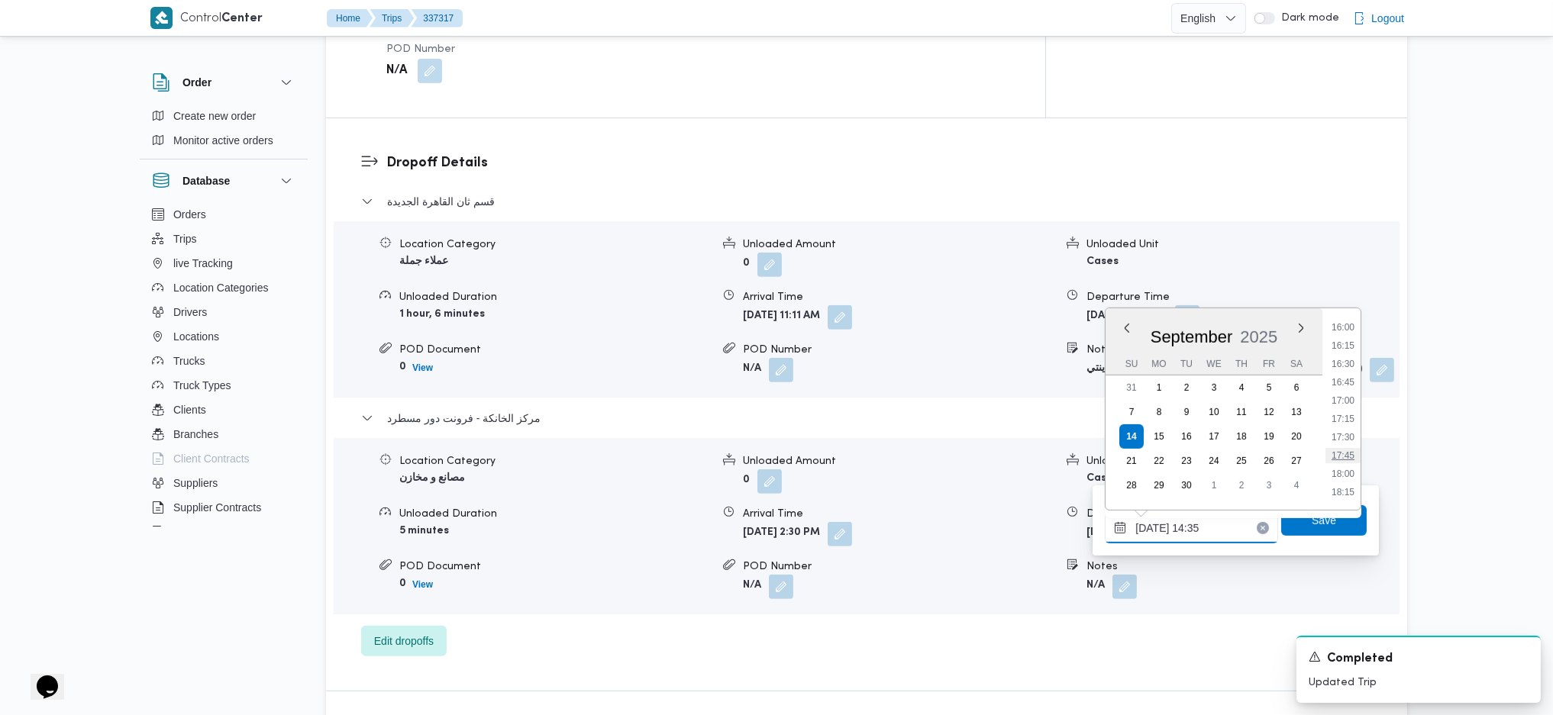
scroll to position [1176, 0]
click at [1277, 457] on li "17:45" at bounding box center [1342, 453] width 35 height 15
type input "14/09/2025 17:45"
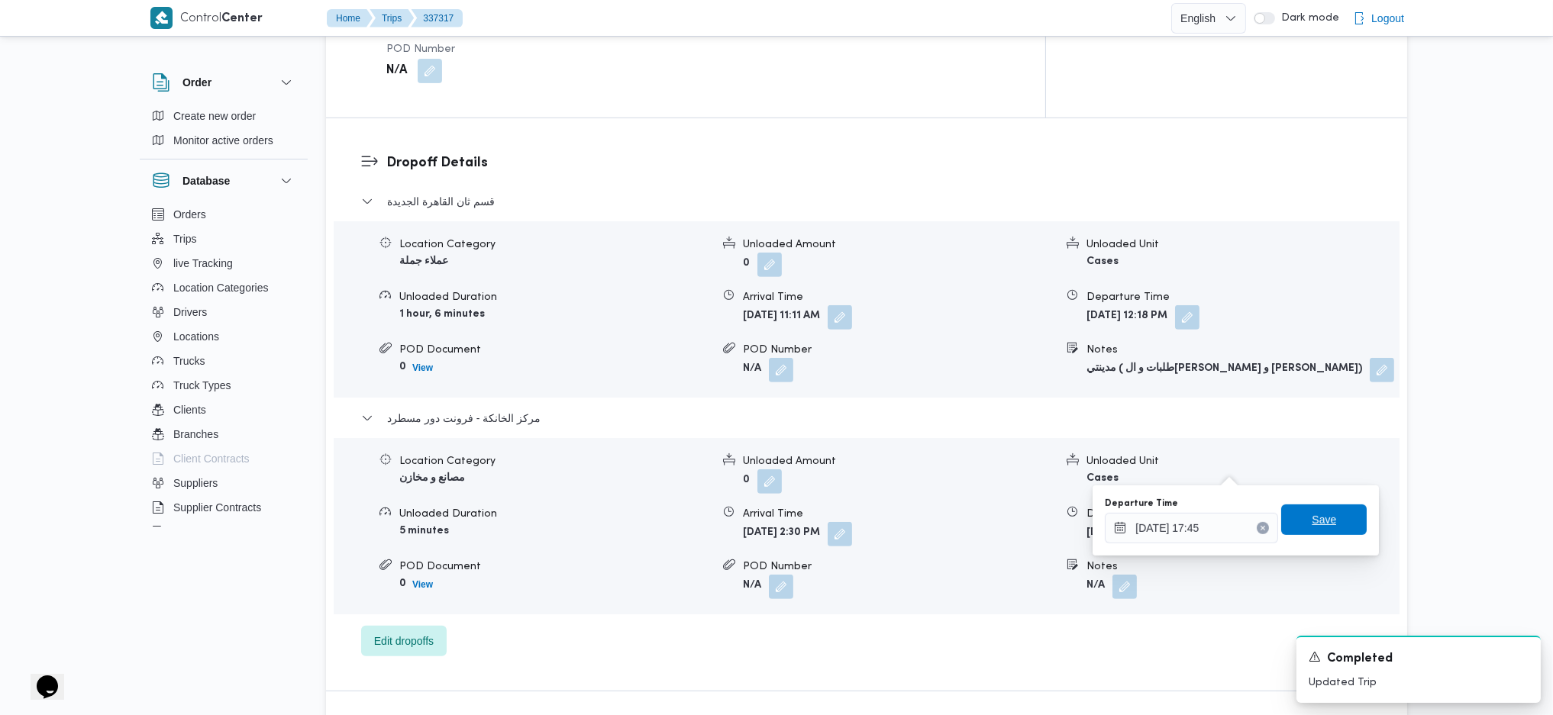
click at [1277, 476] on span "Save" at bounding box center [1323, 520] width 85 height 31
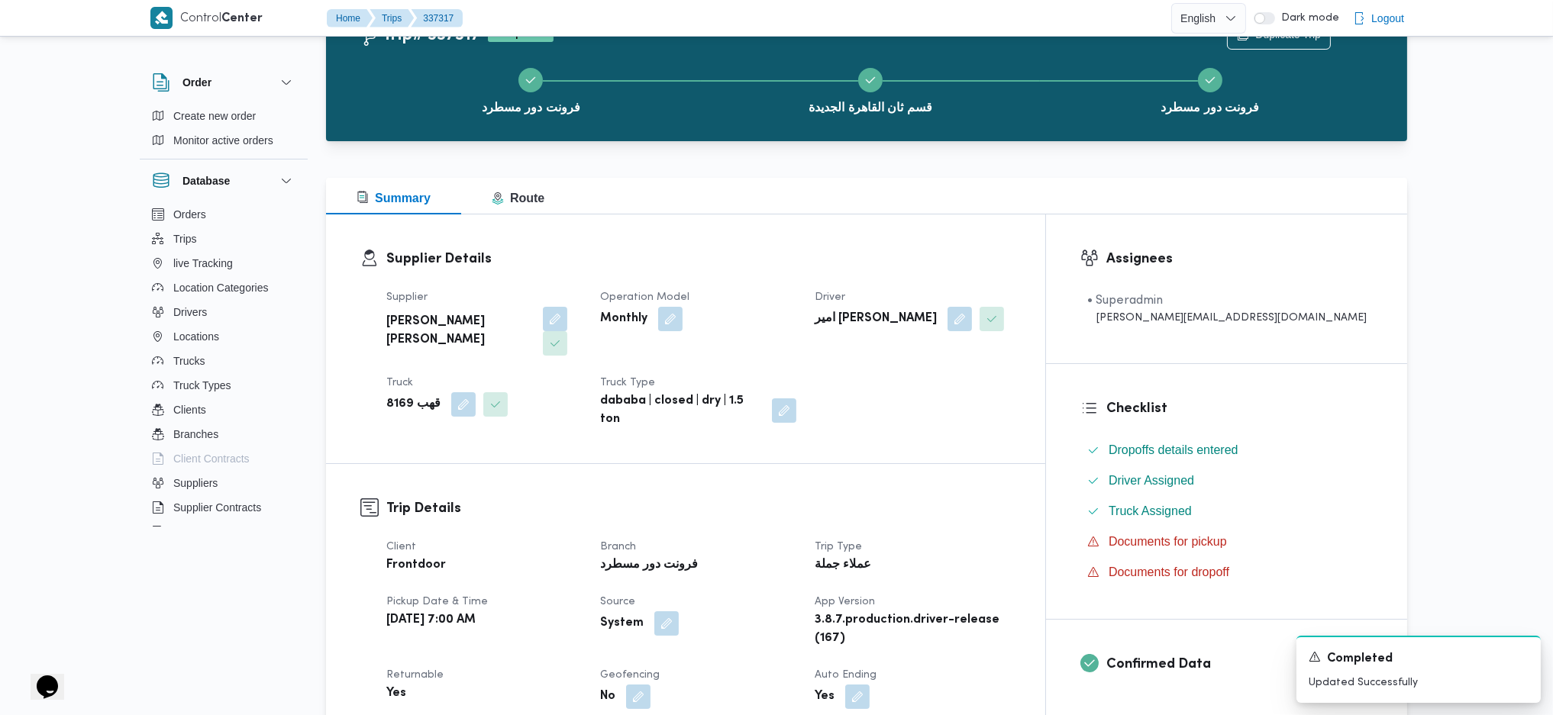
scroll to position [0, 0]
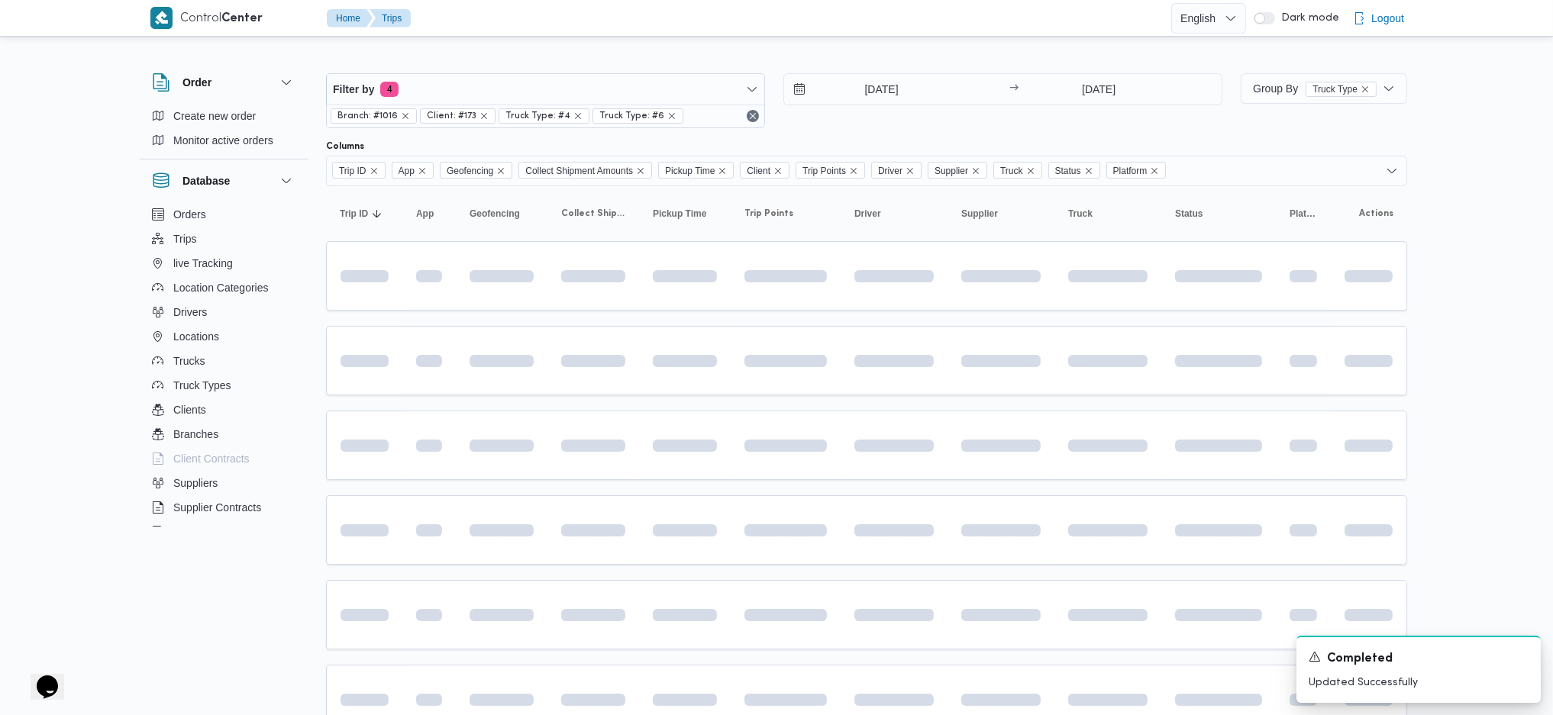
scroll to position [222, 0]
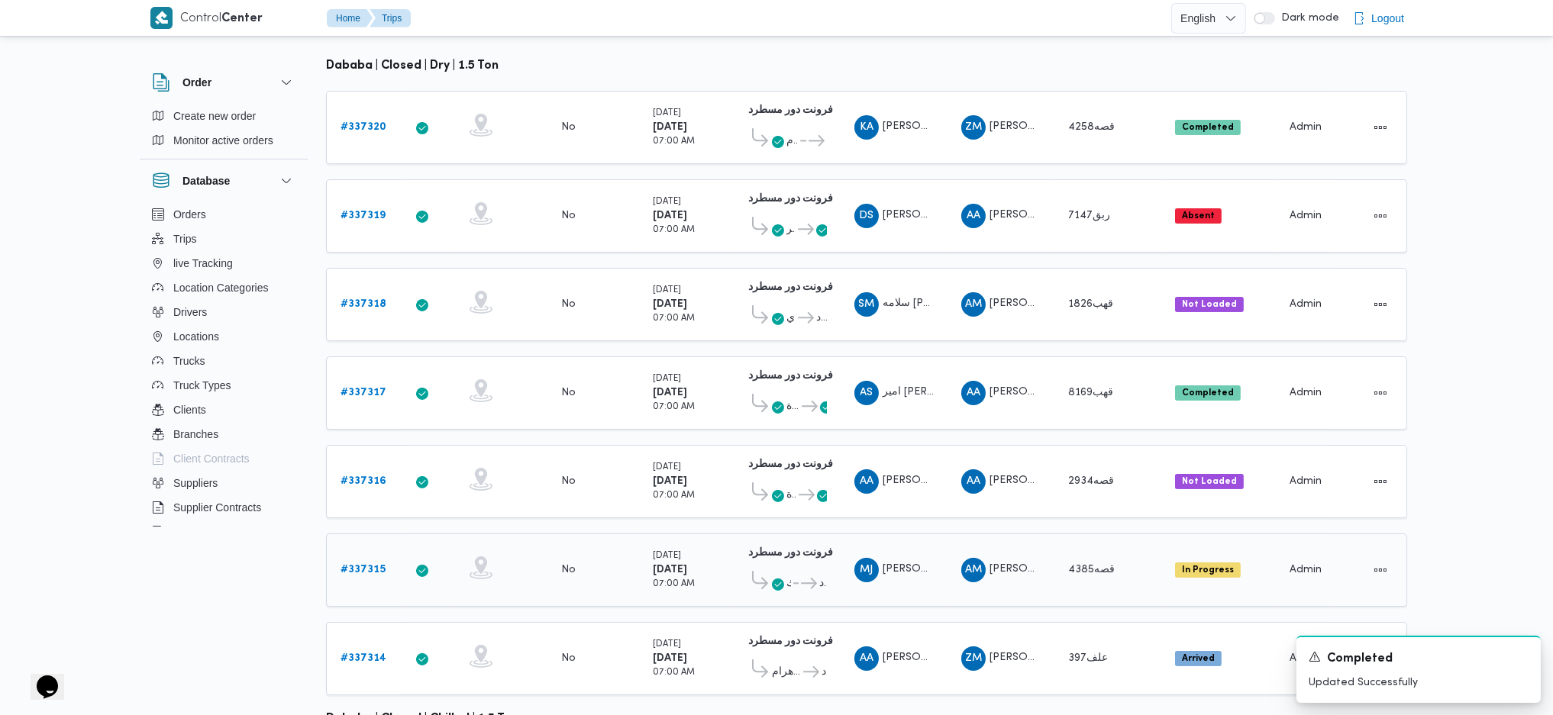
click at [373, 476] on div "# 337315" at bounding box center [364, 570] width 60 height 31
click at [373, 476] on b "# 337315" at bounding box center [362, 570] width 45 height 10
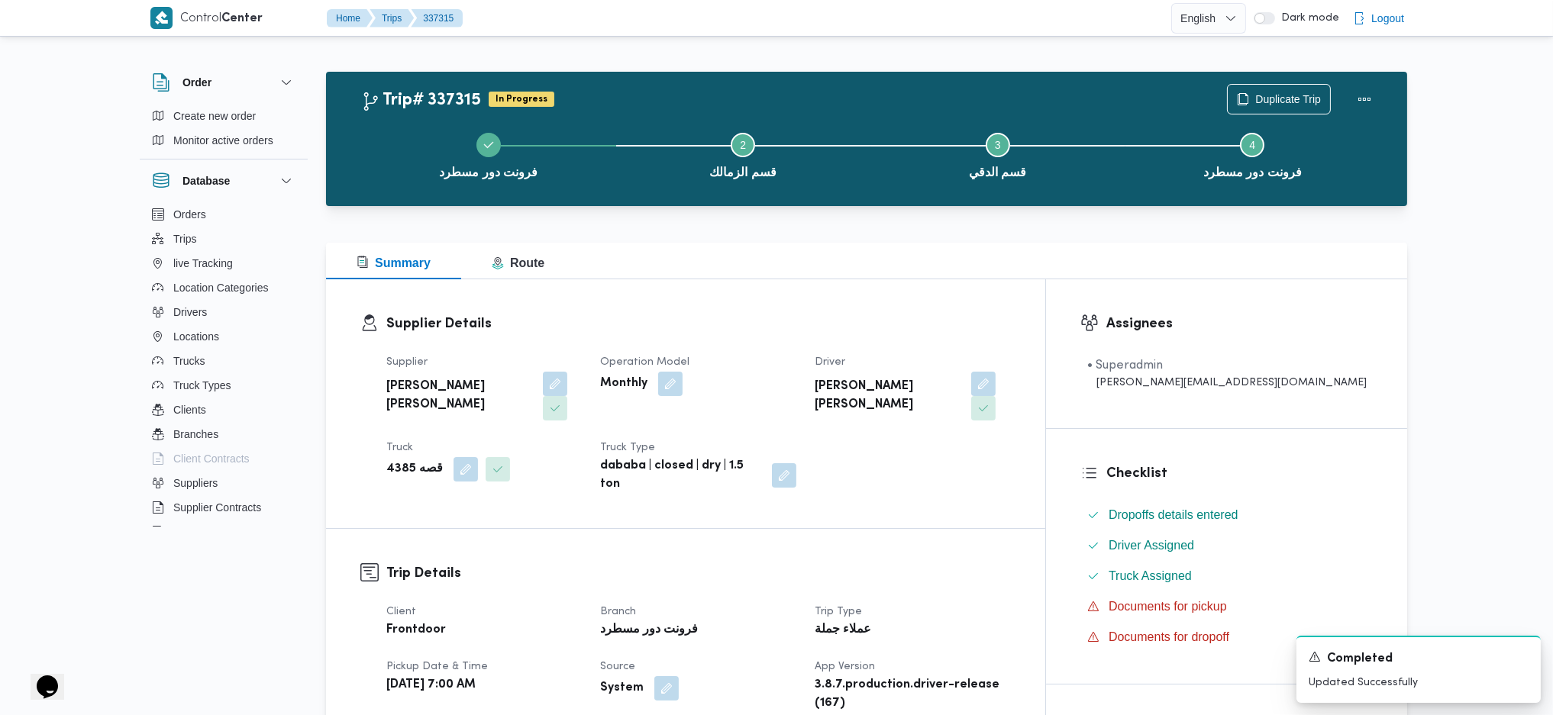
scroll to position [611, 0]
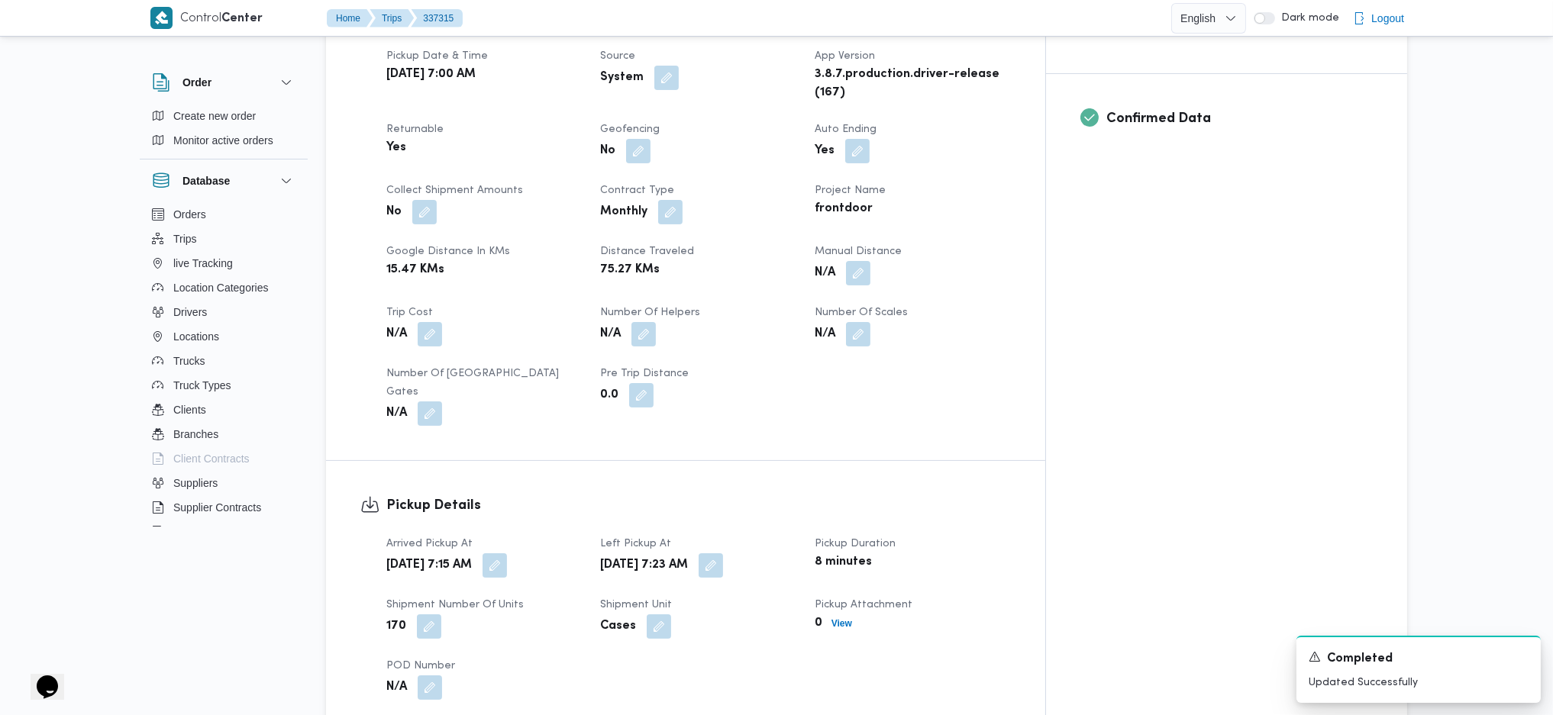
click at [915, 238] on div "Client Frontdoor Branch فرونت دور مسطرد Trip Type عملاء جملة Pickup date & time…" at bounding box center [698, 209] width 643 height 452
click at [870, 260] on button "button" at bounding box center [858, 272] width 24 height 24
click at [880, 298] on input "Manual Distance" at bounding box center [878, 285] width 152 height 31
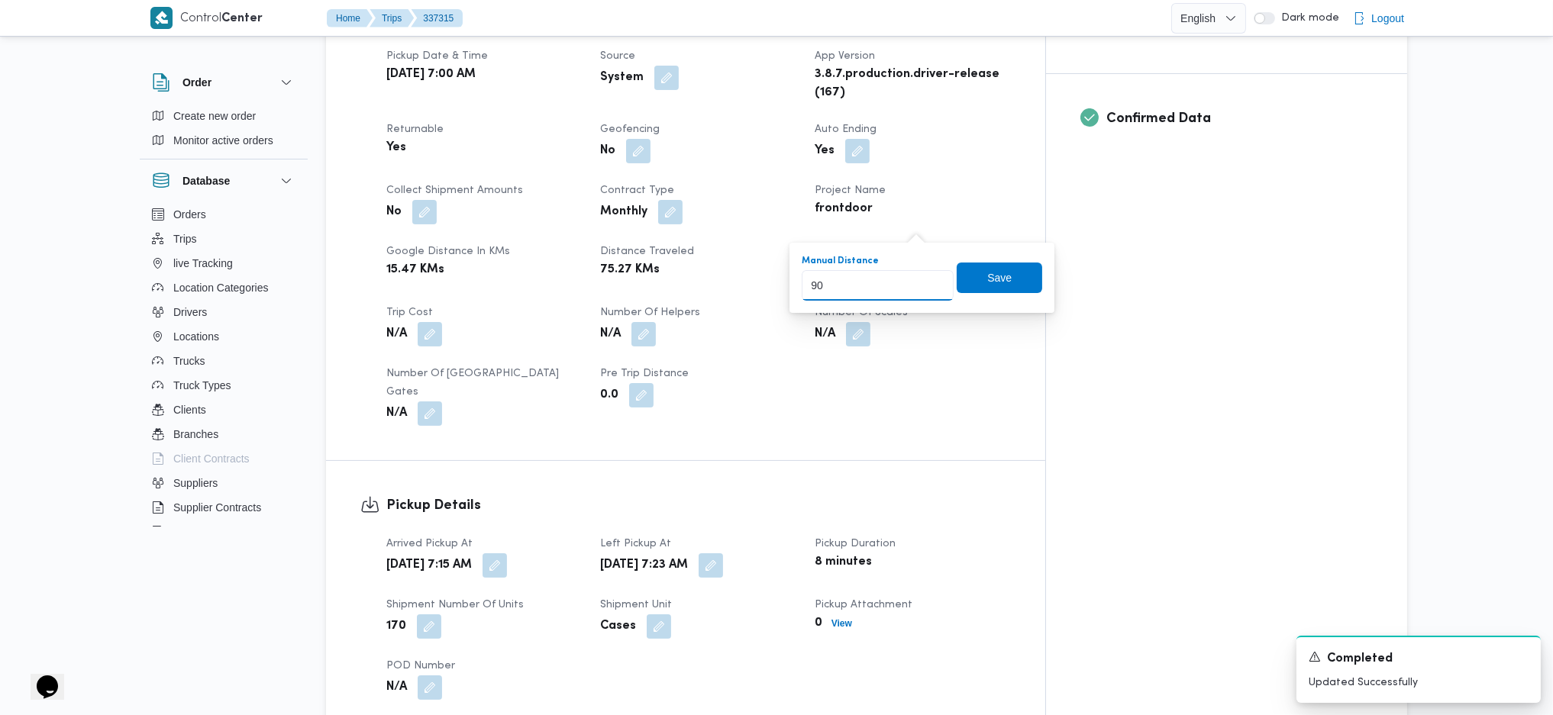
type input "90"
drag, startPoint x: 981, startPoint y: 260, endPoint x: 981, endPoint y: 274, distance: 13.7
click at [981, 261] on div "Manual Distance 90 Save" at bounding box center [922, 277] width 244 height 49
click at [987, 284] on span "Save" at bounding box center [999, 278] width 24 height 18
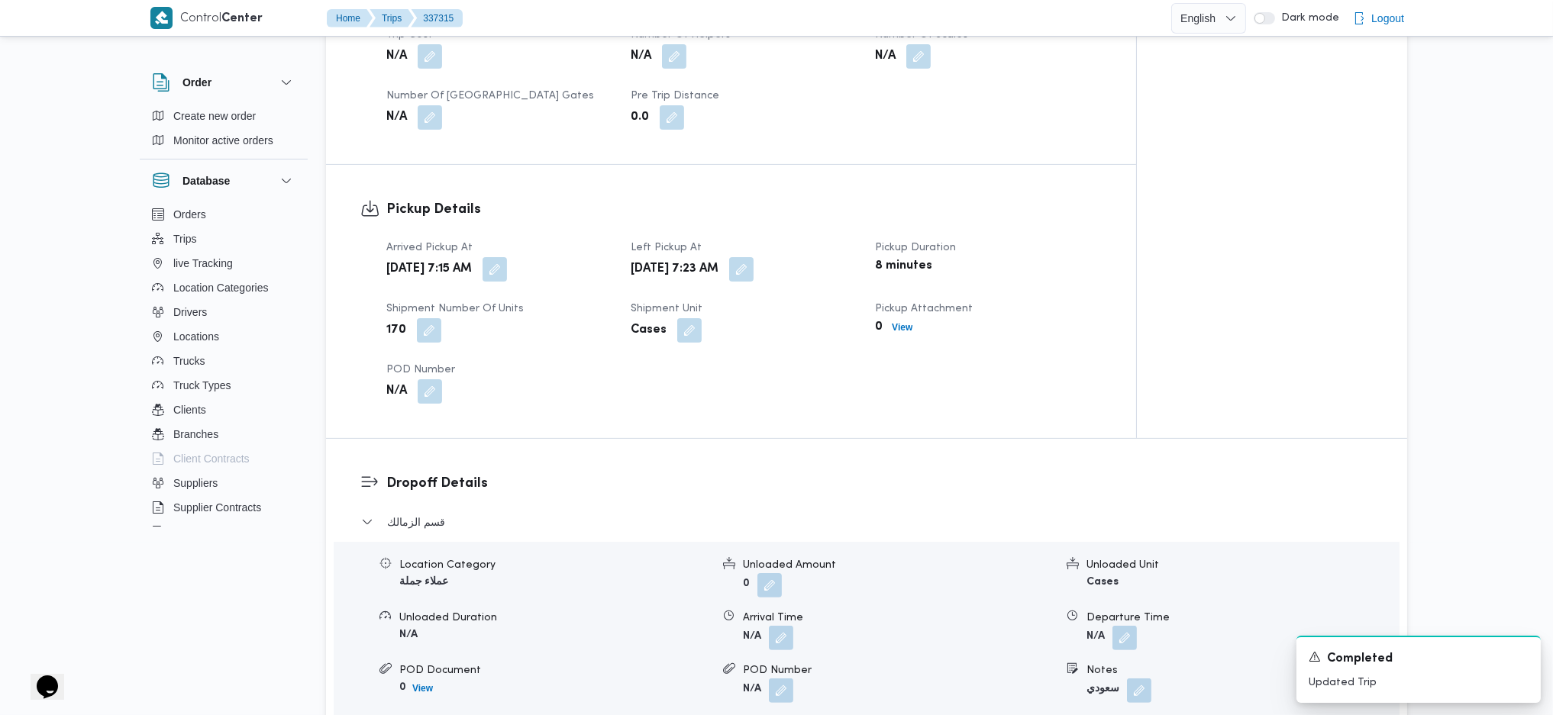
scroll to position [1018, 0]
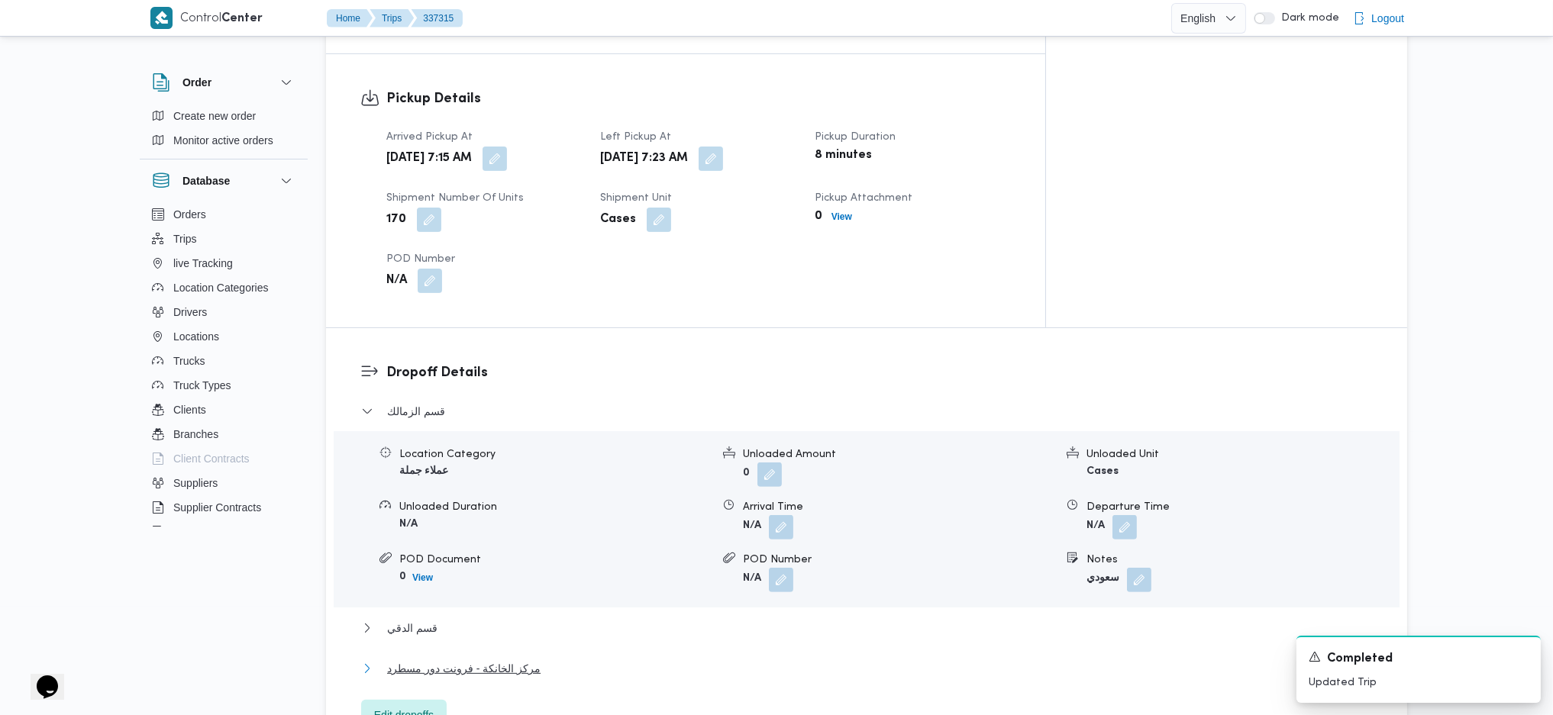
click at [489, 476] on span "مركز الخانكة - فرونت دور مسطرد" at bounding box center [463, 669] width 153 height 18
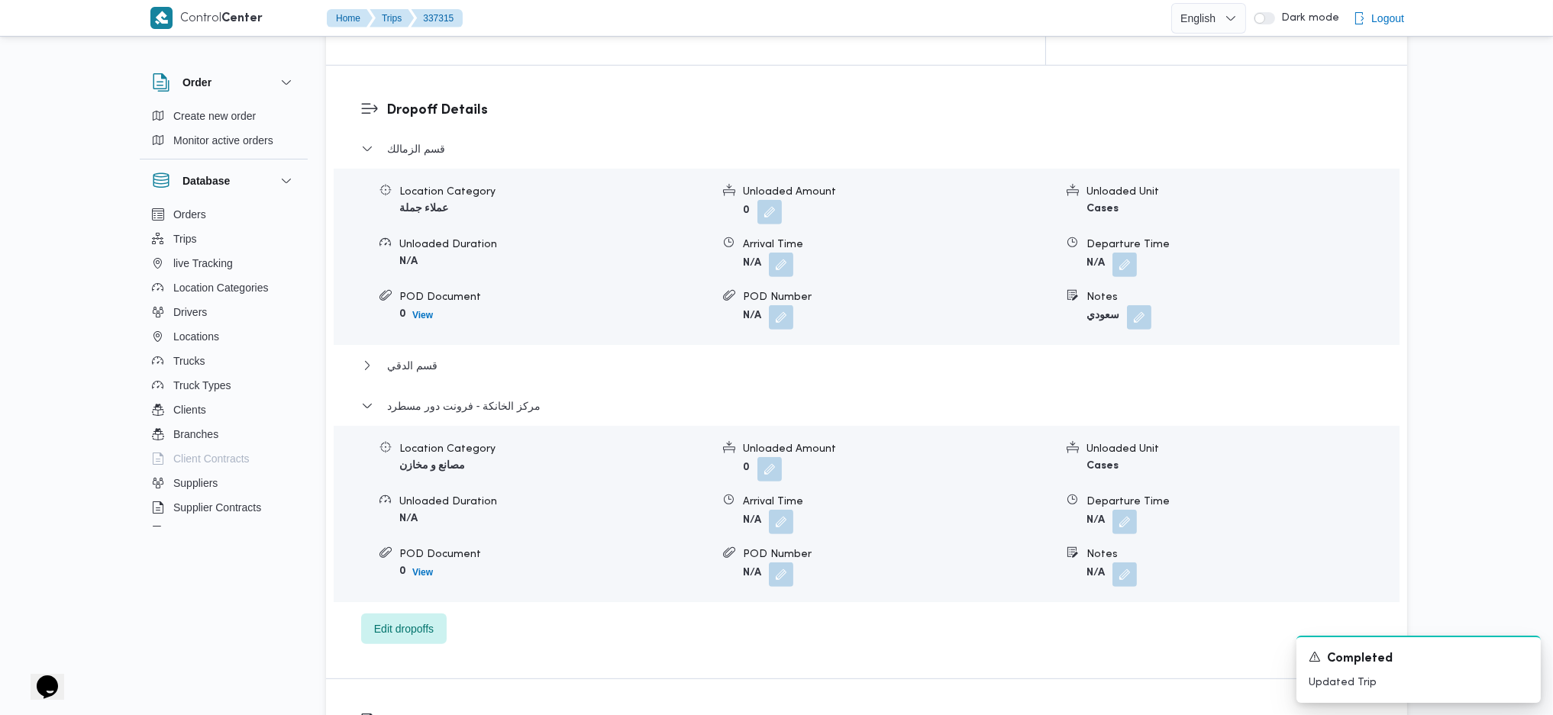
scroll to position [1424, 0]
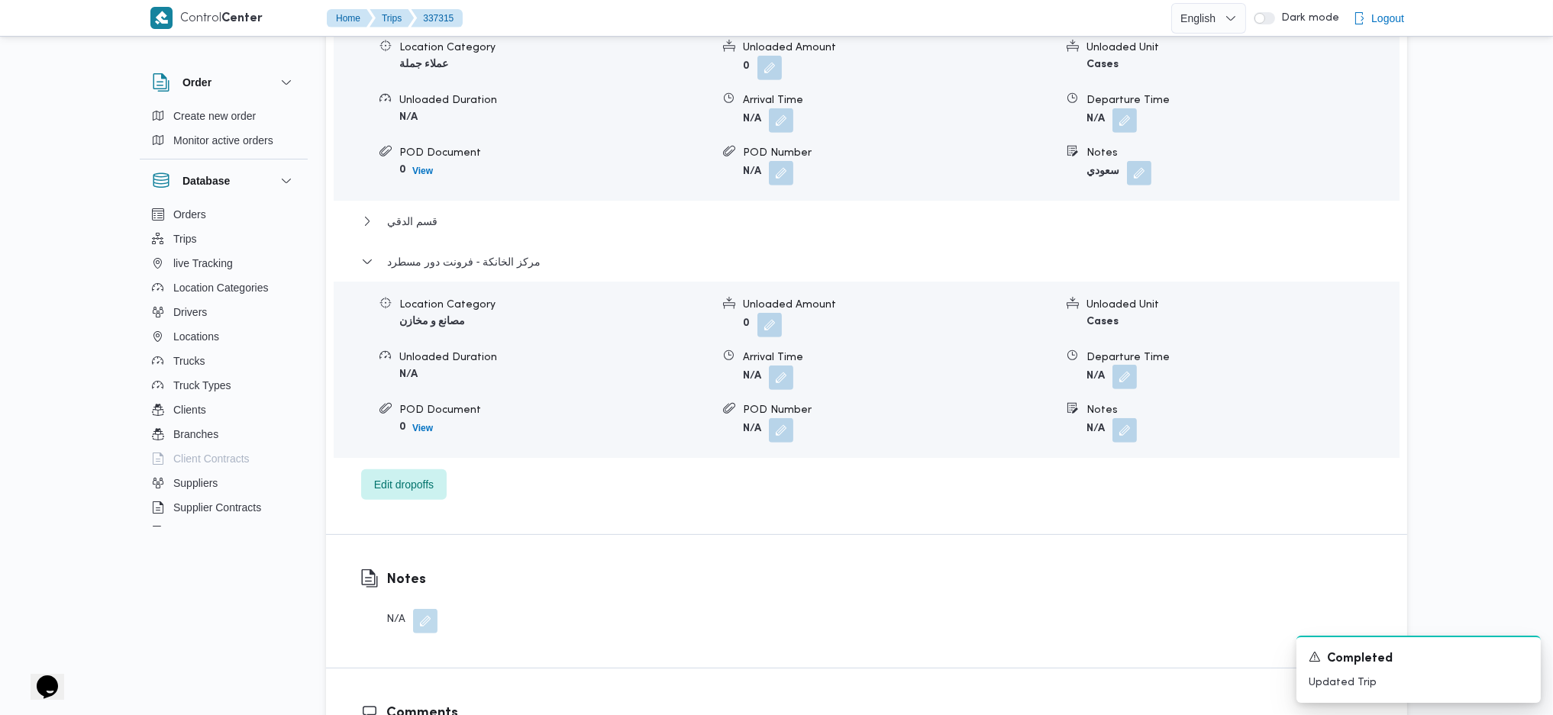
click at [1137, 365] on button "button" at bounding box center [1124, 377] width 24 height 24
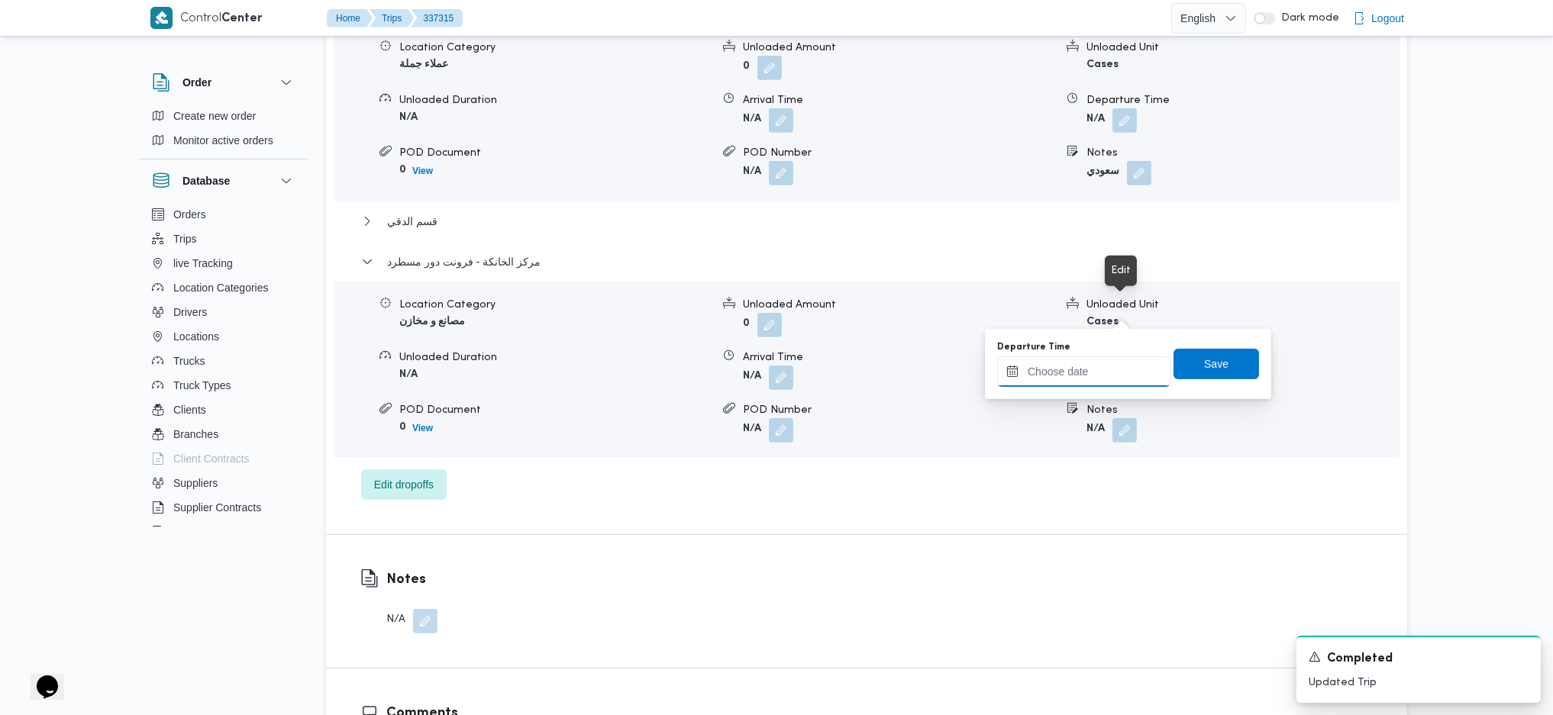
click at [1094, 360] on input "Departure Time" at bounding box center [1083, 372] width 173 height 31
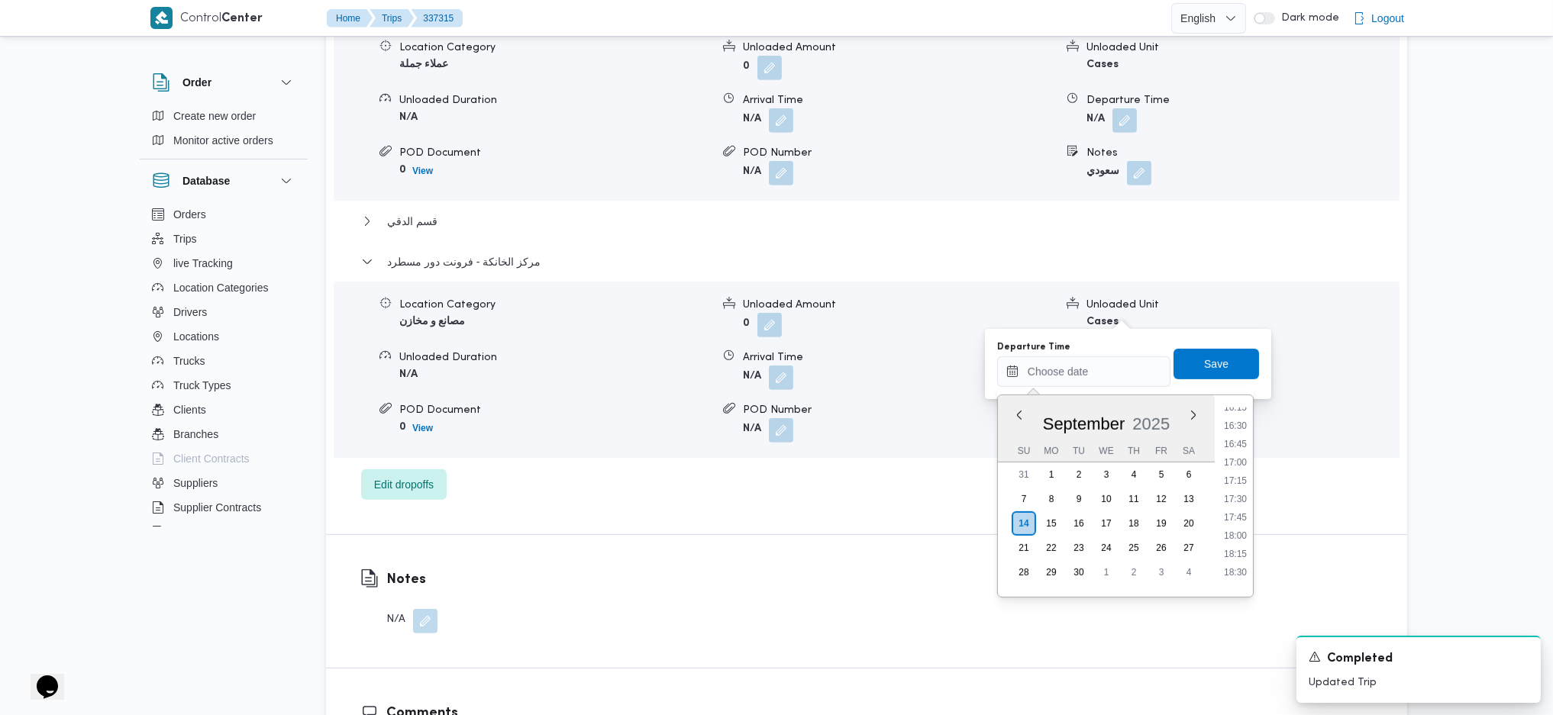
scroll to position [1117, 0]
click at [1228, 467] on li "16:00" at bounding box center [1235, 470] width 35 height 15
type input "14/09/2025 16:00"
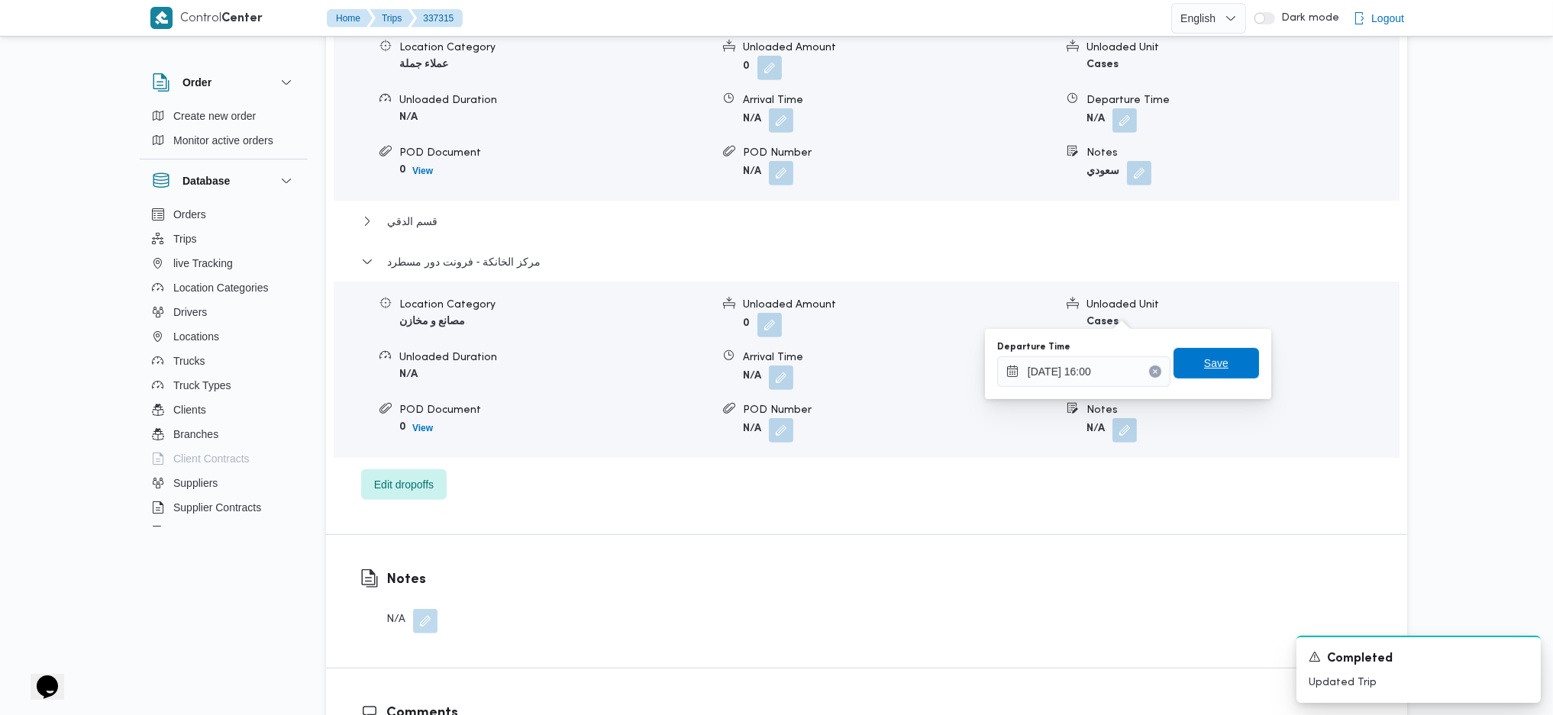
click at [1204, 372] on span "Save" at bounding box center [1216, 363] width 24 height 18
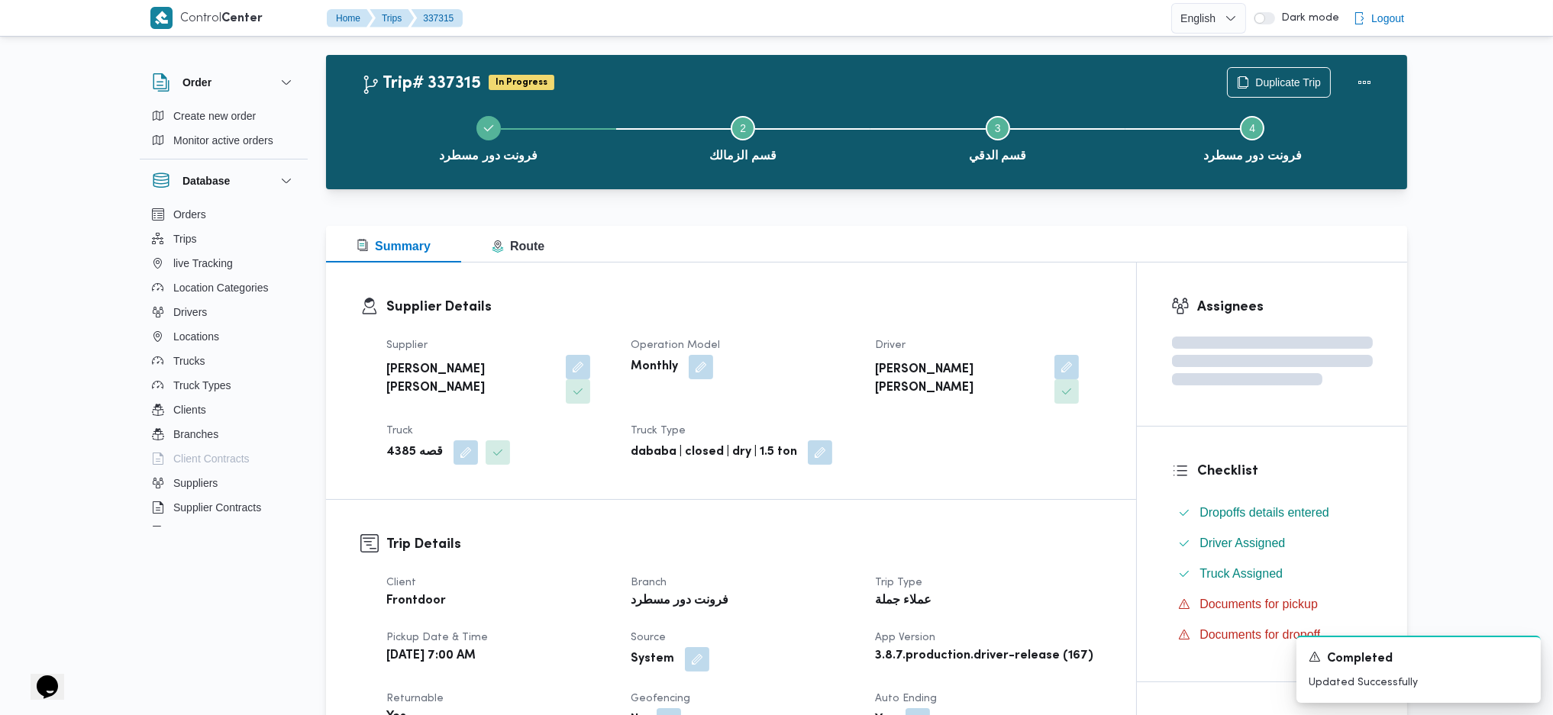
scroll to position [0, 0]
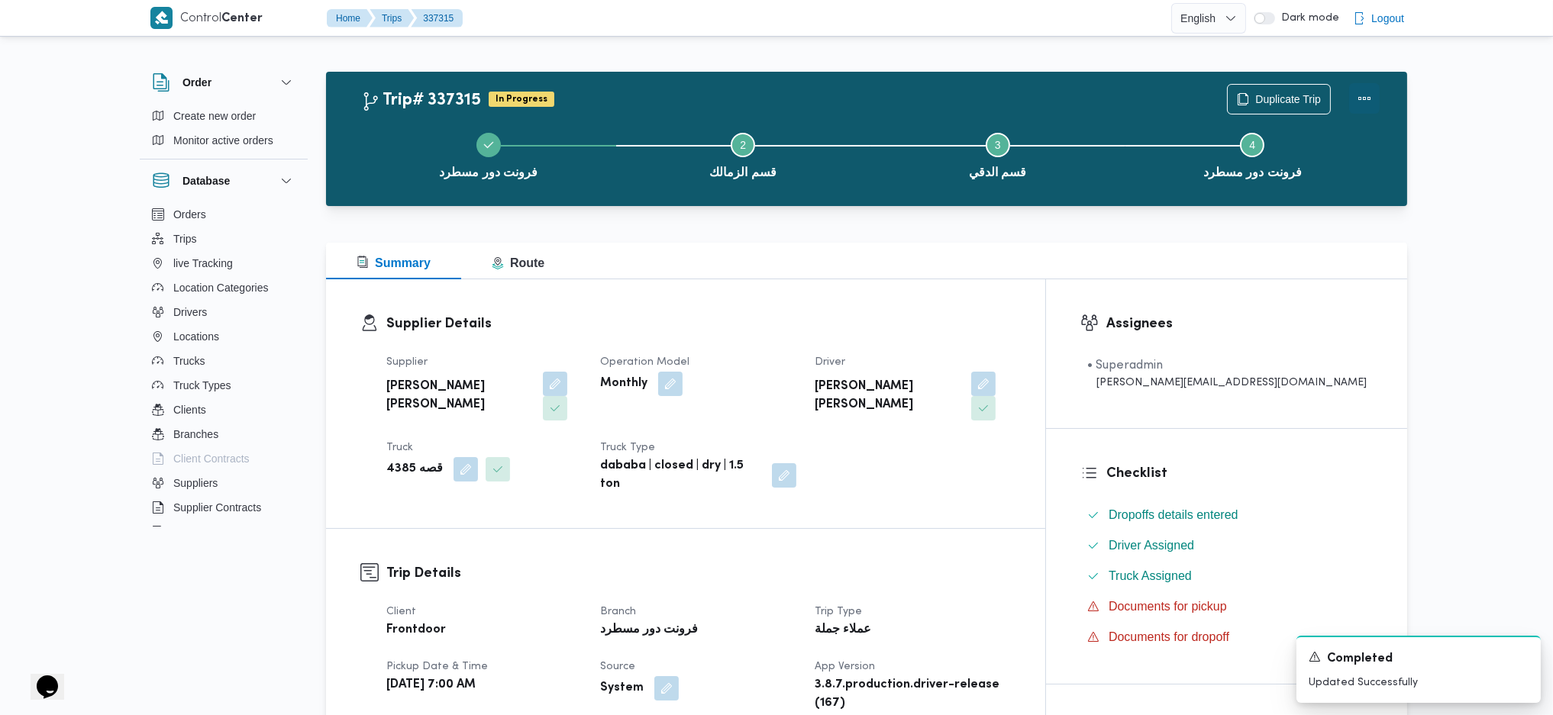
click at [1277, 89] on button "Actions" at bounding box center [1364, 98] width 31 height 31
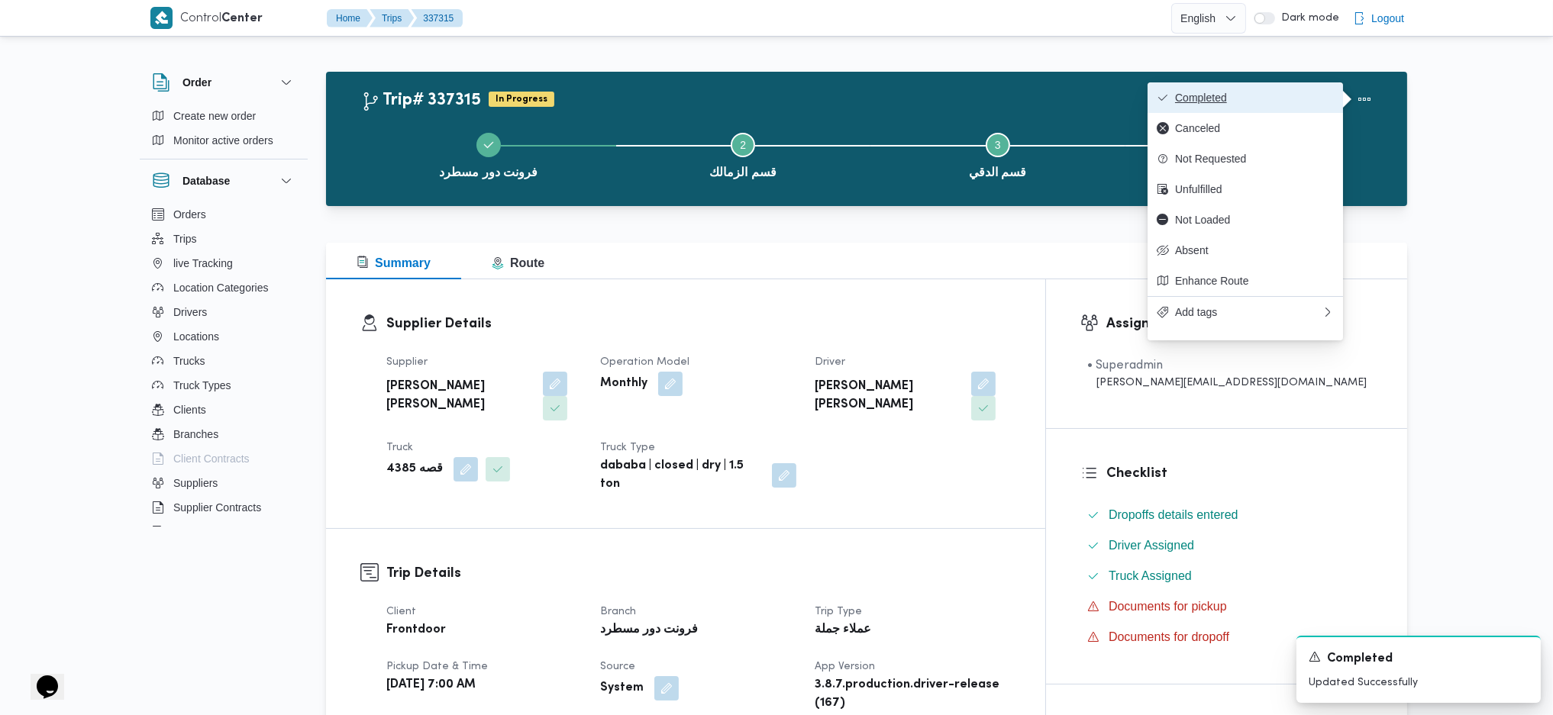
click at [1256, 86] on button "Completed" at bounding box center [1244, 97] width 195 height 31
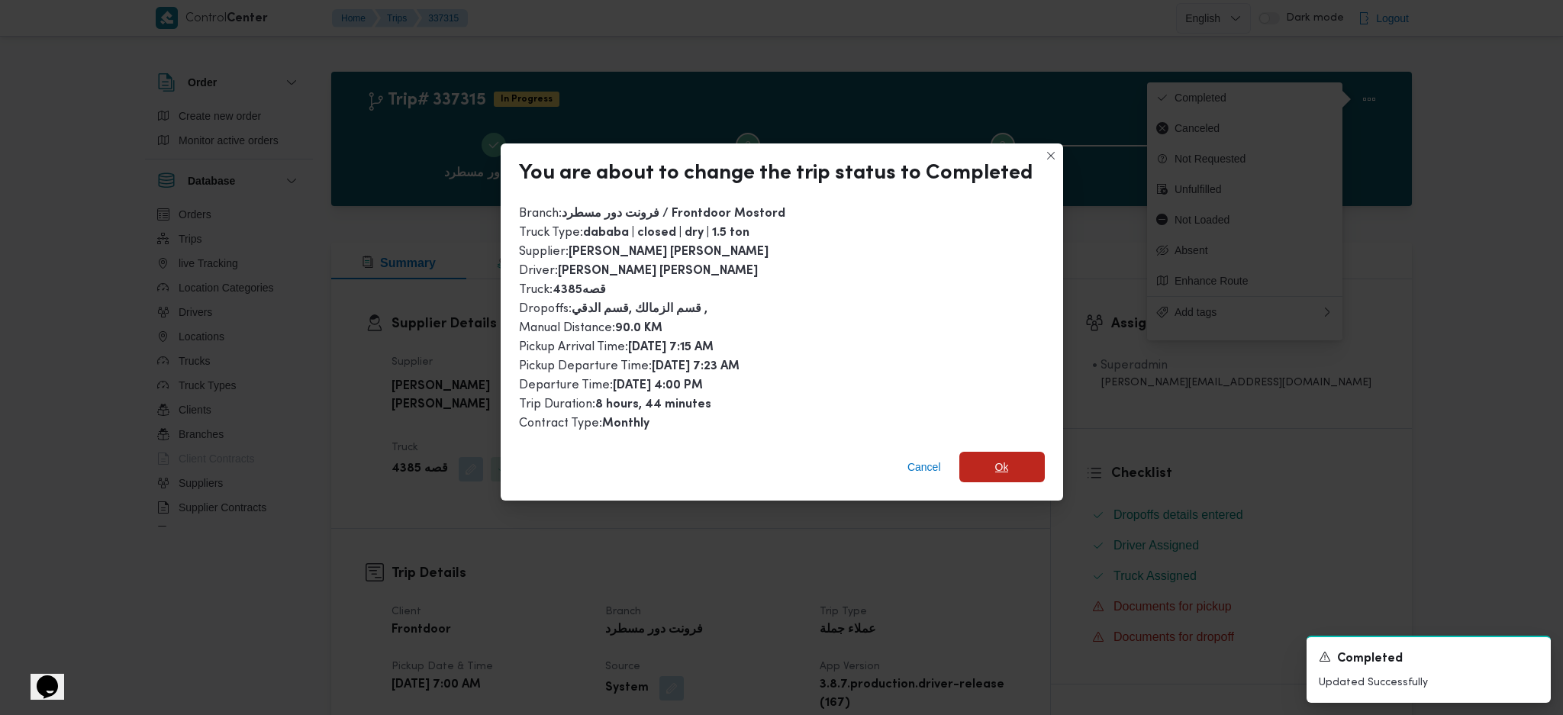
drag, startPoint x: 1008, startPoint y: 460, endPoint x: 1020, endPoint y: 582, distance: 122.7
click at [1012, 464] on span "Ok" at bounding box center [1002, 467] width 85 height 31
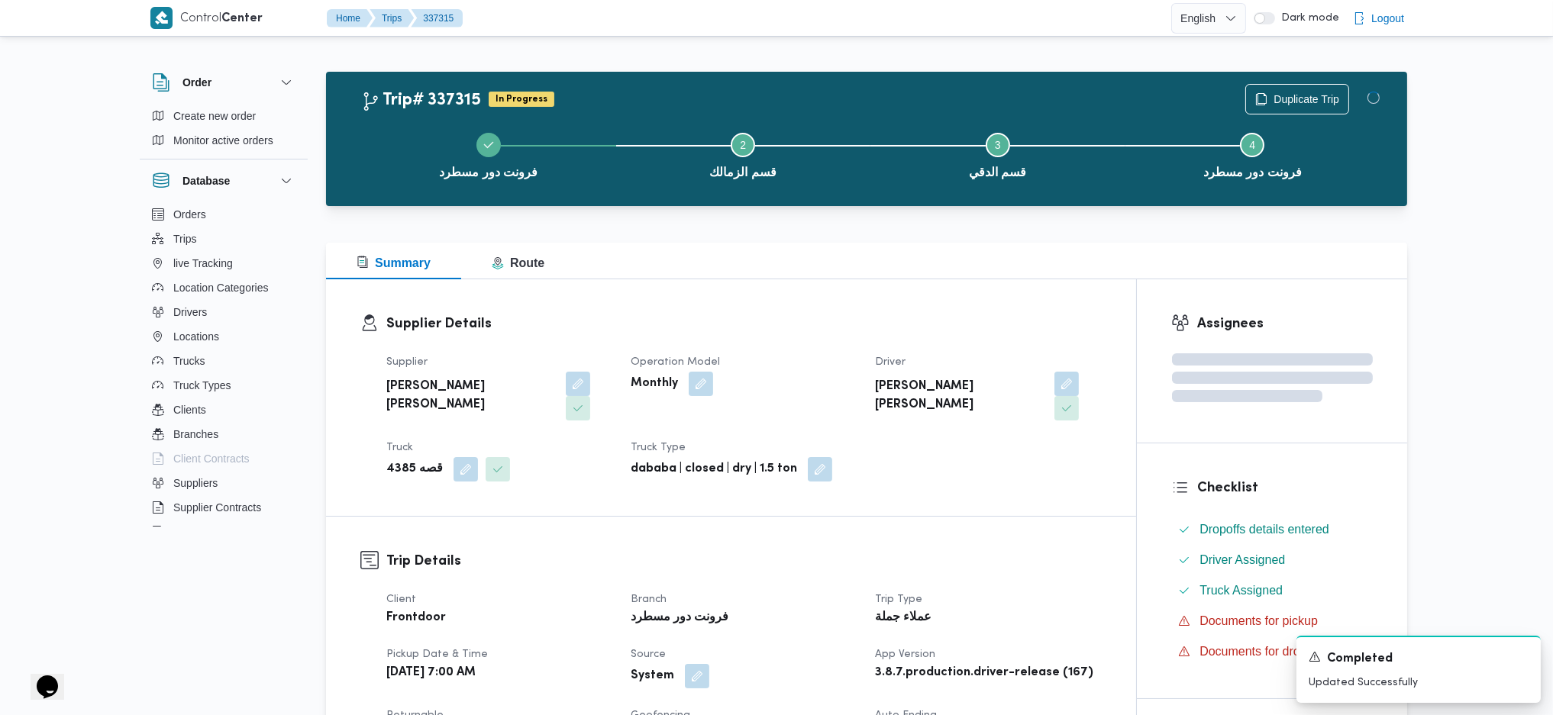
click at [1020, 476] on div "عملاء جملة" at bounding box center [987, 618] width 229 height 21
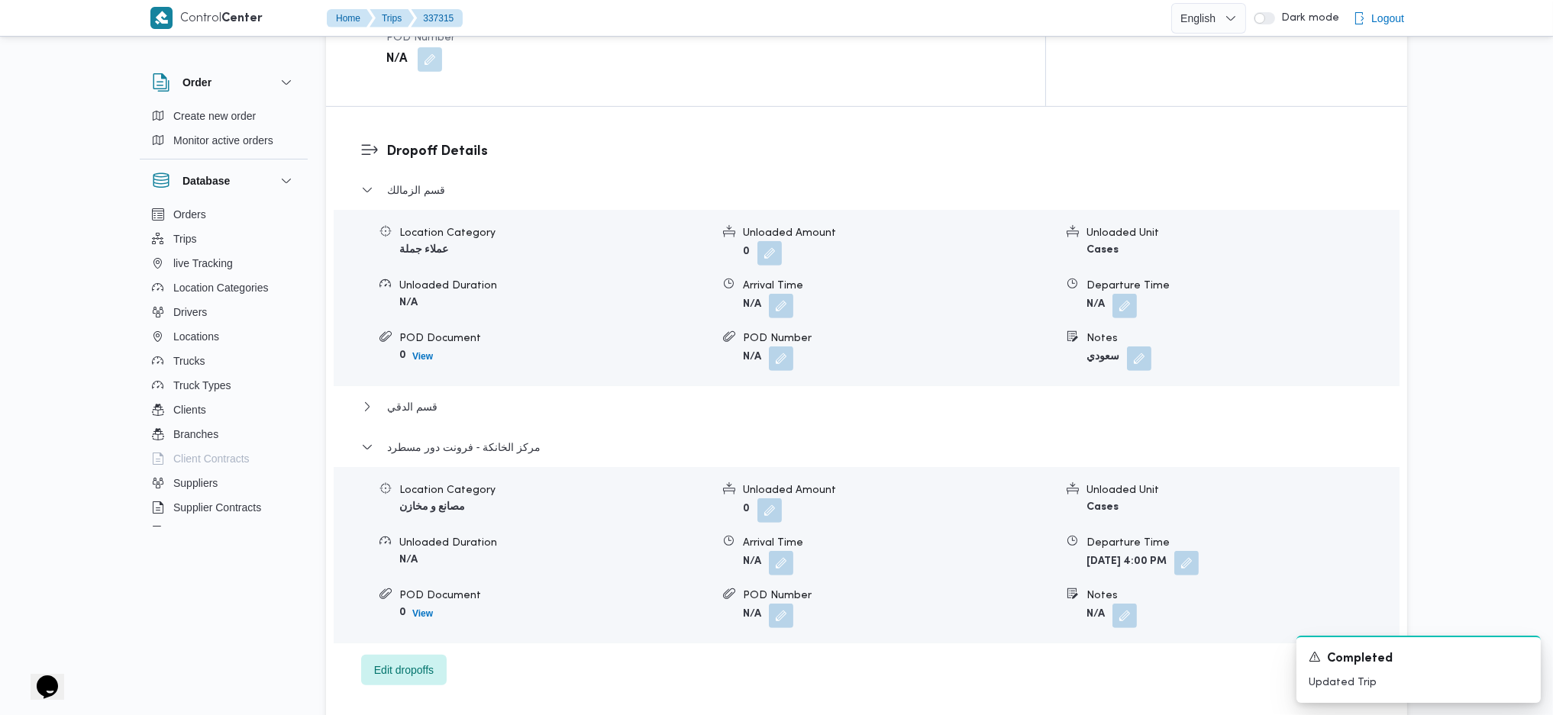
scroll to position [1424, 0]
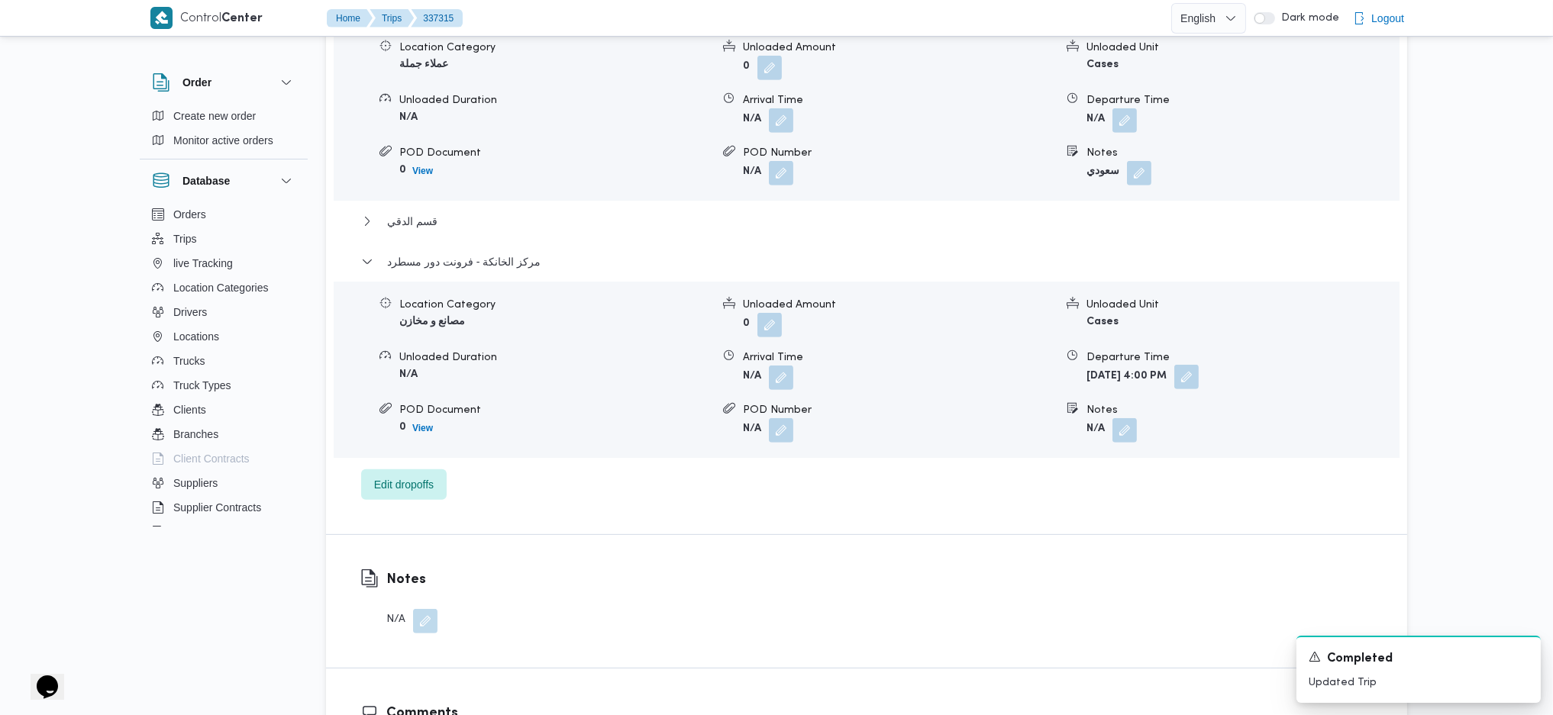
click at [1199, 365] on button "button" at bounding box center [1186, 377] width 24 height 24
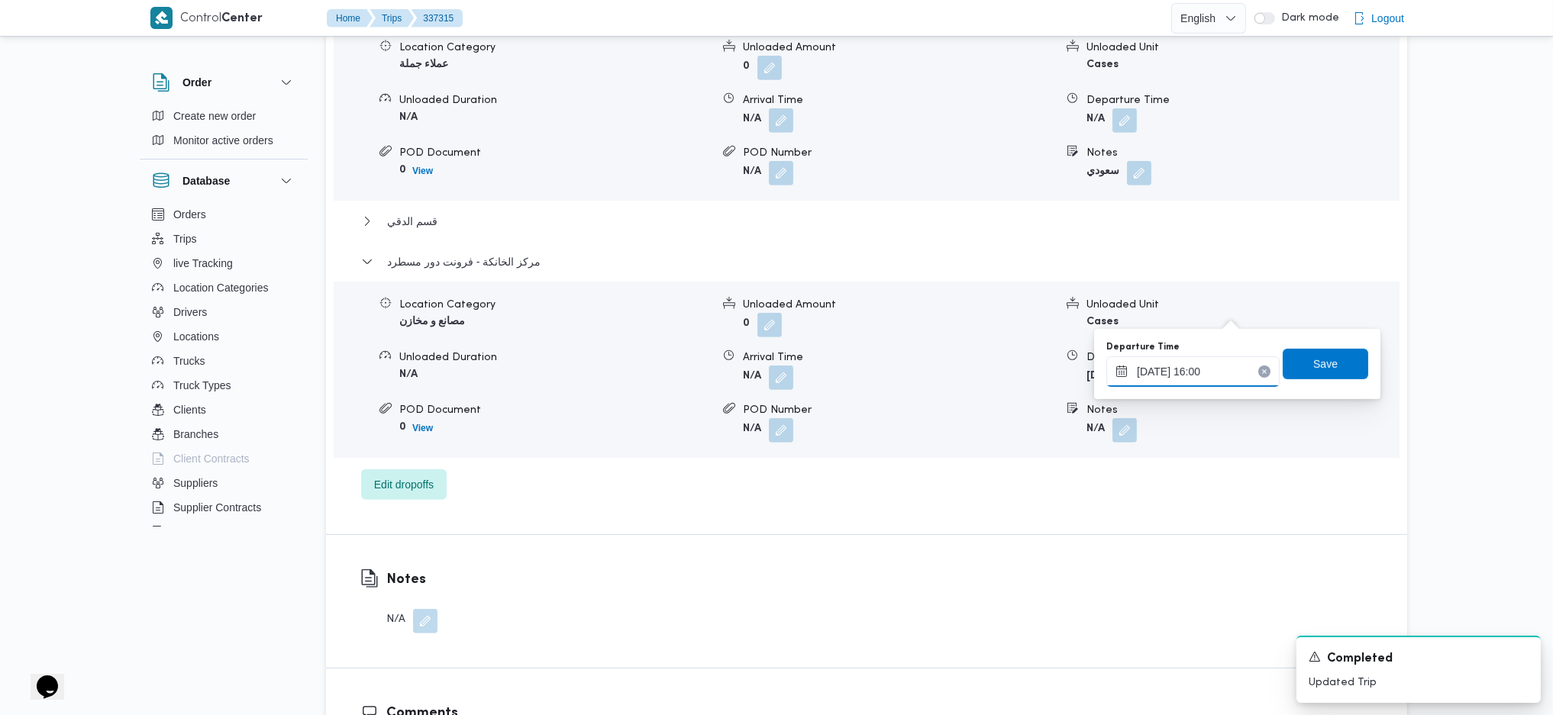
click at [1228, 360] on input "14/09/2025 16:00" at bounding box center [1192, 372] width 173 height 31
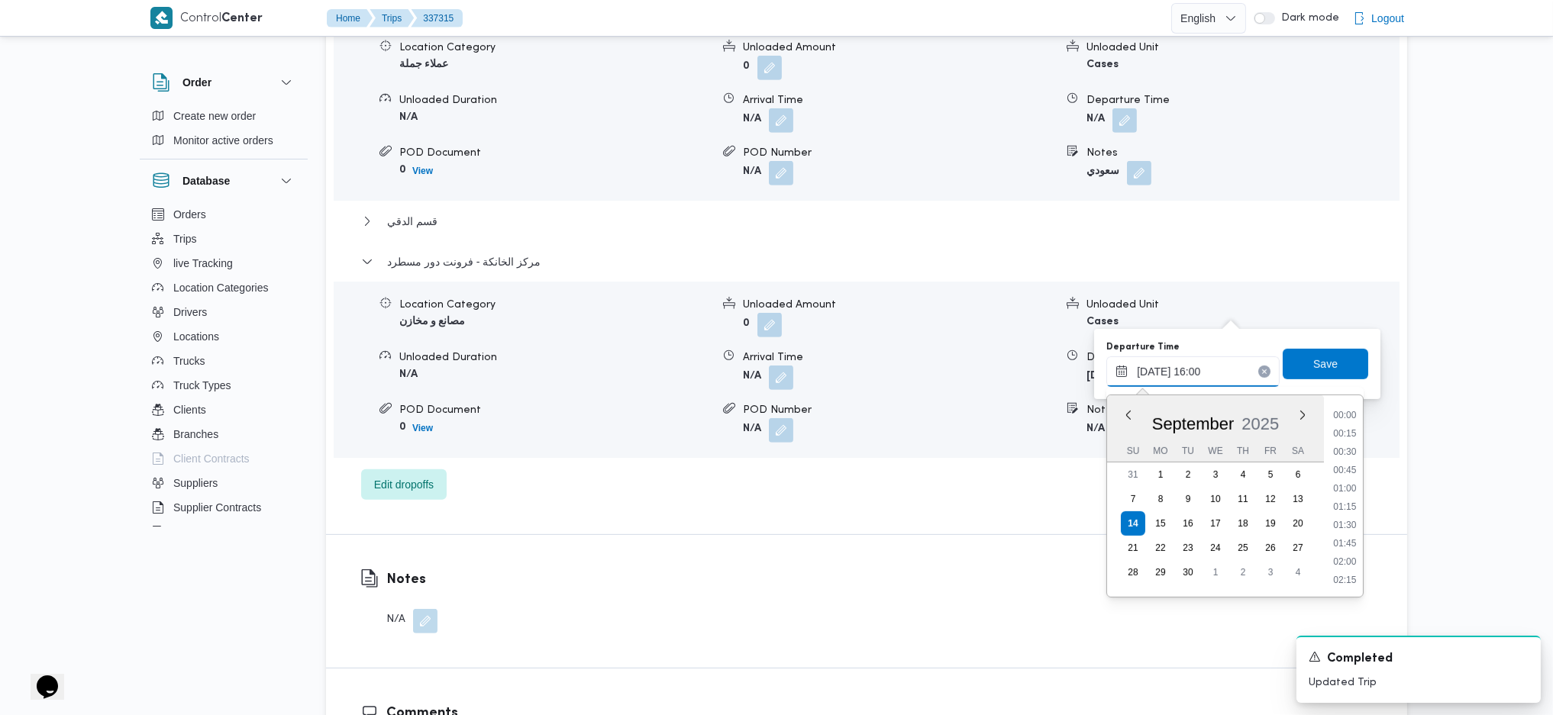
scroll to position [1082, 0]
click at [1277, 476] on li "17:00" at bounding box center [1345, 579] width 35 height 15
type input "14/09/2025 17:00"
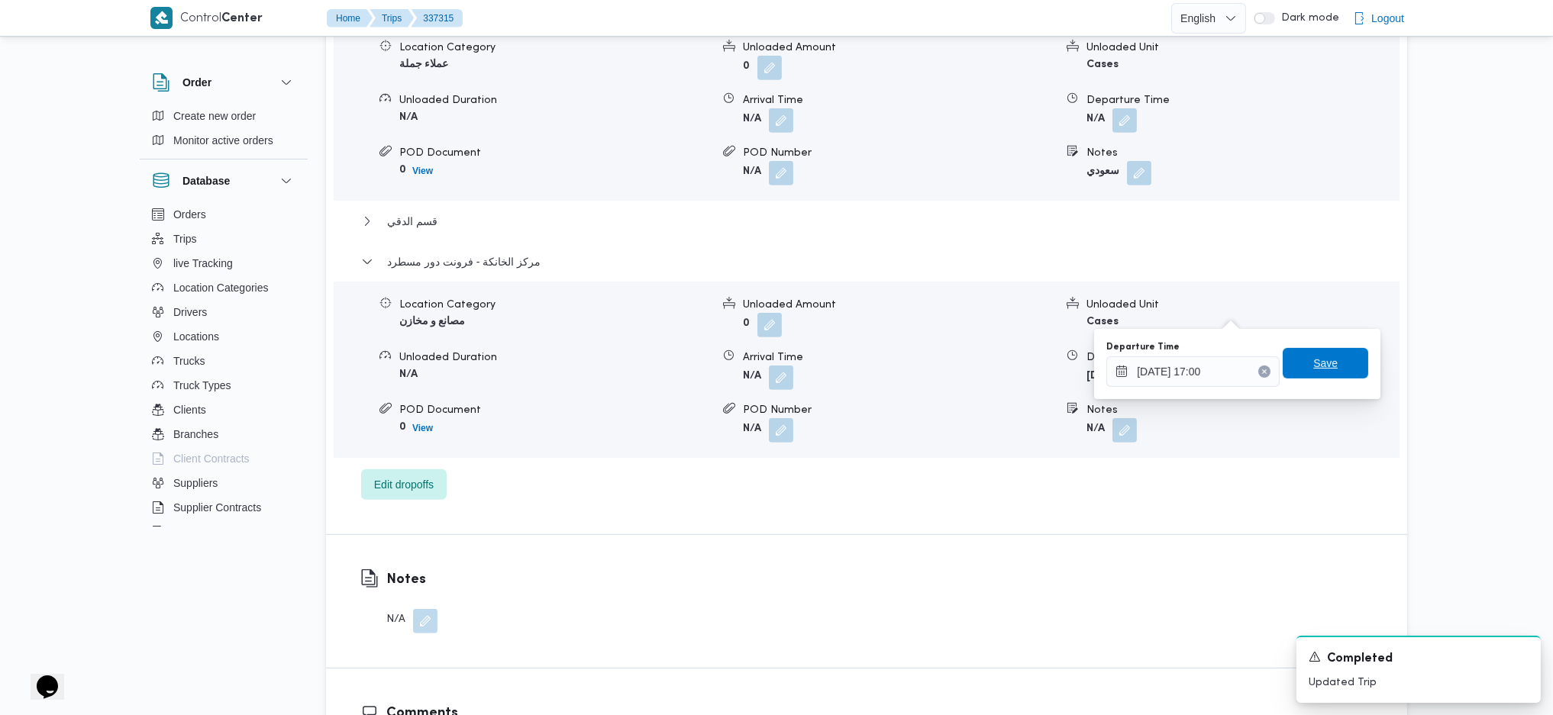
click at [1277, 366] on span "Save" at bounding box center [1325, 363] width 24 height 18
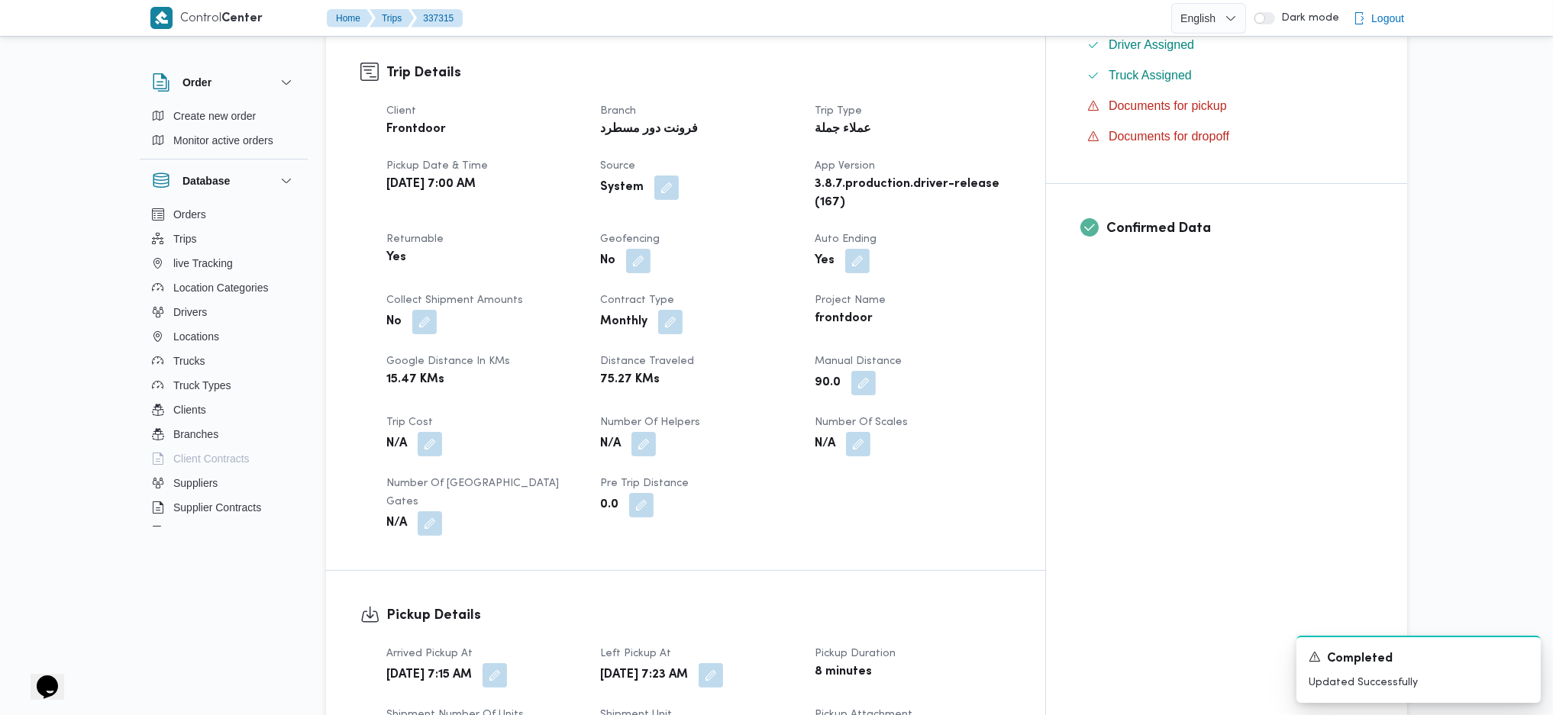
scroll to position [0, 0]
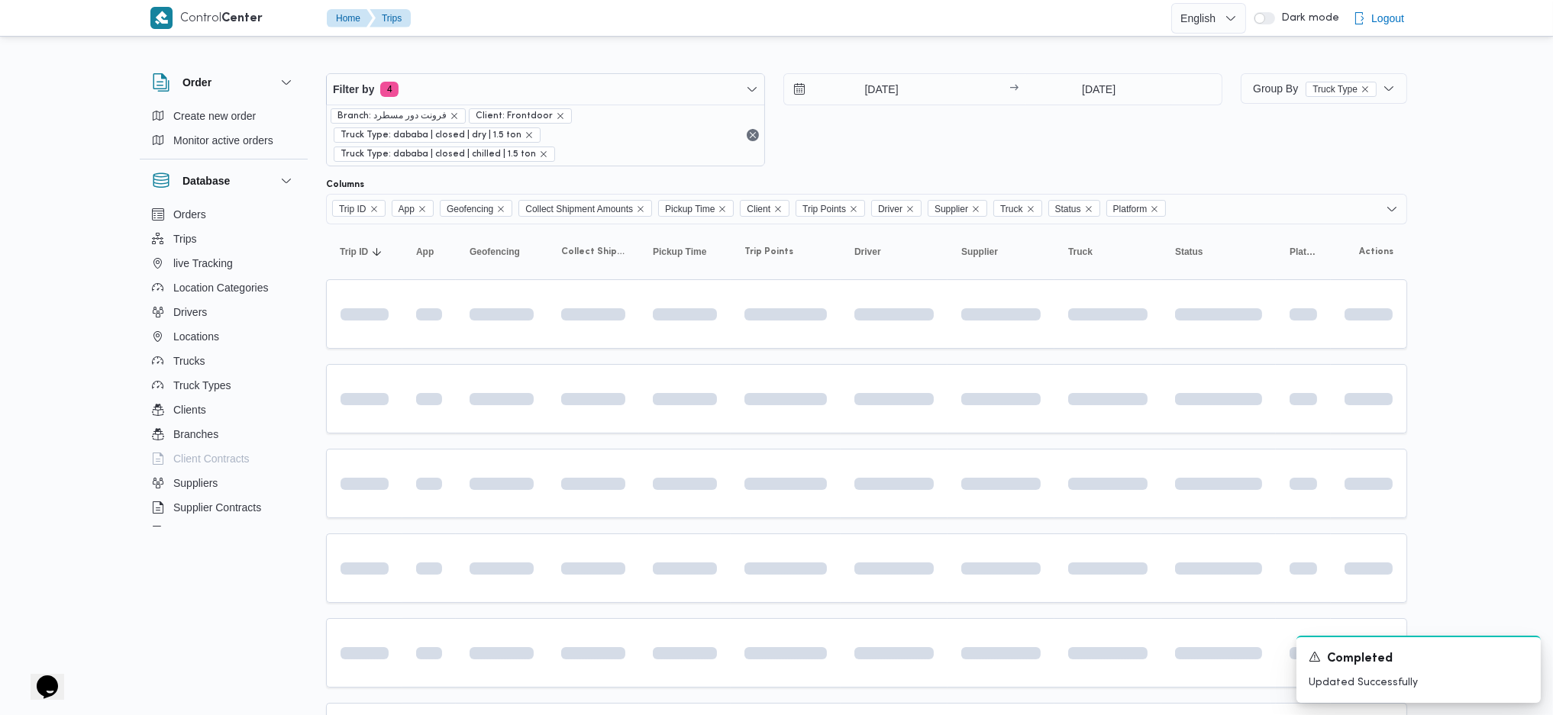
scroll to position [241, 0]
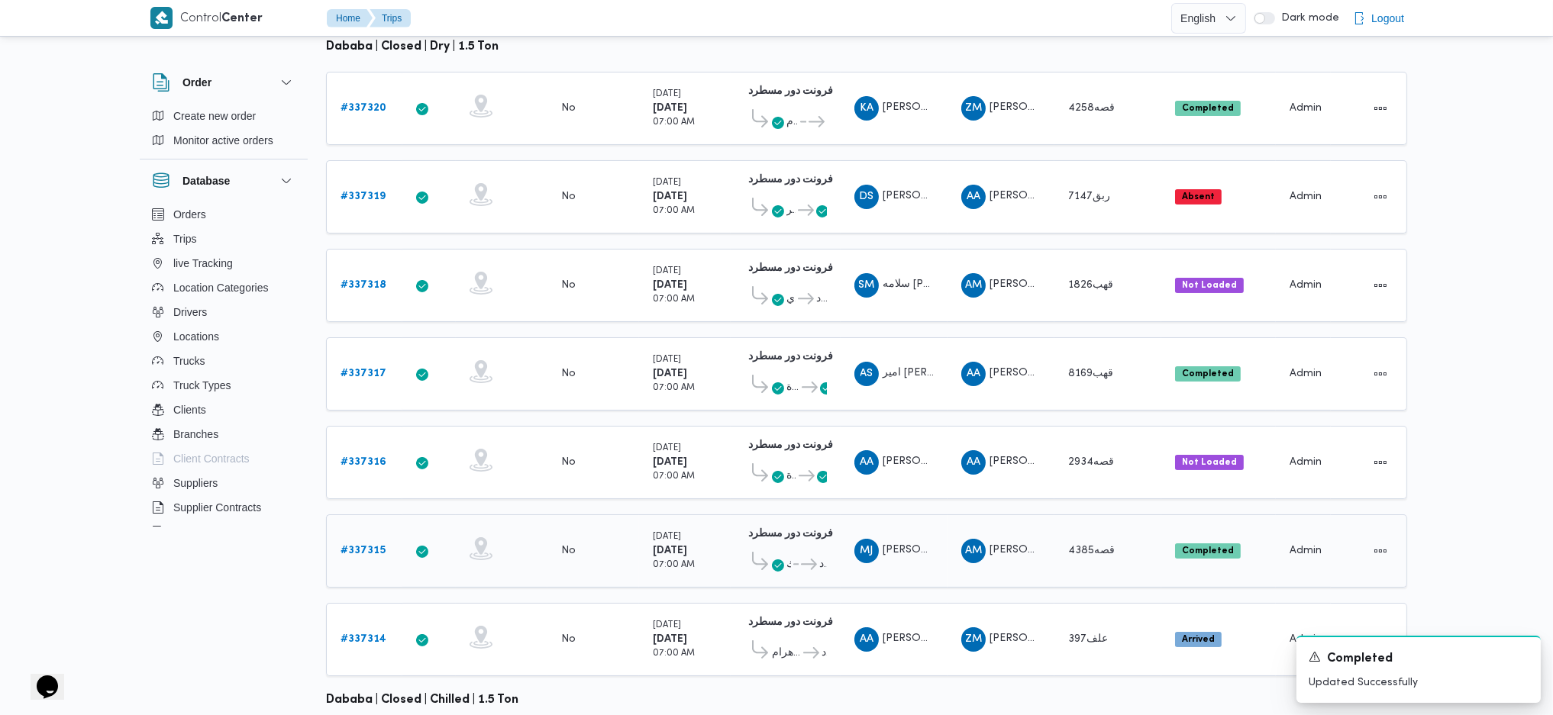
click at [789, 476] on span "قسم الزمالك" at bounding box center [788, 565] width 5 height 18
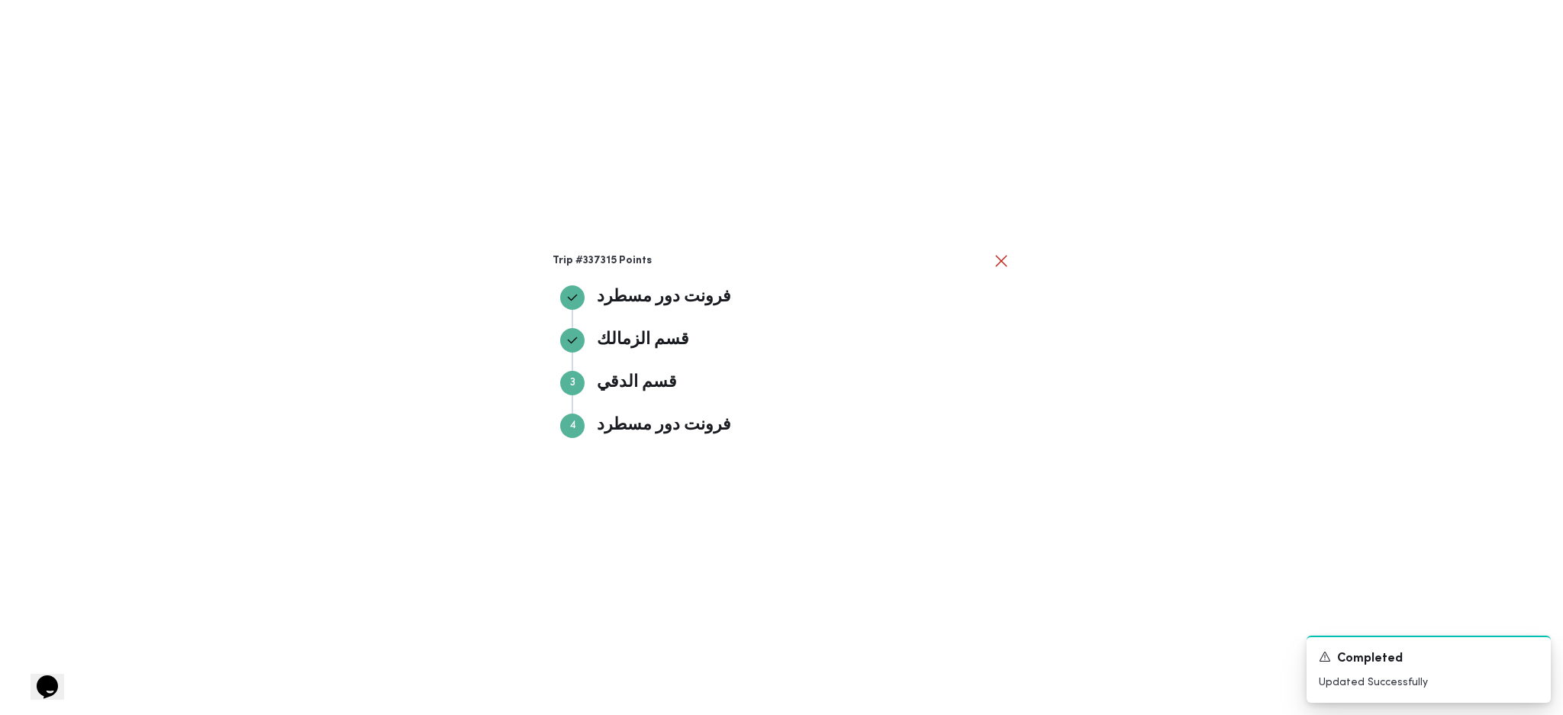
click at [1115, 476] on div "Trip #337315 Points فرونت دور مسطرد فرونت دور مسطرد قسم الزمالك قسم الزمالك Ste…" at bounding box center [781, 357] width 1563 height 715
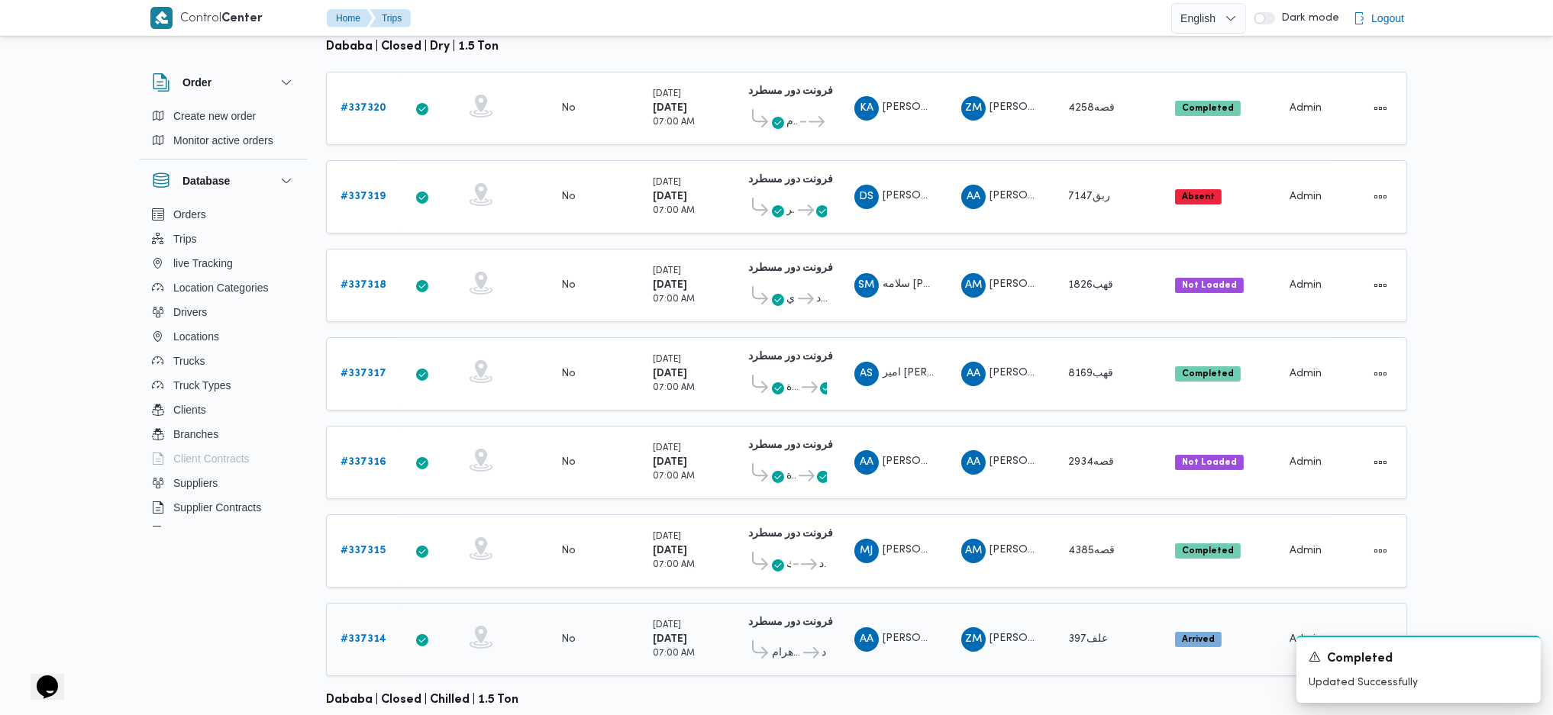
click at [395, 476] on td "Trip ID # 337314" at bounding box center [364, 639] width 76 height 73
click at [367, 476] on b "# 337314" at bounding box center [363, 639] width 46 height 10
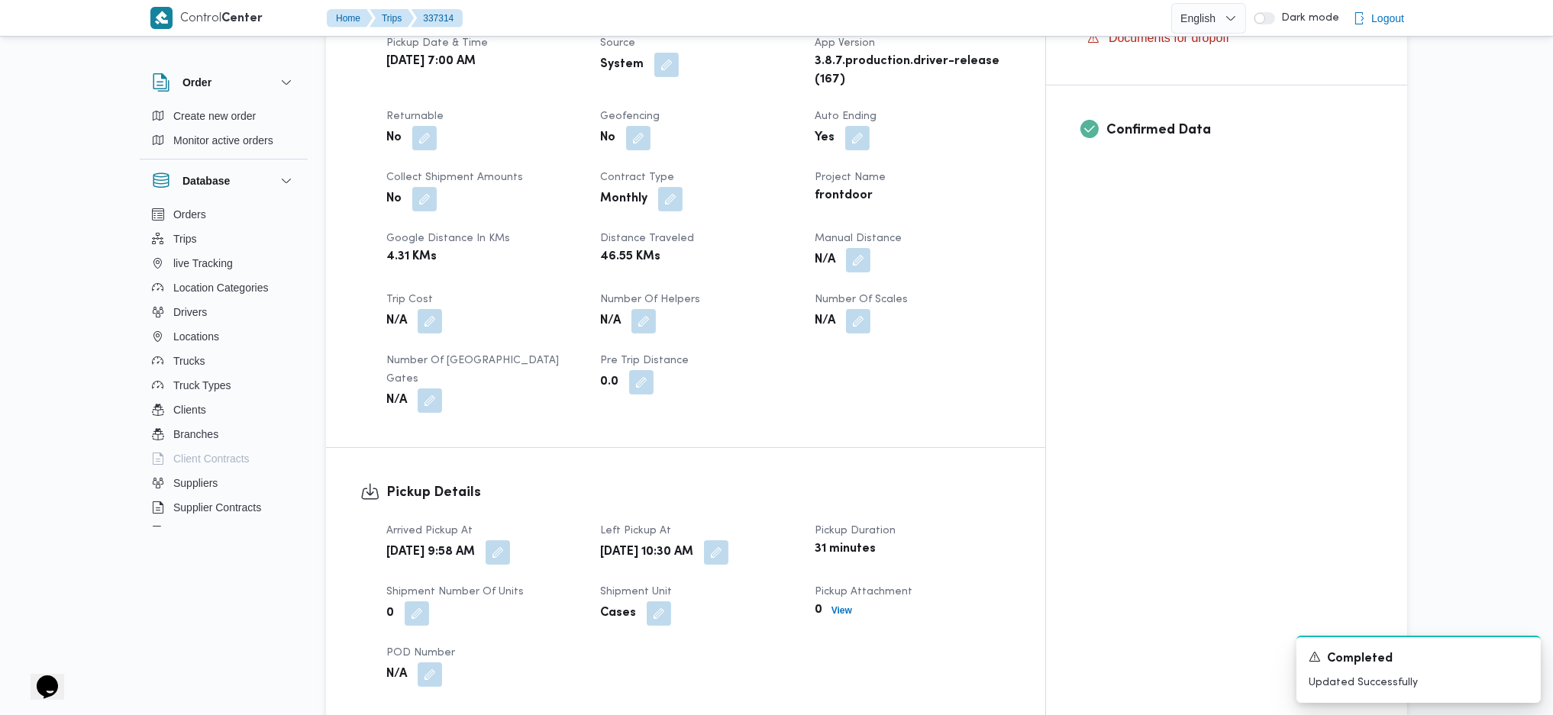
scroll to position [611, 0]
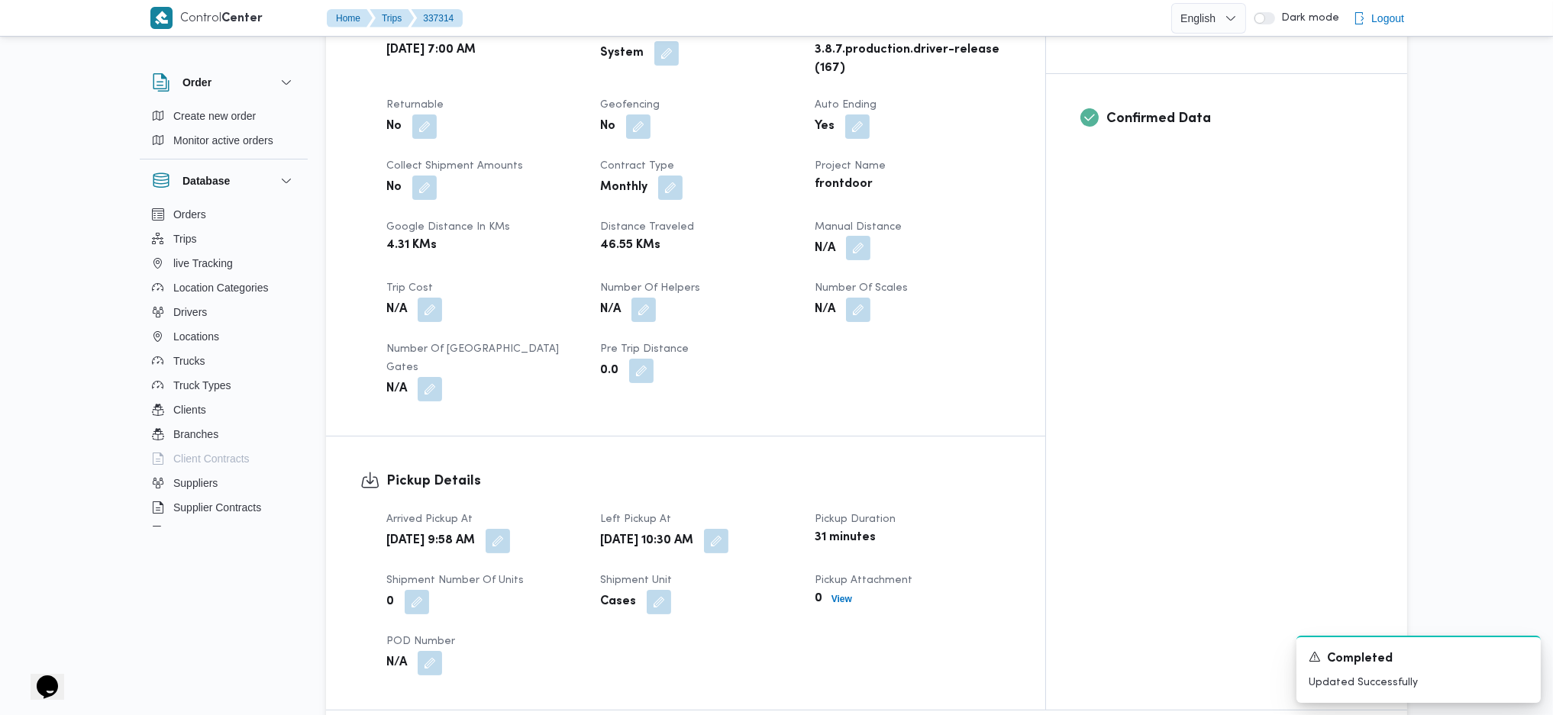
click at [870, 236] on button "button" at bounding box center [858, 248] width 24 height 24
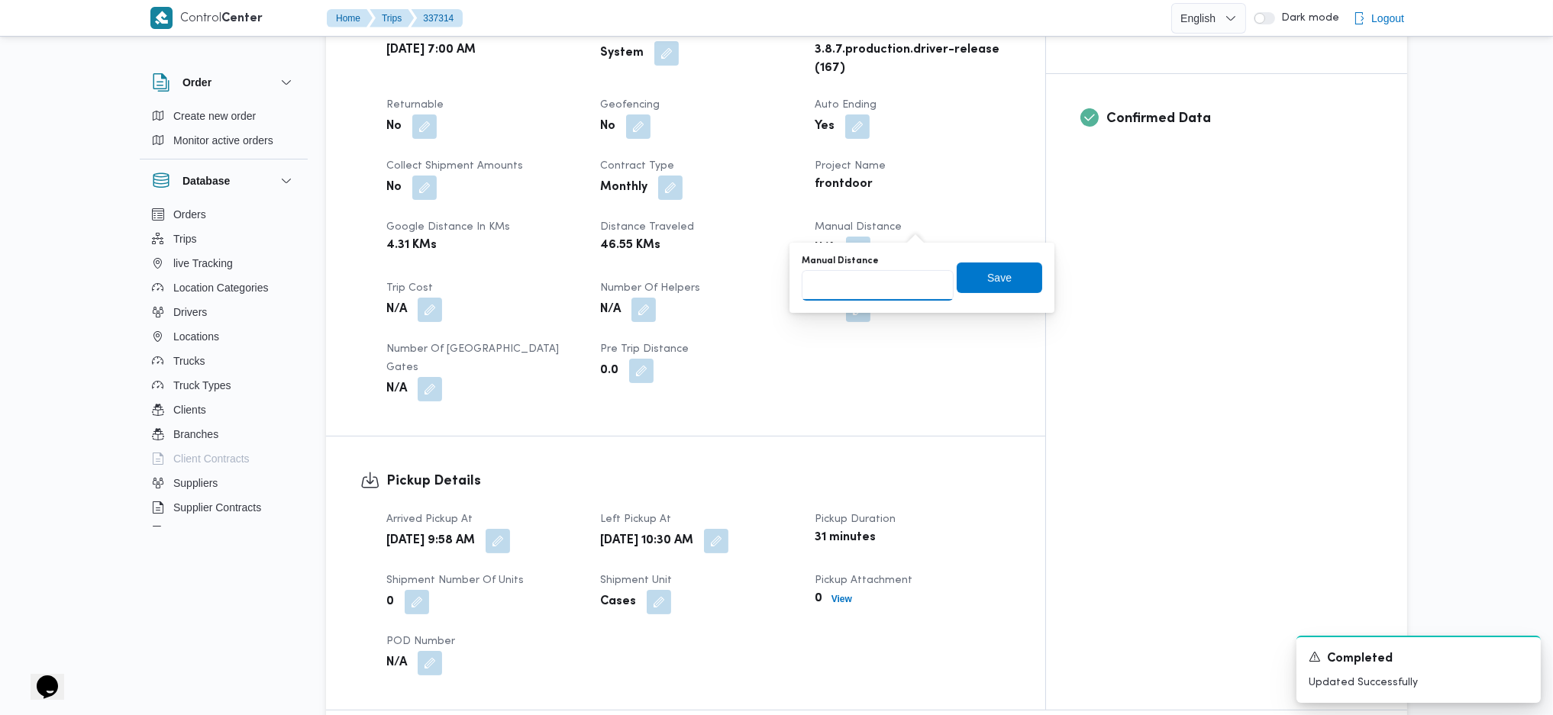
click at [886, 276] on input "Manual Distance" at bounding box center [878, 285] width 152 height 31
type input "121"
click at [987, 274] on span "Save" at bounding box center [999, 277] width 24 height 18
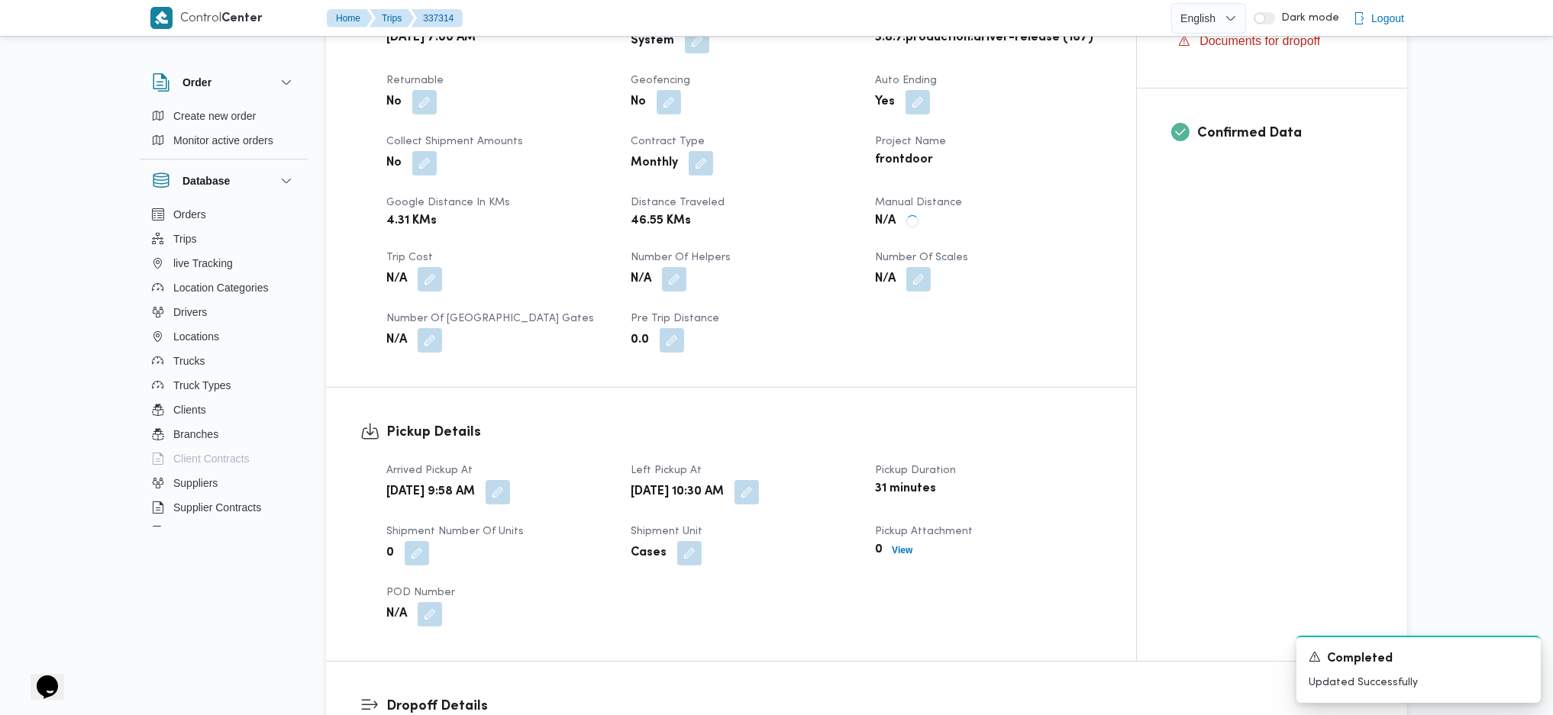
drag, startPoint x: 857, startPoint y: 382, endPoint x: 846, endPoint y: 379, distance: 11.7
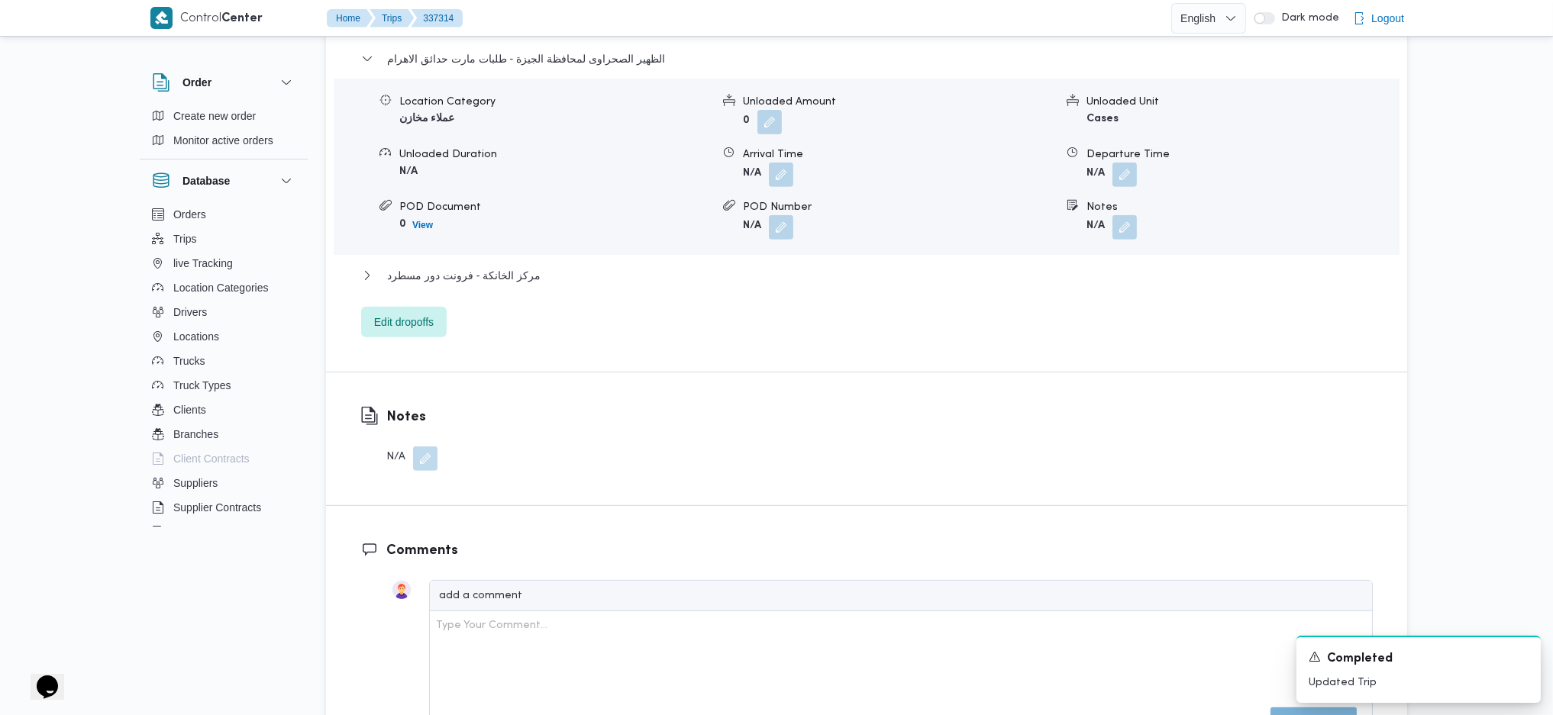
scroll to position [1533, 0]
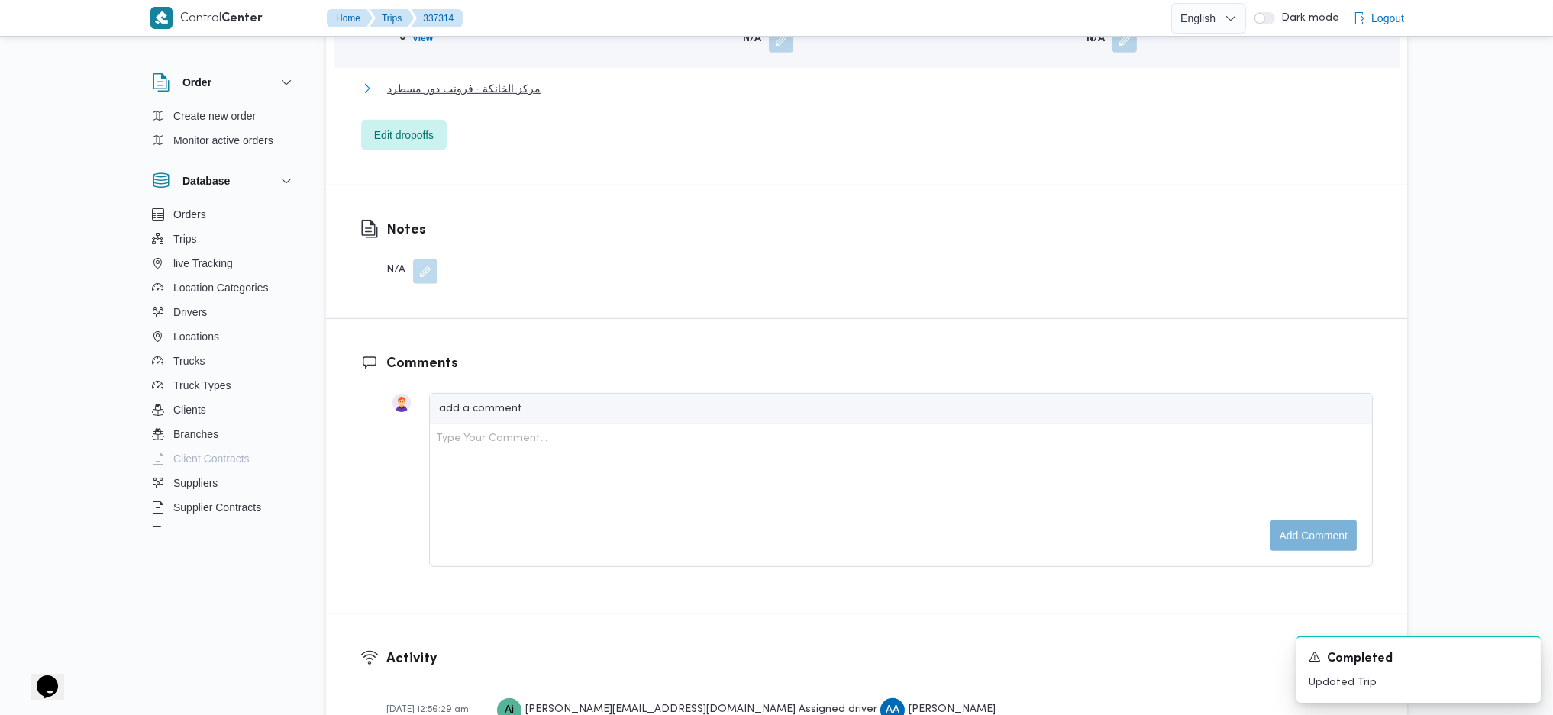
drag, startPoint x: 846, startPoint y: 379, endPoint x: 522, endPoint y: 43, distance: 467.0
click at [522, 79] on span "مركز الخانكة - فرونت دور مسطرد" at bounding box center [463, 88] width 153 height 18
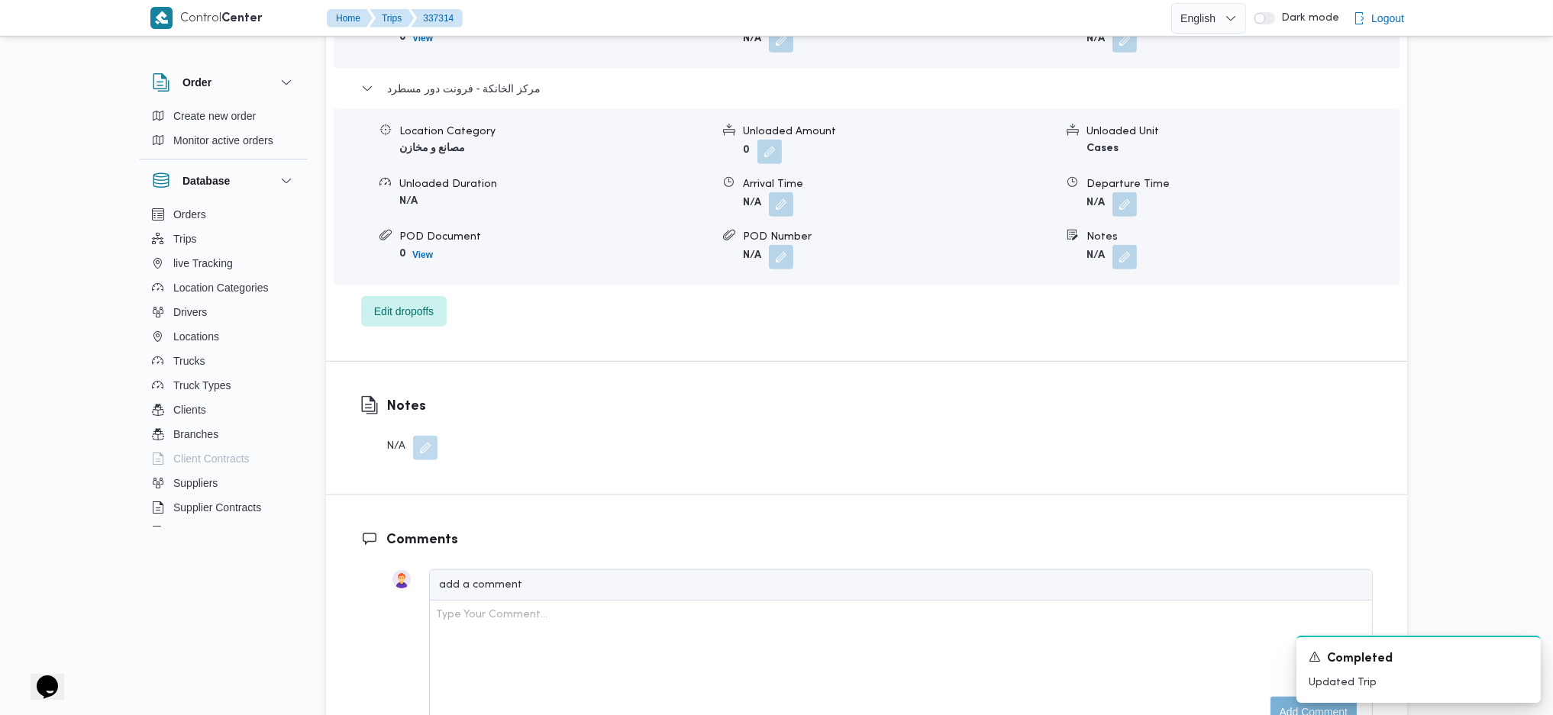
click at [1144, 192] on form "N/A" at bounding box center [1241, 204] width 311 height 24
click at [1131, 192] on button "button" at bounding box center [1124, 204] width 24 height 24
click at [1083, 223] on input "Departure Time" at bounding box center [1083, 223] width 173 height 31
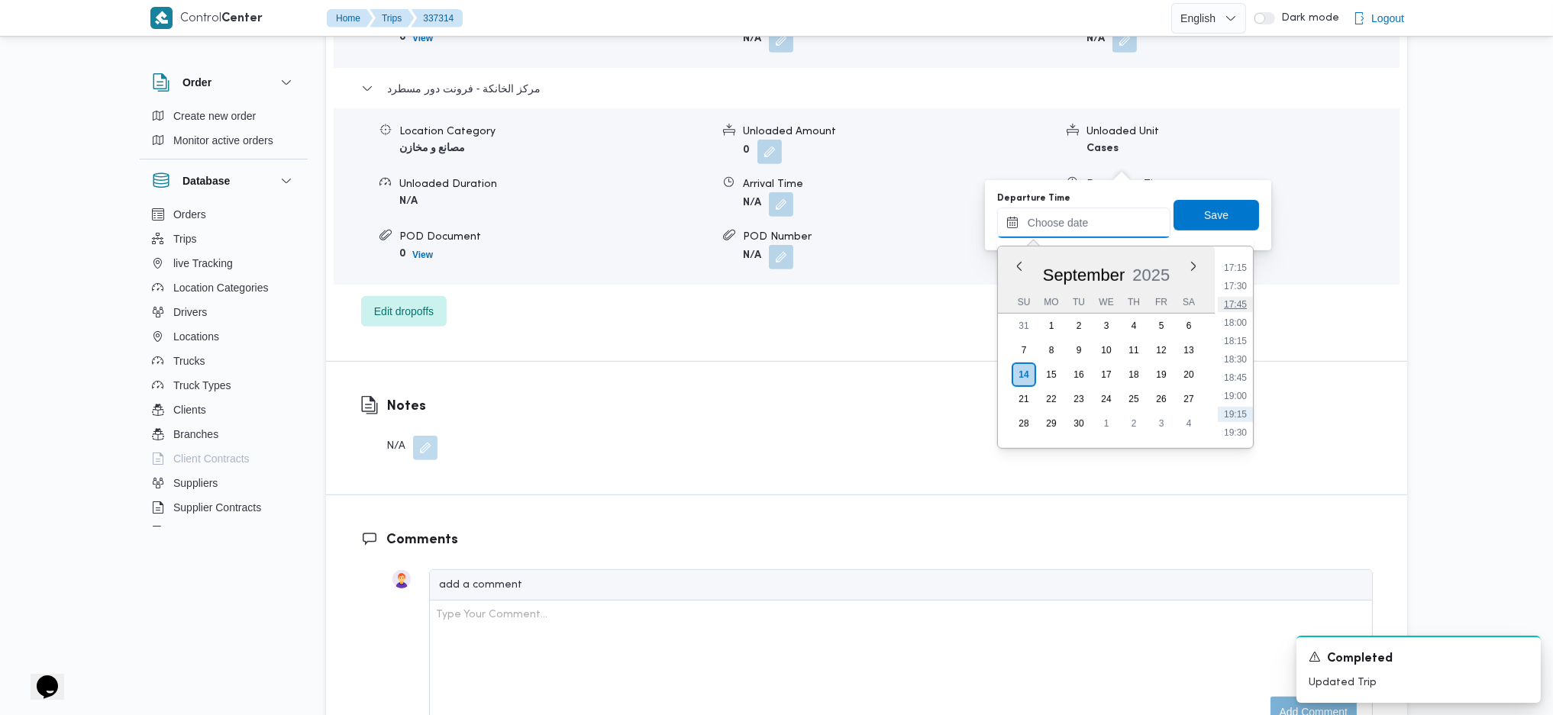
scroll to position [1218, 0]
click at [1228, 313] on li "17:15" at bounding box center [1235, 312] width 35 height 15
type input "14/09/2025 17:15"
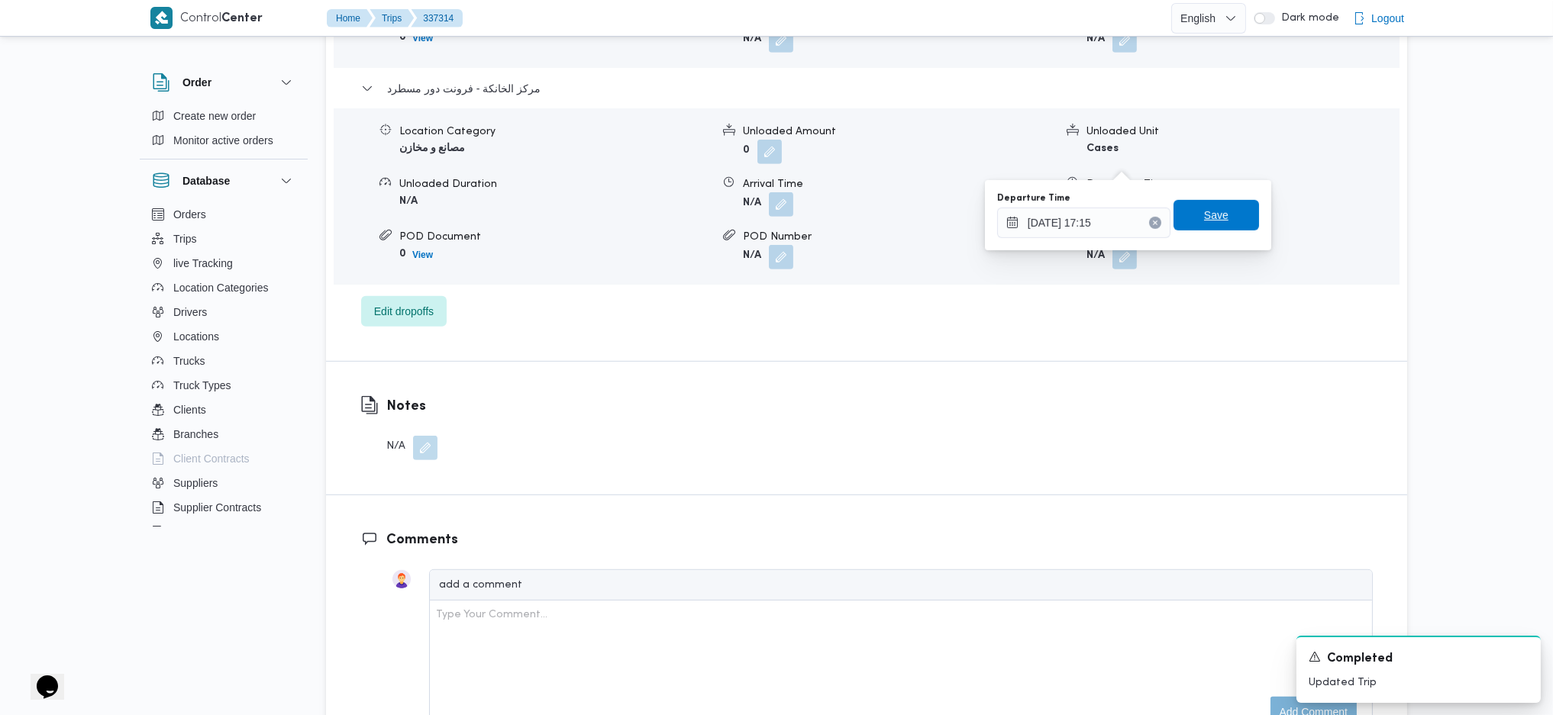
drag, startPoint x: 1200, startPoint y: 215, endPoint x: 1261, endPoint y: 217, distance: 61.1
click at [1204, 215] on span "Save" at bounding box center [1216, 215] width 24 height 18
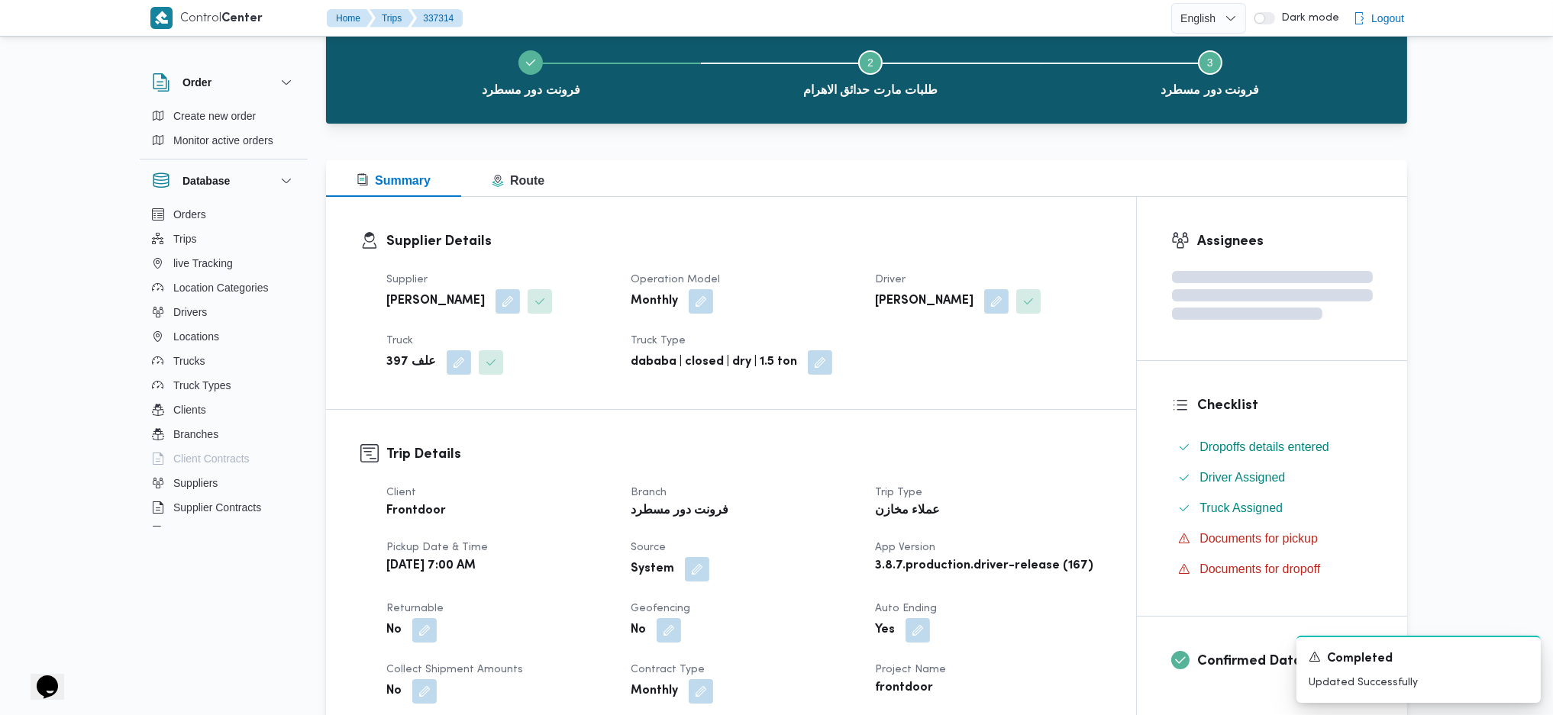
scroll to position [0, 0]
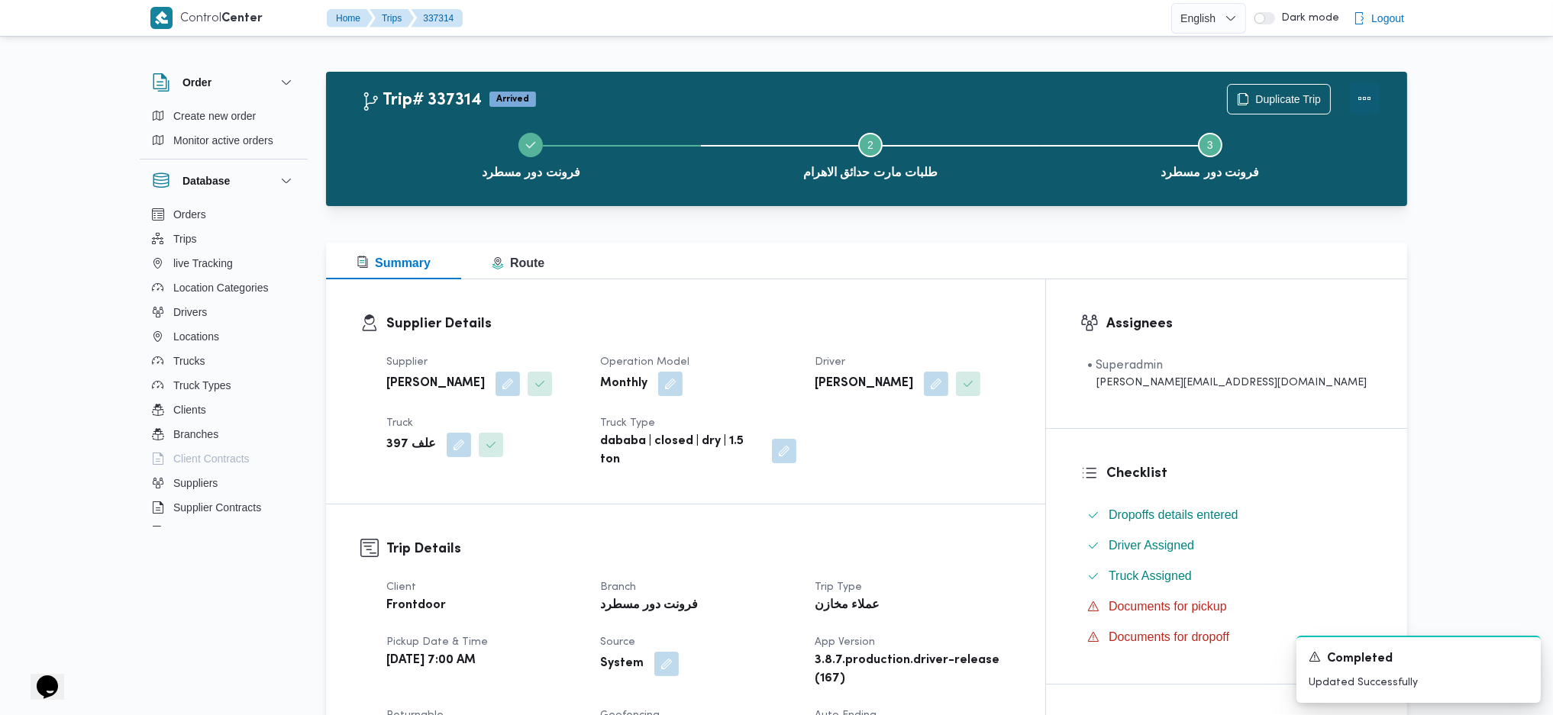
click at [1277, 103] on button "Actions" at bounding box center [1364, 98] width 31 height 31
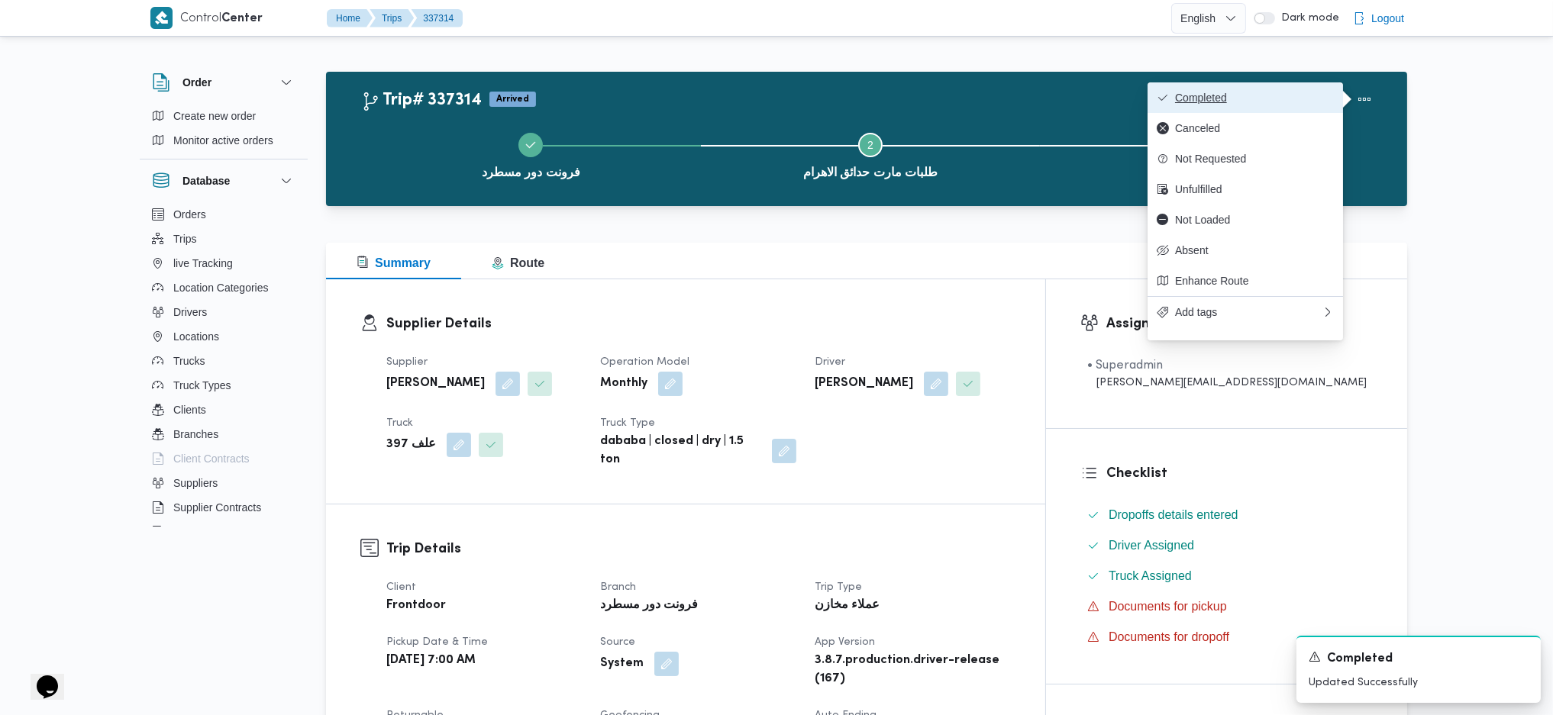
click at [1277, 111] on button "Completed" at bounding box center [1244, 97] width 195 height 31
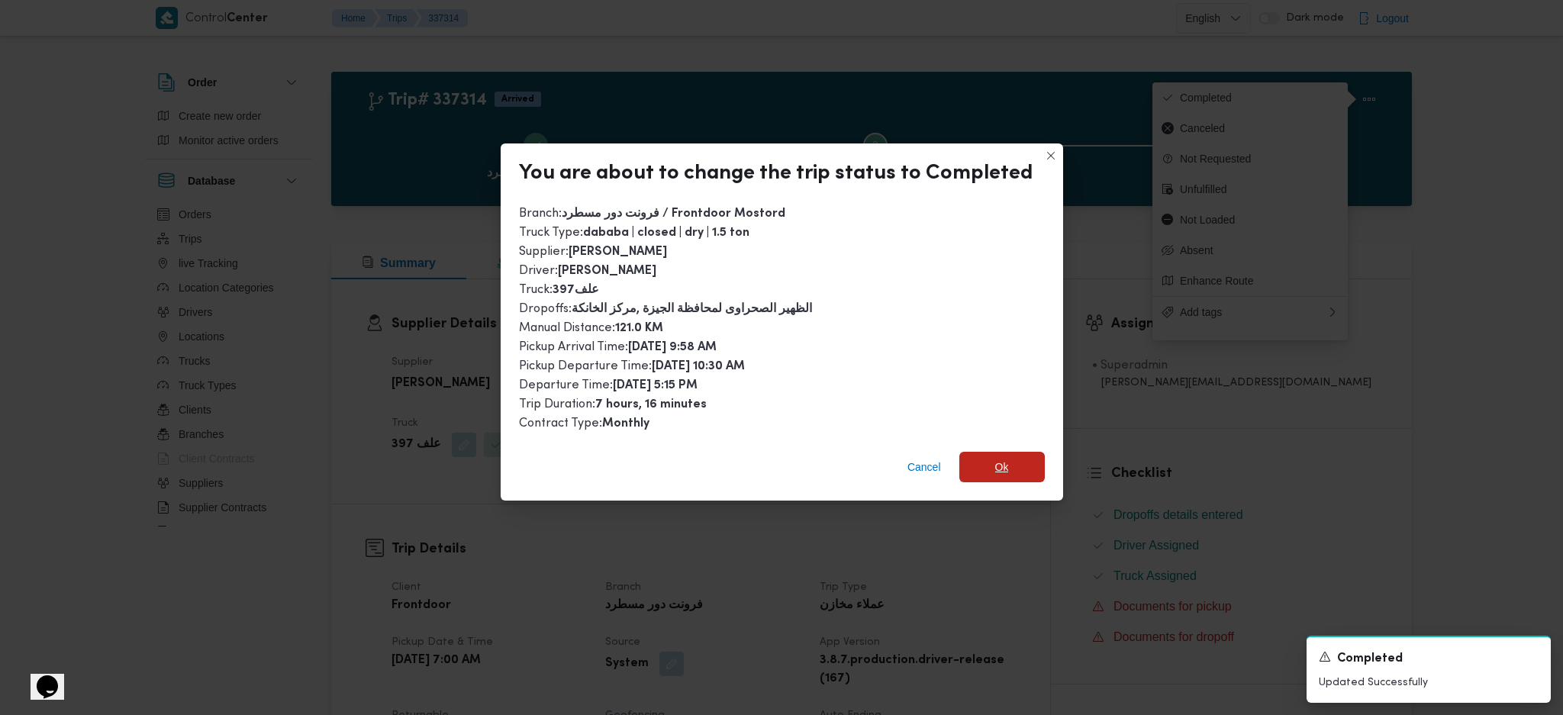
drag, startPoint x: 1018, startPoint y: 451, endPoint x: 1031, endPoint y: 569, distance: 119.0
click at [1018, 452] on span "Ok" at bounding box center [1002, 467] width 85 height 31
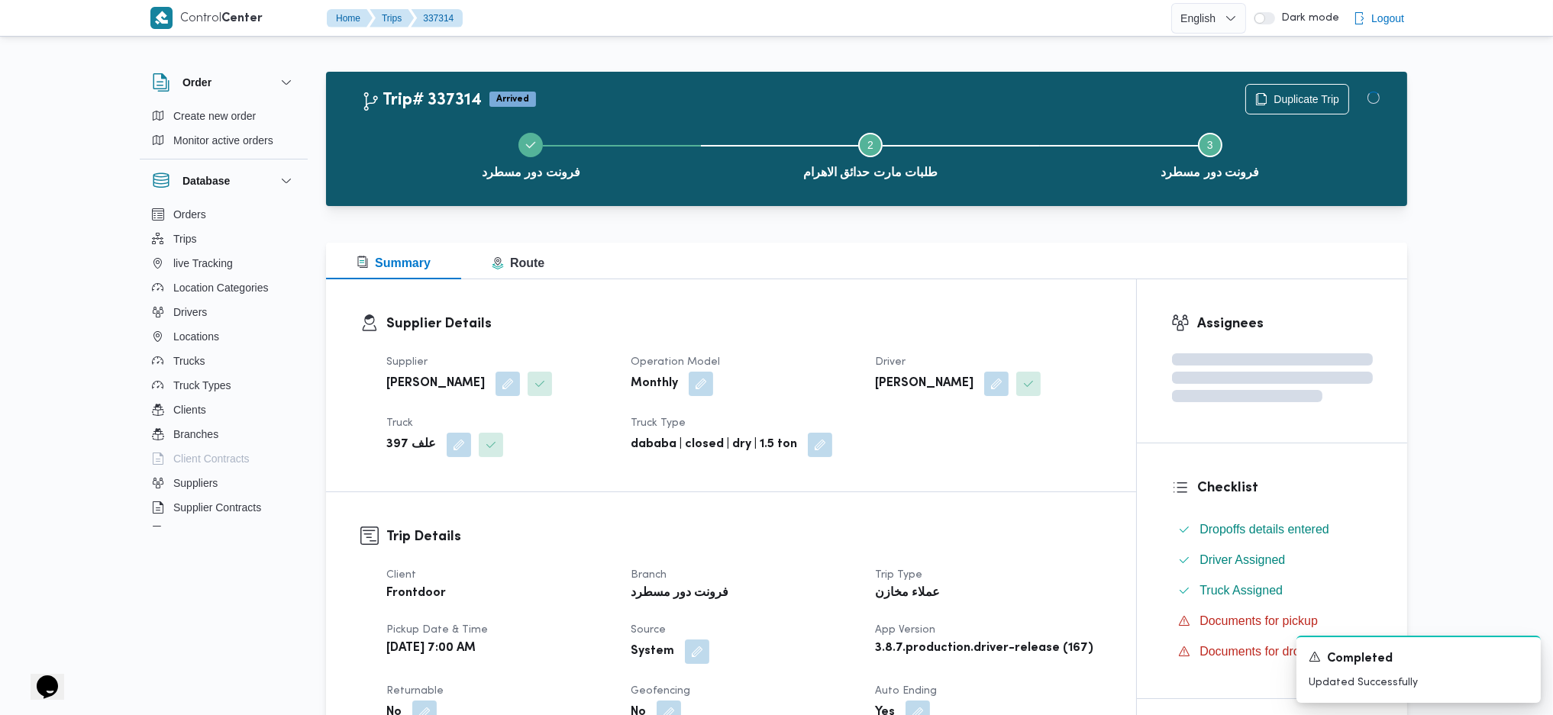
click at [895, 276] on div "Summary Route" at bounding box center [866, 261] width 1081 height 37
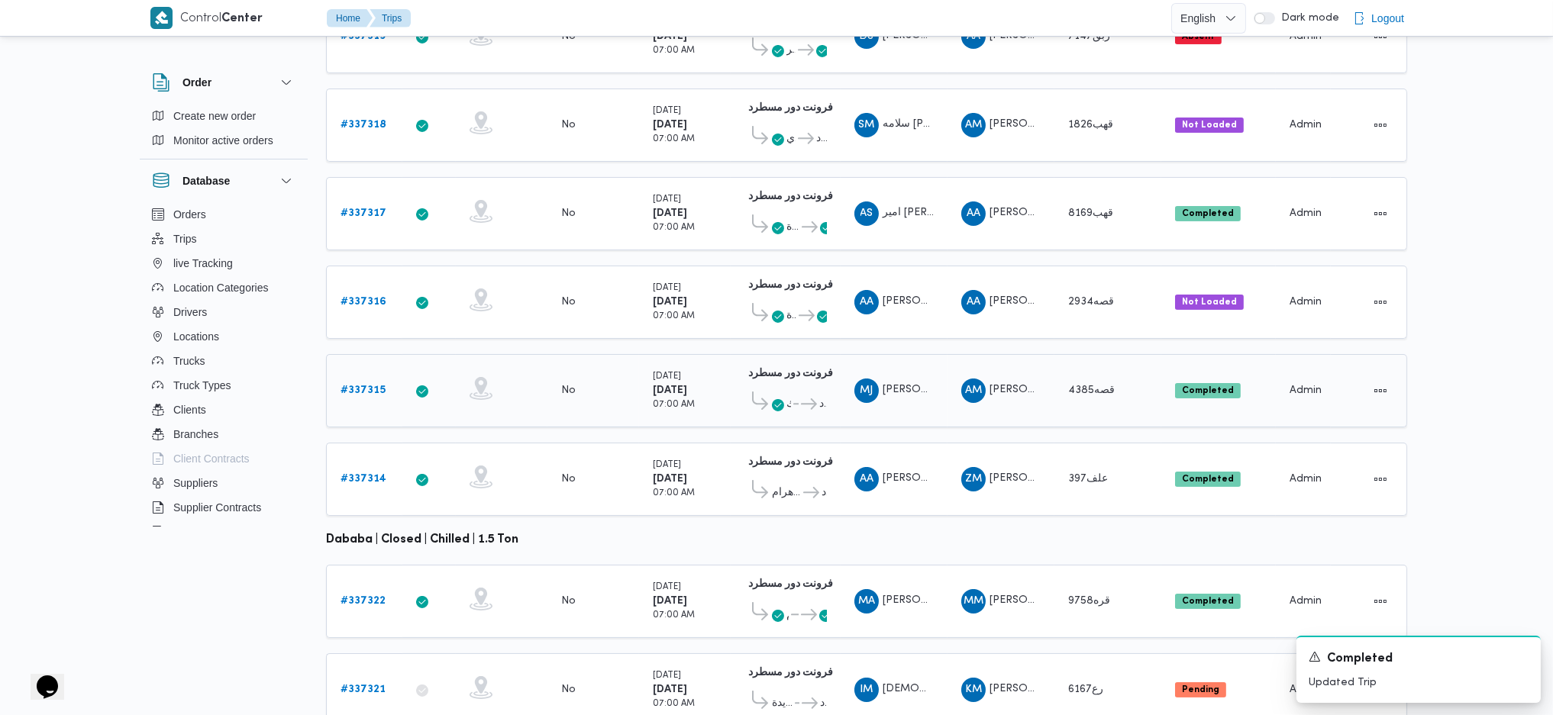
scroll to position [425, 0]
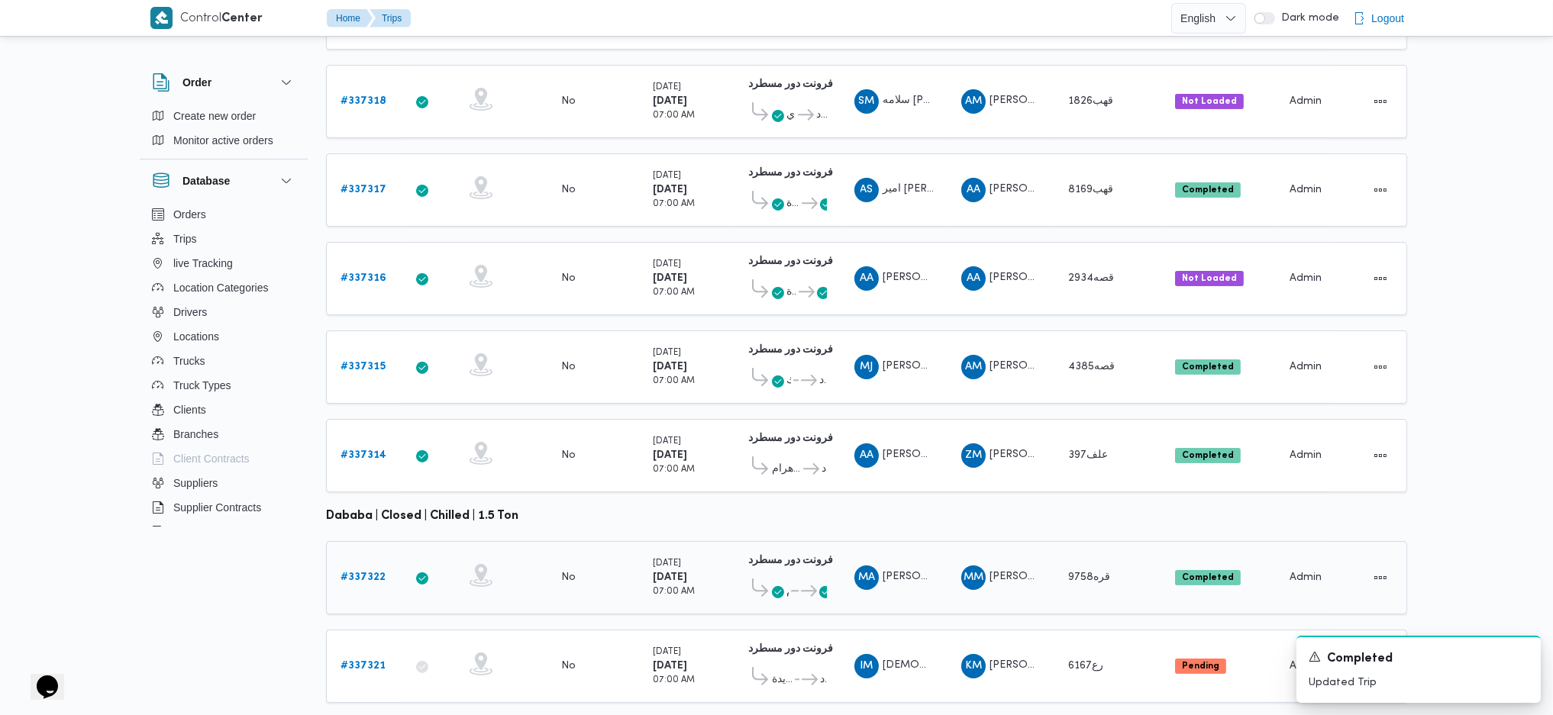
click at [372, 476] on link "# 337322" at bounding box center [362, 578] width 45 height 18
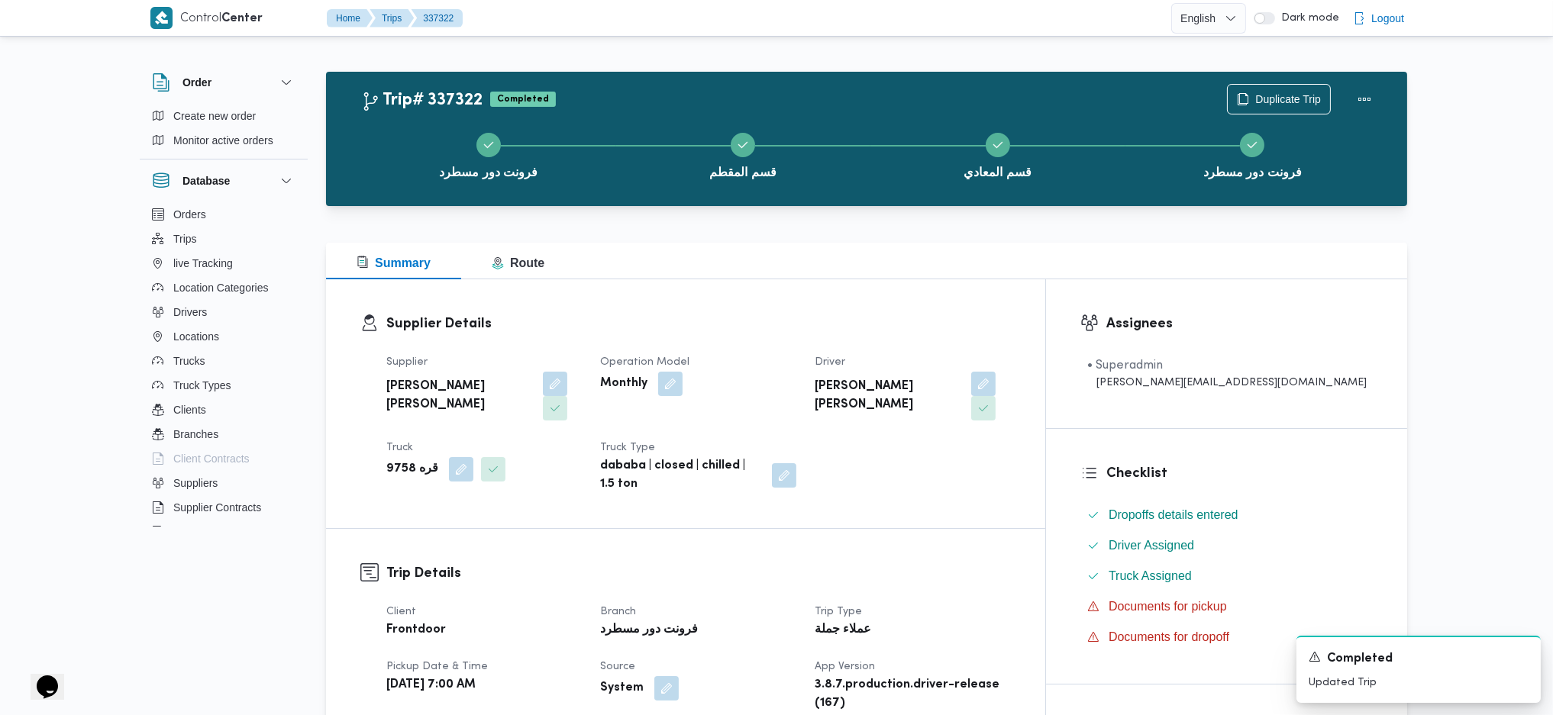
scroll to position [305, 0]
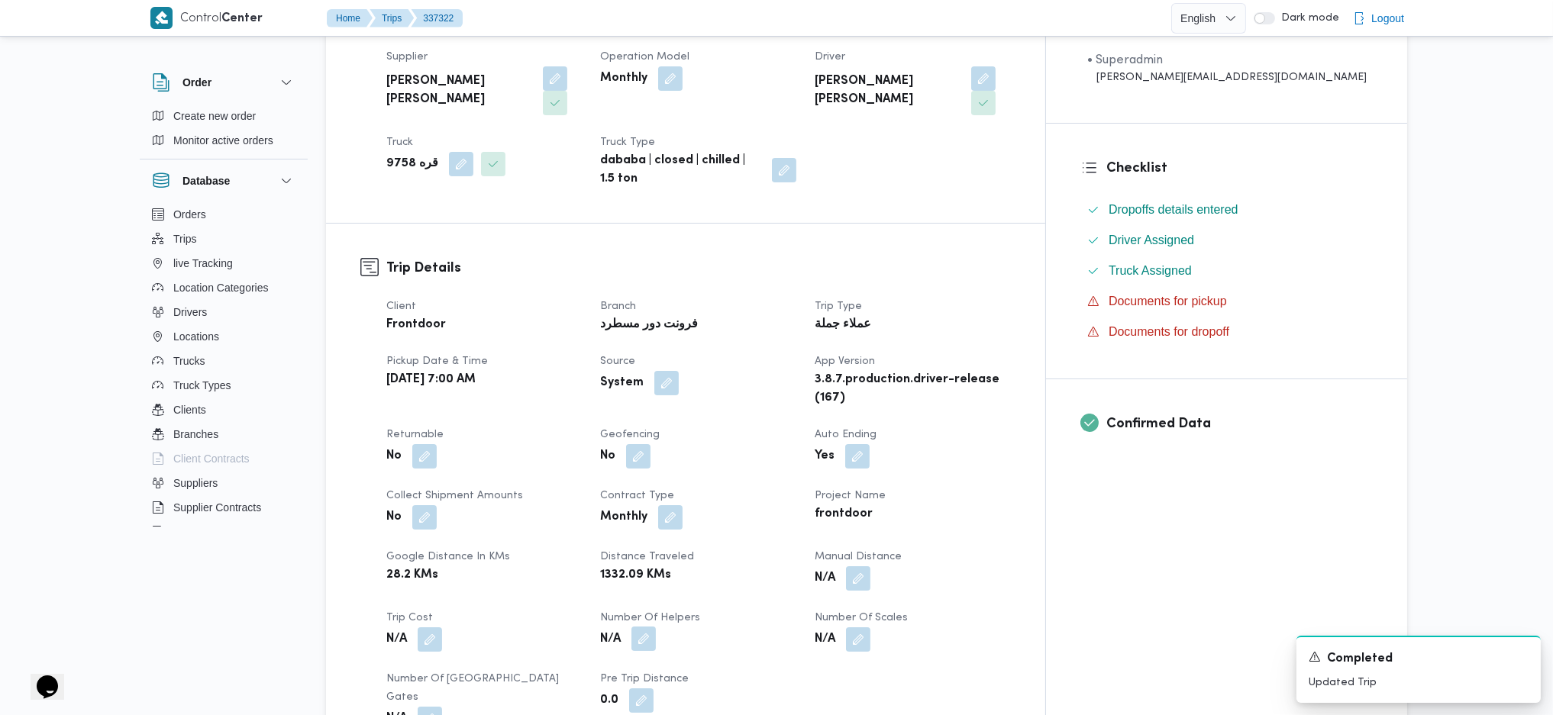
click at [656, 476] on span at bounding box center [640, 640] width 32 height 24
click at [870, 476] on button "button" at bounding box center [858, 578] width 24 height 24
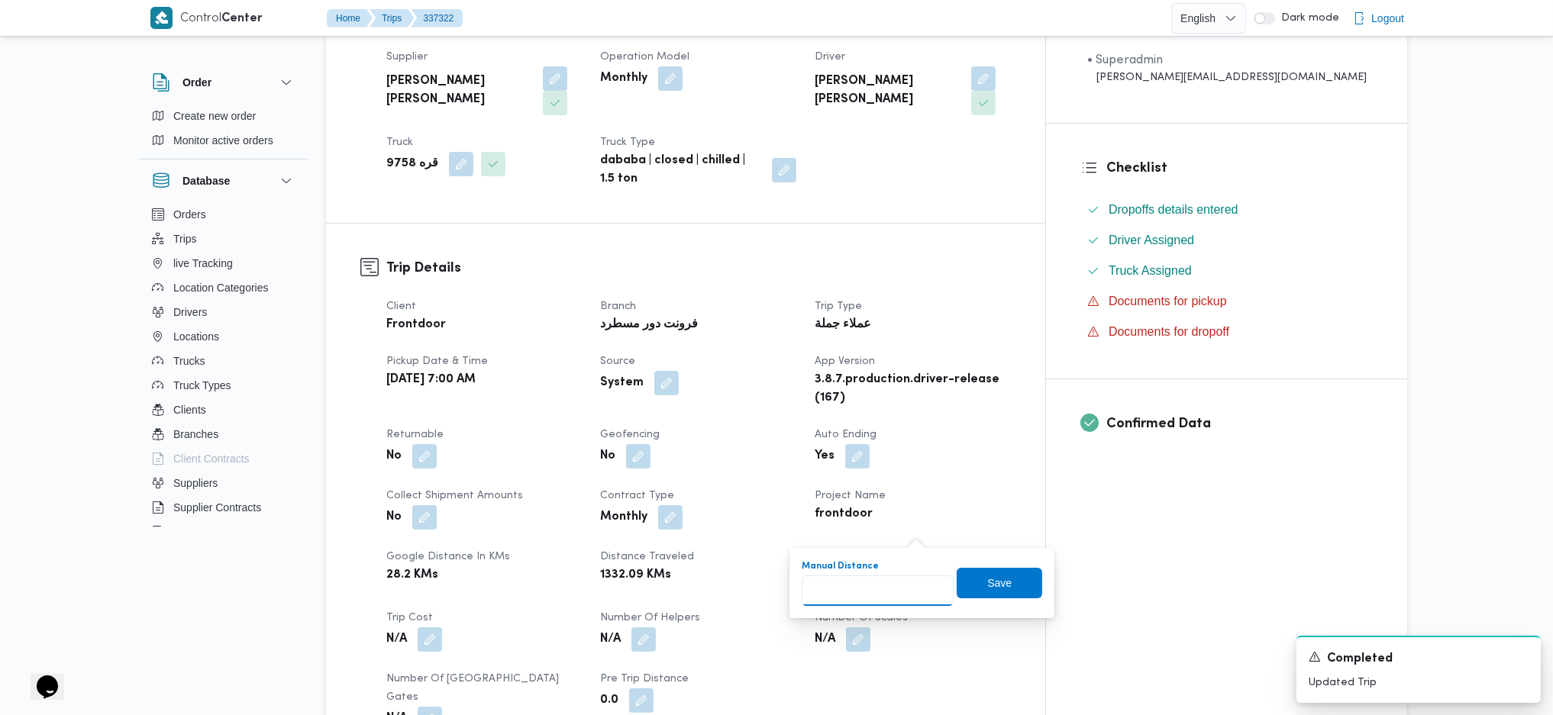
click at [851, 476] on input "Manual Distance" at bounding box center [878, 591] width 152 height 31
type input "140"
click at [1032, 476] on div "You are in a dialog. To close this dialog, hit escape. Manual Distance 140 Save" at bounding box center [921, 583] width 265 height 70
click at [1006, 476] on span "Save" at bounding box center [999, 582] width 85 height 31
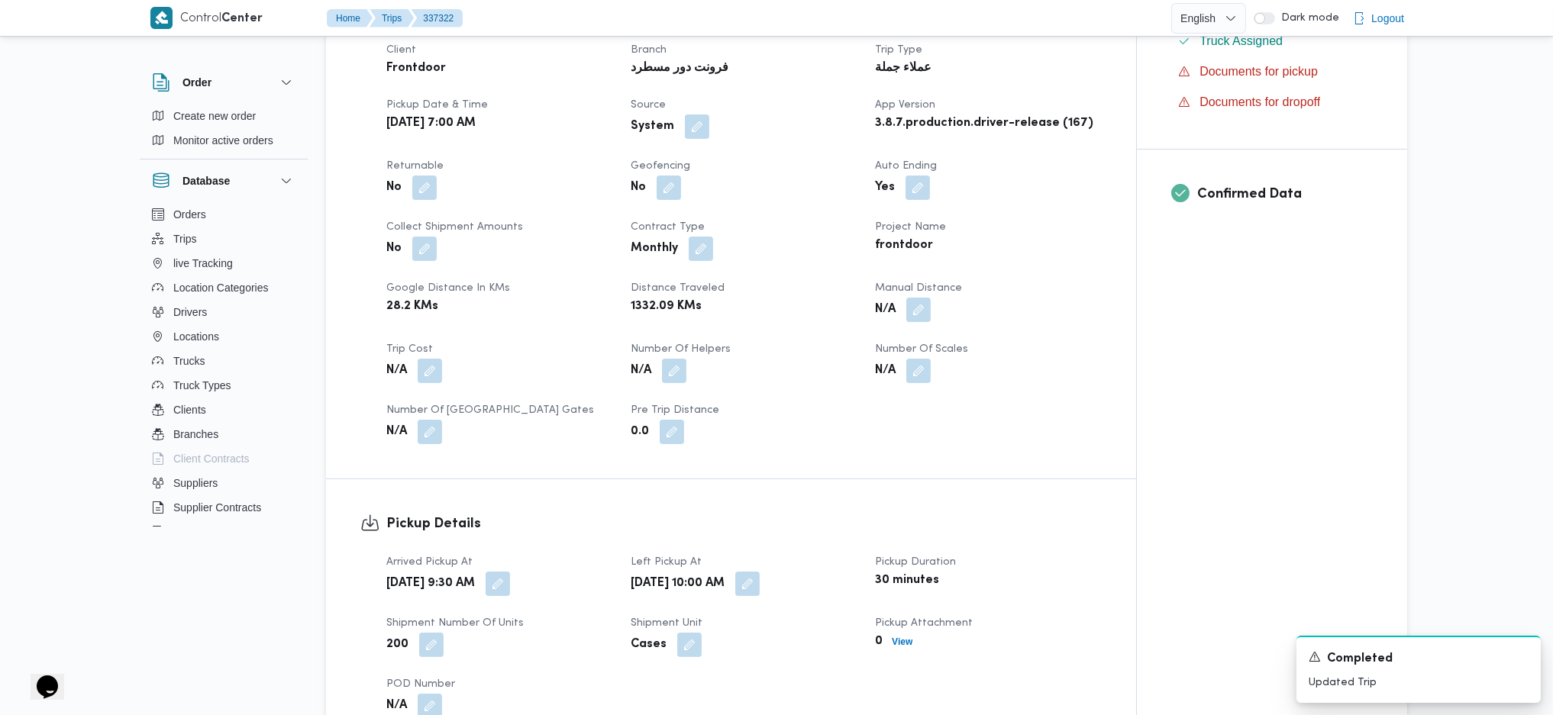
scroll to position [1424, 0]
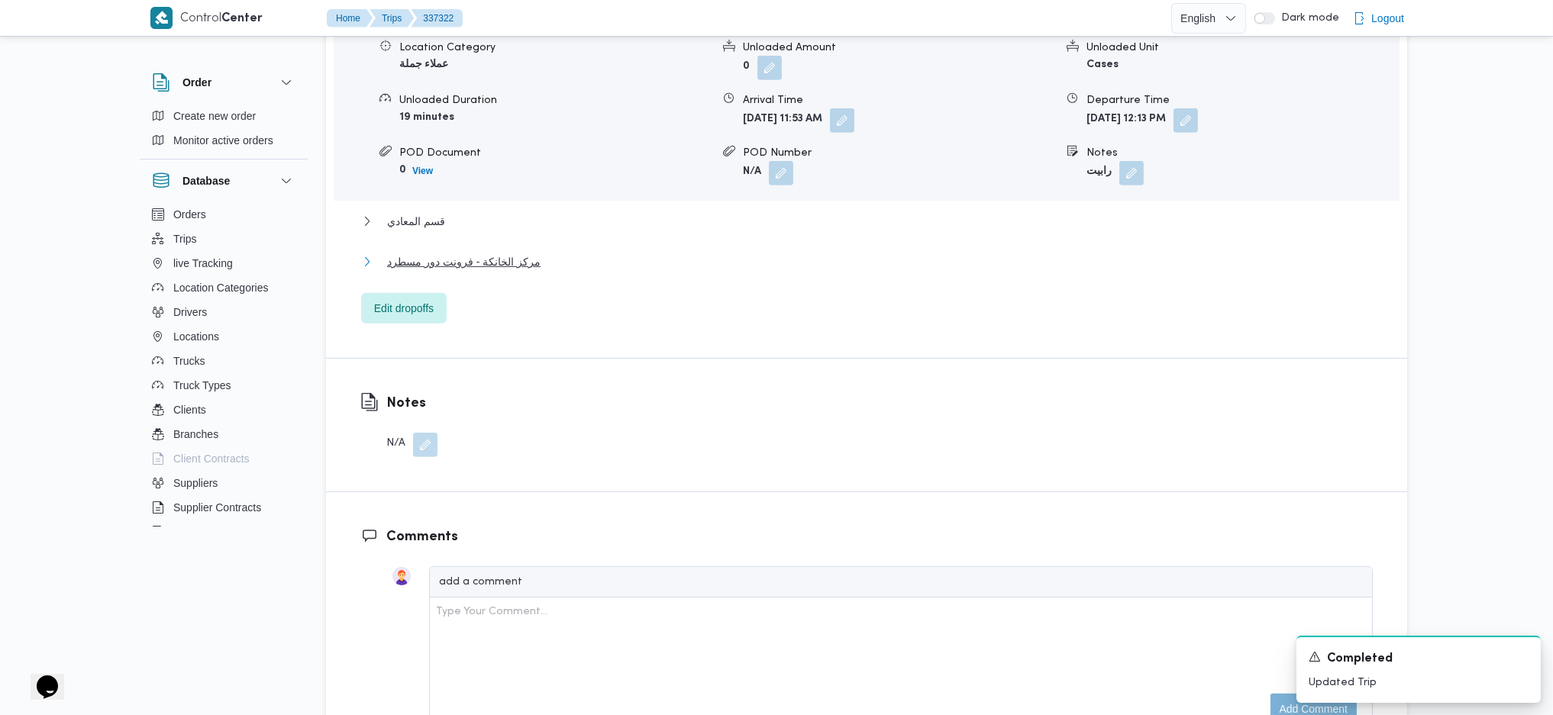
click at [511, 253] on span "مركز الخانكة - فرونت دور مسطرد" at bounding box center [463, 262] width 153 height 18
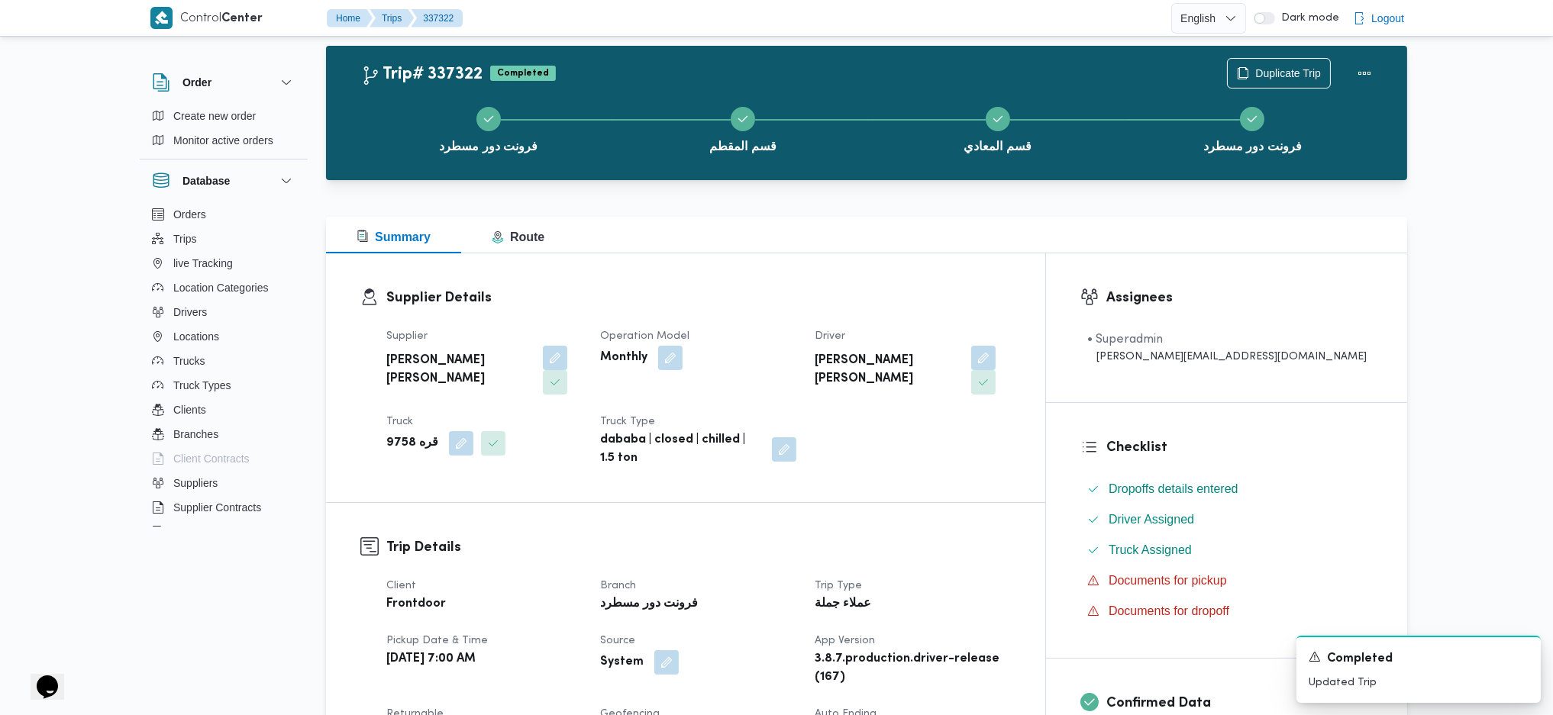
scroll to position [0, 0]
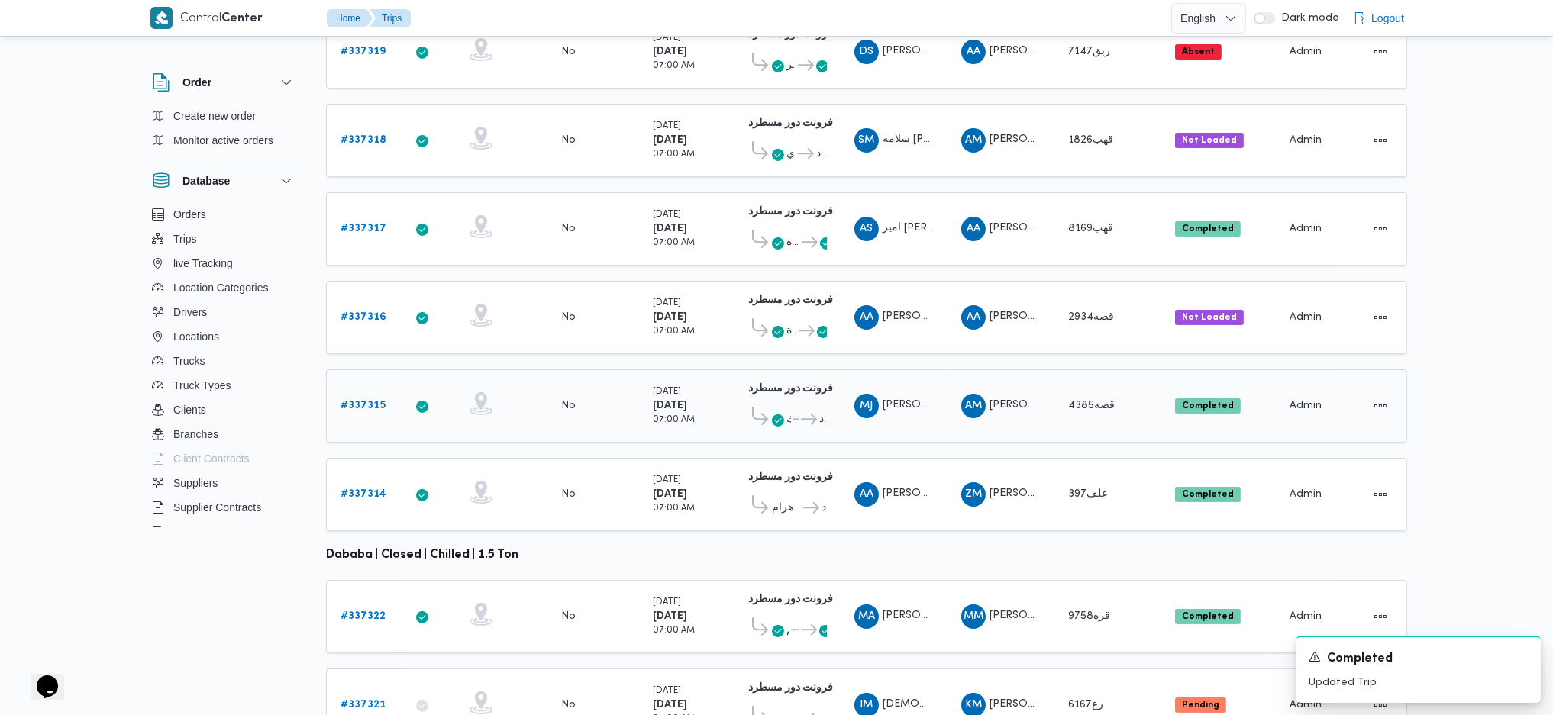
scroll to position [425, 0]
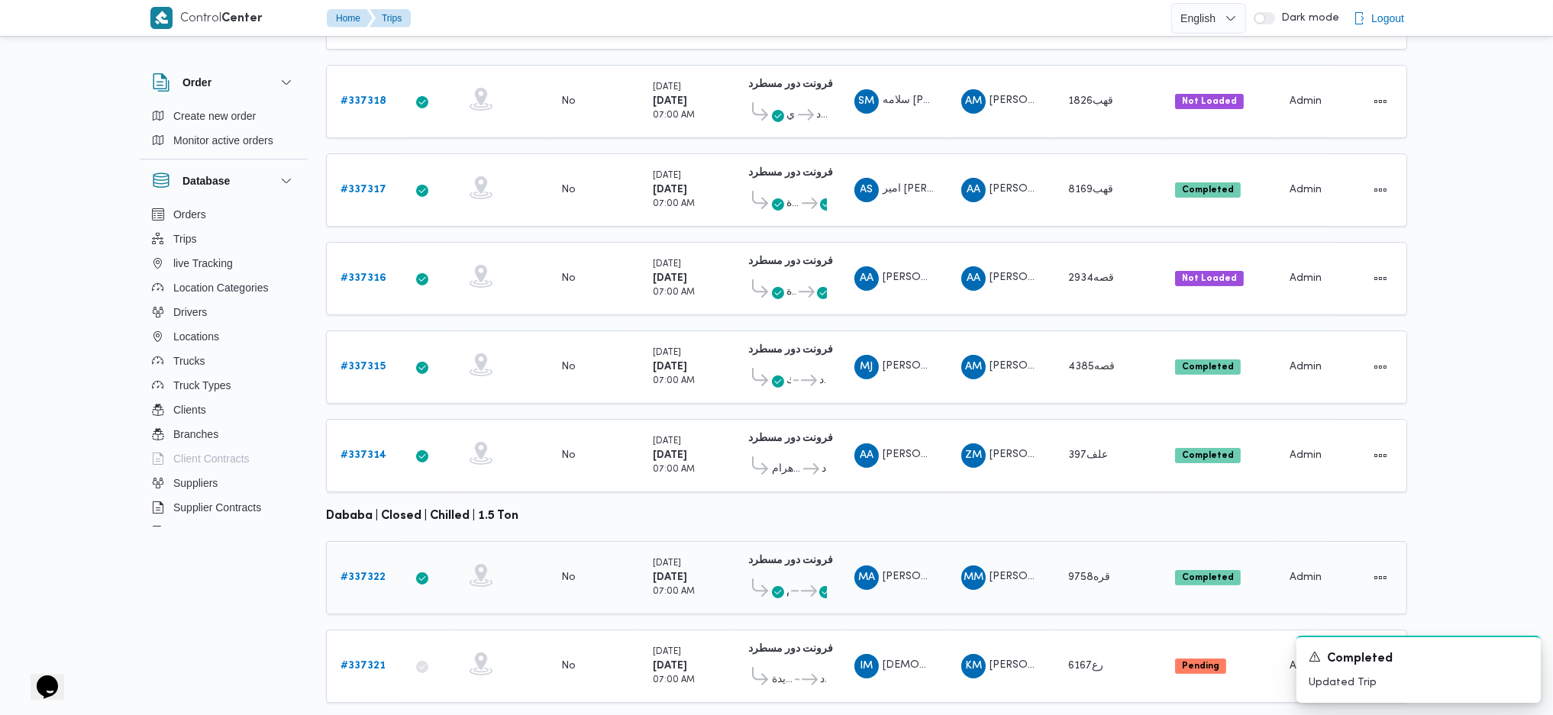
click at [1071, 476] on div "قره9758" at bounding box center [1108, 578] width 92 height 31
click at [1103, 476] on span "رع6167" at bounding box center [1085, 666] width 35 height 10
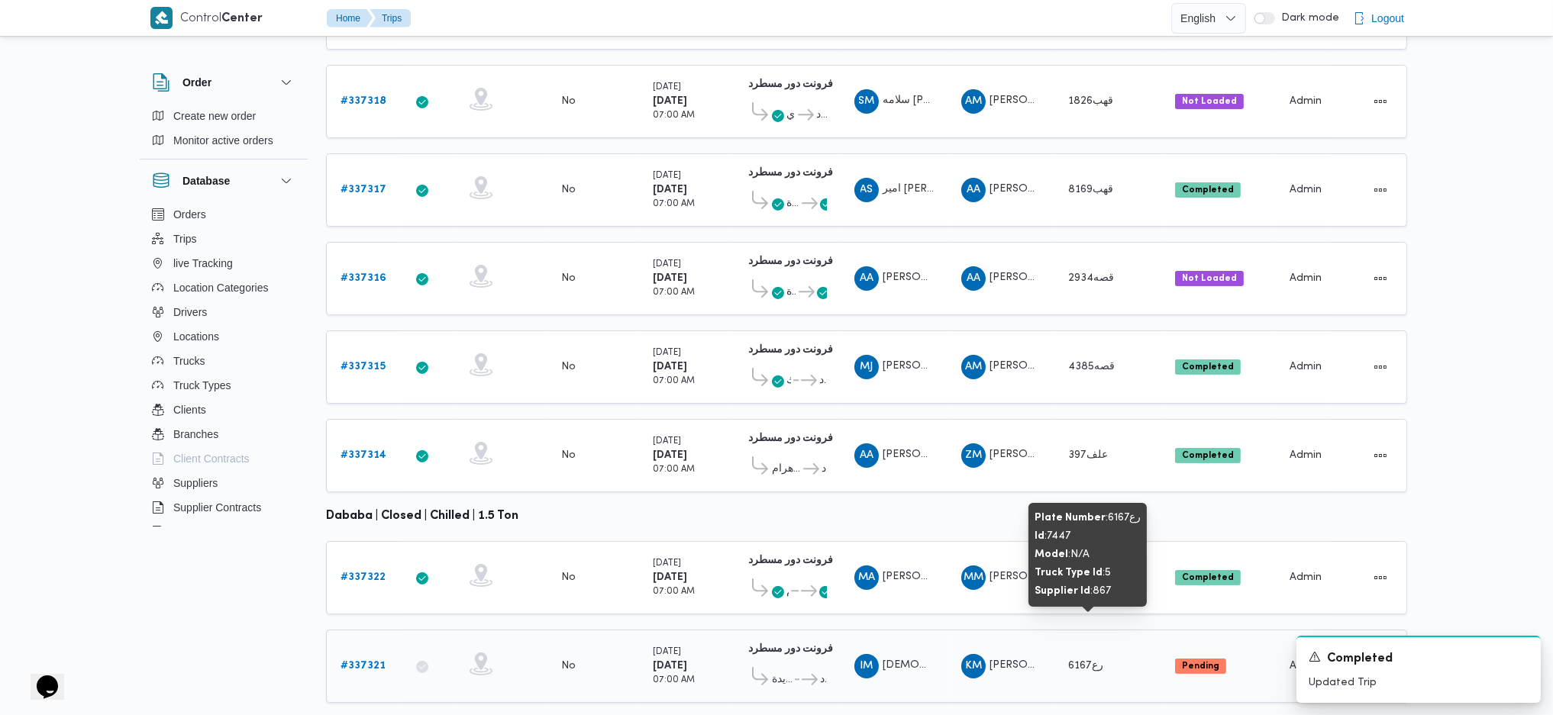
click at [1103, 476] on span "رع6167" at bounding box center [1085, 666] width 35 height 10
click at [1096, 476] on span "رع6167" at bounding box center [1085, 666] width 35 height 10
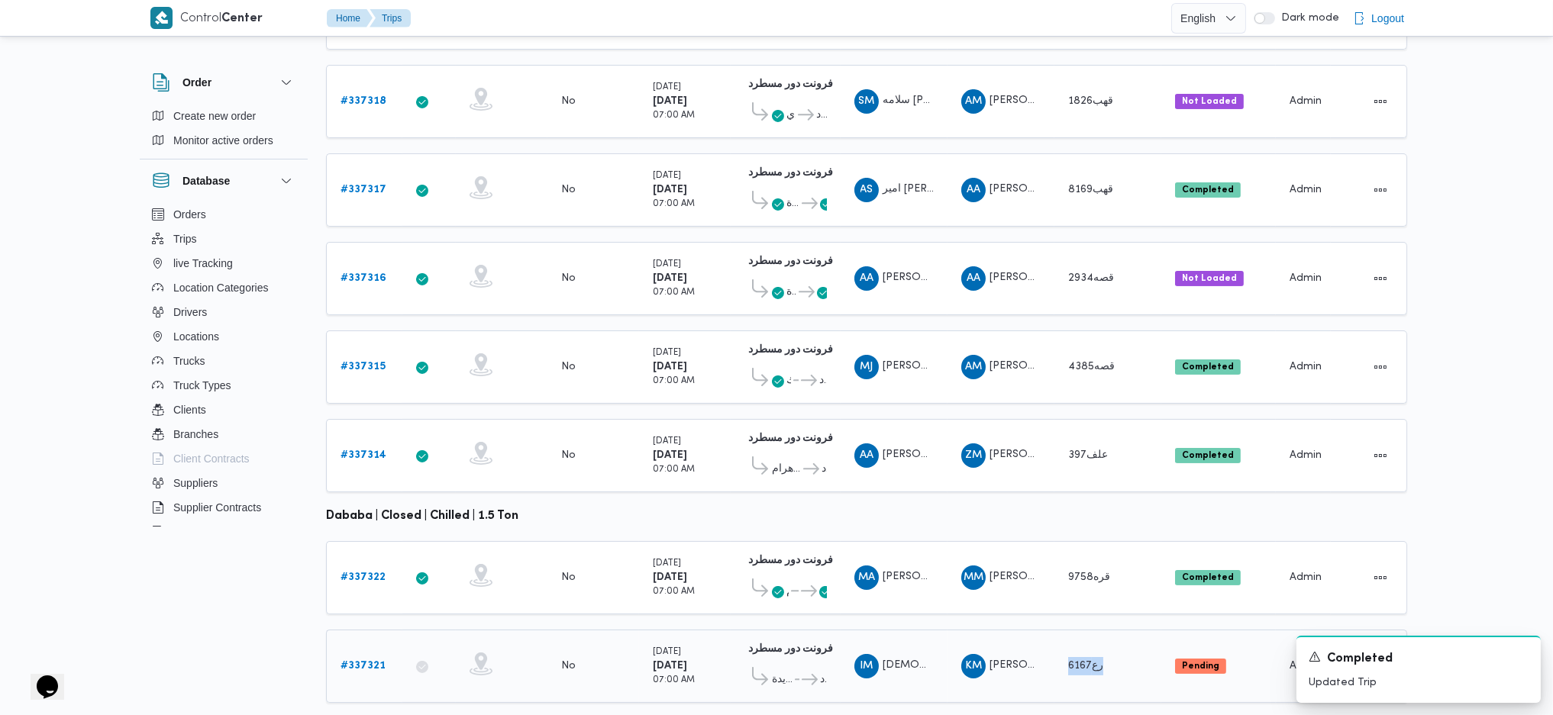
click at [363, 476] on b "# 337321" at bounding box center [362, 666] width 45 height 10
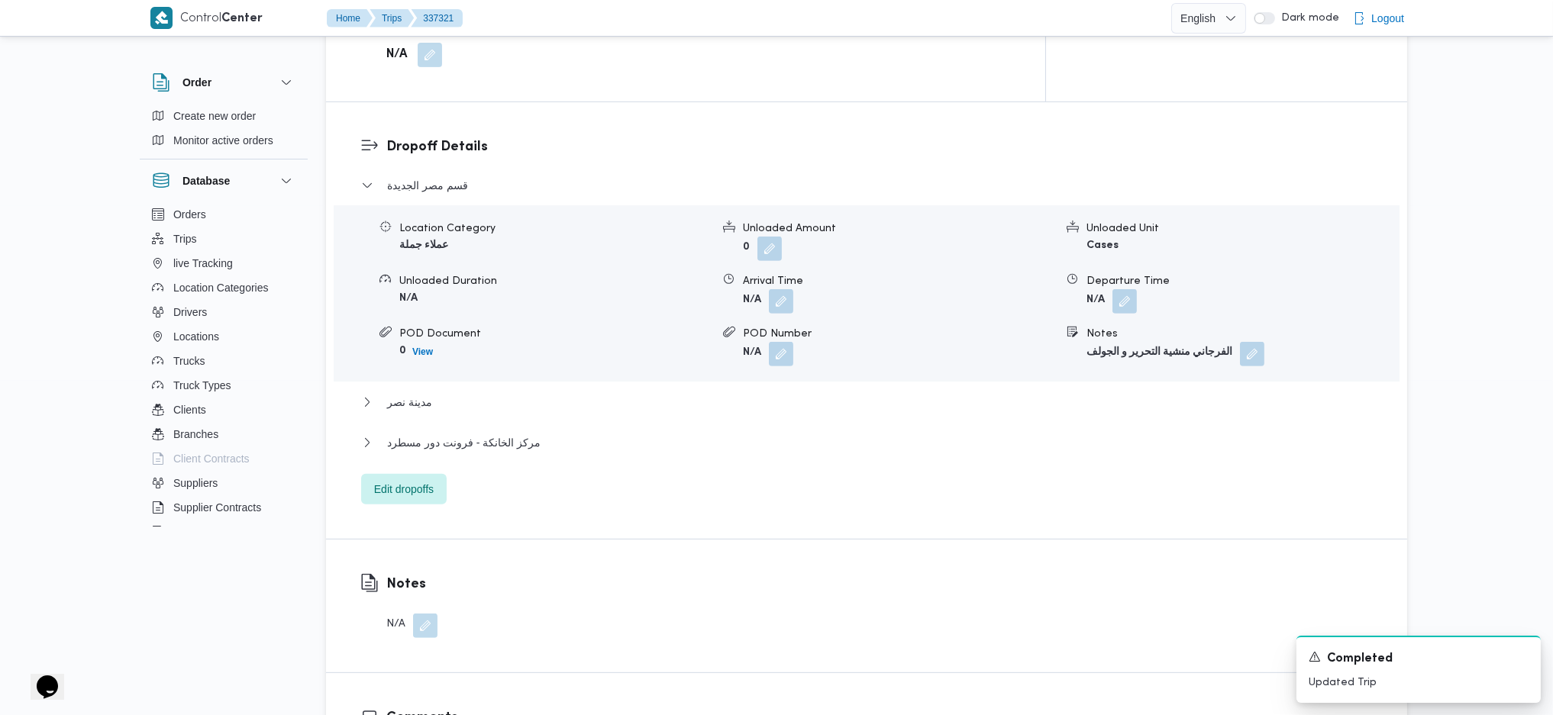
scroll to position [1323, 0]
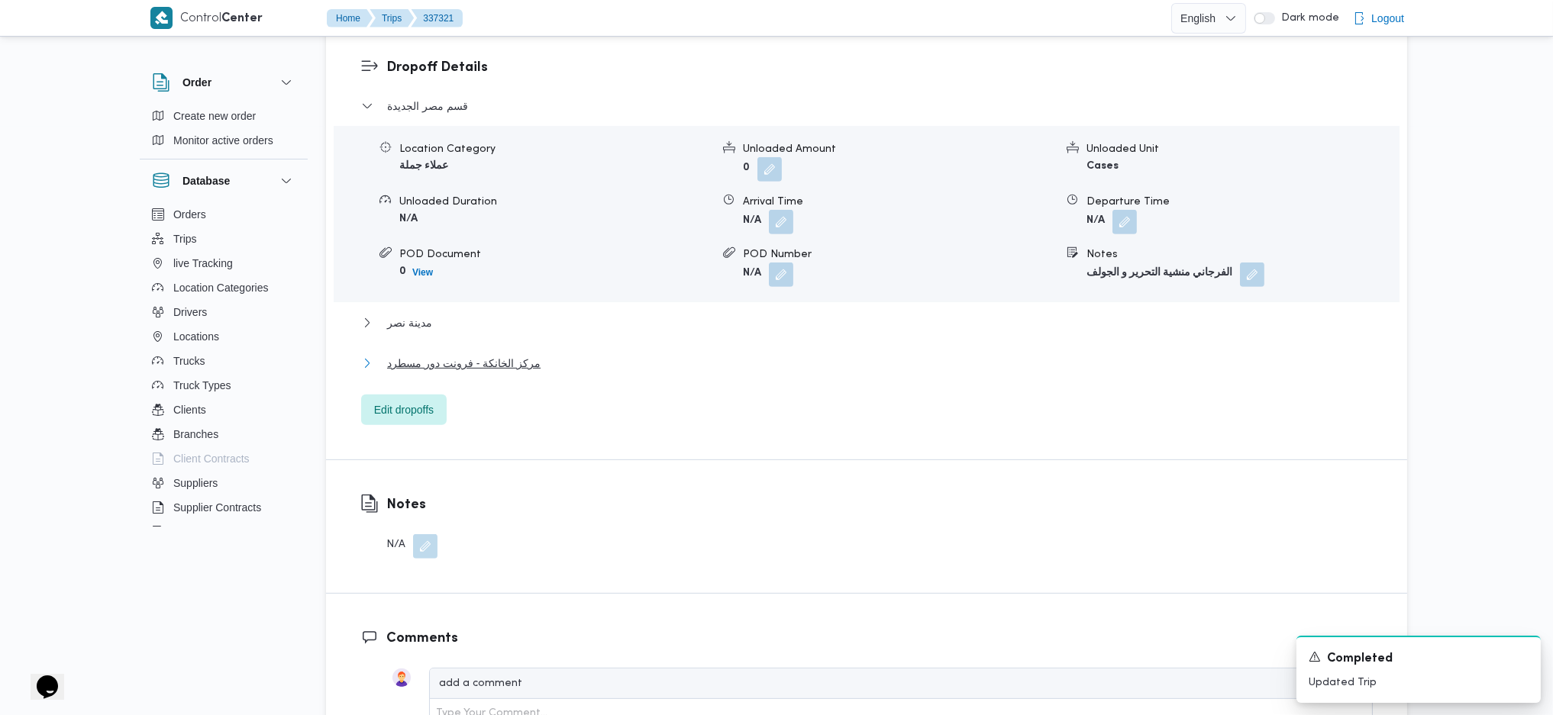
click at [511, 354] on span "مركز الخانكة - فرونت دور مسطرد" at bounding box center [463, 363] width 153 height 18
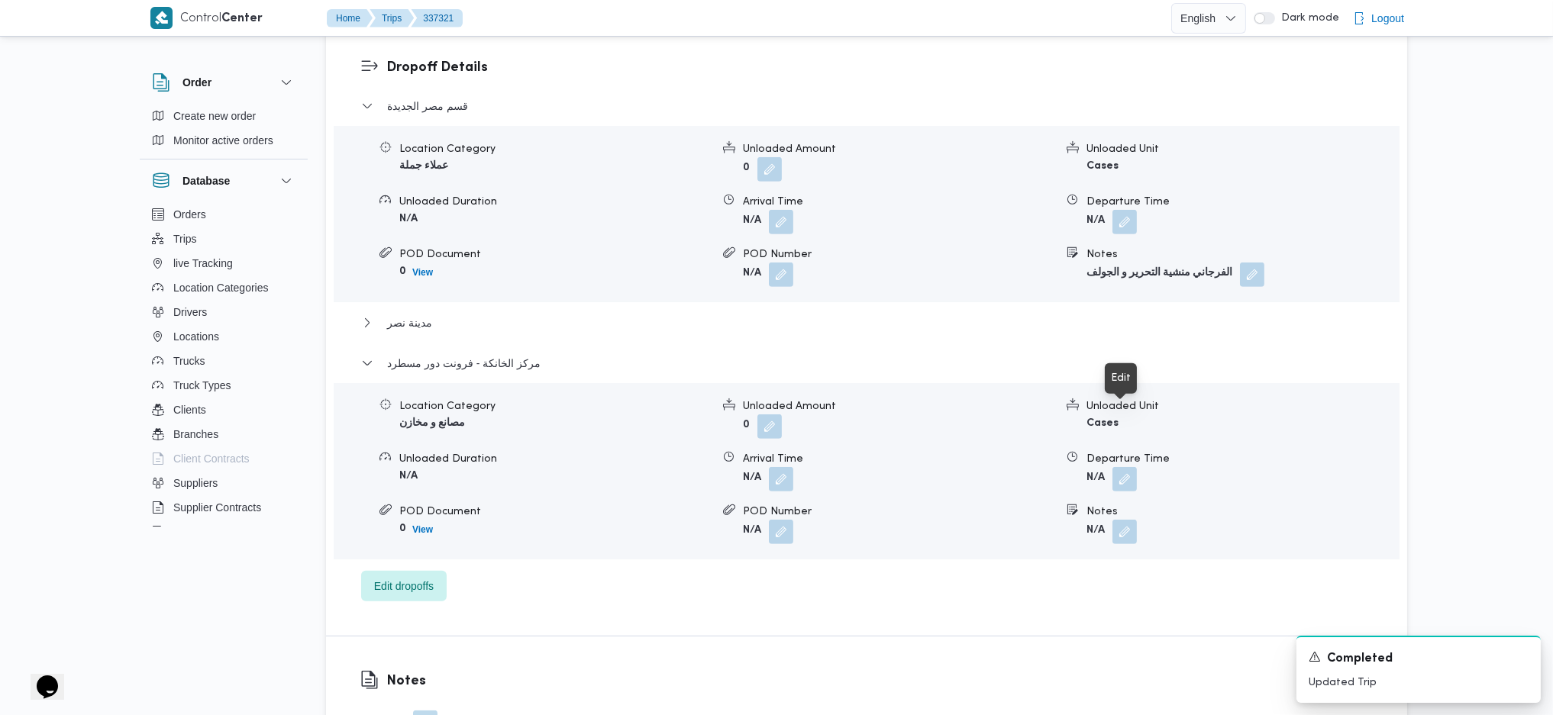
drag, startPoint x: 1132, startPoint y: 426, endPoint x: 1134, endPoint y: 436, distance: 10.0
click at [1132, 467] on button "button" at bounding box center [1124, 479] width 24 height 24
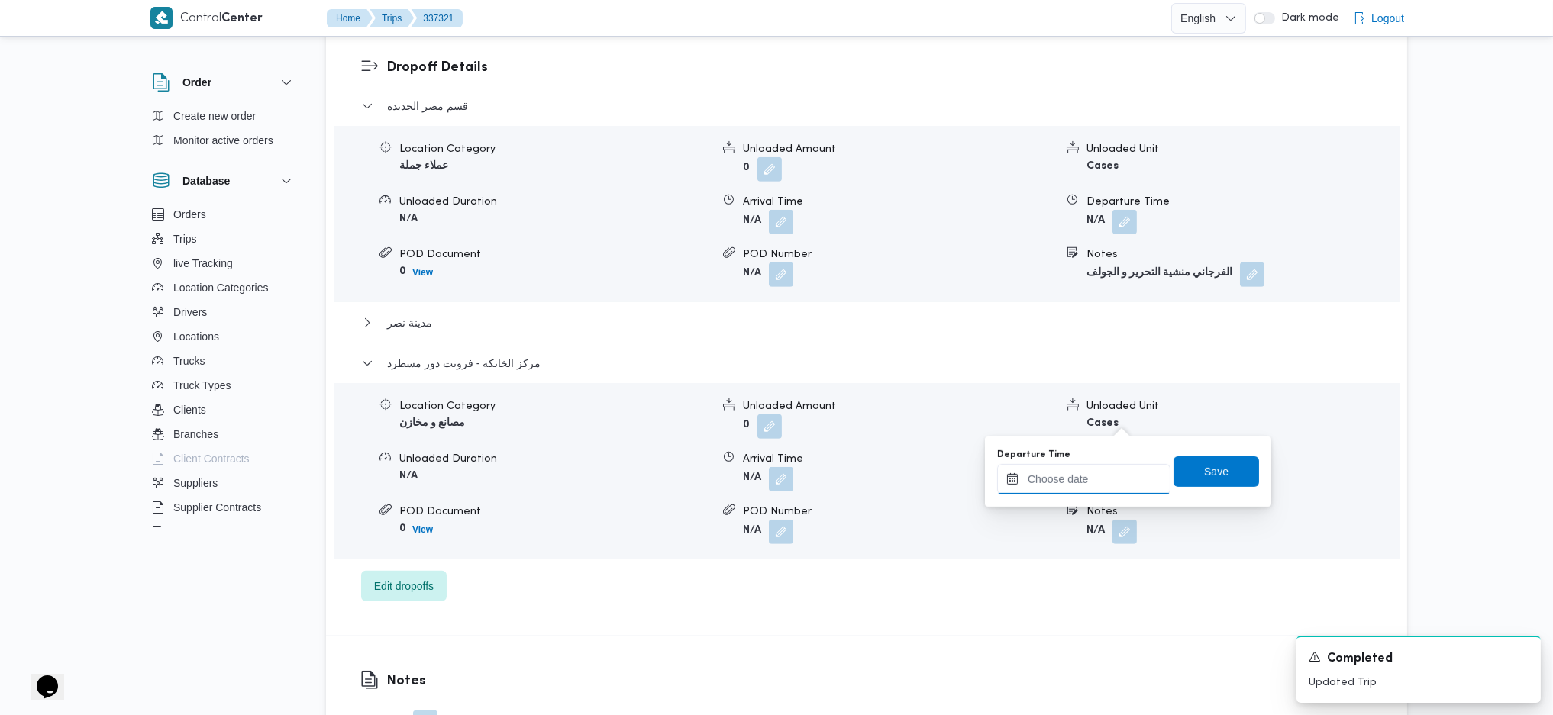
click at [1104, 472] on input "Departure Time" at bounding box center [1083, 479] width 173 height 31
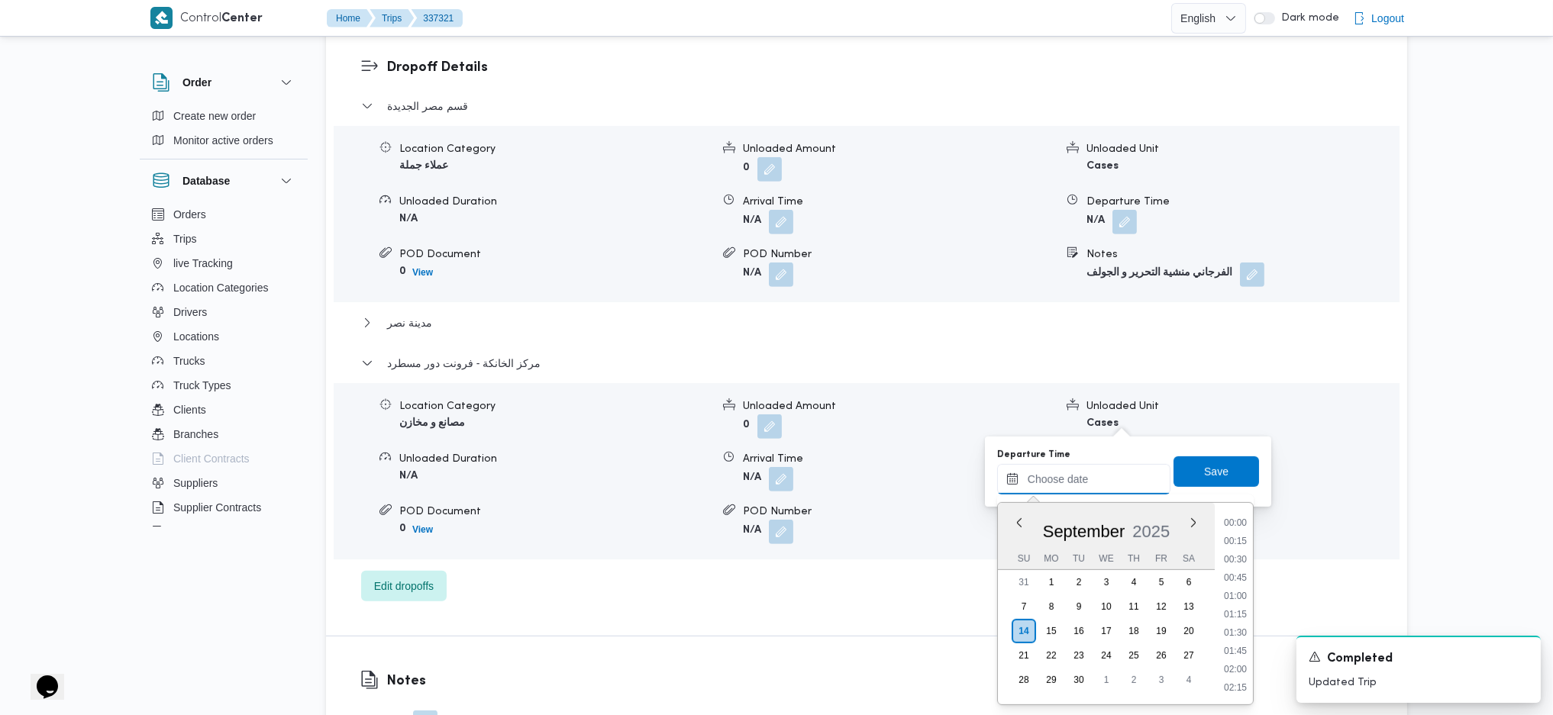
scroll to position [1321, 0]
click at [1237, 476] on li "18:00" at bounding box center [1235, 521] width 35 height 15
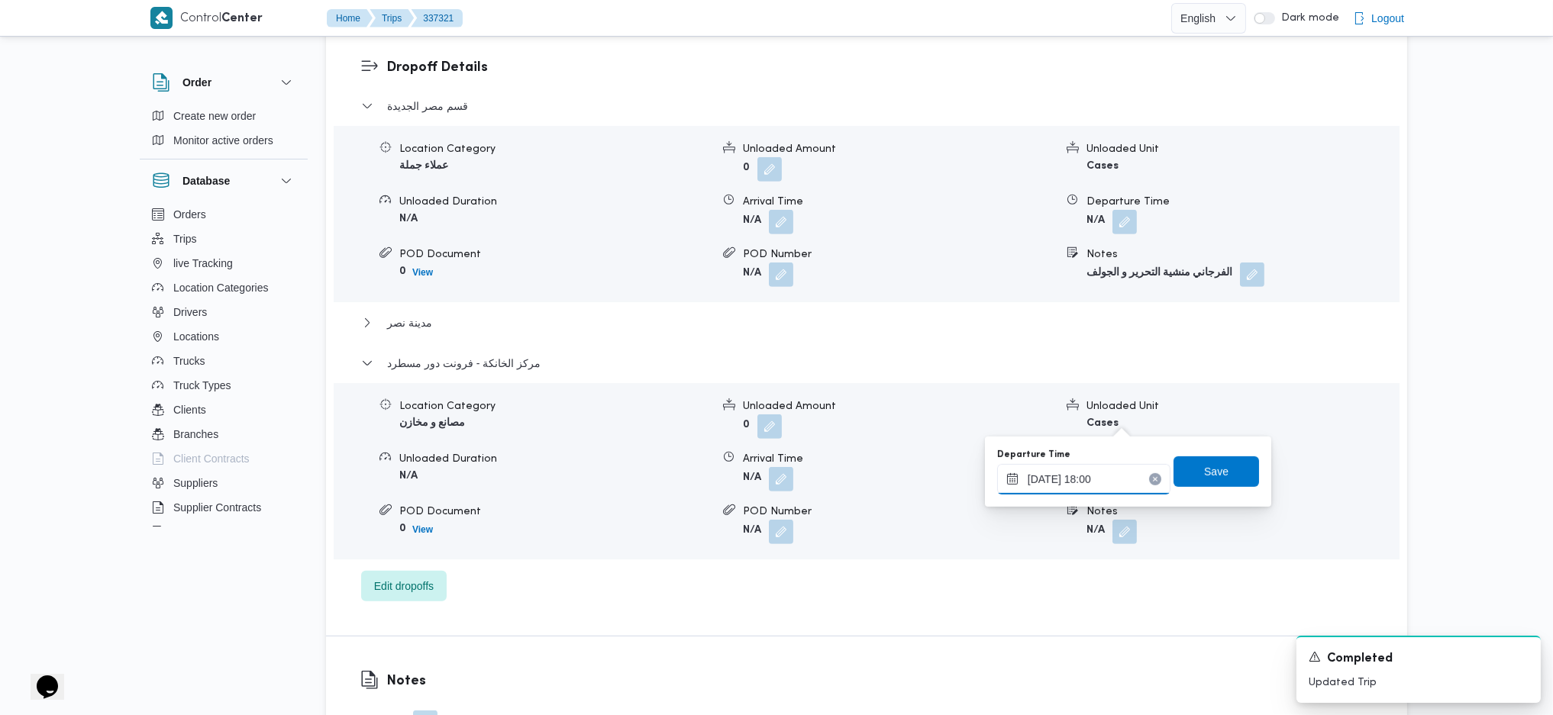
type input "14/09/2025 18:00"
click at [1222, 472] on span "Save" at bounding box center [1215, 472] width 85 height 31
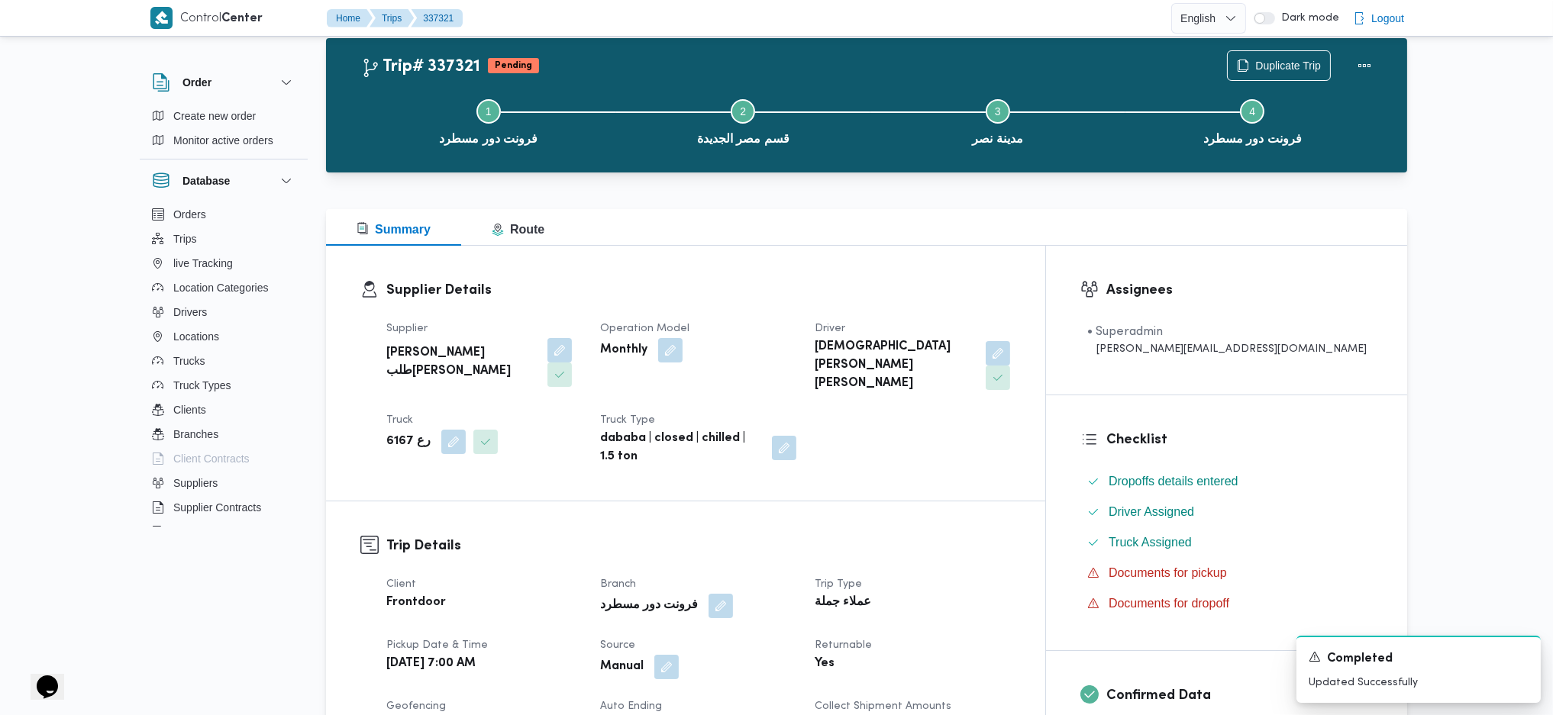
scroll to position [0, 0]
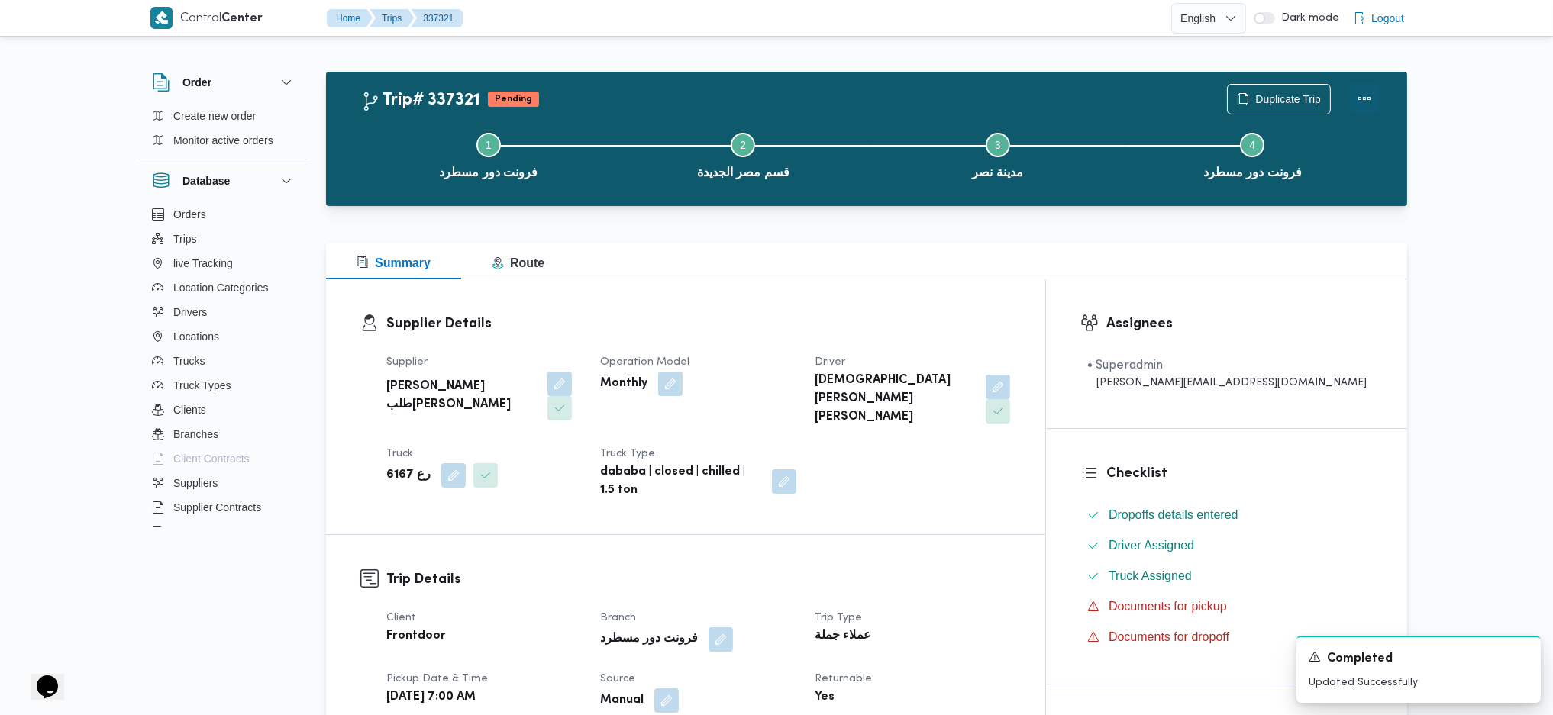
drag, startPoint x: 1362, startPoint y: 93, endPoint x: 1349, endPoint y: 85, distance: 15.1
click at [1277, 94] on button "Actions" at bounding box center [1364, 98] width 31 height 31
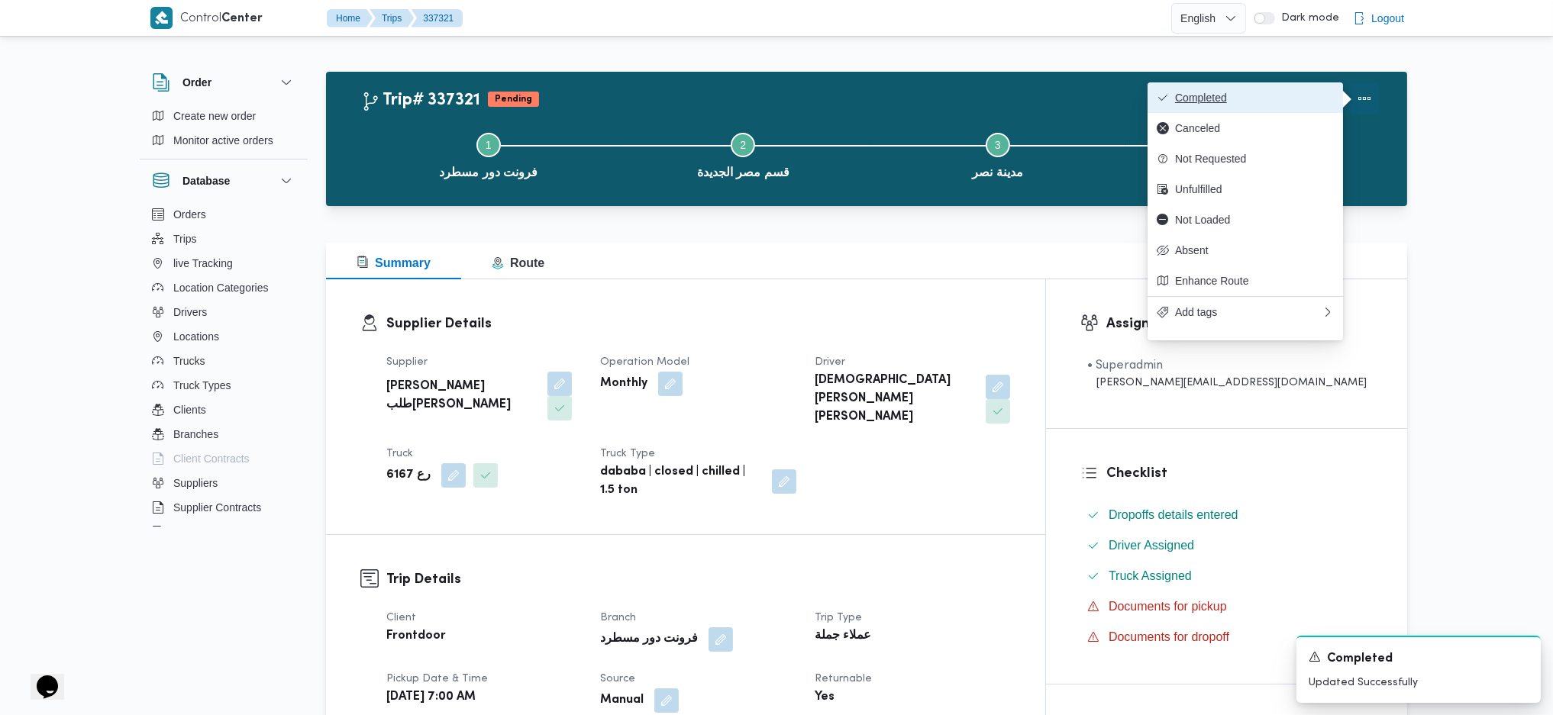
click at [1277, 84] on button "Completed" at bounding box center [1244, 97] width 195 height 31
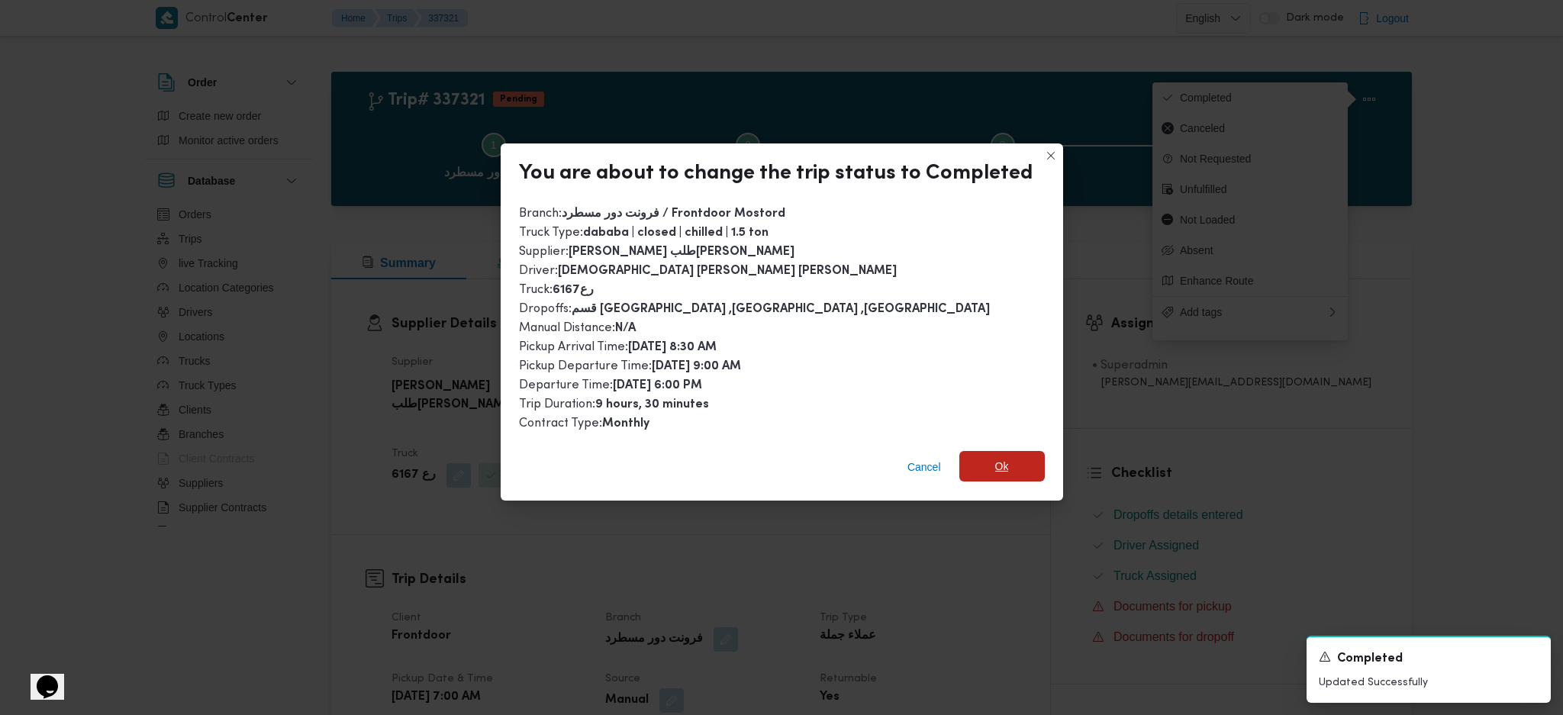
click at [998, 457] on span "Ok" at bounding box center [1002, 466] width 14 height 18
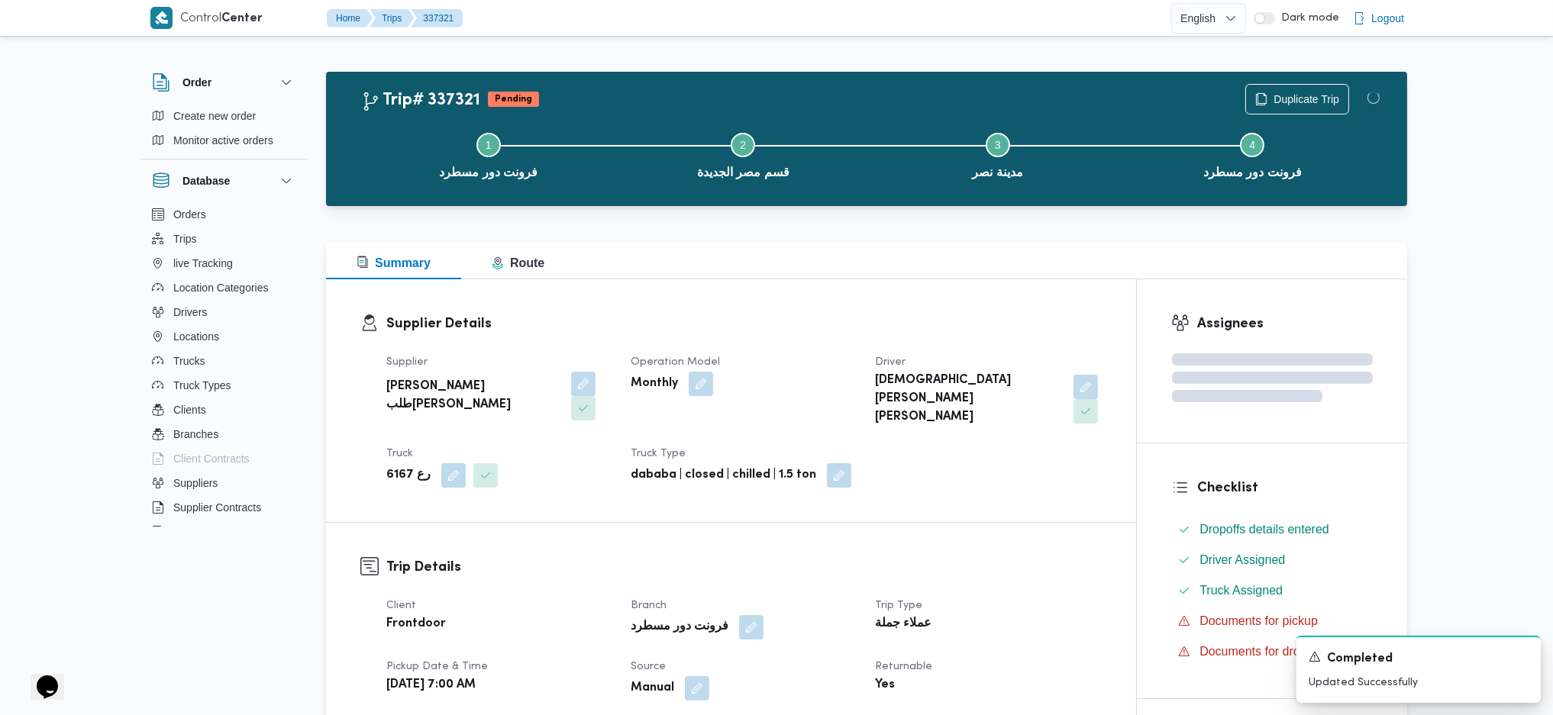
click at [1064, 476] on h3 "Trip Details" at bounding box center [743, 567] width 715 height 21
click at [962, 214] on div at bounding box center [866, 215] width 1081 height 18
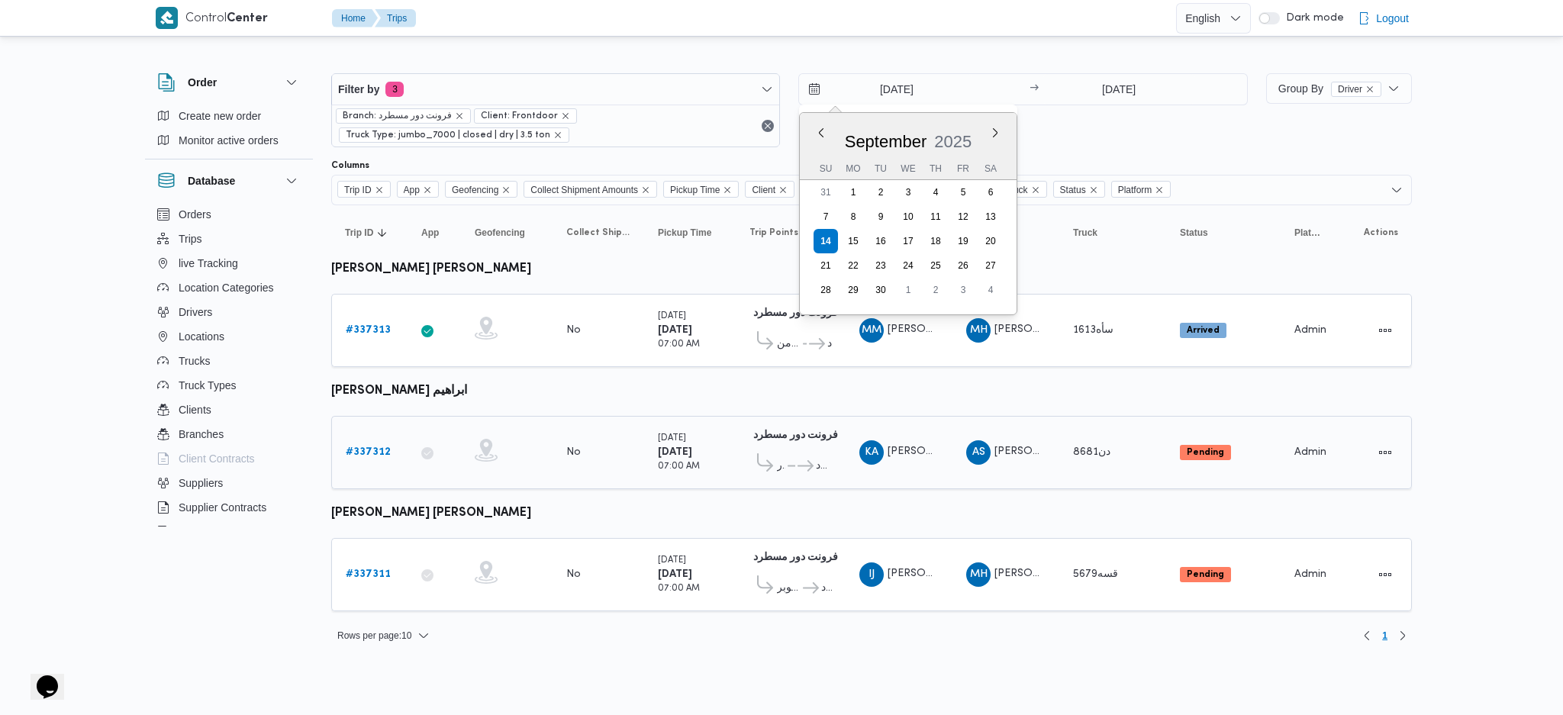
click at [862, 460] on div "KA [PERSON_NAME] ابراهيم" at bounding box center [899, 452] width 92 height 37
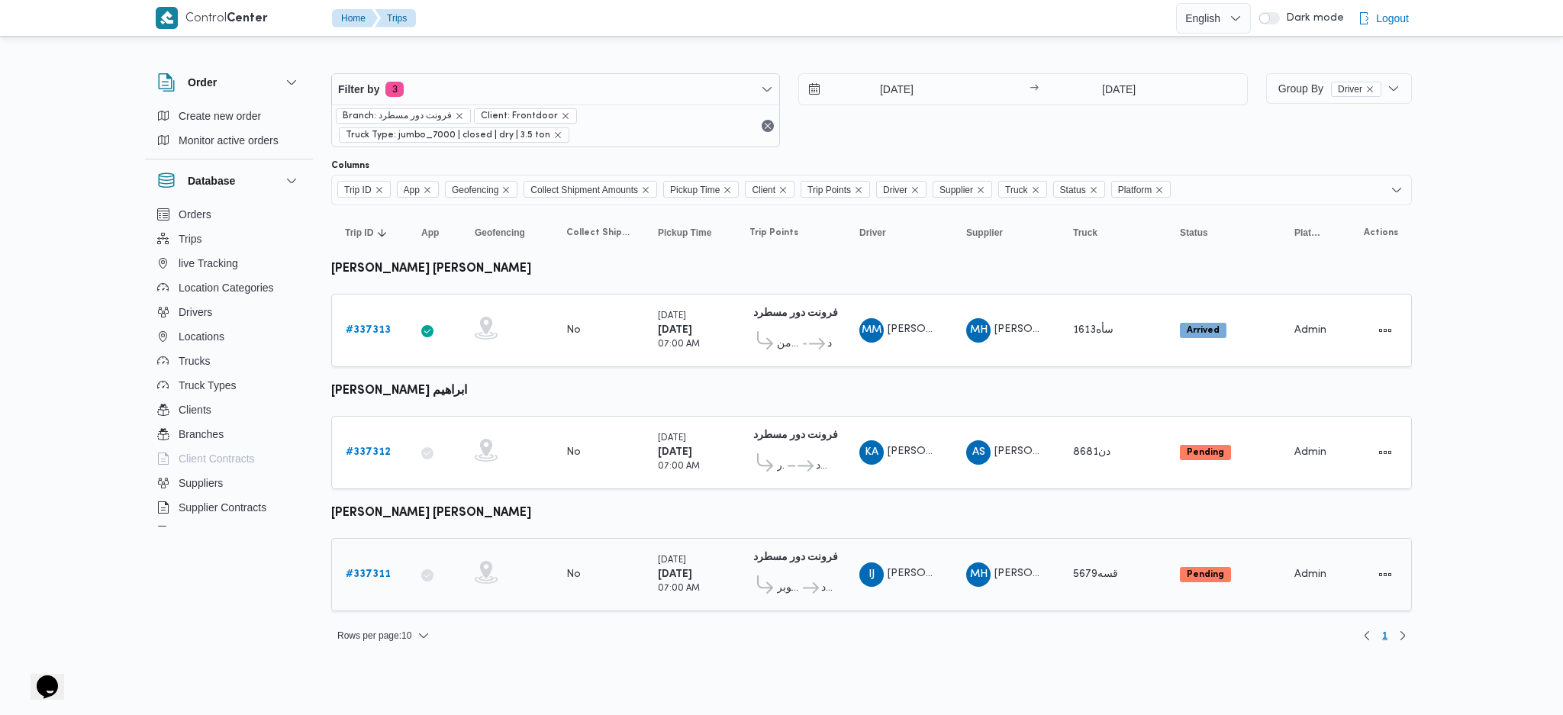
click at [1105, 569] on span "قسه5679" at bounding box center [1095, 574] width 45 height 10
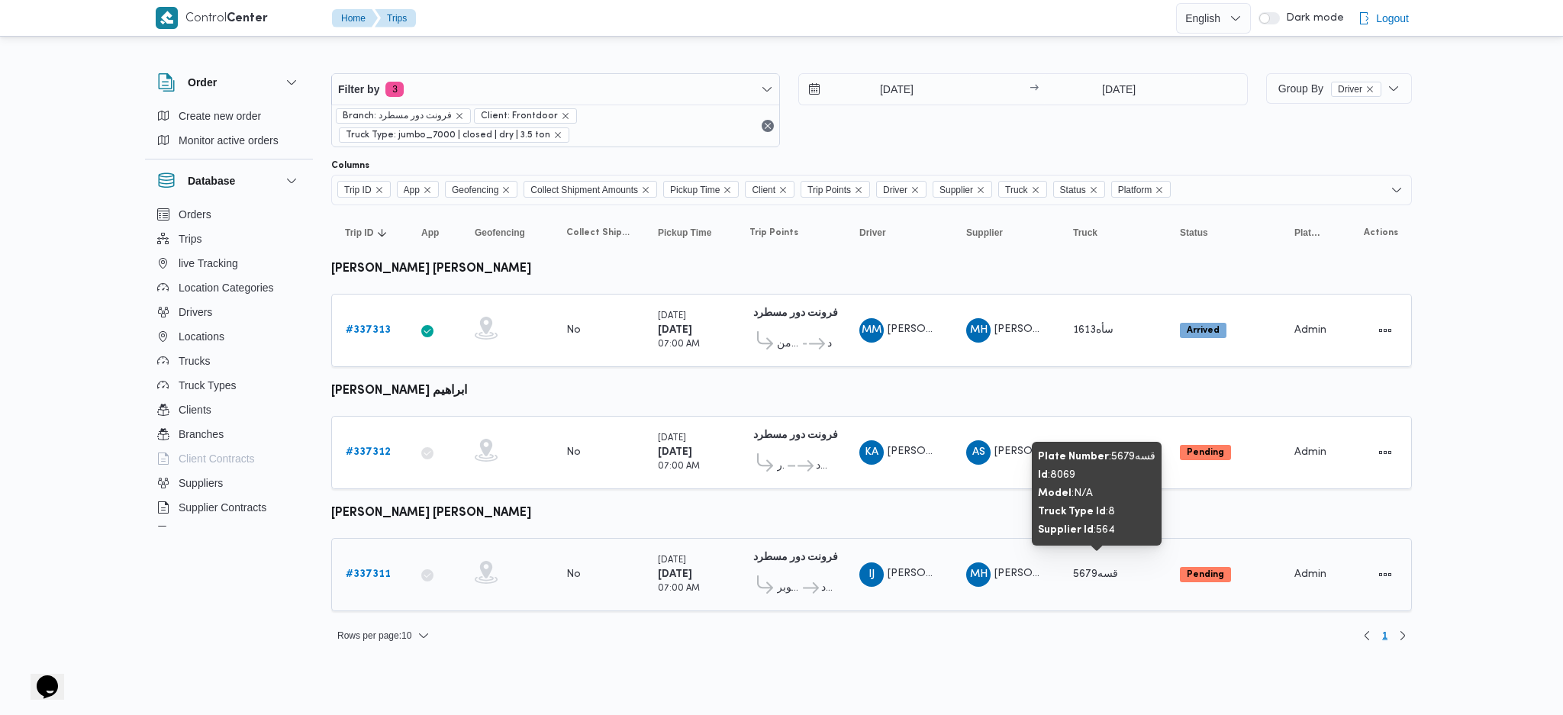
click at [1105, 569] on span "قسه5679" at bounding box center [1095, 574] width 45 height 10
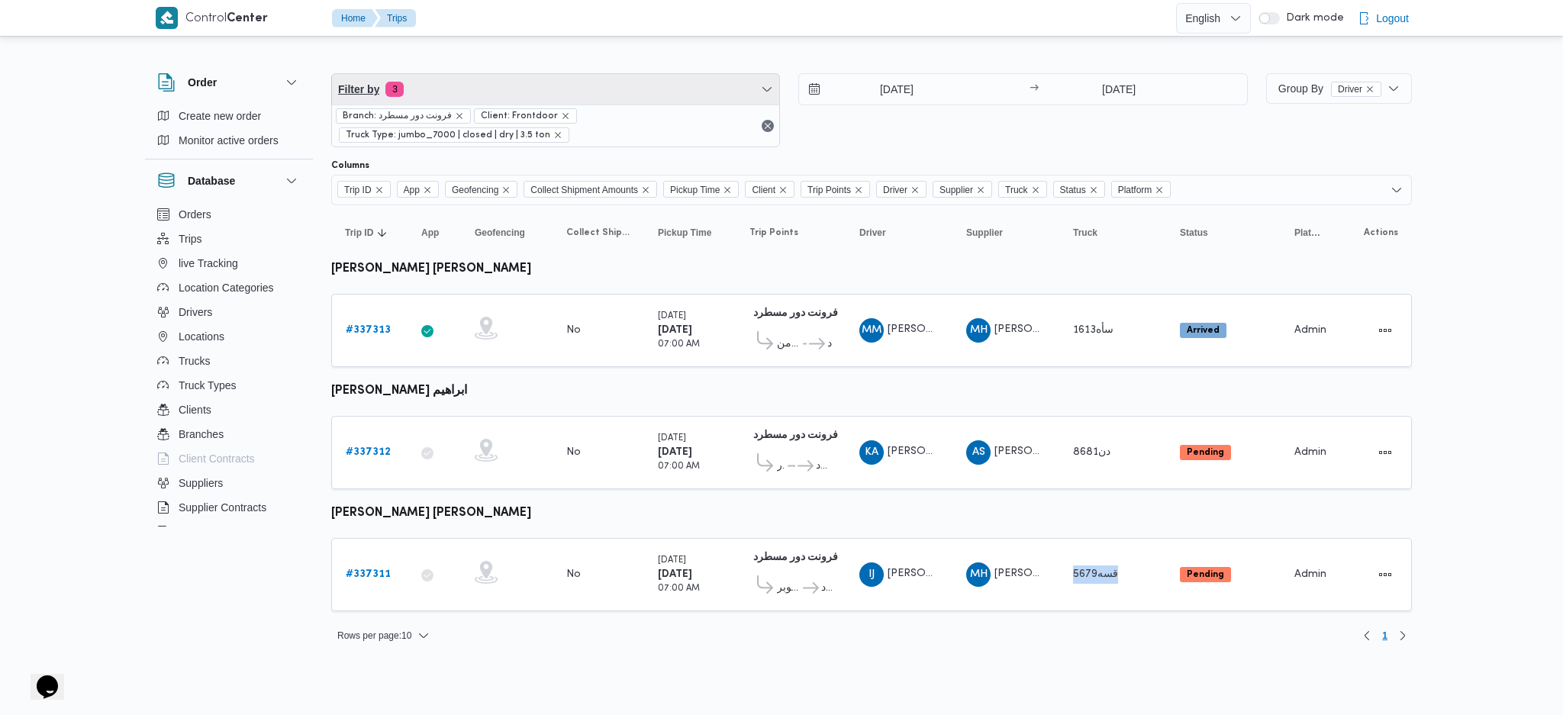
click at [662, 85] on span "Filter by 3" at bounding box center [555, 89] width 447 height 31
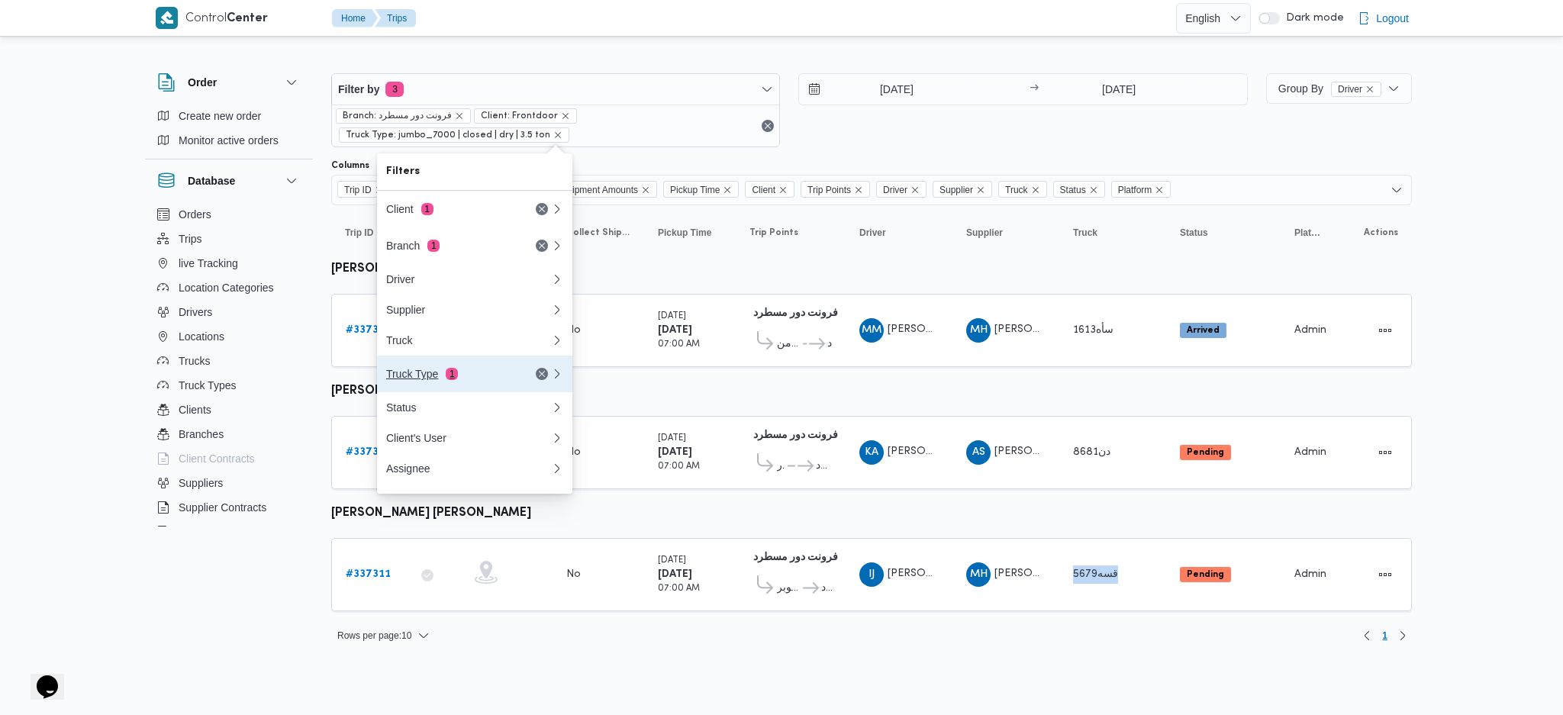
click at [504, 379] on div "Truck Type 1" at bounding box center [450, 374] width 128 height 12
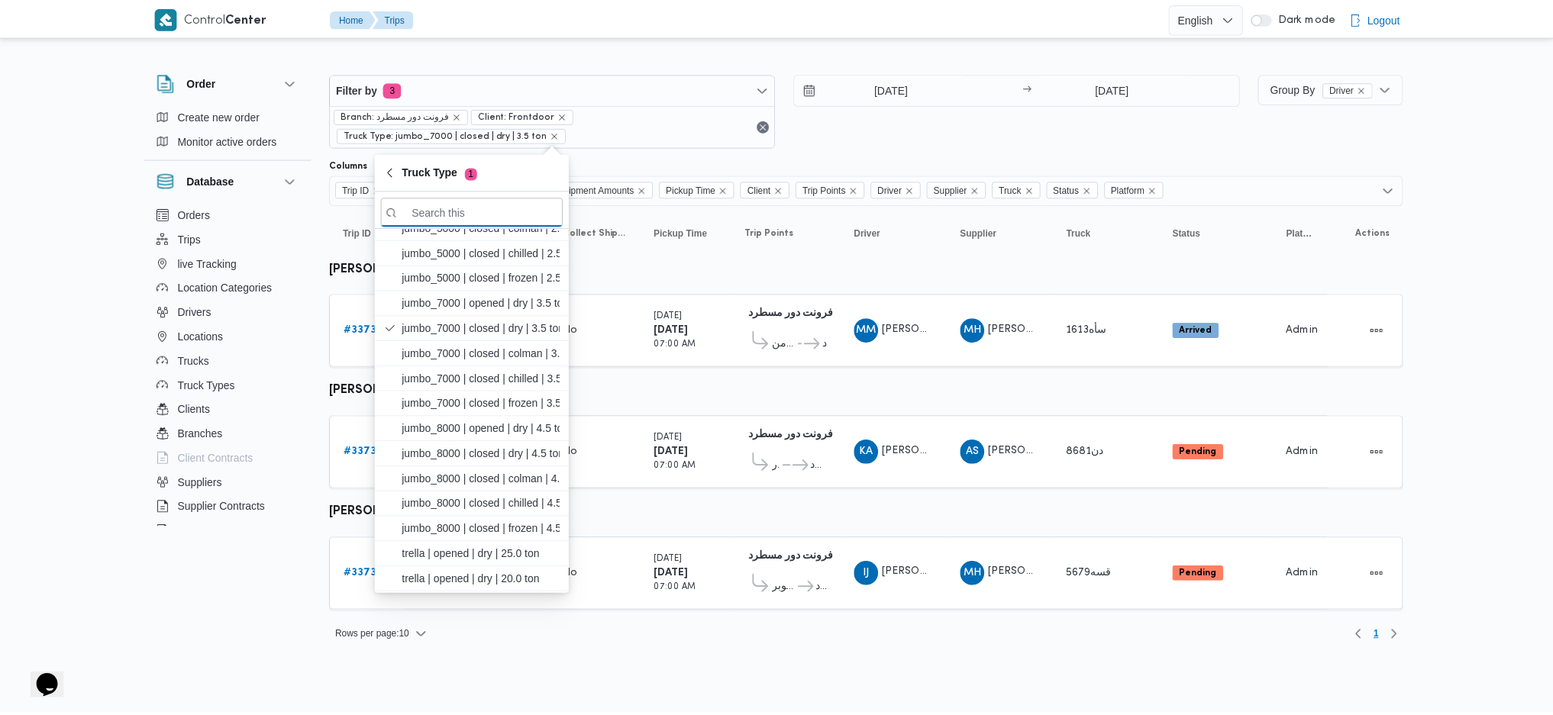
scroll to position [264, 0]
click at [520, 421] on span "jumbo_8000 | closed | dry | 4.5 ton" at bounding box center [484, 430] width 159 height 18
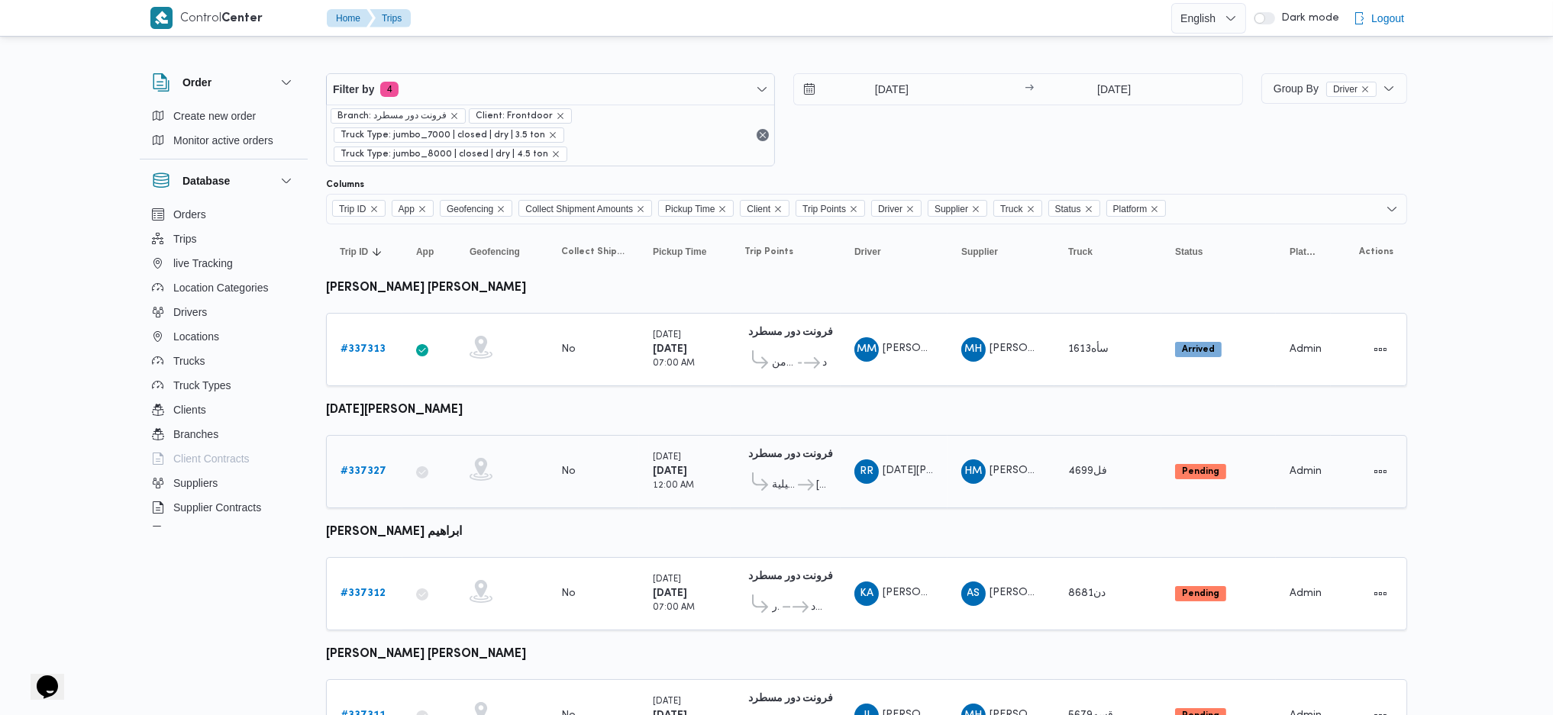
click at [808, 495] on div "فرونت دور مسطرد 01:09 AM كارفور الاسماعيلية كارفور بور فؤاد - بور سعيد" at bounding box center [785, 472] width 95 height 64
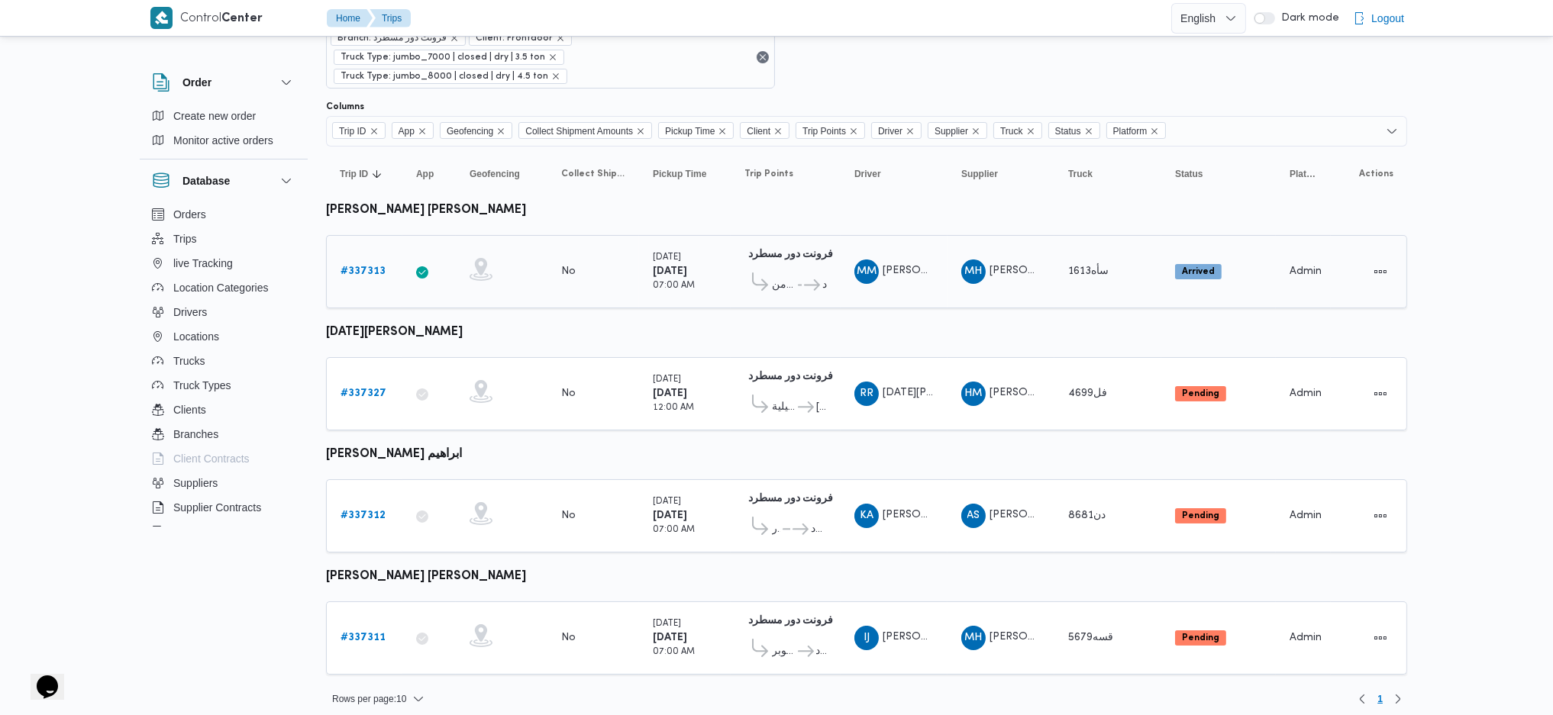
click at [360, 279] on div "# 337313" at bounding box center [364, 271] width 60 height 31
click at [360, 270] on b "# 337313" at bounding box center [362, 271] width 45 height 10
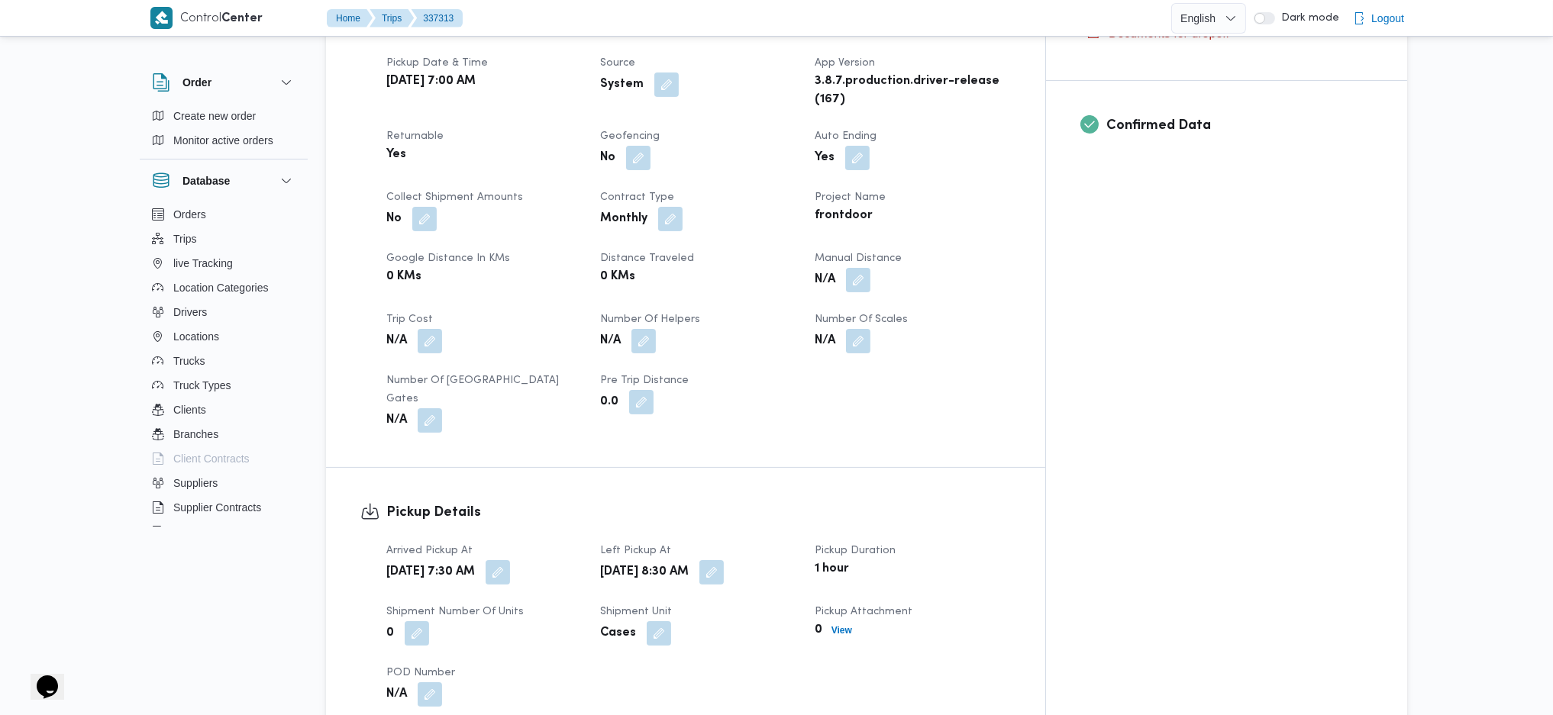
scroll to position [611, 0]
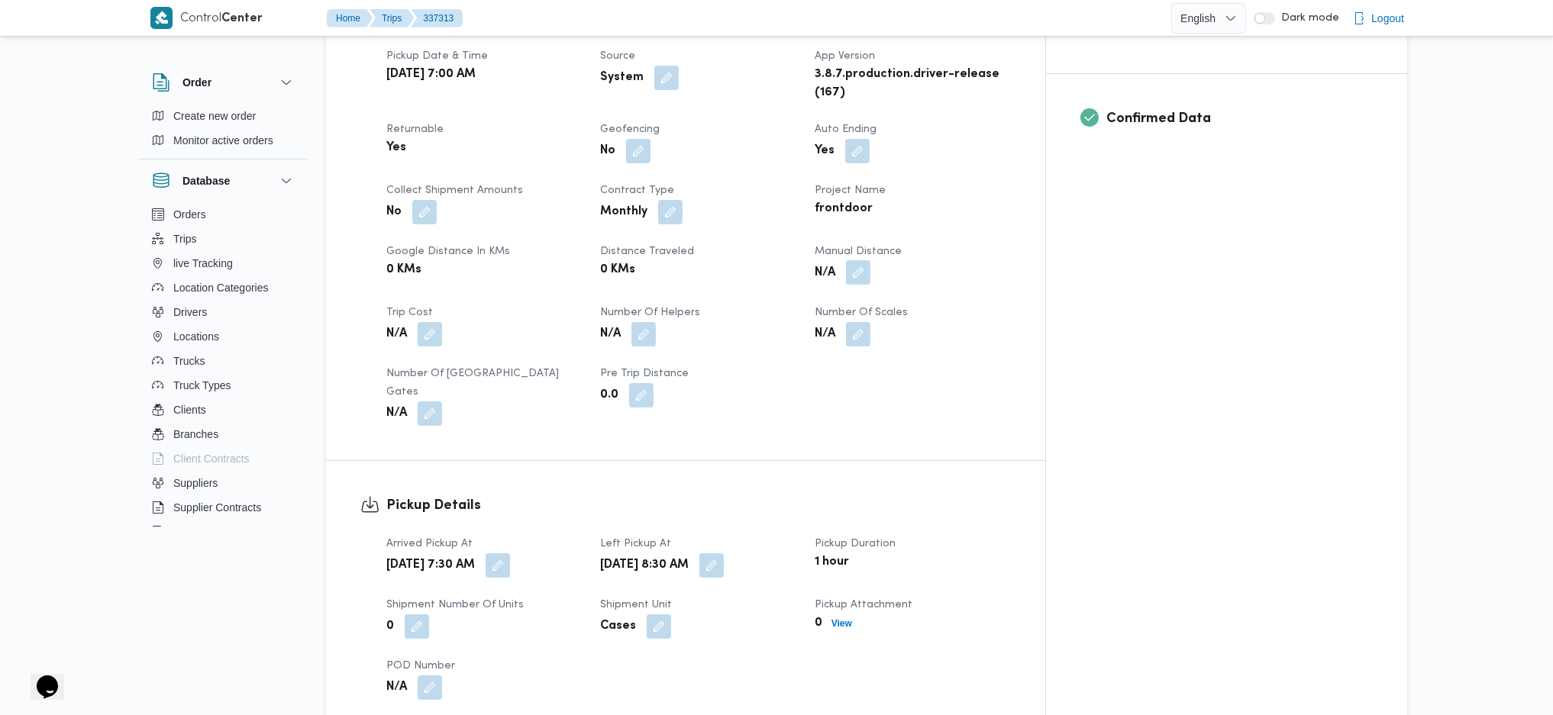
click at [870, 260] on button "button" at bounding box center [858, 272] width 24 height 24
click at [869, 298] on input "Manual Distance" at bounding box center [878, 297] width 152 height 31
type input "145"
click button "Save" at bounding box center [999, 290] width 85 height 31
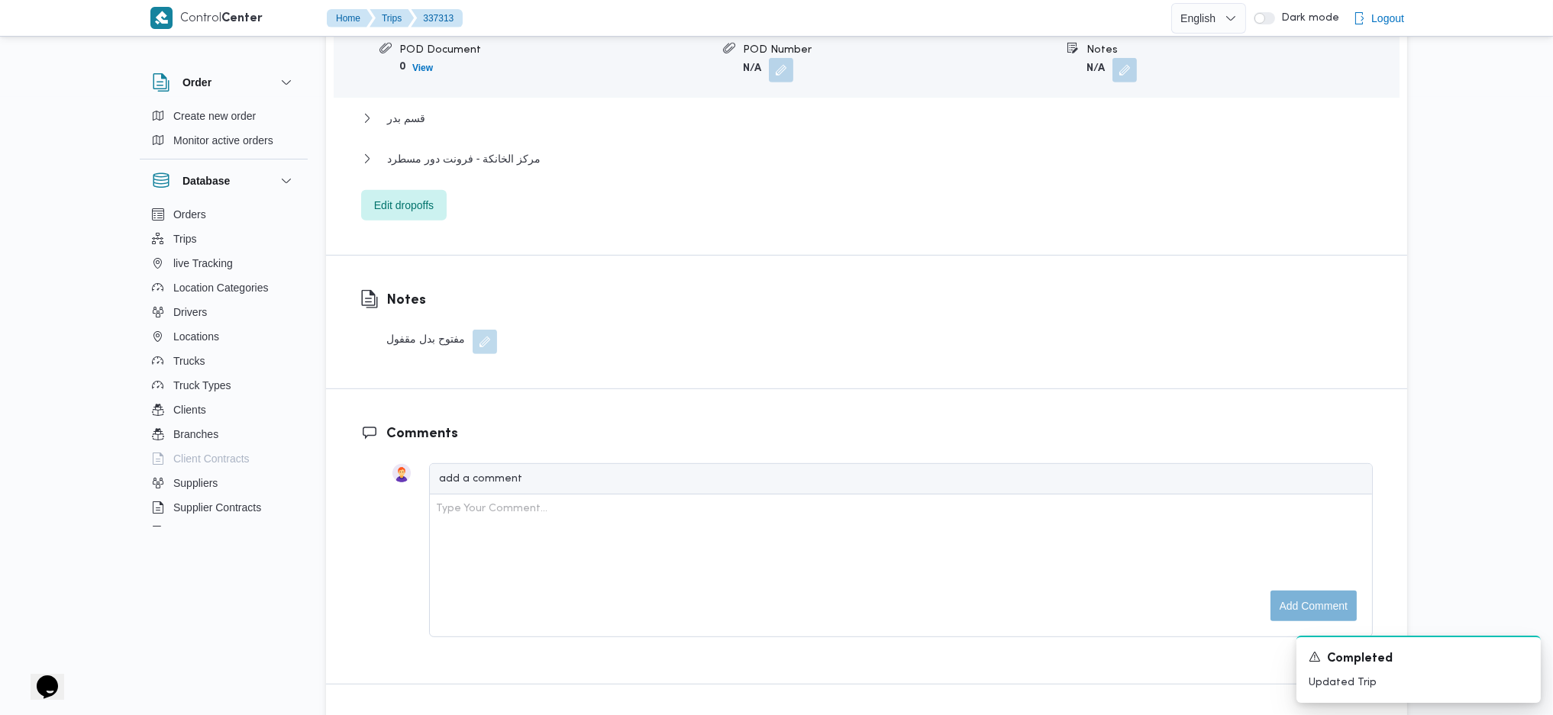
scroll to position [1527, 0]
click at [531, 150] on span "مركز الخانكة - فرونت دور مسطرد" at bounding box center [463, 159] width 153 height 18
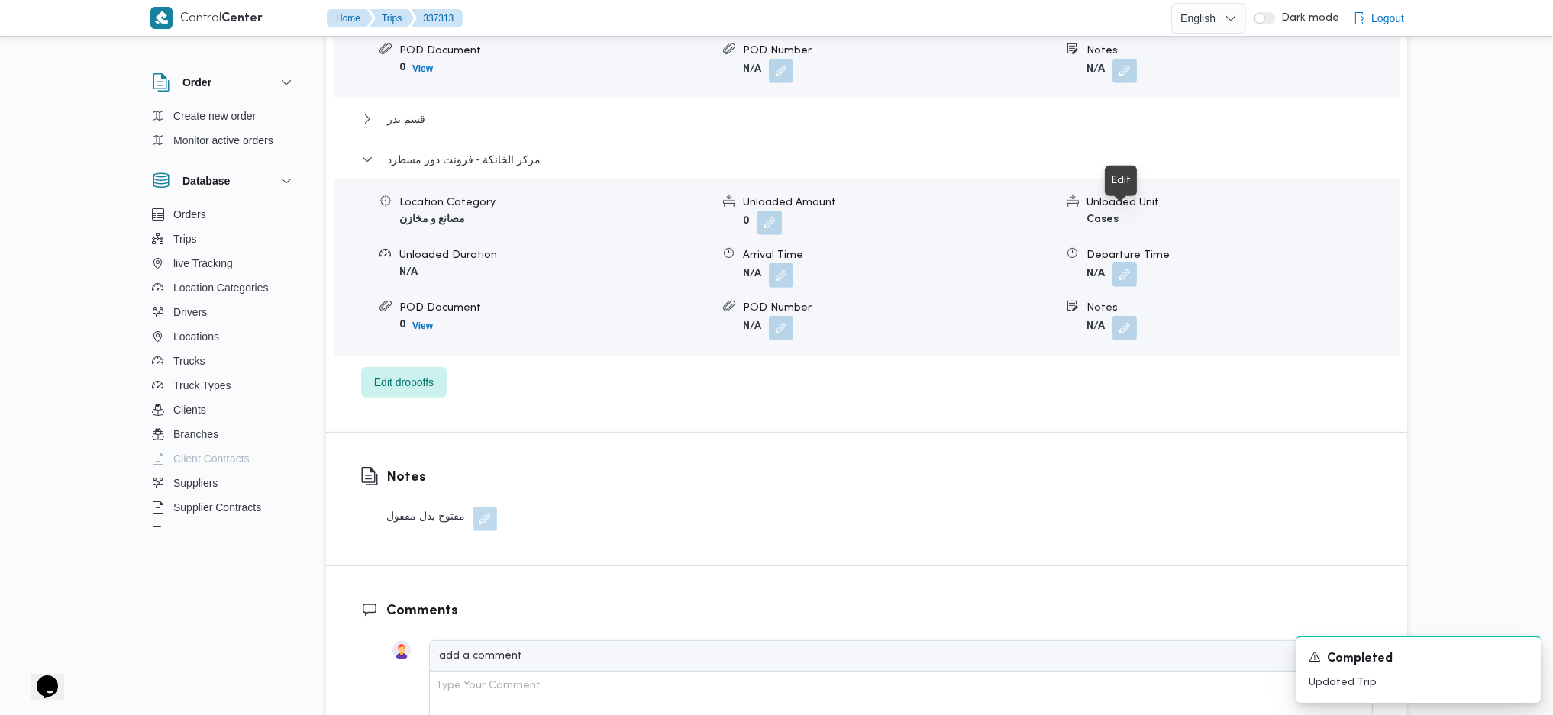
click at [1128, 263] on button "button" at bounding box center [1124, 275] width 24 height 24
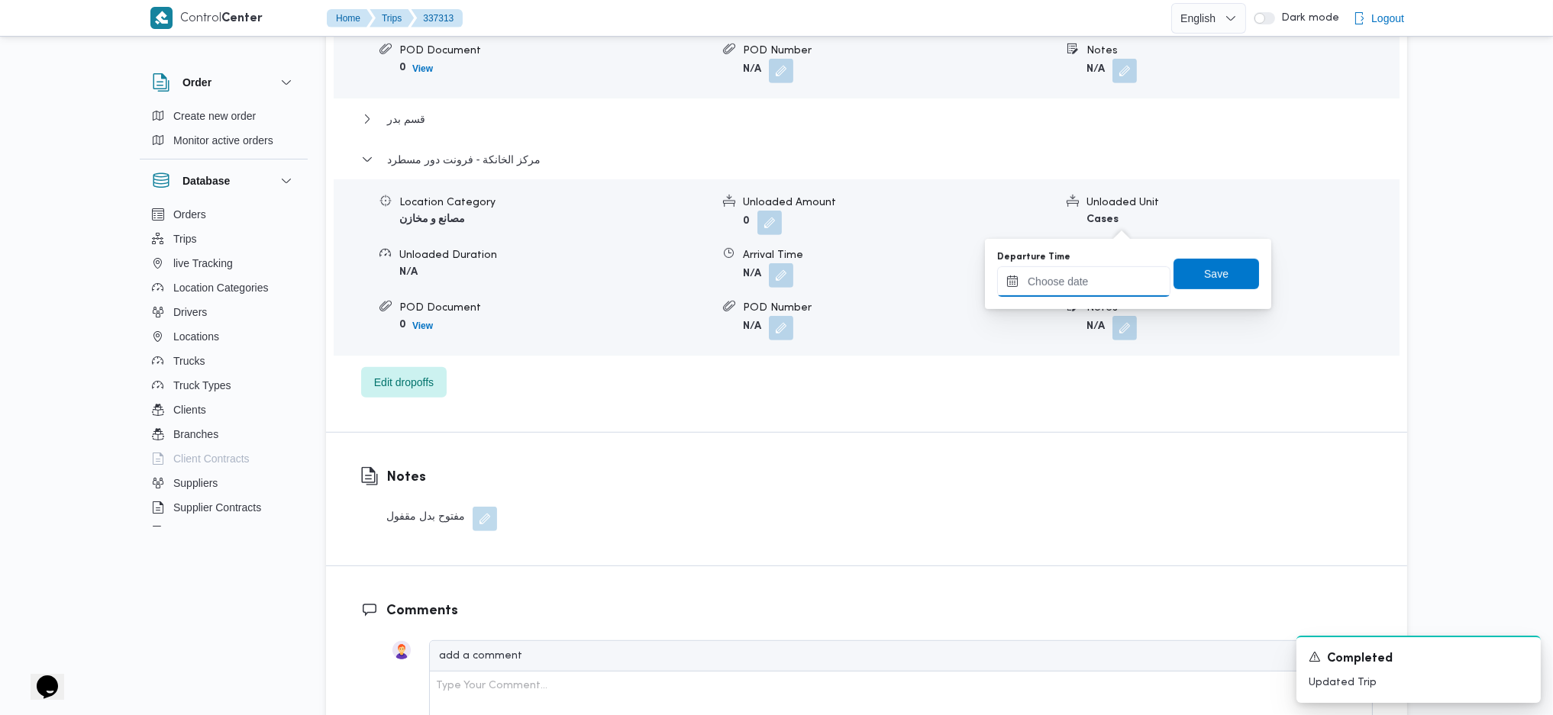
click at [1083, 289] on input "Departure Time" at bounding box center [1083, 281] width 173 height 31
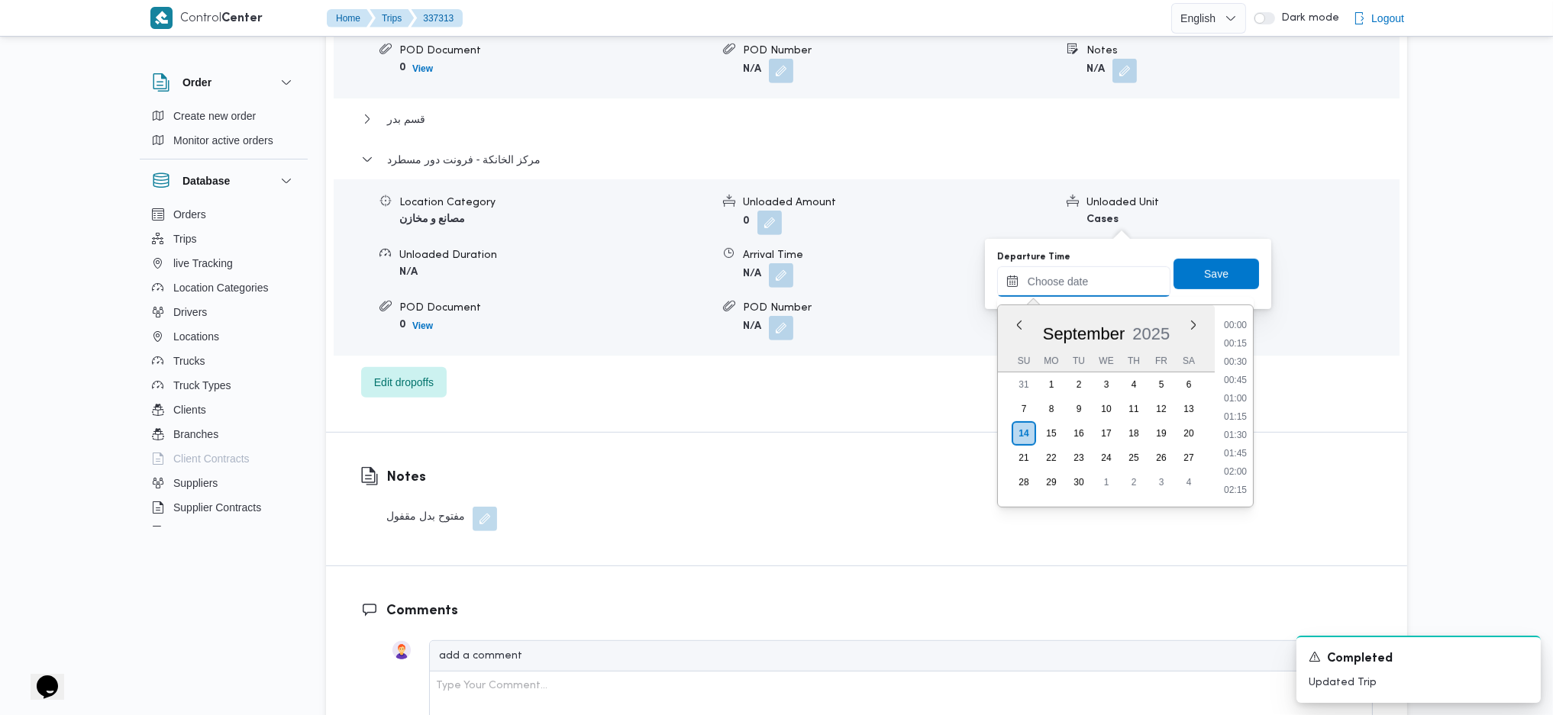
scroll to position [1302, 0]
click at [1228, 334] on li "18:00" at bounding box center [1235, 341] width 35 height 15
type input "14/09/2025 18:00"
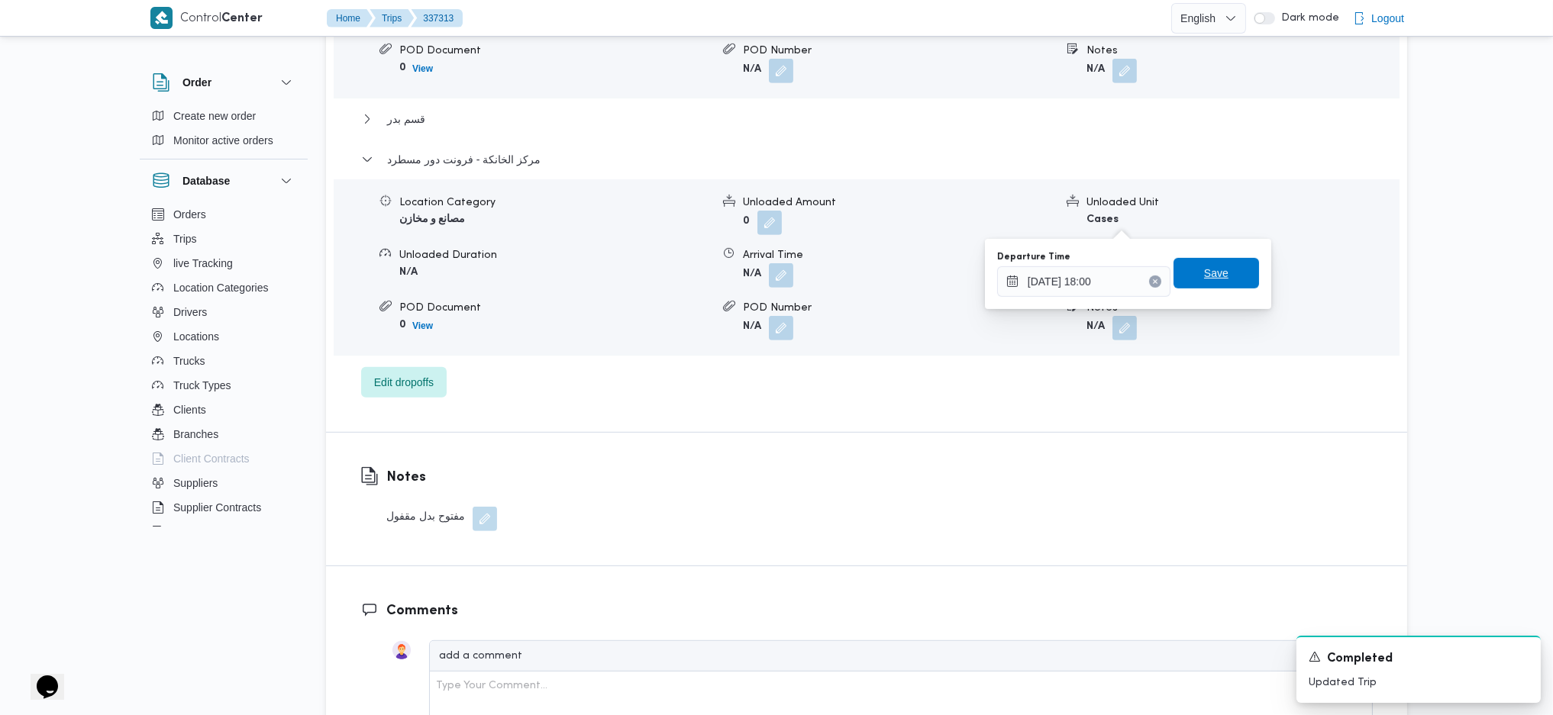
click at [1208, 269] on span "Save" at bounding box center [1216, 273] width 24 height 18
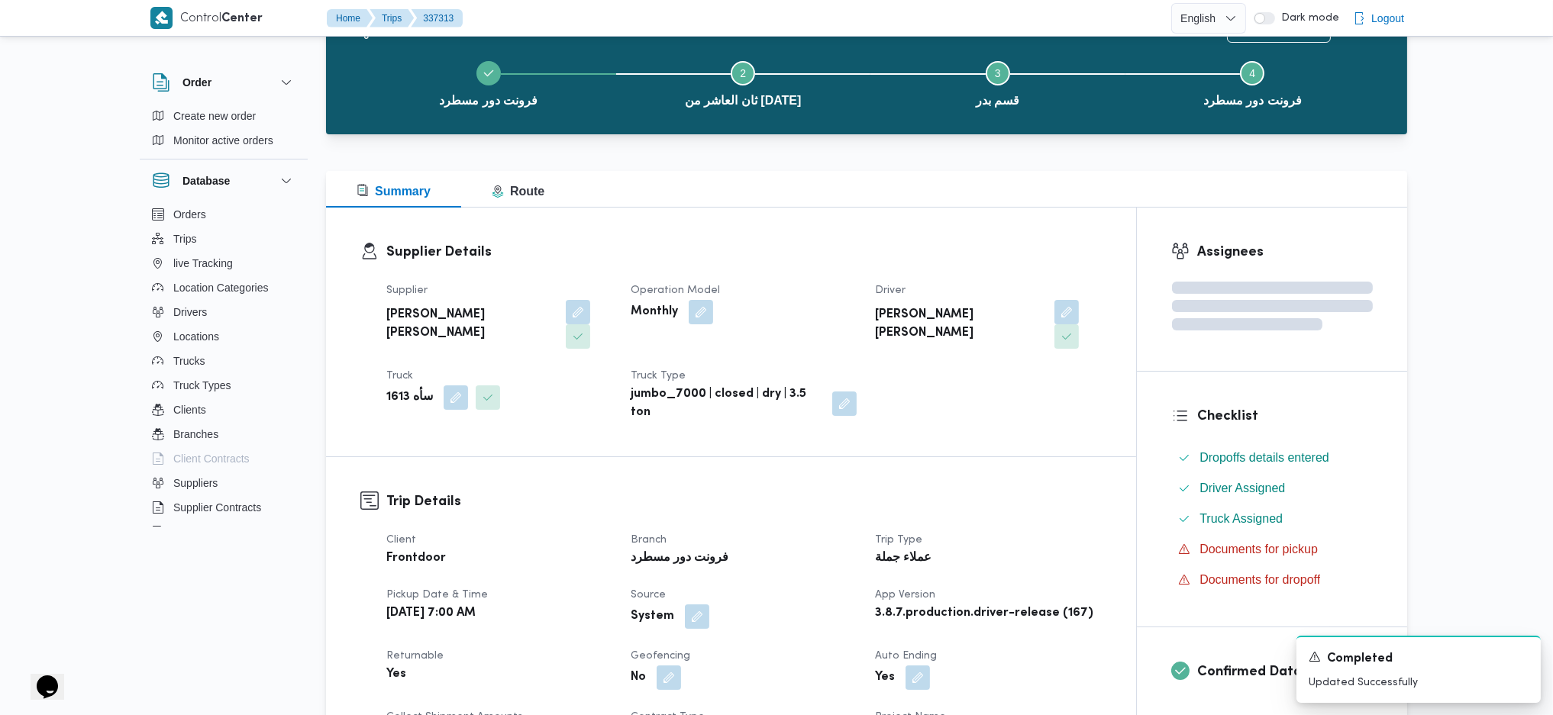
scroll to position [0, 0]
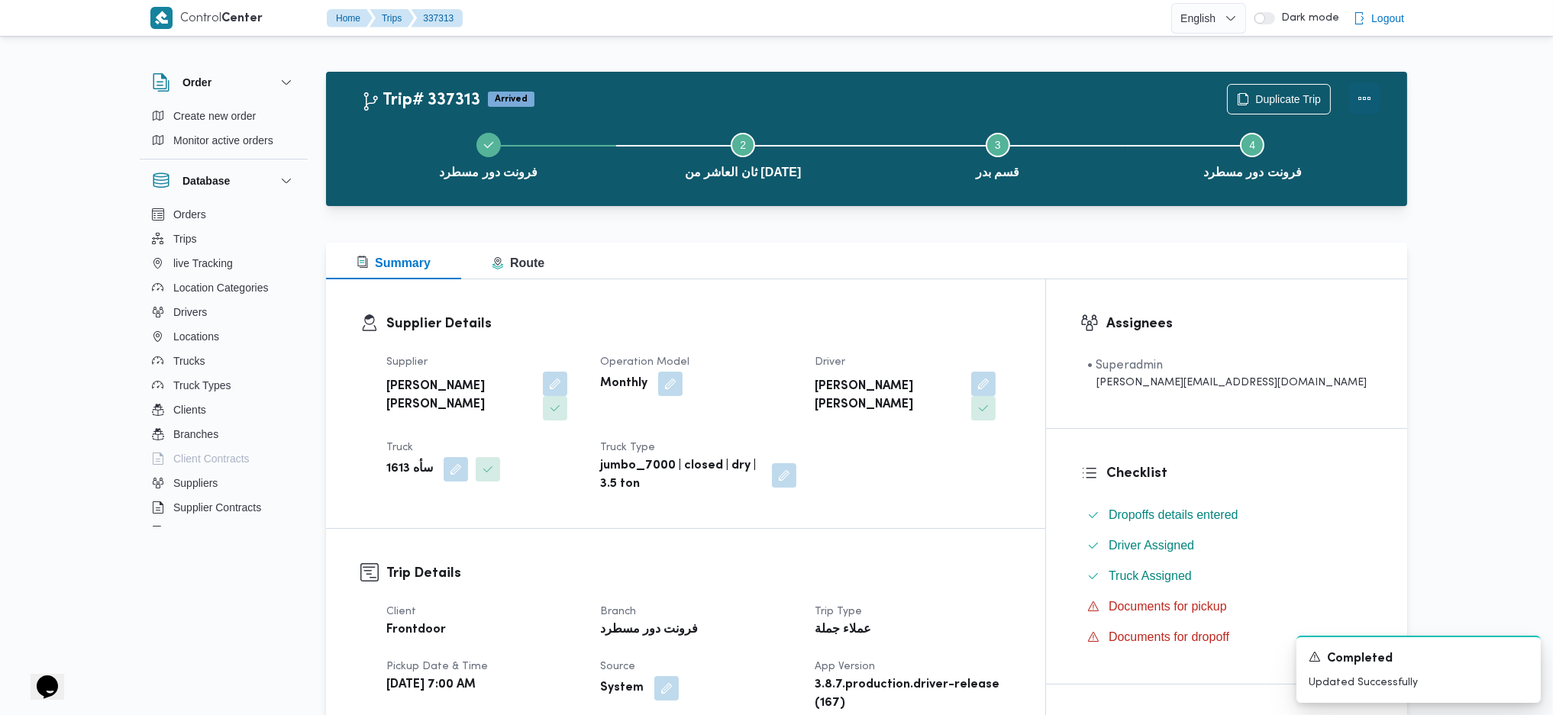
click at [1366, 92] on button "Actions" at bounding box center [1364, 98] width 31 height 31
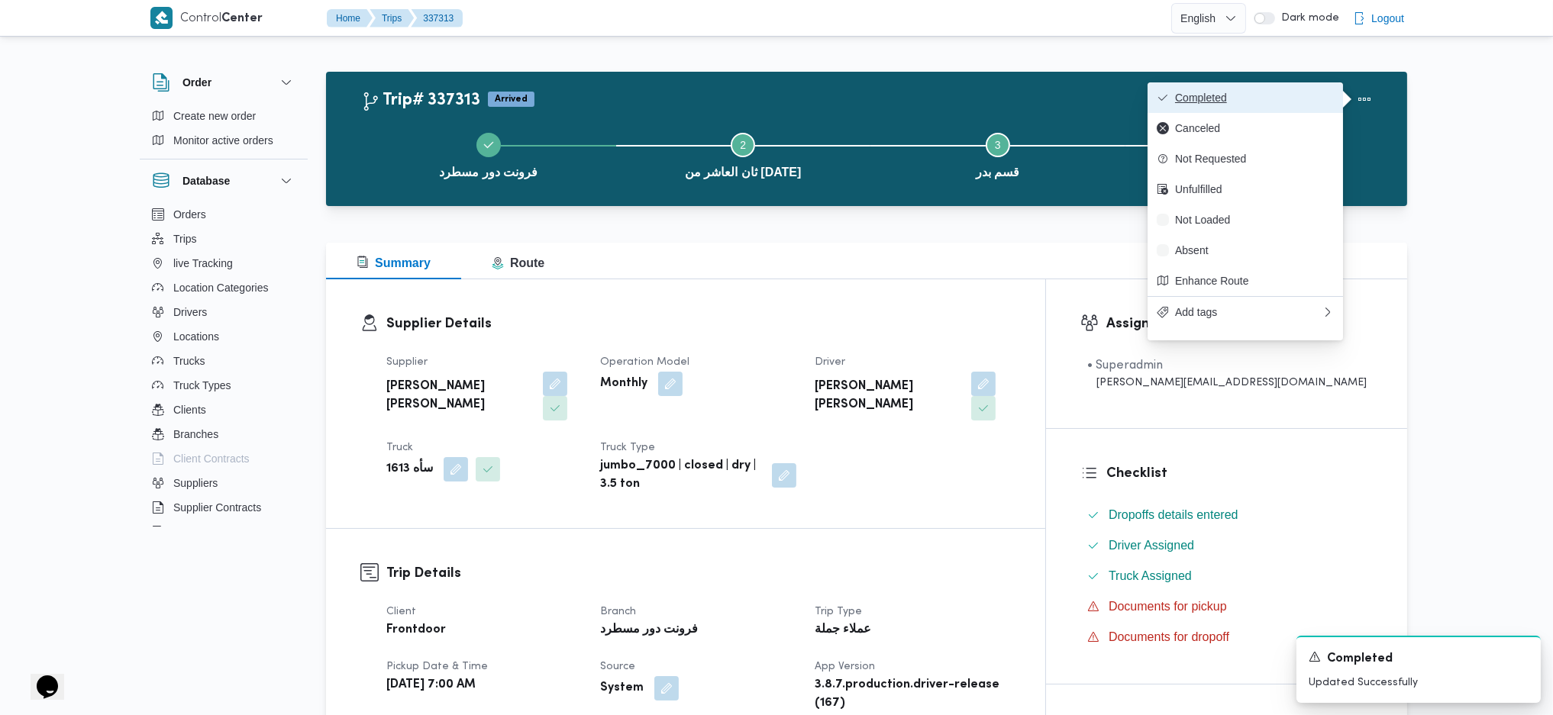
click at [1308, 92] on span "Completed" at bounding box center [1254, 98] width 159 height 12
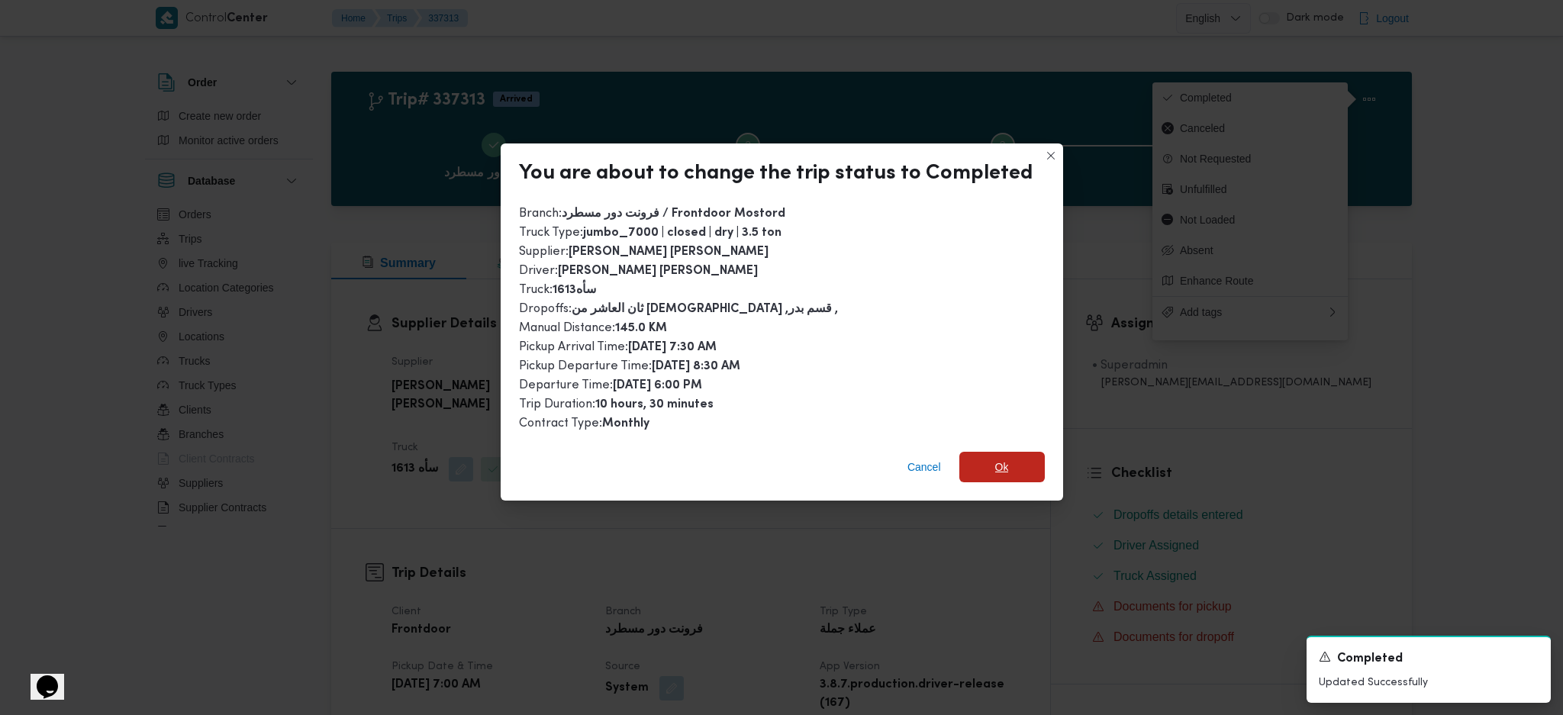
click at [1000, 466] on span "Ok" at bounding box center [1002, 467] width 14 height 18
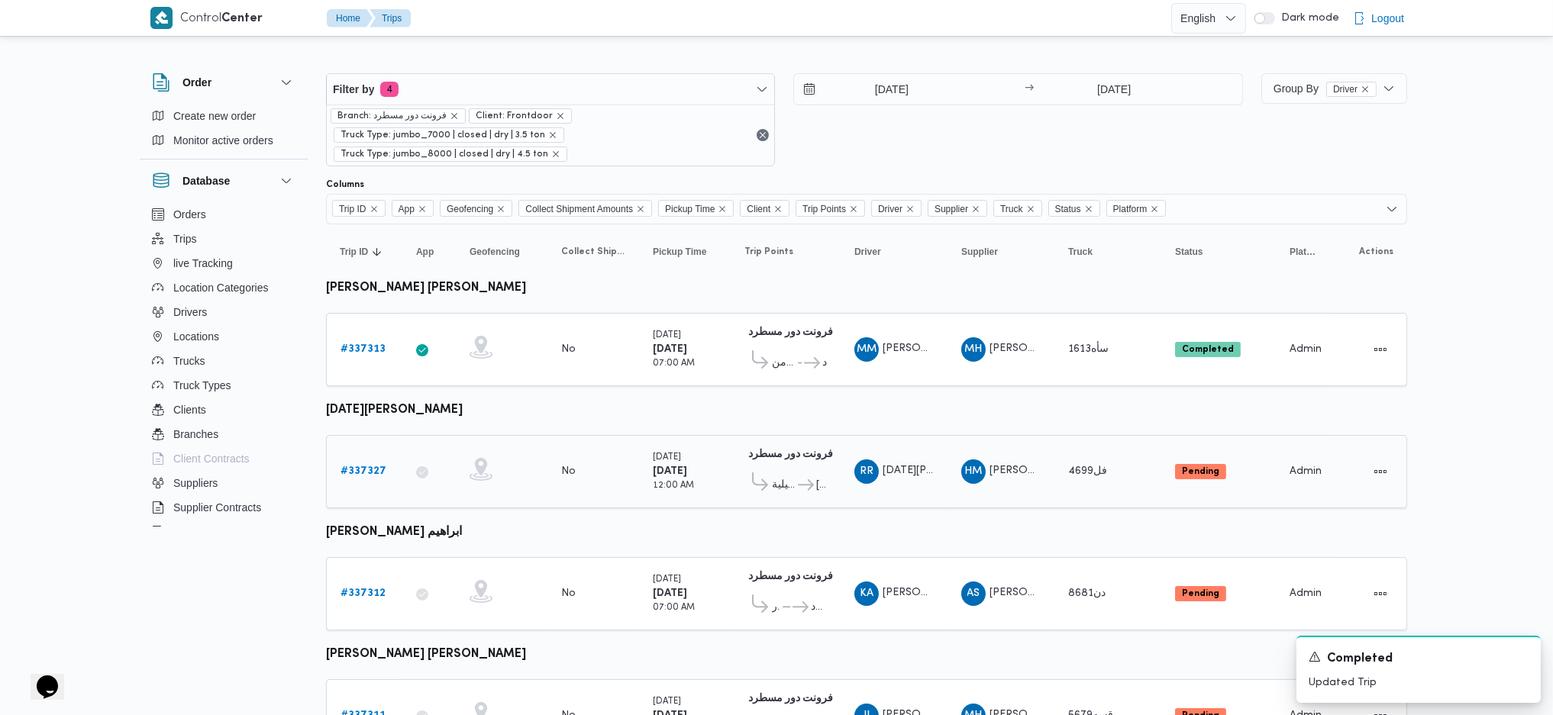
click at [364, 466] on b "# 337327" at bounding box center [363, 471] width 46 height 10
click at [356, 594] on link "# 337312" at bounding box center [362, 594] width 45 height 18
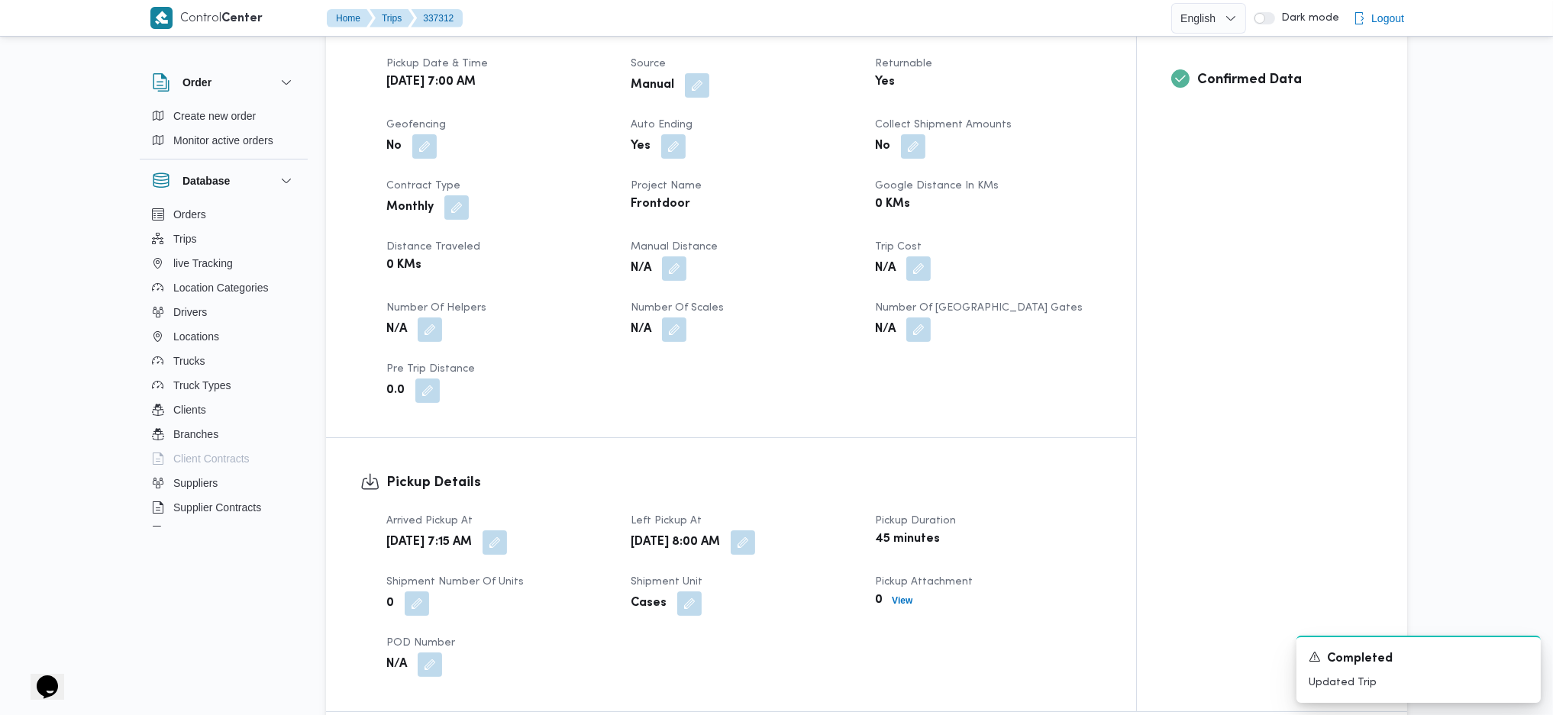
scroll to position [611, 0]
click at [676, 260] on div "Client Frontdoor Branch فرونت دور مسطرد Trip Type عملاء جملة/أسواق خاصة Pickup …" at bounding box center [744, 196] width 734 height 427
click at [670, 254] on button "button" at bounding box center [674, 266] width 24 height 24
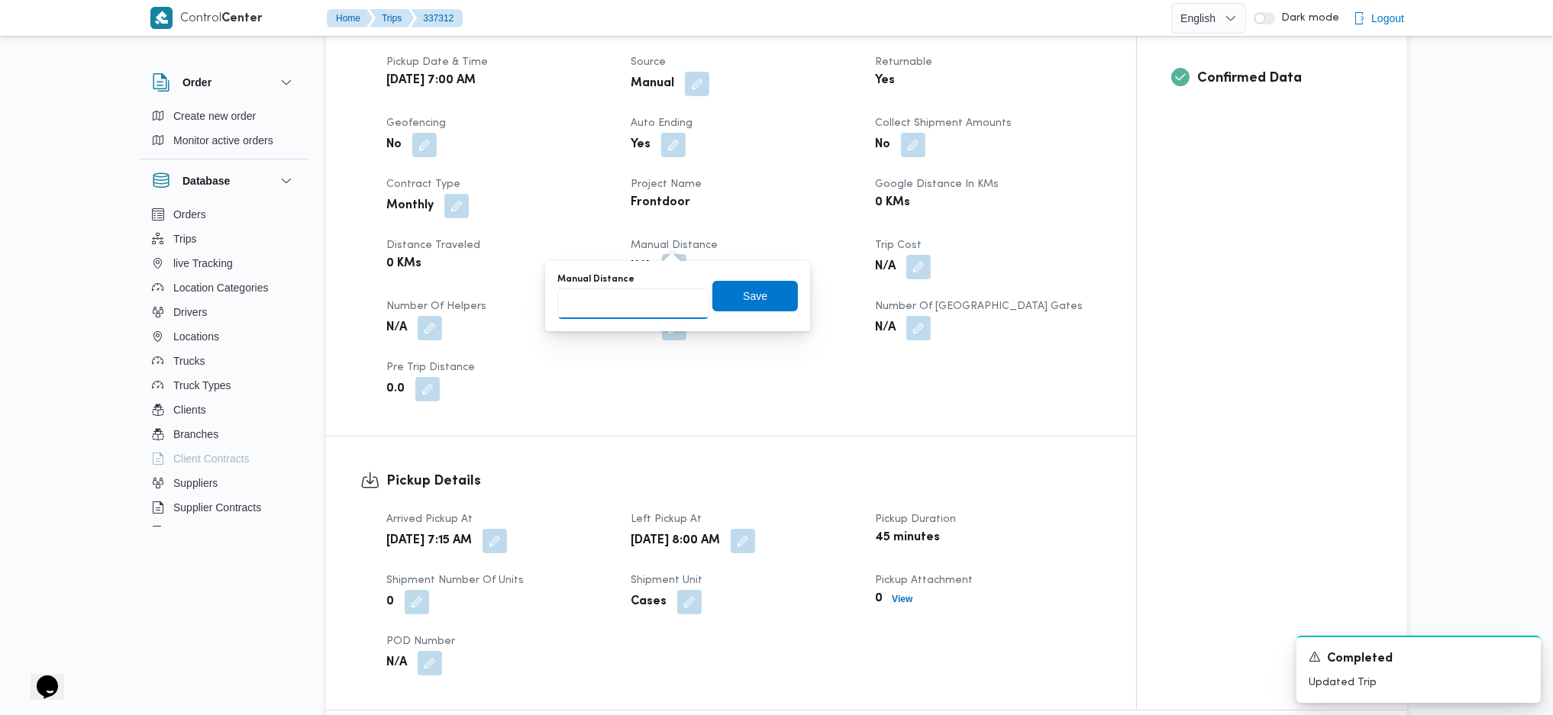
click at [644, 297] on input "Manual Distance" at bounding box center [633, 304] width 152 height 31
type input "130"
click button "Save" at bounding box center [754, 296] width 85 height 31
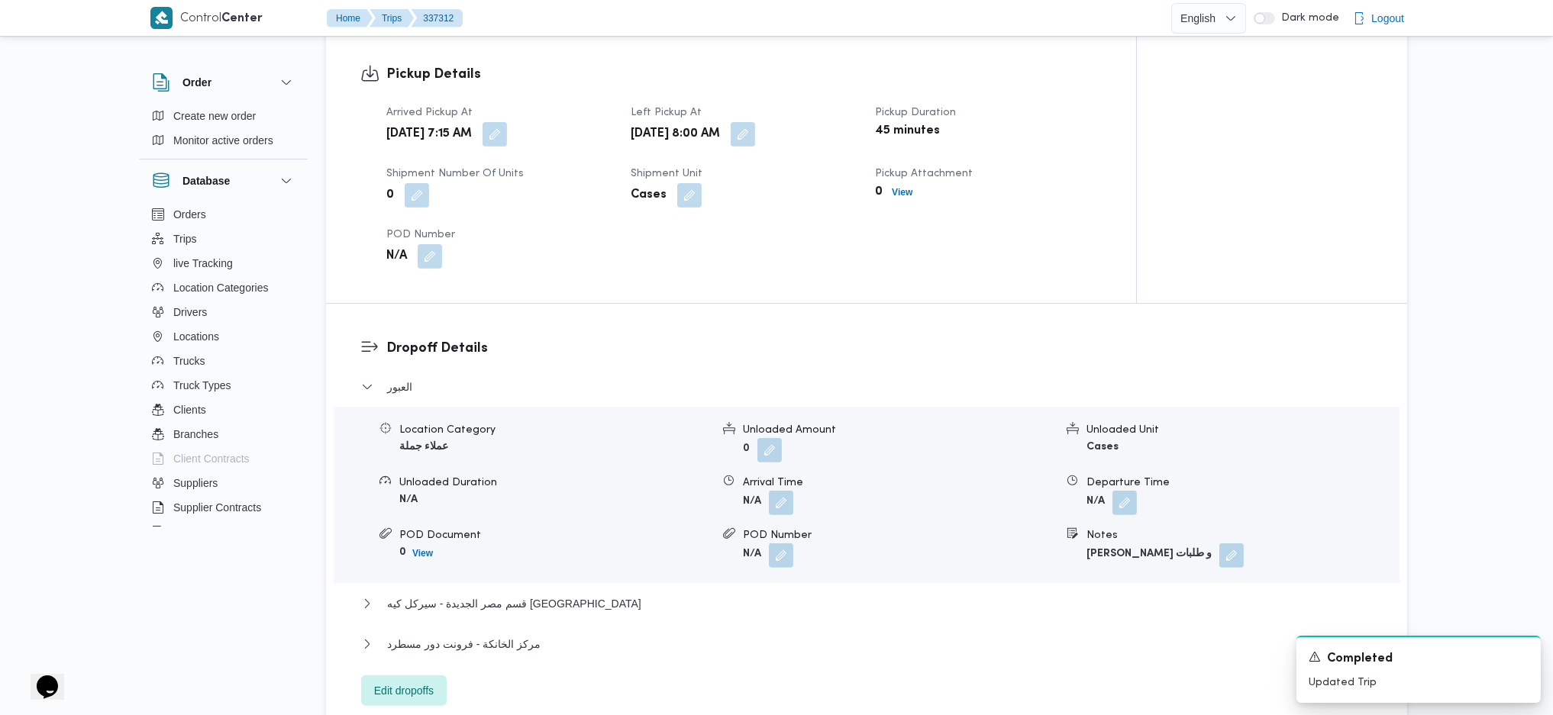
scroll to position [1221, 0]
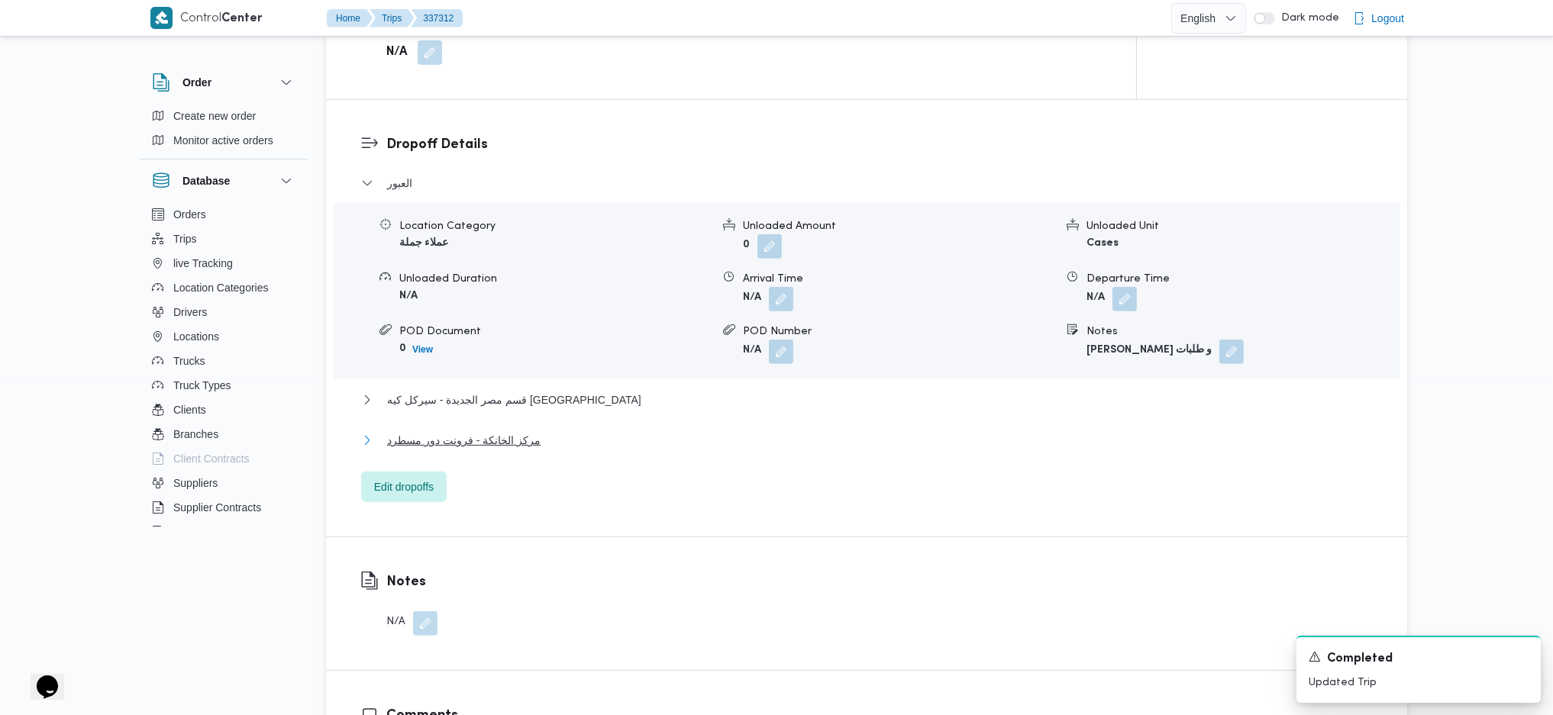
click at [534, 431] on button "مركز الخانكة - فرونت دور مسطرد" at bounding box center [866, 440] width 1011 height 18
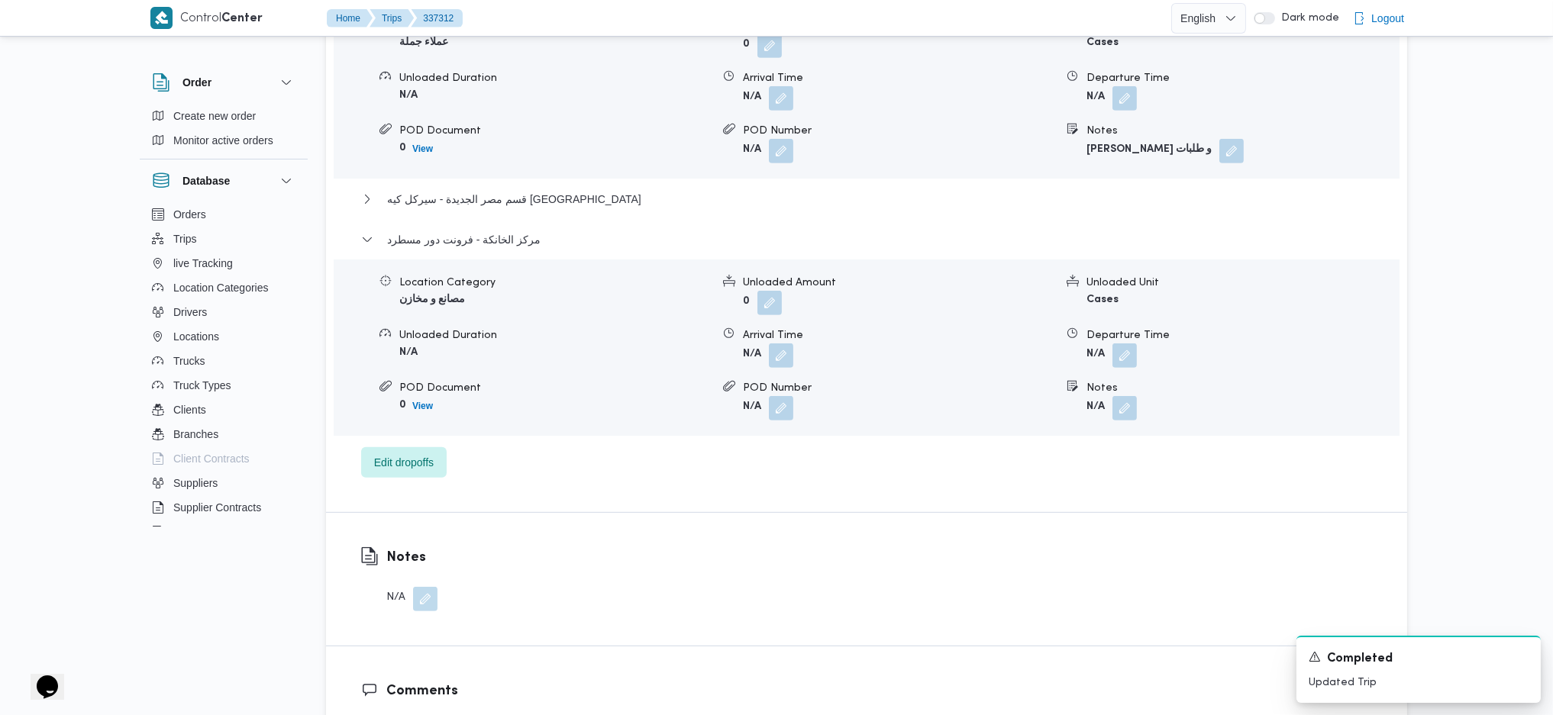
scroll to position [1424, 0]
click at [1132, 340] on div "Location Category مصانع و مخازن Unloaded Amount 0 Unloaded Unit Cases Unloaded …" at bounding box center [866, 345] width 1078 height 173
click at [1127, 340] on button "button" at bounding box center [1124, 352] width 24 height 24
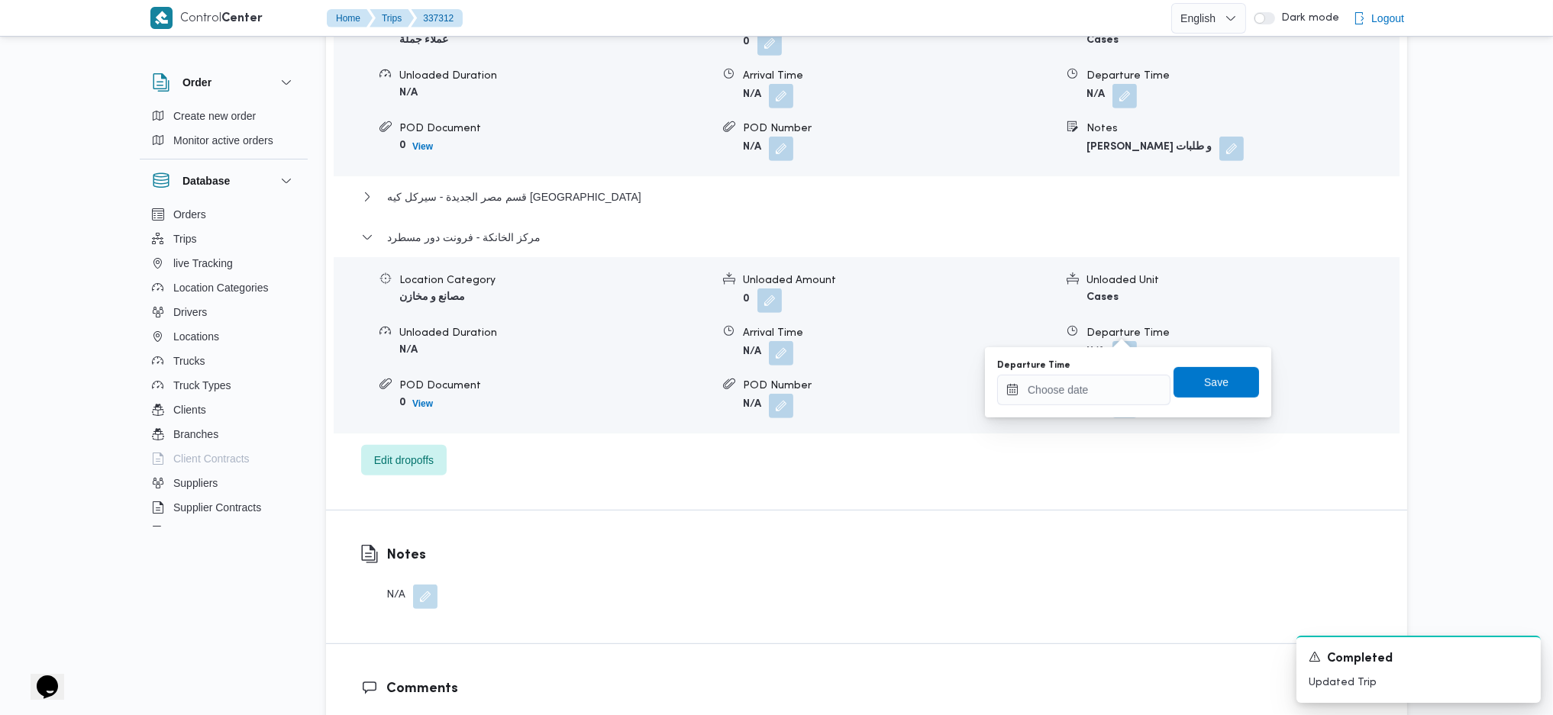
click at [1065, 403] on div at bounding box center [1083, 390] width 173 height 31
click at [1101, 400] on input "Departure Time" at bounding box center [1083, 390] width 173 height 31
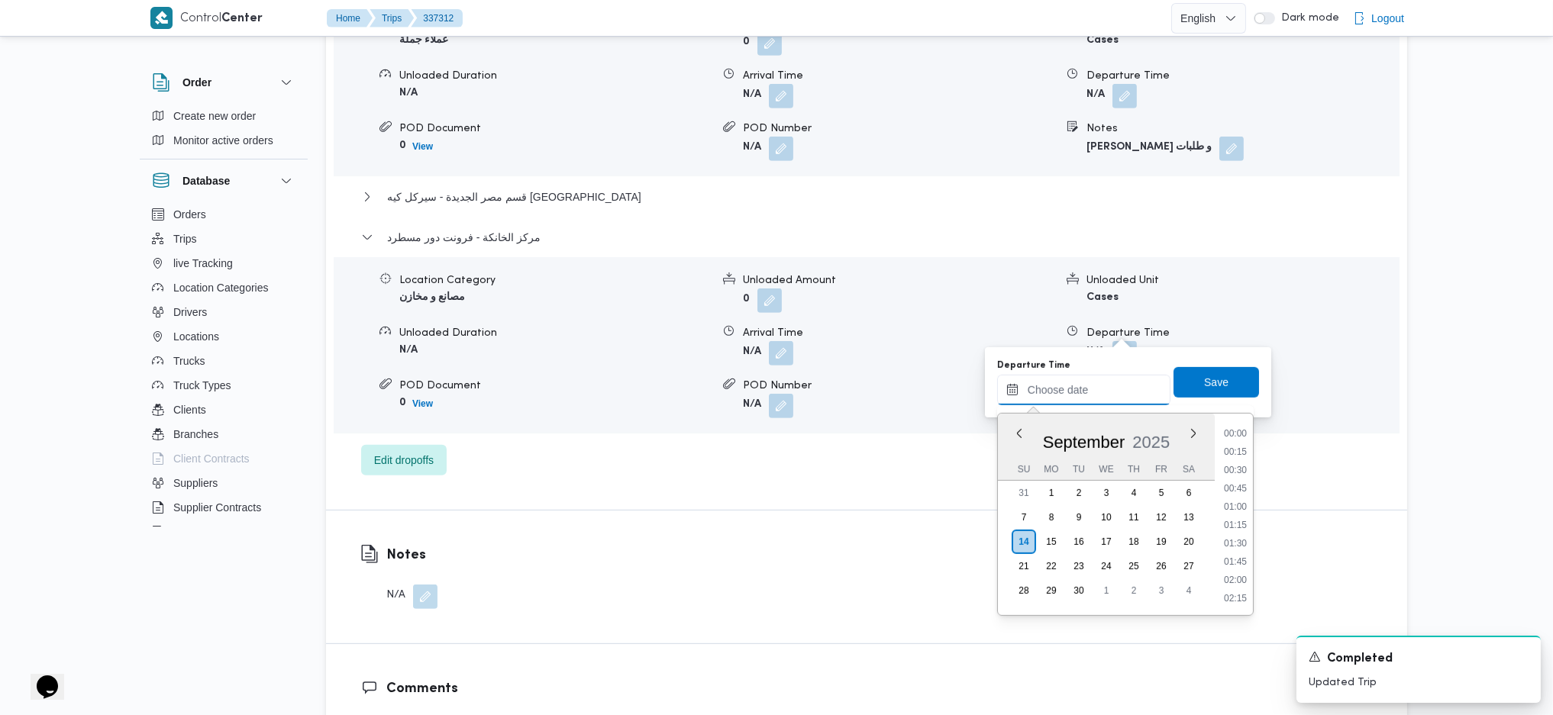
scroll to position [1302, 0]
click at [1231, 453] on li "18:00" at bounding box center [1235, 450] width 35 height 15
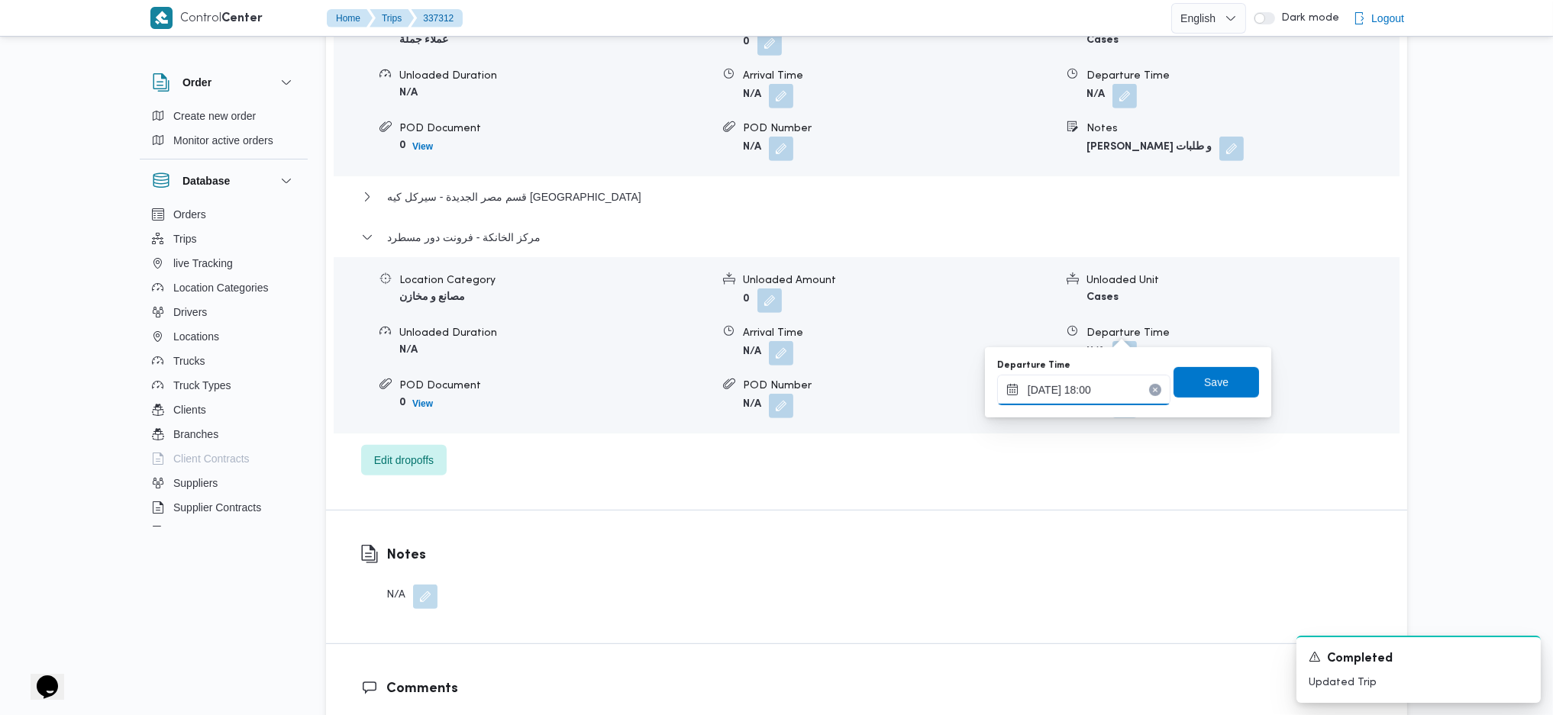
type input "14/09/2025 18:00"
drag, startPoint x: 1227, startPoint y: 363, endPoint x: 1218, endPoint y: 376, distance: 14.8
click at [1227, 366] on div "Departure Time 14/09/2025 18:00 Save" at bounding box center [1127, 382] width 265 height 49
click at [1213, 384] on span "Save" at bounding box center [1216, 382] width 24 height 18
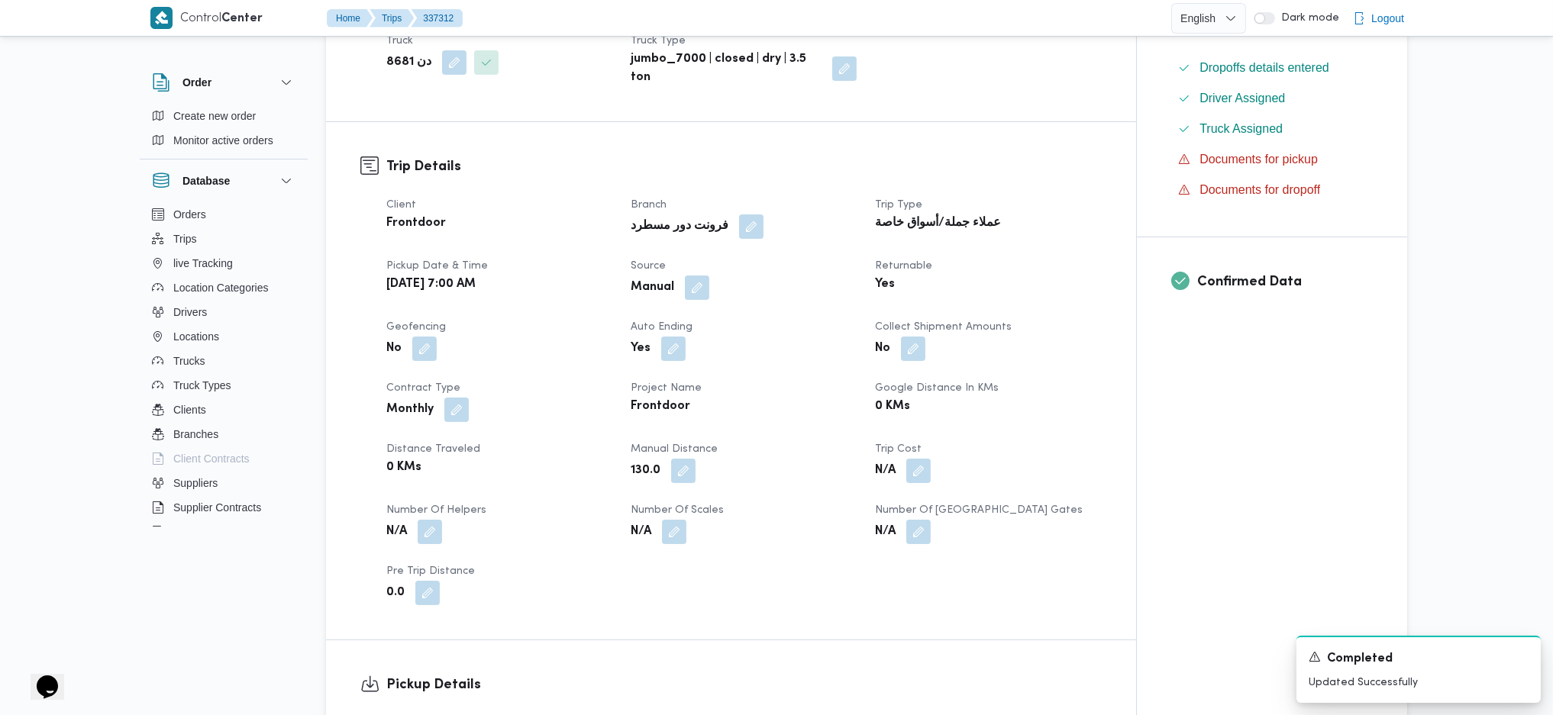
scroll to position [0, 0]
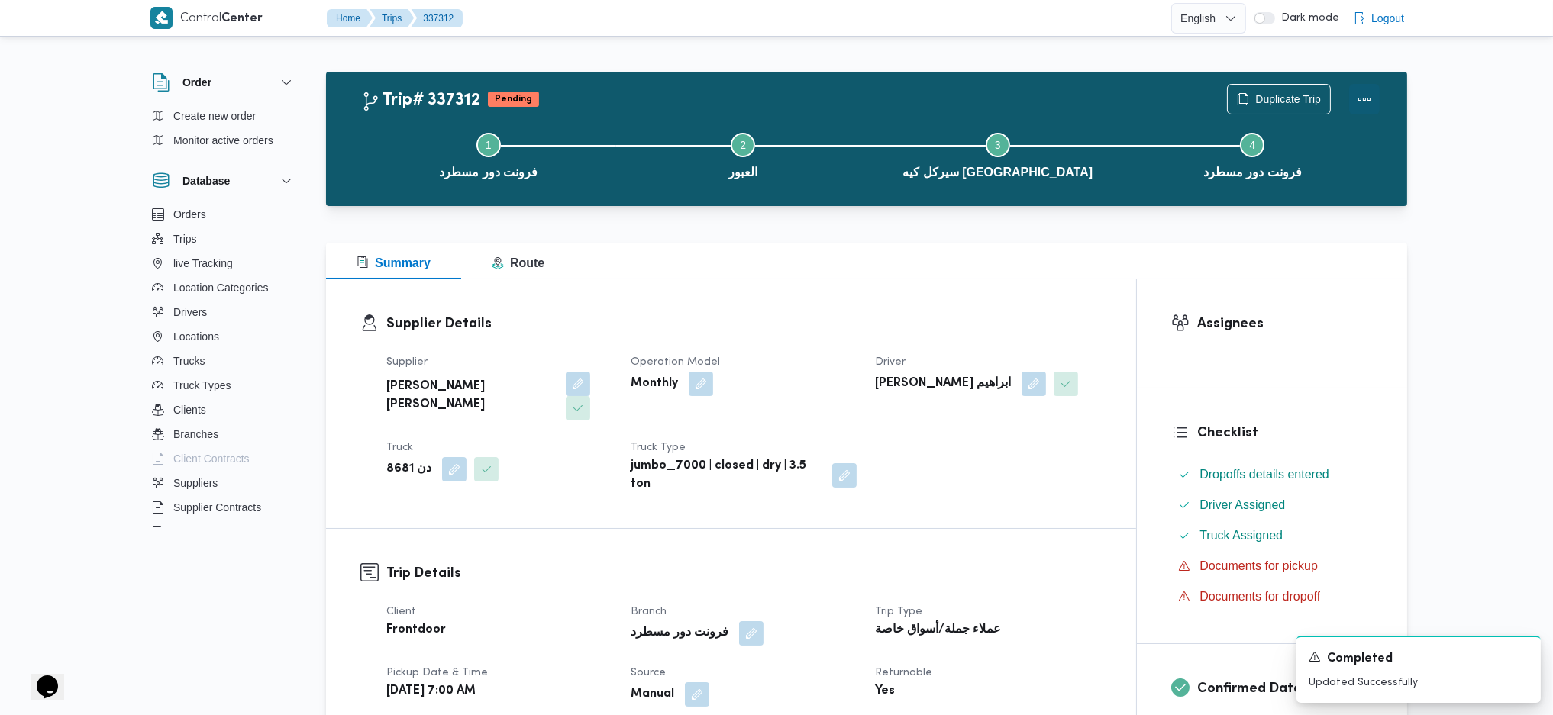
drag, startPoint x: 1363, startPoint y: 97, endPoint x: 1347, endPoint y: 89, distance: 18.1
click at [1360, 91] on button "Actions" at bounding box center [1364, 99] width 31 height 31
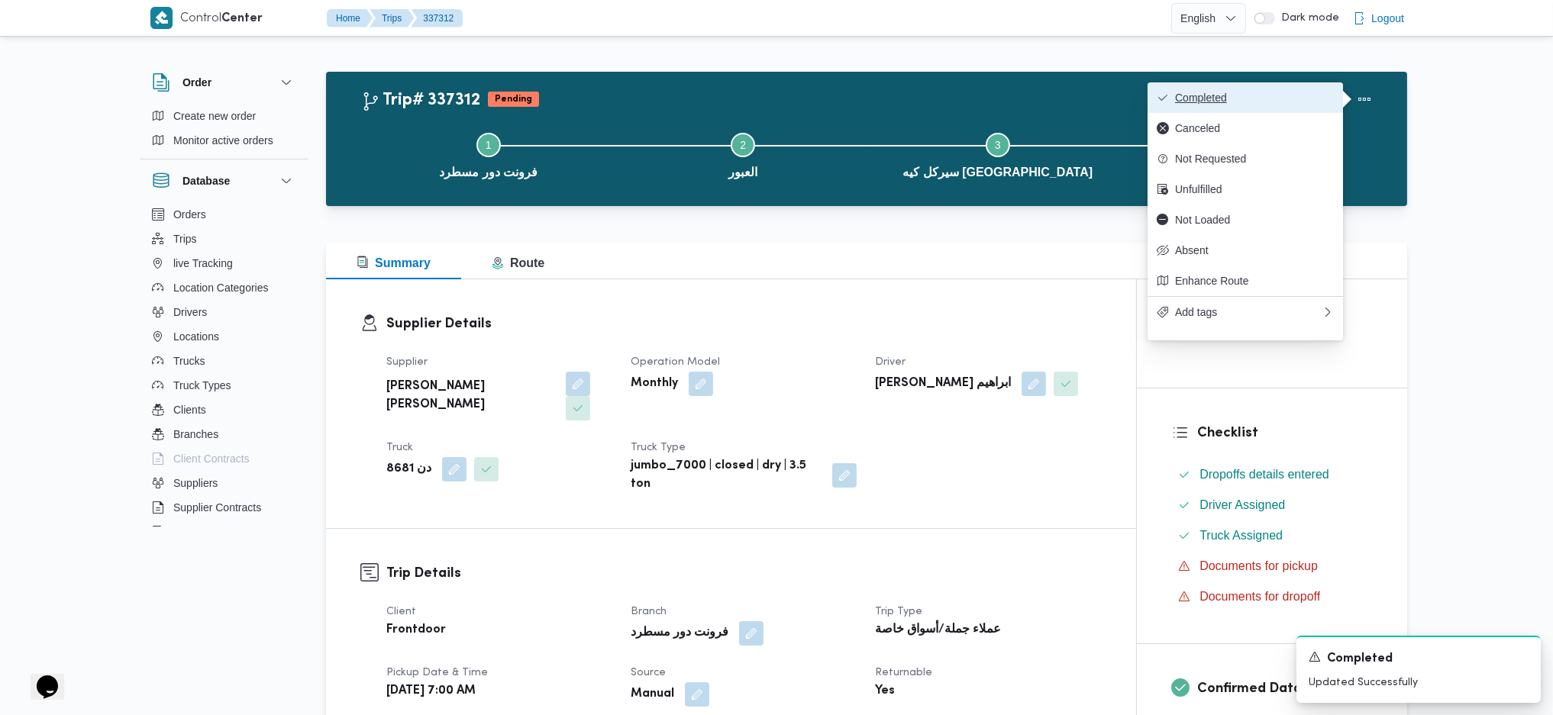
click at [1289, 99] on span "Completed" at bounding box center [1254, 98] width 159 height 12
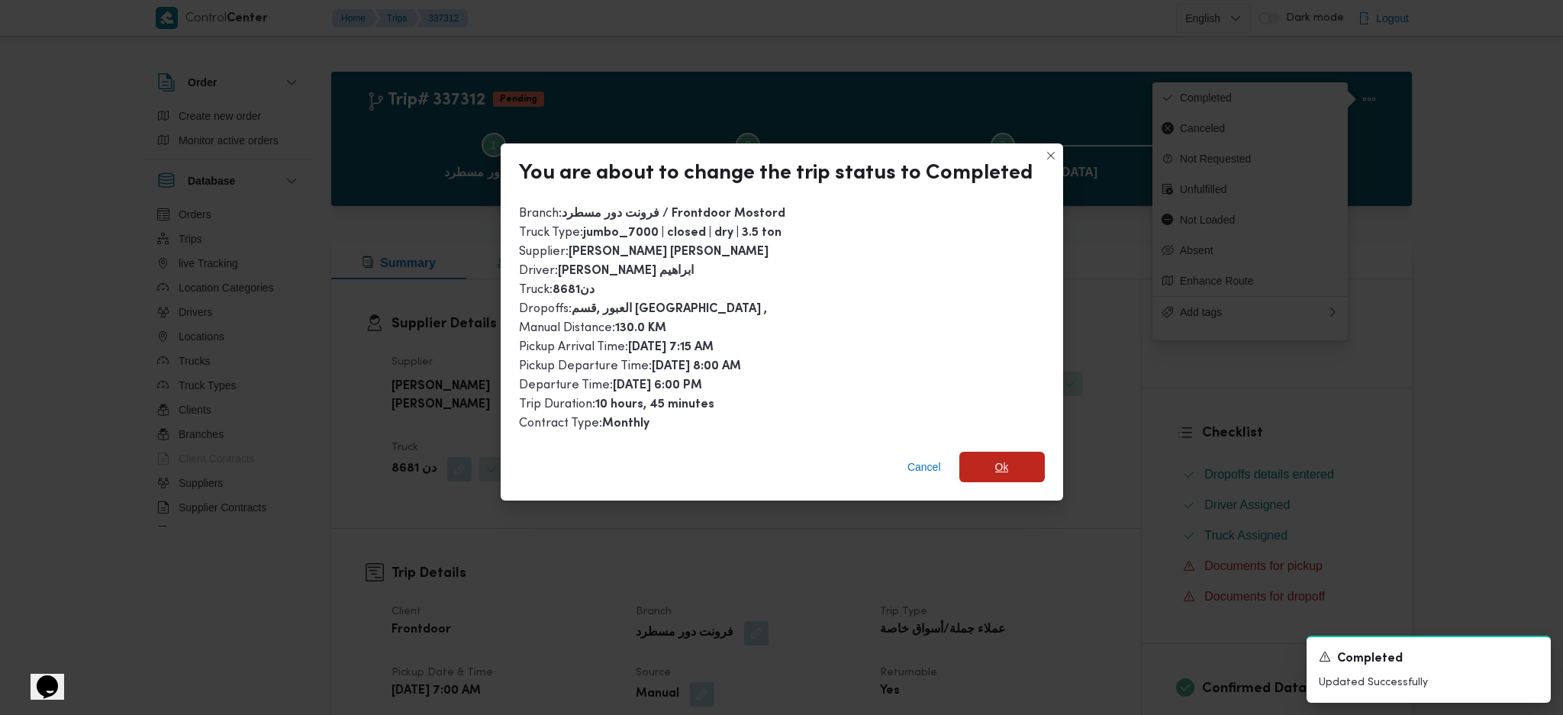
drag, startPoint x: 989, startPoint y: 473, endPoint x: 1019, endPoint y: 461, distance: 31.9
click at [1005, 469] on span "Ok" at bounding box center [1002, 467] width 85 height 31
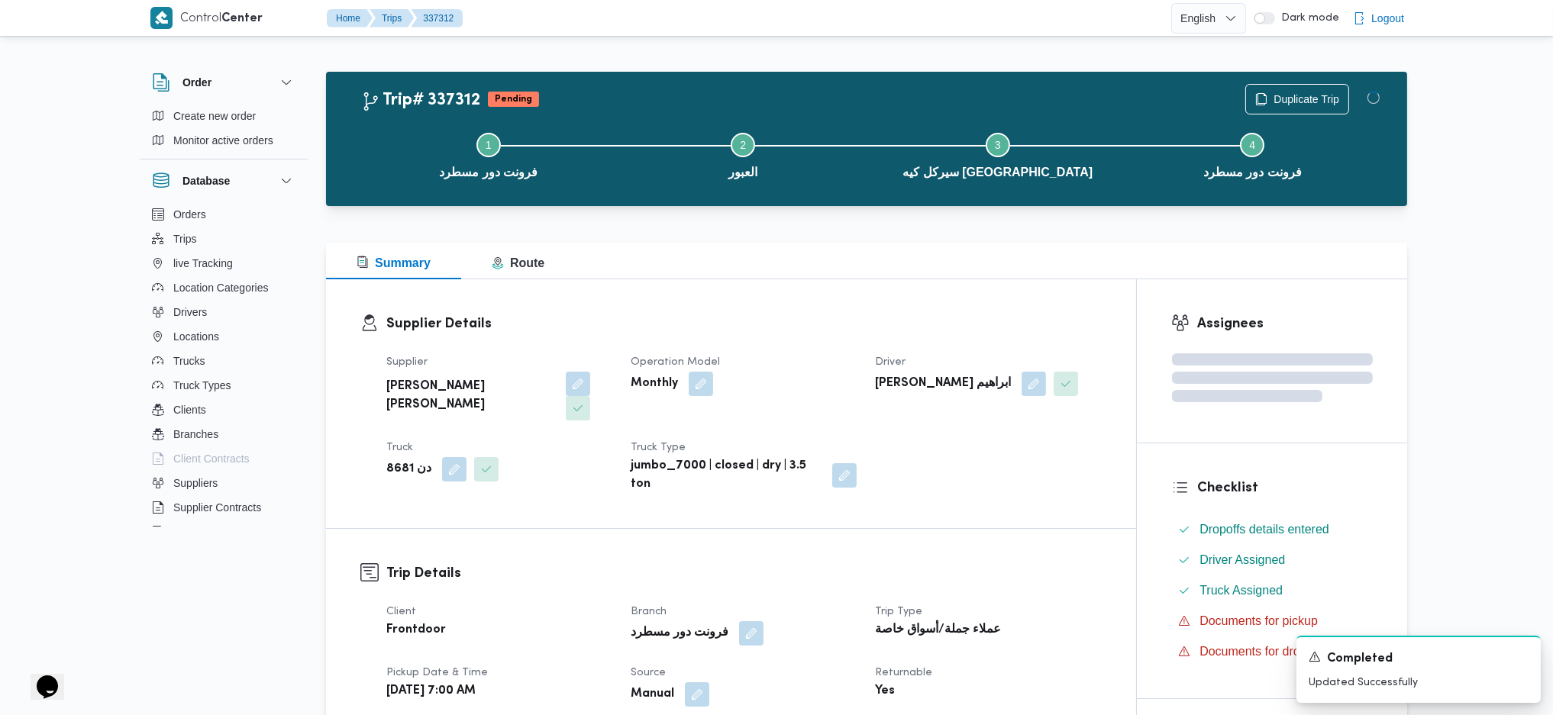
click at [864, 224] on div at bounding box center [866, 233] width 1081 height 18
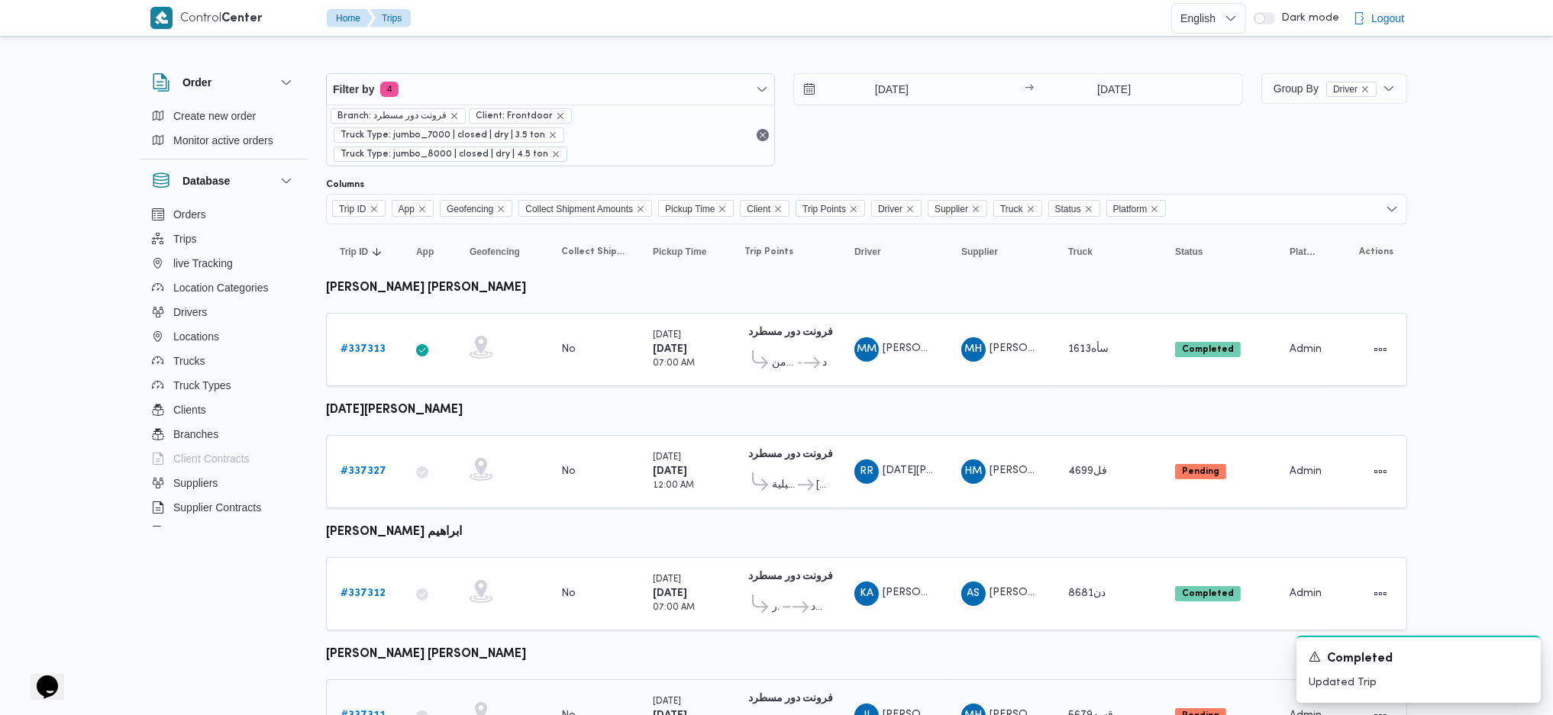
click at [366, 711] on b "# 337311" at bounding box center [362, 716] width 45 height 10
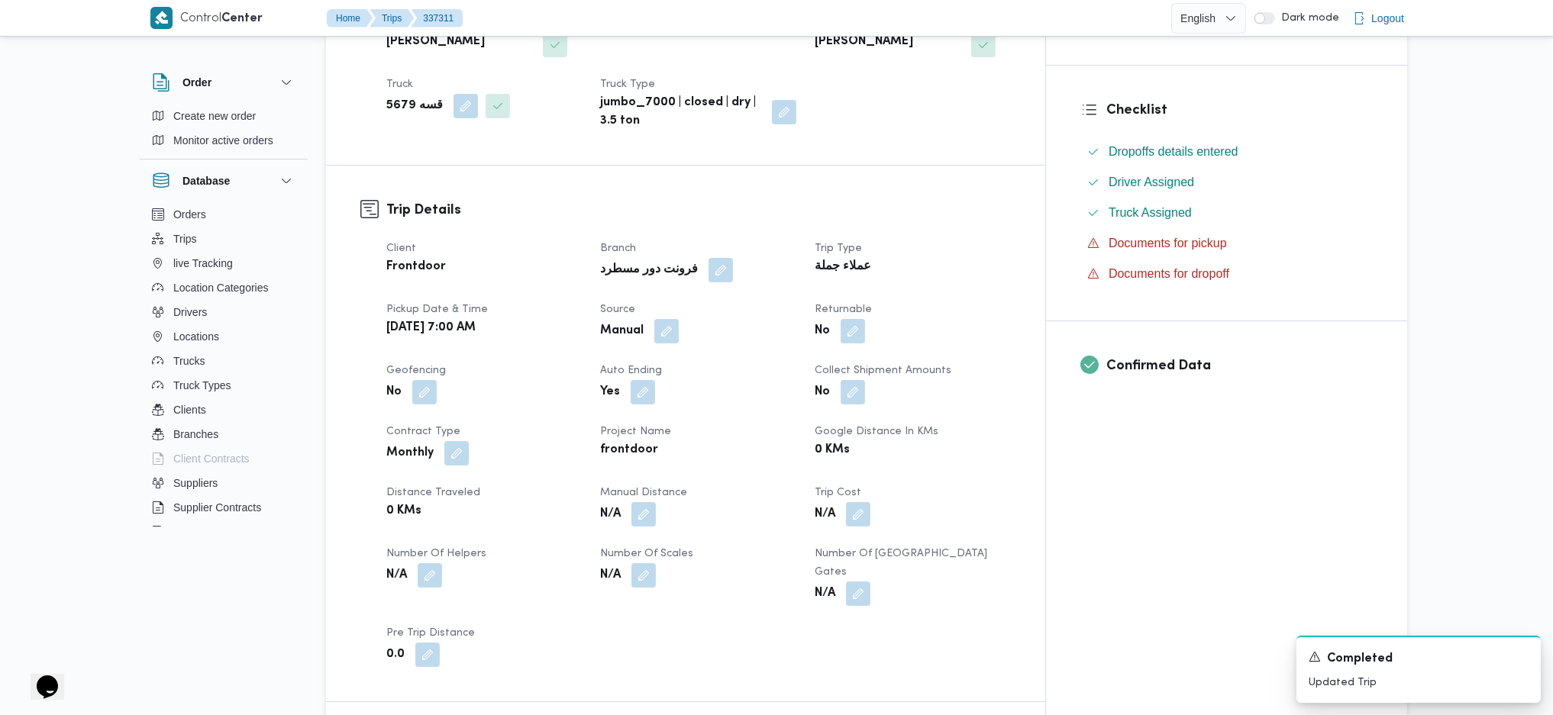
scroll to position [508, 0]
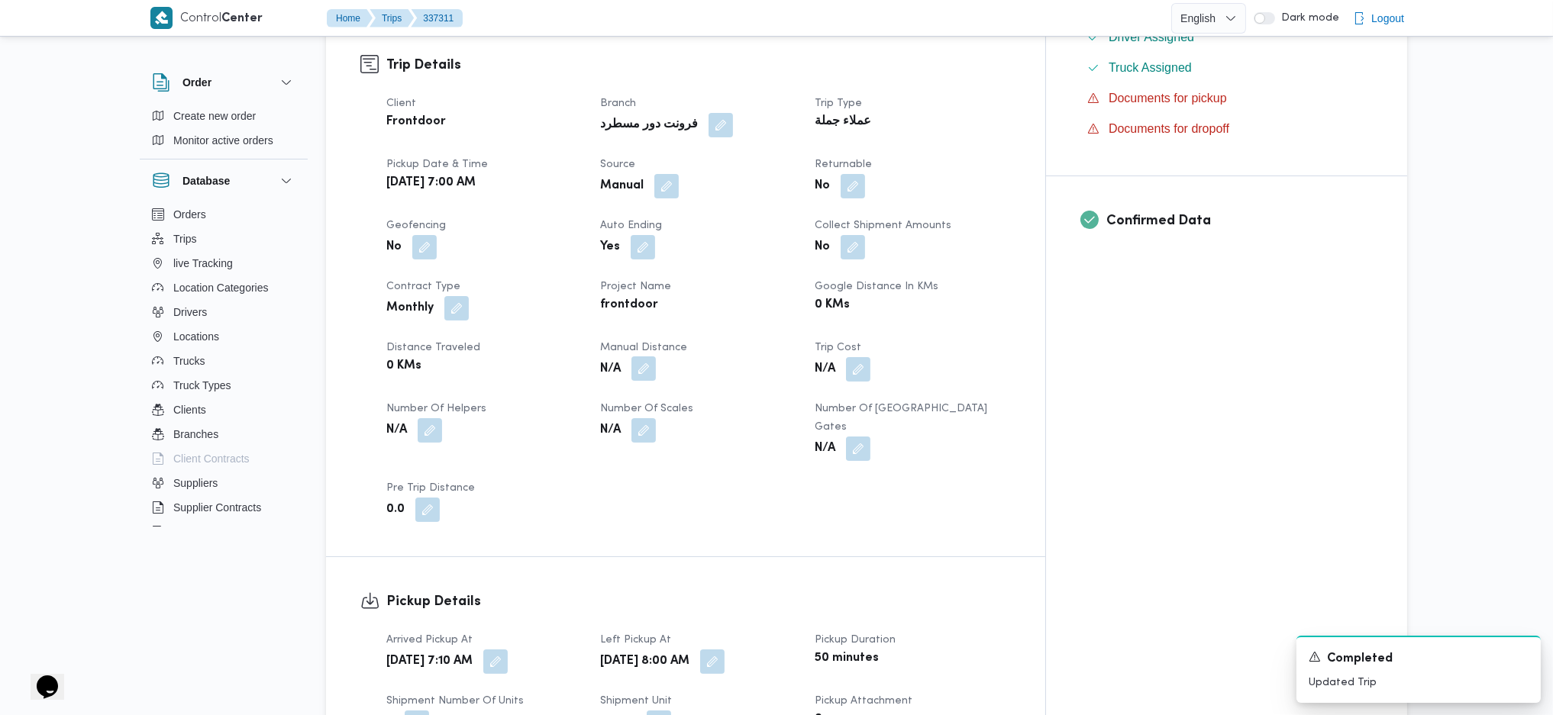
click at [656, 357] on button "button" at bounding box center [643, 369] width 24 height 24
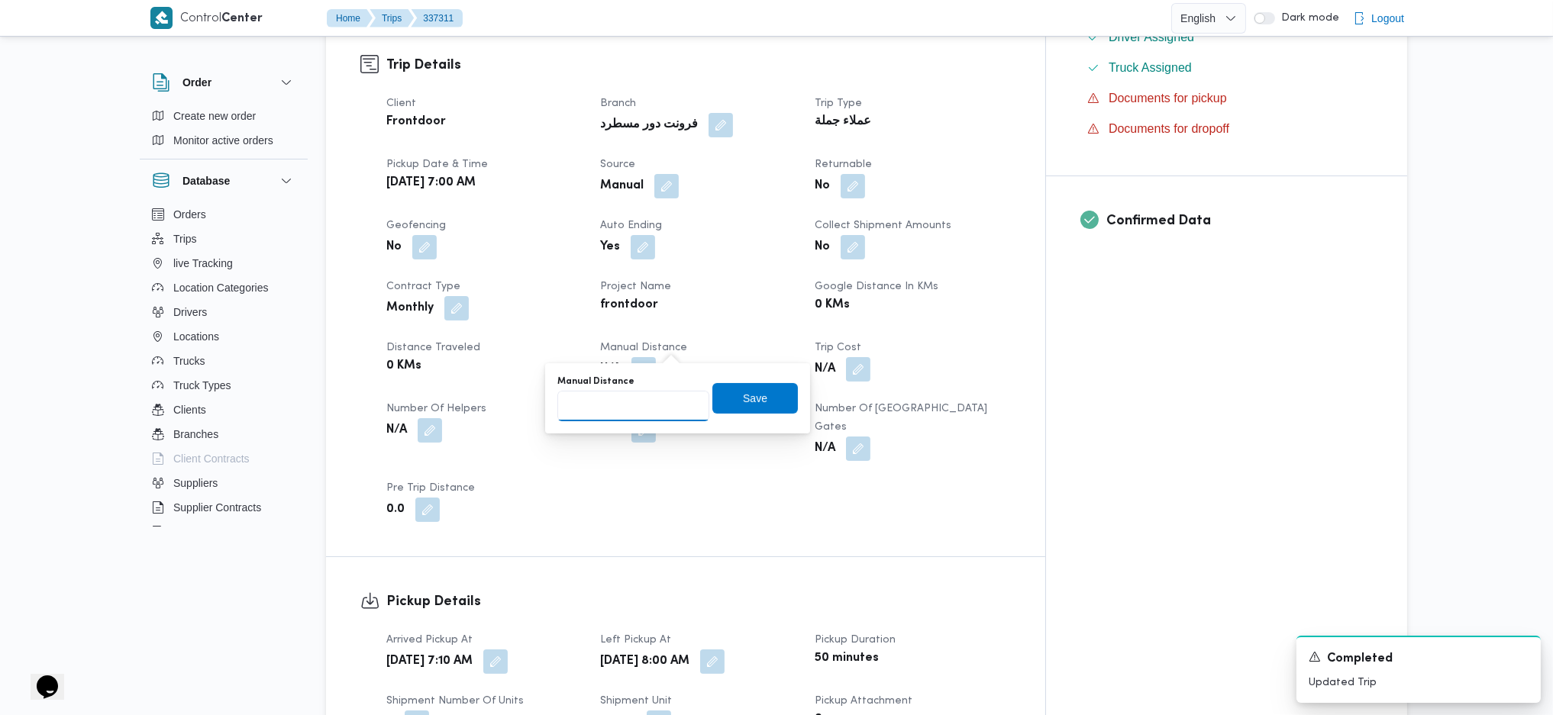
click at [631, 415] on input "Manual Distance" at bounding box center [633, 406] width 152 height 31
type input "140"
click button "Save" at bounding box center [754, 398] width 85 height 31
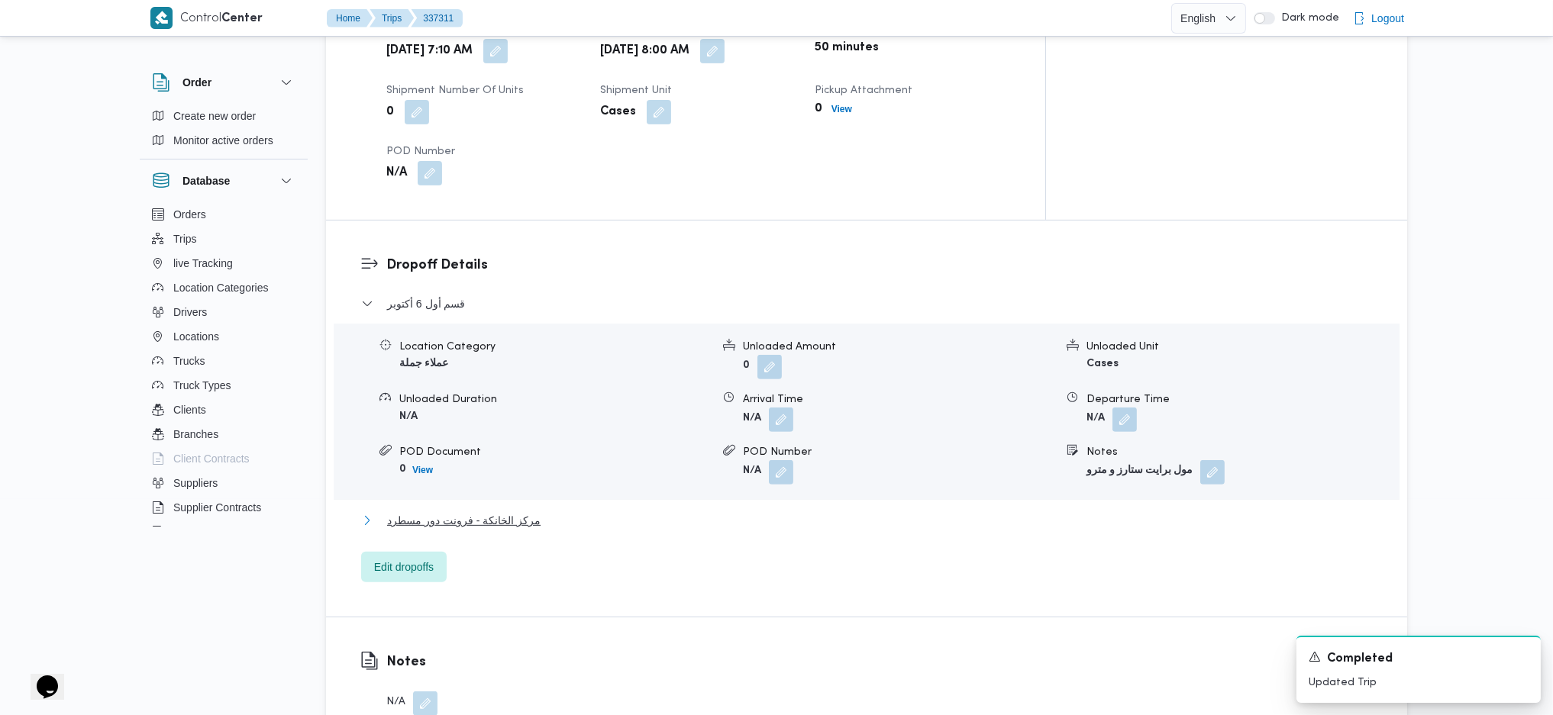
click at [514, 511] on span "مركز الخانكة - فرونت دور مسطرد" at bounding box center [463, 520] width 153 height 18
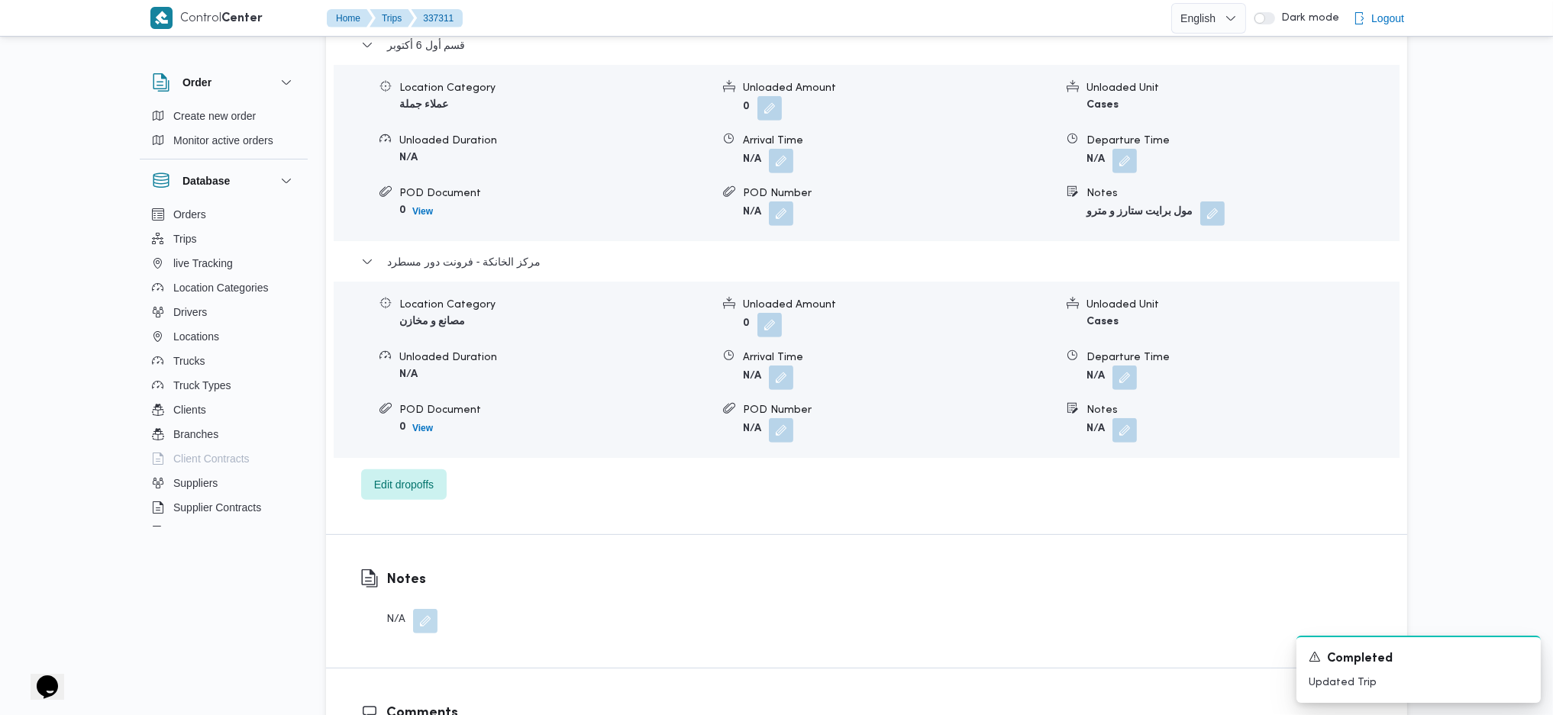
scroll to position [1424, 0]
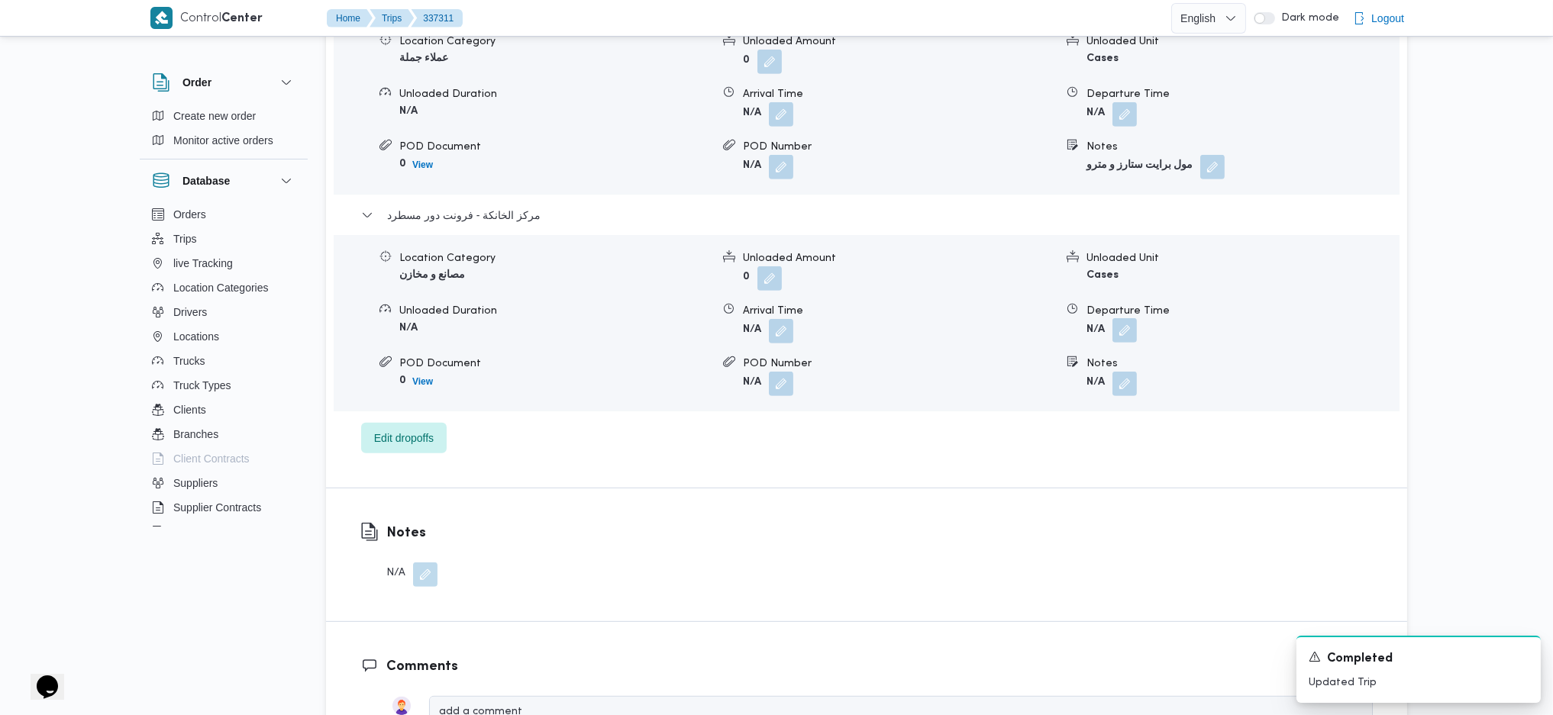
click at [1128, 303] on dl "Departure Time N/A" at bounding box center [1241, 323] width 311 height 40
click at [1134, 318] on button "button" at bounding box center [1124, 330] width 24 height 24
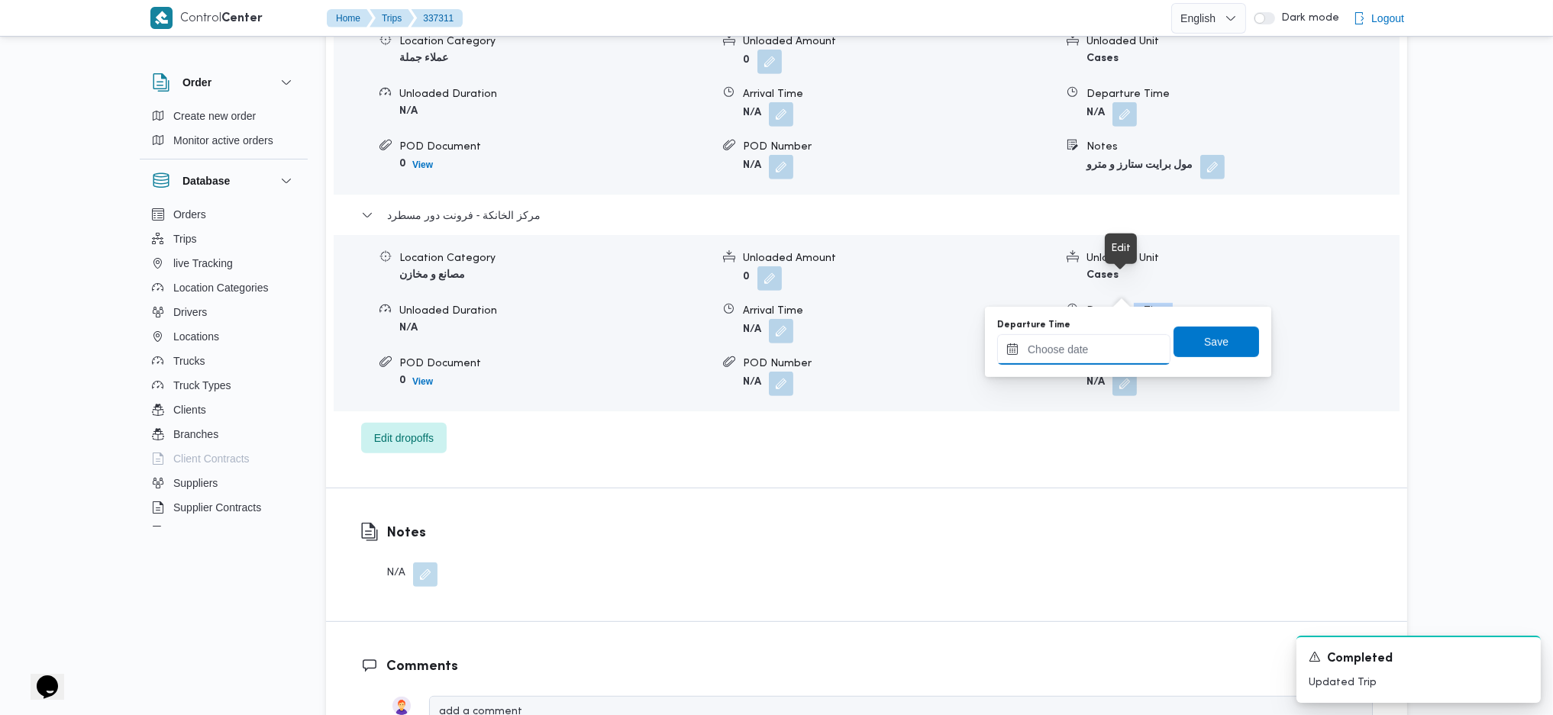
click at [1109, 355] on input "Departure Time" at bounding box center [1083, 349] width 173 height 31
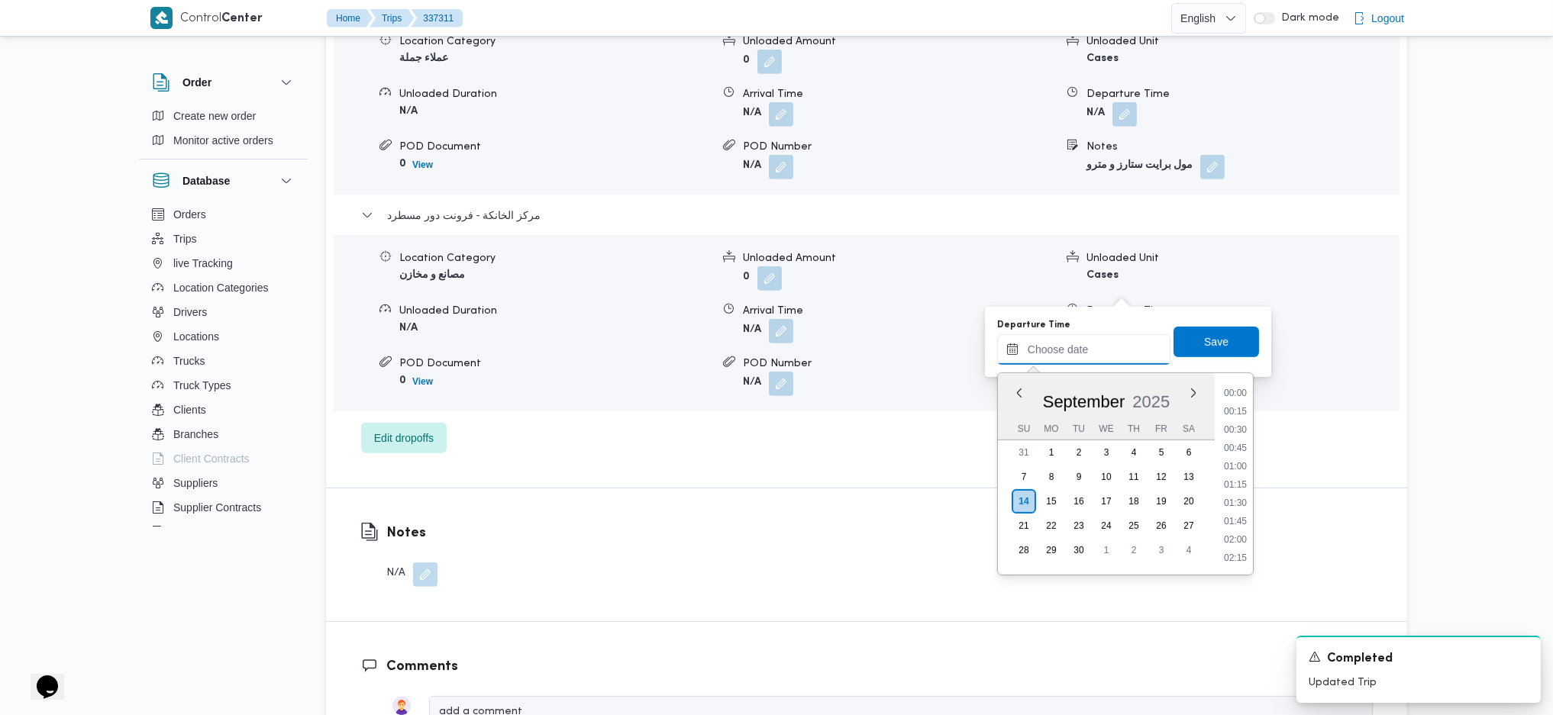
scroll to position [1302, 0]
click at [1243, 435] on ul "00:00 00:15 00:30 00:45 01:00 01:15 01:30 01:45 02:00 02:15 02:30 02:45 03:00 0…" at bounding box center [1235, 474] width 35 height 177
click at [1232, 380] on div "Time You are a in a time selector. Use the up and down keys to select from othe…" at bounding box center [1234, 474] width 38 height 202
click at [1231, 389] on li "17:45" at bounding box center [1235, 391] width 35 height 15
type input "14/09/2025 17:45"
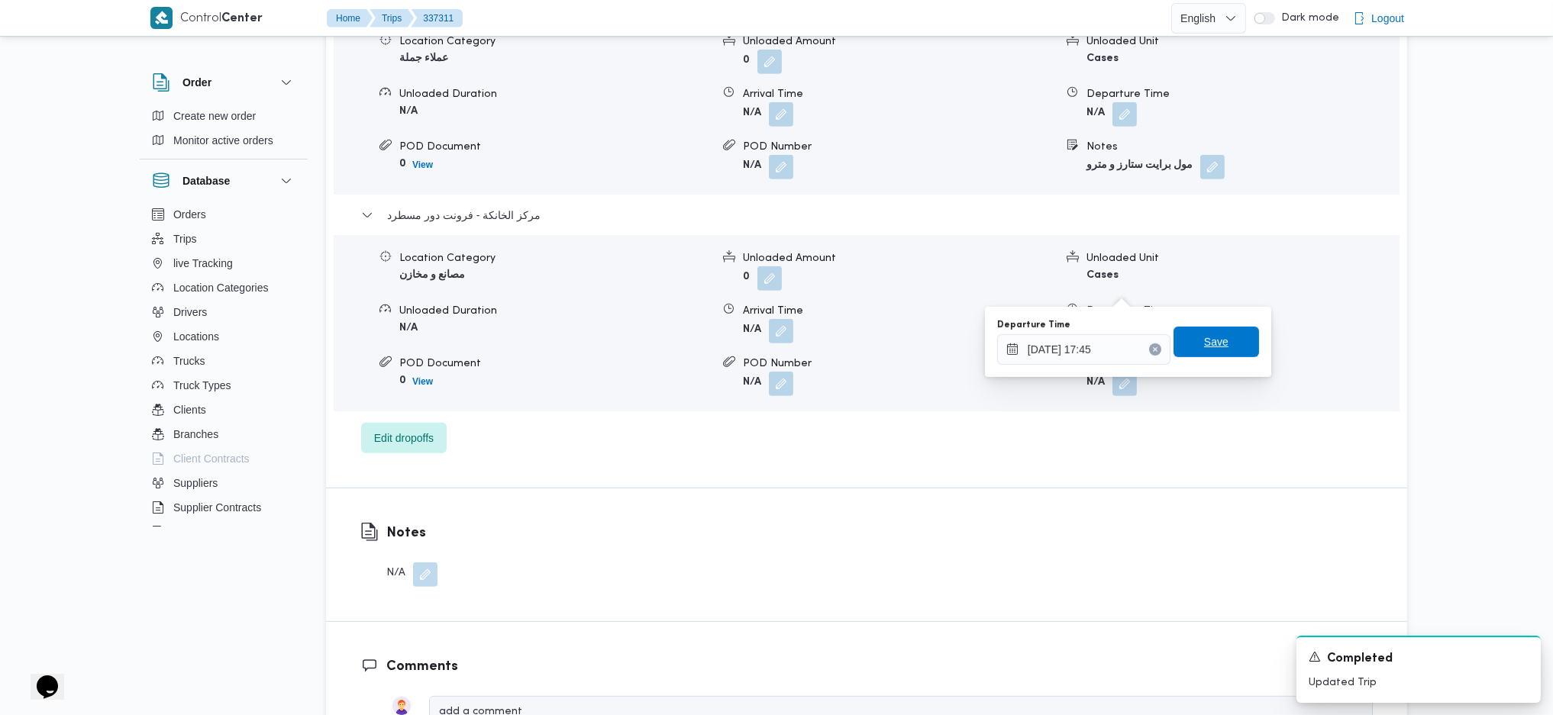
click at [1207, 345] on span "Save" at bounding box center [1216, 342] width 24 height 18
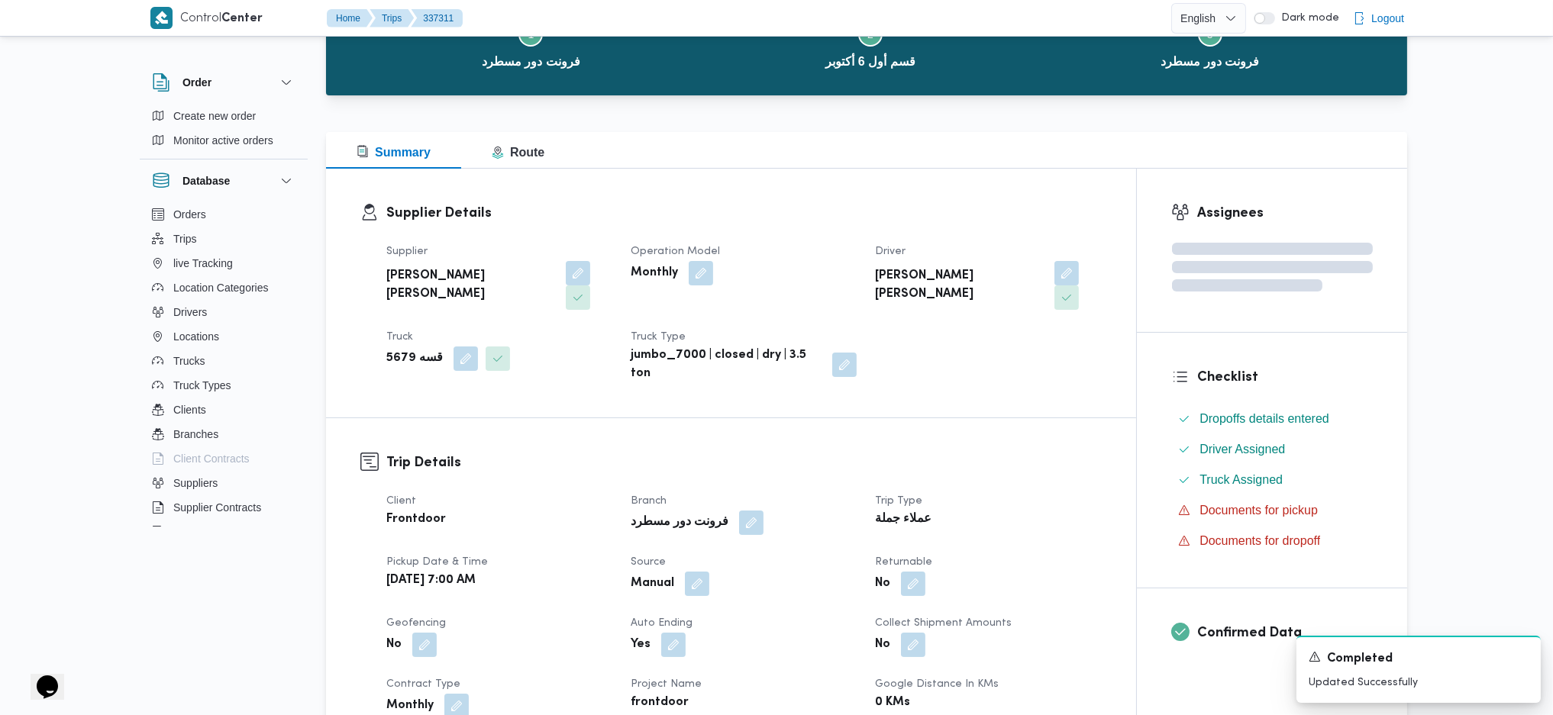
scroll to position [0, 0]
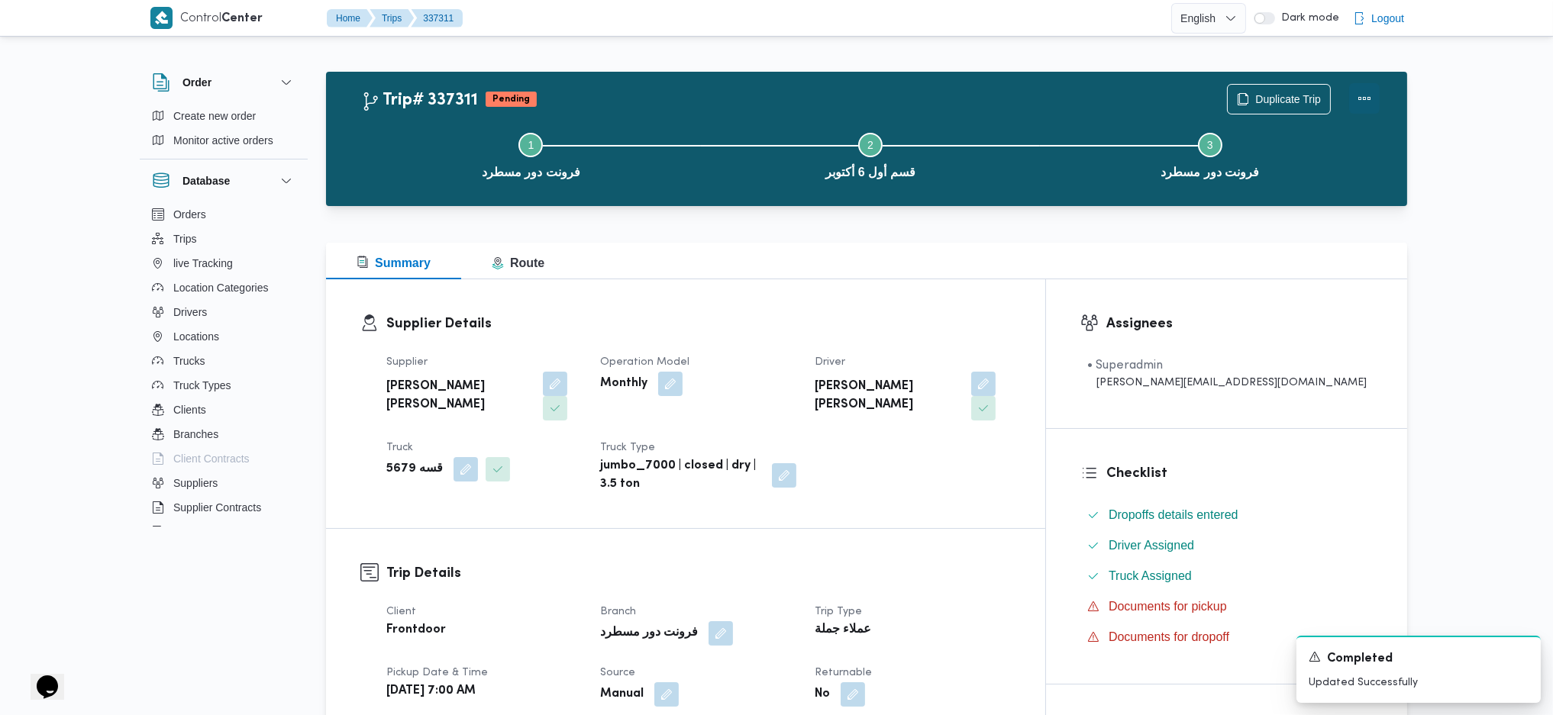
click at [1357, 95] on button "Actions" at bounding box center [1364, 98] width 31 height 31
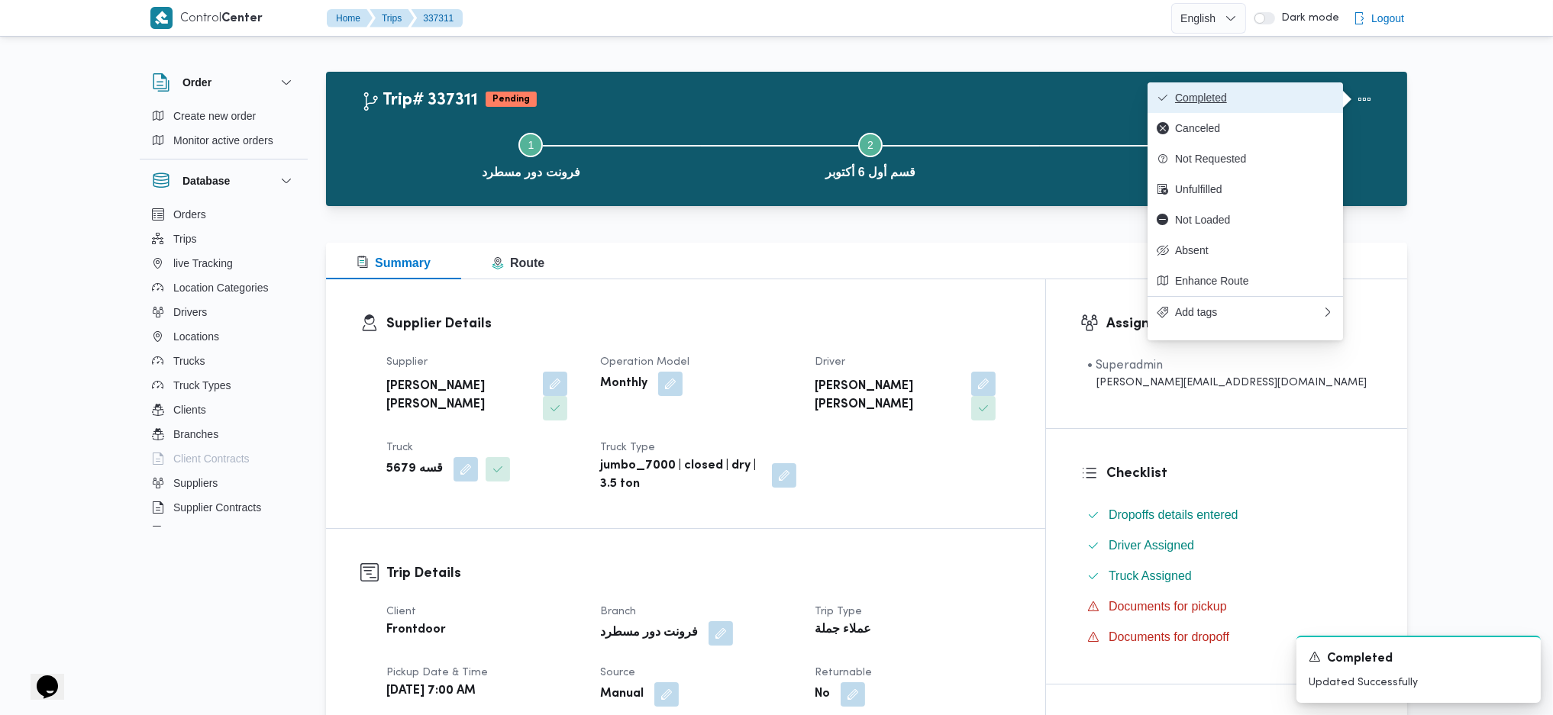
click at [1302, 92] on span "Completed" at bounding box center [1254, 98] width 159 height 12
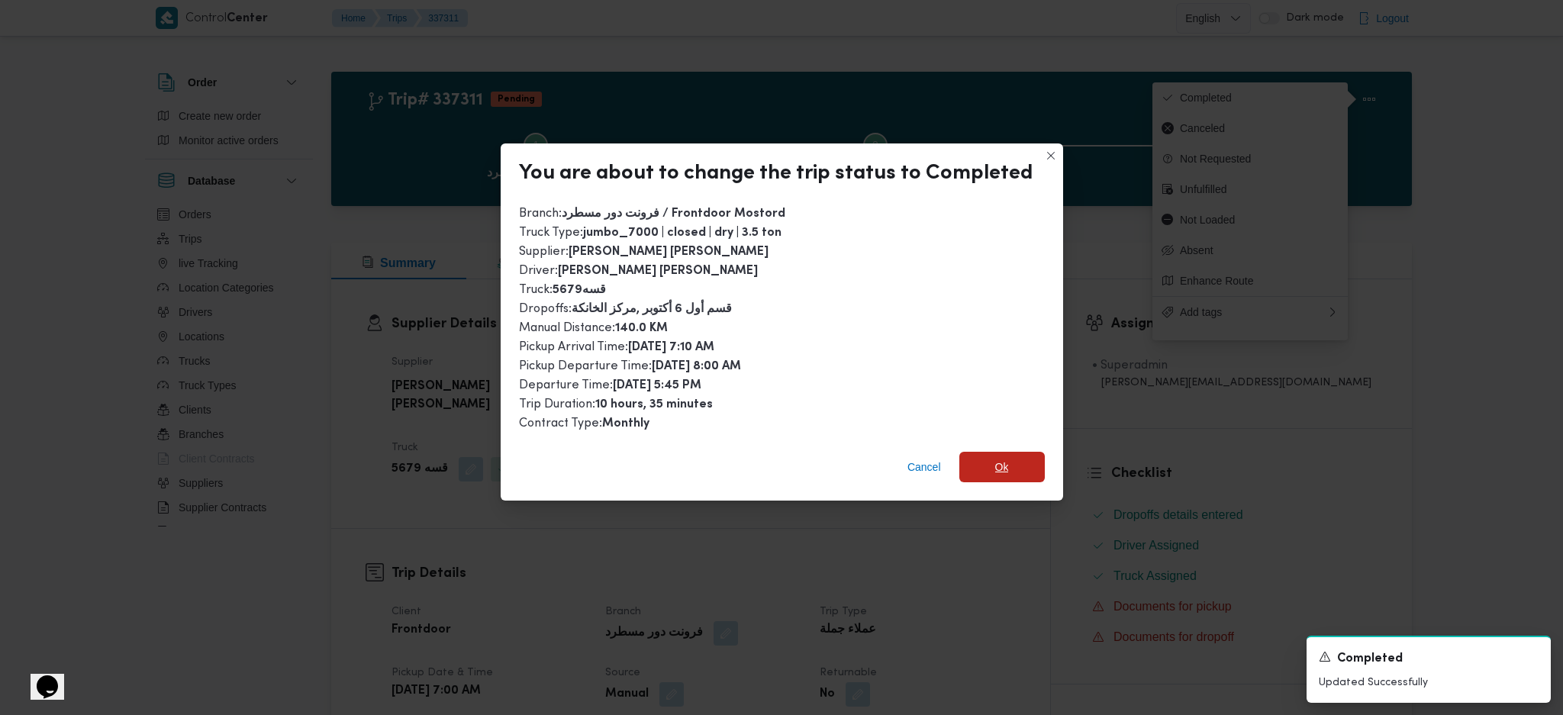
click at [1008, 461] on span "Ok" at bounding box center [1002, 467] width 85 height 31
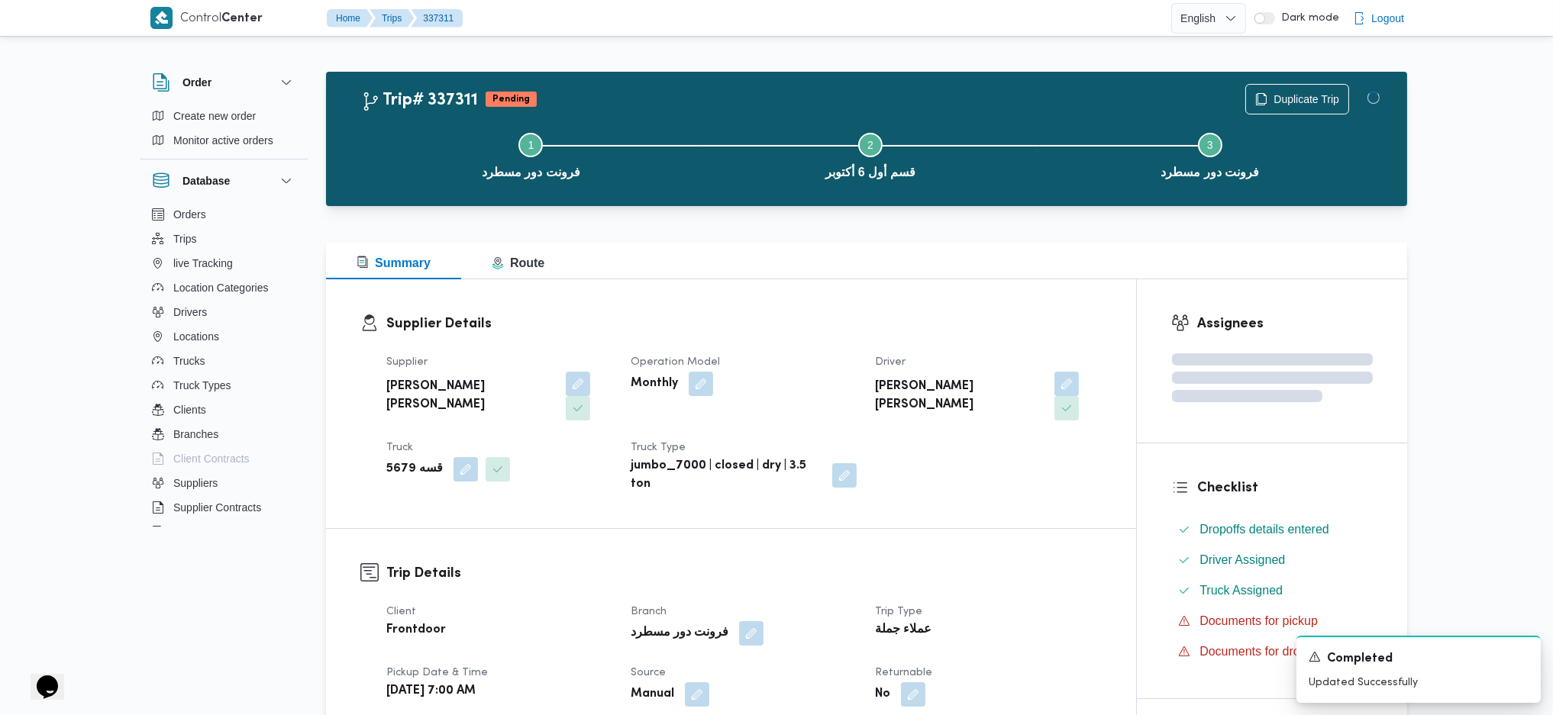
click at [977, 298] on div "Supplier Details Supplier محمد هاني محمد جوده محمود Operation Model Monthly Dri…" at bounding box center [731, 403] width 810 height 249
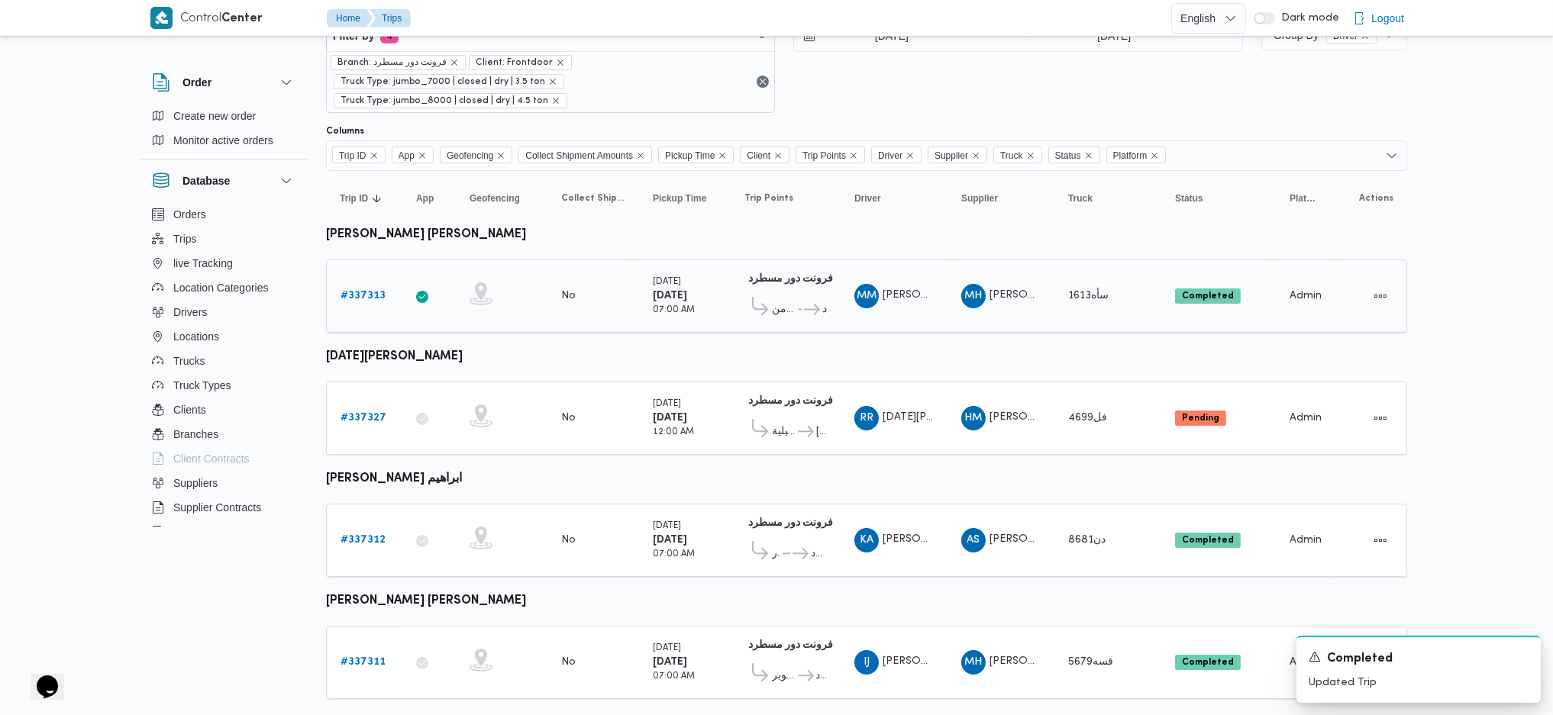
scroll to position [78, 0]
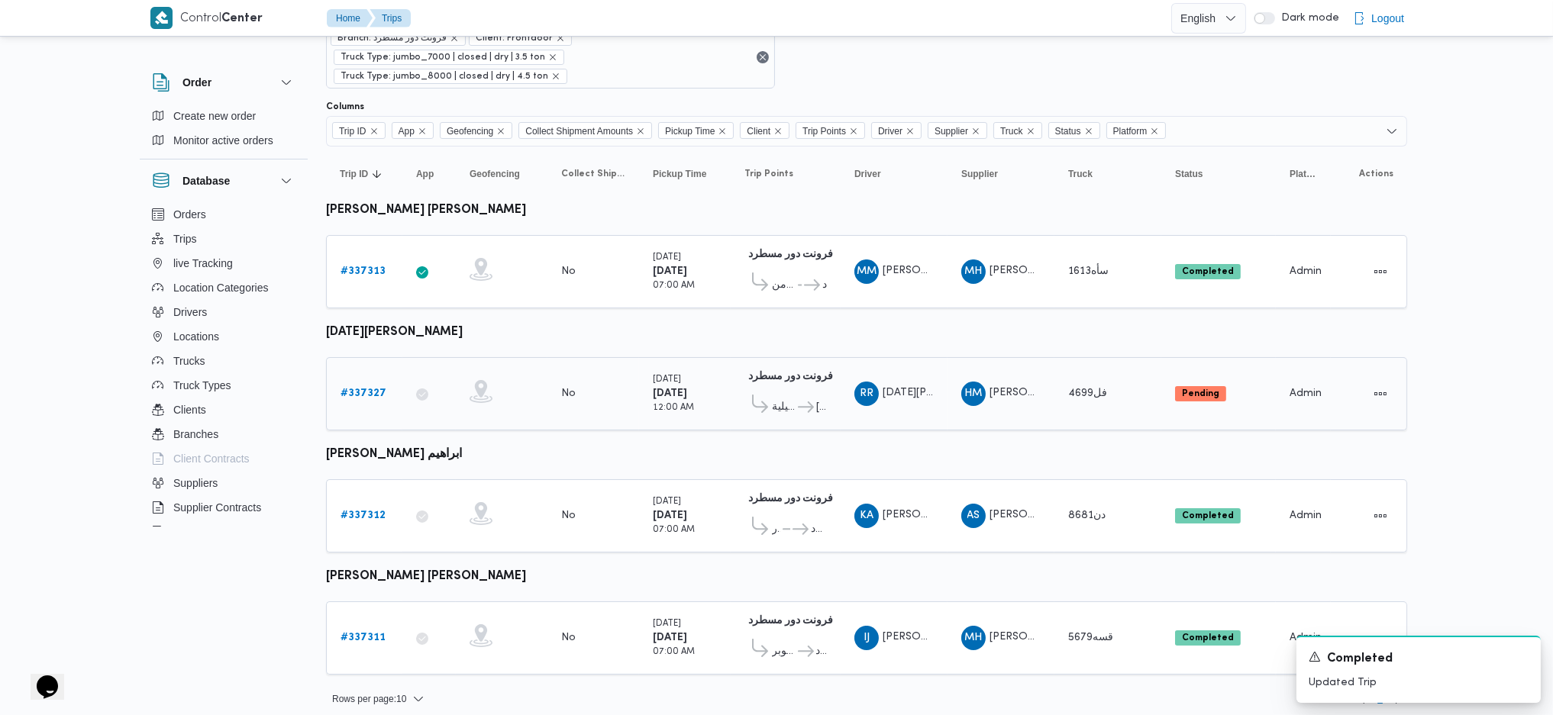
click at [372, 357] on td "Trip ID # 337327" at bounding box center [364, 393] width 76 height 73
click at [367, 389] on b "# 337327" at bounding box center [363, 394] width 46 height 10
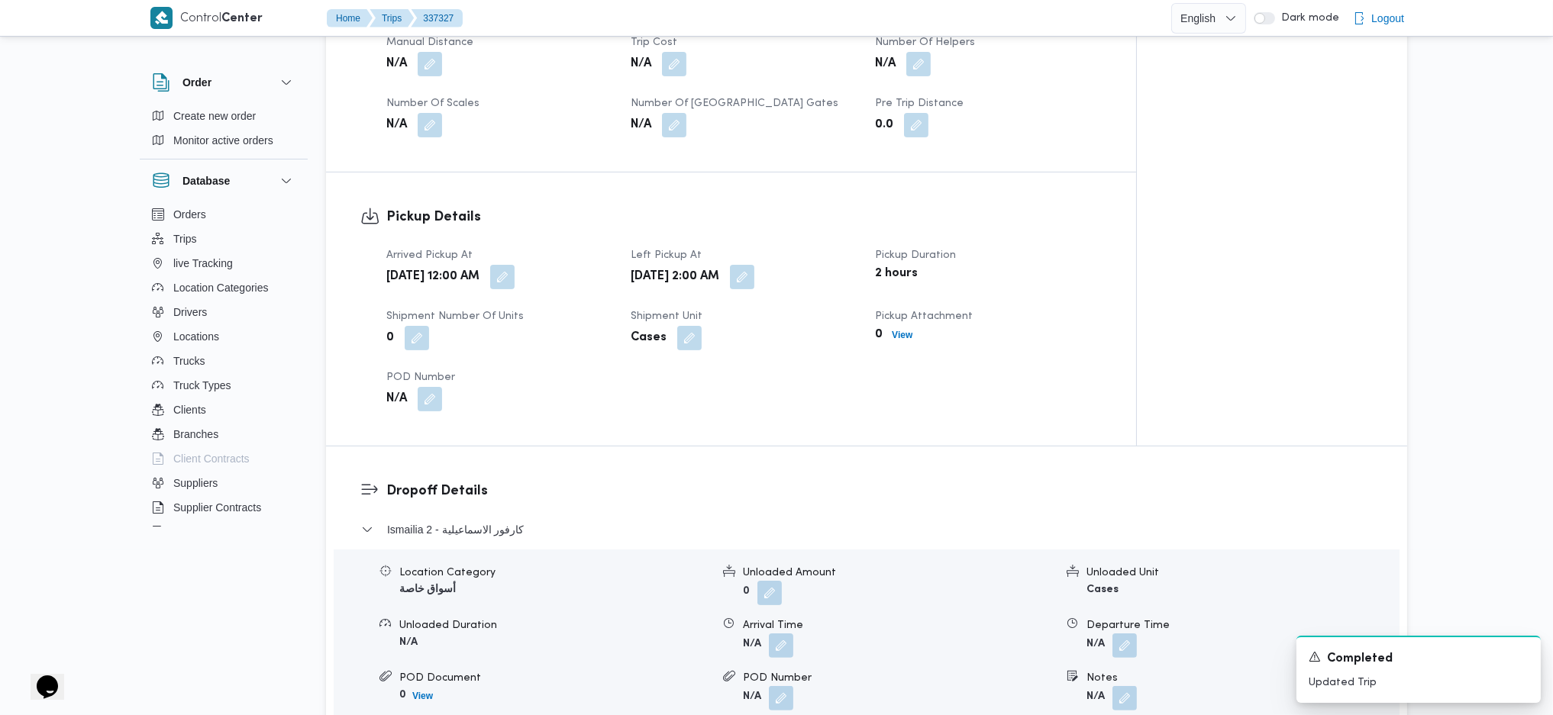
scroll to position [1424, 0]
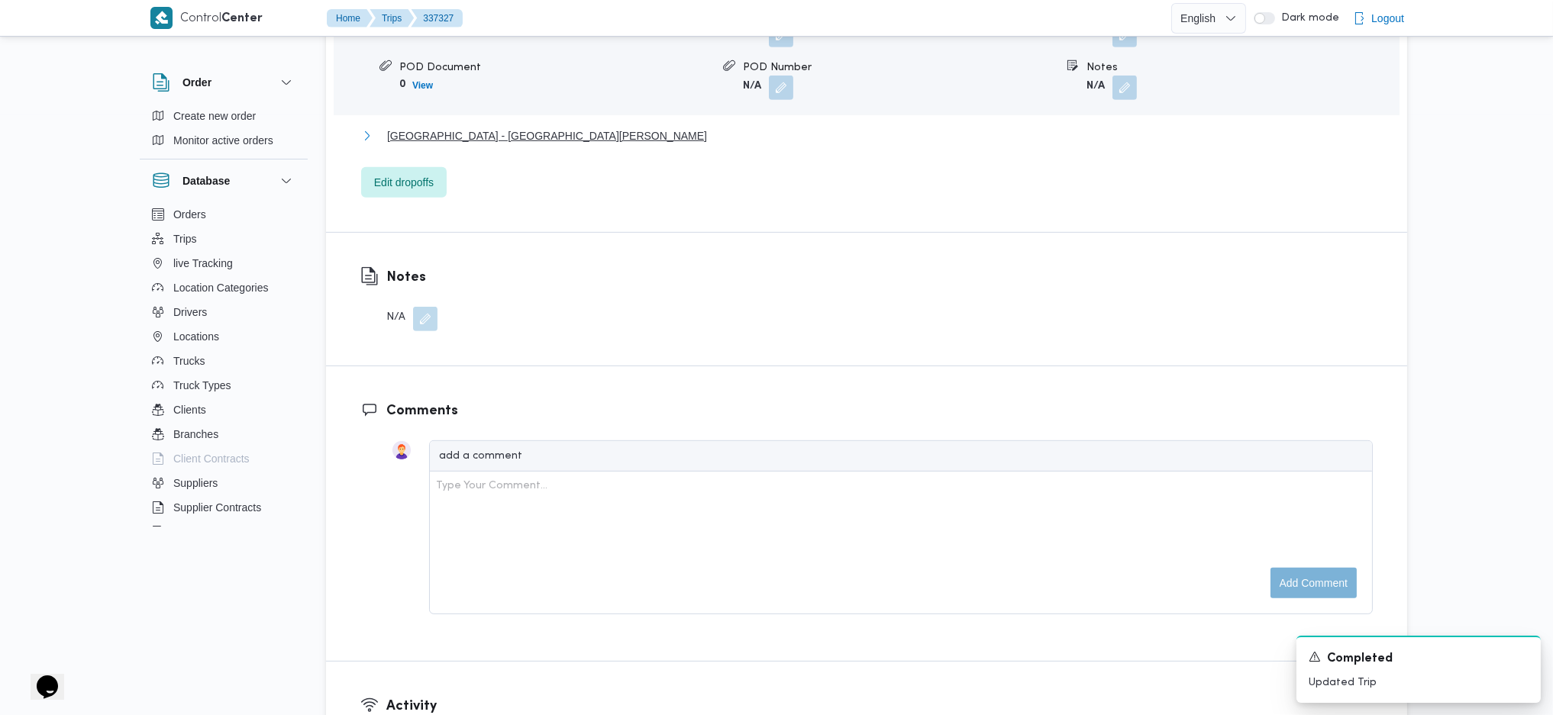
click at [535, 127] on span "Port Fouad City - كارفور بور فؤاد - بور سعيد" at bounding box center [547, 136] width 320 height 18
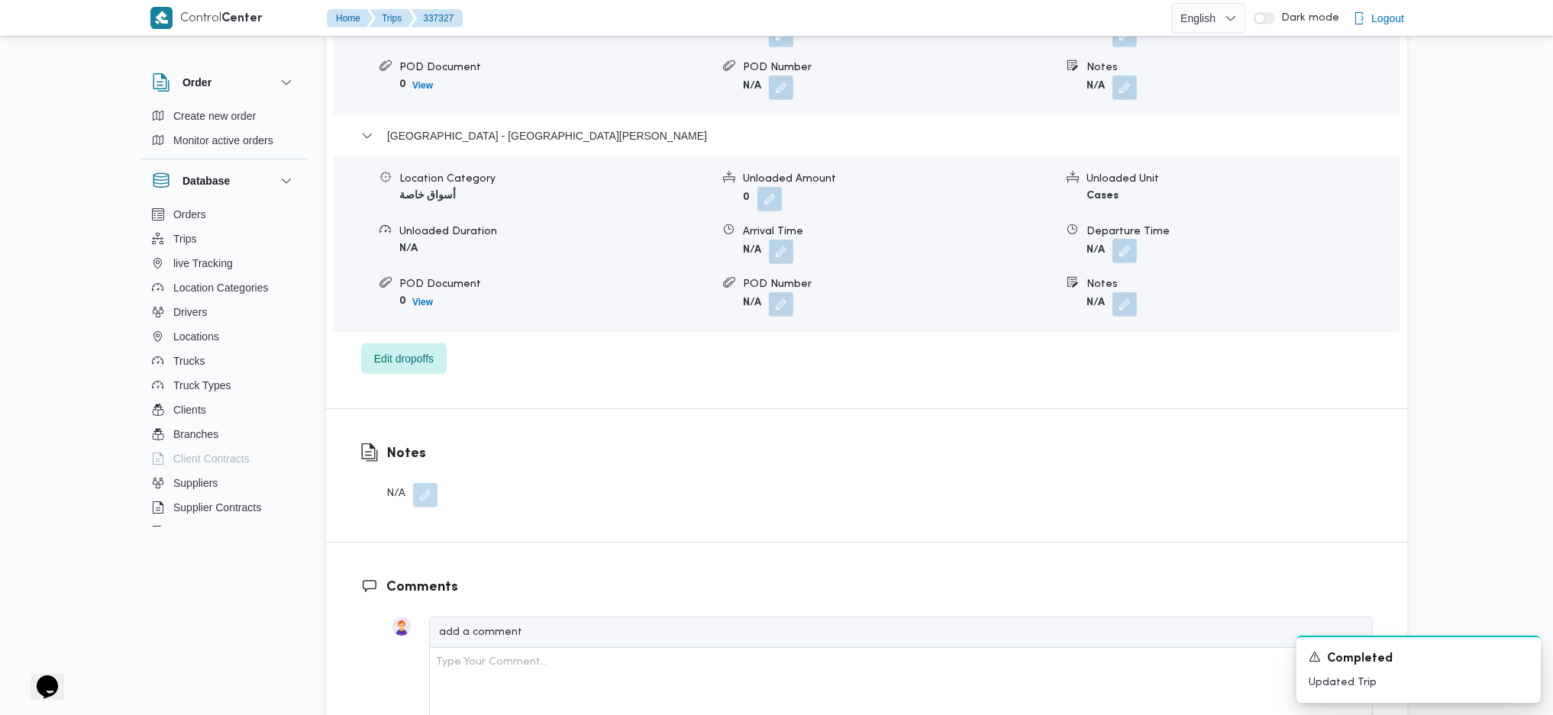
click at [1127, 239] on button "button" at bounding box center [1124, 251] width 24 height 24
drag, startPoint x: 1127, startPoint y: 236, endPoint x: 1107, endPoint y: 296, distance: 63.5
click at [1092, 282] on input "Departure Time" at bounding box center [1083, 288] width 173 height 31
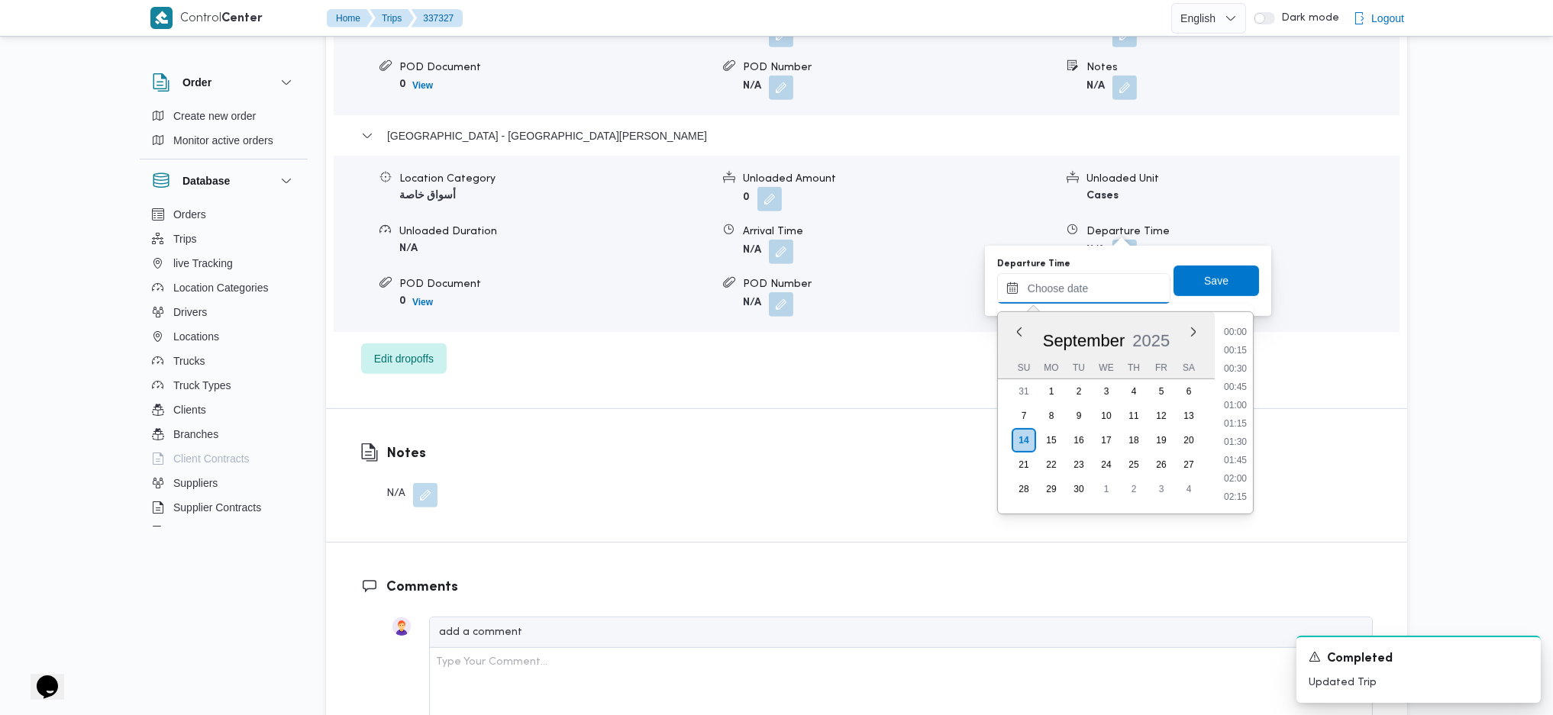
scroll to position [1321, 0]
click at [1237, 362] on li "18:30" at bounding box center [1235, 367] width 35 height 15
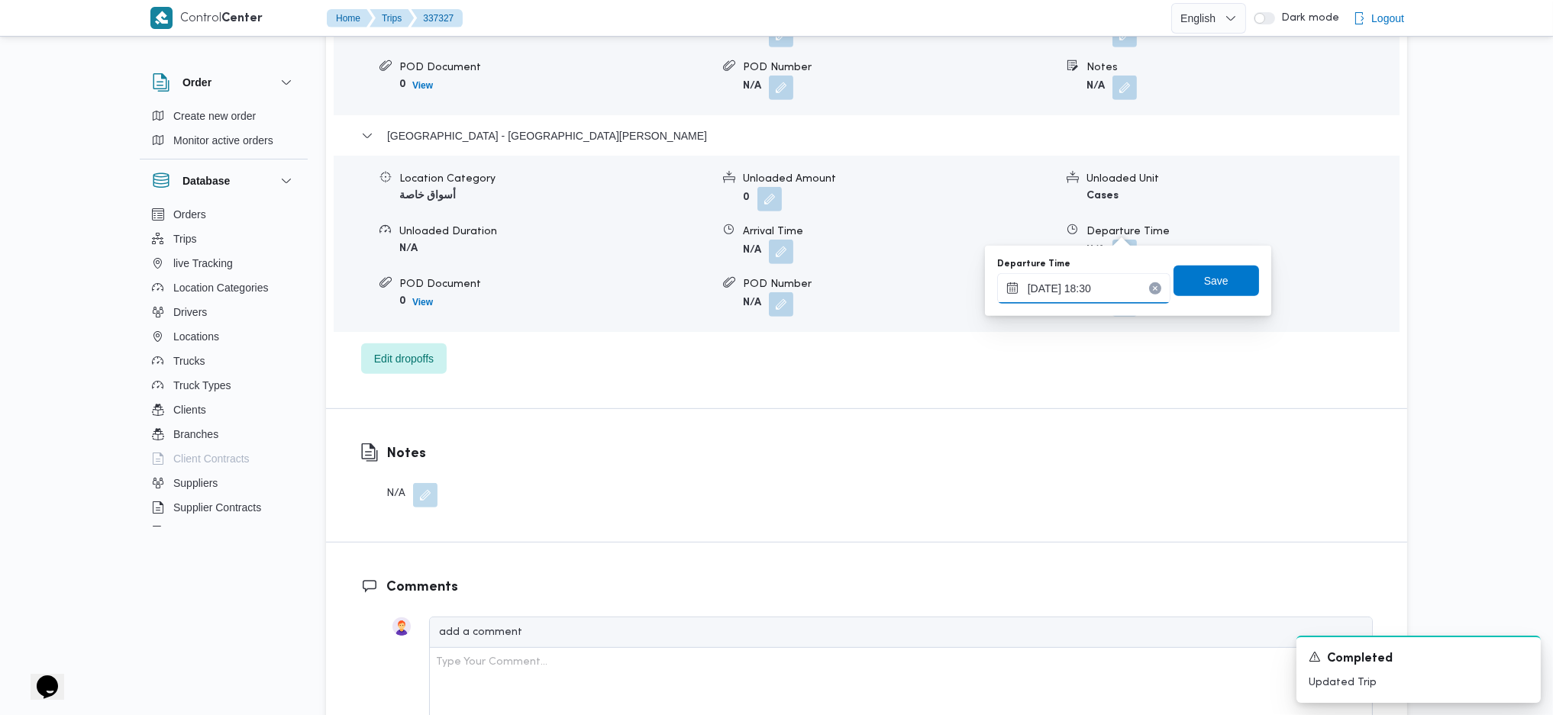
click at [1075, 302] on input "14/09/2025 18:30" at bounding box center [1083, 288] width 173 height 31
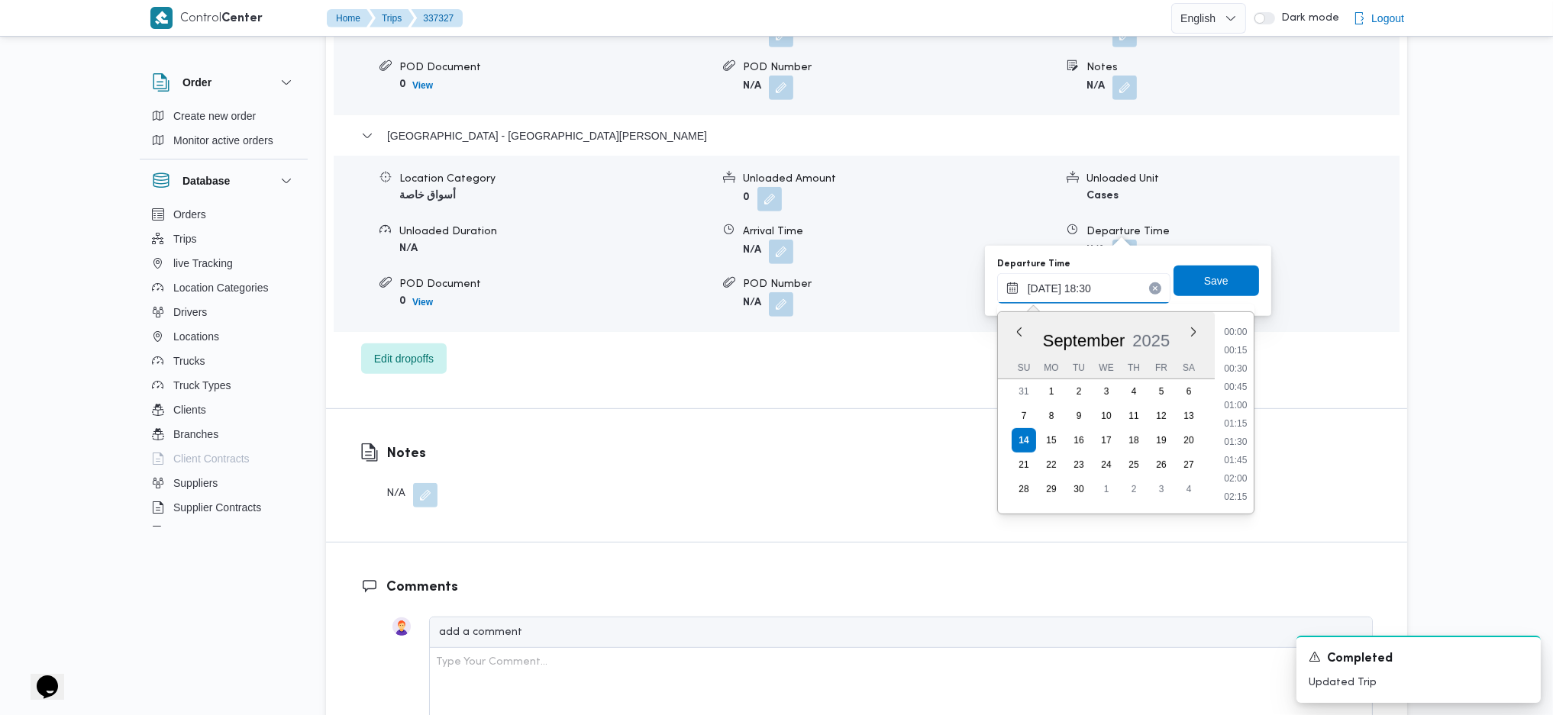
scroll to position [1265, 0]
click at [1232, 379] on li "18:00" at bounding box center [1235, 386] width 35 height 15
type input "14/09/2025 18:00"
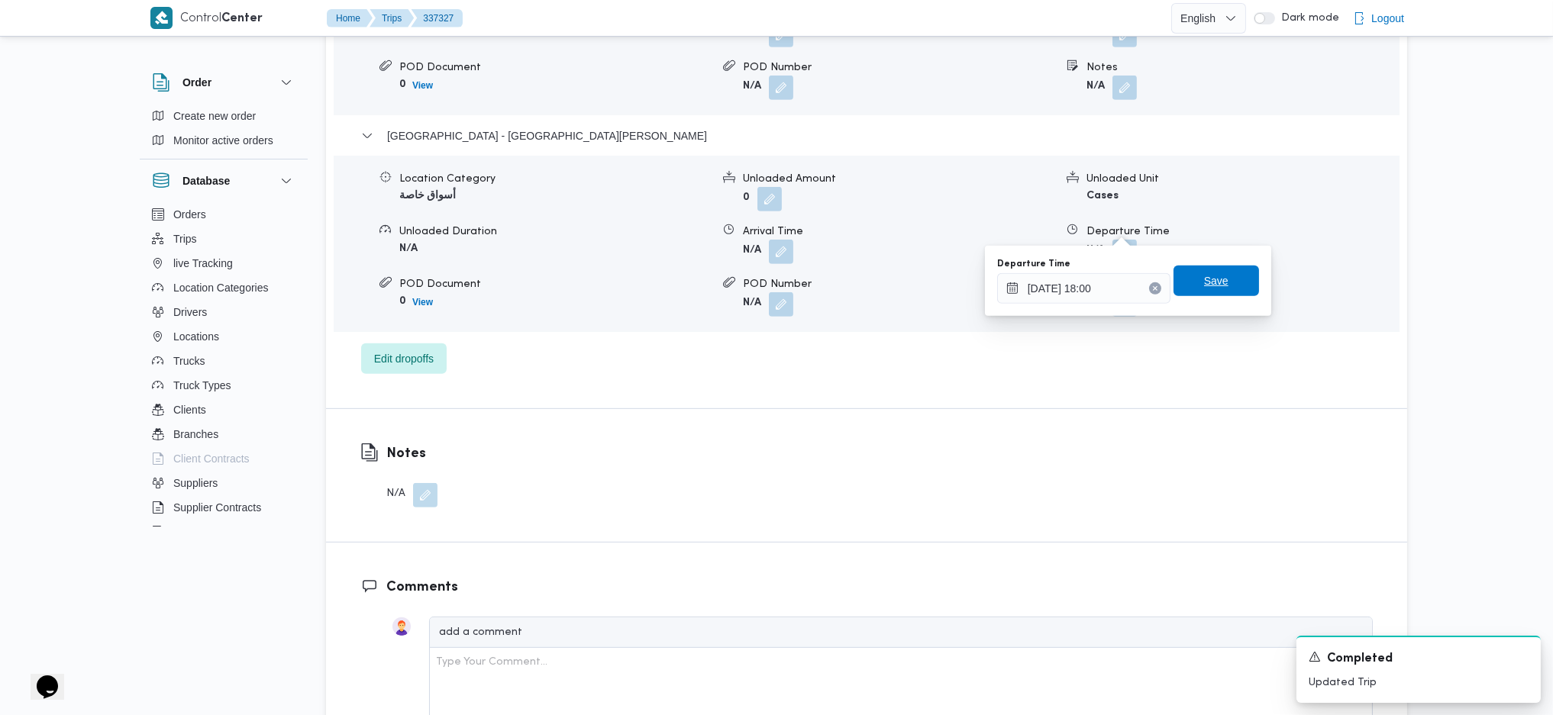
drag, startPoint x: 1209, startPoint y: 267, endPoint x: 1212, endPoint y: 282, distance: 14.8
click at [1209, 269] on span "Save" at bounding box center [1215, 281] width 85 height 31
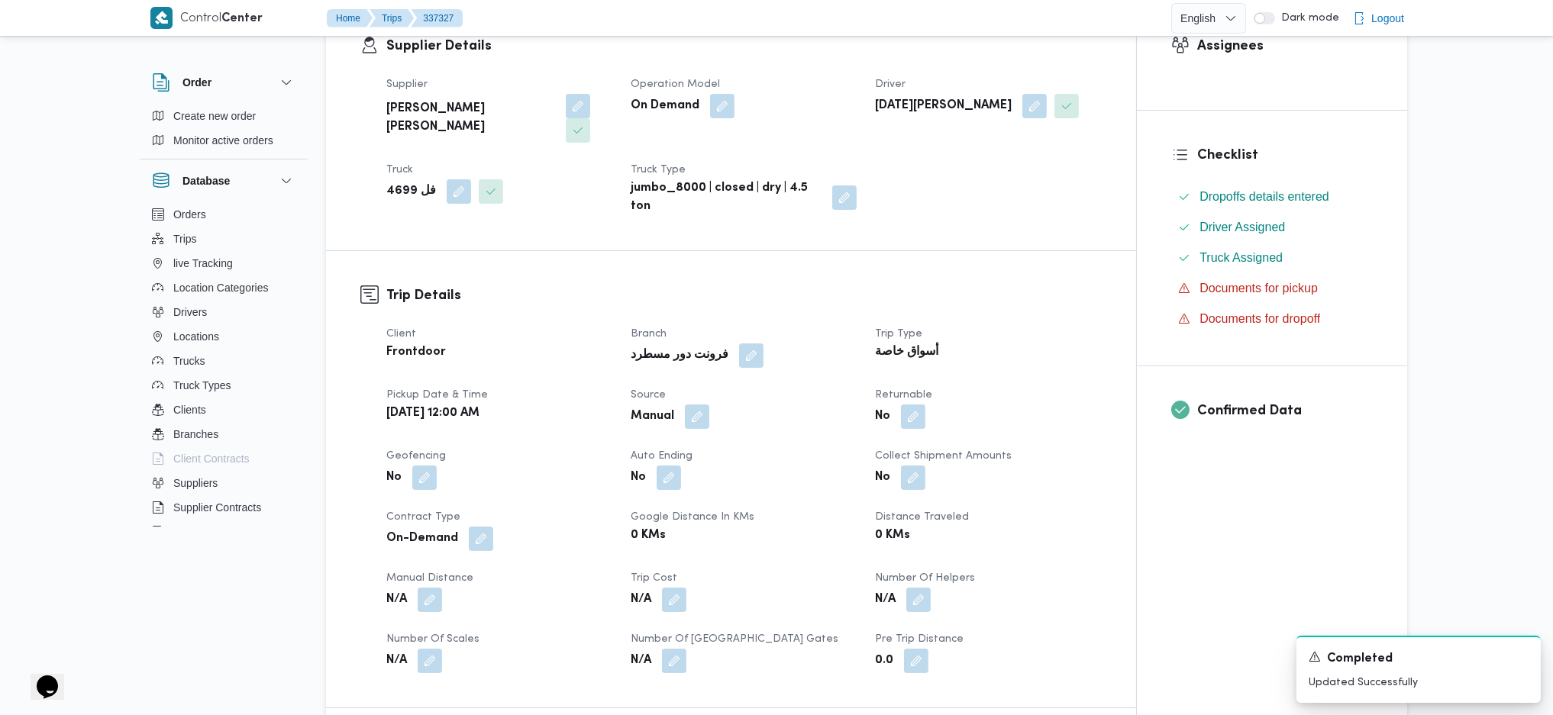
scroll to position [611, 0]
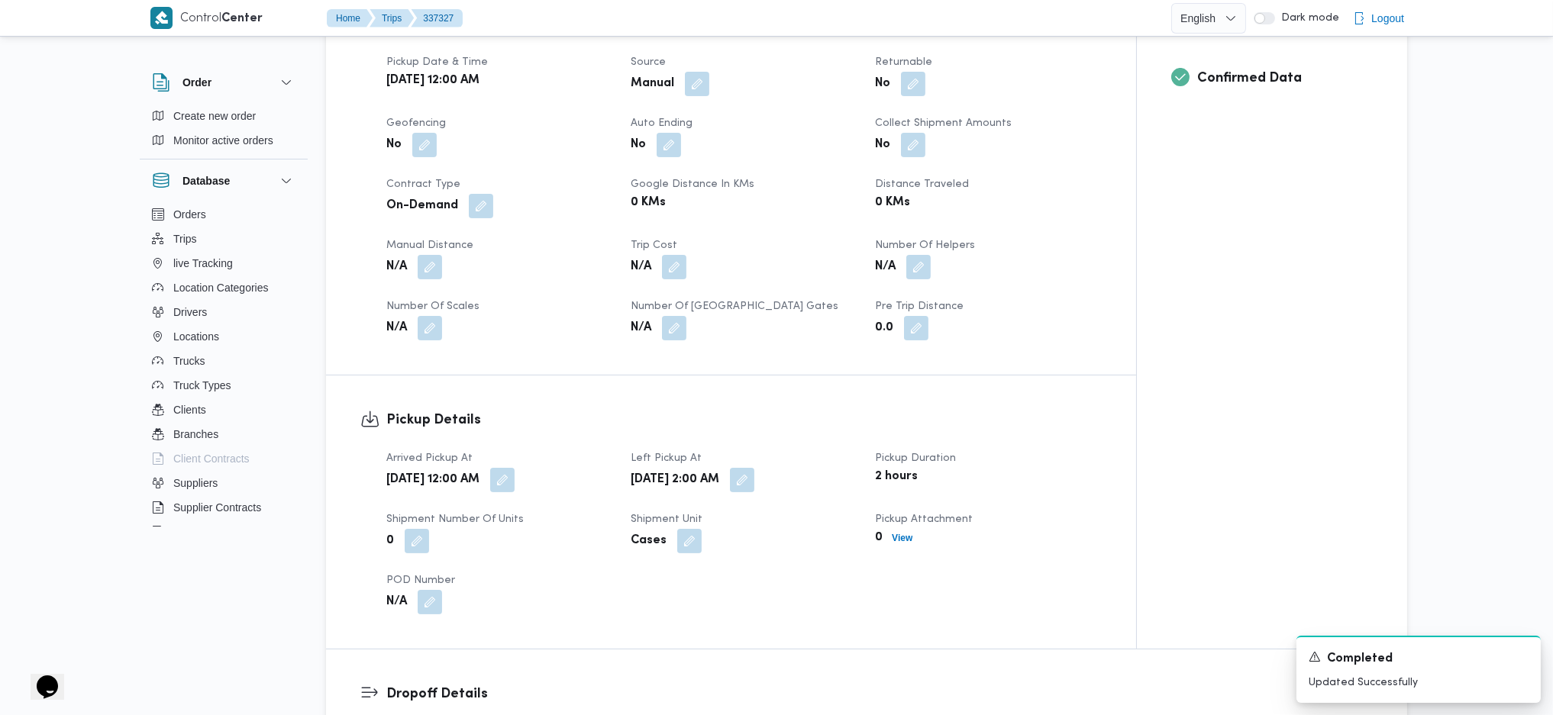
click at [442, 255] on span at bounding box center [426, 267] width 32 height 24
click at [426, 254] on button "button" at bounding box center [430, 266] width 24 height 24
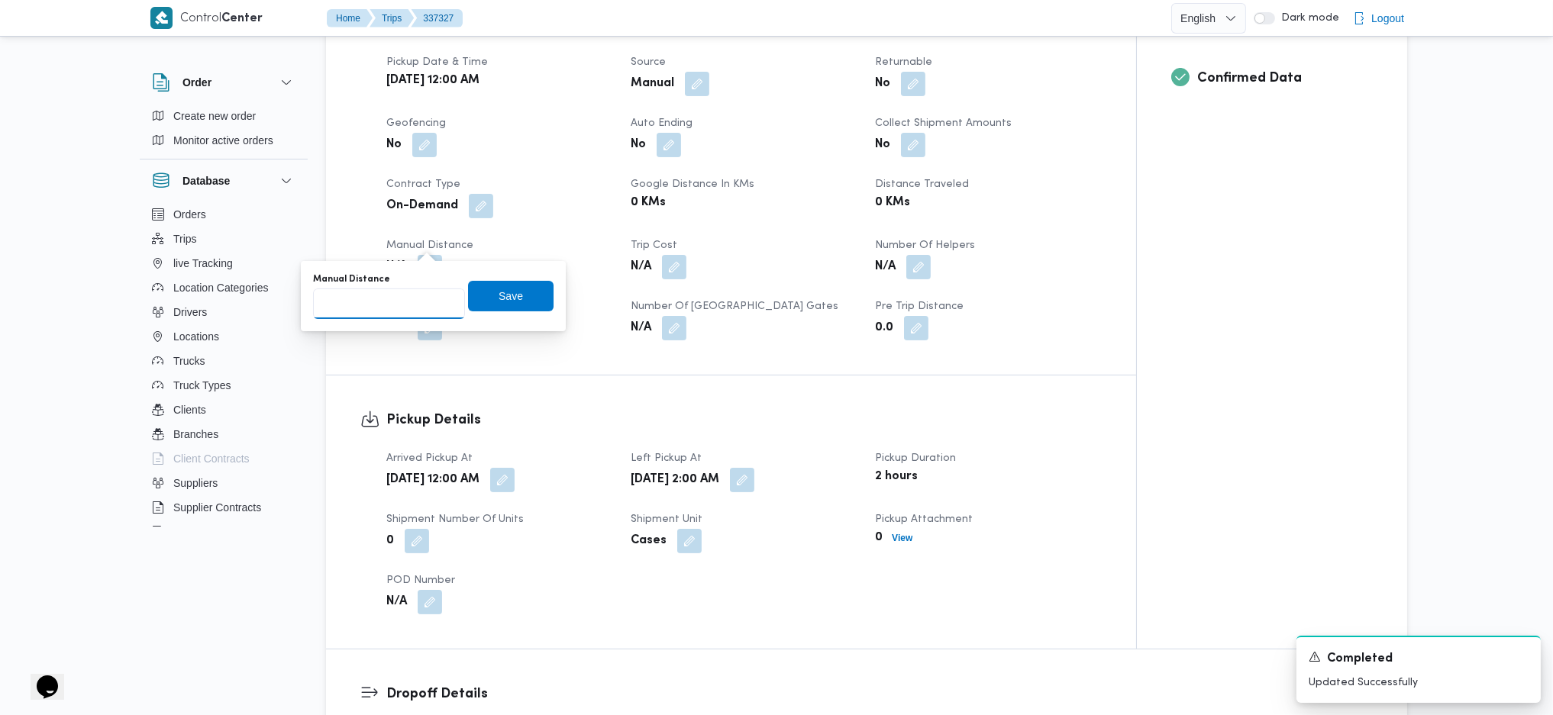
click at [394, 307] on input "Manual Distance" at bounding box center [389, 304] width 152 height 31
type input "210"
click at [498, 302] on span "Save" at bounding box center [510, 296] width 24 height 18
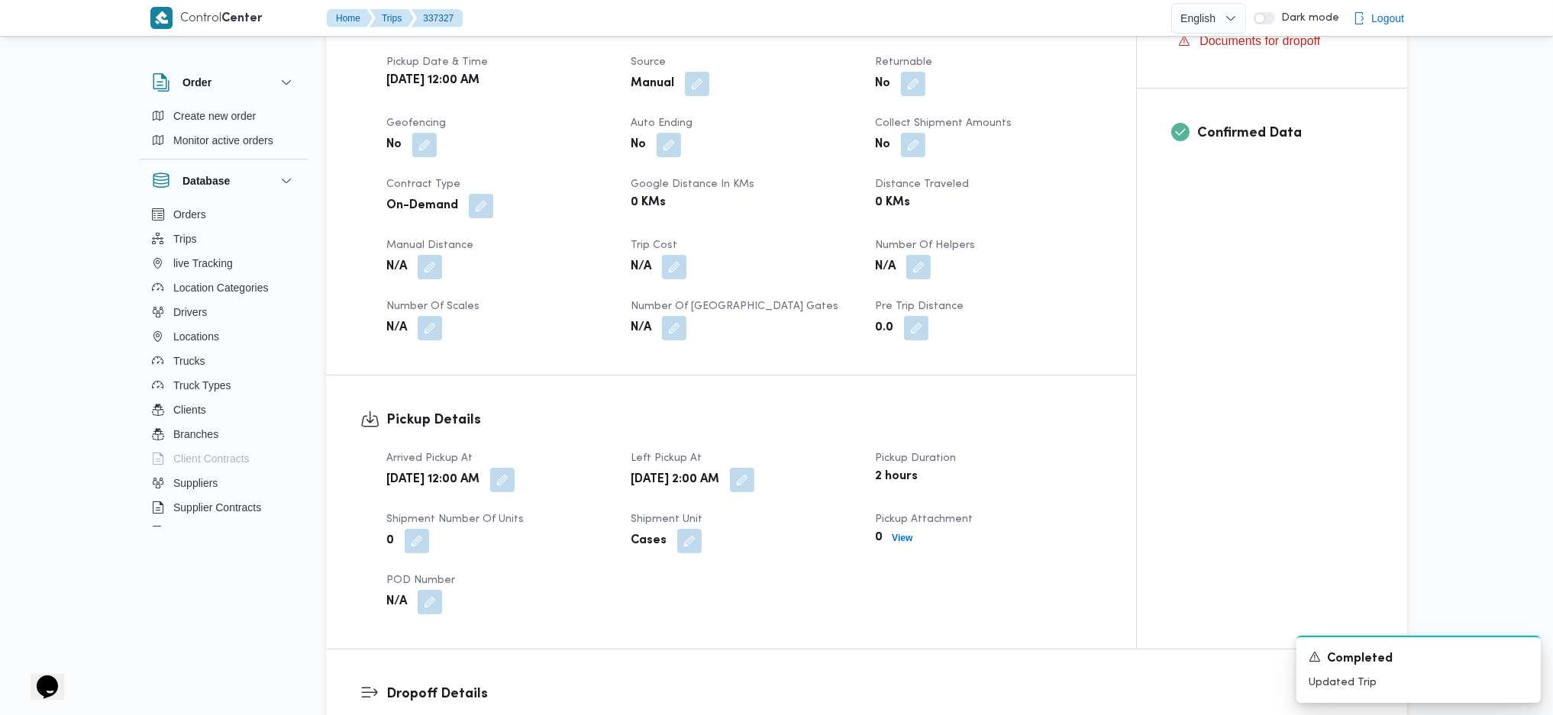
scroll to position [0, 0]
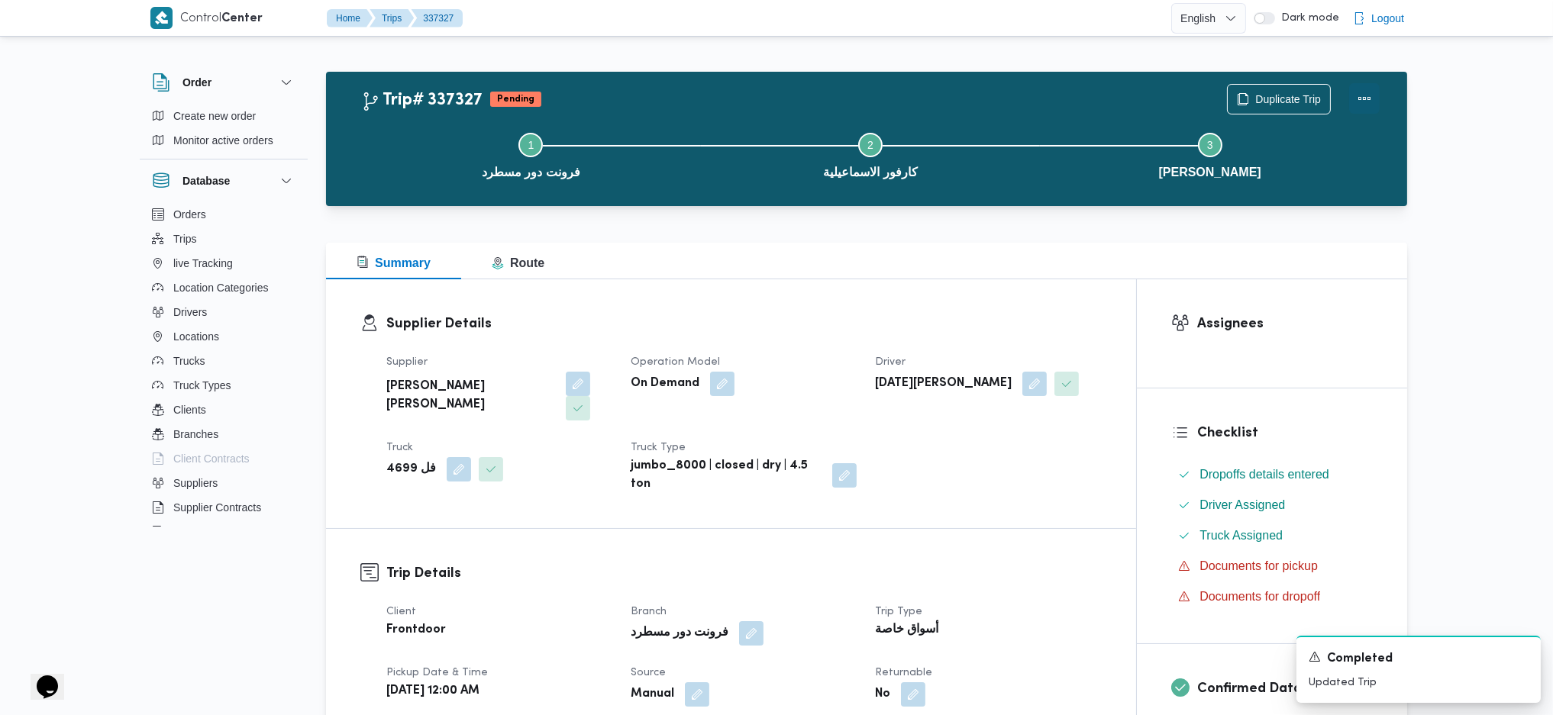
click at [1362, 104] on button "Actions" at bounding box center [1364, 98] width 31 height 31
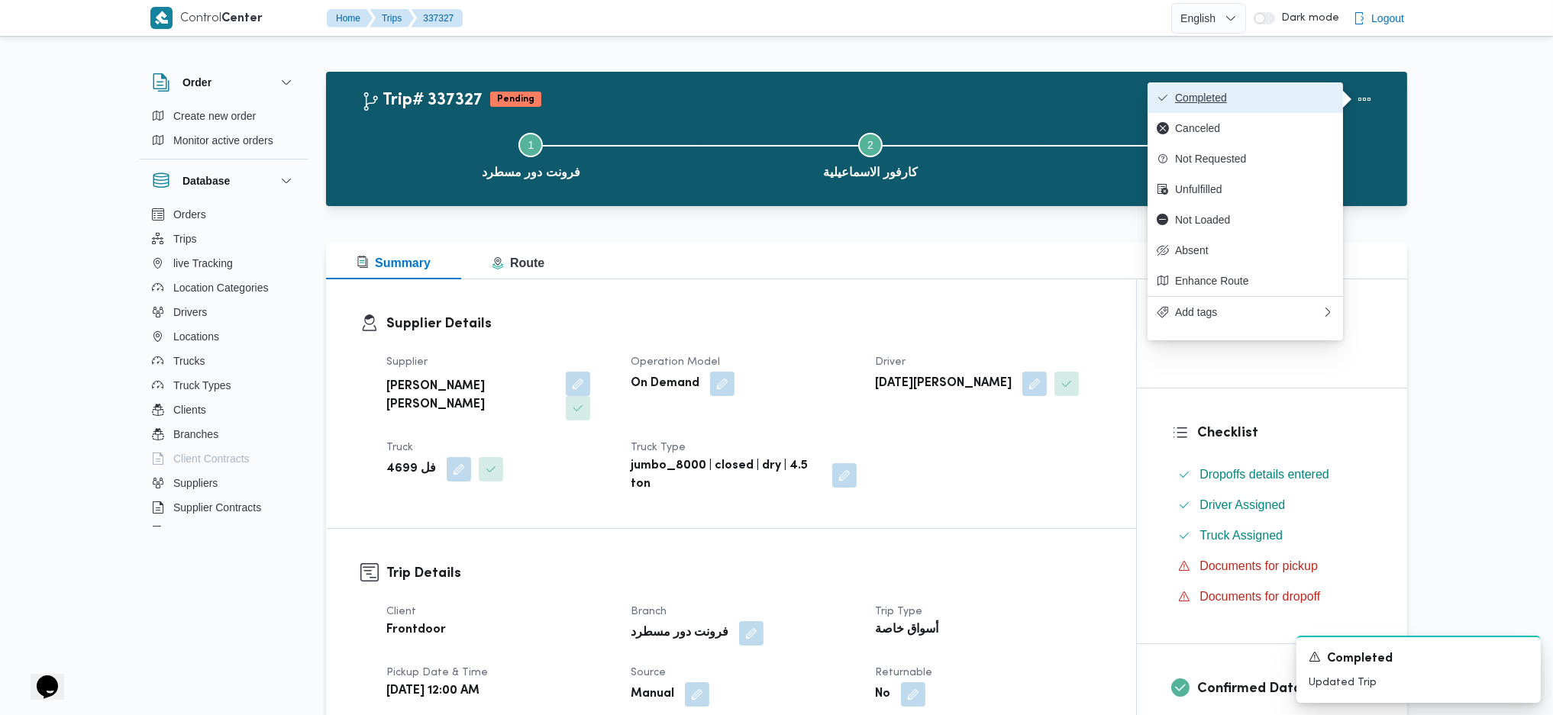
click at [1250, 97] on span "Completed" at bounding box center [1254, 98] width 159 height 12
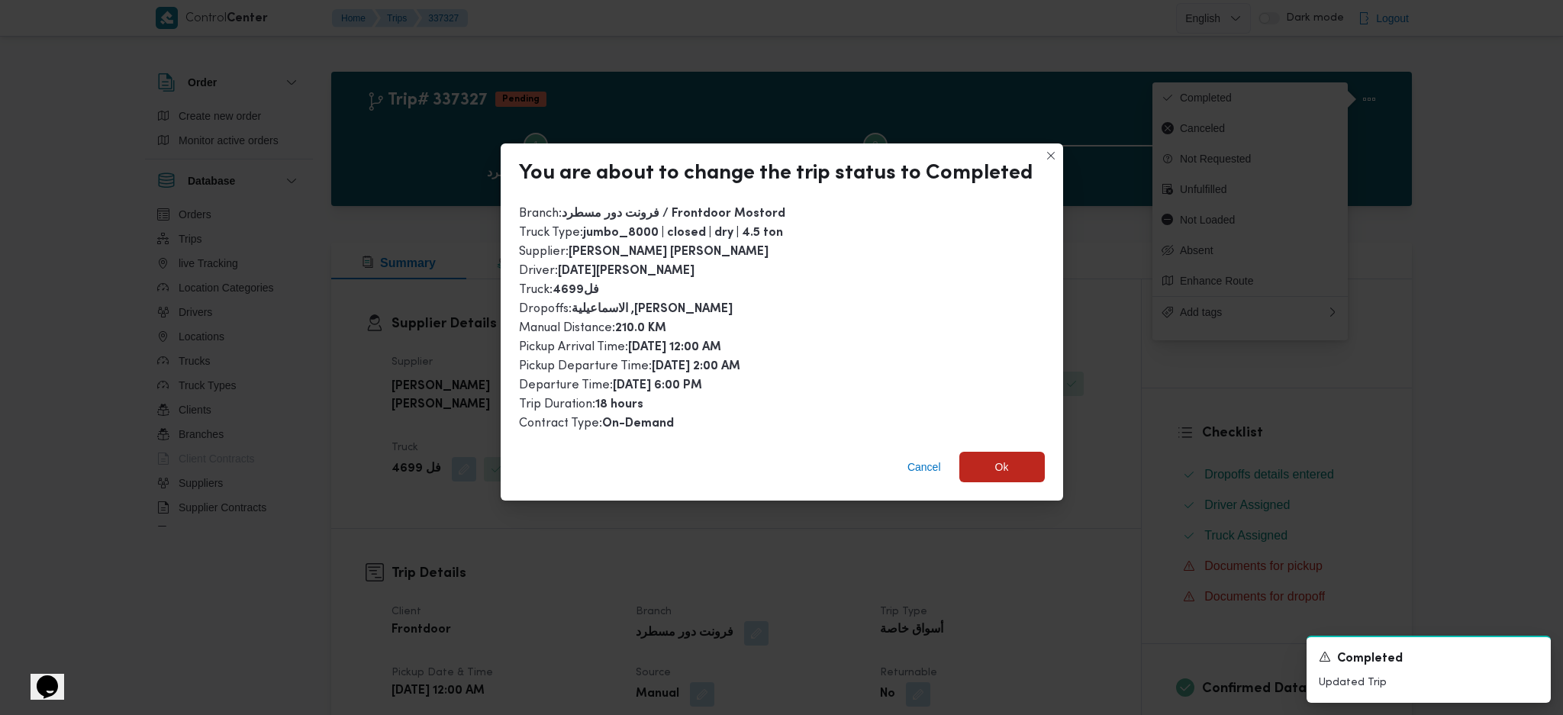
click at [1040, 444] on div "Cancel Ok" at bounding box center [782, 470] width 563 height 61
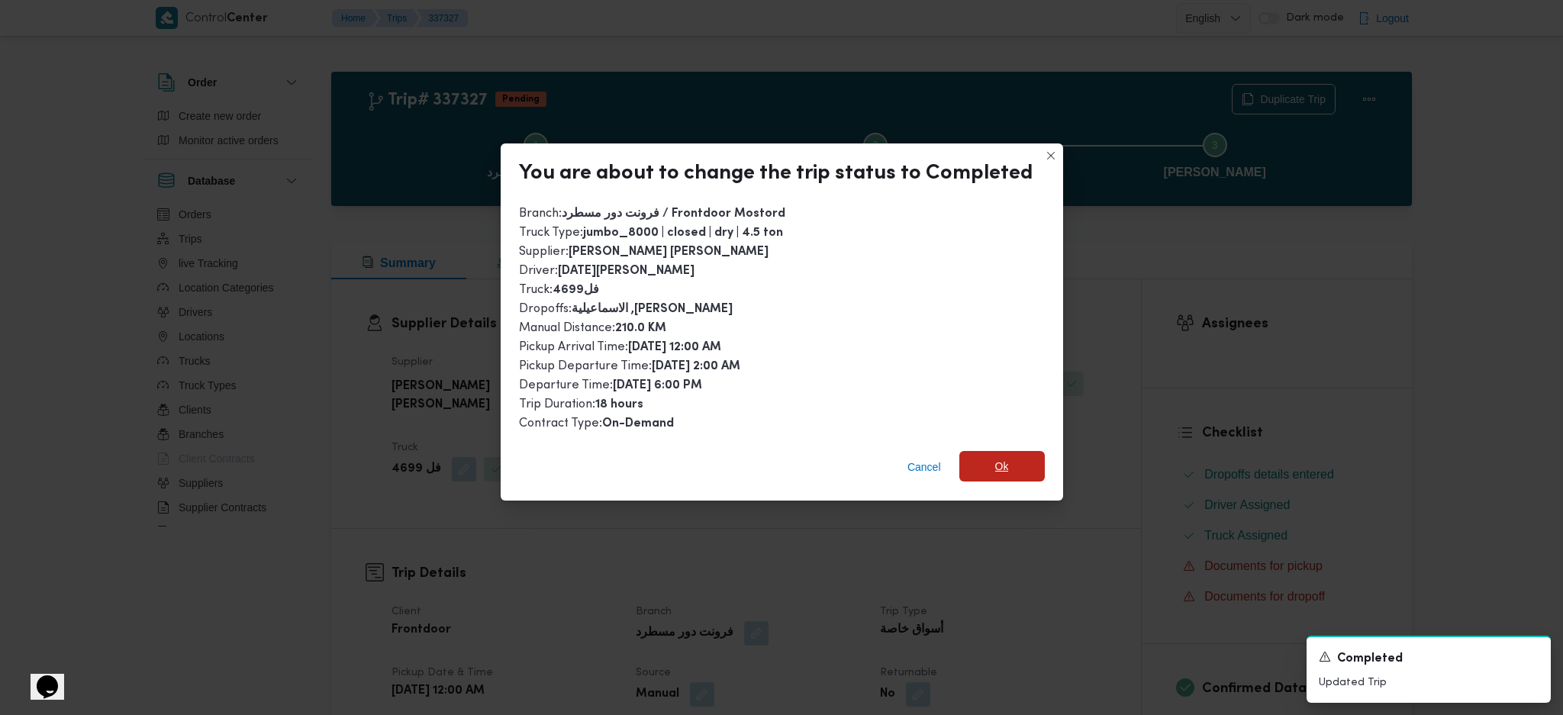
click at [1005, 451] on span "Ok" at bounding box center [1002, 466] width 85 height 31
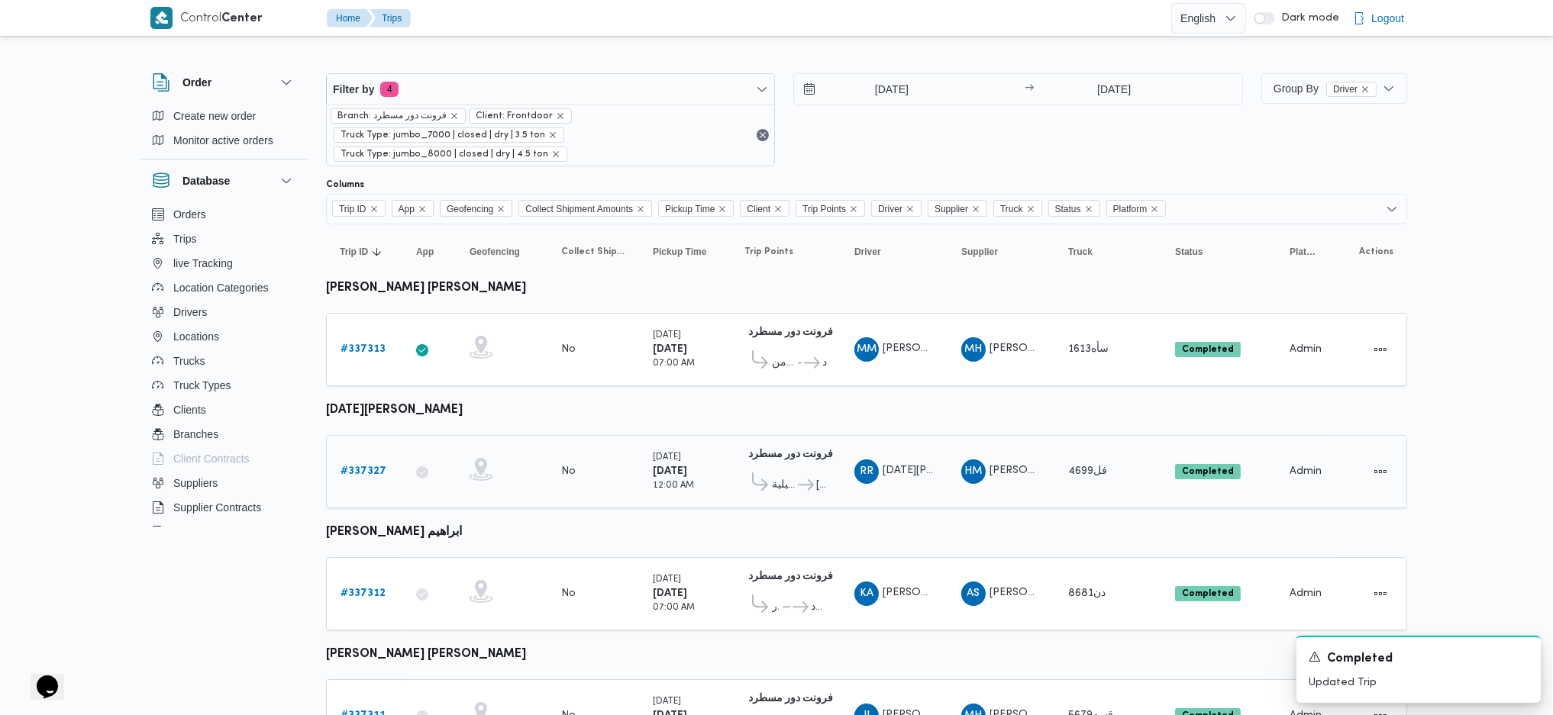
scroll to position [78, 0]
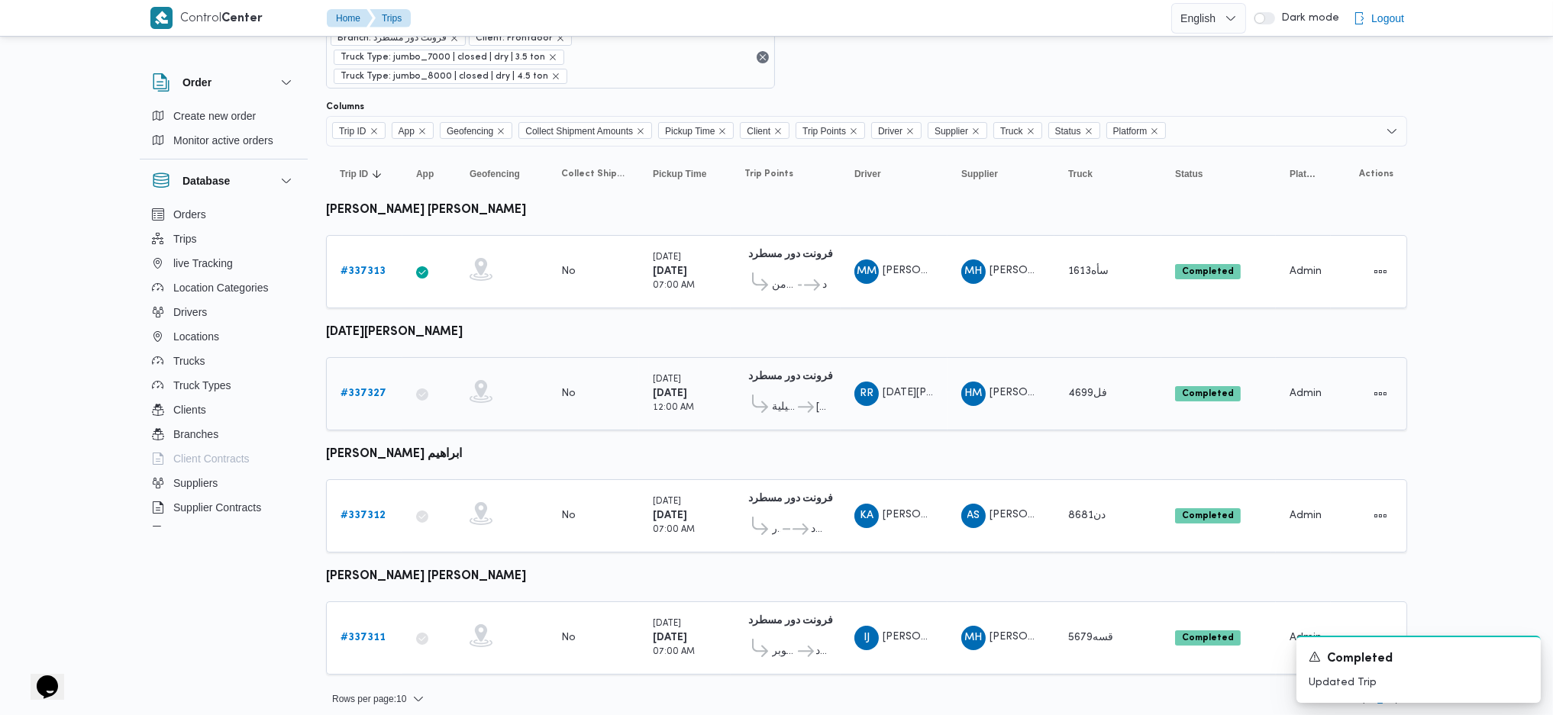
click at [370, 395] on link "# 337327" at bounding box center [363, 394] width 46 height 18
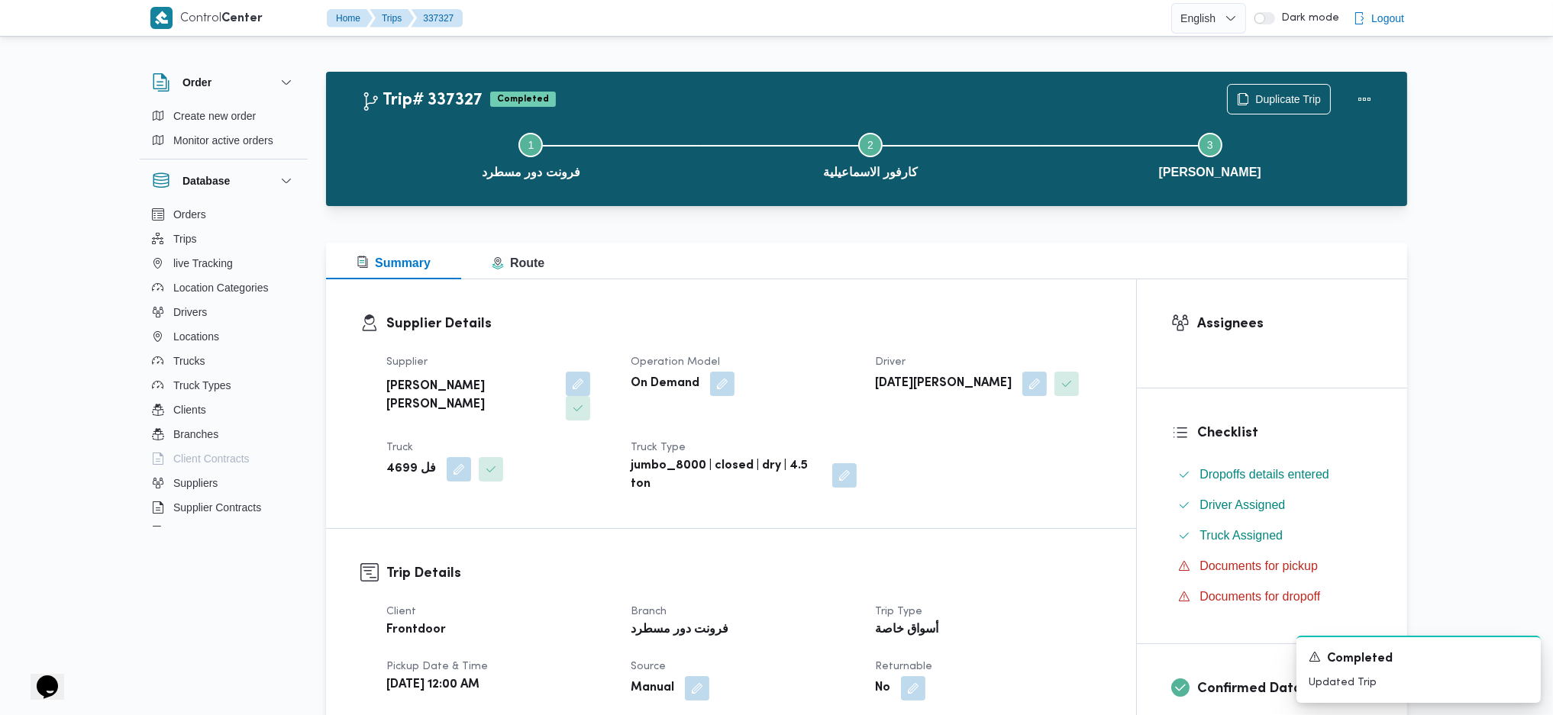
click at [949, 382] on b "رمضان ربيع امام ابراهيم سعداوي" at bounding box center [943, 384] width 137 height 18
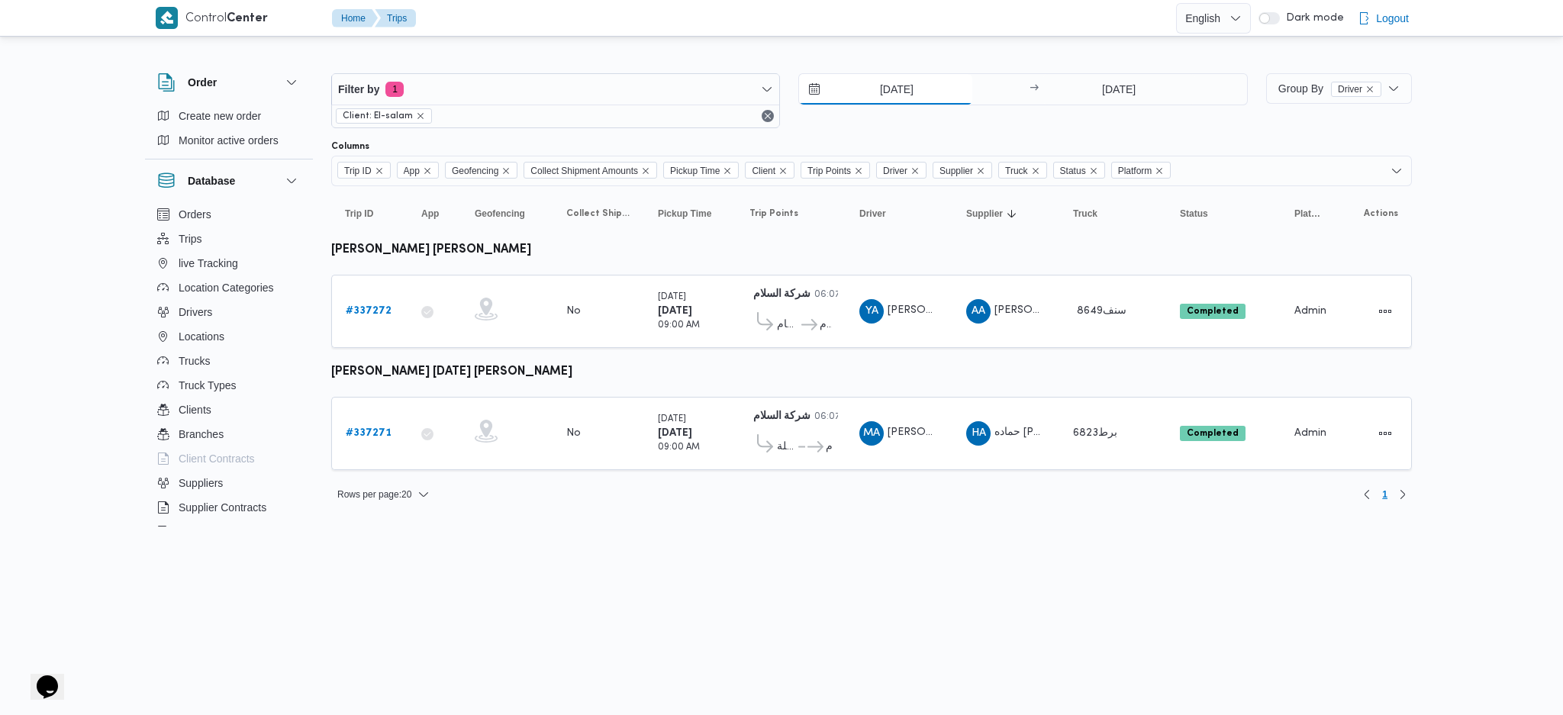
click at [881, 96] on input "[DATE]" at bounding box center [885, 89] width 173 height 31
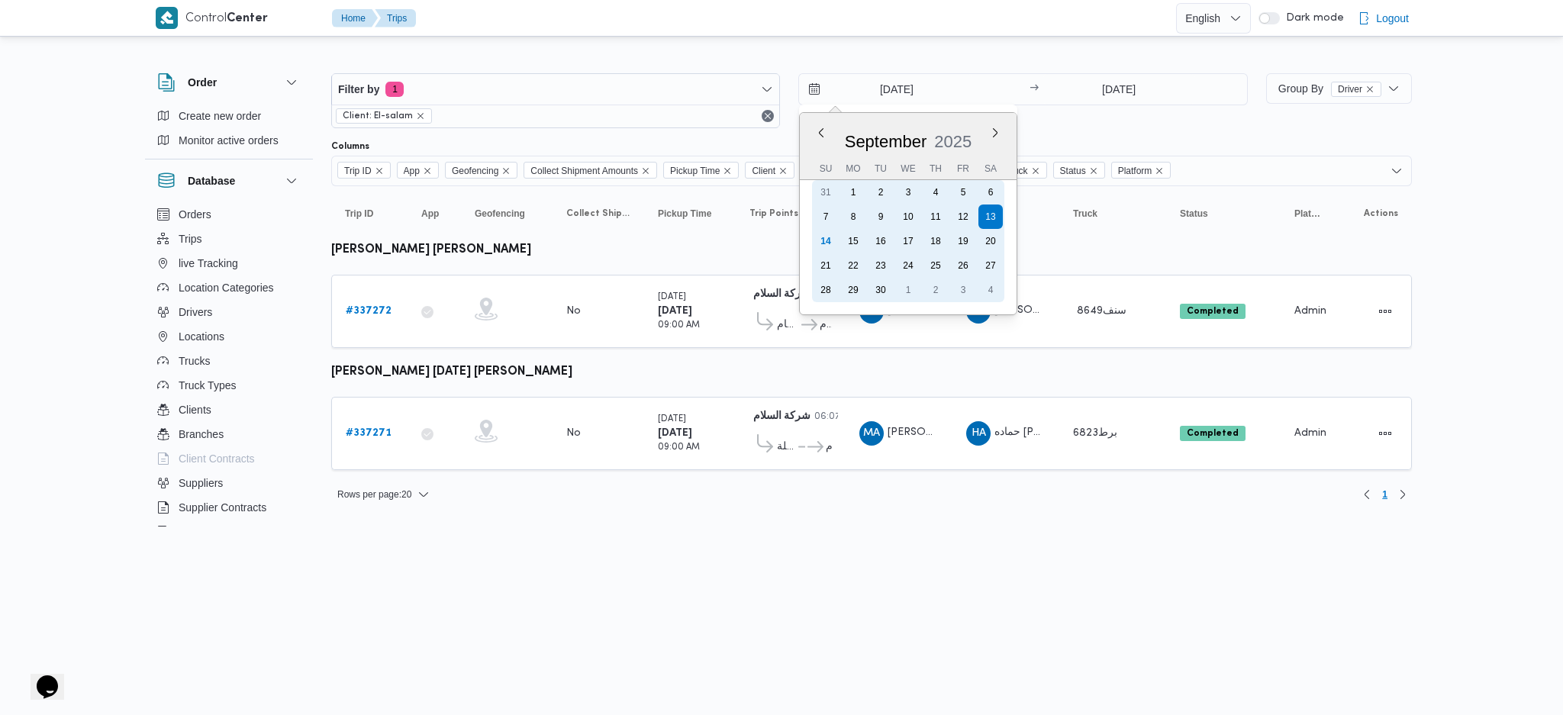
click at [832, 237] on div "14" at bounding box center [826, 241] width 24 height 24
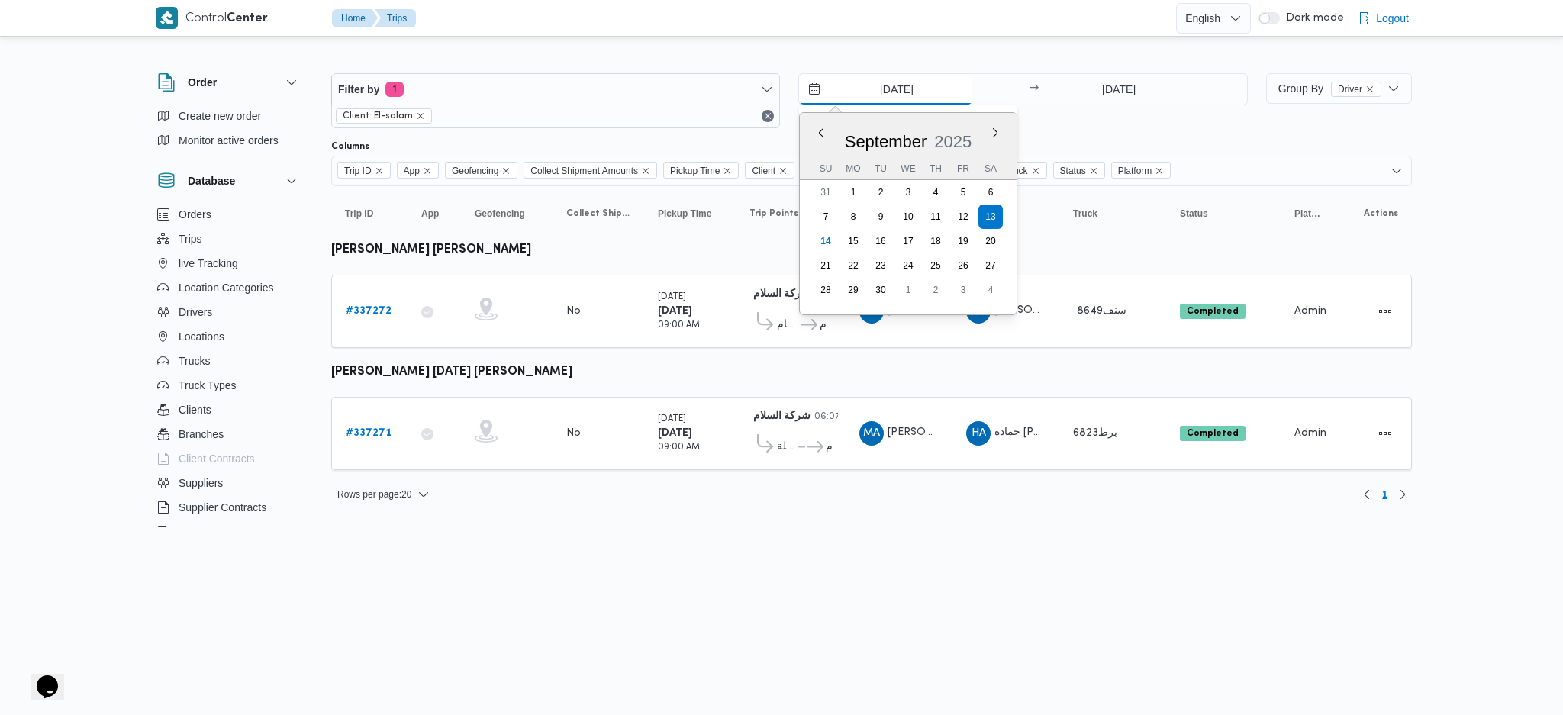
type input "[DATE]"
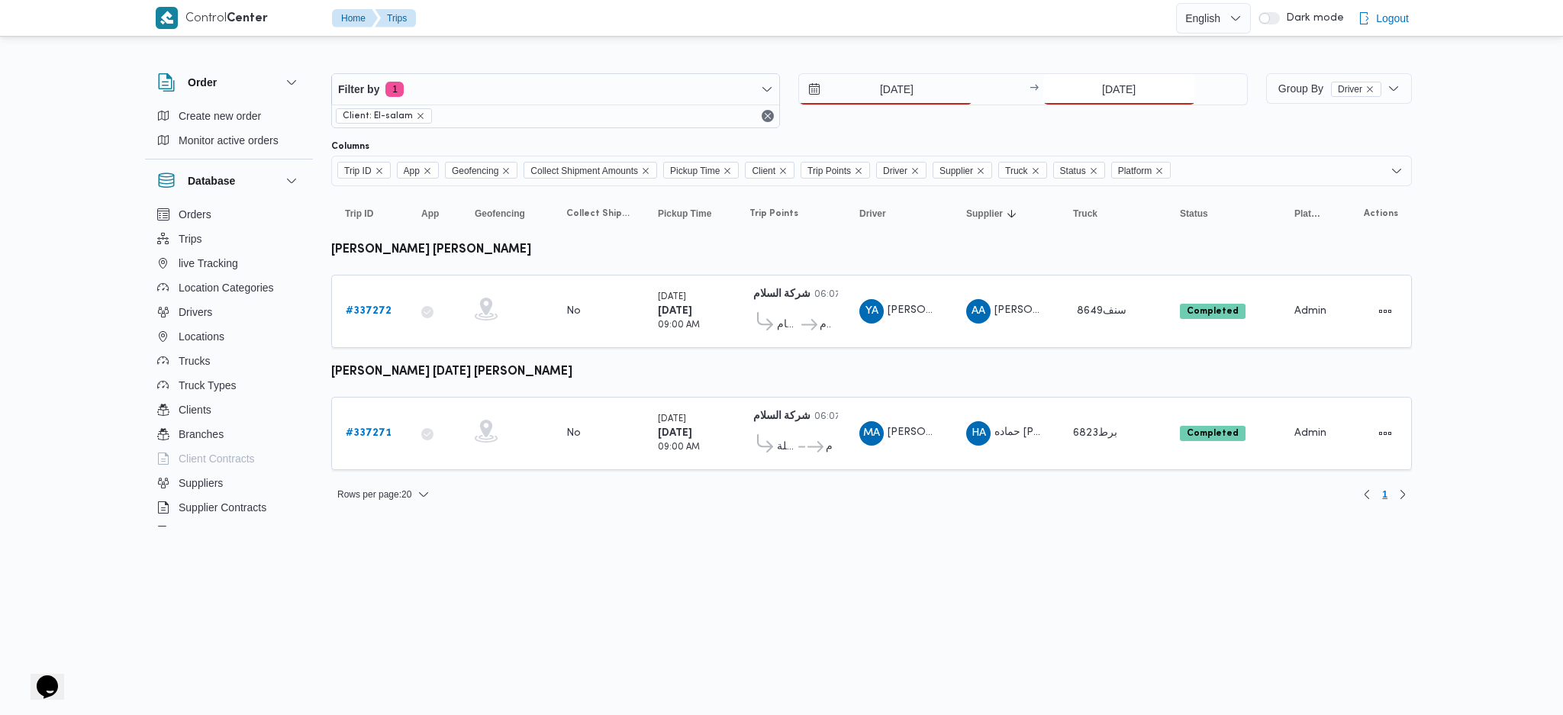
click at [1081, 95] on input "13/9/2025" at bounding box center [1120, 89] width 152 height 31
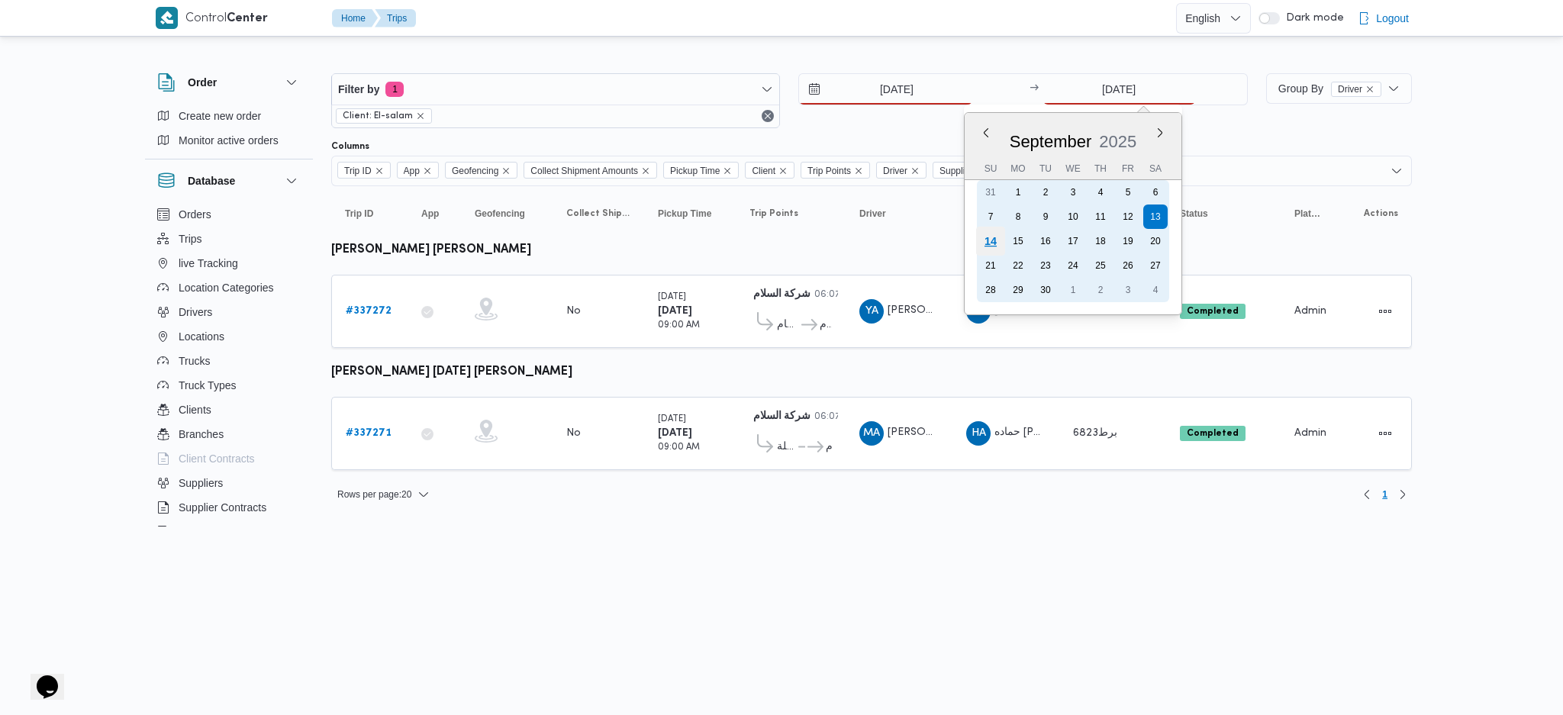
click at [985, 240] on div "14" at bounding box center [990, 241] width 29 height 29
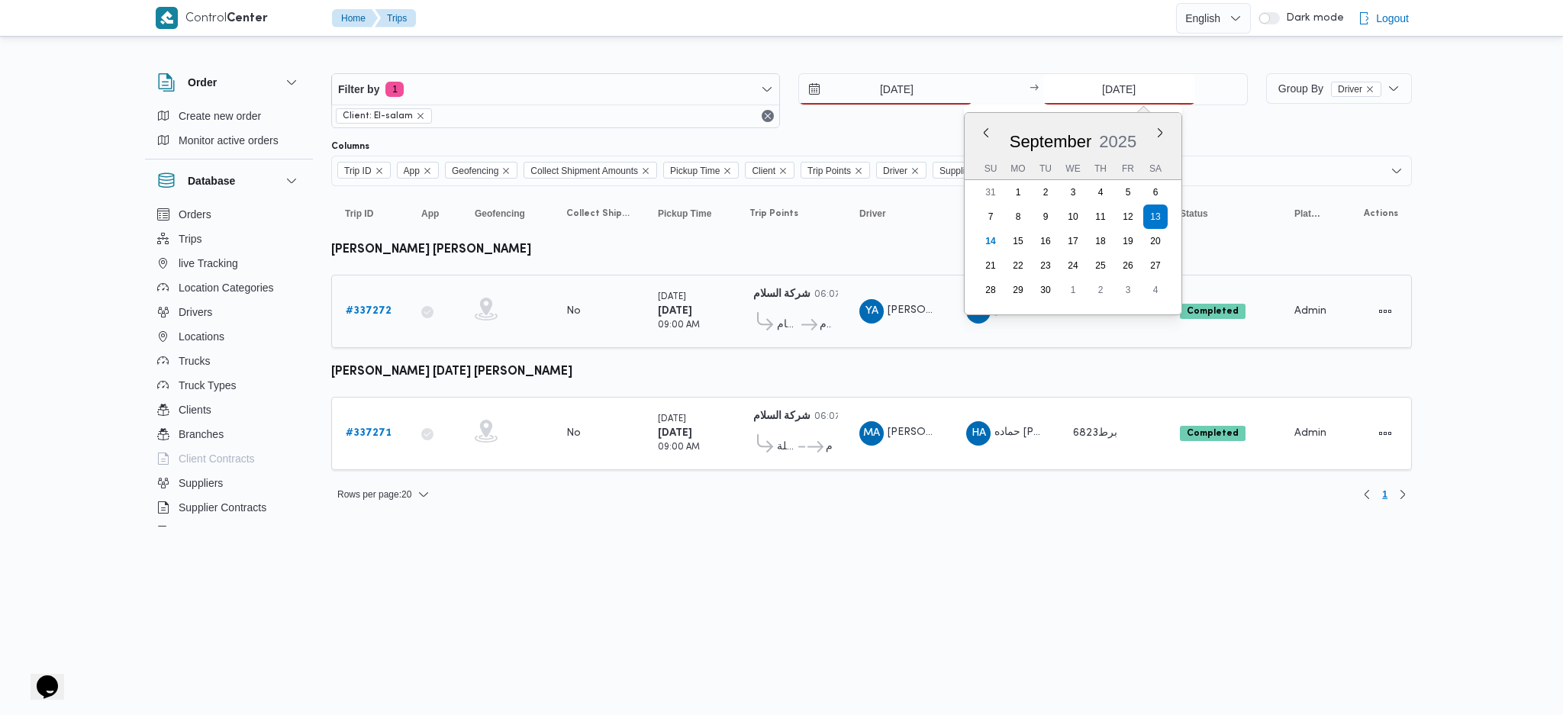
type input "[DATE]"
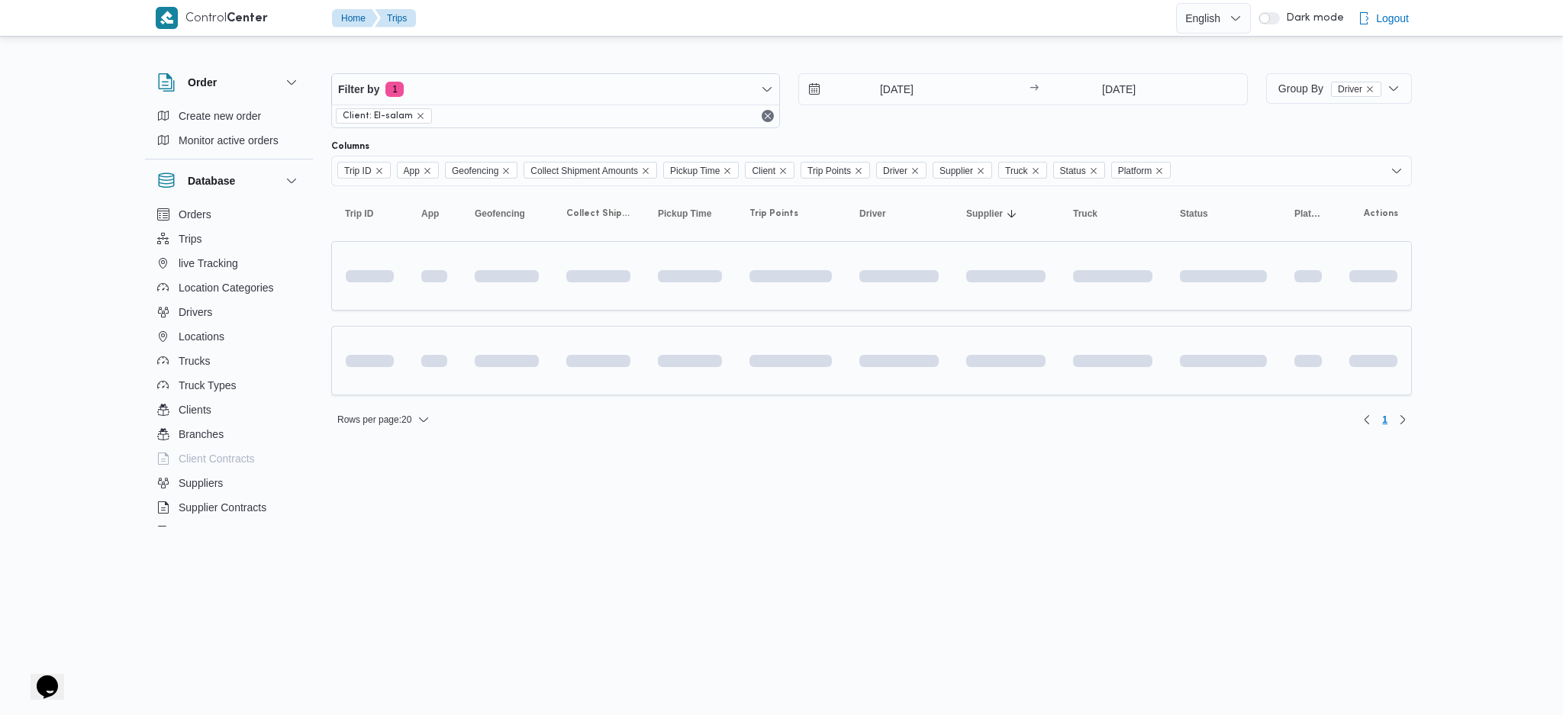
click at [938, 377] on td at bounding box center [899, 360] width 107 height 69
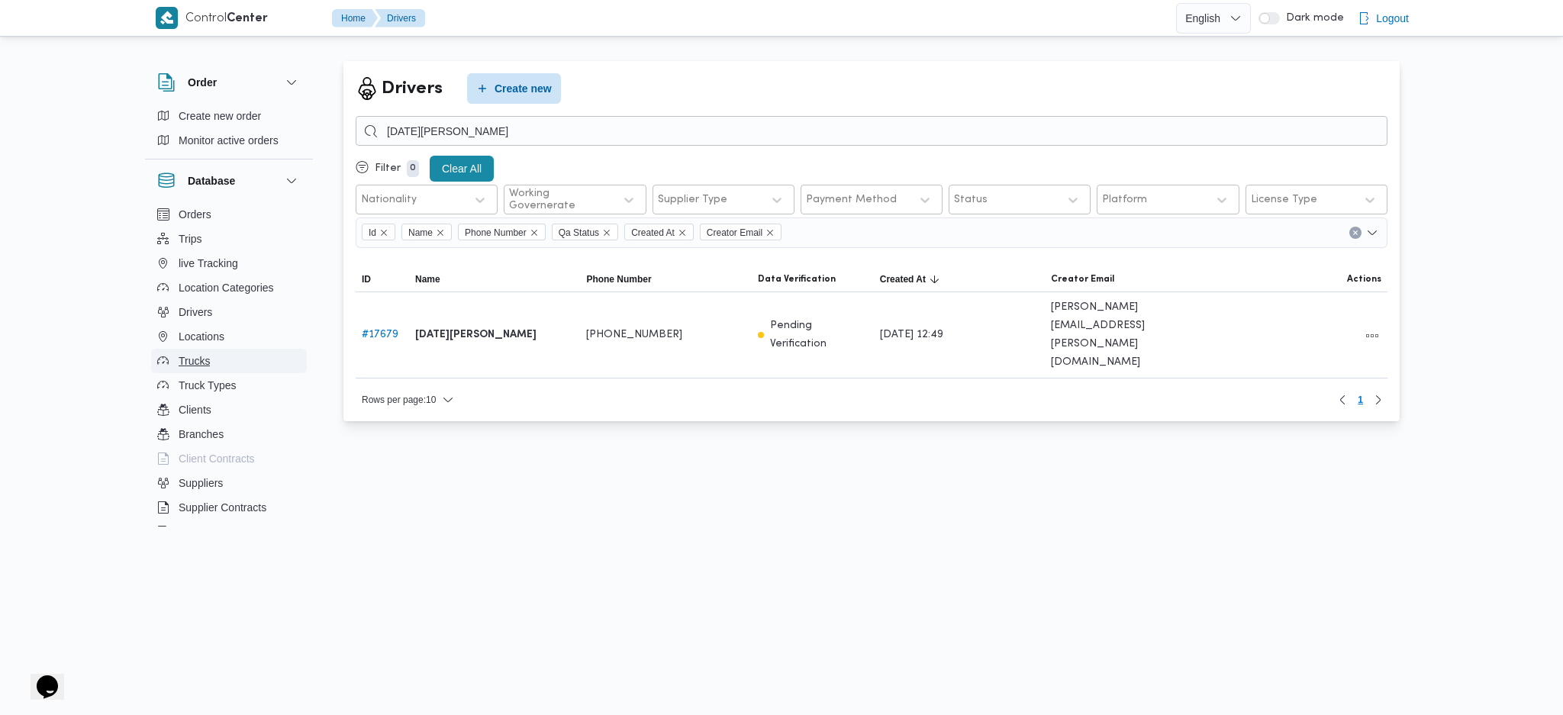
click at [246, 360] on button "Trucks" at bounding box center [229, 361] width 156 height 24
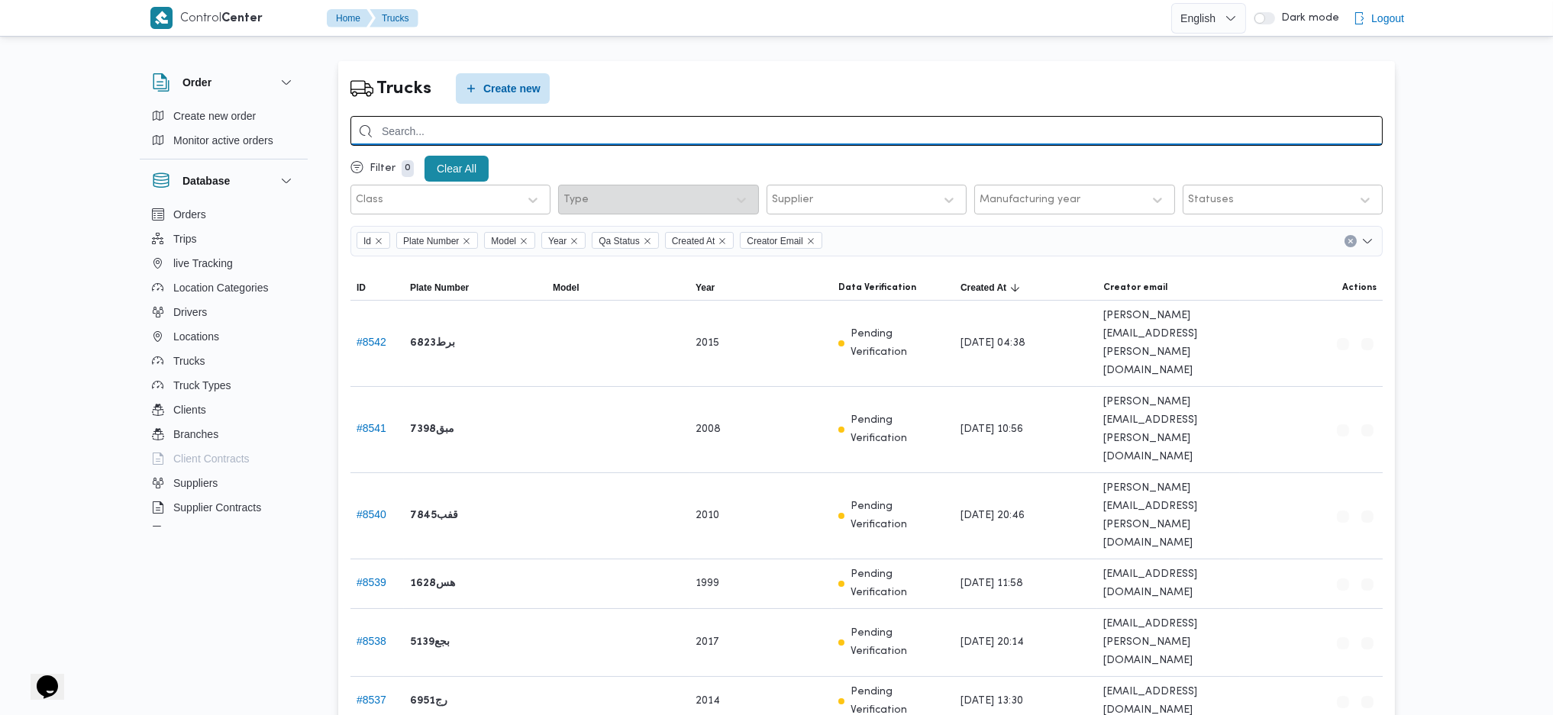
click at [645, 138] on input "search" at bounding box center [866, 131] width 1032 height 30
paste input "فل 4699"
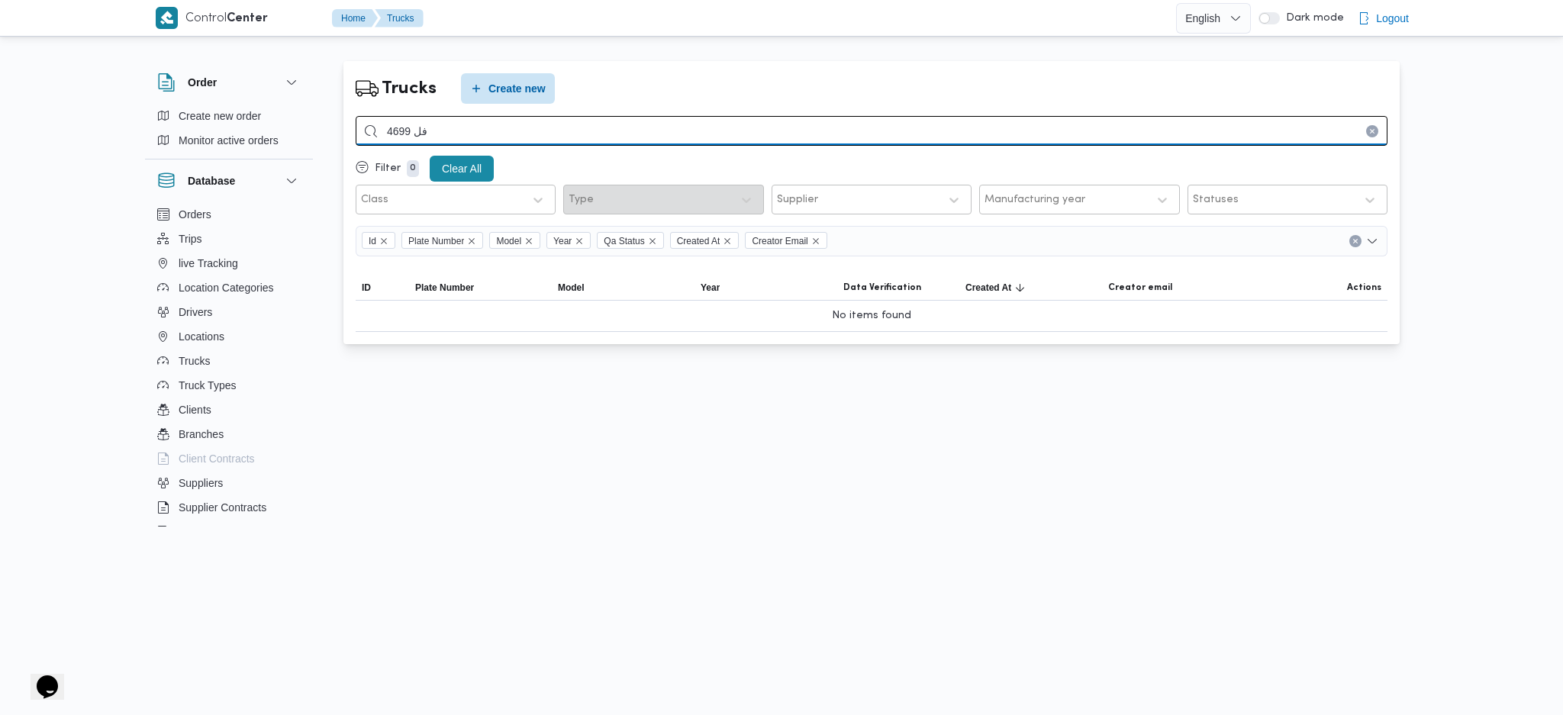
click at [502, 130] on input "فل 4699" at bounding box center [872, 131] width 1032 height 30
type input "ف"
drag, startPoint x: 416, startPoint y: 125, endPoint x: 428, endPoint y: 128, distance: 12.6
click at [428, 128] on input "فل 4699" at bounding box center [872, 131] width 1032 height 30
type input "4699"
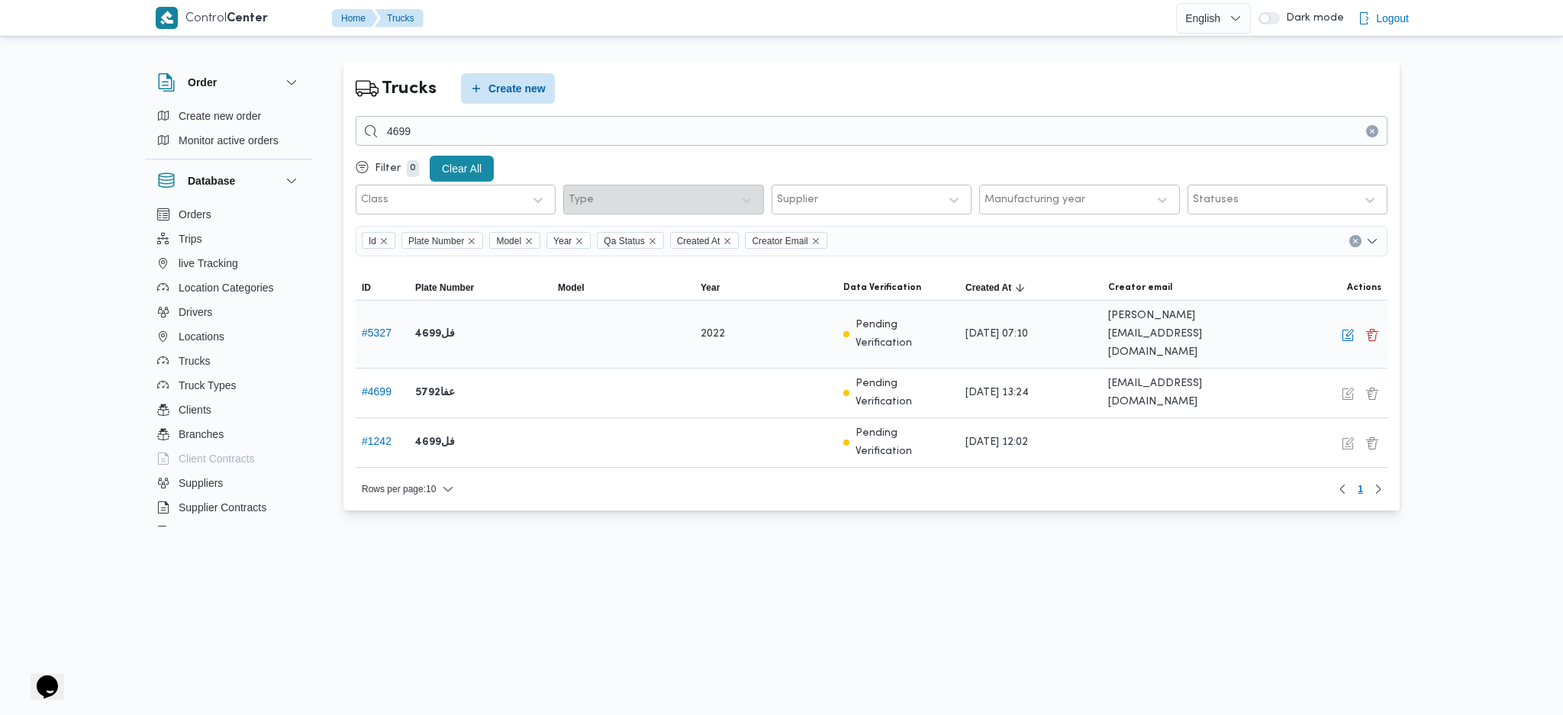
click at [1357, 318] on div "Edit Delete" at bounding box center [1316, 333] width 143 height 31
click at [1347, 325] on button "button" at bounding box center [1348, 334] width 18 height 18
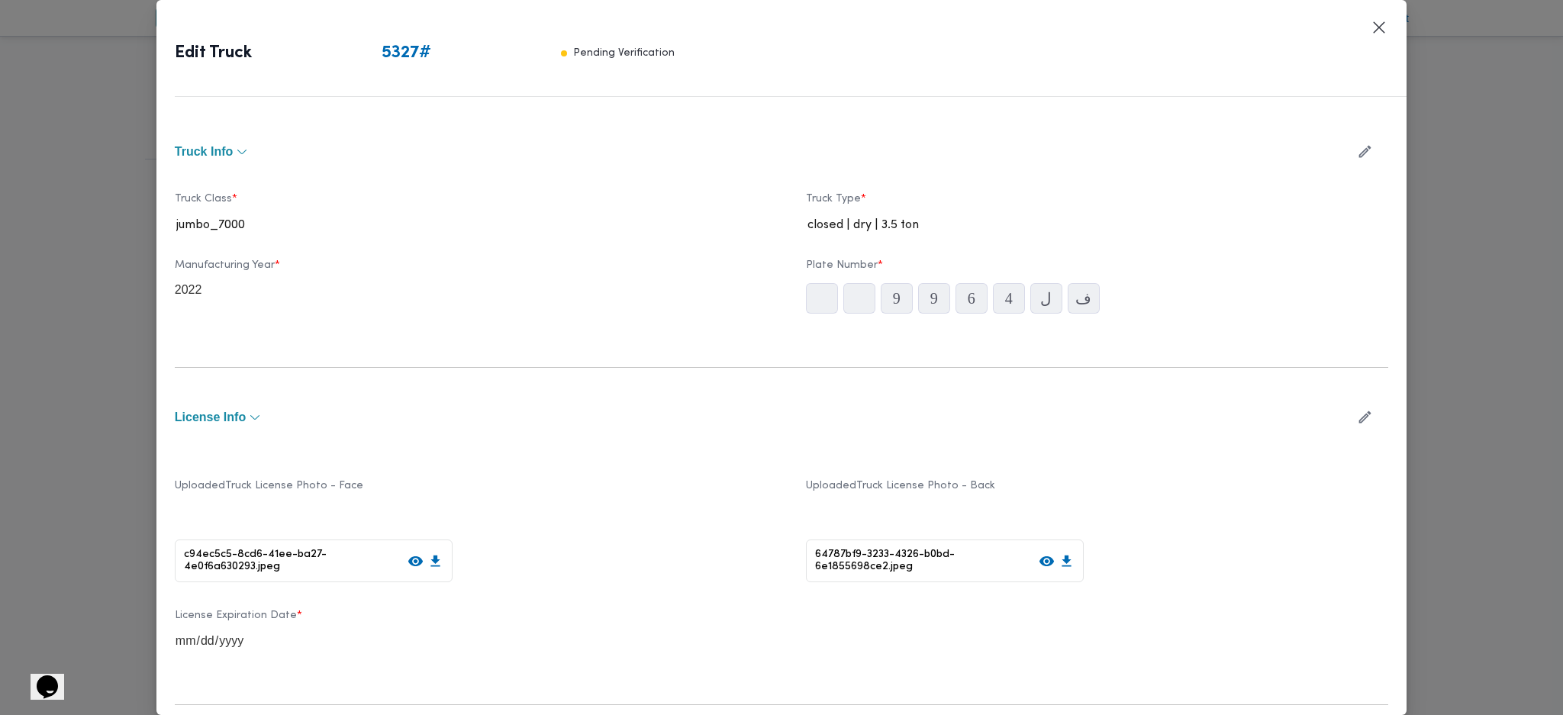
type input "2022"
type input "[DATE]"
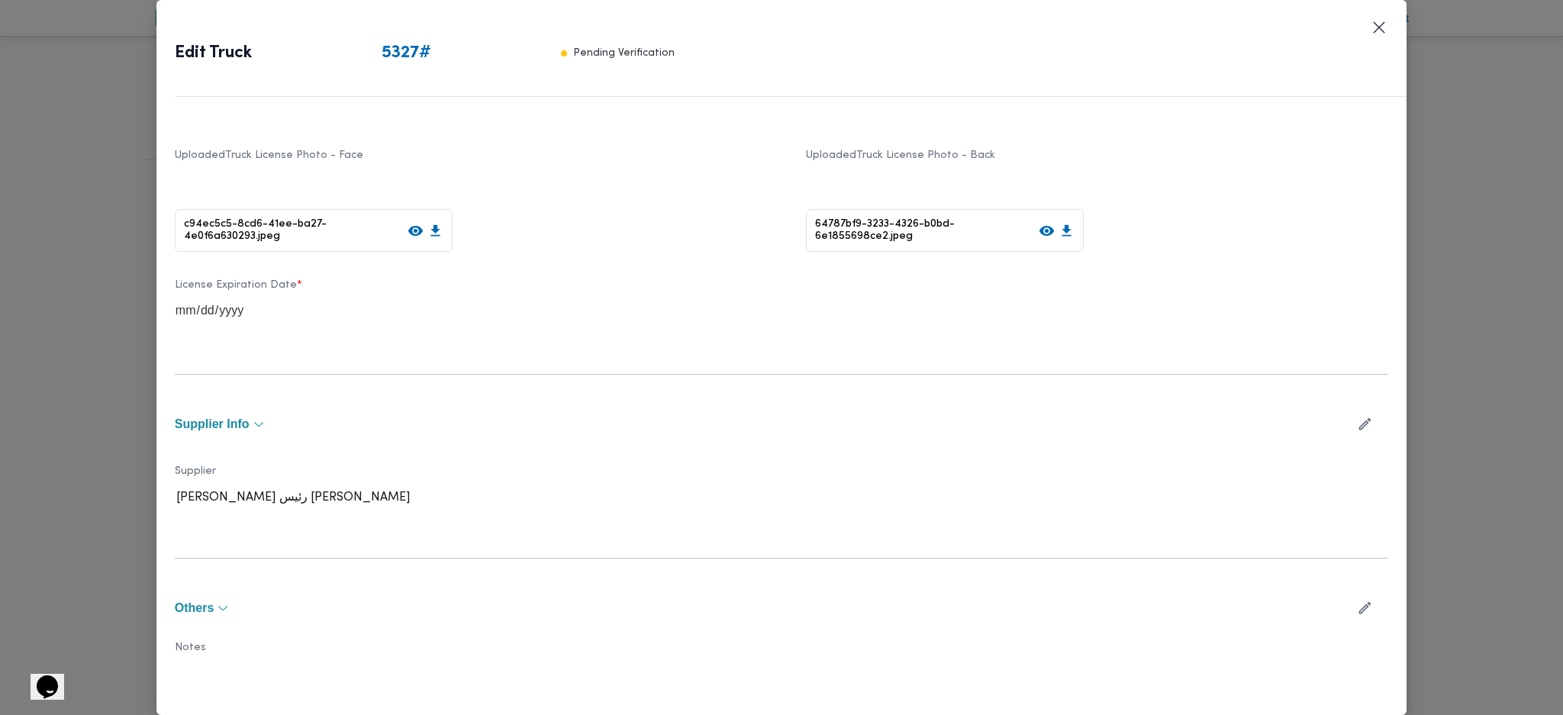
scroll to position [364, 0]
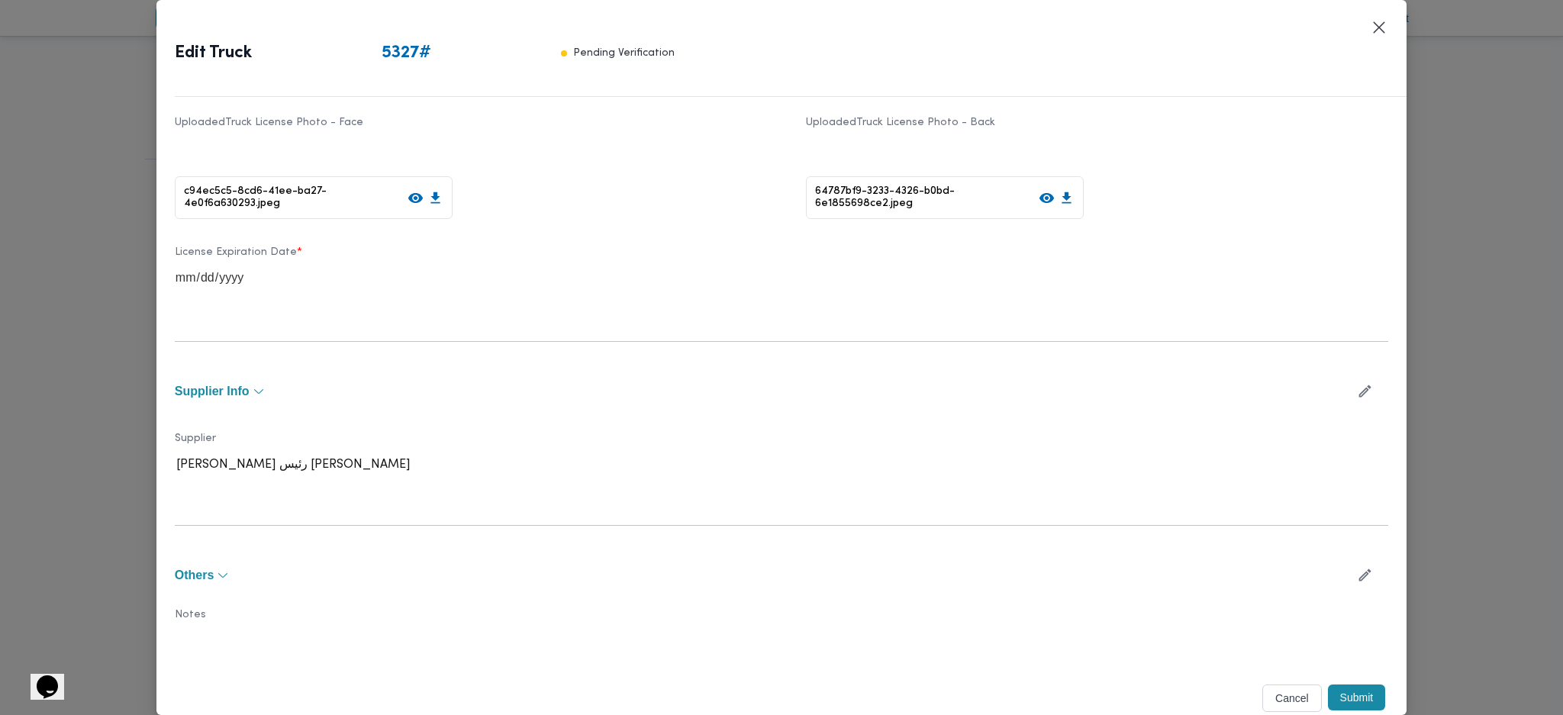
click at [1357, 394] on icon "button" at bounding box center [1365, 391] width 16 height 16
click at [579, 470] on div at bounding box center [542, 470] width 310 height 15
type input "حفن"
click at [263, 509] on div "[PERSON_NAME]" at bounding box center [466, 511] width 581 height 27
click at [1358, 706] on button "Submit" at bounding box center [1357, 705] width 58 height 26
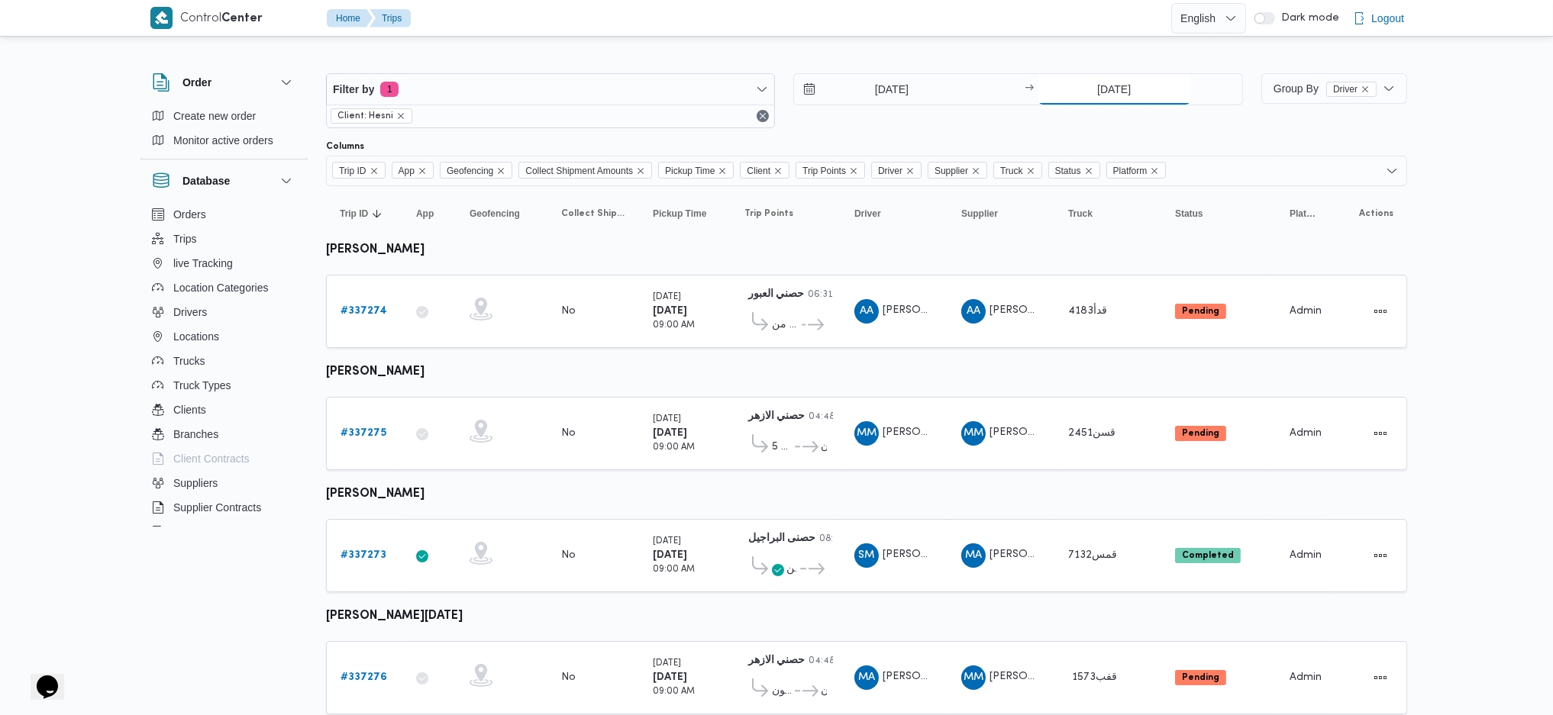
click at [1108, 89] on input "[DATE]" at bounding box center [1114, 89] width 152 height 31
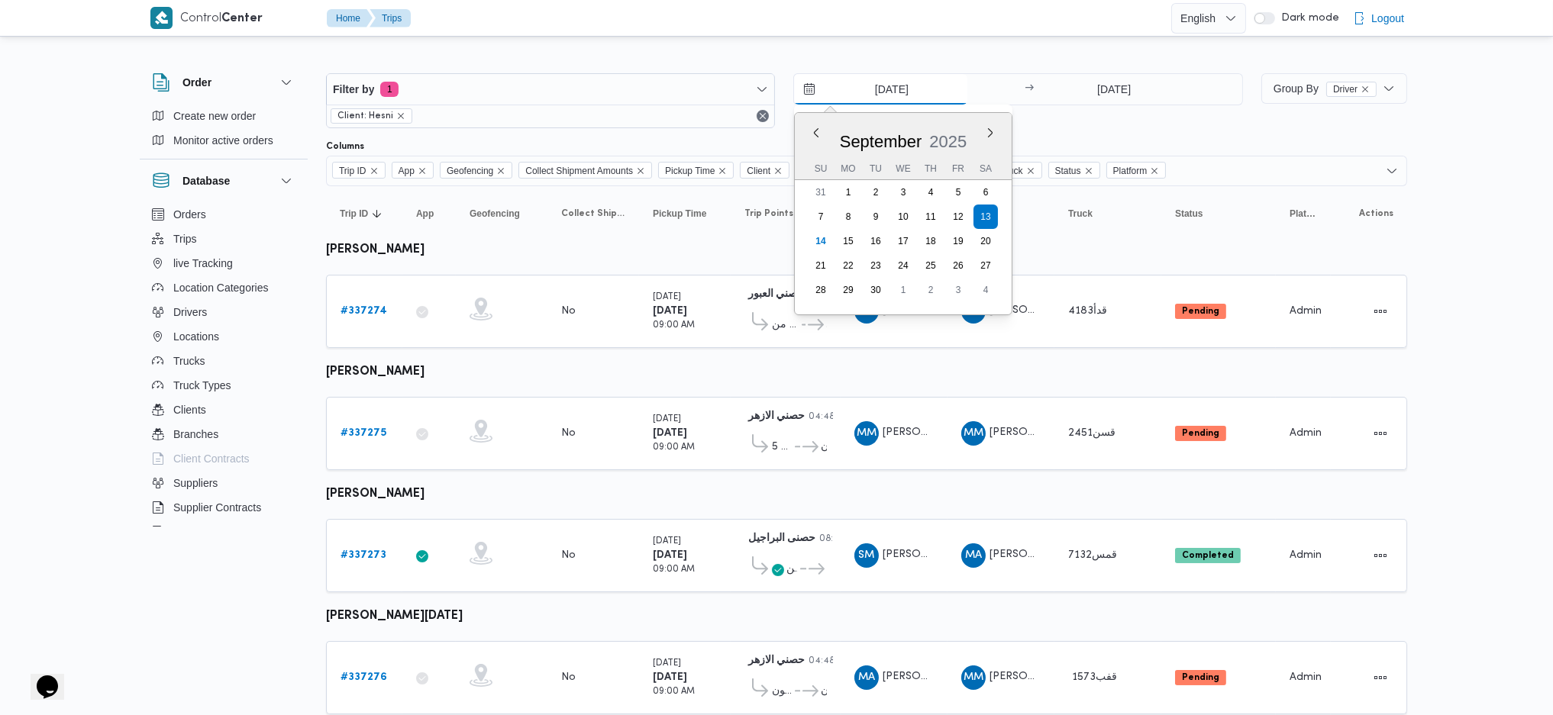
click at [869, 82] on input "[DATE]" at bounding box center [880, 89] width 173 height 31
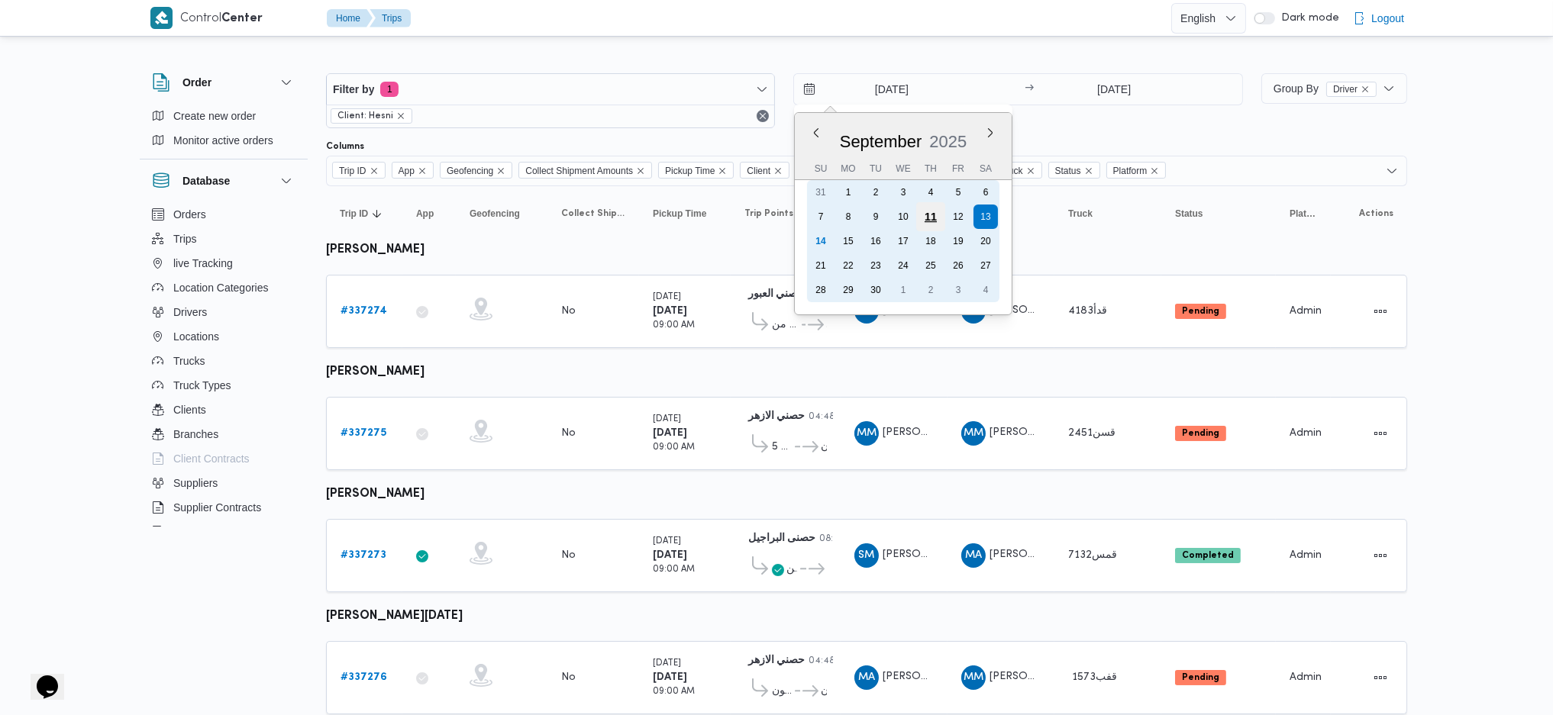
click at [936, 218] on div "11" at bounding box center [930, 216] width 29 height 29
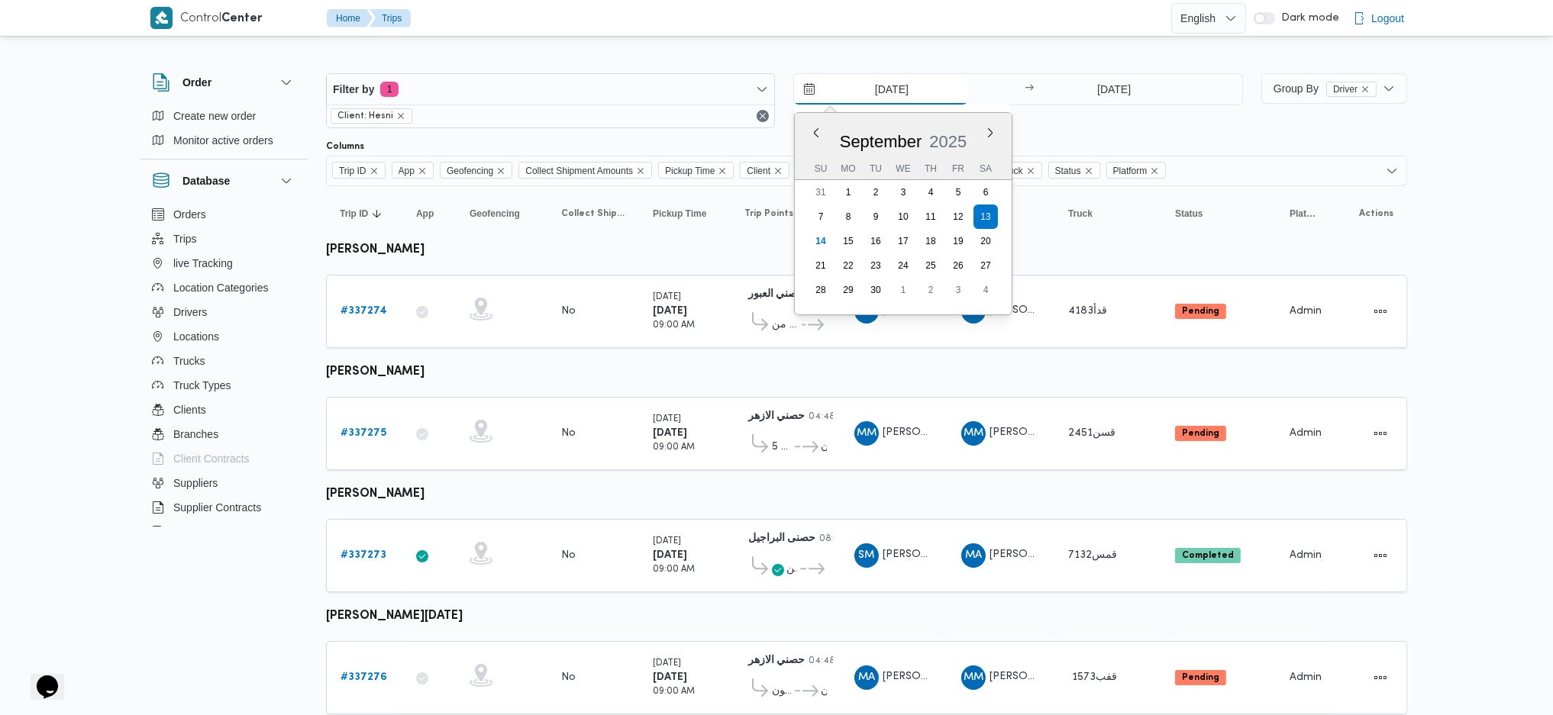
type input "[DATE]"
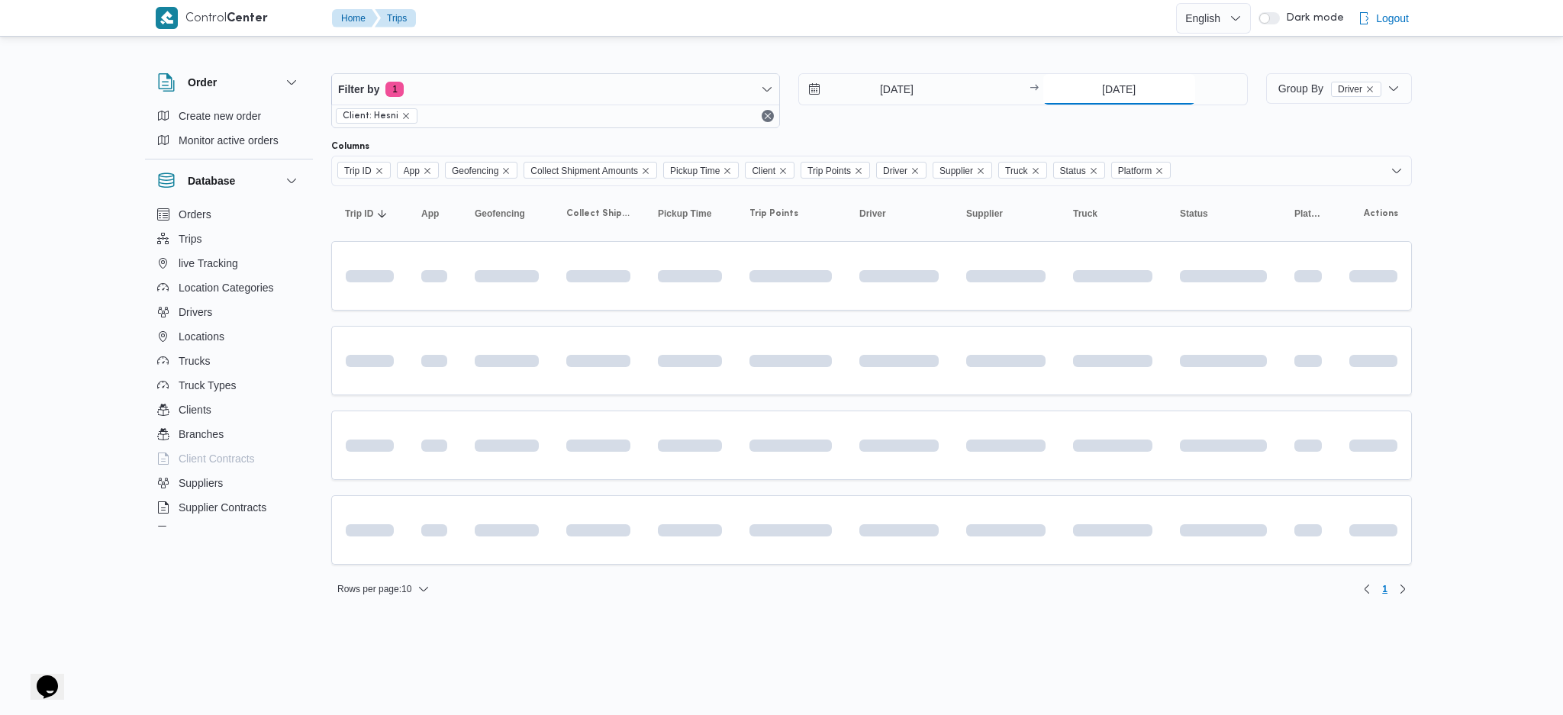
click at [1107, 98] on input "[DATE]" at bounding box center [1120, 89] width 152 height 31
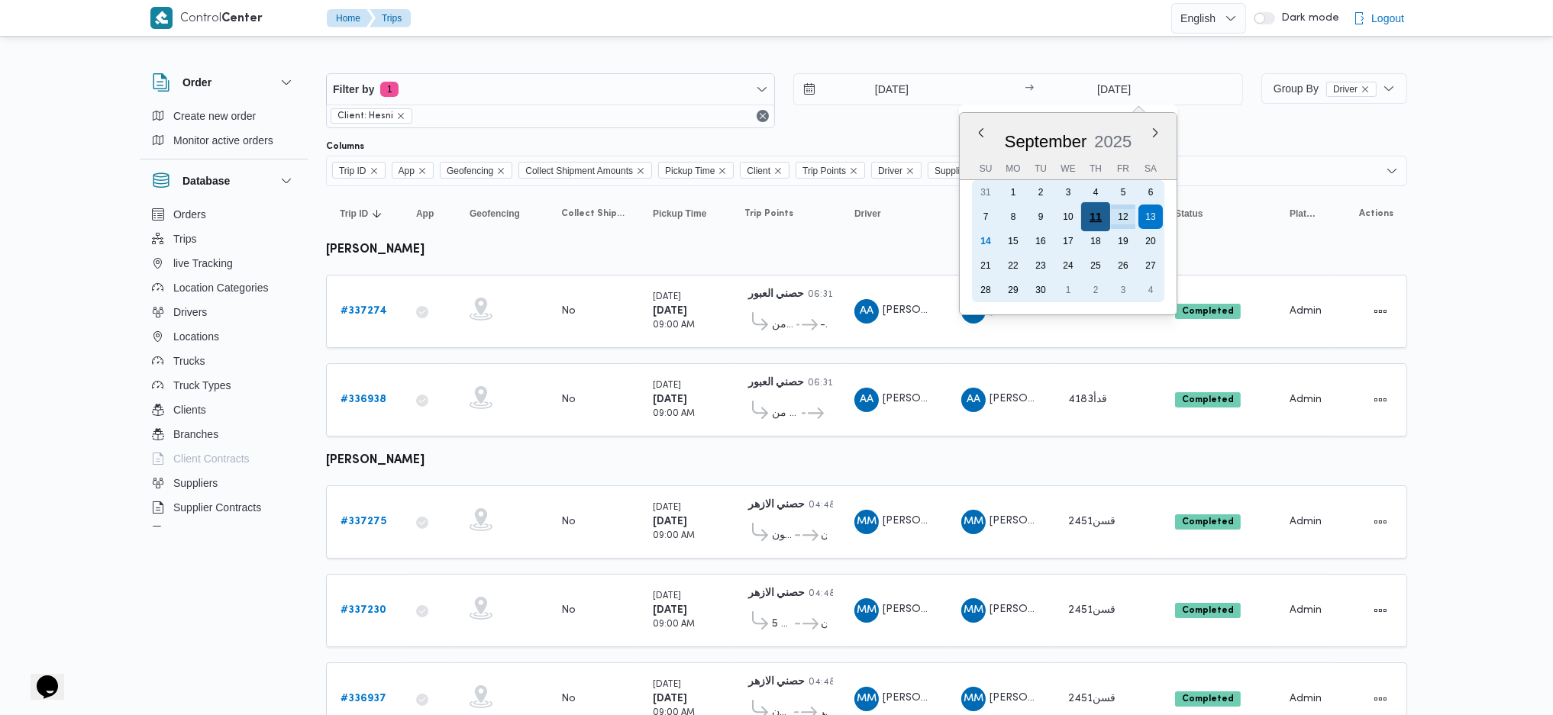
click at [1095, 218] on div "11" at bounding box center [1094, 216] width 29 height 29
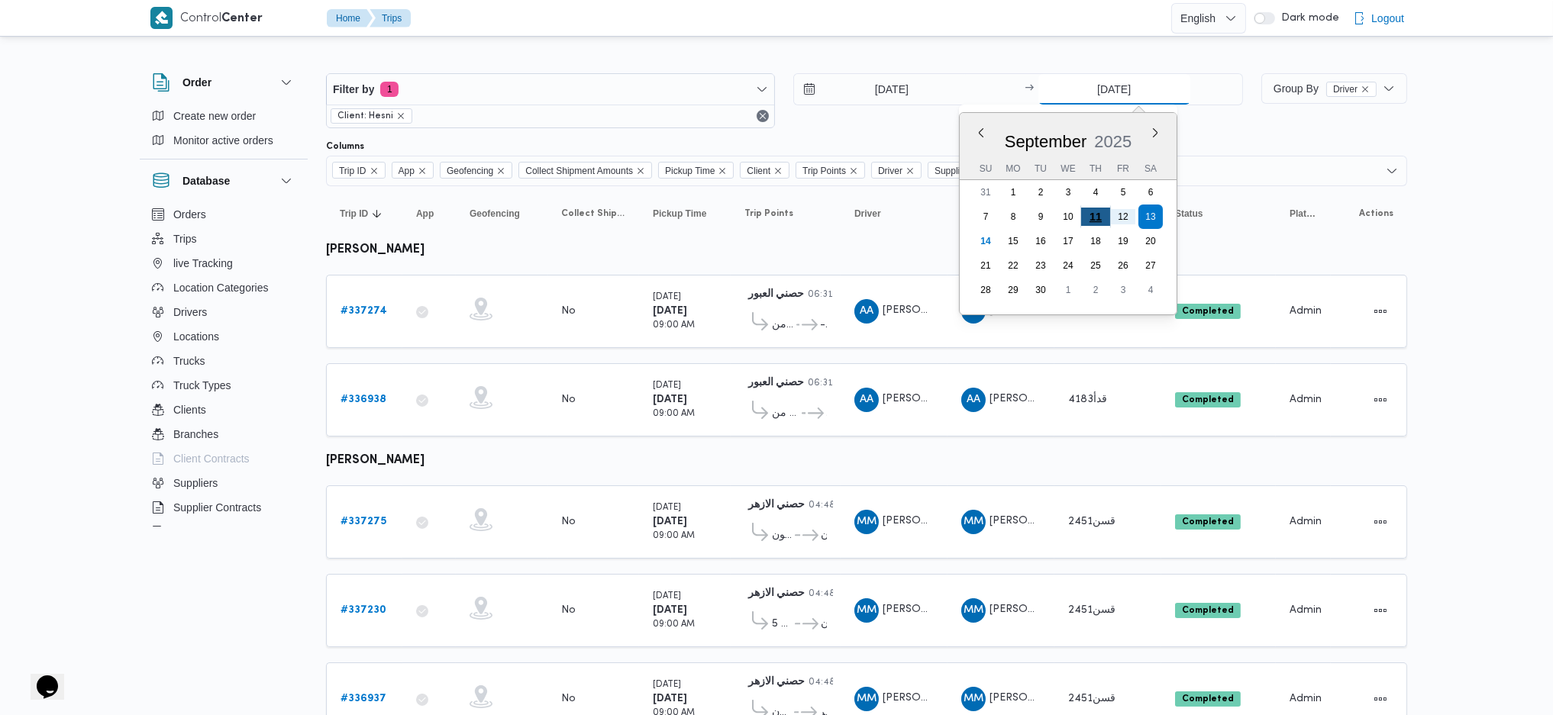
type input "[DATE]"
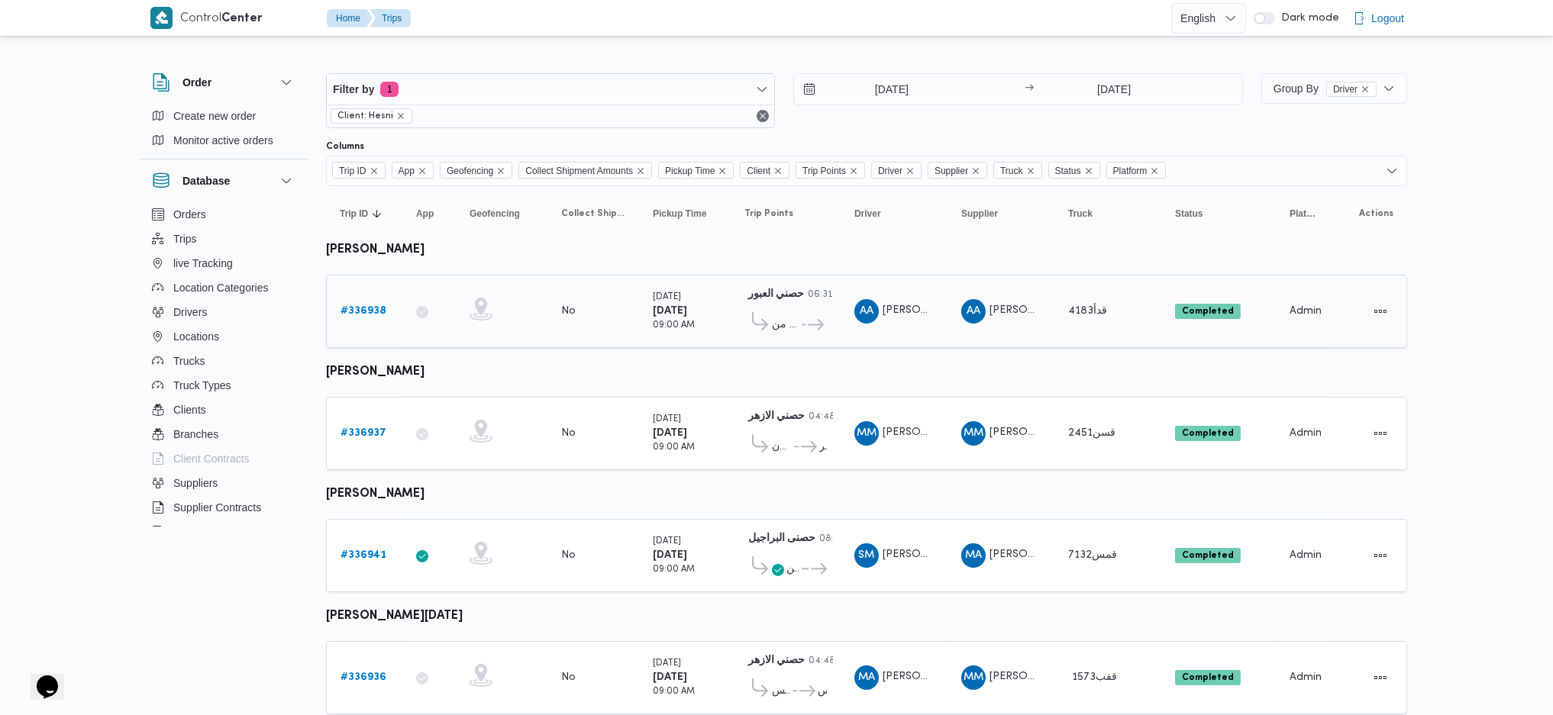
click at [375, 313] on b "# 336938" at bounding box center [363, 311] width 46 height 10
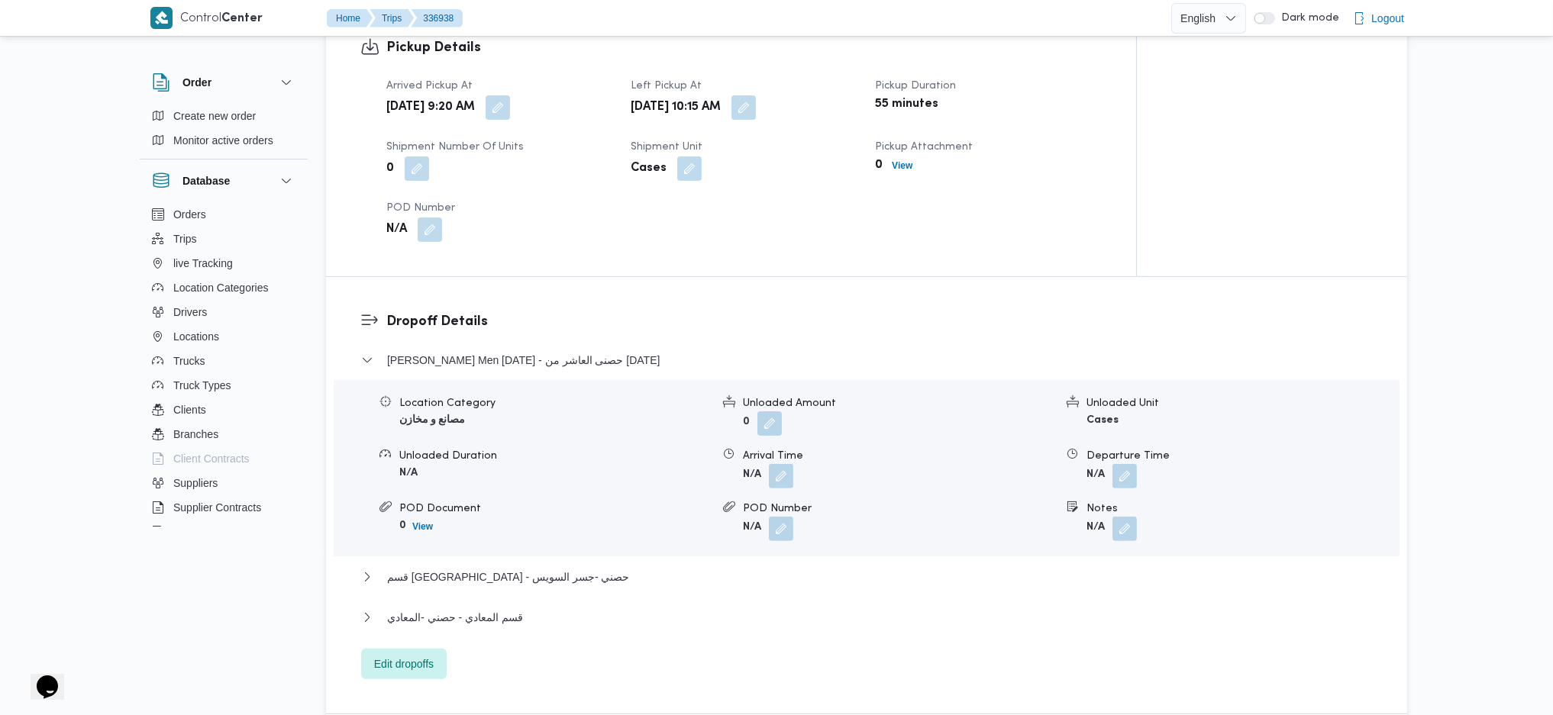
scroll to position [1119, 0]
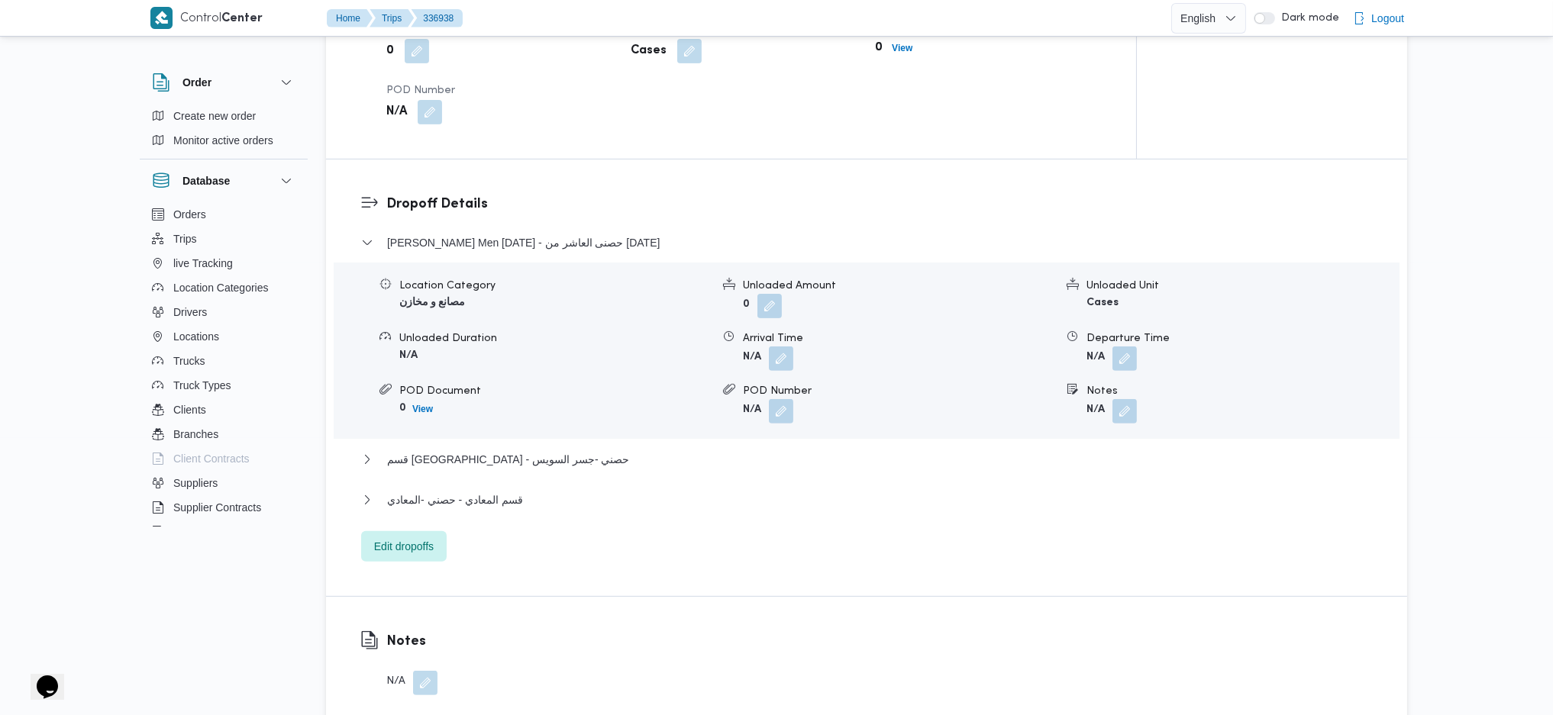
click at [525, 509] on div "قسم المعادي - حصني -المعادي" at bounding box center [866, 505] width 1011 height 29
click at [542, 502] on button "قسم المعادي - حصني -المعادي" at bounding box center [866, 500] width 1011 height 18
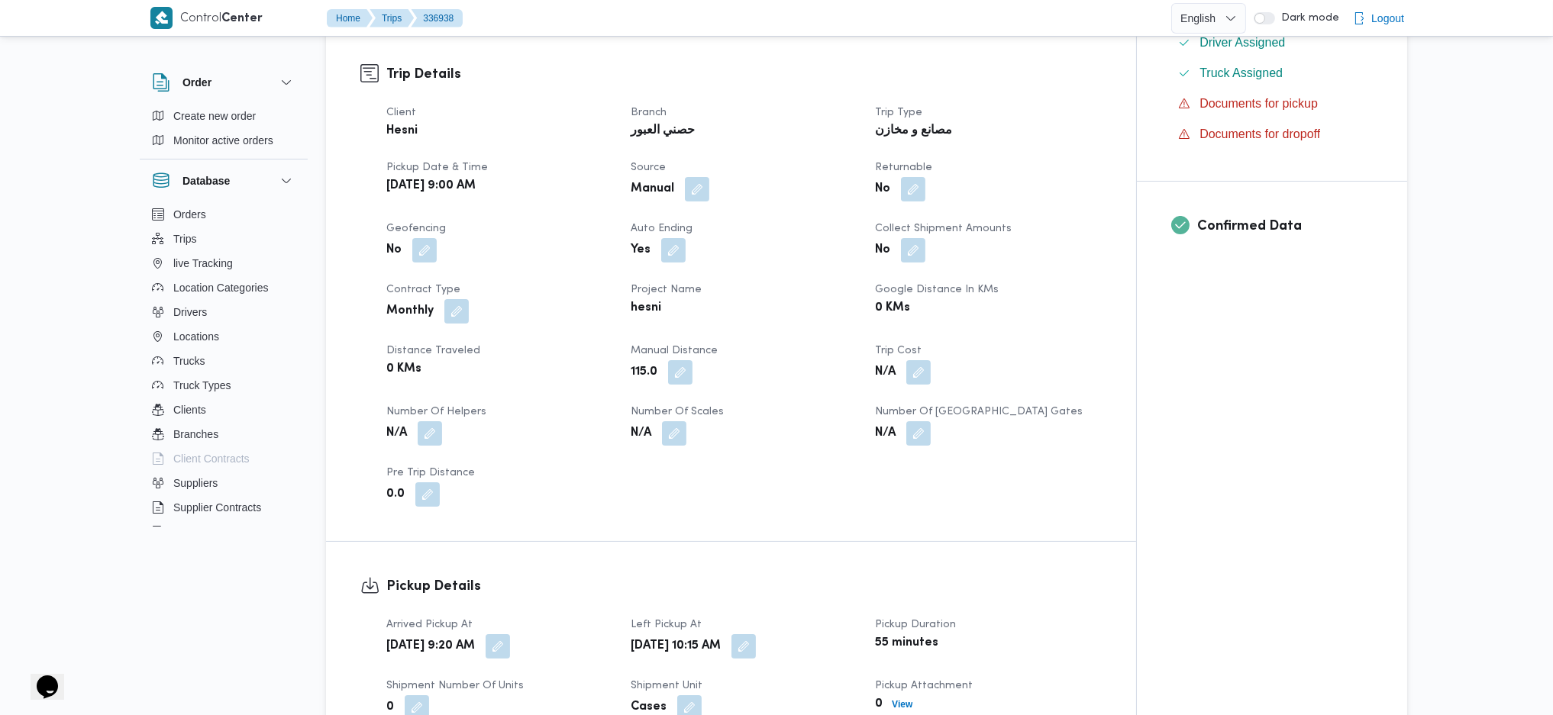
scroll to position [462, 0]
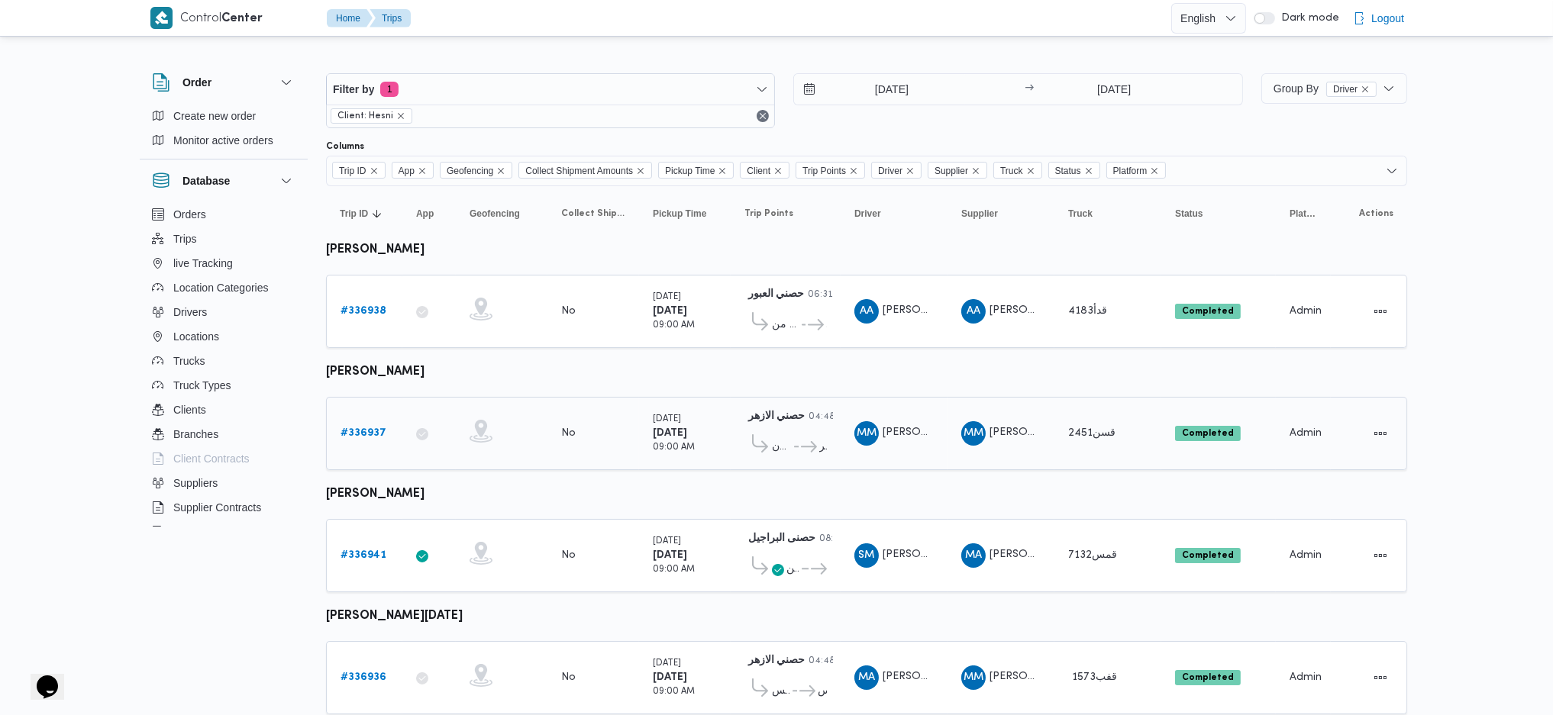
click at [373, 431] on b "# 336937" at bounding box center [363, 433] width 46 height 10
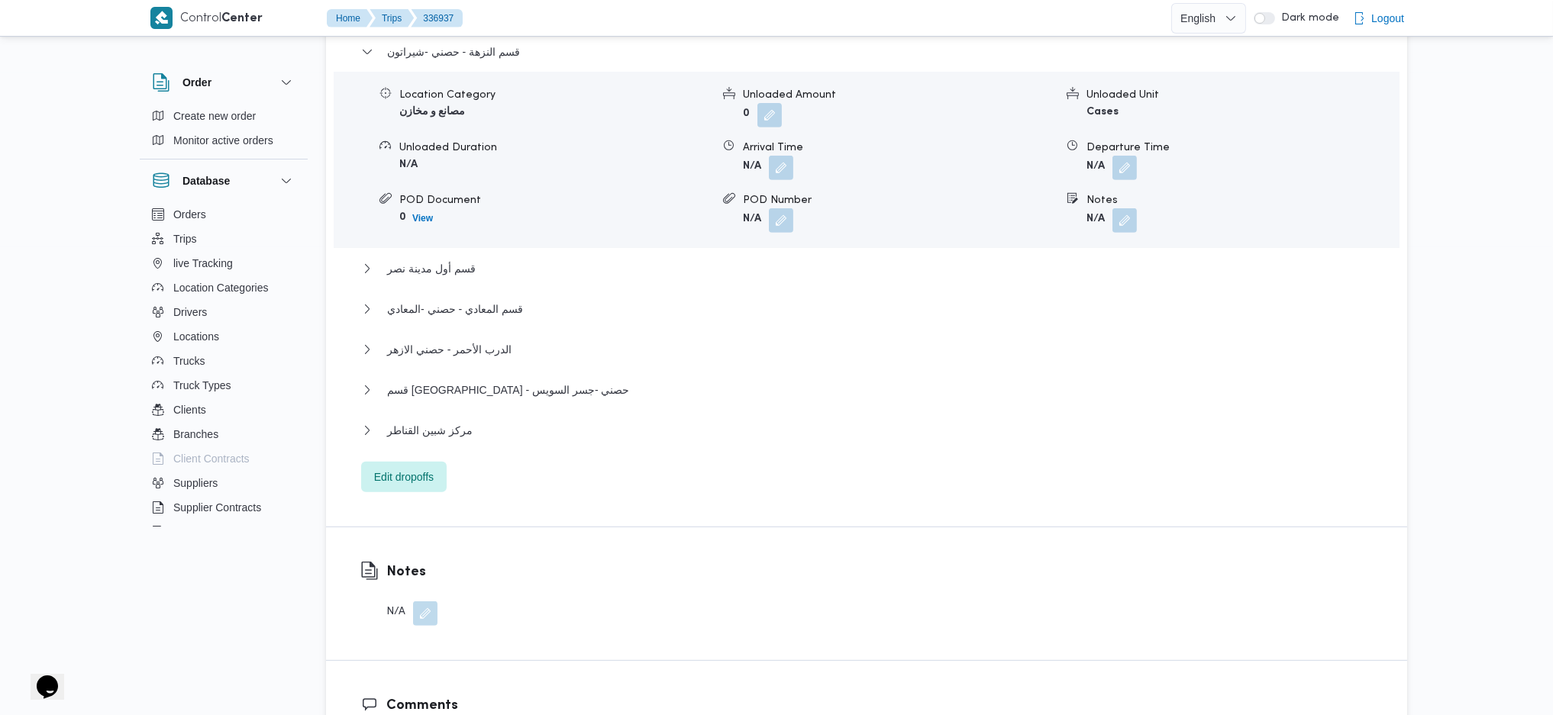
scroll to position [1424, 0]
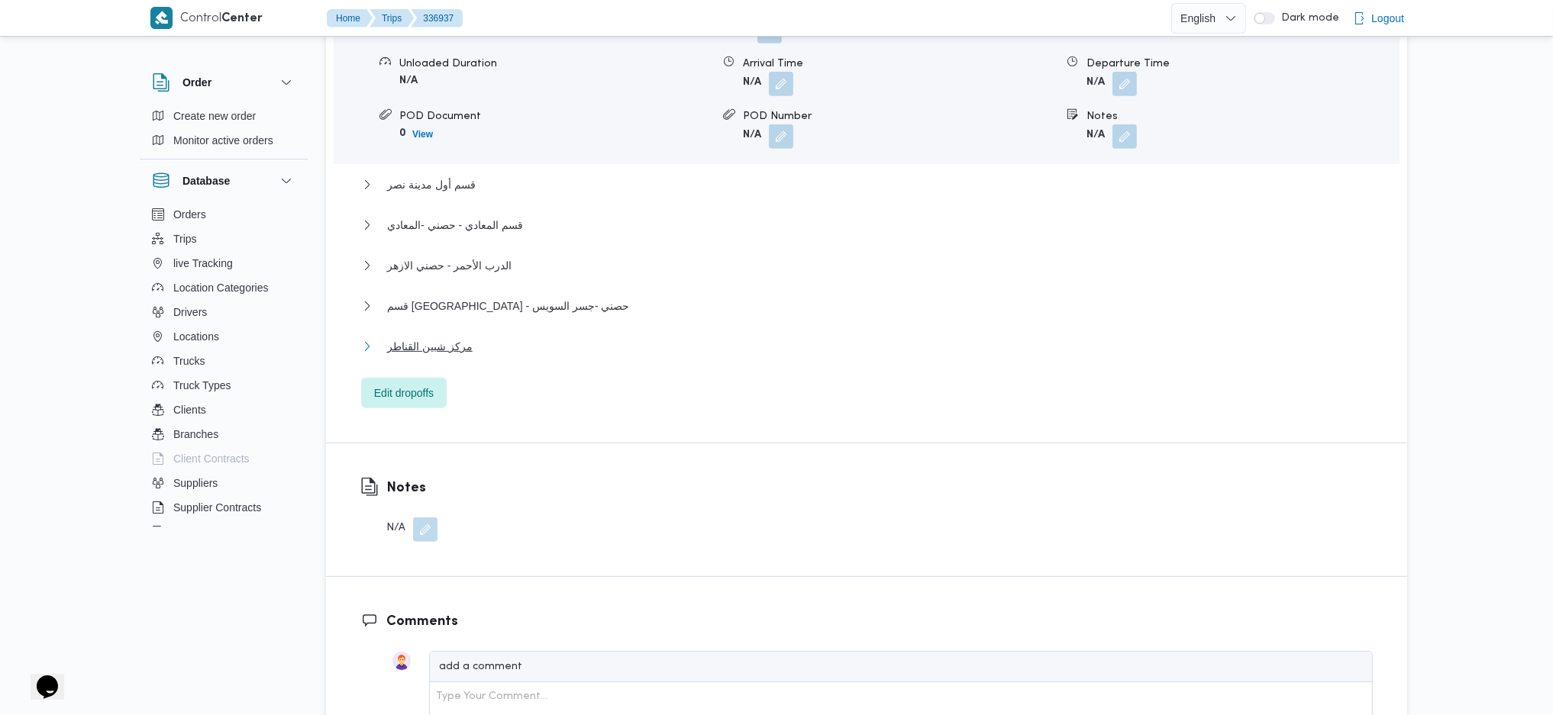
click at [437, 337] on span "مركز شبين القناطر" at bounding box center [429, 346] width 85 height 18
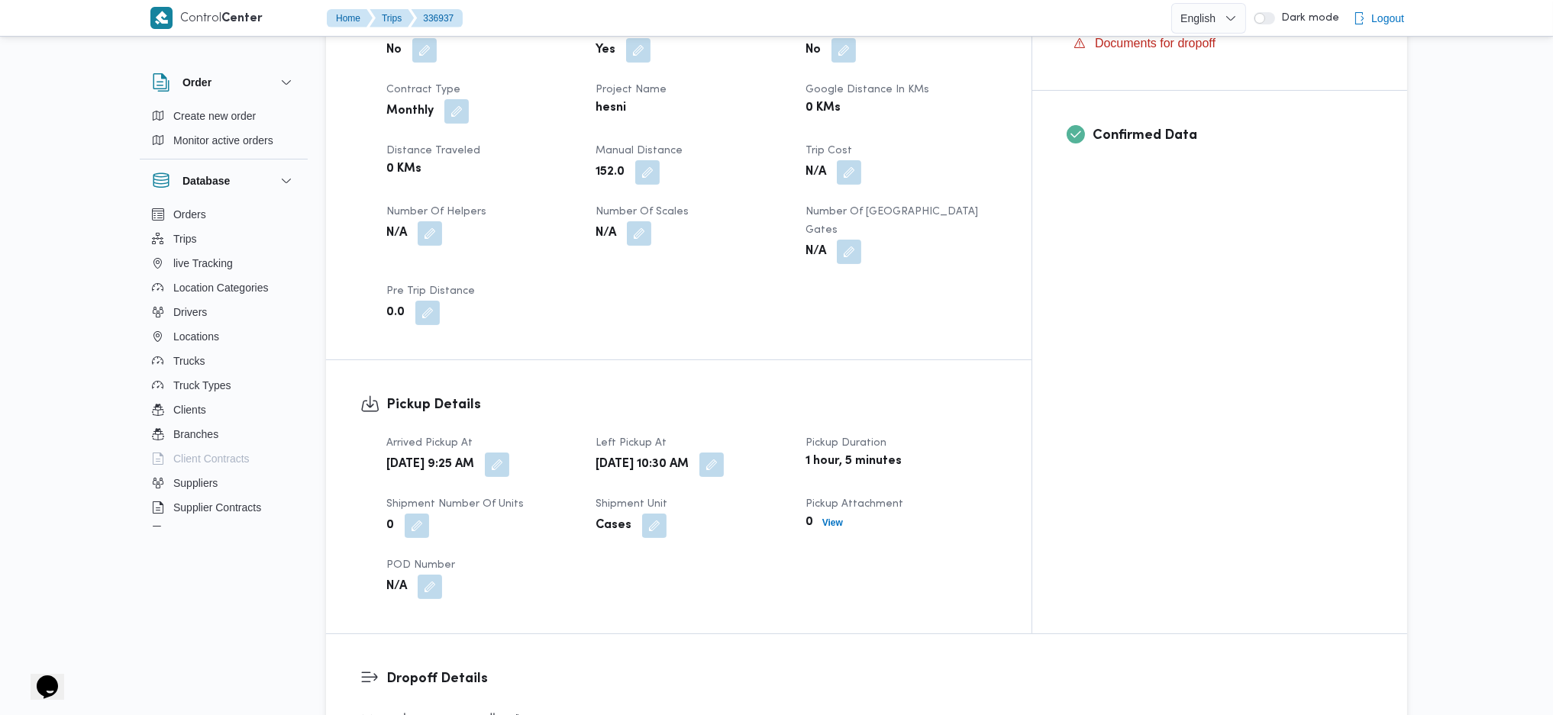
scroll to position [407, 0]
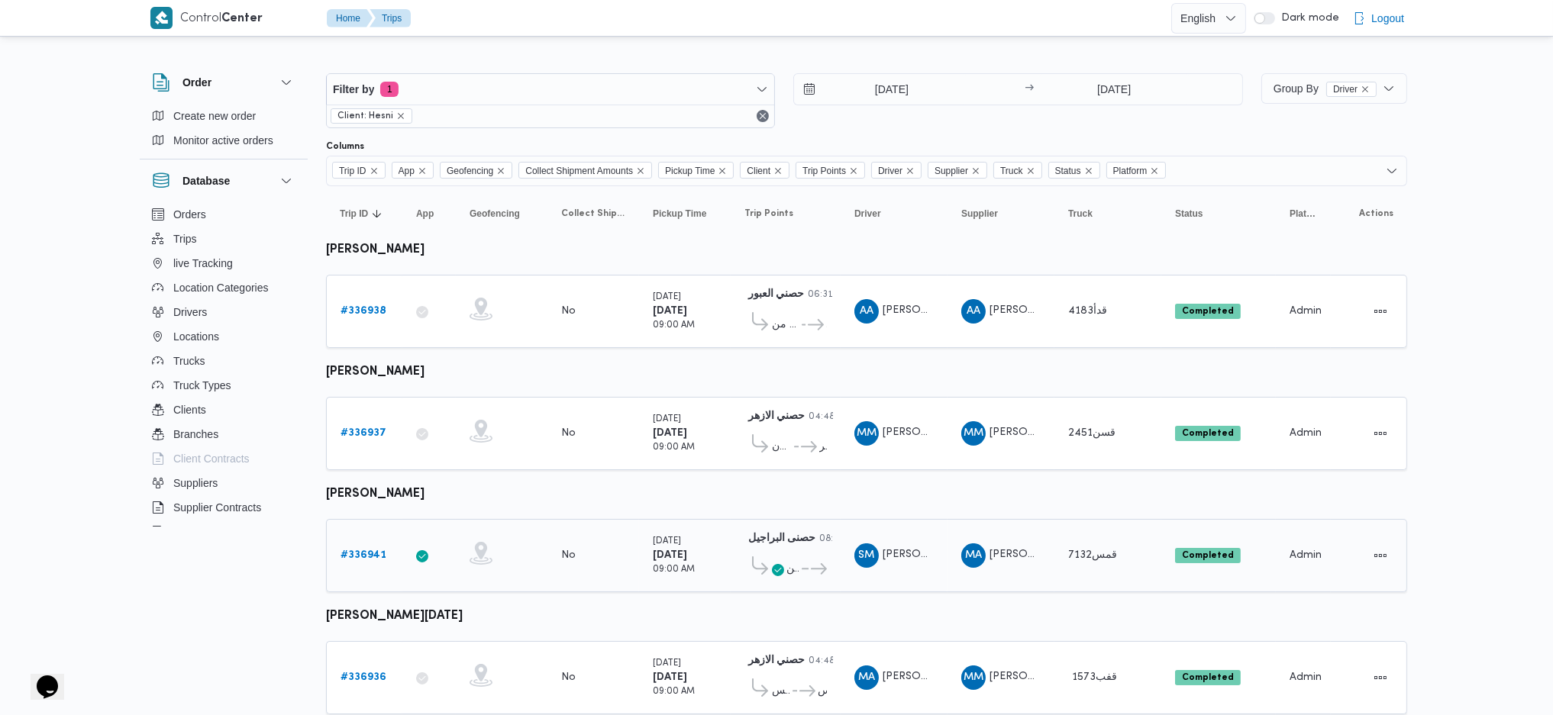
click at [365, 550] on b "# 336941" at bounding box center [363, 555] width 46 height 10
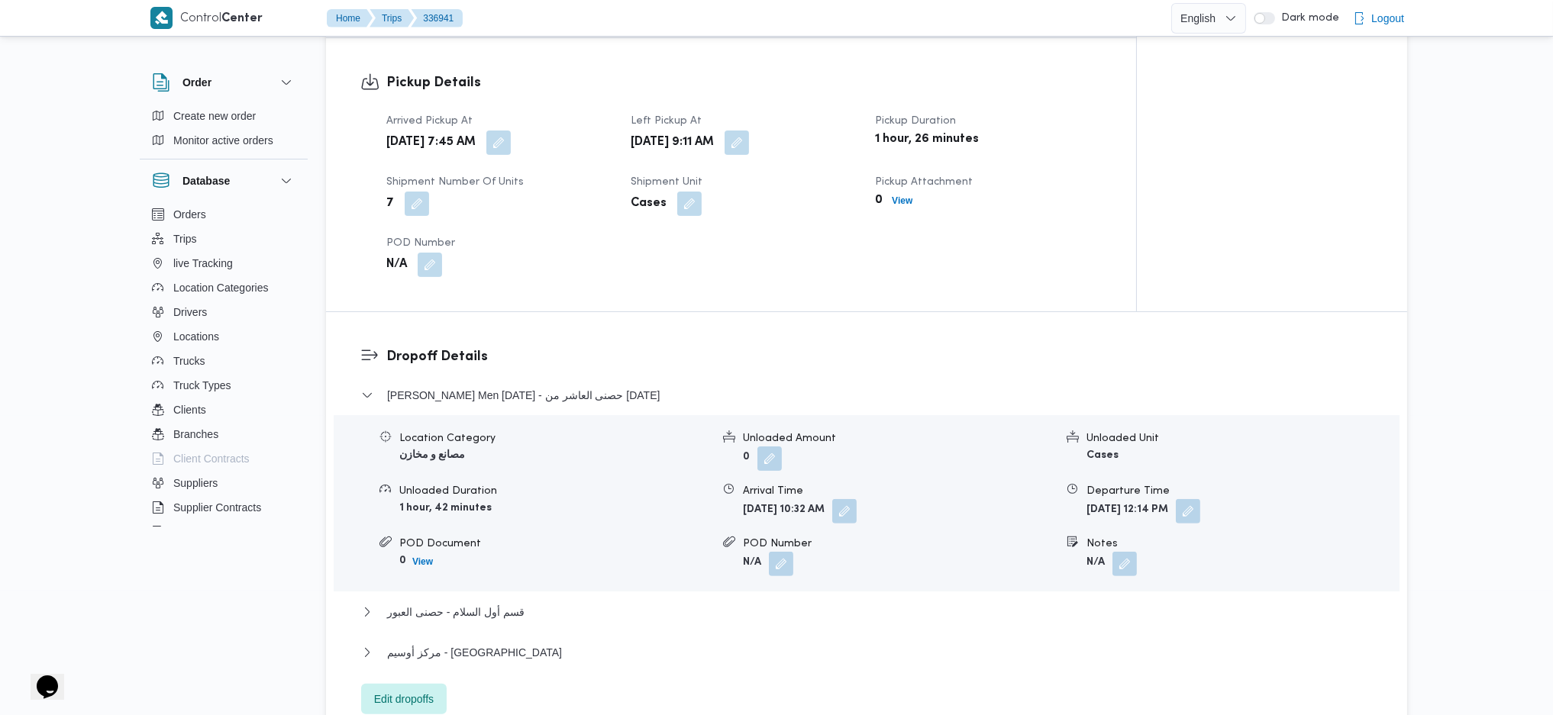
scroll to position [1018, 0]
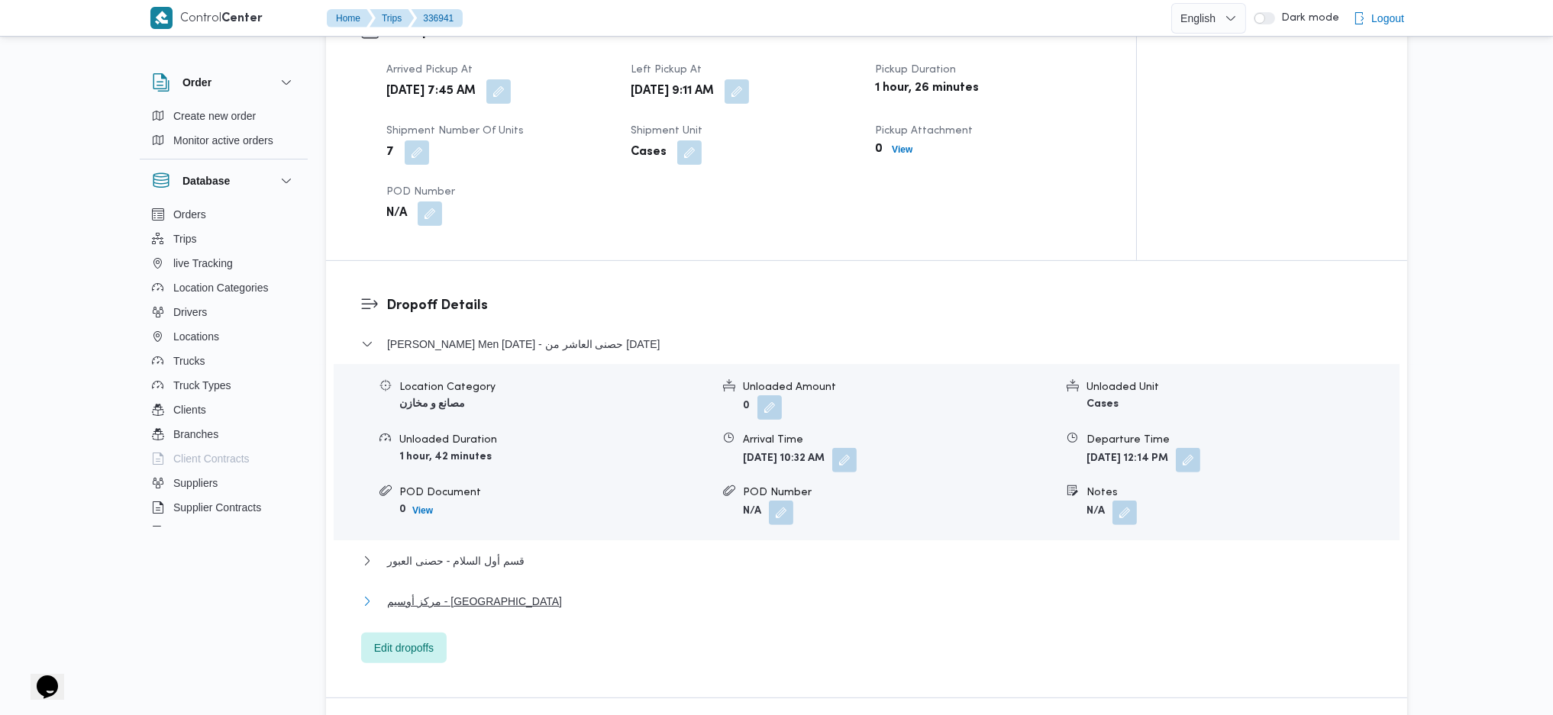
click at [491, 602] on span "مركز أوسيم - [GEOGRAPHIC_DATA]" at bounding box center [474, 601] width 175 height 18
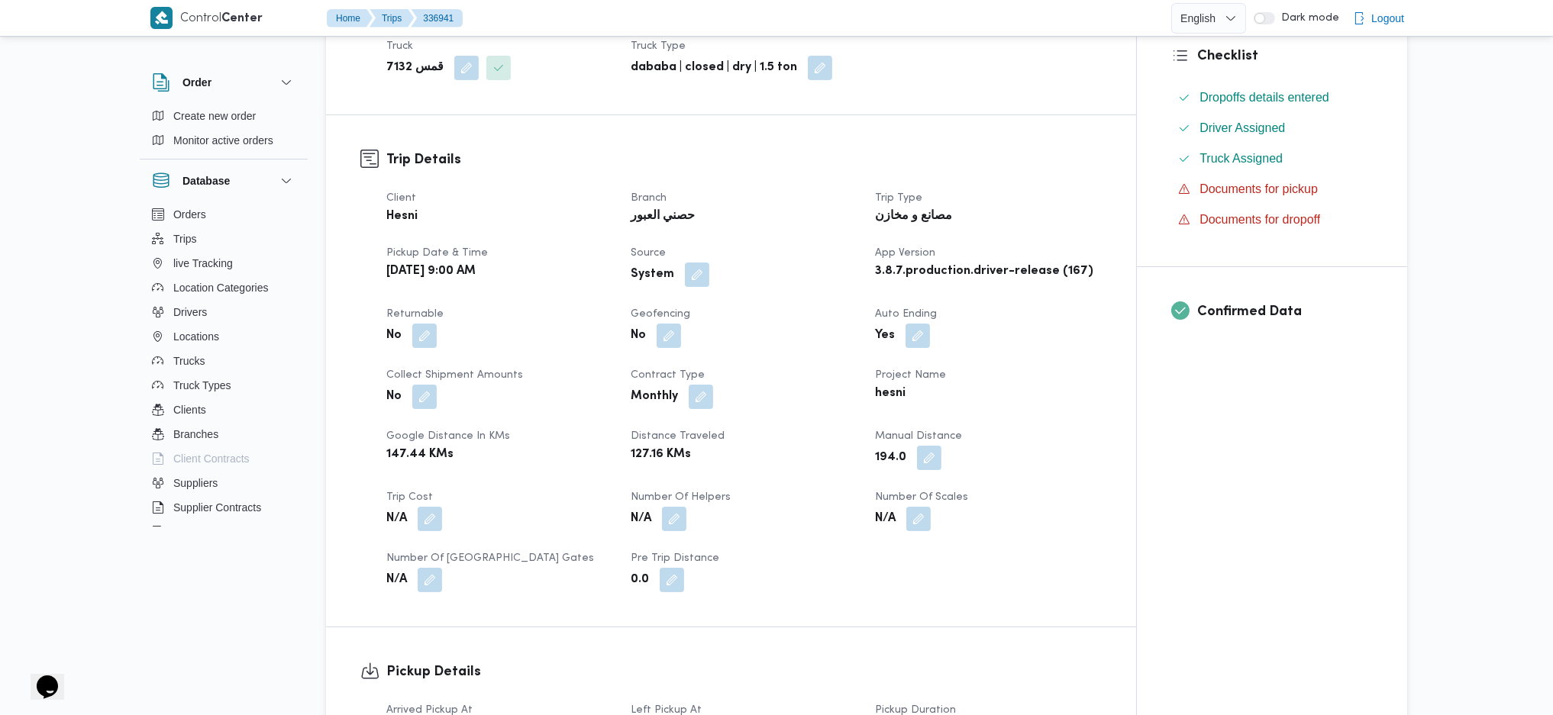
scroll to position [376, 0]
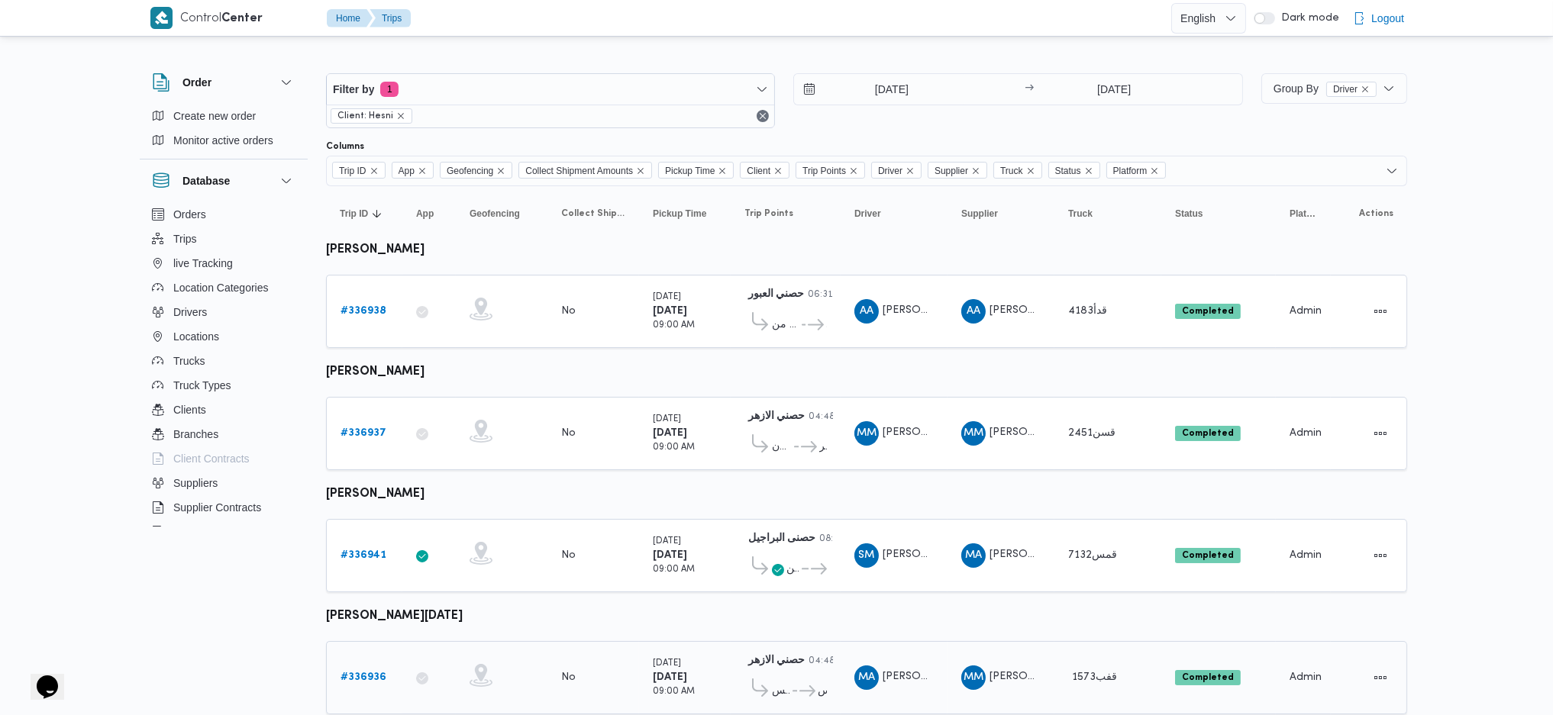
click at [381, 673] on b "# 336936" at bounding box center [363, 678] width 46 height 10
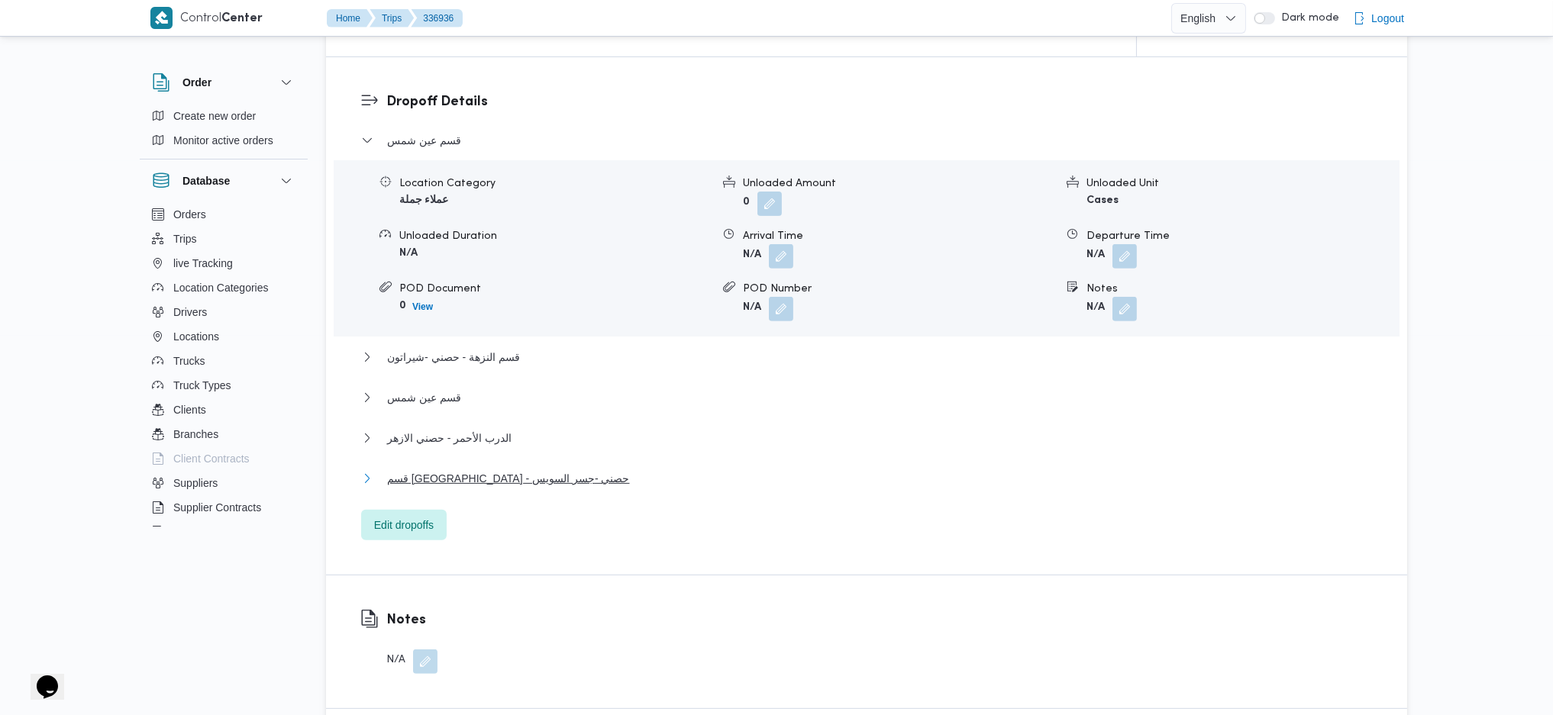
click at [569, 477] on span "قسم [GEOGRAPHIC_DATA] - حصني -جسر السويس" at bounding box center [508, 478] width 243 height 18
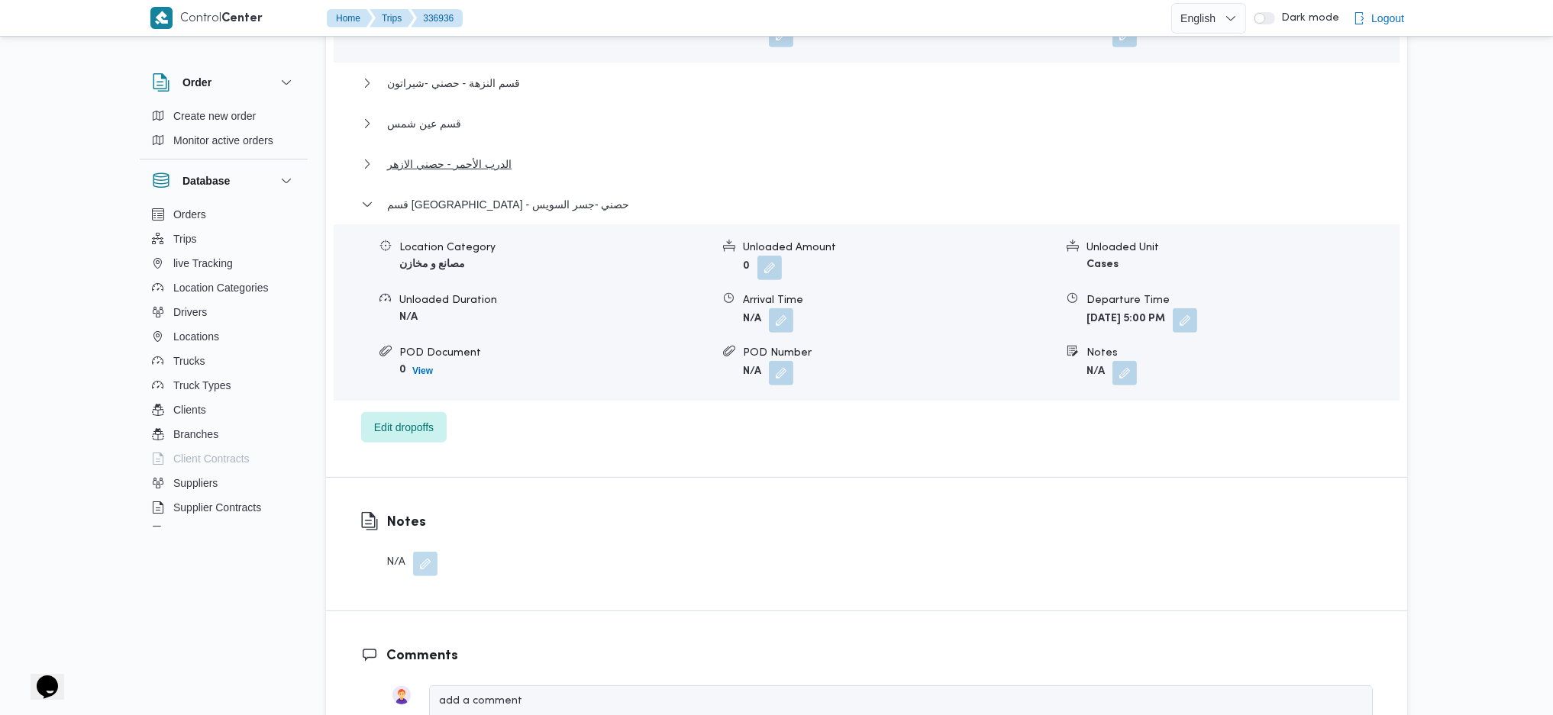
scroll to position [1527, 0]
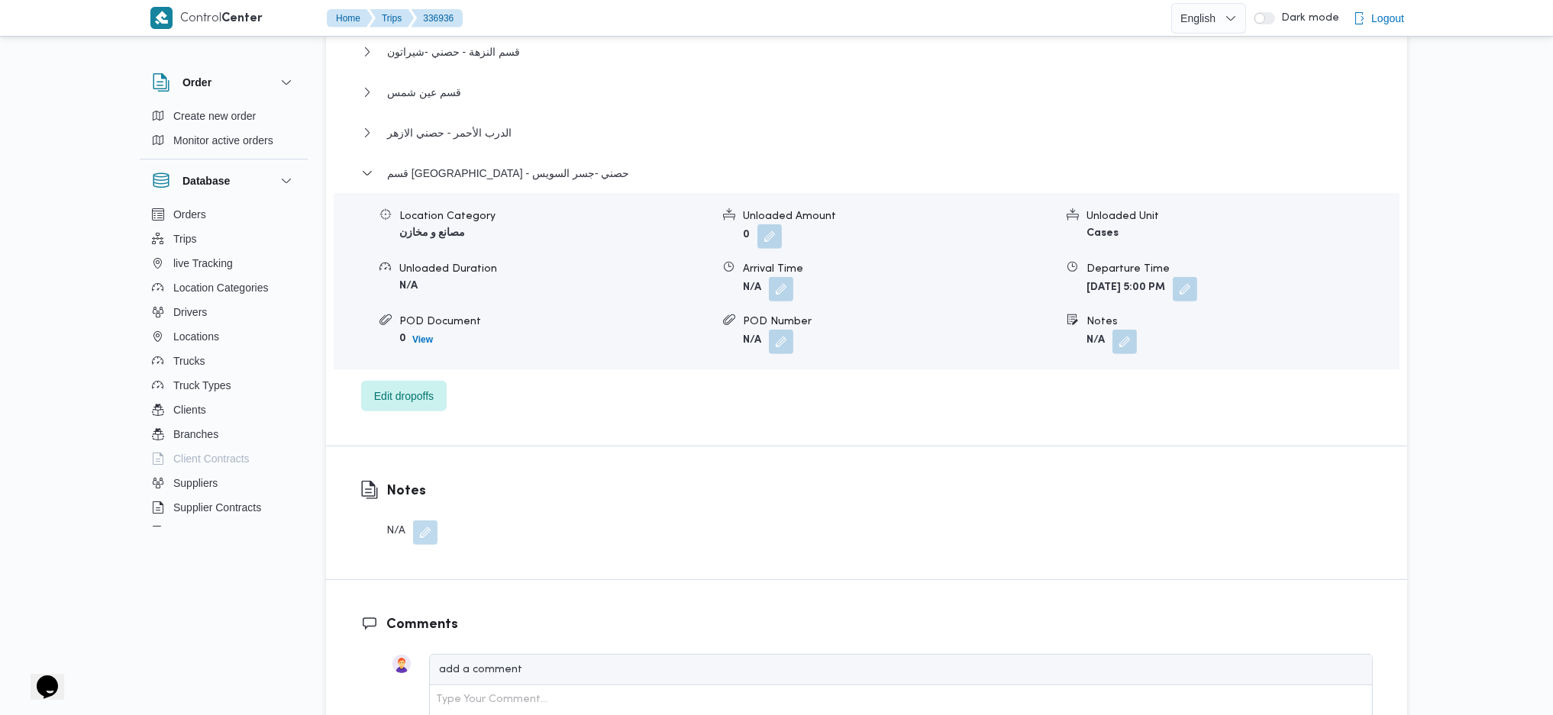
drag, startPoint x: 1132, startPoint y: 382, endPoint x: 1089, endPoint y: 275, distance: 115.4
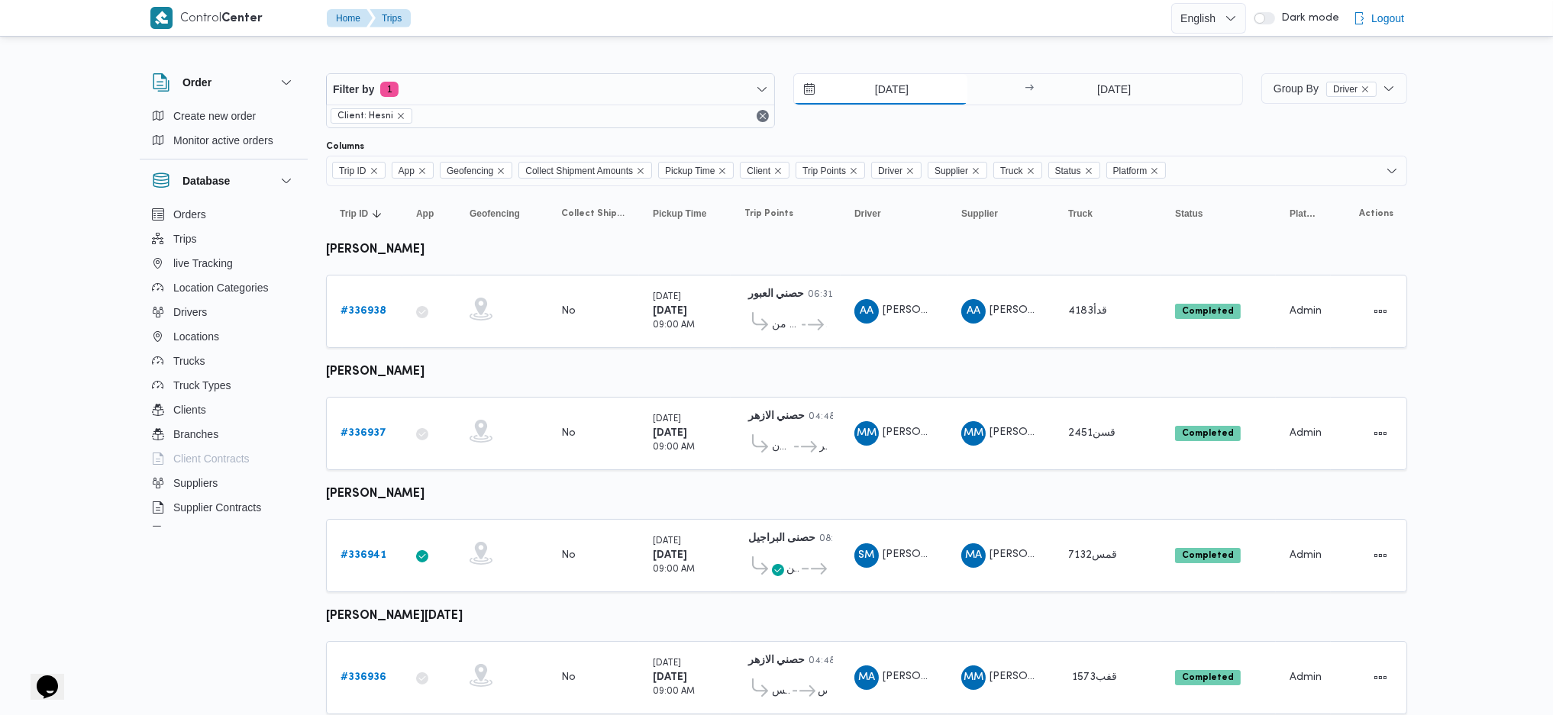
click at [913, 101] on input "[DATE]" at bounding box center [880, 89] width 173 height 31
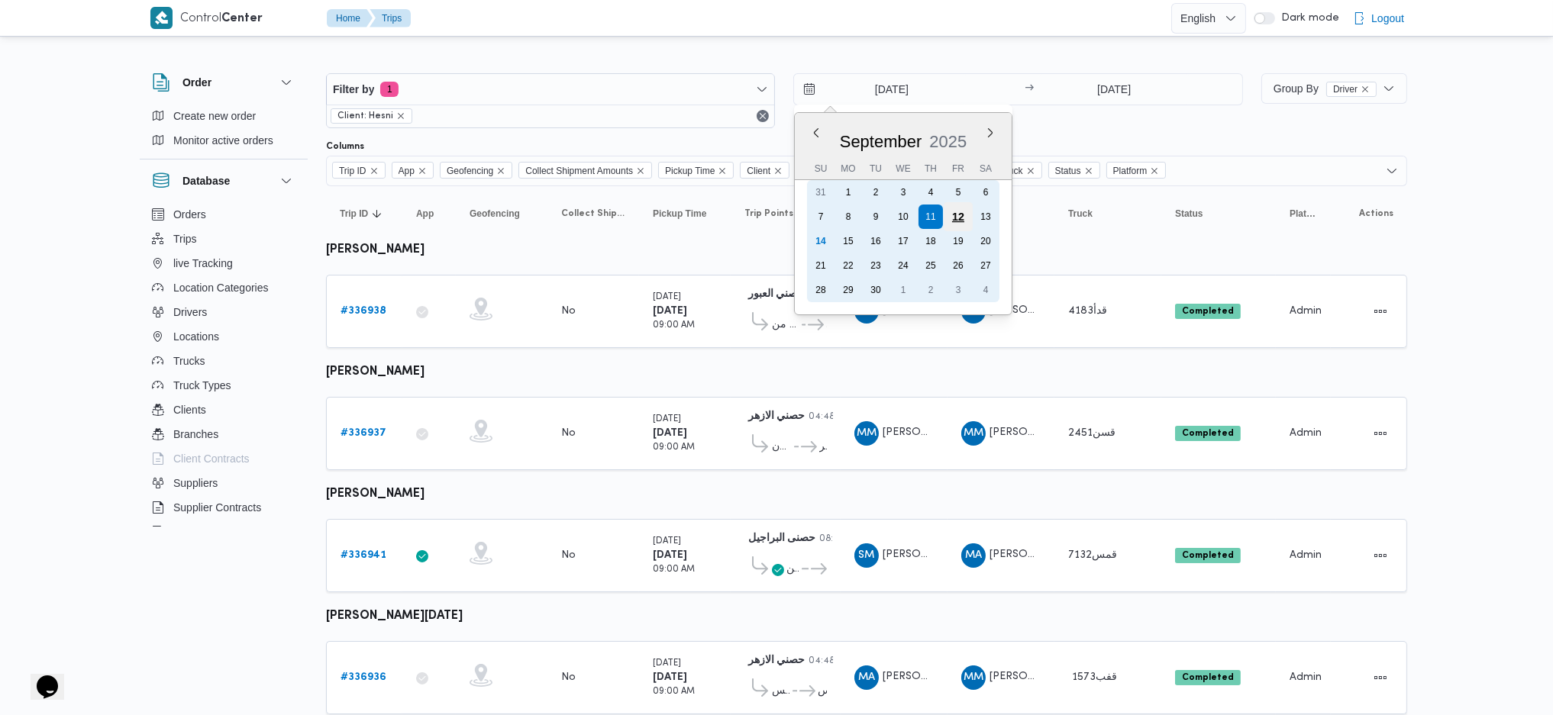
click at [961, 211] on div "12" at bounding box center [958, 216] width 29 height 29
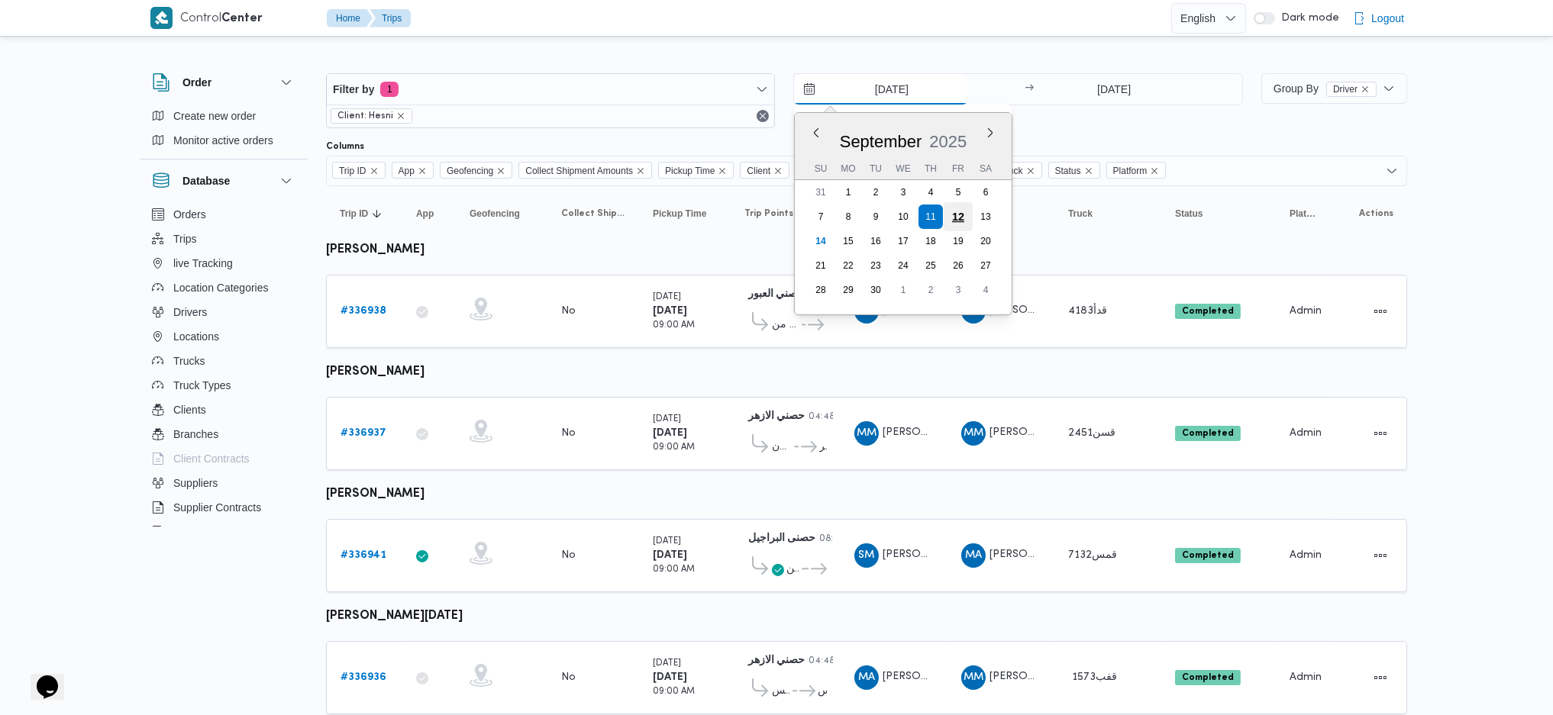
type input "[DATE]"
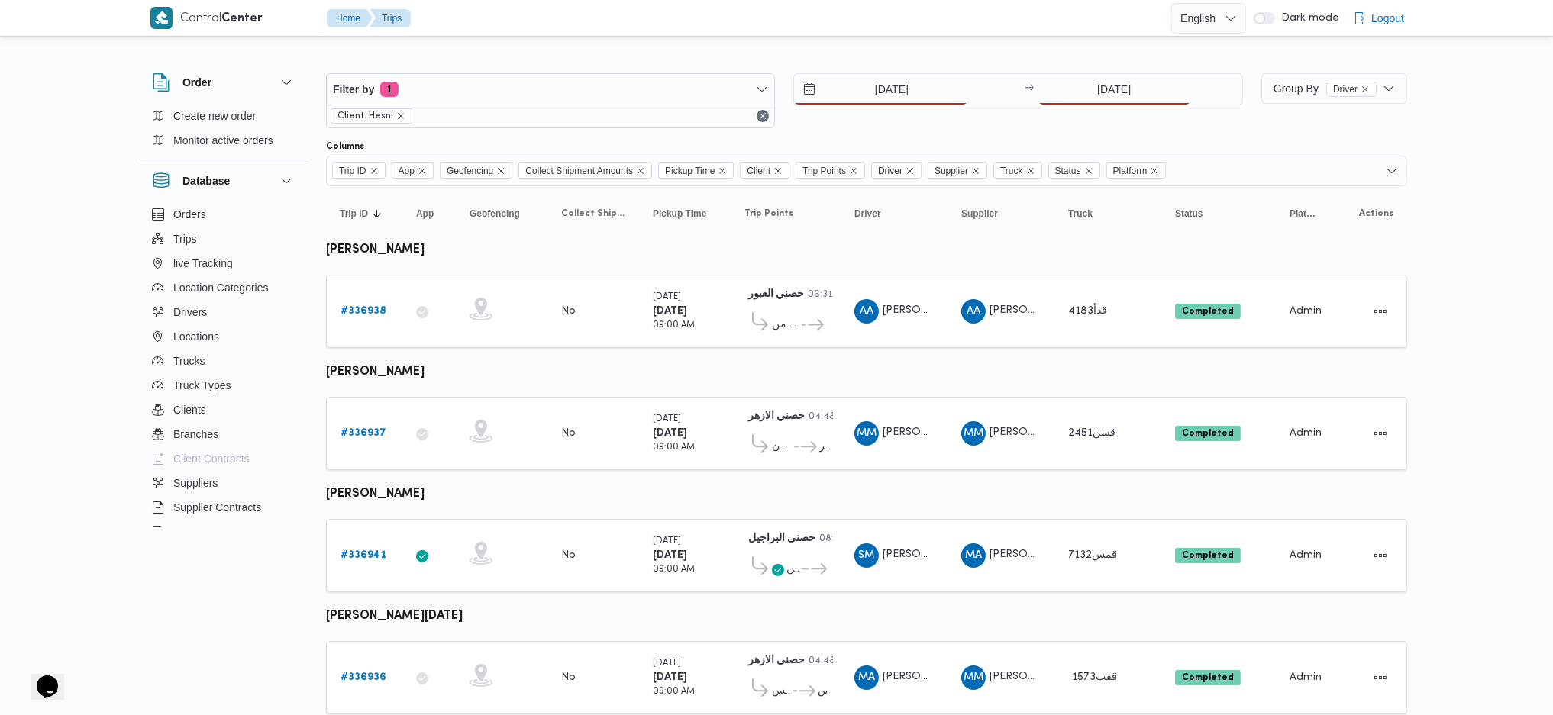
click at [1147, 67] on div "Filter by 1 Client: Hesni [DATE] → [DATE]" at bounding box center [784, 100] width 935 height 73
click at [1125, 84] on input "[DATE]" at bounding box center [1114, 89] width 152 height 31
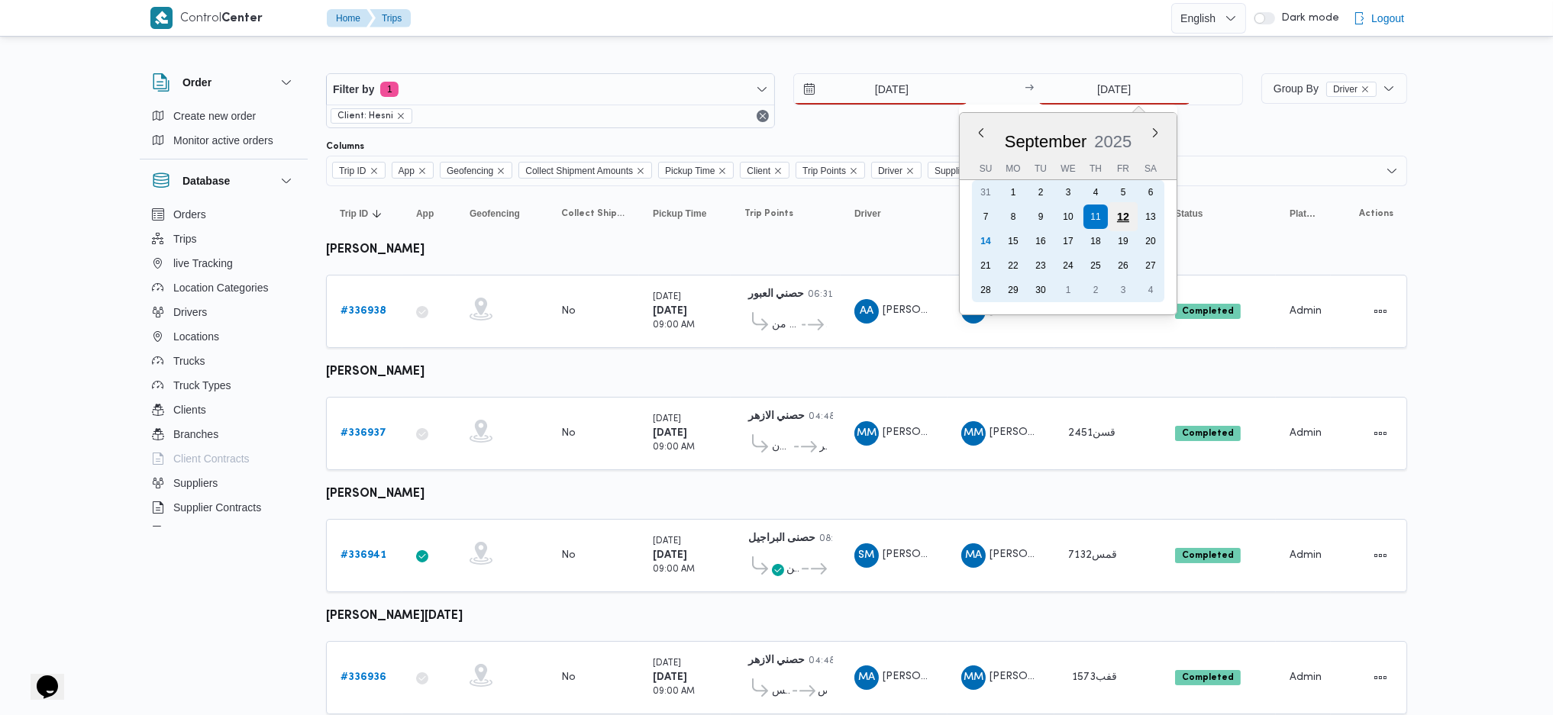
click at [1121, 223] on div "12" at bounding box center [1122, 216] width 29 height 29
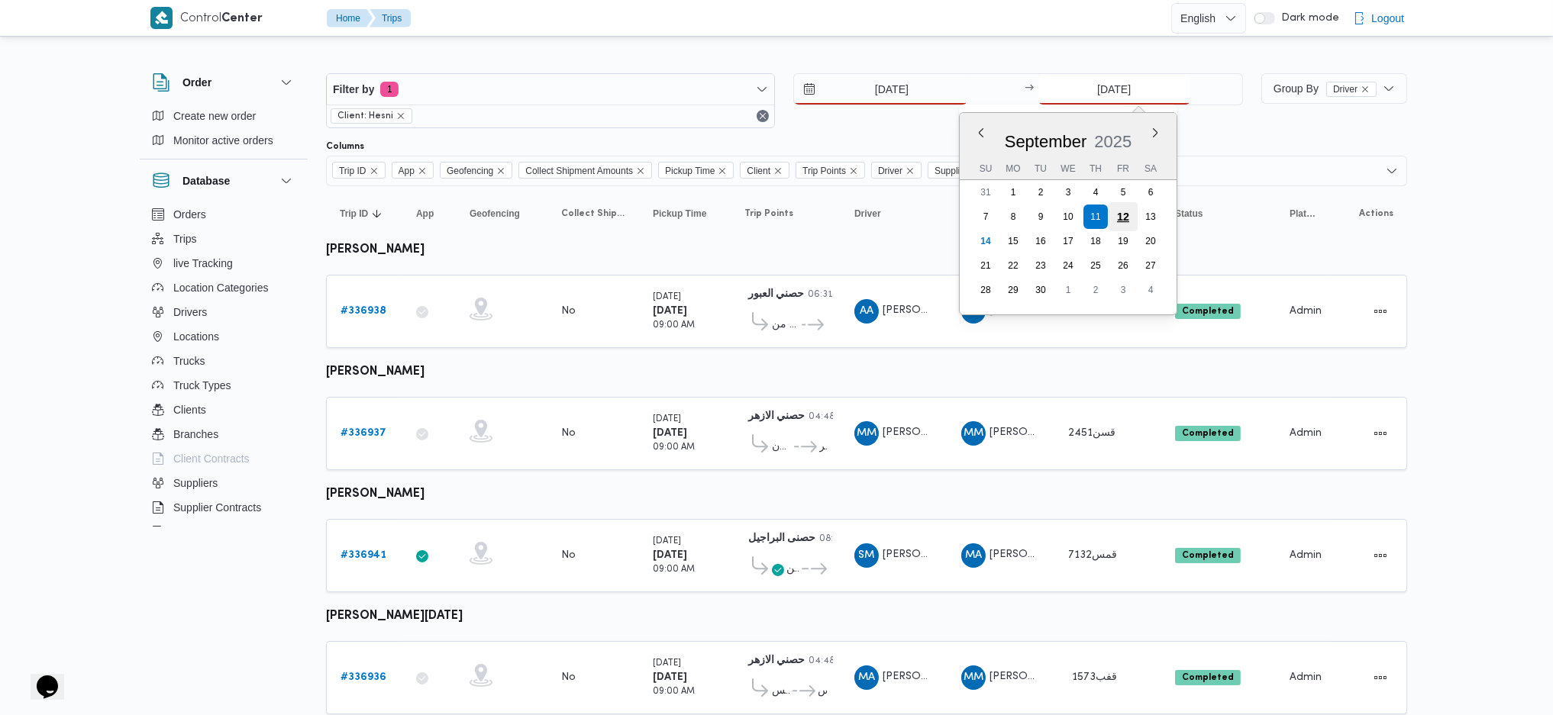
type input "[DATE]"
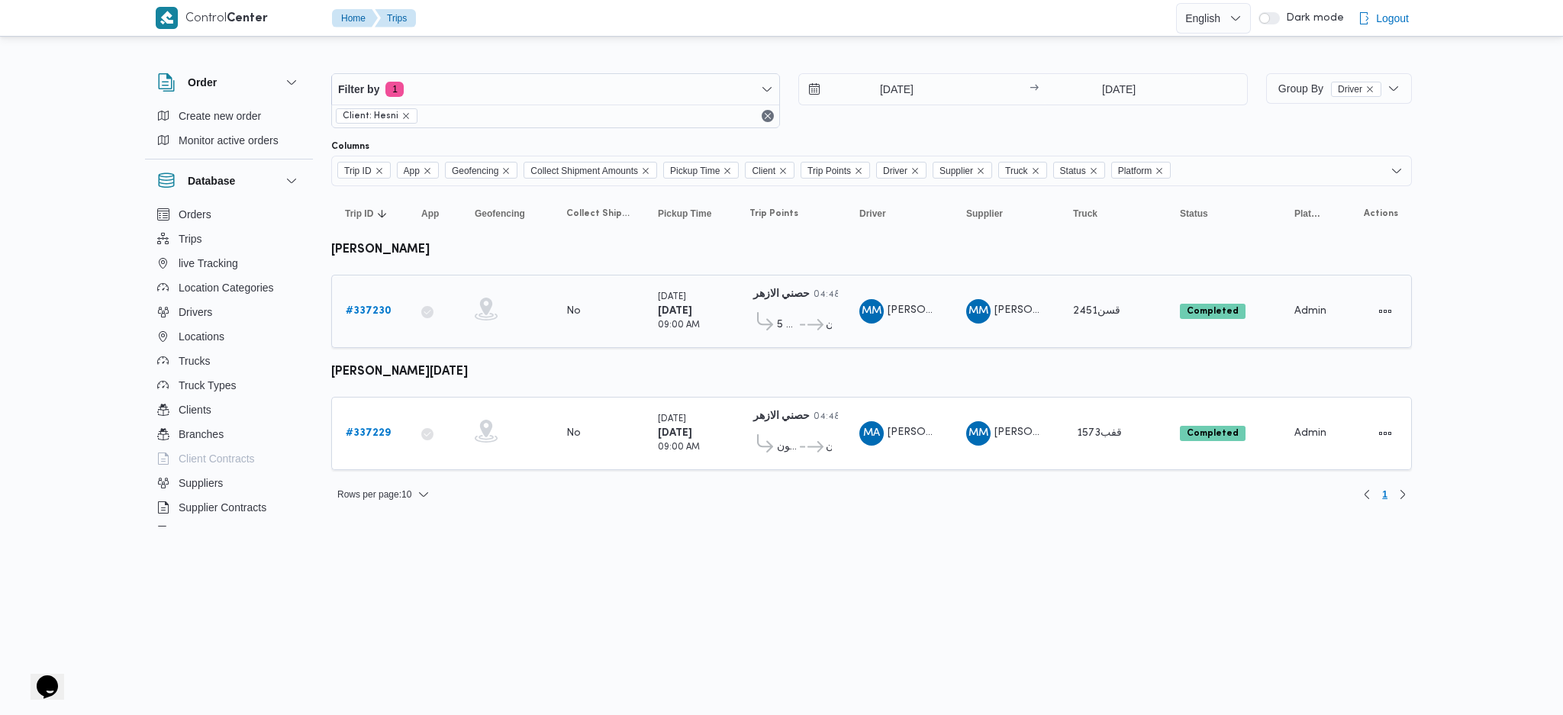
click at [383, 322] on div "# 337230" at bounding box center [370, 311] width 60 height 31
click at [376, 308] on b "# 337230" at bounding box center [369, 311] width 46 height 10
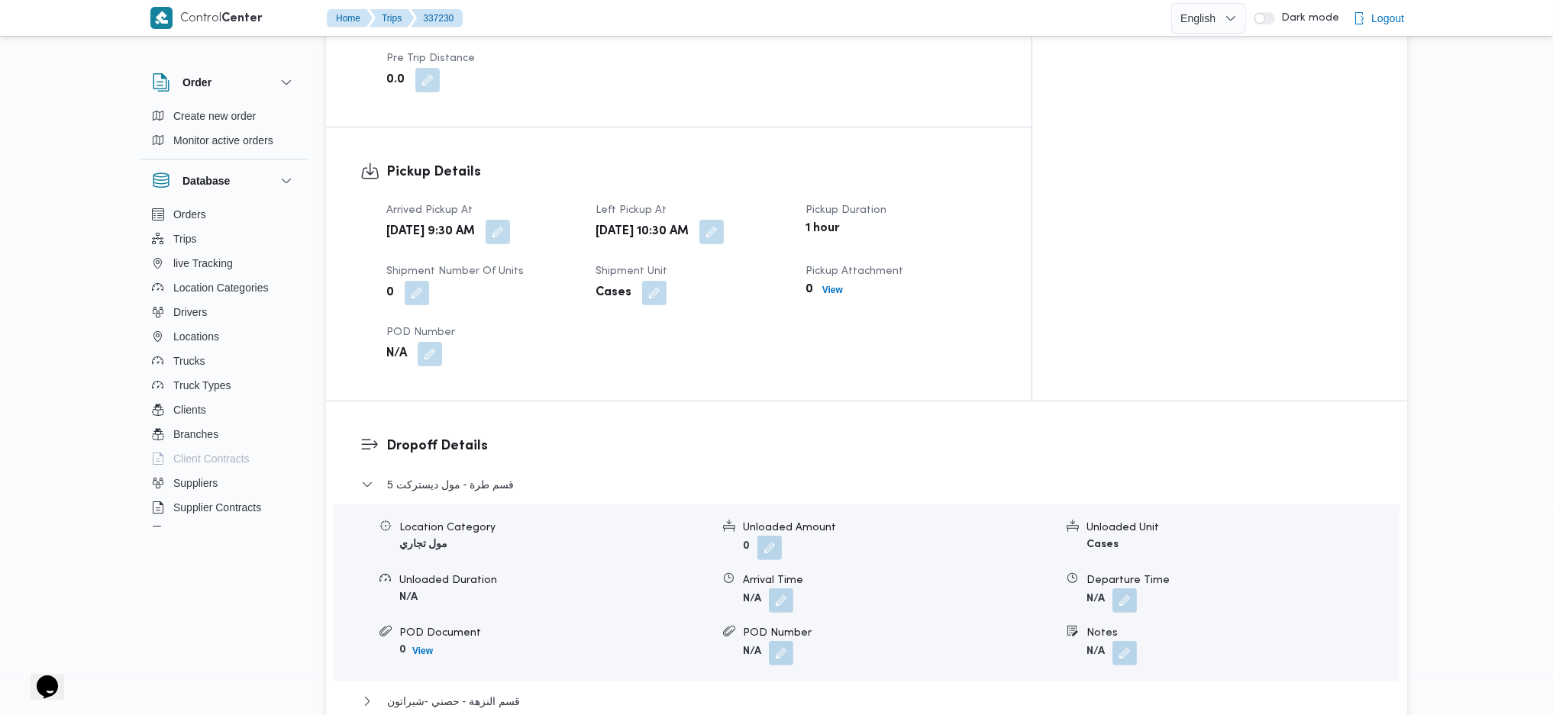
scroll to position [1018, 0]
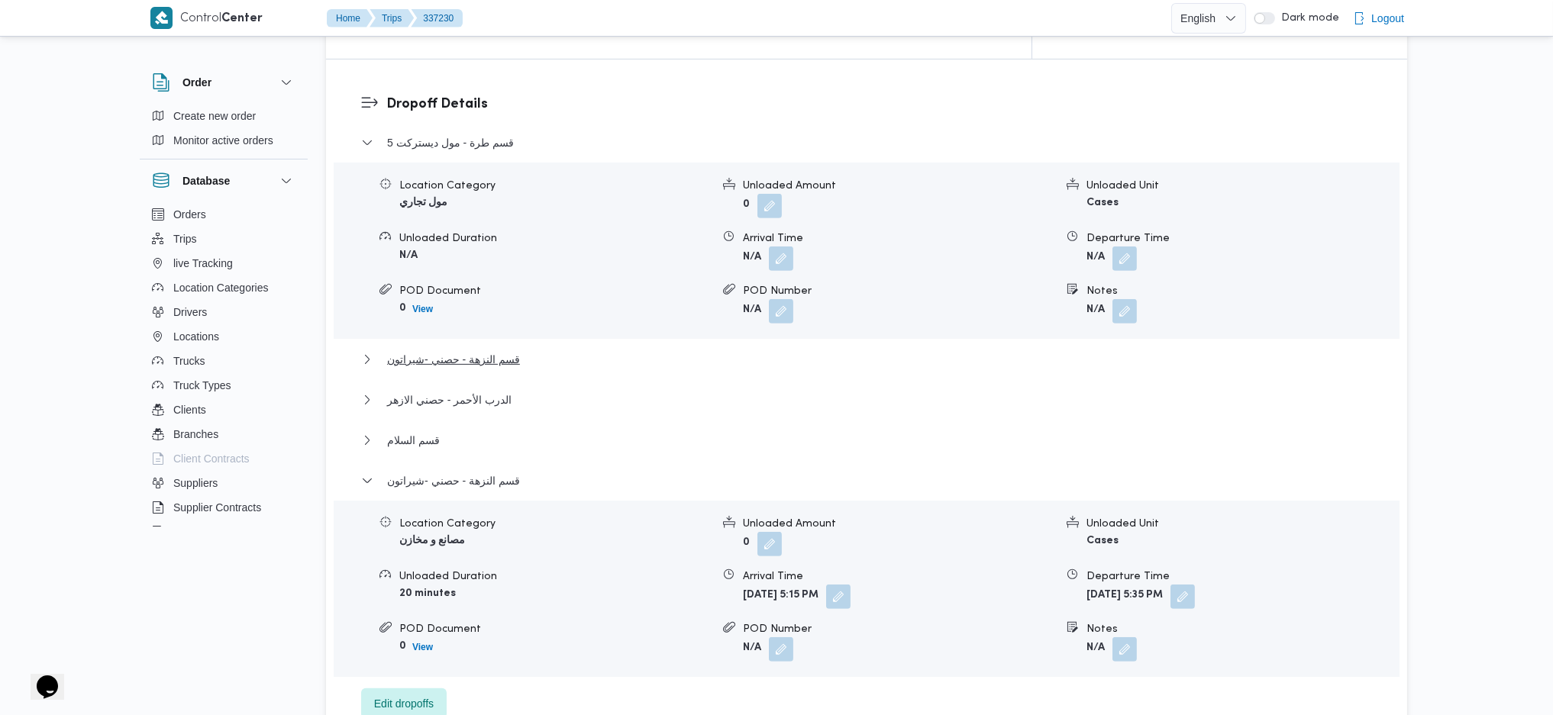
scroll to position [1323, 0]
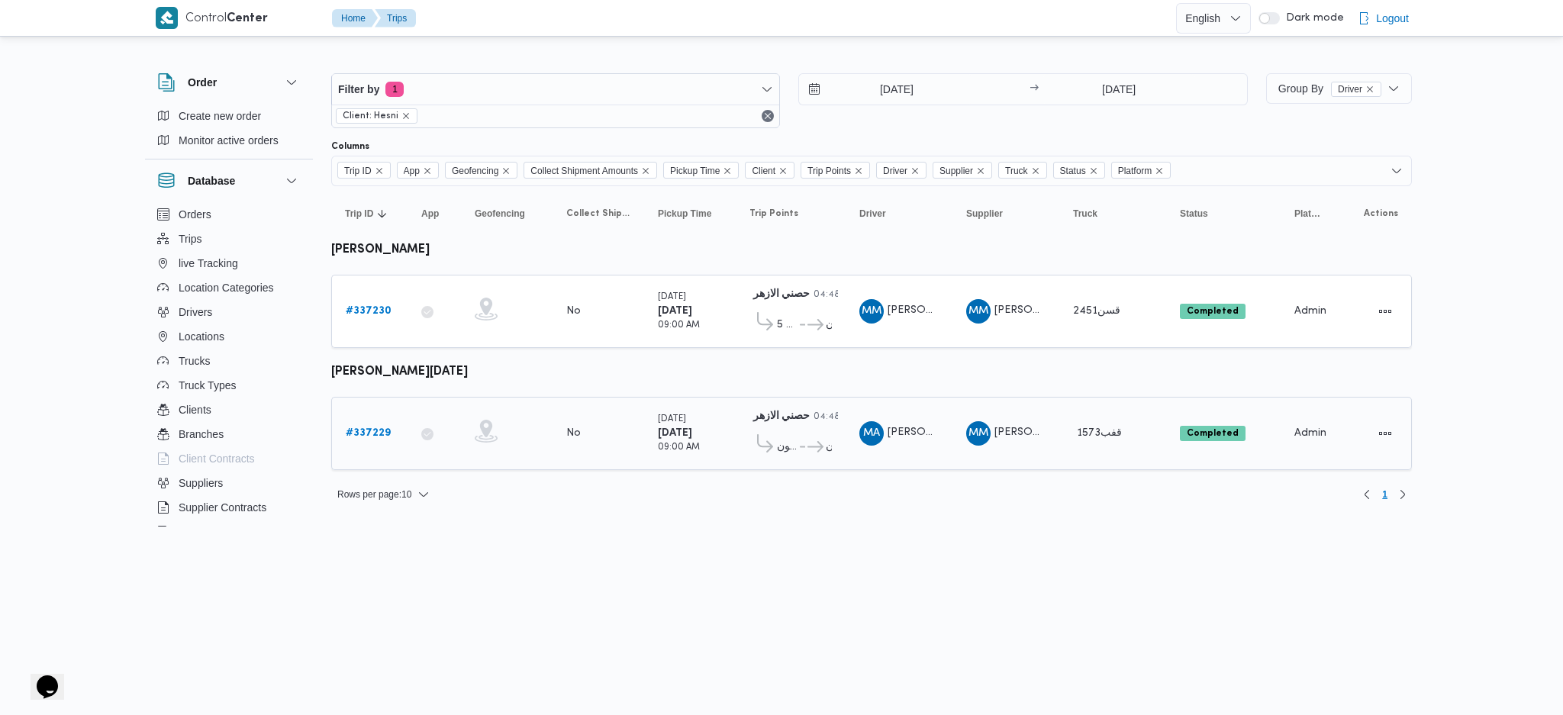
click at [376, 429] on b "# 337229" at bounding box center [368, 433] width 45 height 10
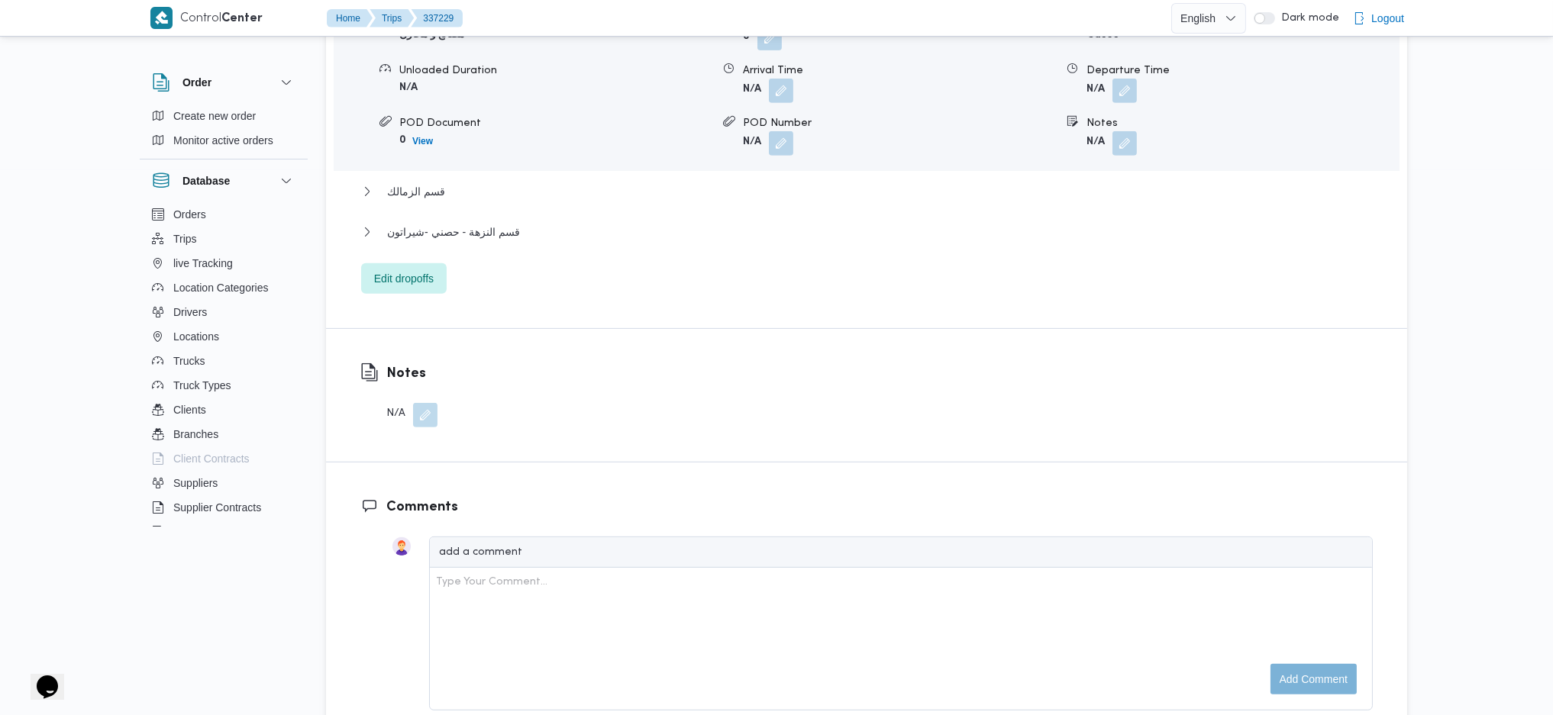
scroll to position [1391, 0]
click at [495, 230] on span "قسم النزهة - حصني -شيراتون" at bounding box center [453, 228] width 133 height 18
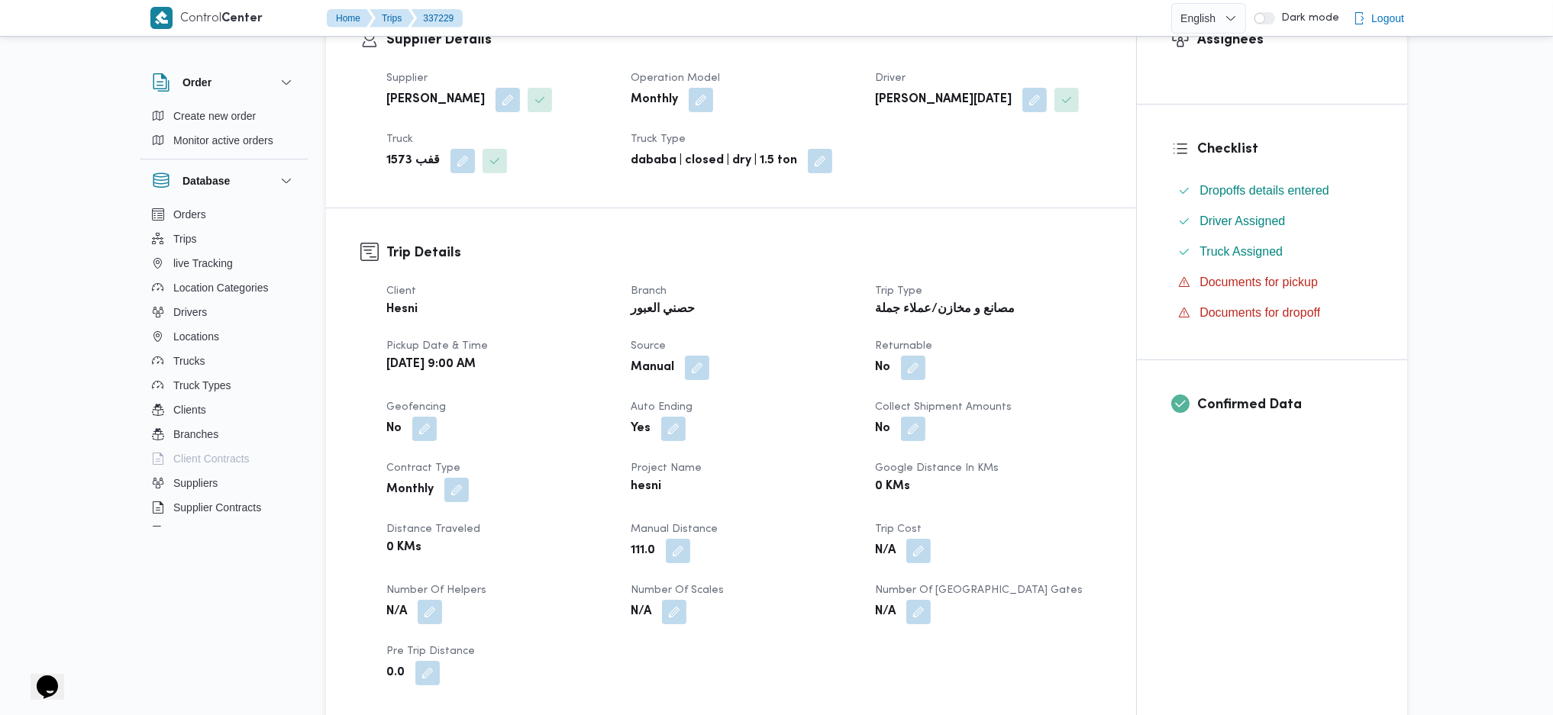
scroll to position [285, 0]
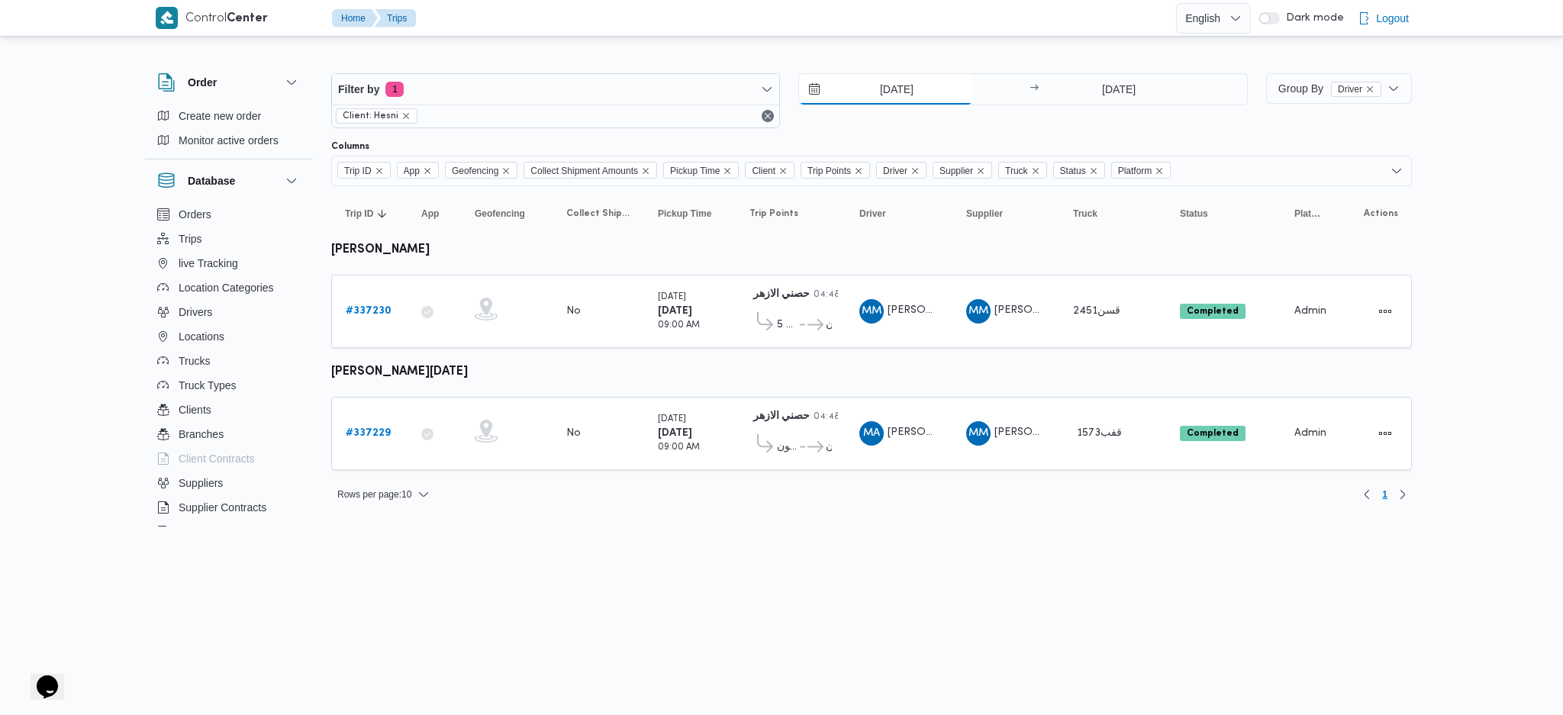
click at [871, 103] on input "[DATE]" at bounding box center [885, 89] width 173 height 31
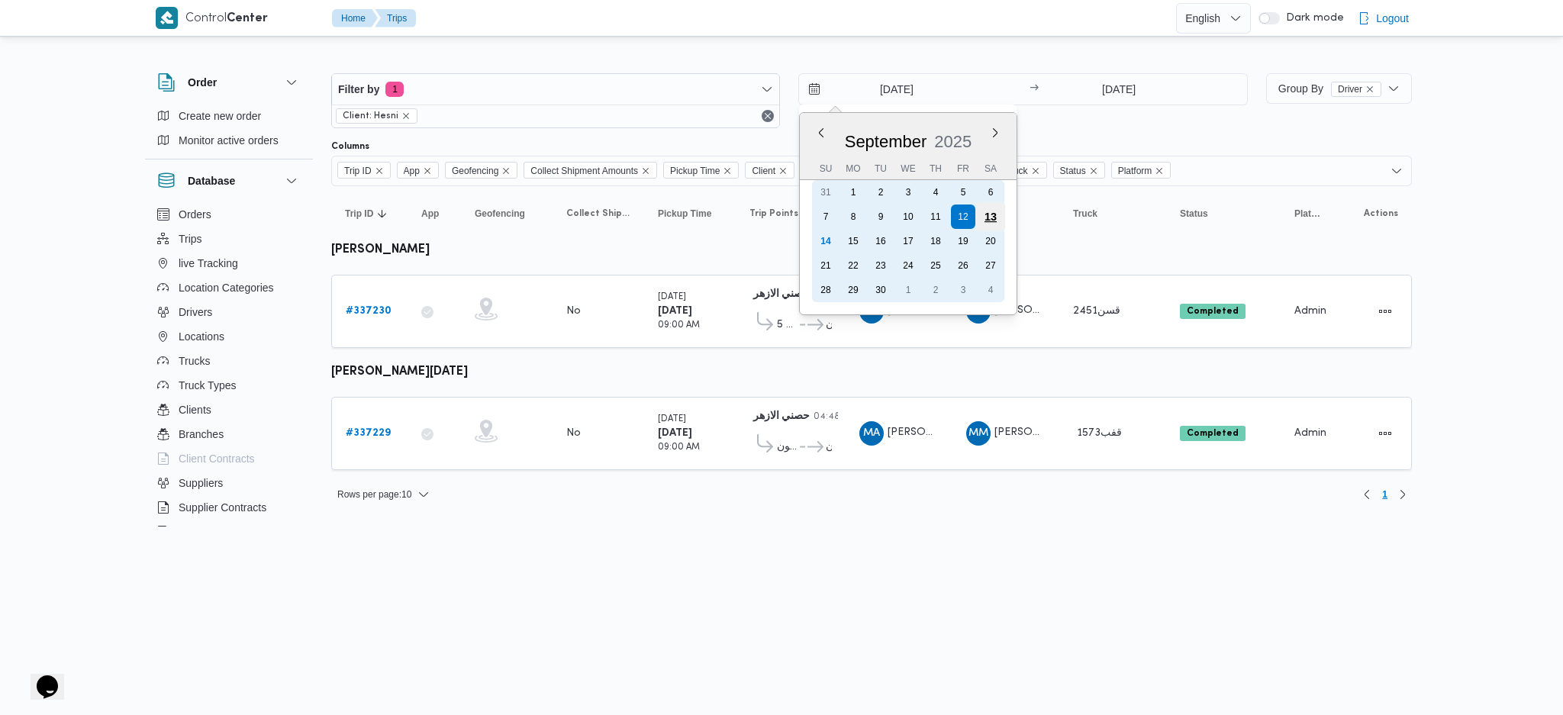
click at [992, 207] on div "13" at bounding box center [990, 216] width 29 height 29
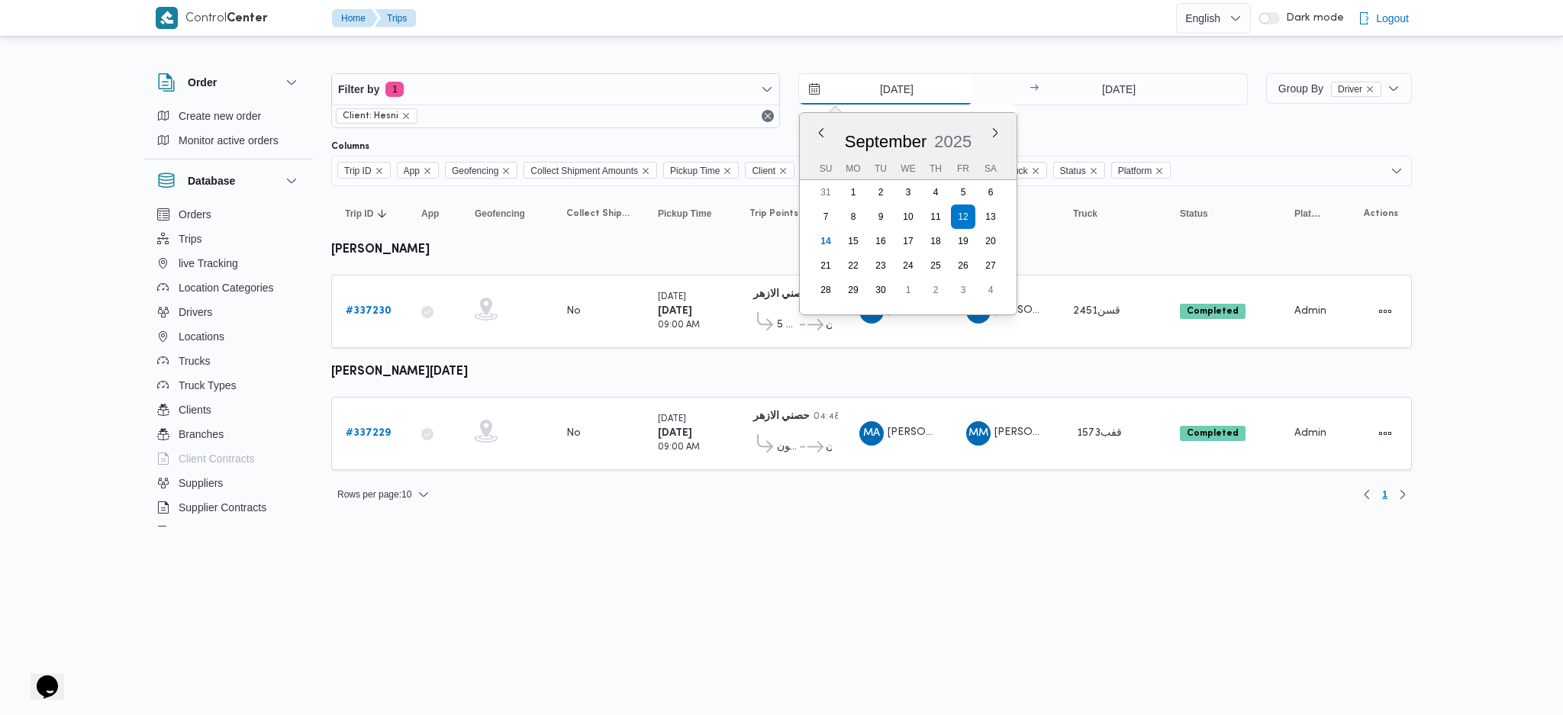
type input "[DATE]"
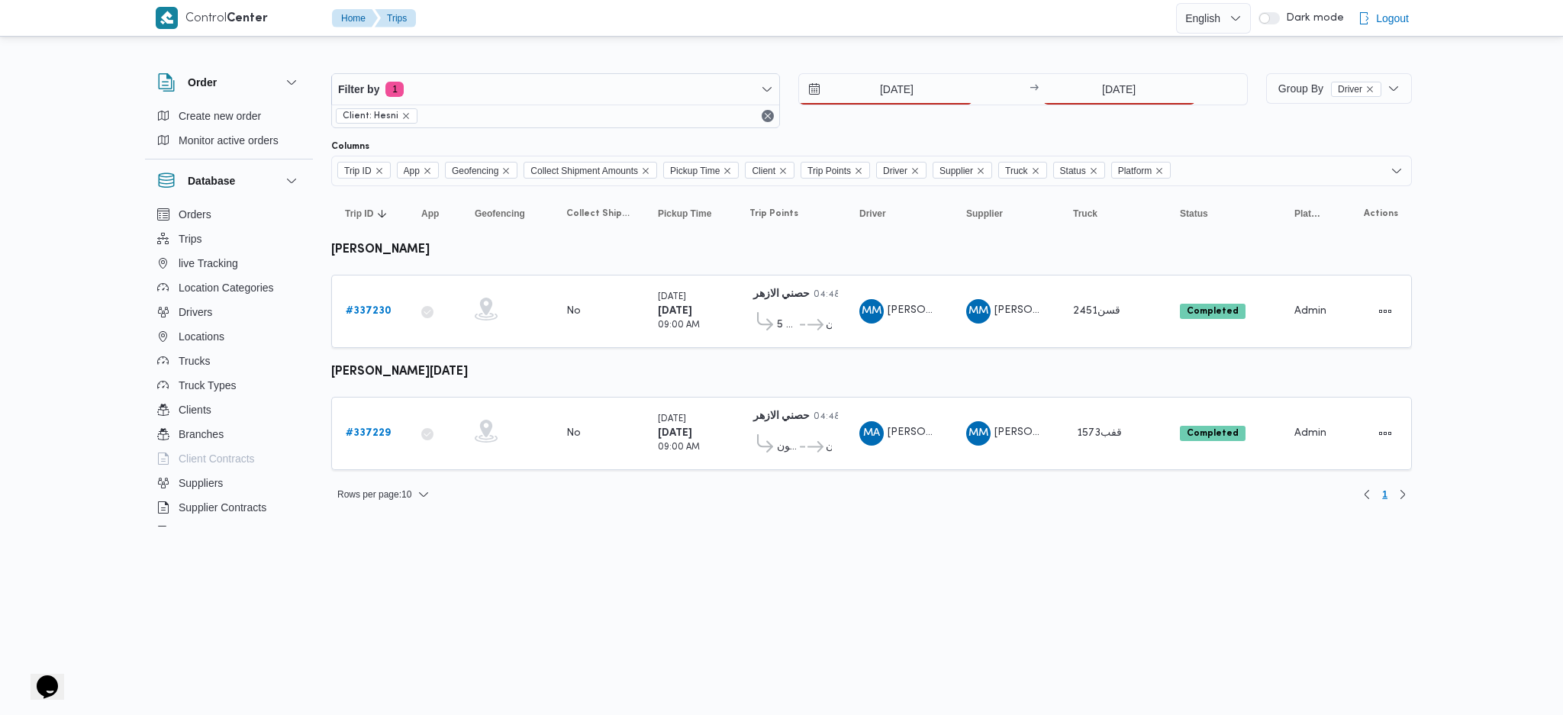
drag, startPoint x: 1110, startPoint y: 107, endPoint x: 1124, endPoint y: 95, distance: 18.5
click at [1116, 105] on div "[DATE] → [DATE]" at bounding box center [1023, 100] width 449 height 55
click at [1132, 81] on input "[DATE]" at bounding box center [1120, 89] width 152 height 31
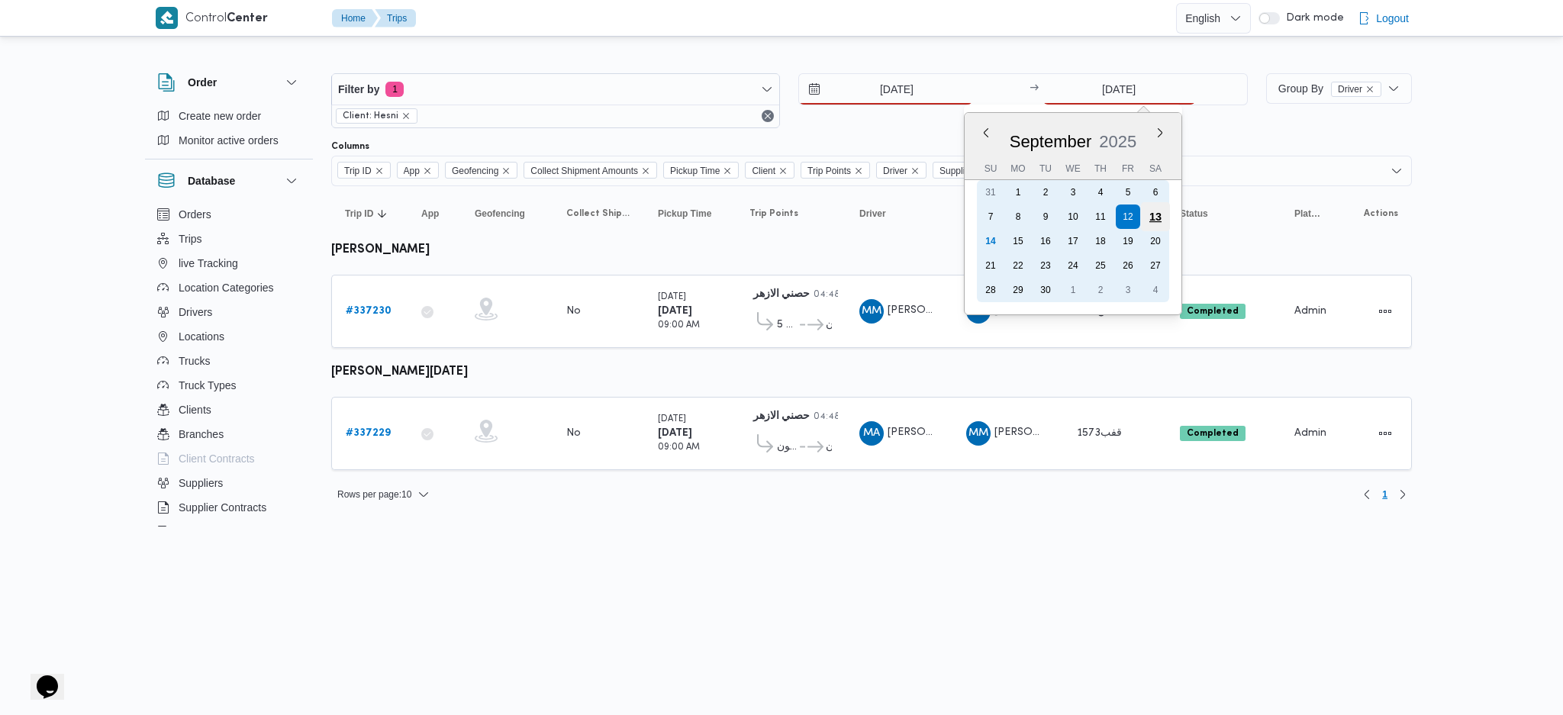
click at [1156, 211] on div "13" at bounding box center [1155, 216] width 29 height 29
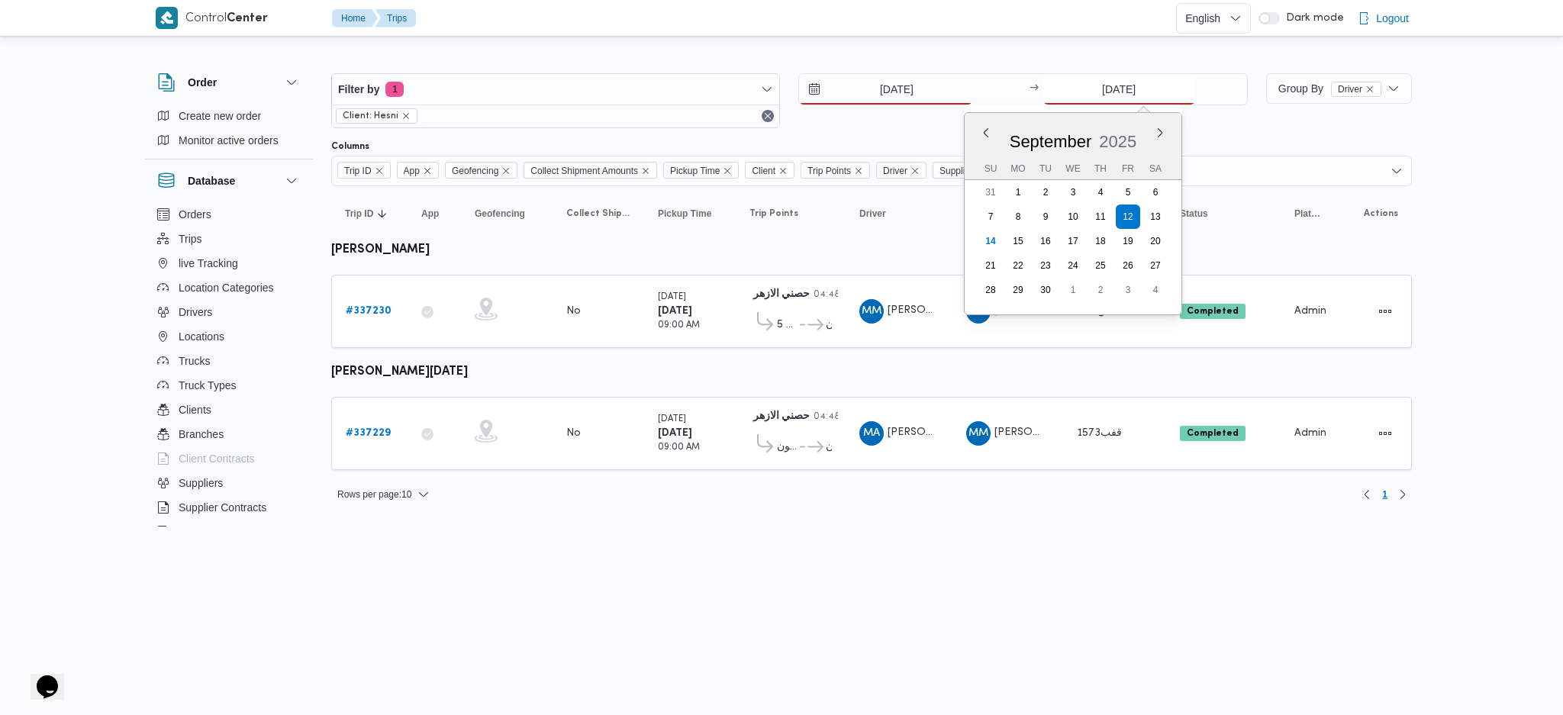
type input "[DATE]"
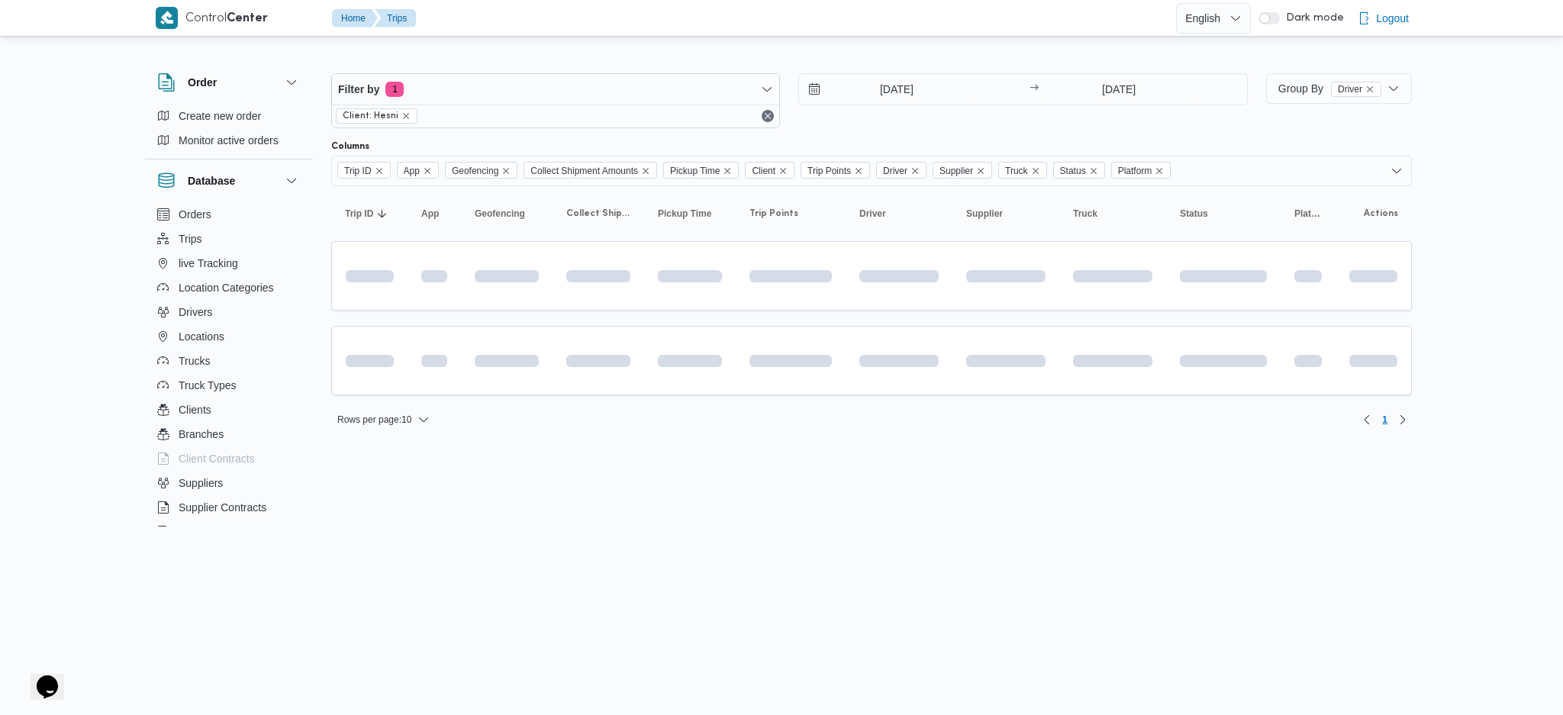
click at [731, 455] on html "Control Center Home Trips English عربي Dark mode Logout Order Create new order …" at bounding box center [781, 357] width 1563 height 715
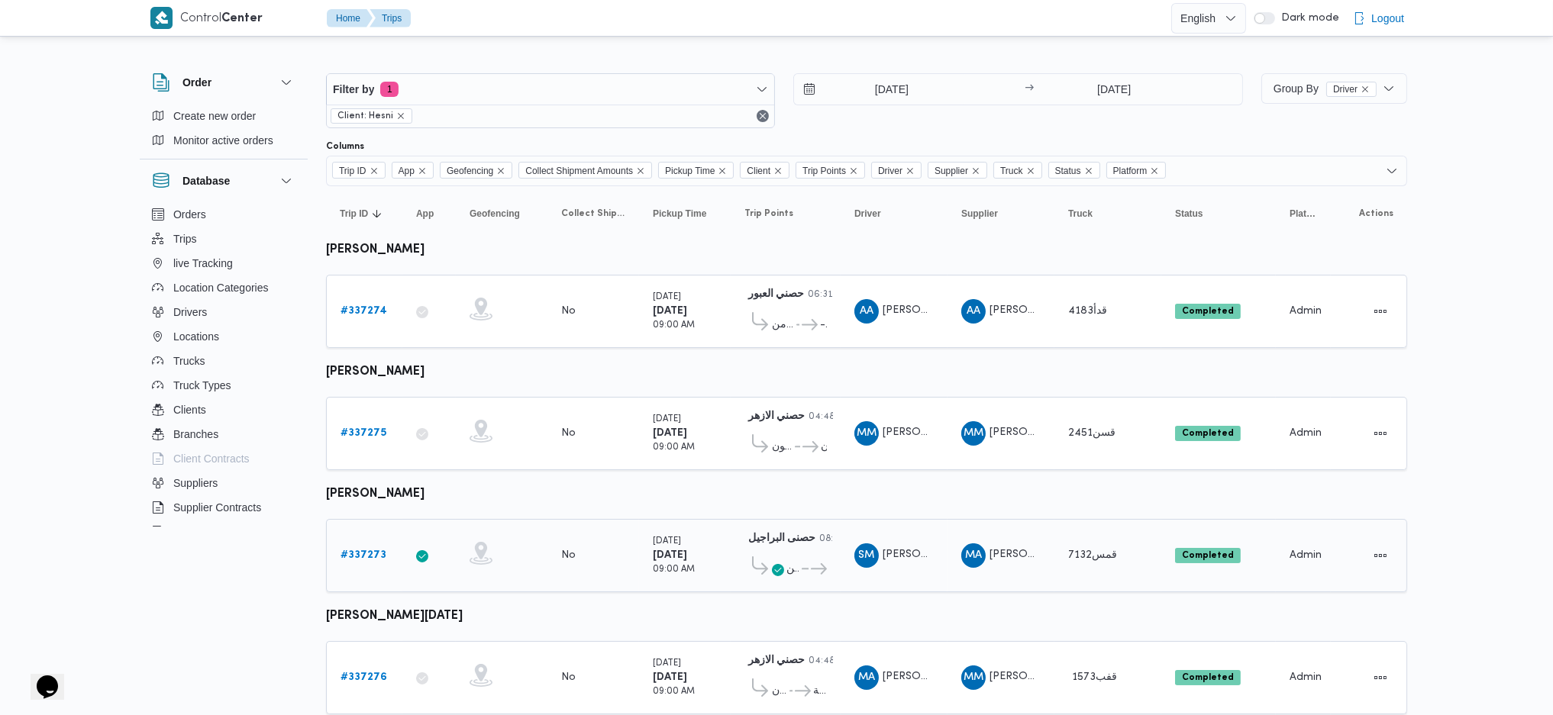
click at [359, 540] on div "# 337273" at bounding box center [364, 555] width 60 height 31
click at [359, 550] on b "# 337273" at bounding box center [363, 555] width 46 height 10
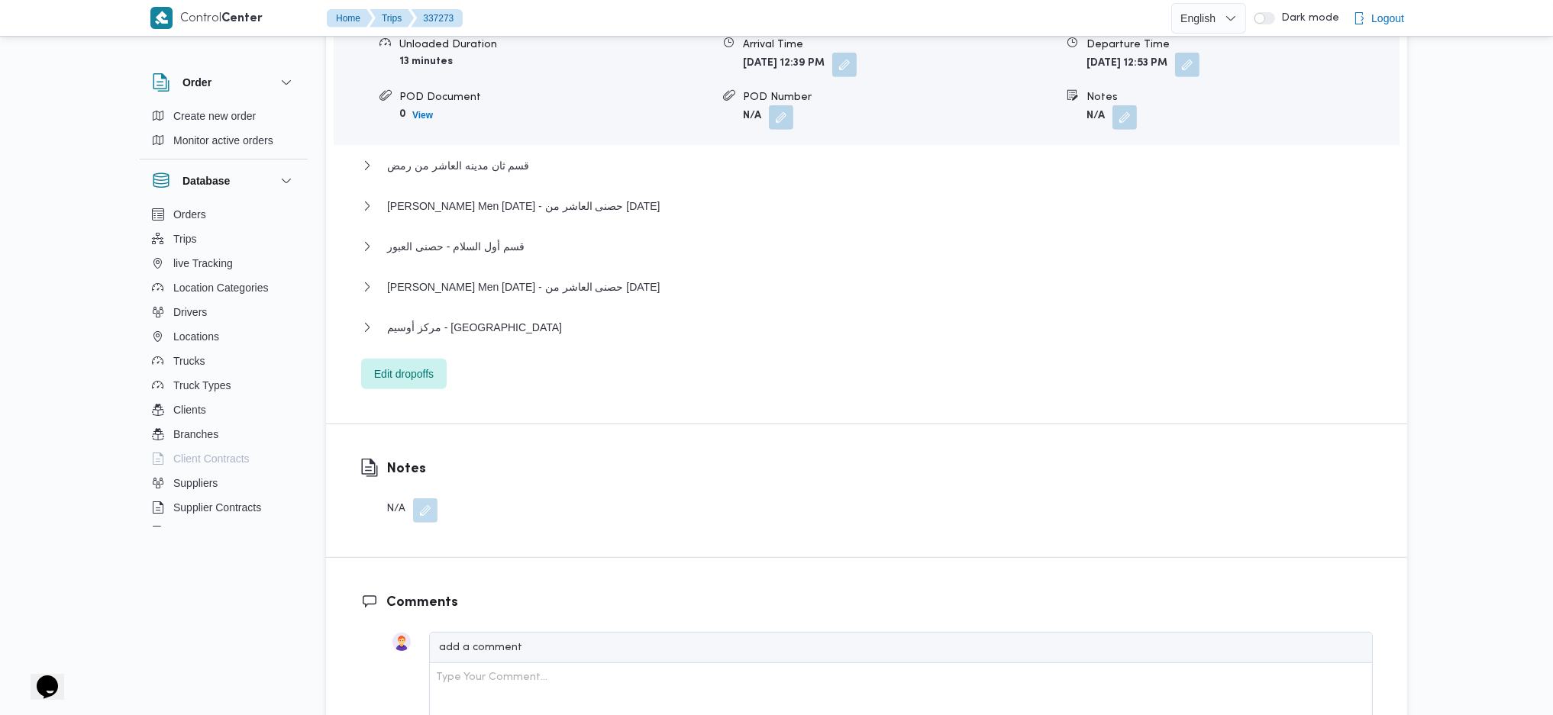
scroll to position [1424, 0]
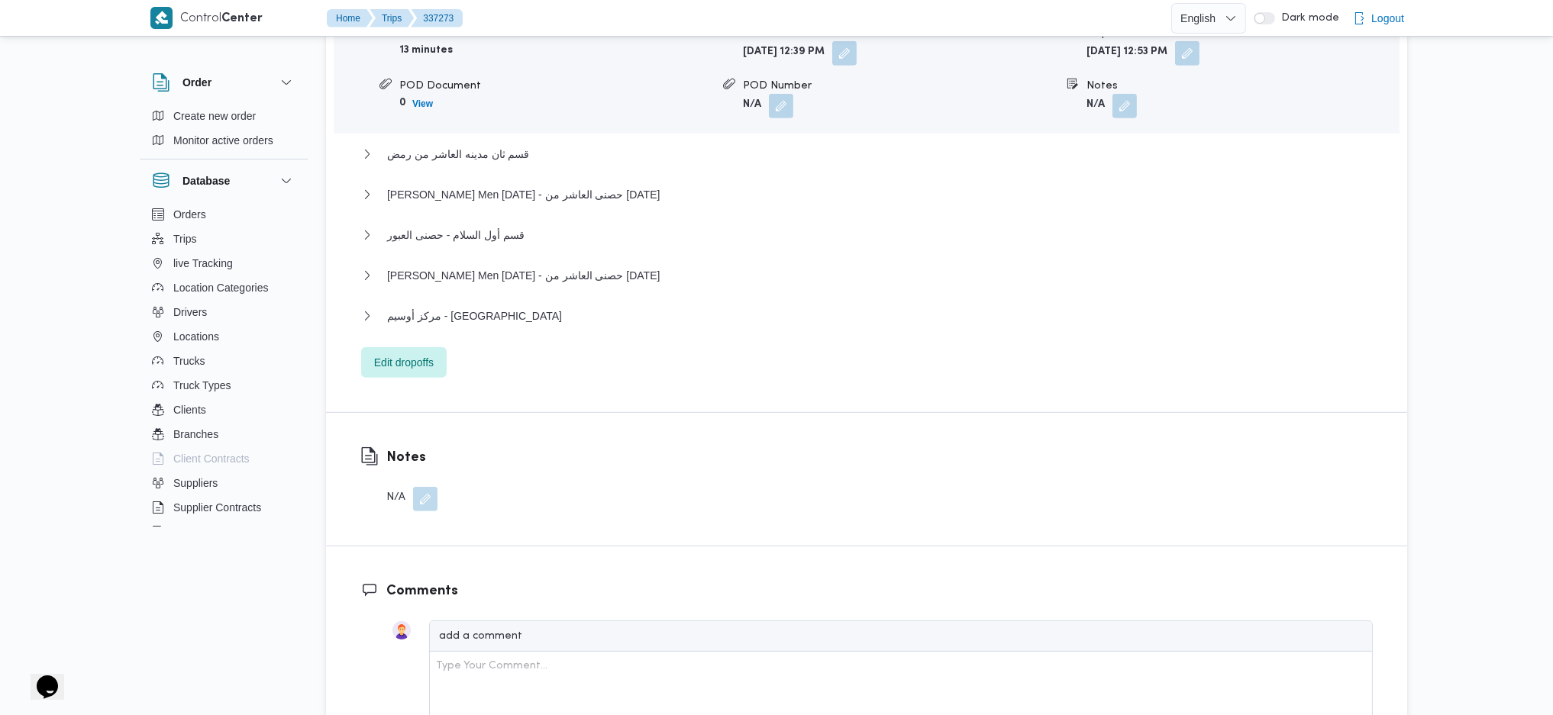
click at [498, 326] on div "مركز أوسيم - [GEOGRAPHIC_DATA]" at bounding box center [866, 321] width 1011 height 29
click at [486, 318] on span "مركز أوسيم - [GEOGRAPHIC_DATA]" at bounding box center [474, 316] width 175 height 18
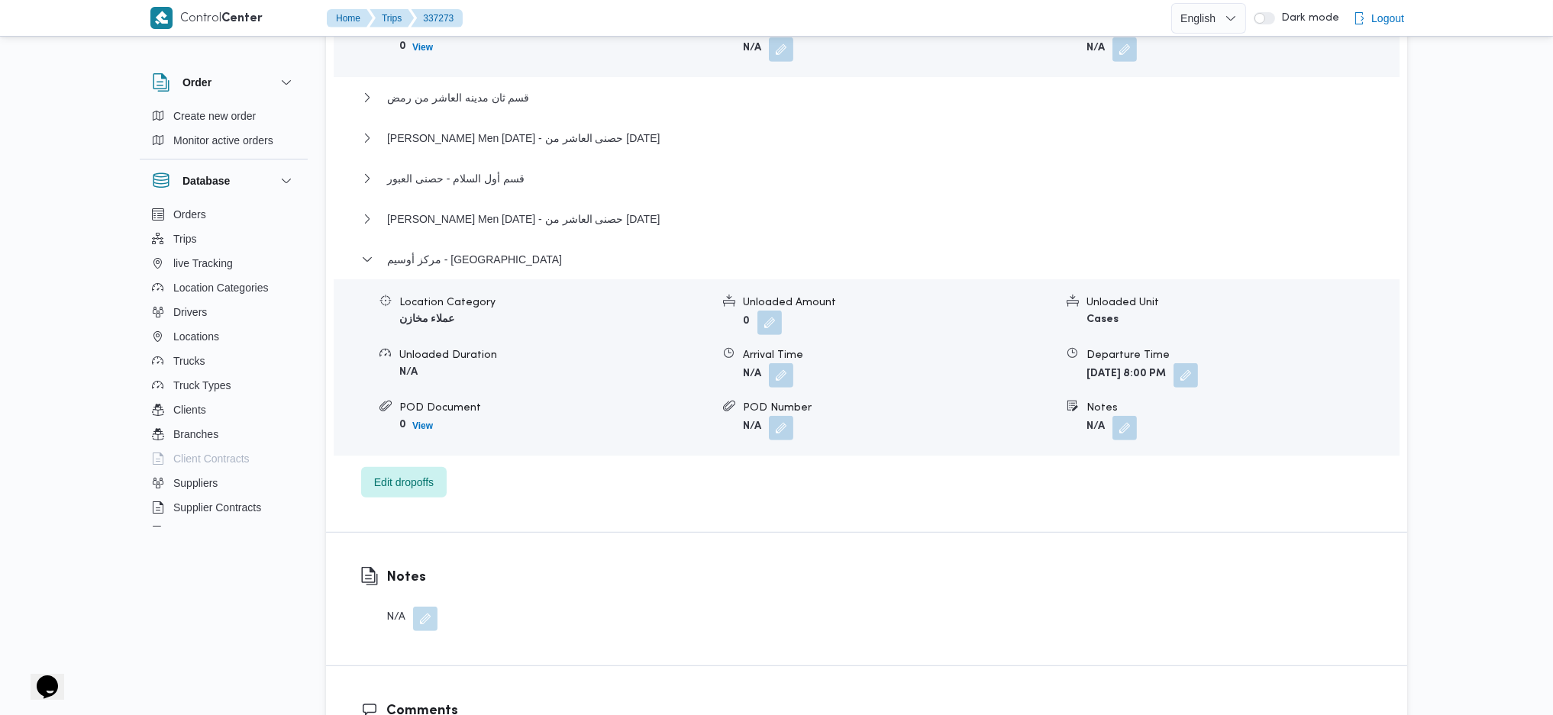
scroll to position [1527, 0]
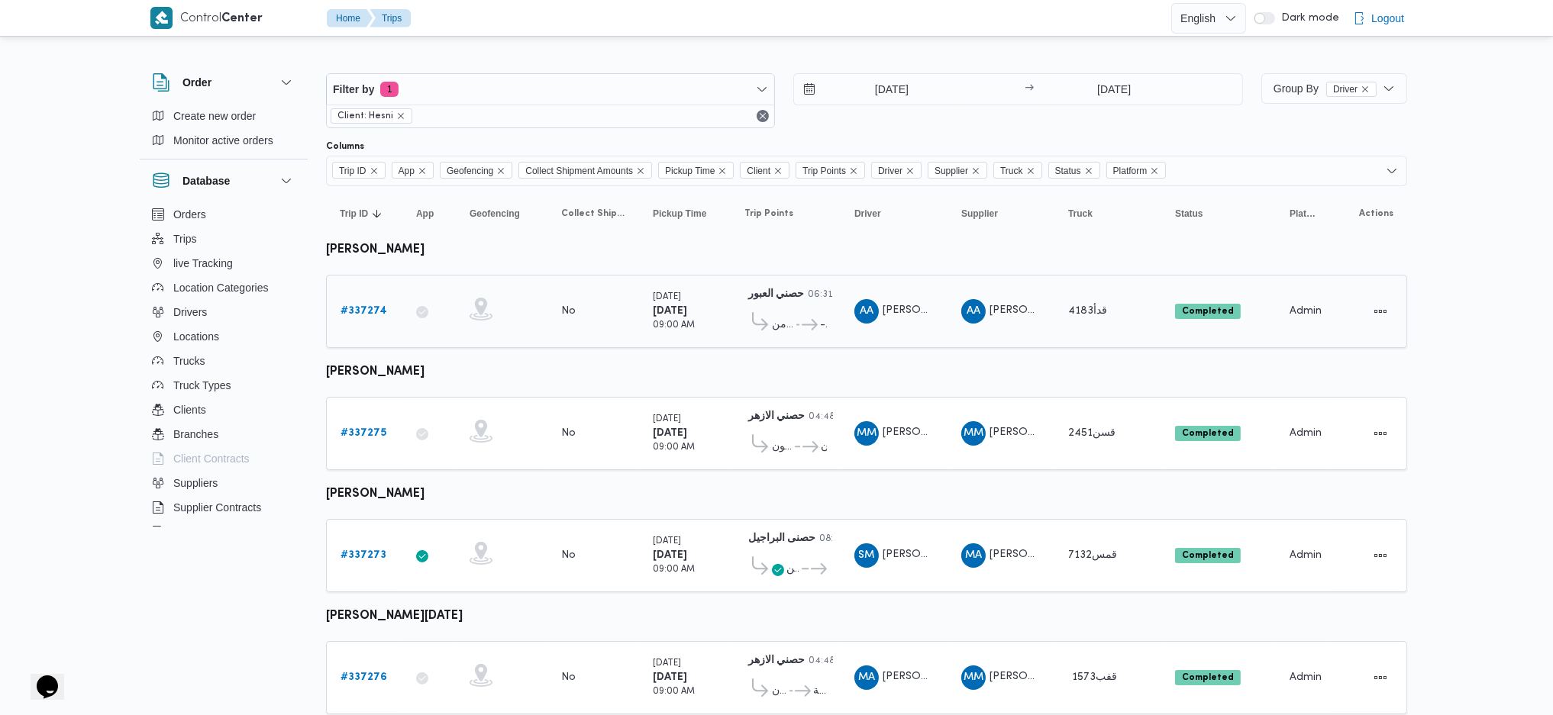
click at [369, 306] on b "# 337274" at bounding box center [363, 311] width 47 height 10
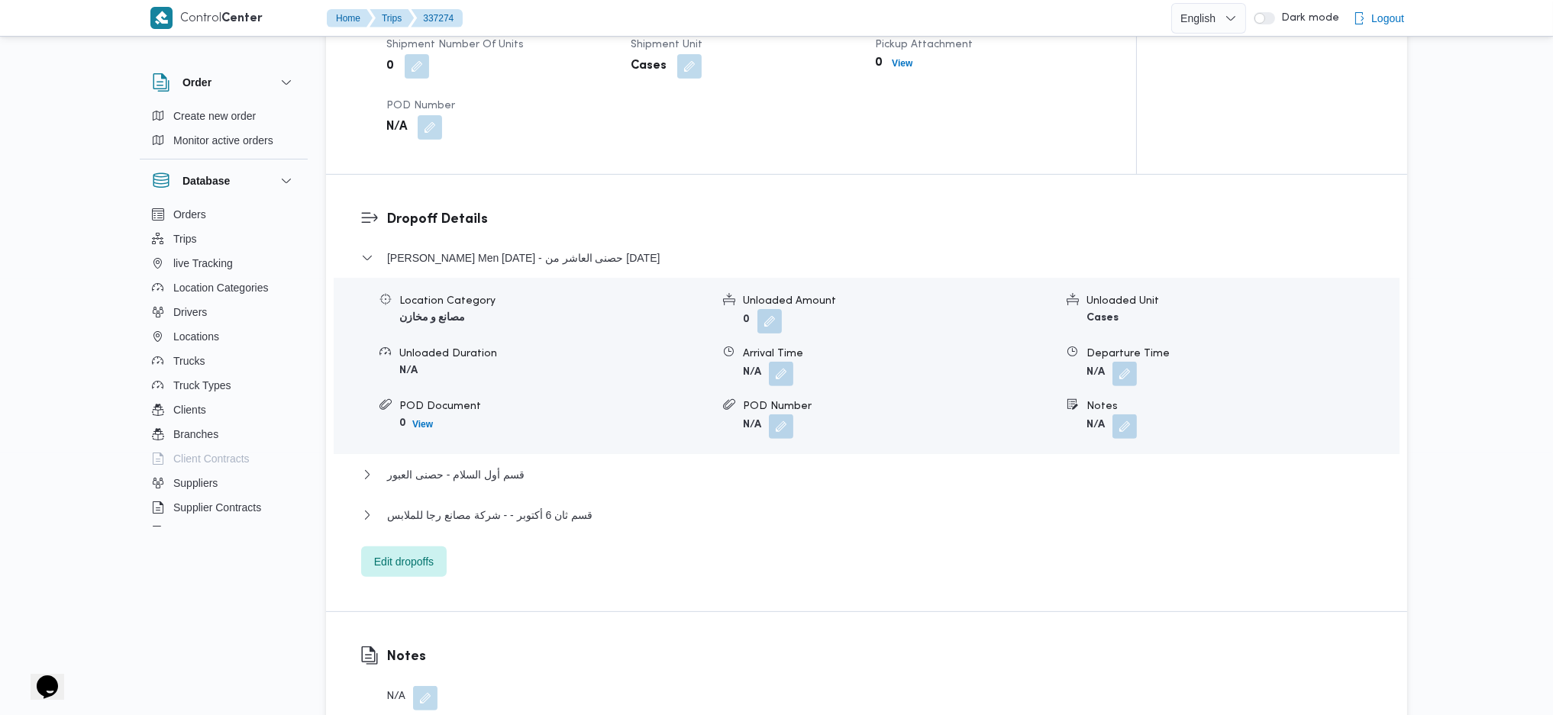
scroll to position [1221, 0]
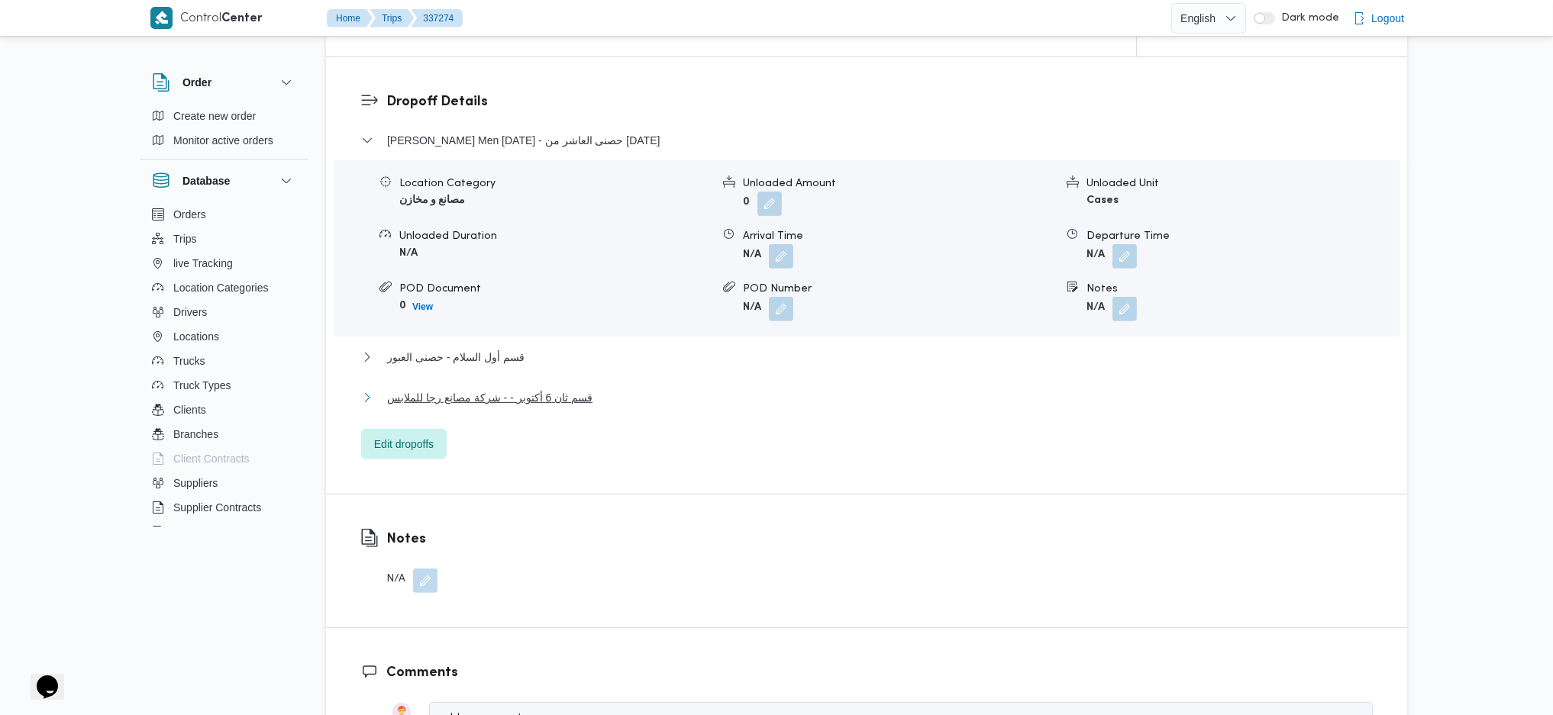
click at [555, 399] on span "قسم ثان 6 أكتوبر - - شركة مصانع رجا للملابس" at bounding box center [489, 398] width 205 height 18
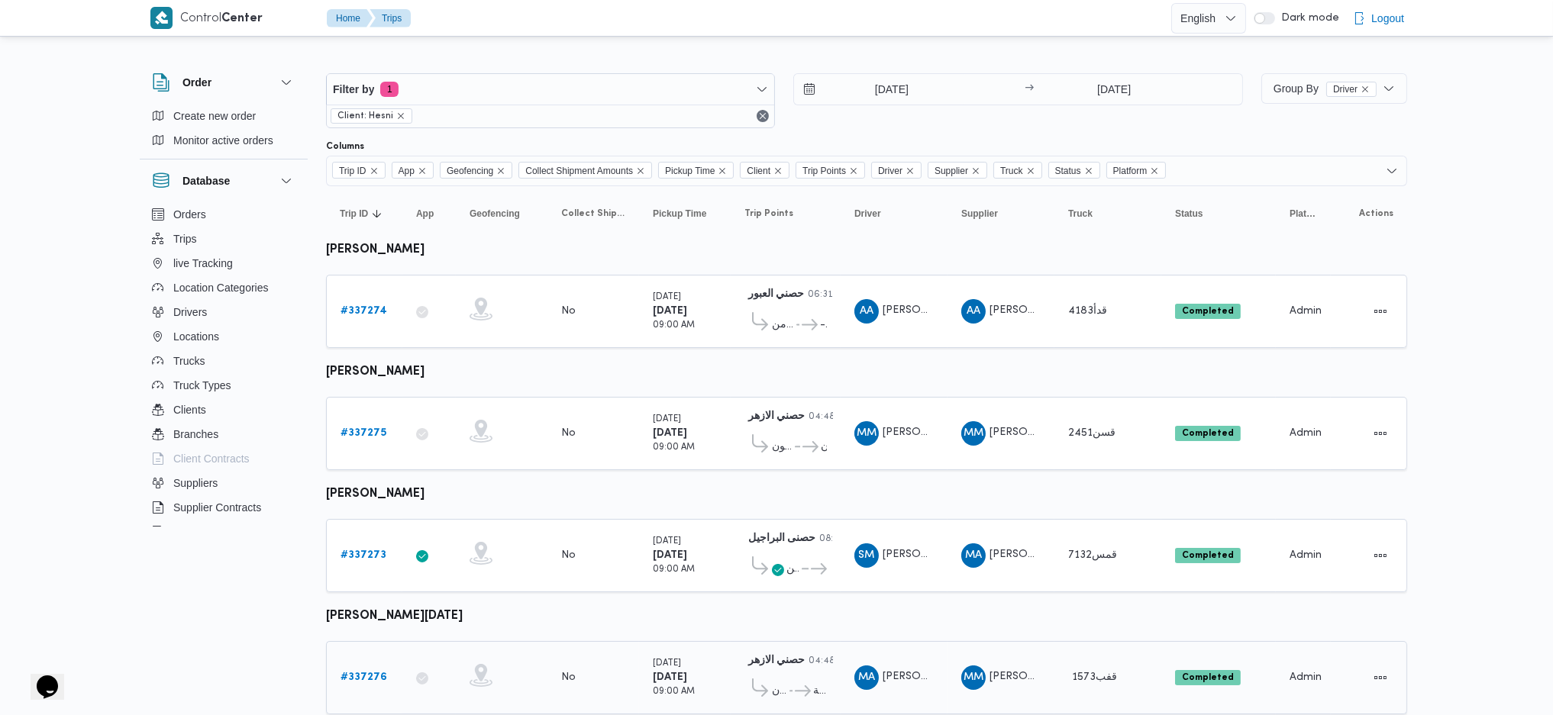
click at [363, 673] on b "# 337276" at bounding box center [363, 678] width 47 height 10
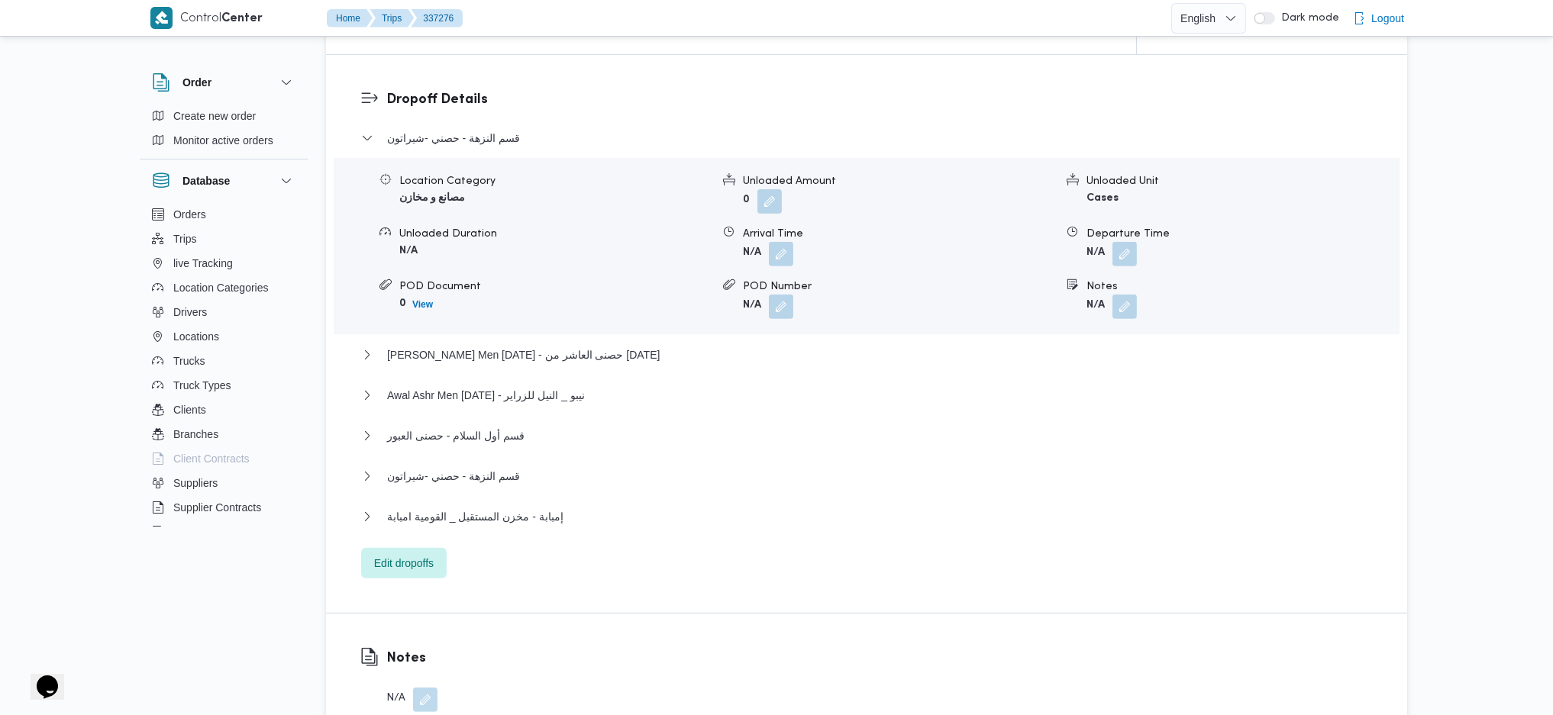
scroll to position [1424, 0]
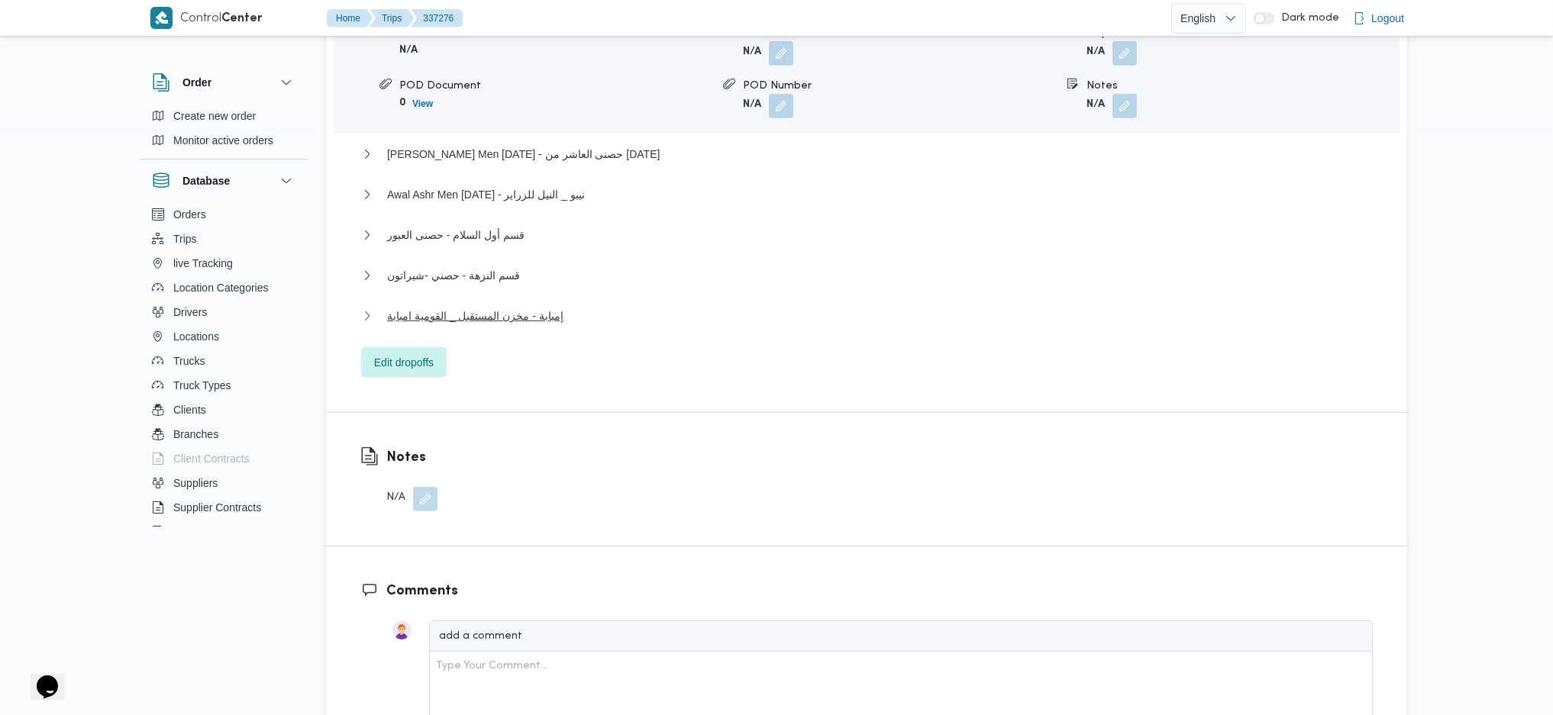
click at [534, 318] on span "إمبابة - مخزن المستقبل _ القومية امبابة" at bounding box center [475, 316] width 176 height 18
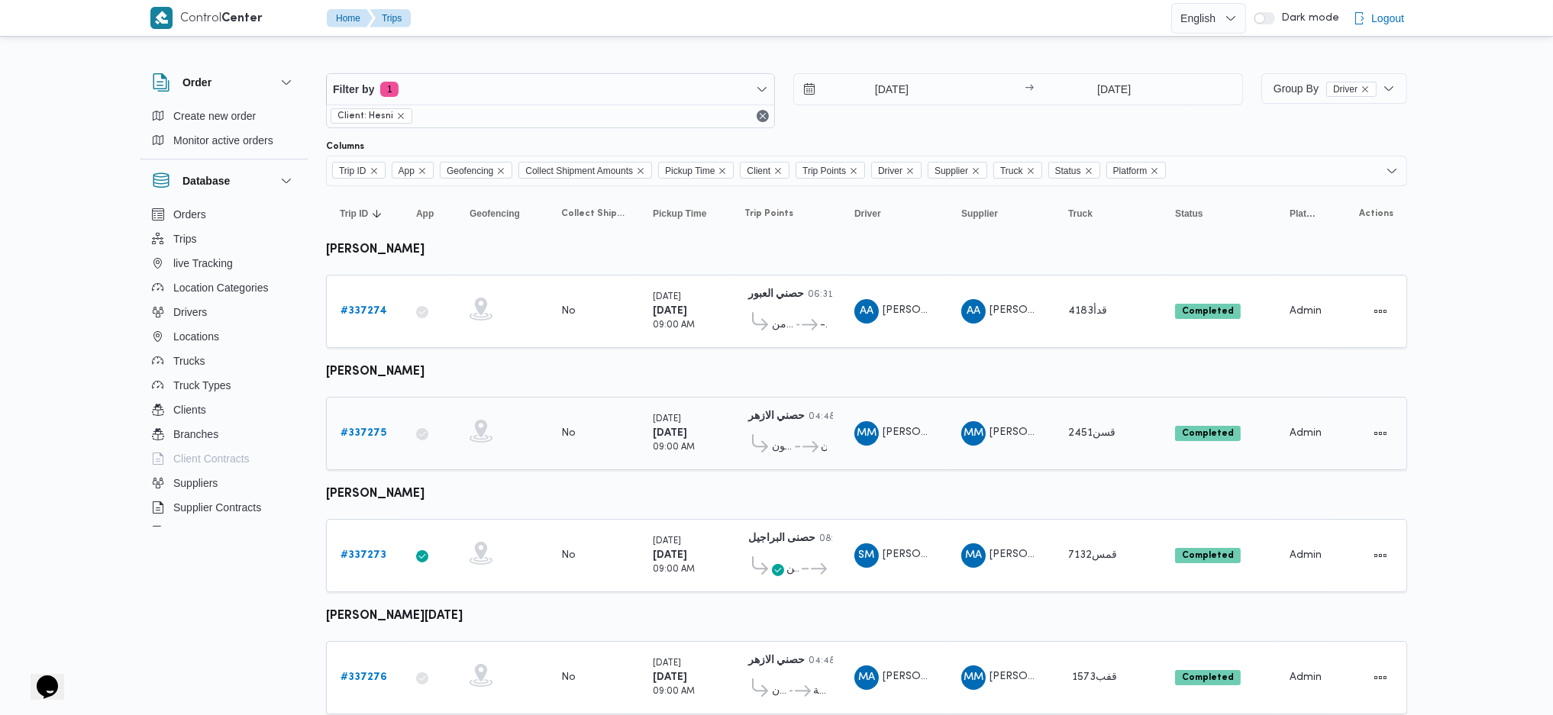
click at [369, 428] on b "# 337275" at bounding box center [363, 433] width 46 height 10
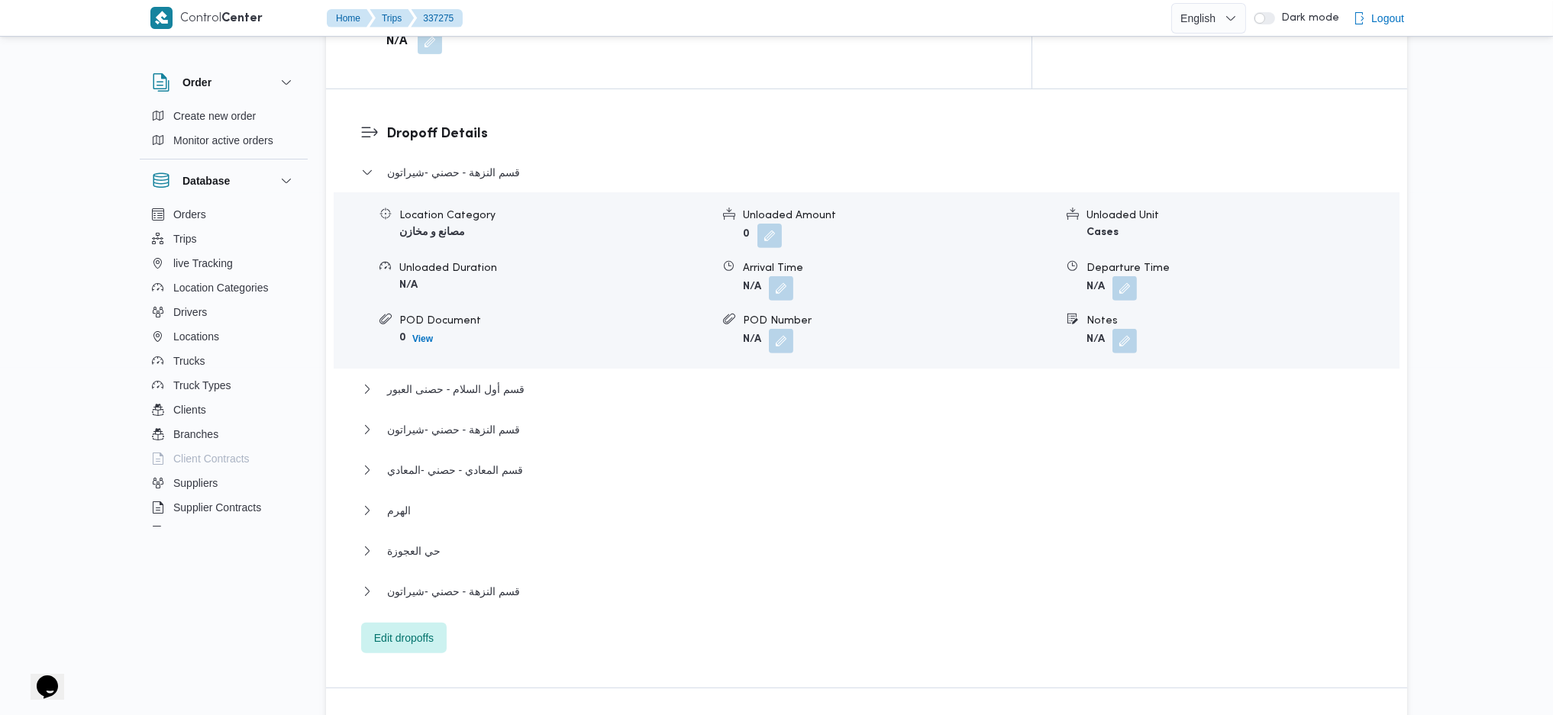
scroll to position [1221, 0]
click at [504, 581] on span "قسم النزهة - حصني -شيراتون" at bounding box center [453, 590] width 133 height 18
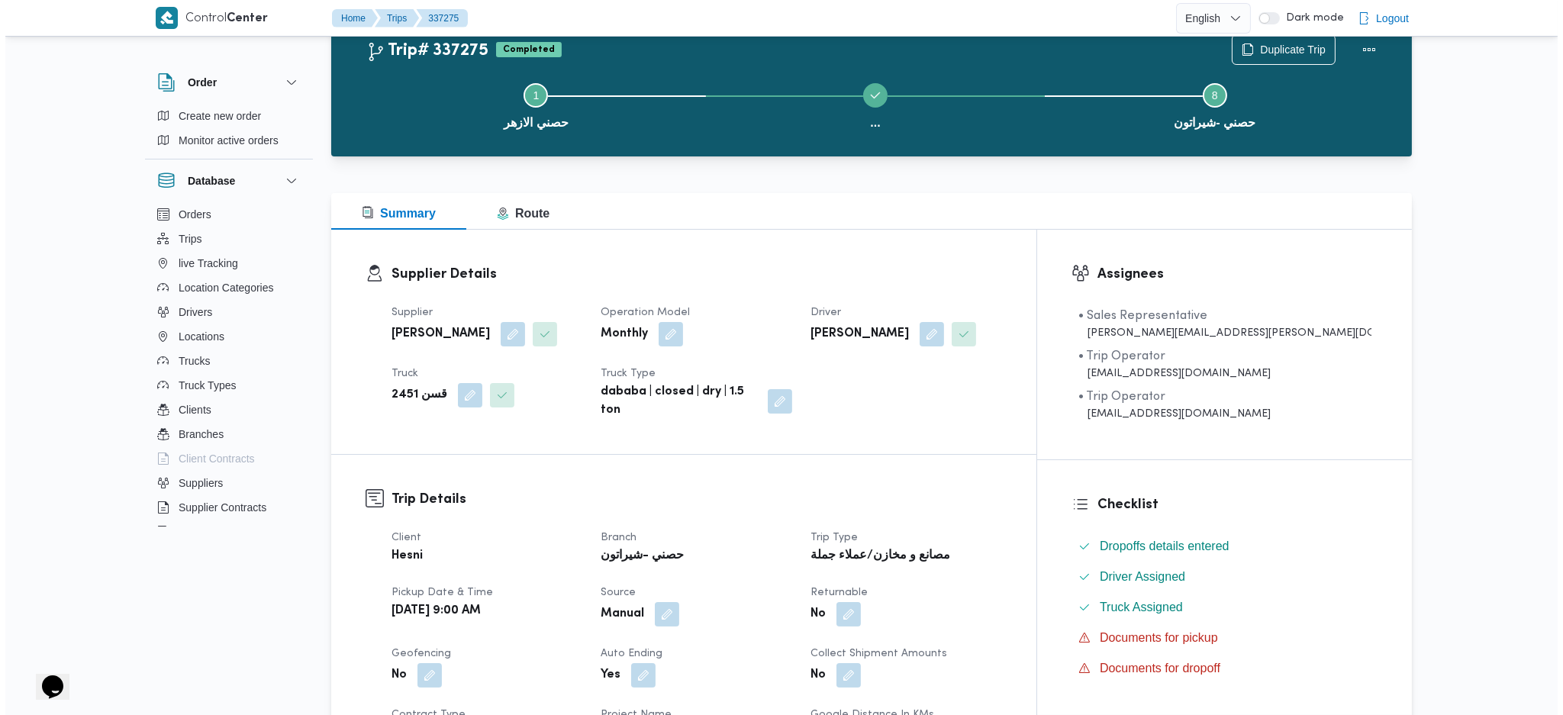
scroll to position [0, 0]
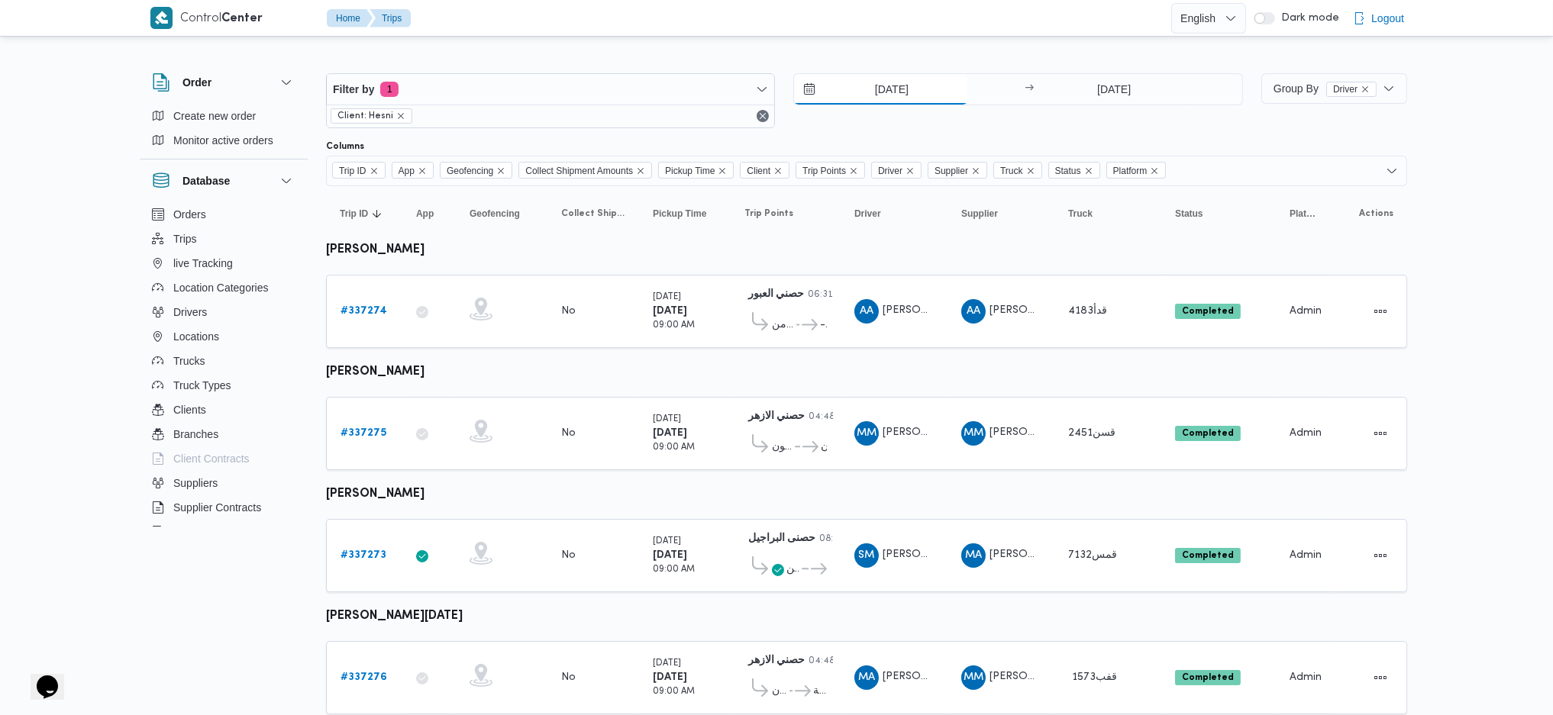
click at [900, 103] on input "[DATE]" at bounding box center [880, 89] width 173 height 31
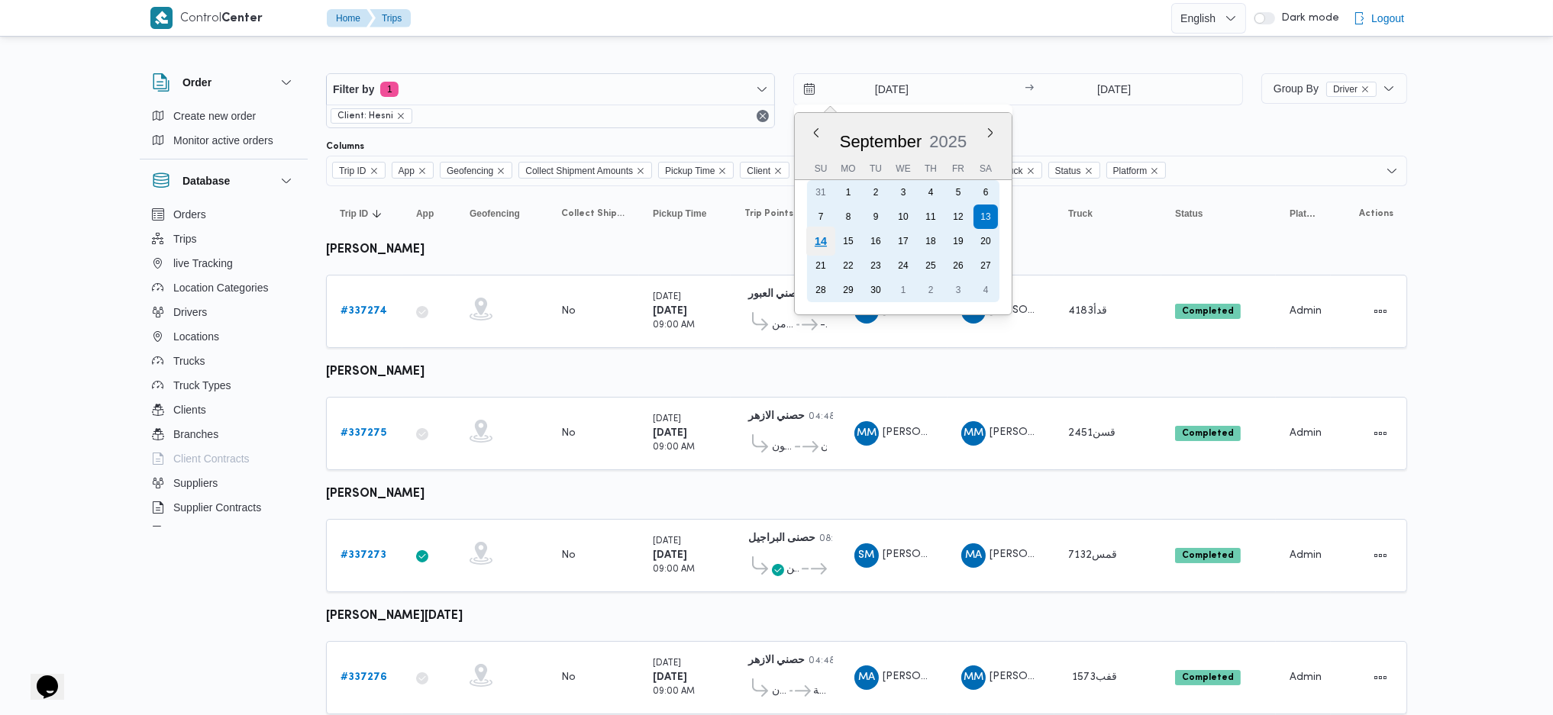
click at [821, 236] on div "14" at bounding box center [820, 241] width 29 height 29
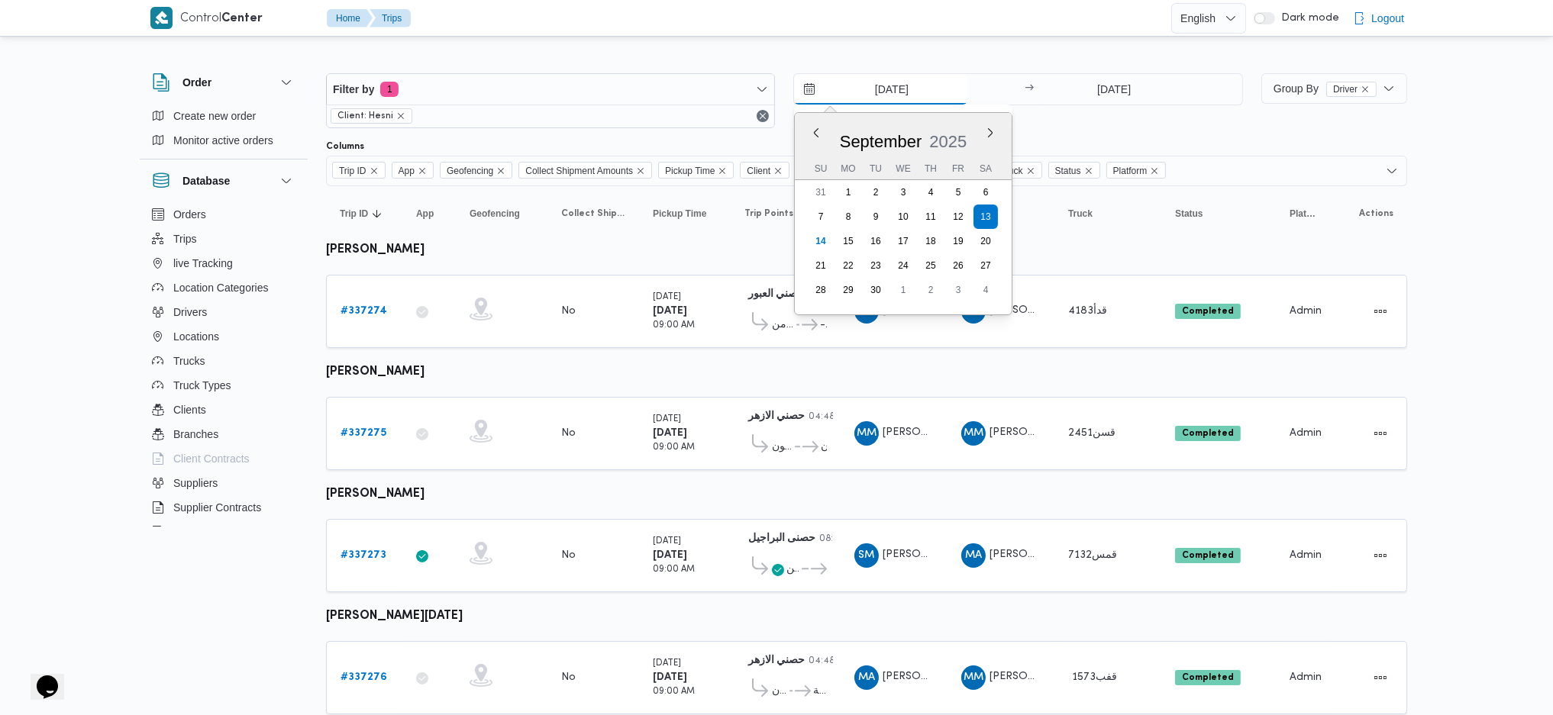
type input "[DATE]"
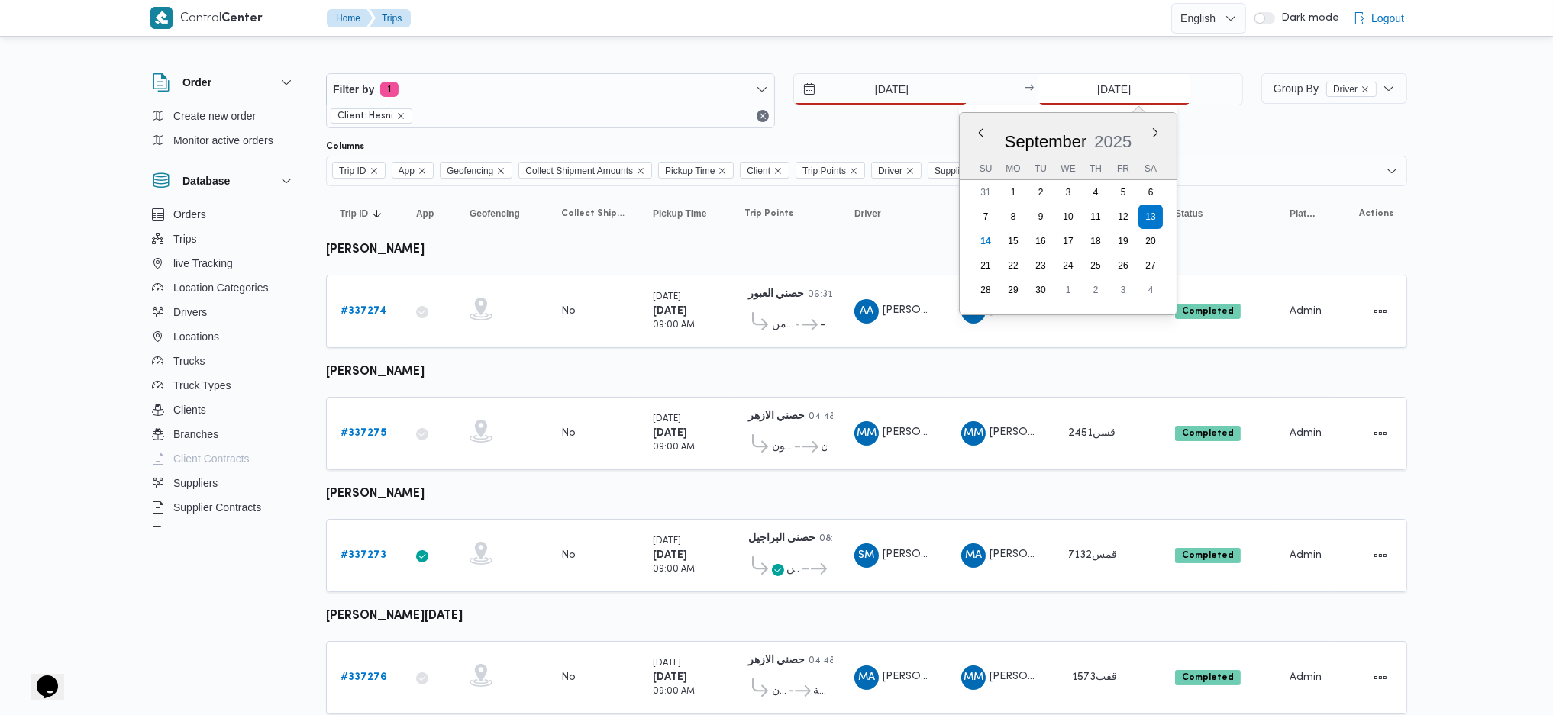
click at [1090, 89] on input "[DATE]" at bounding box center [1114, 89] width 152 height 31
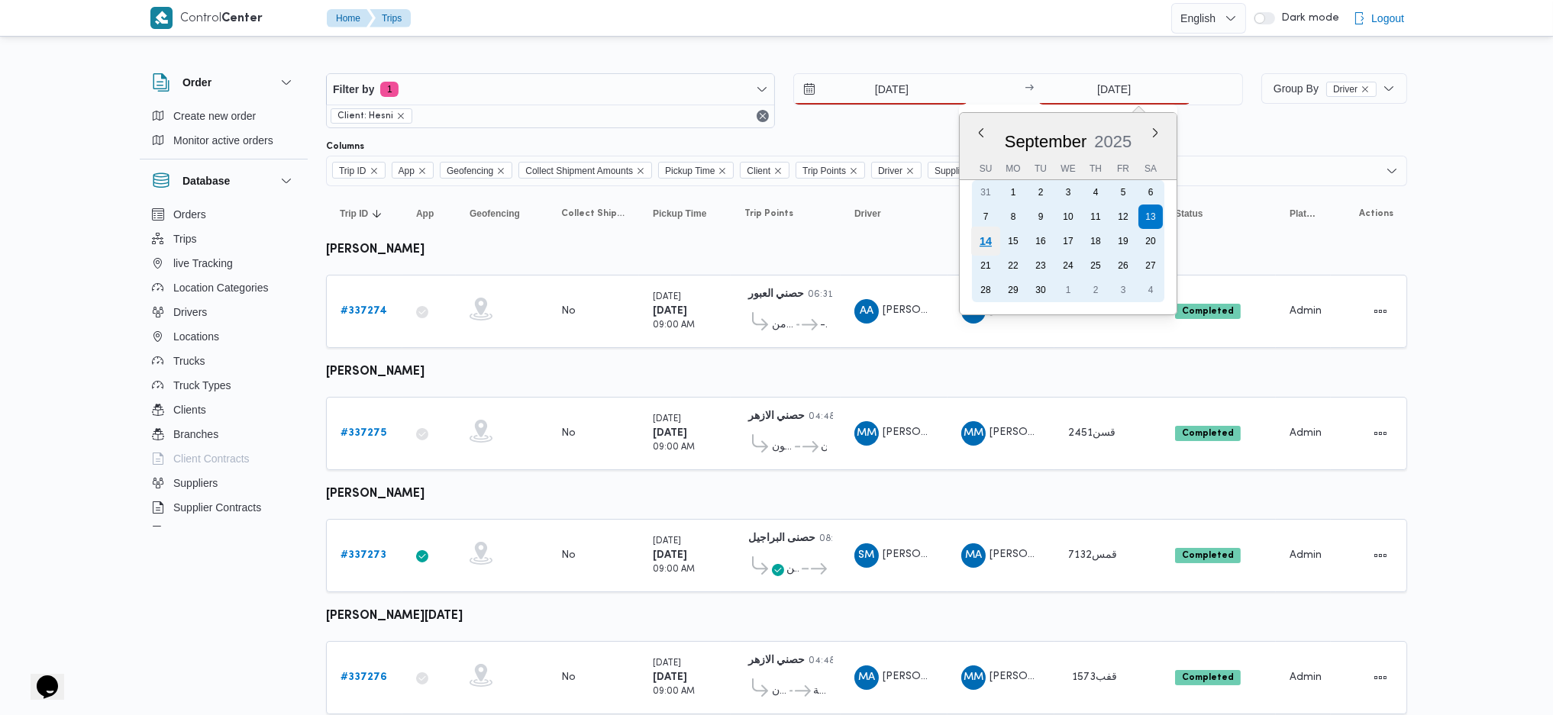
click at [987, 237] on div "14" at bounding box center [984, 241] width 29 height 29
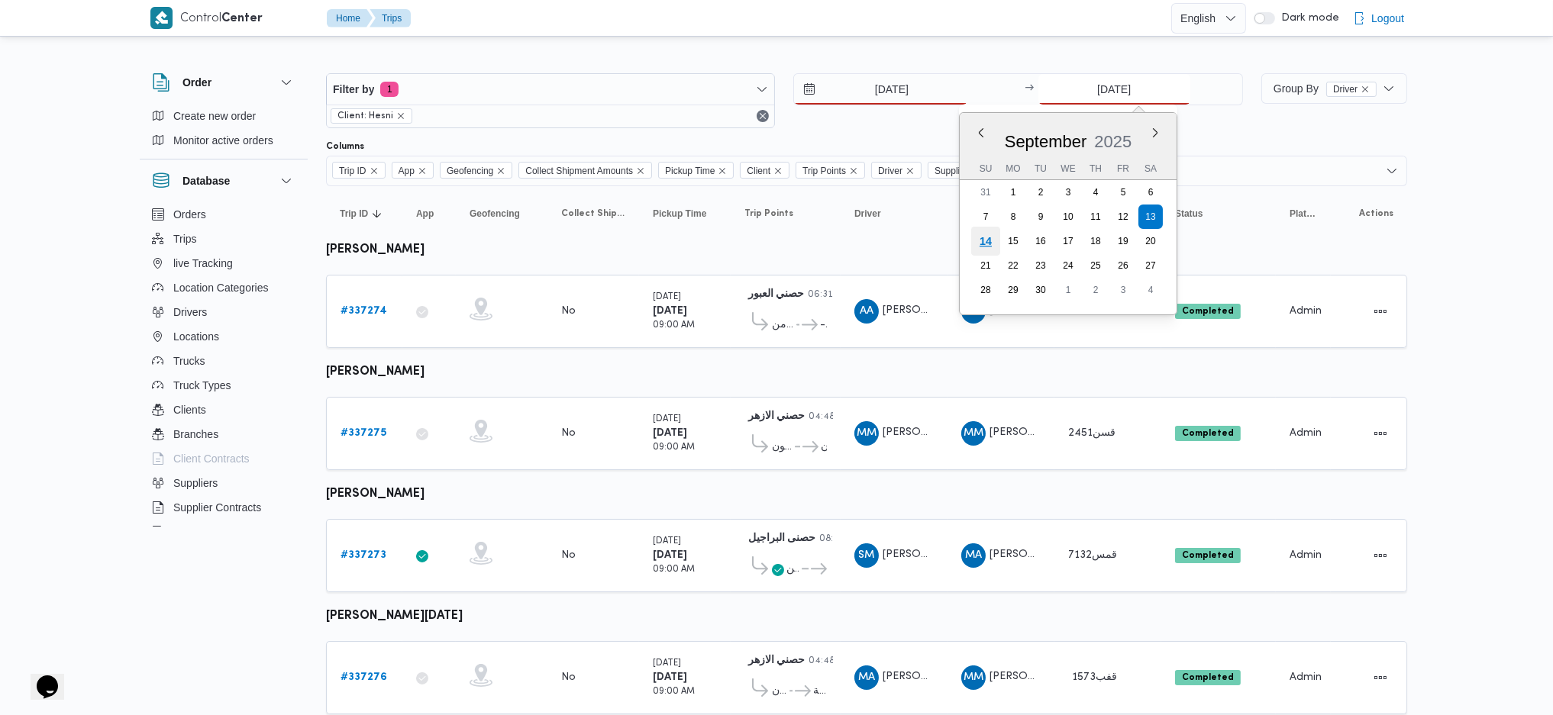
type input "[DATE]"
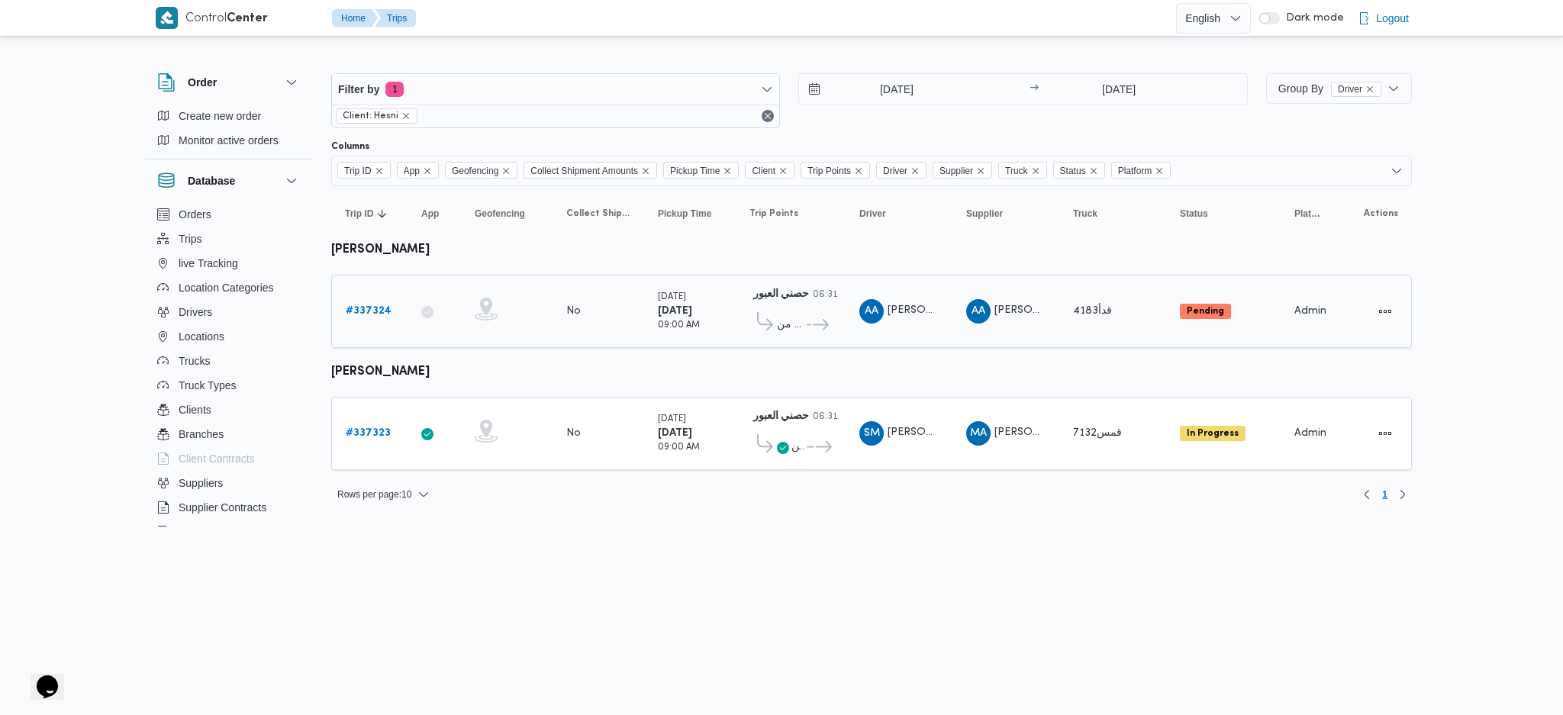
click at [369, 306] on b "# 337324" at bounding box center [369, 311] width 46 height 10
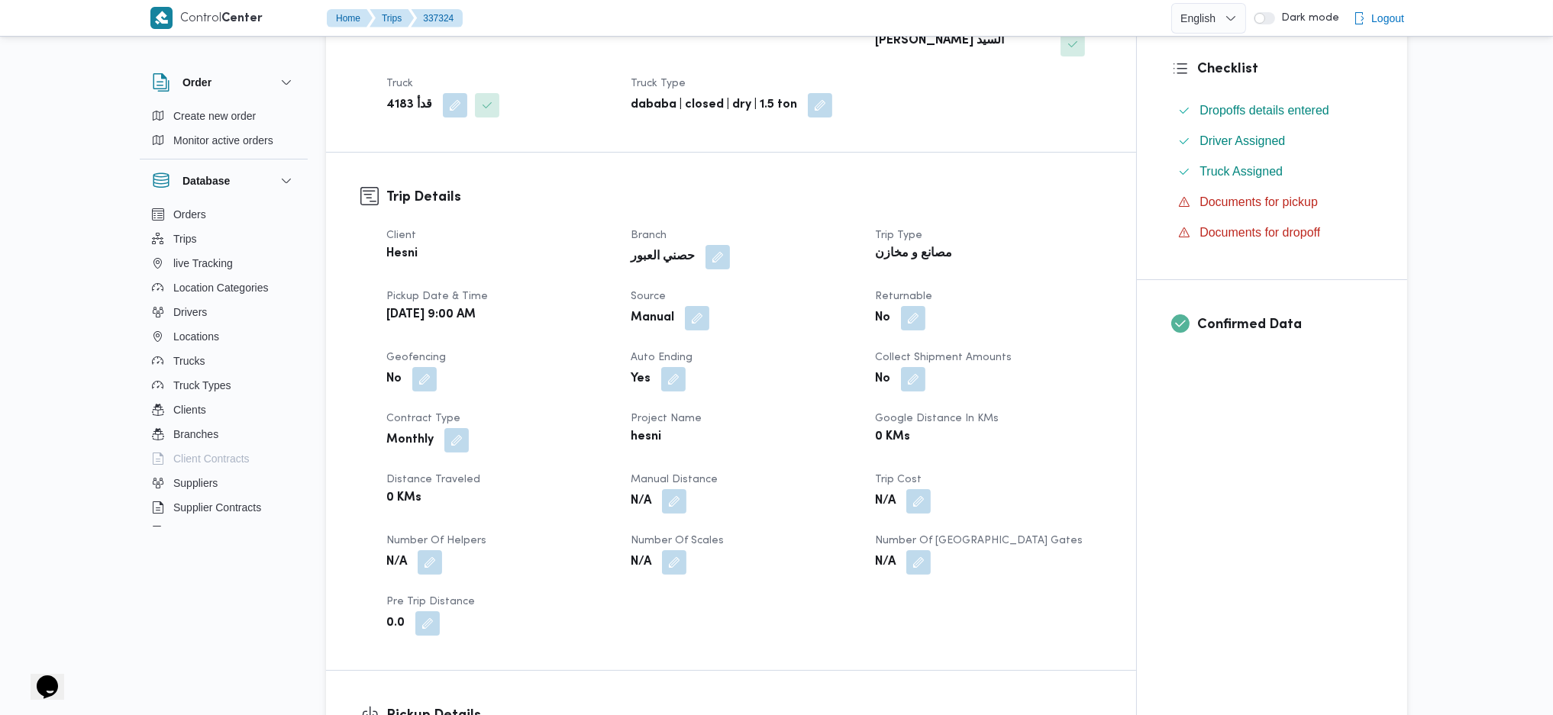
scroll to position [508, 0]
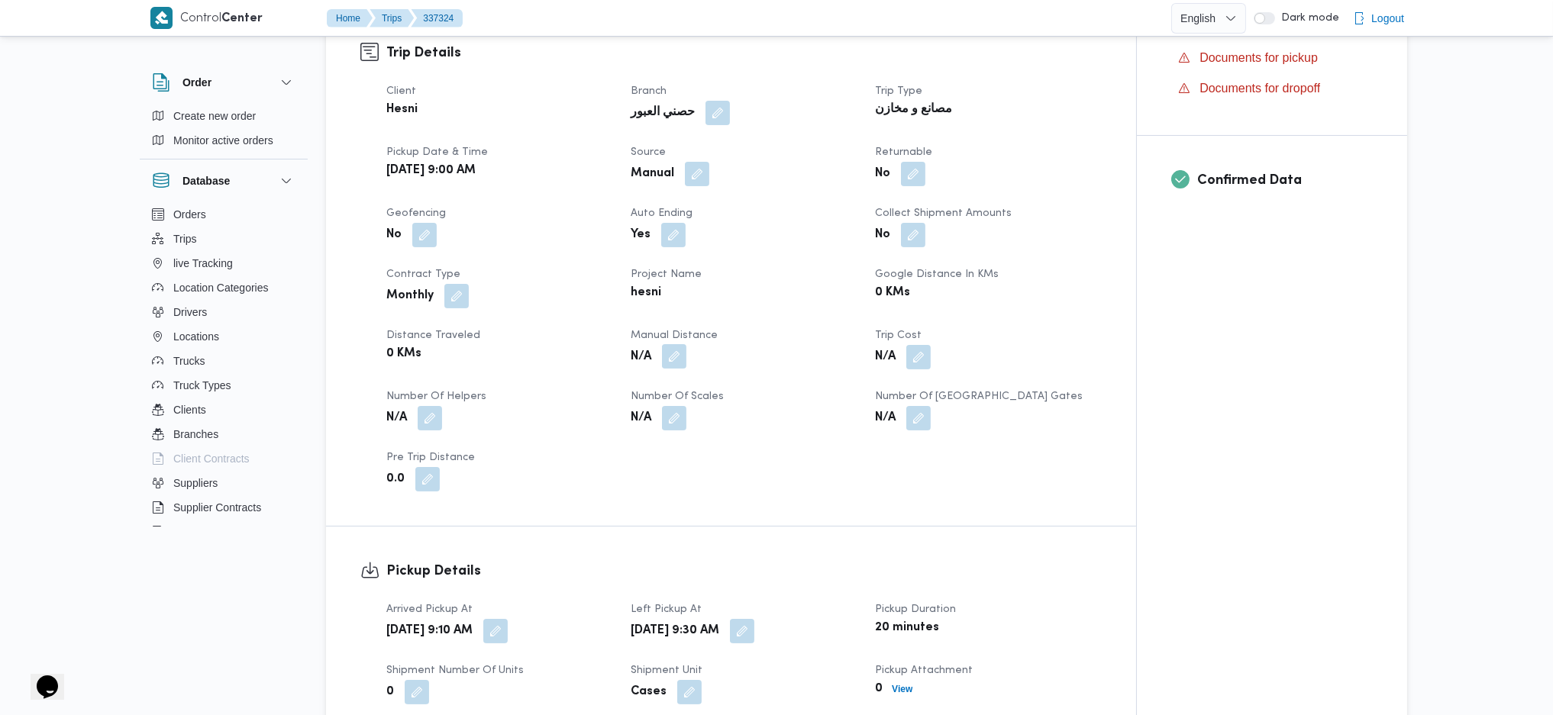
click at [674, 344] on button "button" at bounding box center [674, 356] width 24 height 24
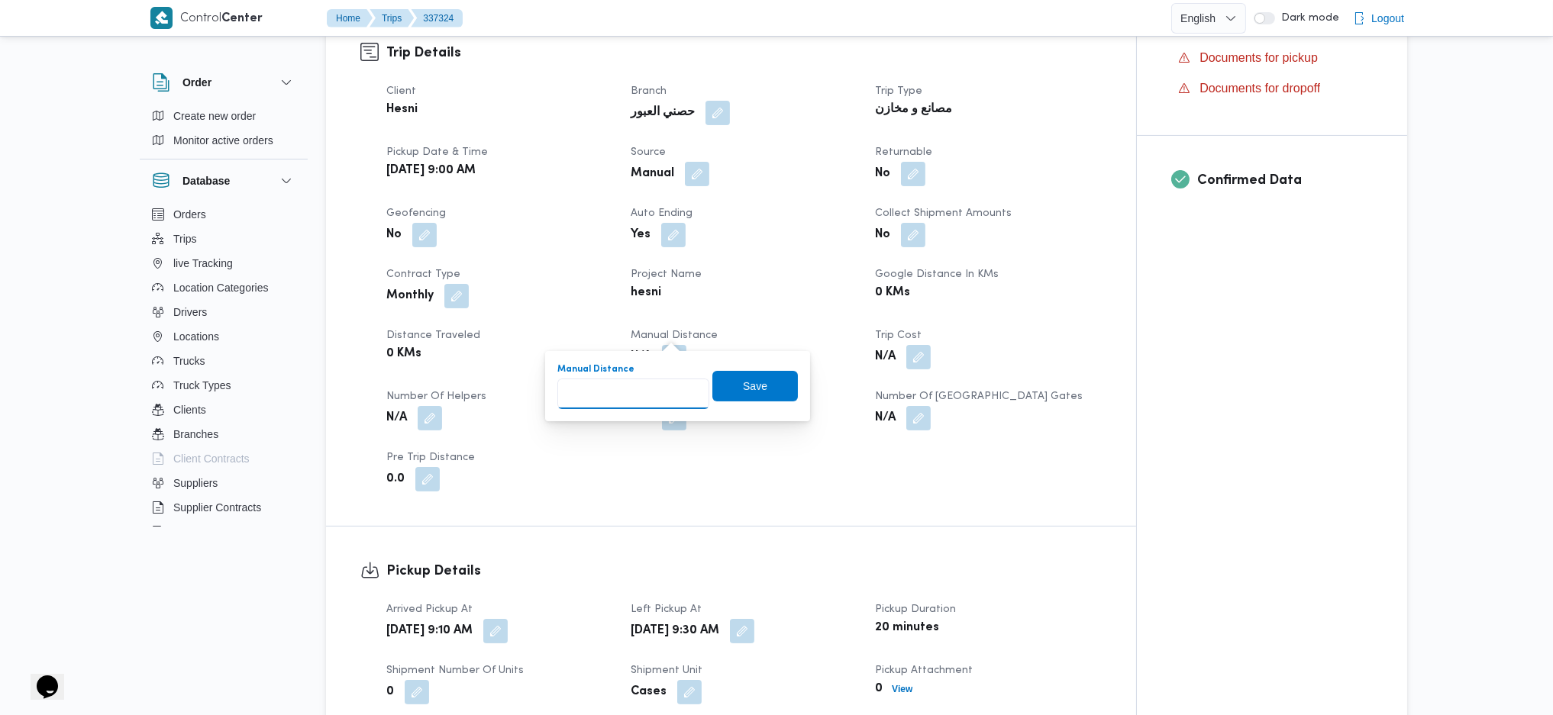
click at [631, 396] on input "Manual Distance" at bounding box center [633, 394] width 152 height 31
type input "90"
click button "Save" at bounding box center [754, 386] width 85 height 31
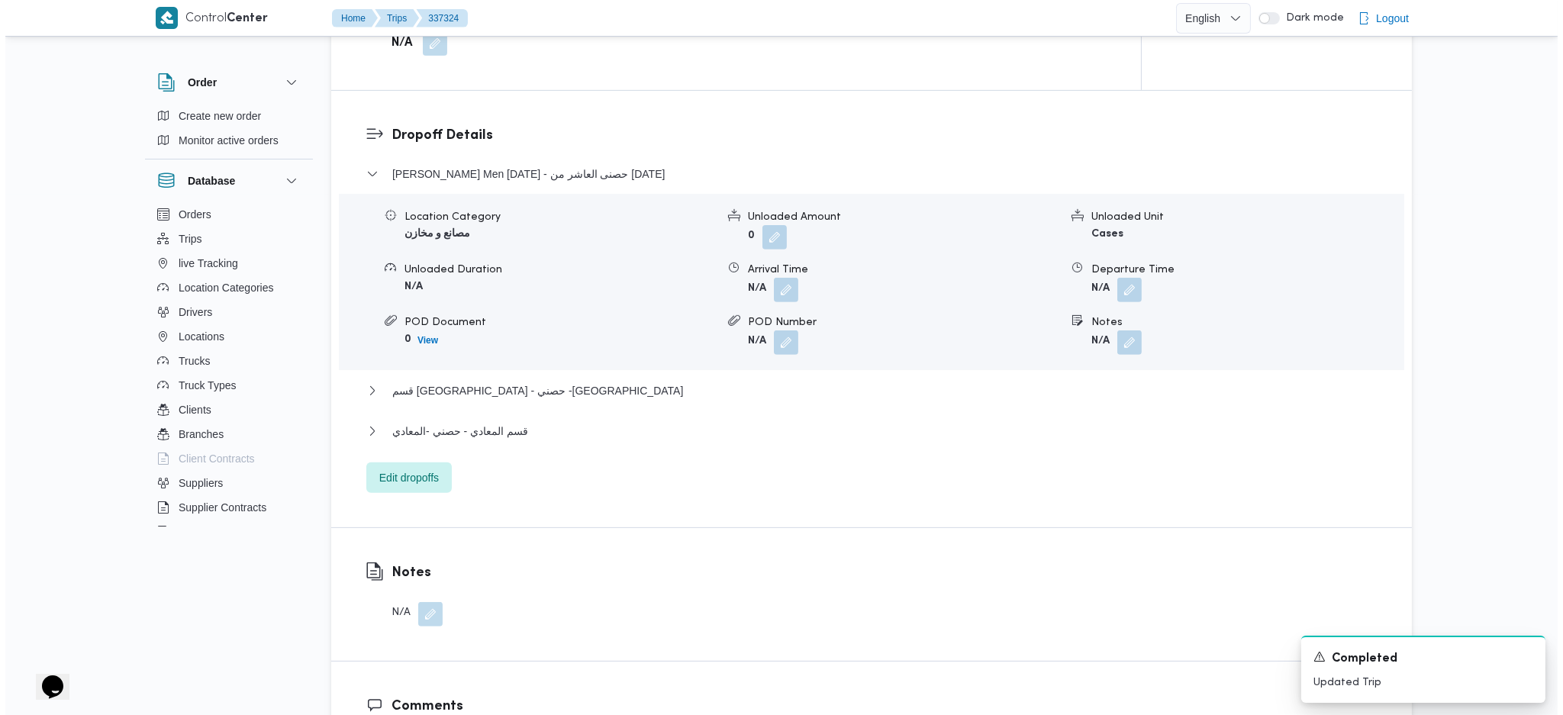
scroll to position [1221, 0]
click at [414, 465] on span "Edit dropoffs" at bounding box center [404, 474] width 60 height 18
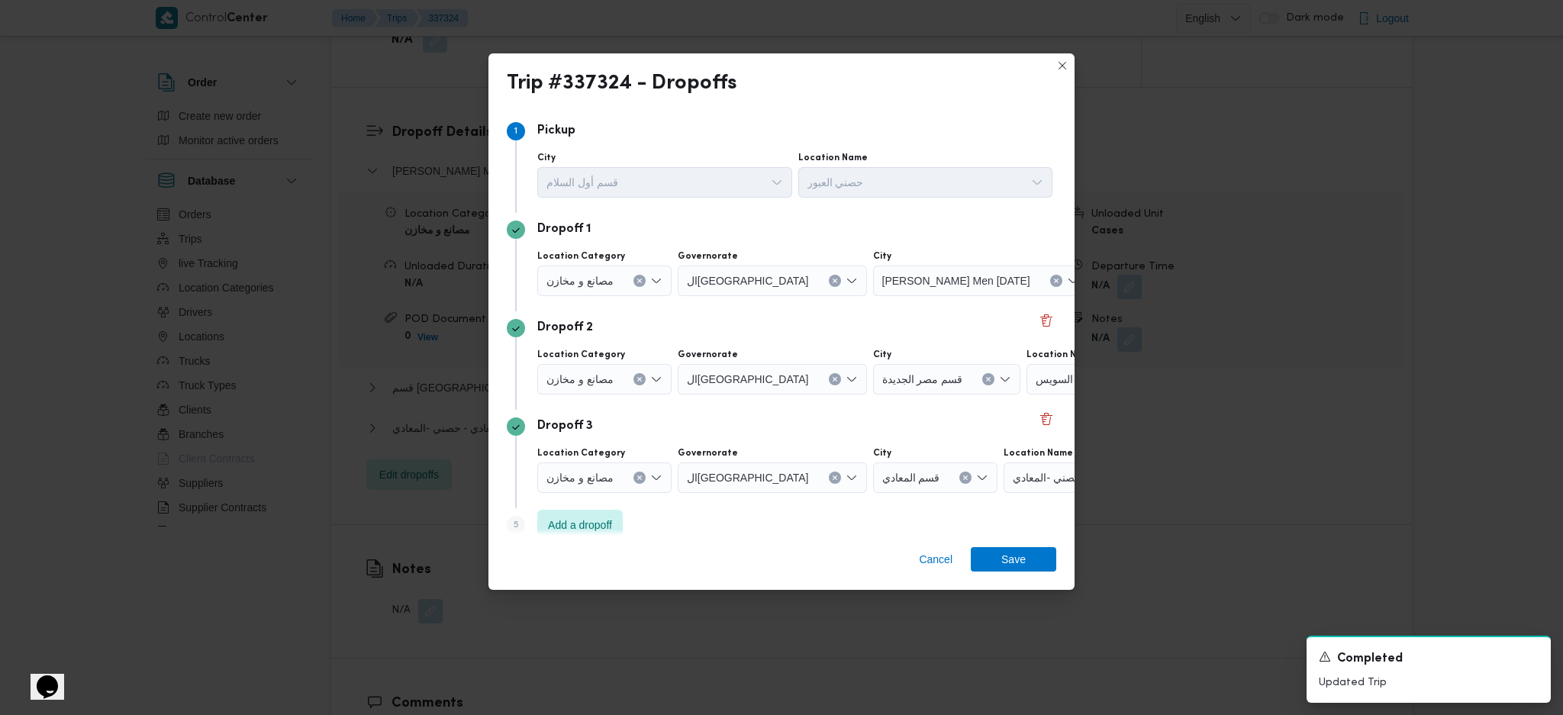
click at [1104, 280] on span "حصنى العاشر من [DATE]" at bounding box center [1161, 280] width 115 height 17
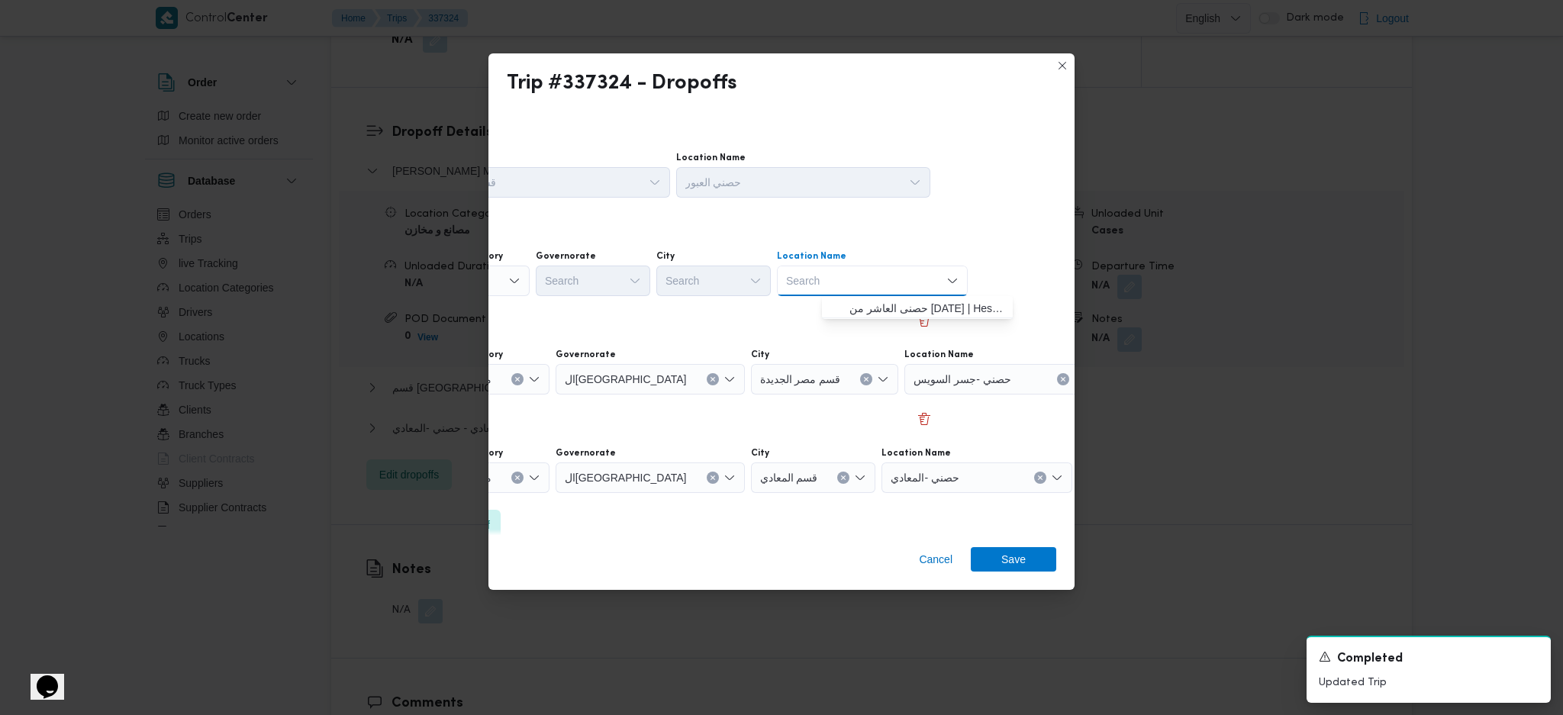
scroll to position [0, 77]
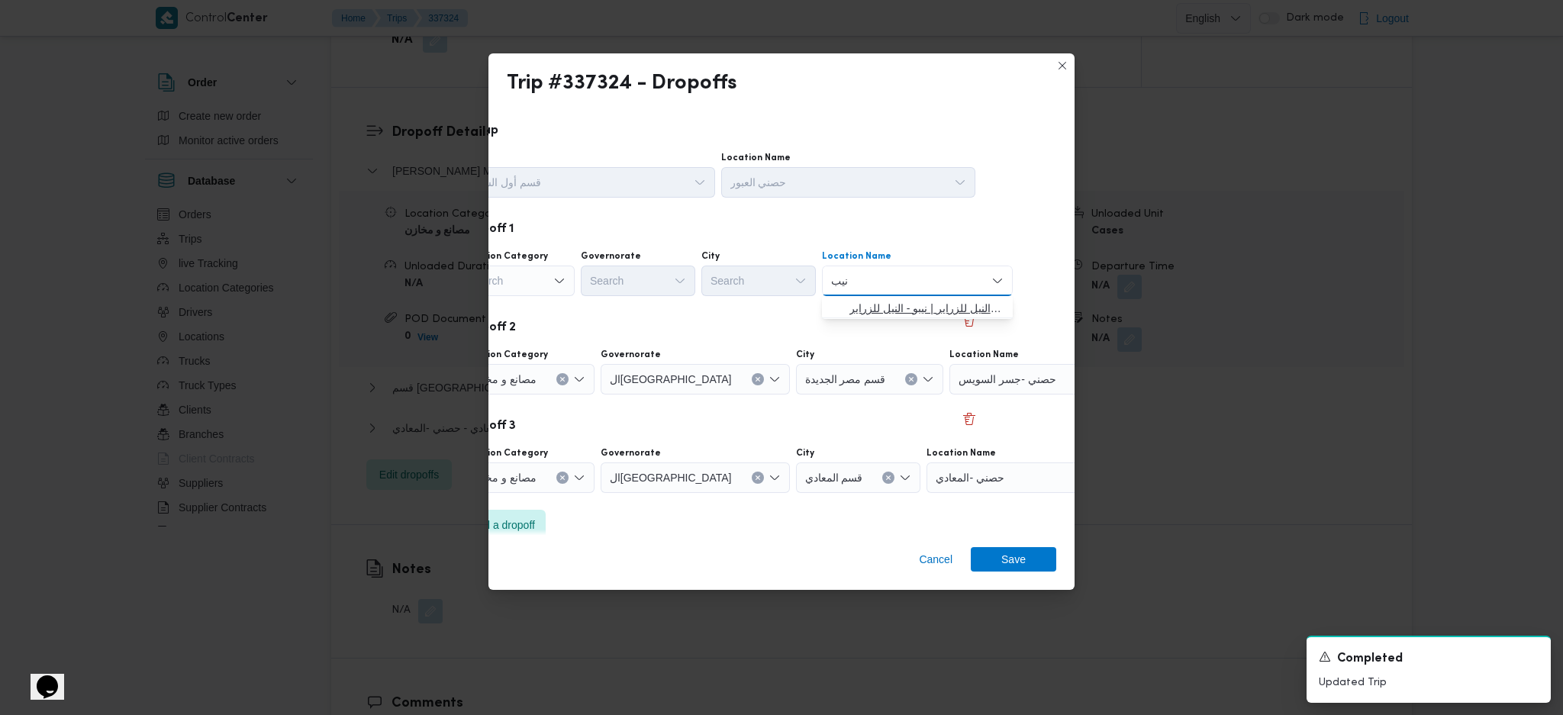
type input "نيب"
click at [876, 315] on span "نيب و _ النيل للزراير | نيبو - النيل للزراير | null" at bounding box center [927, 308] width 154 height 18
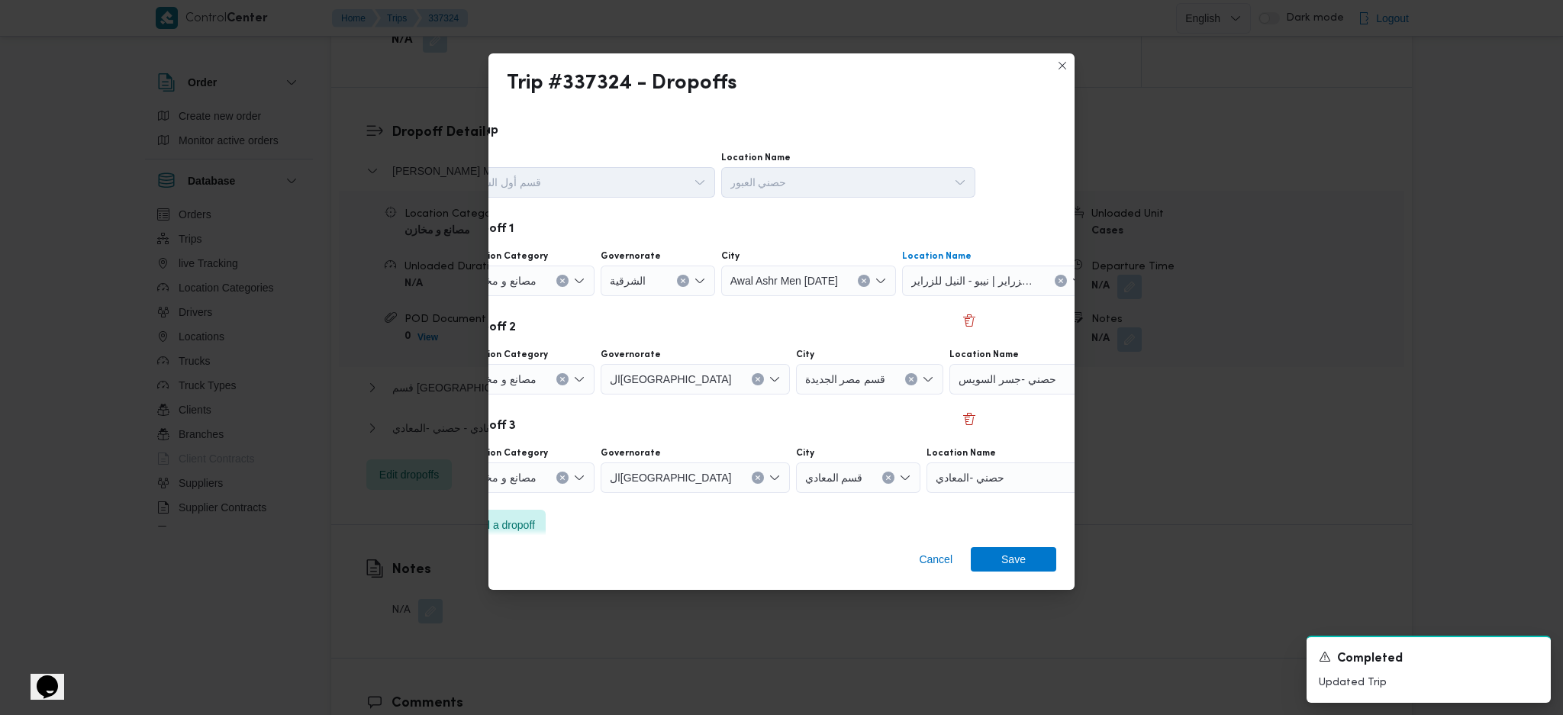
click at [567, 382] on button "Clear input" at bounding box center [563, 379] width 12 height 12
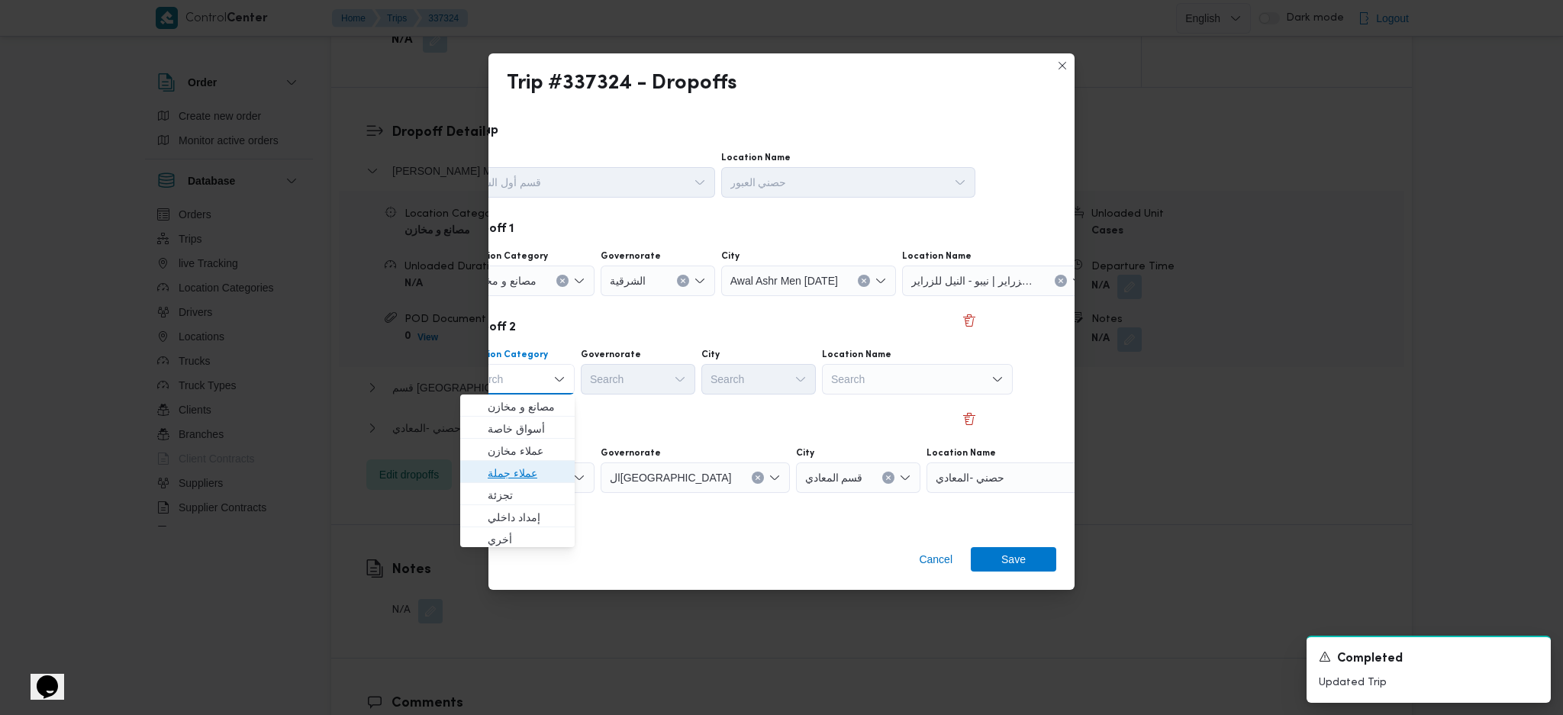
click at [532, 473] on span "عملاء جملة" at bounding box center [527, 473] width 78 height 18
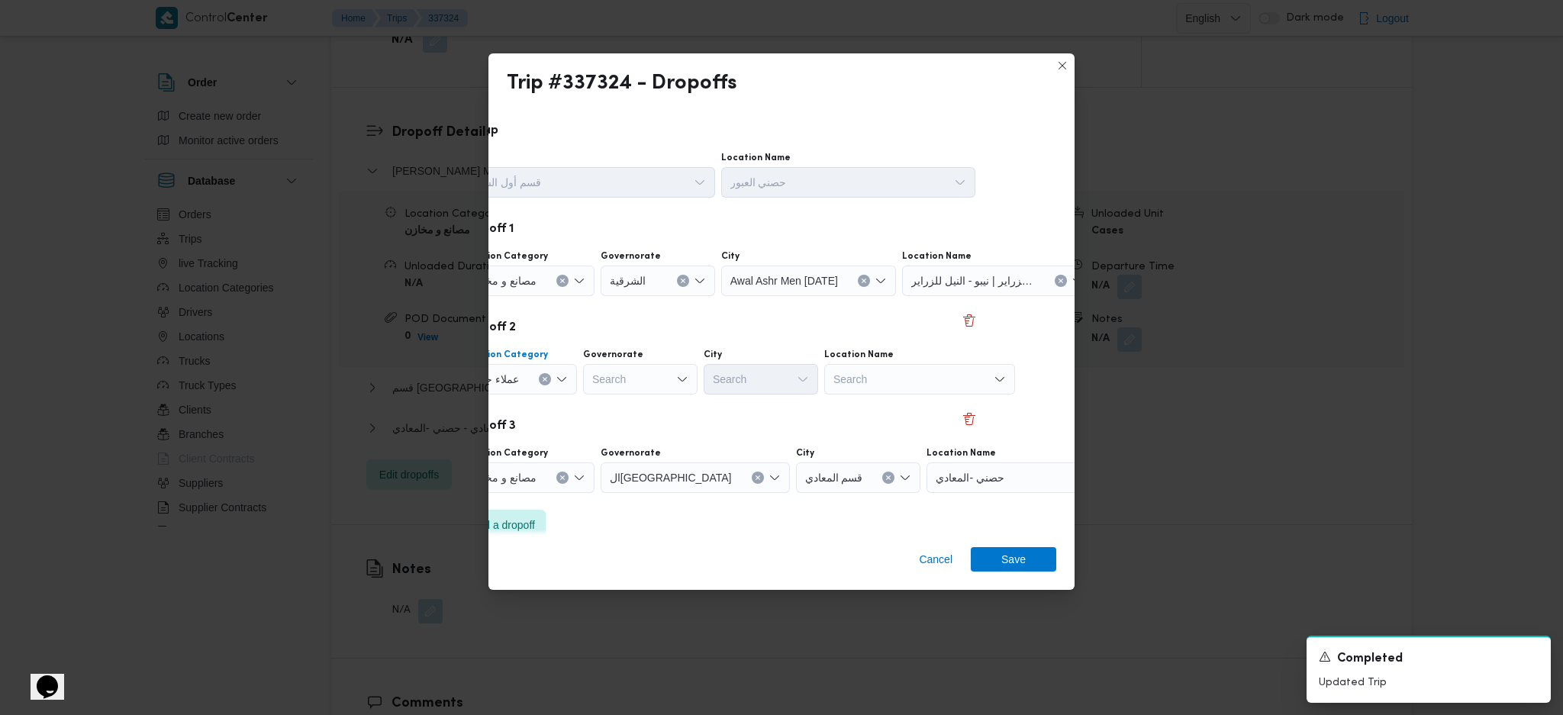
scroll to position [0, 0]
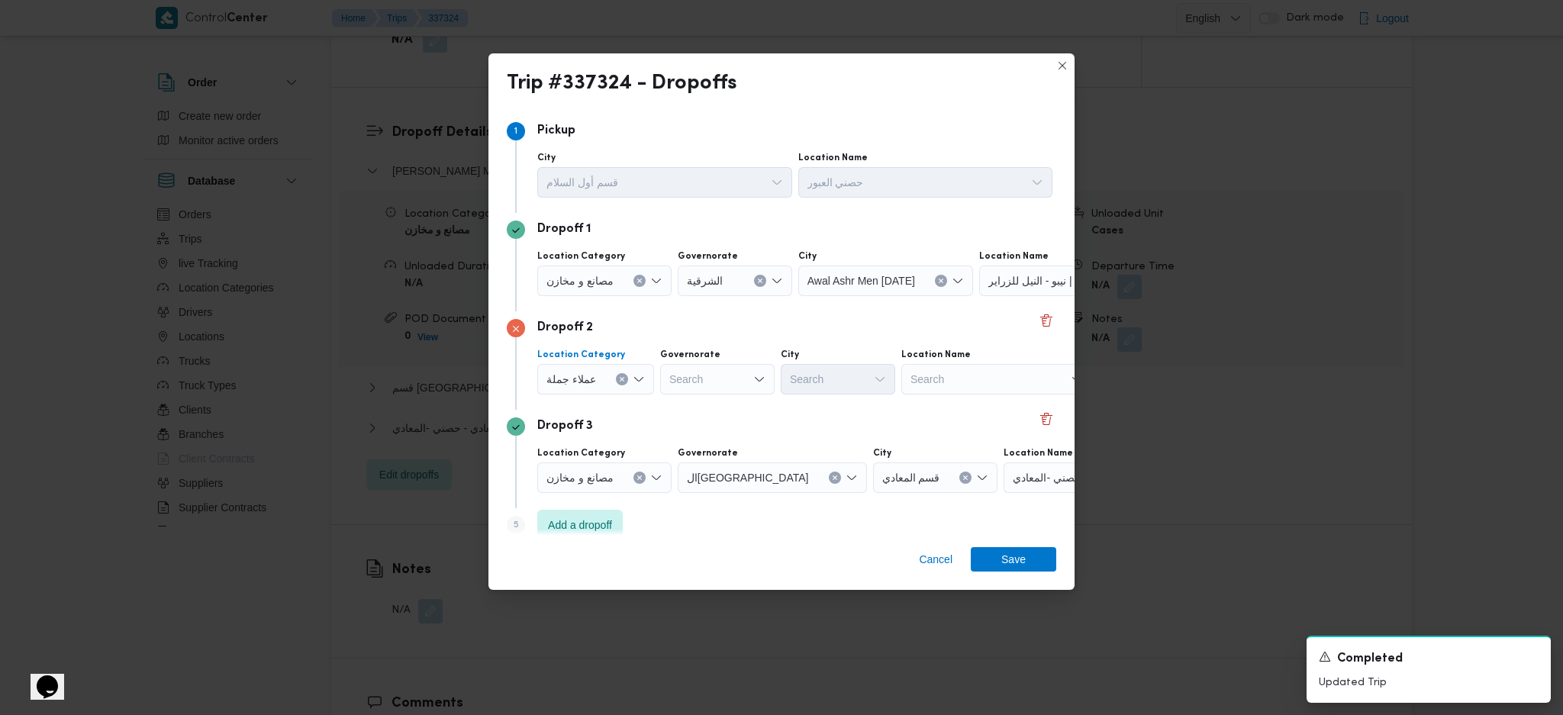
click at [654, 379] on div "Location Category عملاء جملة Combo box. Selected. عملاء جملة. Press Backspace t…" at bounding box center [794, 372] width 521 height 52
click at [725, 374] on div "Search" at bounding box center [717, 379] width 115 height 31
click at [710, 429] on span "ال[GEOGRAPHIC_DATA]" at bounding box center [725, 425] width 78 height 18
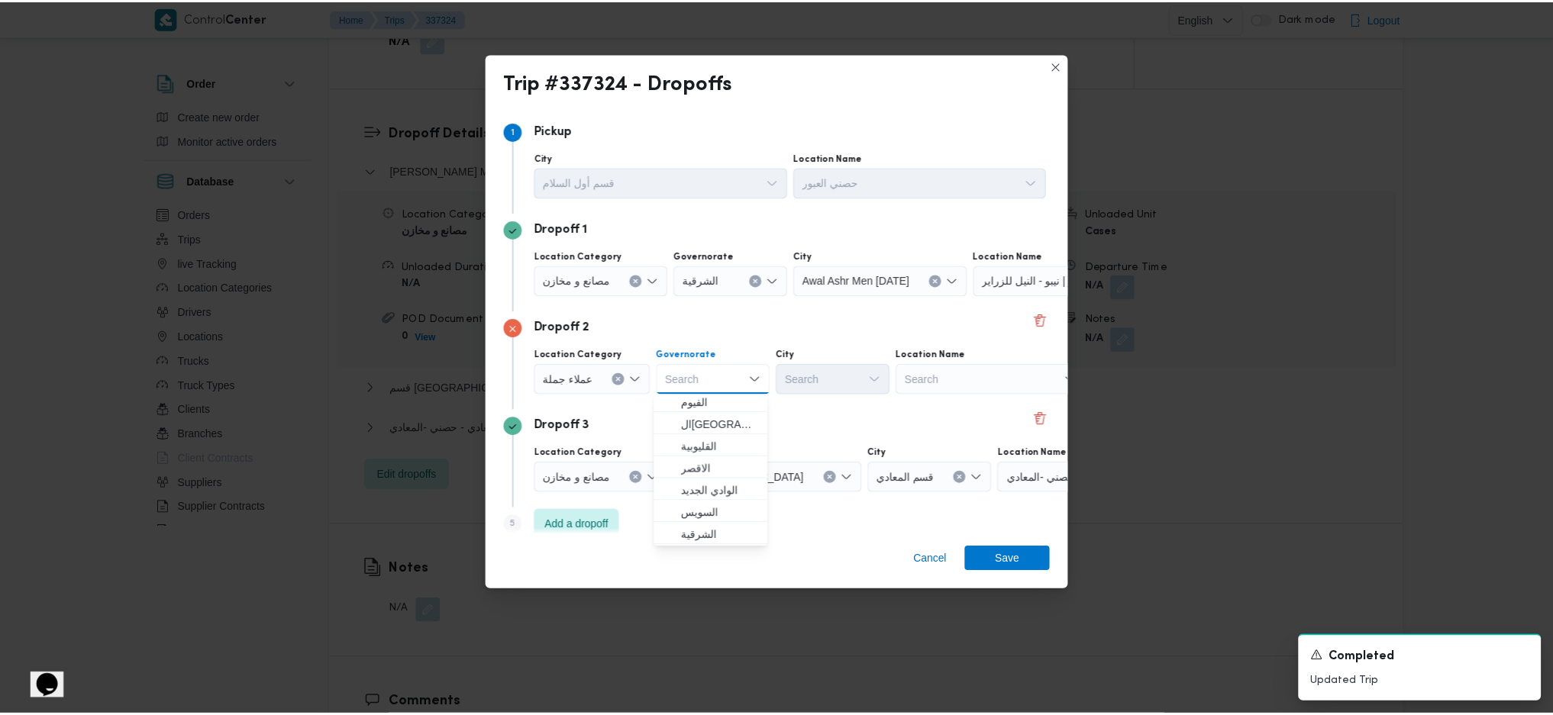
scroll to position [0, 0]
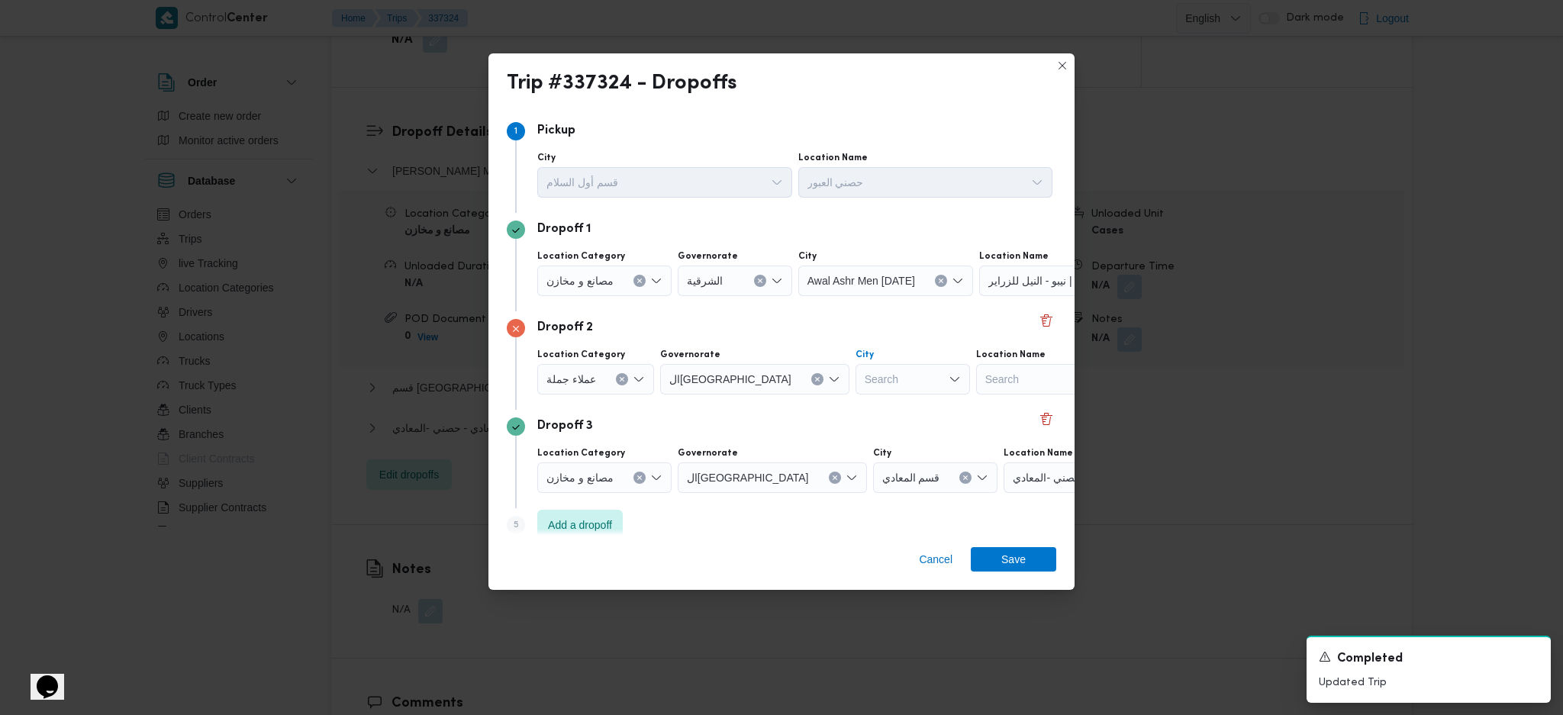
click at [856, 377] on div "Search" at bounding box center [913, 379] width 115 height 31
type input "مرج"
click at [834, 397] on span "قسم ال مرج" at bounding box center [836, 407] width 102 height 24
click at [1022, 555] on span "Save" at bounding box center [1014, 559] width 24 height 24
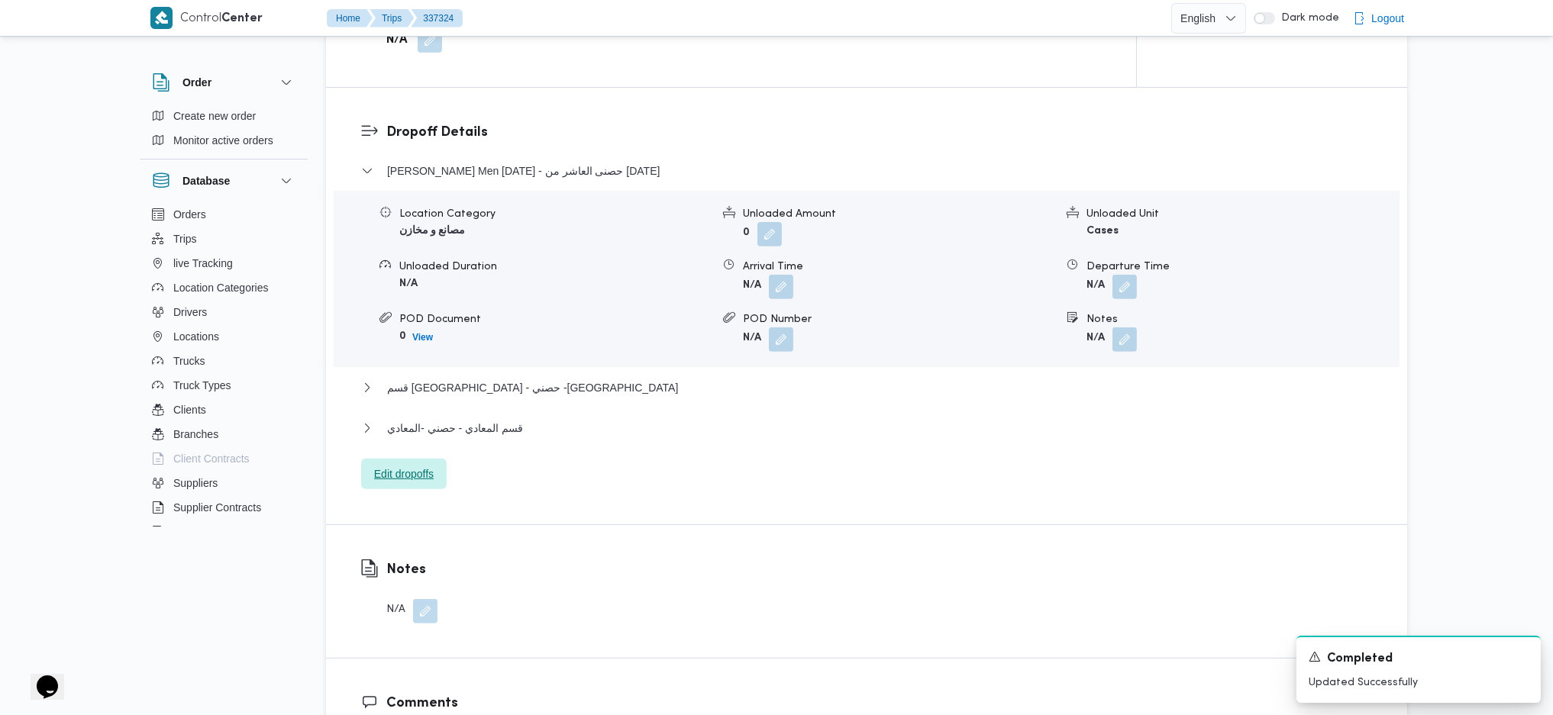
click at [424, 465] on span "Edit dropoffs" at bounding box center [404, 474] width 60 height 18
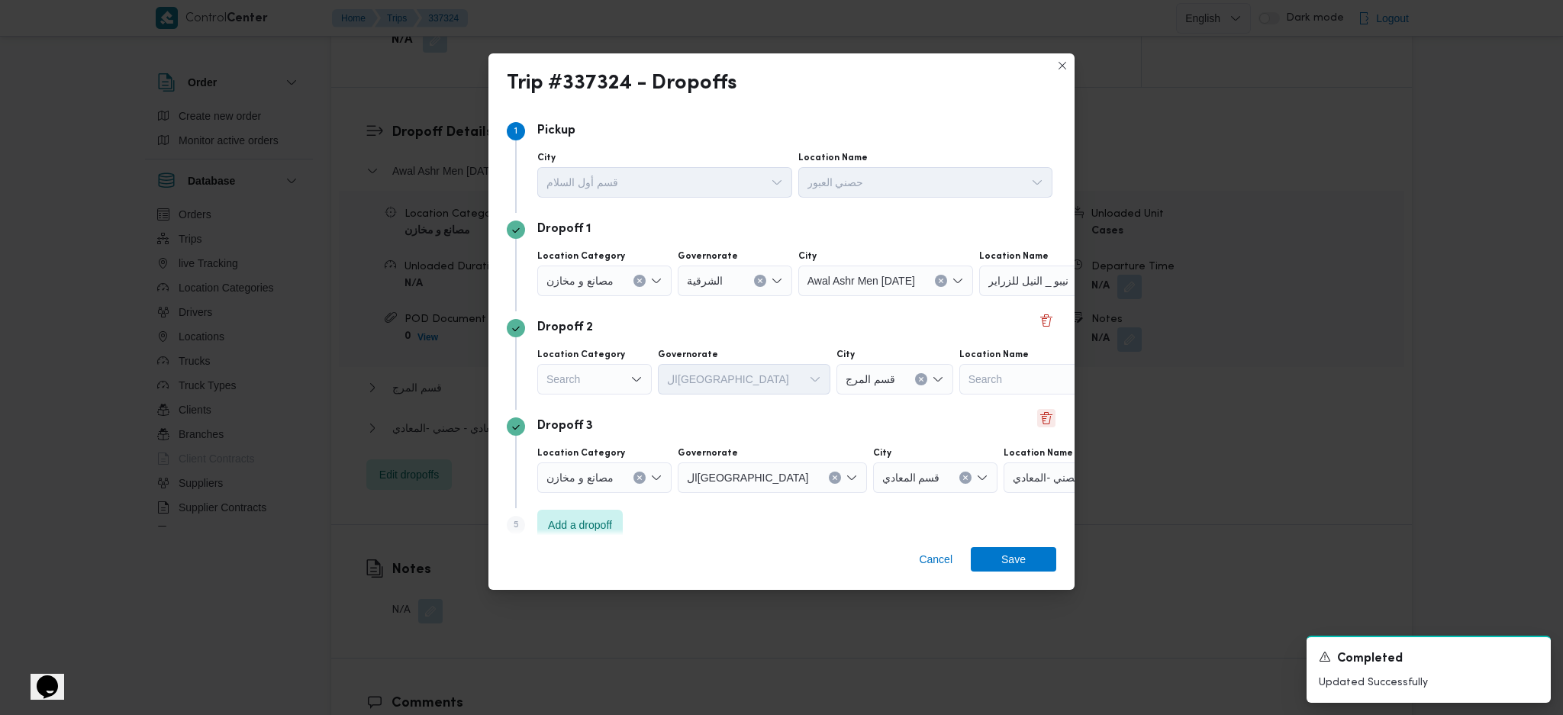
click at [1037, 421] on button "Delete" at bounding box center [1046, 418] width 18 height 18
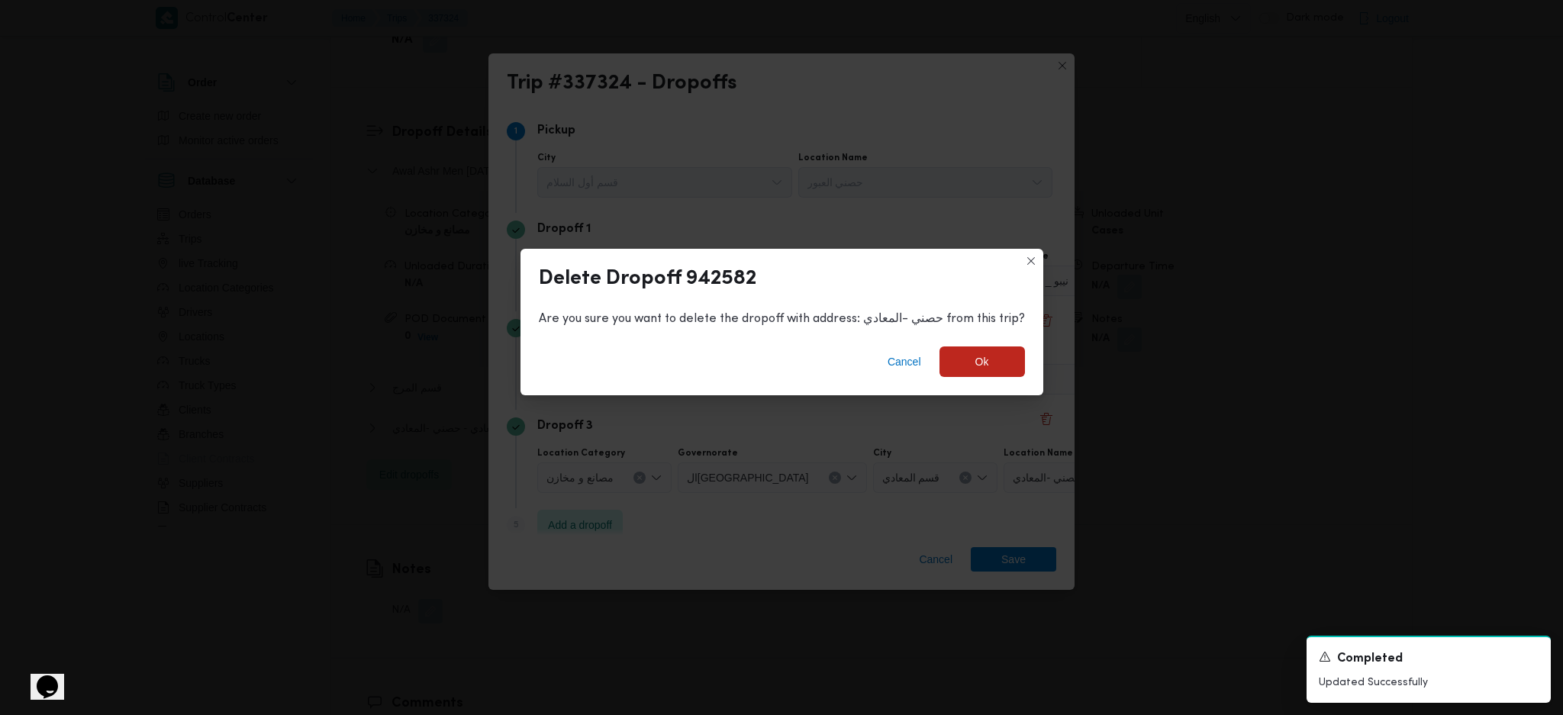
drag, startPoint x: 978, startPoint y: 429, endPoint x: 970, endPoint y: 374, distance: 55.6
click at [977, 429] on div "Delete Dropoff 942582 Are you sure you want to delete the dropoff with address:…" at bounding box center [781, 357] width 1563 height 715
click at [970, 353] on span "Ok" at bounding box center [982, 361] width 85 height 31
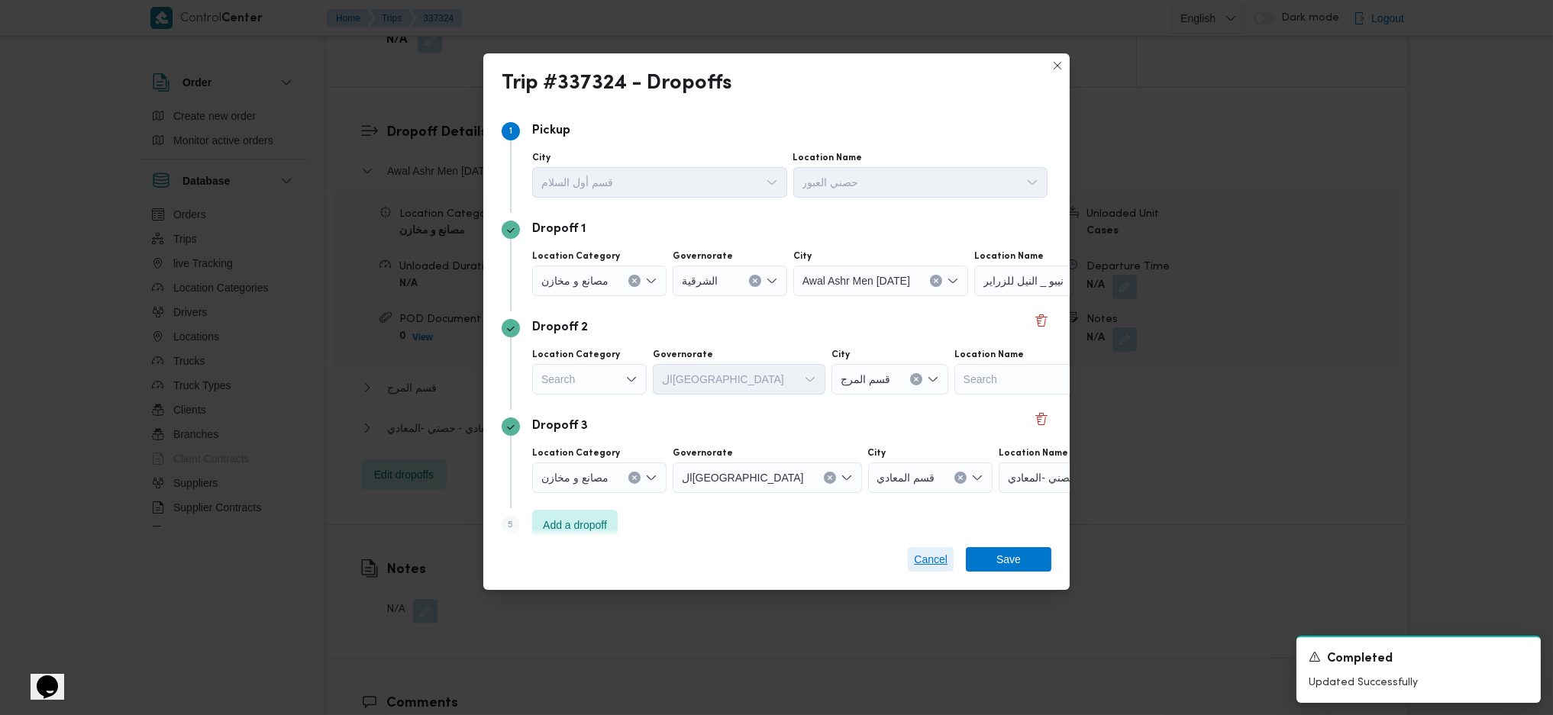
click at [925, 558] on span "Cancel" at bounding box center [931, 559] width 34 height 18
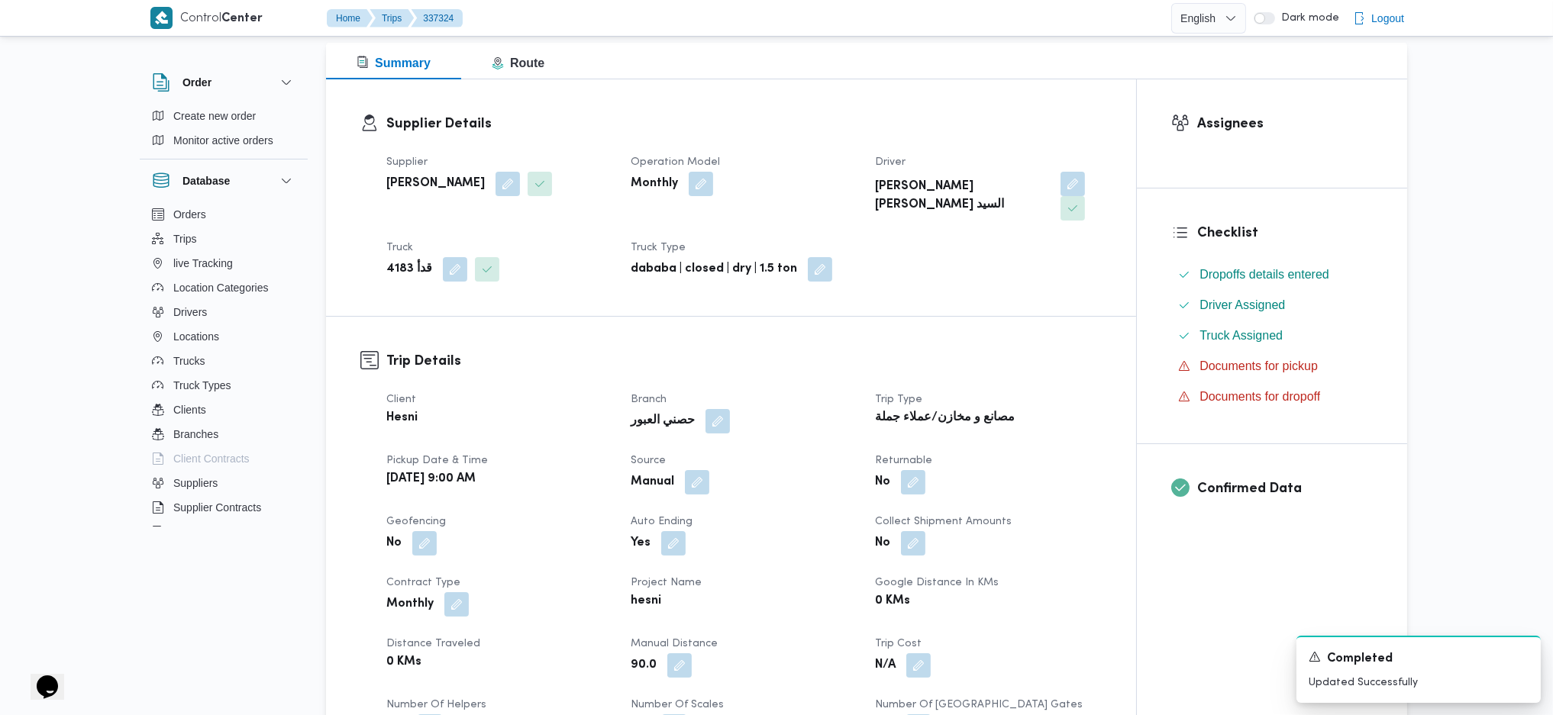
scroll to position [203, 0]
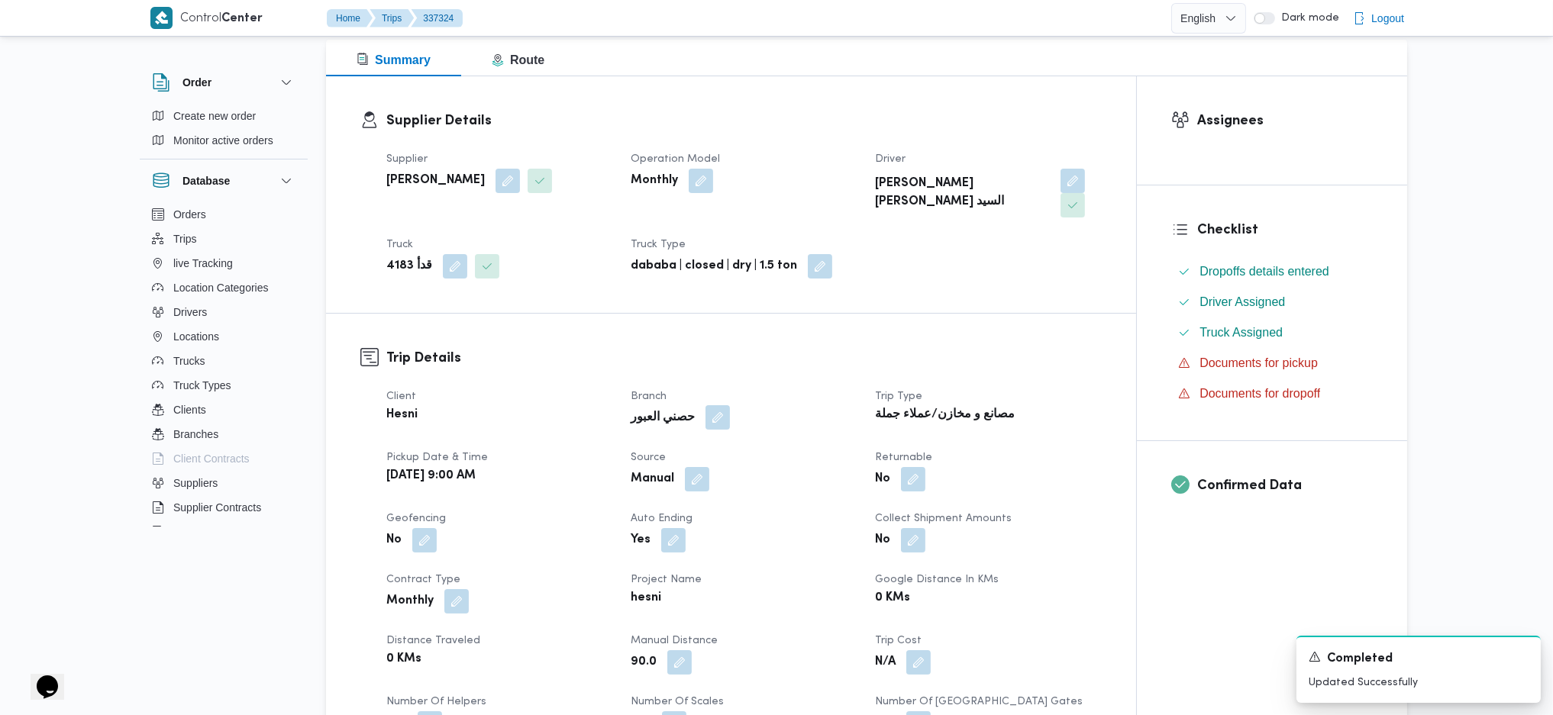
click at [705, 405] on button "button" at bounding box center [717, 417] width 24 height 24
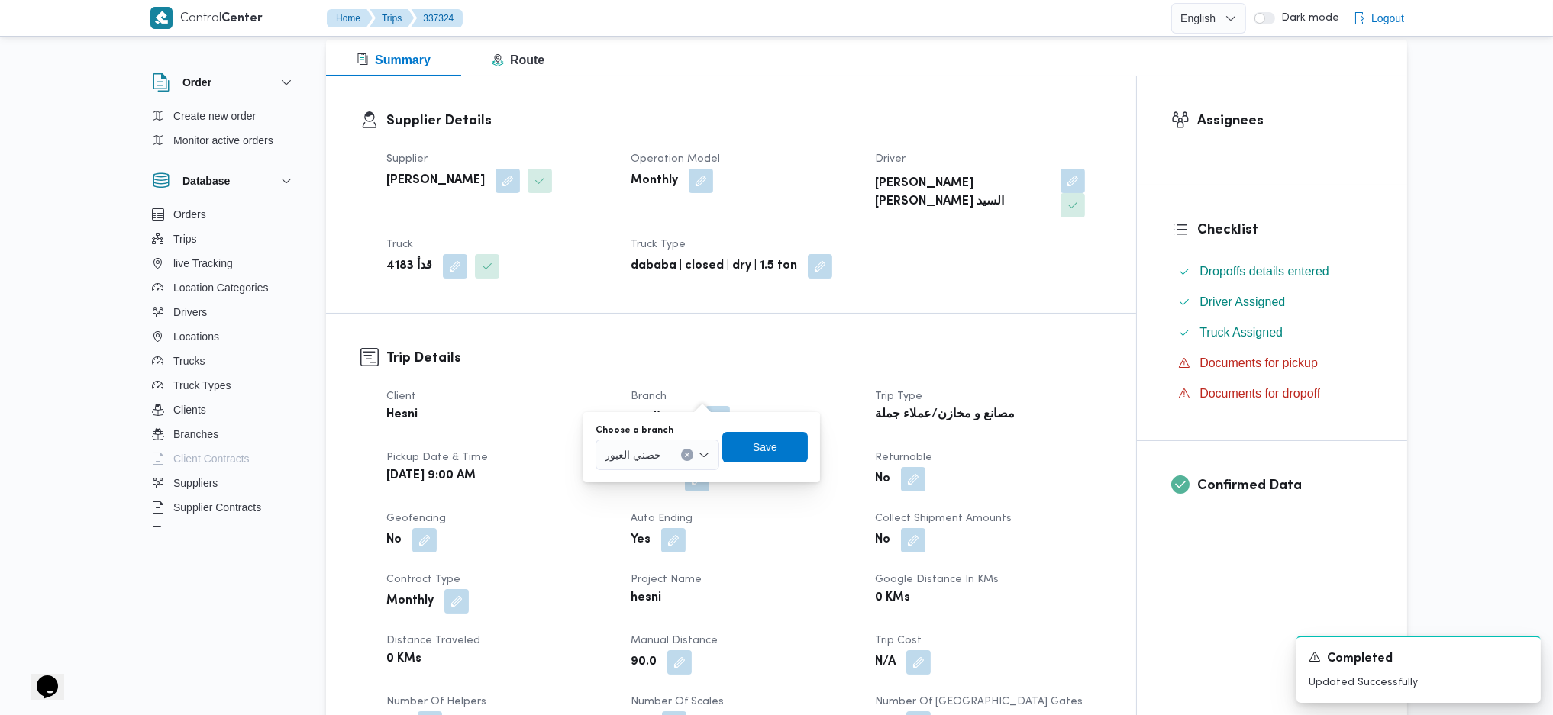
click at [685, 446] on div "حصني العبور" at bounding box center [657, 455] width 124 height 31
click at [657, 507] on span "حصنى العاشر من [DATE]" at bounding box center [667, 504] width 89 height 18
click at [790, 438] on span "Save" at bounding box center [798, 447] width 24 height 18
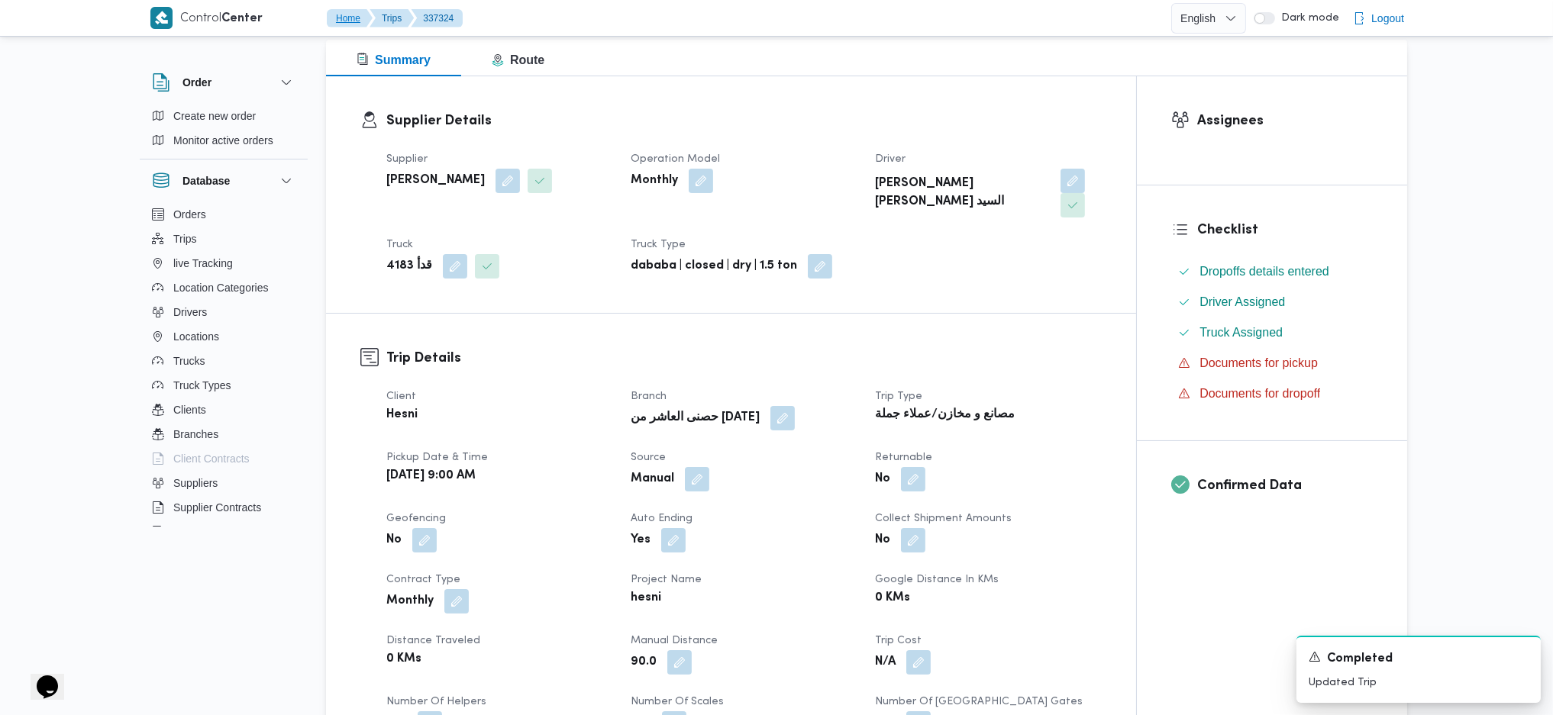
scroll to position [0, 0]
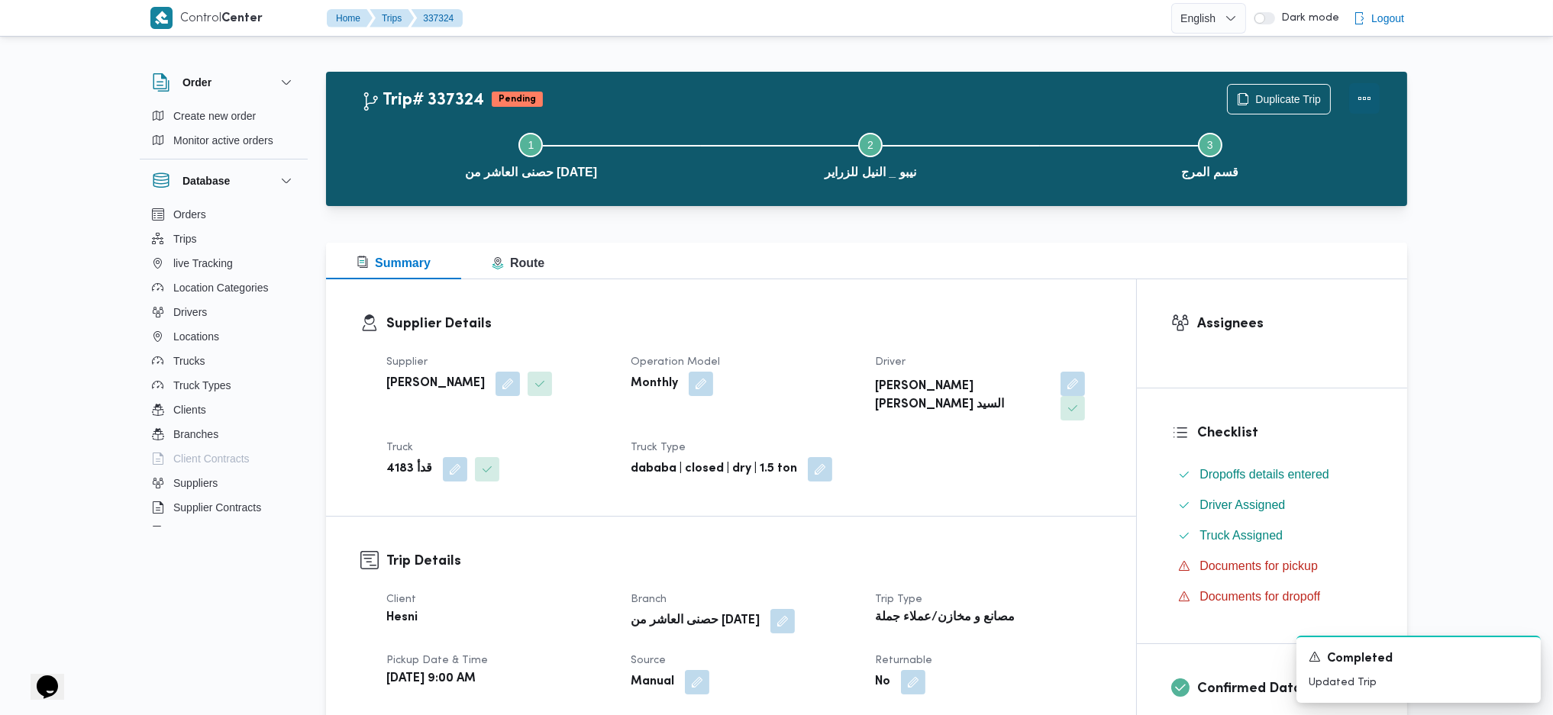
click at [1375, 92] on button "Actions" at bounding box center [1364, 98] width 31 height 31
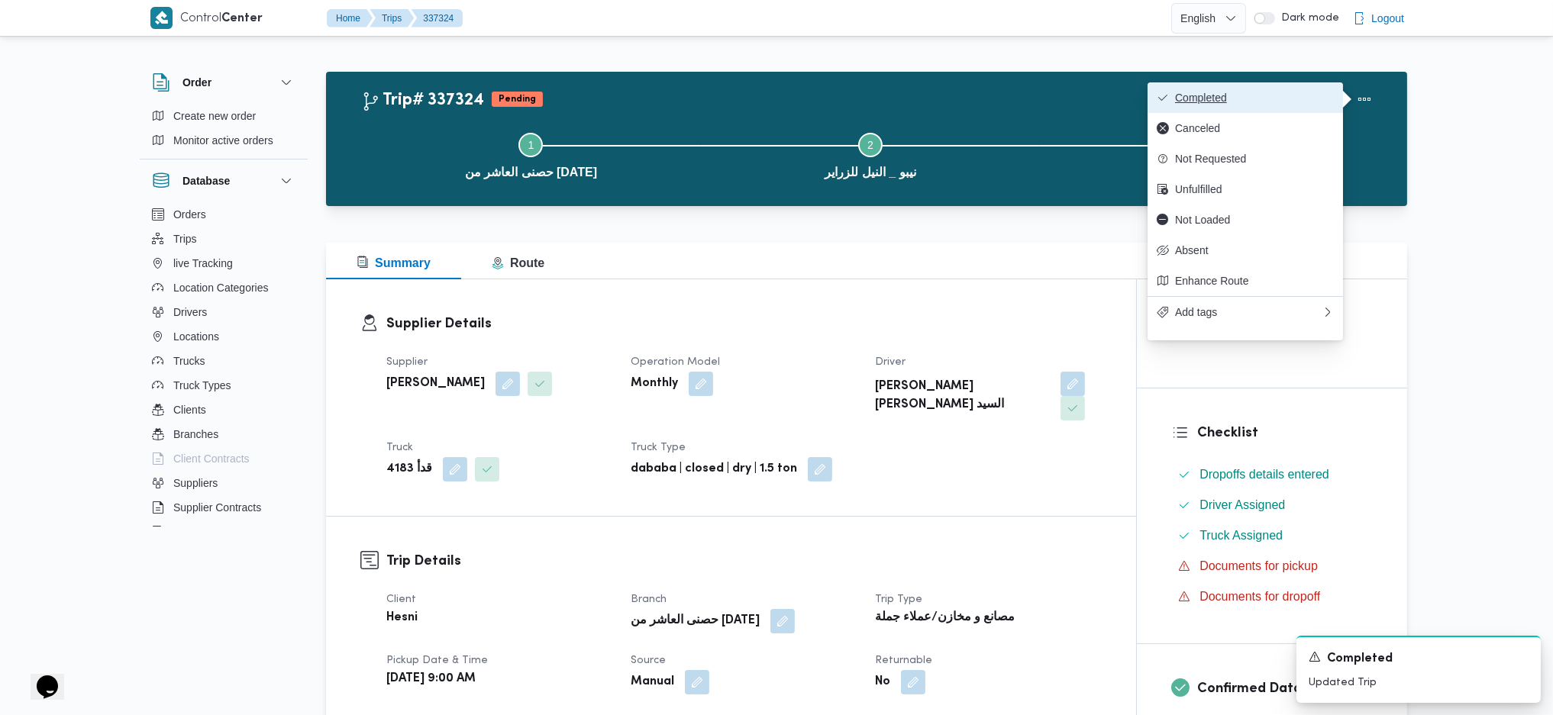
click at [1291, 101] on span "Completed" at bounding box center [1254, 98] width 159 height 12
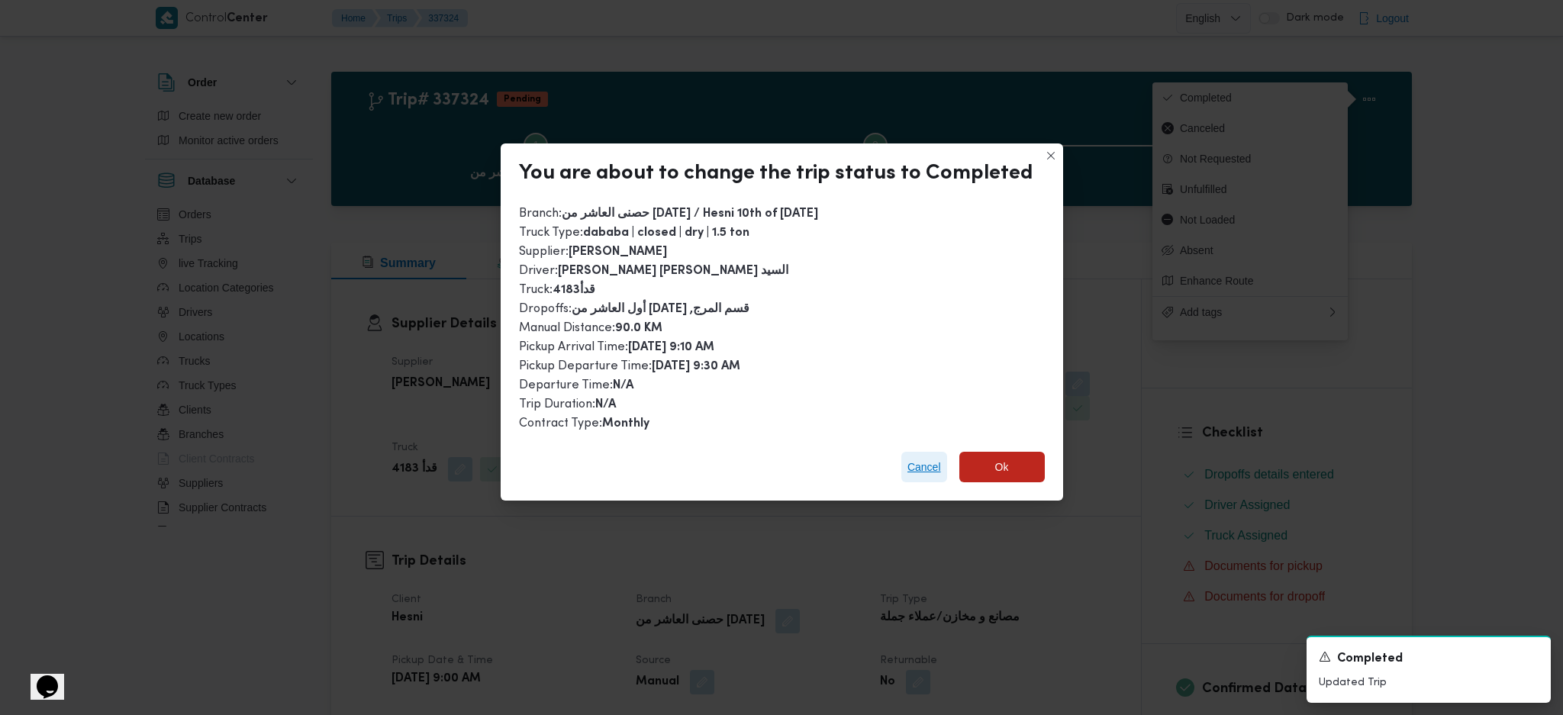
click at [919, 476] on span "Cancel" at bounding box center [925, 467] width 46 height 31
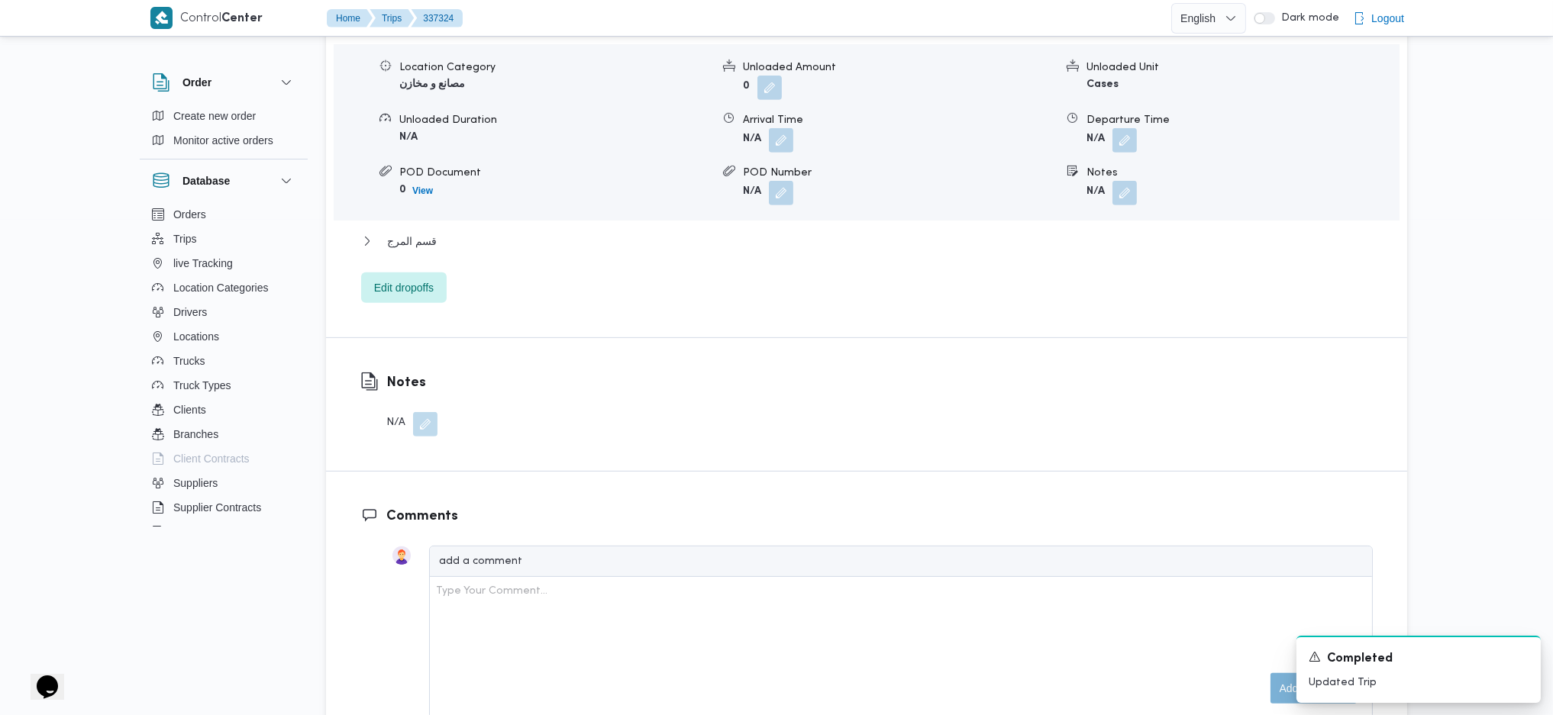
scroll to position [1119, 0]
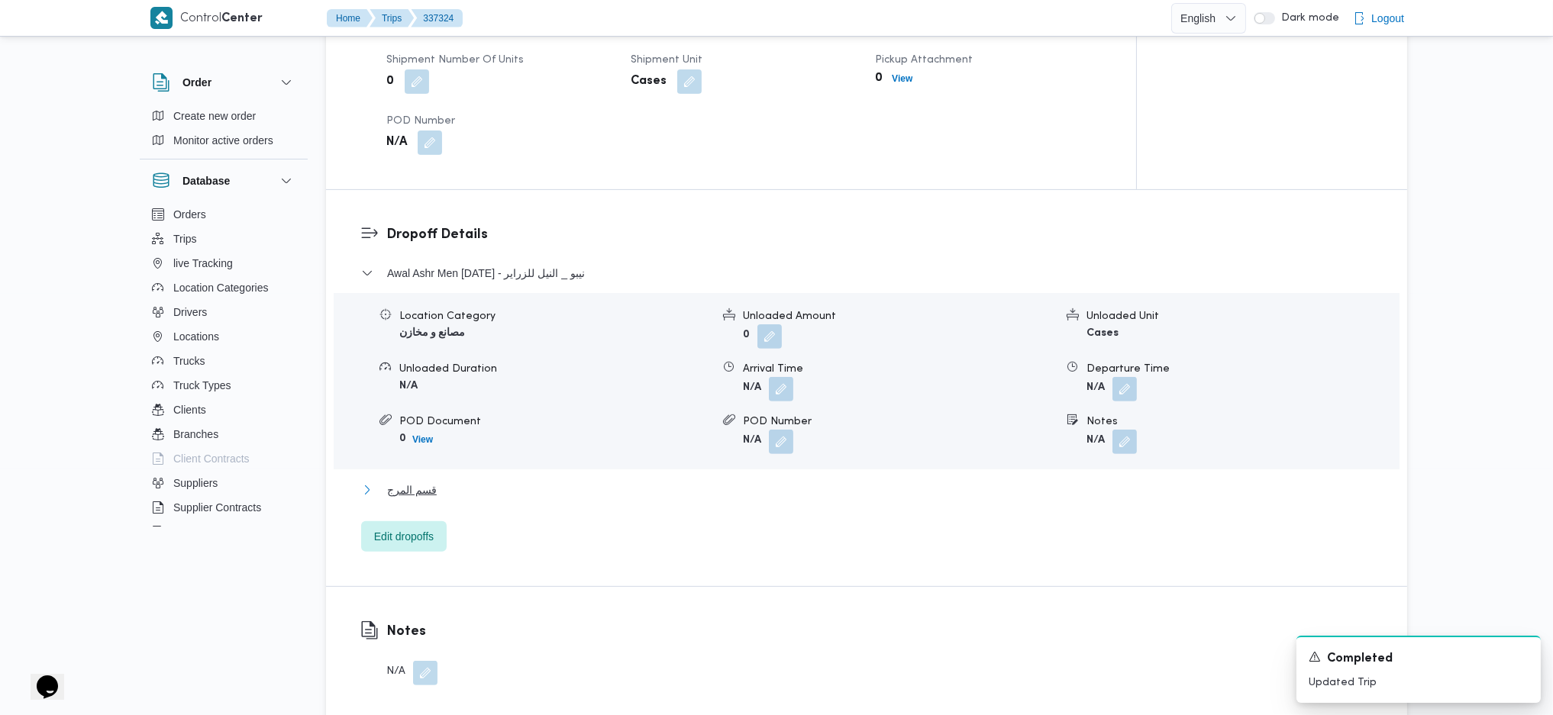
click at [453, 481] on button "قسم المرج" at bounding box center [866, 490] width 1011 height 18
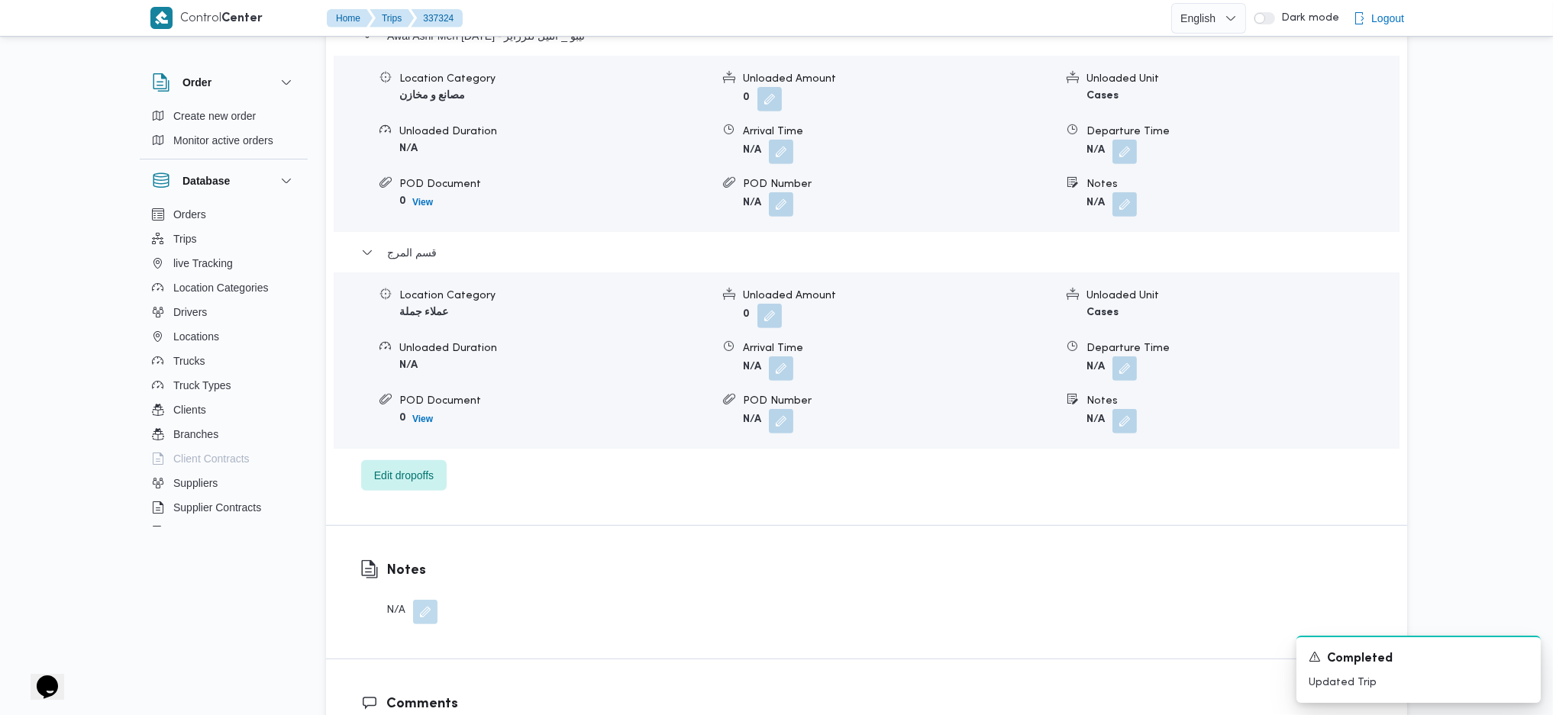
scroll to position [1527, 0]
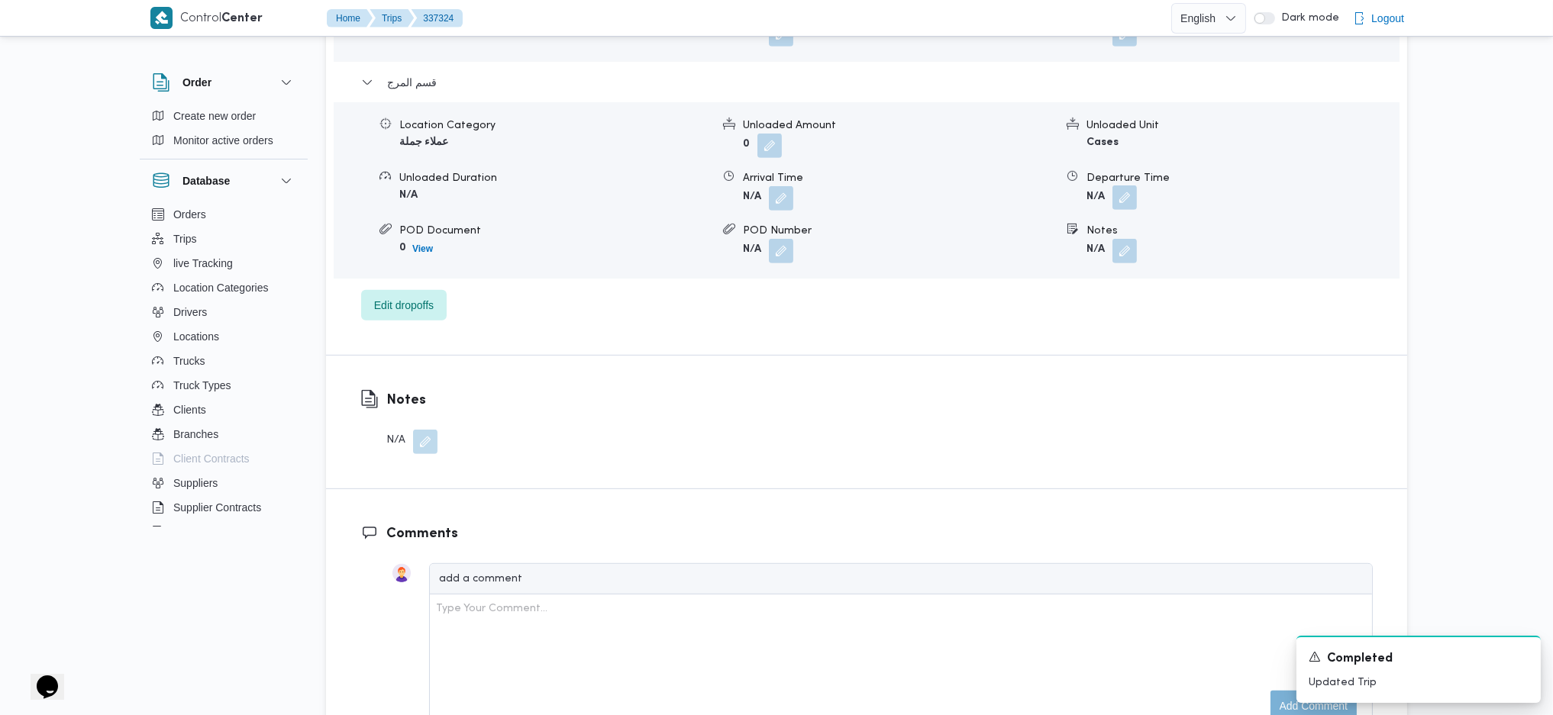
click at [1133, 186] on button "button" at bounding box center [1124, 198] width 24 height 24
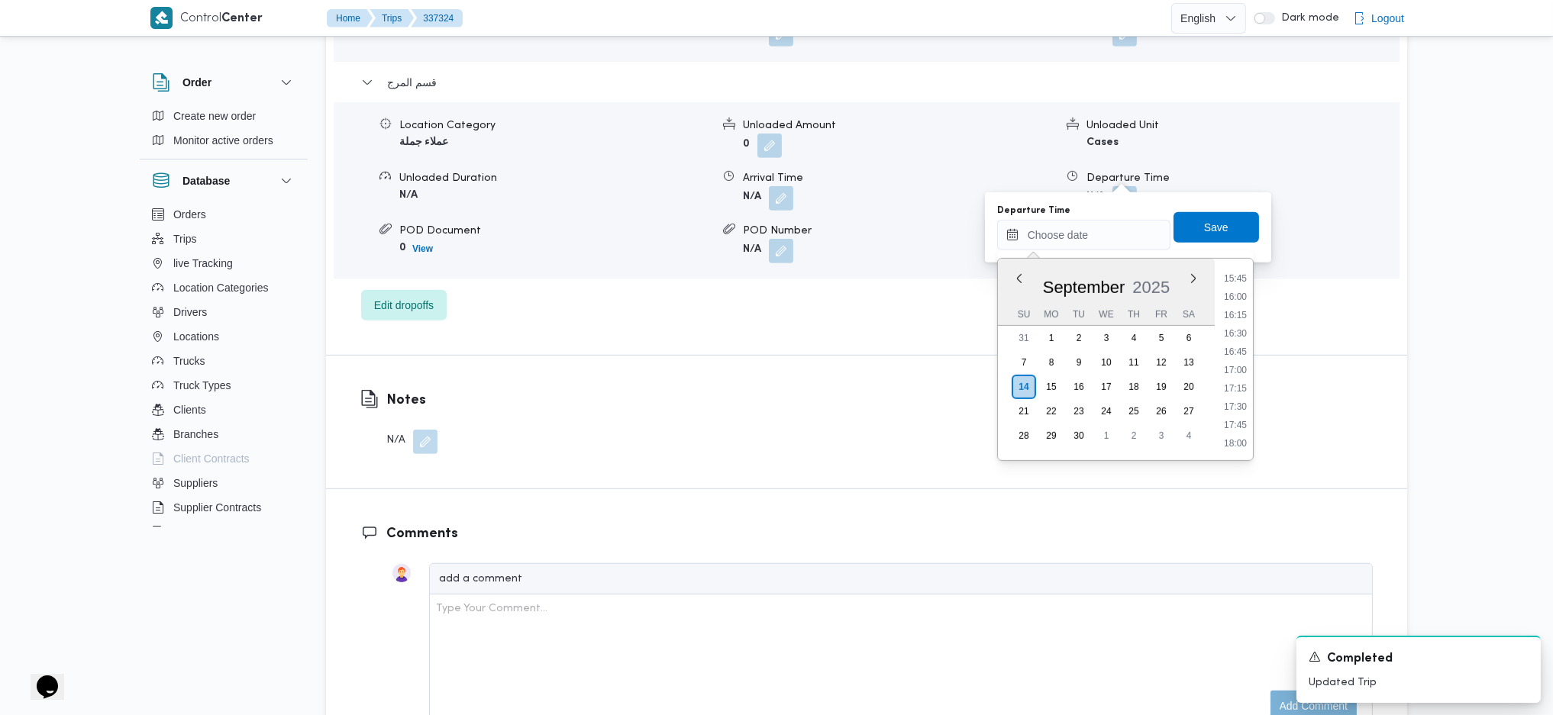
scroll to position [1153, 0]
click at [1232, 303] on li "16:00" at bounding box center [1235, 297] width 35 height 15
type input "[DATE] 16:00"
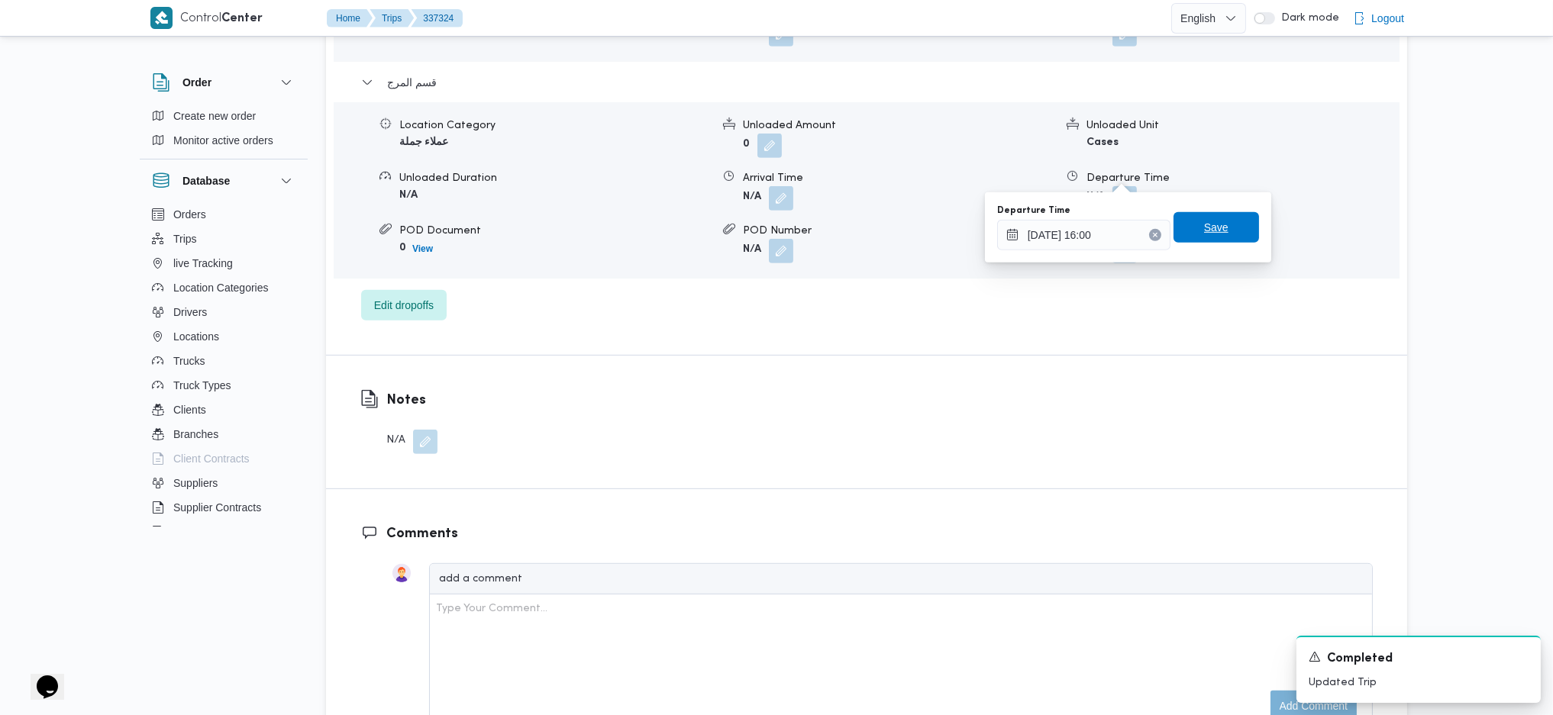
click at [1197, 217] on span "Save" at bounding box center [1215, 227] width 85 height 31
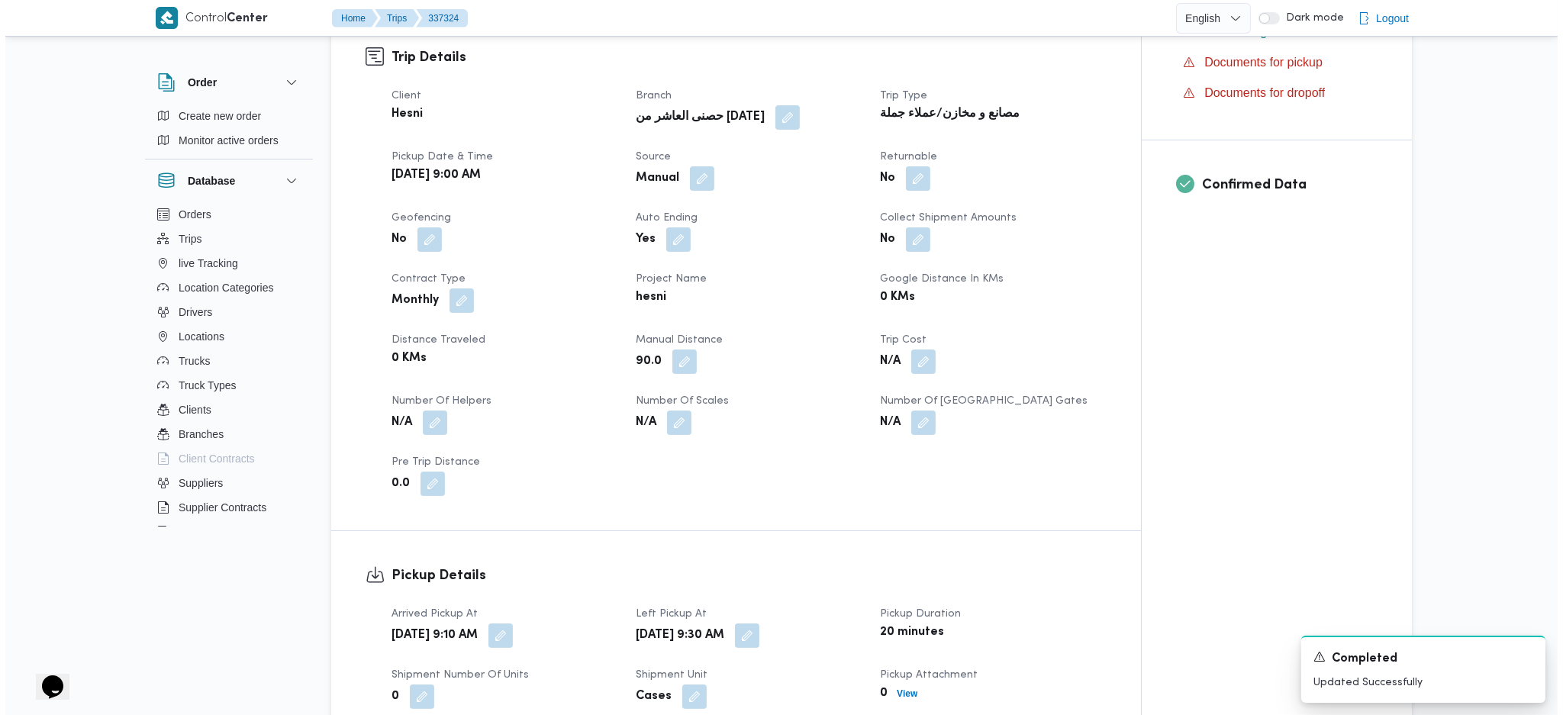
scroll to position [0, 0]
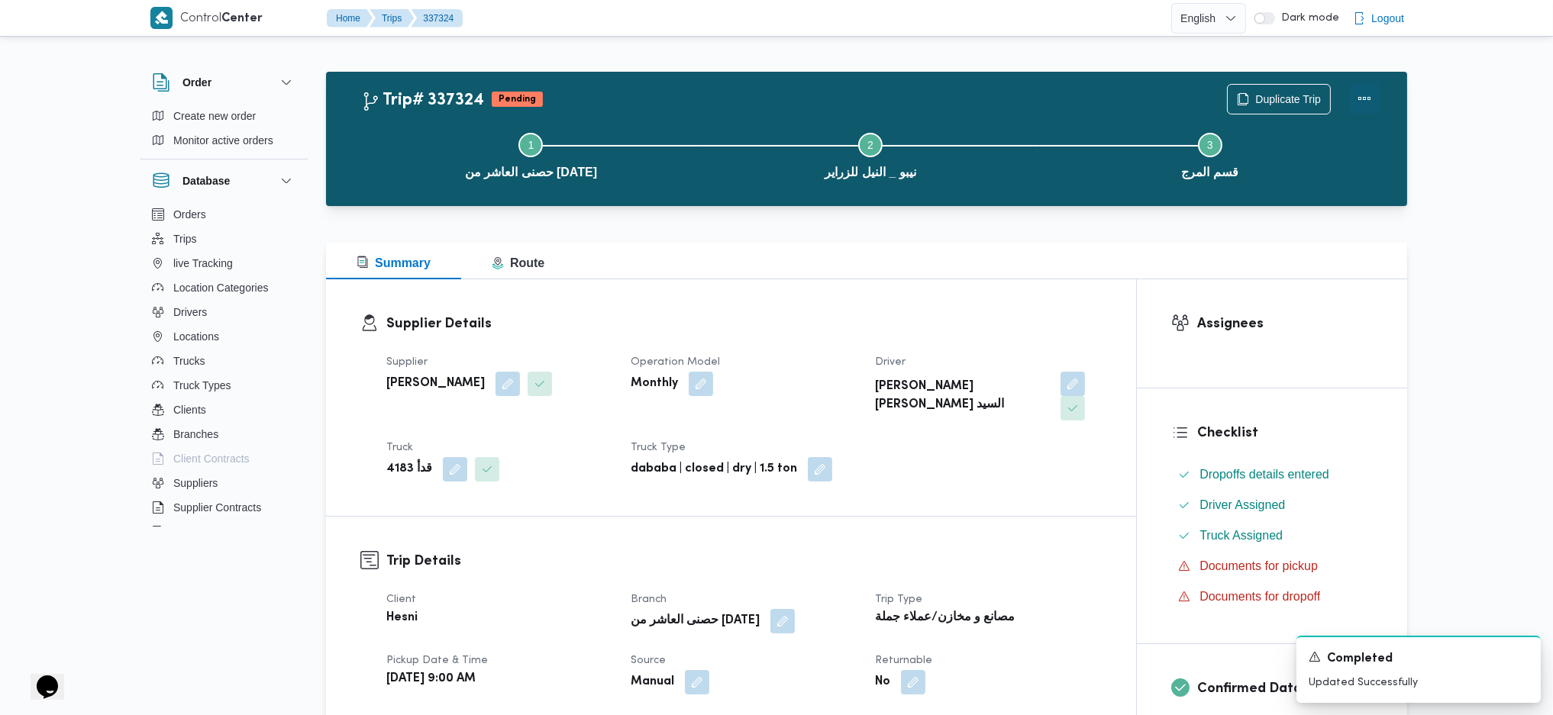
click at [1362, 102] on button "Actions" at bounding box center [1364, 98] width 31 height 31
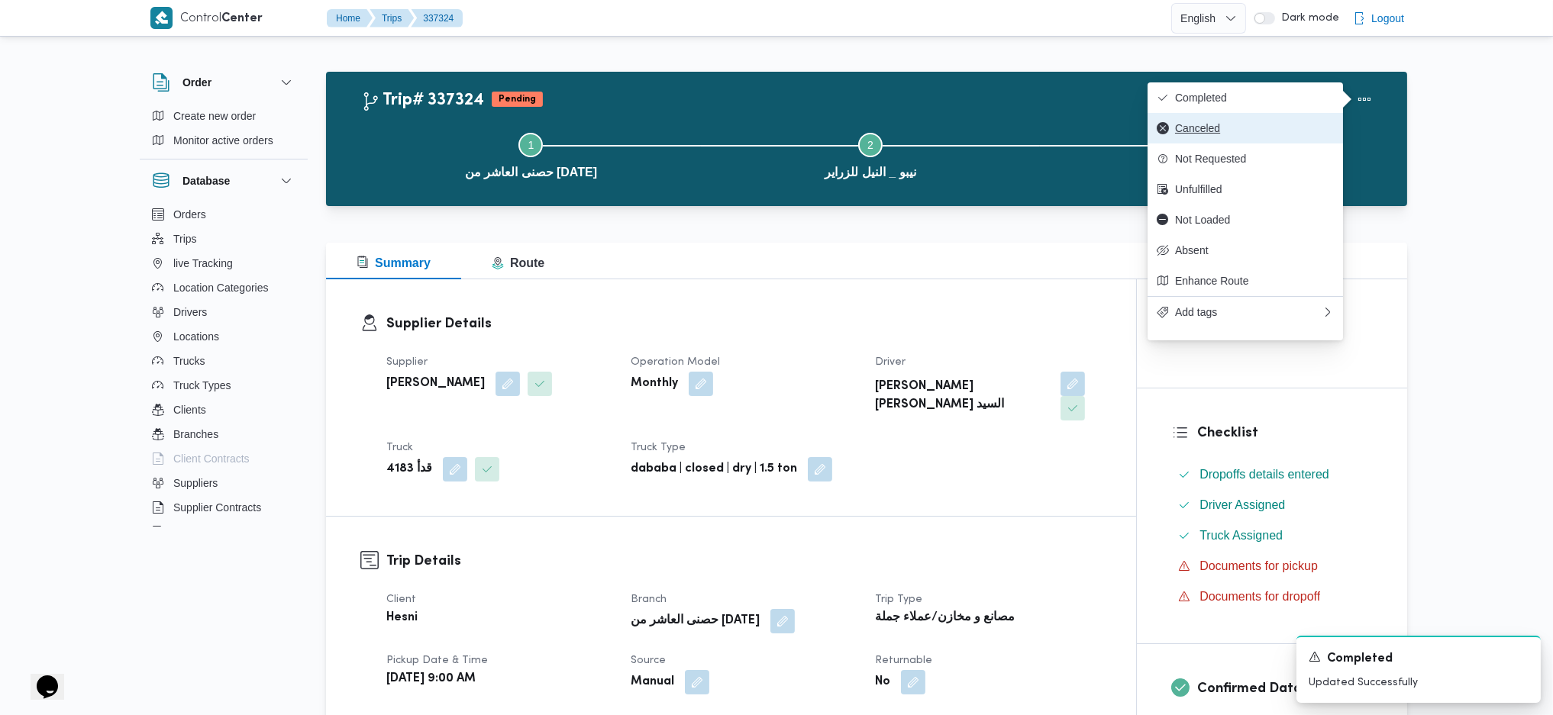
click at [1267, 134] on span "Canceled" at bounding box center [1254, 128] width 159 height 12
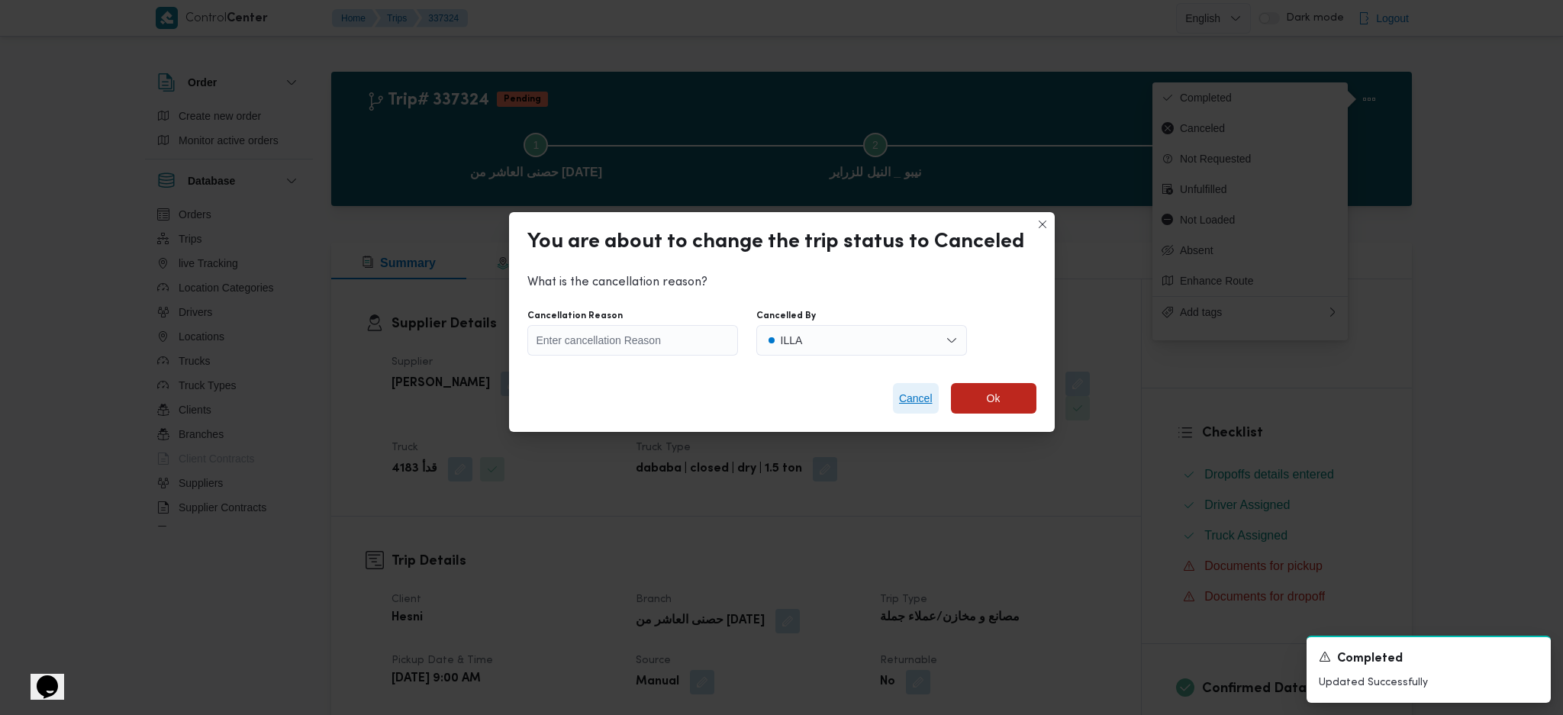
click at [925, 397] on span "Cancel" at bounding box center [916, 398] width 34 height 18
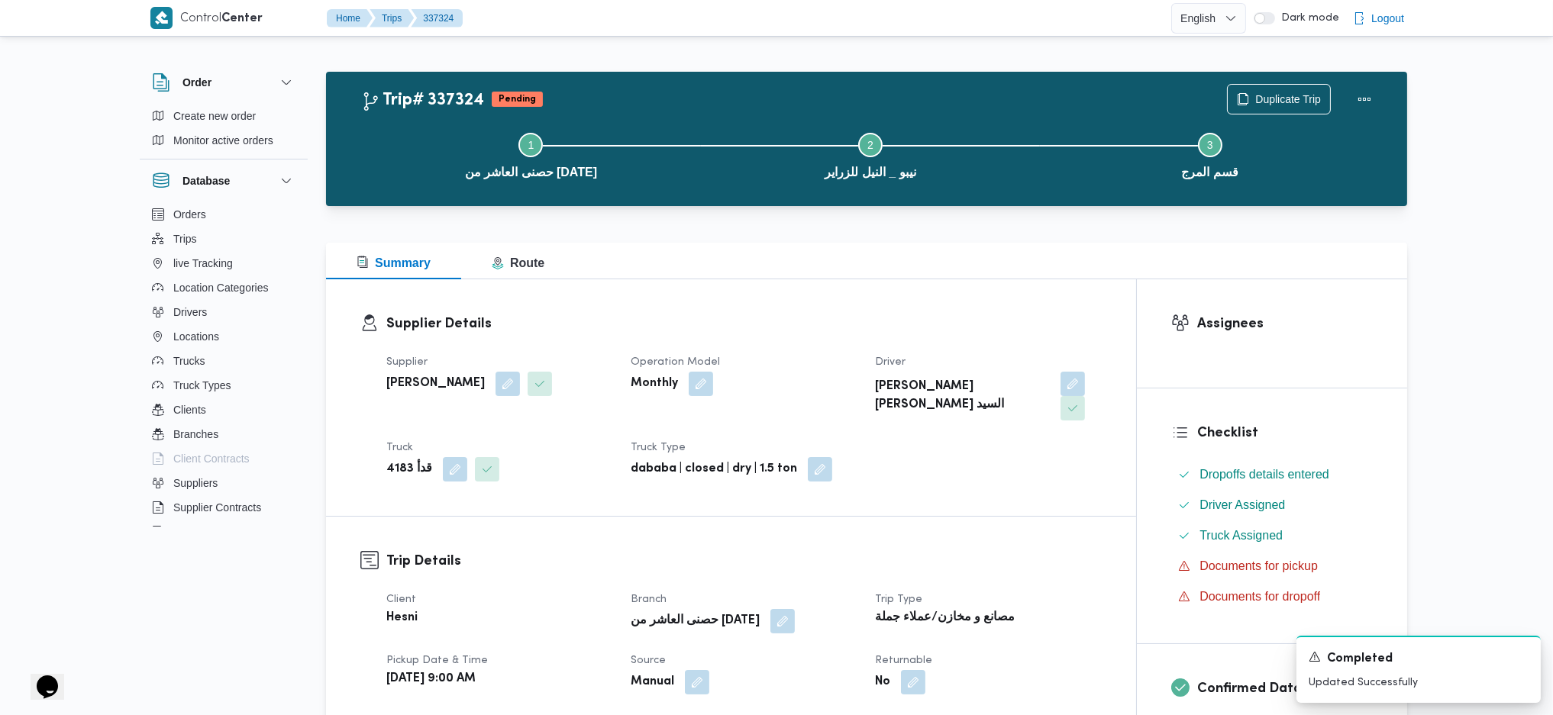
click at [1346, 85] on div "Duplicate Trip" at bounding box center [1303, 99] width 171 height 49
click at [1353, 92] on button "Actions" at bounding box center [1364, 98] width 31 height 31
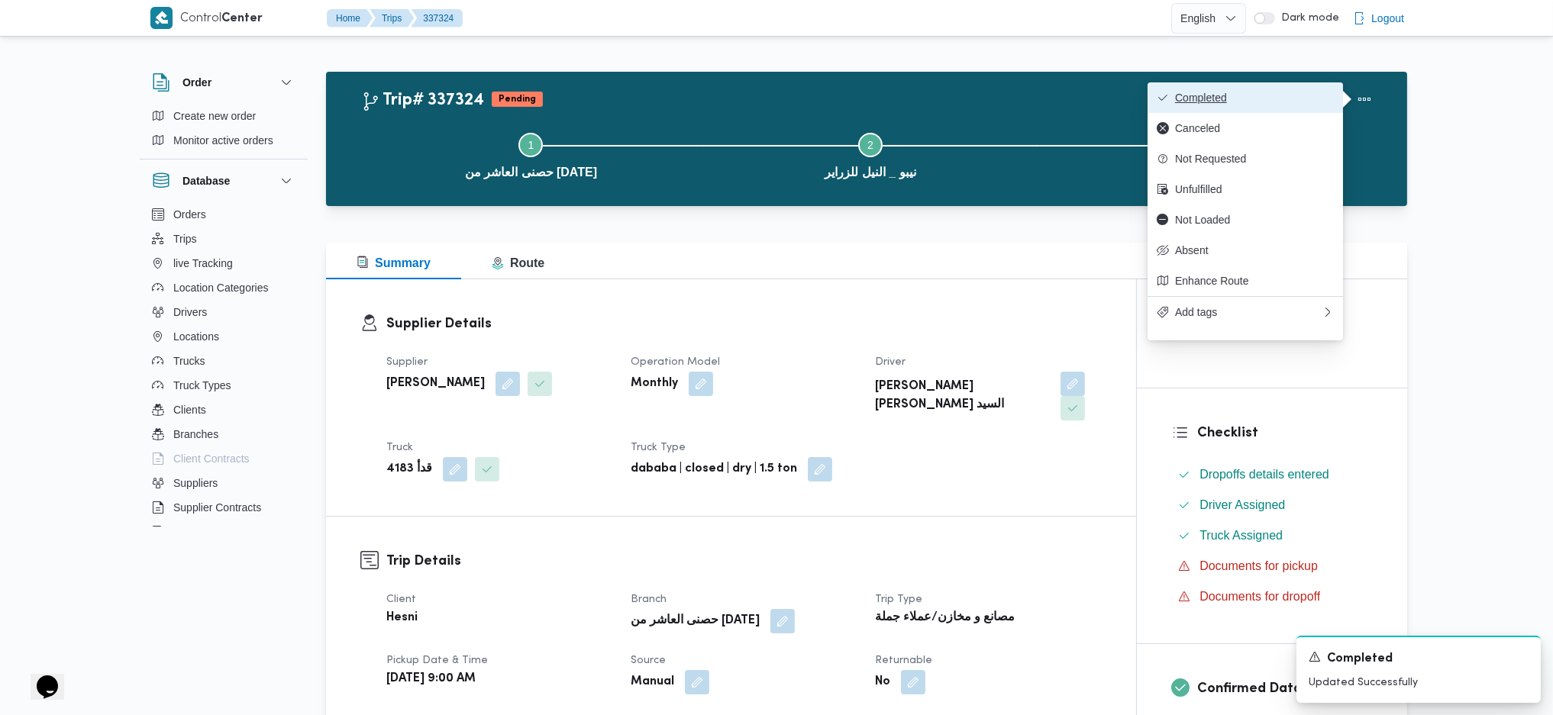
click at [1296, 92] on span "Completed" at bounding box center [1254, 98] width 159 height 12
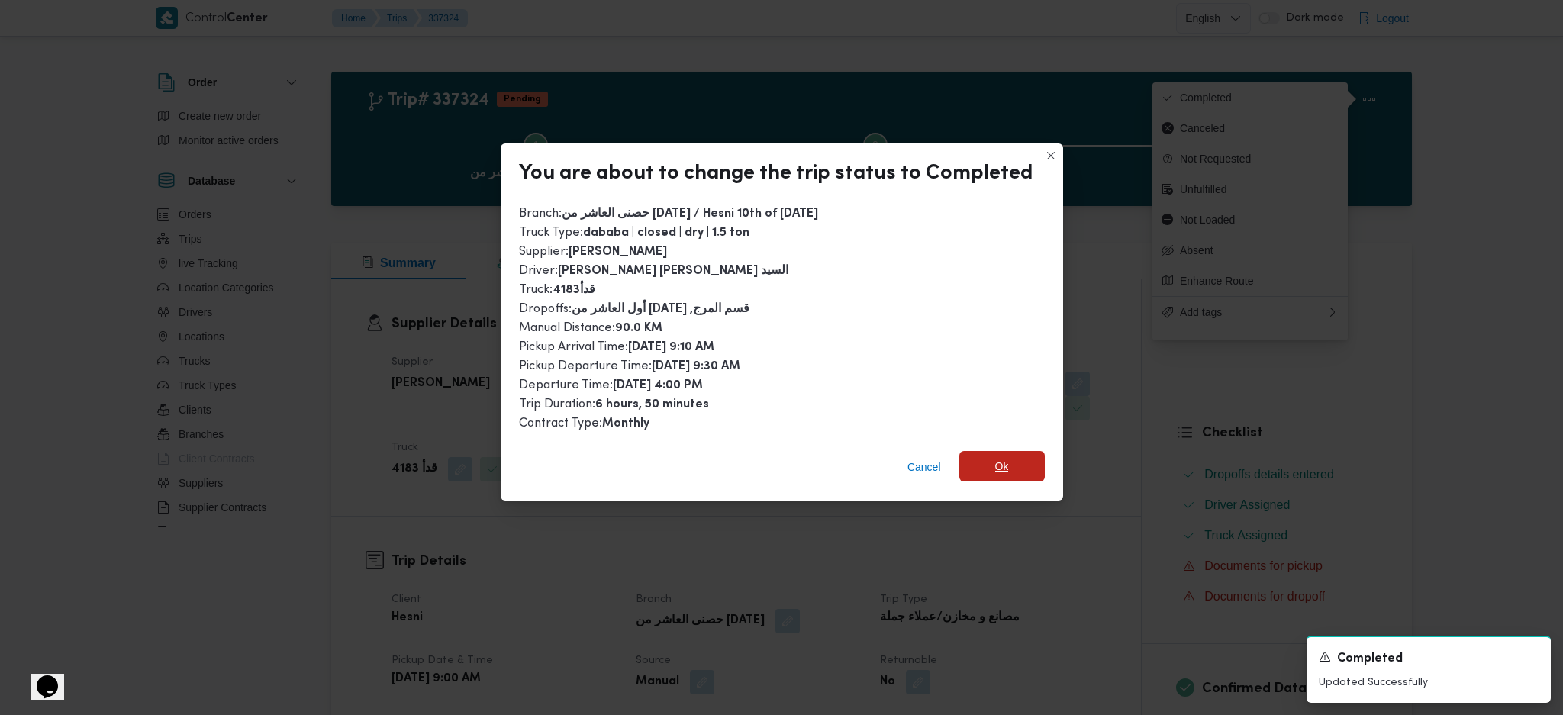
click at [1018, 452] on span "Ok" at bounding box center [1002, 466] width 85 height 31
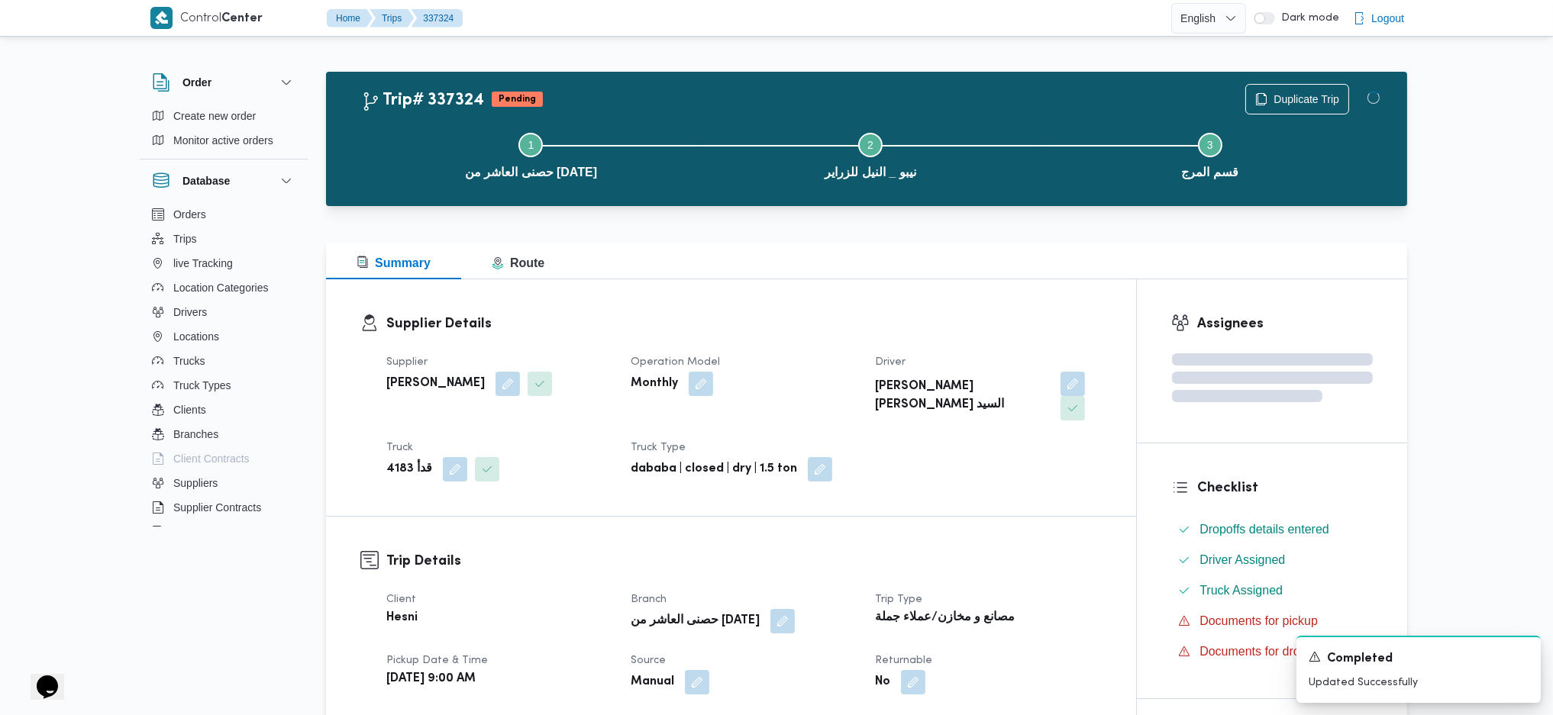
click at [1018, 467] on div "Supplier Details Supplier [PERSON_NAME] Operation Model Monthly Driver [PERSON_…" at bounding box center [731, 397] width 810 height 237
click at [1012, 551] on h3 "Trip Details" at bounding box center [743, 561] width 715 height 21
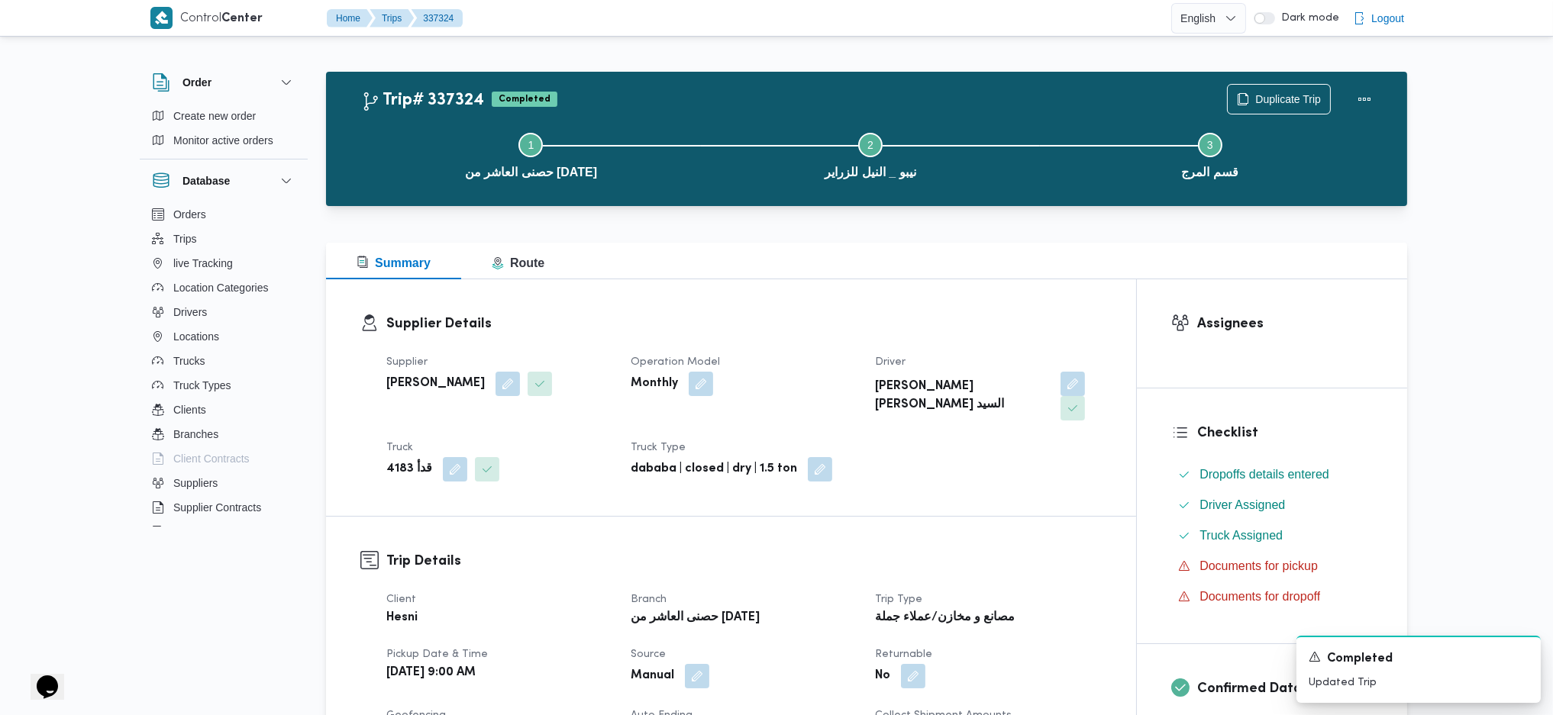
click at [931, 285] on div "Supplier Details Supplier [PERSON_NAME] Operation Model Monthly Driver [PERSON_…" at bounding box center [731, 397] width 810 height 237
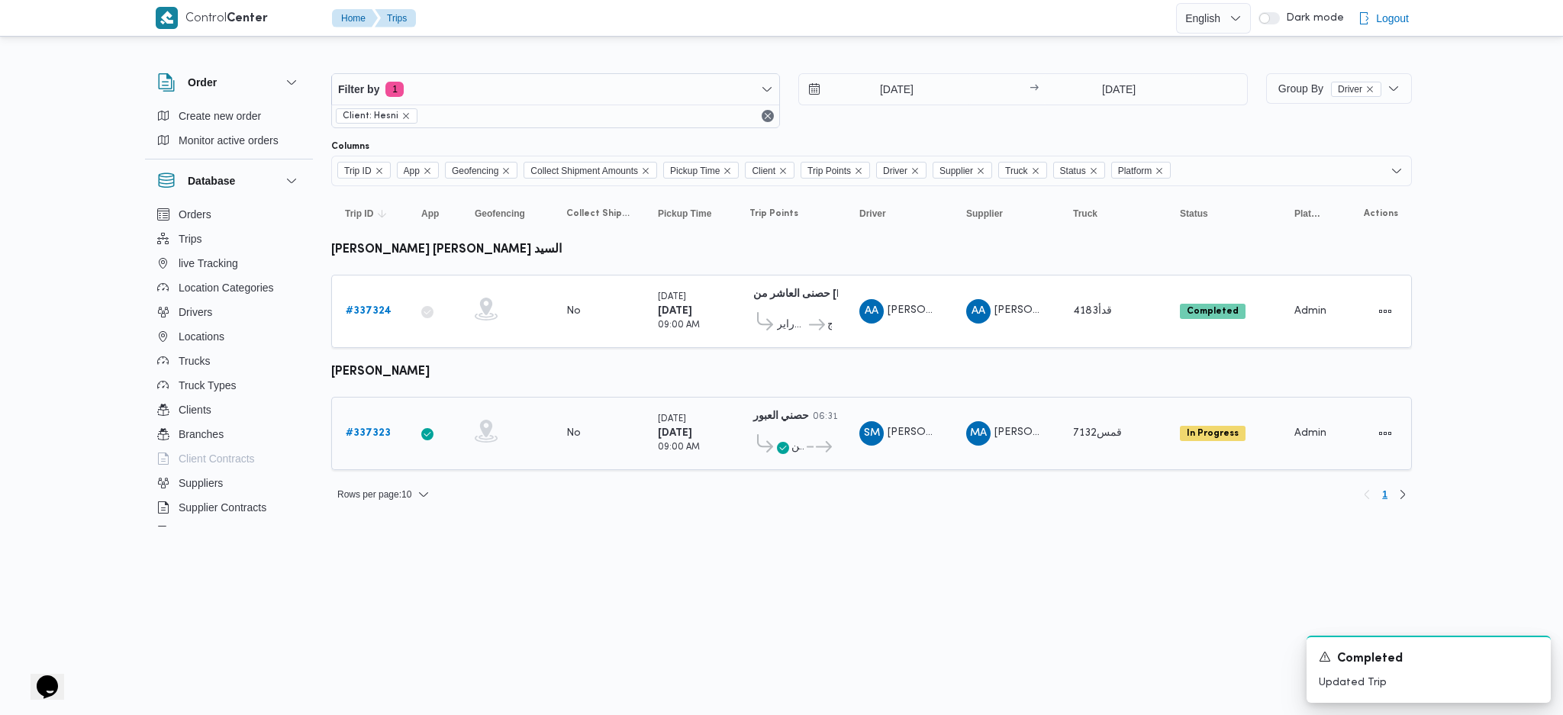
click at [370, 428] on b "# 337323" at bounding box center [368, 433] width 45 height 10
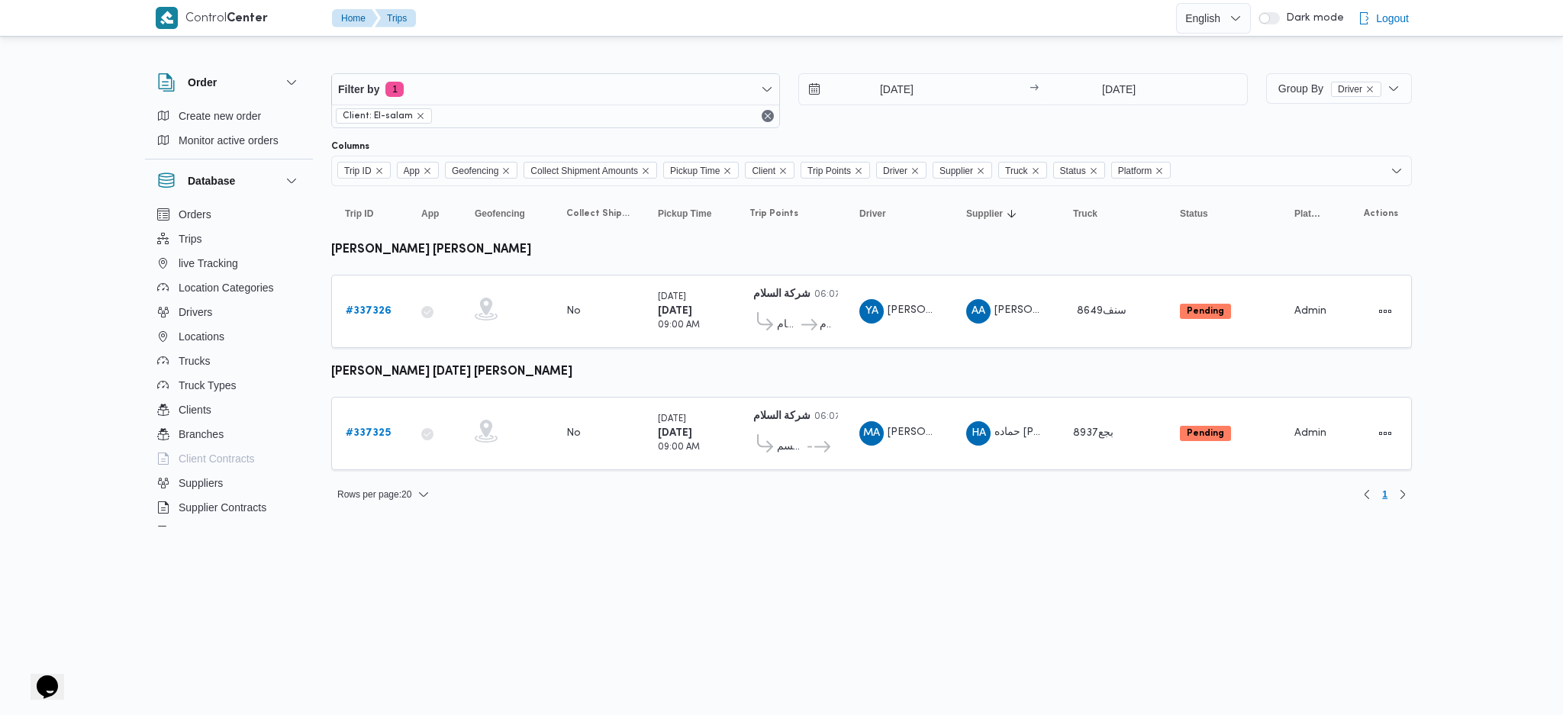
click at [373, 428] on b "# 337325" at bounding box center [368, 433] width 45 height 10
click at [381, 428] on b "# 337325" at bounding box center [368, 433] width 45 height 10
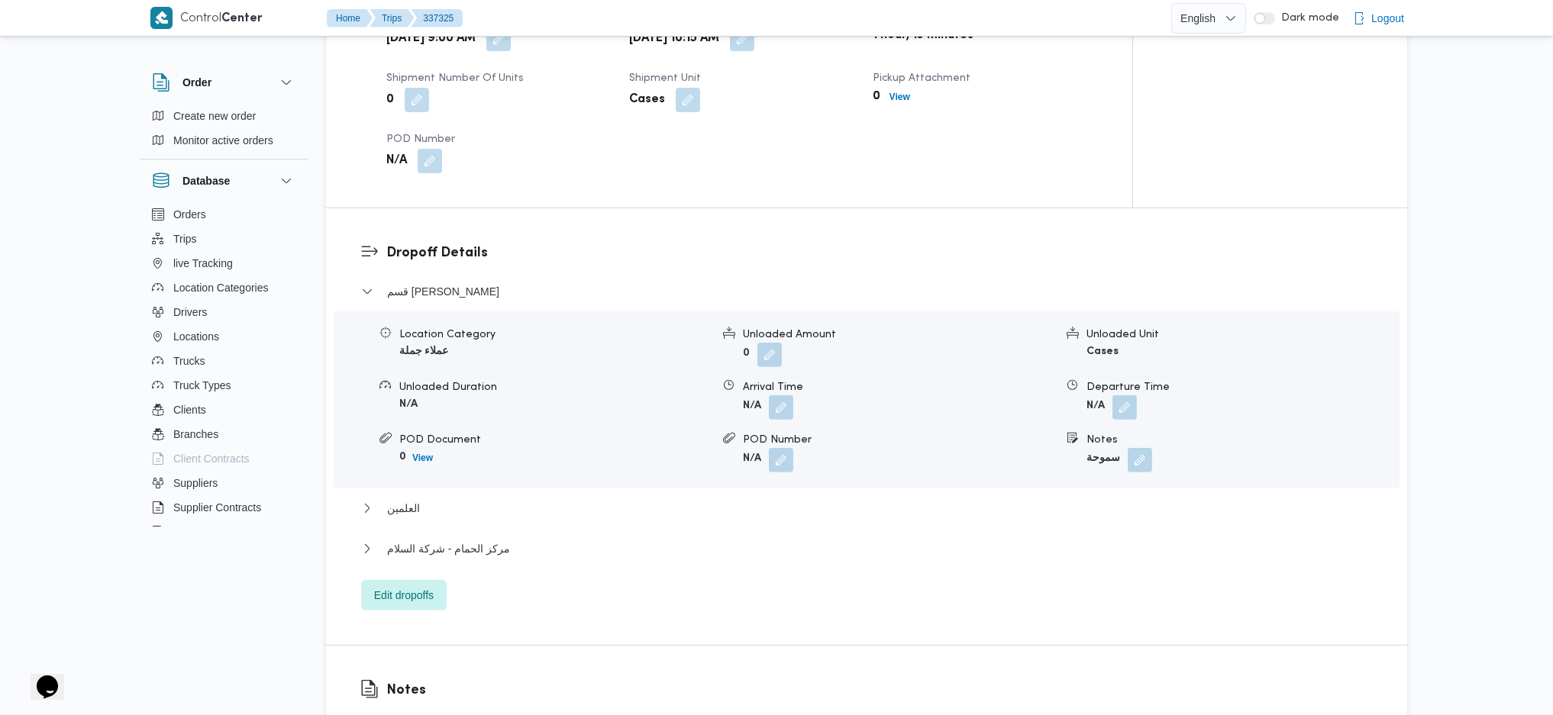
scroll to position [1221, 0]
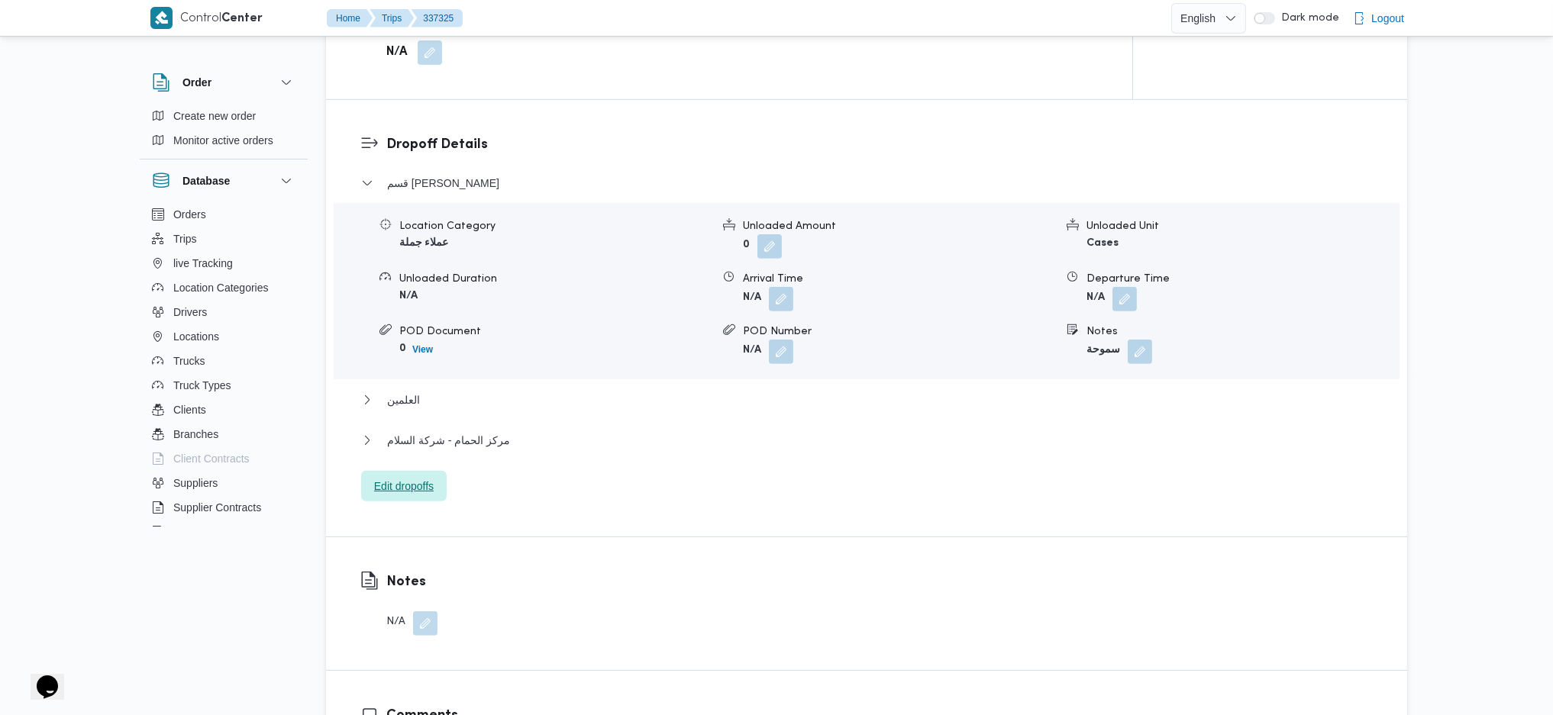
click at [411, 477] on span "Edit dropoffs" at bounding box center [404, 486] width 60 height 18
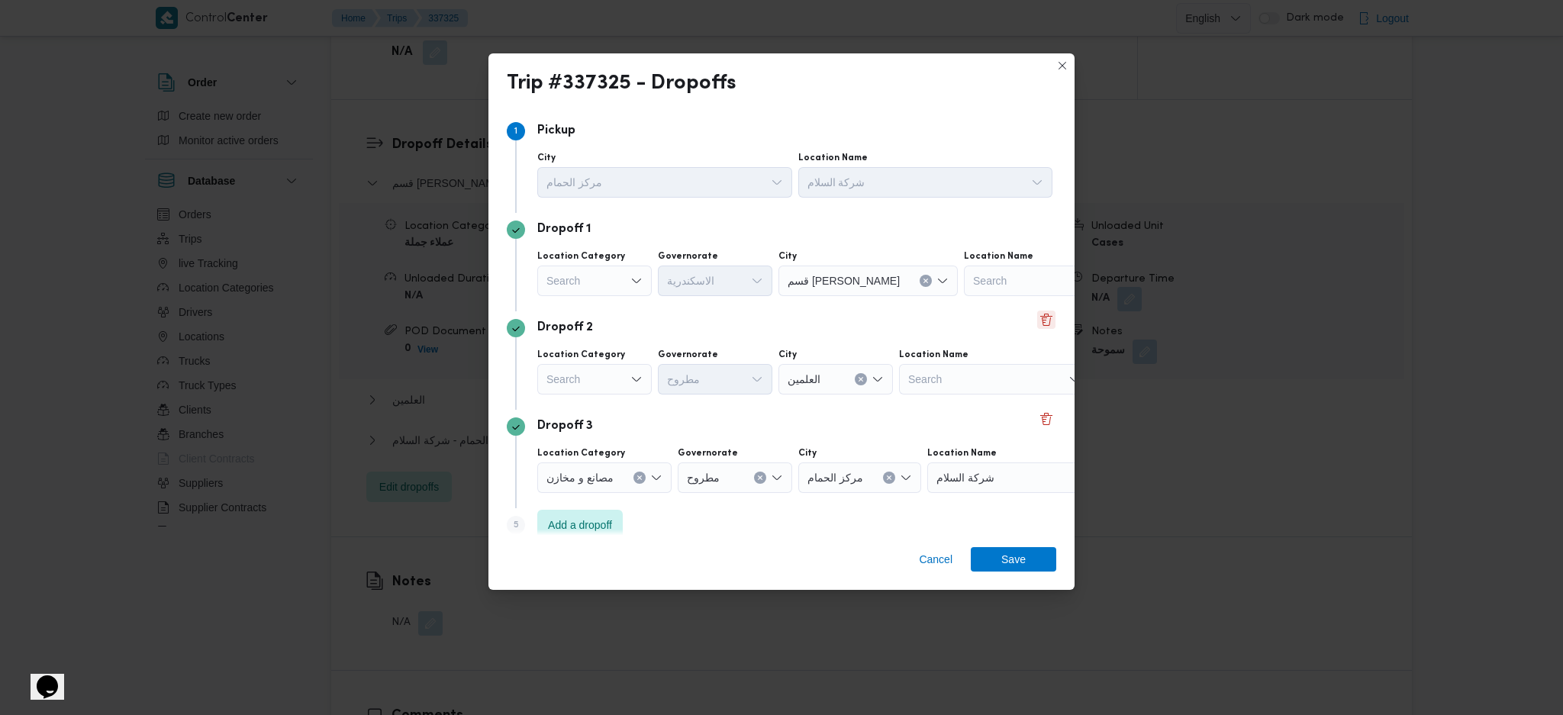
click at [1039, 327] on button "Delete" at bounding box center [1046, 320] width 18 height 18
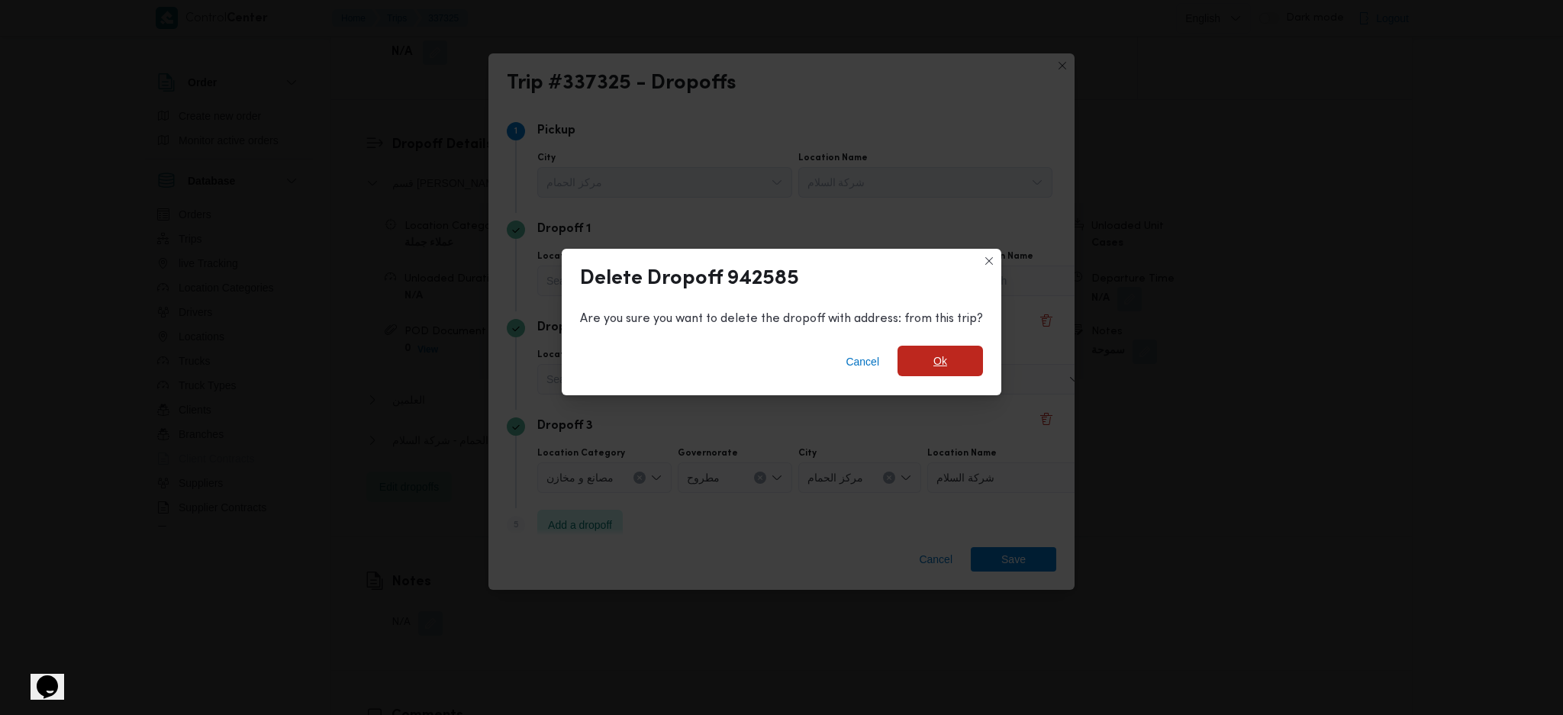
click at [934, 358] on span "Ok" at bounding box center [941, 361] width 14 height 18
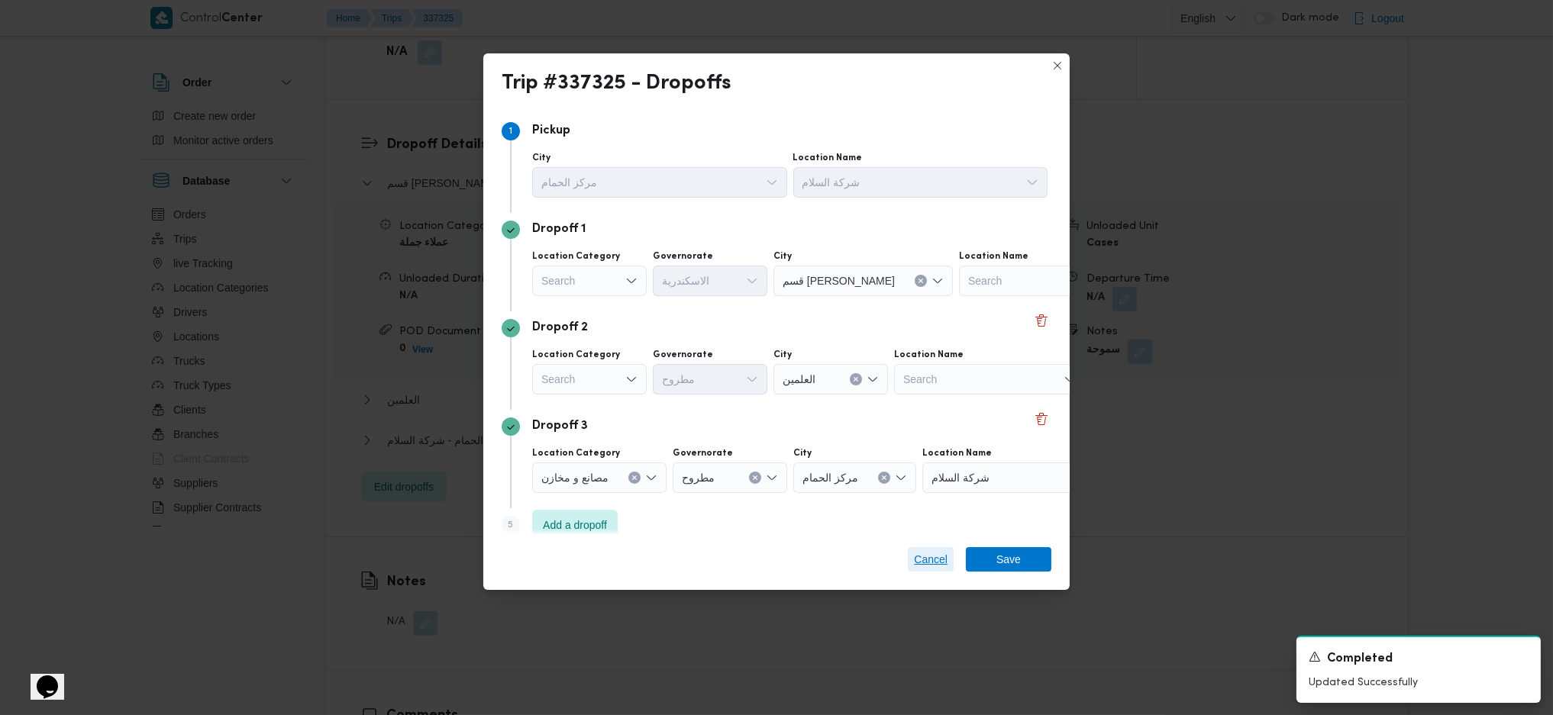
click at [923, 550] on div "Cancel Save" at bounding box center [776, 562] width 586 height 55
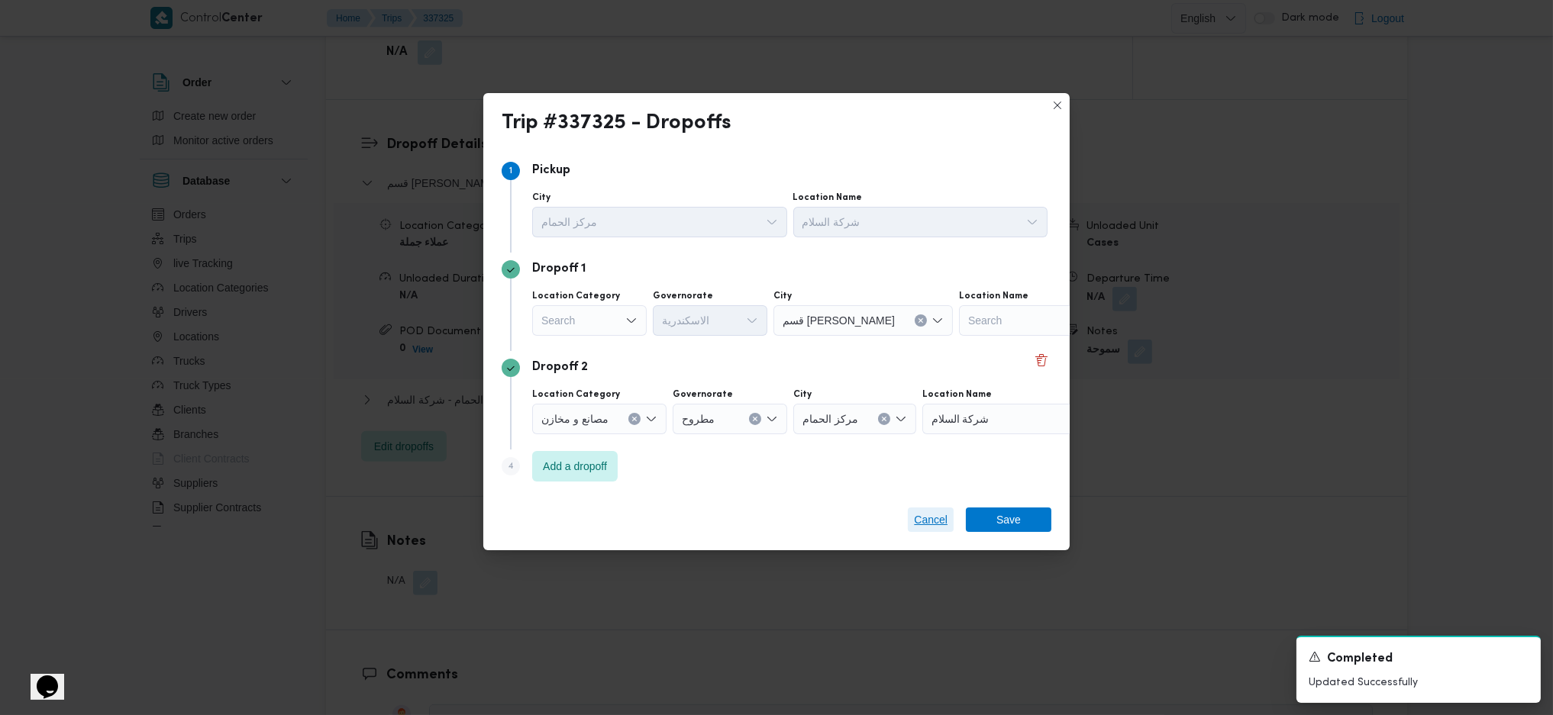
click at [916, 511] on span "Cancel" at bounding box center [931, 520] width 34 height 18
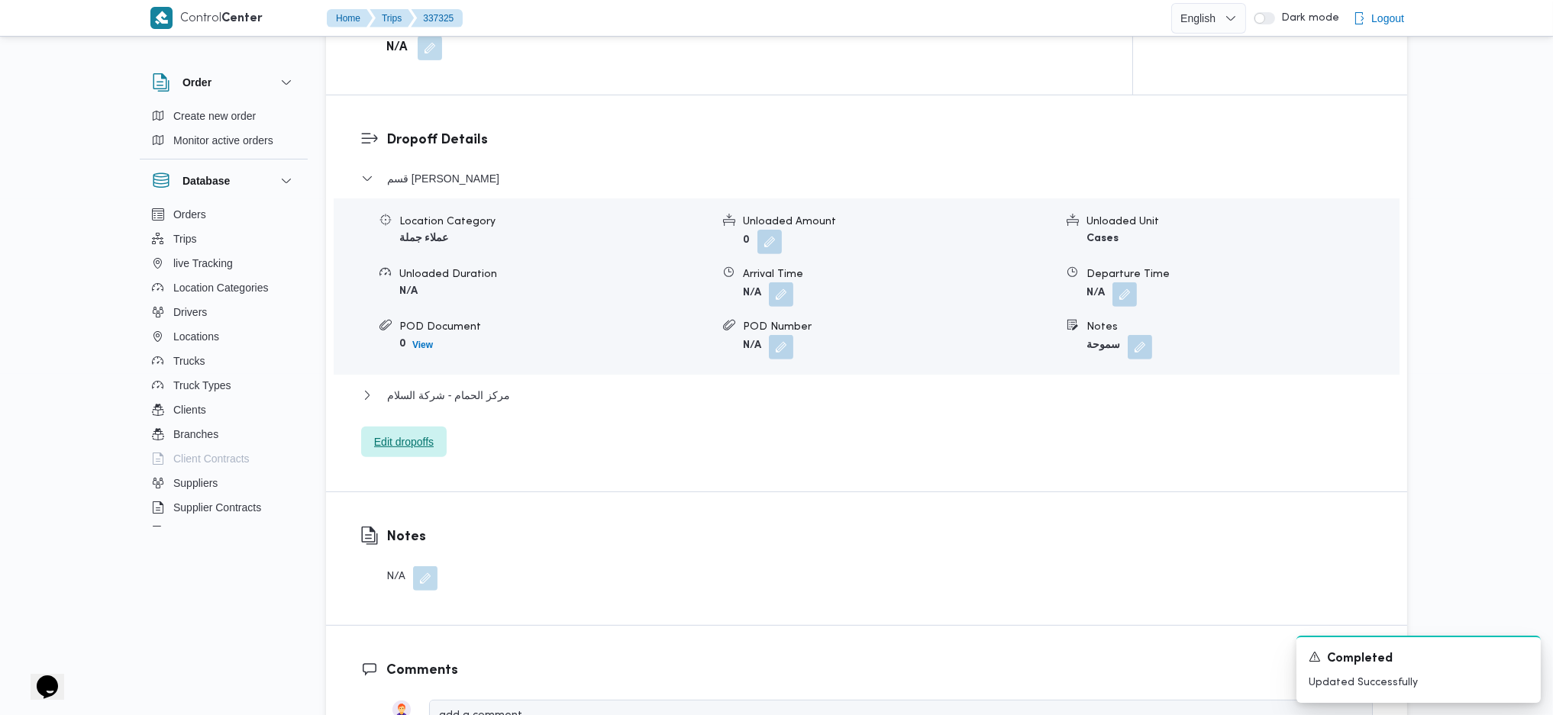
scroll to position [1323, 0]
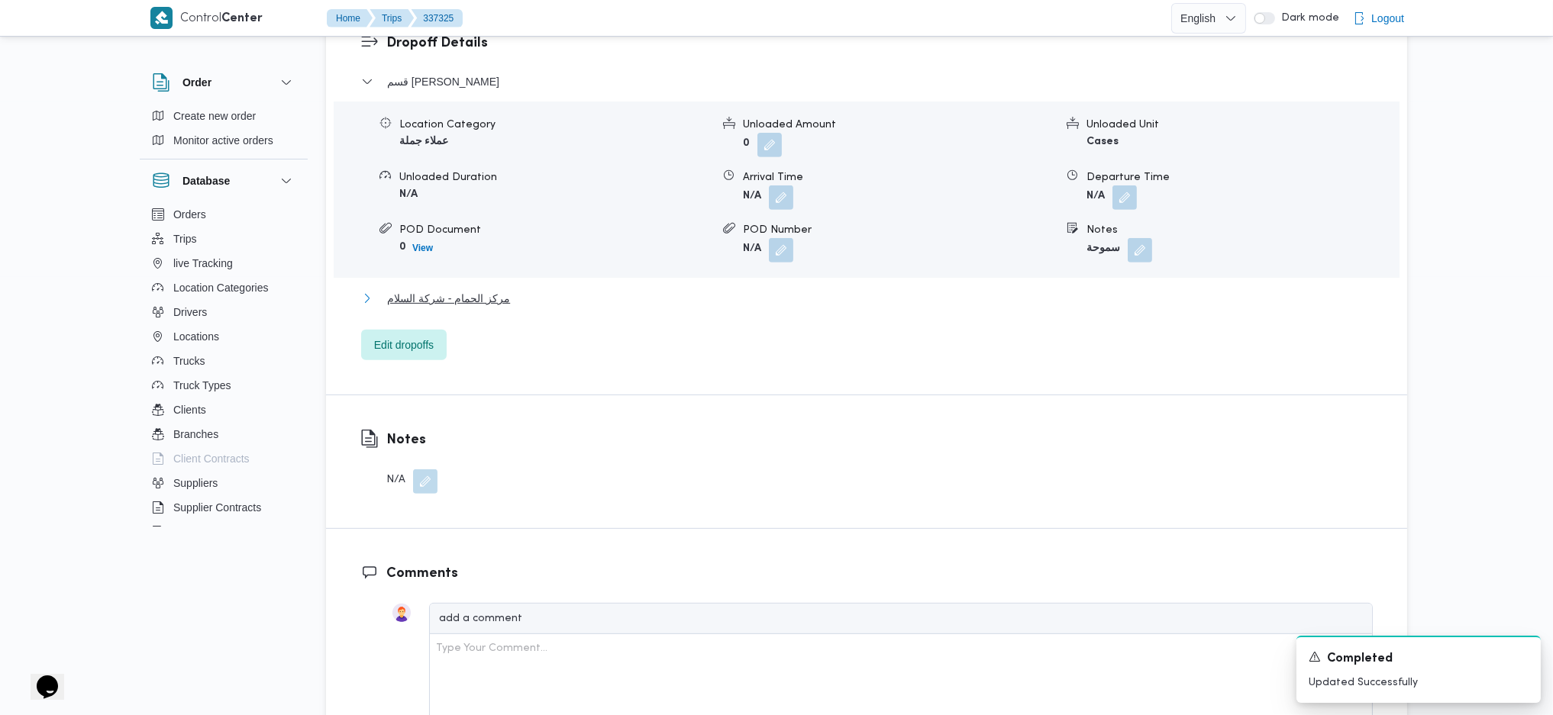
click at [469, 289] on span "مركز الحمام - شركة السلام" at bounding box center [448, 298] width 123 height 18
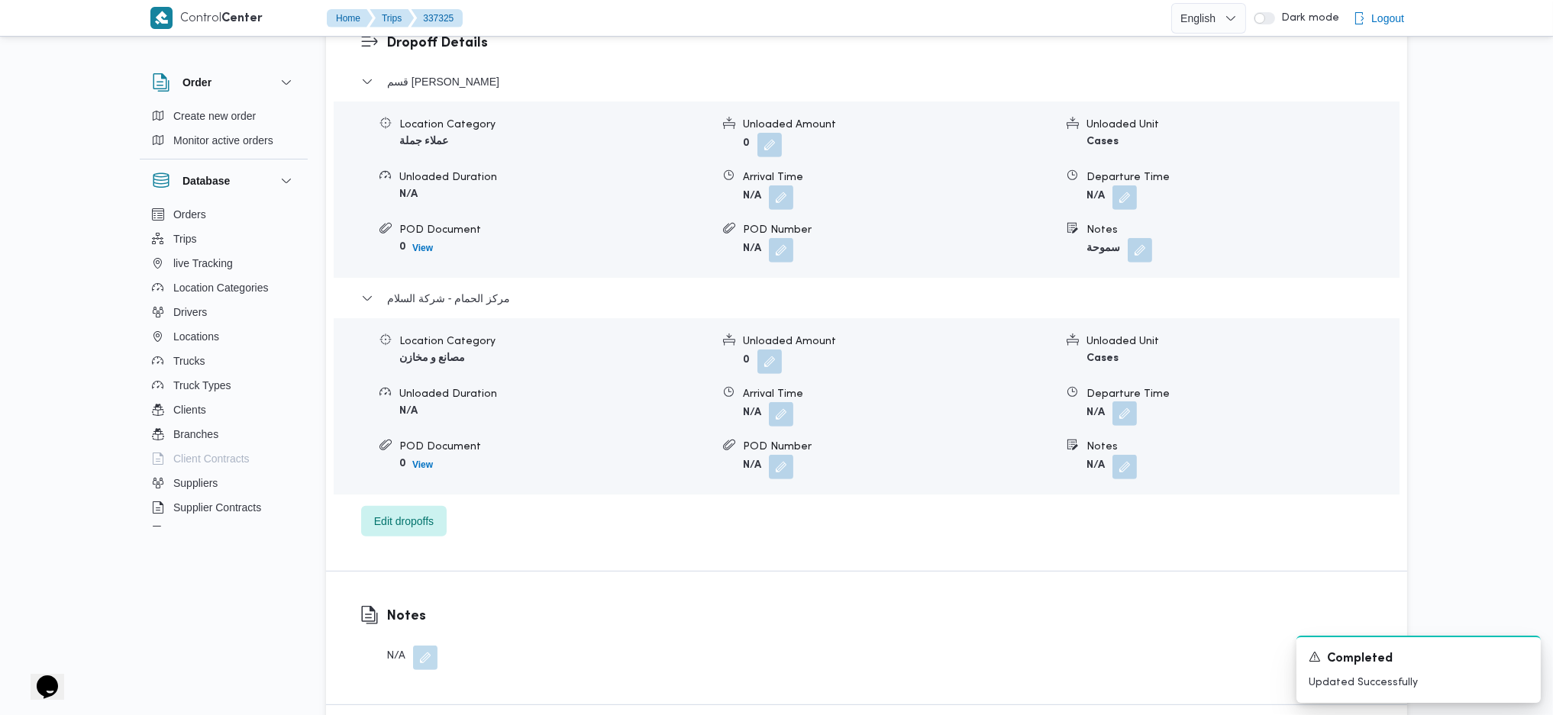
click at [1114, 402] on button "button" at bounding box center [1124, 414] width 24 height 24
click at [1079, 453] on input "Departure Time" at bounding box center [1083, 451] width 173 height 31
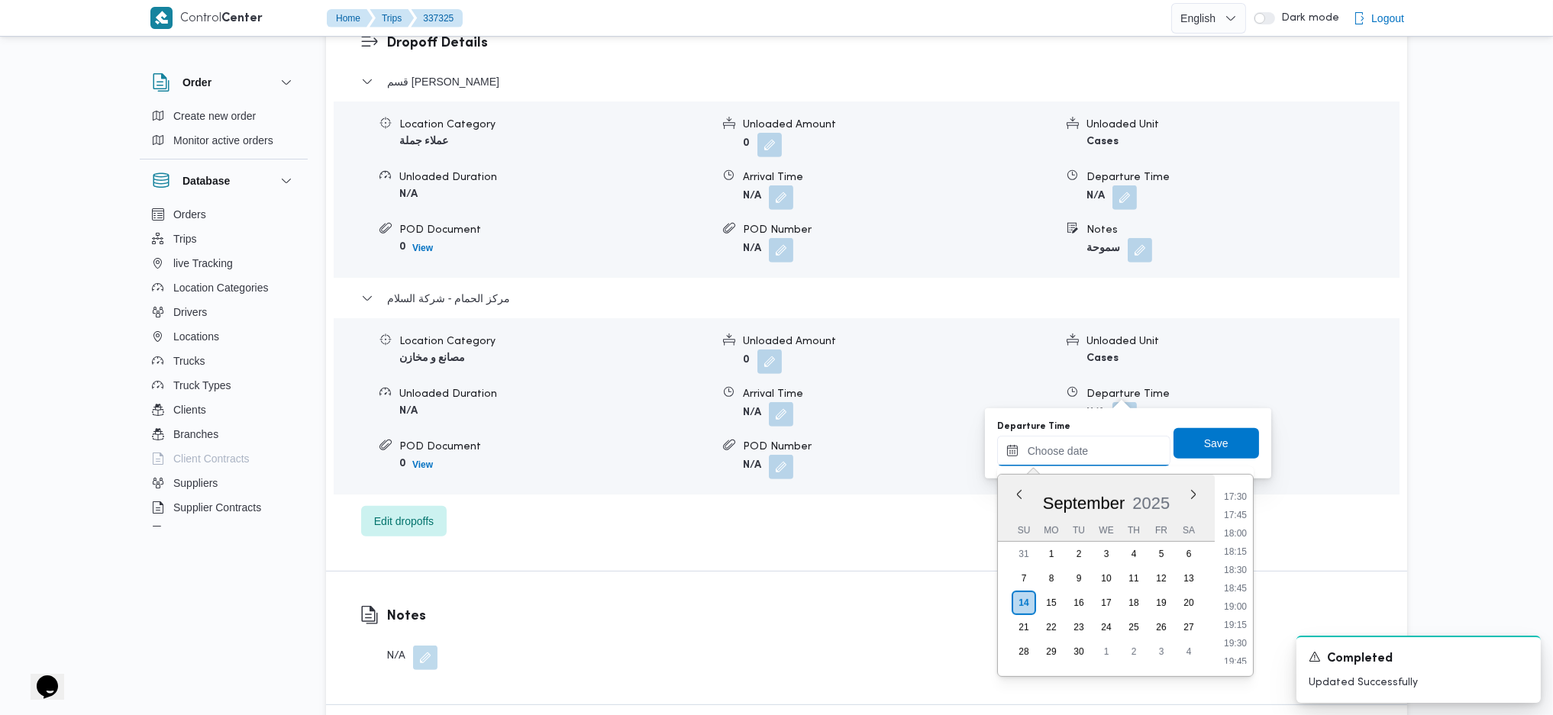
scroll to position [1173, 0]
click at [1240, 634] on li "18:00" at bounding box center [1235, 641] width 35 height 15
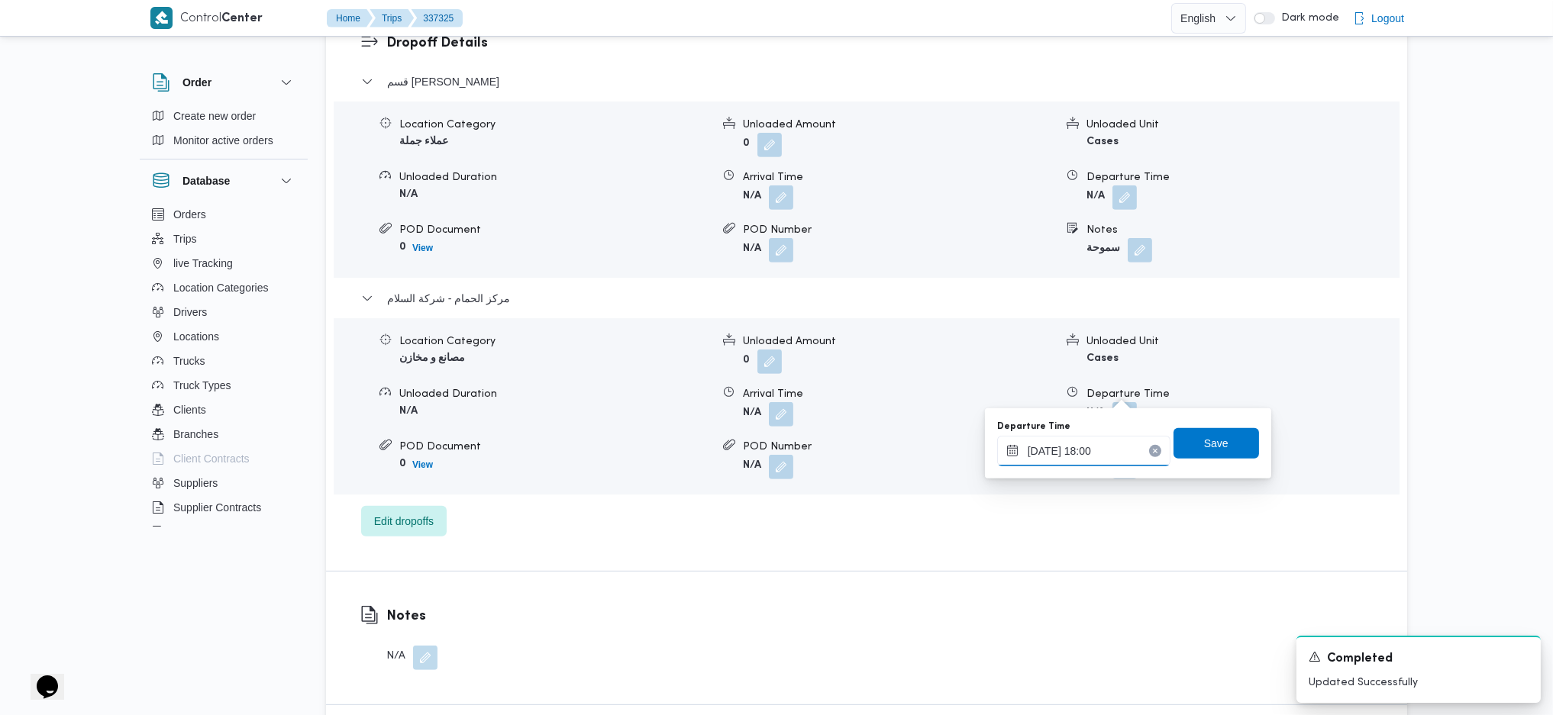
click at [1057, 444] on input "[DATE] 18:00" at bounding box center [1083, 451] width 173 height 31
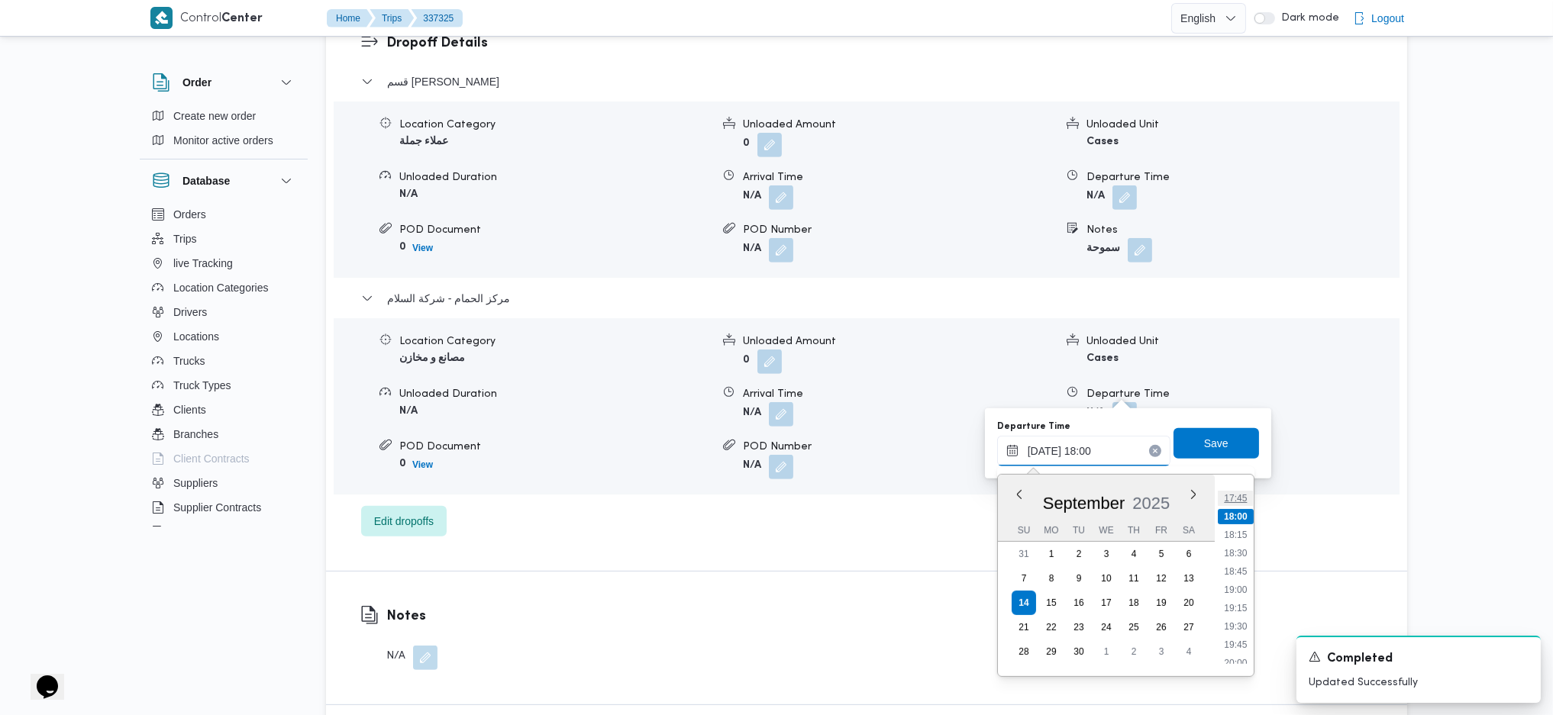
scroll to position [1330, 0]
click at [1237, 623] on li "20:00" at bounding box center [1235, 630] width 35 height 15
type input "[DATE] 20:00"
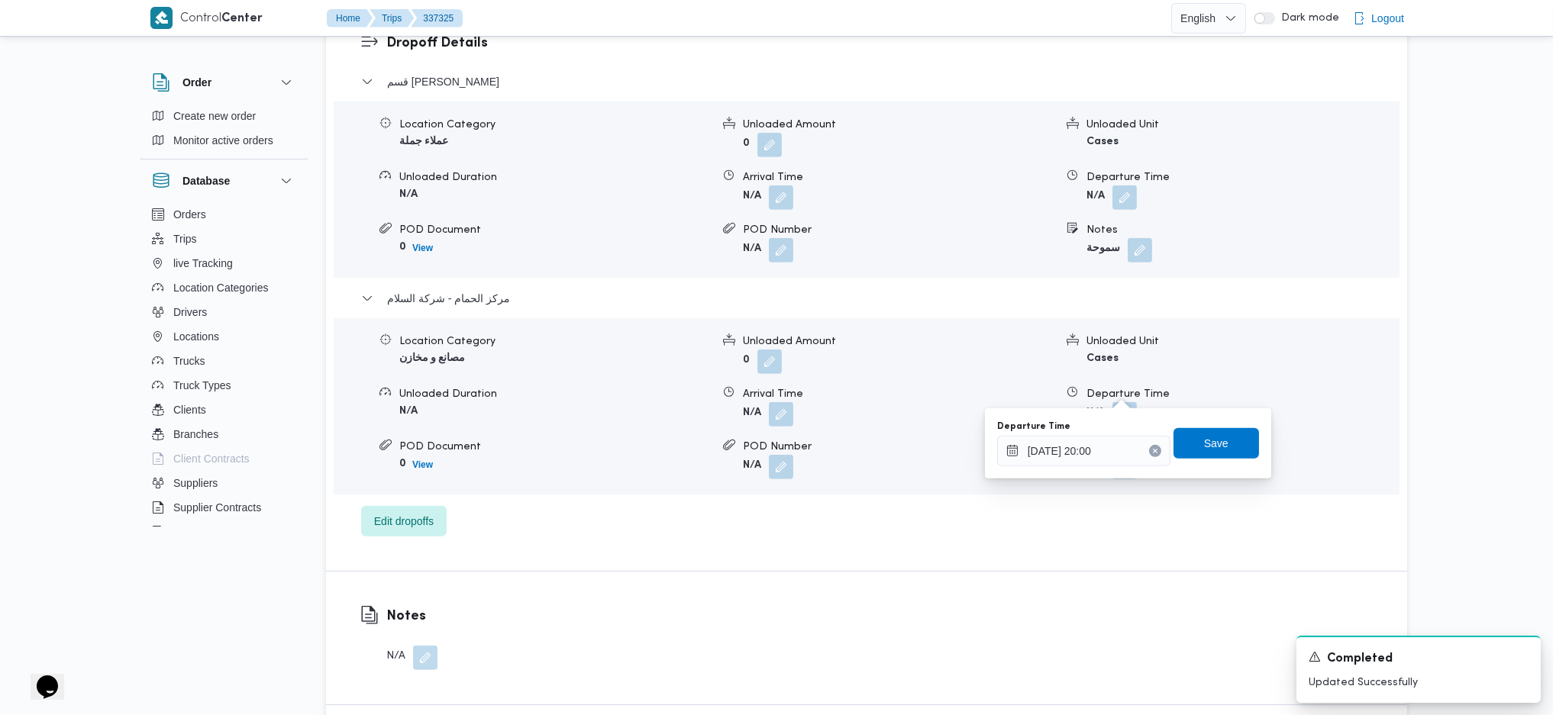
click at [1208, 426] on div "Departure Time [DATE] 20:00 Save" at bounding box center [1127, 443] width 265 height 49
click at [1204, 445] on span "Save" at bounding box center [1216, 443] width 24 height 18
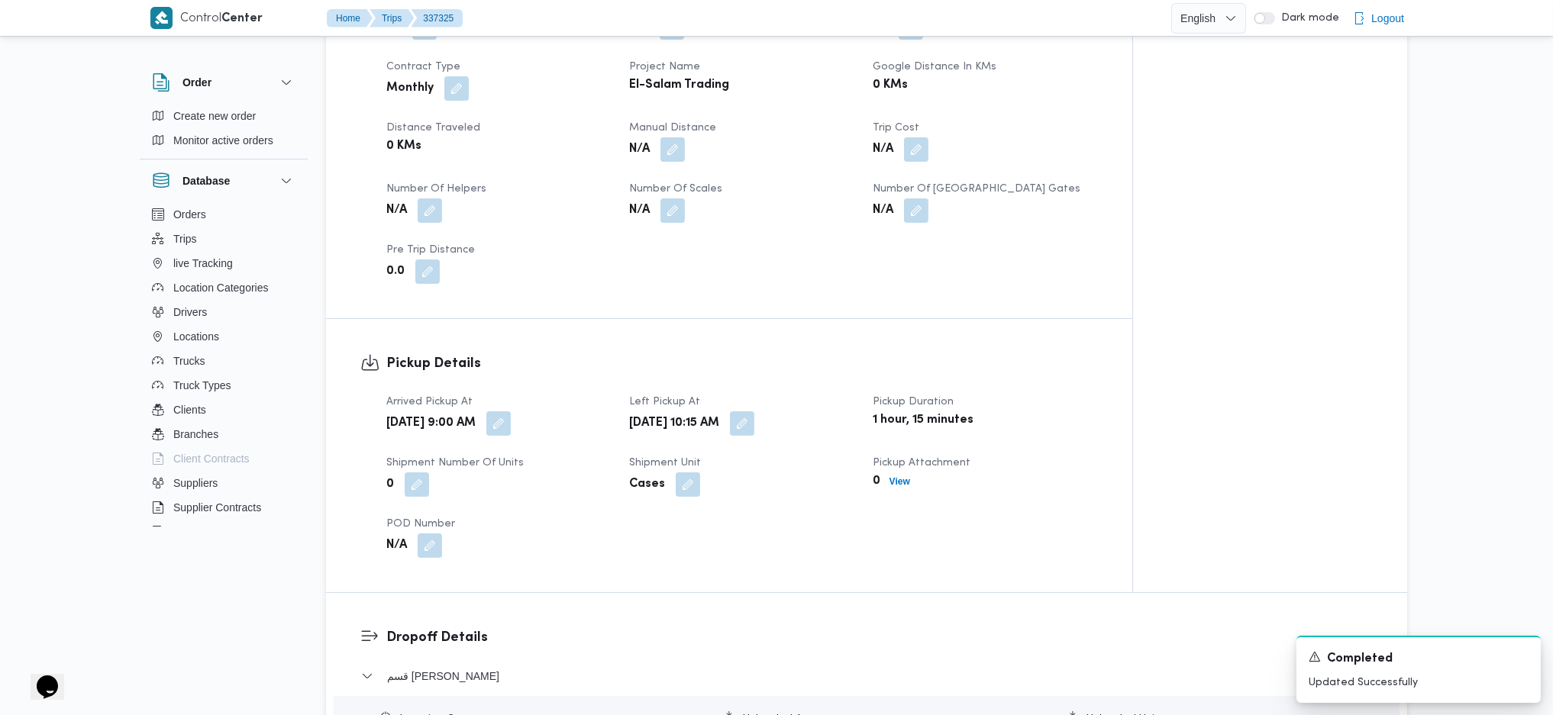
scroll to position [611, 0]
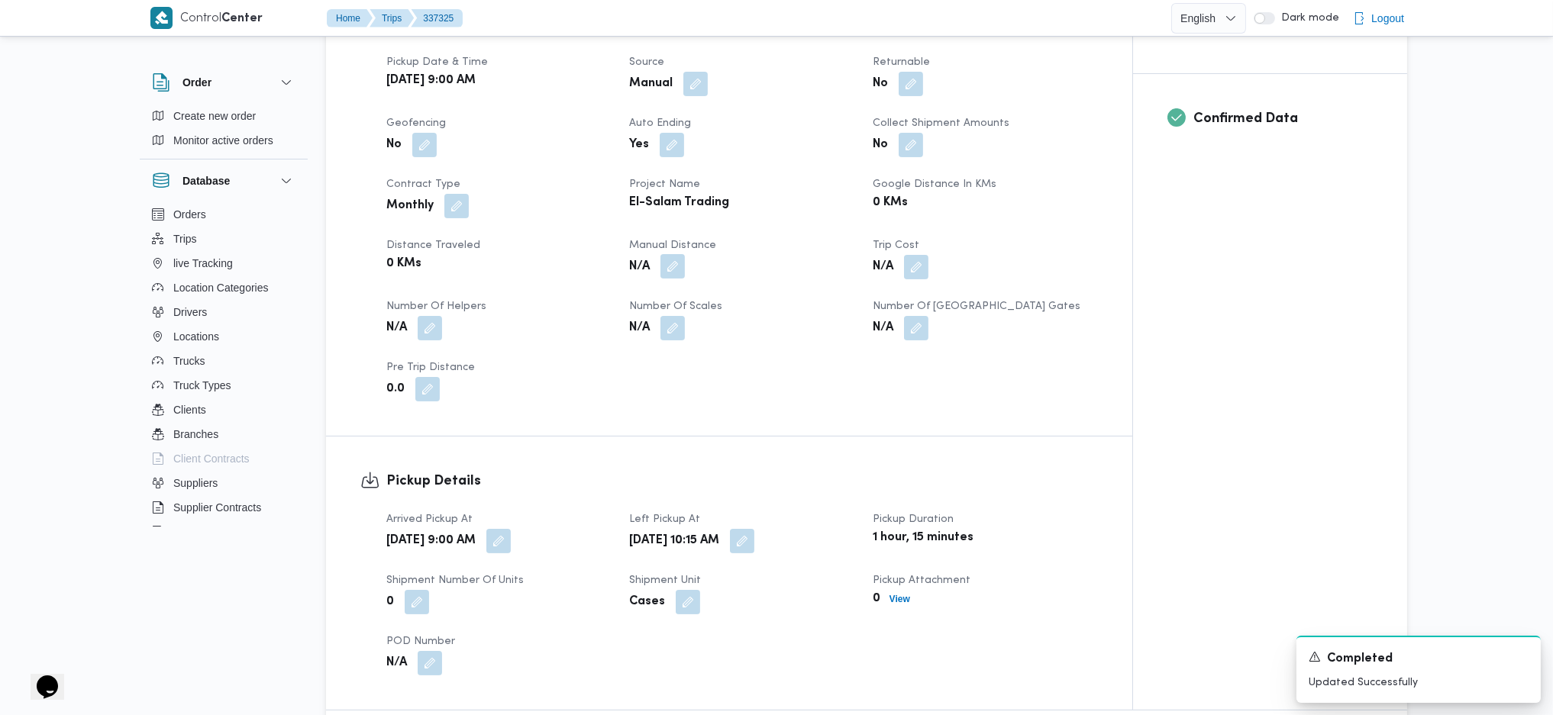
click at [679, 254] on button "button" at bounding box center [672, 266] width 24 height 24
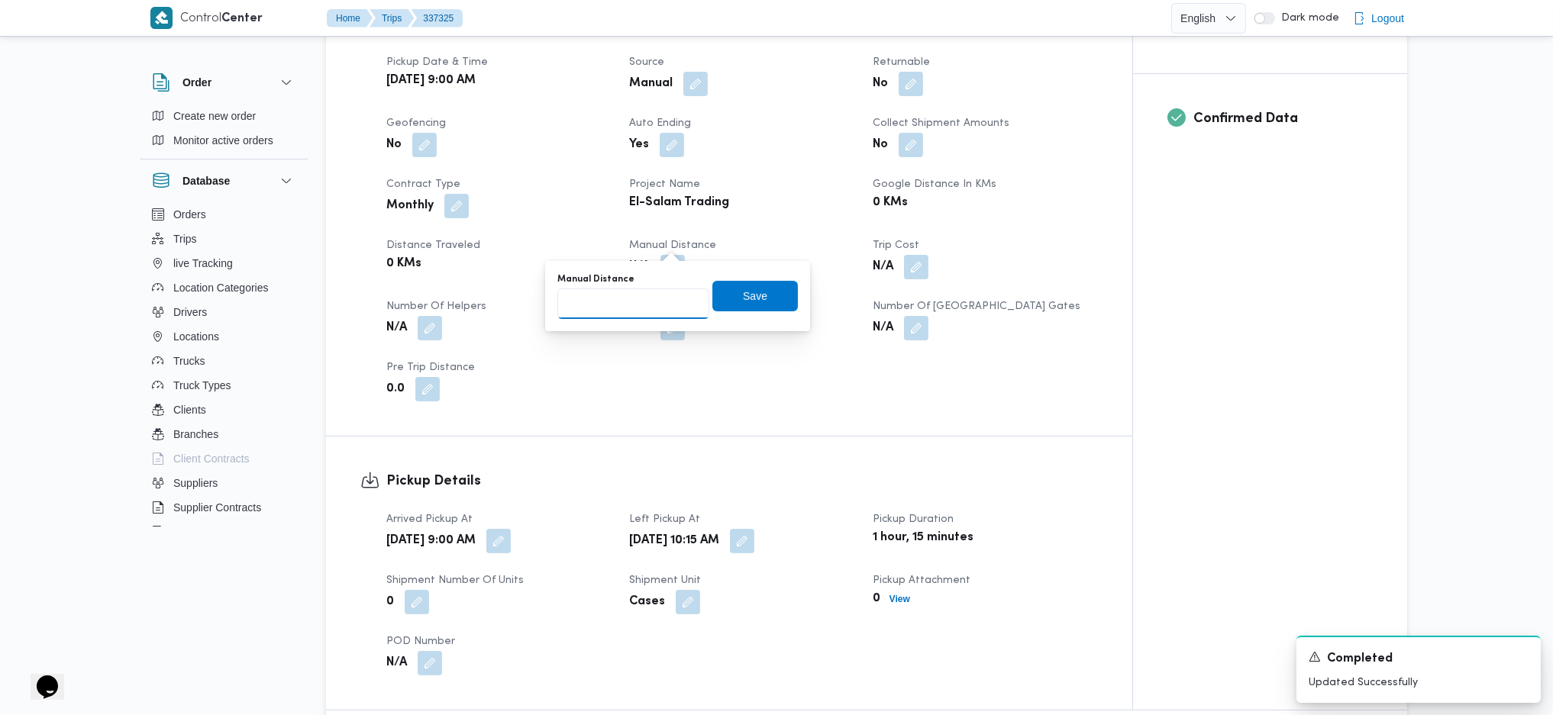
click at [639, 301] on input "Manual Distance" at bounding box center [633, 304] width 152 height 31
type input "93"
click at [774, 303] on span "Save" at bounding box center [754, 295] width 85 height 31
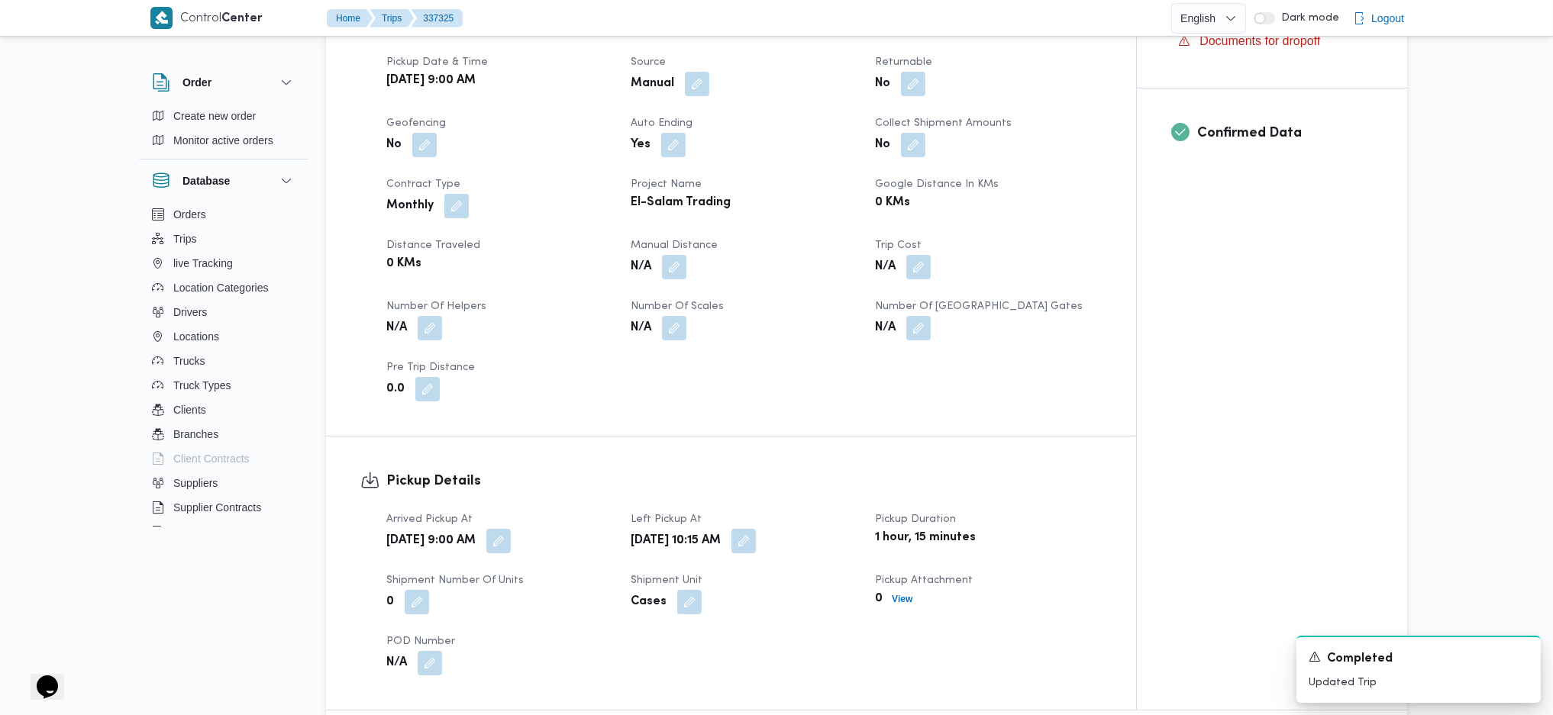
scroll to position [0, 0]
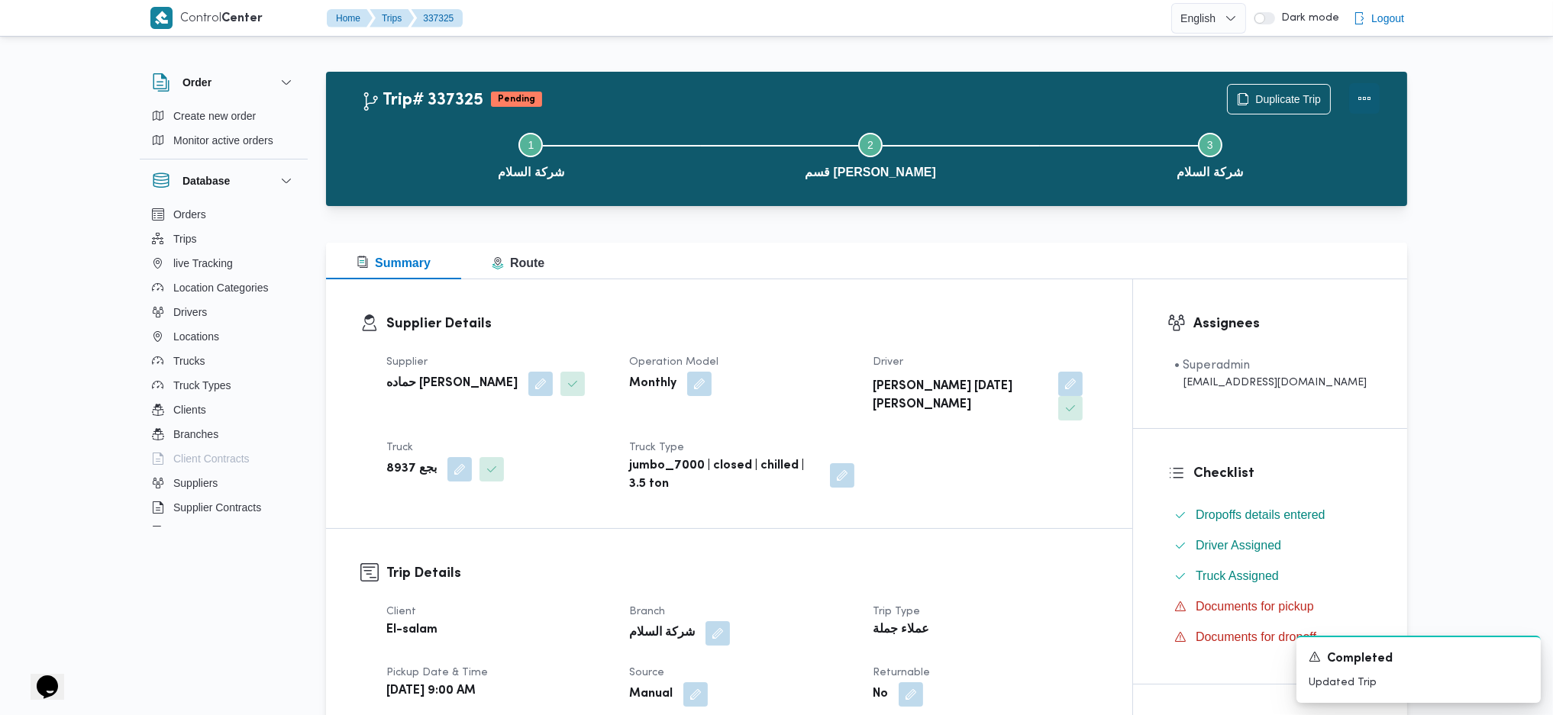
click at [1368, 102] on button "Actions" at bounding box center [1364, 98] width 31 height 31
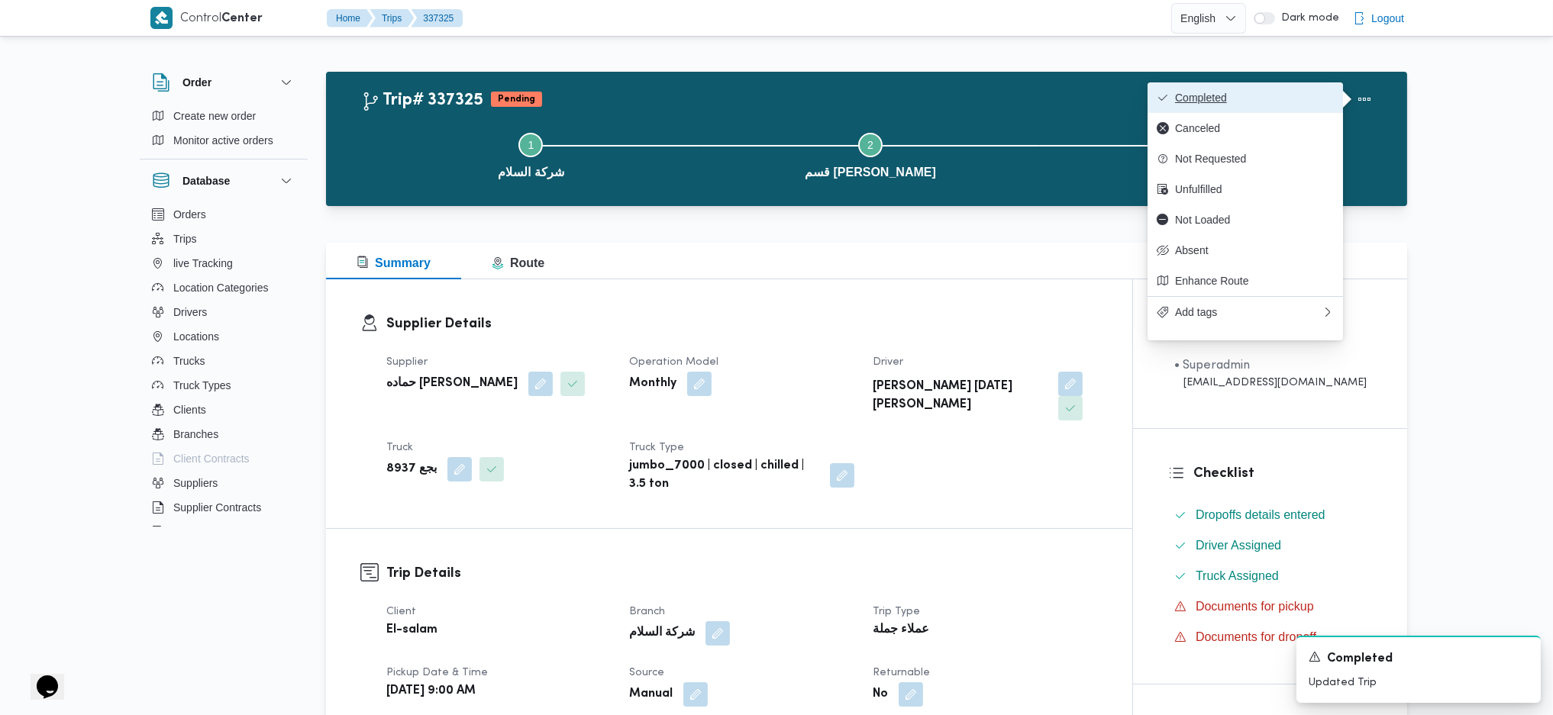
click at [1214, 93] on span "Completed" at bounding box center [1254, 98] width 159 height 12
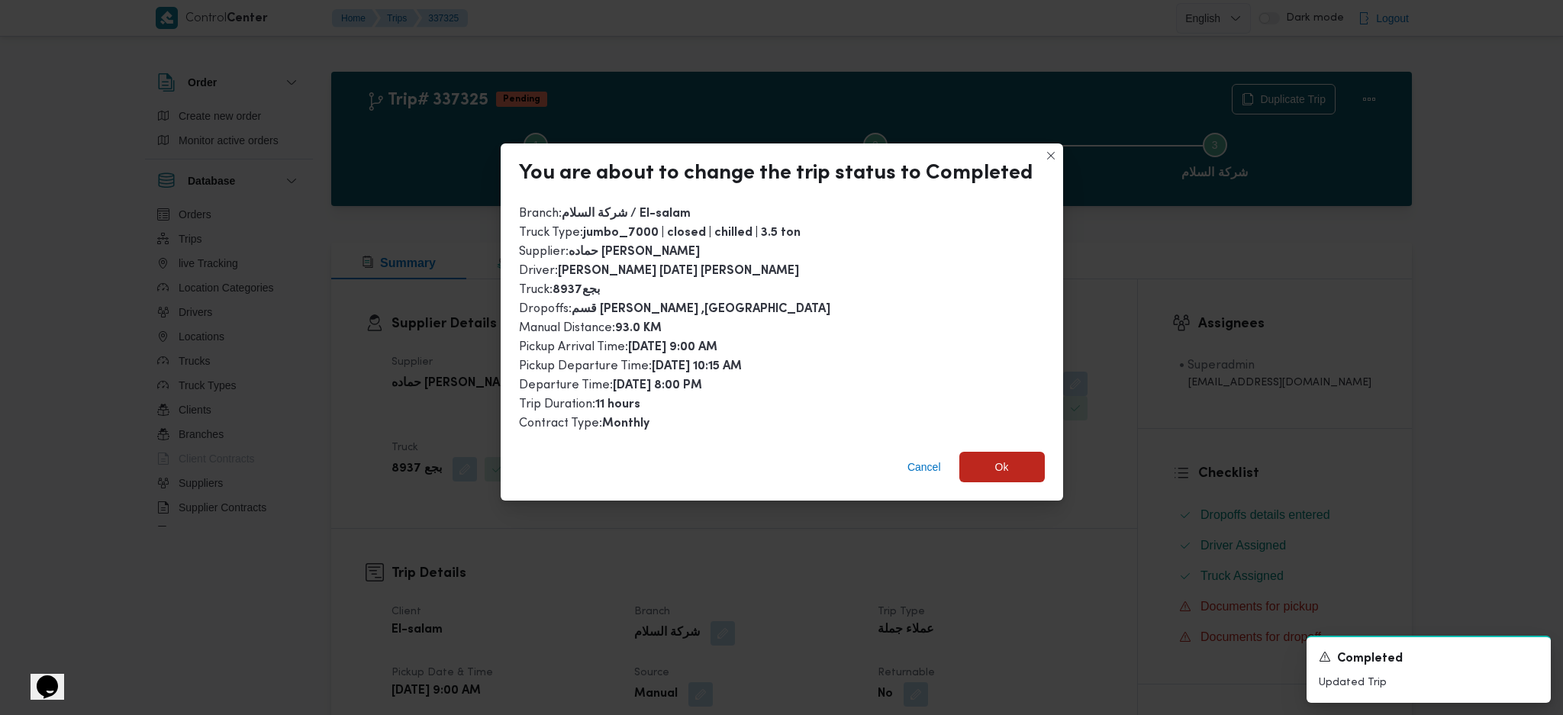
click at [998, 482] on div "Cancel Ok" at bounding box center [782, 470] width 563 height 61
click at [1028, 451] on span "Ok" at bounding box center [1002, 466] width 85 height 31
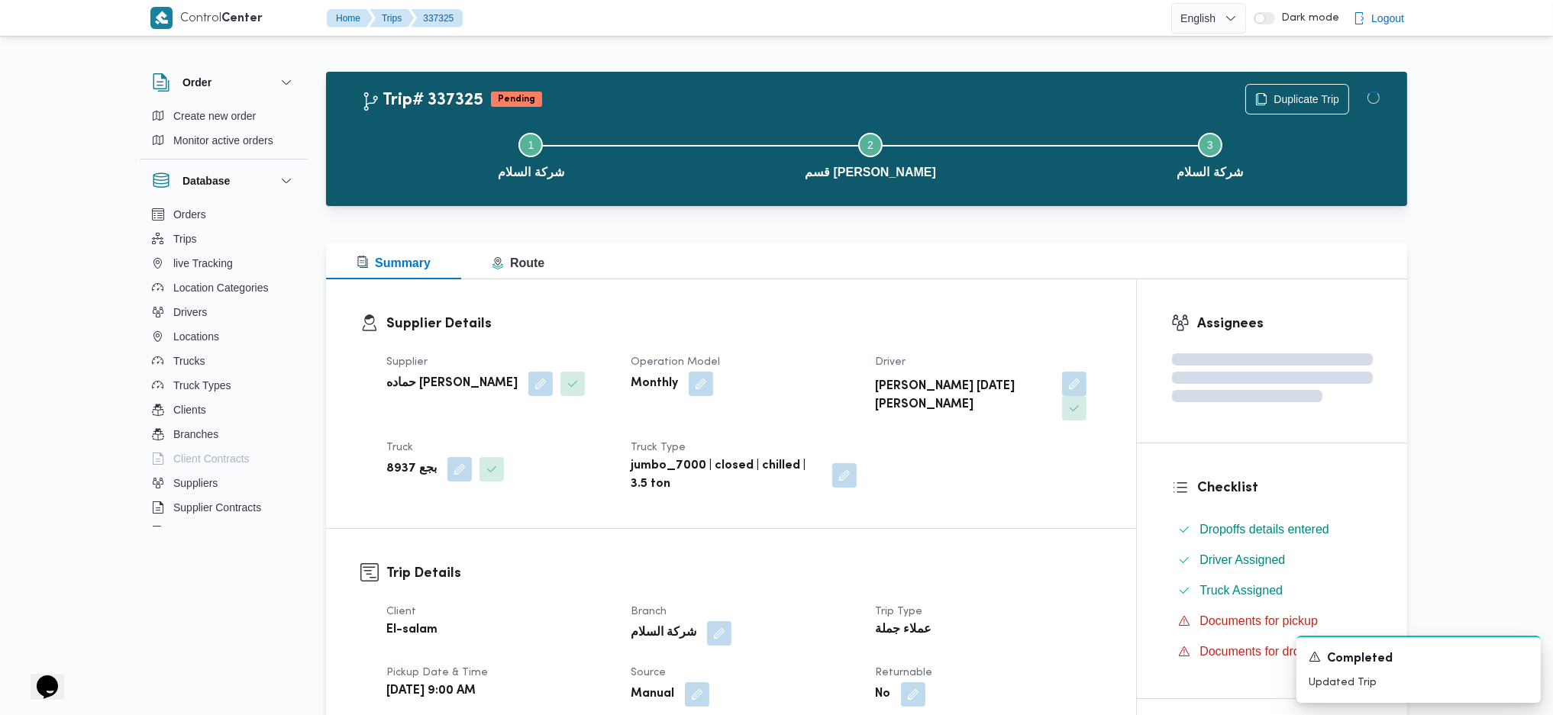
click at [901, 292] on div "Supplier Details Supplier حماده احمد عبدالحليم بسيونى Operation Model Monthly D…" at bounding box center [731, 403] width 810 height 249
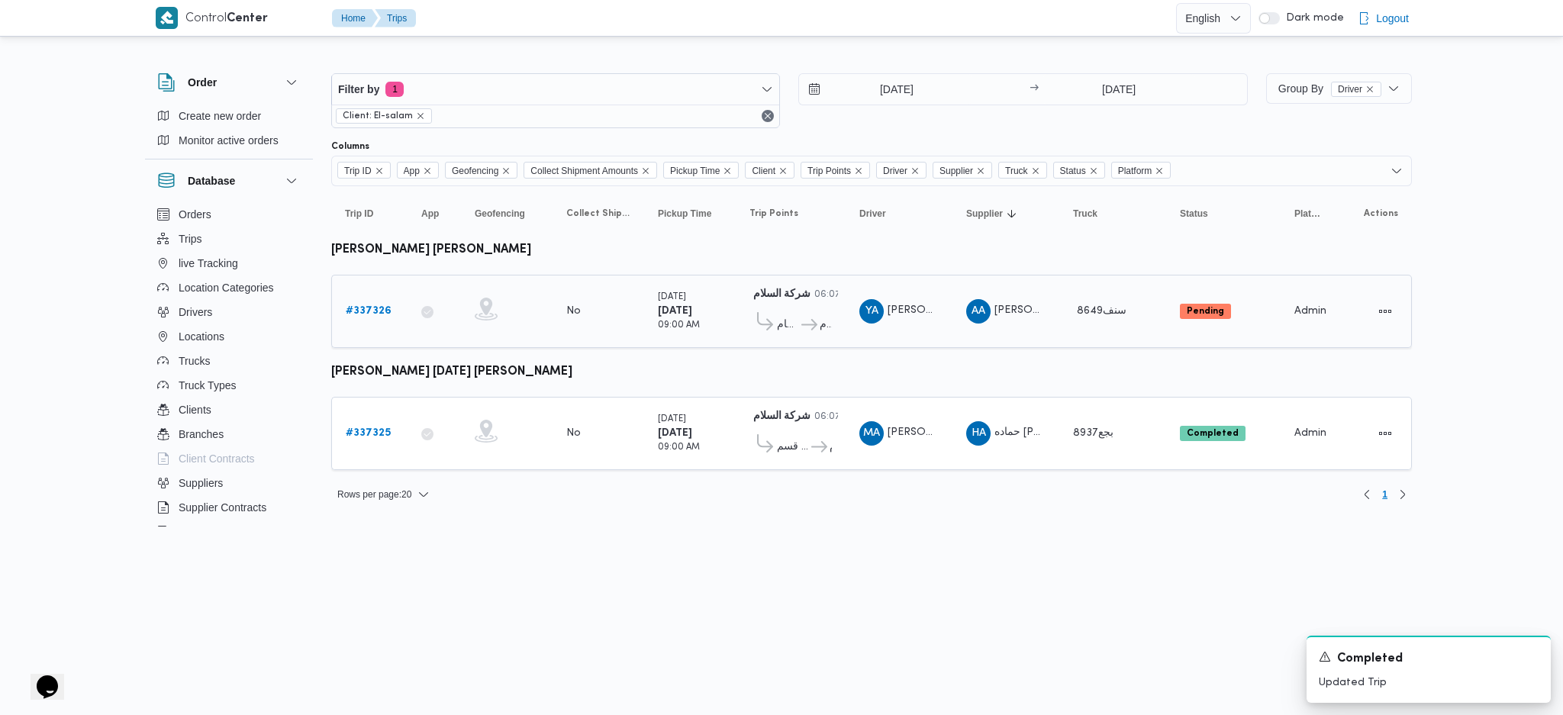
click at [374, 306] on b "# 337326" at bounding box center [369, 311] width 46 height 10
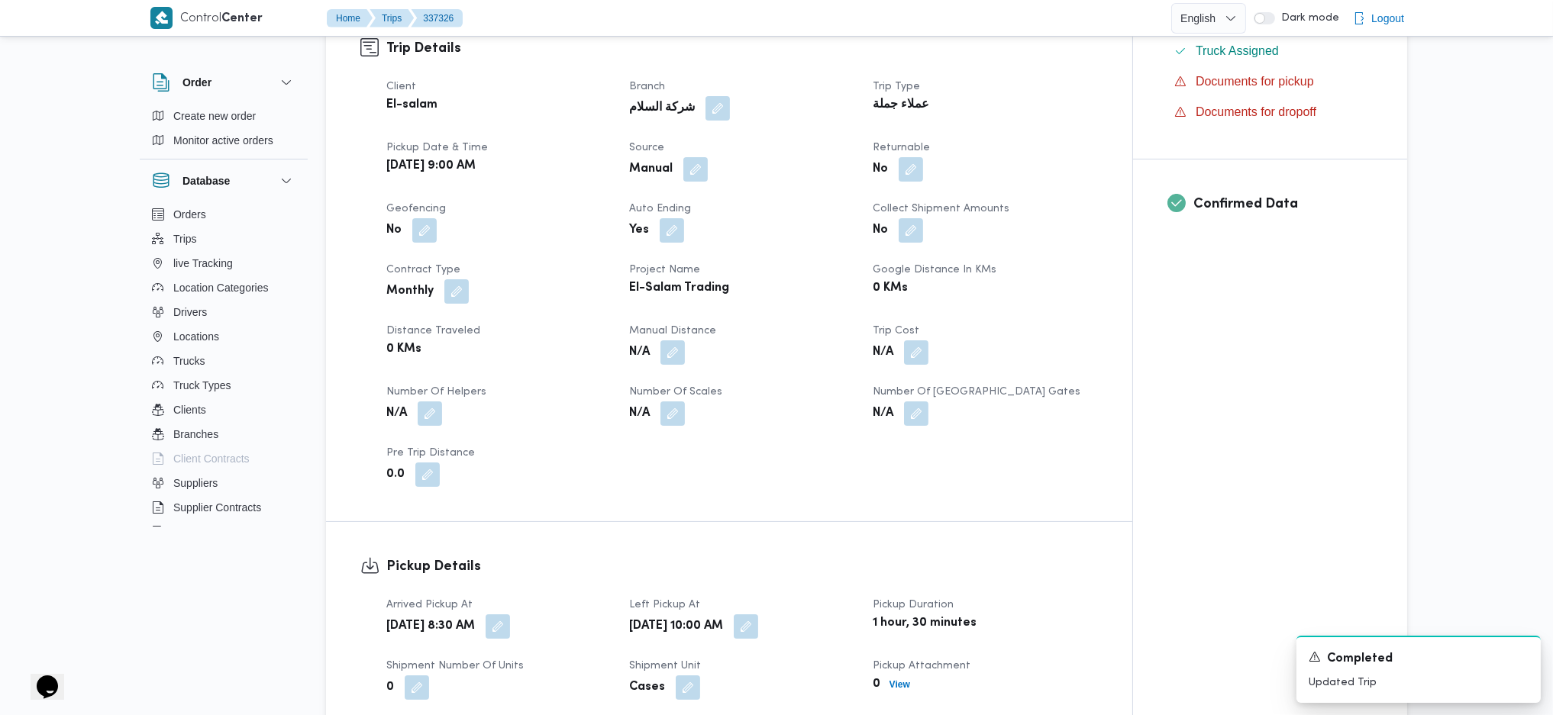
scroll to position [611, 0]
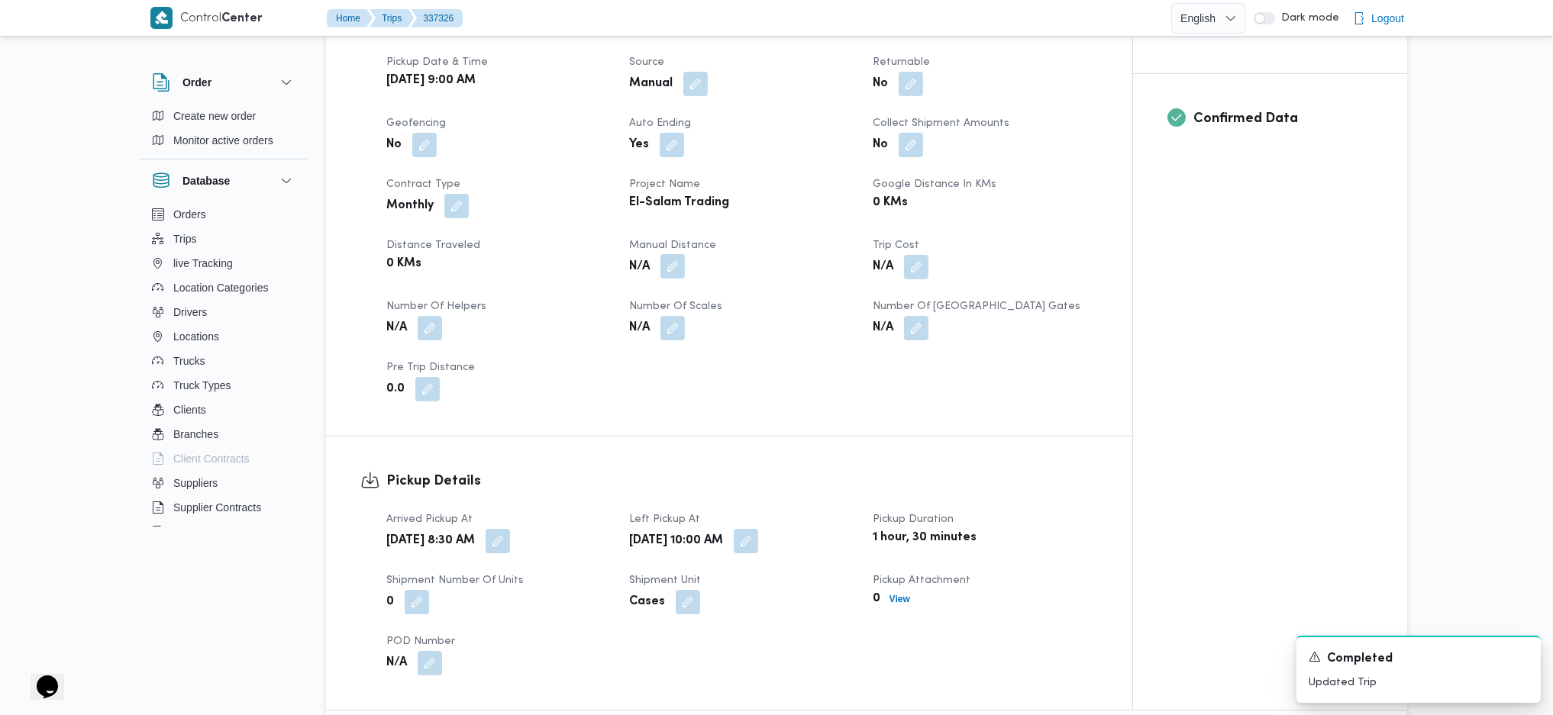
click at [677, 254] on button "button" at bounding box center [672, 266] width 24 height 24
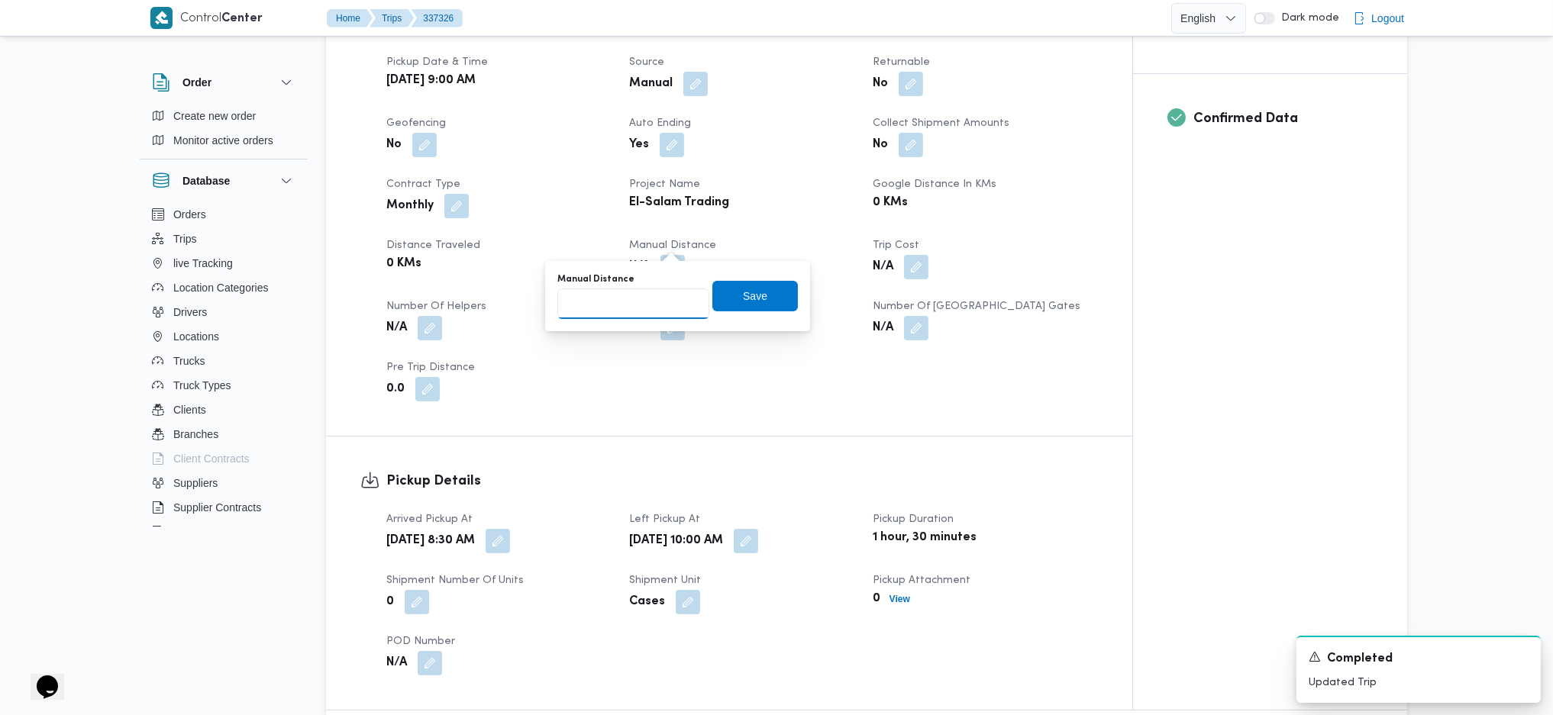
click at [629, 293] on input "Manual Distance" at bounding box center [633, 304] width 152 height 31
type input "70"
click button "Save" at bounding box center [754, 296] width 85 height 31
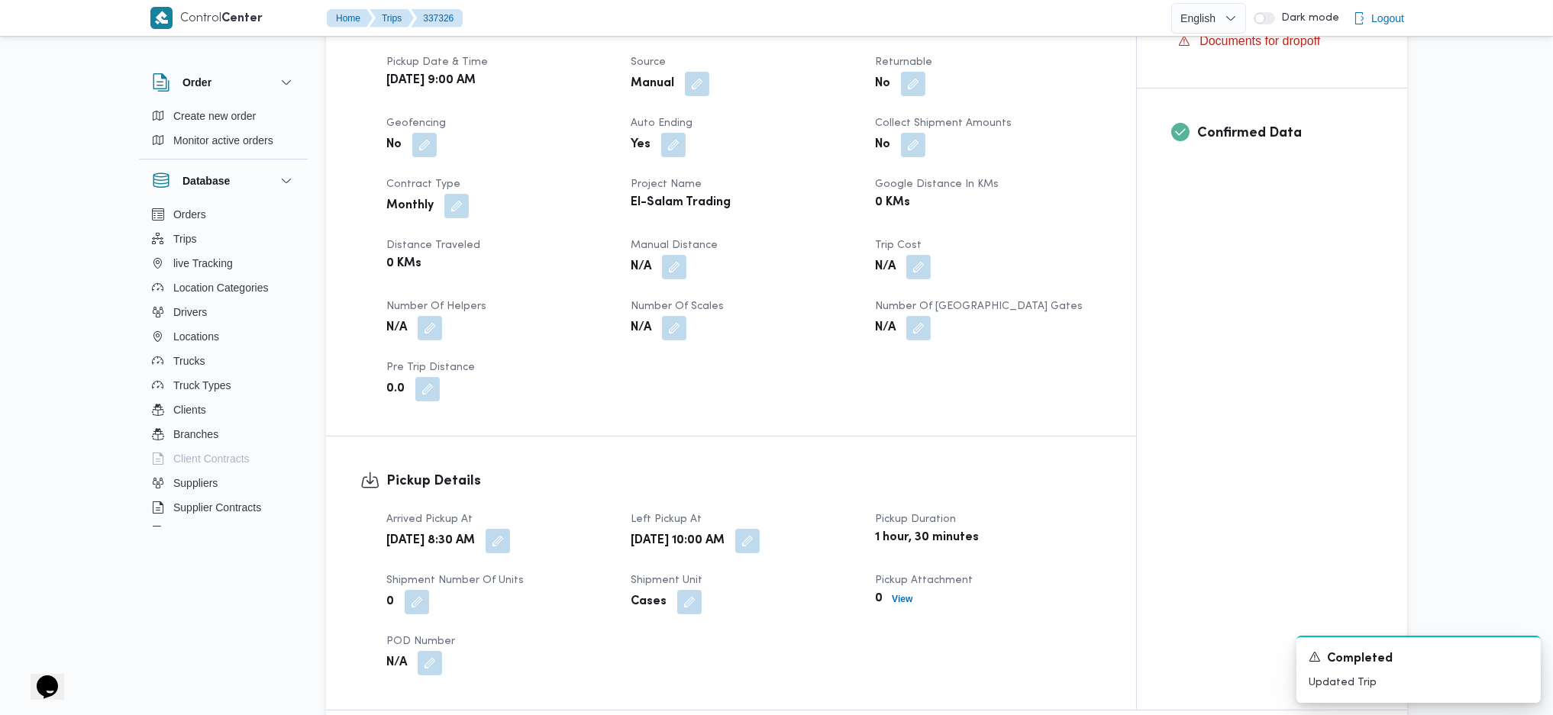
scroll to position [0, 0]
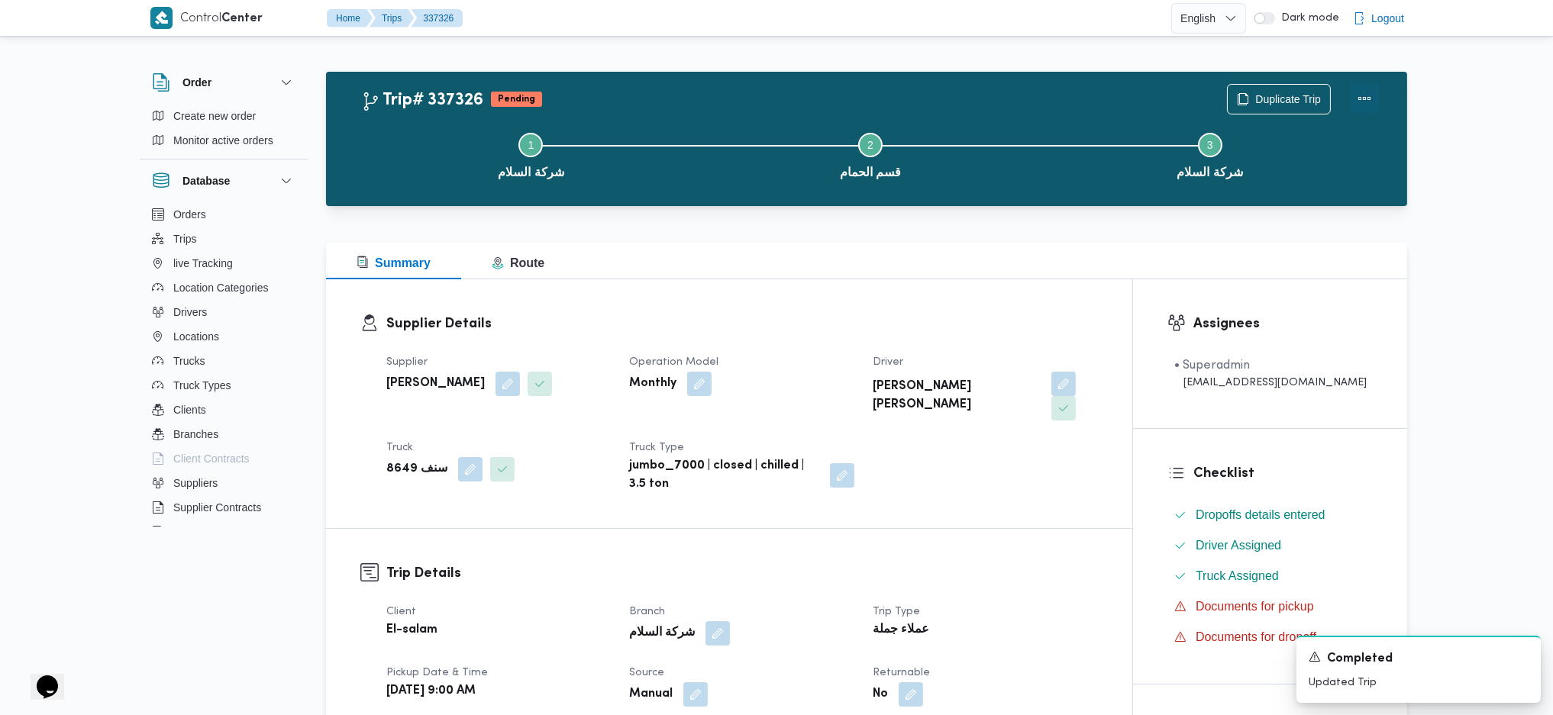
click at [1368, 97] on button "Actions" at bounding box center [1364, 98] width 31 height 31
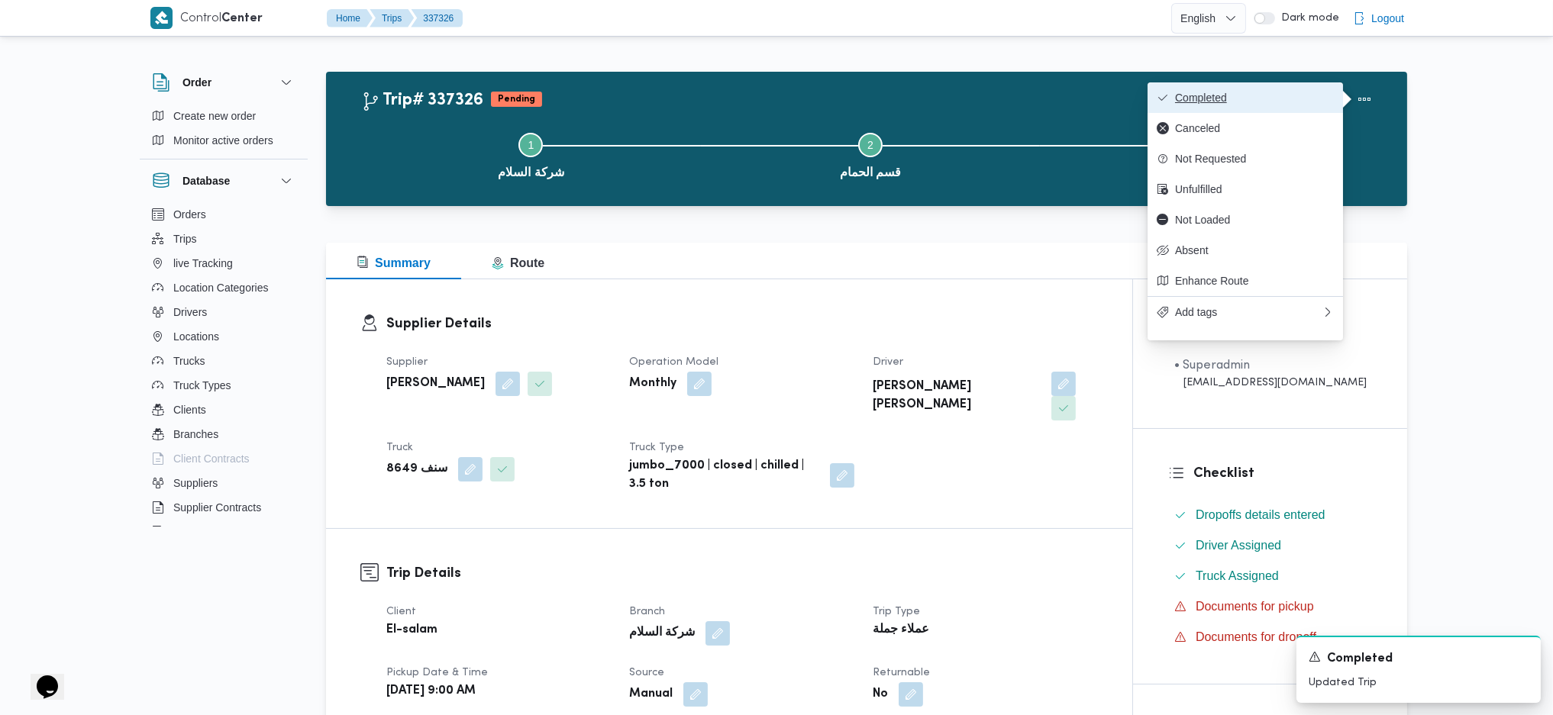
click at [1262, 82] on button "Completed" at bounding box center [1244, 97] width 195 height 31
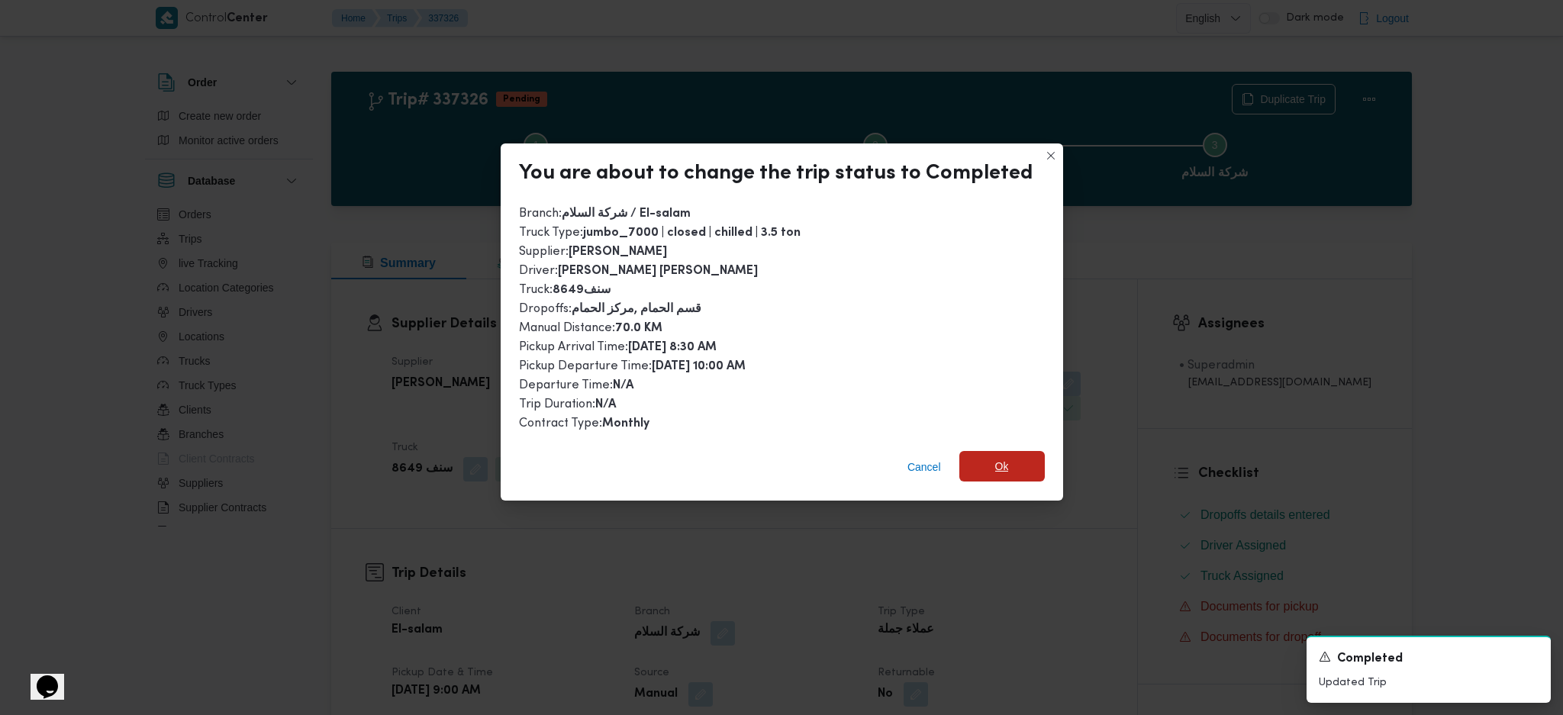
click at [1014, 464] on span "Ok" at bounding box center [1002, 466] width 85 height 31
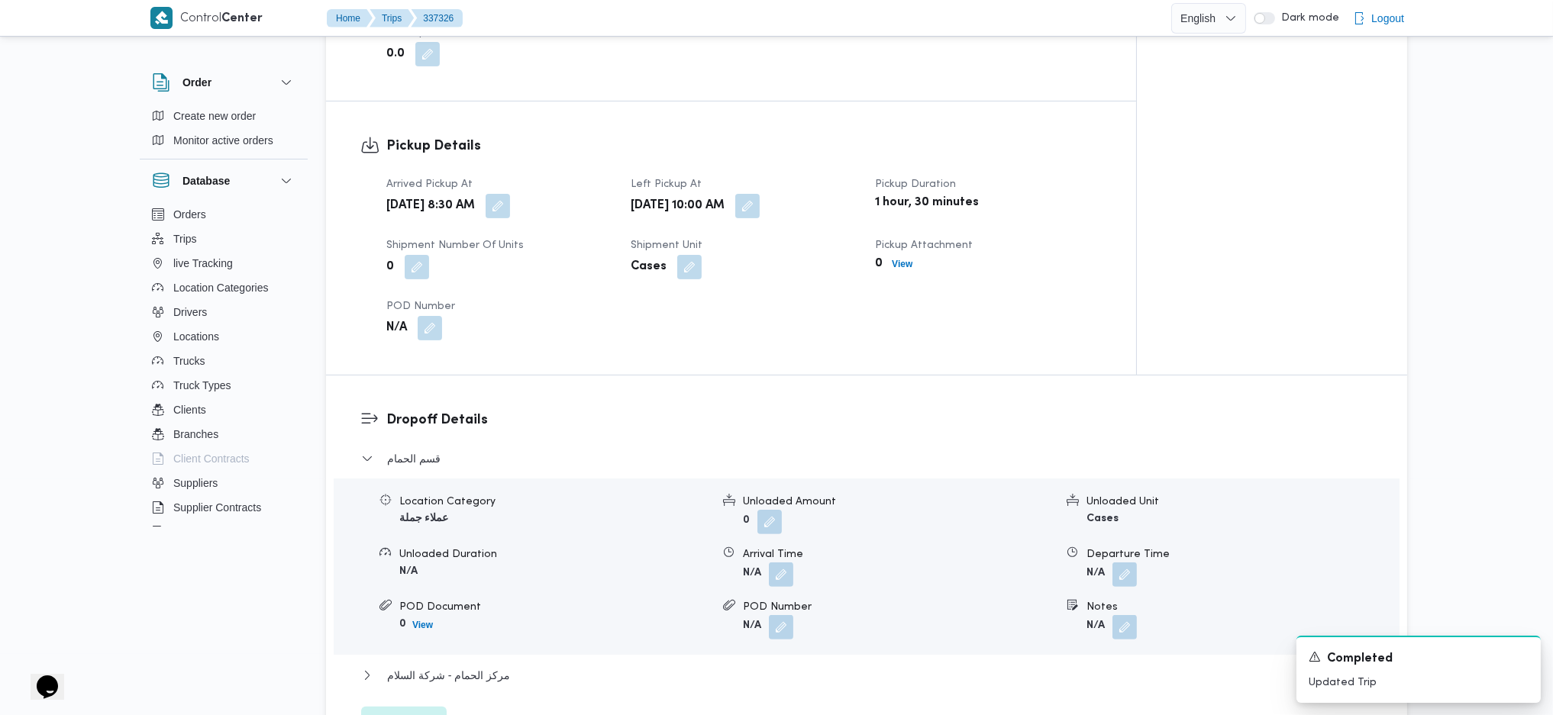
scroll to position [1114, 0]
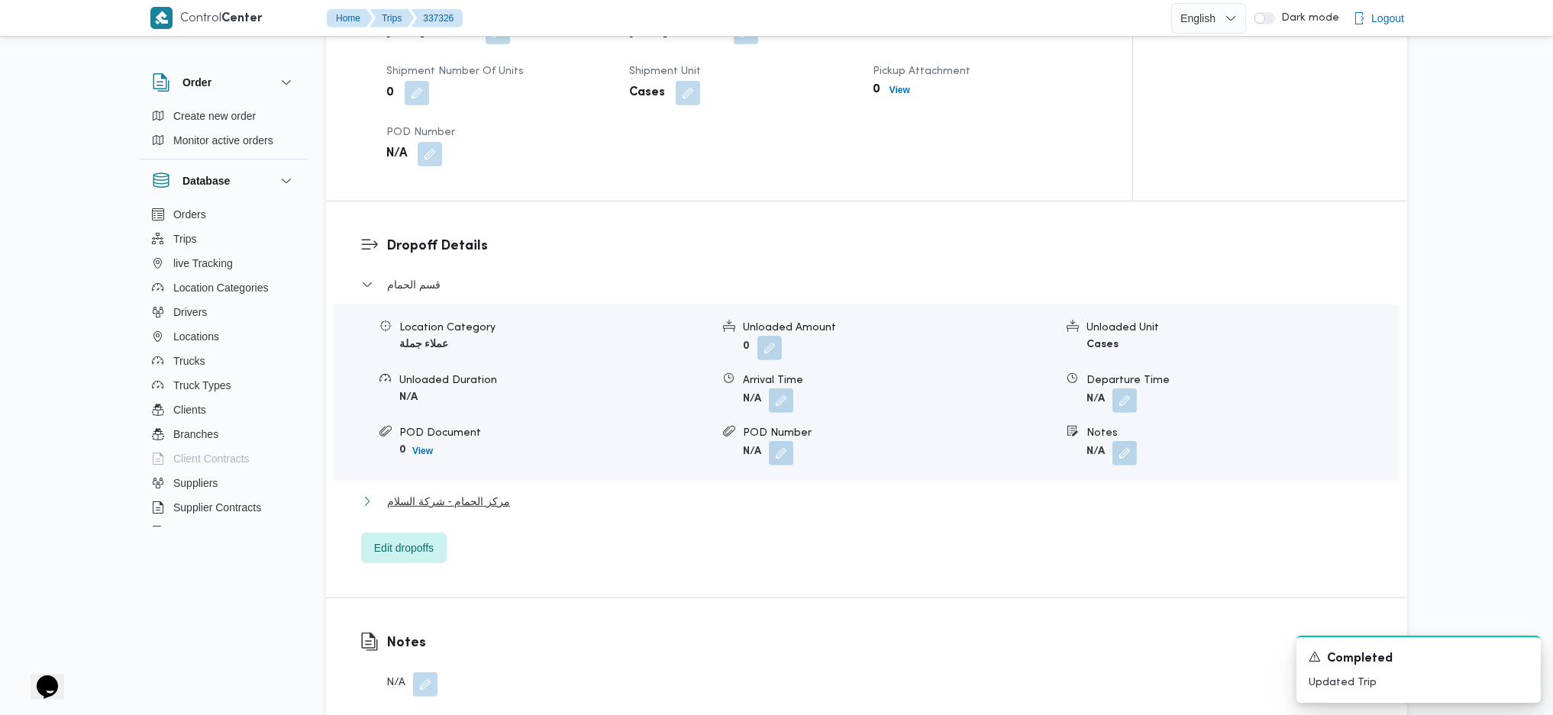
click at [502, 492] on button "مركز الحمام - شركة السلام" at bounding box center [866, 501] width 1011 height 18
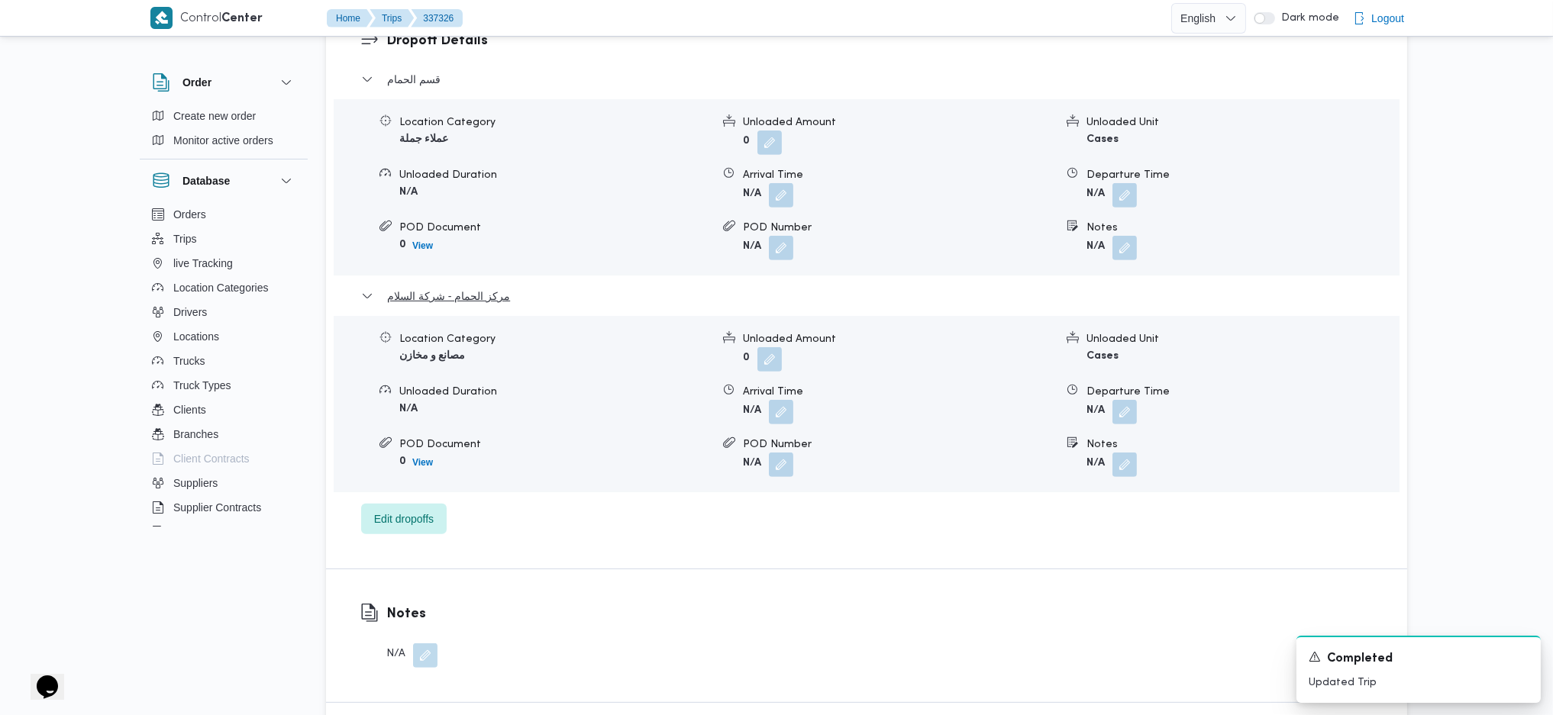
scroll to position [1419, 0]
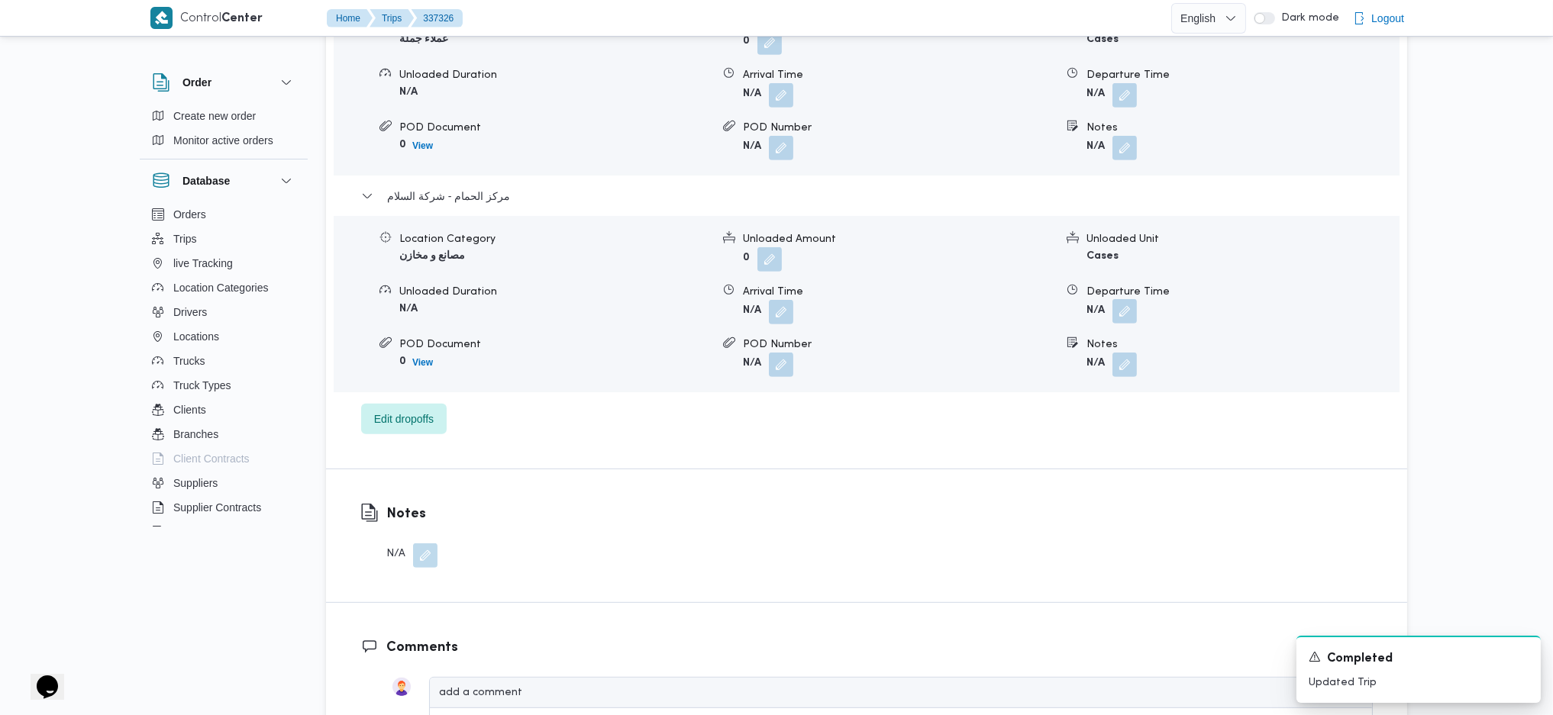
click at [1129, 299] on button "button" at bounding box center [1124, 311] width 24 height 24
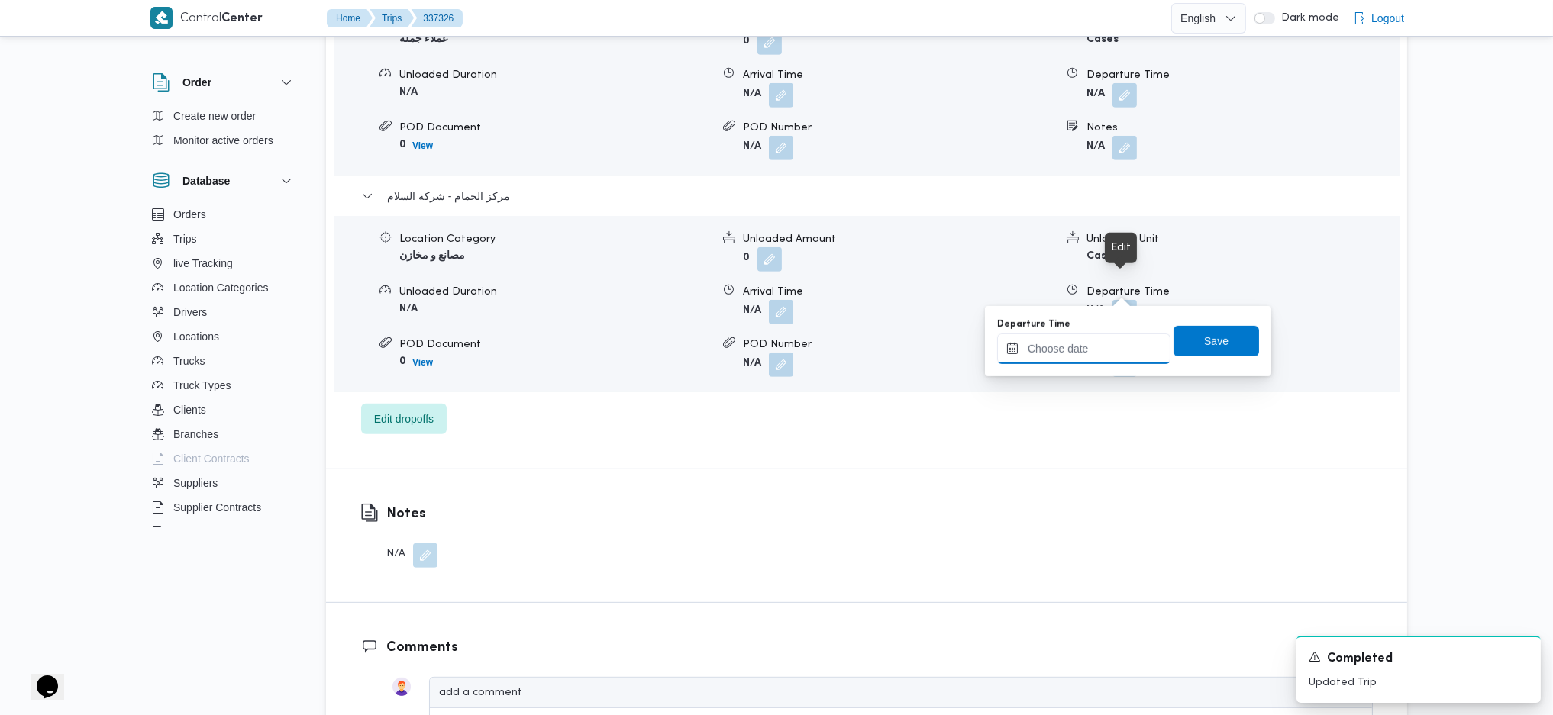
click at [1105, 337] on input "Departure Time" at bounding box center [1083, 349] width 173 height 31
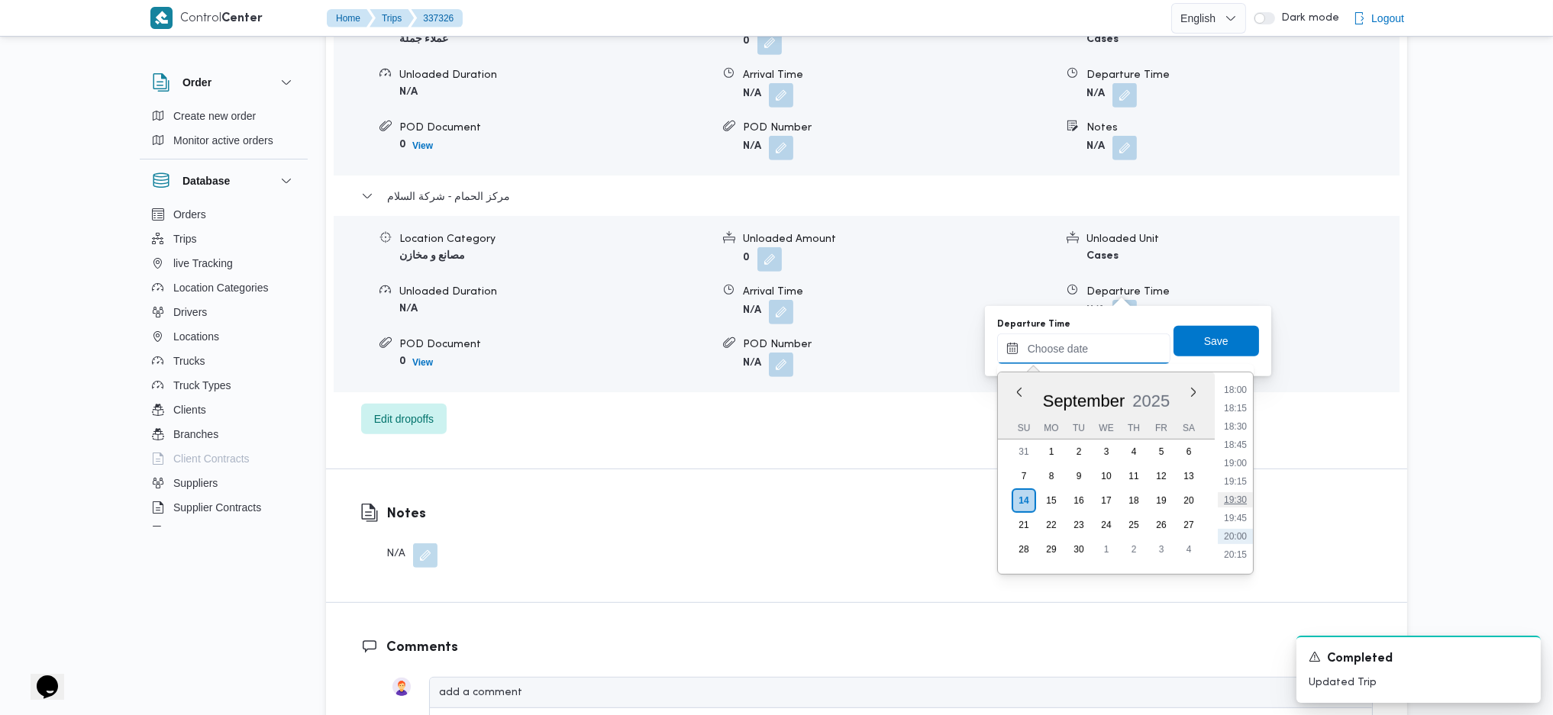
scroll to position [1274, 0]
drag, startPoint x: 1231, startPoint y: 435, endPoint x: 1231, endPoint y: 423, distance: 12.2
click at [1231, 435] on li "18:00" at bounding box center [1235, 437] width 35 height 15
type input "14/09/2025 18:00"
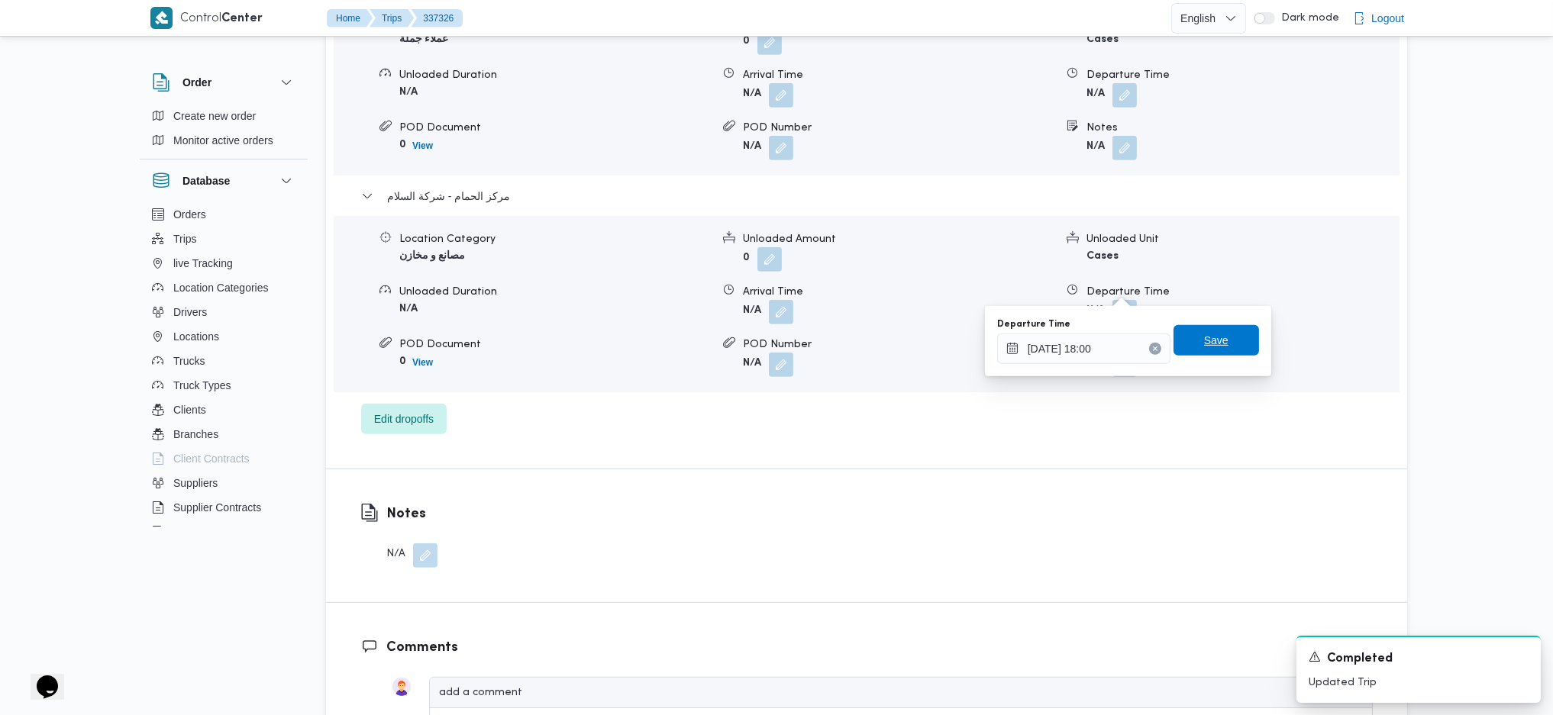
click at [1224, 336] on span "Save" at bounding box center [1215, 340] width 85 height 31
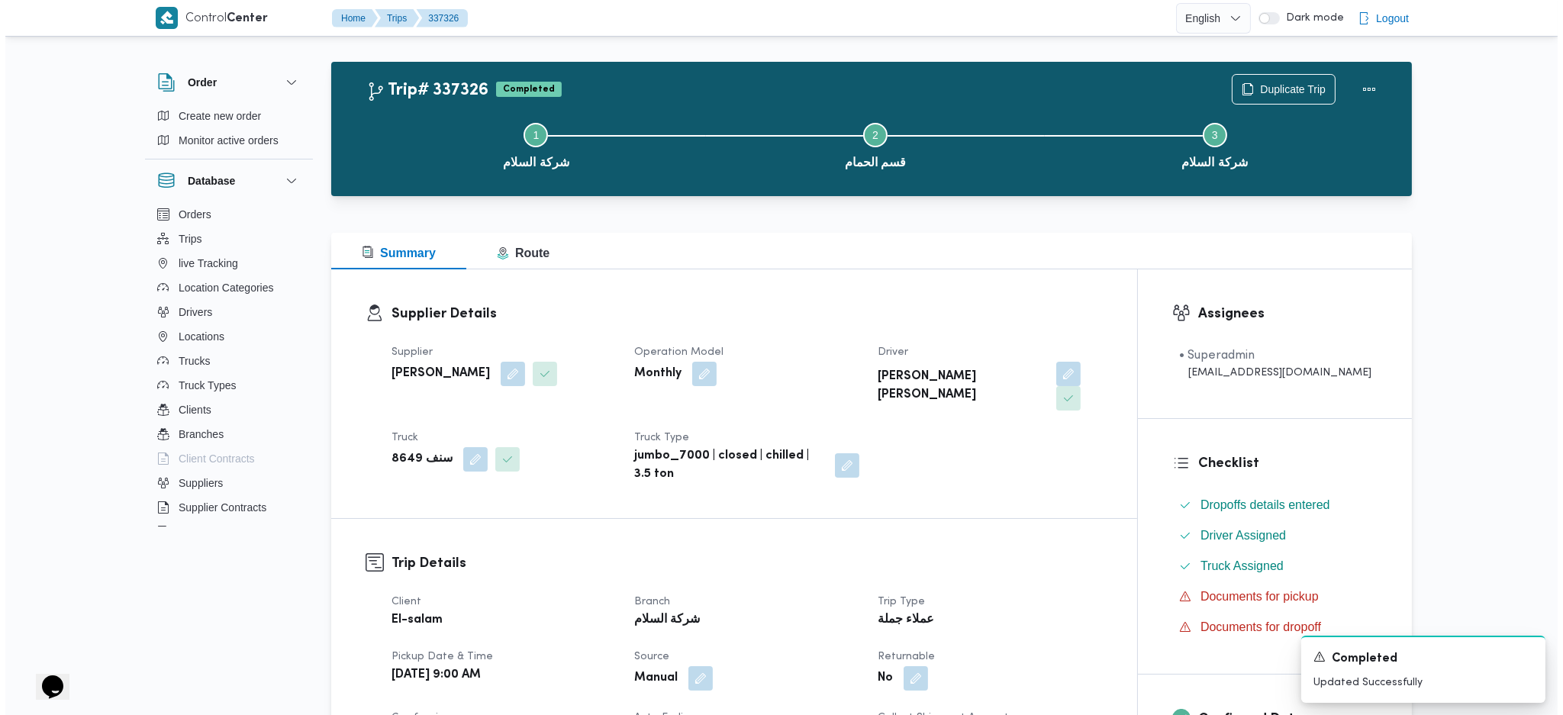
scroll to position [0, 0]
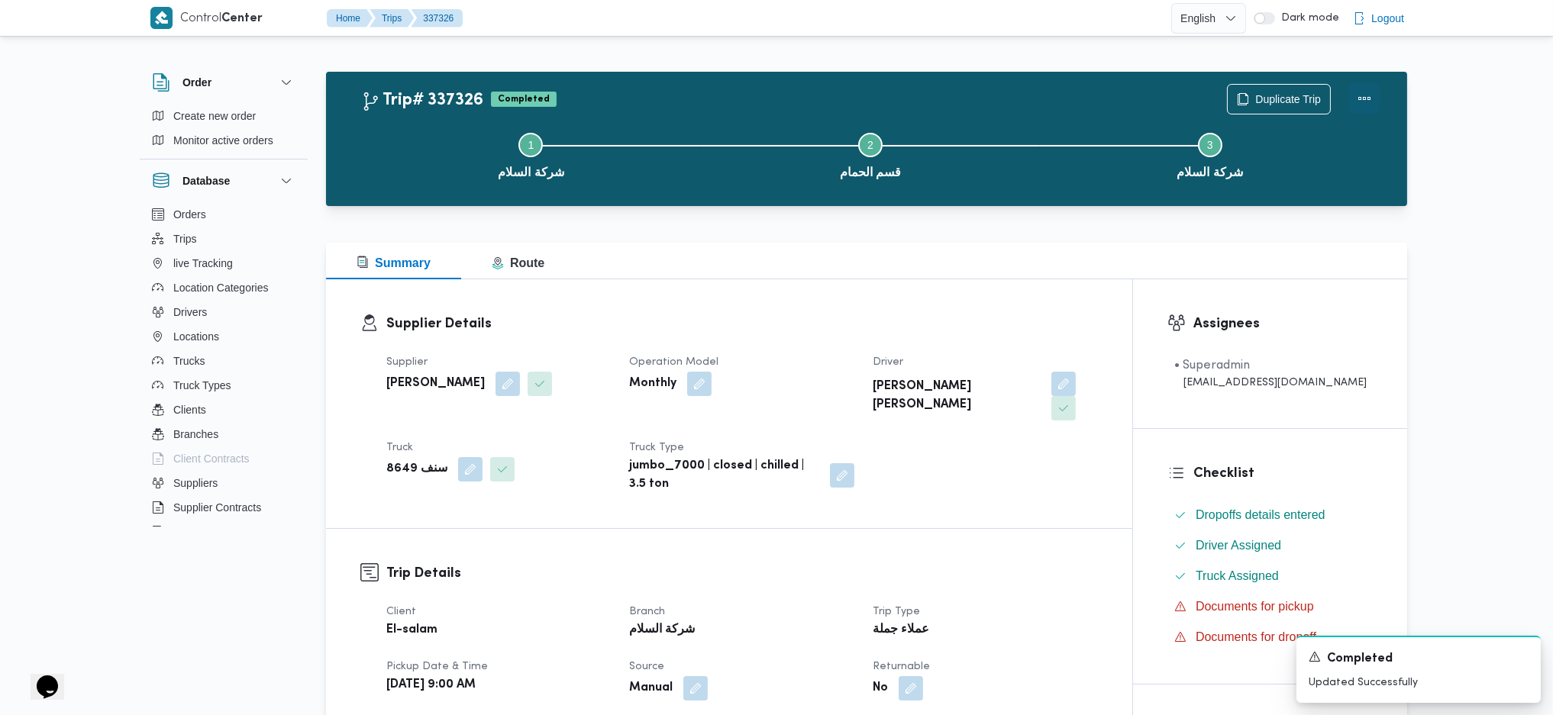
click at [1364, 98] on button "Actions" at bounding box center [1364, 98] width 31 height 31
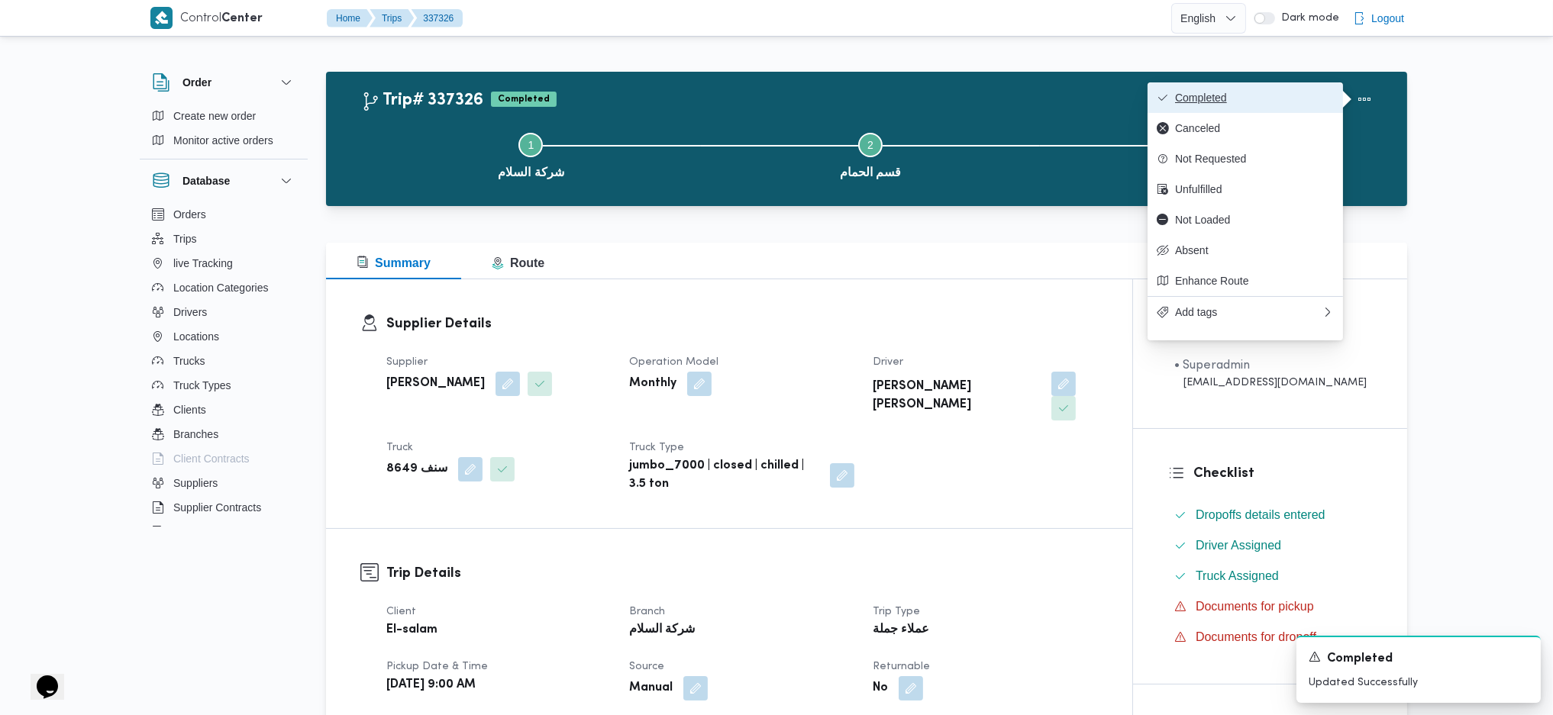
click at [1191, 97] on span "Completed" at bounding box center [1254, 98] width 159 height 12
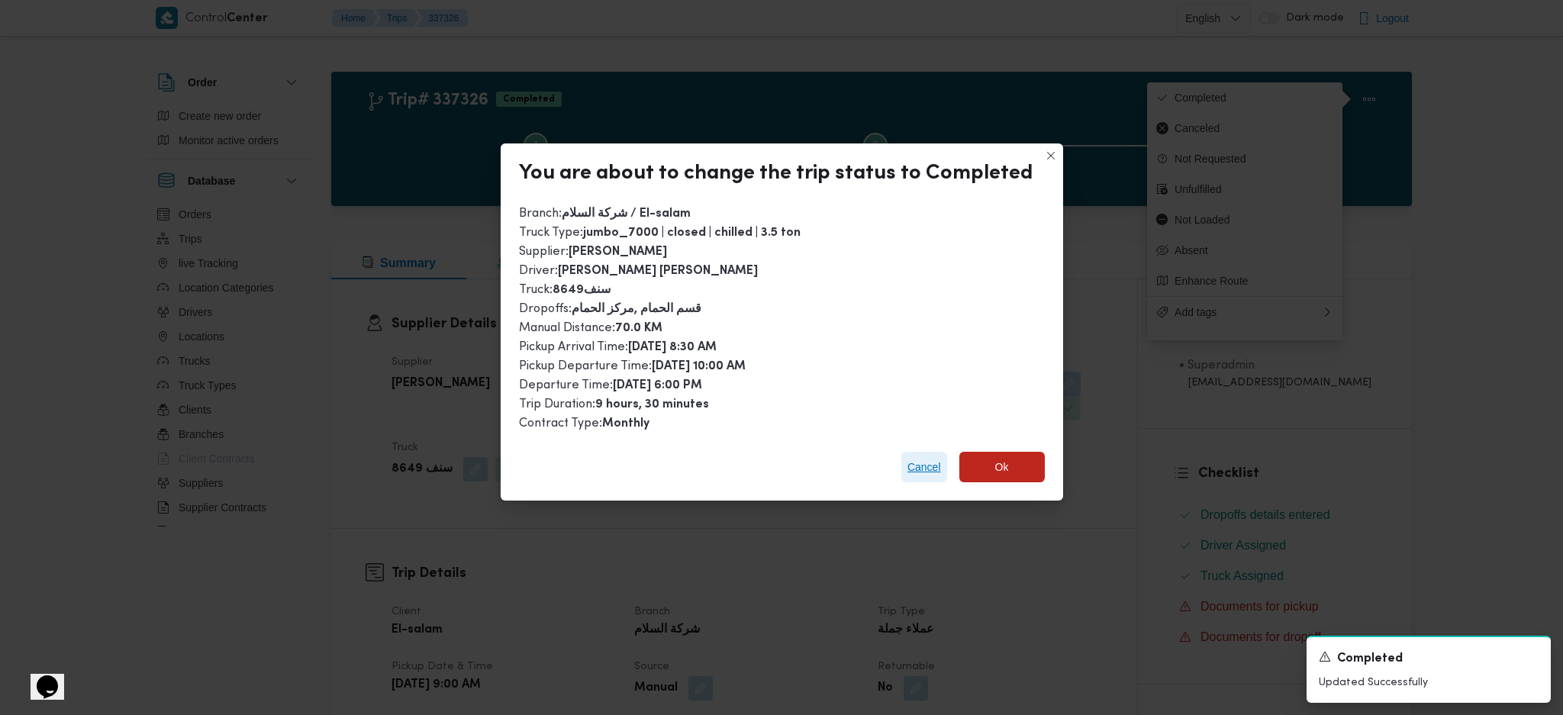
click at [908, 472] on span "Cancel" at bounding box center [925, 467] width 46 height 31
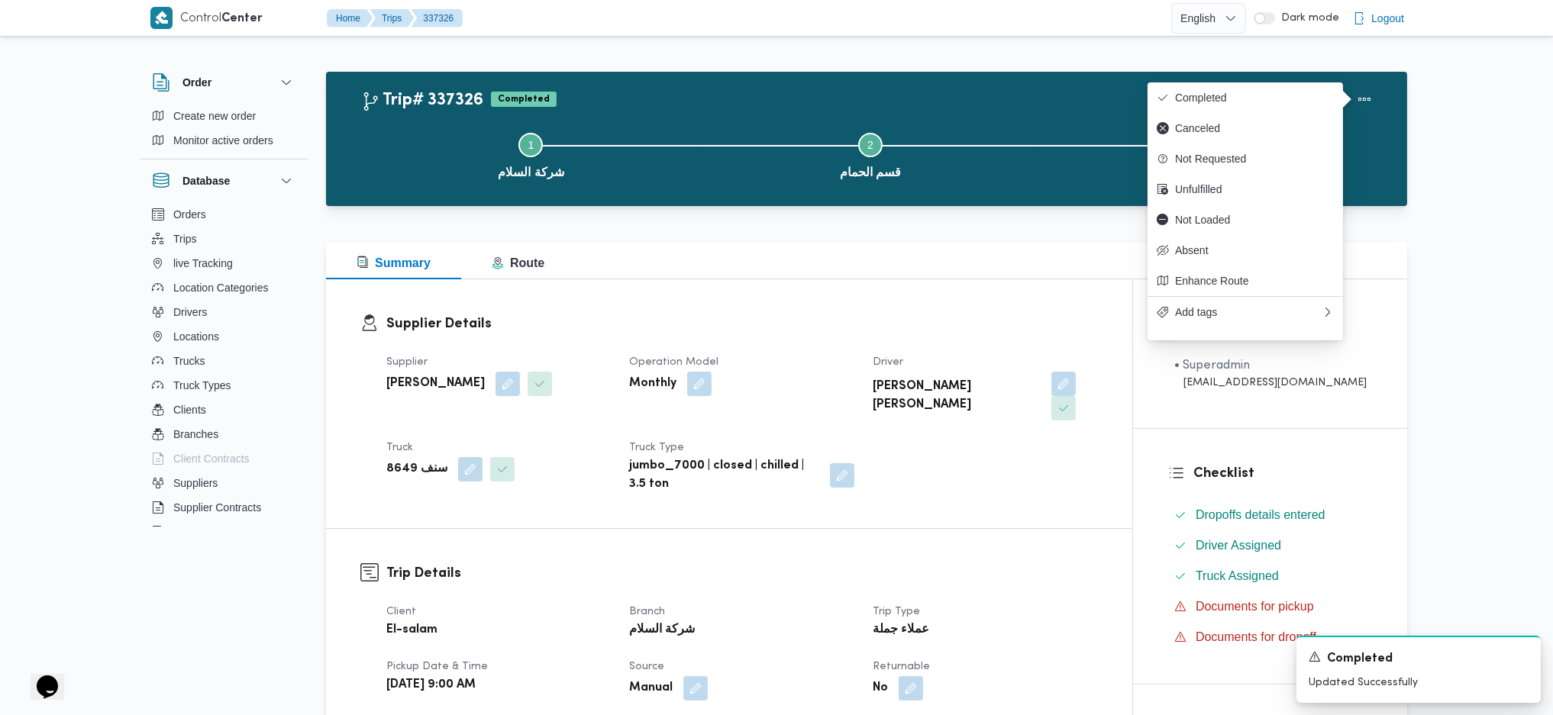
click at [890, 302] on div "Supplier Details Supplier احمد ابو السعودعبدالحكيم عبدالوهاب Operation Model Mo…" at bounding box center [729, 403] width 806 height 249
